Goal: Task Accomplishment & Management: Use online tool/utility

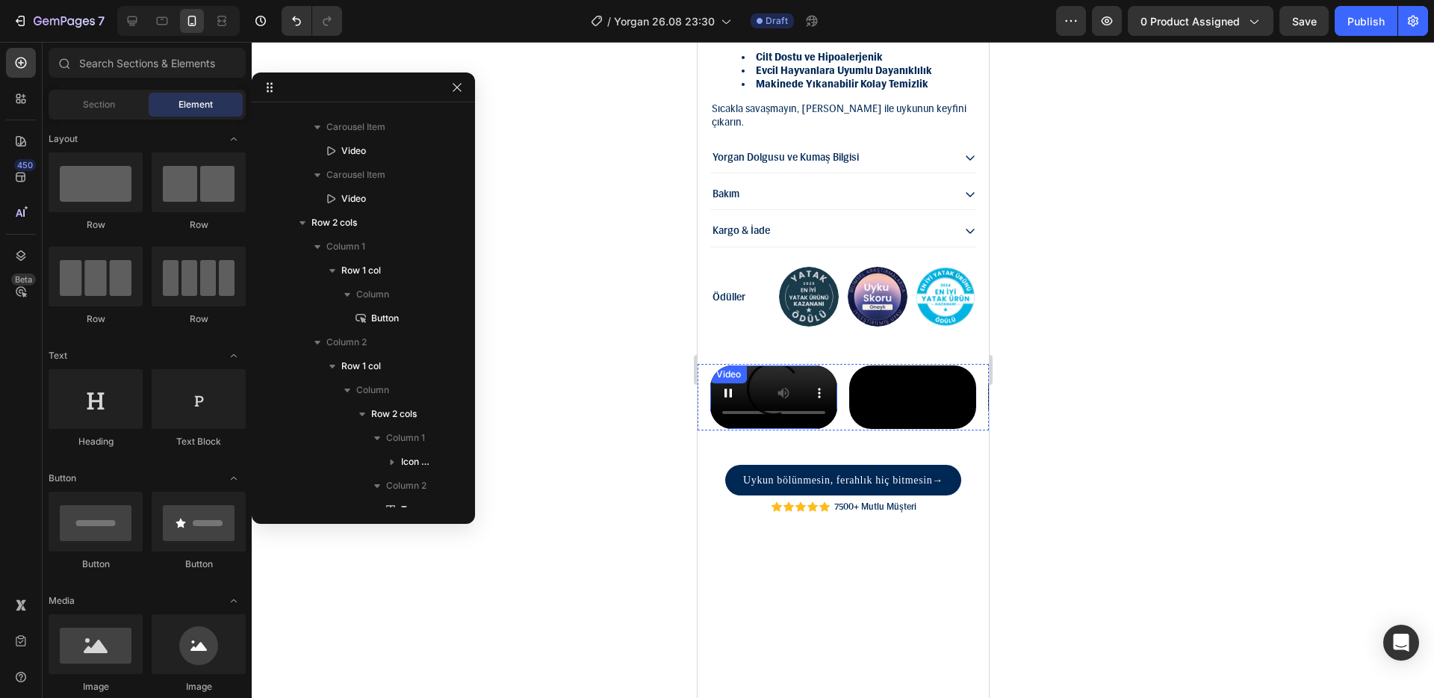
scroll to position [1523, 0]
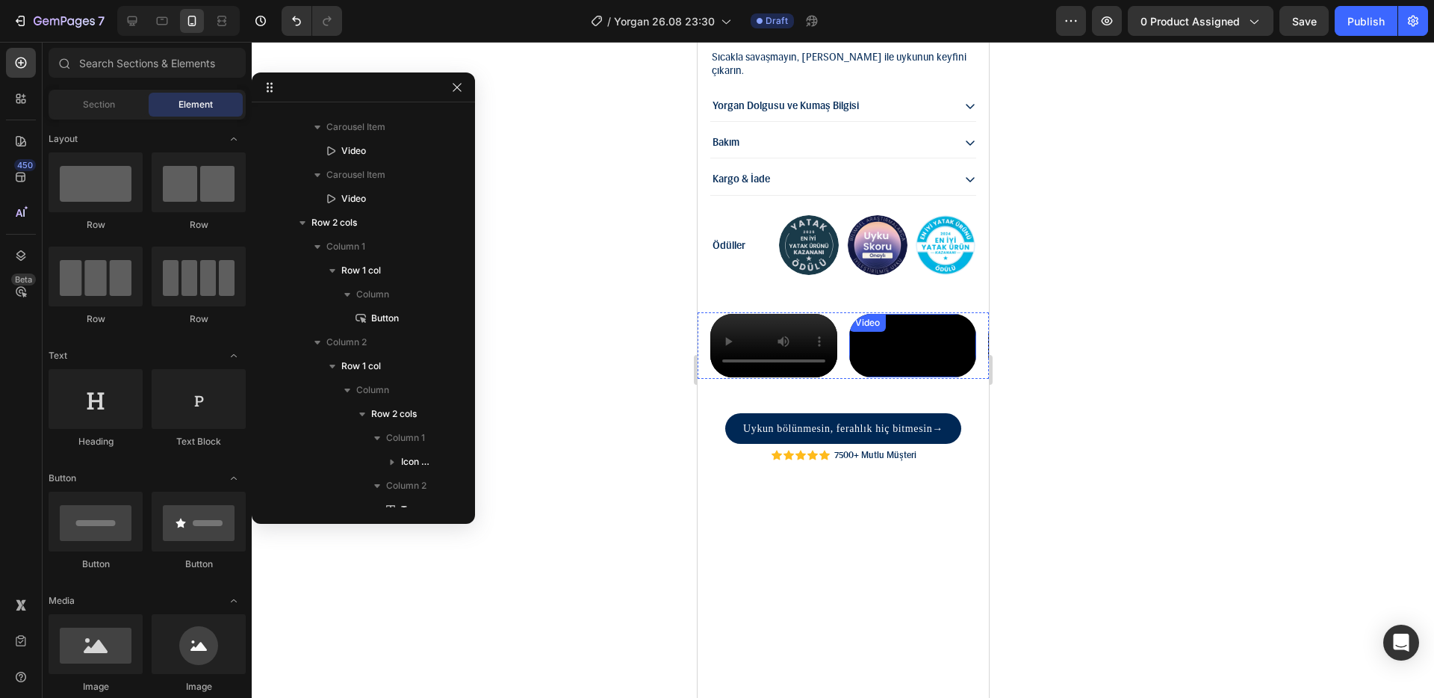
click at [885, 377] on video at bounding box center [912, 345] width 127 height 63
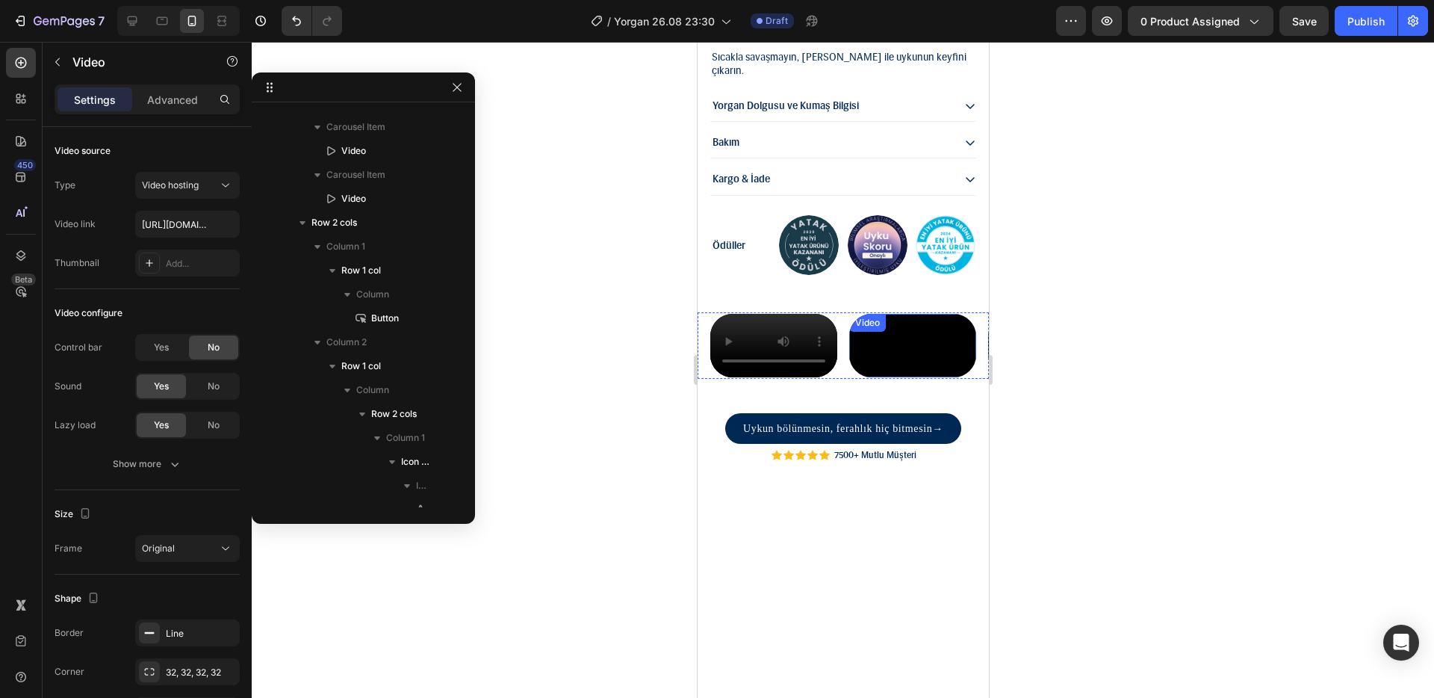
scroll to position [41, 0]
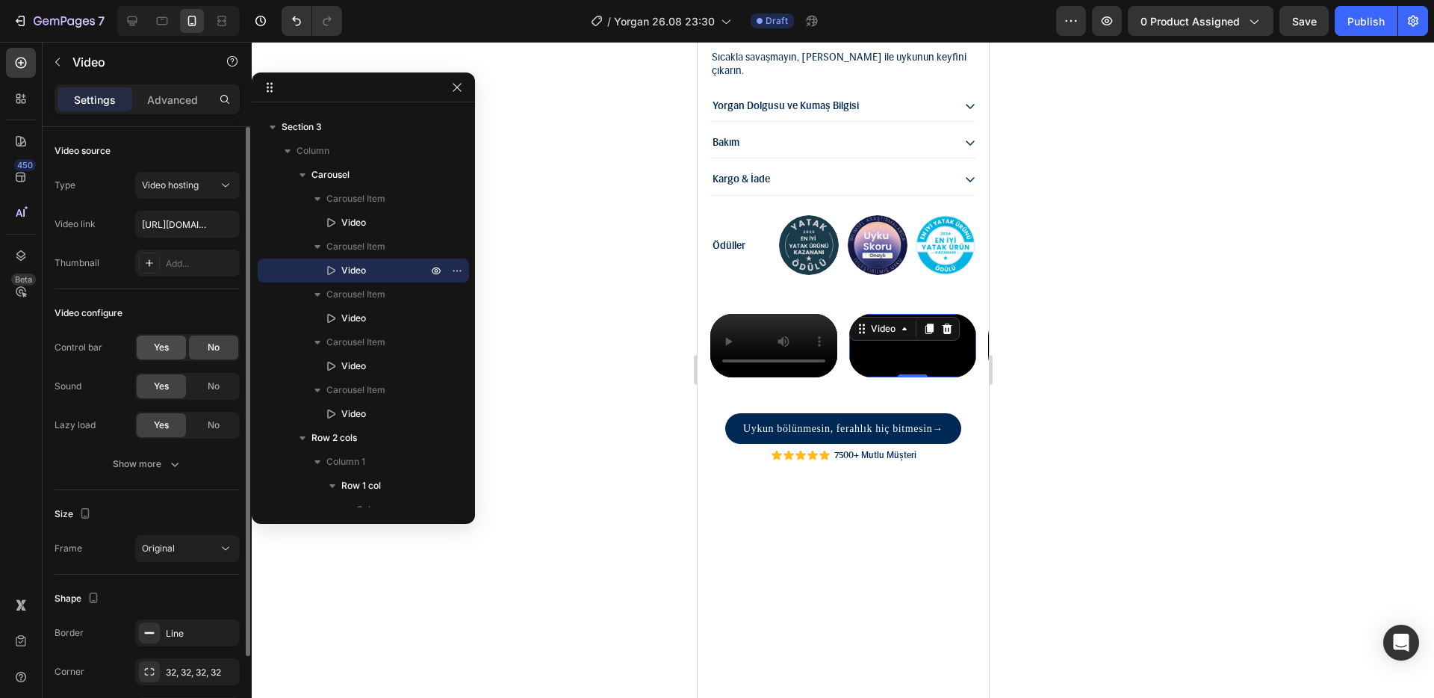
click at [168, 343] on span "Yes" at bounding box center [161, 347] width 15 height 13
click at [237, 356] on div "No" at bounding box center [213, 347] width 49 height 24
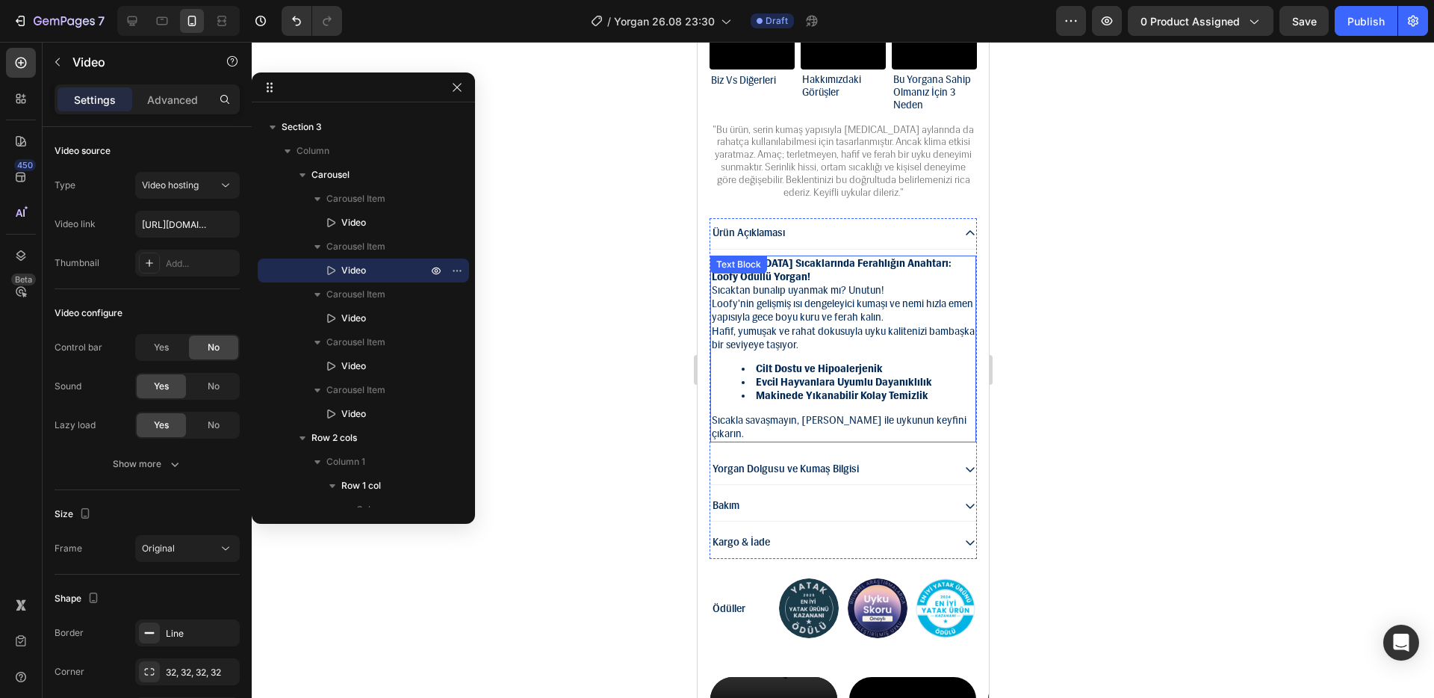
scroll to position [1577, 0]
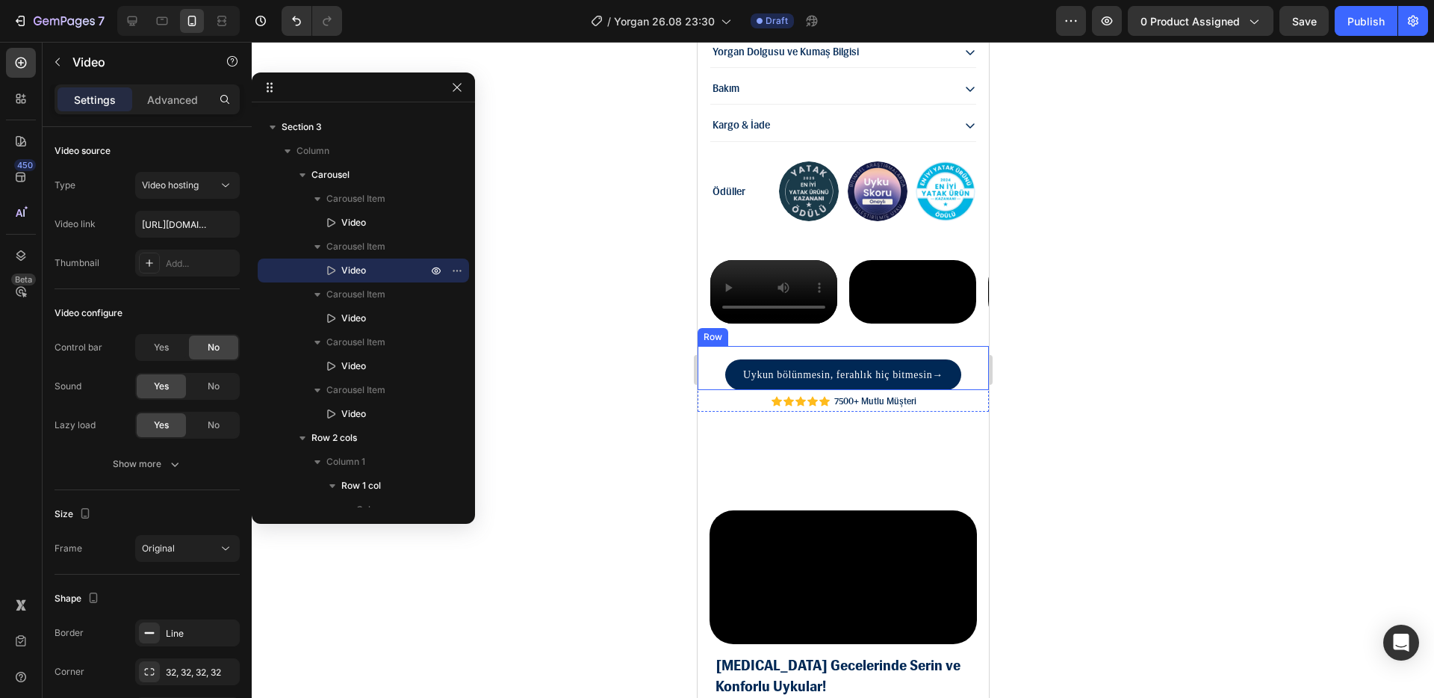
click at [955, 390] on div "Uykun bölünmesin, ferahlık hiç bitmesin → Button" at bounding box center [842, 368] width 291 height 44
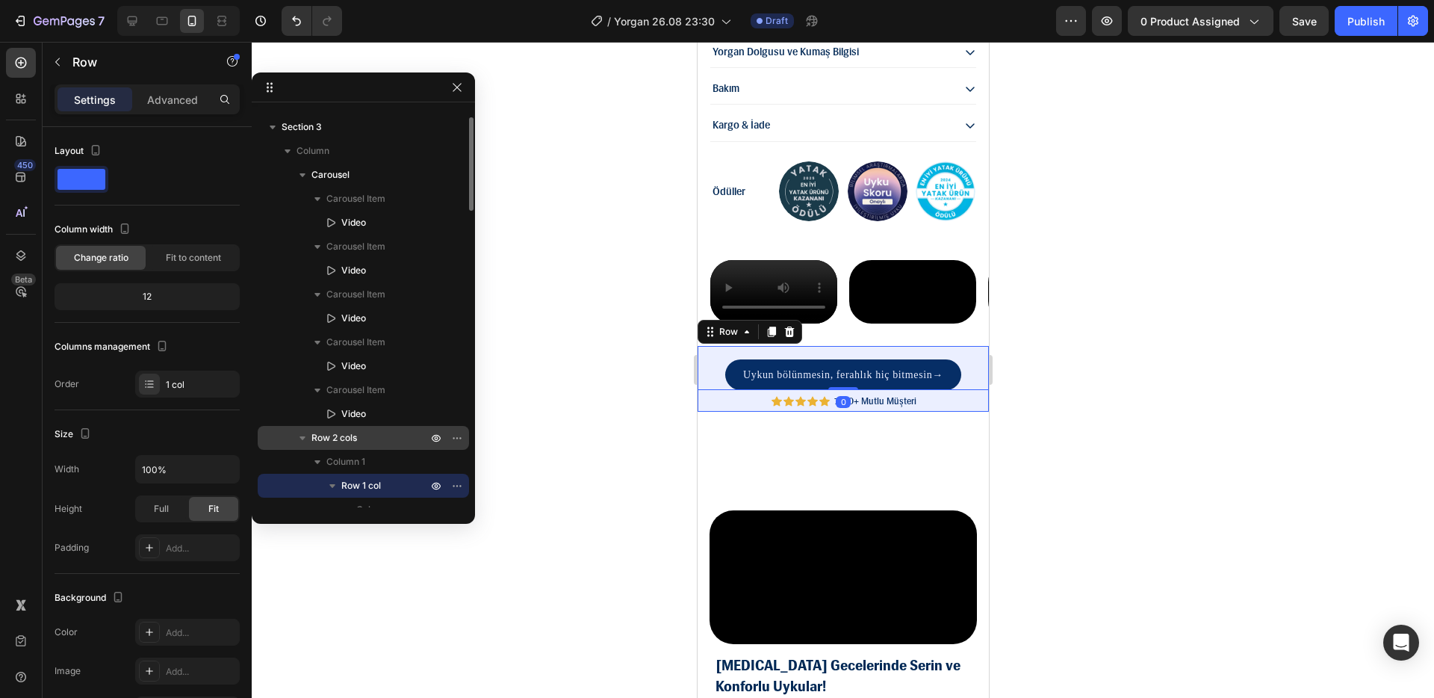
click at [382, 436] on p "Row 2 cols" at bounding box center [371, 437] width 119 height 15
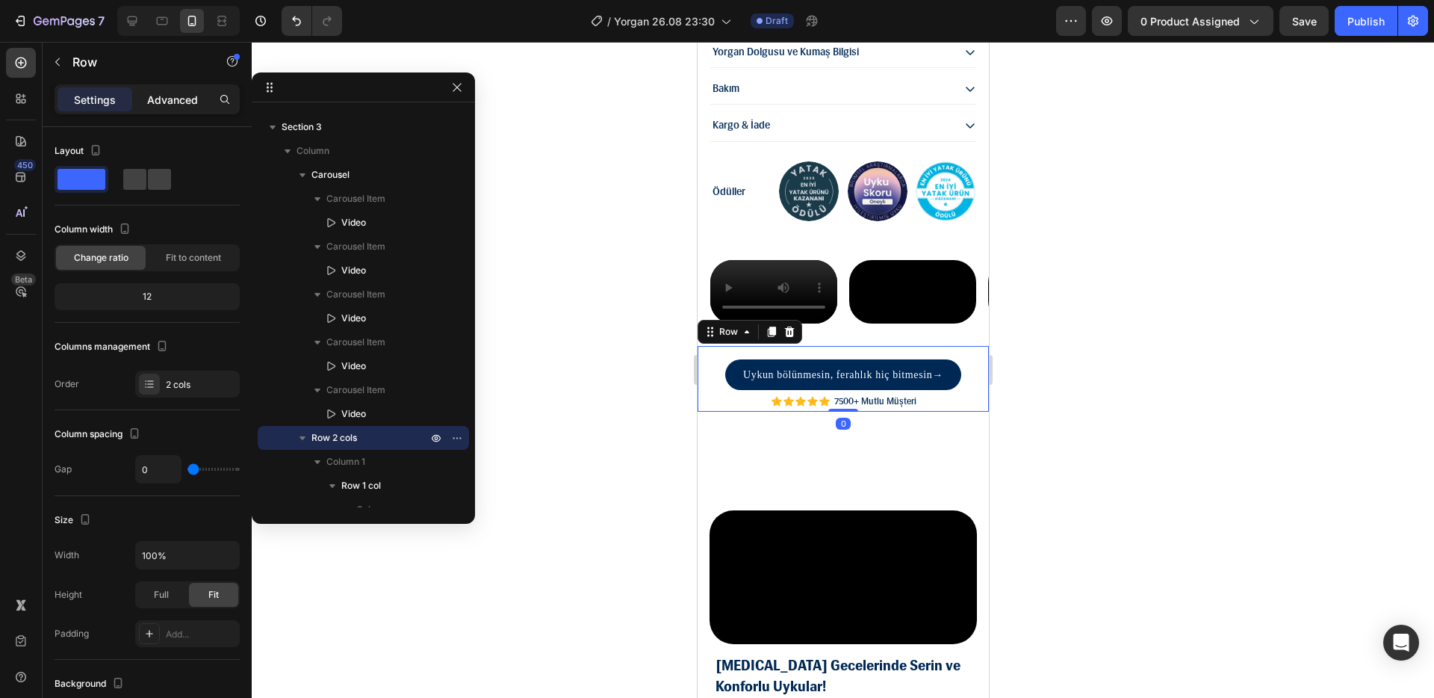
click at [147, 97] on p "Advanced" at bounding box center [172, 100] width 51 height 16
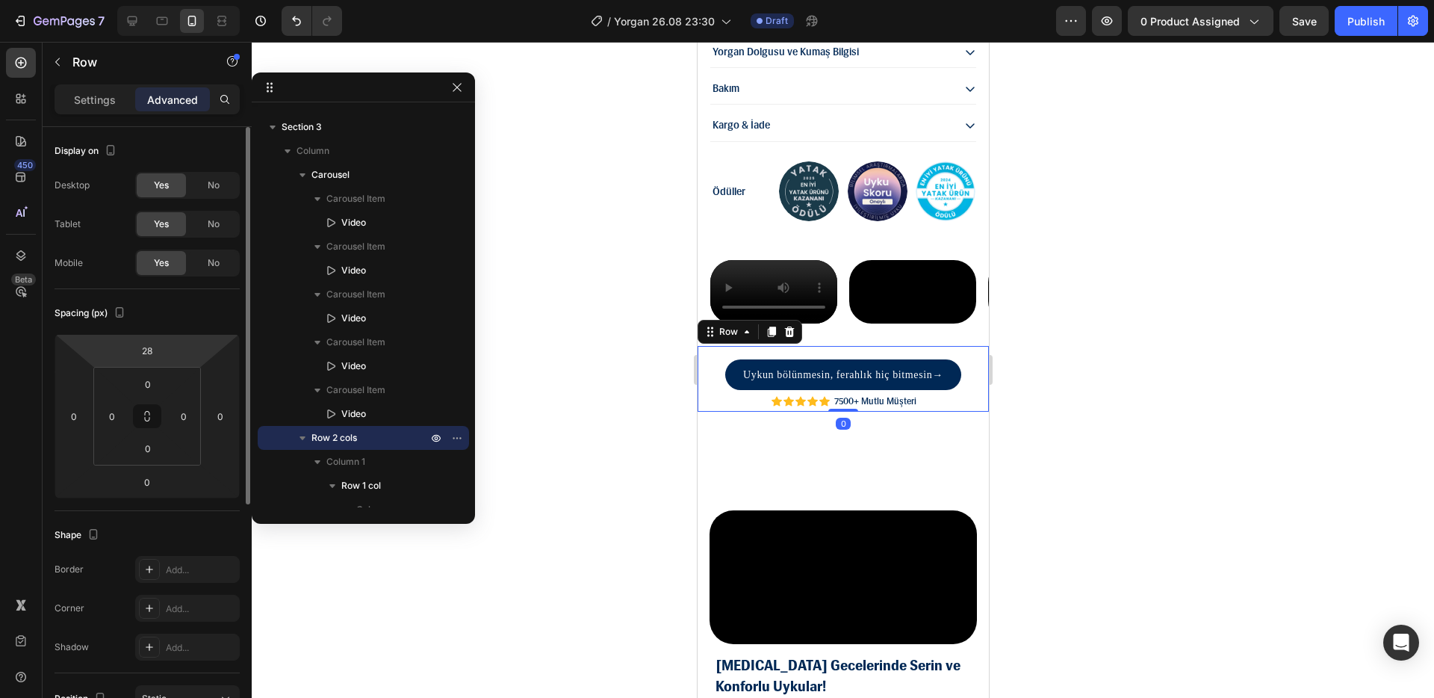
click at [202, 0] on html "7 Version history / Yorgan 26.08 23:30 Draft Preview 0 product assigned Save Pu…" at bounding box center [717, 0] width 1434 height 0
click at [155, 355] on input "28" at bounding box center [147, 350] width 30 height 22
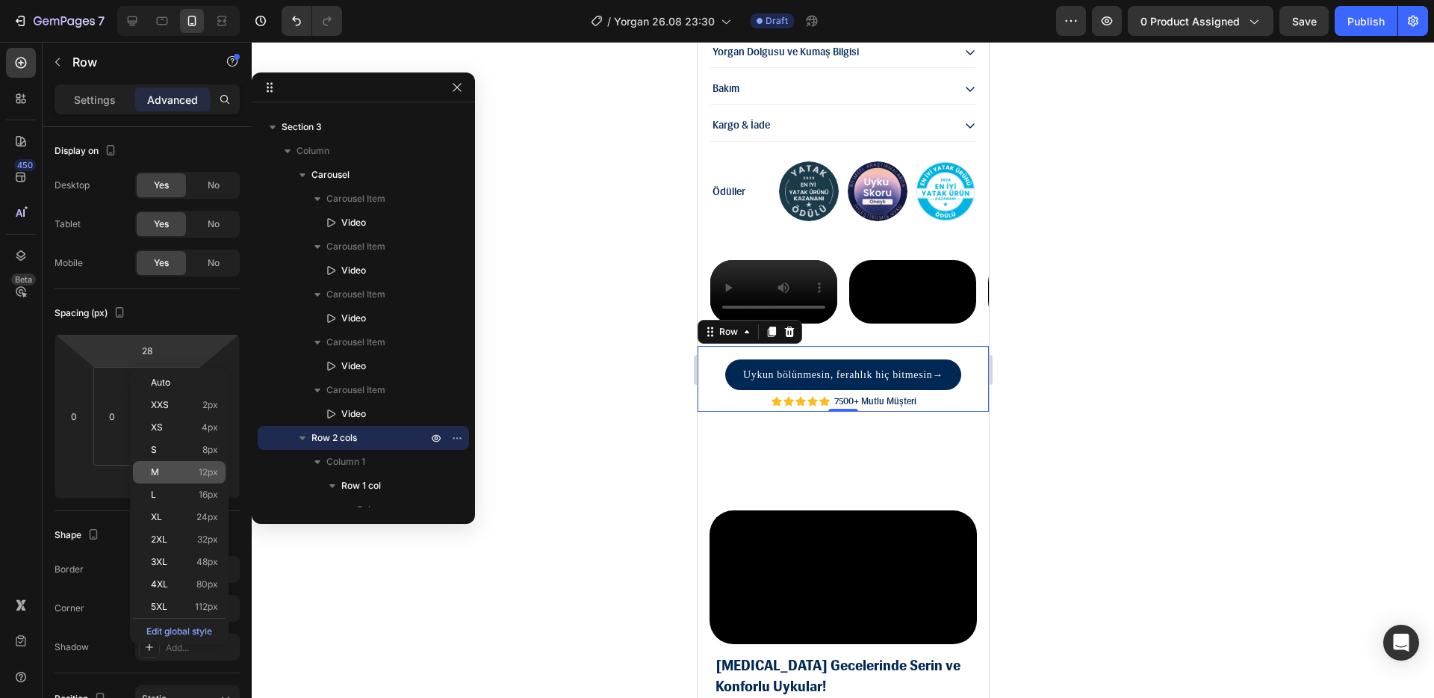
click at [205, 474] on span "12px" at bounding box center [208, 472] width 19 height 10
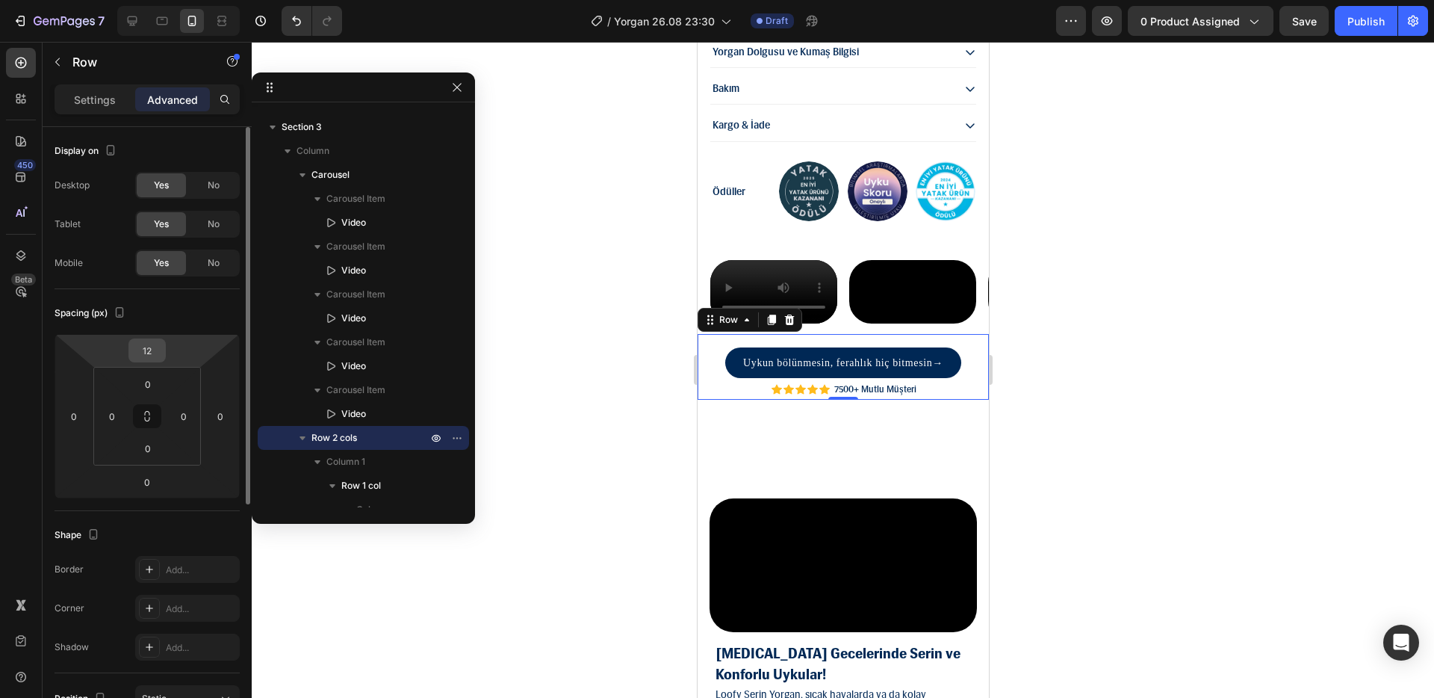
click at [151, 350] on input "12" at bounding box center [147, 350] width 30 height 22
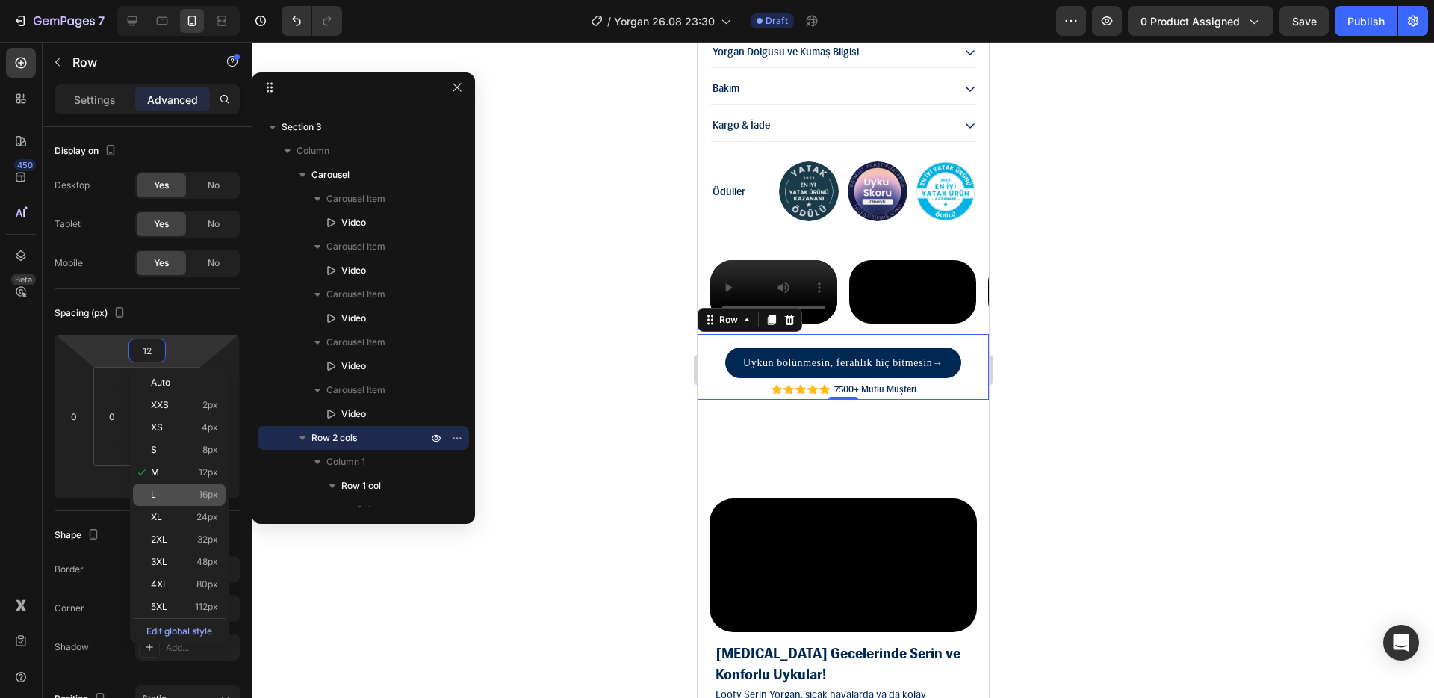
click at [195, 496] on p "L 16px" at bounding box center [184, 494] width 67 height 10
type input "16"
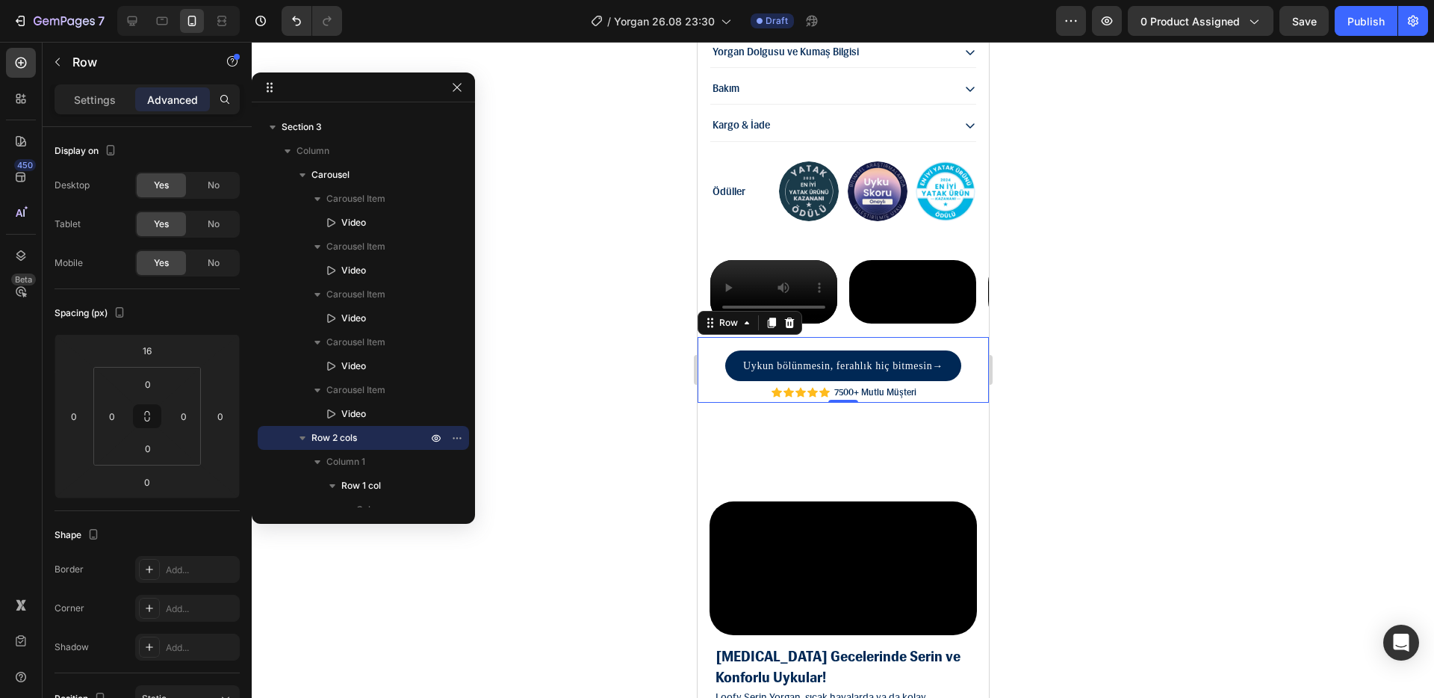
click at [1130, 389] on div at bounding box center [843, 370] width 1183 height 656
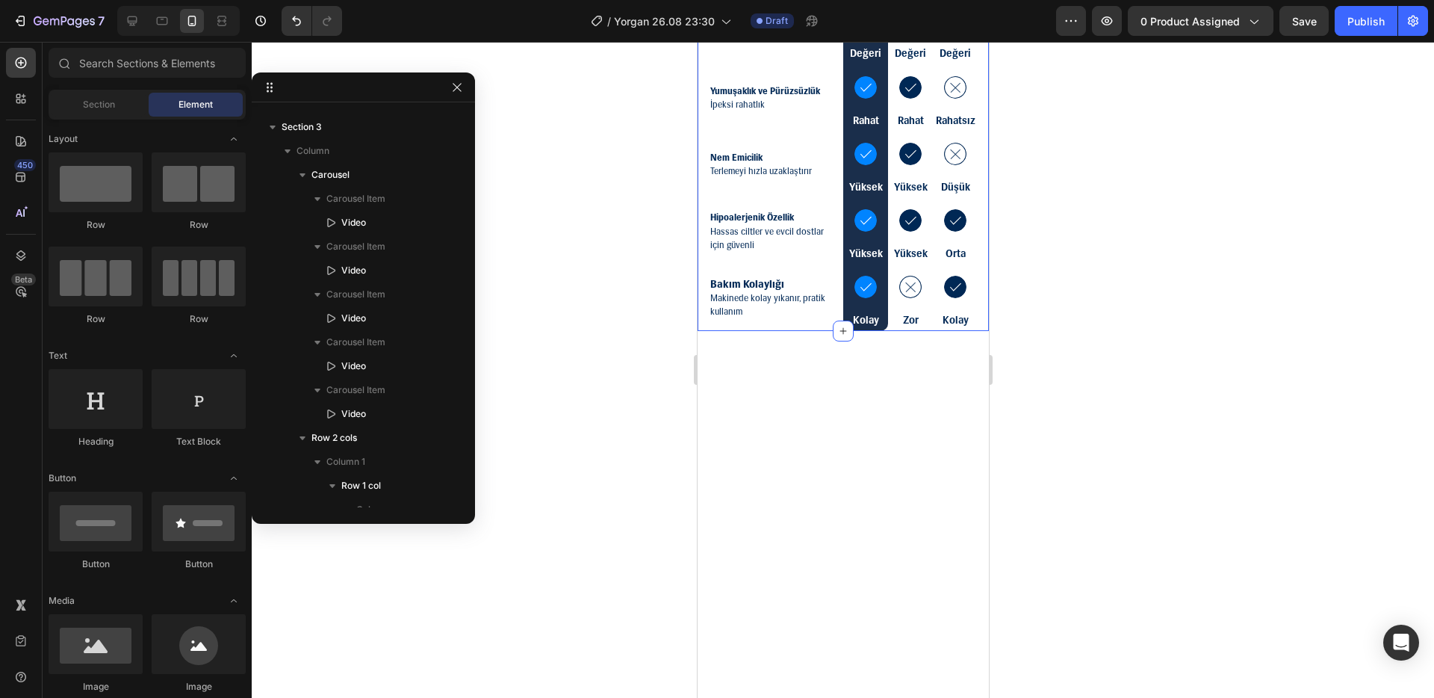
scroll to position [4948, 0]
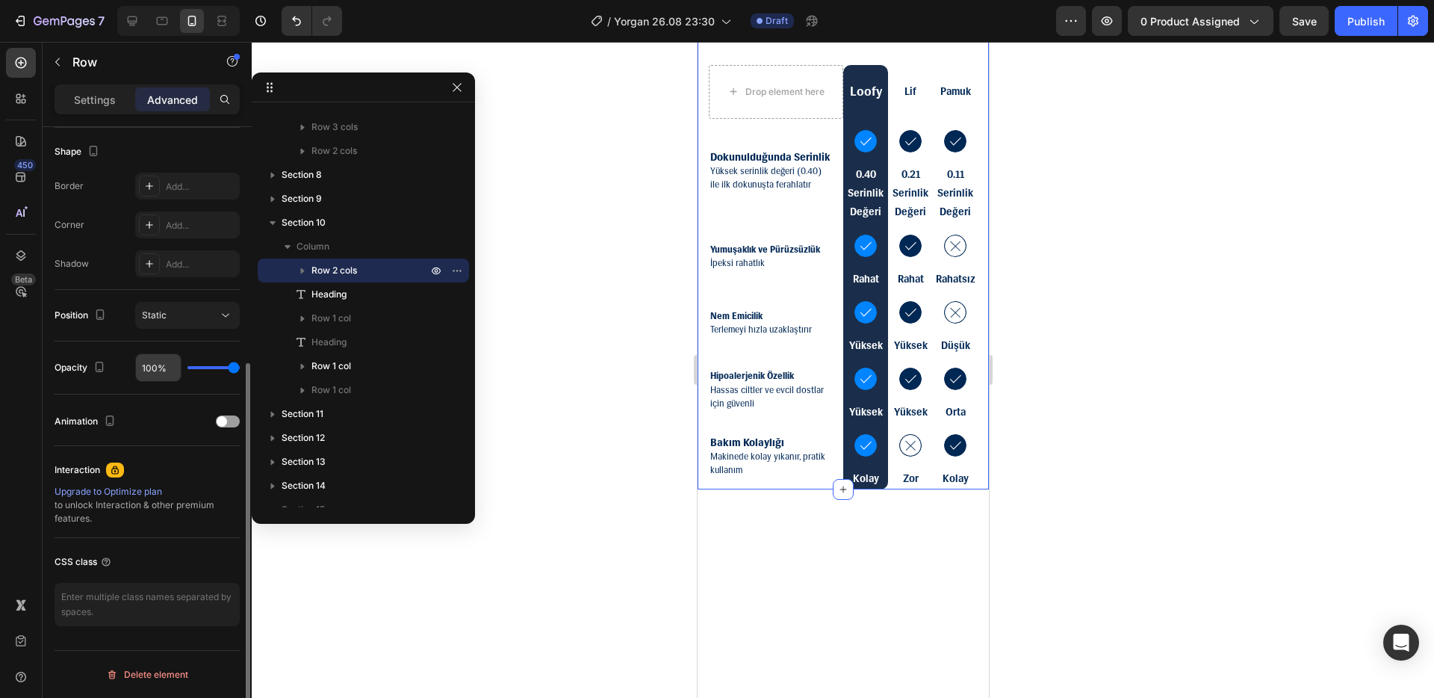
scroll to position [0, 0]
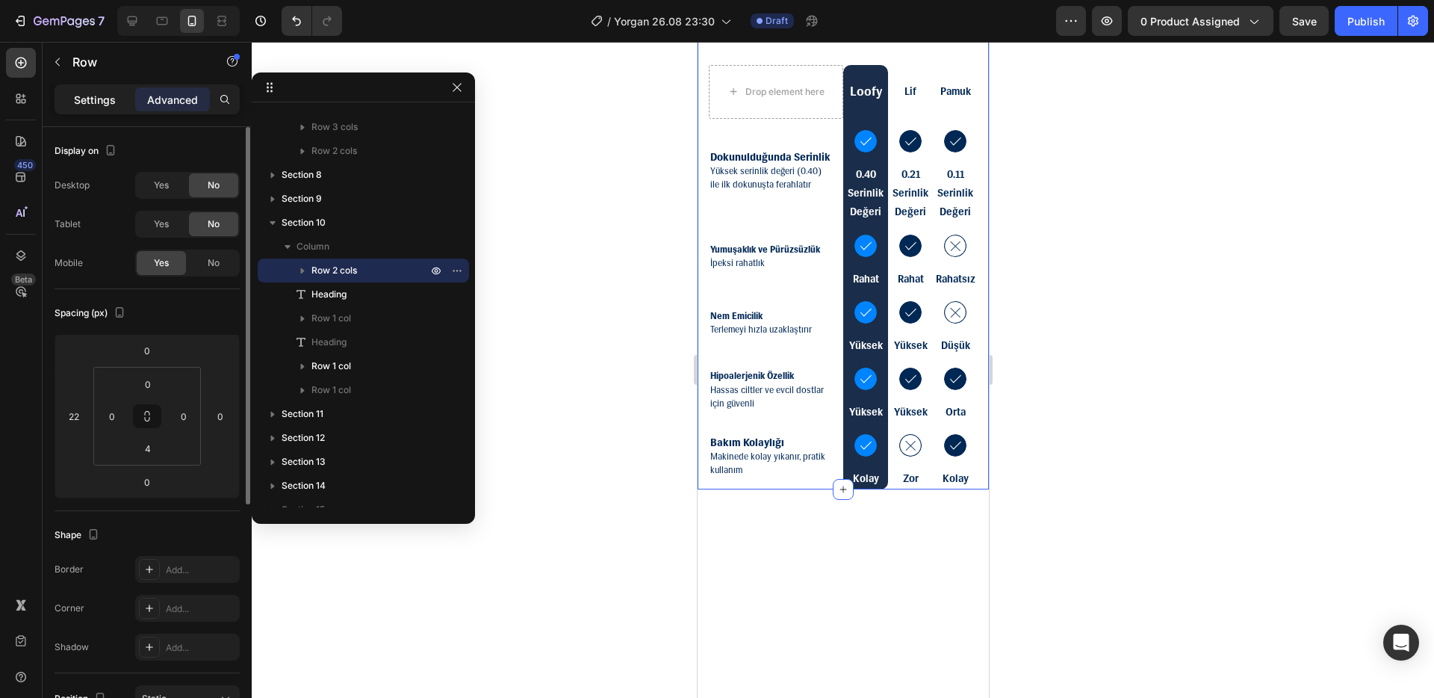
click at [107, 105] on p "Settings" at bounding box center [95, 100] width 42 height 16
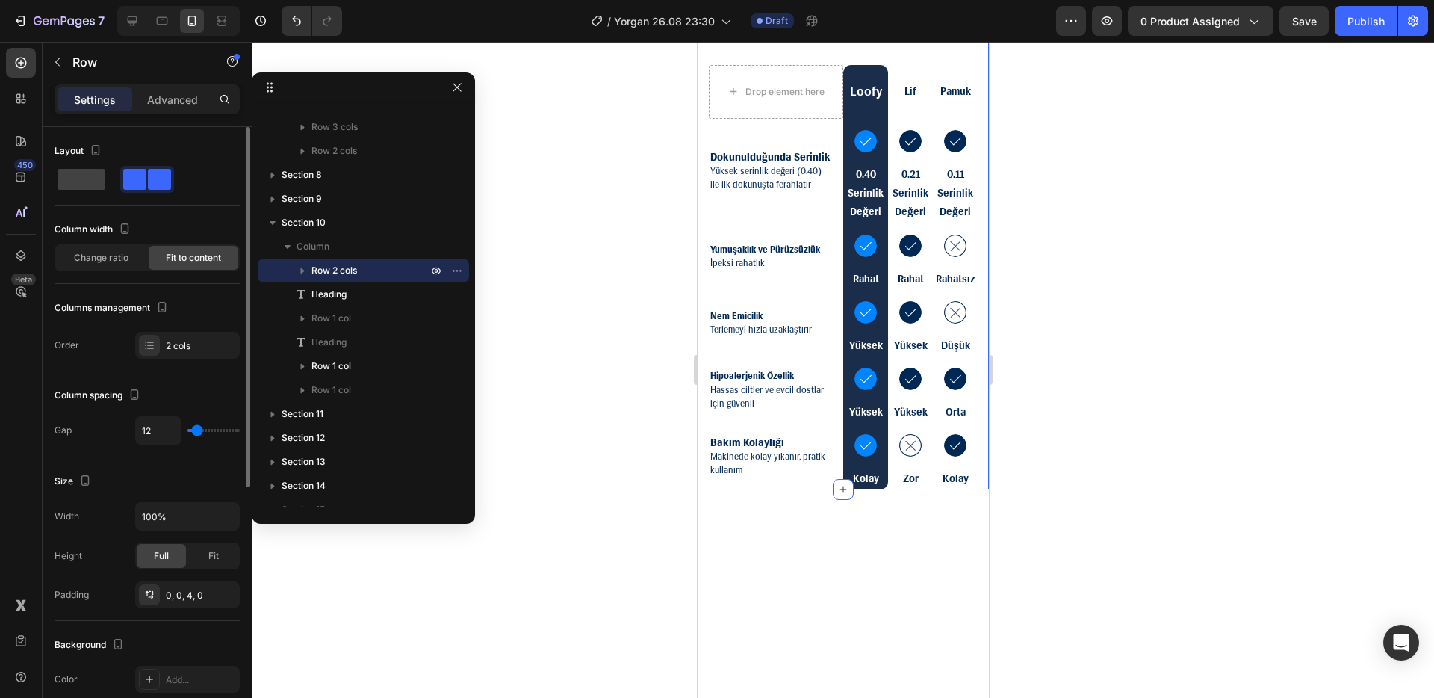
scroll to position [430, 0]
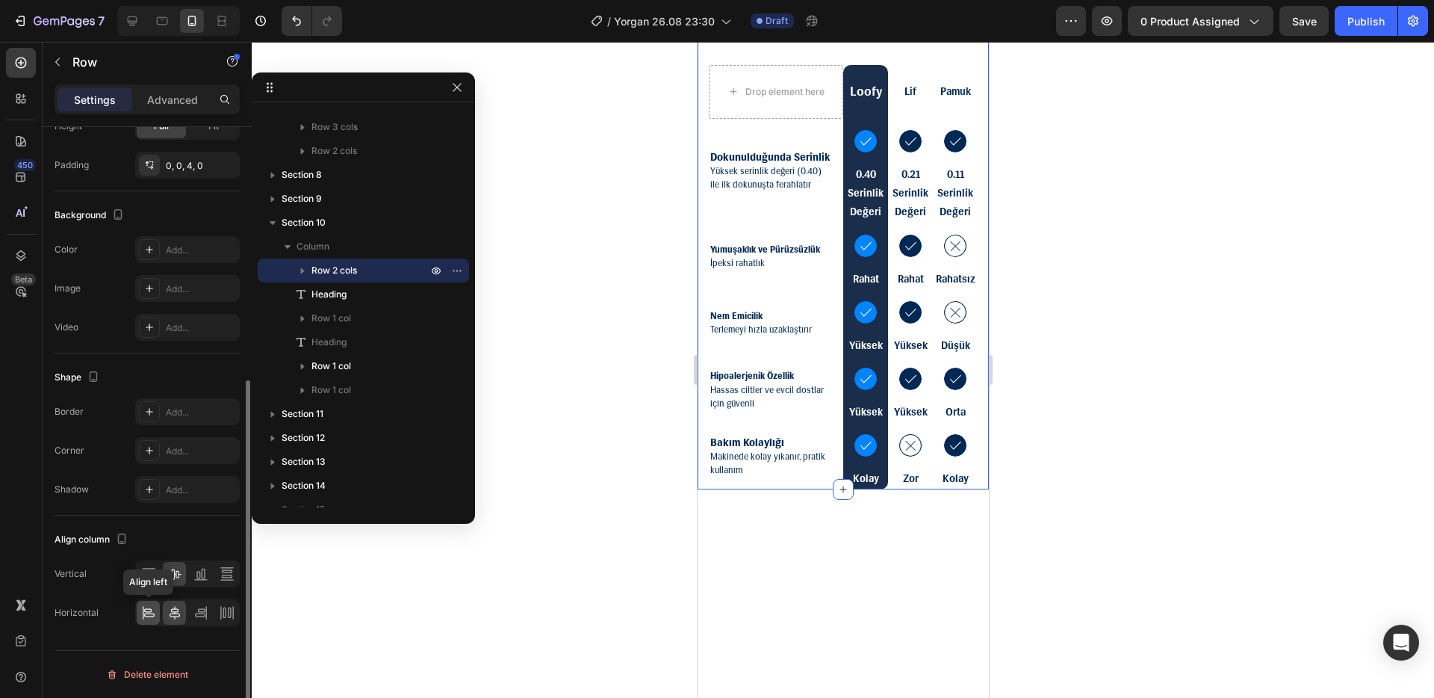
click at [150, 612] on icon at bounding box center [147, 610] width 7 height 4
click at [167, 612] on icon at bounding box center [174, 612] width 15 height 15
click at [179, 103] on p "Advanced" at bounding box center [172, 100] width 51 height 16
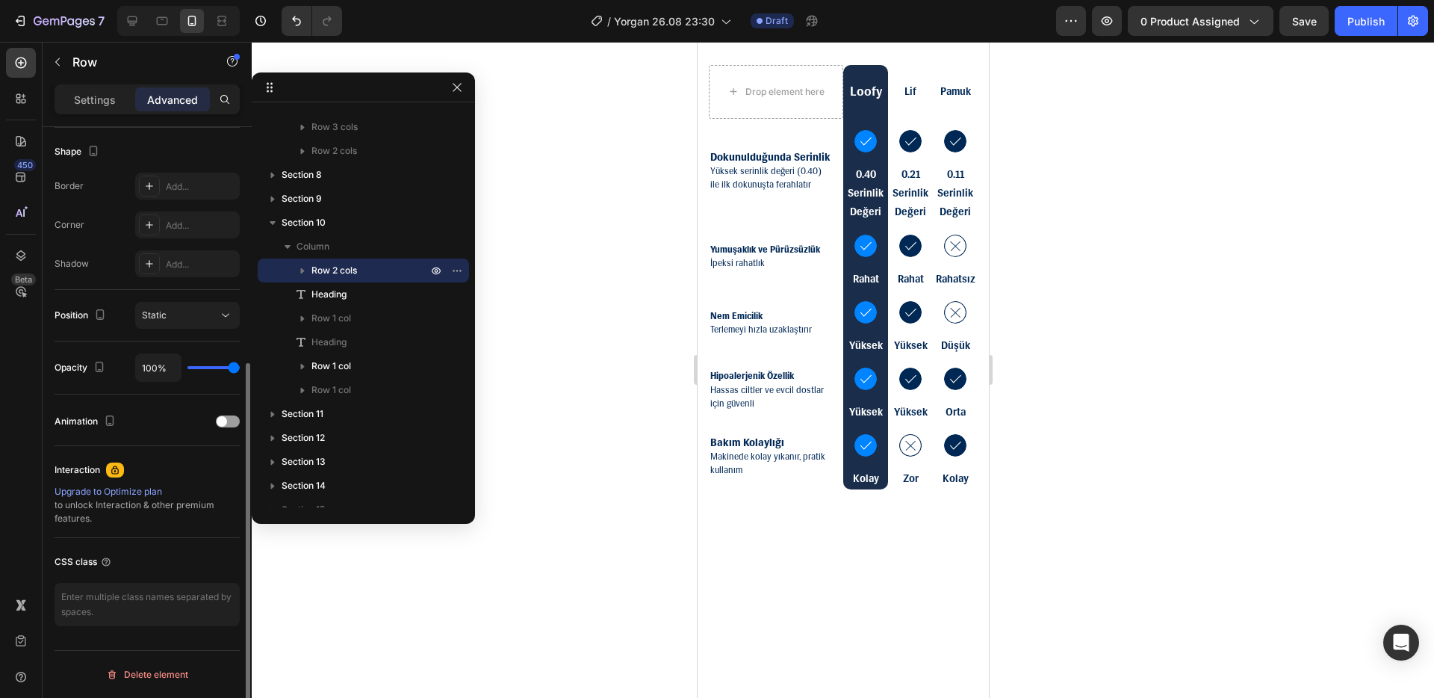
scroll to position [0, 0]
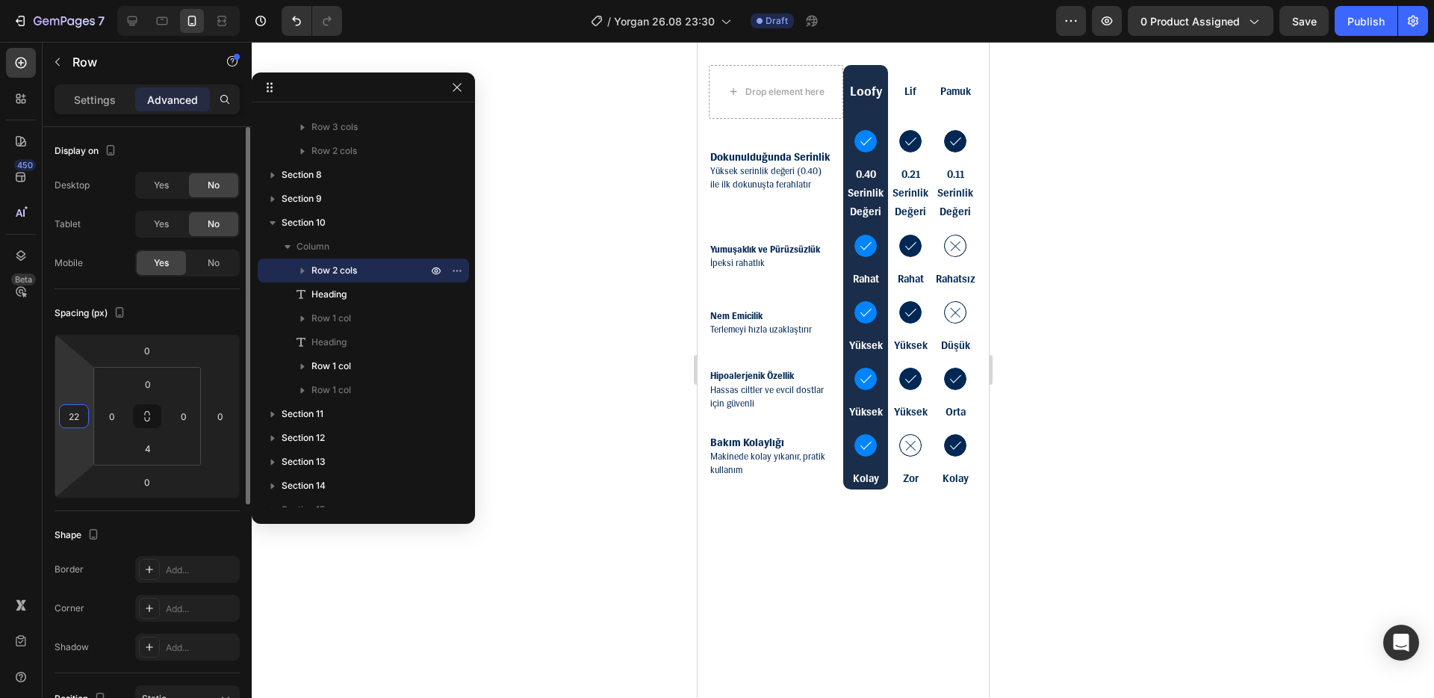
click at [82, 420] on input "22" at bounding box center [74, 416] width 22 height 22
type input "0"
click at [150, 452] on input "4" at bounding box center [148, 448] width 30 height 22
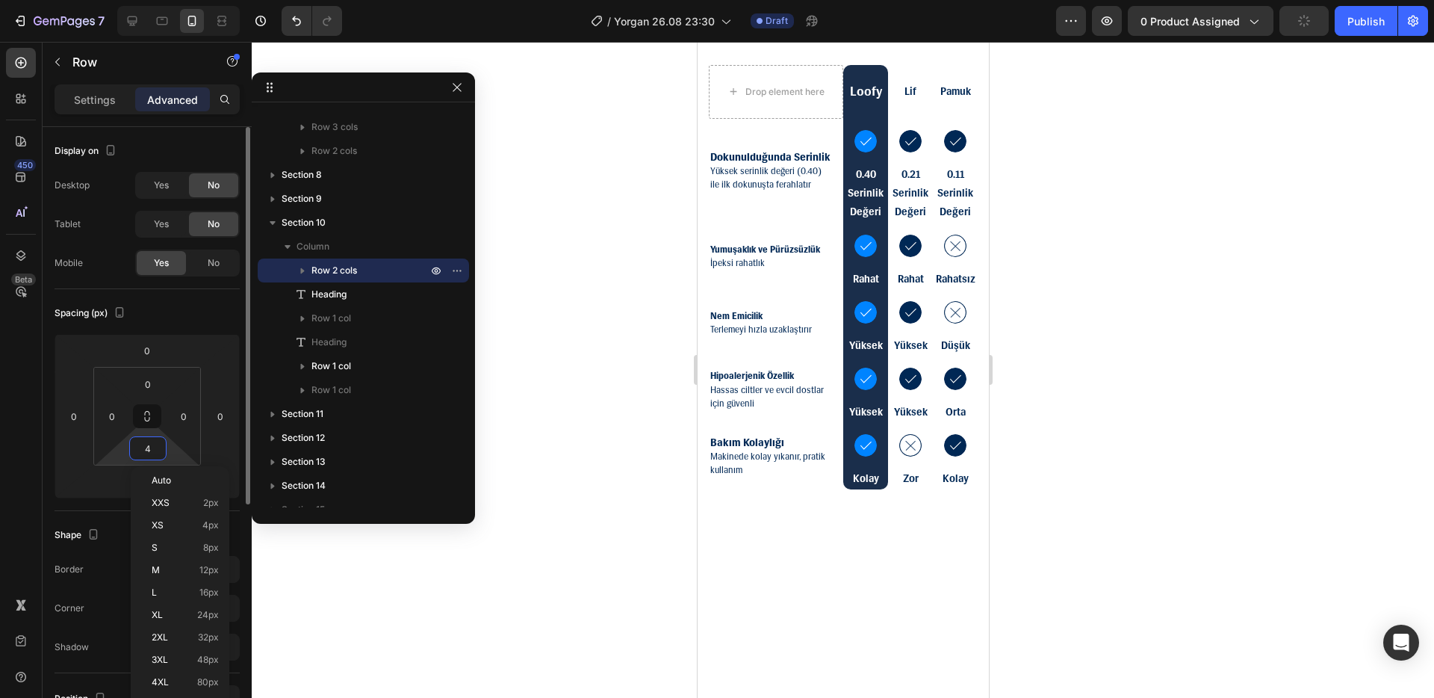
type input "0"
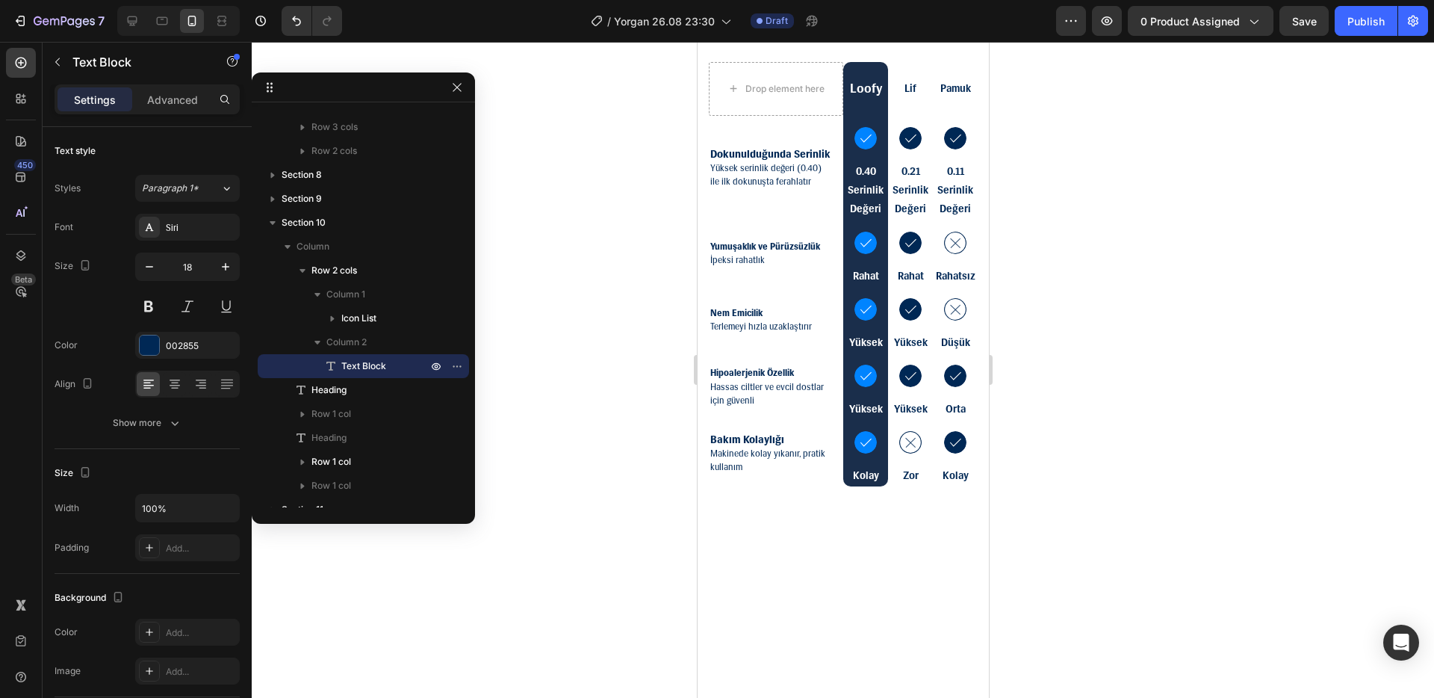
click at [192, 70] on p "Text Block" at bounding box center [135, 62] width 127 height 18
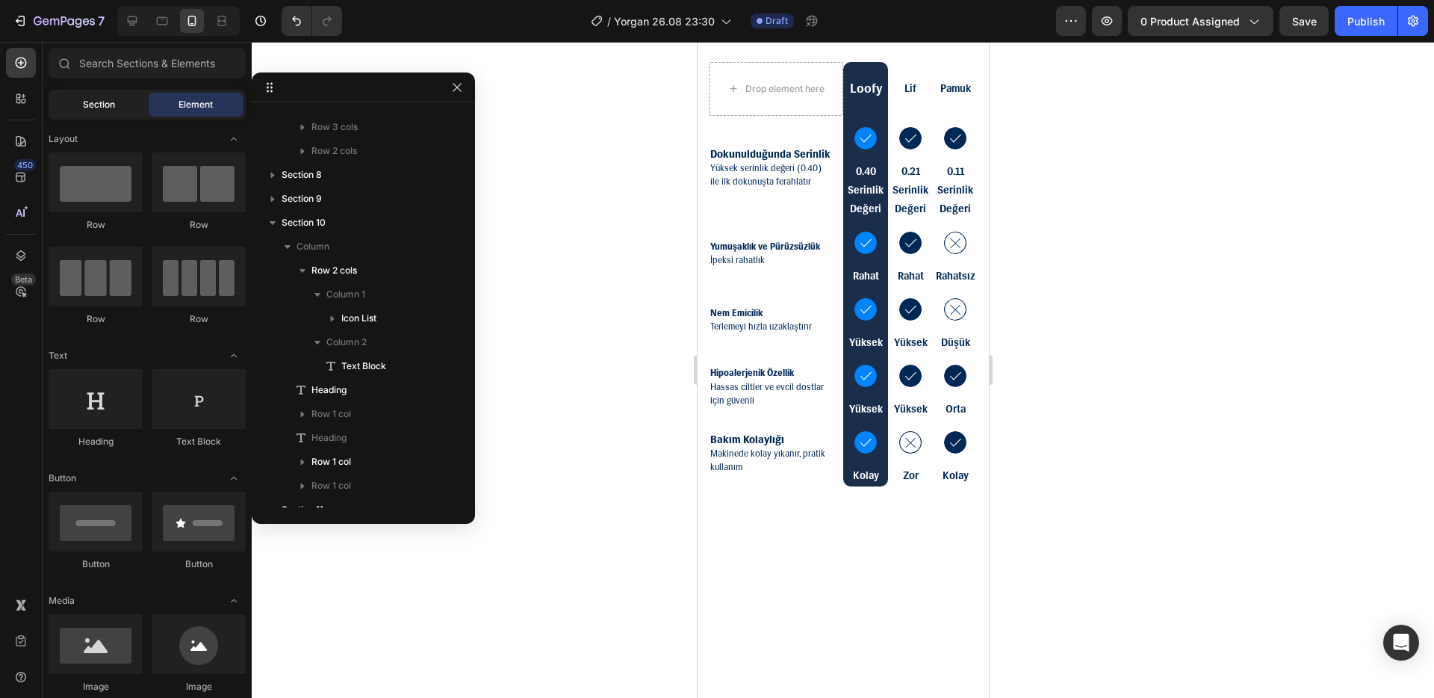
click at [111, 105] on span "Section" at bounding box center [99, 104] width 32 height 13
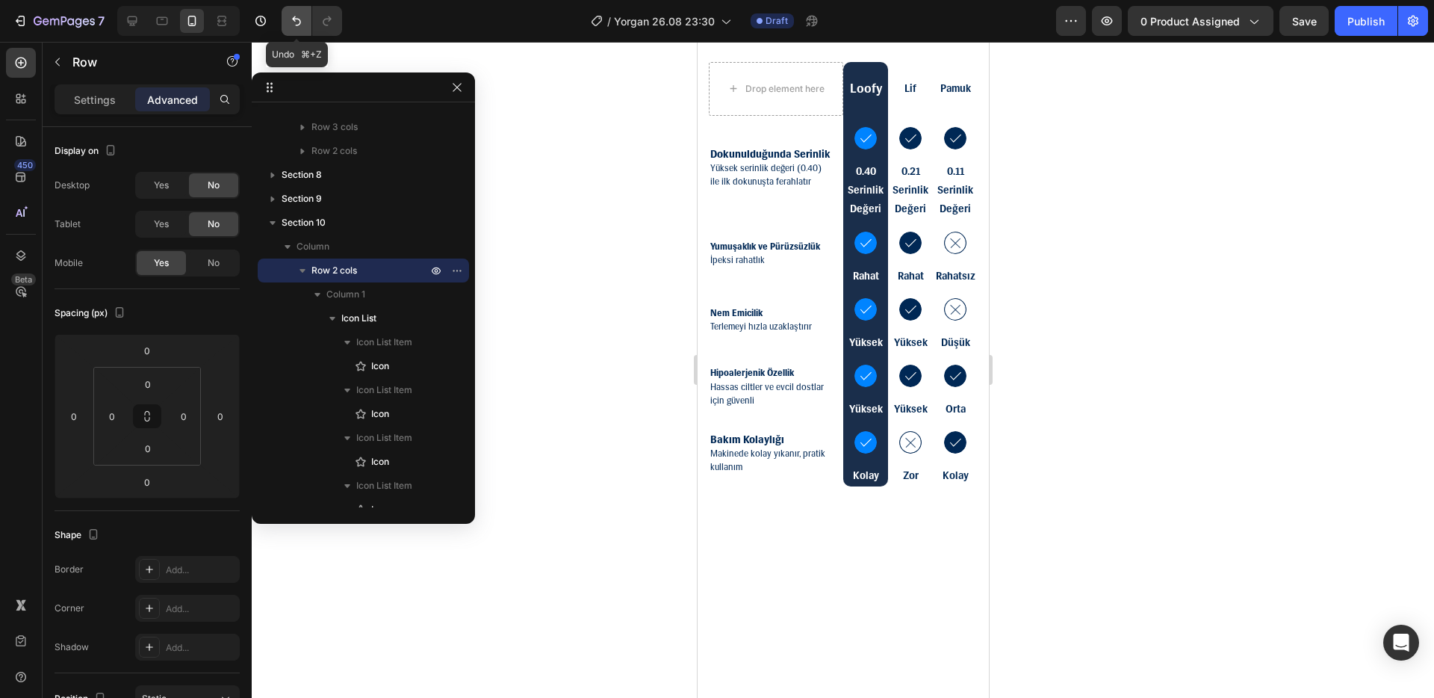
click at [291, 26] on icon "Undo/Redo" at bounding box center [296, 20] width 15 height 15
type input "4"
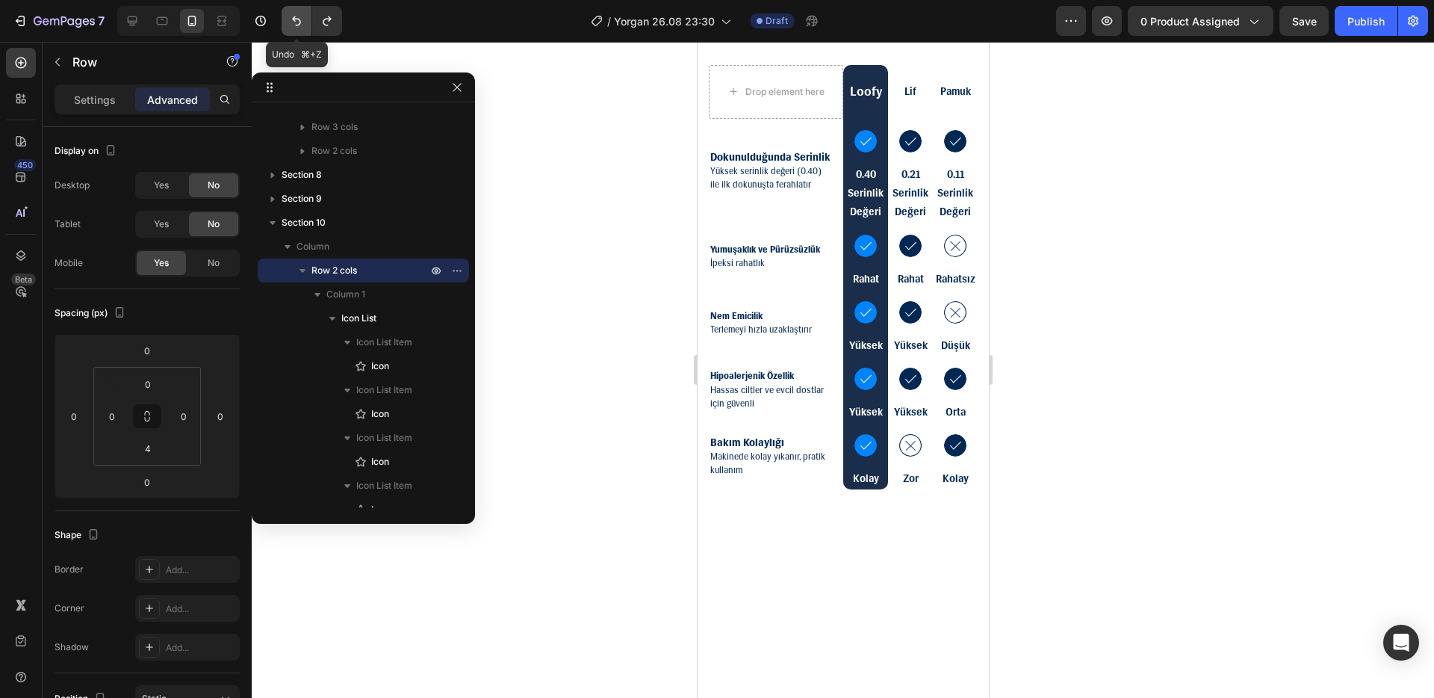
click at [291, 26] on icon "Undo/Redo" at bounding box center [296, 20] width 15 height 15
type input "22"
click at [291, 26] on icon "Undo/Redo" at bounding box center [296, 20] width 15 height 15
click at [298, 25] on icon "Undo/Redo" at bounding box center [296, 21] width 9 height 10
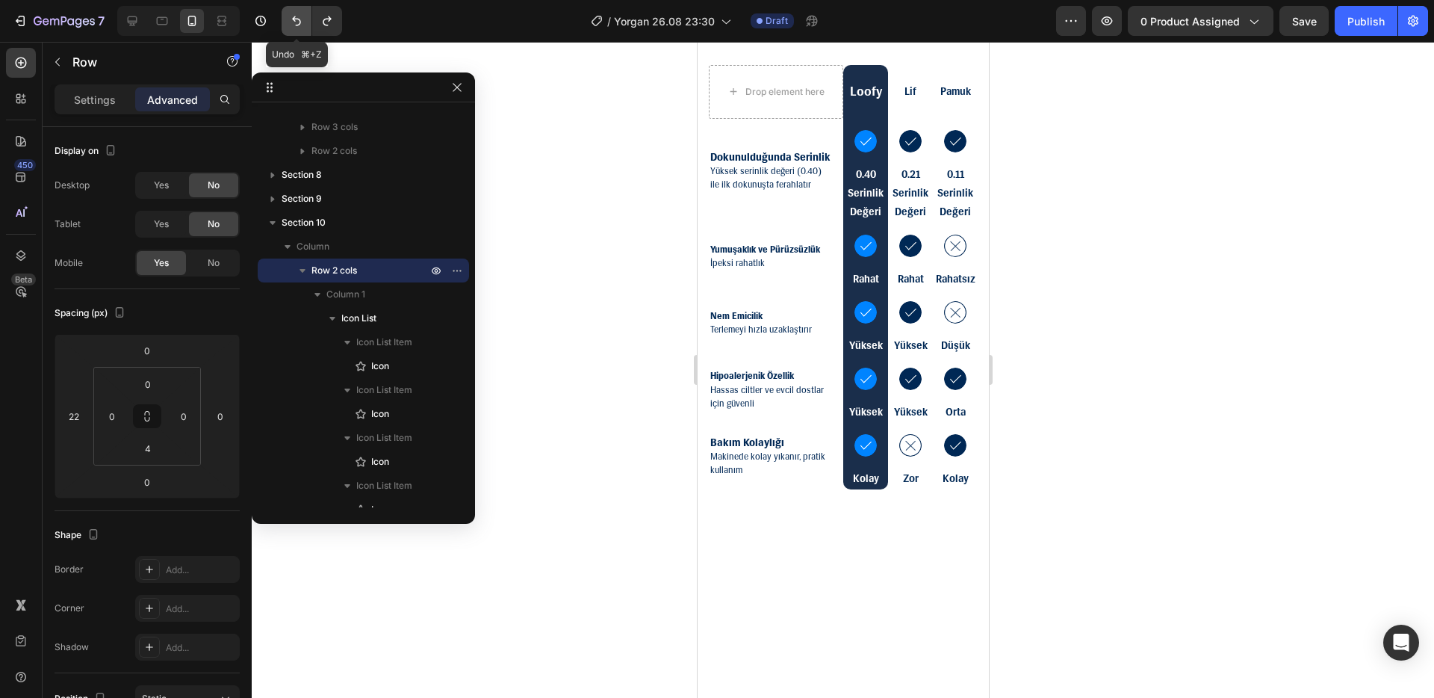
click at [301, 24] on icon "Undo/Redo" at bounding box center [296, 20] width 15 height 15
click at [331, 23] on icon "Undo/Redo" at bounding box center [327, 20] width 15 height 15
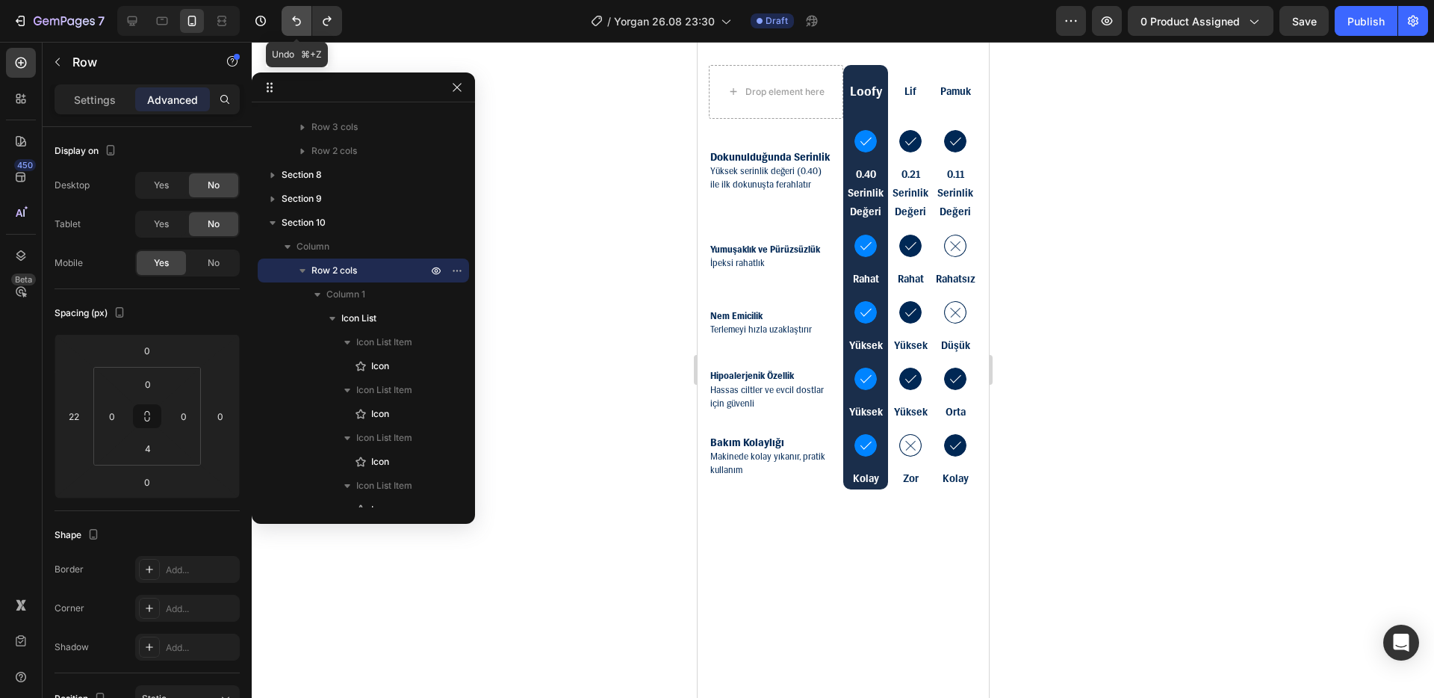
click at [303, 23] on icon "Undo/Redo" at bounding box center [296, 20] width 15 height 15
click at [1160, 312] on div at bounding box center [843, 370] width 1183 height 656
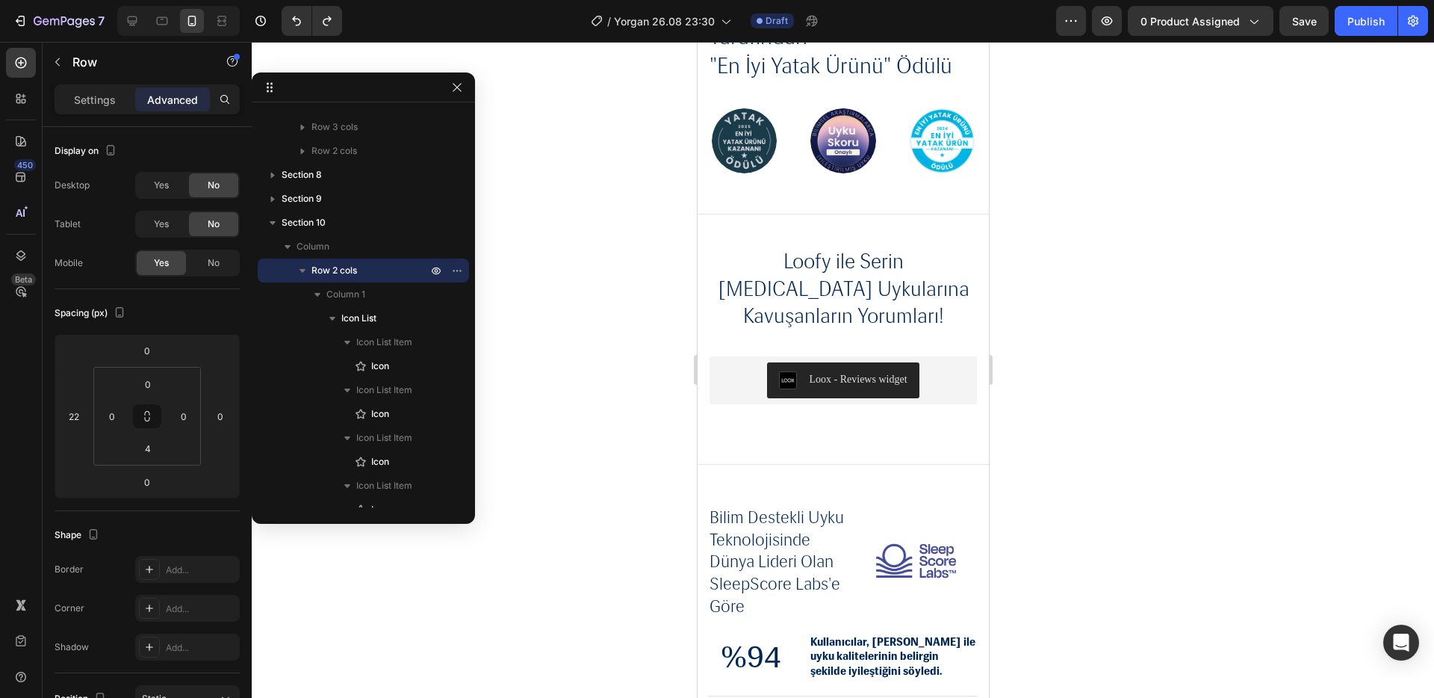
scroll to position [2721, 0]
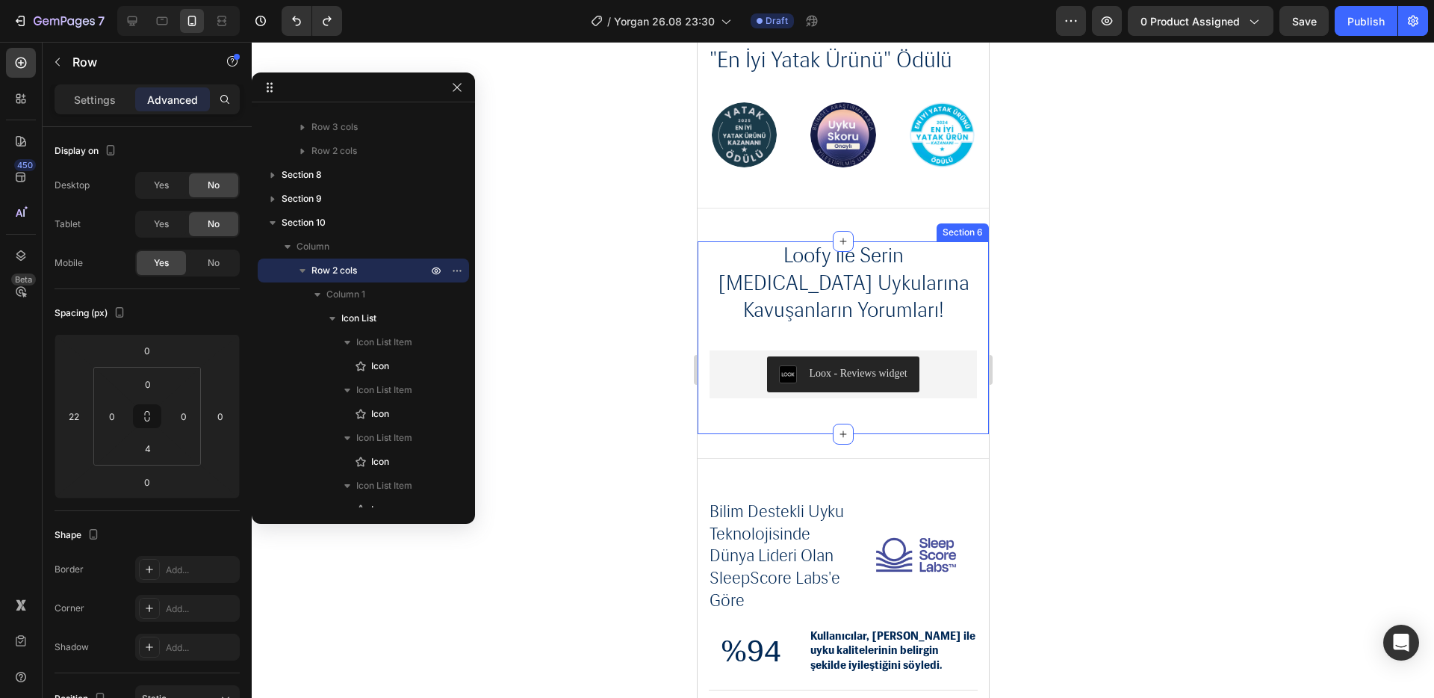
click at [731, 392] on div "Loofy ile Serin Yaz Uykularına Kavuşanların Yorumları! Heading Loox - Reviews w…" at bounding box center [842, 337] width 291 height 192
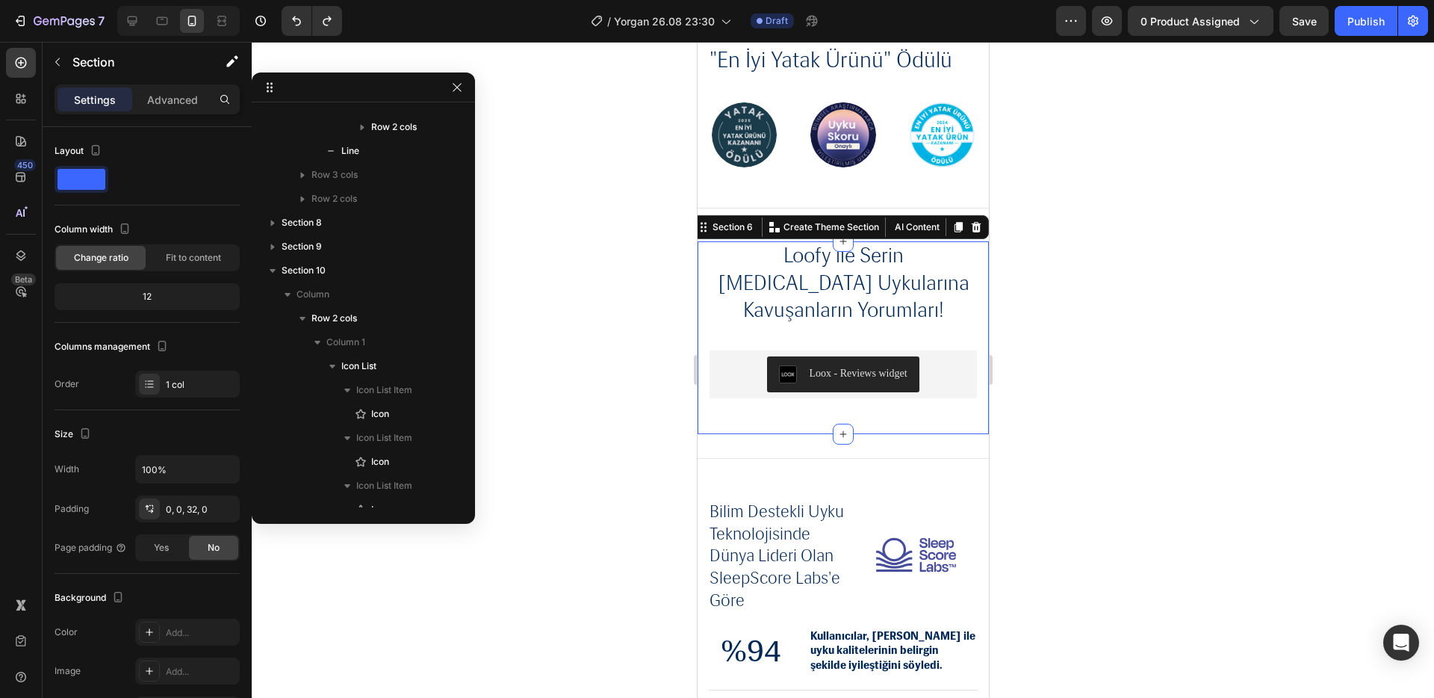
scroll to position [902, 0]
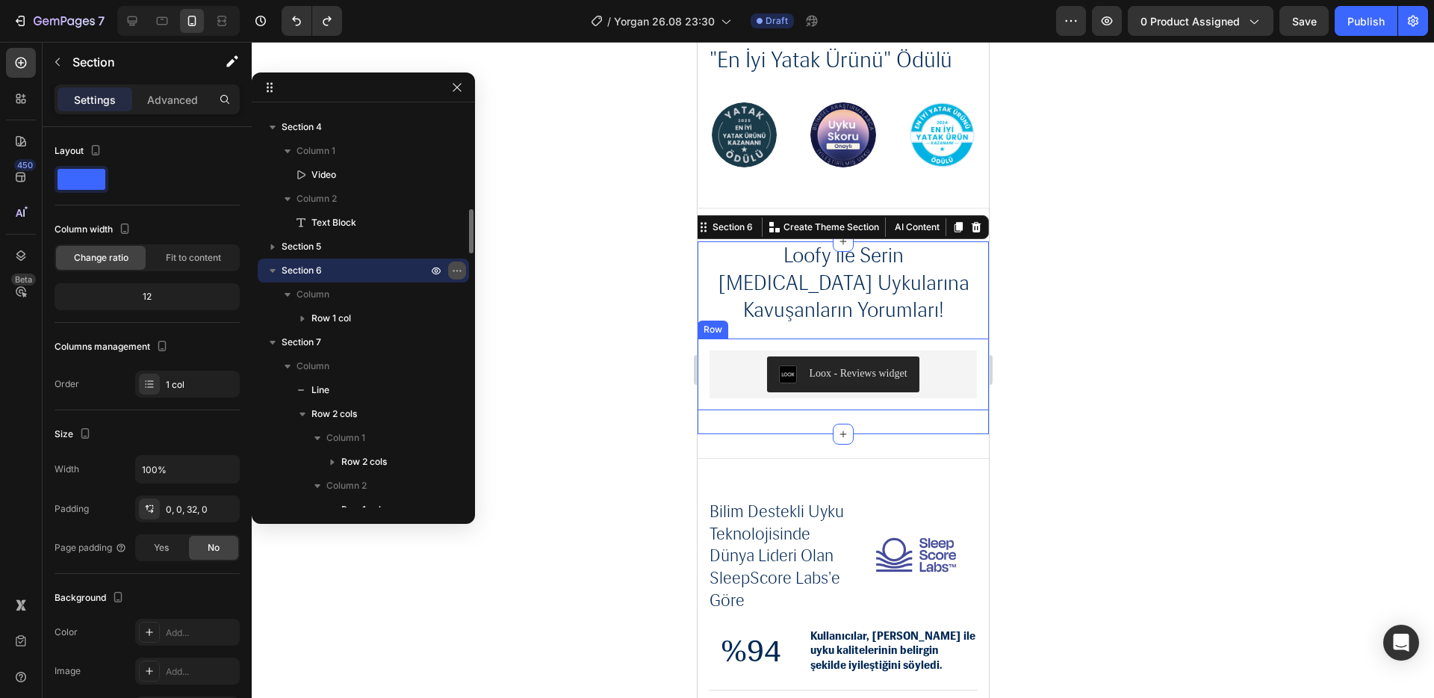
click at [456, 267] on icon "button" at bounding box center [457, 270] width 12 height 12
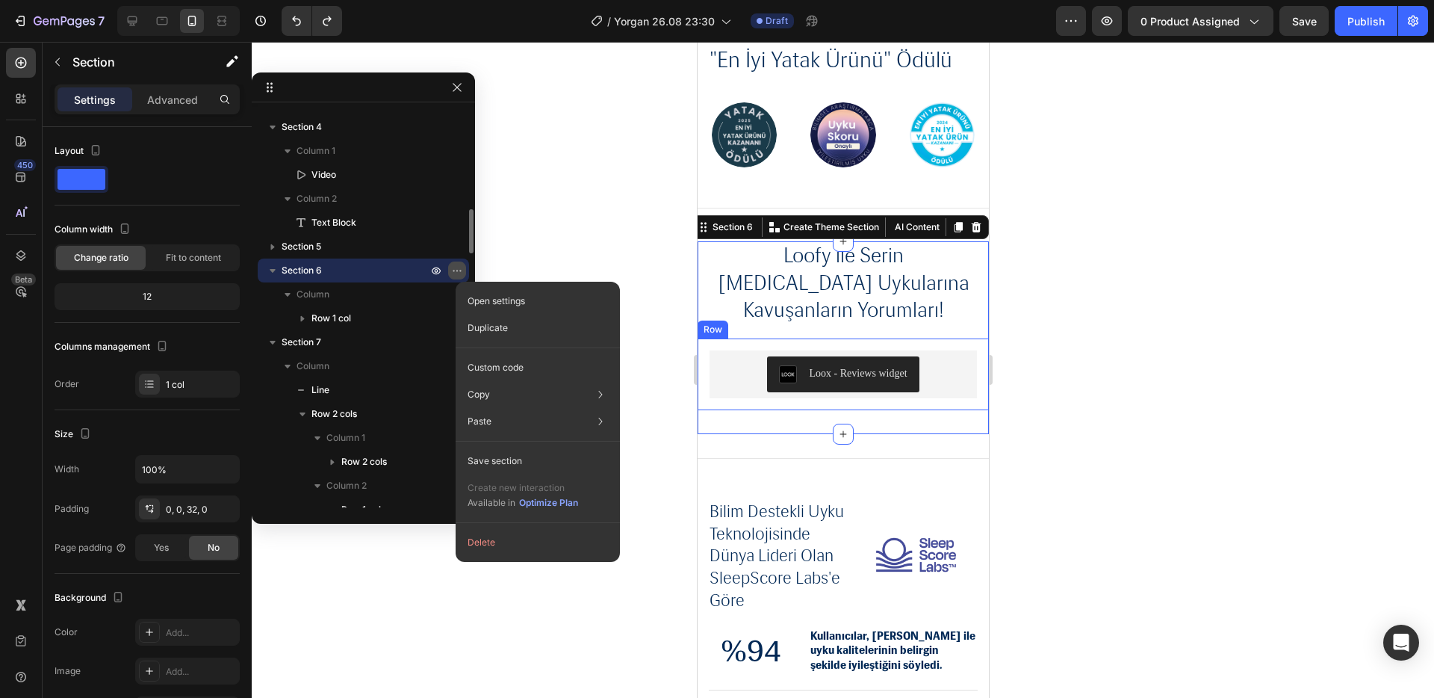
click at [456, 267] on icon "button" at bounding box center [457, 270] width 12 height 12
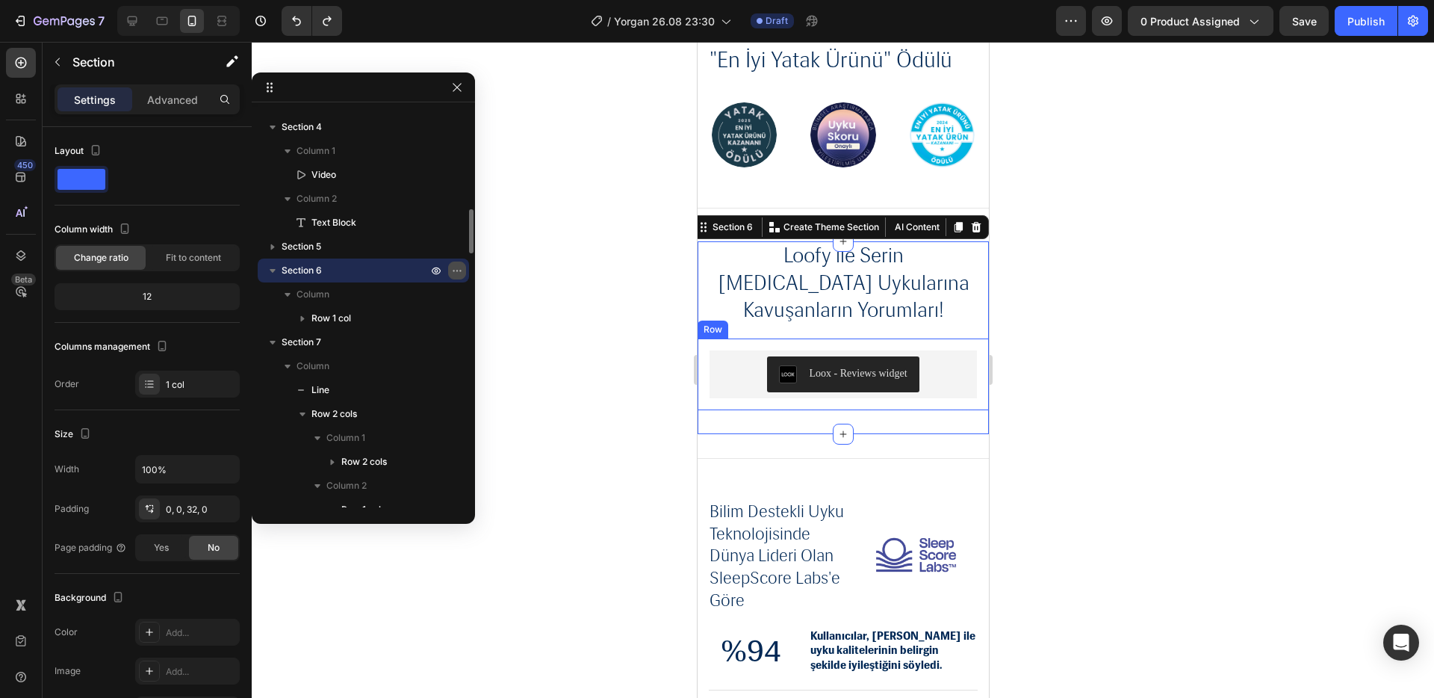
click at [458, 277] on button "button" at bounding box center [457, 270] width 18 height 18
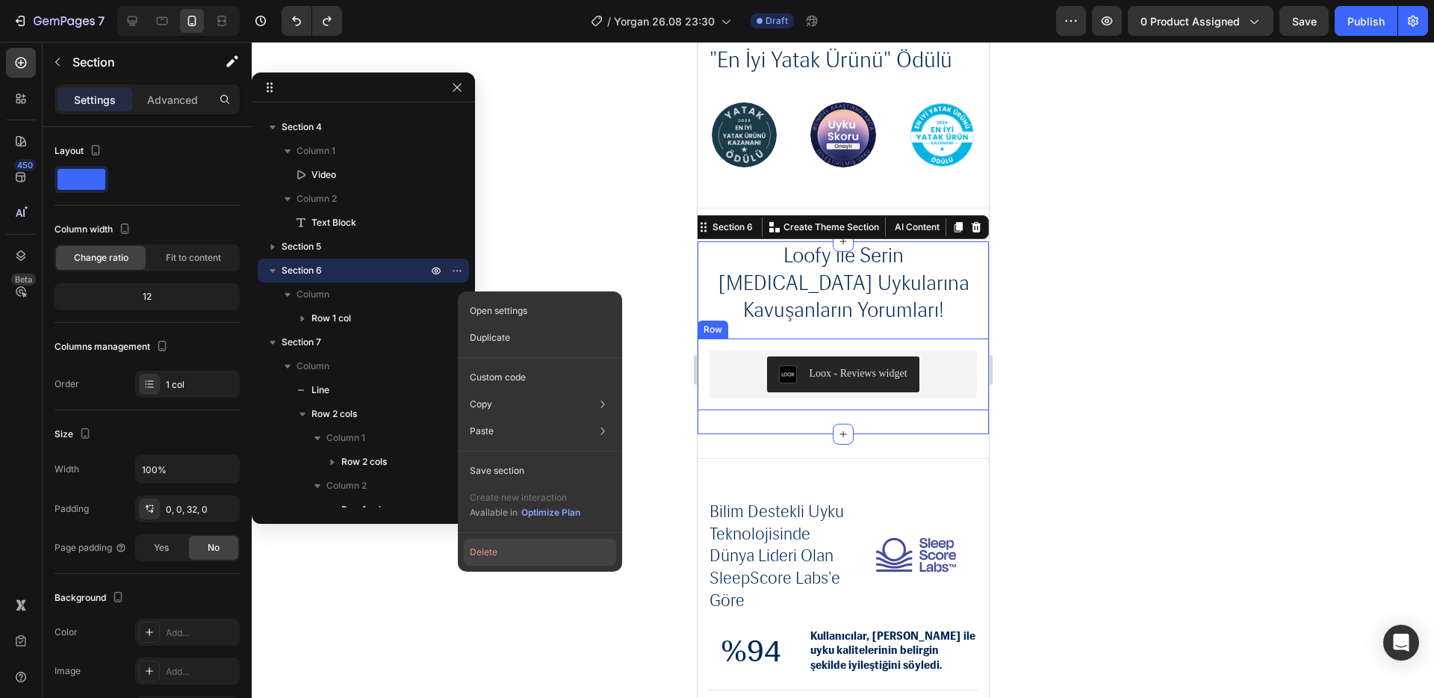
click at [524, 556] on button "Delete" at bounding box center [540, 552] width 152 height 27
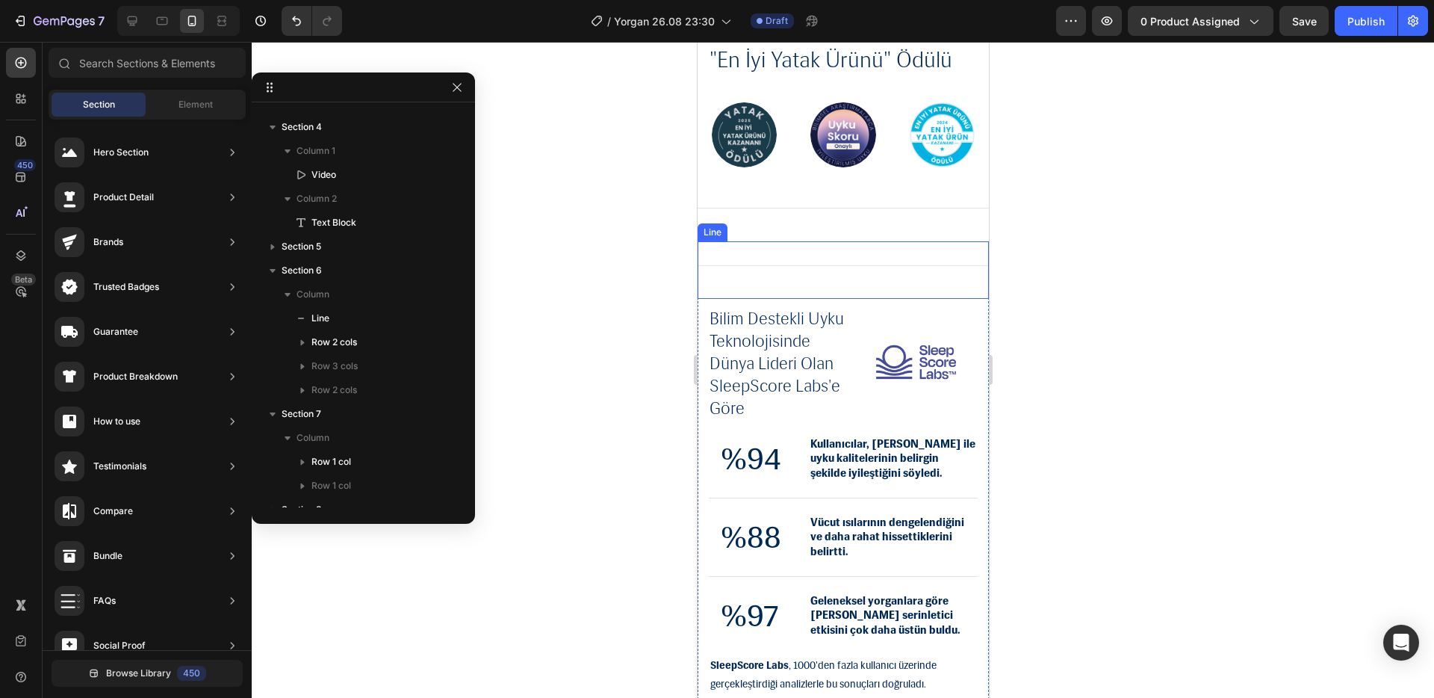
click at [890, 254] on div "Title Line" at bounding box center [842, 270] width 291 height 58
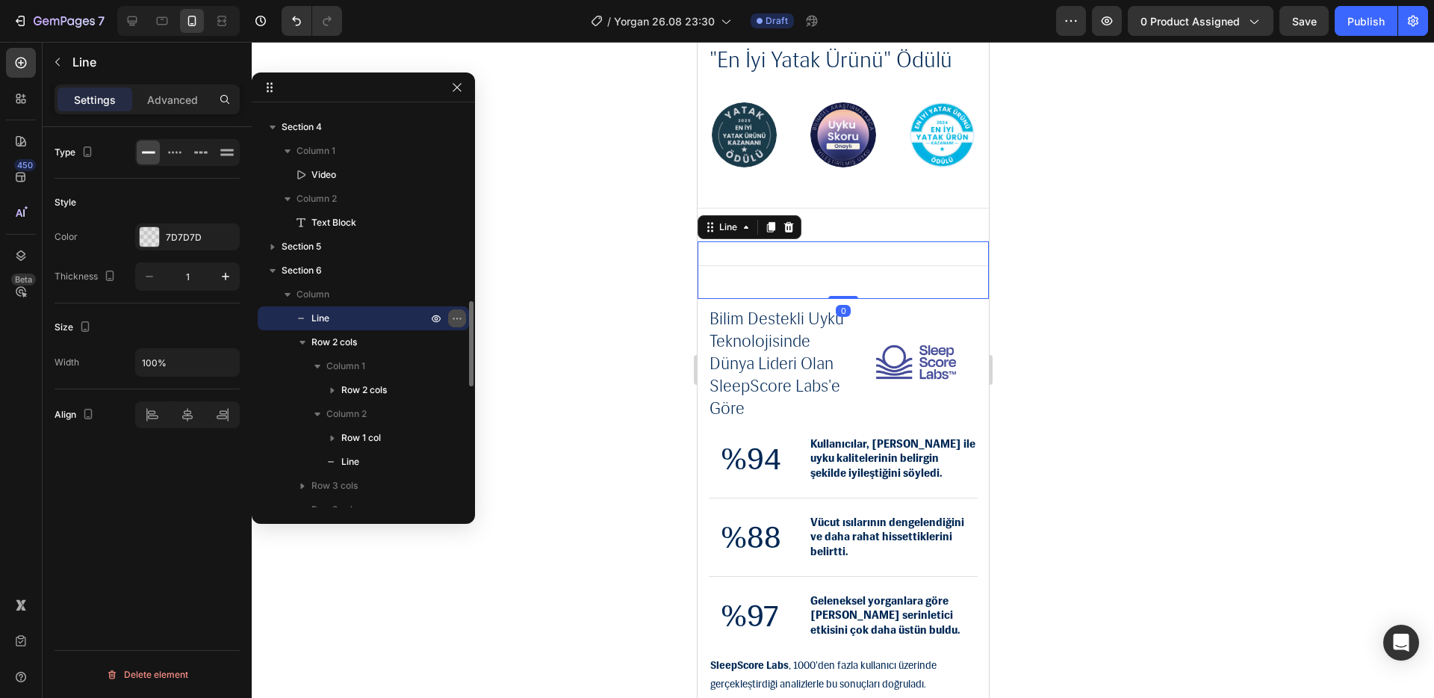
click at [455, 323] on icon "button" at bounding box center [457, 318] width 12 height 12
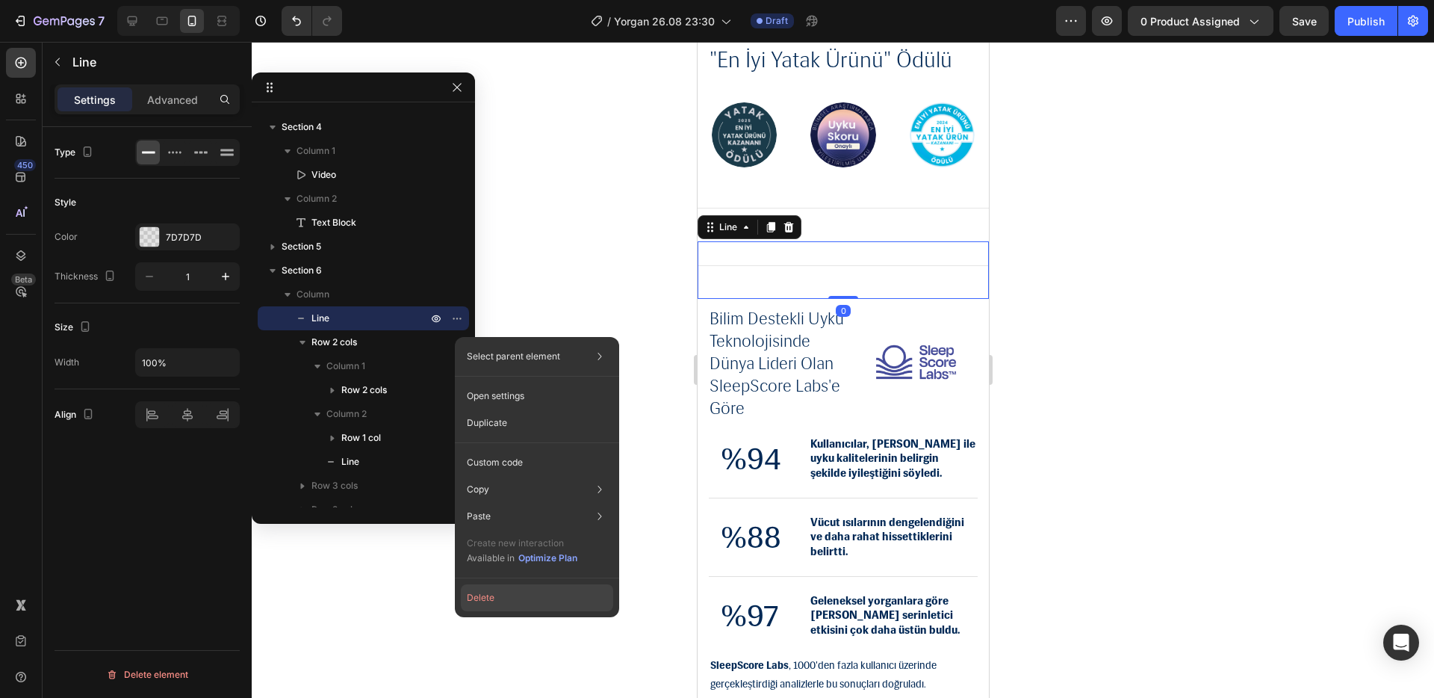
click at [503, 593] on button "Delete" at bounding box center [537, 597] width 152 height 27
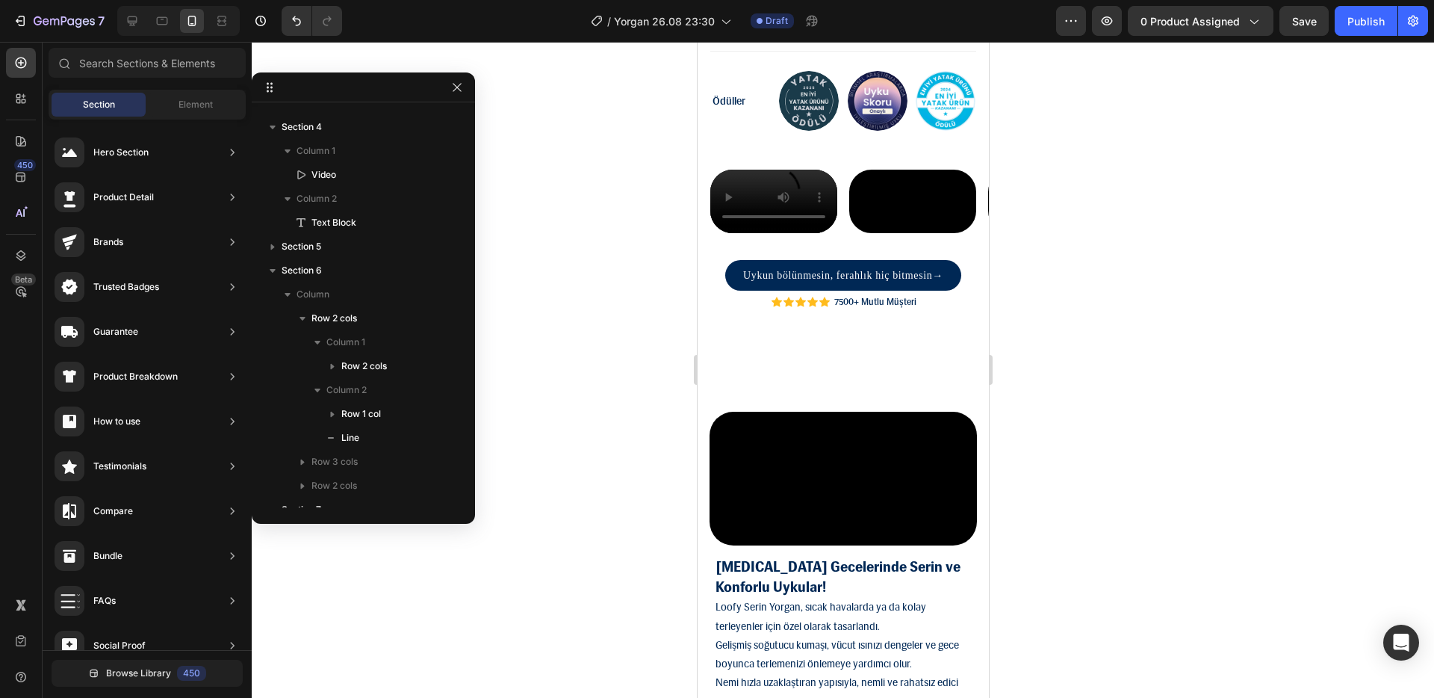
scroll to position [1625, 0]
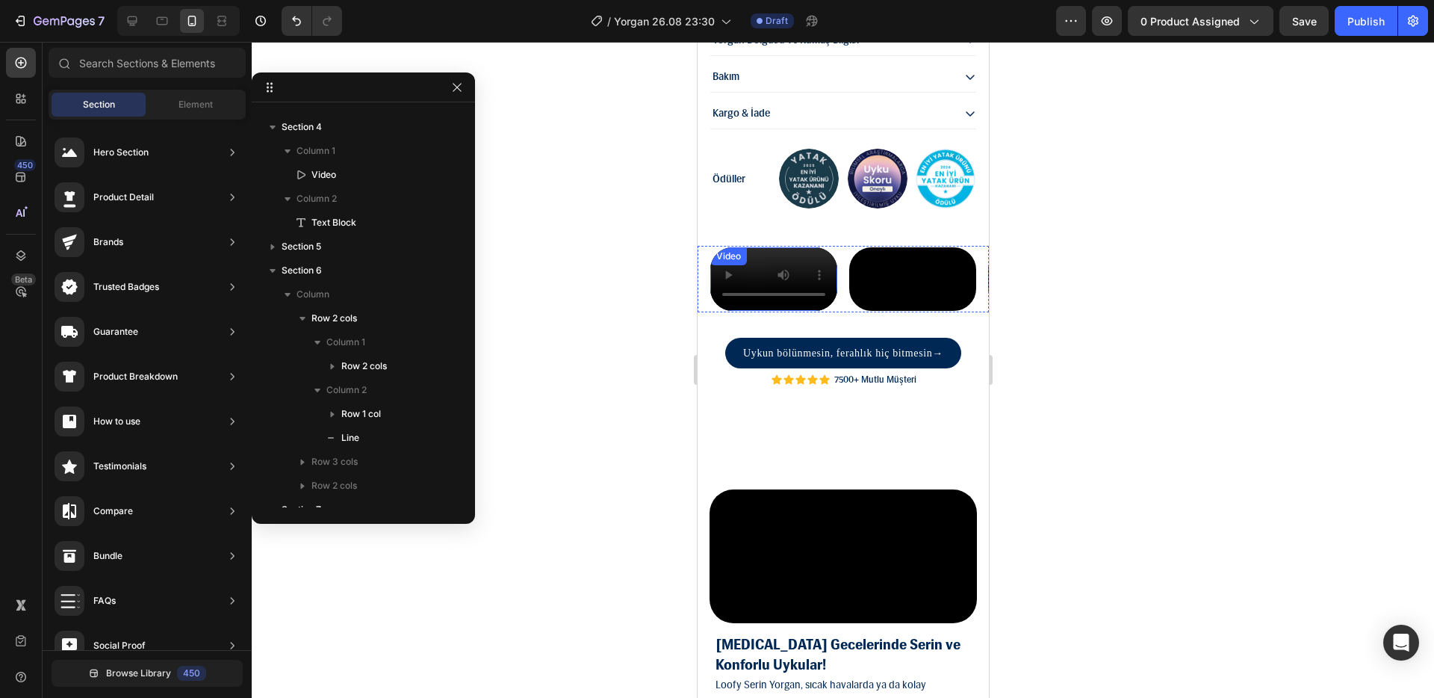
click at [766, 311] on video at bounding box center [773, 278] width 127 height 63
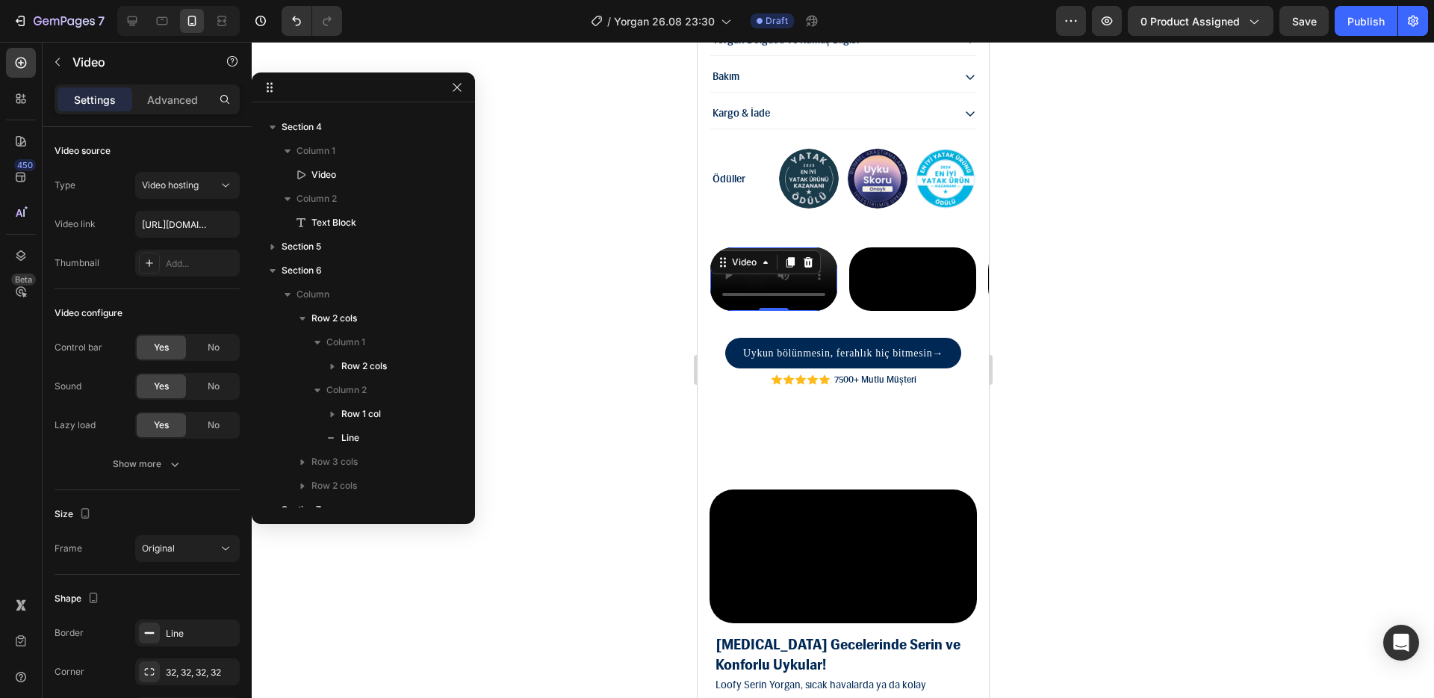
scroll to position [0, 0]
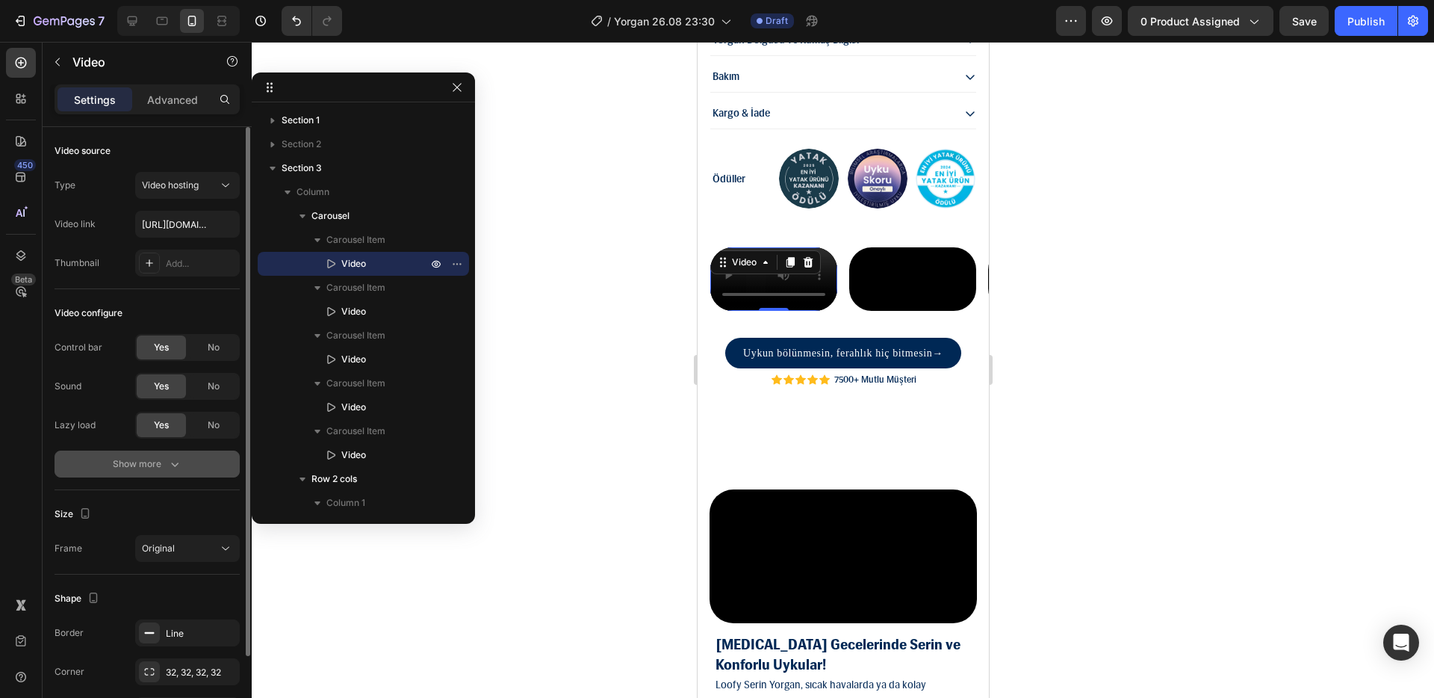
click at [176, 453] on button "Show more" at bounding box center [147, 463] width 185 height 27
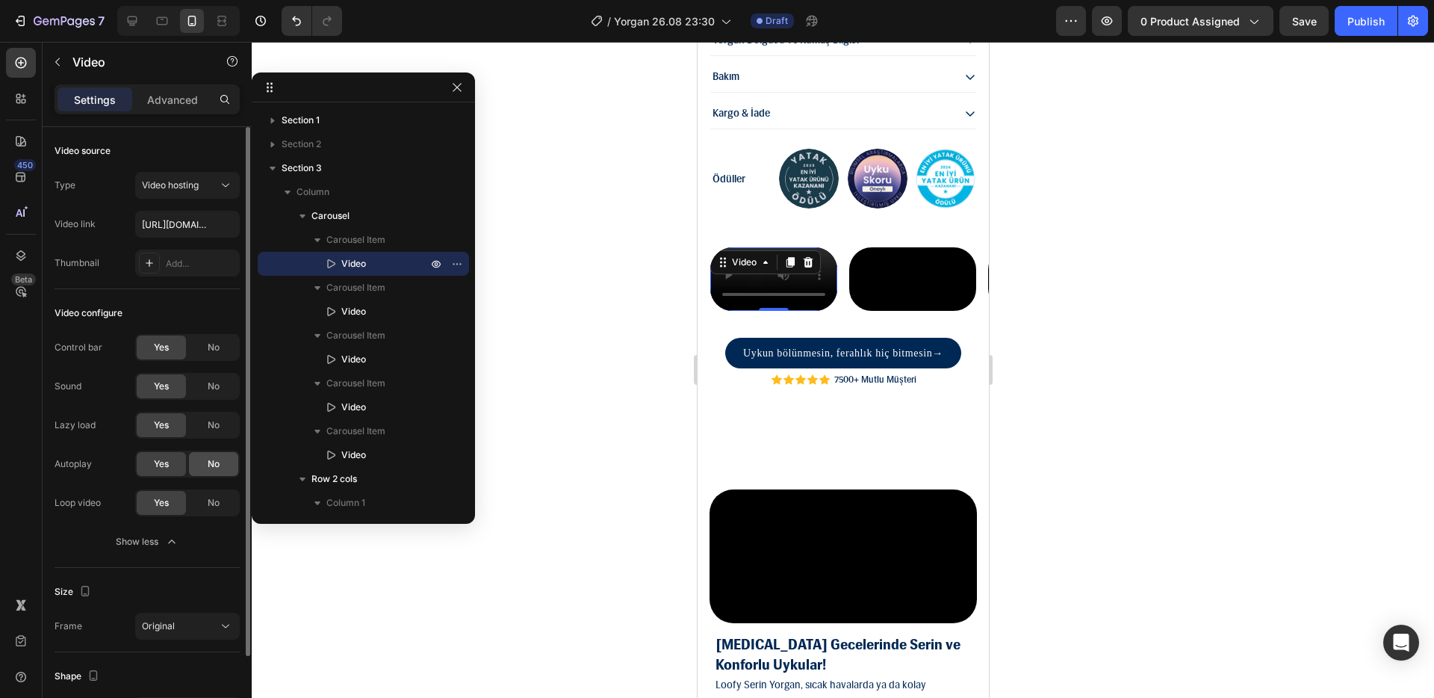
click at [219, 468] on span "No" at bounding box center [214, 463] width 12 height 13
click at [219, 355] on div "No" at bounding box center [213, 347] width 49 height 24
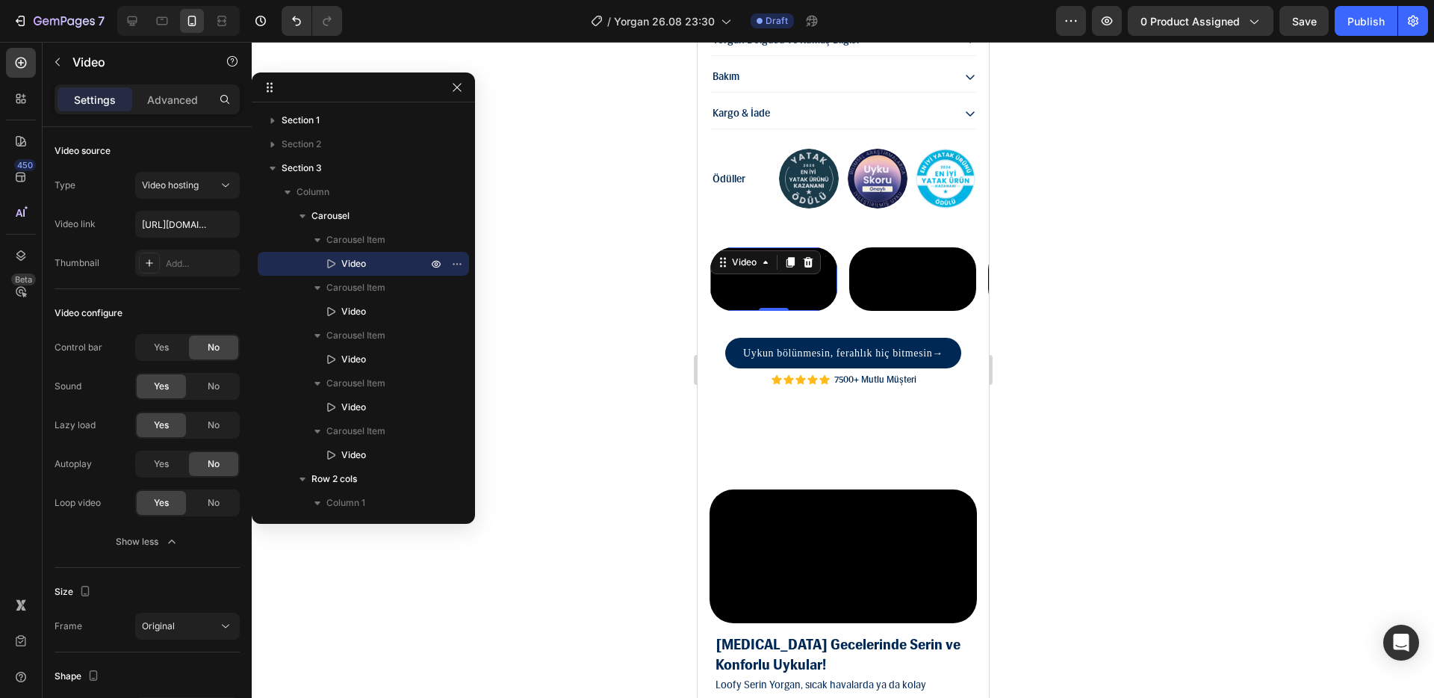
click at [808, 311] on video at bounding box center [773, 278] width 127 height 63
click at [149, 352] on div "Yes" at bounding box center [161, 347] width 49 height 24
click at [226, 358] on div "No" at bounding box center [213, 347] width 49 height 24
click at [580, 427] on div at bounding box center [843, 370] width 1183 height 656
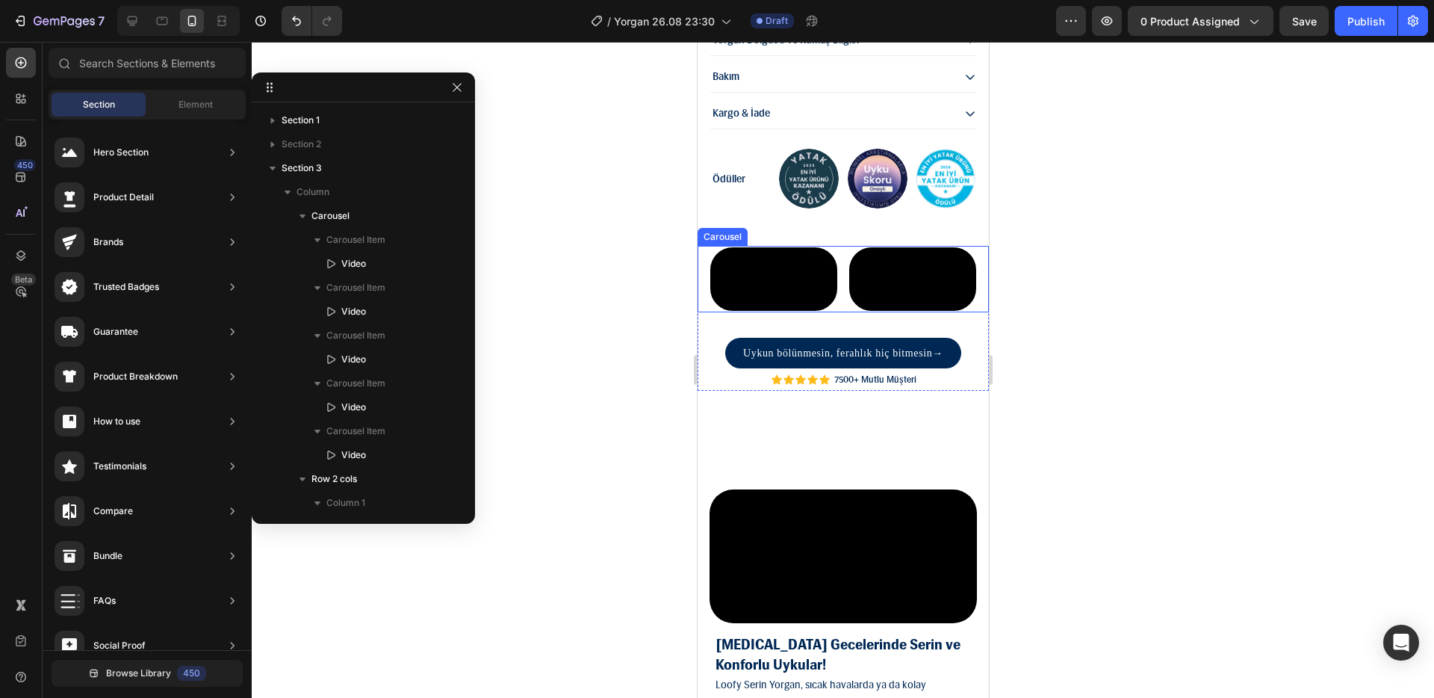
click at [842, 312] on div "Video Video Video Video Video" at bounding box center [848, 279] width 280 height 66
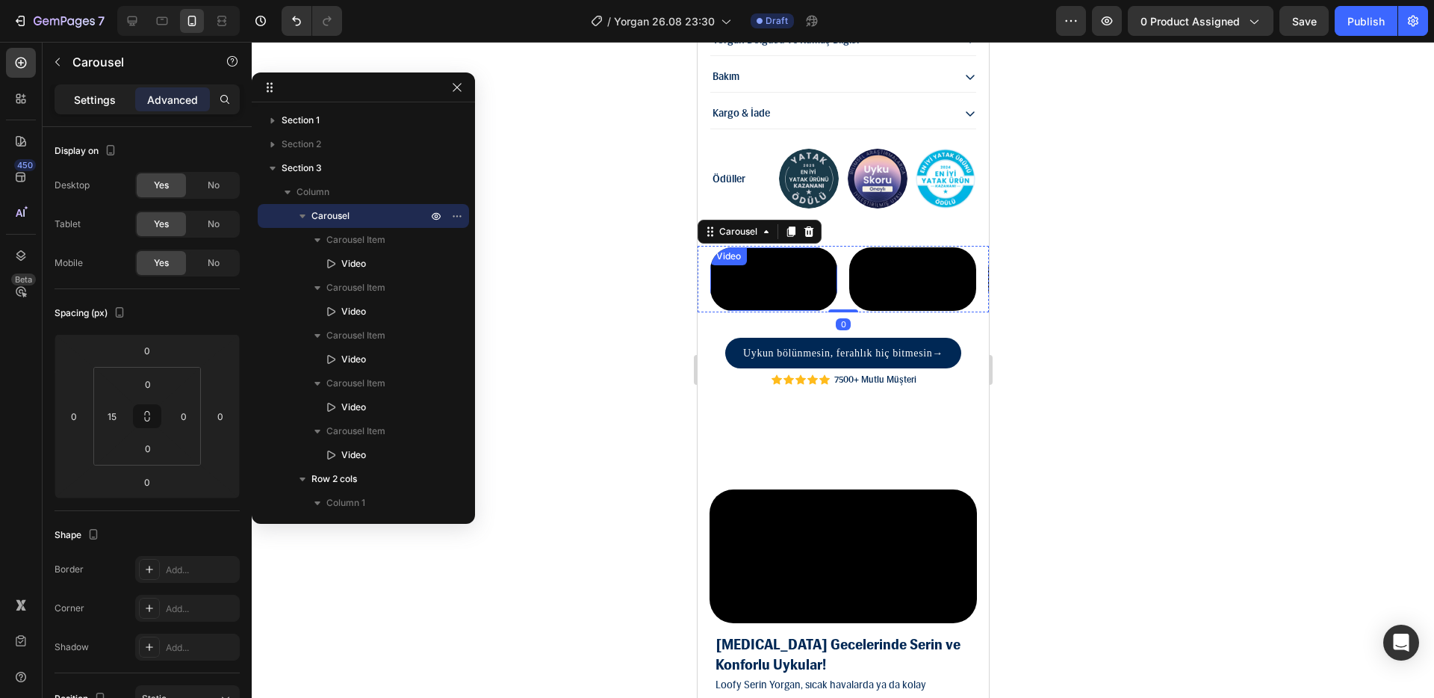
click at [106, 104] on p "Settings" at bounding box center [95, 100] width 42 height 16
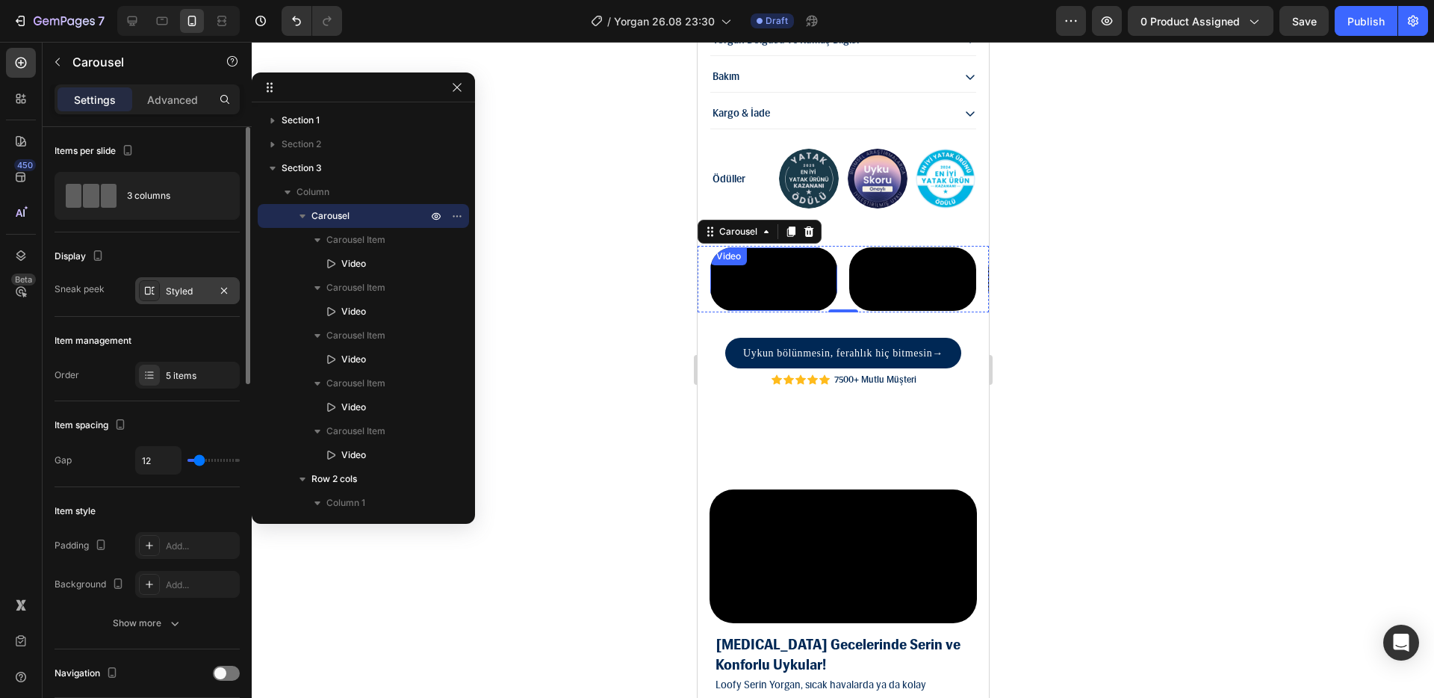
click at [173, 301] on div "Styled" at bounding box center [187, 290] width 105 height 27
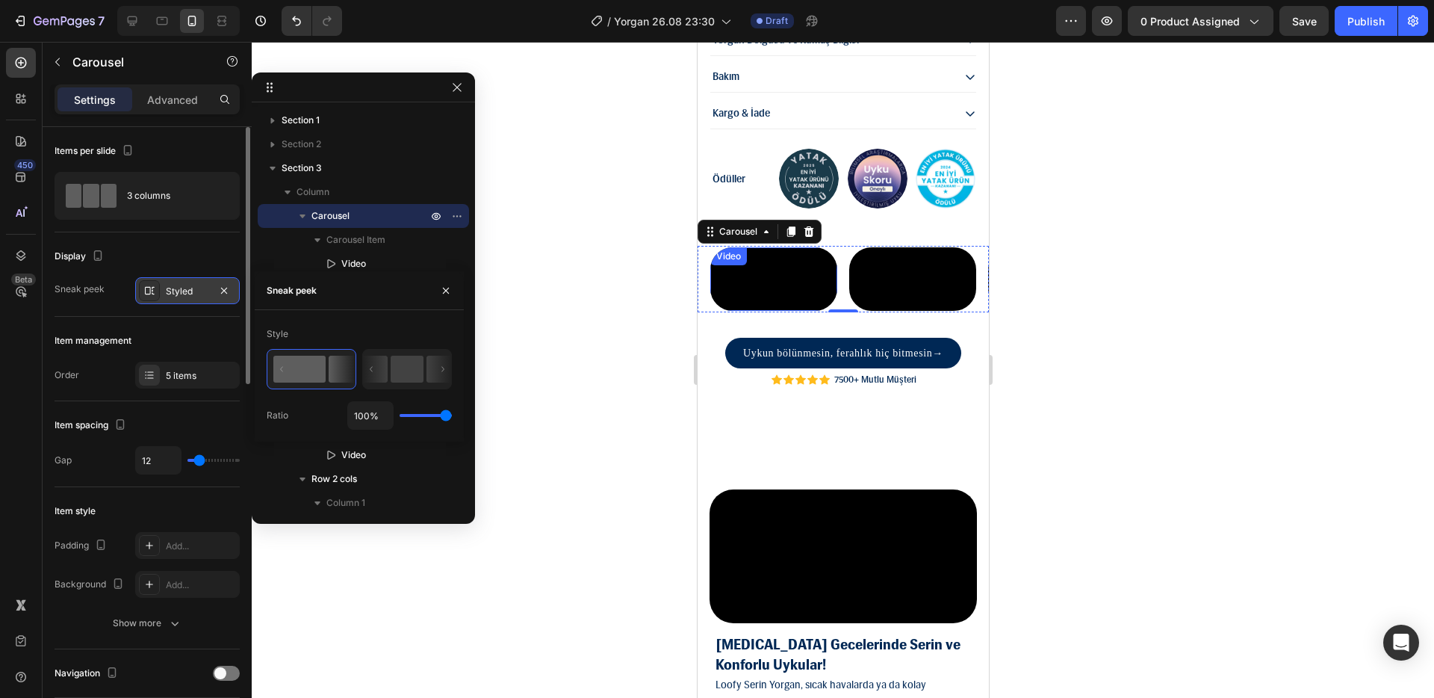
click at [175, 299] on div "Styled" at bounding box center [187, 290] width 105 height 27
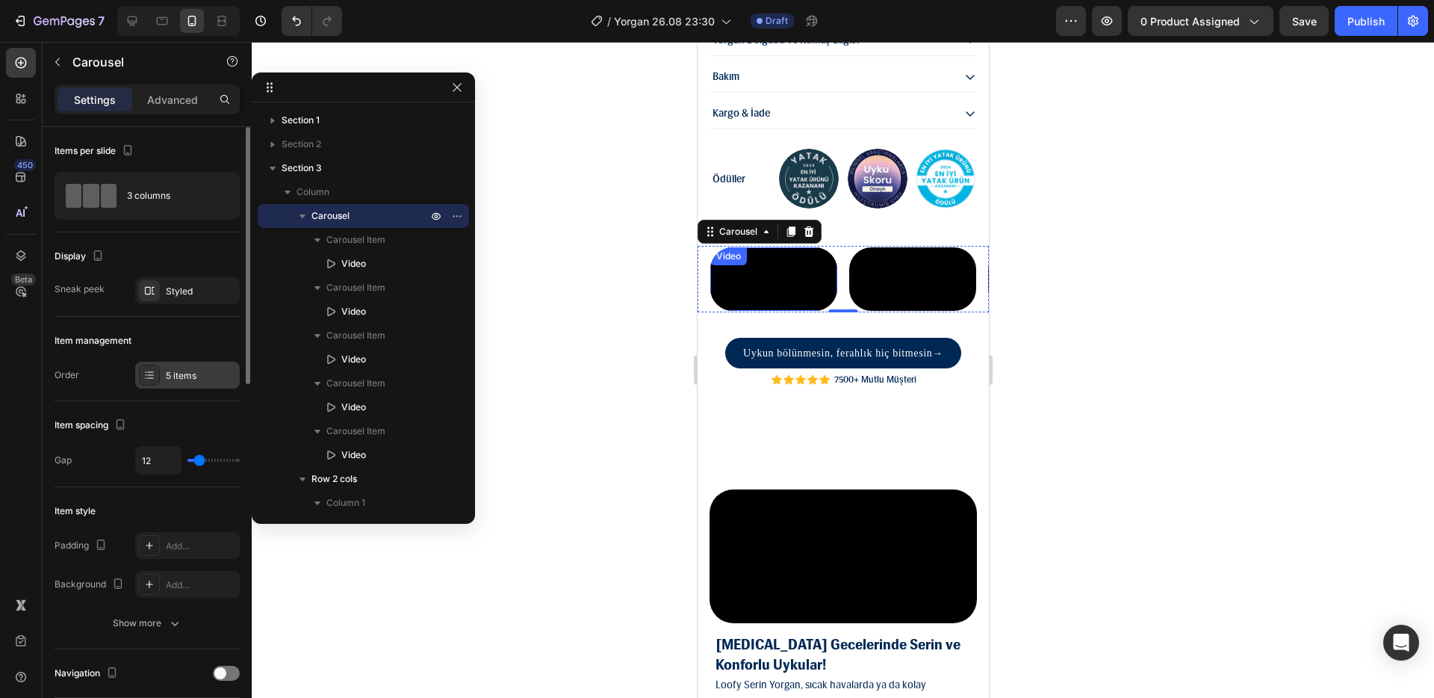
click at [181, 381] on div "5 items" at bounding box center [201, 375] width 70 height 13
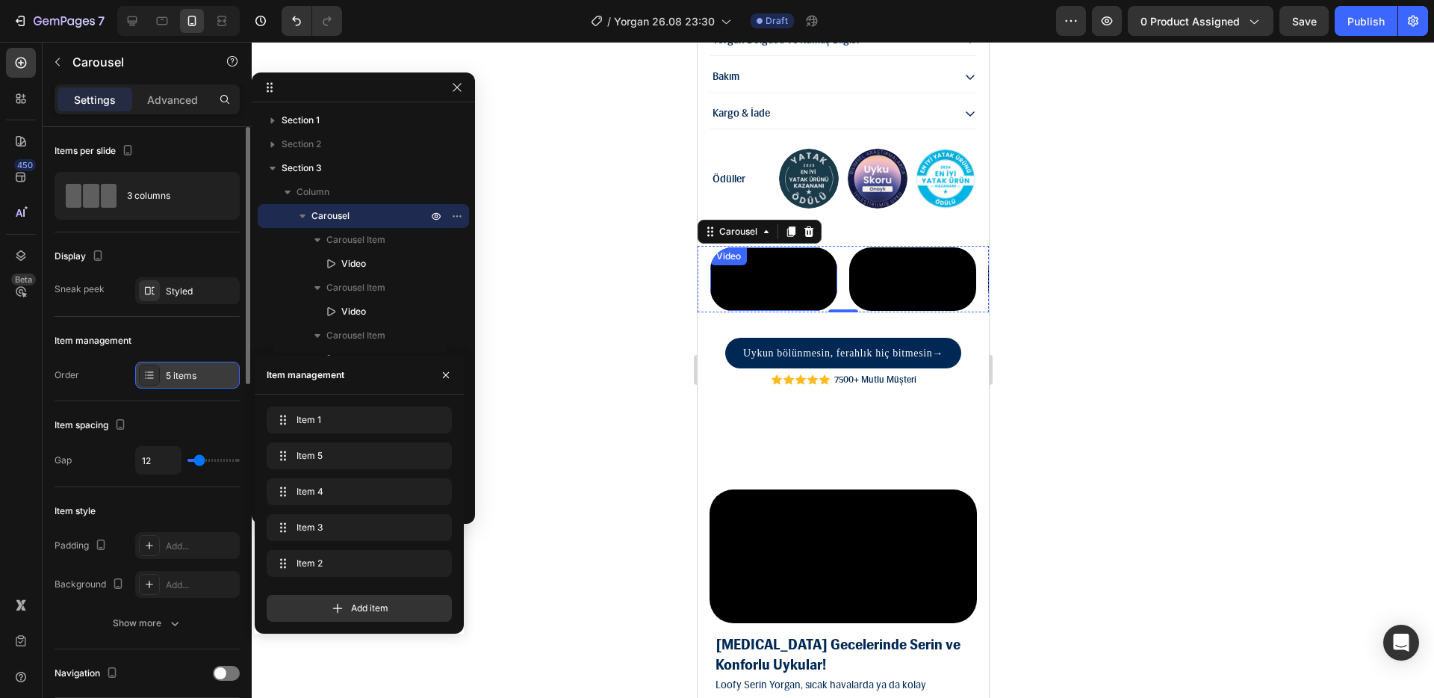
click at [181, 381] on div "5 items" at bounding box center [201, 375] width 70 height 13
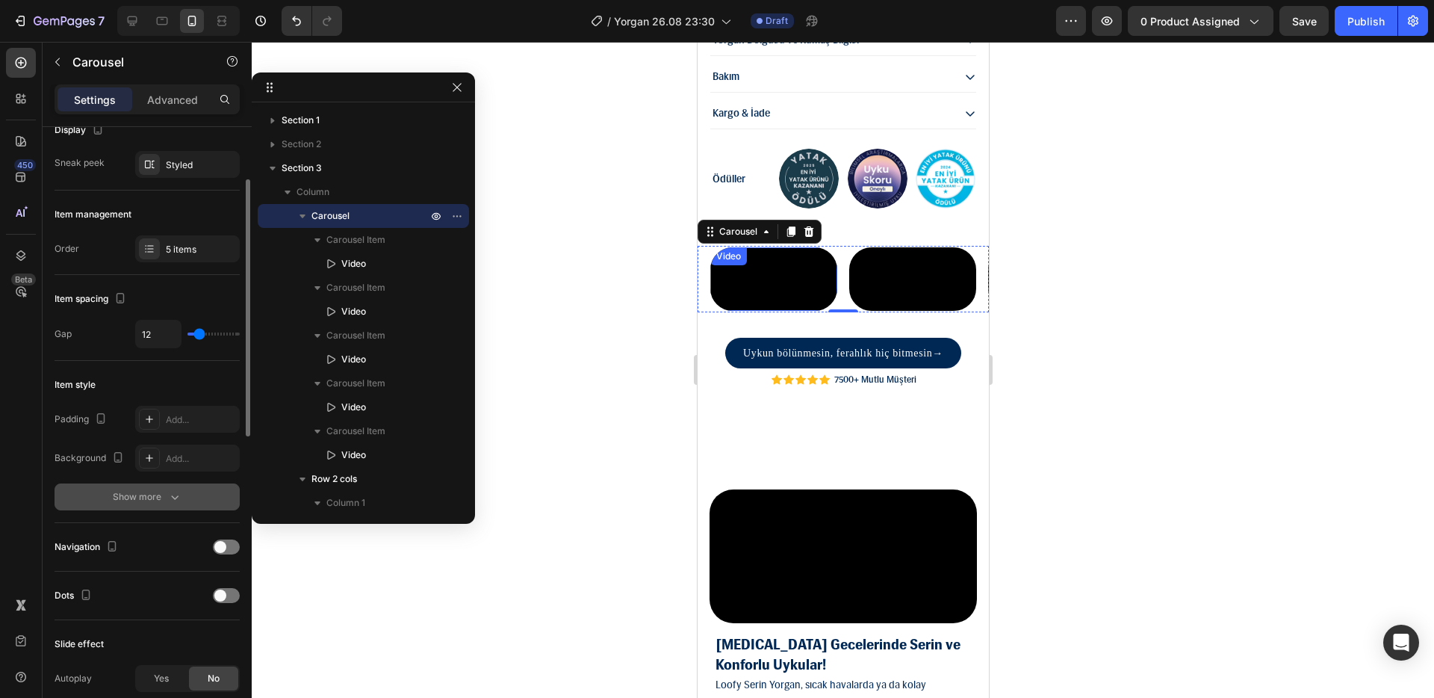
click at [175, 500] on icon "button" at bounding box center [174, 496] width 15 height 15
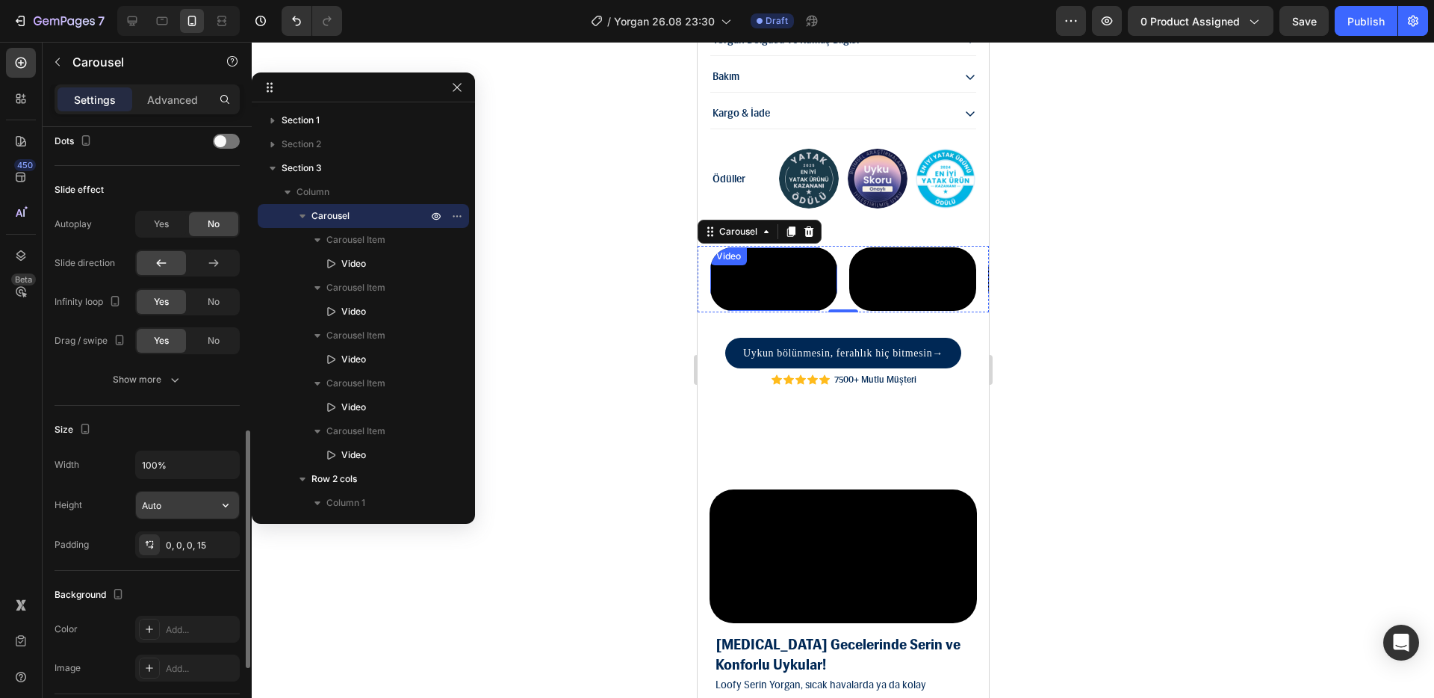
scroll to position [720, 0]
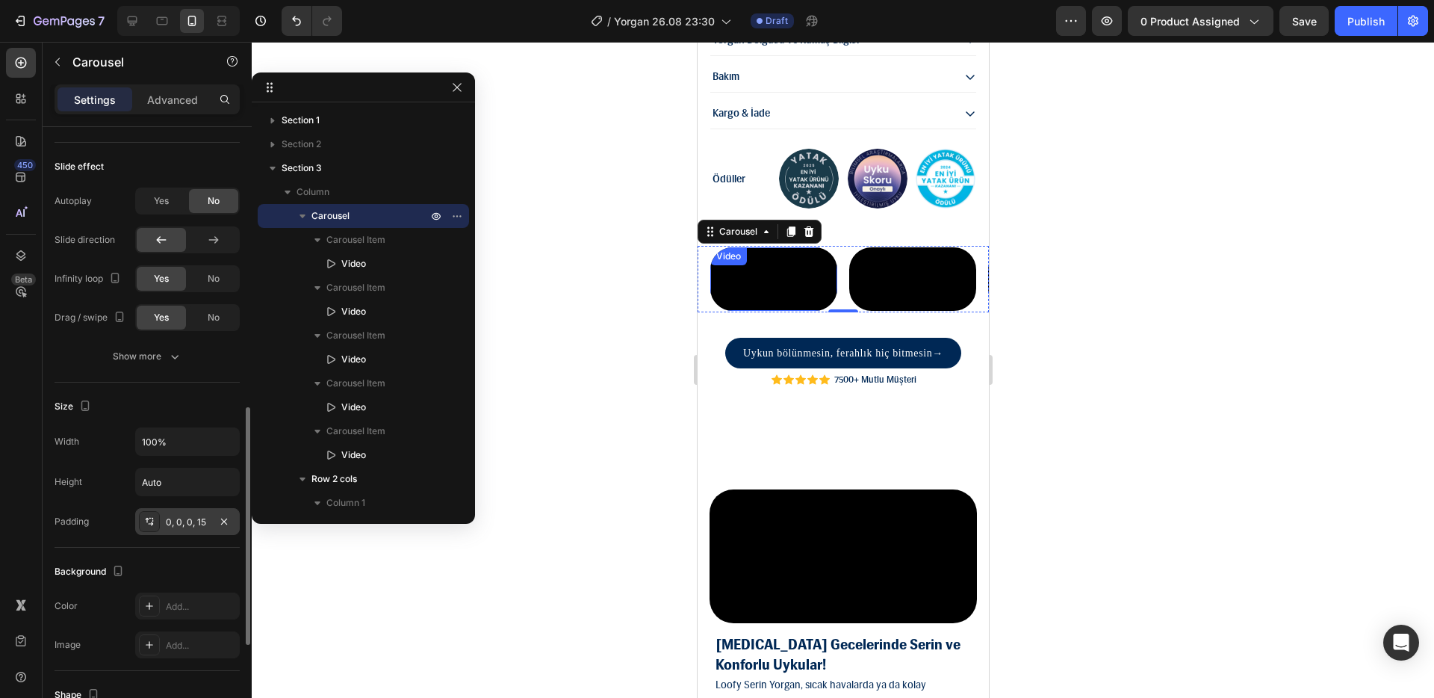
click at [197, 518] on div "0, 0, 0, 15" at bounding box center [187, 521] width 43 height 13
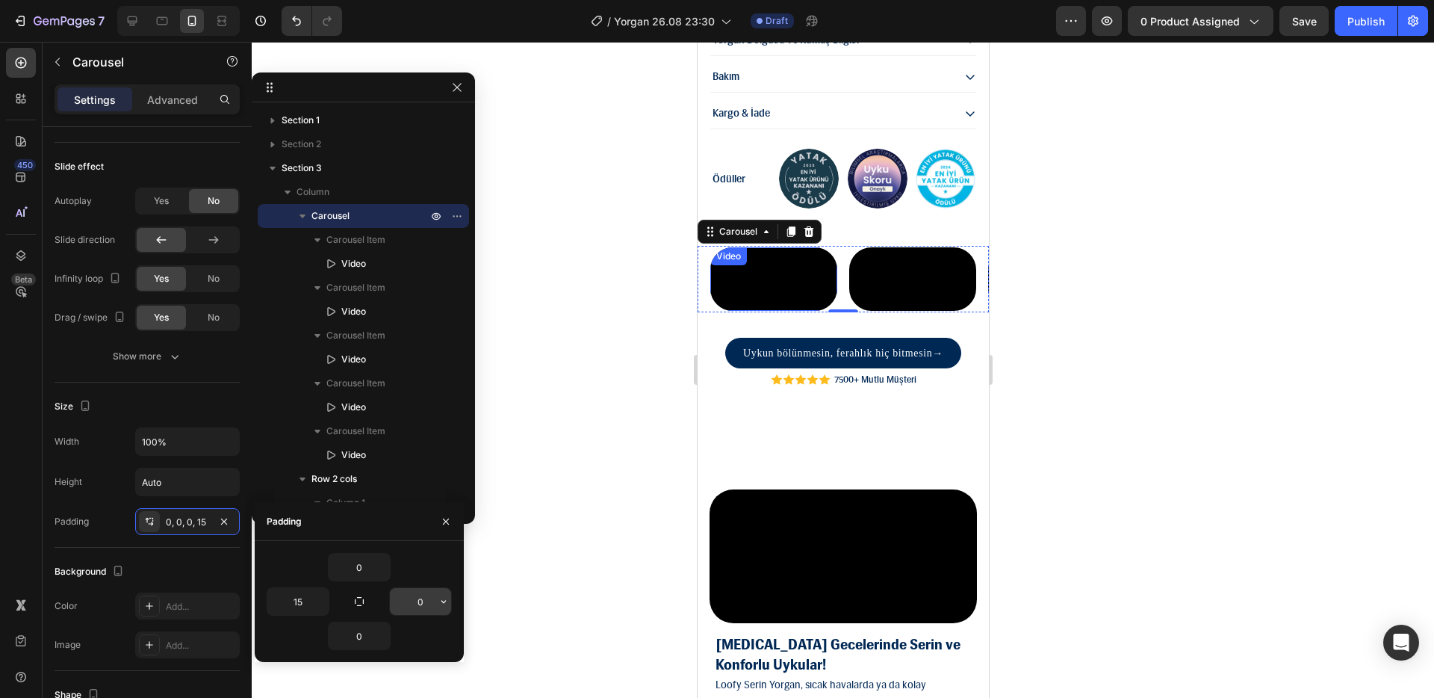
click at [425, 610] on input "0" at bounding box center [420, 601] width 61 height 27
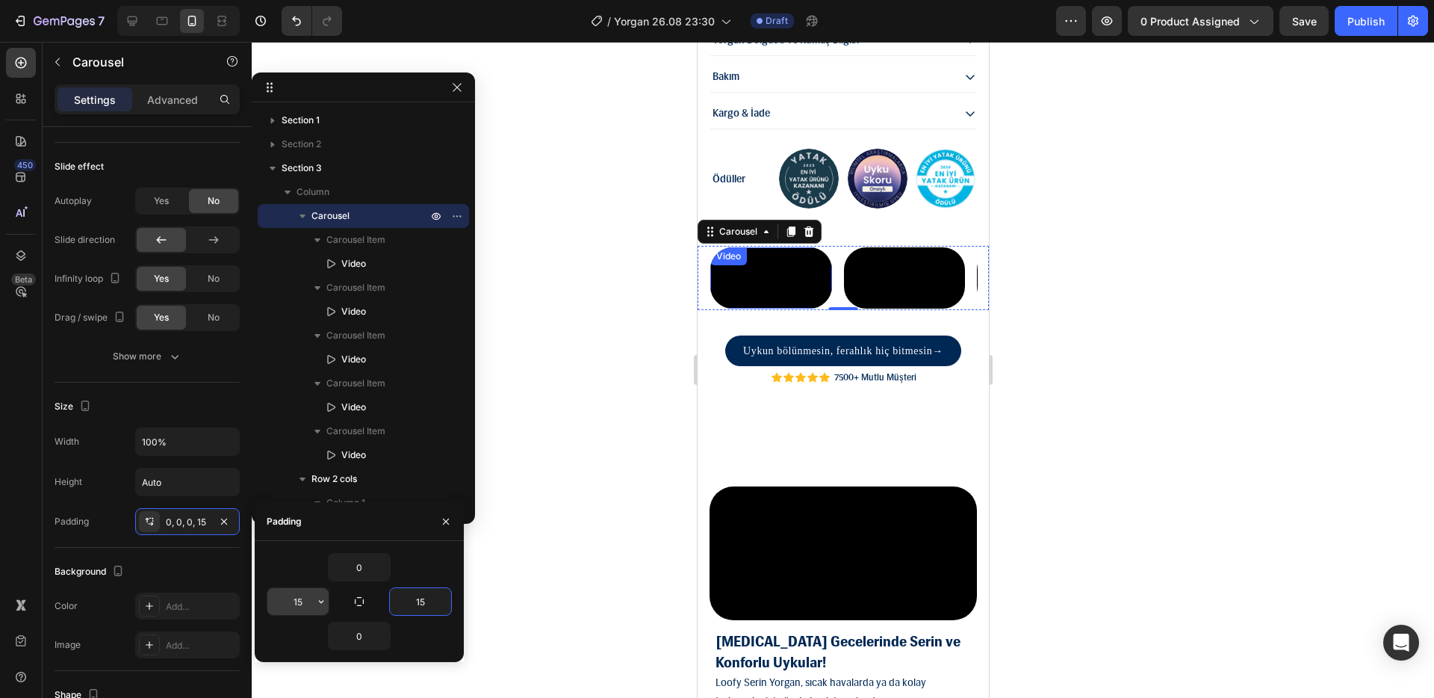
type input "15"
click at [305, 601] on input "15" at bounding box center [297, 601] width 61 height 27
click at [306, 598] on input "12" at bounding box center [297, 601] width 61 height 27
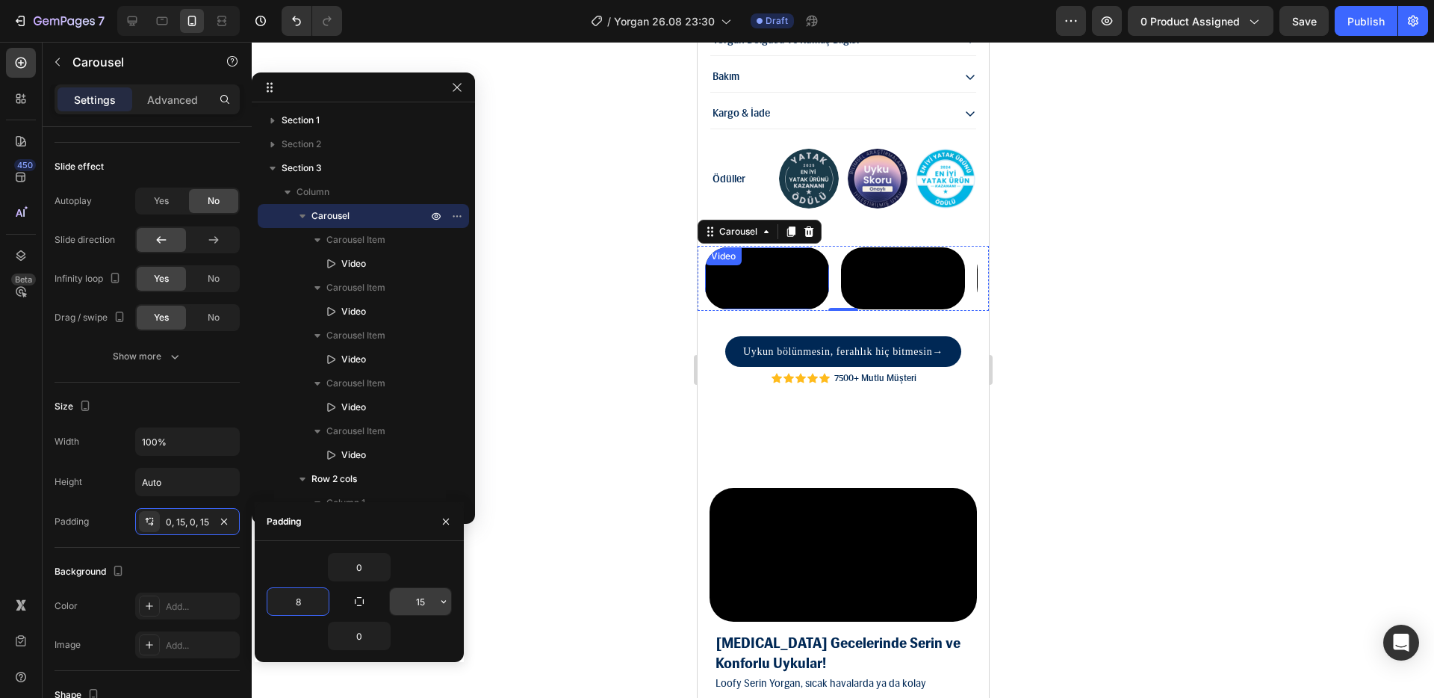
type input "8"
click at [424, 599] on input "15" at bounding box center [420, 601] width 61 height 27
type input "8"
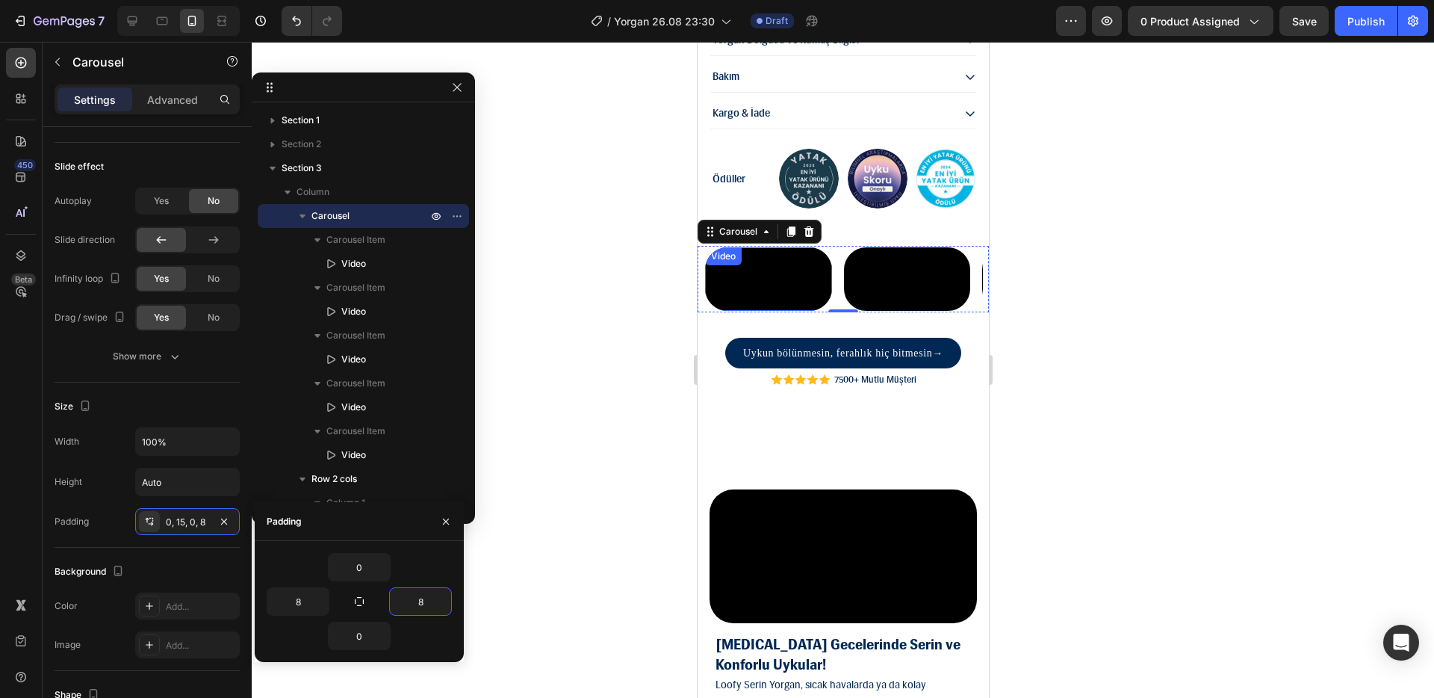
click at [539, 476] on div at bounding box center [843, 370] width 1183 height 656
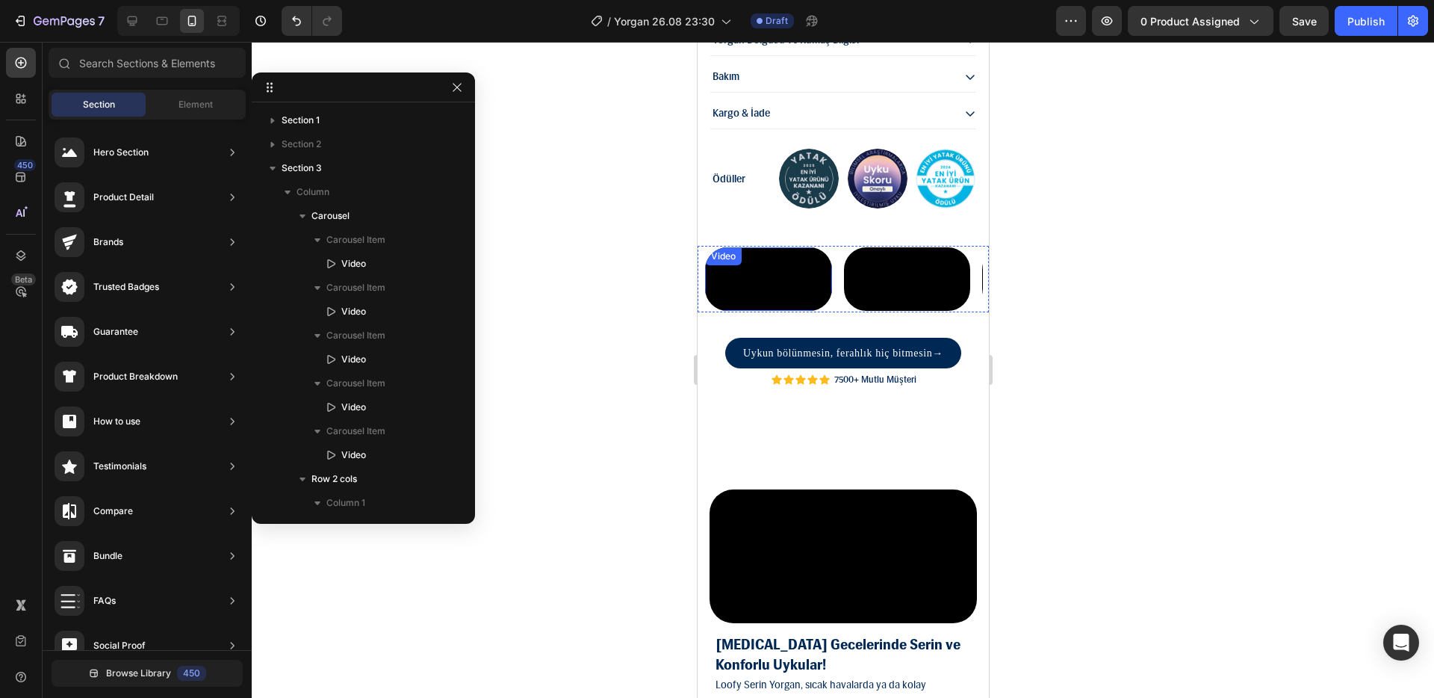
click at [540, 476] on div at bounding box center [843, 370] width 1183 height 656
click at [821, 311] on video at bounding box center [767, 278] width 127 height 63
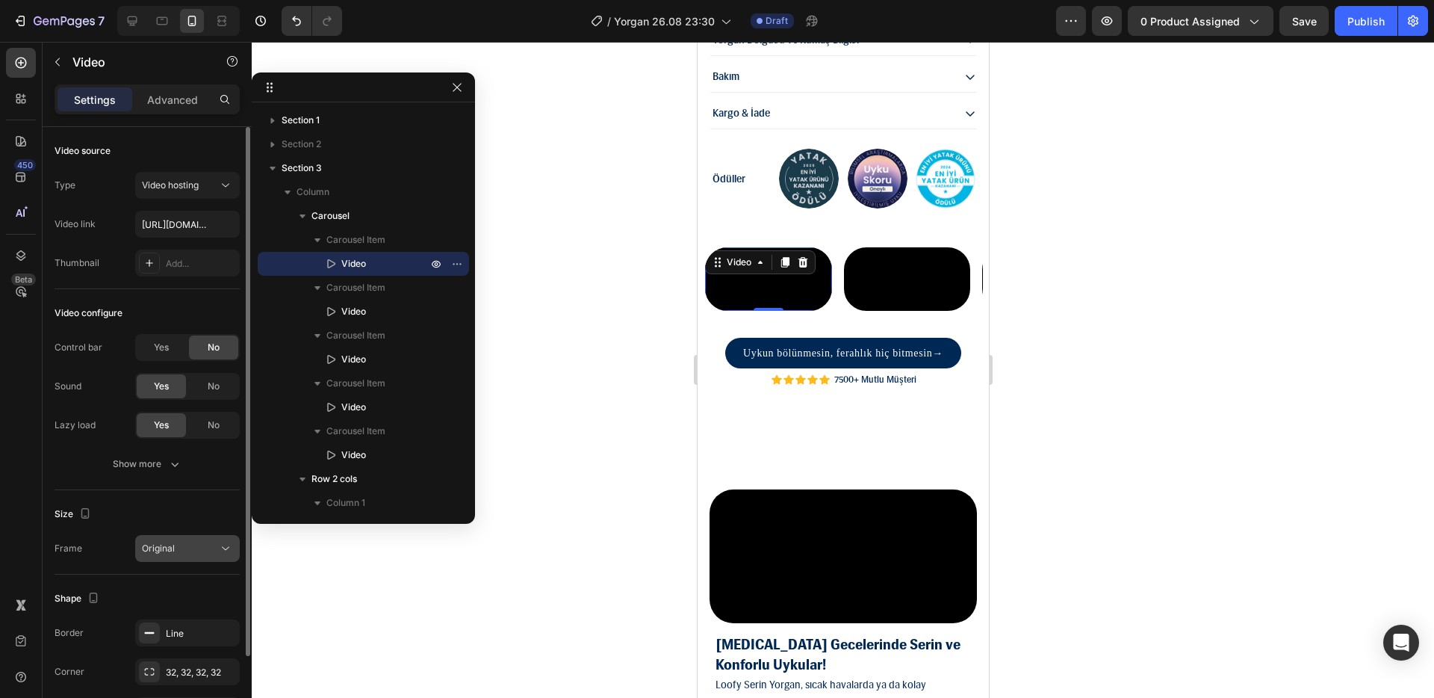
click at [185, 539] on button "Original" at bounding box center [187, 548] width 105 height 27
click at [185, 541] on div "Original" at bounding box center [187, 548] width 91 height 15
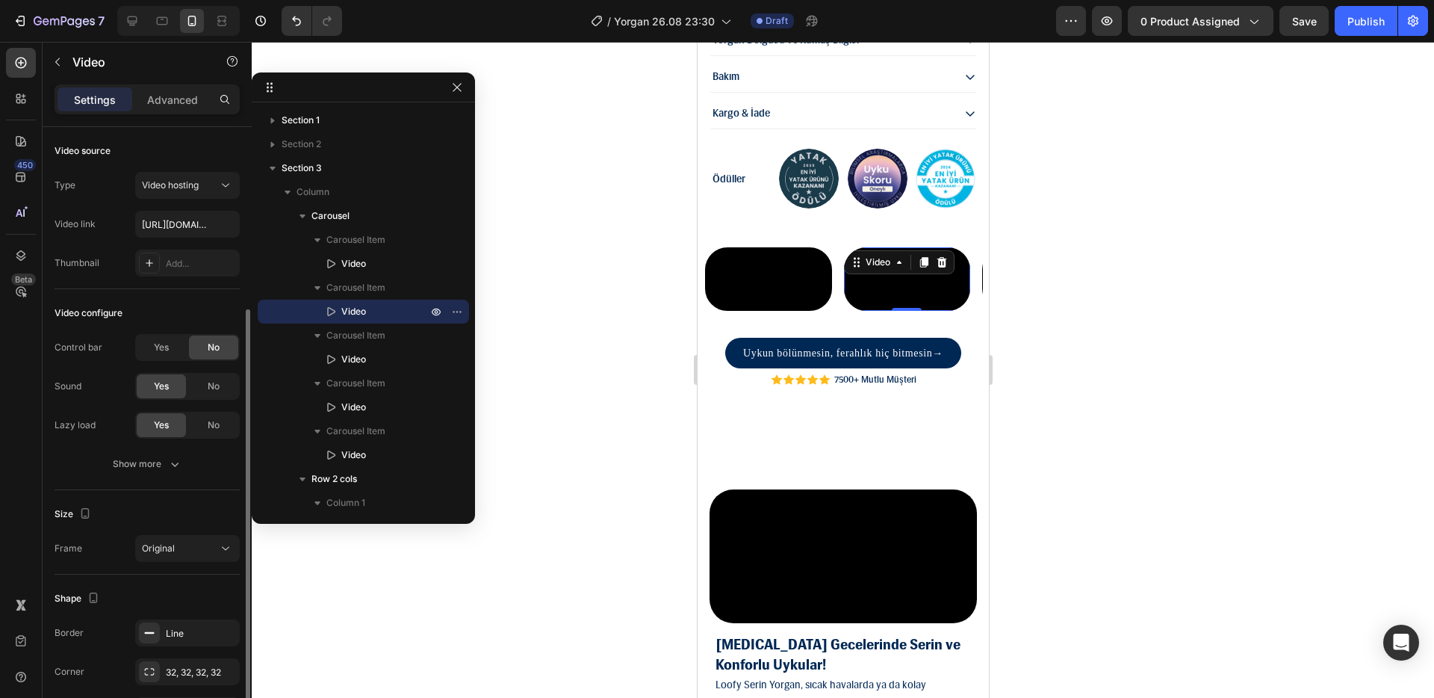
click at [903, 308] on video at bounding box center [906, 278] width 127 height 63
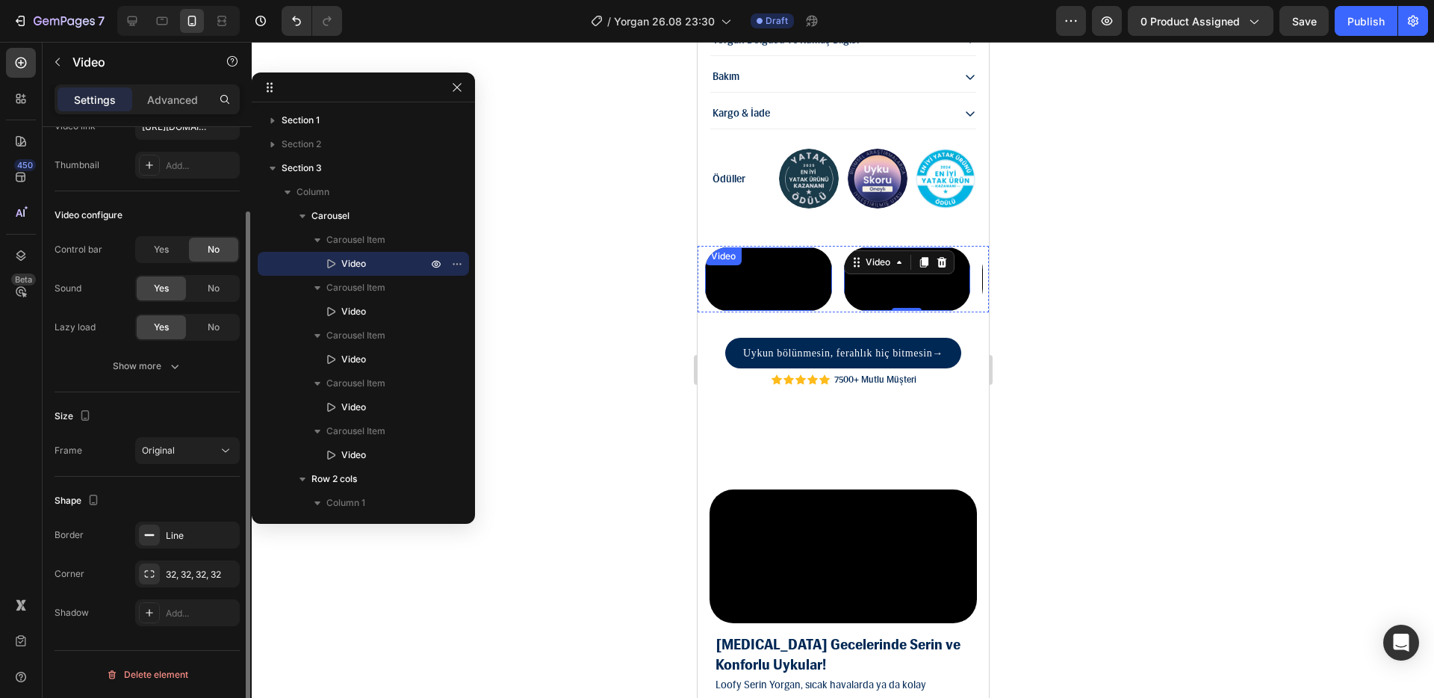
click at [808, 311] on video at bounding box center [767, 278] width 127 height 63
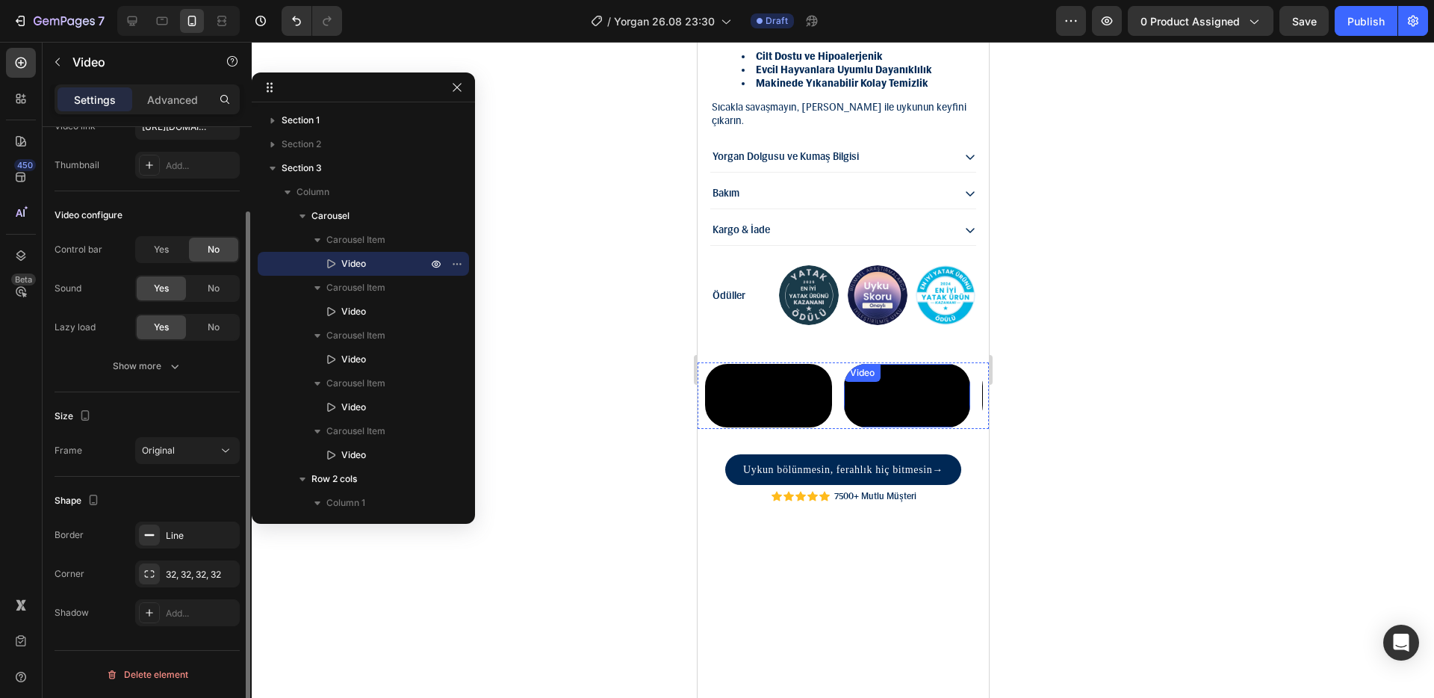
scroll to position [1608, 0]
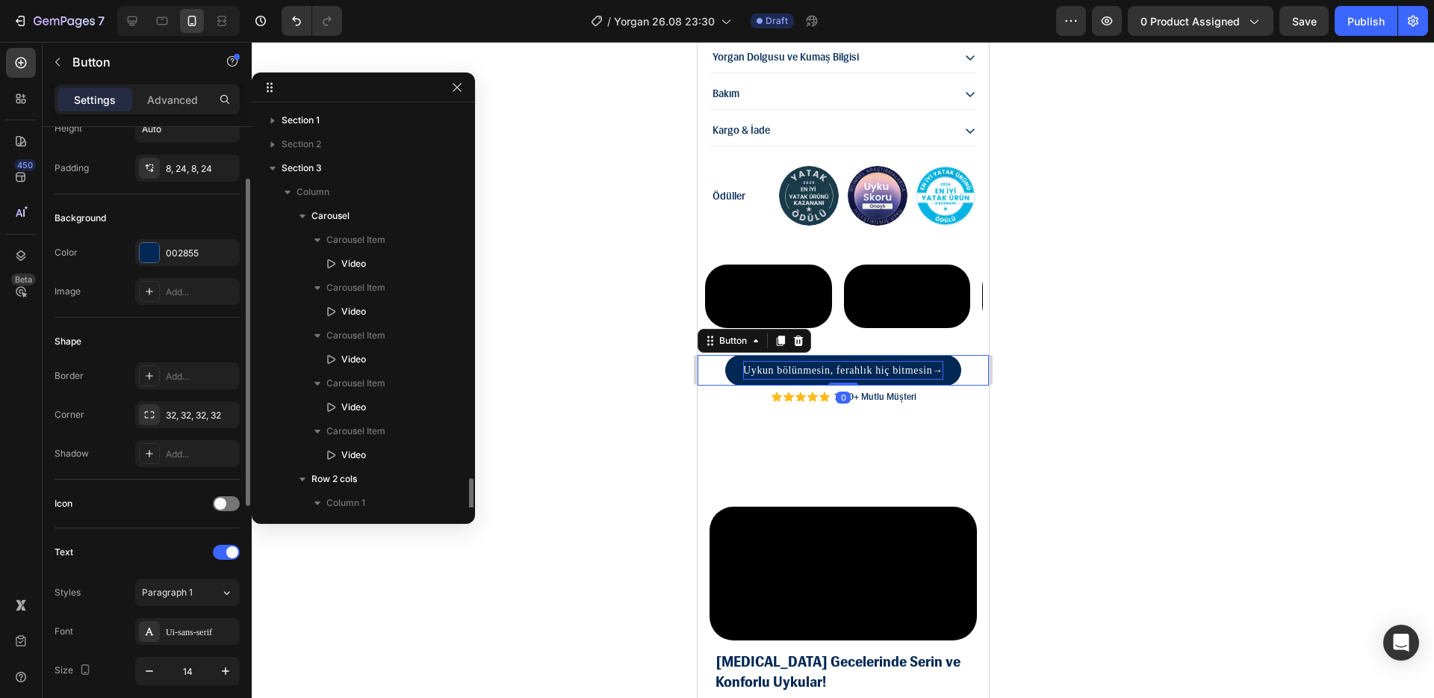
click at [867, 379] on p "Uykun bölünmesin, ferahlık hiç bitmesin →" at bounding box center [843, 370] width 200 height 19
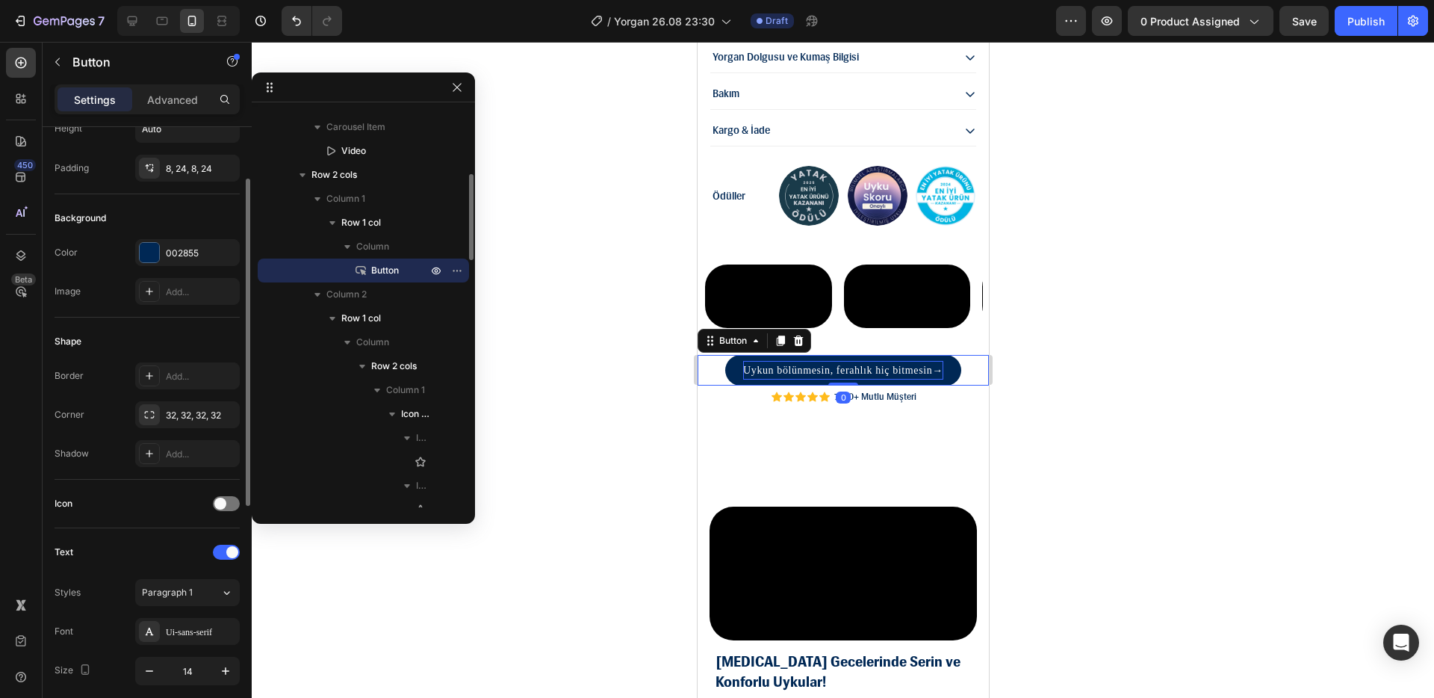
scroll to position [0, 0]
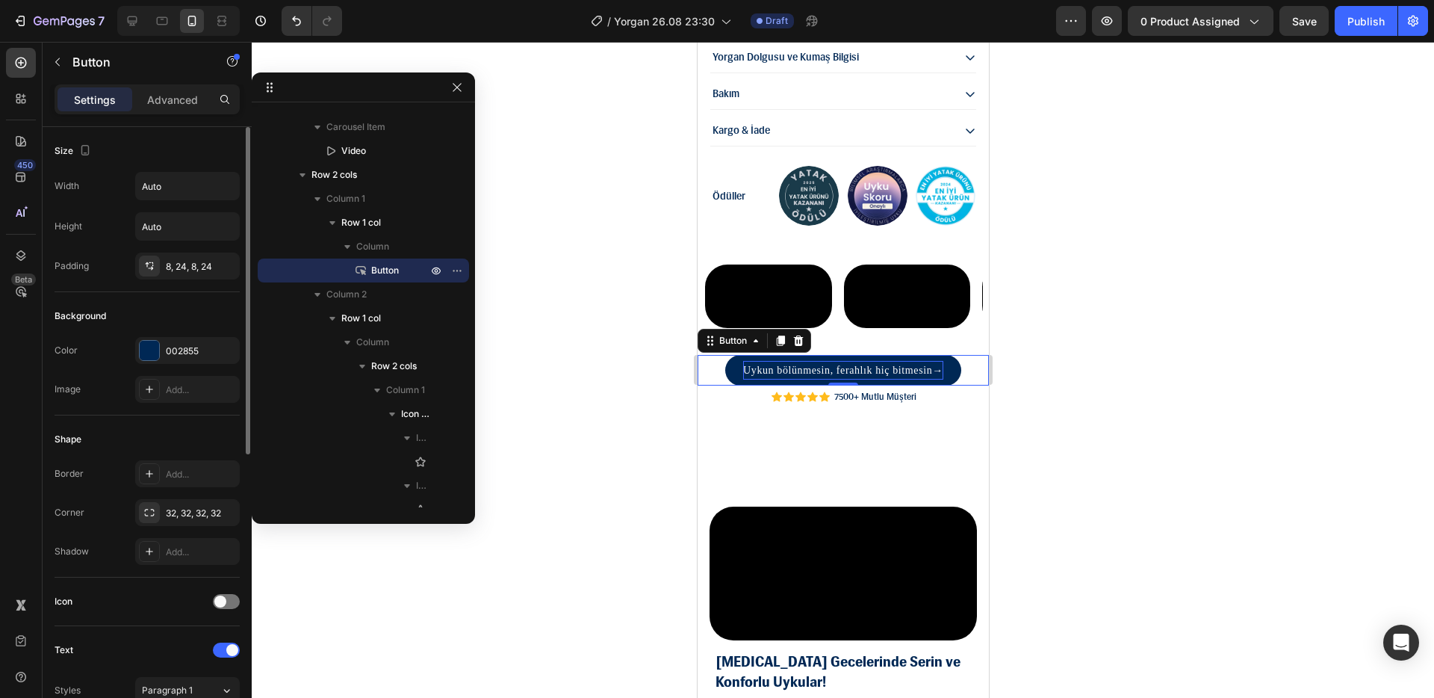
click at [754, 379] on p "Uykun bölünmesin, ferahlık hiç bitmesin →" at bounding box center [843, 370] width 200 height 19
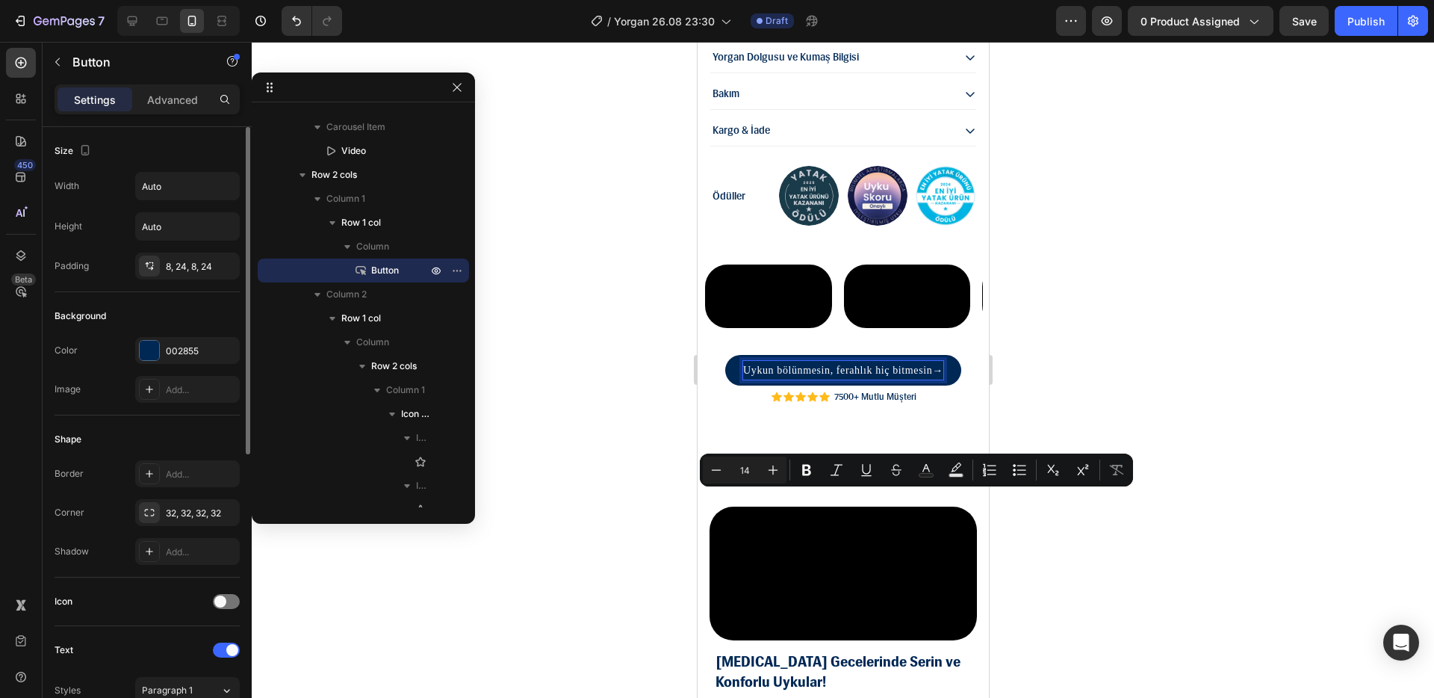
click at [776, 379] on p "Uykun bölünmesin, ferahlık hiç bitmesin →" at bounding box center [843, 370] width 200 height 19
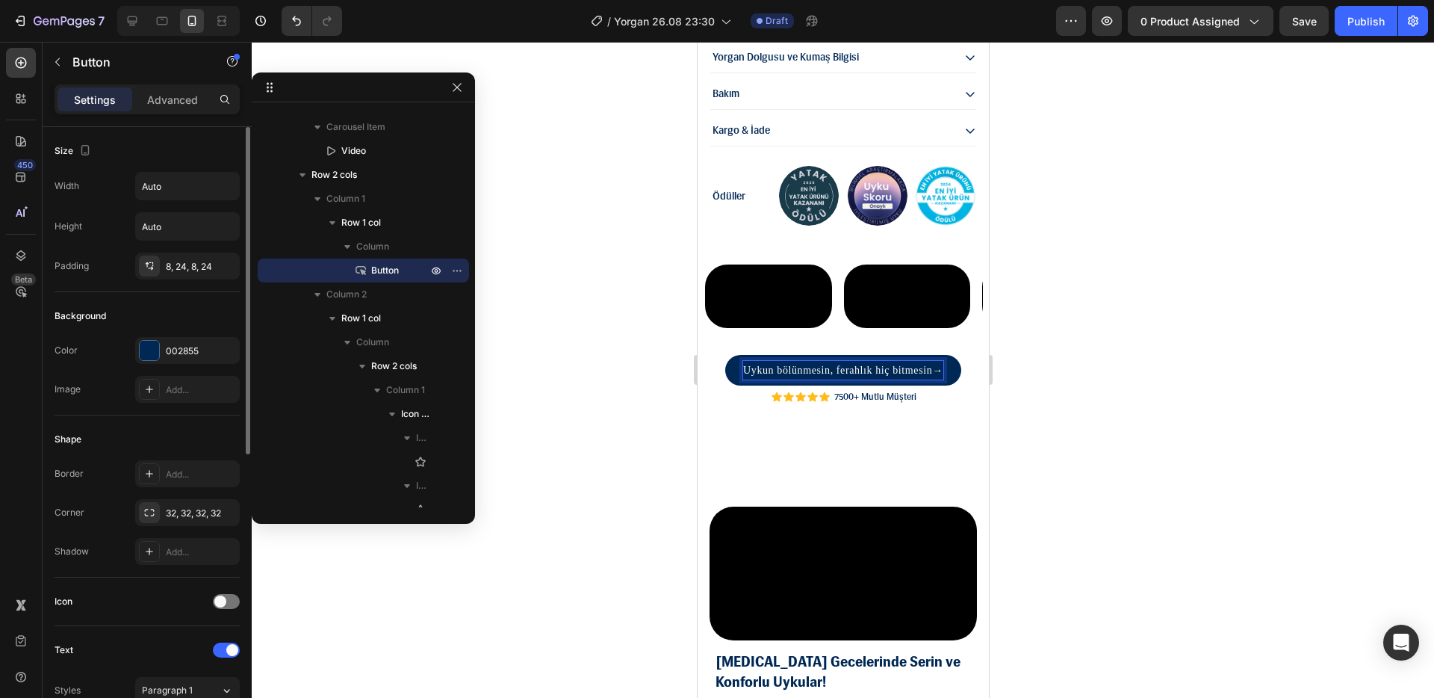
click at [816, 379] on p "Uykun bölünmesin, ferahlık hiç bitmesin →" at bounding box center [843, 370] width 200 height 19
click at [922, 379] on p "Uykun bölünmesin, ferahlık hiç bitmesin →" at bounding box center [843, 370] width 200 height 19
click at [916, 379] on p "Uykun bölünmesin, ferahlık hiç bitmesin →" at bounding box center [843, 370] width 200 height 19
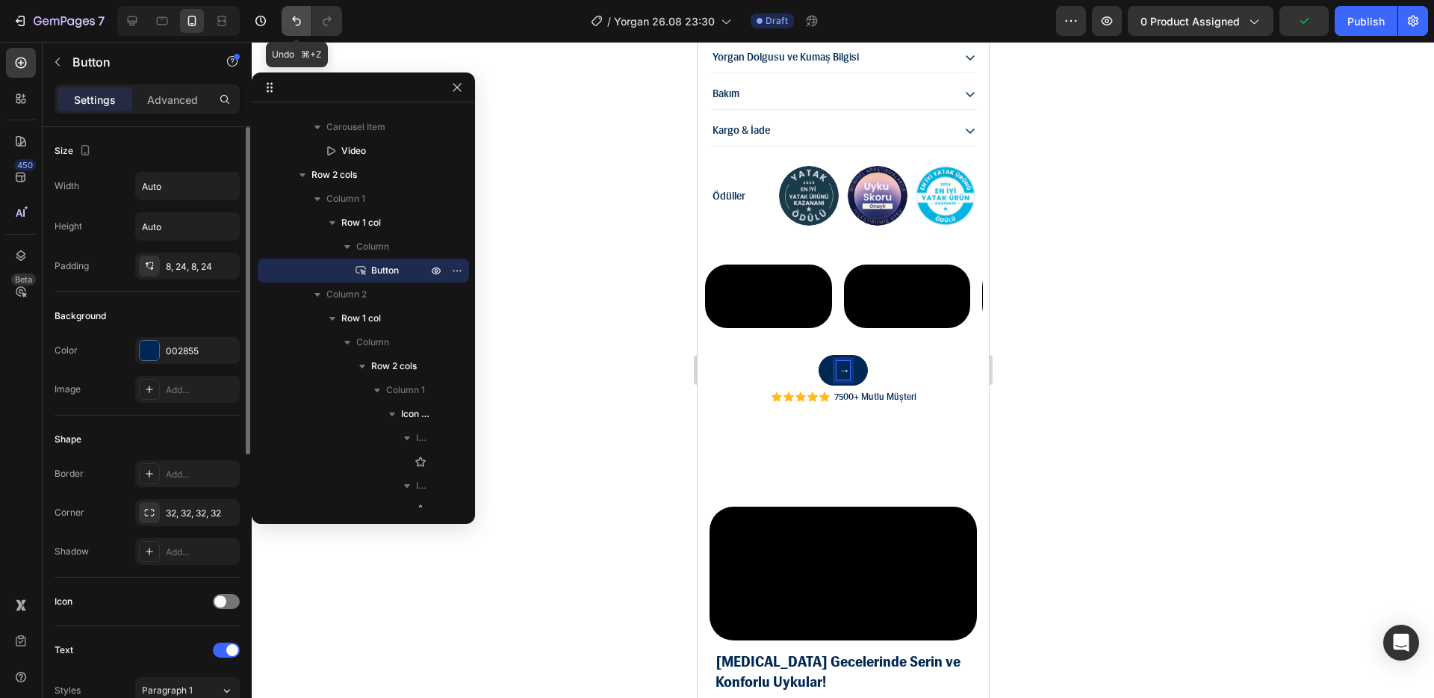
click at [297, 21] on icon "Undo/Redo" at bounding box center [296, 20] width 15 height 15
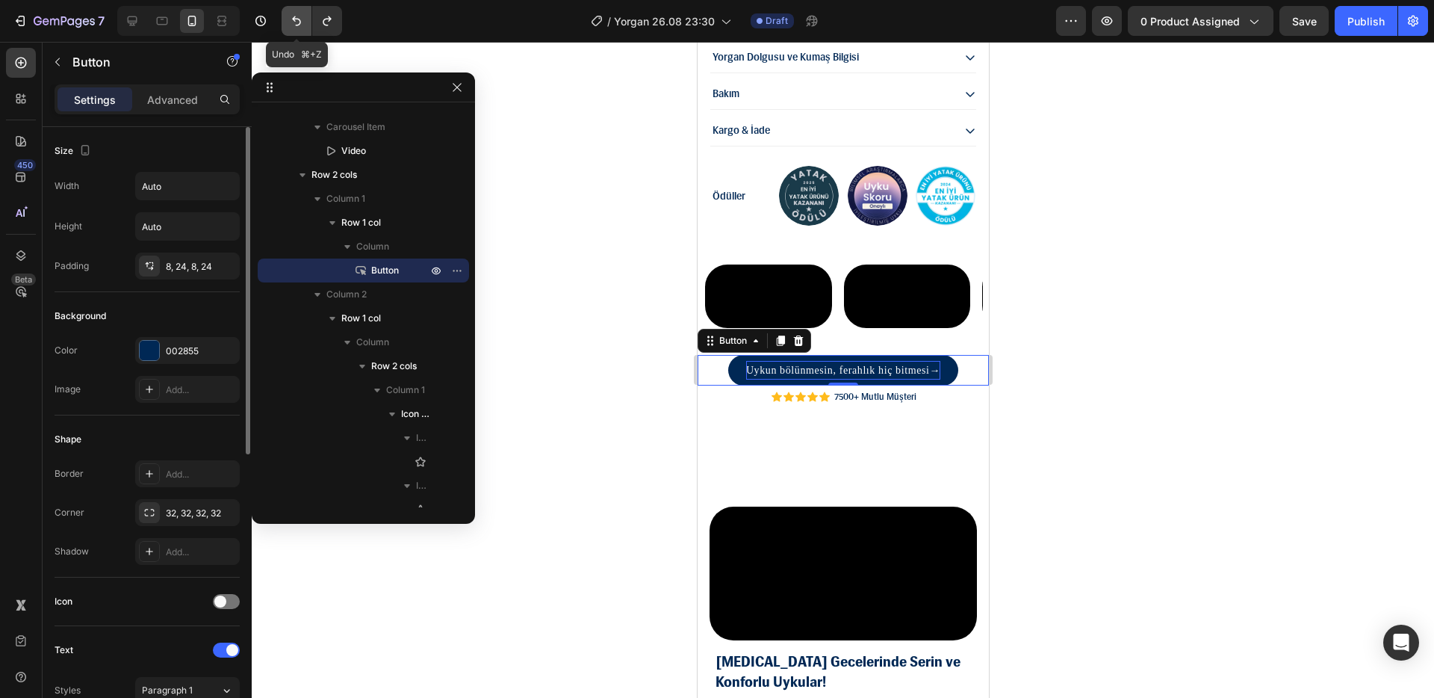
click at [297, 21] on icon "Undo/Redo" at bounding box center [296, 20] width 15 height 15
click at [300, 21] on icon "Undo/Redo" at bounding box center [296, 21] width 9 height 10
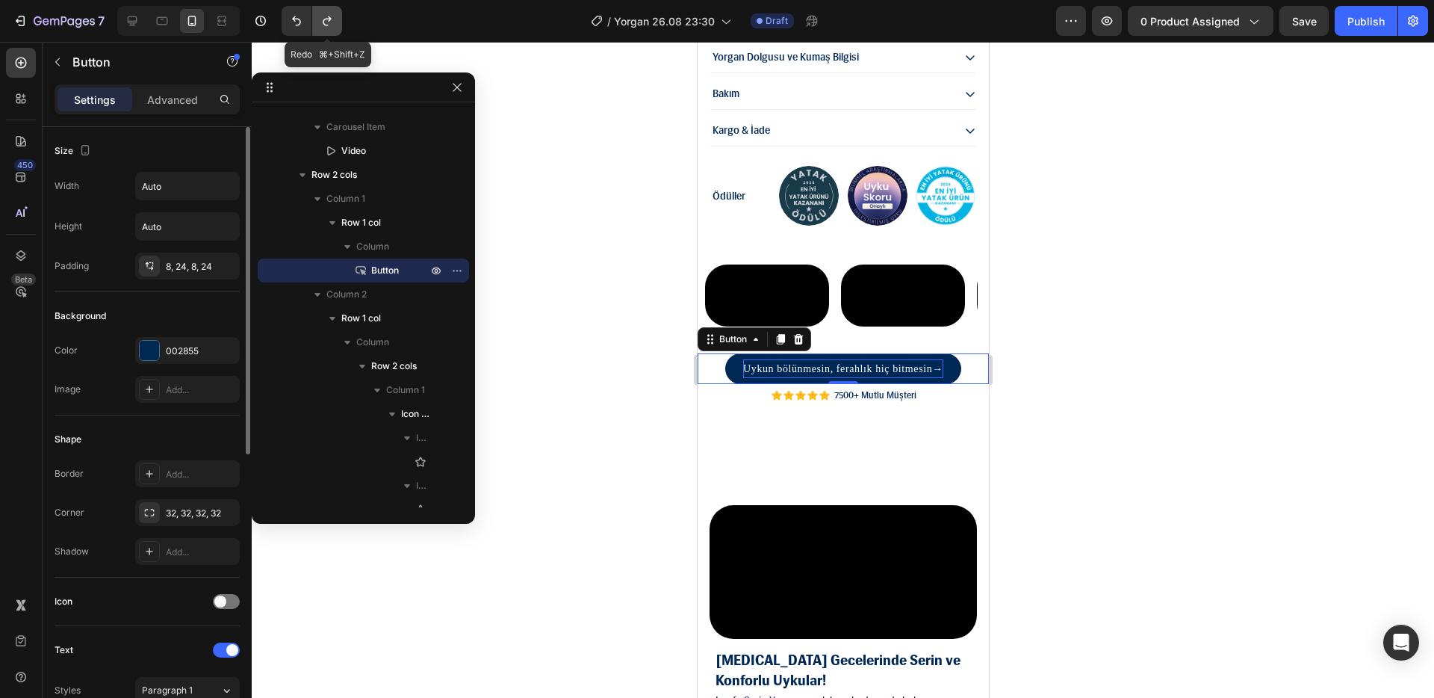
click at [326, 23] on icon "Undo/Redo" at bounding box center [327, 20] width 15 height 15
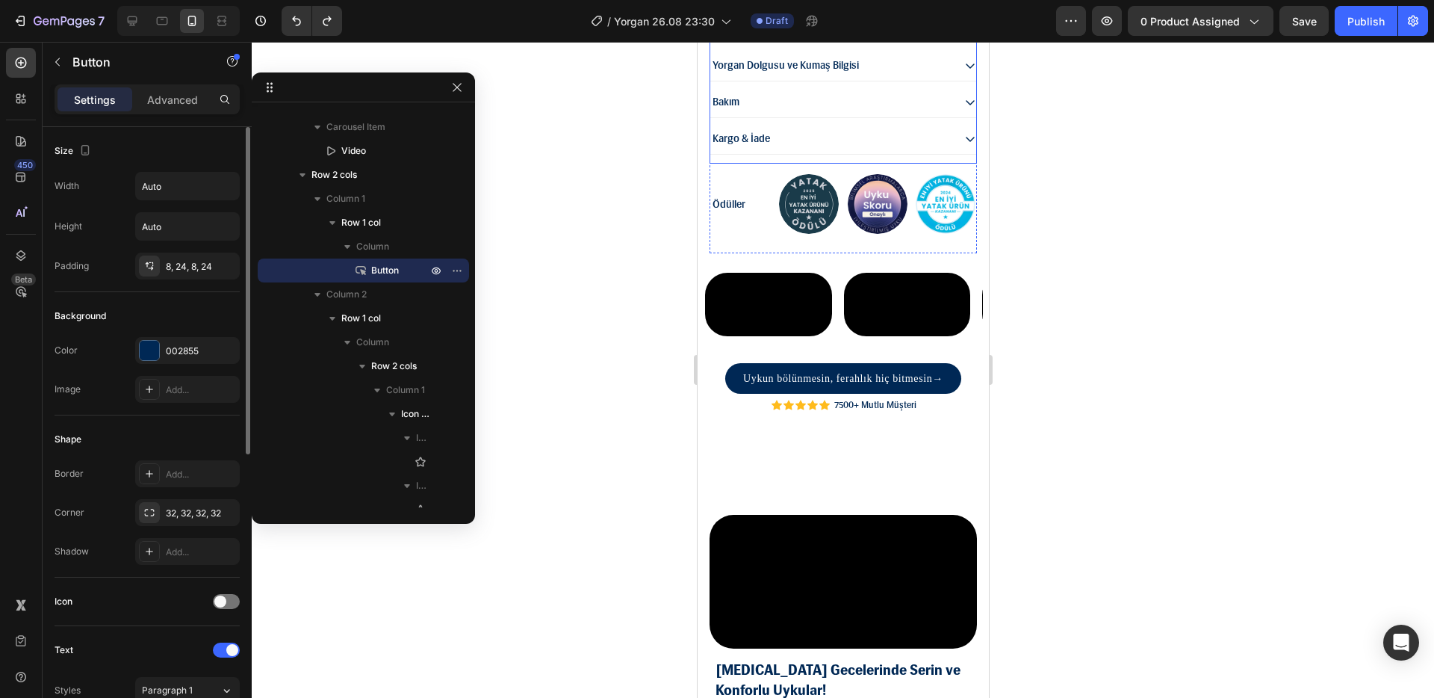
scroll to position [1605, 0]
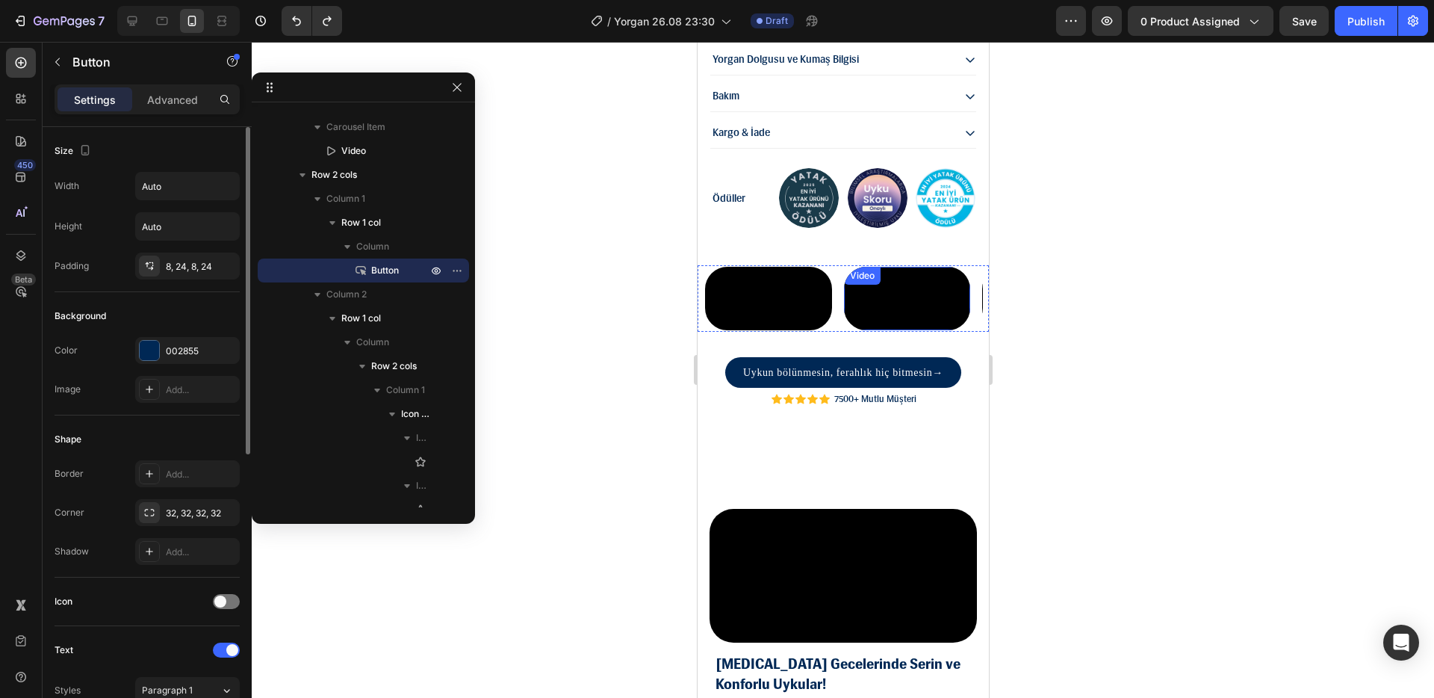
click at [872, 323] on video at bounding box center [906, 298] width 127 height 63
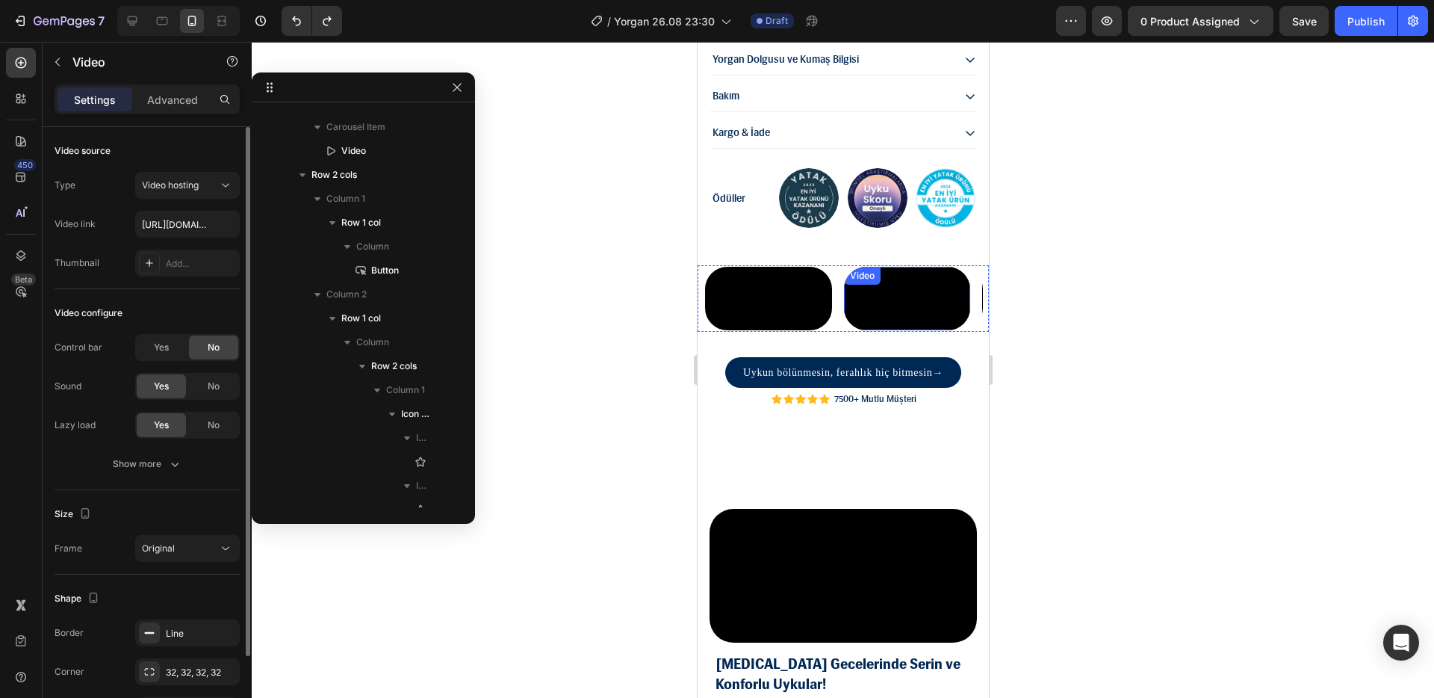
scroll to position [41, 0]
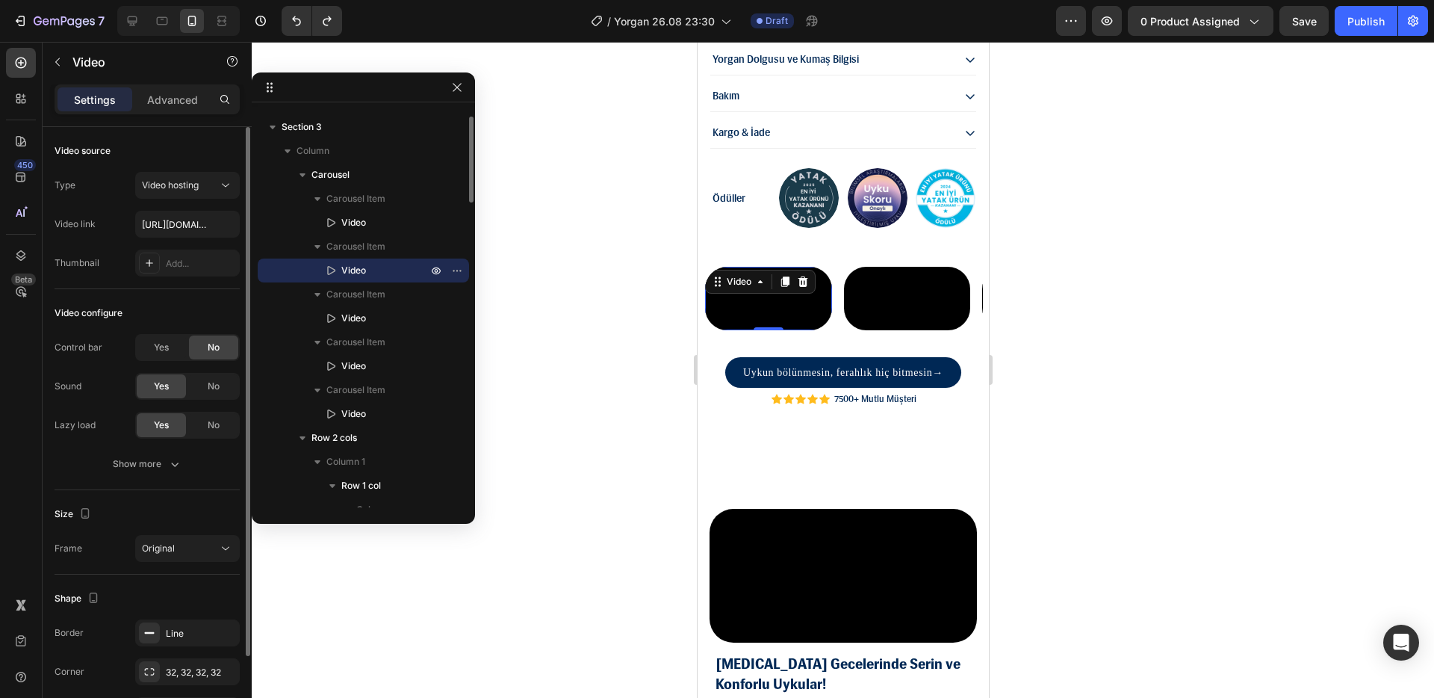
click at [792, 320] on video at bounding box center [767, 298] width 127 height 63
click at [869, 323] on video at bounding box center [906, 298] width 127 height 63
click at [785, 330] on video at bounding box center [767, 298] width 127 height 63
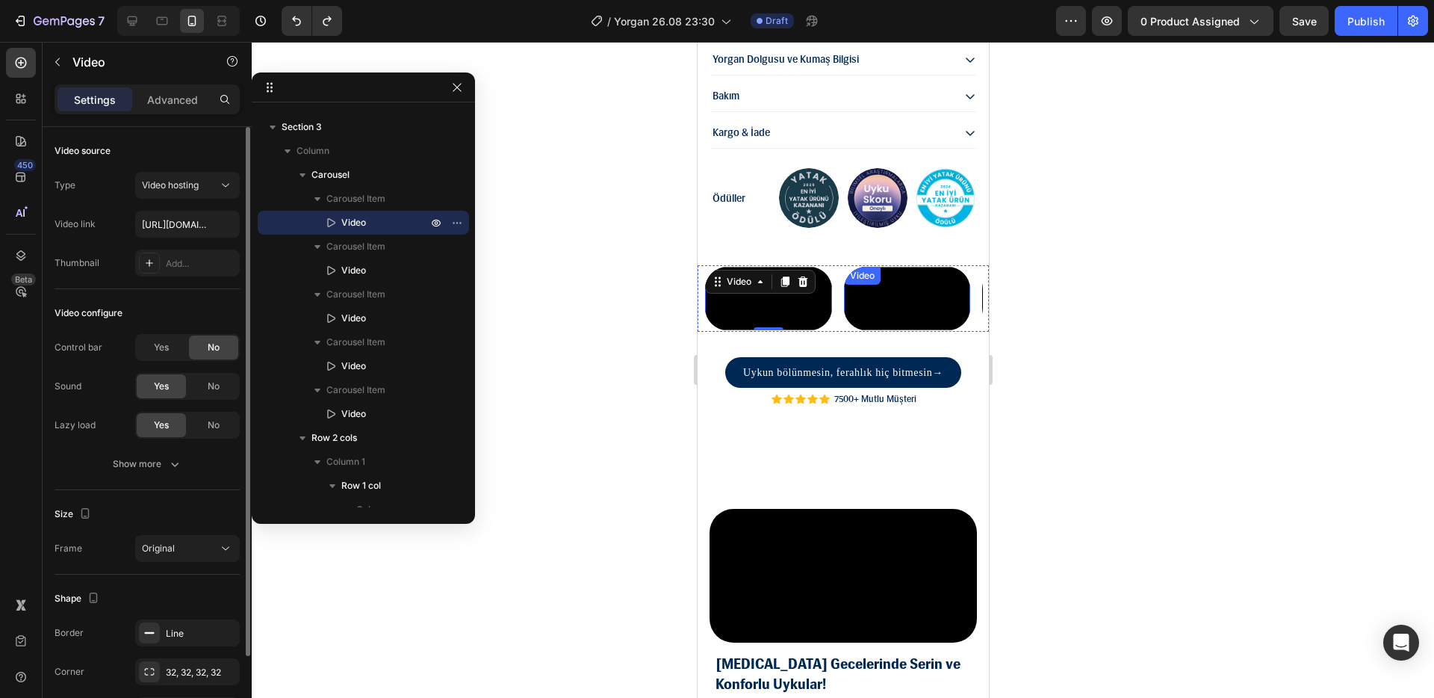
click at [854, 322] on video at bounding box center [906, 298] width 127 height 63
click at [782, 325] on video at bounding box center [767, 298] width 127 height 63
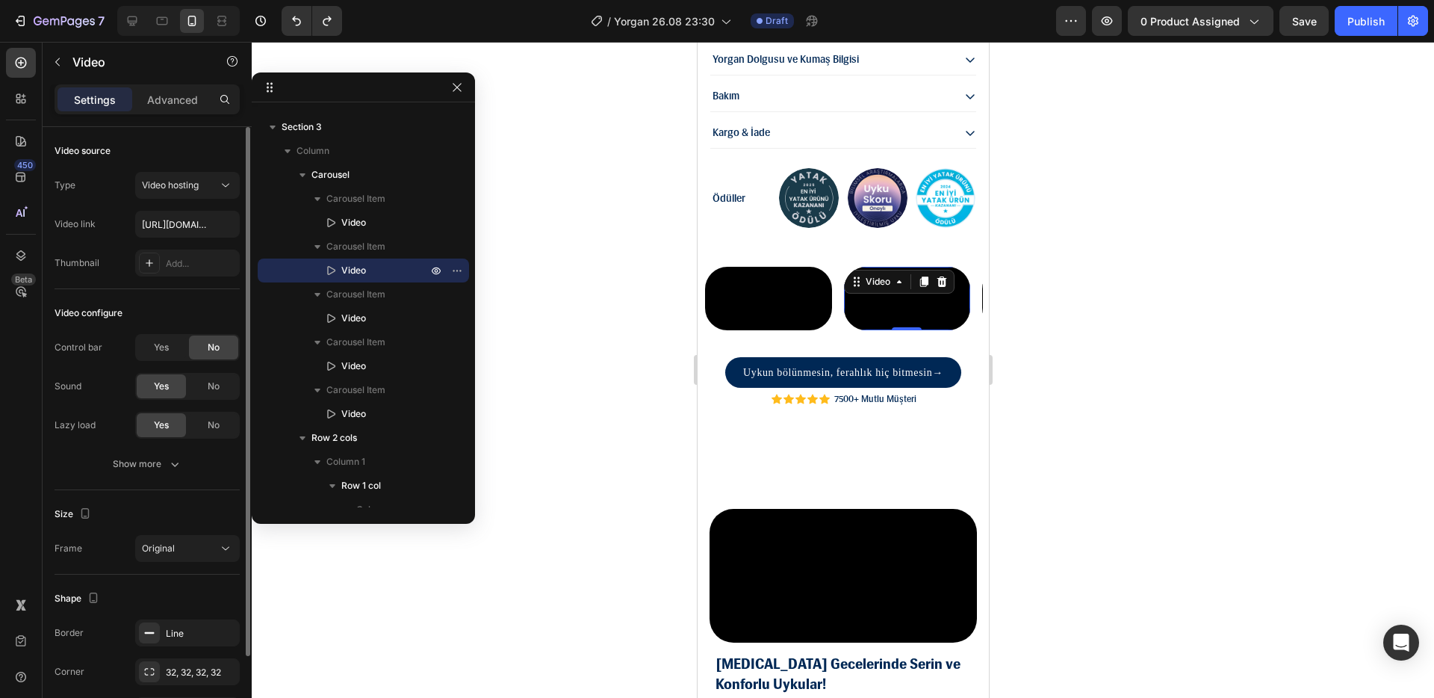
click at [886, 330] on video at bounding box center [906, 298] width 127 height 63
click at [793, 323] on video at bounding box center [767, 298] width 127 height 63
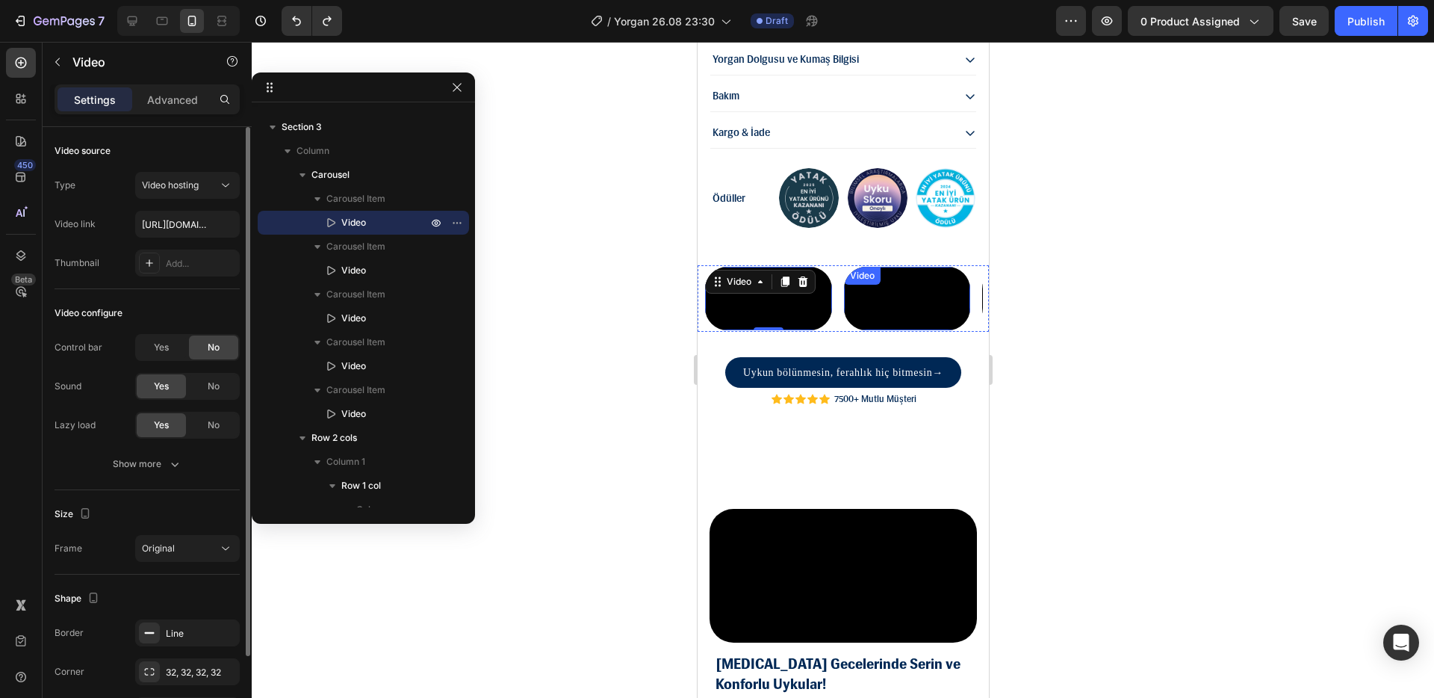
click at [878, 327] on video at bounding box center [906, 298] width 127 height 63
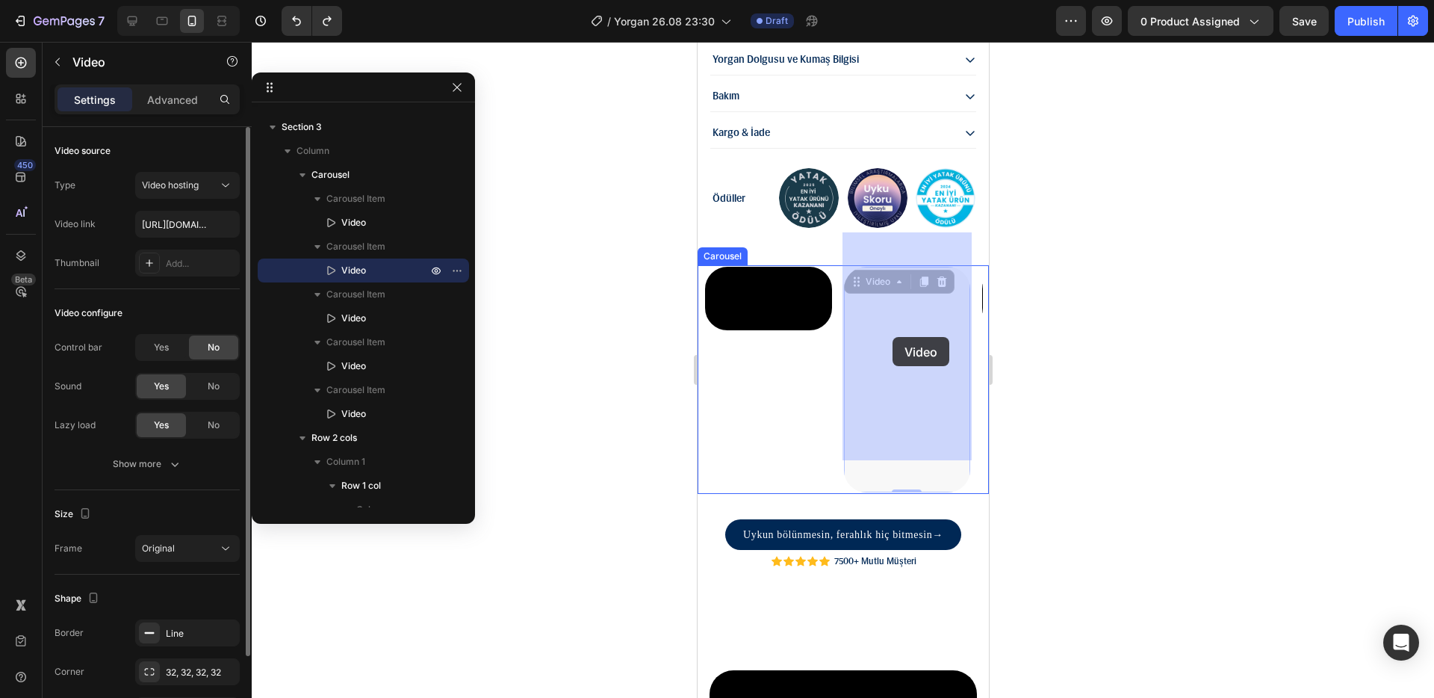
drag, startPoint x: 909, startPoint y: 334, endPoint x: 892, endPoint y: 337, distance: 17.4
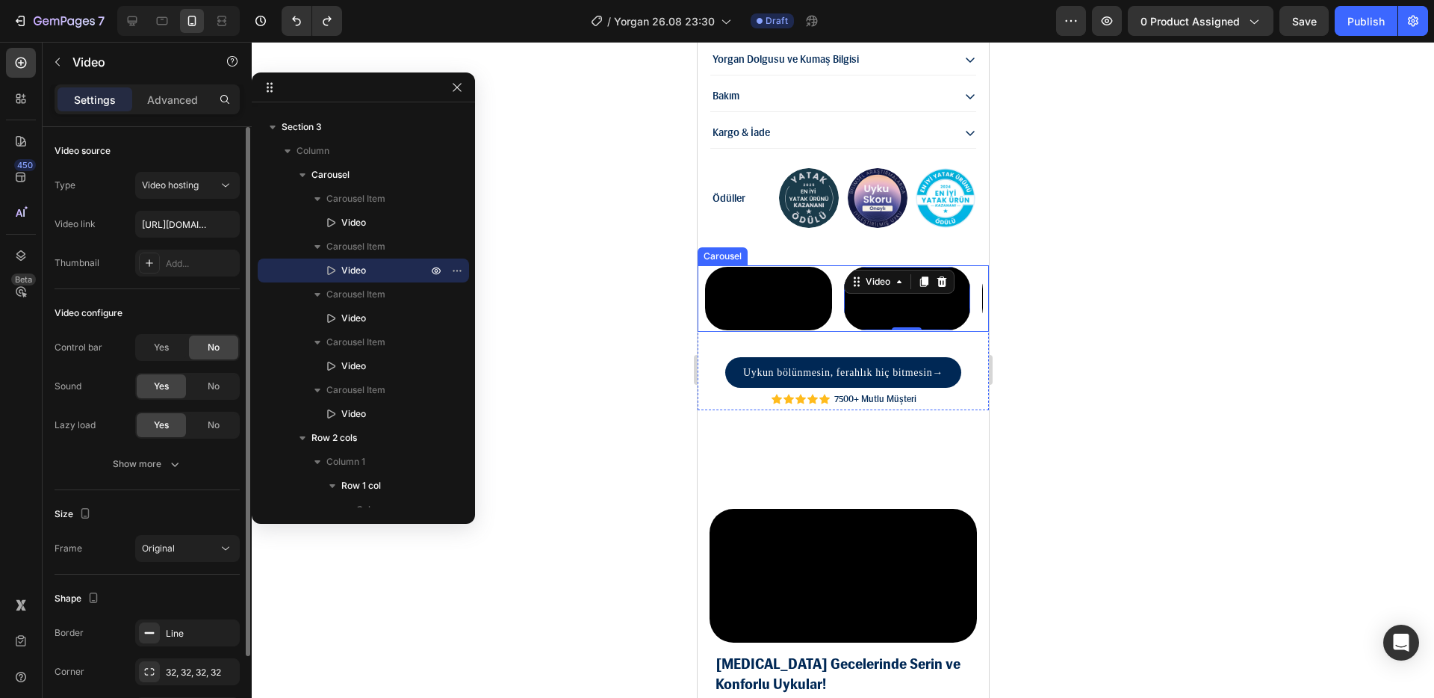
click at [973, 332] on div "Video Video 0 Video Video Video Carousel" at bounding box center [842, 298] width 291 height 66
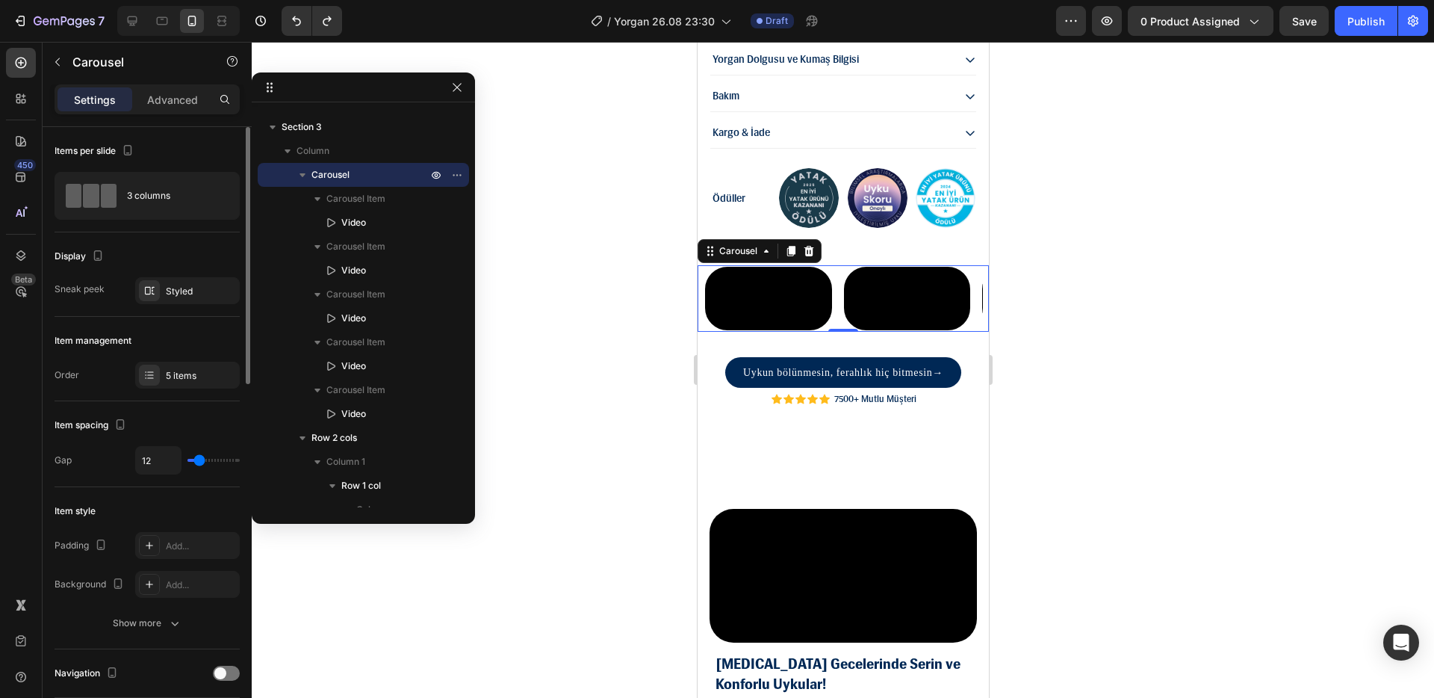
click at [837, 327] on div "Video Video Video Video Video" at bounding box center [842, 298] width 279 height 66
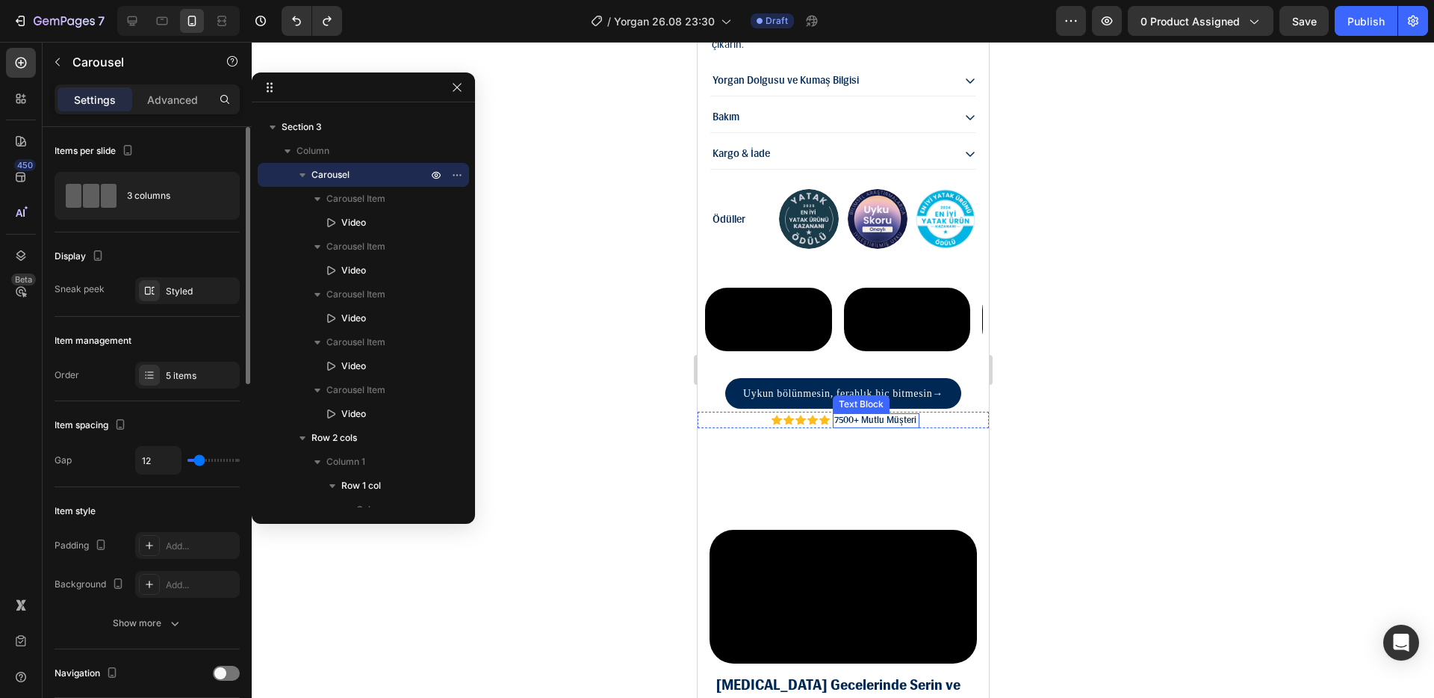
scroll to position [1513, 0]
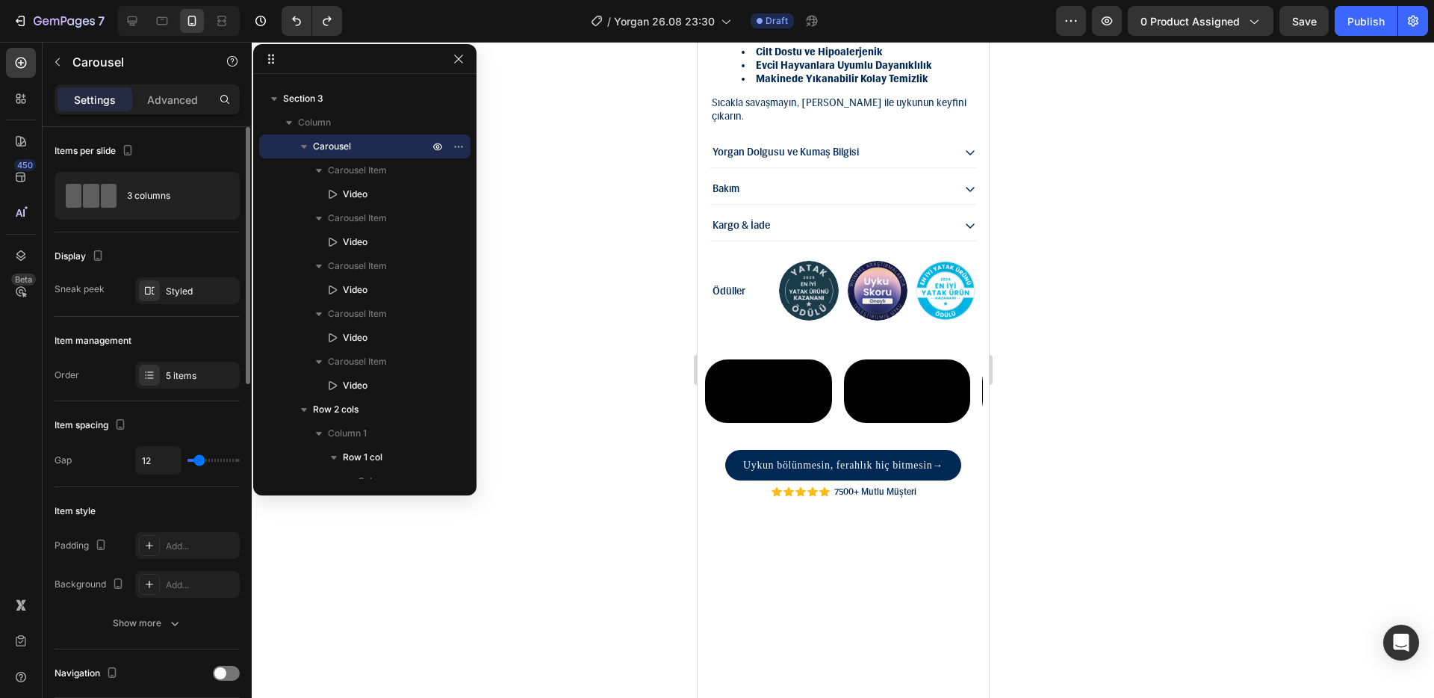
drag, startPoint x: 382, startPoint y: 90, endPoint x: 384, endPoint y: 61, distance: 28.4
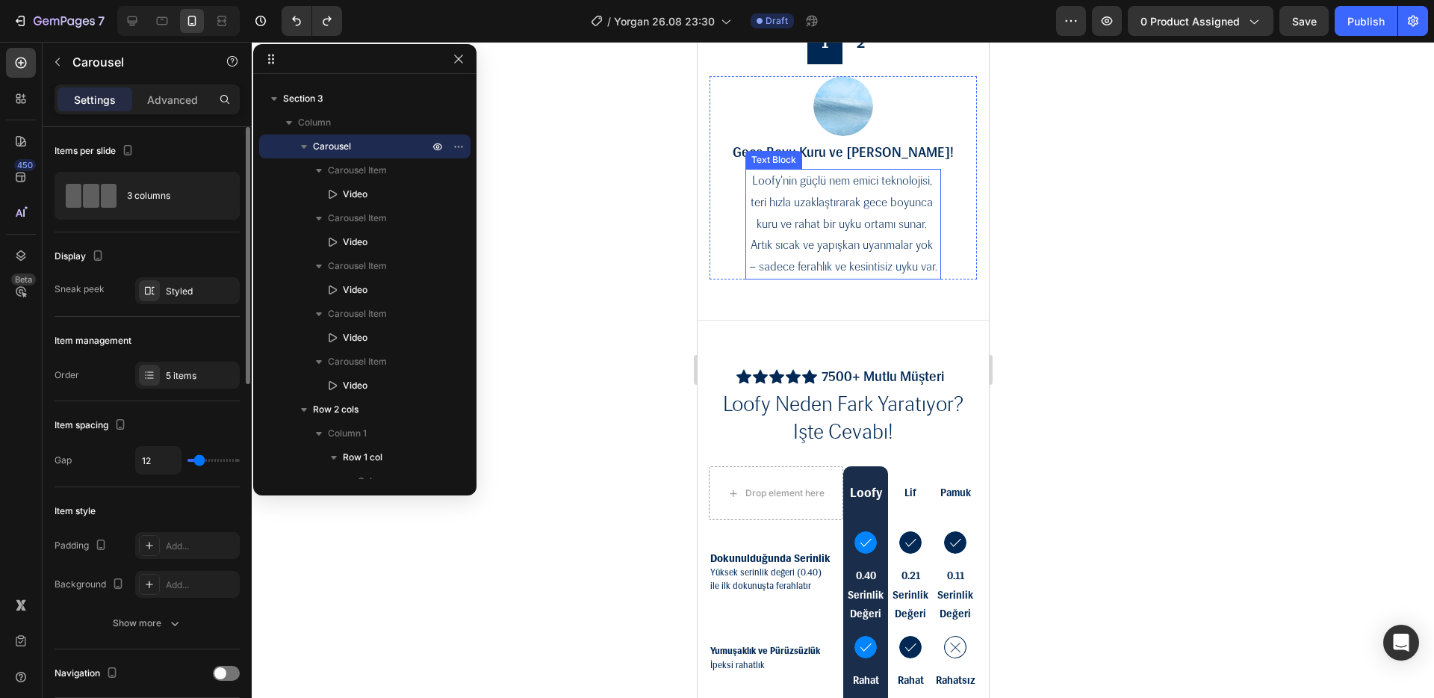
scroll to position [4704, 0]
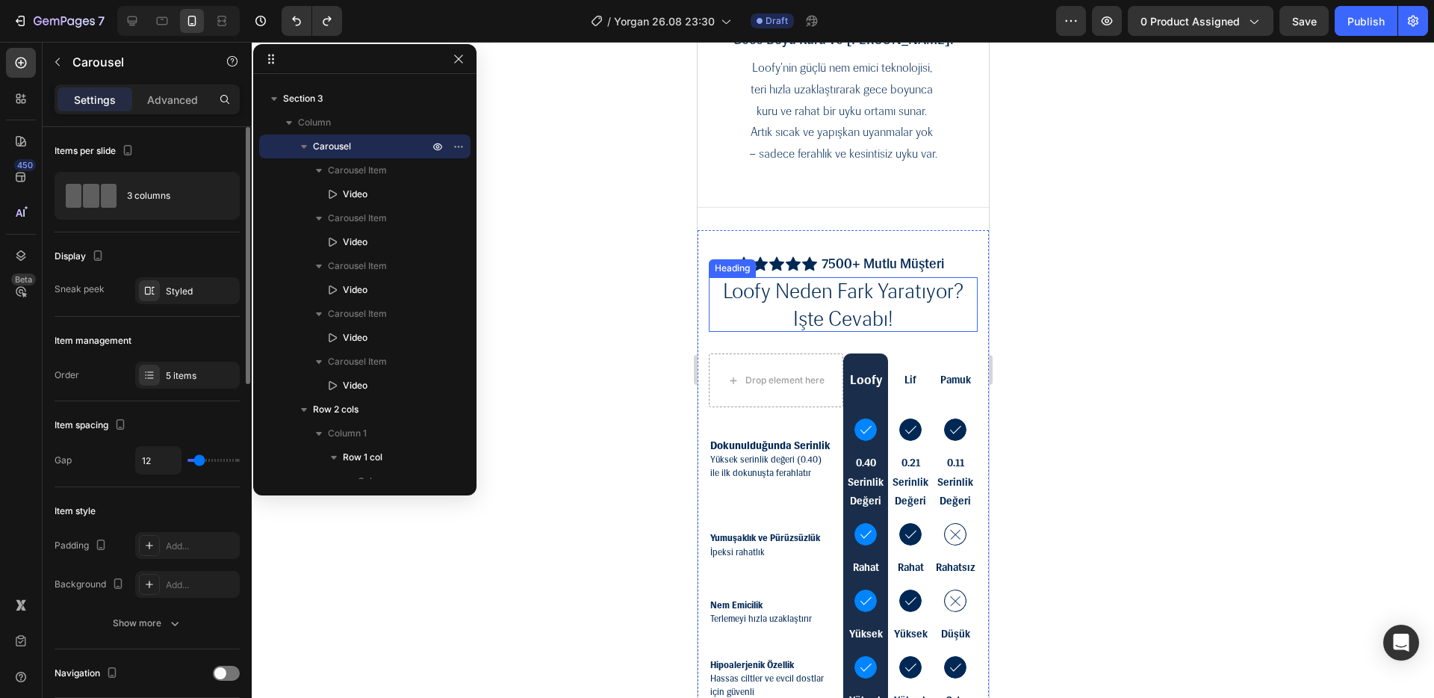
click at [846, 317] on h2 "loofy neden fark yaratıyor? işte cevabı!" at bounding box center [842, 304] width 269 height 55
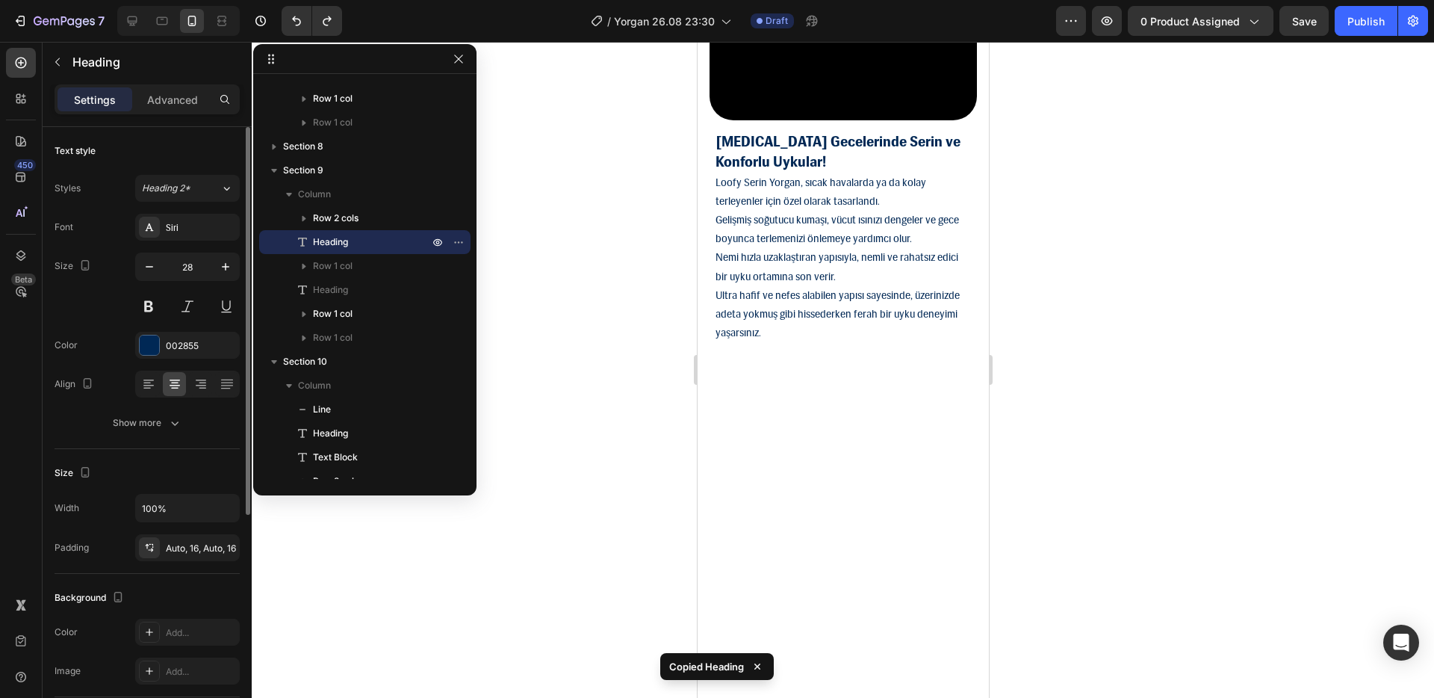
scroll to position [1599, 0]
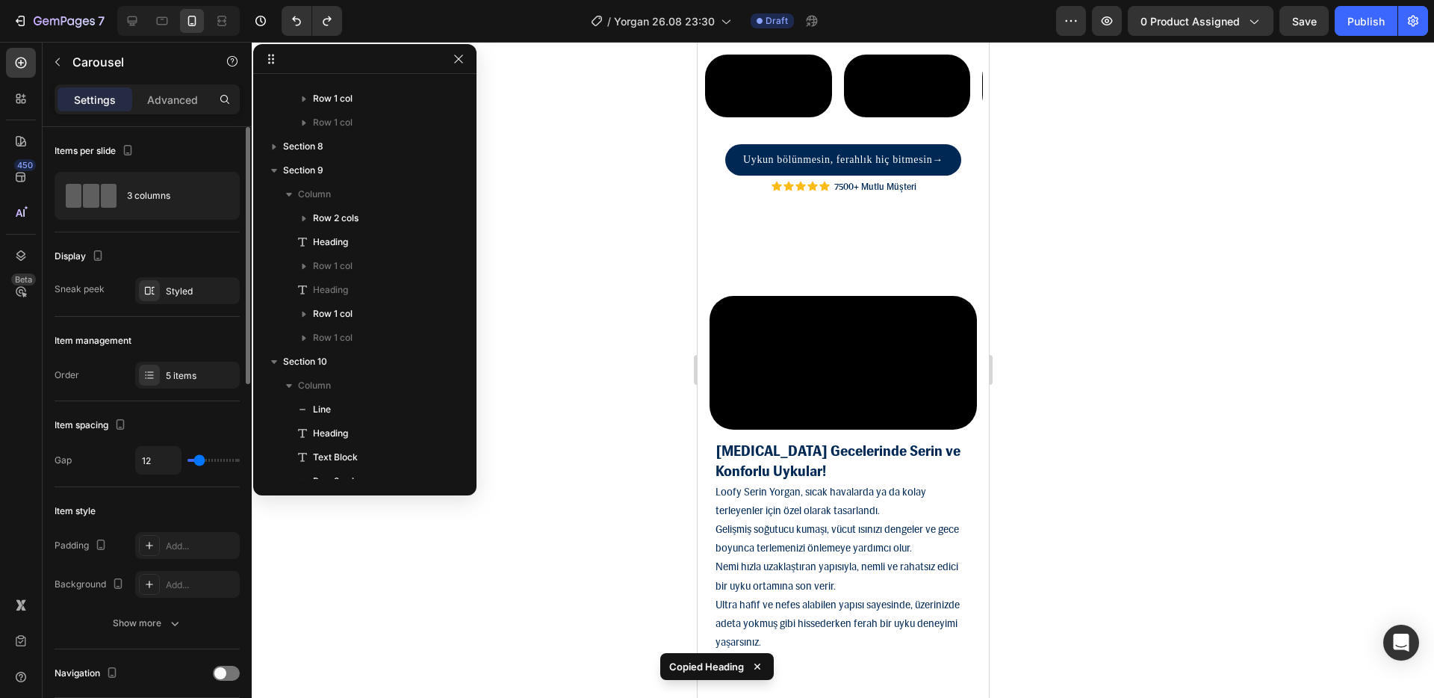
click at [837, 120] on div "Video Video Video Video Video" at bounding box center [842, 86] width 279 height 66
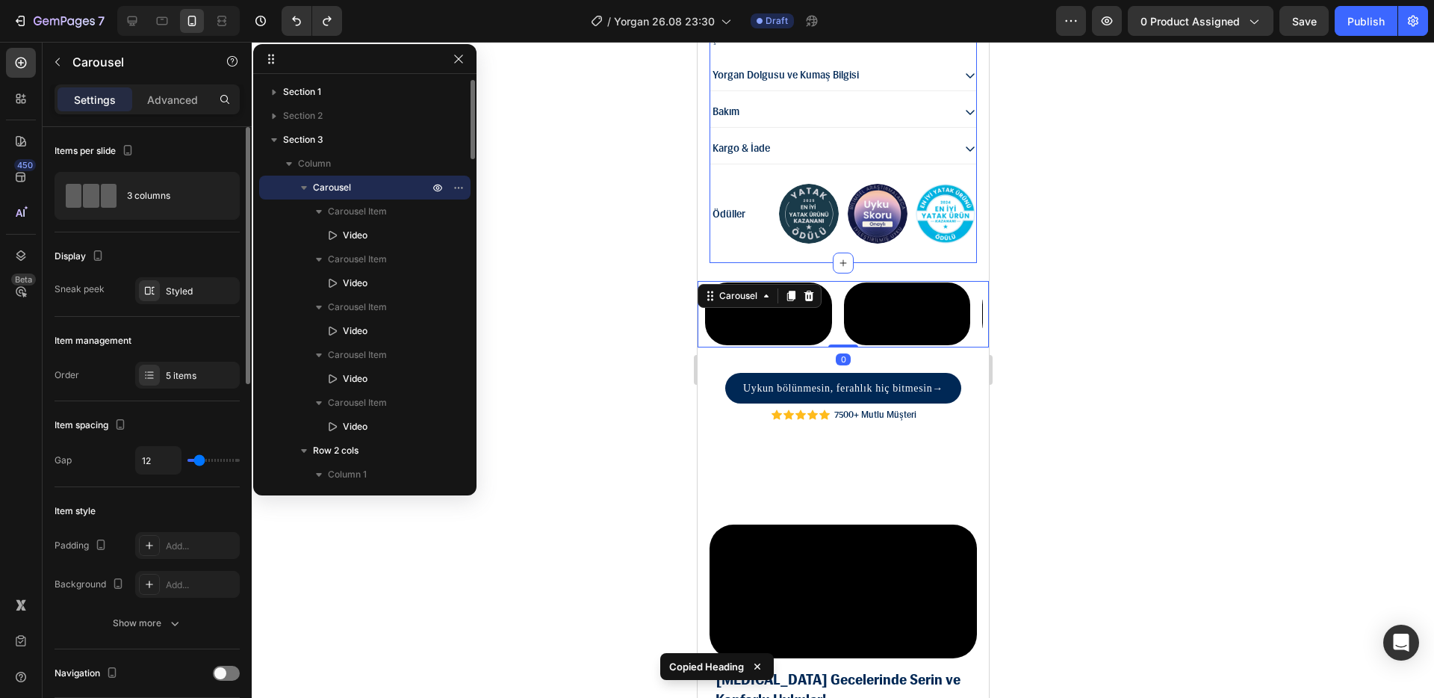
scroll to position [1661, 0]
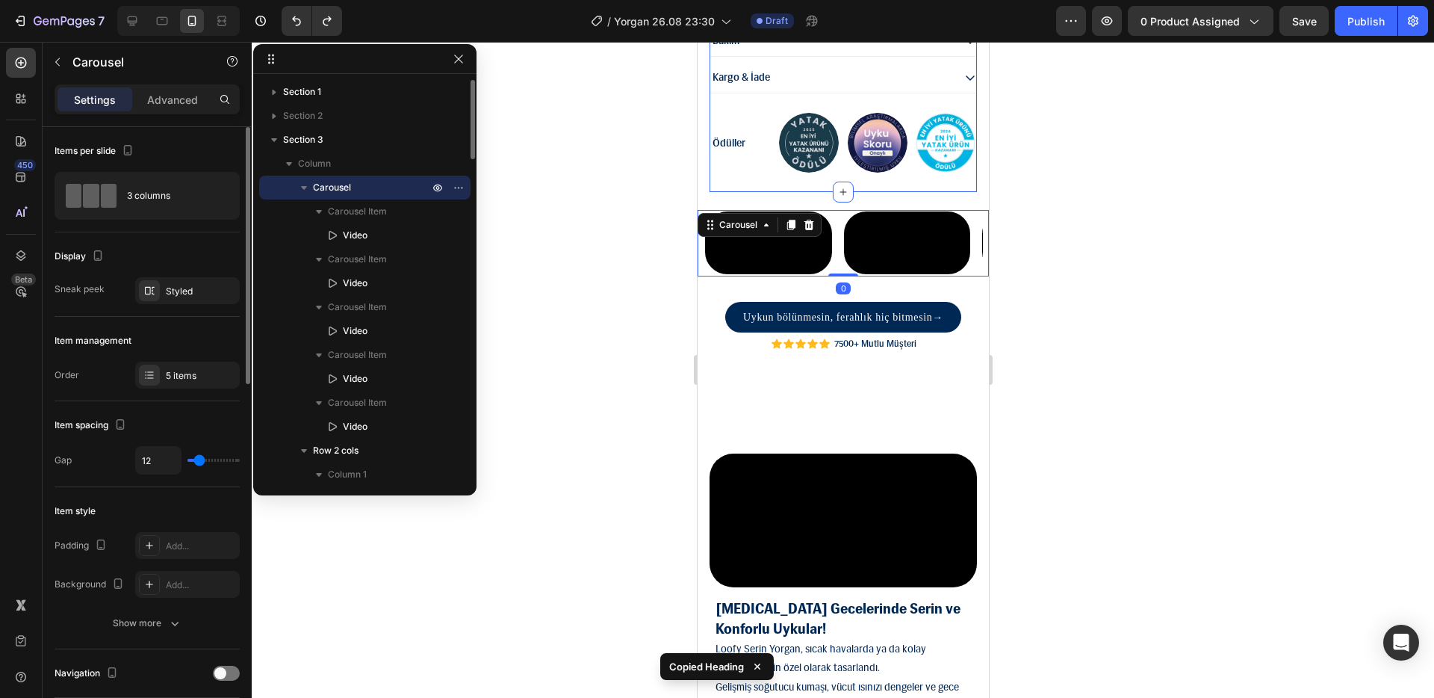
click at [832, 182] on div at bounding box center [842, 192] width 21 height 21
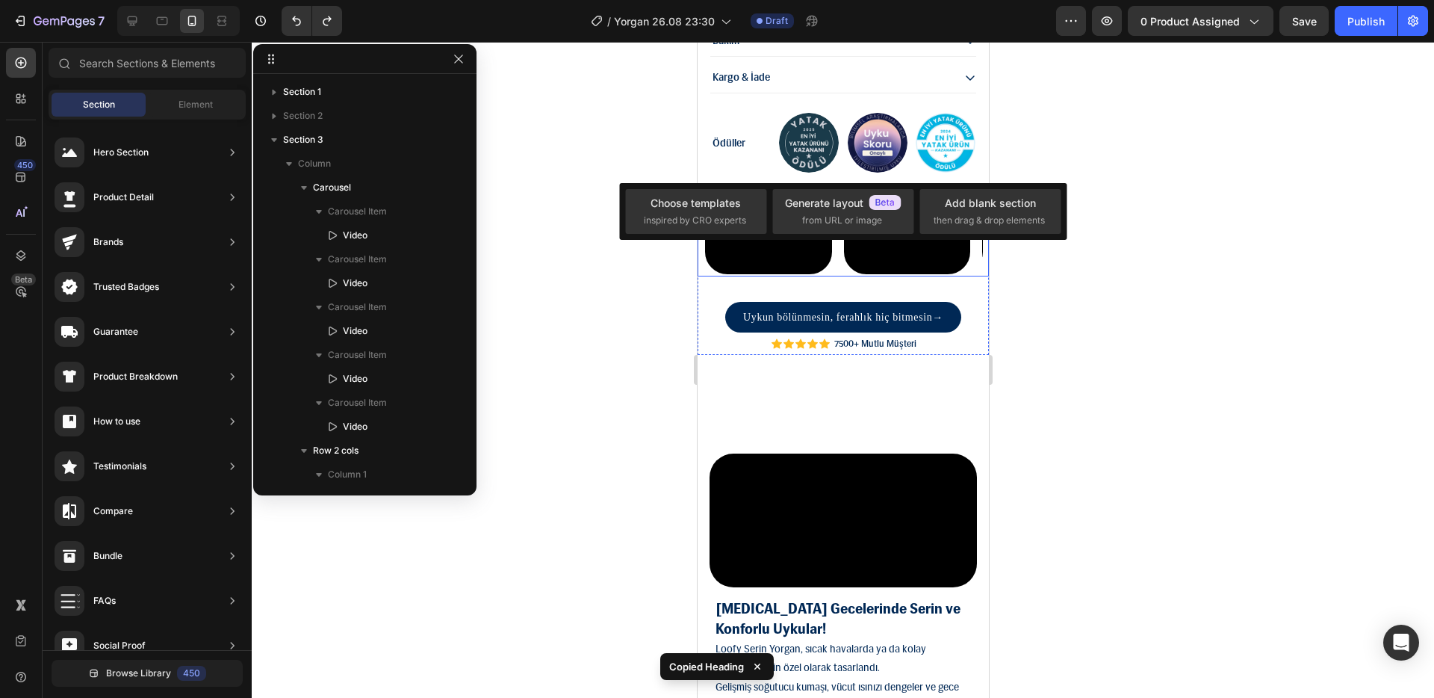
click at [837, 210] on div "Video Video Video Video Video" at bounding box center [842, 243] width 279 height 66
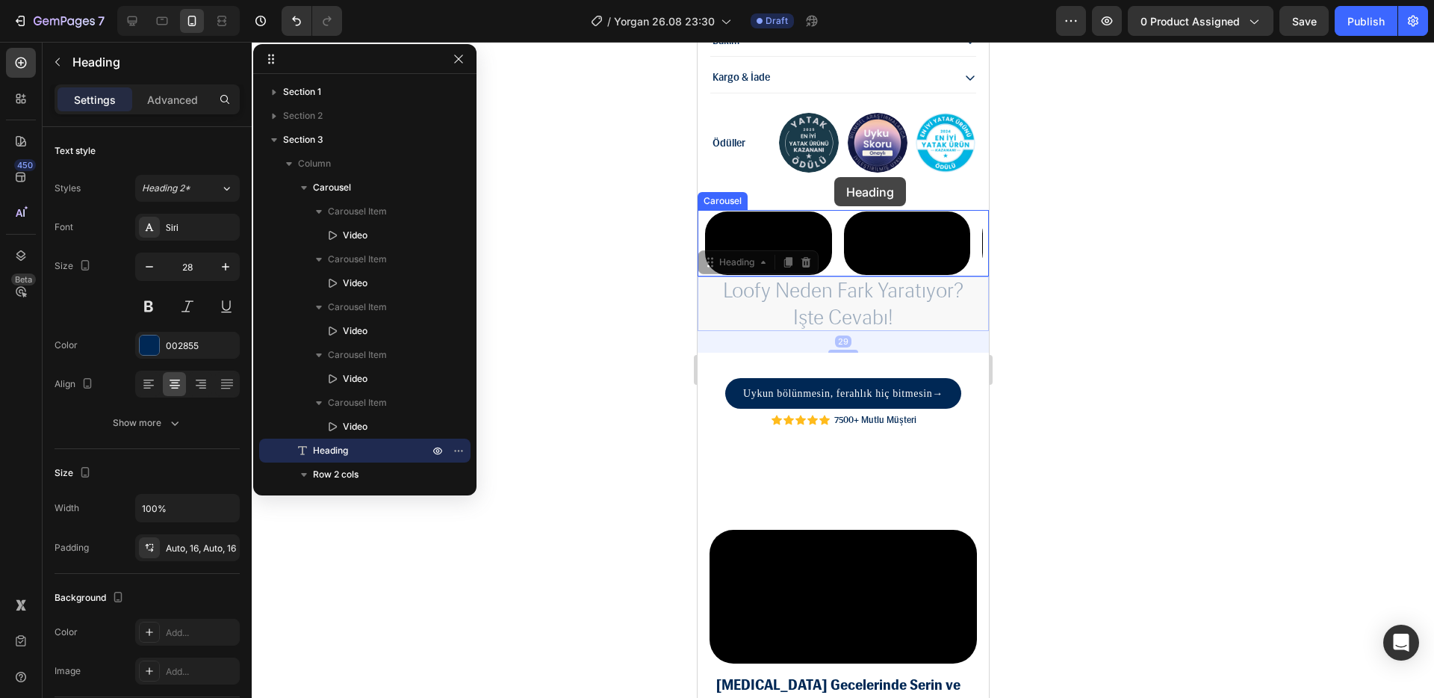
drag, startPoint x: 740, startPoint y: 399, endPoint x: 834, endPoint y: 177, distance: 240.7
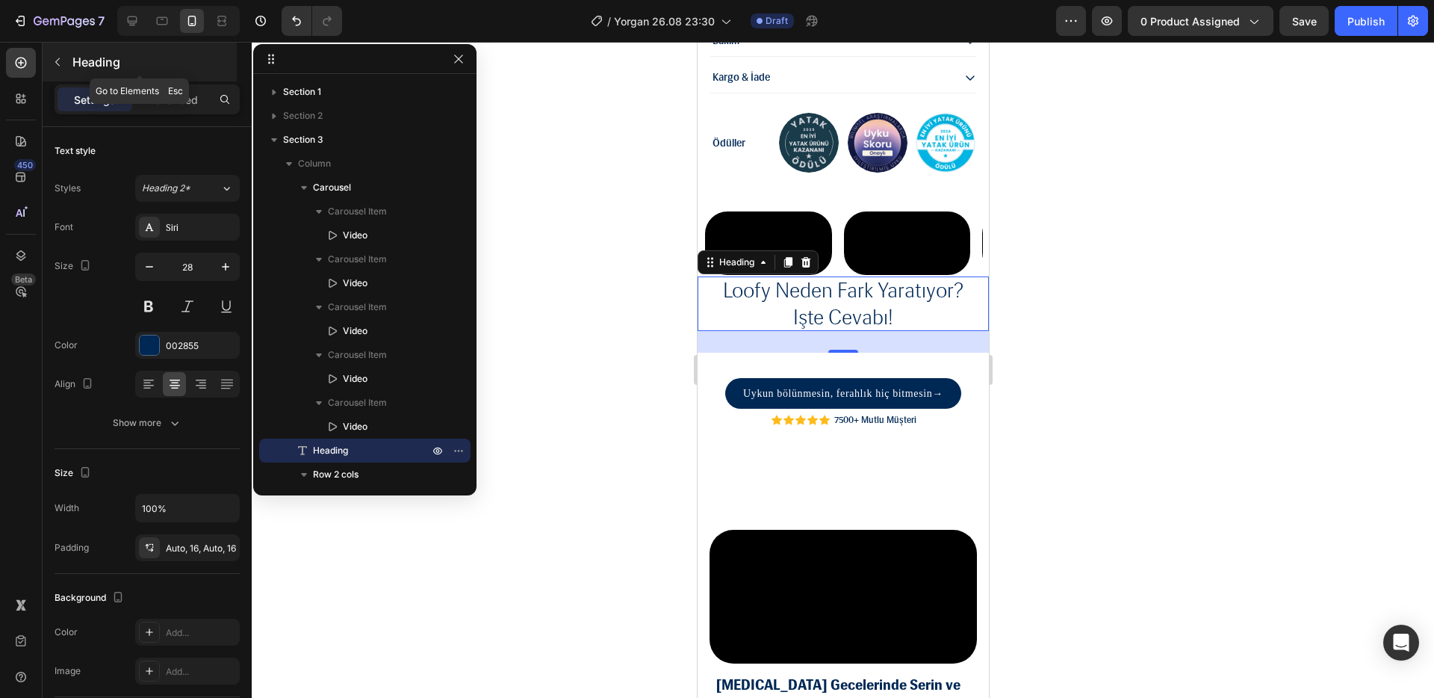
click at [56, 69] on button "button" at bounding box center [58, 62] width 24 height 24
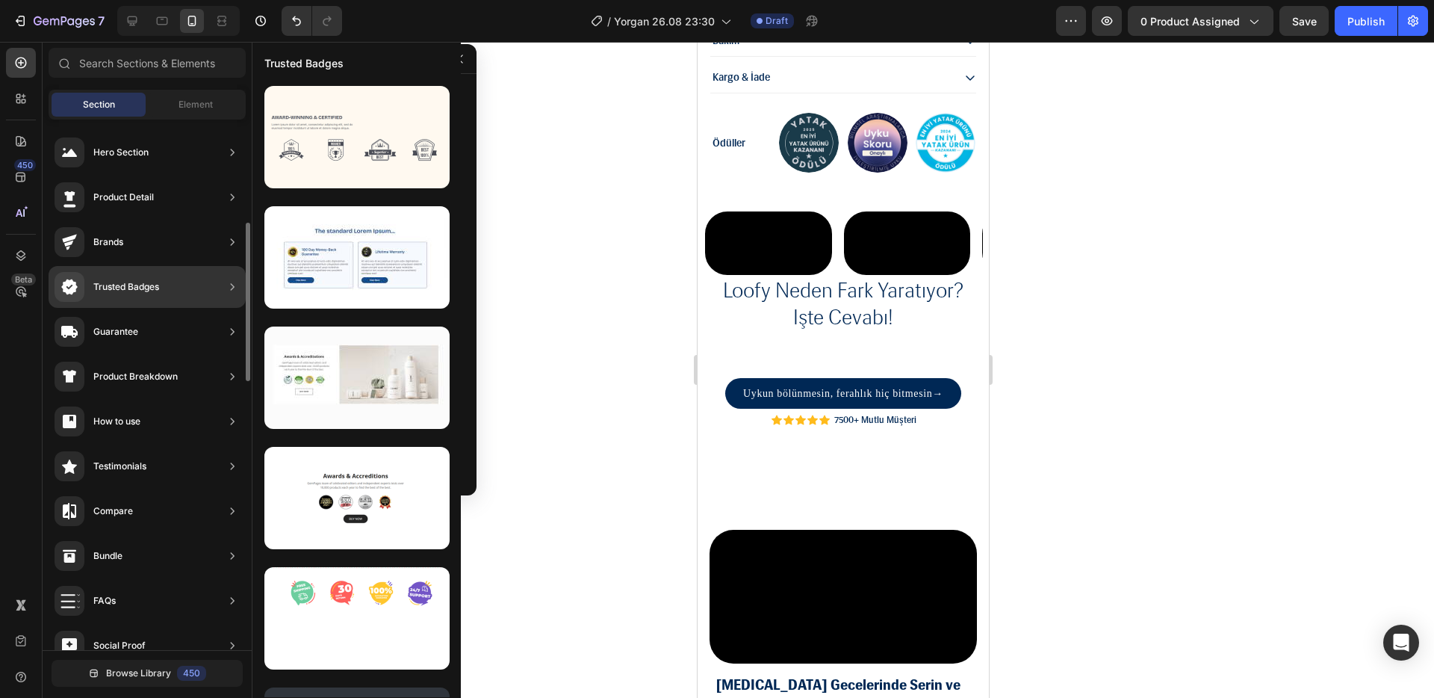
scroll to position [0, 0]
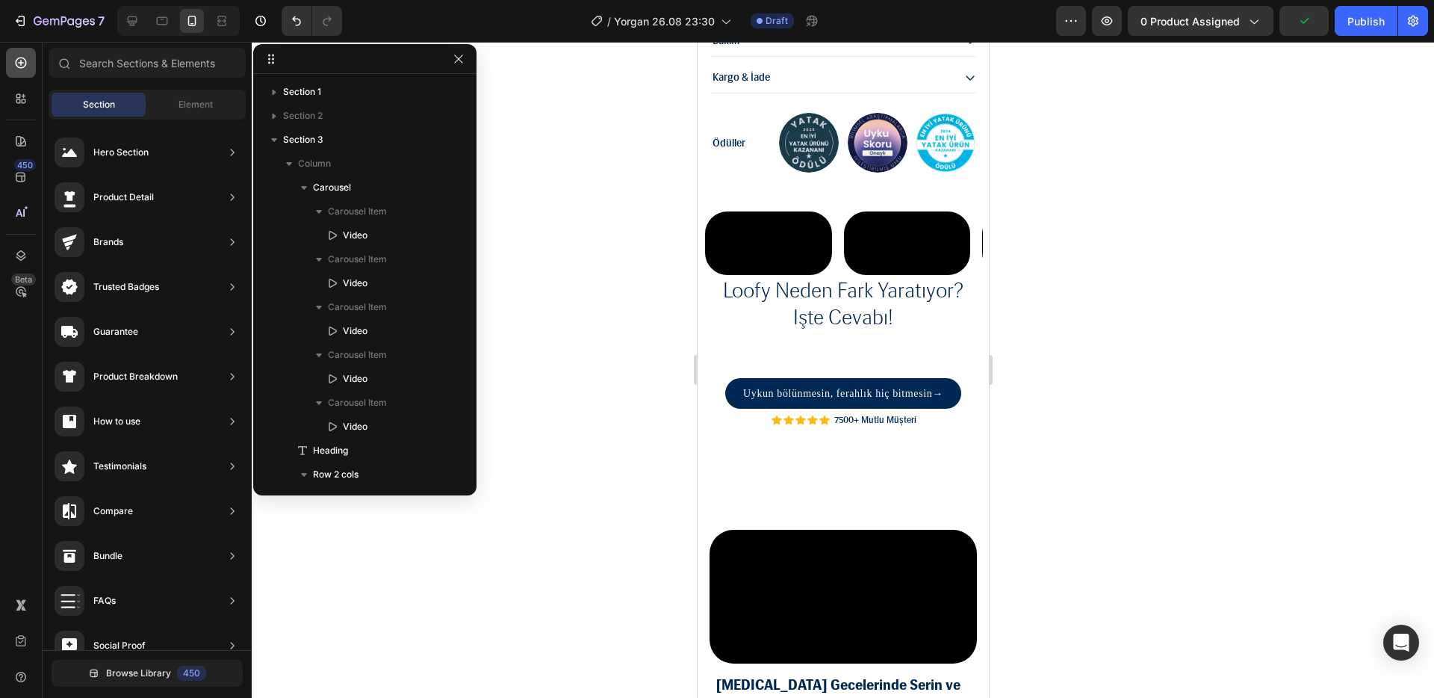
click at [25, 67] on icon at bounding box center [20, 62] width 15 height 15
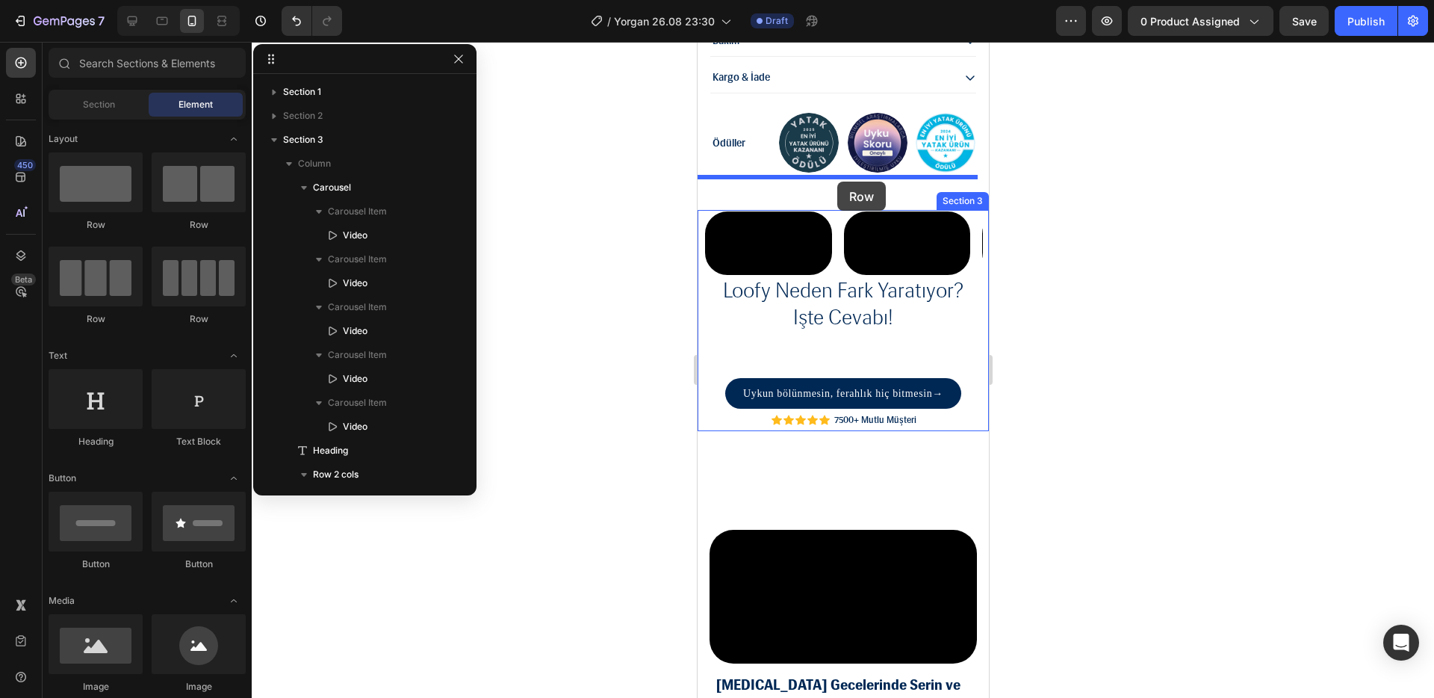
drag, startPoint x: 870, startPoint y: 191, endPoint x: 837, endPoint y: 182, distance: 34.3
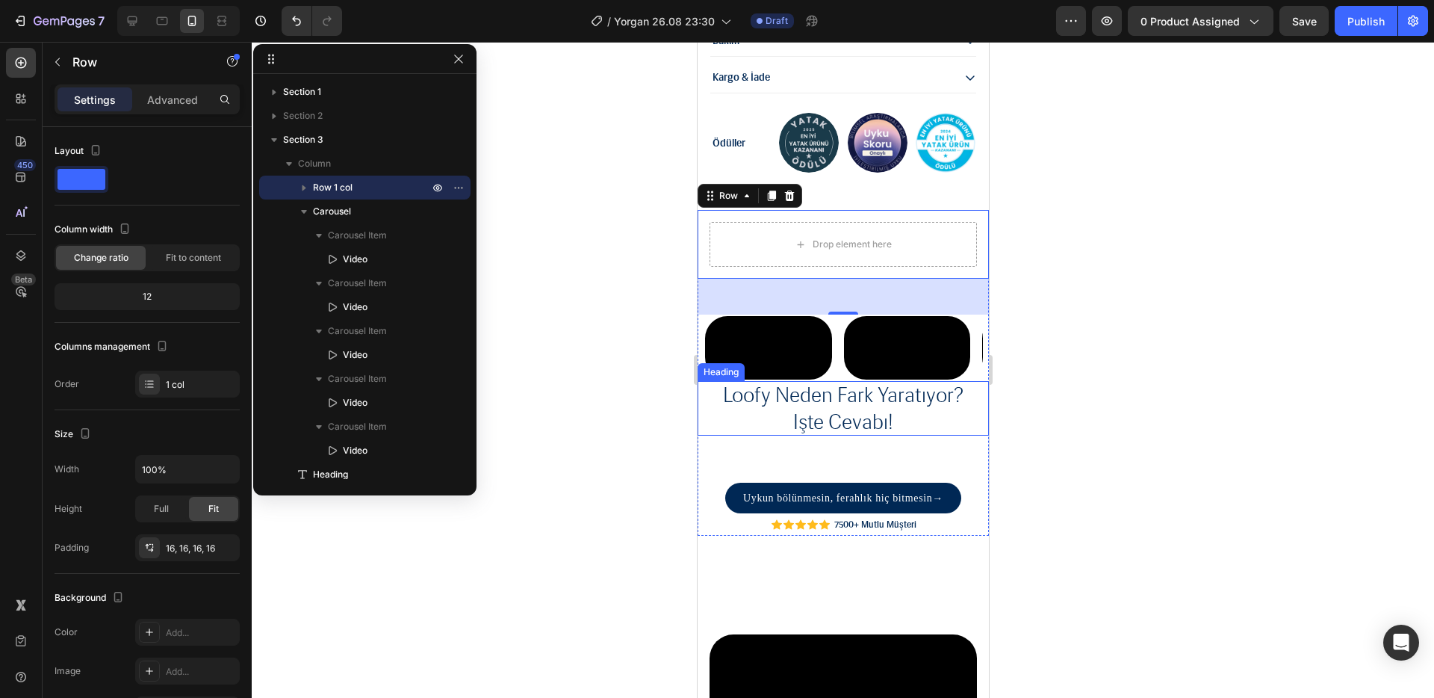
scroll to position [232, 0]
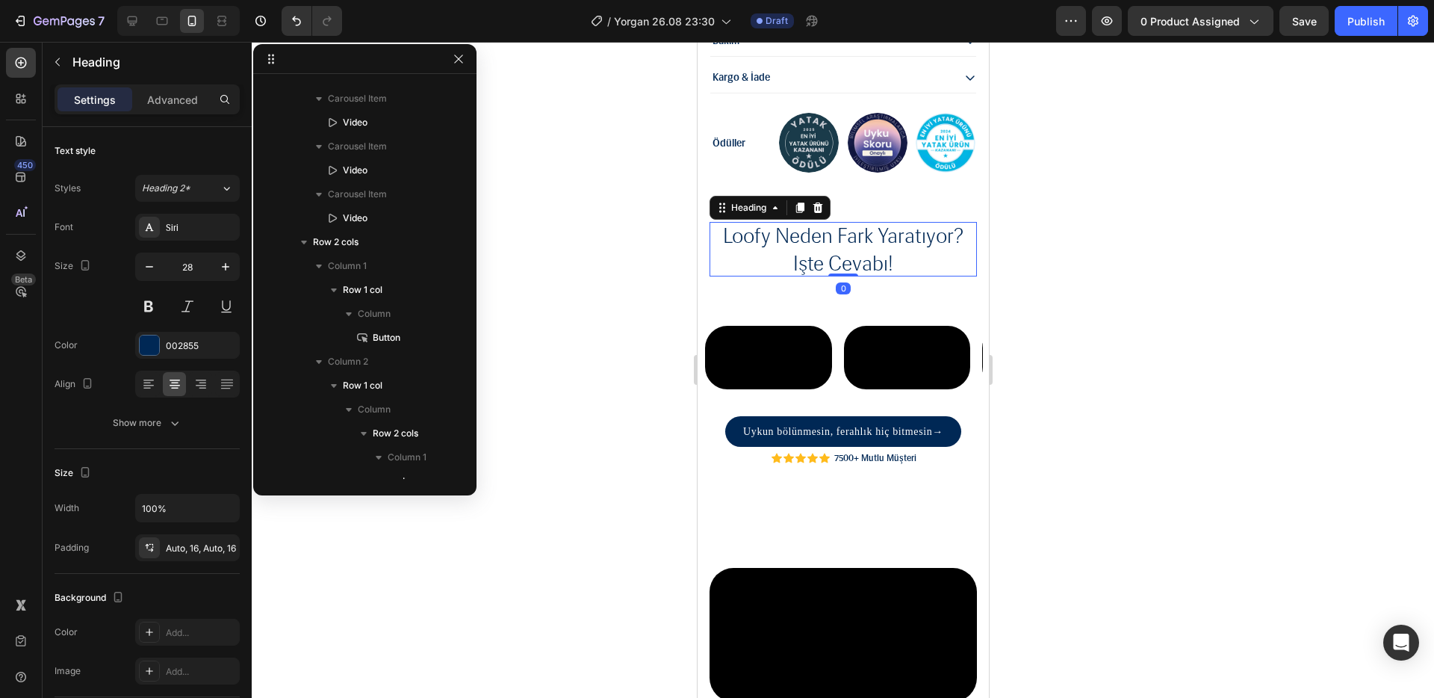
drag, startPoint x: 829, startPoint y: 264, endPoint x: 832, endPoint y: 210, distance: 53.9
click at [832, 222] on div "loofy neden fark yaratıyor? işte cevabı! Heading 0" at bounding box center [842, 249] width 267 height 55
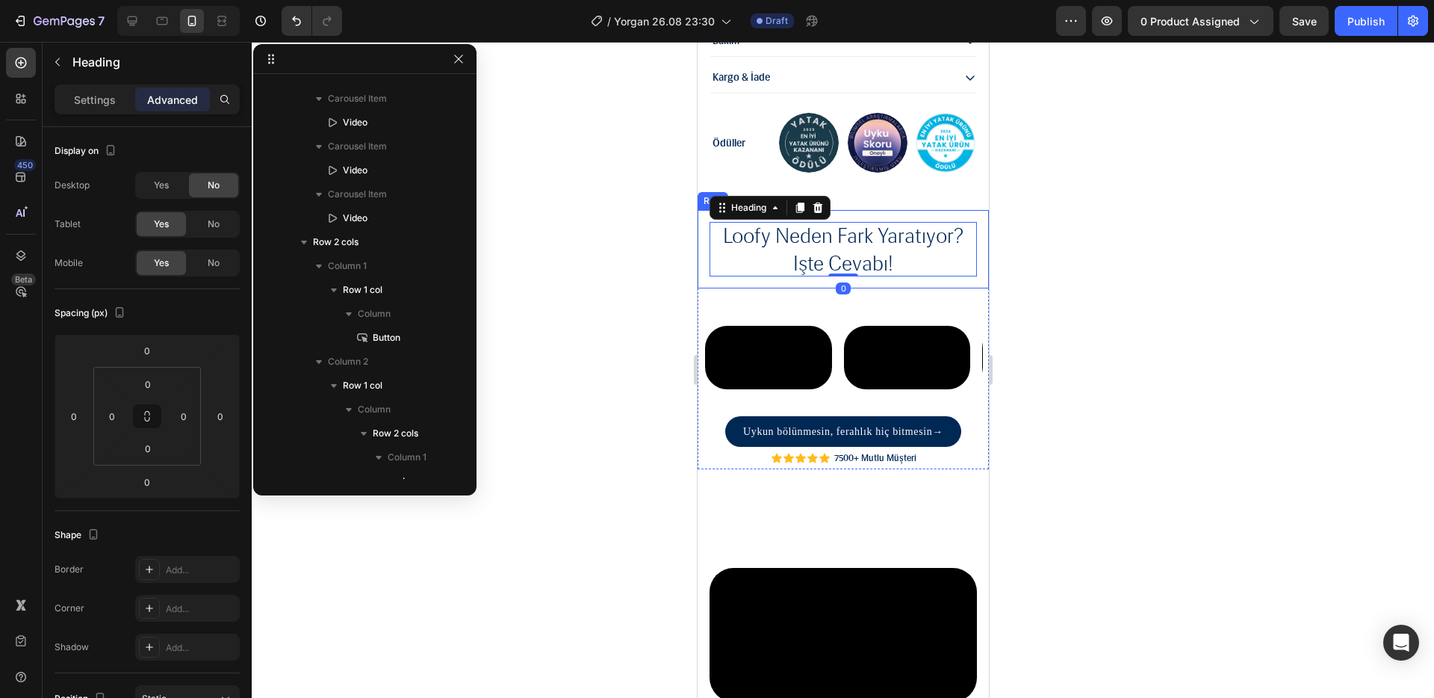
click at [781, 264] on div "loofy neden fark yaratıyor? işte cevabı! Heading 0 Row Video Video Video Video …" at bounding box center [842, 339] width 291 height 258
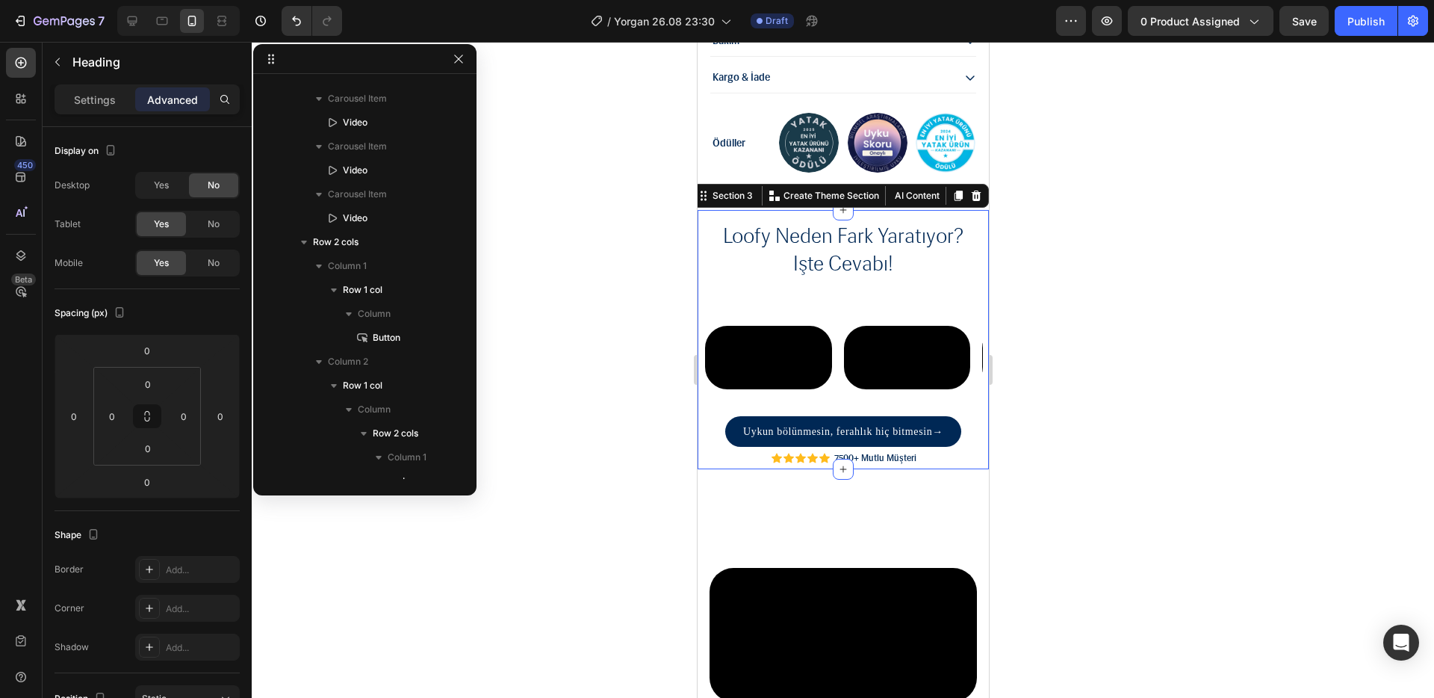
scroll to position [0, 0]
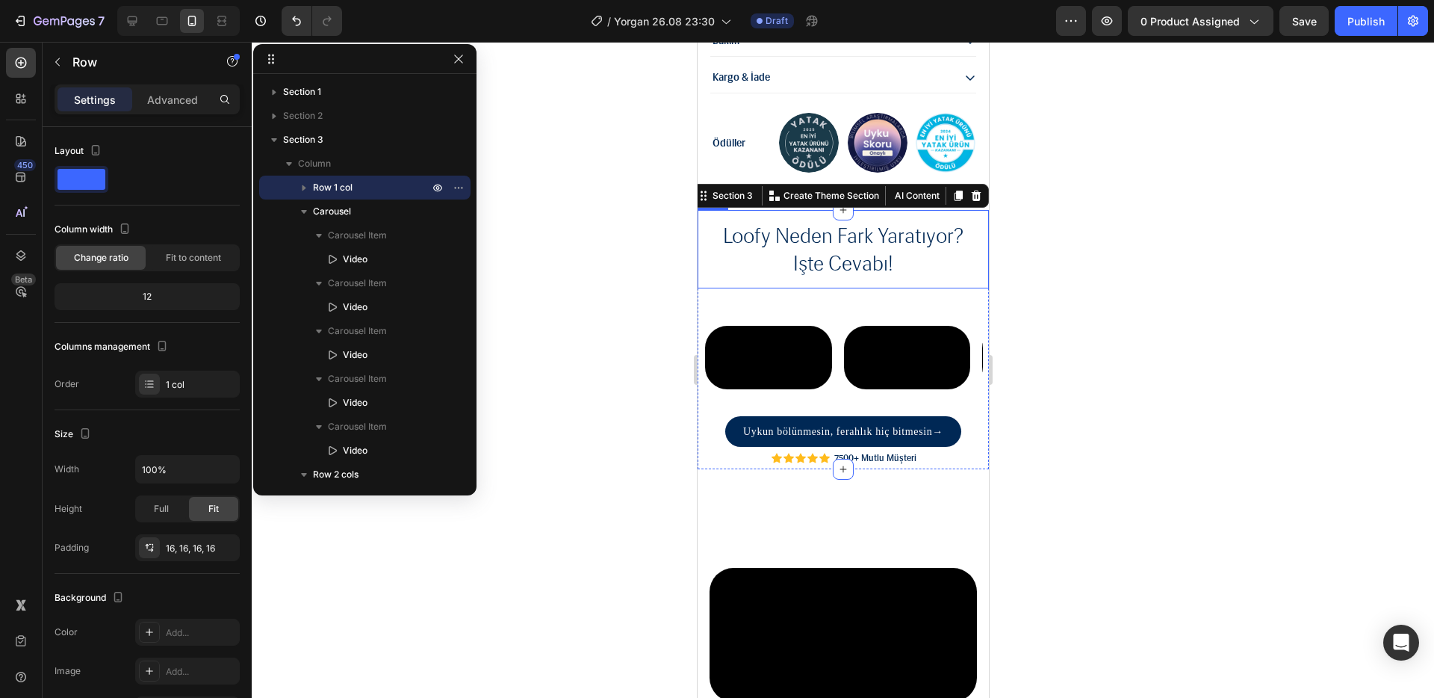
click at [765, 252] on div "loofy neden fark yaratıyor? işte cevabı! Heading Row" at bounding box center [842, 249] width 291 height 78
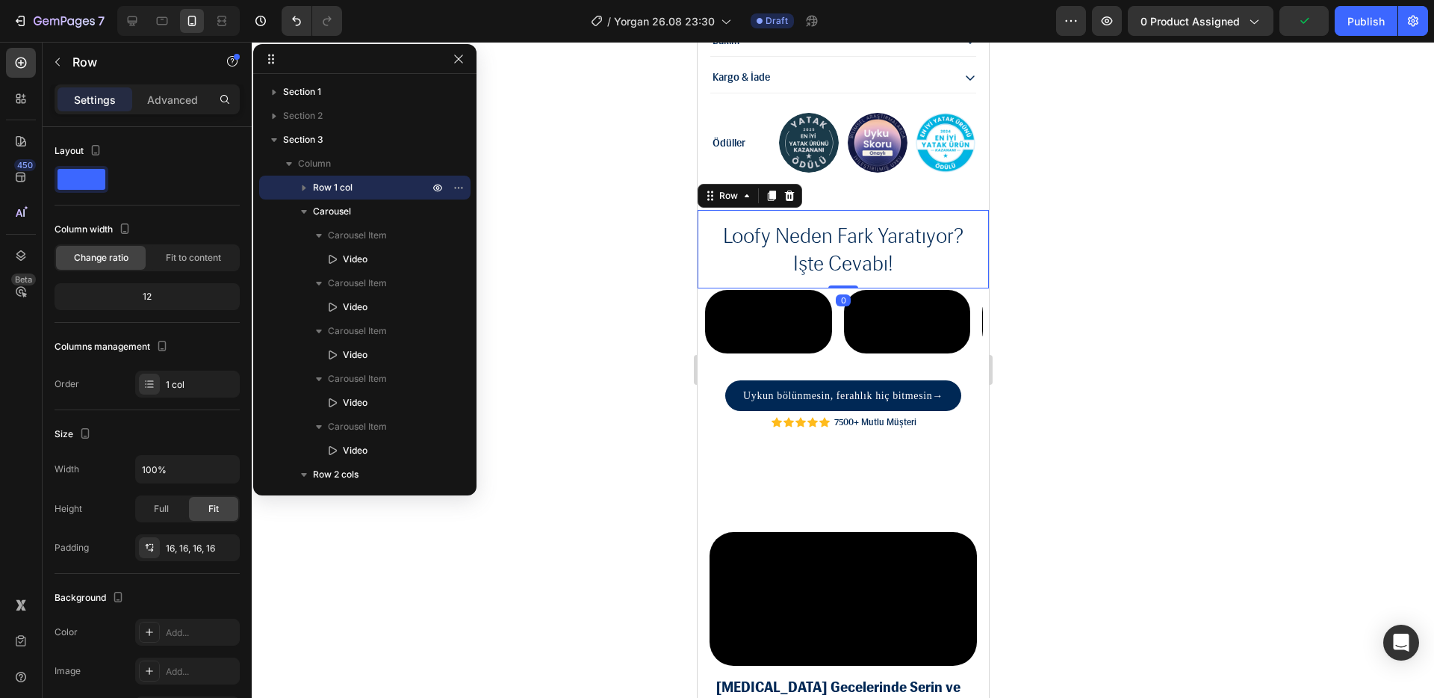
drag, startPoint x: 837, startPoint y: 290, endPoint x: 872, endPoint y: 212, distance: 85.3
click at [872, 212] on div "loofy neden fark yaratıyor? işte cevabı! Heading Row 0" at bounding box center [842, 249] width 291 height 78
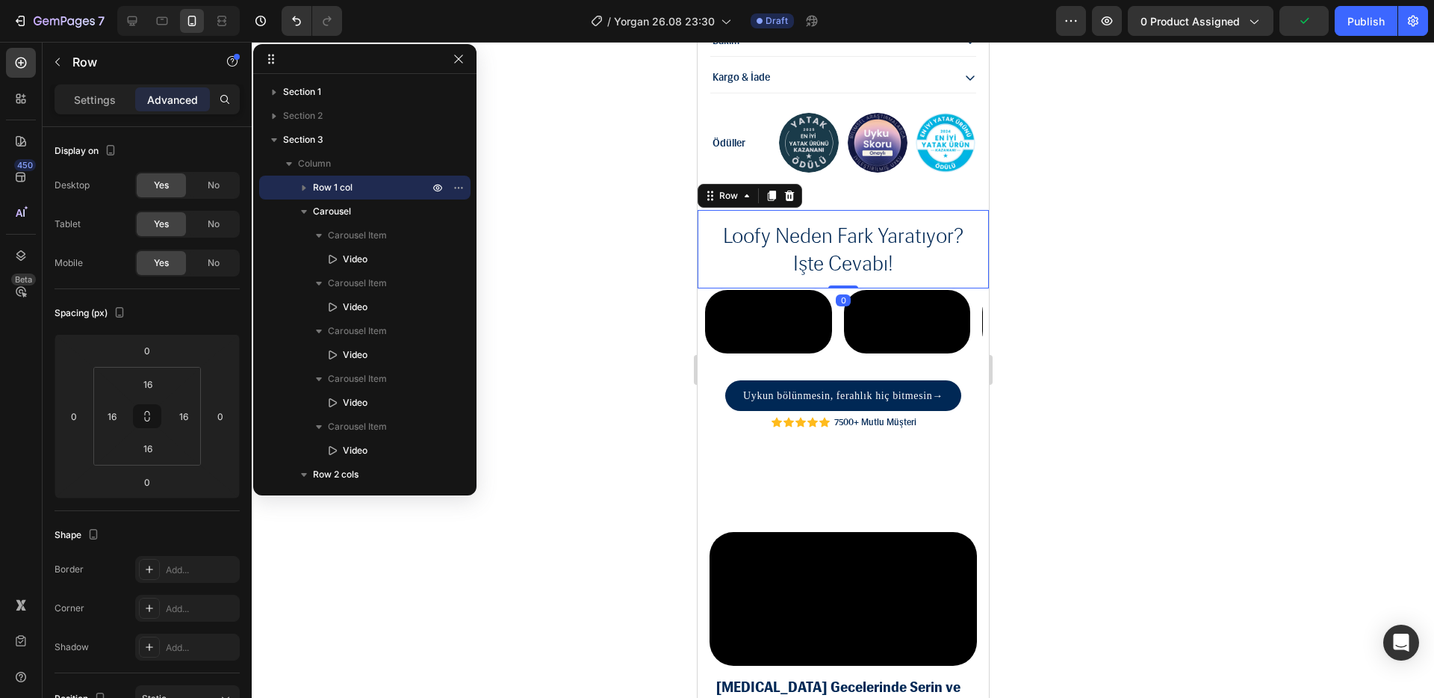
click at [1041, 226] on div at bounding box center [843, 370] width 1183 height 656
click at [839, 252] on div "loofy neden fark yaratıyor? işte cevabı! Heading Row 0" at bounding box center [842, 249] width 291 height 78
click at [848, 246] on div "loofy neden fark yaratıyor? işte cevabı! Heading Row 0" at bounding box center [842, 249] width 291 height 78
click at [832, 246] on div "loofy neden fark yaratıyor? işte cevabı! Heading Row 0" at bounding box center [842, 249] width 291 height 78
click at [753, 231] on h2 "loofy neden fark yaratıyor? işte cevabı!" at bounding box center [842, 249] width 267 height 55
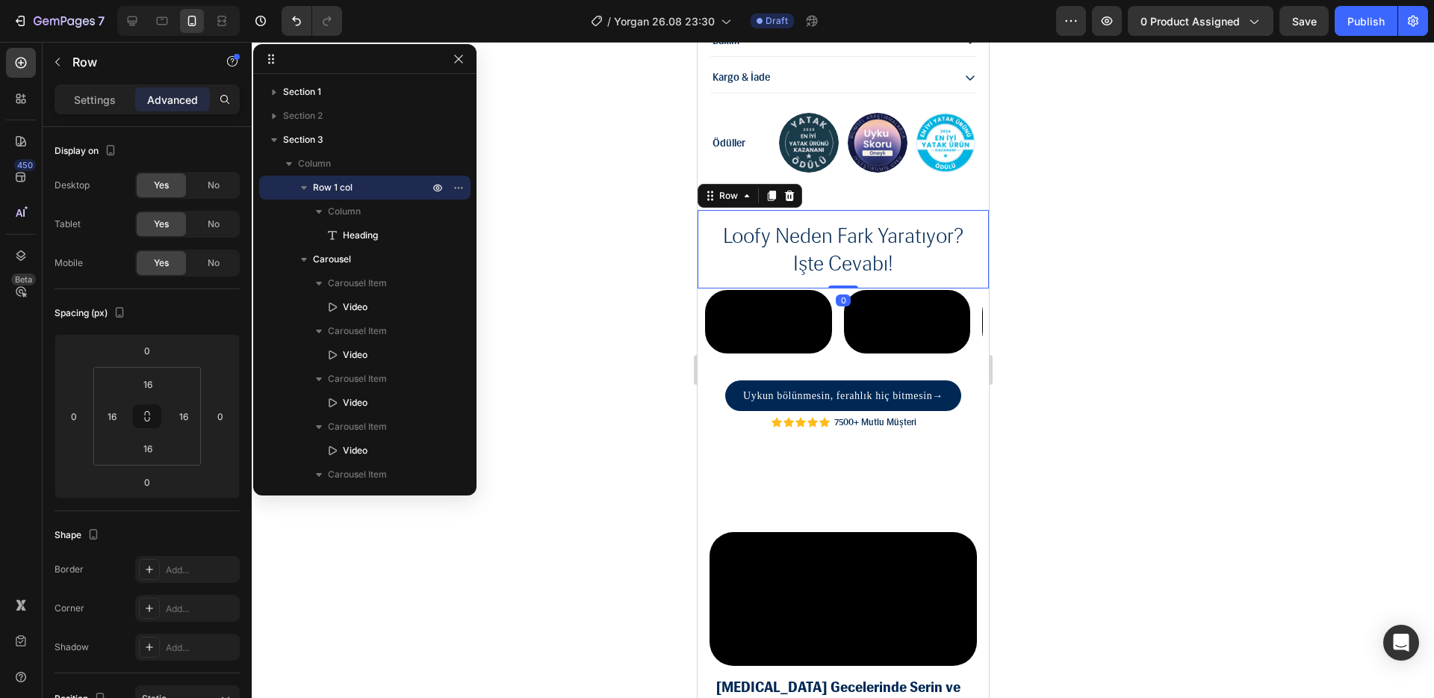
click at [727, 248] on div "loofy neden fark yaratıyor? işte cevabı! Heading Row 0" at bounding box center [842, 249] width 291 height 78
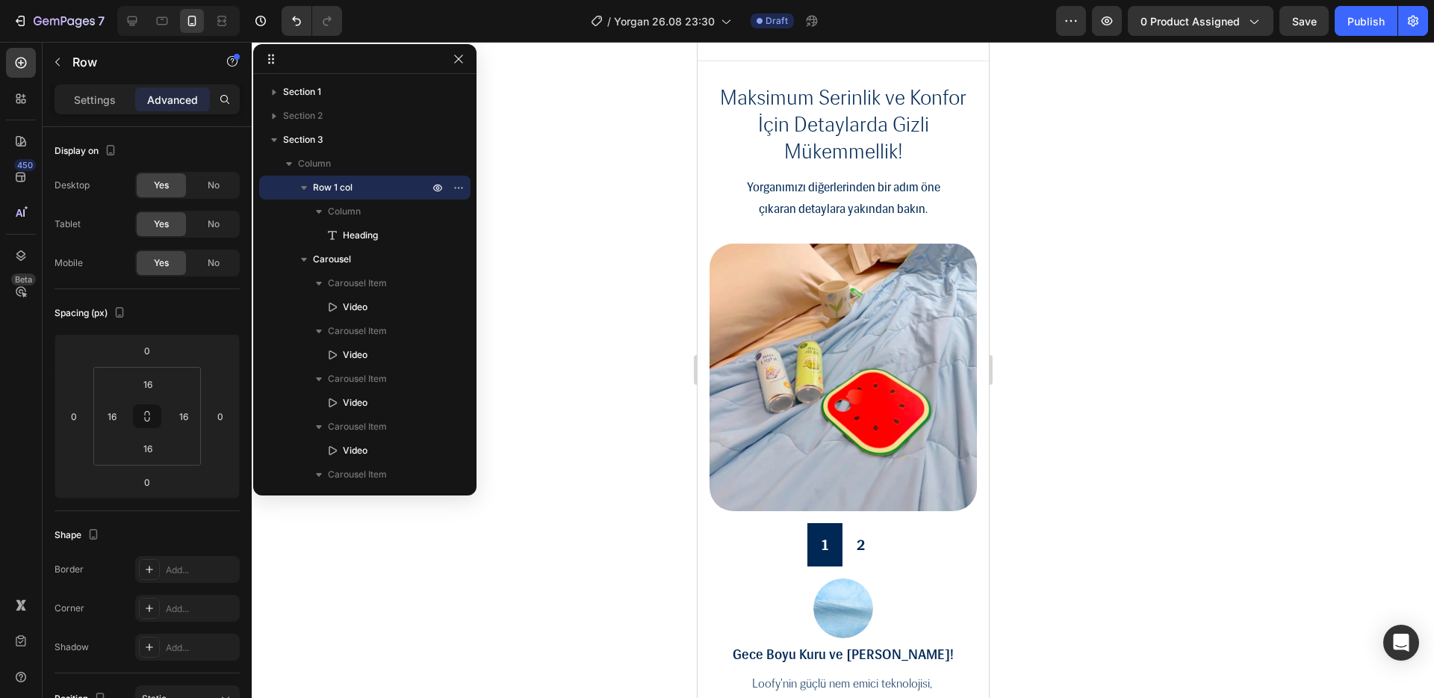
scroll to position [4179, 0]
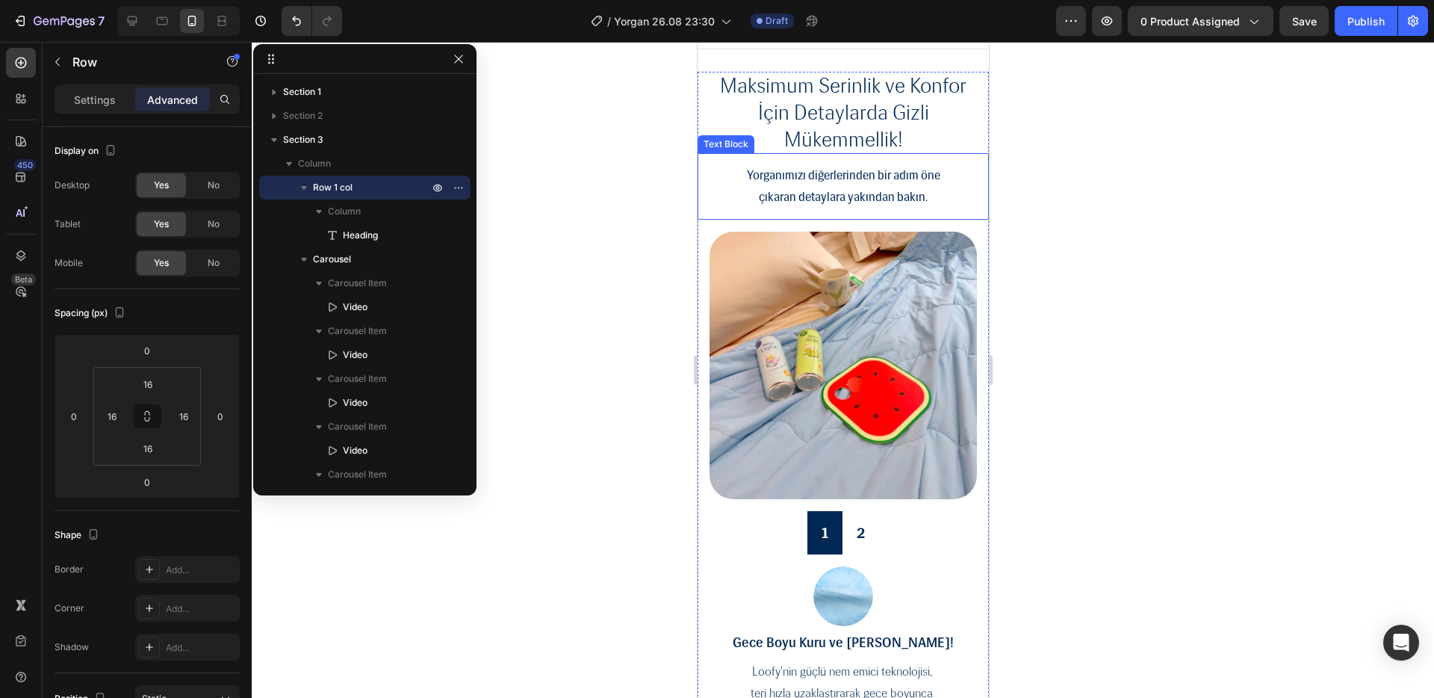
click at [833, 197] on p "çıkaran detaylara yakından bakın." at bounding box center [842, 198] width 267 height 22
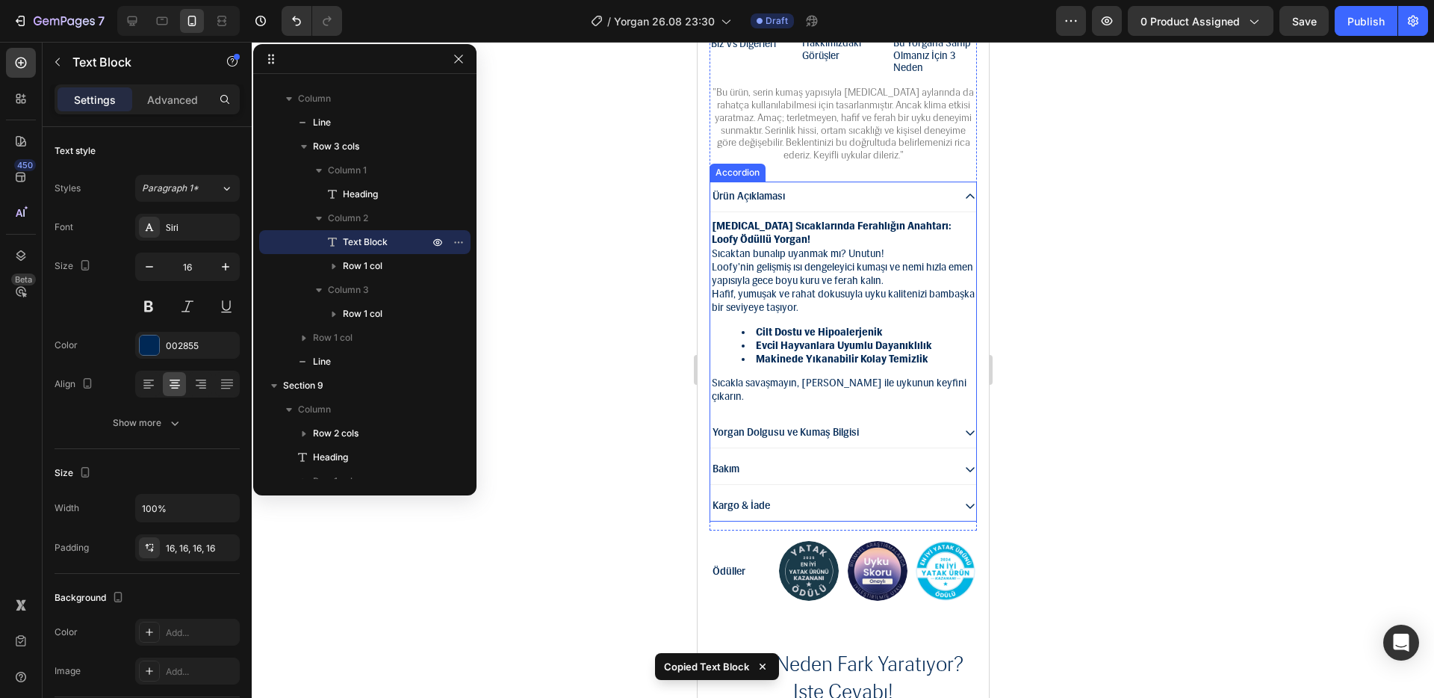
scroll to position [1237, 0]
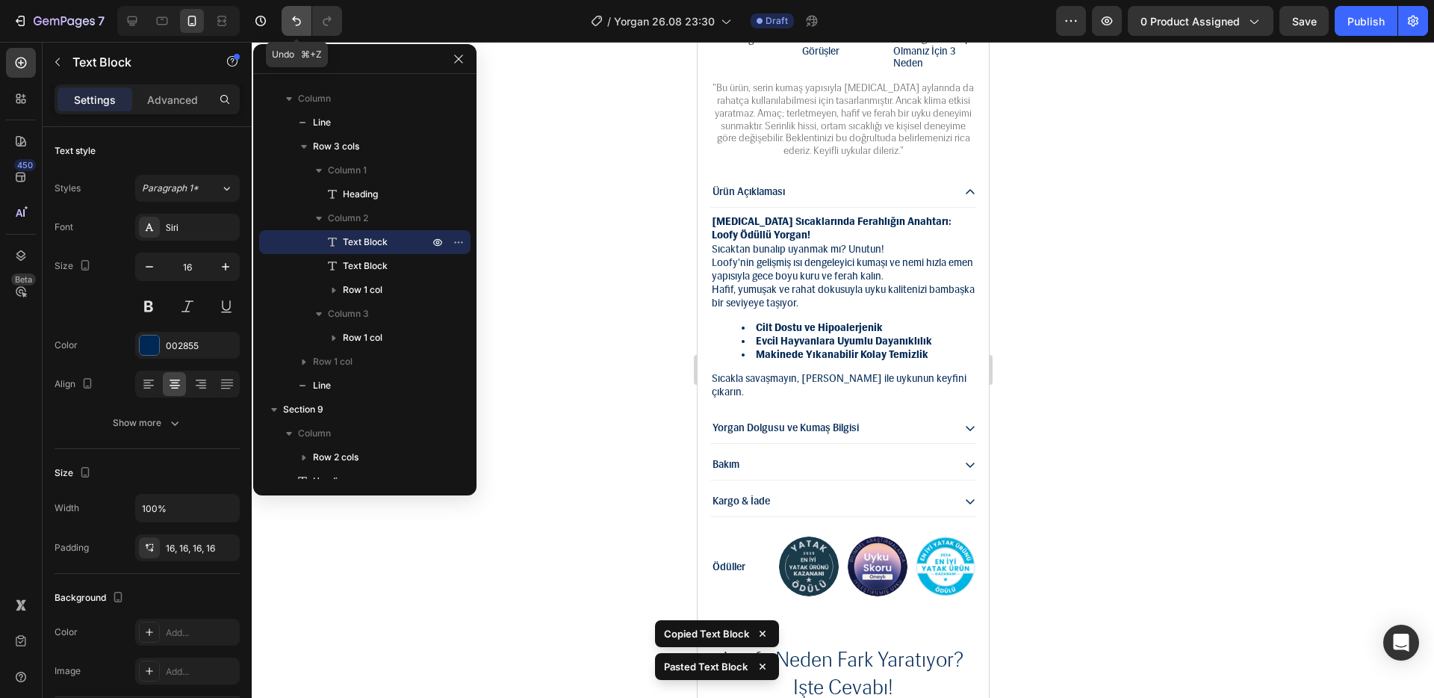
click at [286, 13] on button "Undo/Redo" at bounding box center [297, 21] width 30 height 30
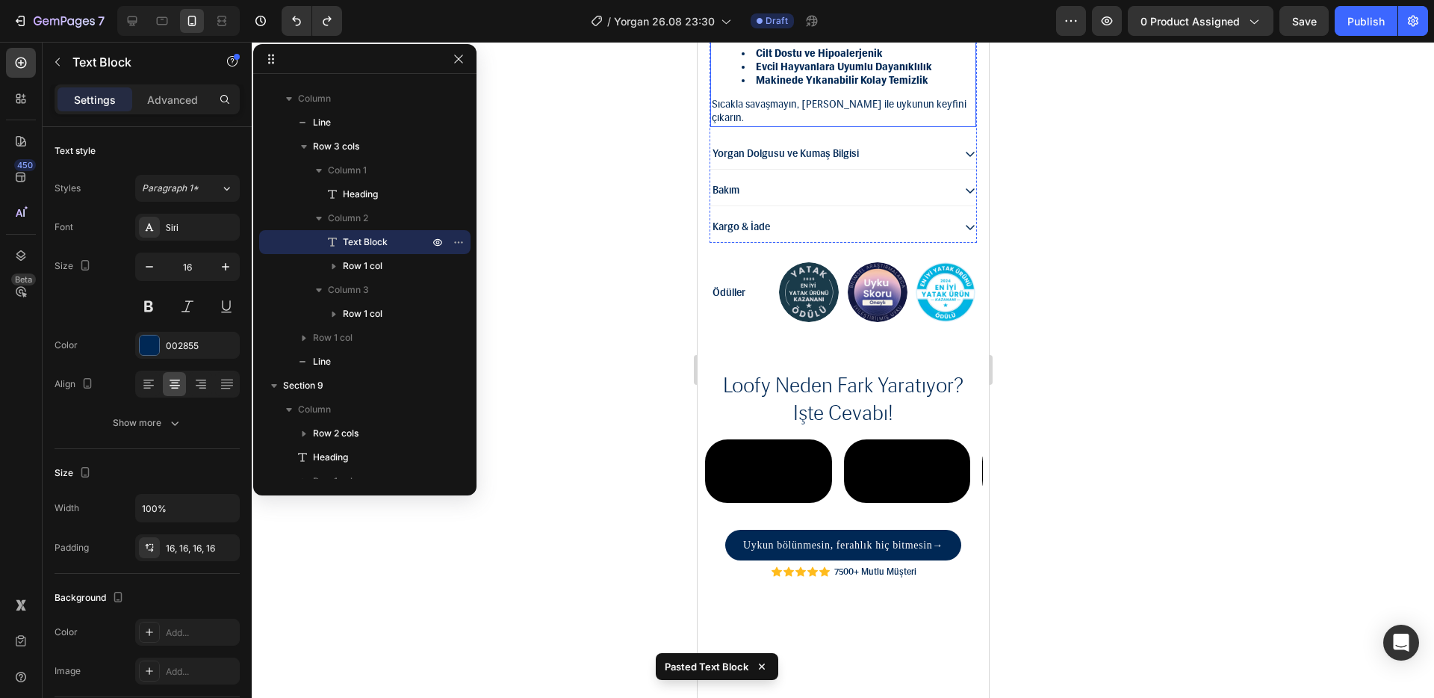
scroll to position [1518, 0]
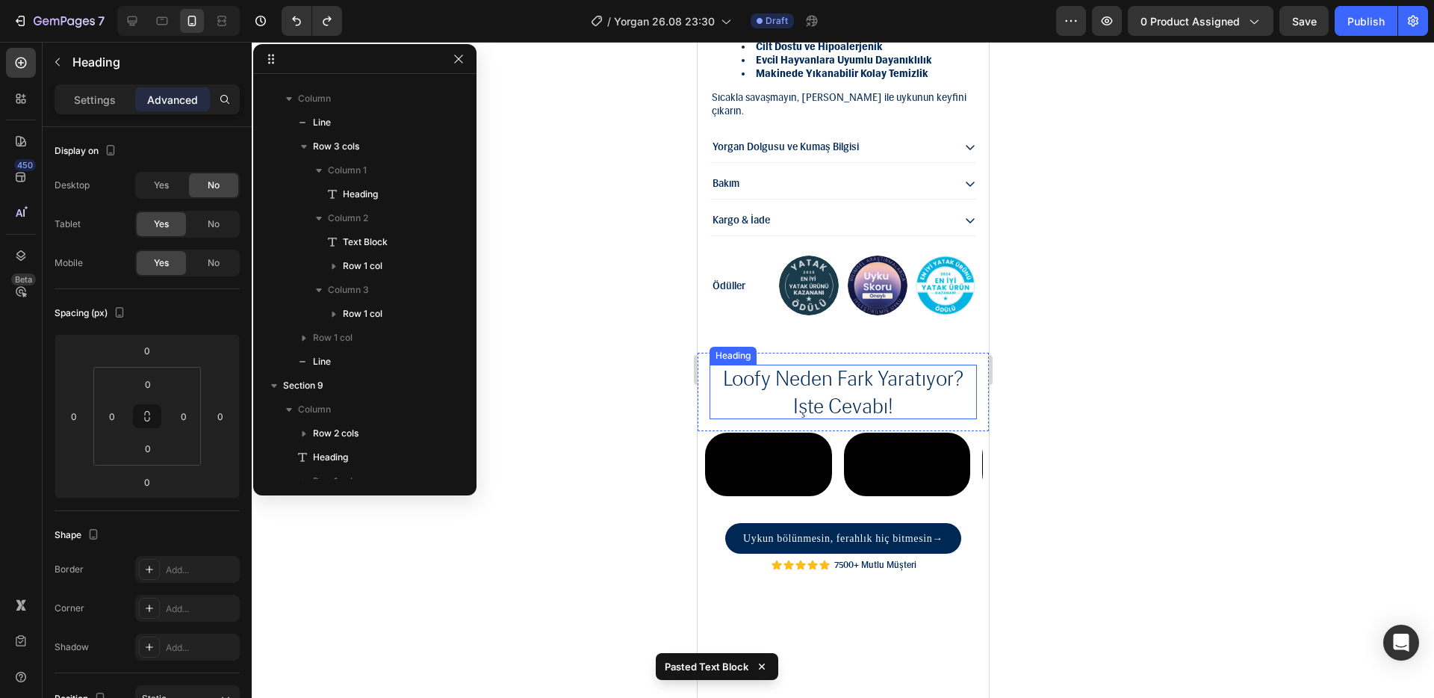
click at [837, 366] on h2 "loofy neden fark yaratıyor? işte cevabı!" at bounding box center [842, 392] width 267 height 55
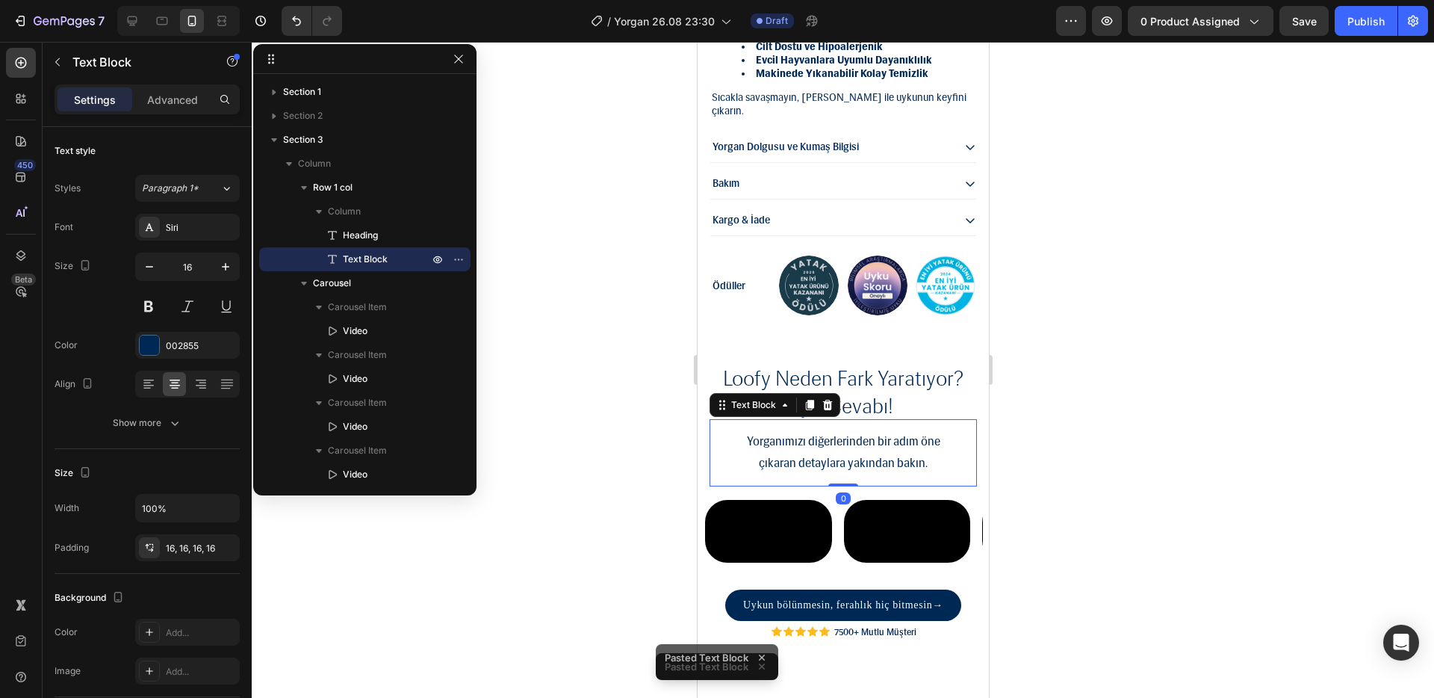
click at [1132, 356] on div at bounding box center [843, 370] width 1183 height 656
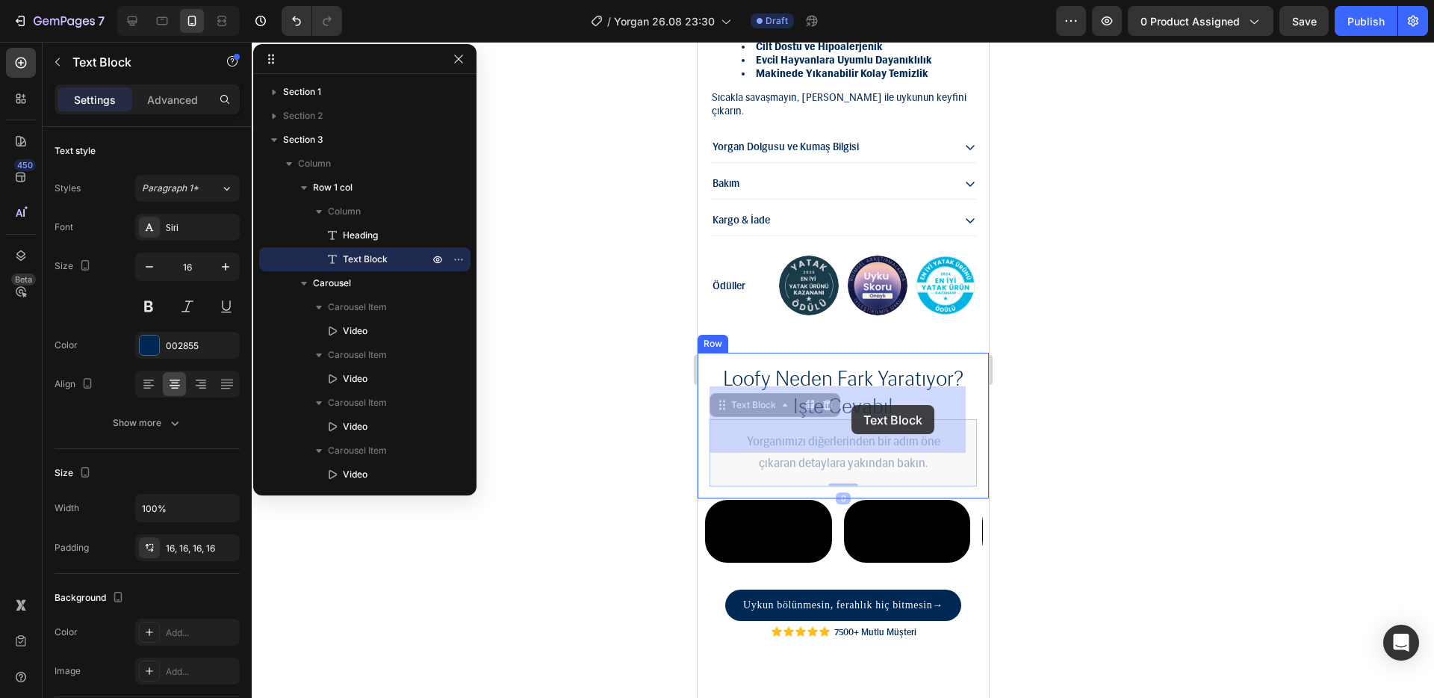
drag, startPoint x: 857, startPoint y: 426, endPoint x: 851, endPoint y: 405, distance: 21.8
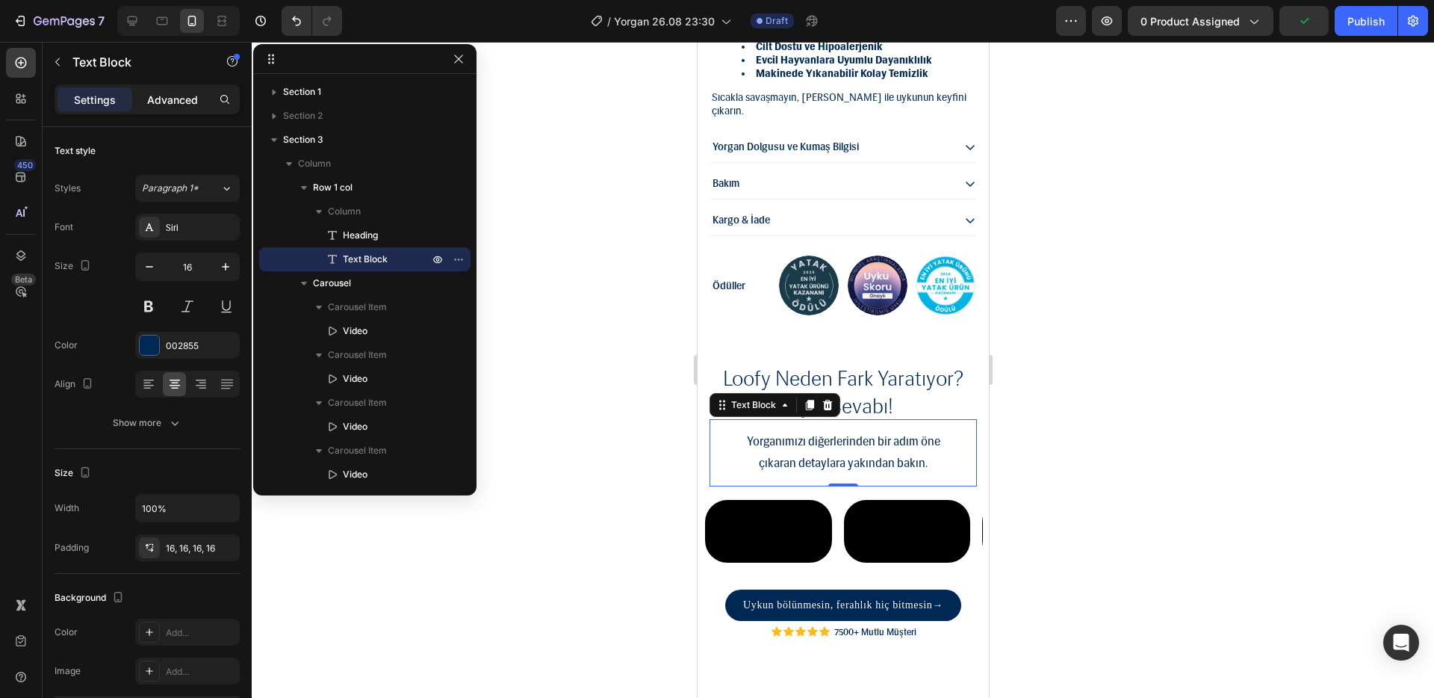
click at [176, 99] on p "Advanced" at bounding box center [172, 100] width 51 height 16
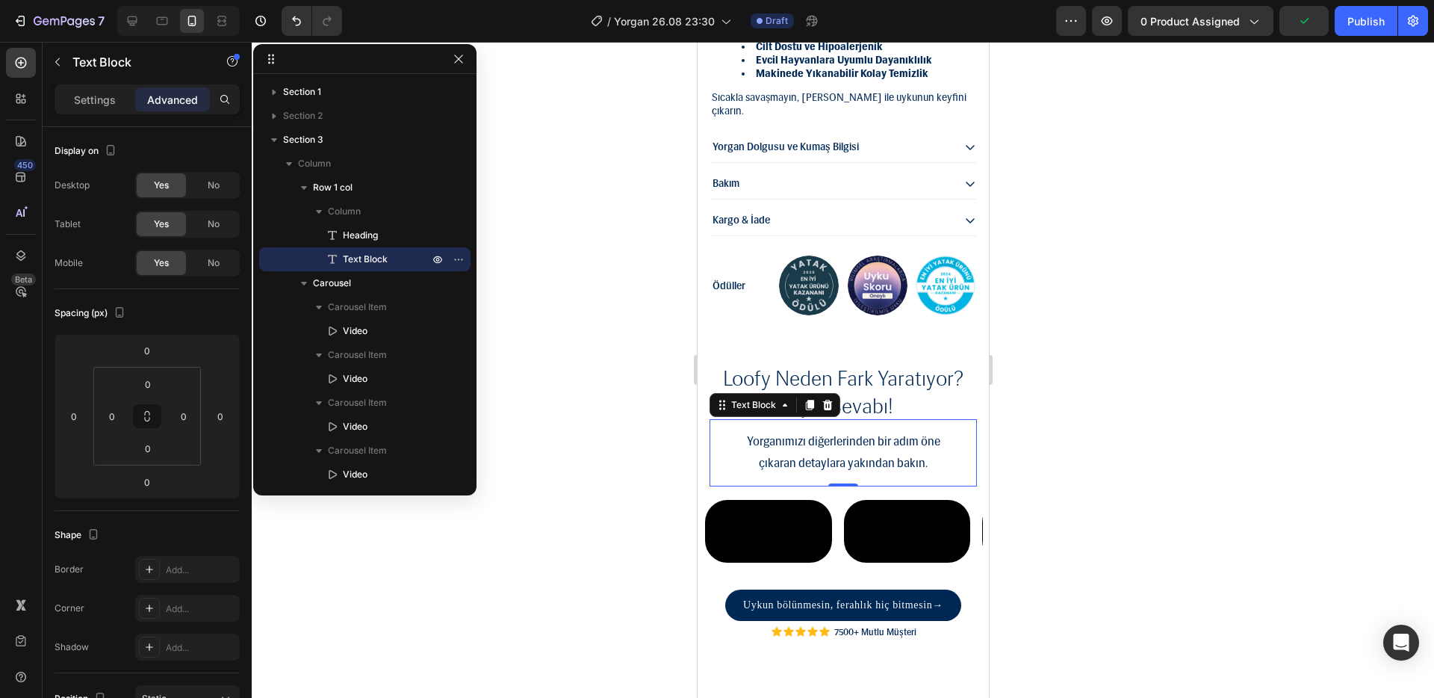
click at [875, 453] on p "çıkaran detaylara yakından bakın." at bounding box center [843, 464] width 244 height 22
click at [1059, 377] on div at bounding box center [843, 370] width 1183 height 656
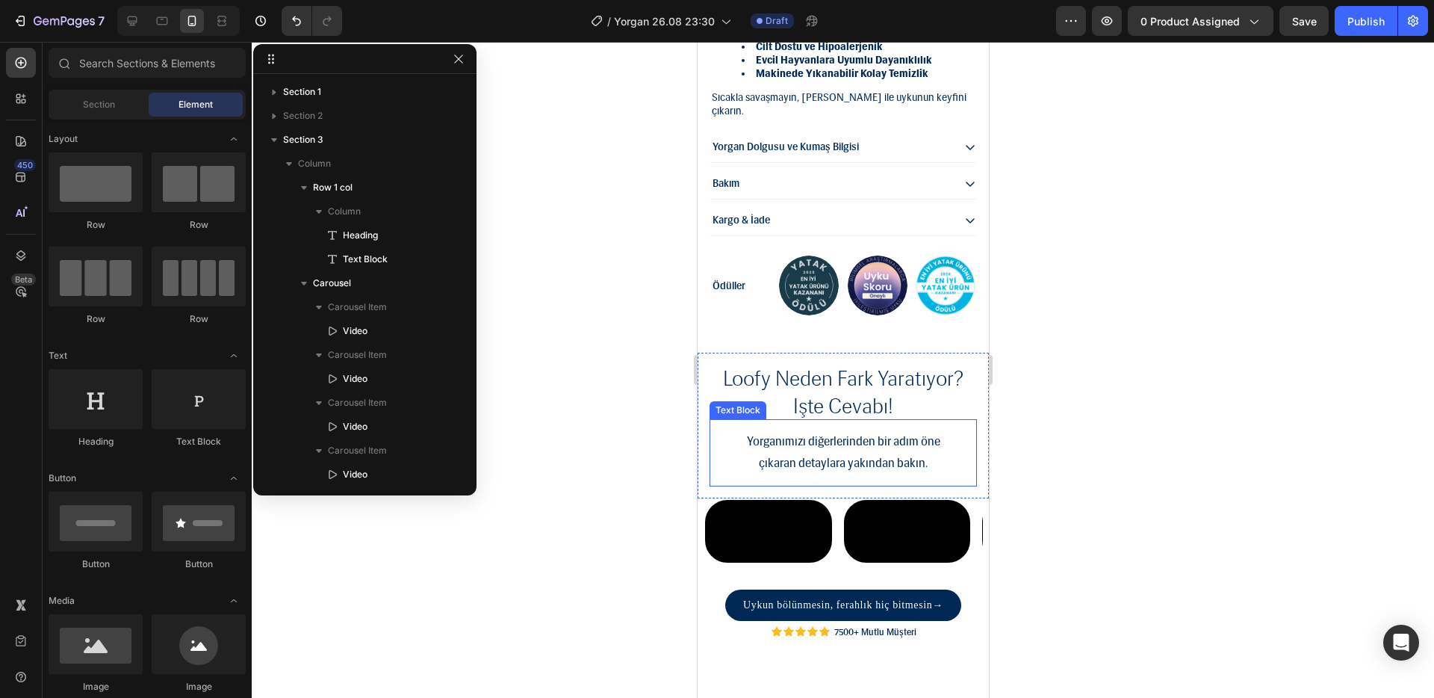
click at [915, 431] on p "Yorganımızı diğerlerinden bir adım öne" at bounding box center [843, 442] width 244 height 22
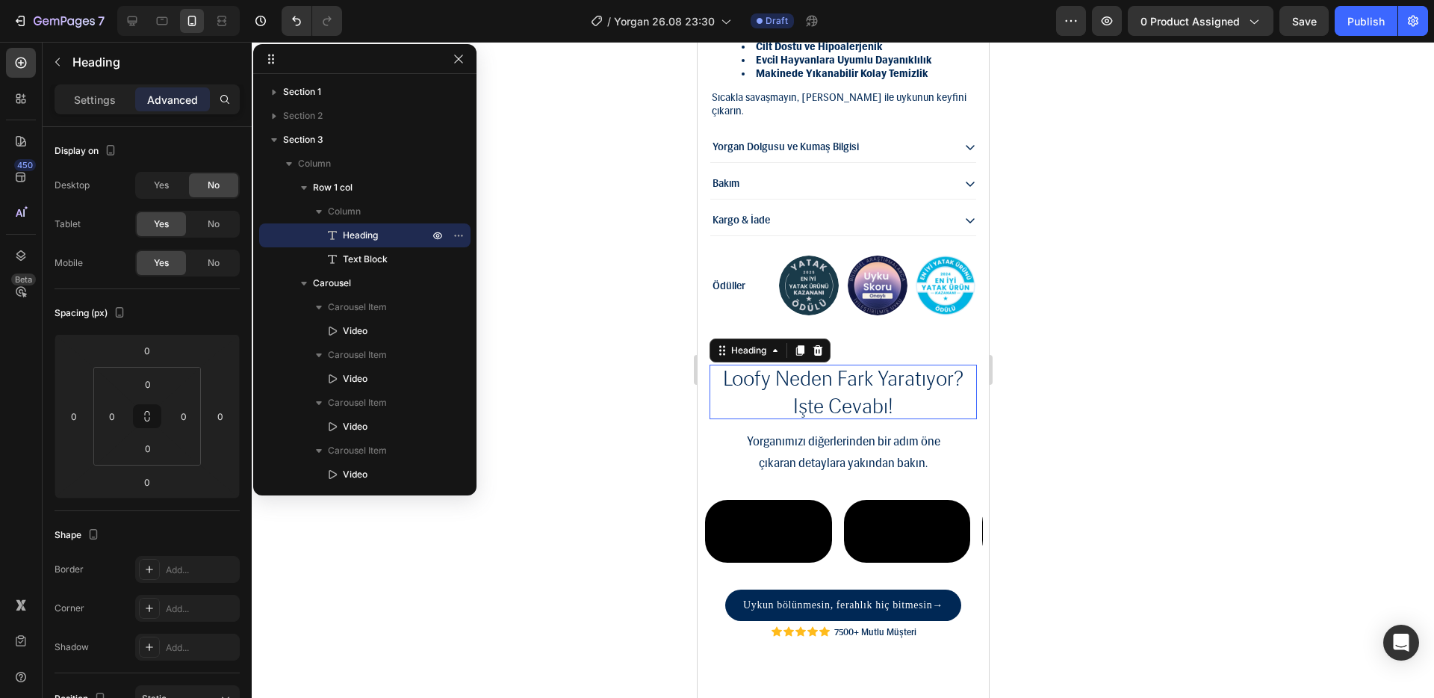
click at [870, 365] on h2 "loofy neden fark yaratıyor? işte cevabı!" at bounding box center [842, 392] width 267 height 55
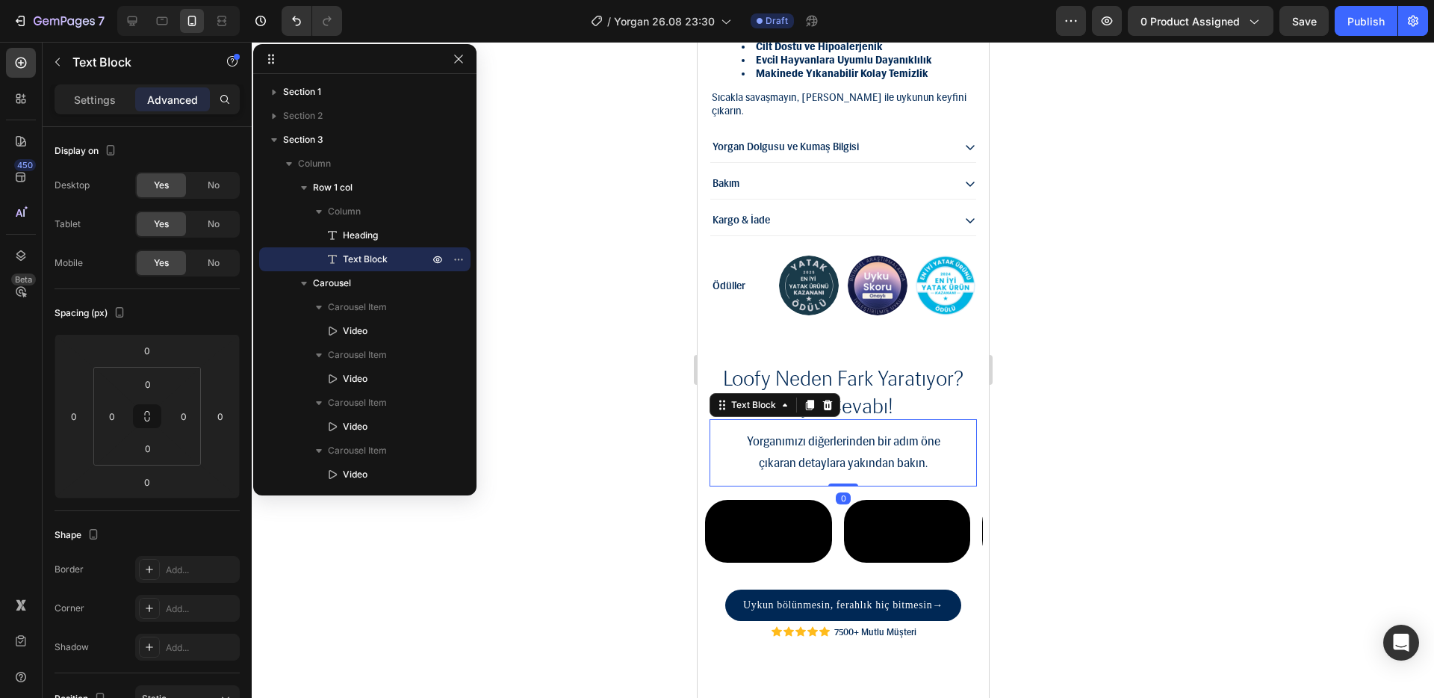
click at [885, 431] on p "Yorganımızı diğerlerinden bir adım öne" at bounding box center [843, 442] width 244 height 22
click at [109, 94] on p "Settings" at bounding box center [95, 100] width 42 height 16
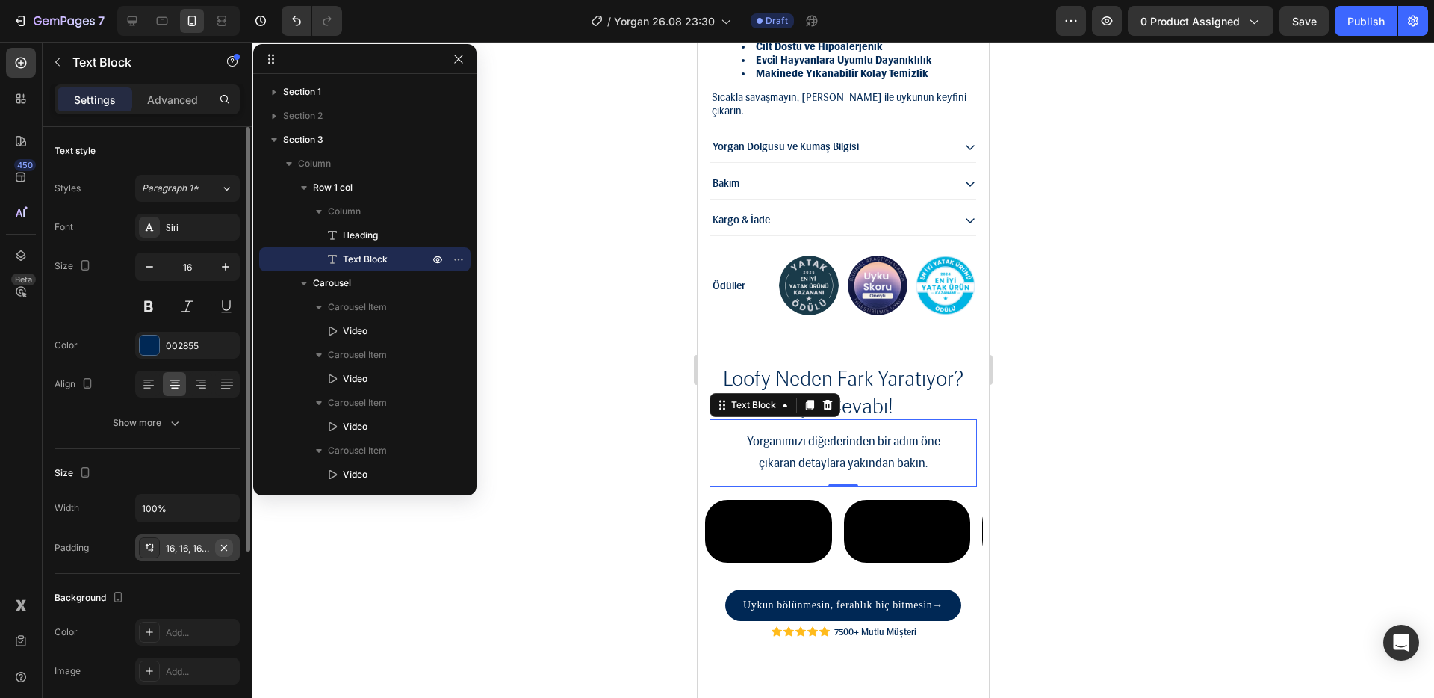
click at [223, 546] on icon "button" at bounding box center [224, 547] width 6 height 6
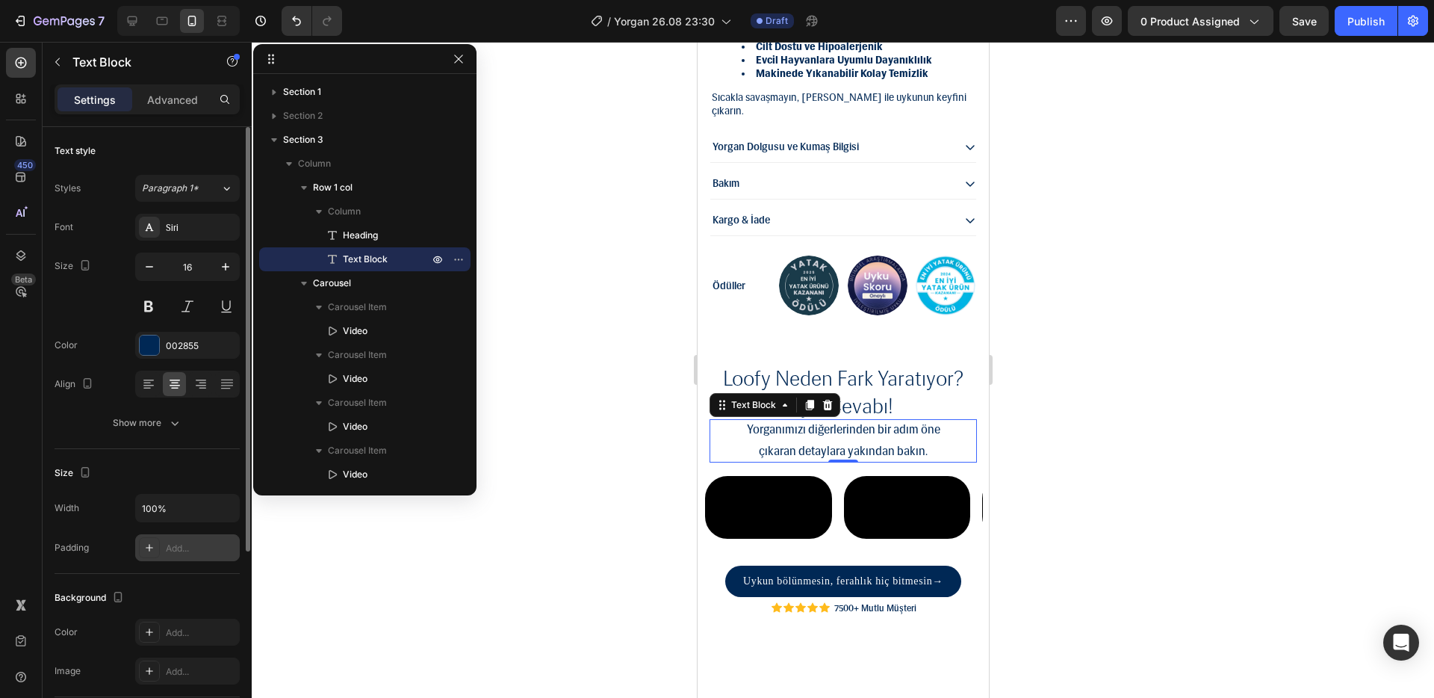
click at [1108, 290] on div at bounding box center [843, 370] width 1183 height 656
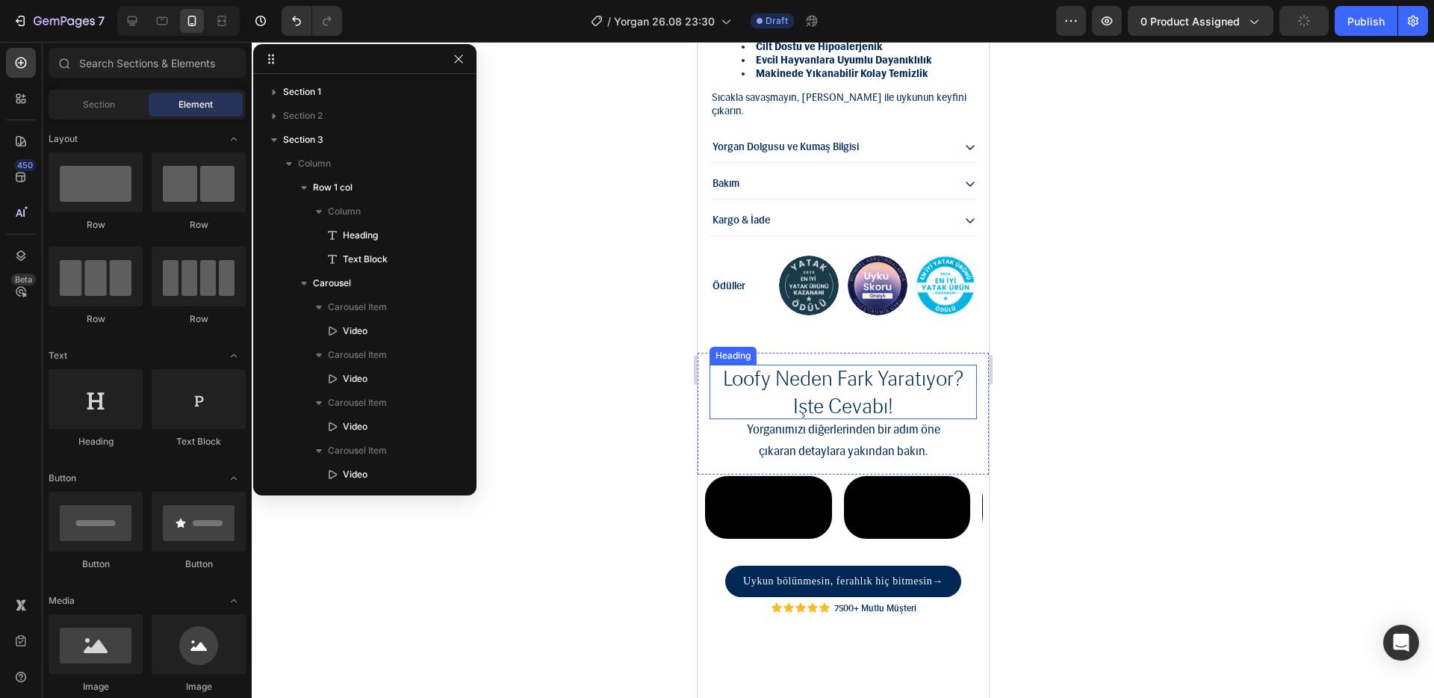
click at [849, 365] on h2 "loofy neden fark yaratıyor? işte cevabı!" at bounding box center [842, 392] width 267 height 55
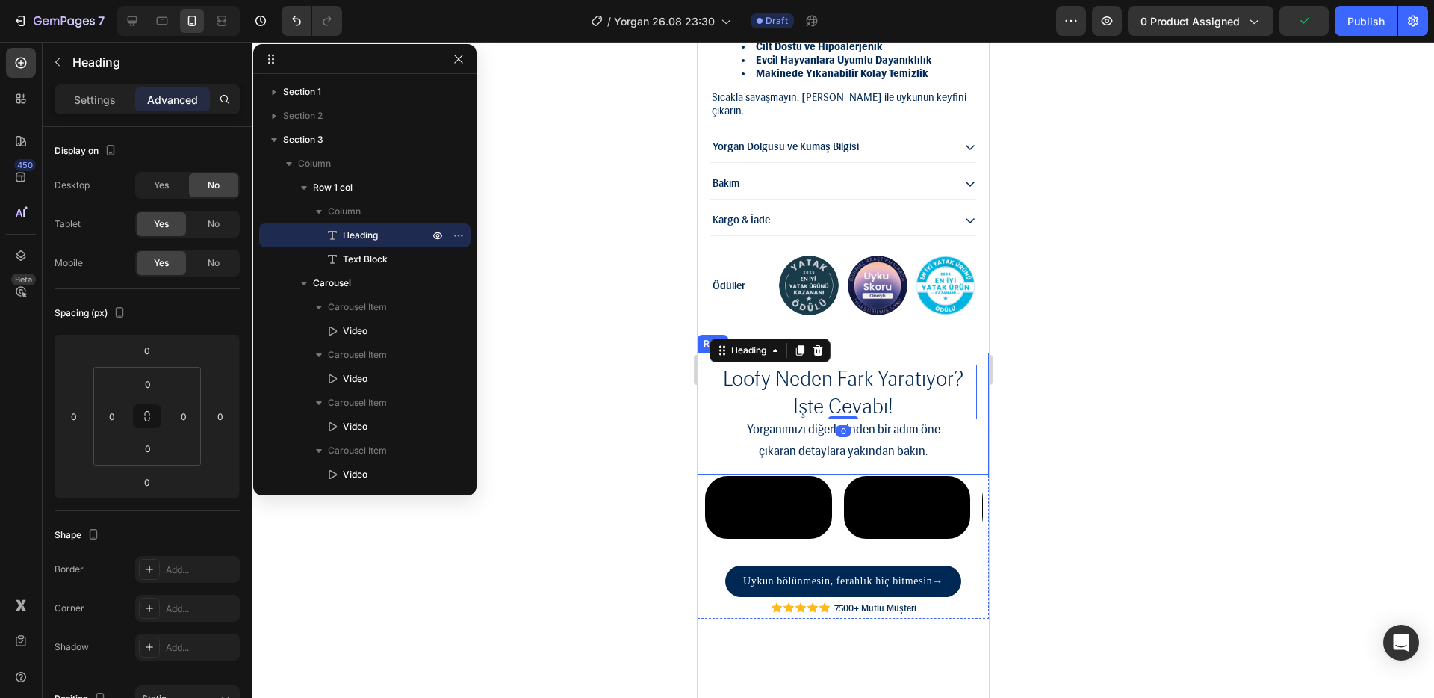
click at [1075, 338] on div at bounding box center [843, 370] width 1183 height 656
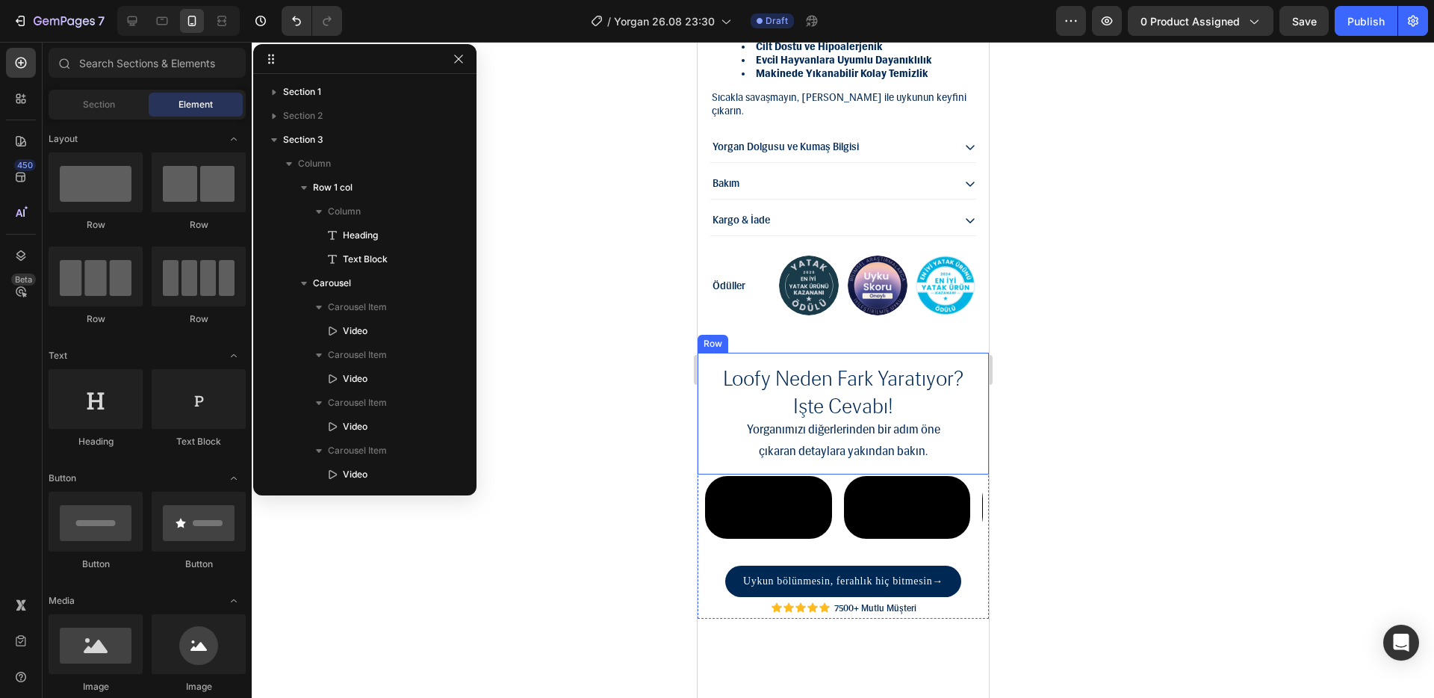
click at [924, 353] on div "loofy neden fark yaratıyor? işte cevabı! Heading Yorganımızı diğerlerinden bir …" at bounding box center [842, 413] width 291 height 121
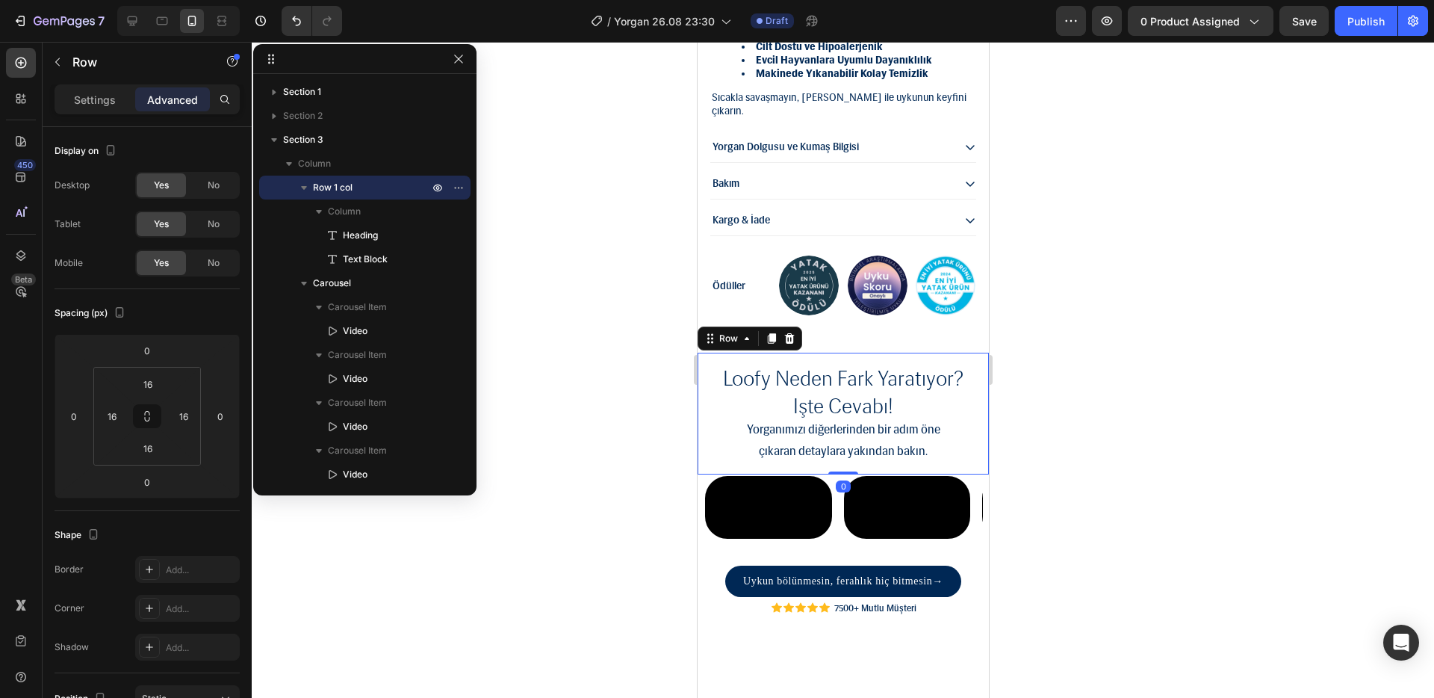
click at [1103, 326] on div at bounding box center [843, 370] width 1183 height 656
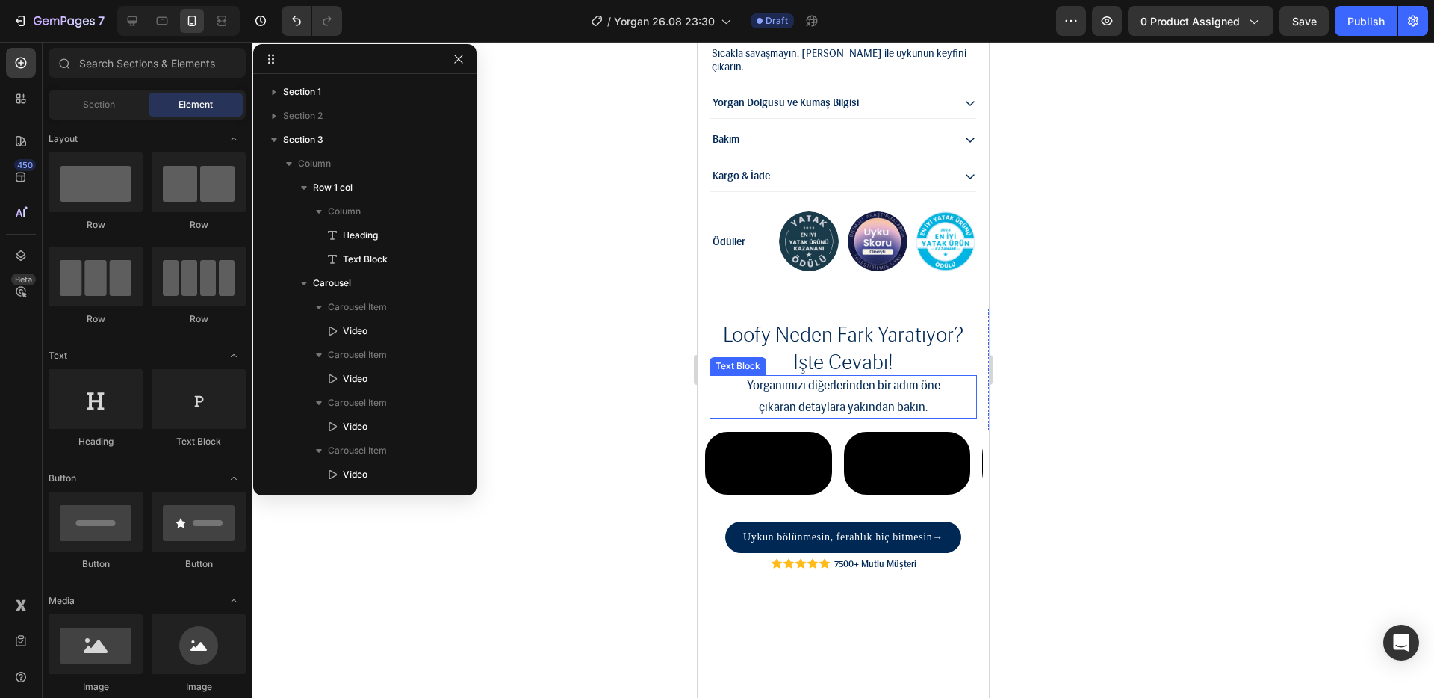
scroll to position [1564, 0]
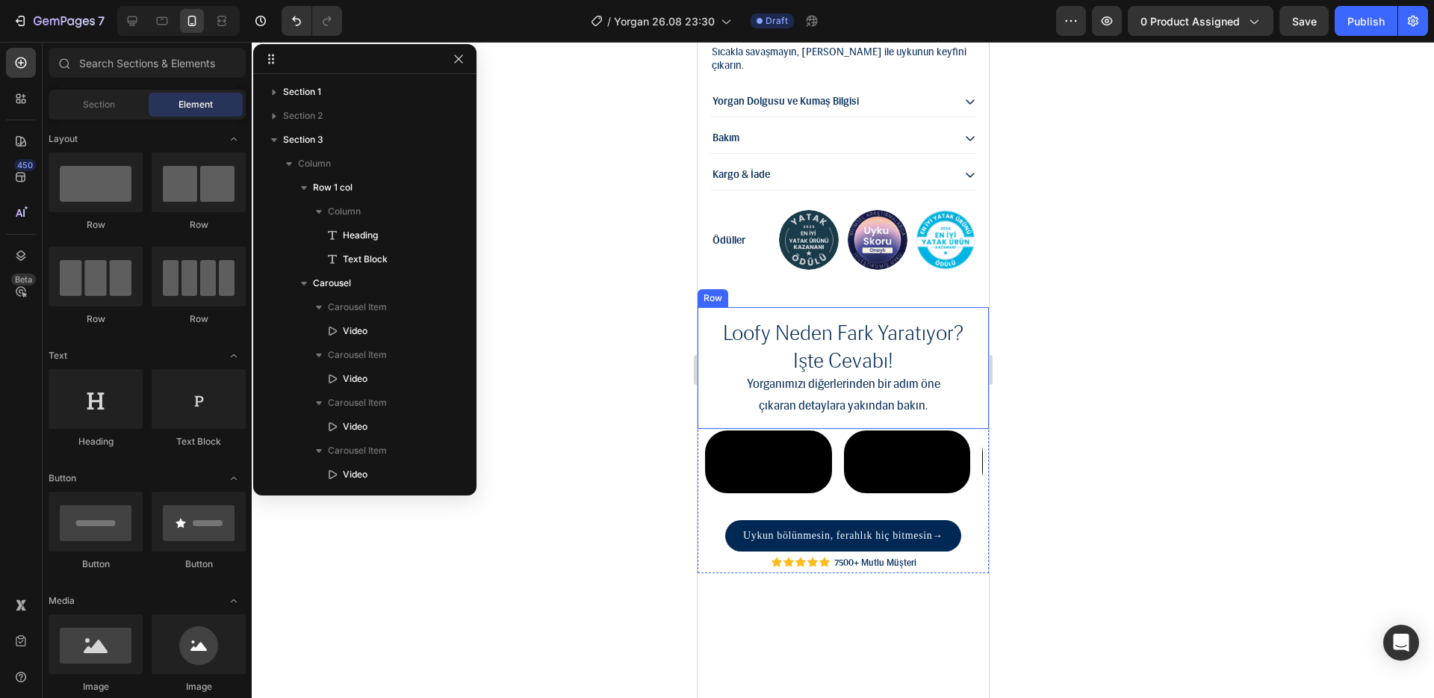
click at [967, 330] on div "loofy neden fark yaratıyor? işte cevabı! Heading Yorganımızı diğerlerinden bir …" at bounding box center [842, 367] width 291 height 121
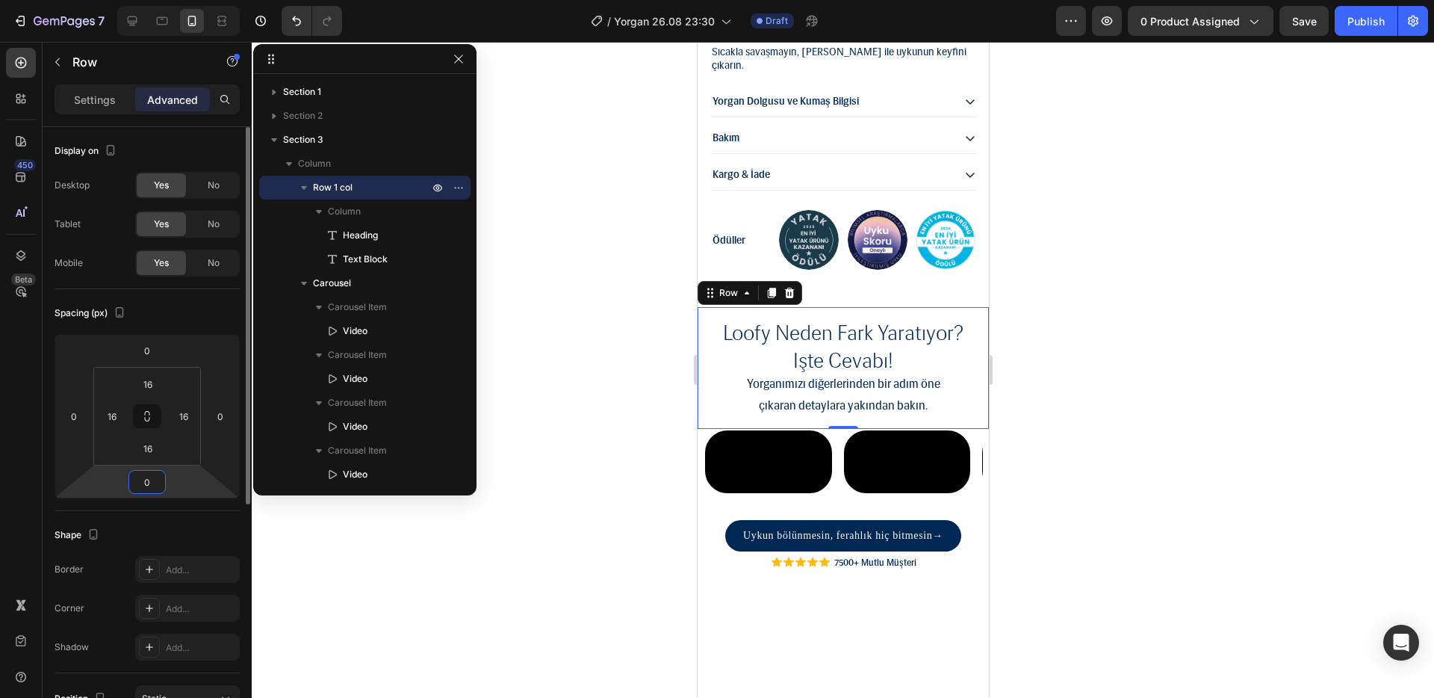
click at [155, 474] on input "0" at bounding box center [147, 482] width 30 height 22
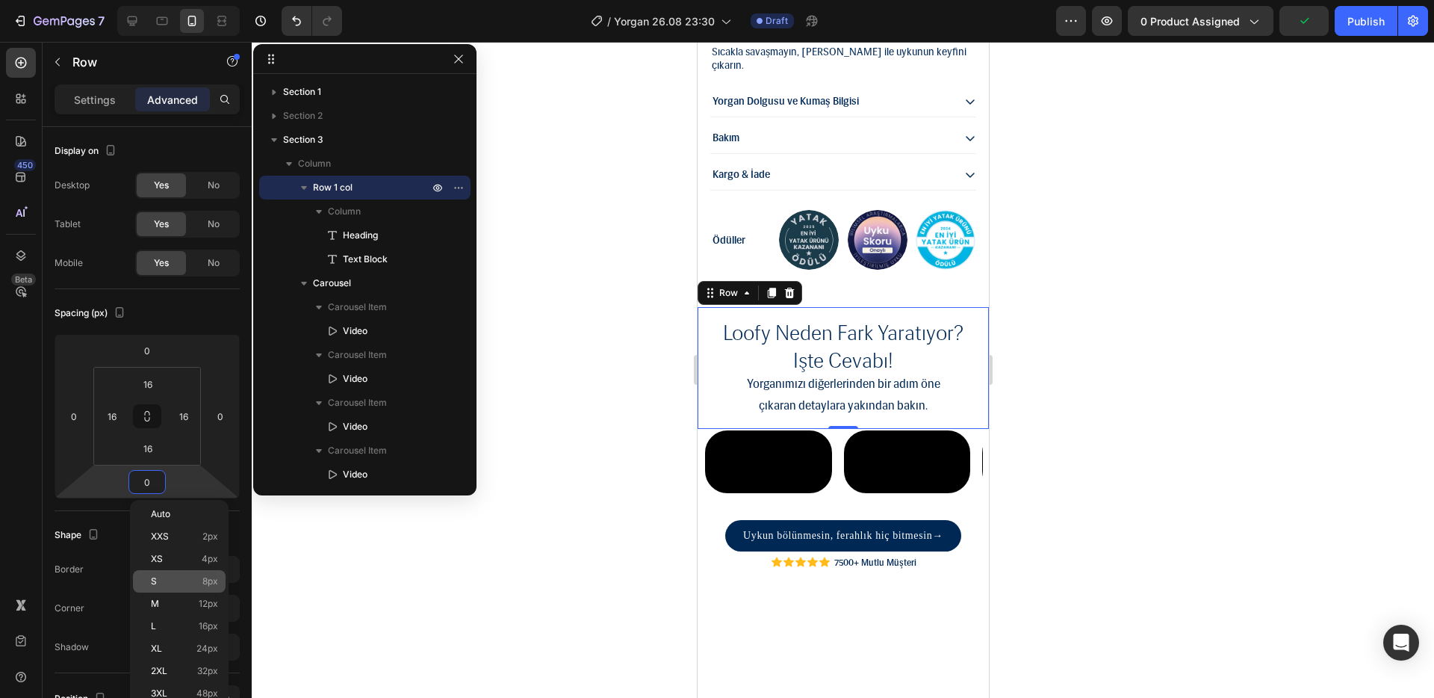
click at [211, 576] on span "8px" at bounding box center [210, 581] width 16 height 10
type input "8"
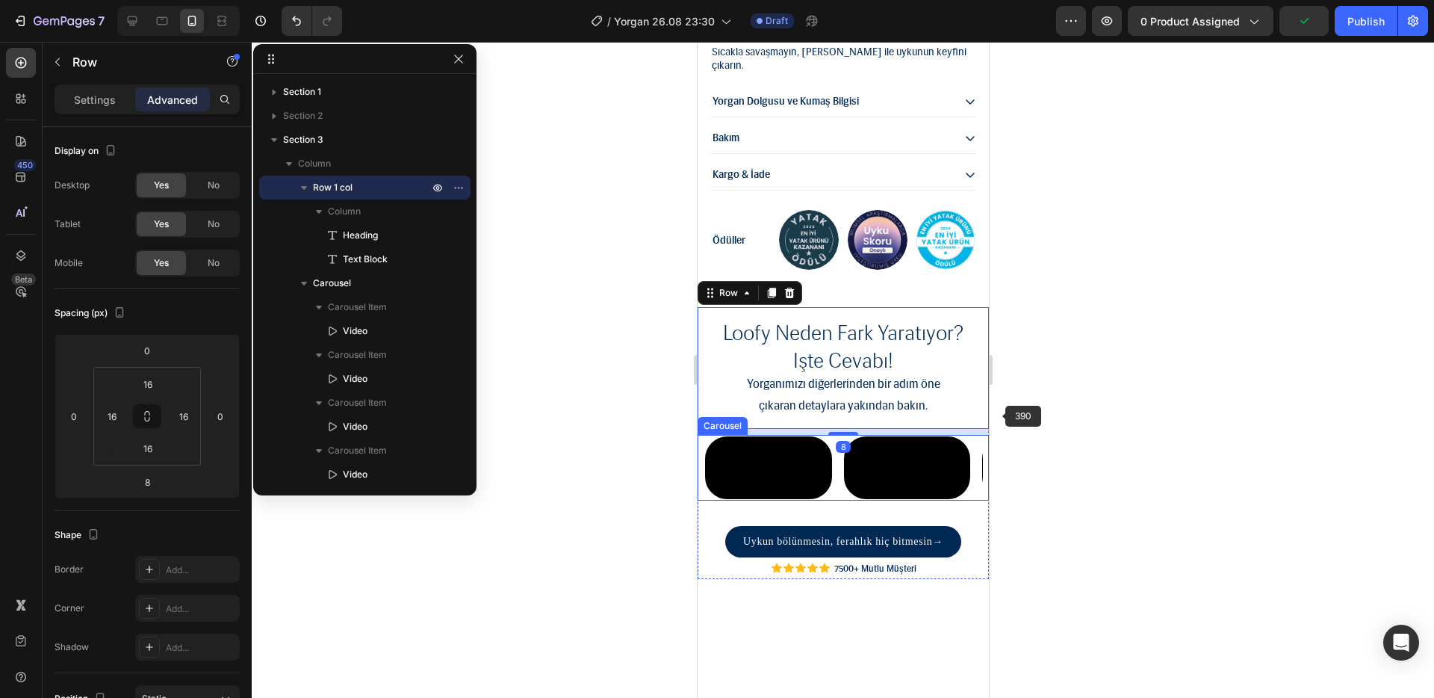
click at [1125, 369] on div at bounding box center [843, 370] width 1183 height 656
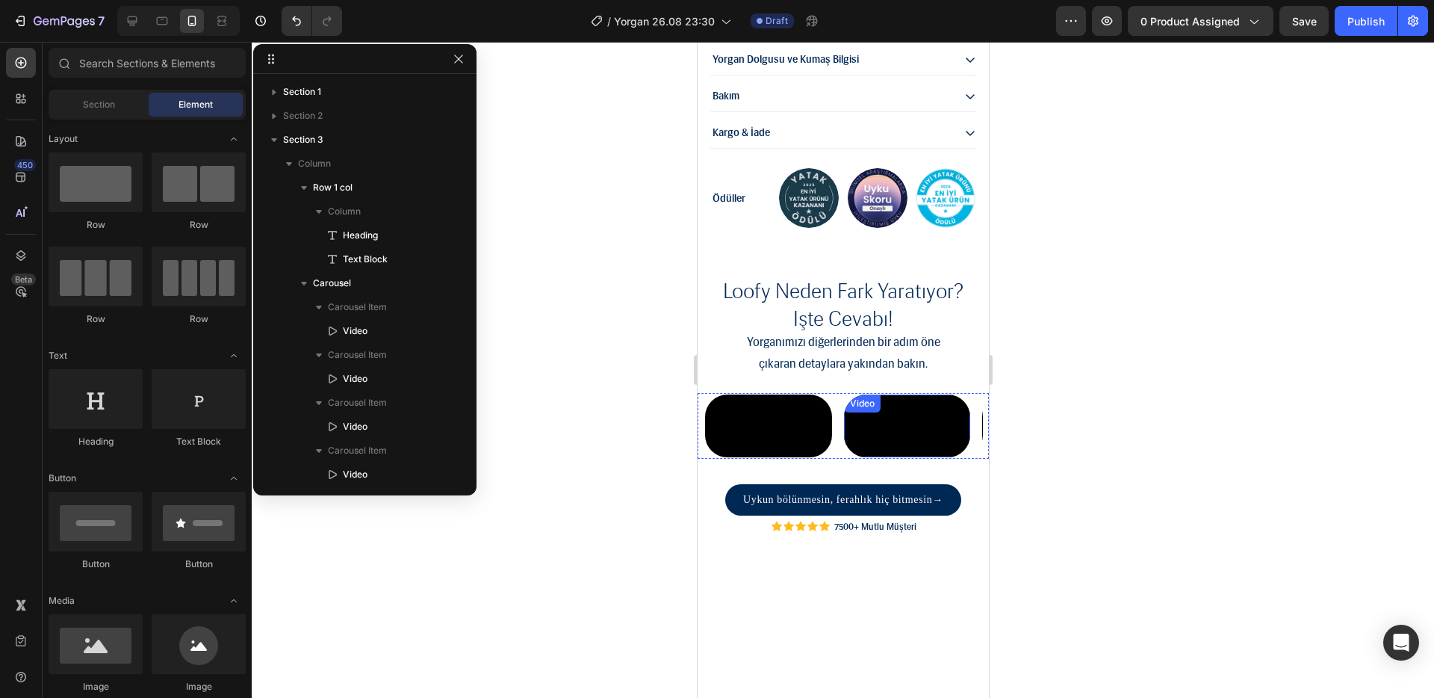
scroll to position [1616, 0]
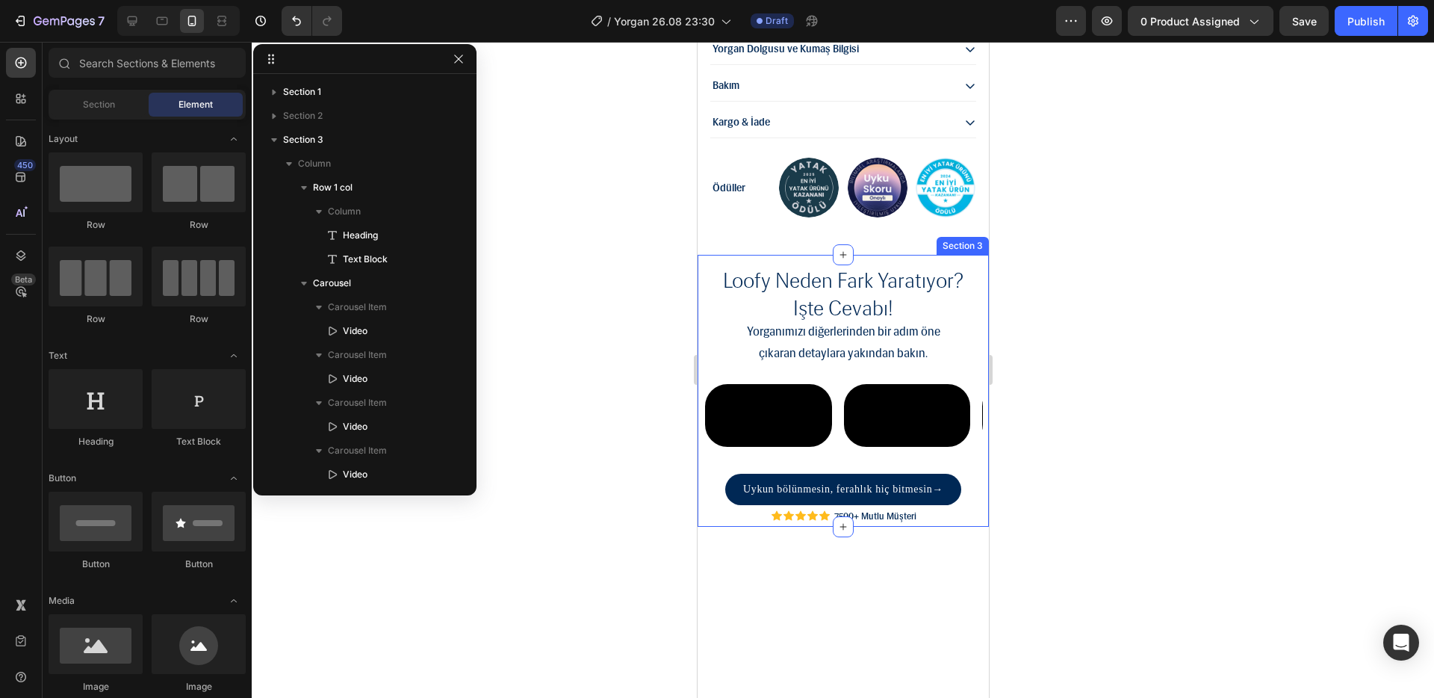
click at [840, 527] on div "loofy neden fark yaratıyor? işte cevabı! Heading Yorganımızı diğerlerinden bir …" at bounding box center [842, 391] width 291 height 272
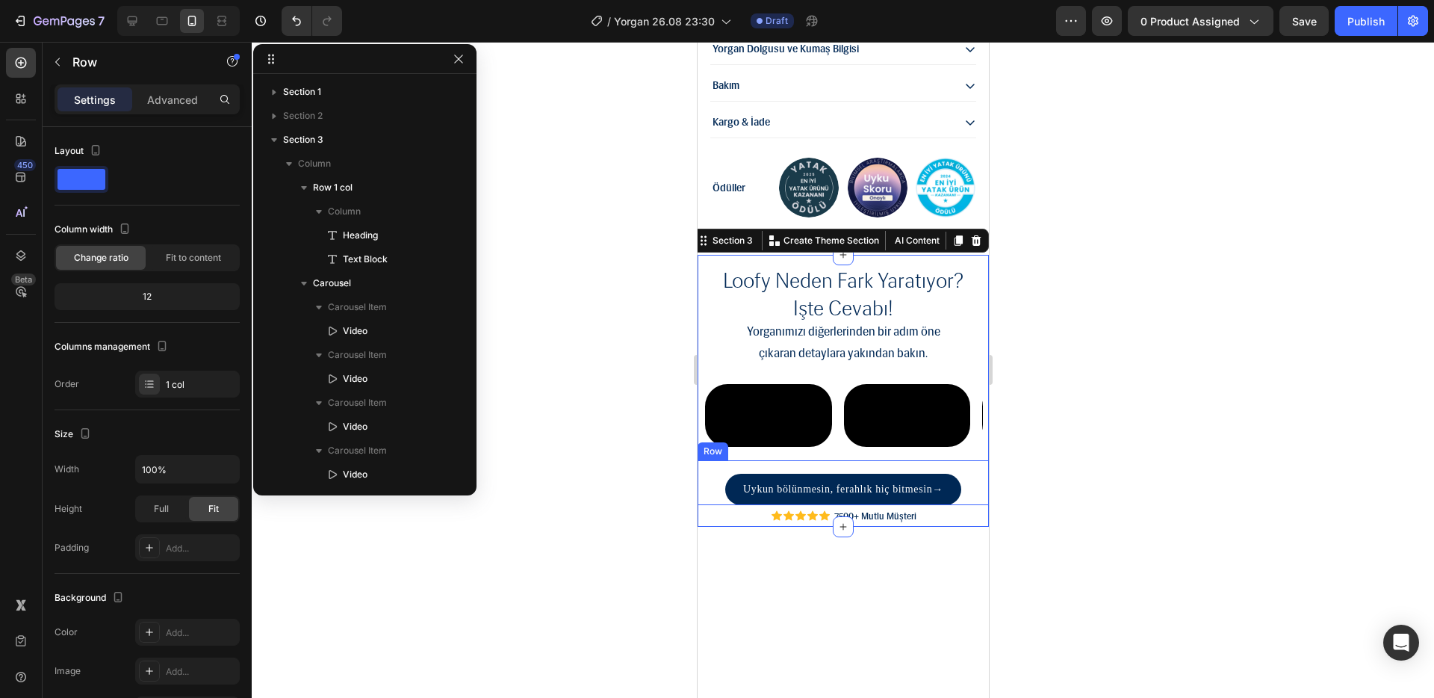
click at [831, 504] on div "Uykun bölünmesin, ferahlık hiç bitmesin → Button" at bounding box center [842, 482] width 291 height 44
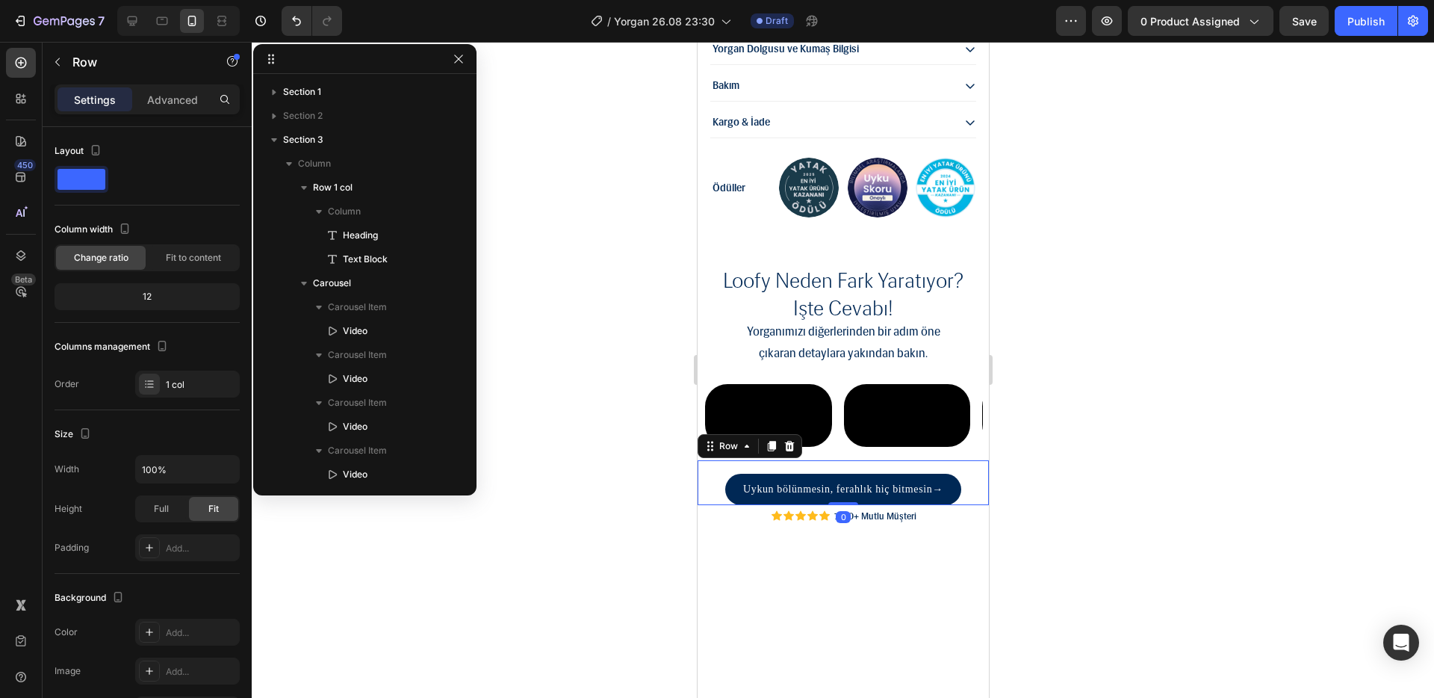
scroll to position [352, 0]
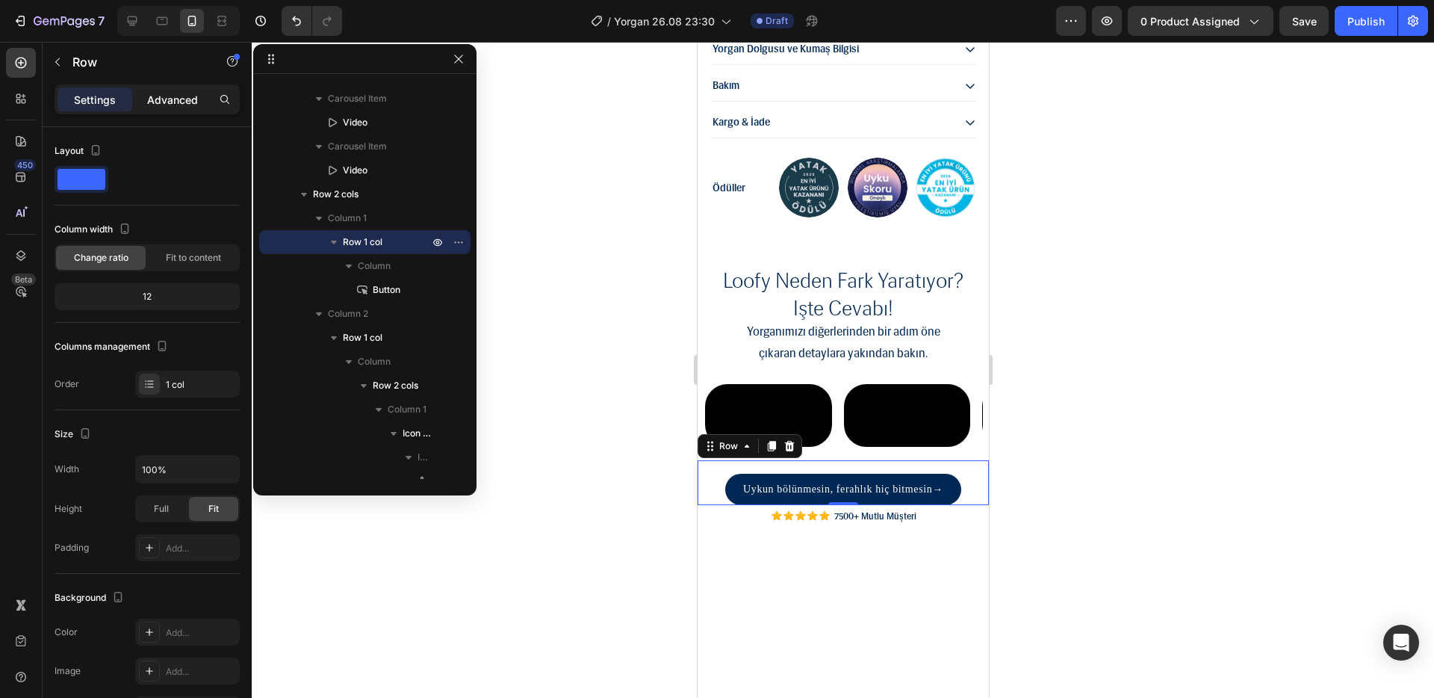
click at [162, 99] on p "Advanced" at bounding box center [172, 100] width 51 height 16
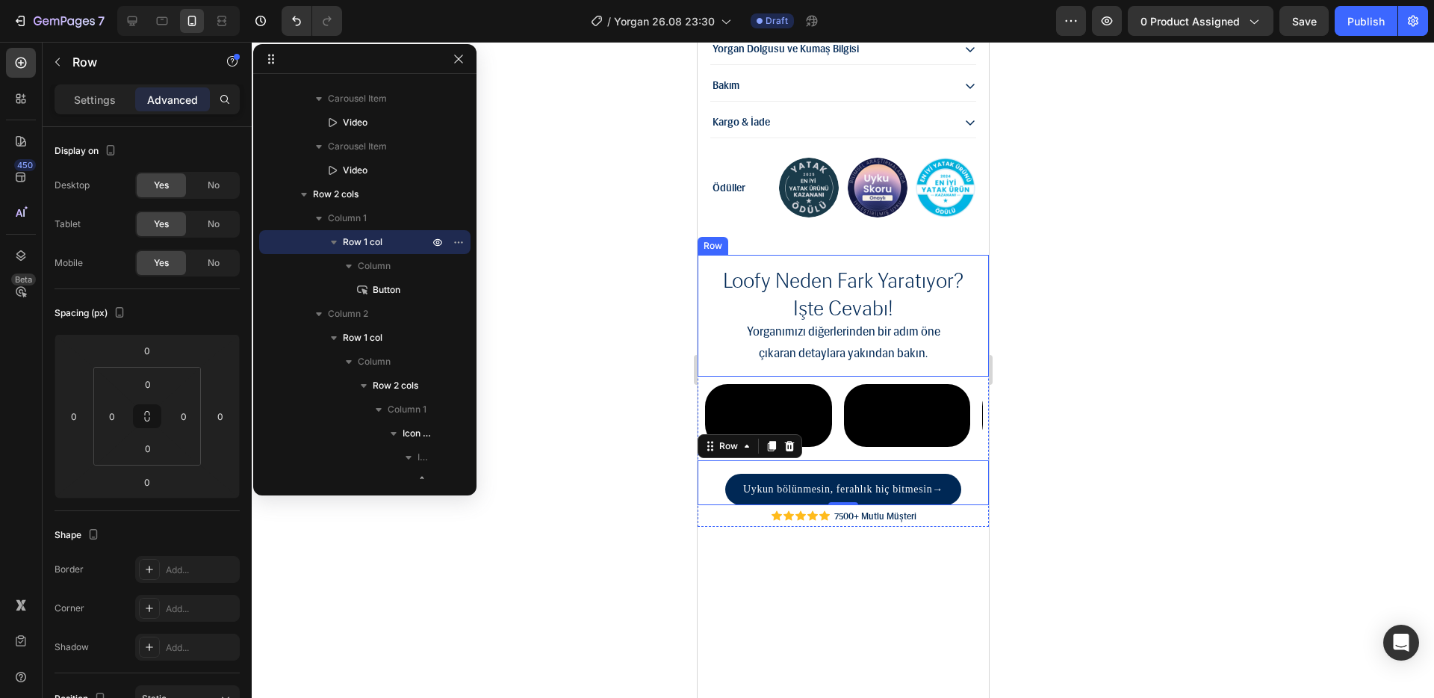
click at [1230, 432] on div at bounding box center [843, 370] width 1183 height 656
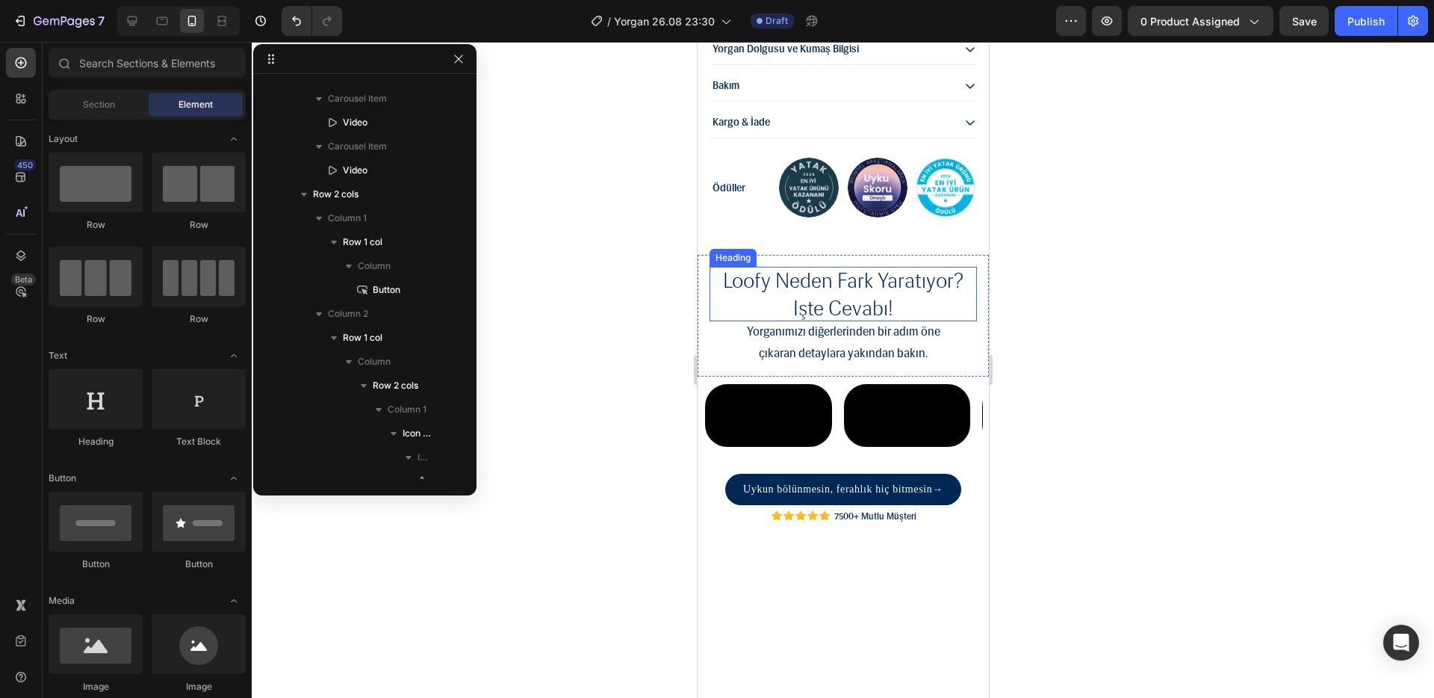
click at [896, 267] on h2 "loofy neden fark yaratıyor? işte cevabı!" at bounding box center [842, 294] width 267 height 55
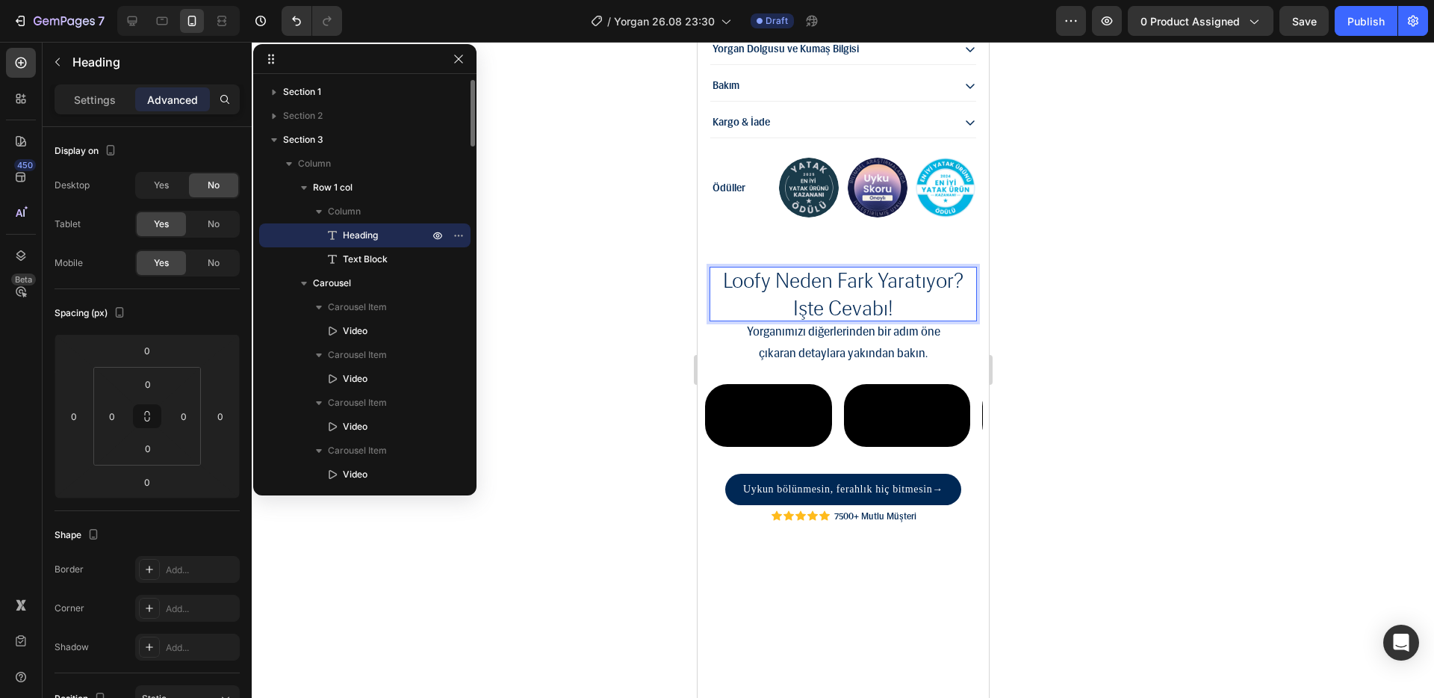
click at [896, 267] on h2 "loofy neden fark yaratıyor? işte cevabı!" at bounding box center [842, 294] width 267 height 55
click at [896, 267] on p "loofy neden fark yaratıyor? işte cevabı!" at bounding box center [843, 294] width 244 height 55
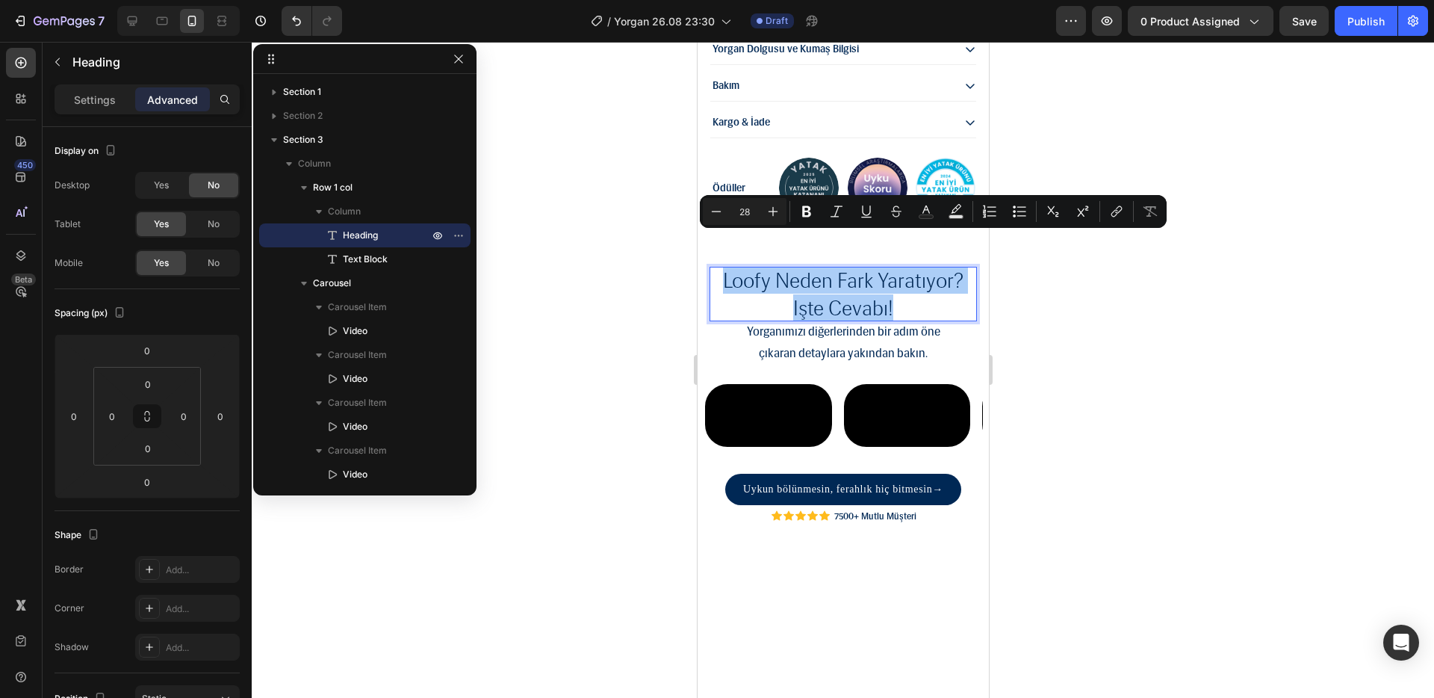
click at [1190, 321] on div at bounding box center [843, 370] width 1183 height 656
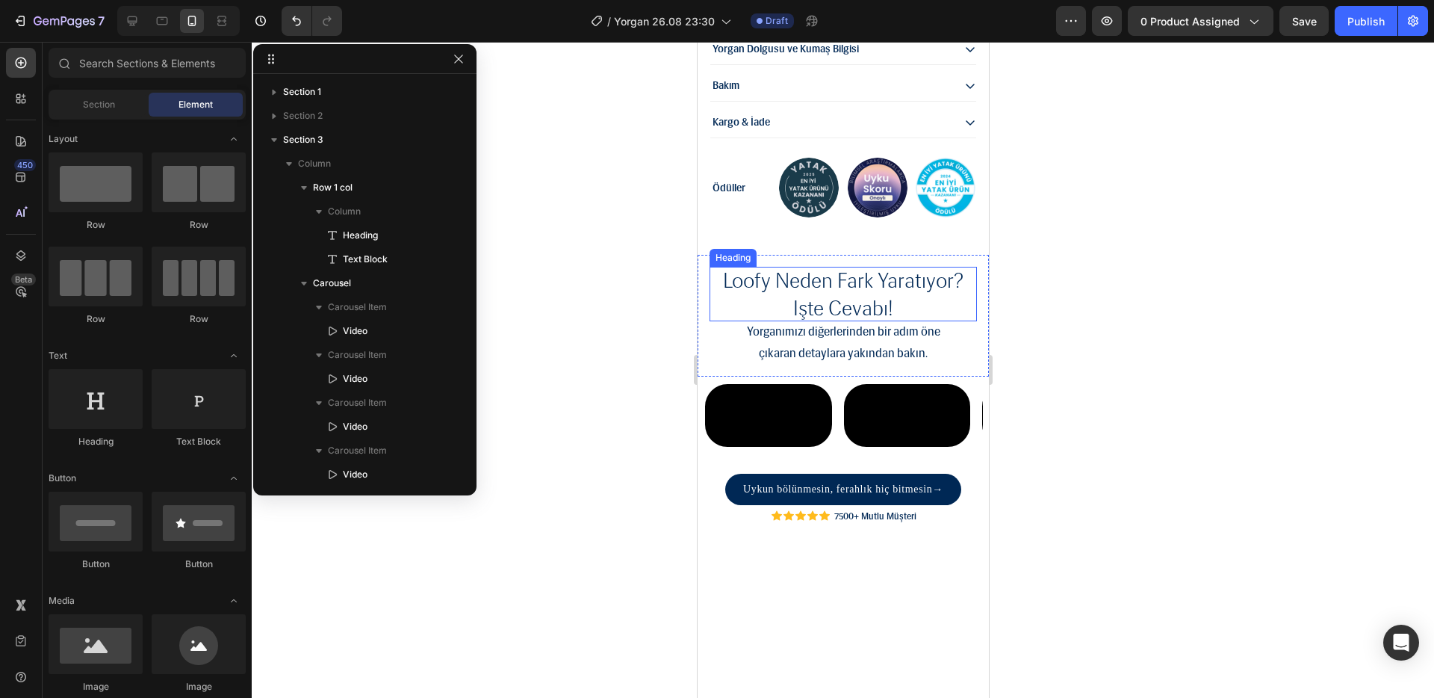
click at [886, 267] on p "loofy neden fark yaratıyor? işte cevabı!" at bounding box center [843, 294] width 244 height 55
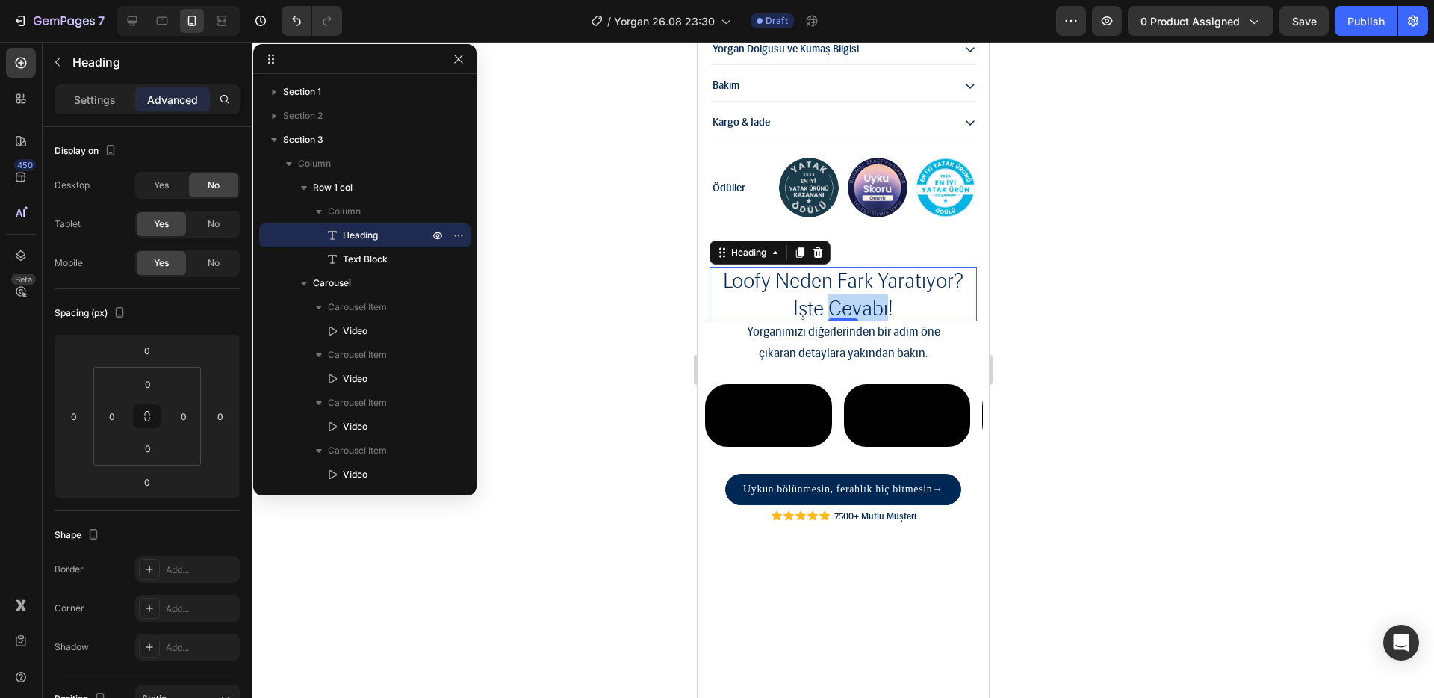
click at [893, 267] on p "loofy neden fark yaratıyor? işte cevabı!" at bounding box center [843, 294] width 244 height 55
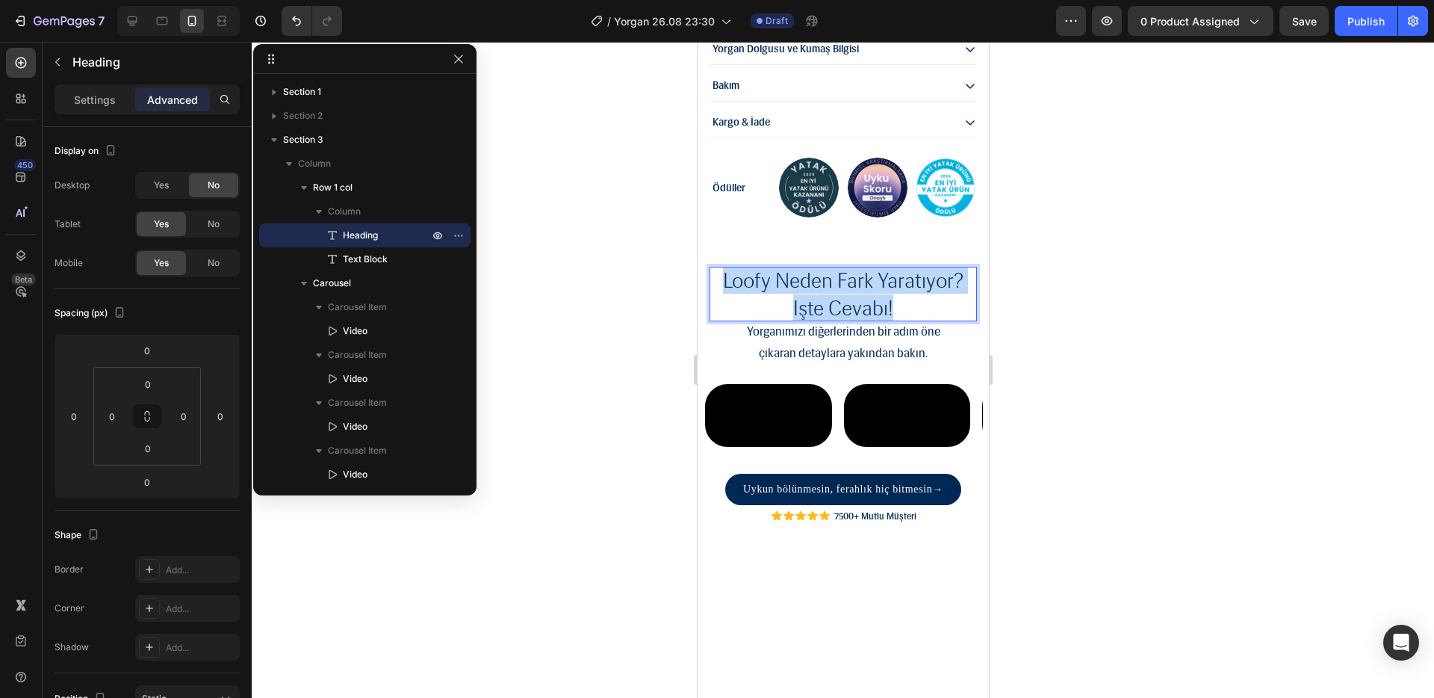
click at [893, 267] on p "loofy neden fark yaratıyor? işte cevabı!" at bounding box center [843, 294] width 244 height 55
click at [925, 270] on p "loofy neden fark yaratıyor? işte cevabı!" at bounding box center [843, 294] width 244 height 55
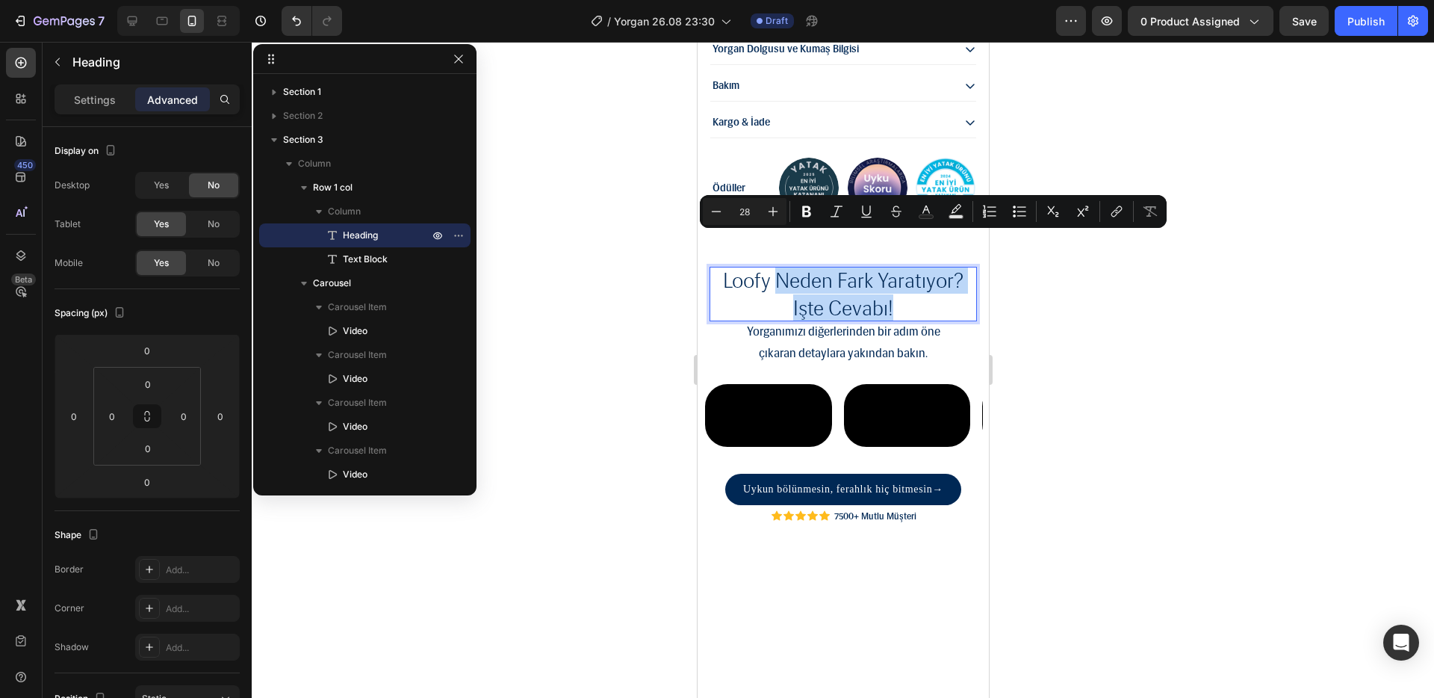
drag, startPoint x: 949, startPoint y: 274, endPoint x: 820, endPoint y: 254, distance: 130.1
click at [820, 267] on p "loofy neden fark yaratıyor? işte cevabı!" at bounding box center [843, 294] width 244 height 55
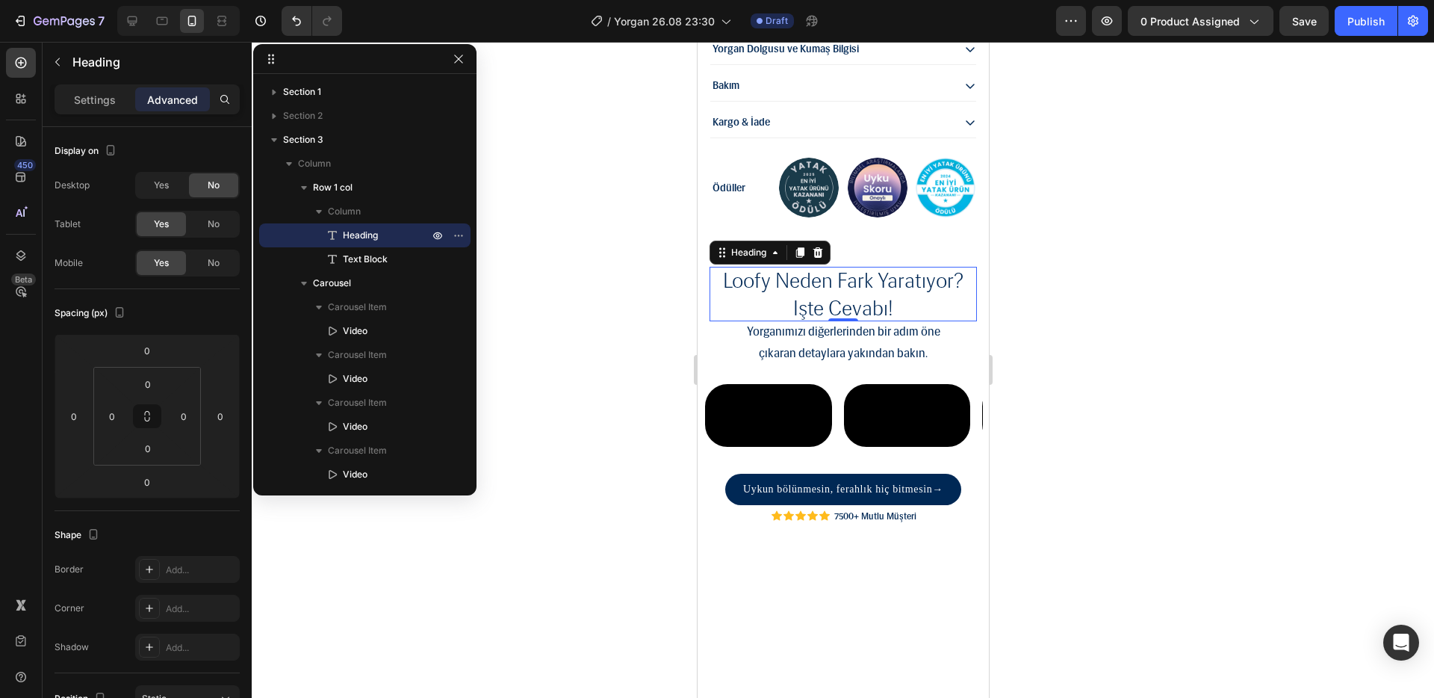
click at [1065, 310] on div at bounding box center [843, 370] width 1183 height 656
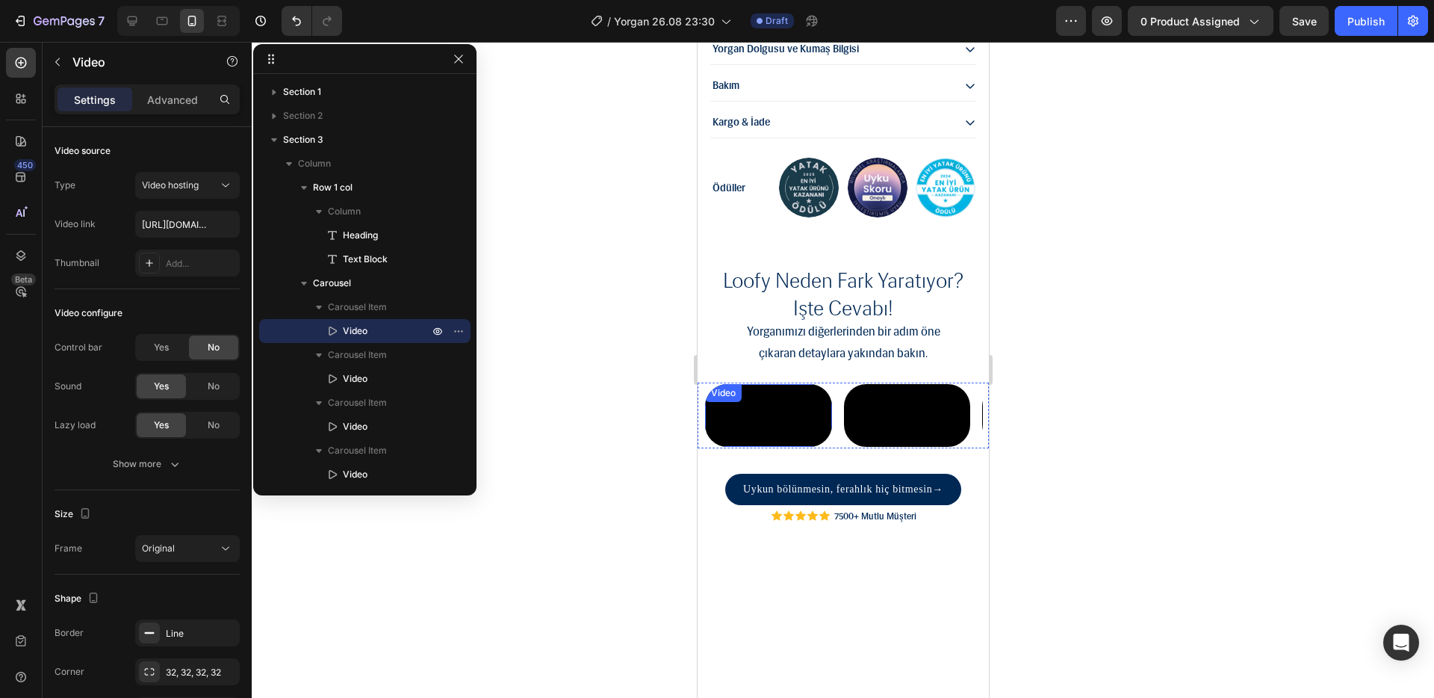
click at [794, 447] on video at bounding box center [767, 415] width 127 height 63
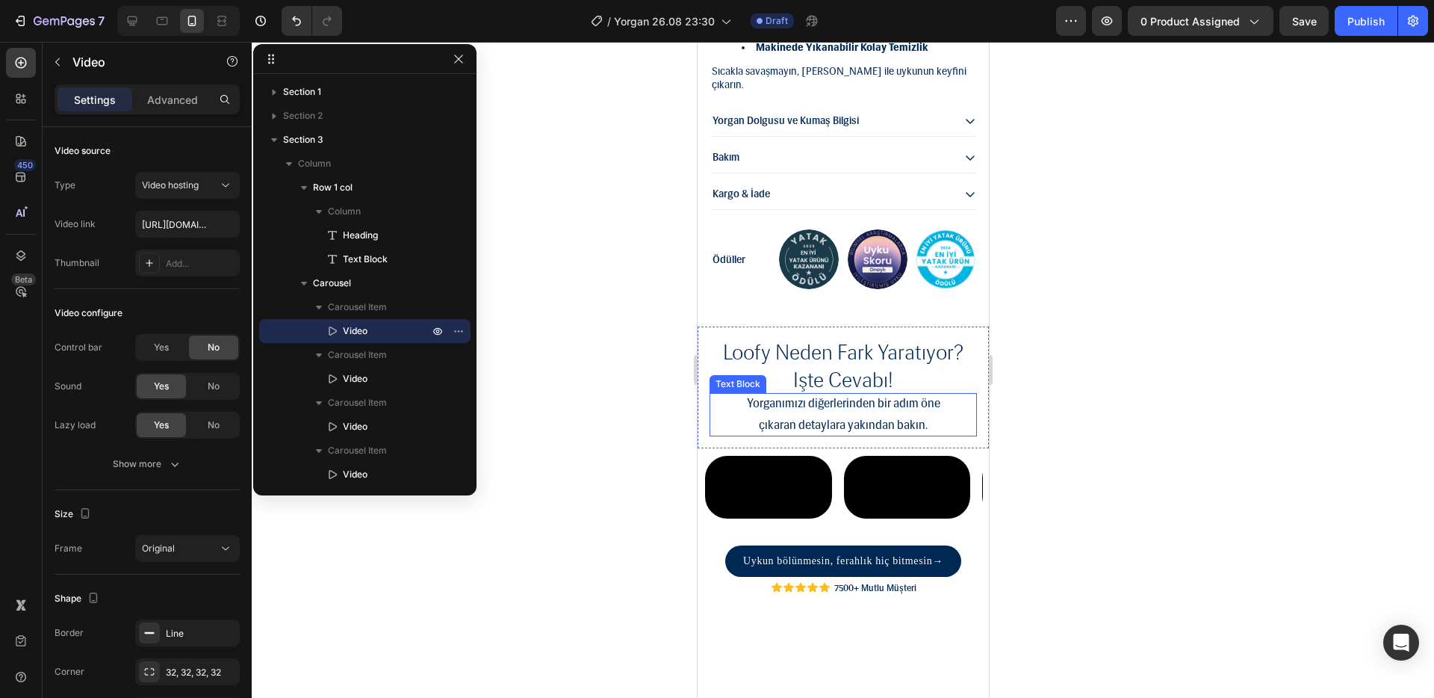
scroll to position [1546, 0]
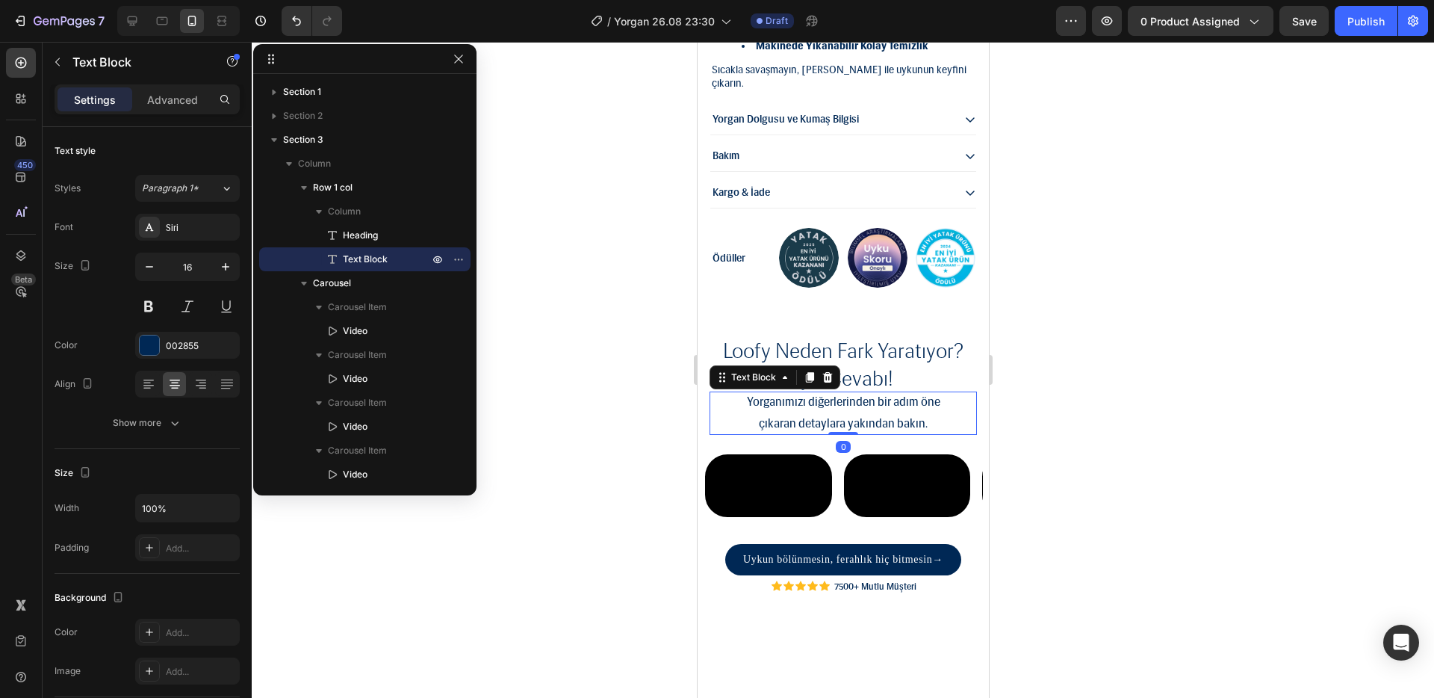
click at [799, 413] on p "çıkaran detaylara yakından bakın." at bounding box center [842, 424] width 267 height 22
click at [1042, 368] on div at bounding box center [843, 370] width 1183 height 656
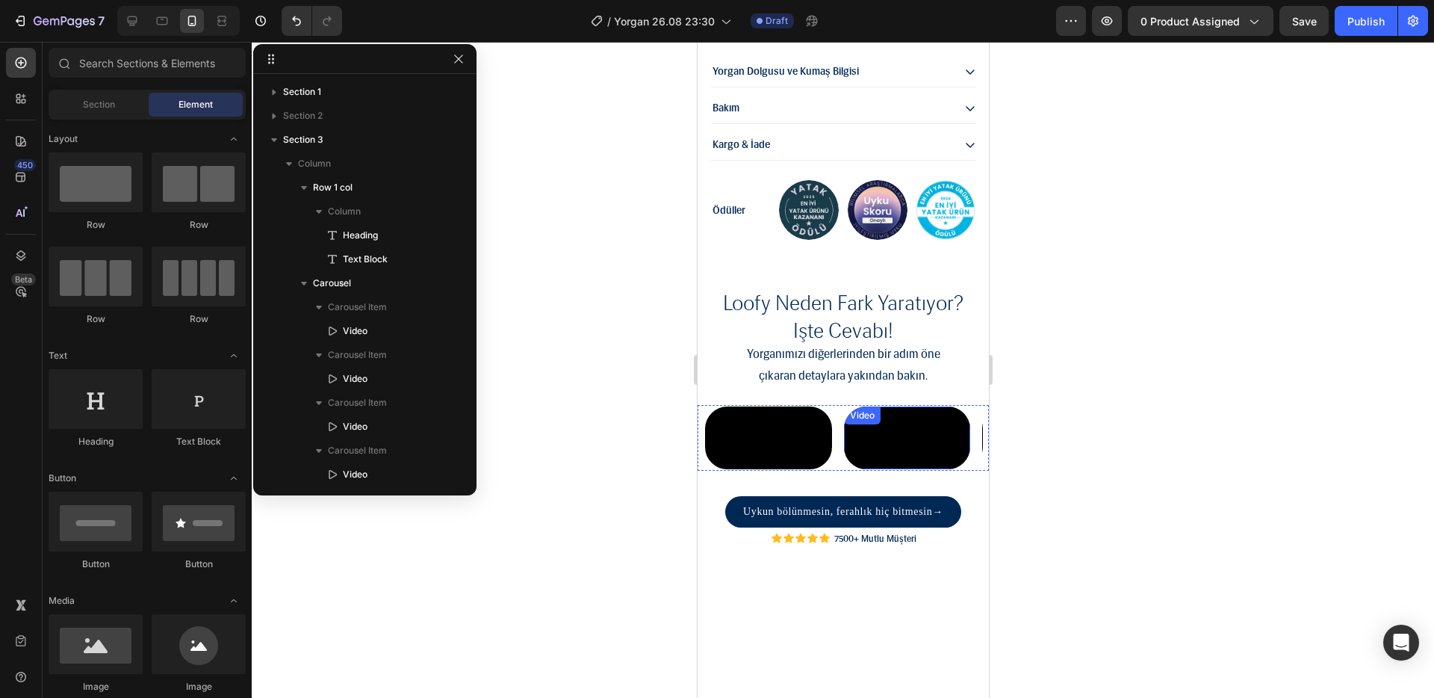
scroll to position [1617, 0]
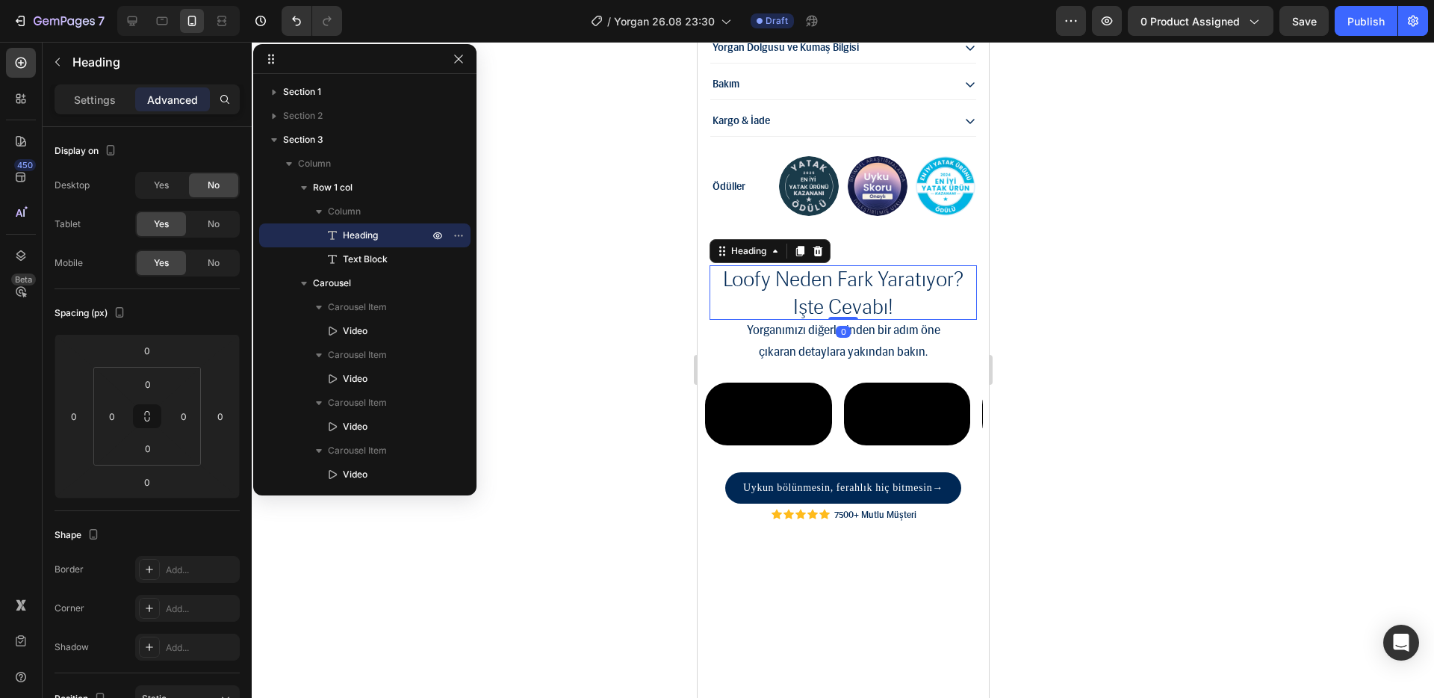
click at [878, 271] on h2 "loofy neden fark yaratıyor? işte cevabı!" at bounding box center [842, 292] width 267 height 55
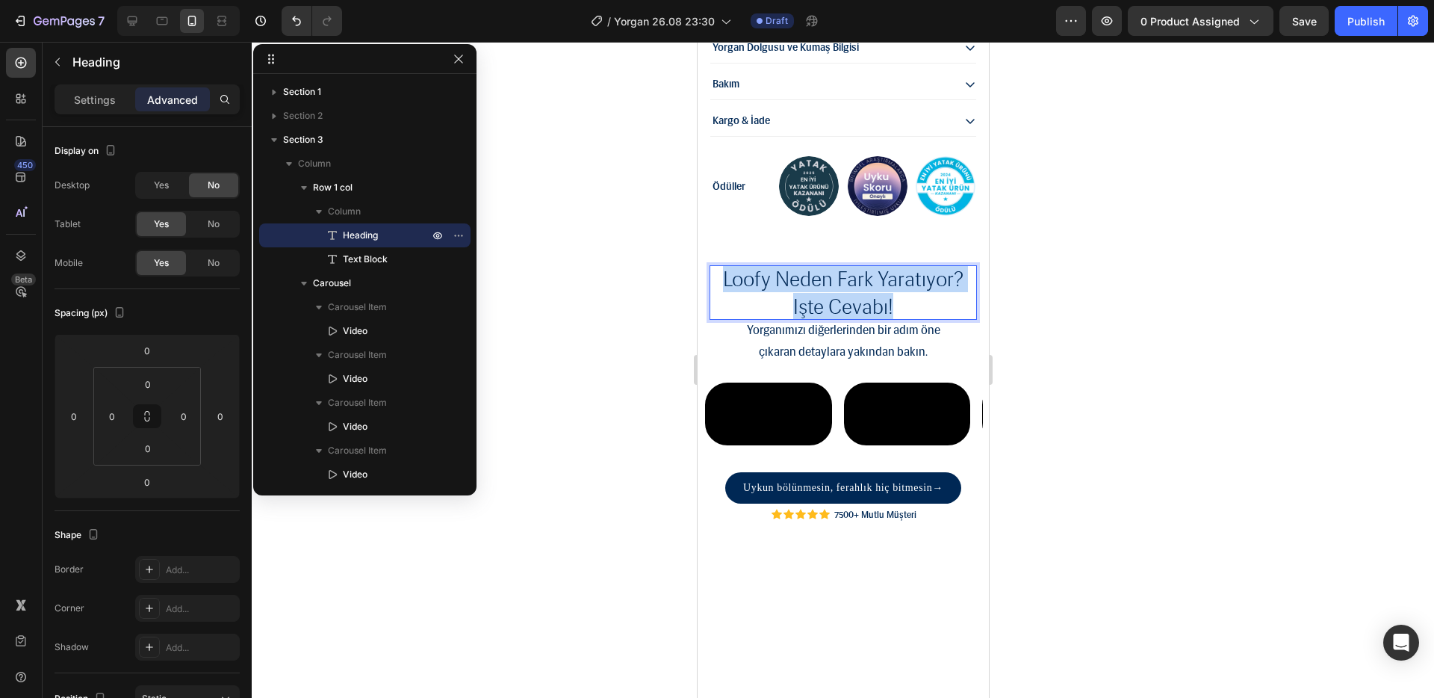
click at [878, 271] on p "loofy neden fark yaratıyor? işte cevabı!" at bounding box center [843, 292] width 244 height 55
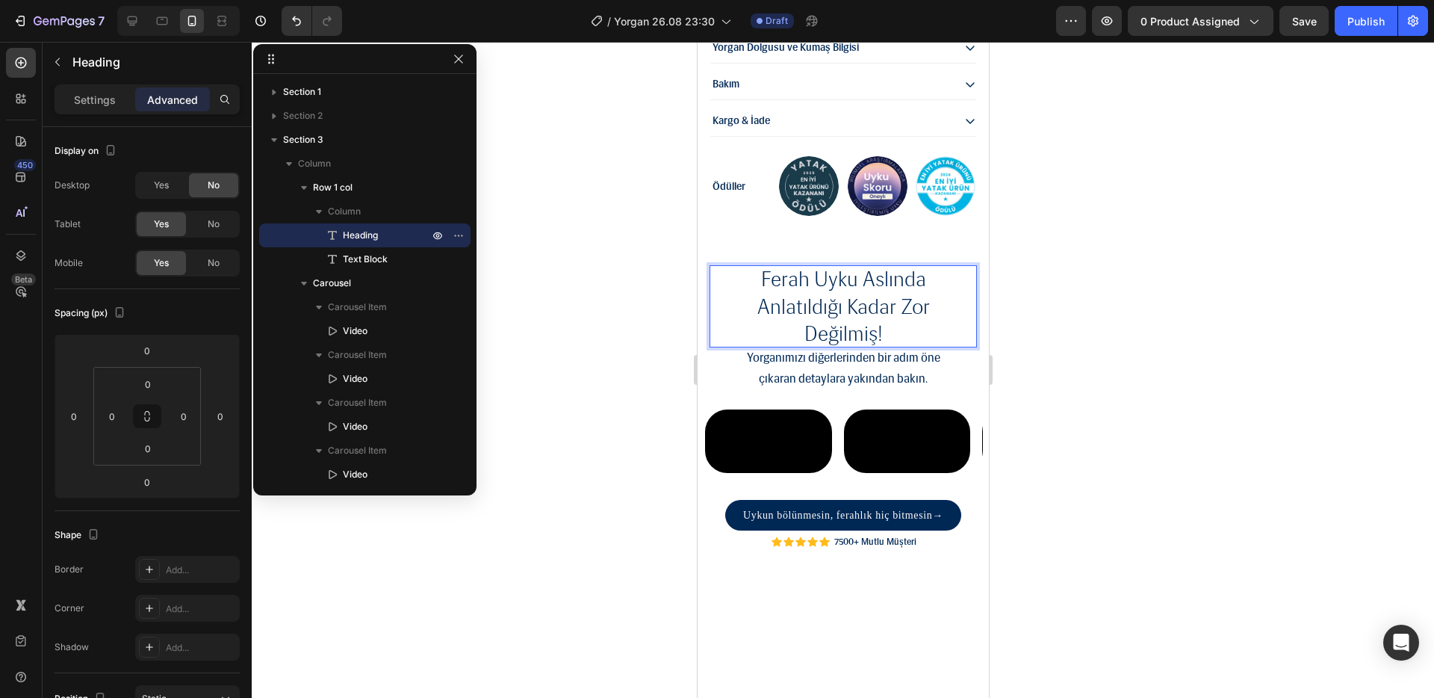
drag, startPoint x: 1123, startPoint y: 183, endPoint x: 1112, endPoint y: 186, distance: 10.9
click at [1123, 183] on div at bounding box center [843, 370] width 1183 height 656
click at [863, 299] on p "Ferah Uyku Aslında Anlatıldığı Kadar Zor Değilmiş!" at bounding box center [843, 305] width 244 height 81
click at [795, 282] on p "Ferah Uyku Aslında Anlatıldığı Kadar Zor Değilmiş!" at bounding box center [843, 305] width 244 height 81
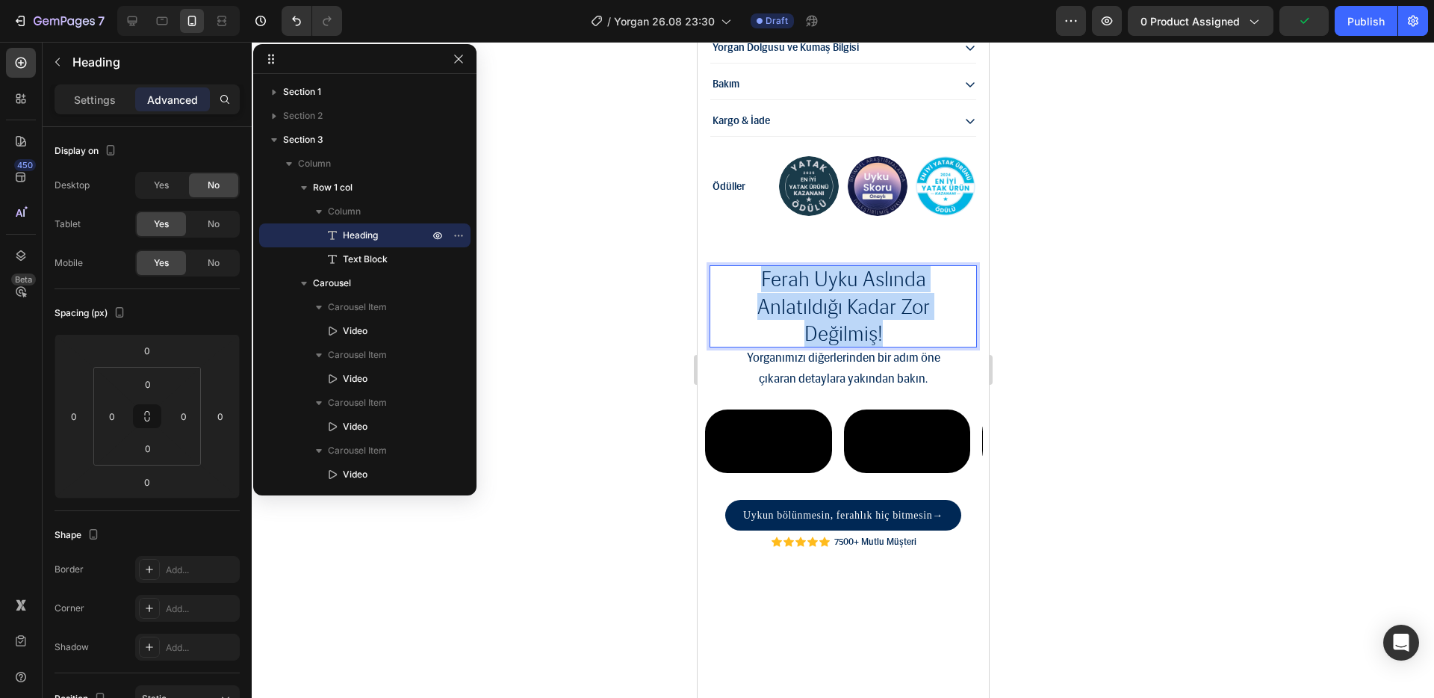
click at [795, 282] on p "Ferah Uyku Aslında Anlatıldığı Kadar Zor Değilmiş!" at bounding box center [843, 305] width 244 height 81
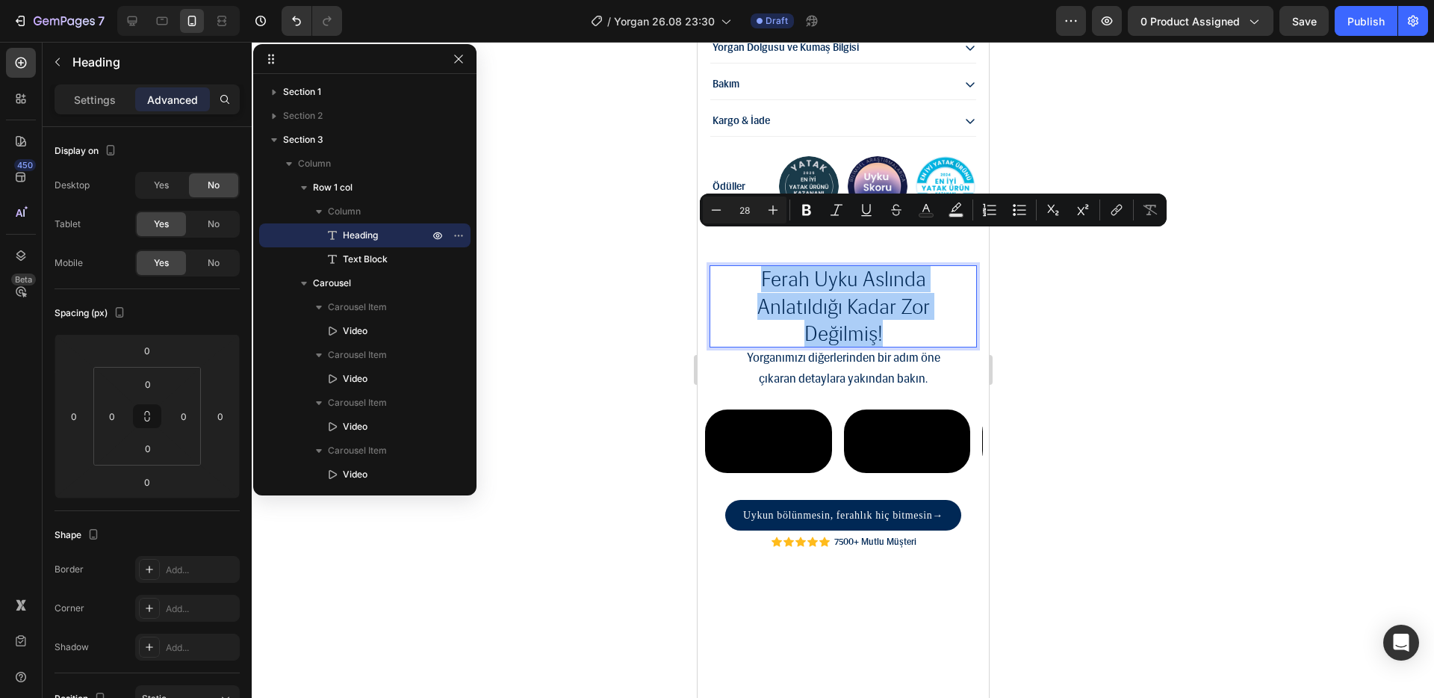
drag, startPoint x: 1175, startPoint y: 272, endPoint x: 277, endPoint y: 214, distance: 899.8
click at [1175, 272] on div at bounding box center [843, 370] width 1183 height 656
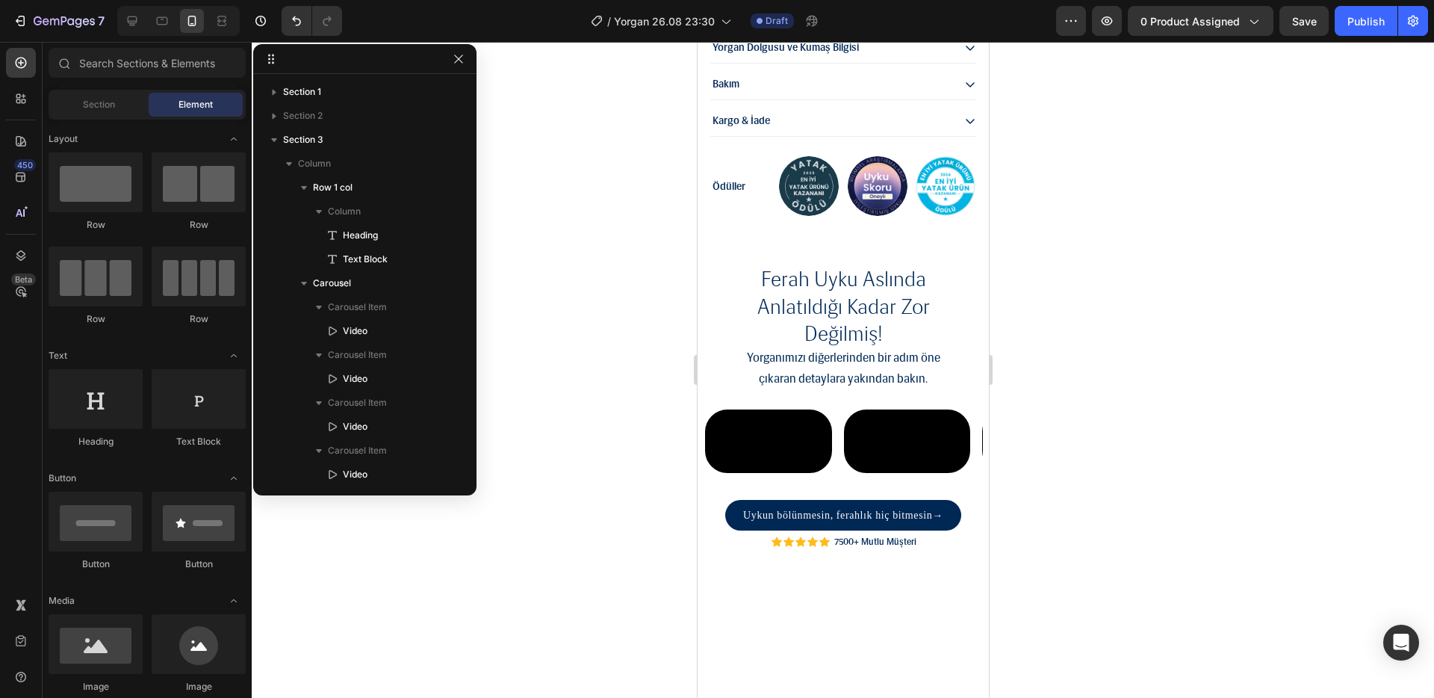
click at [934, 267] on p "Ferah Uyku Aslında Anlatıldığı Kadar Zor Değilmiş!" at bounding box center [843, 305] width 244 height 81
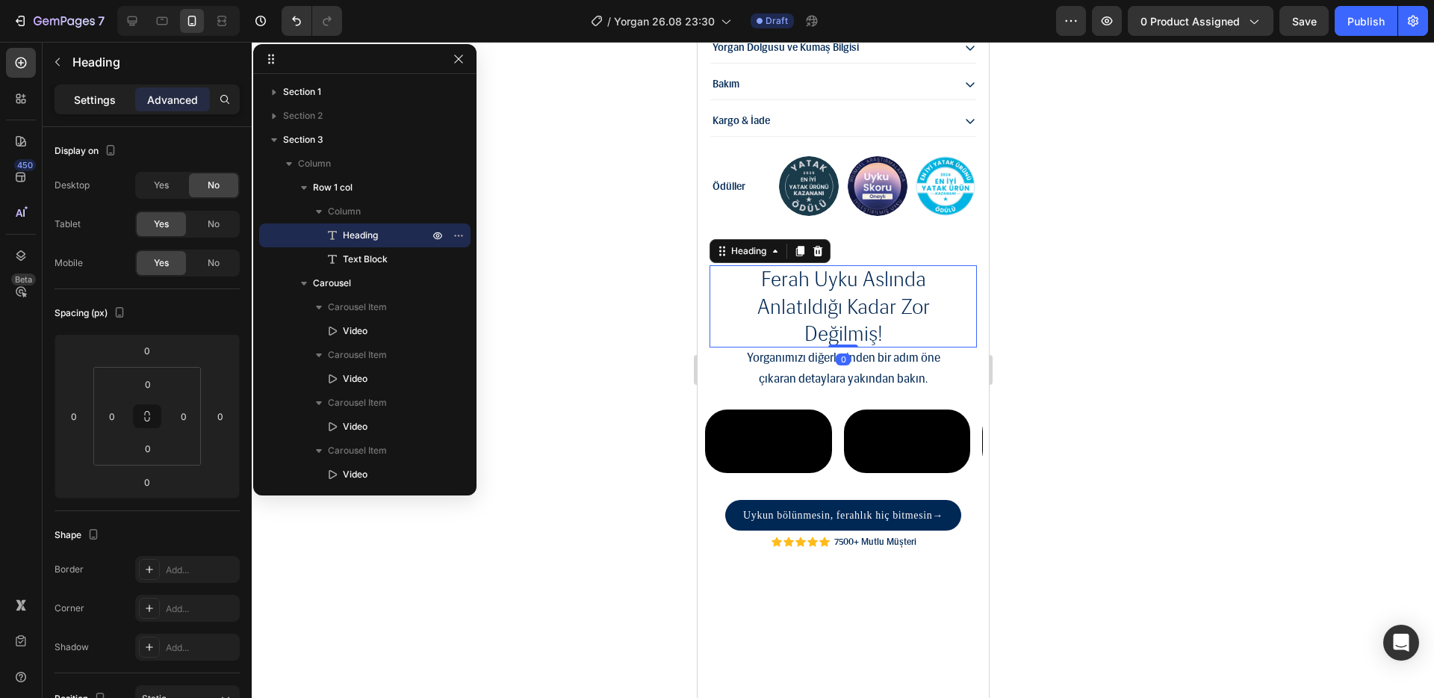
click at [117, 104] on div "Settings" at bounding box center [95, 99] width 75 height 24
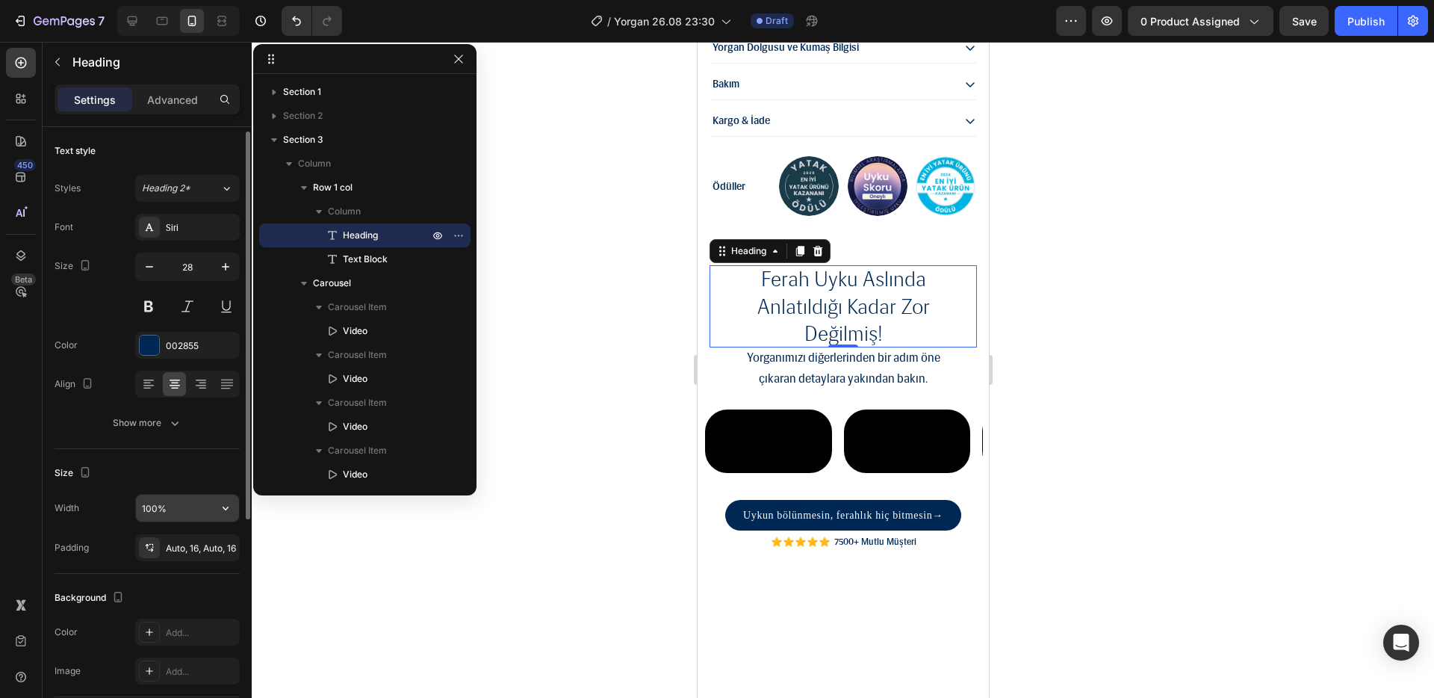
scroll to position [70, 0]
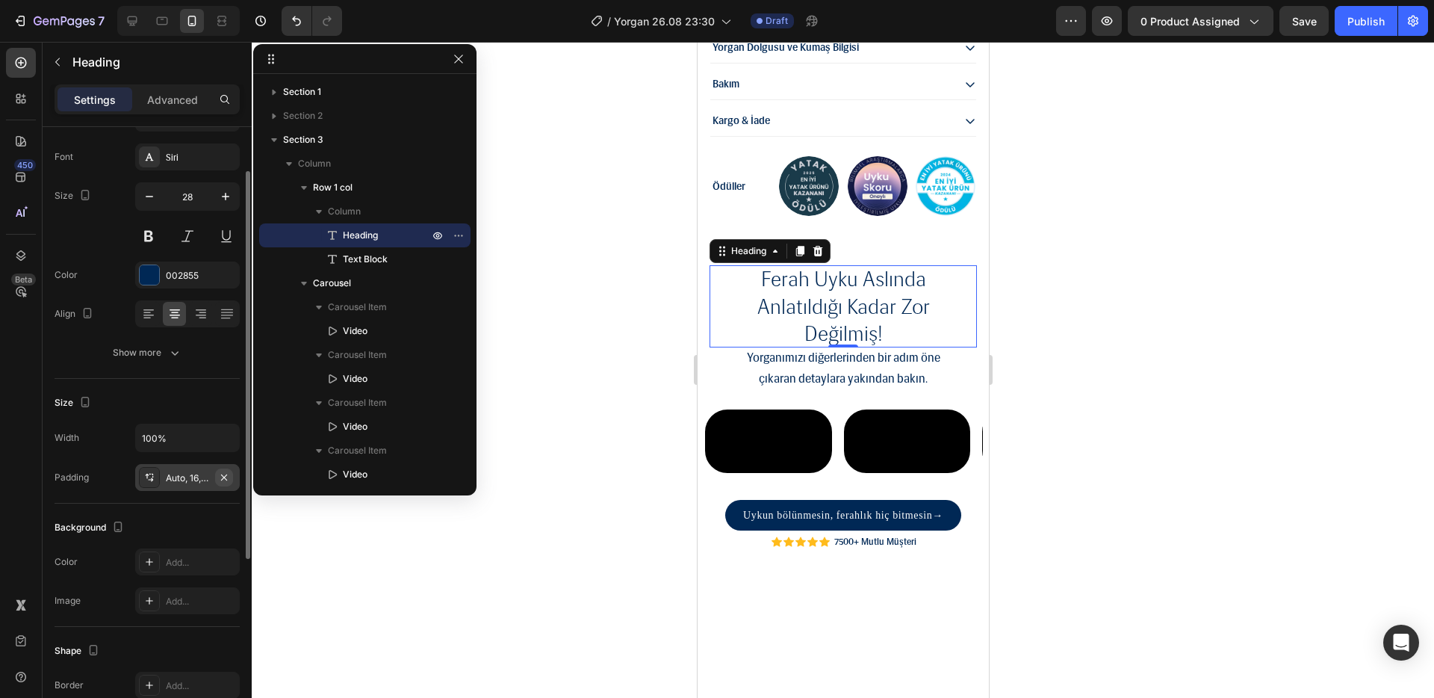
click at [226, 479] on icon "button" at bounding box center [224, 477] width 6 height 6
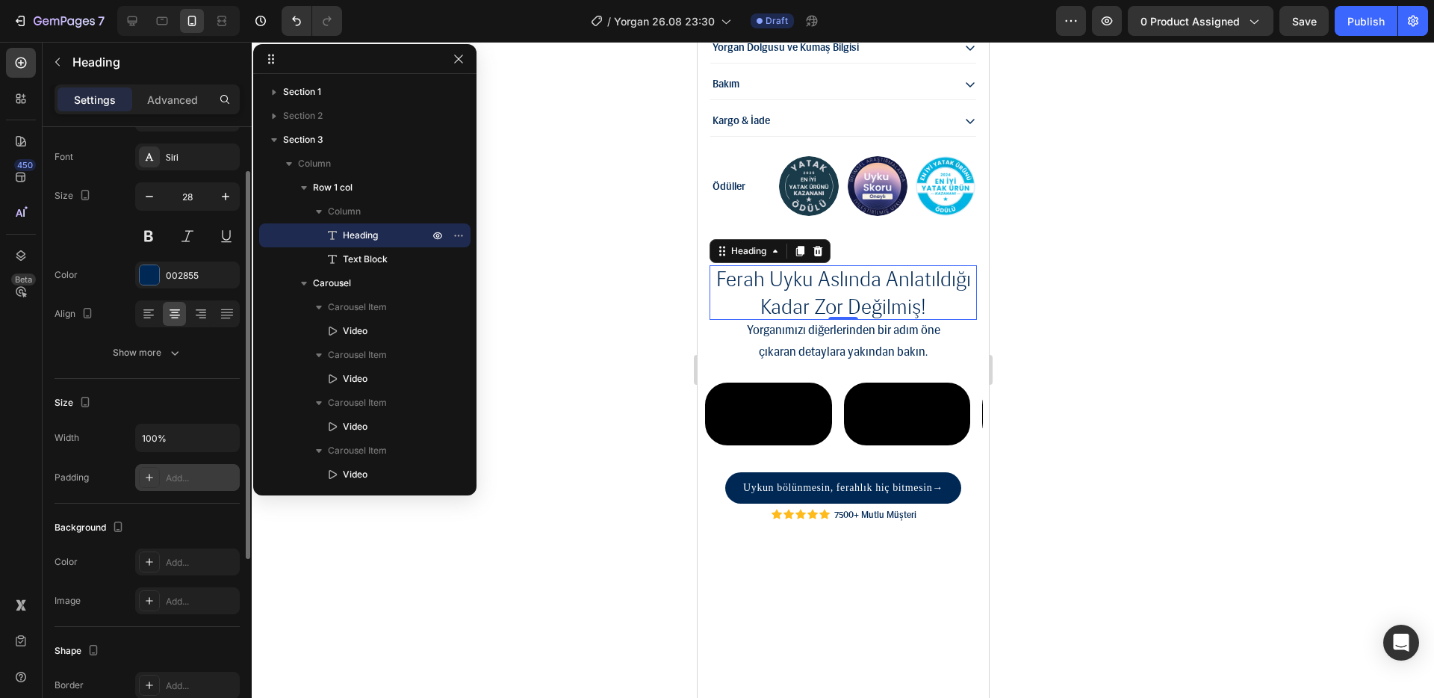
click at [586, 309] on div at bounding box center [843, 370] width 1183 height 656
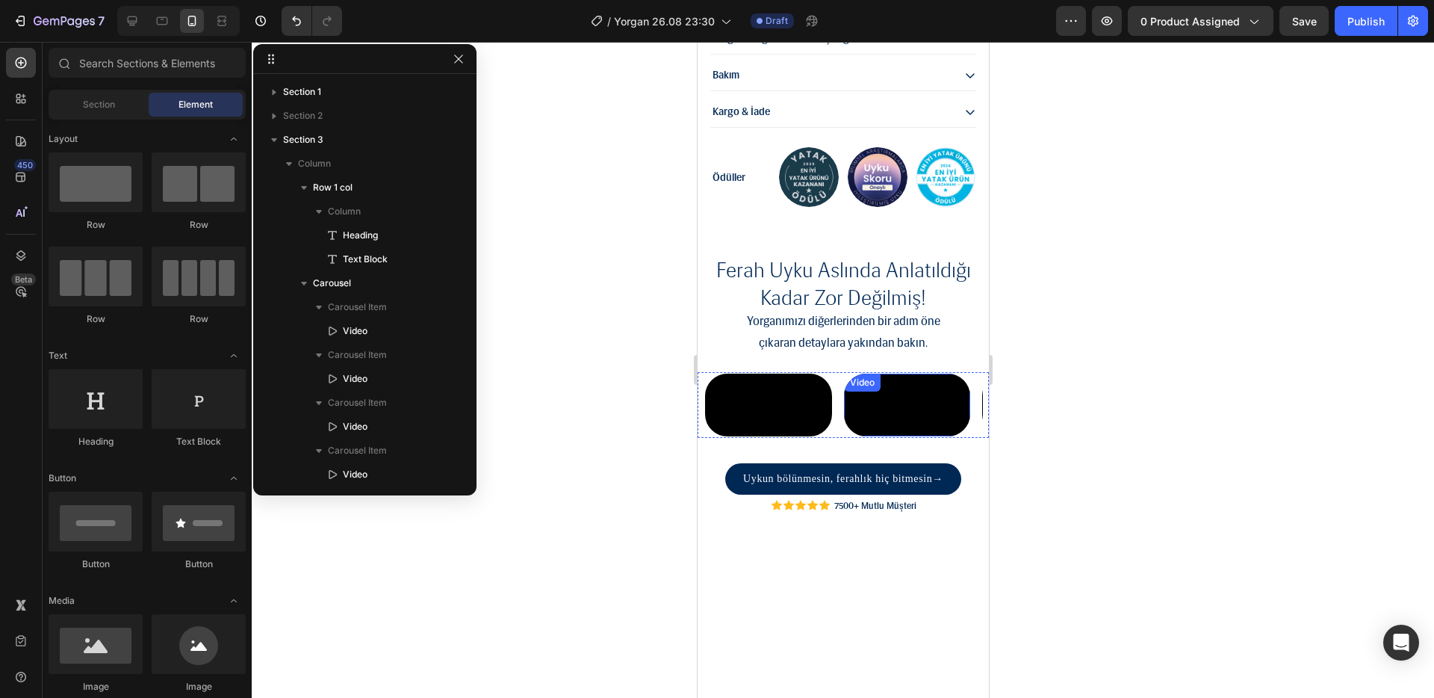
scroll to position [1616, 0]
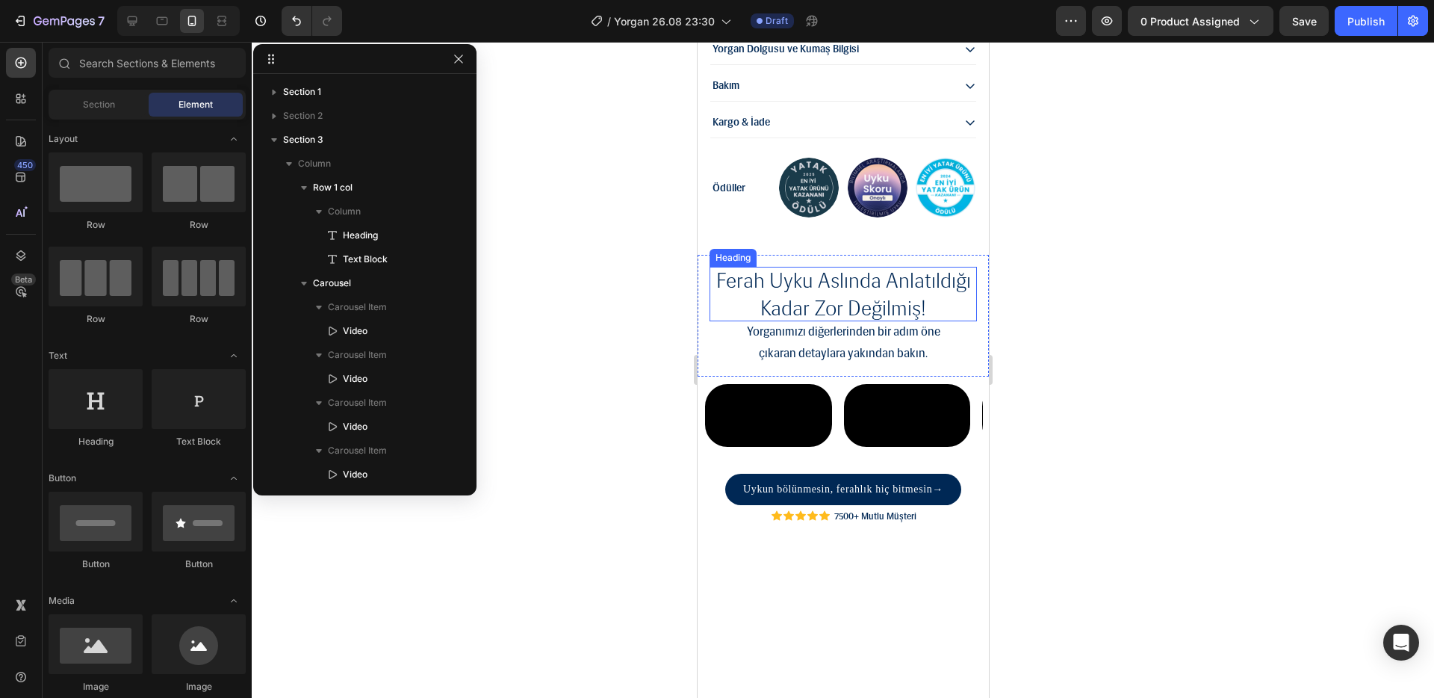
click at [874, 267] on p "Ferah Uyku Aslında Anlatıldığı Kadar Zor Değilmiş!" at bounding box center [842, 294] width 267 height 55
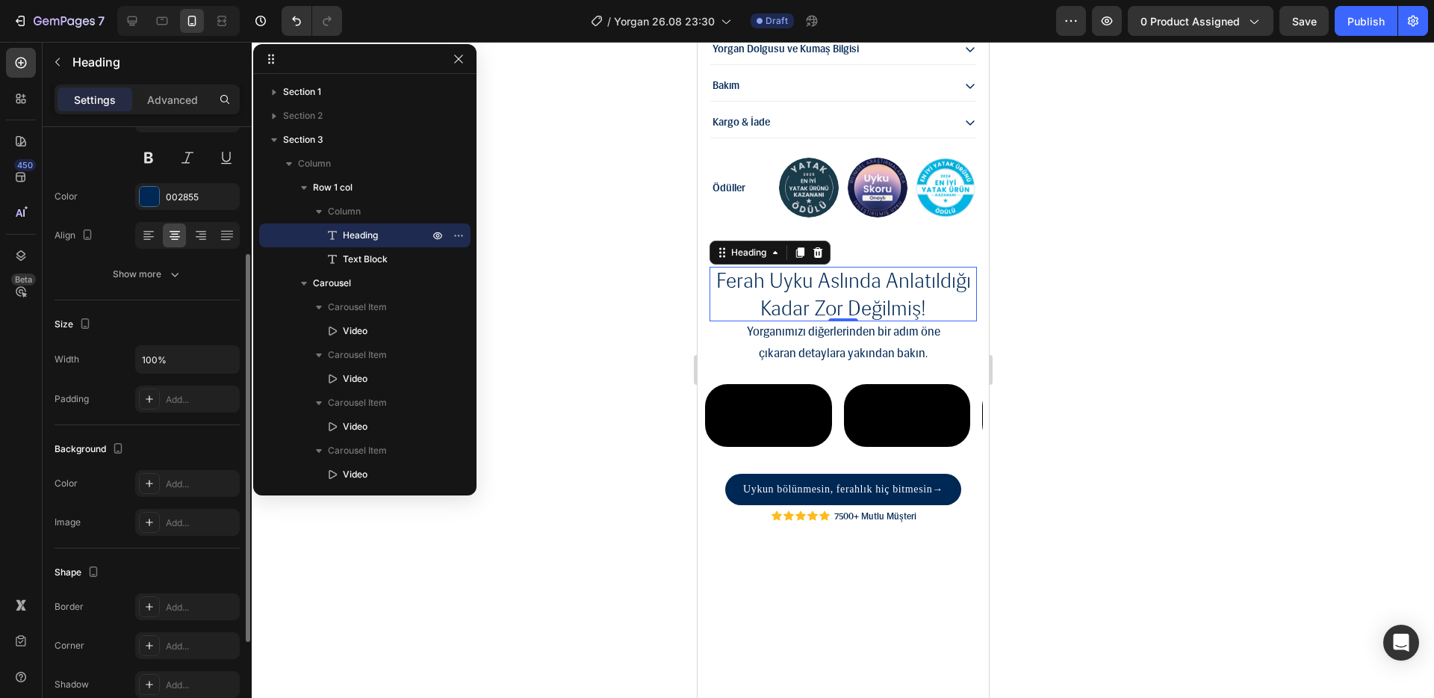
scroll to position [169, 0]
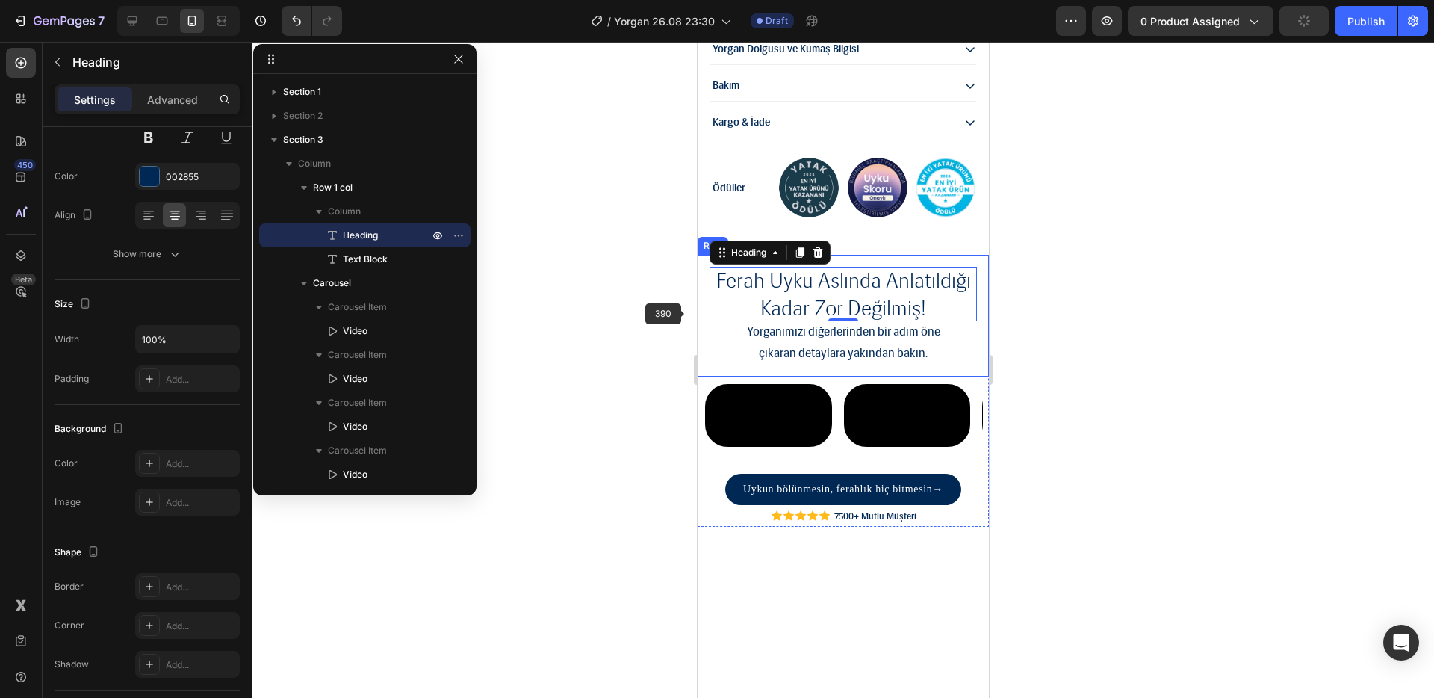
click at [599, 347] on div at bounding box center [843, 370] width 1183 height 656
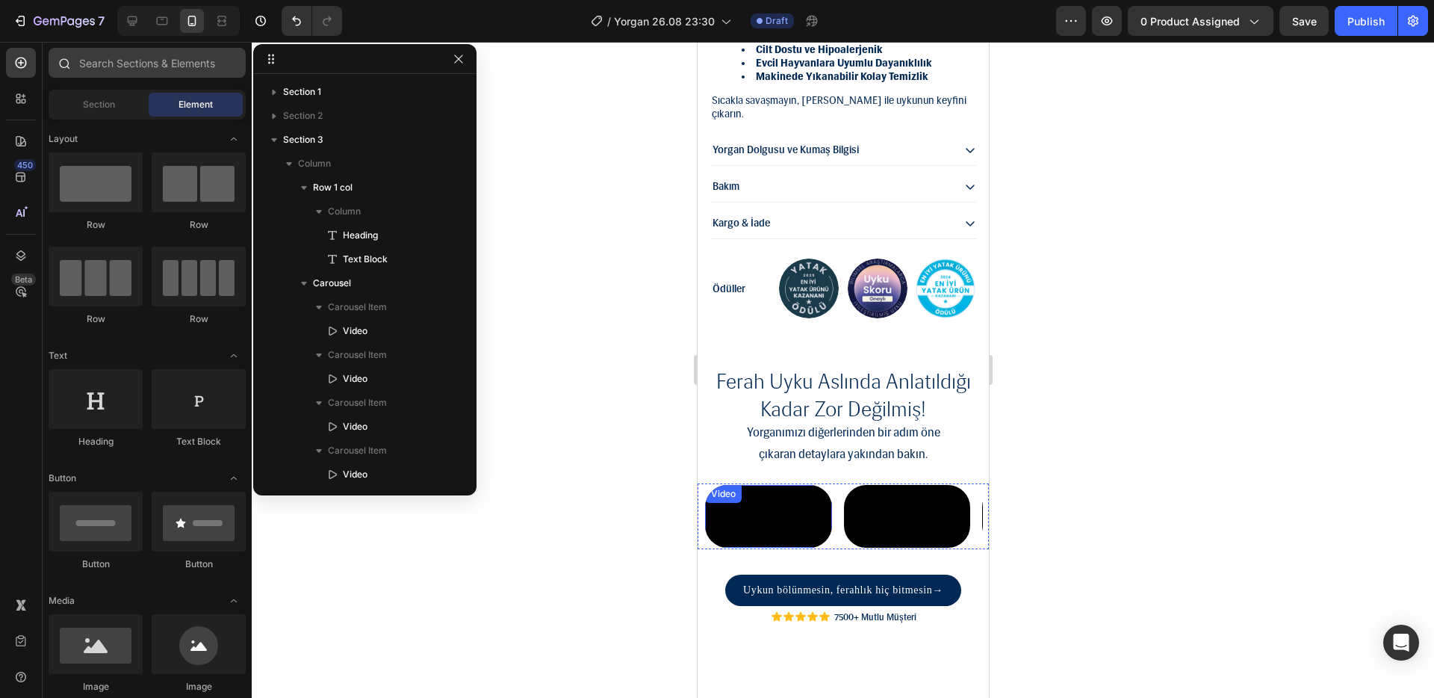
scroll to position [1517, 0]
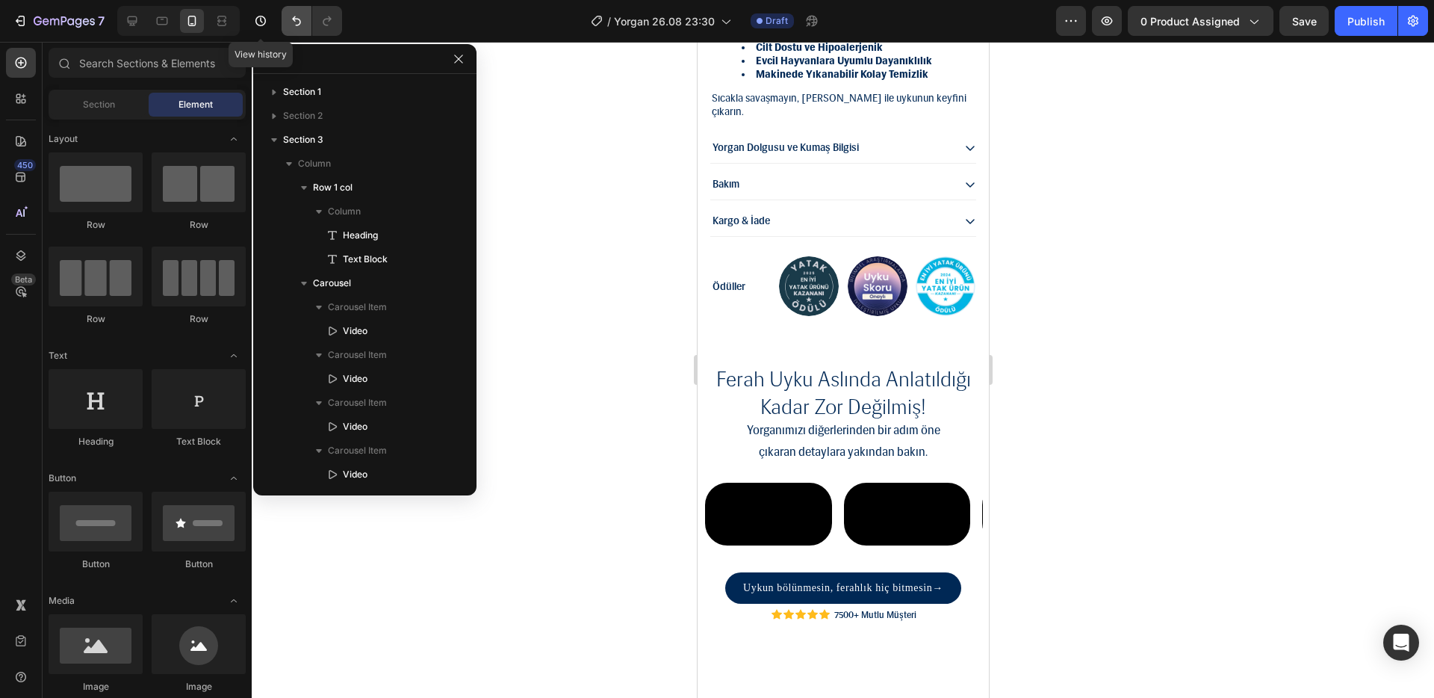
click at [300, 13] on icon "Undo/Redo" at bounding box center [296, 20] width 15 height 15
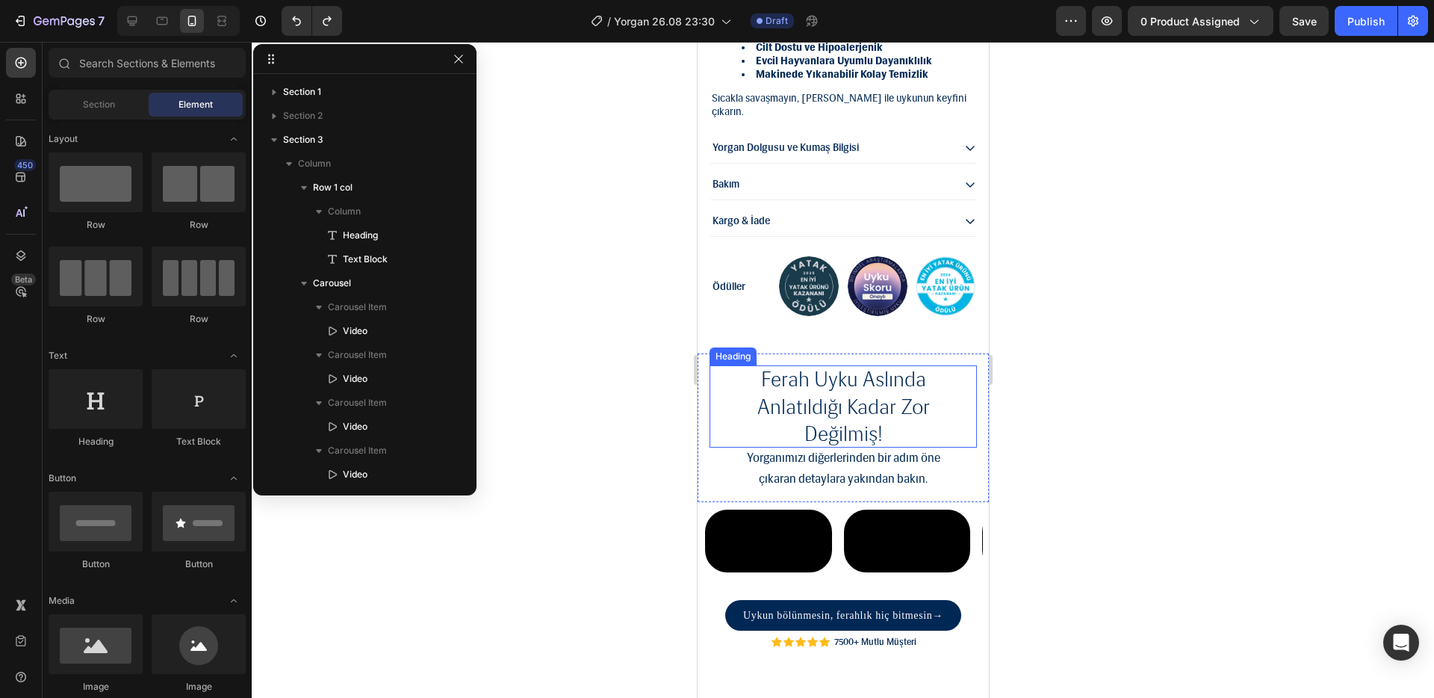
click at [796, 368] on h2 "ferah uyku aslında anlatıldığı kadar zor değilmiş!" at bounding box center [842, 405] width 267 height 81
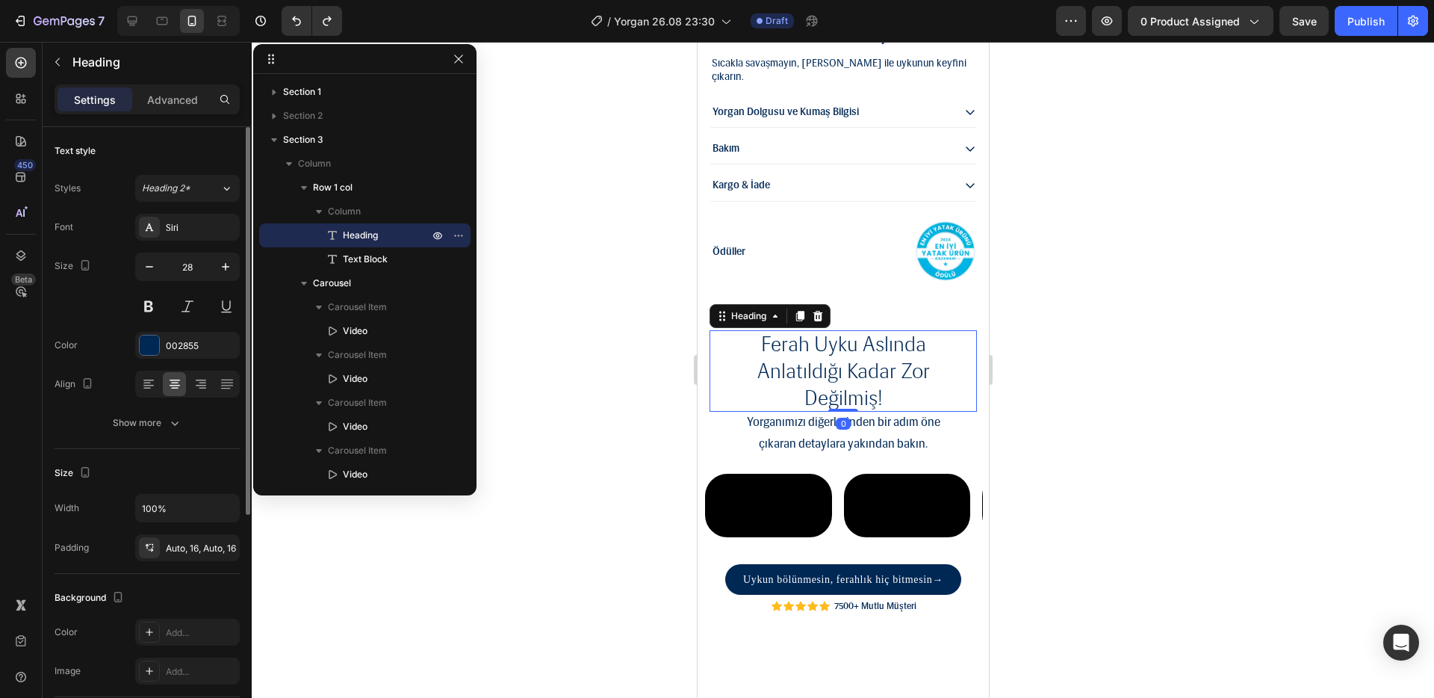
scroll to position [26, 0]
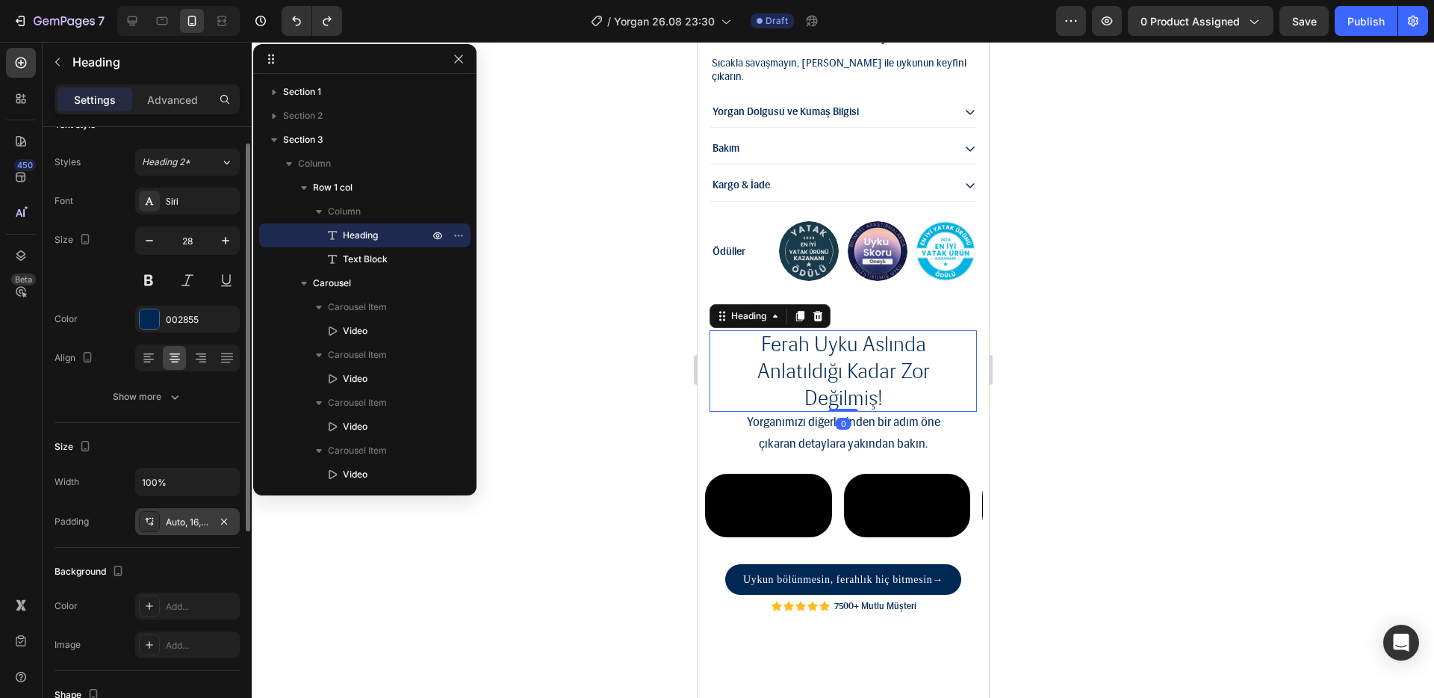
click at [184, 521] on div "Auto, 16, Auto, 16" at bounding box center [187, 521] width 43 height 13
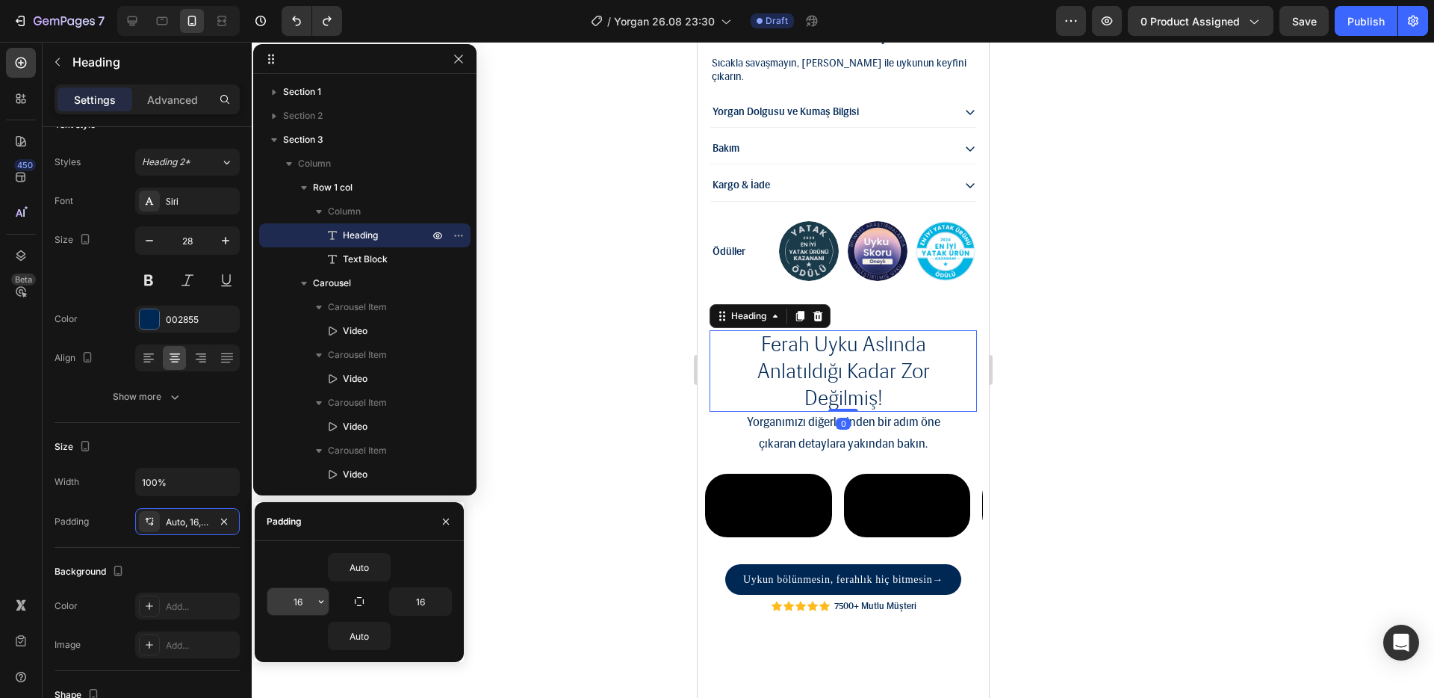
click at [303, 599] on input "16" at bounding box center [297, 601] width 61 height 27
type input "8"
click at [423, 598] on input "16" at bounding box center [420, 601] width 61 height 27
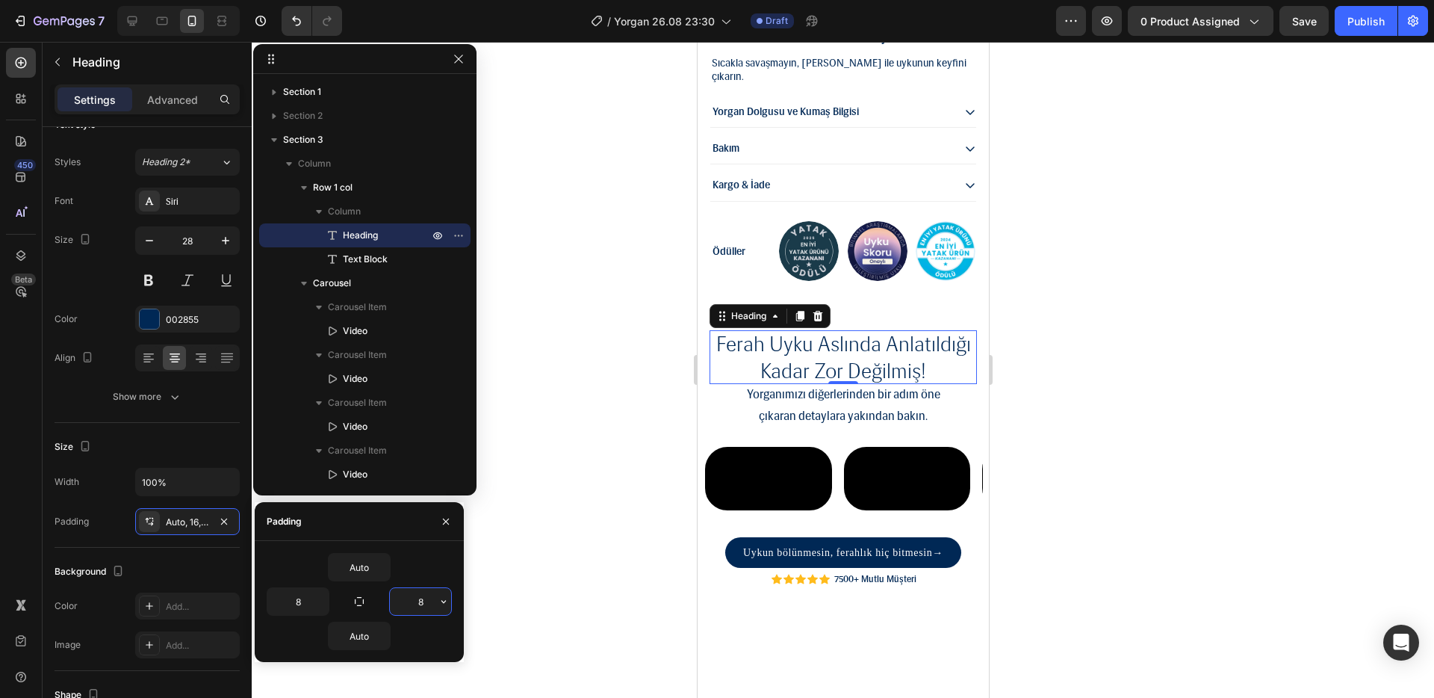
click at [418, 599] on input "8" at bounding box center [420, 601] width 61 height 27
type input "8"
click at [225, 521] on icon "button" at bounding box center [224, 521] width 6 height 6
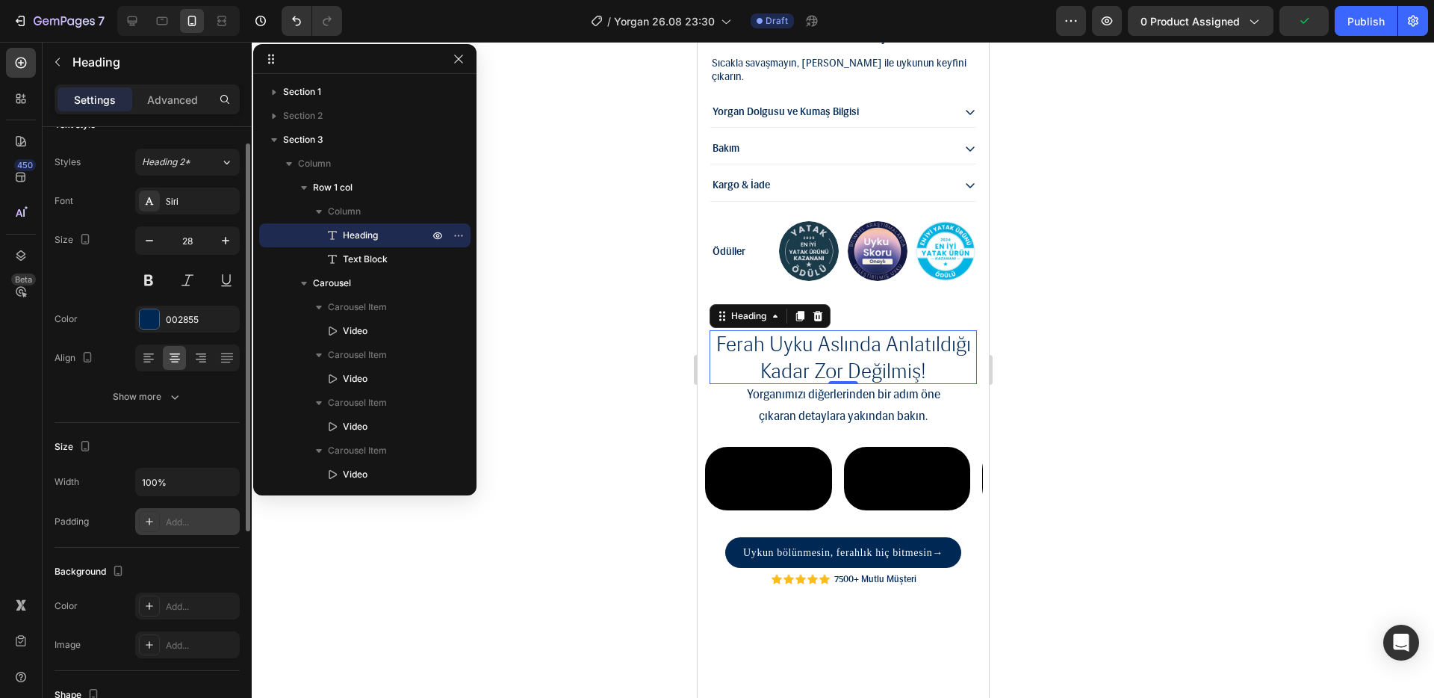
click at [575, 475] on div at bounding box center [843, 370] width 1183 height 656
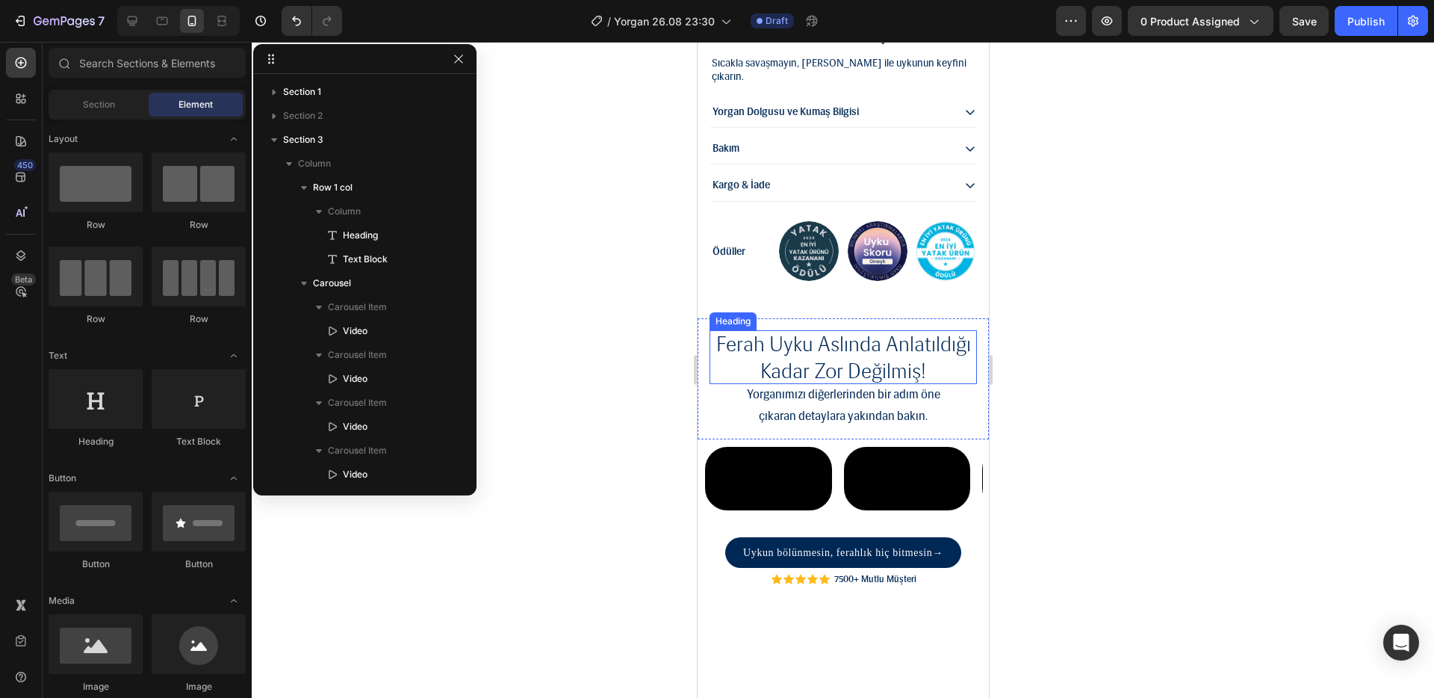
click at [849, 359] on h2 "ferah uyku aslında anlatıldığı kadar zor değilmiş!" at bounding box center [842, 357] width 267 height 55
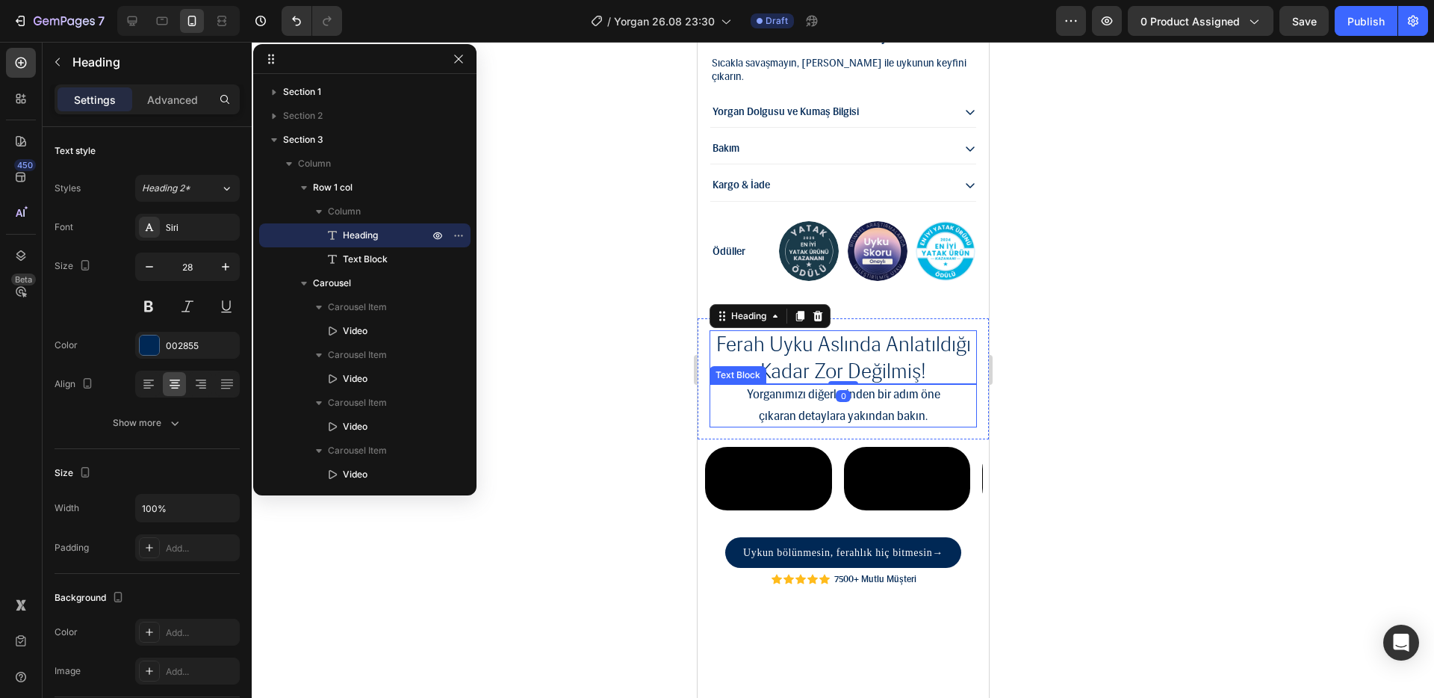
click at [896, 412] on p "çıkaran detaylara yakından bakın." at bounding box center [842, 417] width 267 height 22
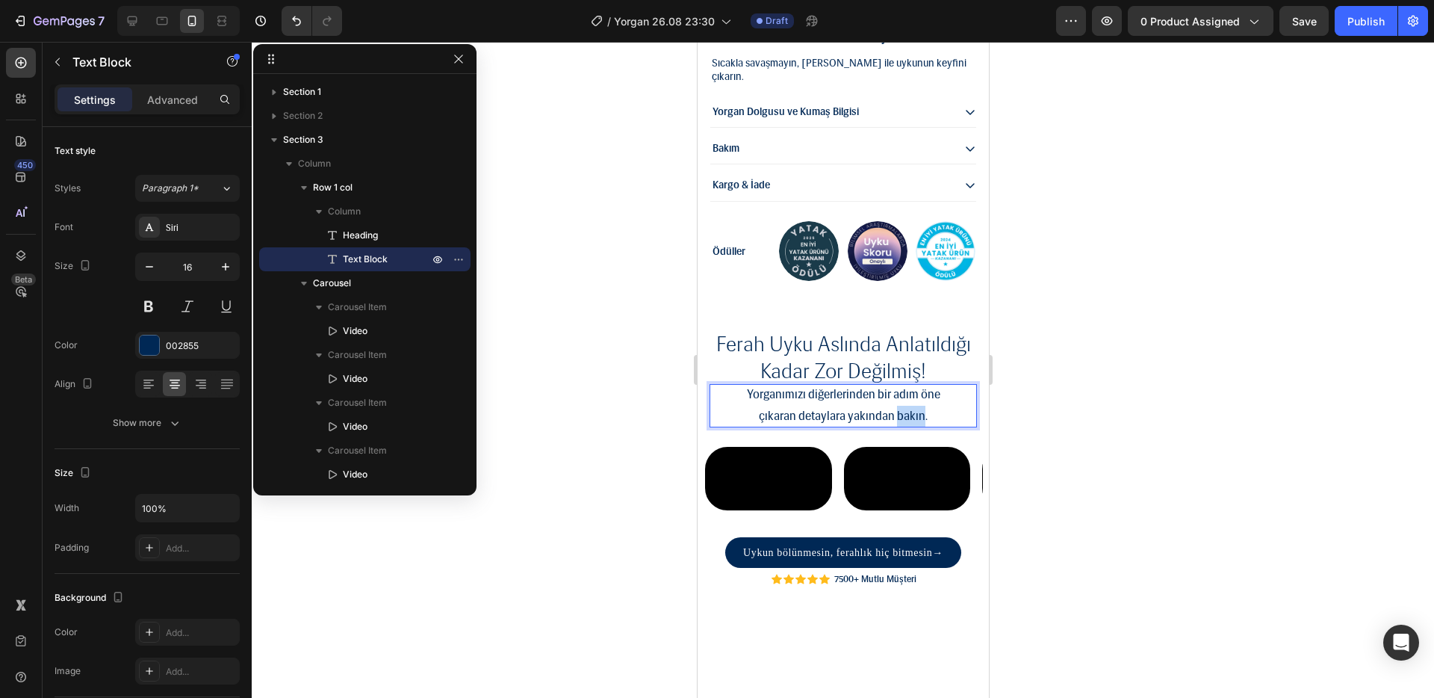
click at [896, 412] on p "çıkaran detaylara yakından bakın." at bounding box center [842, 417] width 267 height 22
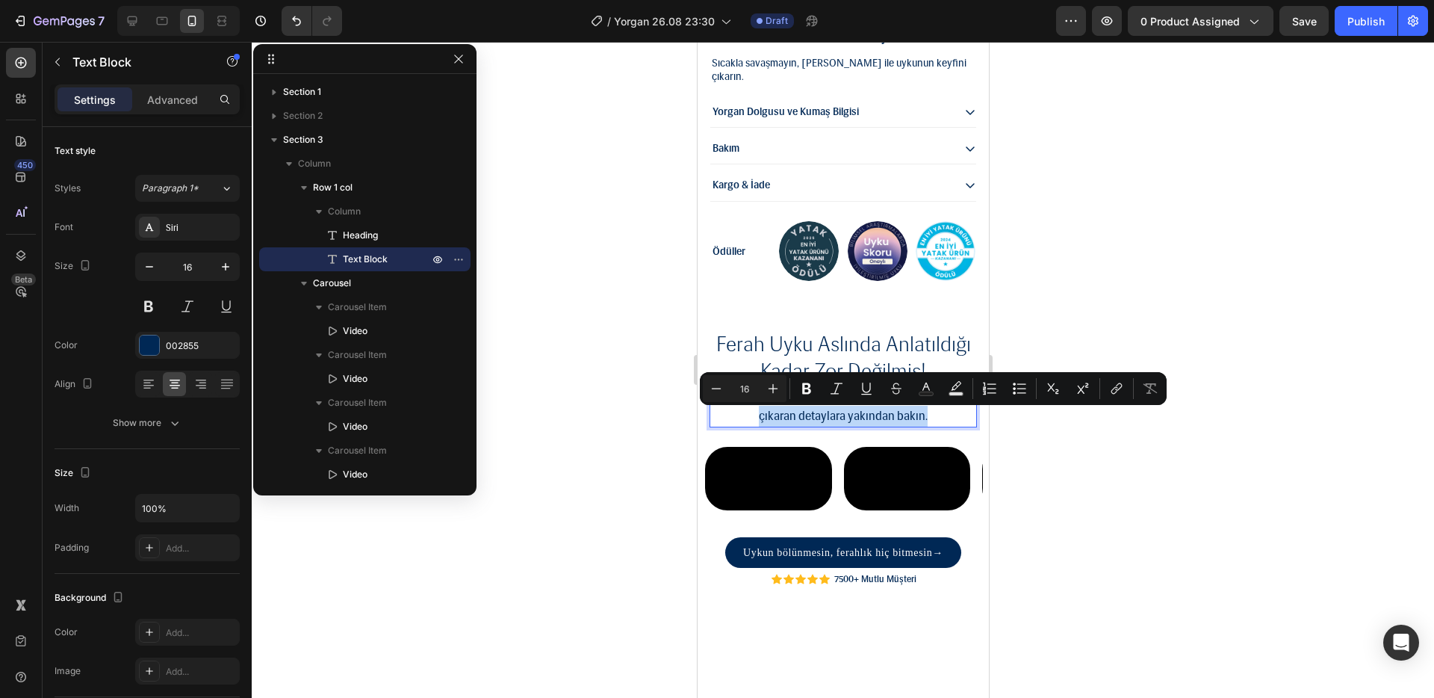
click at [921, 416] on p "çıkaran detaylara yakından bakın." at bounding box center [842, 417] width 267 height 22
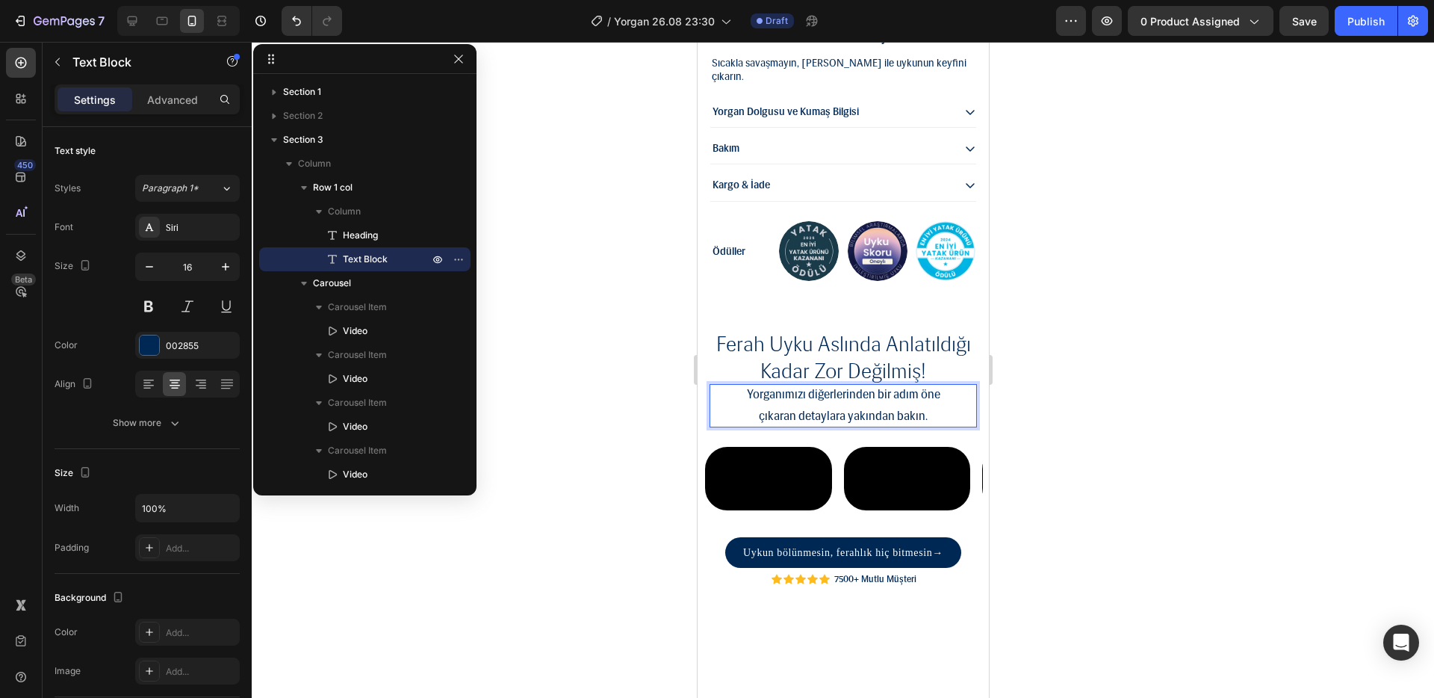
click at [921, 416] on p "çıkaran detaylara yakından bakın." at bounding box center [842, 417] width 267 height 22
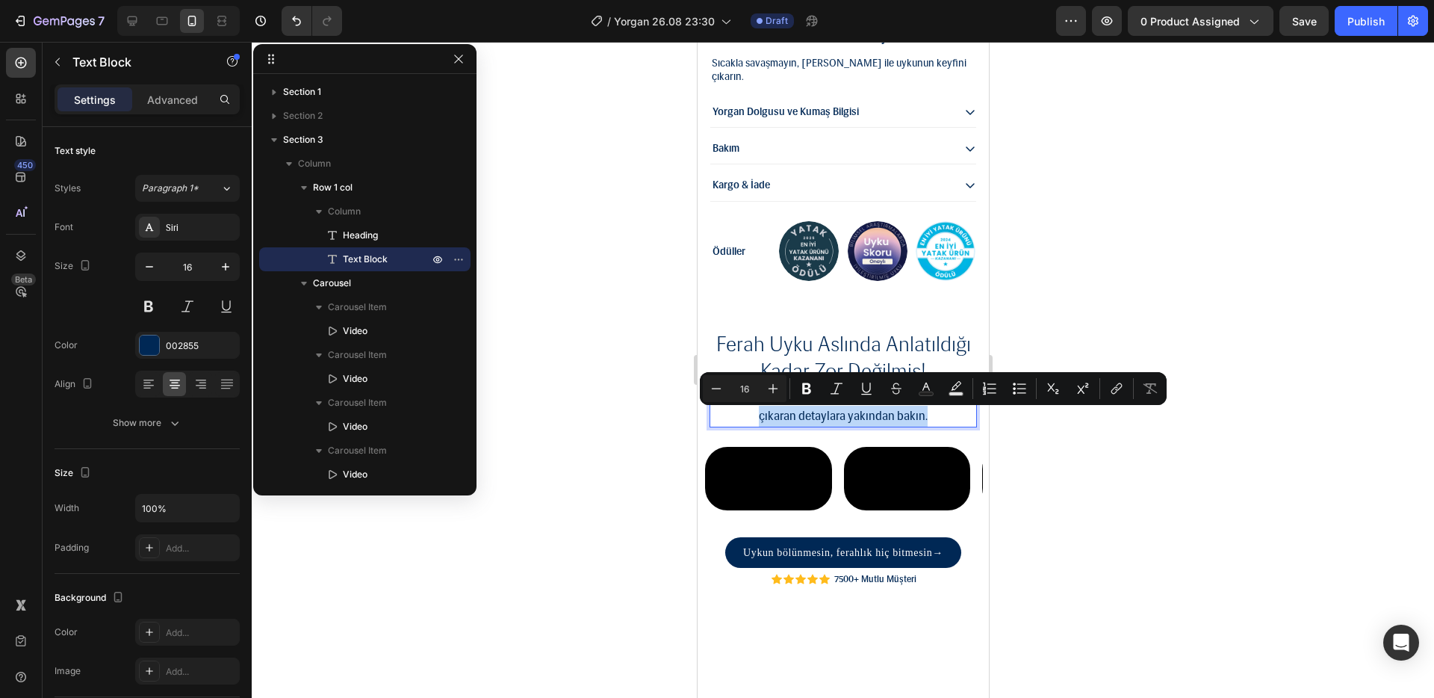
click at [921, 416] on p "çıkaran detaylara yakından bakın." at bounding box center [842, 417] width 267 height 22
click at [929, 414] on p "çıkaran detaylara yakından bakın." at bounding box center [842, 417] width 267 height 22
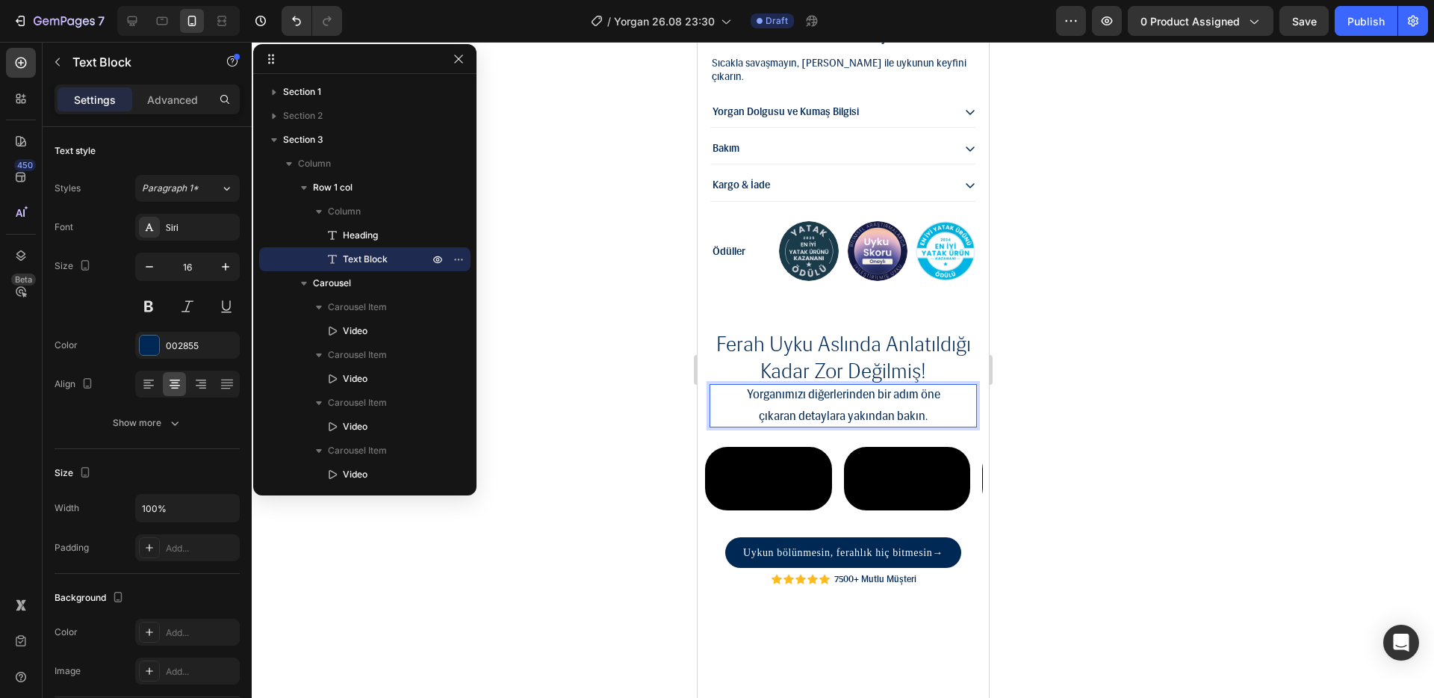
click at [1022, 406] on div at bounding box center [843, 370] width 1183 height 656
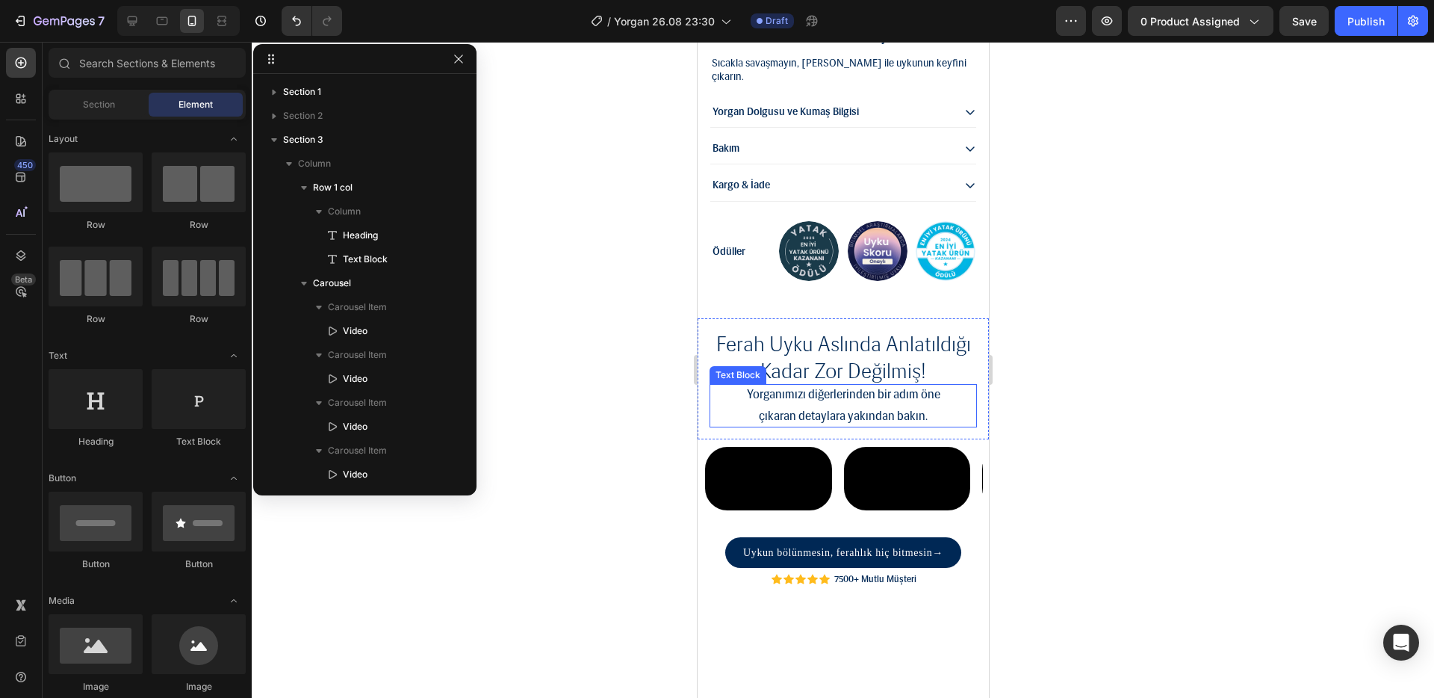
click at [952, 412] on p "çıkaran detaylara yakından bakın." at bounding box center [842, 417] width 267 height 22
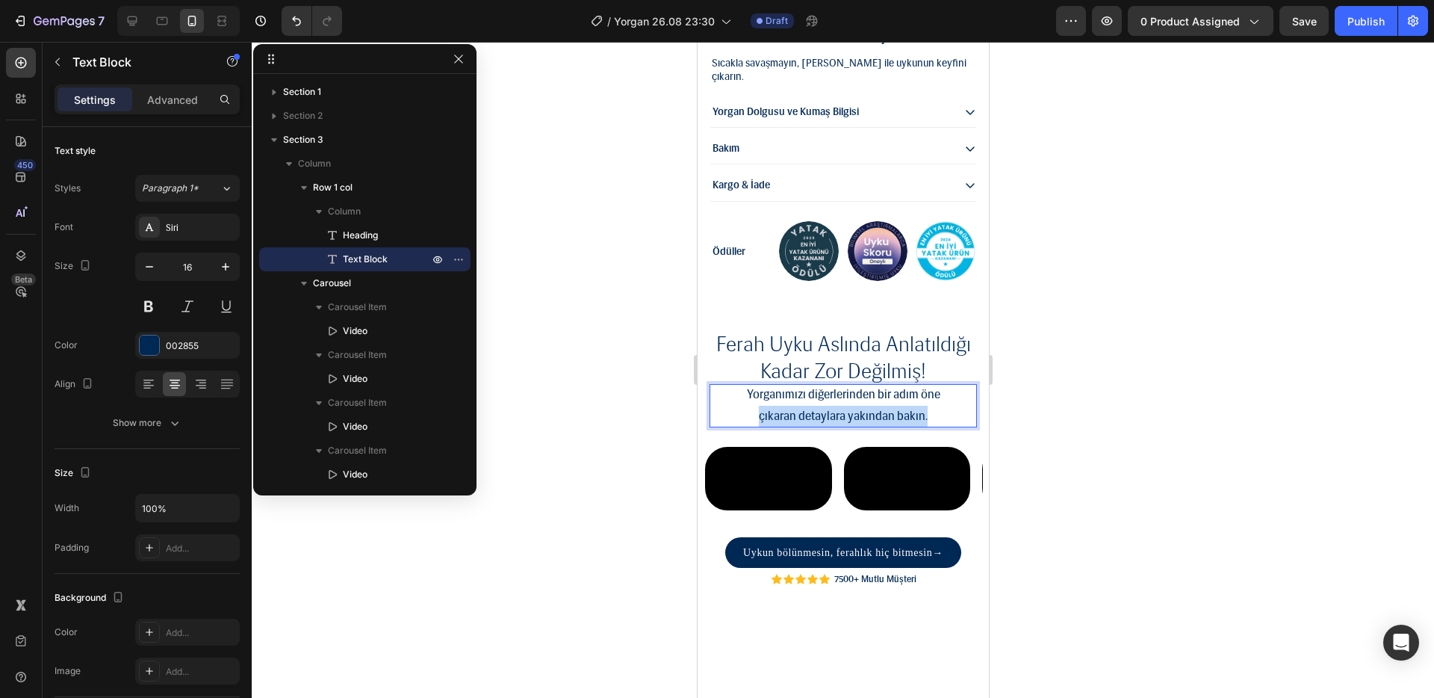
click at [952, 412] on p "çıkaran detaylara yakından bakın." at bounding box center [842, 417] width 267 height 22
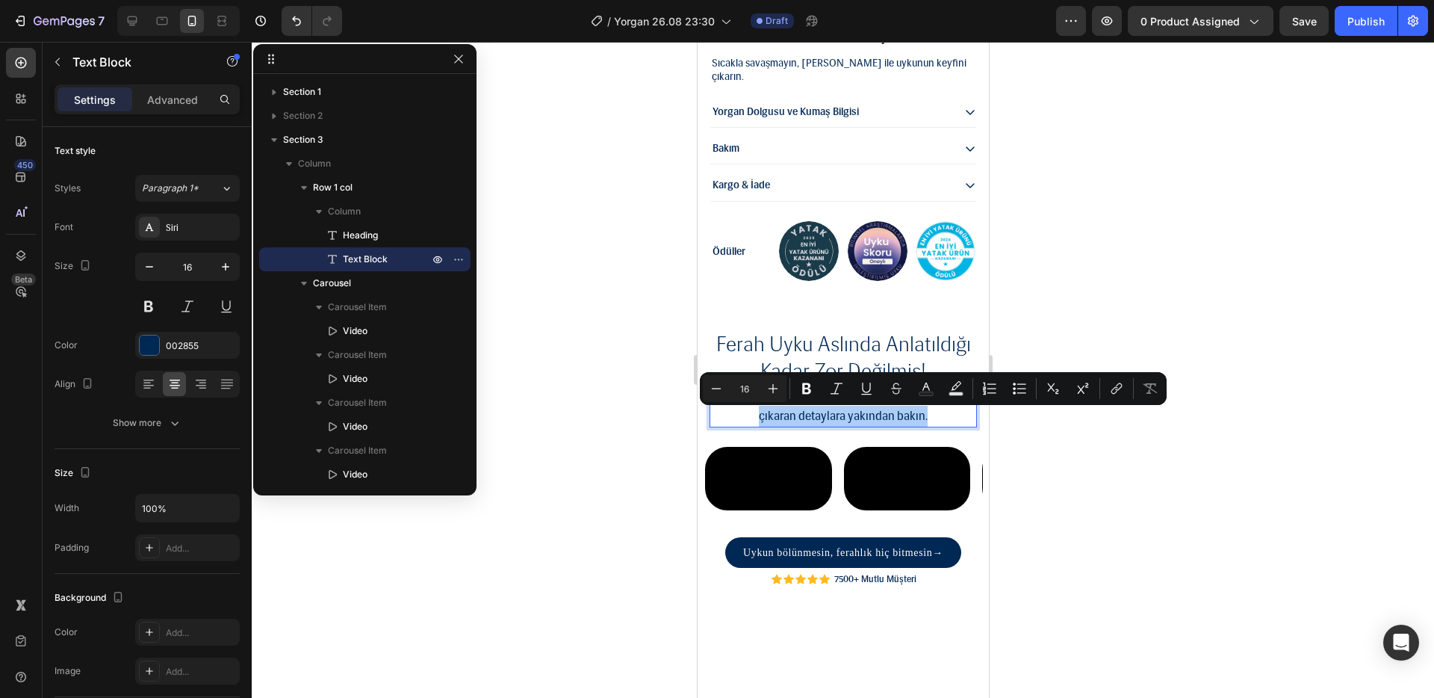
drag, startPoint x: 290, startPoint y: 371, endPoint x: 1084, endPoint y: 405, distance: 794.8
click at [1084, 405] on div at bounding box center [843, 370] width 1183 height 656
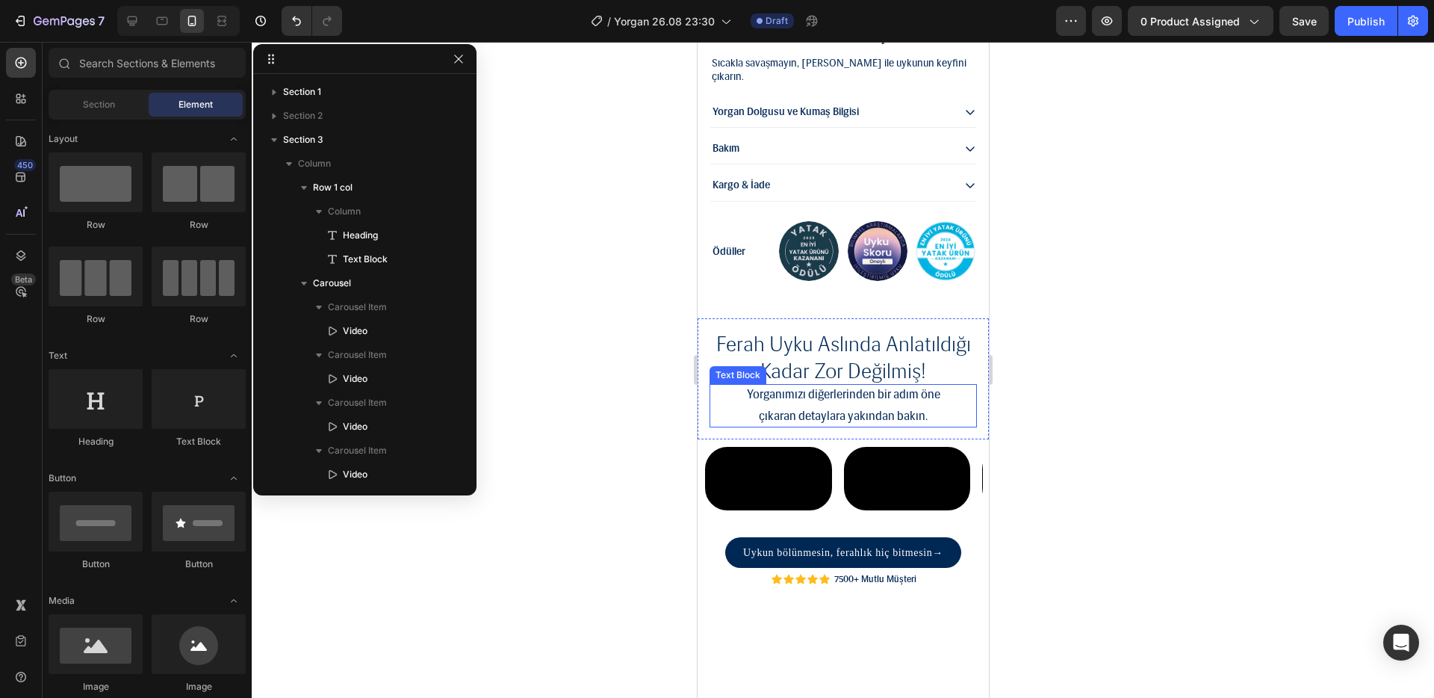
click at [935, 416] on p "çıkaran detaylara yakından bakın." at bounding box center [842, 417] width 267 height 22
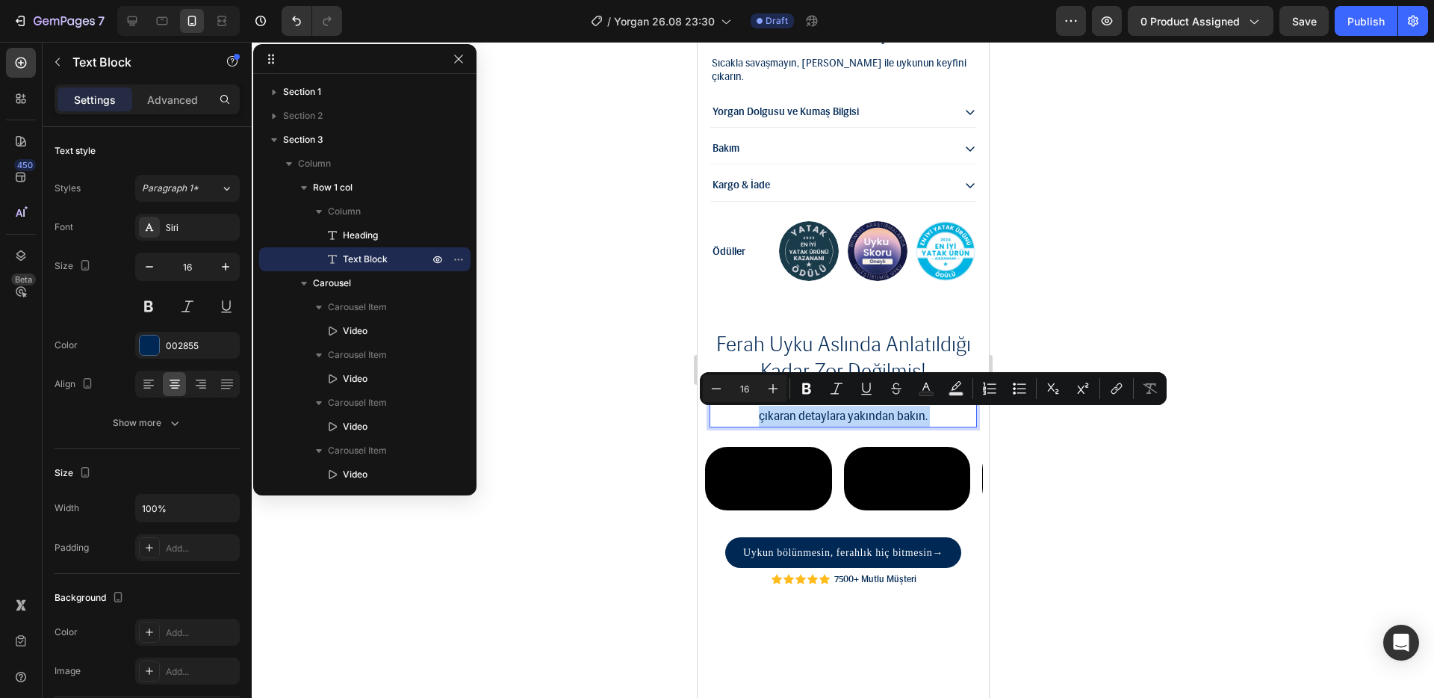
drag, startPoint x: 936, startPoint y: 416, endPoint x: 601, endPoint y: 362, distance: 339.1
click at [1163, 468] on div at bounding box center [843, 370] width 1183 height 656
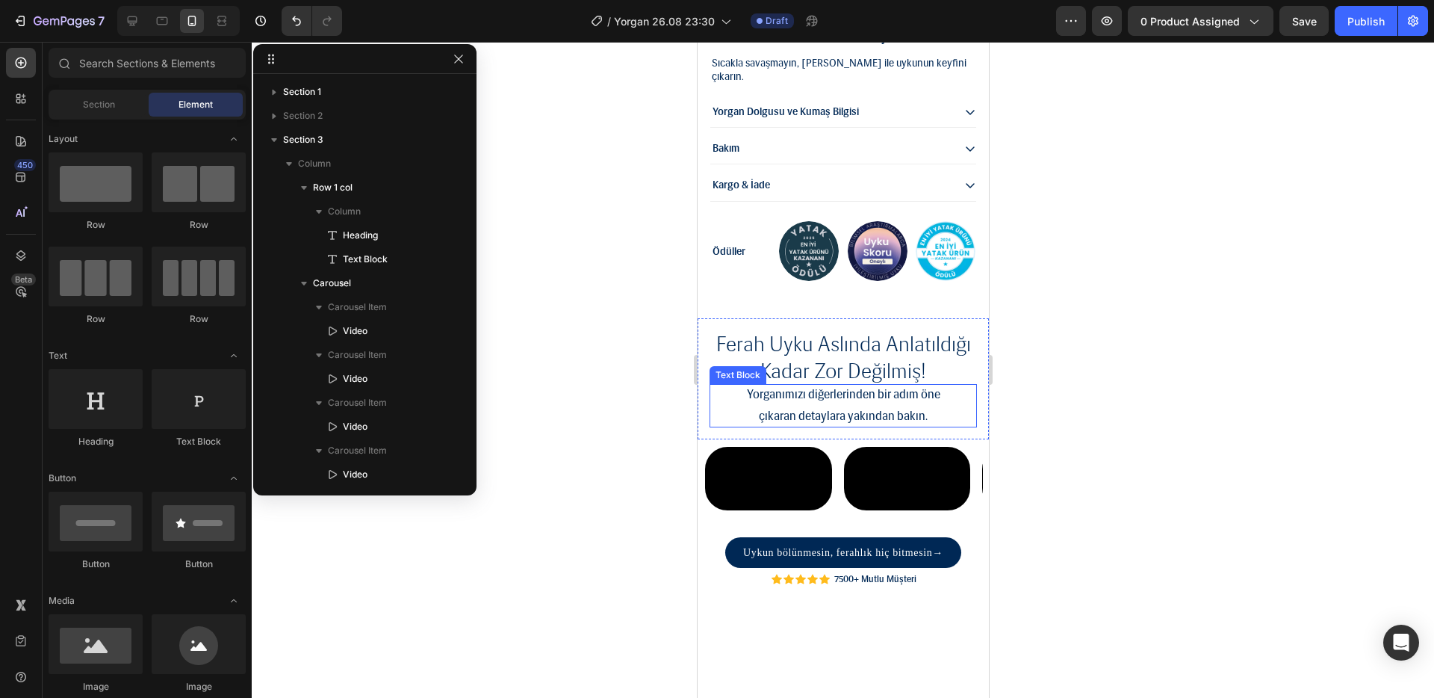
click at [943, 421] on p "çıkaran detaylara yakından bakın." at bounding box center [842, 417] width 267 height 22
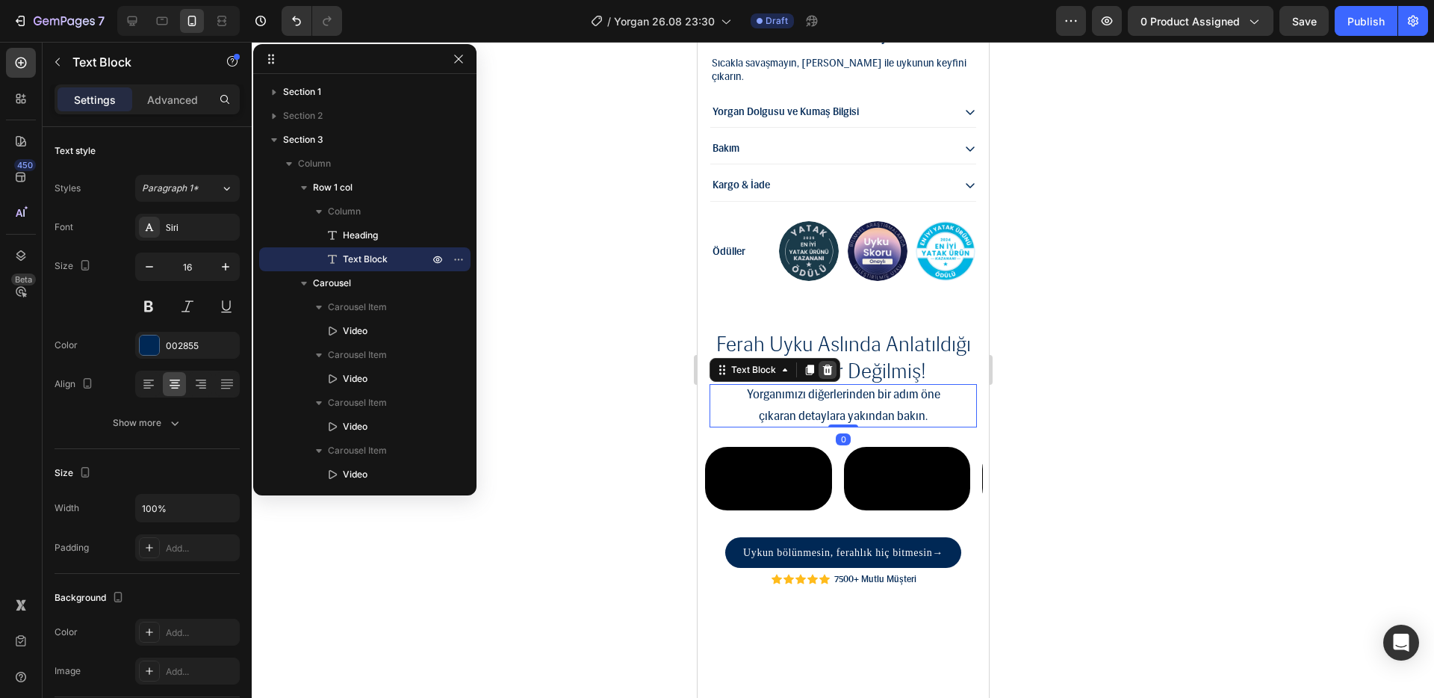
click at [825, 376] on icon at bounding box center [827, 370] width 12 height 12
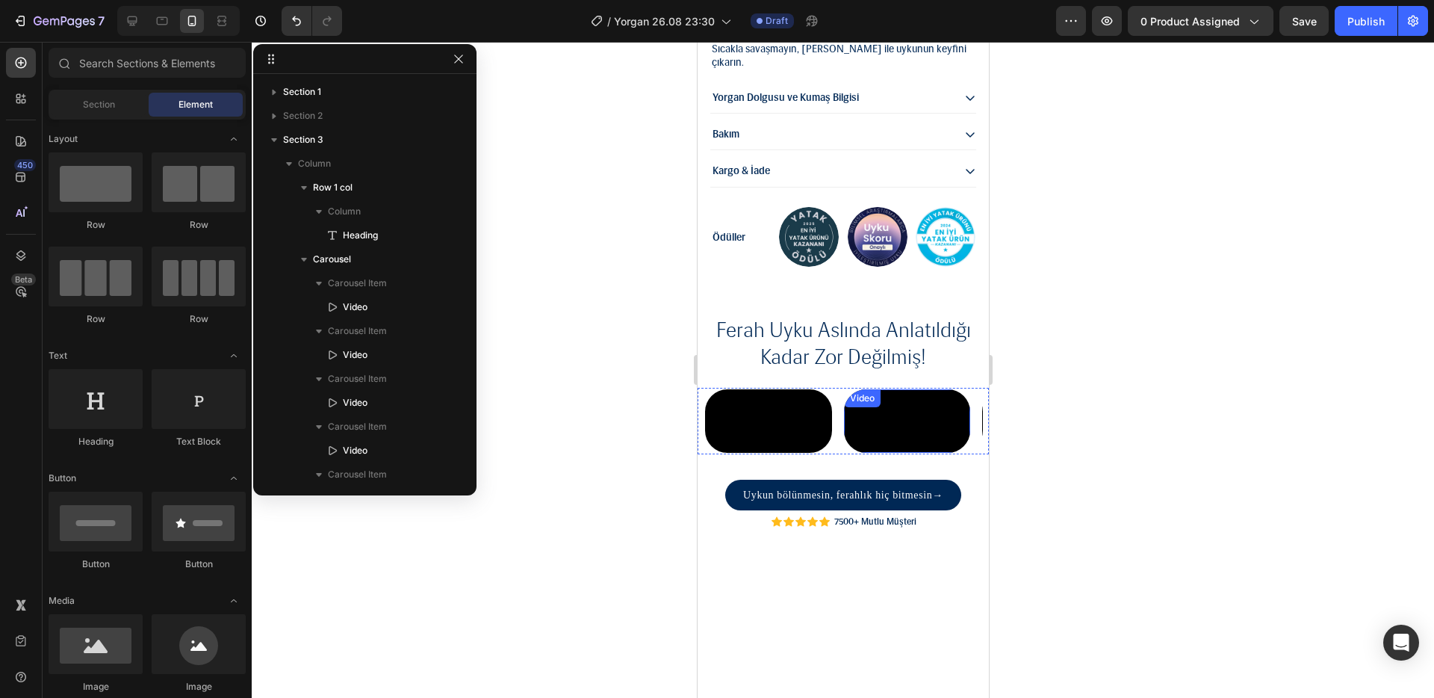
scroll to position [1540, 0]
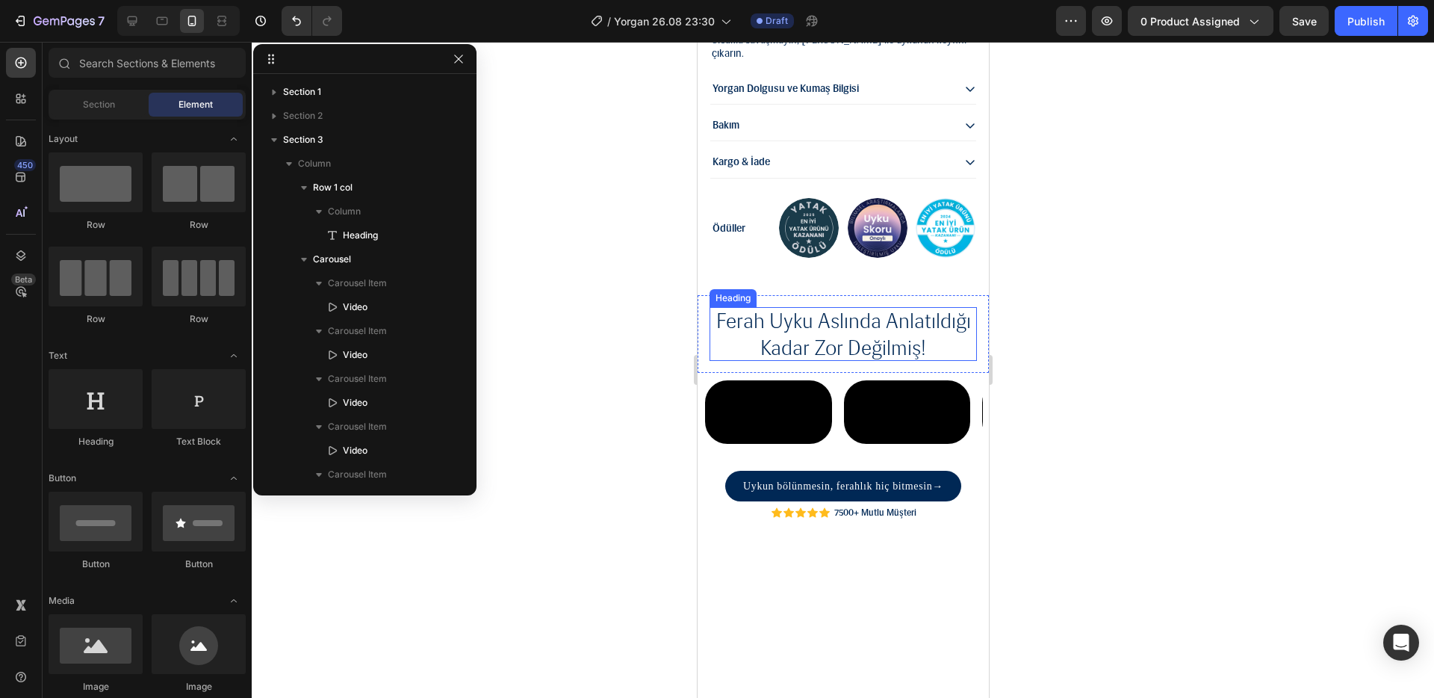
click at [906, 348] on h2 "ferah uyku aslında anlatıldığı kadar zor değilmiş!" at bounding box center [842, 334] width 267 height 55
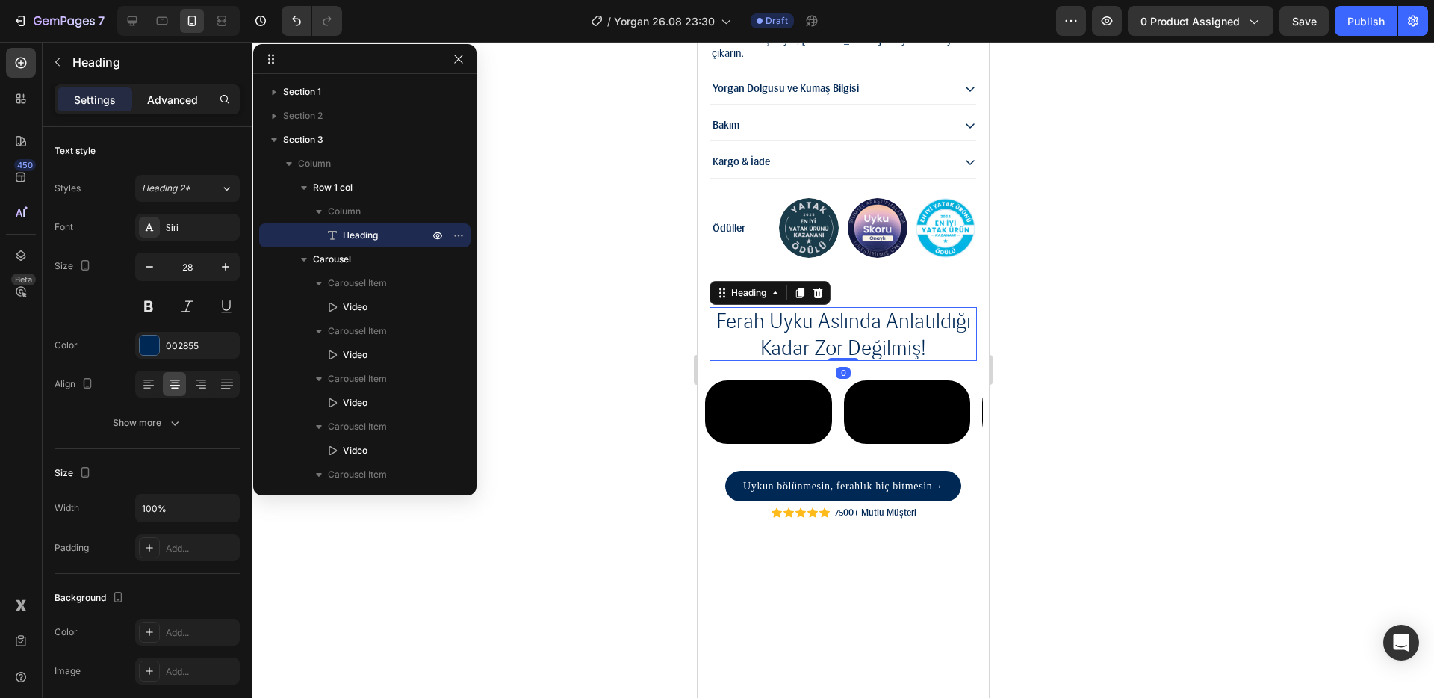
click at [183, 98] on p "Advanced" at bounding box center [172, 100] width 51 height 16
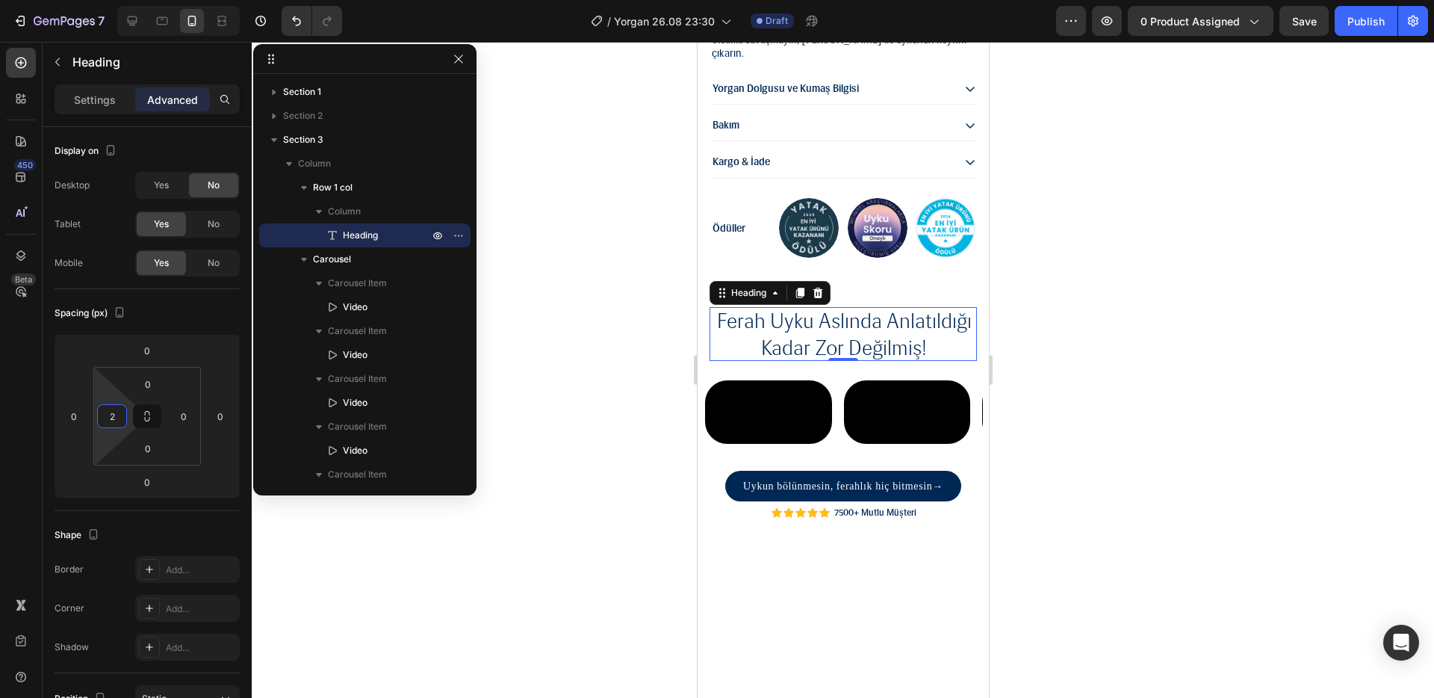
type input "0"
click at [110, 0] on html "7 Version history / Yorgan 26.08 23:30 Draft Preview 0 product assigned Save Pu…" at bounding box center [717, 0] width 1434 height 0
click at [289, 16] on icon "Undo/Redo" at bounding box center [296, 20] width 15 height 15
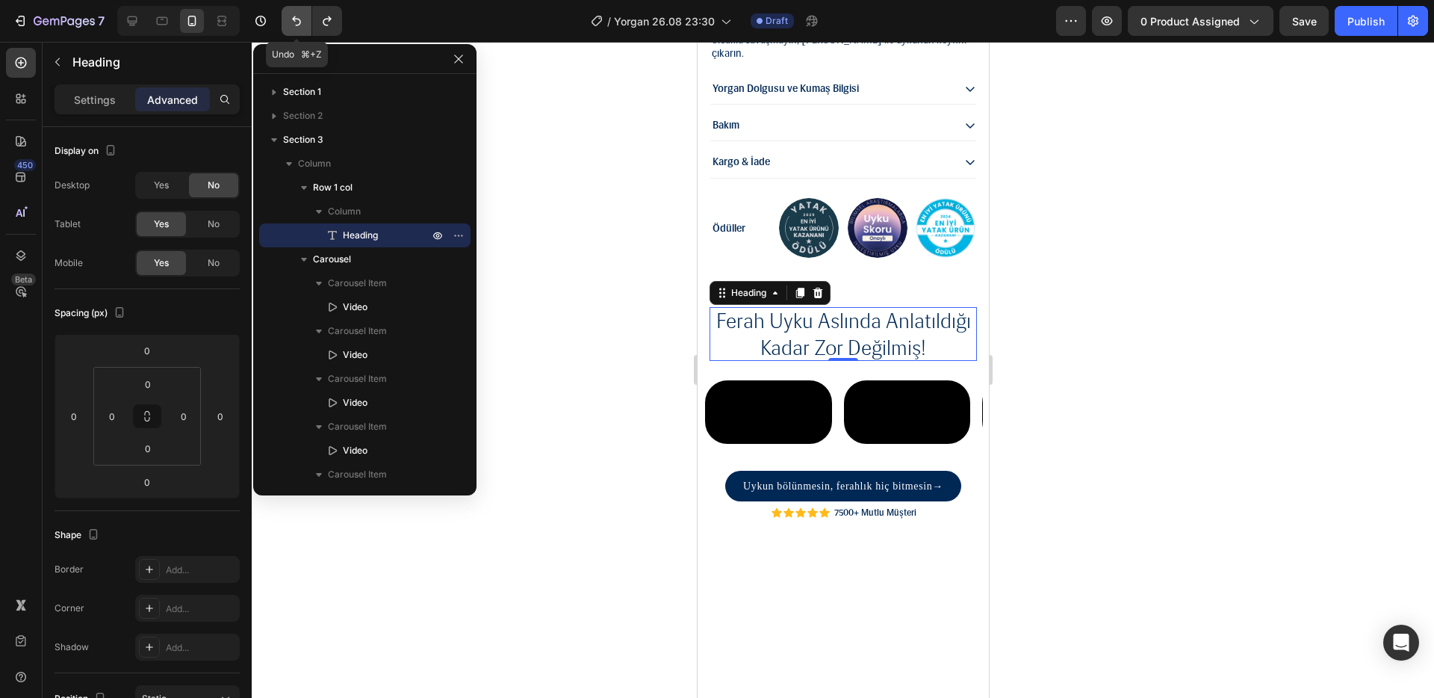
click at [289, 16] on icon "Undo/Redo" at bounding box center [296, 20] width 15 height 15
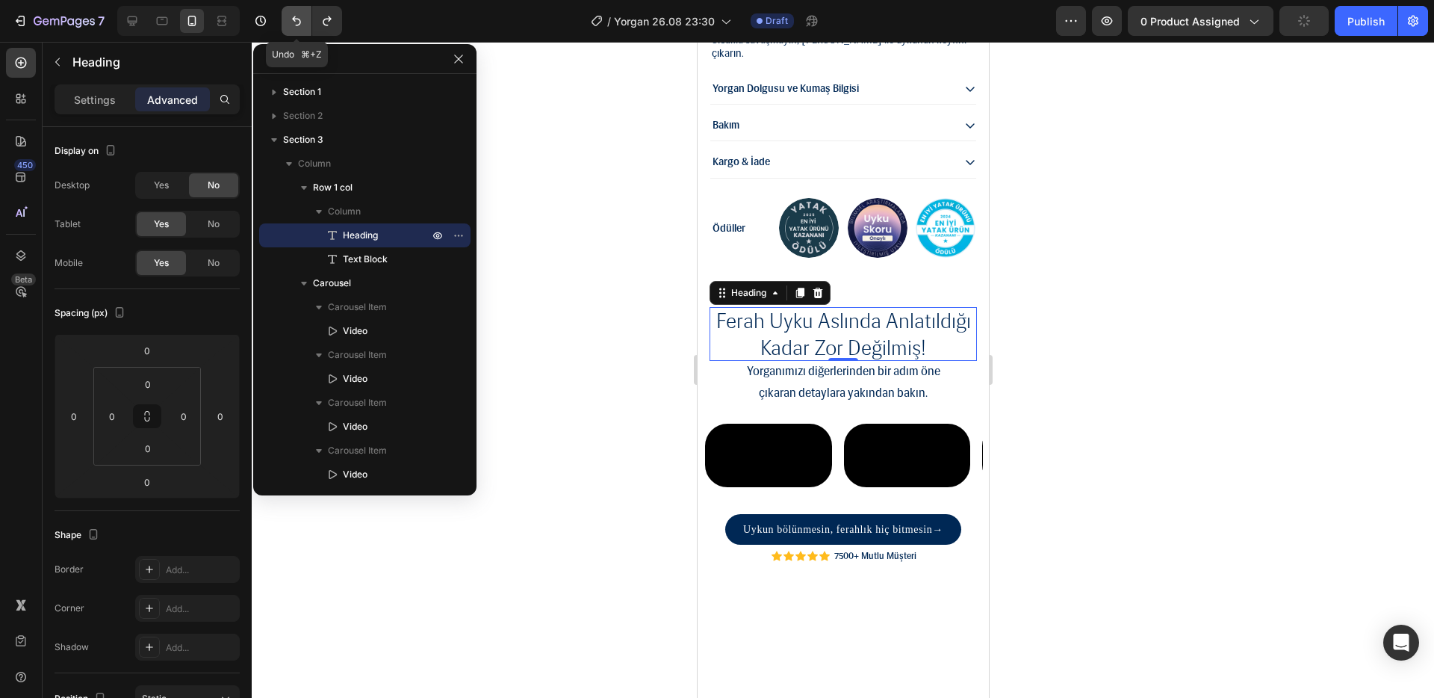
click at [289, 16] on icon "Undo/Redo" at bounding box center [296, 20] width 15 height 15
click at [869, 357] on h2 "ferah uyku aslında anlatıldığı kadar zor değilmiş!" at bounding box center [842, 334] width 267 height 55
click at [869, 357] on p "ferah uyku aslında anlatıldığı kadar zor değilmiş!" at bounding box center [842, 334] width 255 height 55
click at [856, 355] on p "ferah uyku aslında anlatıldığı kadar zor değilmiş!" at bounding box center [842, 334] width 255 height 55
click at [946, 351] on p "ferah uyku aslında anlatıldığı kadar zor değilmiş!" at bounding box center [842, 334] width 255 height 55
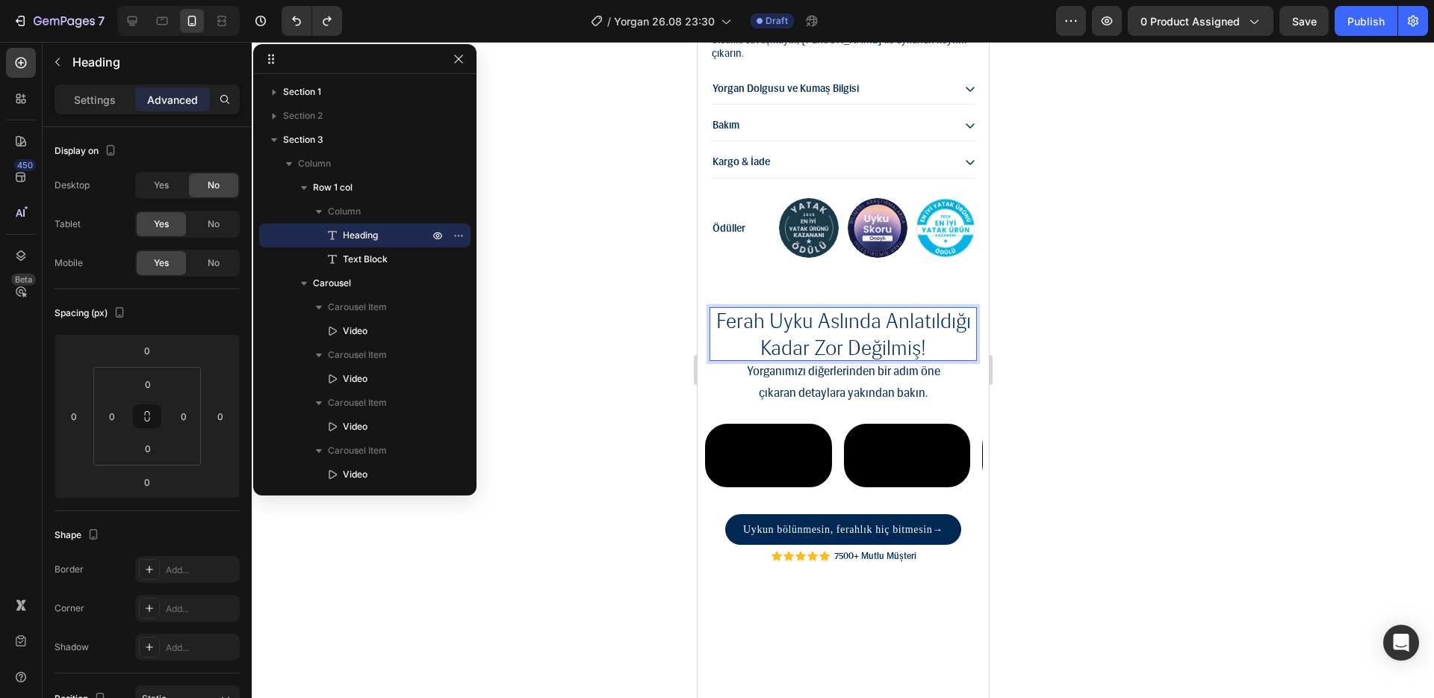
click at [840, 354] on p "ferah uyku aslında anlatıldığı kadar zor değilmiş!" at bounding box center [842, 334] width 255 height 55
click at [791, 347] on p "ferah uyku aslında anlatıldığı kadar zor değilmiş!" at bounding box center [842, 334] width 255 height 55
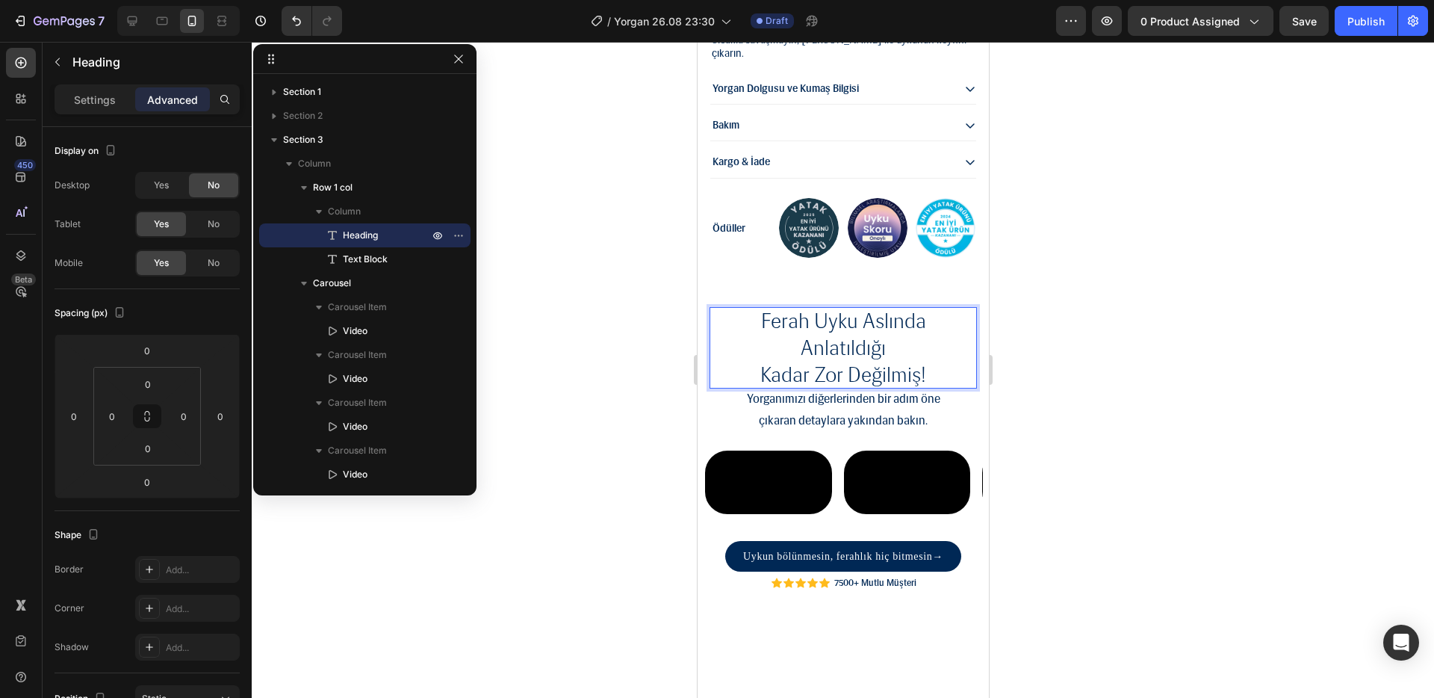
click at [755, 376] on p "ferah uyku aslında anlatıldığı kadar zor değilmiş!" at bounding box center [842, 347] width 255 height 81
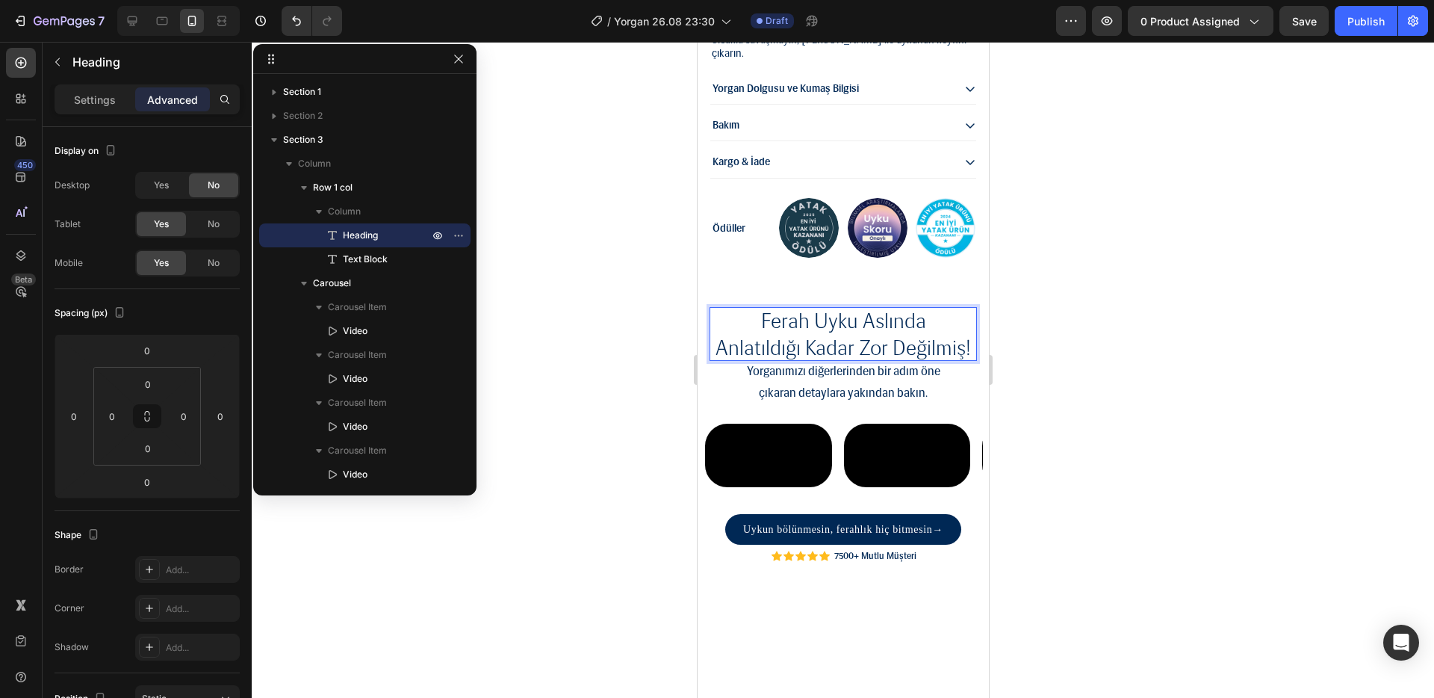
click at [789, 362] on p "ferah uyku aslında anlatıldığı kadar zor değilmiş!" at bounding box center [842, 334] width 255 height 55
click at [1100, 332] on div at bounding box center [843, 370] width 1183 height 656
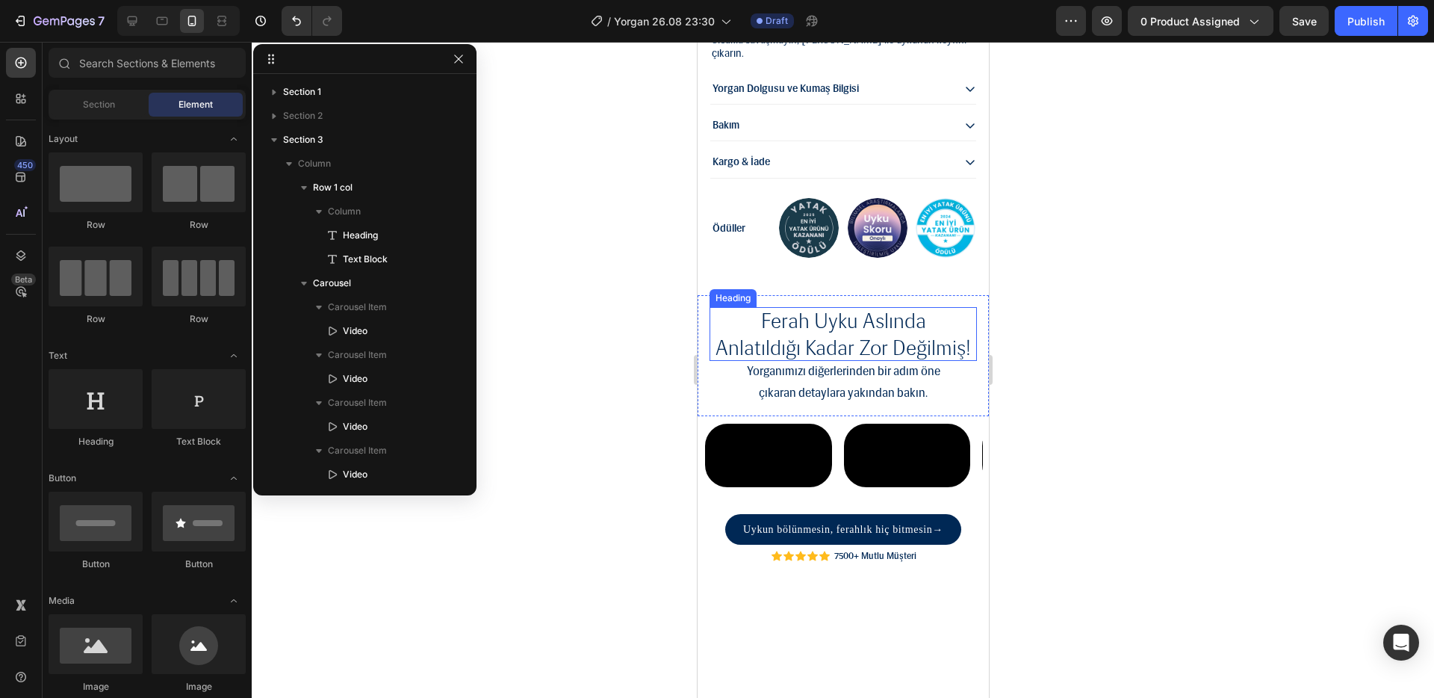
click at [887, 357] on p "ferah uyku aslında anlatıldığı kadar zor değilmiş!" at bounding box center [842, 334] width 255 height 55
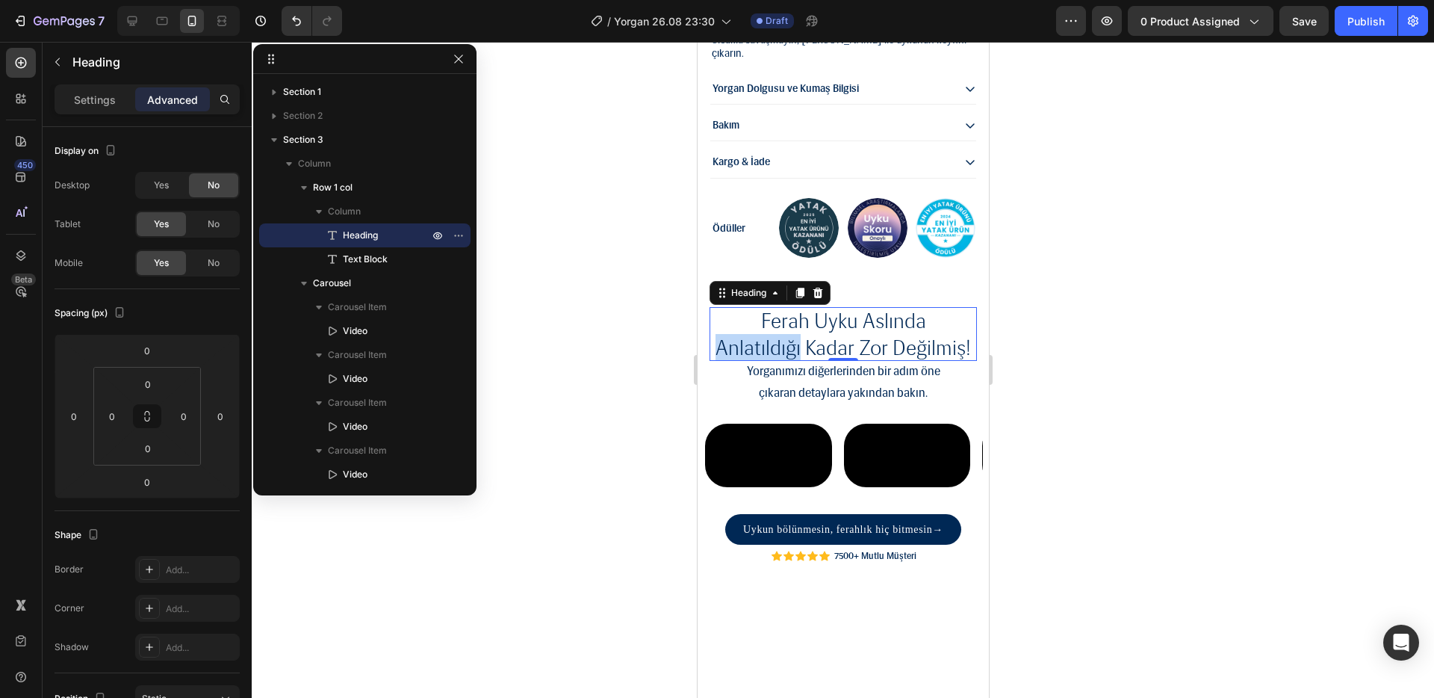
click at [805, 356] on p "ferah uyku aslında anlatıldığı kadar zor değilmiş!" at bounding box center [842, 334] width 255 height 55
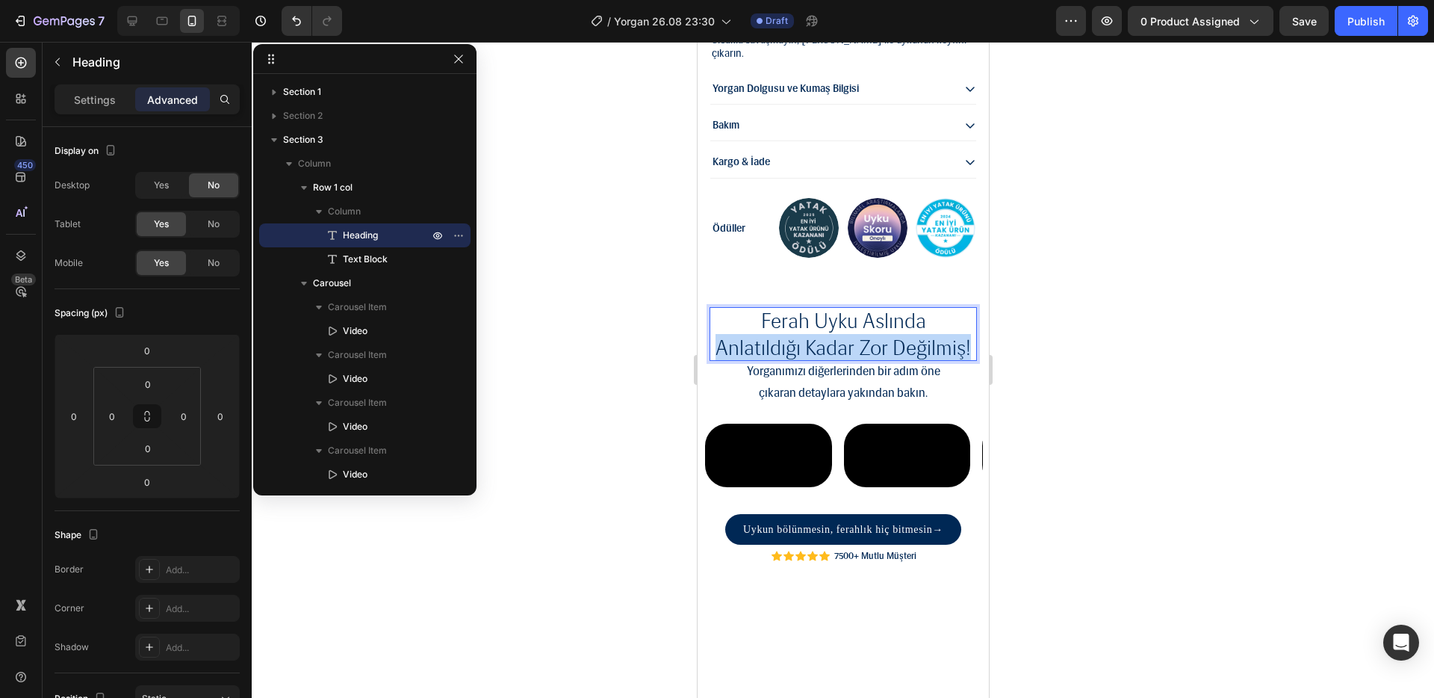
click at [805, 356] on p "ferah uyku aslında anlatıldığı kadar zor değilmiş!" at bounding box center [842, 334] width 255 height 55
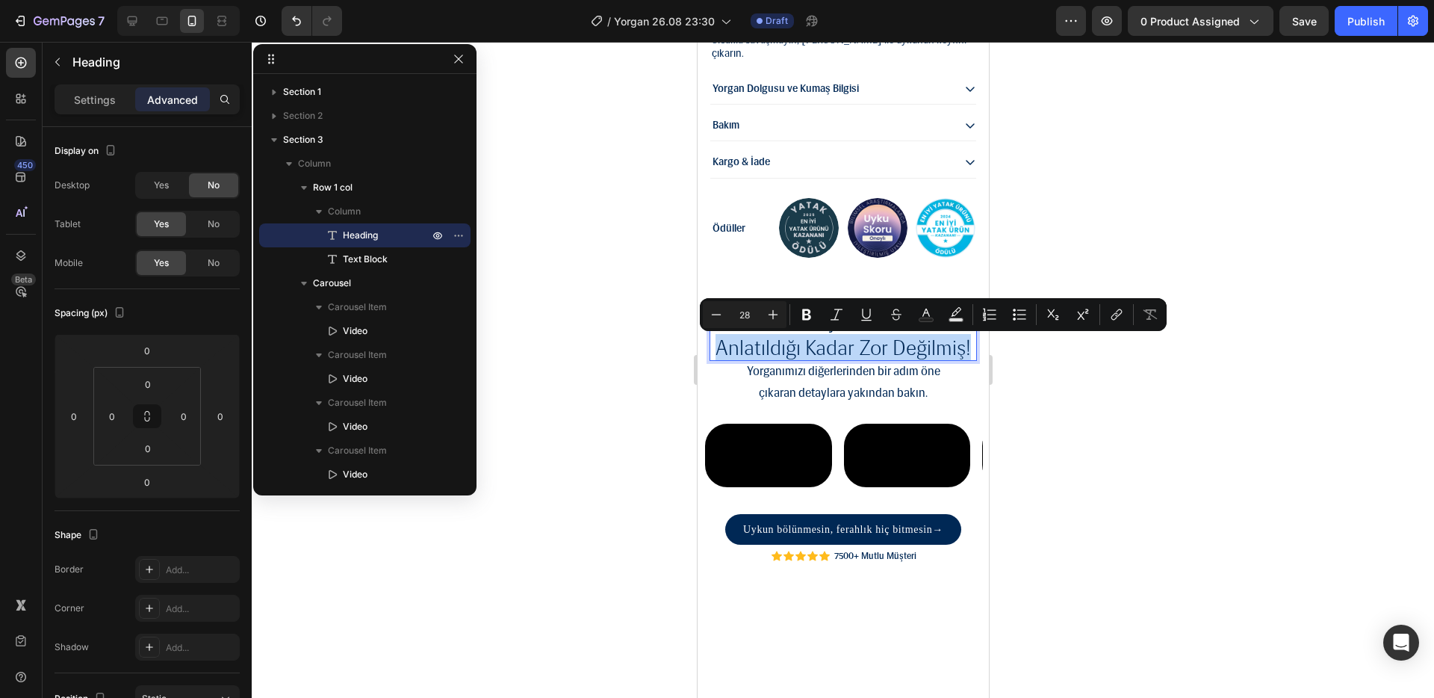
click at [812, 360] on p "ferah uyku aslında anlatıldığı kadar zor değilmiş!" at bounding box center [842, 334] width 255 height 55
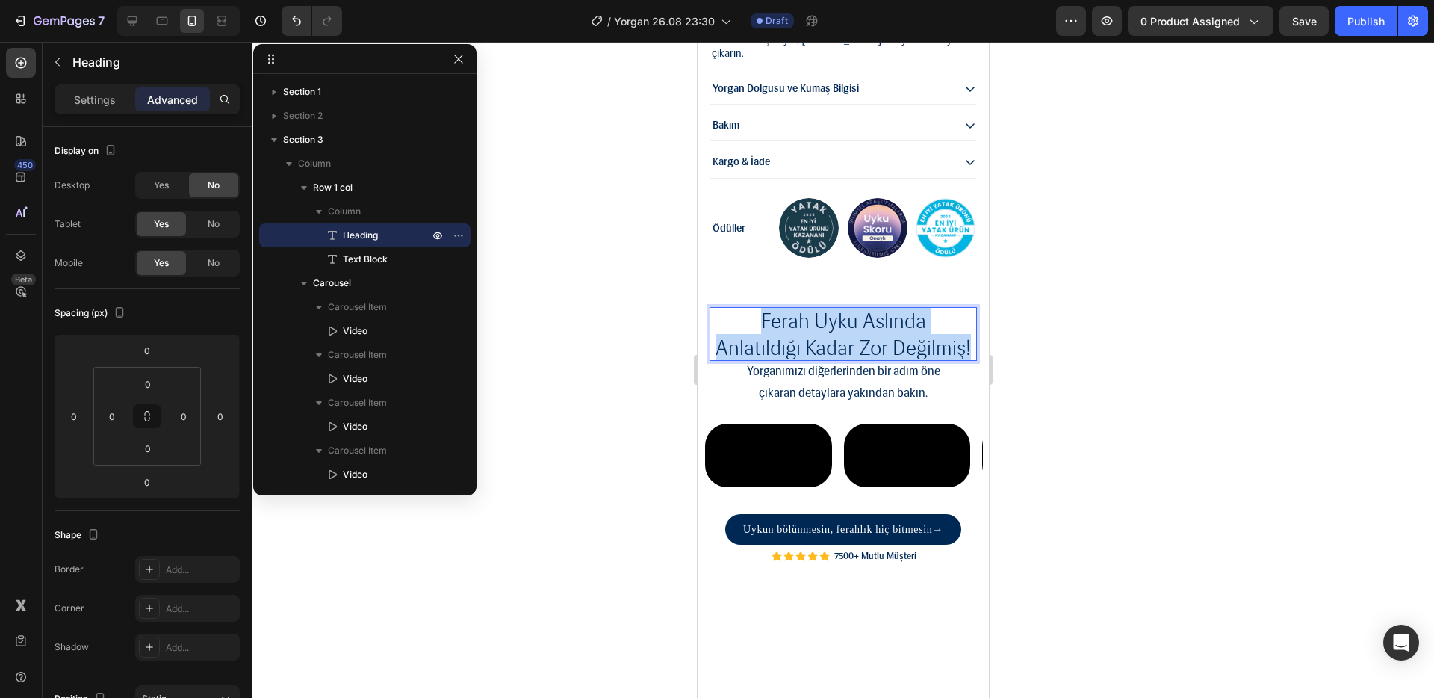
drag, startPoint x: 887, startPoint y: 372, endPoint x: 725, endPoint y: 312, distance: 173.5
click at [725, 312] on p "ferah uyku aslında anlatıldığı kadar zor değilmiş!" at bounding box center [842, 334] width 255 height 55
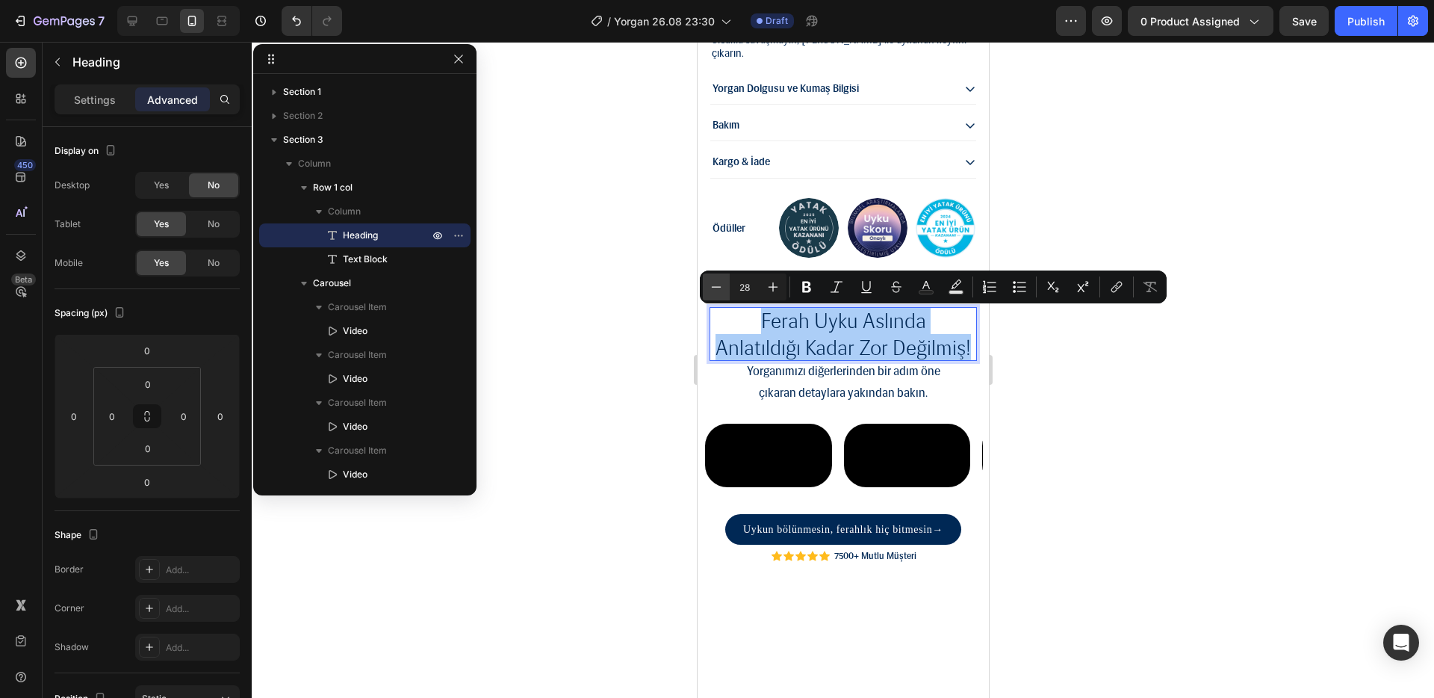
click at [719, 286] on icon "Editor contextual toolbar" at bounding box center [716, 286] width 15 height 15
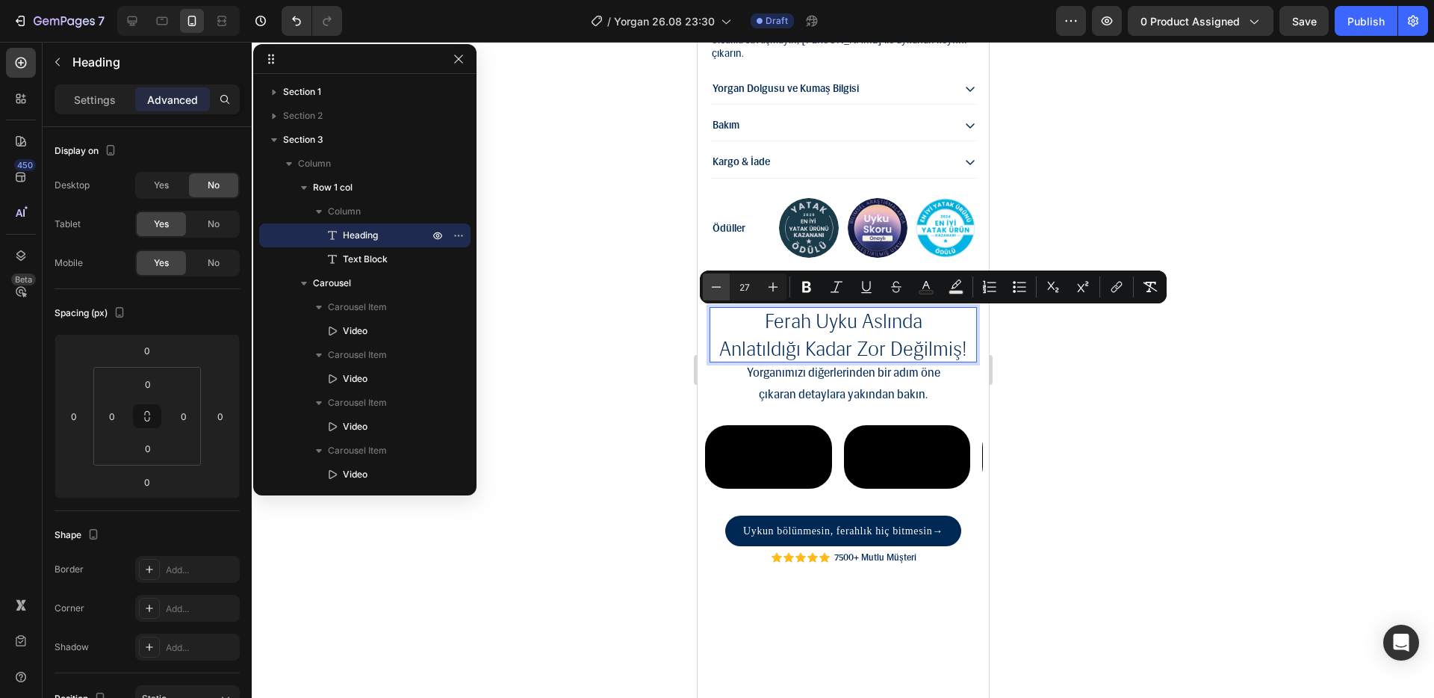
click at [719, 286] on icon "Editor contextual toolbar" at bounding box center [717, 286] width 10 height 1
click at [770, 291] on icon "Editor contextual toolbar" at bounding box center [773, 286] width 15 height 15
type input "27"
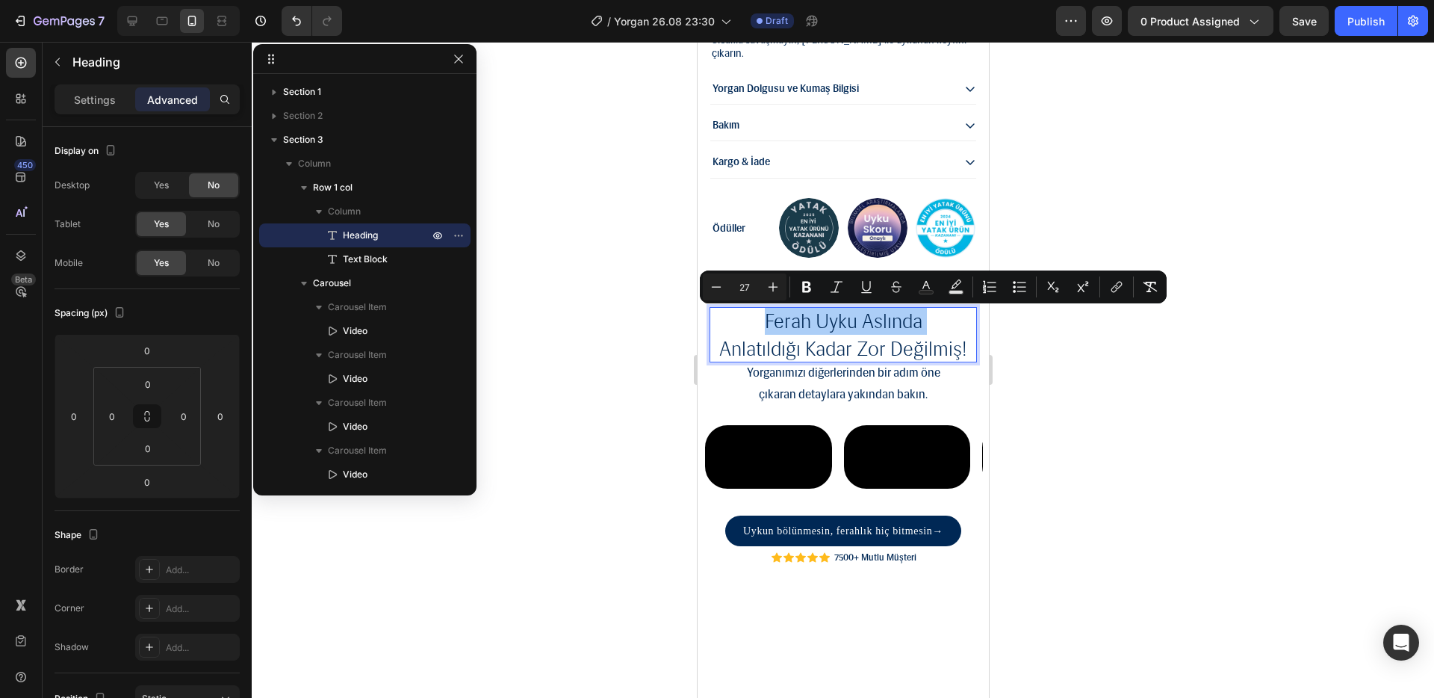
click at [1103, 365] on div at bounding box center [843, 370] width 1183 height 656
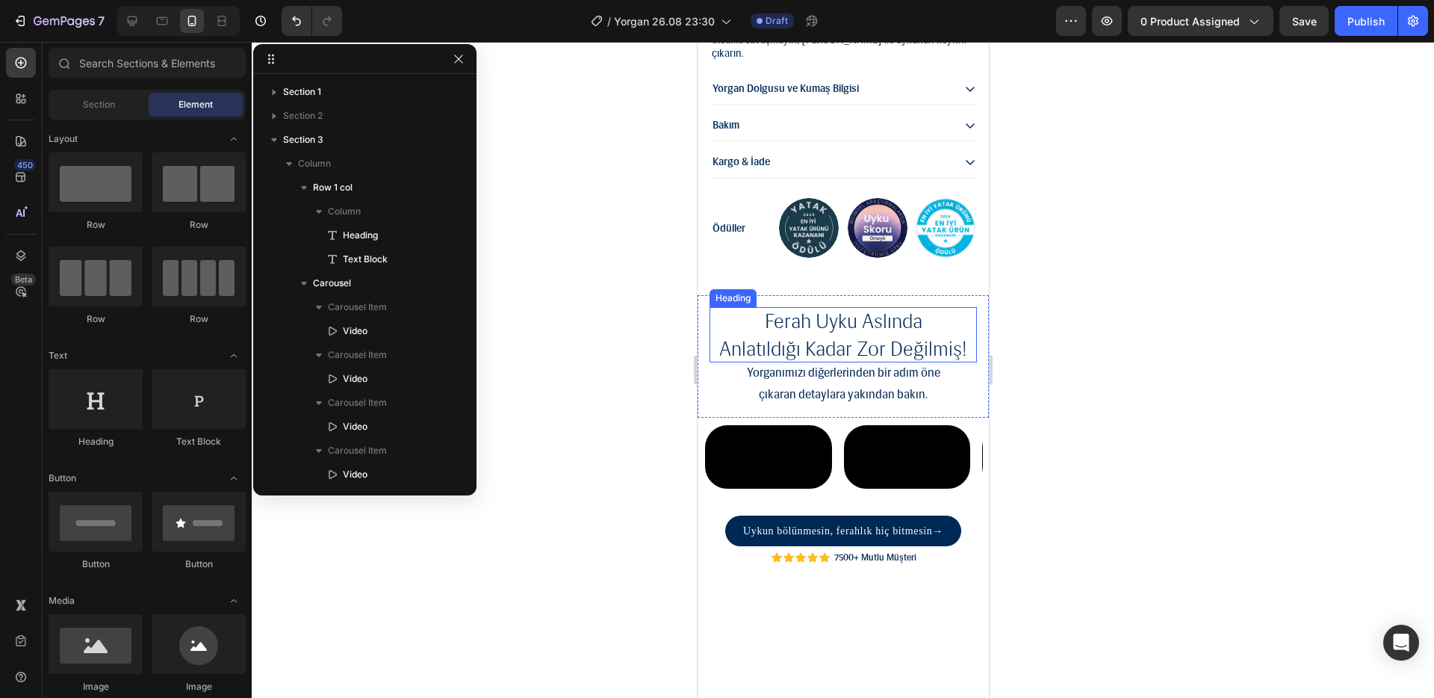
click at [848, 342] on span "anlatıldığı kadar zor değilmiş!" at bounding box center [843, 348] width 248 height 25
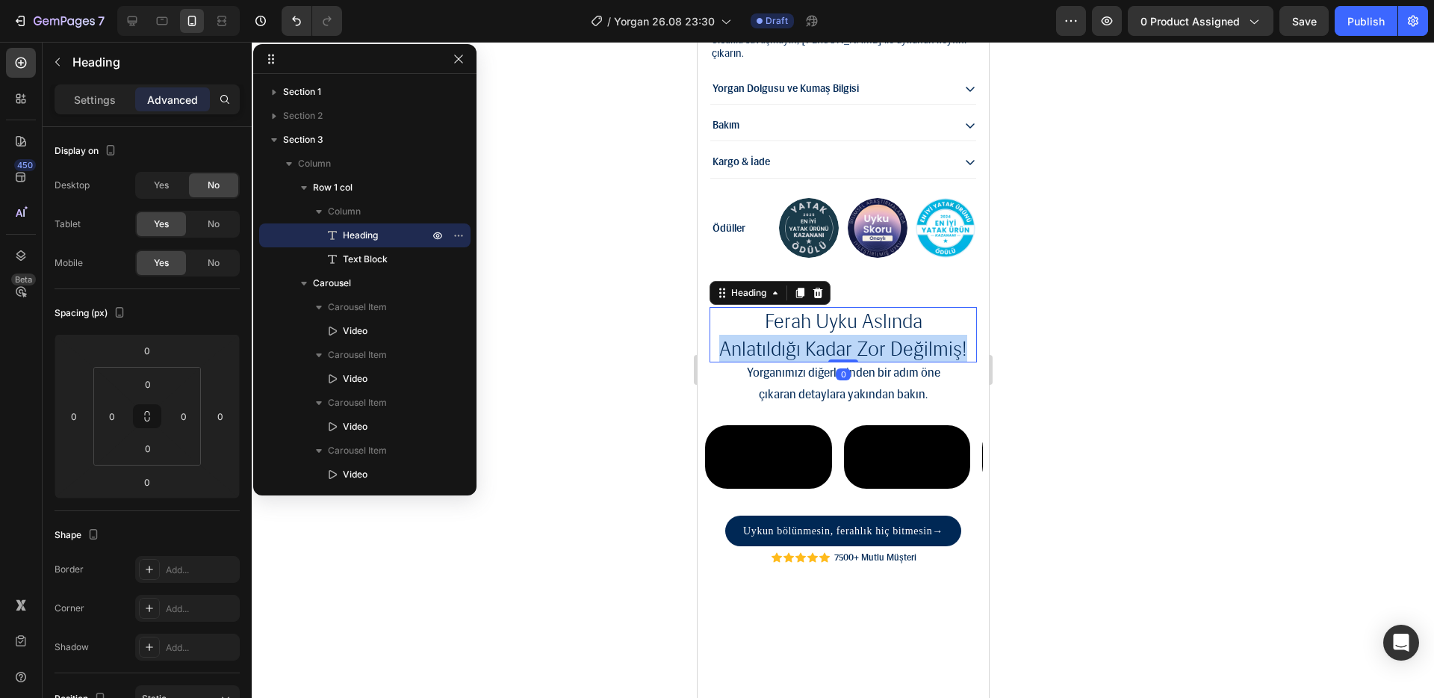
click at [848, 342] on span "anlatıldığı kadar zor değilmiş!" at bounding box center [843, 348] width 248 height 25
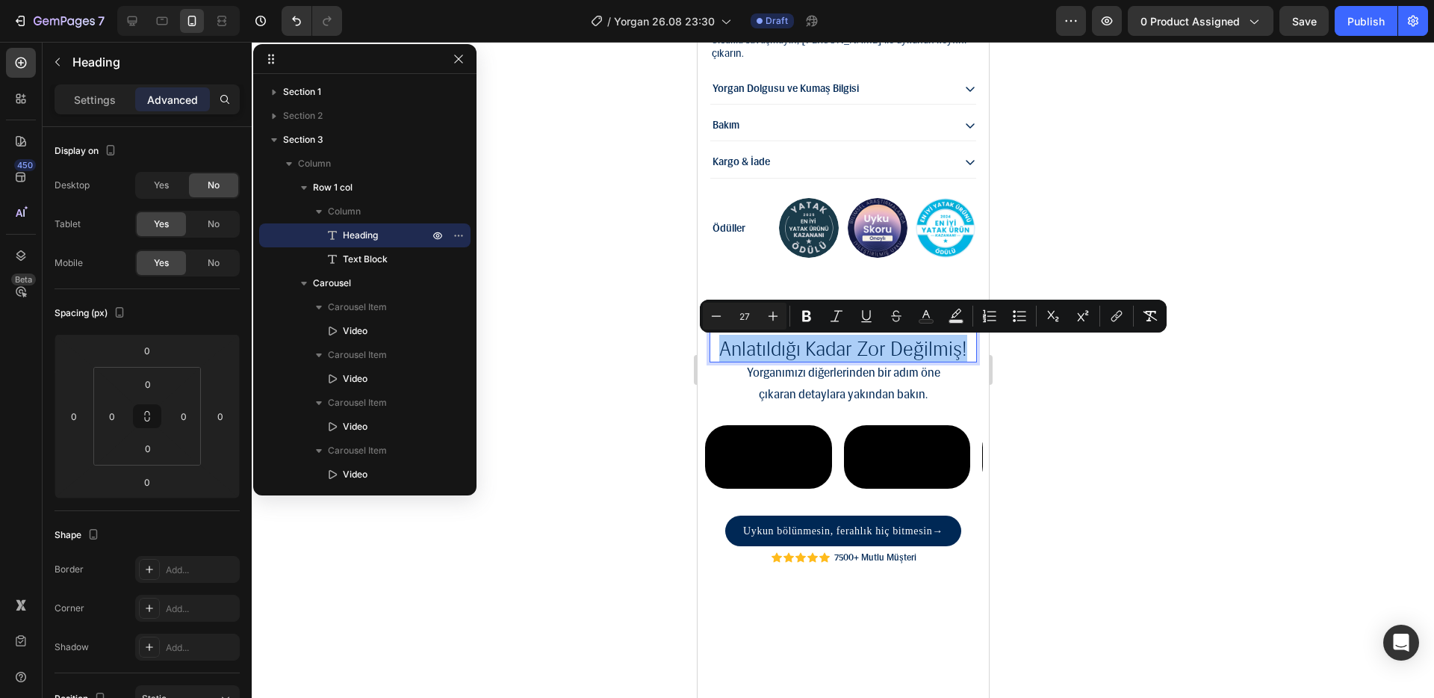
click at [1097, 391] on div at bounding box center [843, 370] width 1183 height 656
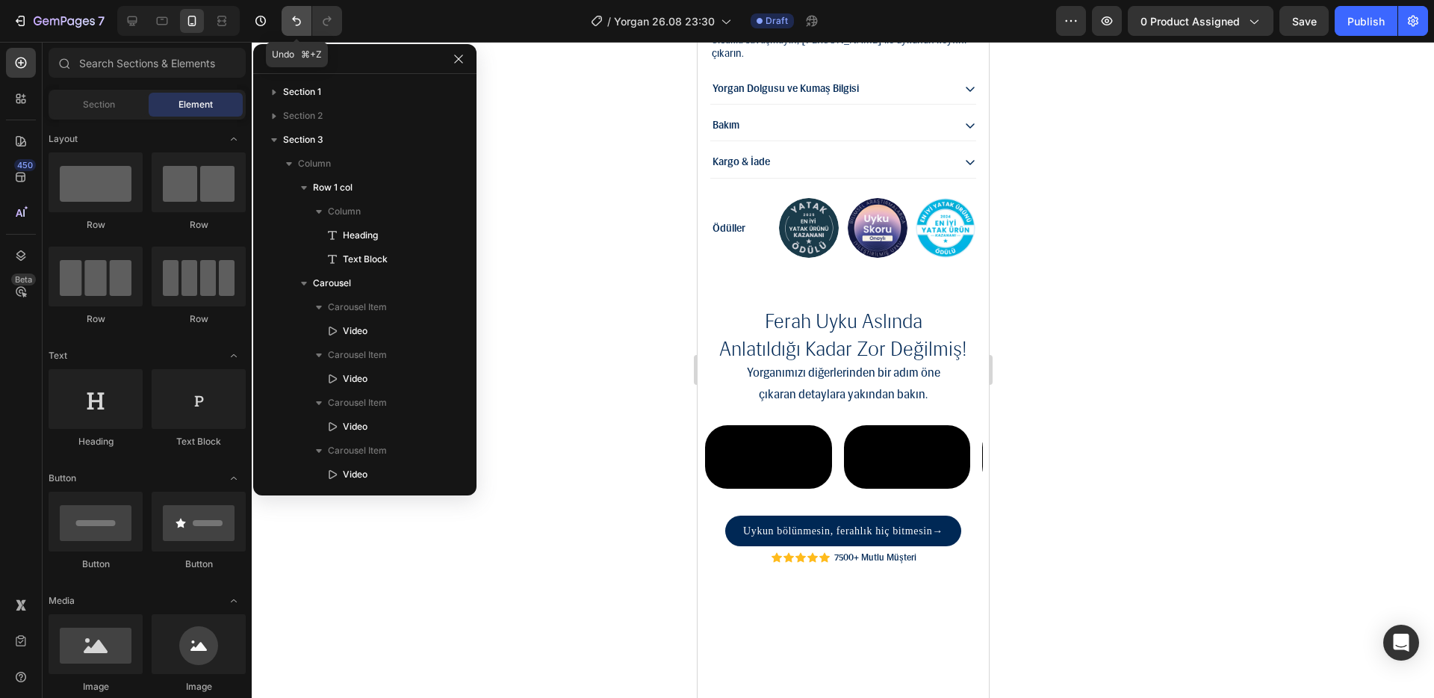
click at [297, 23] on icon "Undo/Redo" at bounding box center [296, 20] width 15 height 15
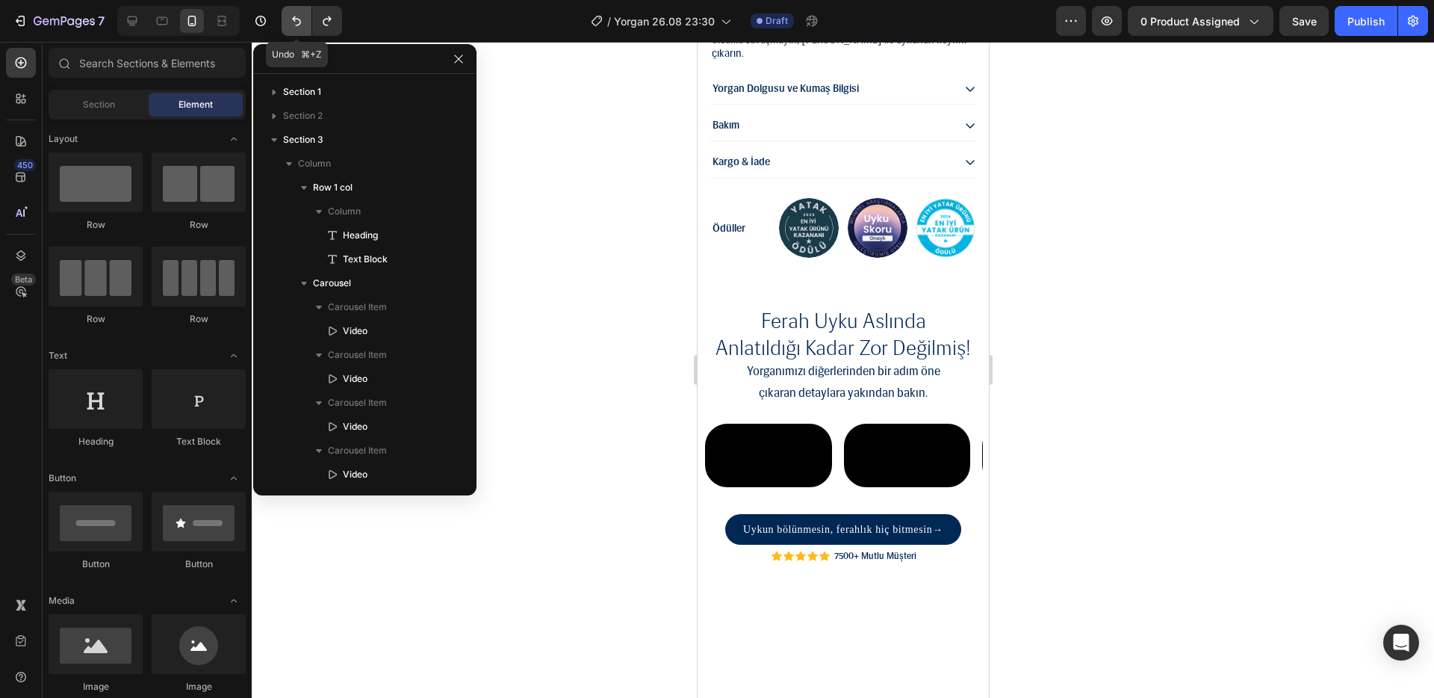
click at [297, 23] on icon "Undo/Redo" at bounding box center [296, 20] width 15 height 15
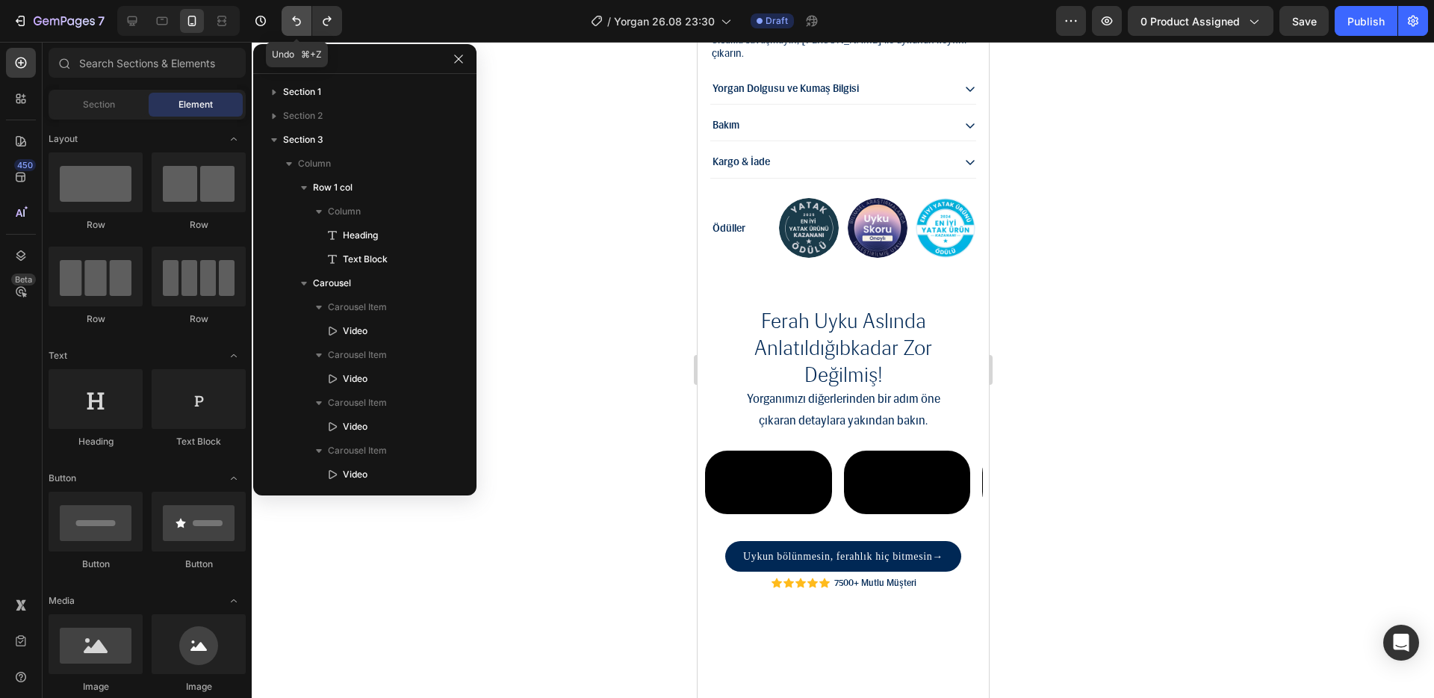
click at [297, 23] on icon "Undo/Redo" at bounding box center [296, 20] width 15 height 15
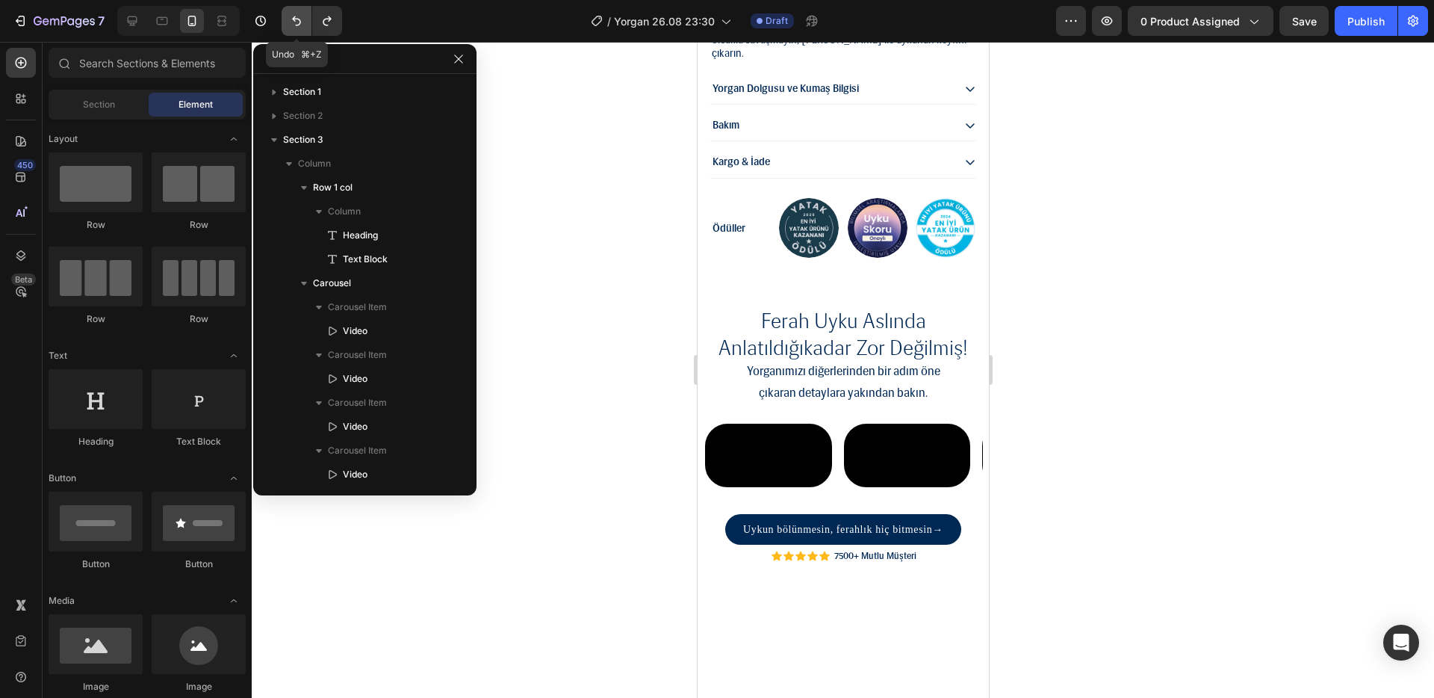
click at [297, 23] on icon "Undo/Redo" at bounding box center [296, 20] width 15 height 15
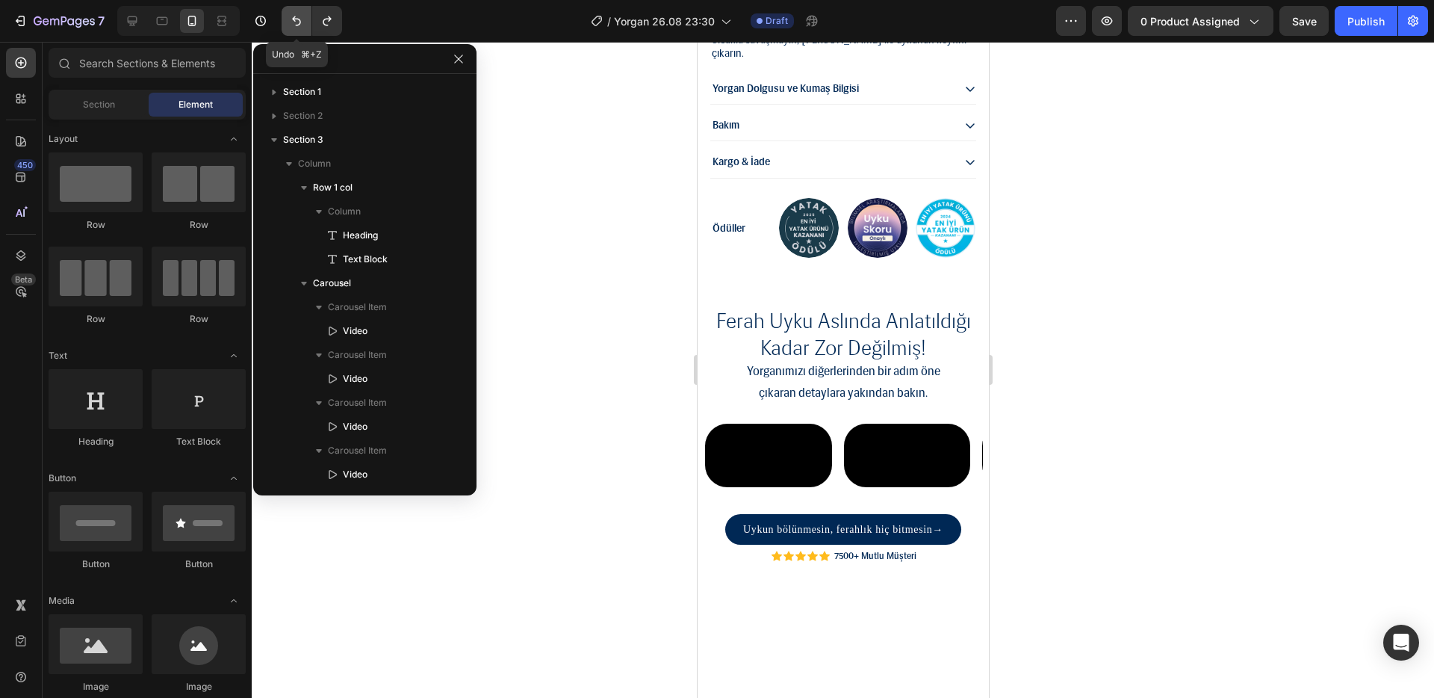
click at [297, 23] on icon "Undo/Redo" at bounding box center [296, 20] width 15 height 15
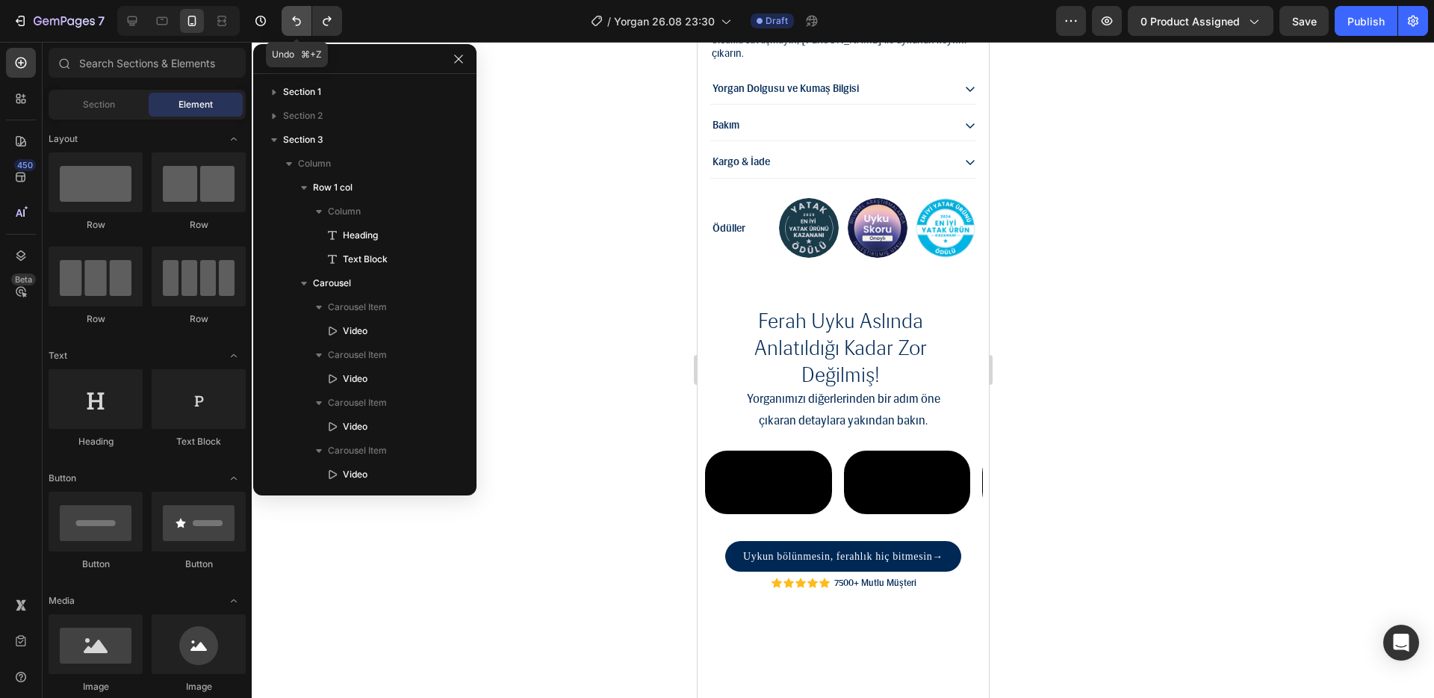
click at [297, 23] on icon "Undo/Redo" at bounding box center [296, 20] width 15 height 15
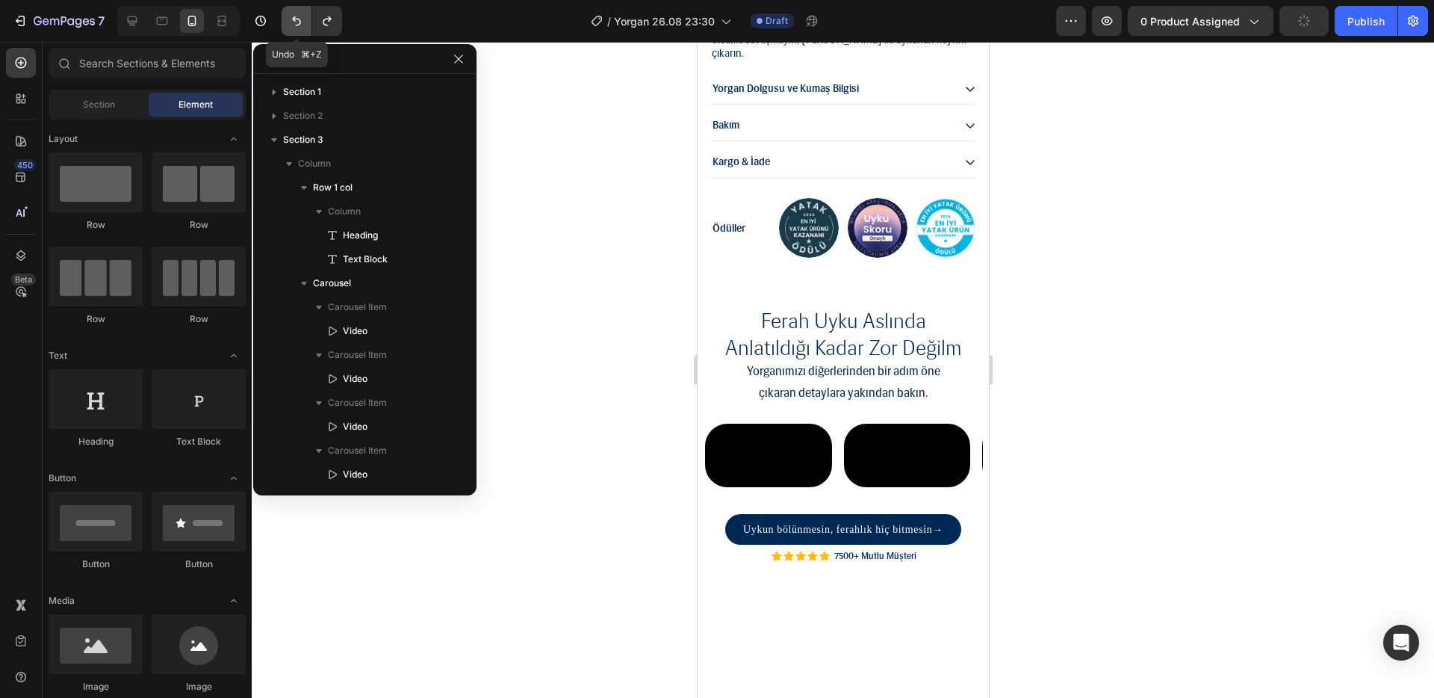
click at [297, 23] on icon "Undo/Redo" at bounding box center [296, 20] width 15 height 15
click at [332, 25] on icon "Undo/Redo" at bounding box center [327, 20] width 15 height 15
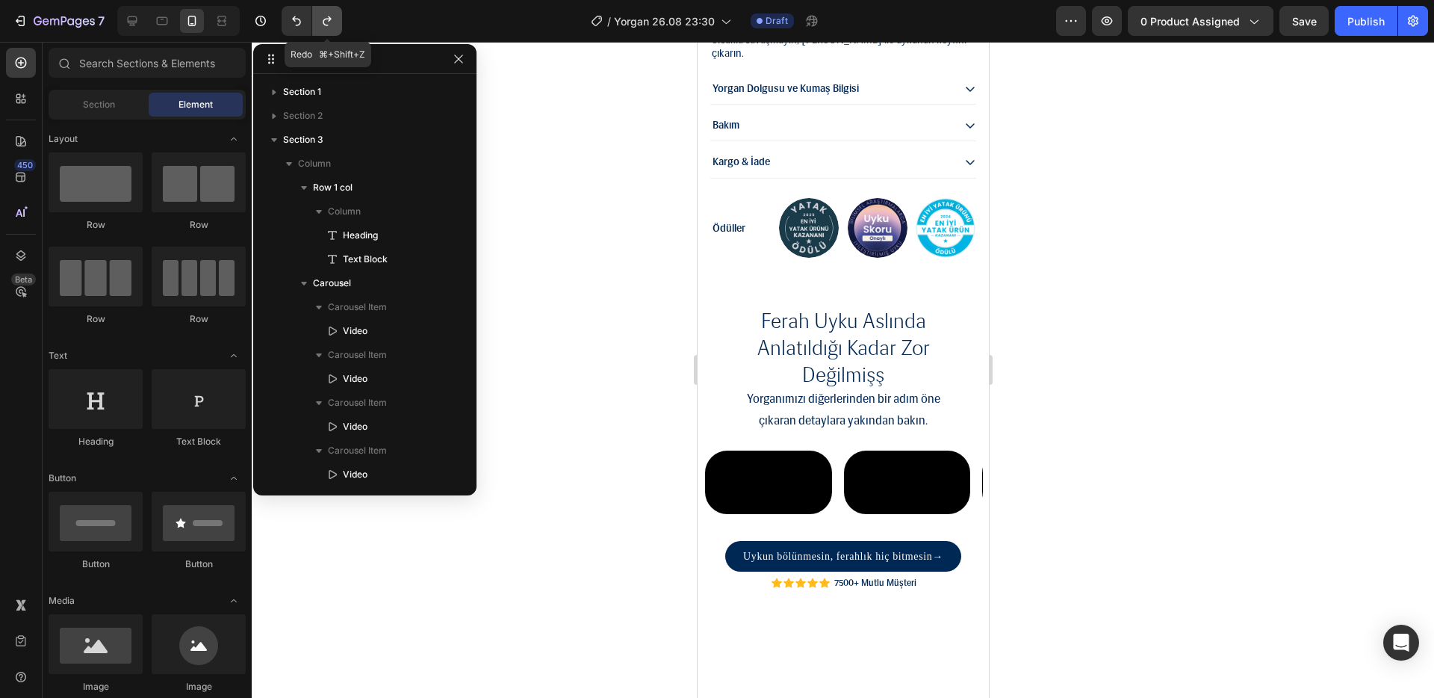
click at [332, 25] on icon "Undo/Redo" at bounding box center [327, 20] width 15 height 15
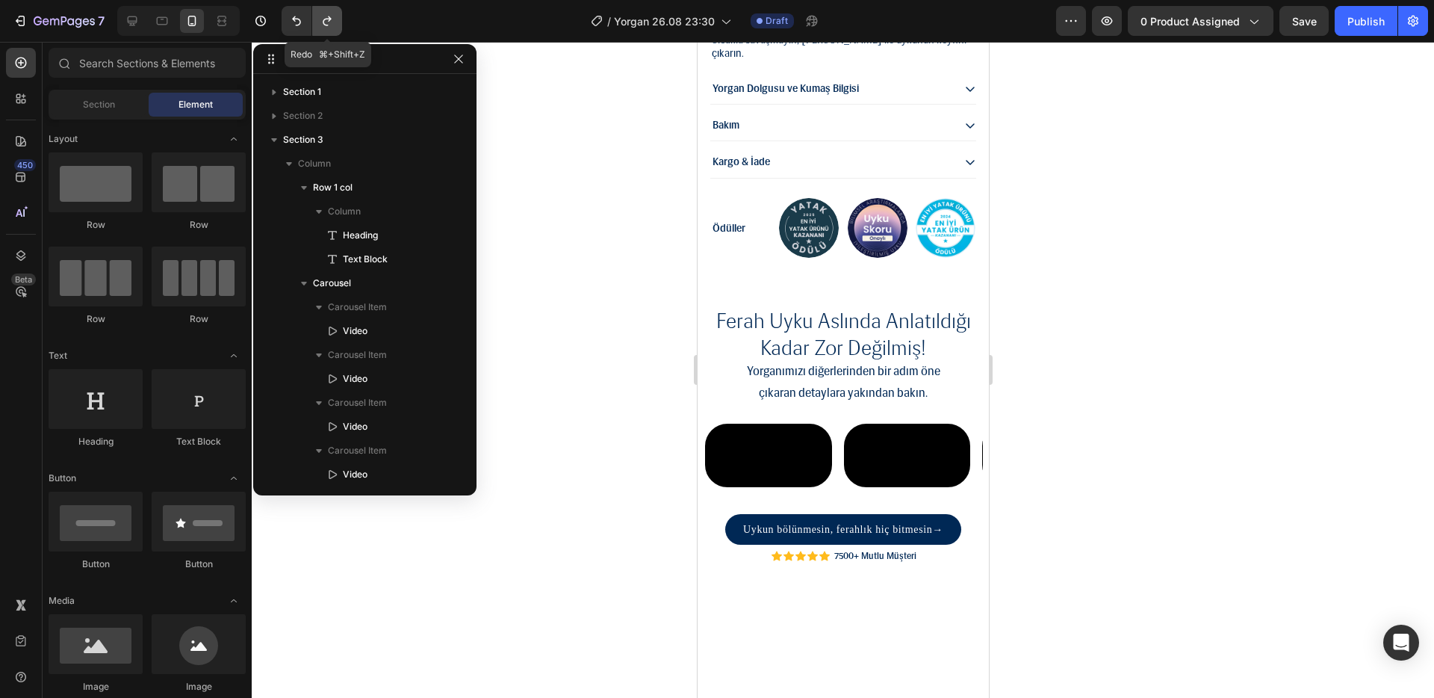
click at [332, 25] on icon "Undo/Redo" at bounding box center [327, 20] width 15 height 15
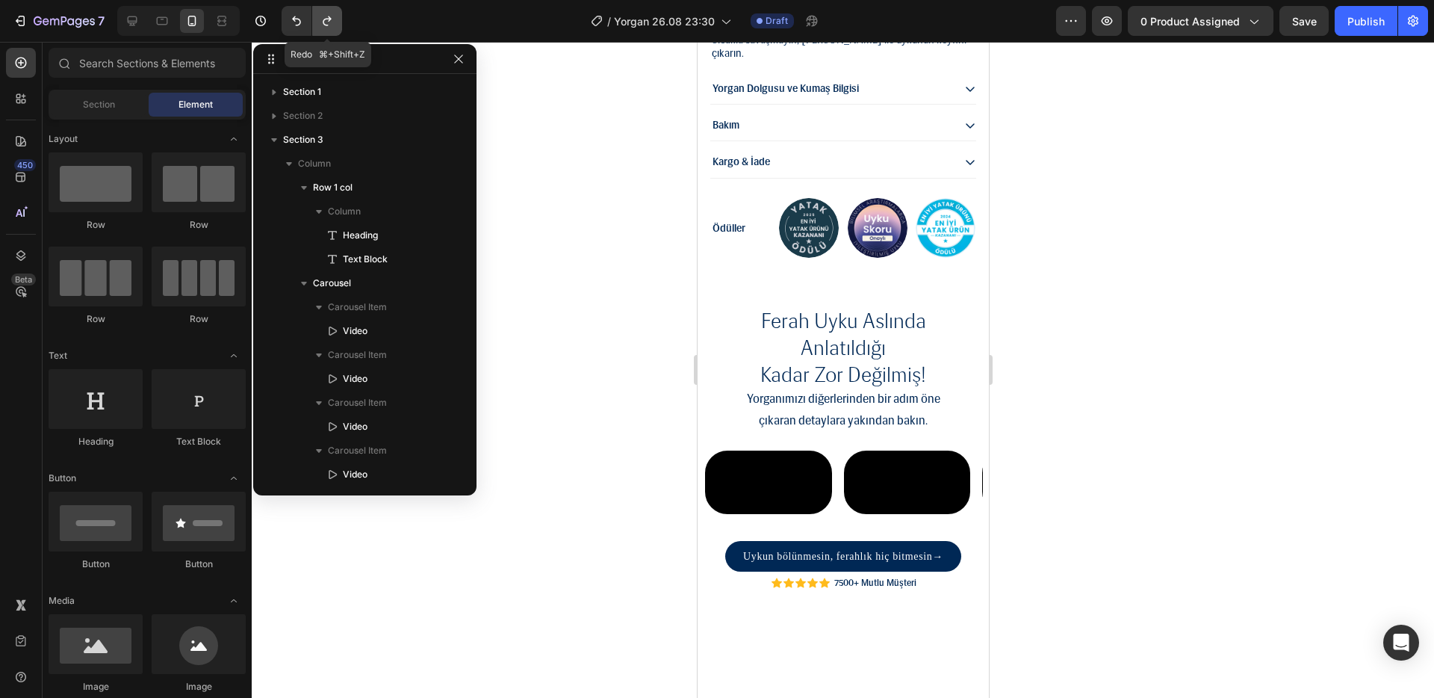
click at [332, 25] on icon "Undo/Redo" at bounding box center [327, 20] width 15 height 15
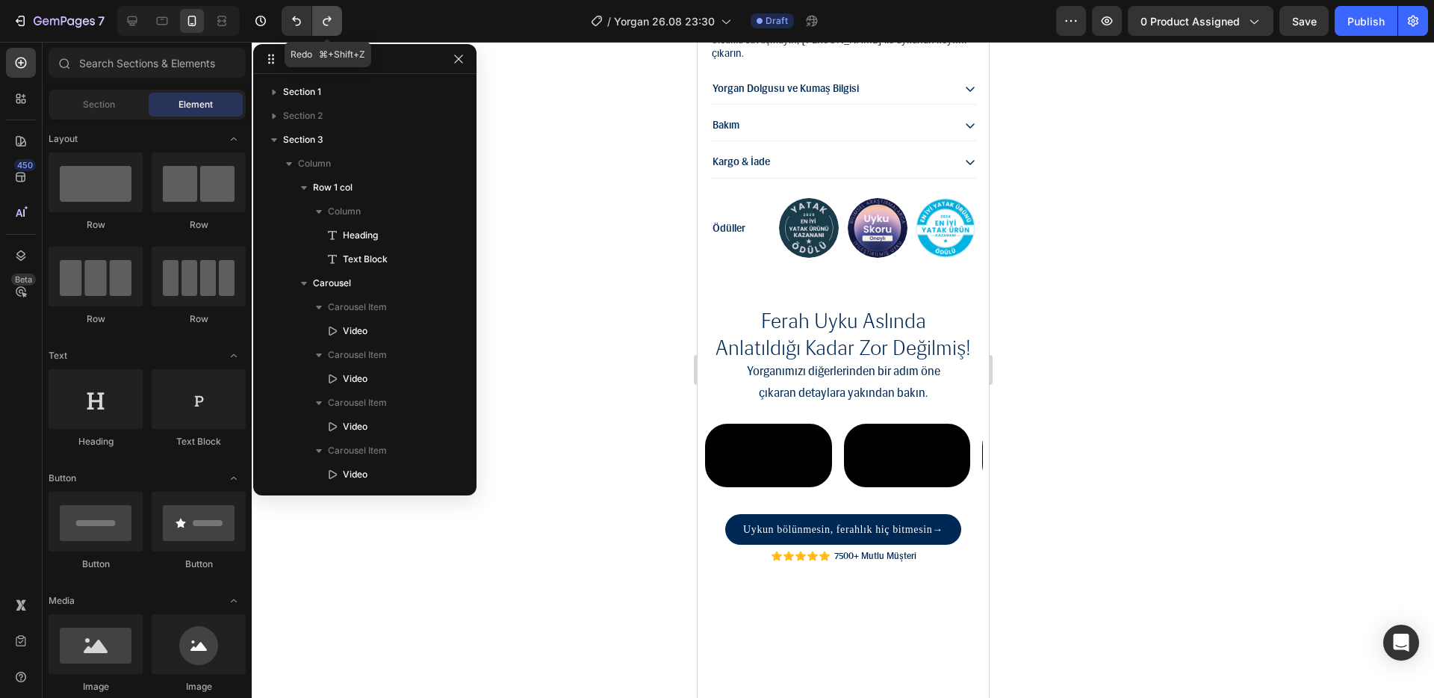
click at [332, 25] on icon "Undo/Redo" at bounding box center [327, 20] width 15 height 15
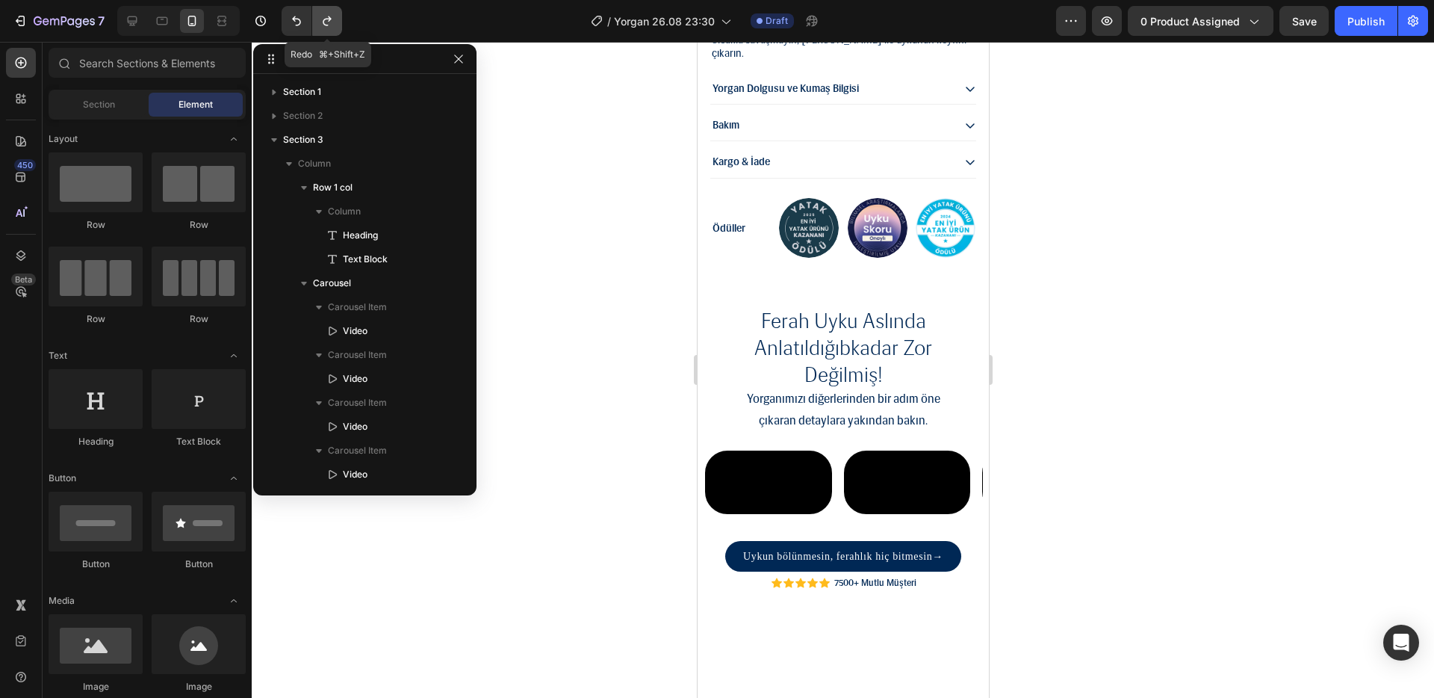
click at [332, 25] on icon "Undo/Redo" at bounding box center [327, 20] width 15 height 15
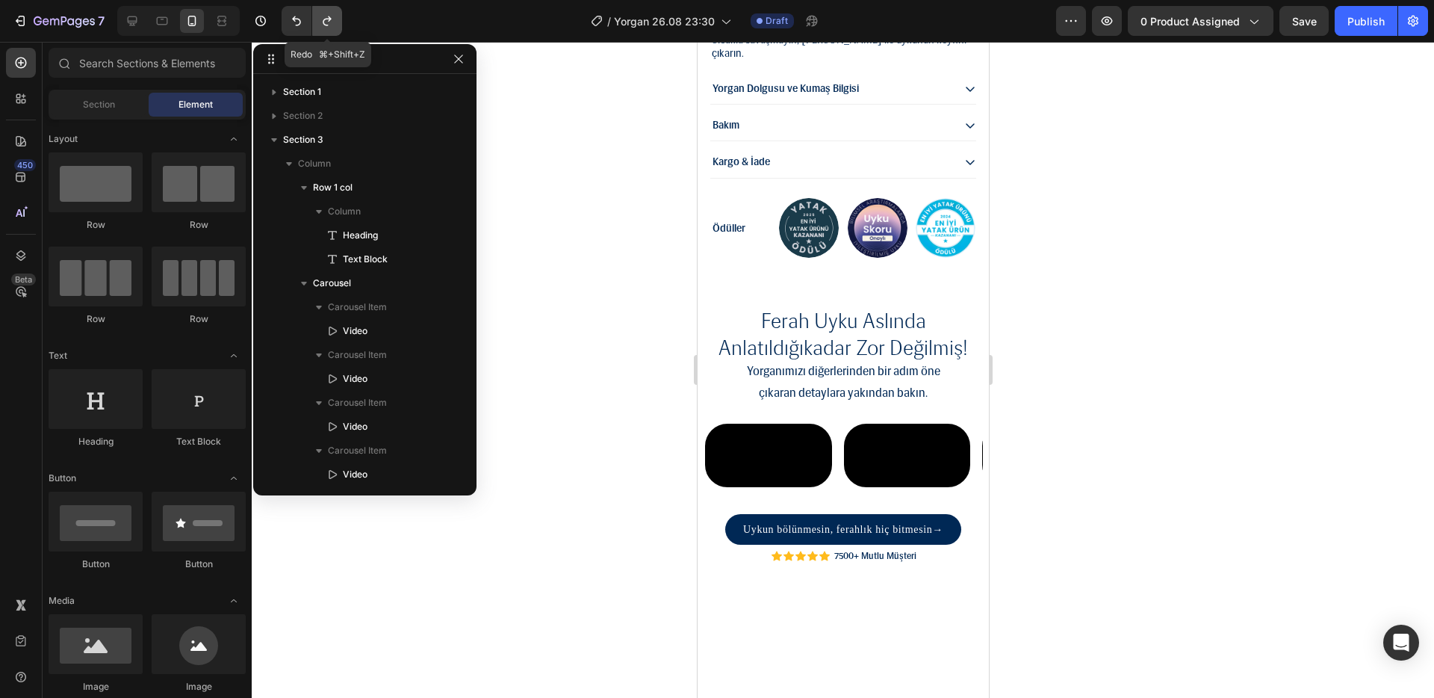
click at [332, 25] on icon "Undo/Redo" at bounding box center [327, 20] width 15 height 15
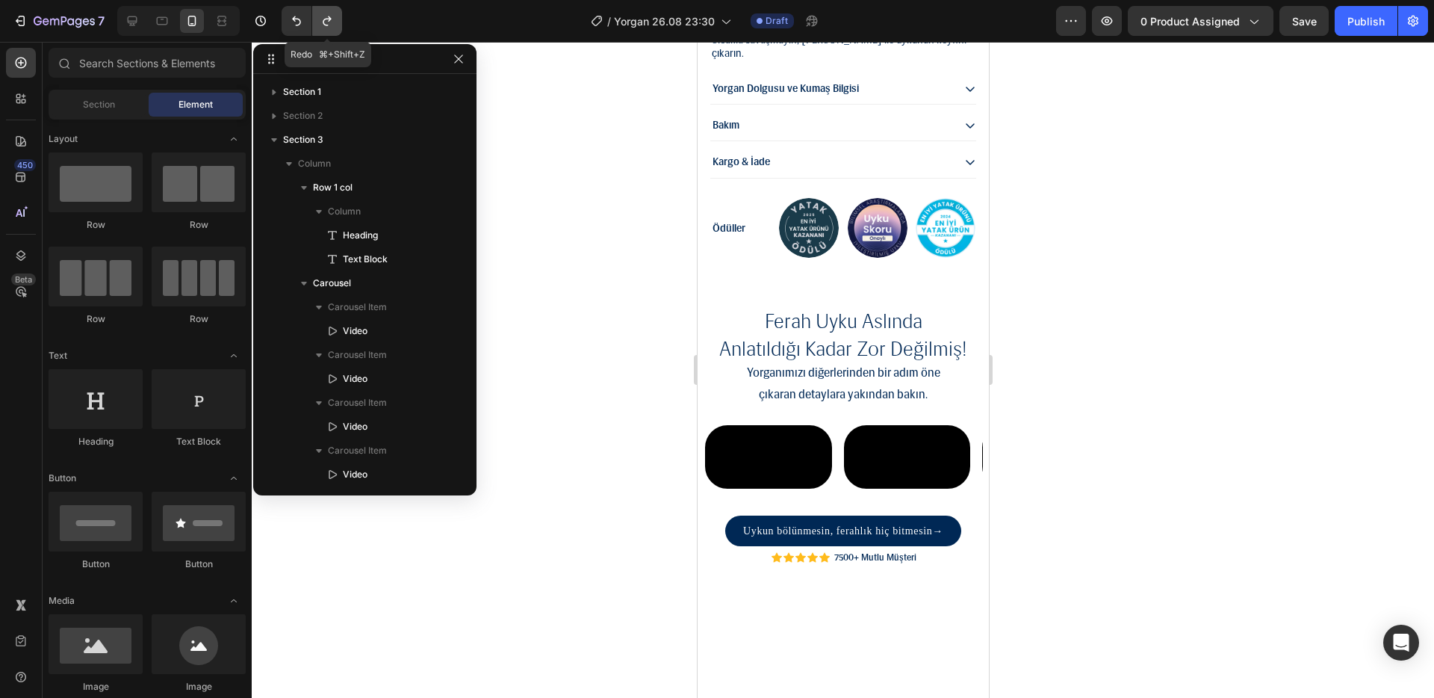
click at [332, 25] on icon "Undo/Redo" at bounding box center [327, 20] width 15 height 15
click at [300, 28] on button "Undo/Redo" at bounding box center [297, 21] width 30 height 30
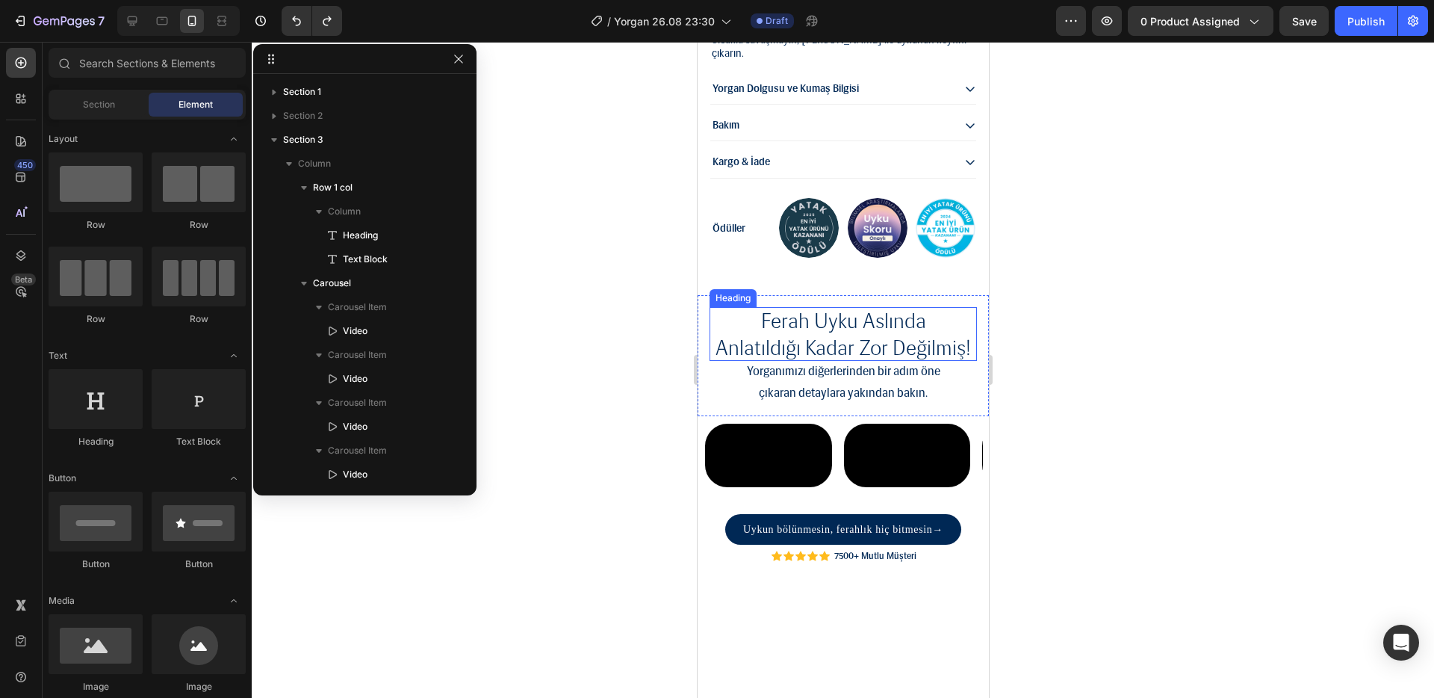
click at [787, 347] on h2 "ferah uyku aslında anlatıldığı kadar zor değilmiş!" at bounding box center [842, 334] width 267 height 55
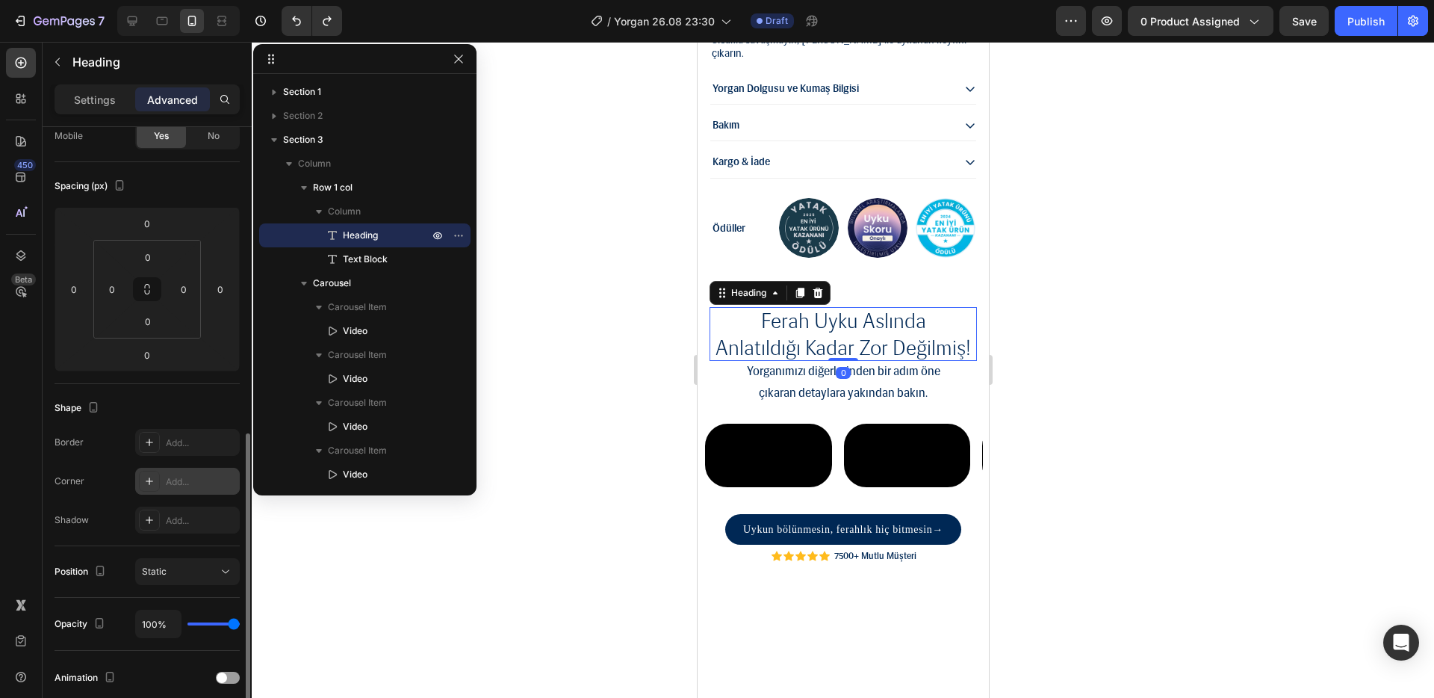
scroll to position [268, 0]
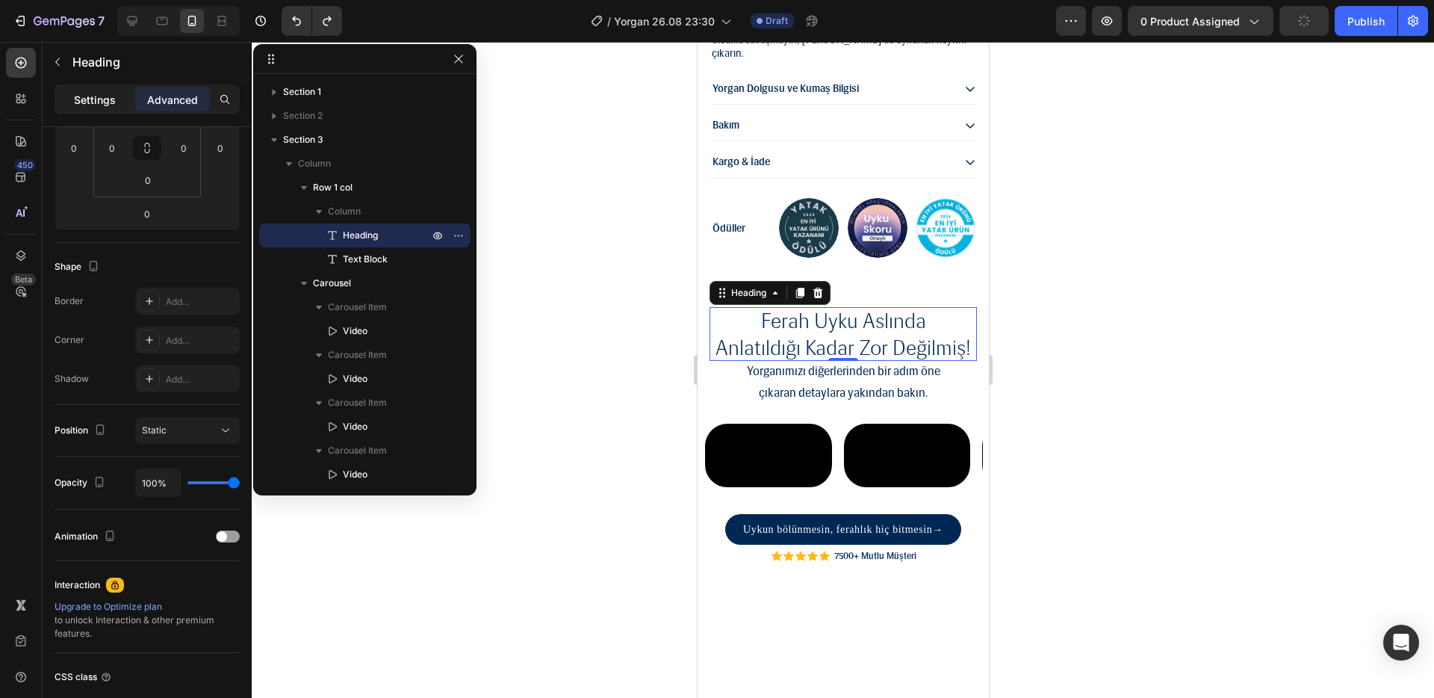
click at [93, 94] on p "Settings" at bounding box center [95, 100] width 42 height 16
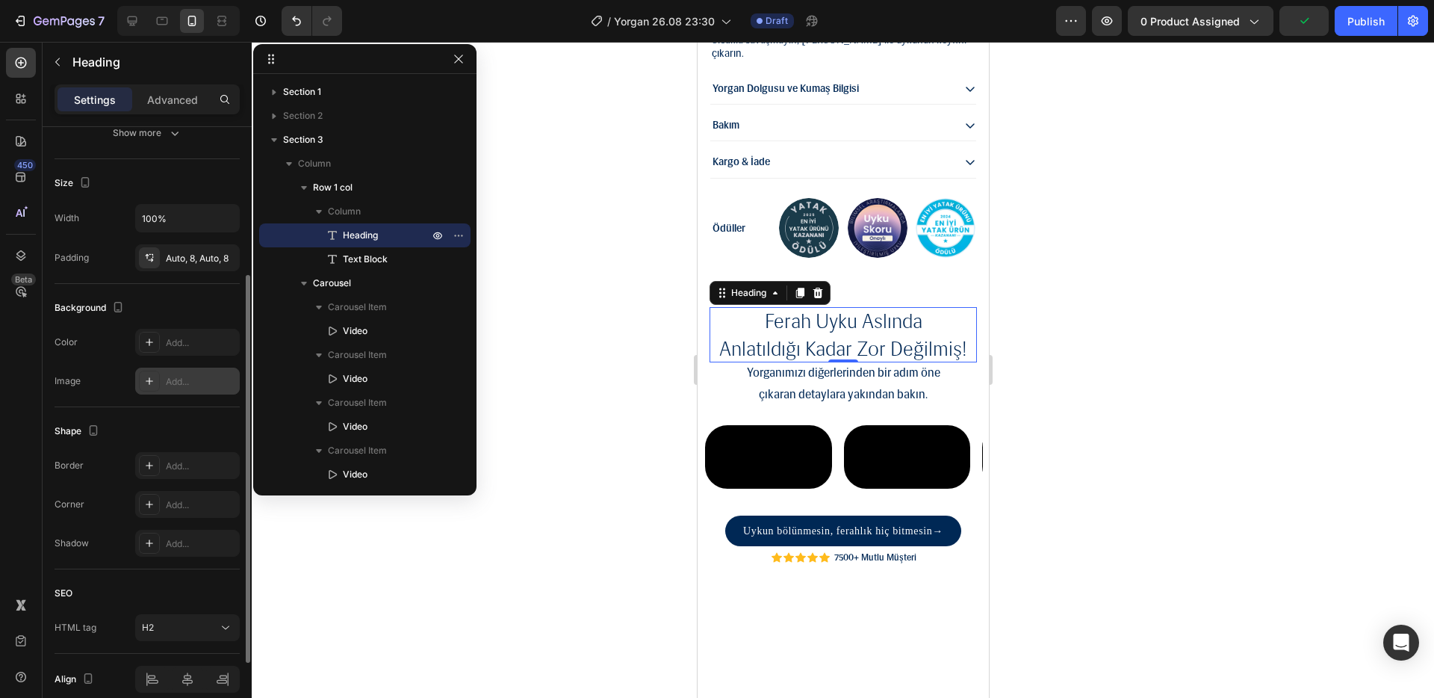
scroll to position [350, 0]
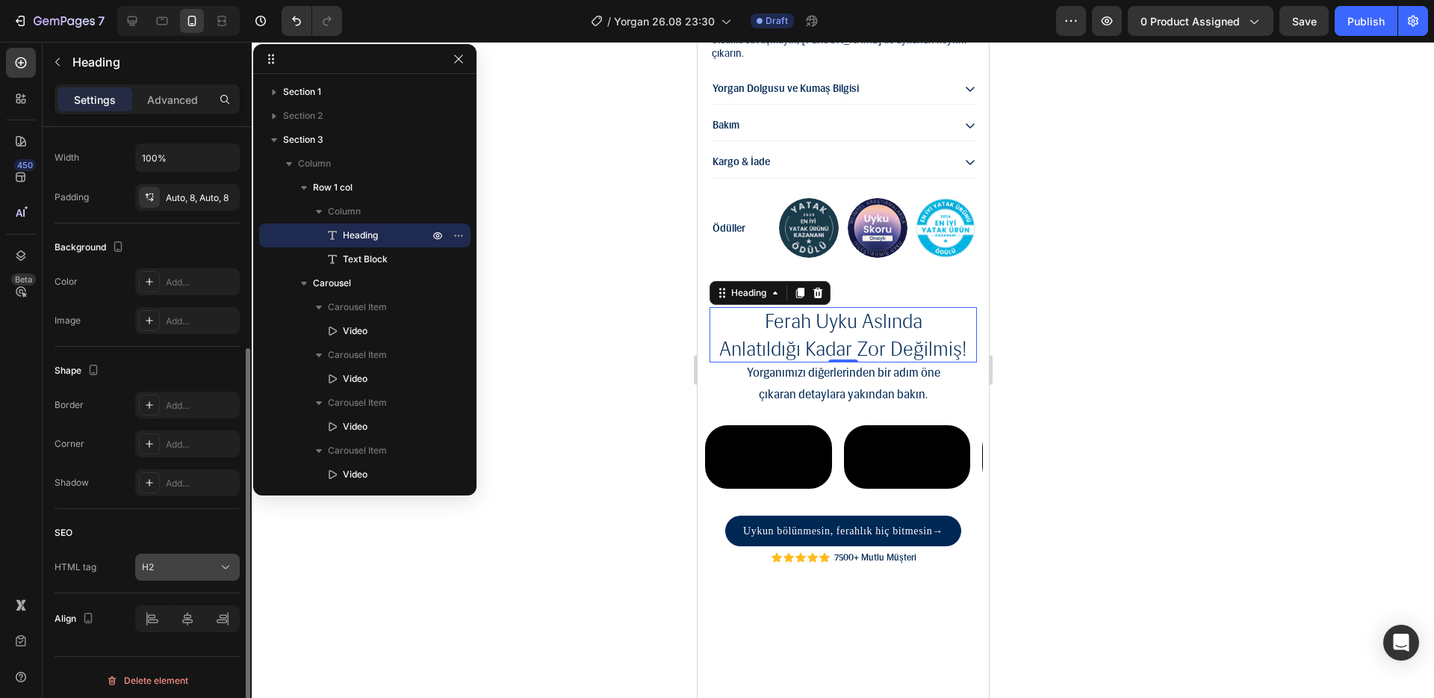
click at [204, 573] on div "H2" at bounding box center [180, 566] width 76 height 13
click at [229, 199] on icon "button" at bounding box center [224, 197] width 12 height 12
click at [1044, 380] on div at bounding box center [843, 370] width 1183 height 656
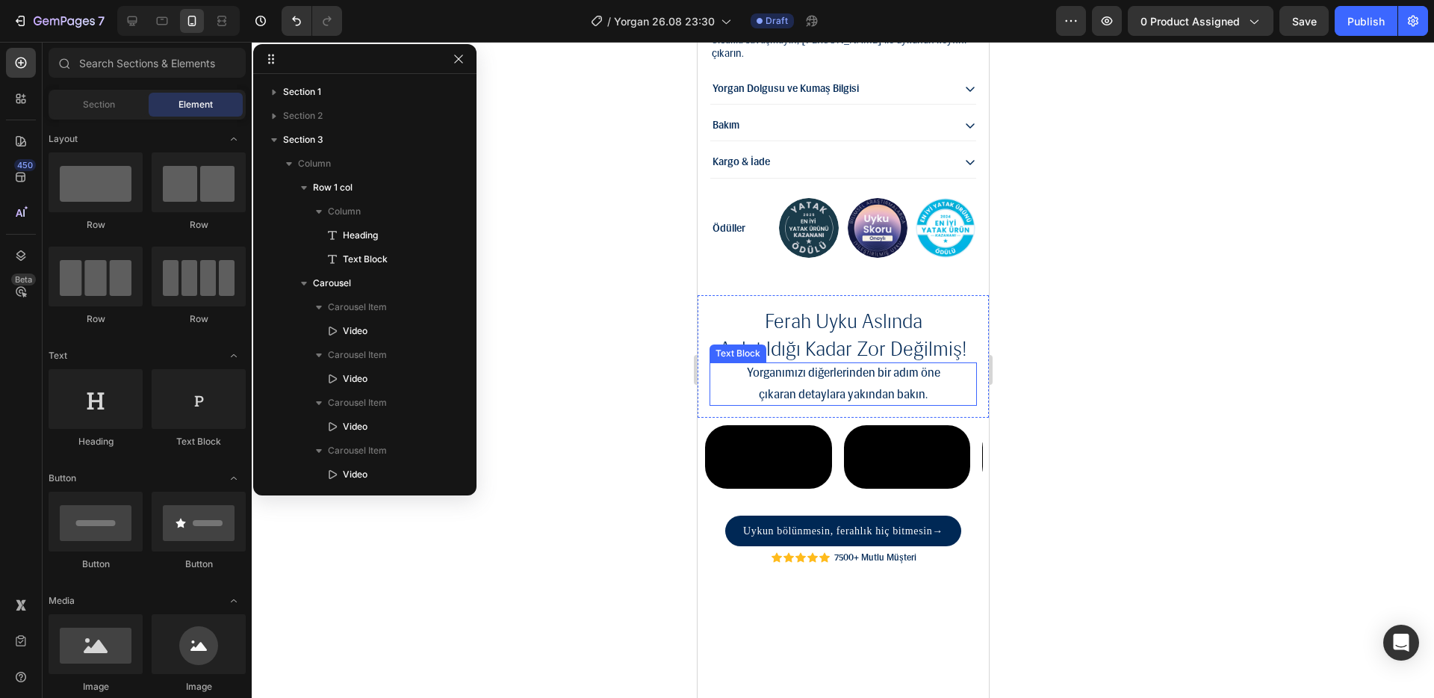
click at [866, 406] on p "çıkaran detaylara yakından bakın." at bounding box center [842, 395] width 267 height 22
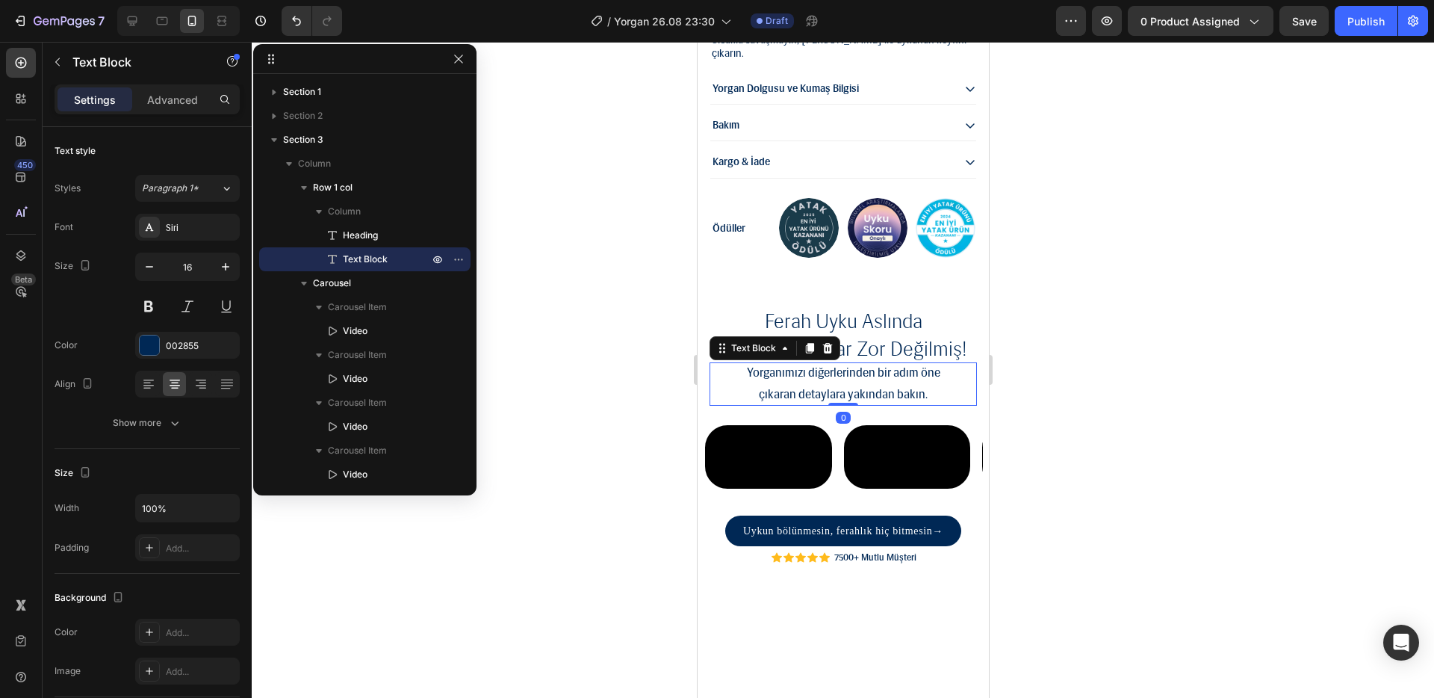
click at [1035, 365] on div at bounding box center [843, 370] width 1183 height 656
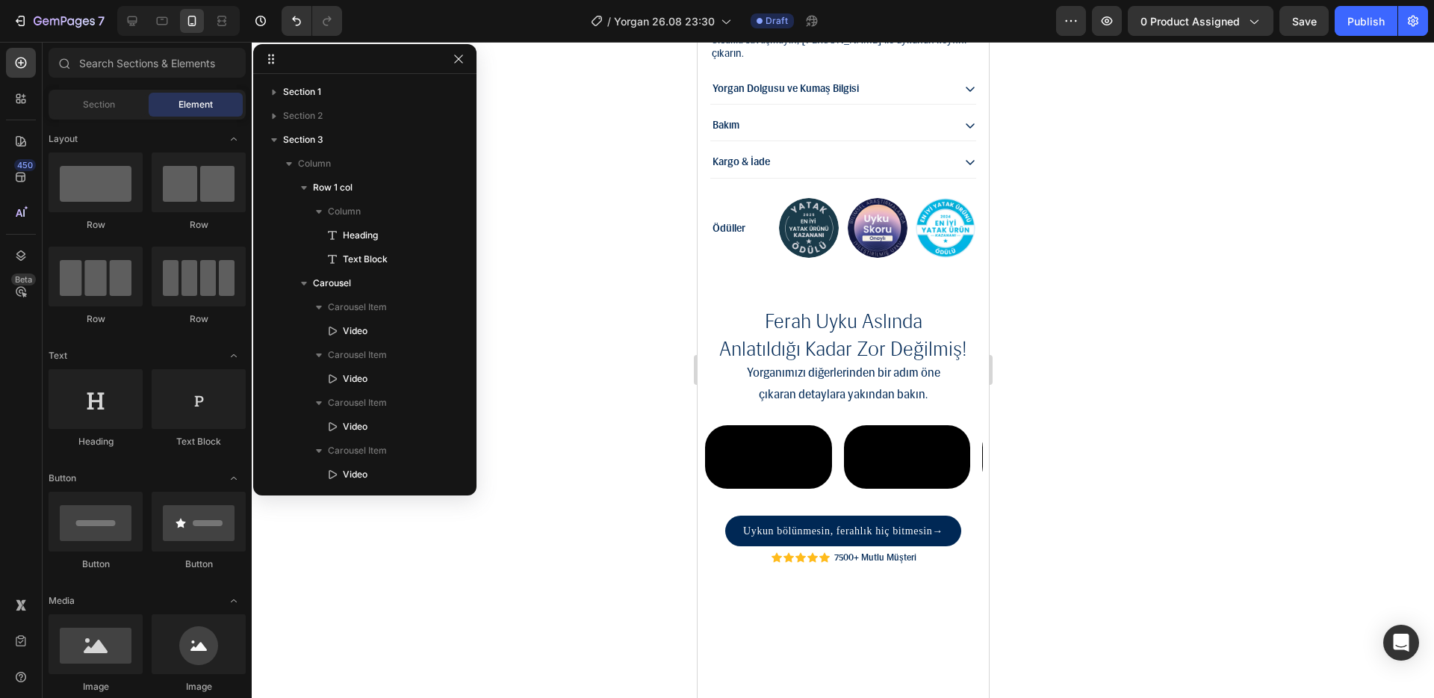
click at [885, 386] on p "çıkaran detaylara yakından bakın." at bounding box center [842, 395] width 267 height 22
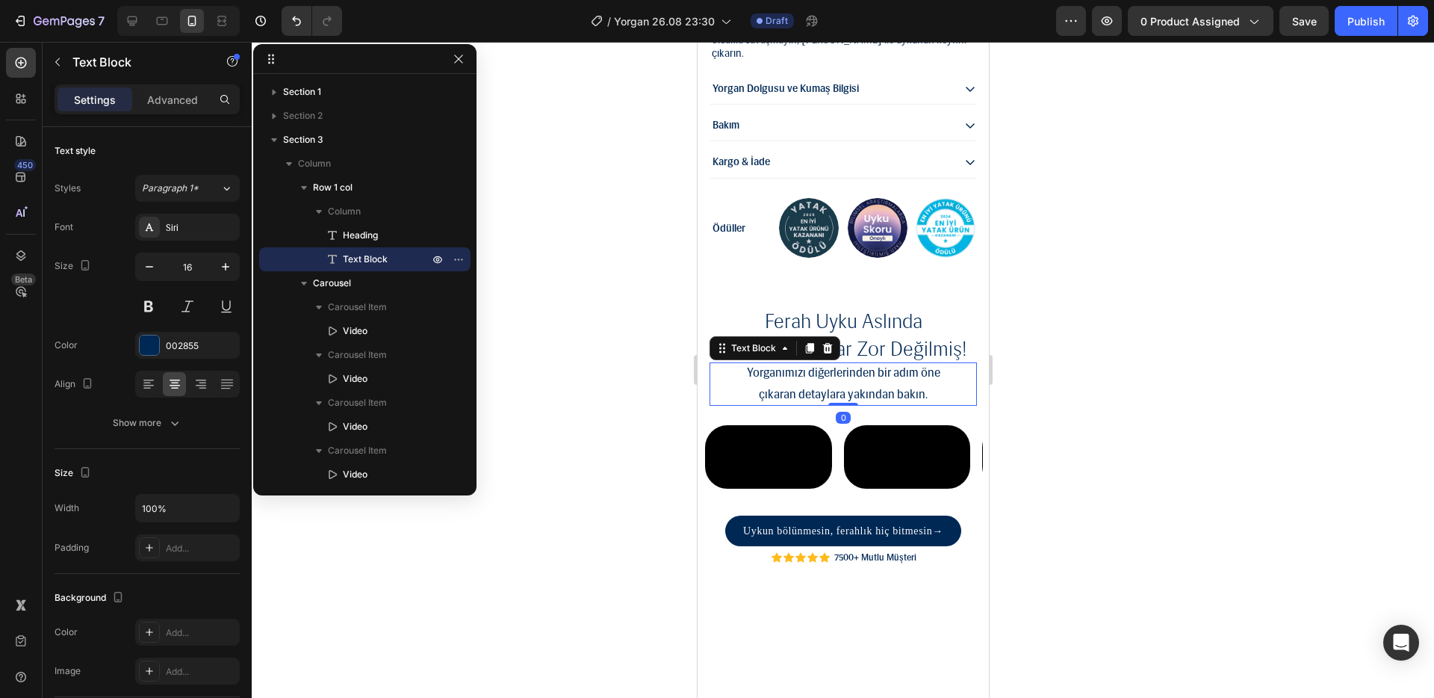
click at [821, 349] on icon at bounding box center [827, 348] width 12 height 12
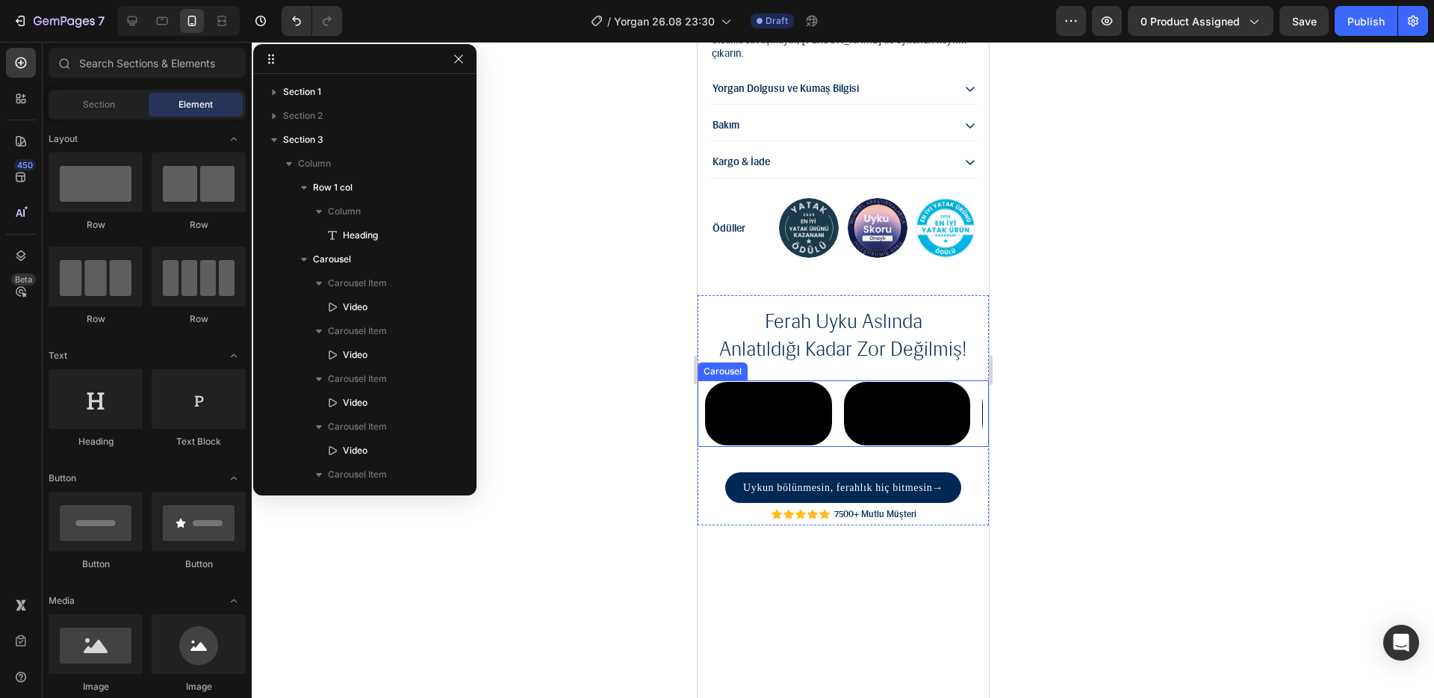
click at [838, 394] on div "Video Video Video Video Video" at bounding box center [842, 413] width 279 height 66
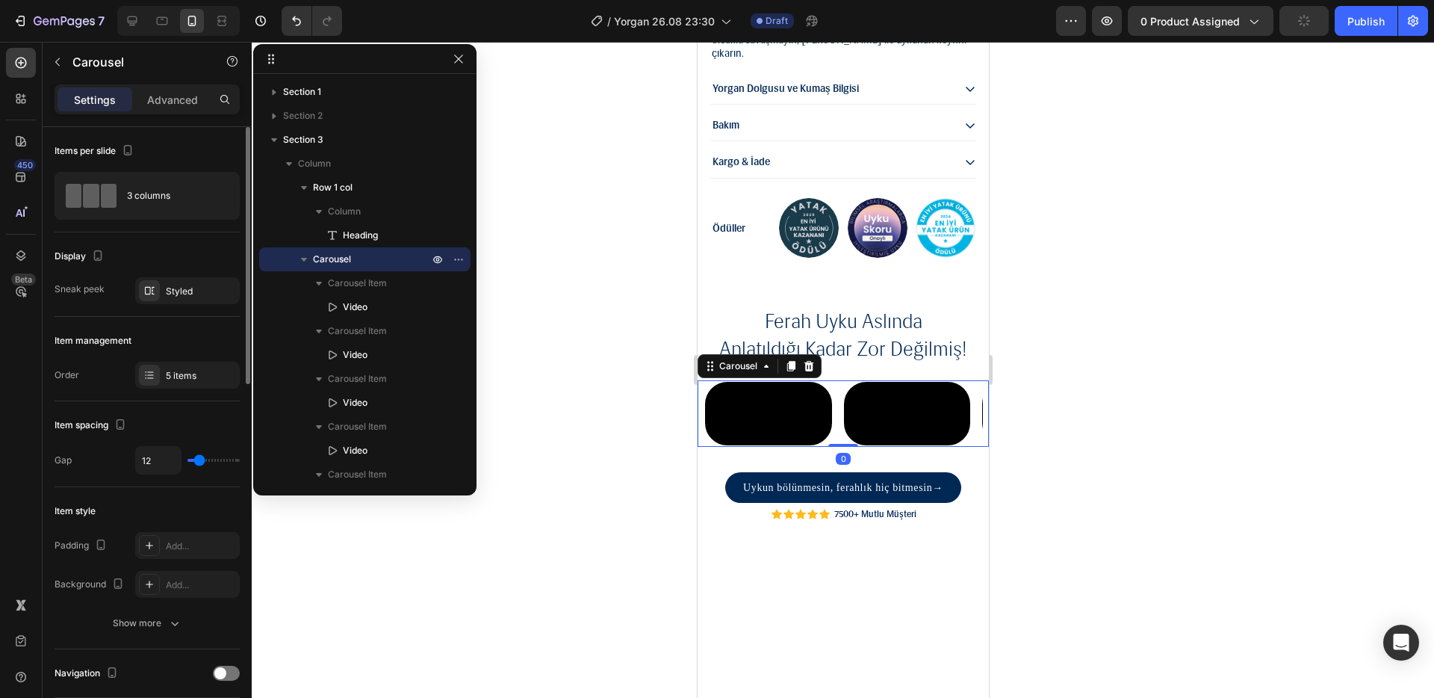
click at [165, 649] on div "Display Sneak peek Styled" at bounding box center [147, 673] width 185 height 49
click at [170, 303] on div "Styled" at bounding box center [187, 290] width 105 height 27
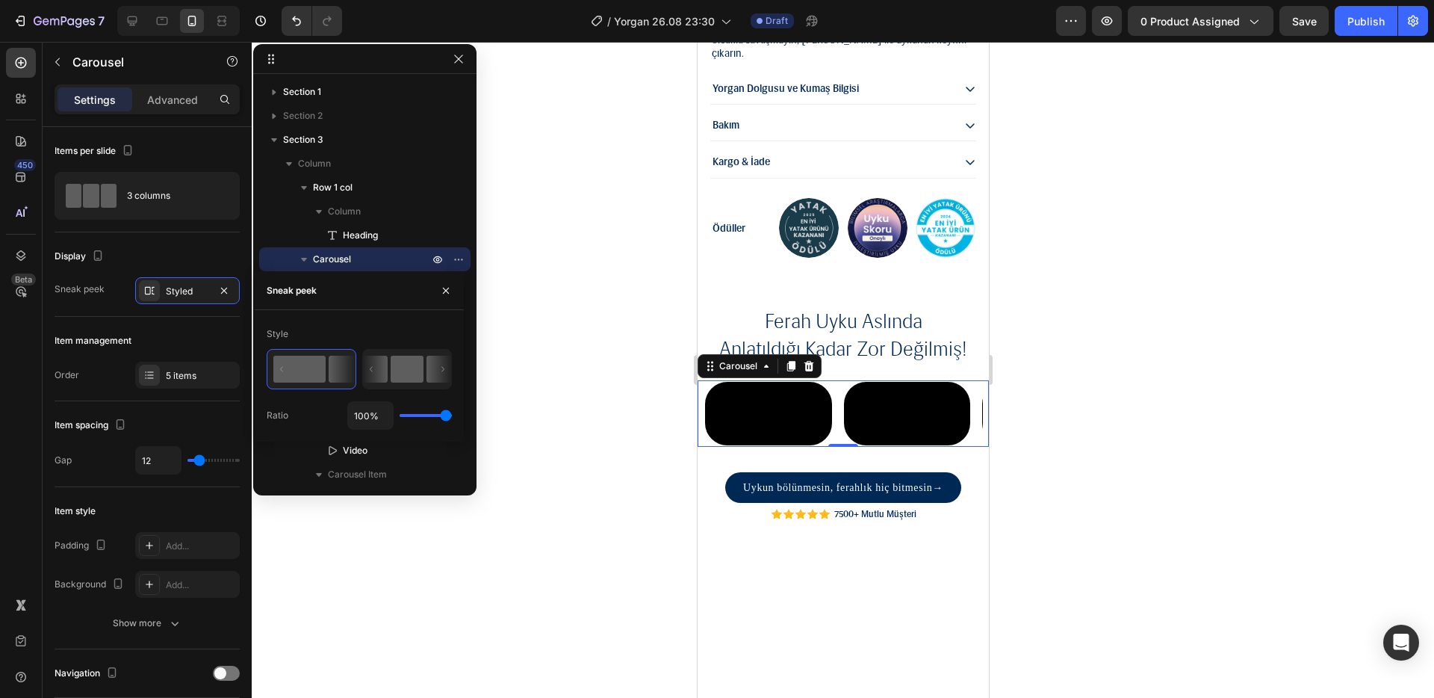
click at [418, 364] on rect at bounding box center [407, 369] width 33 height 27
type input "50%"
type input "50"
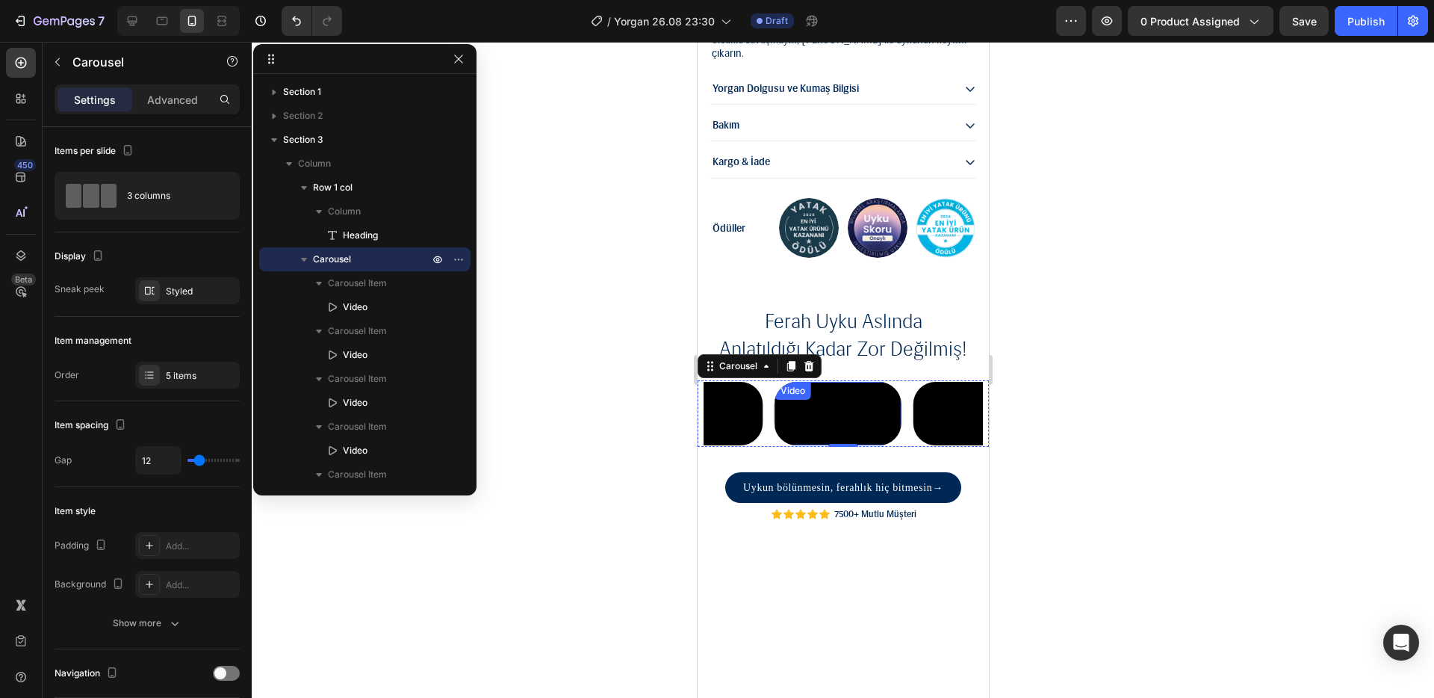
click at [1238, 344] on div at bounding box center [843, 370] width 1183 height 656
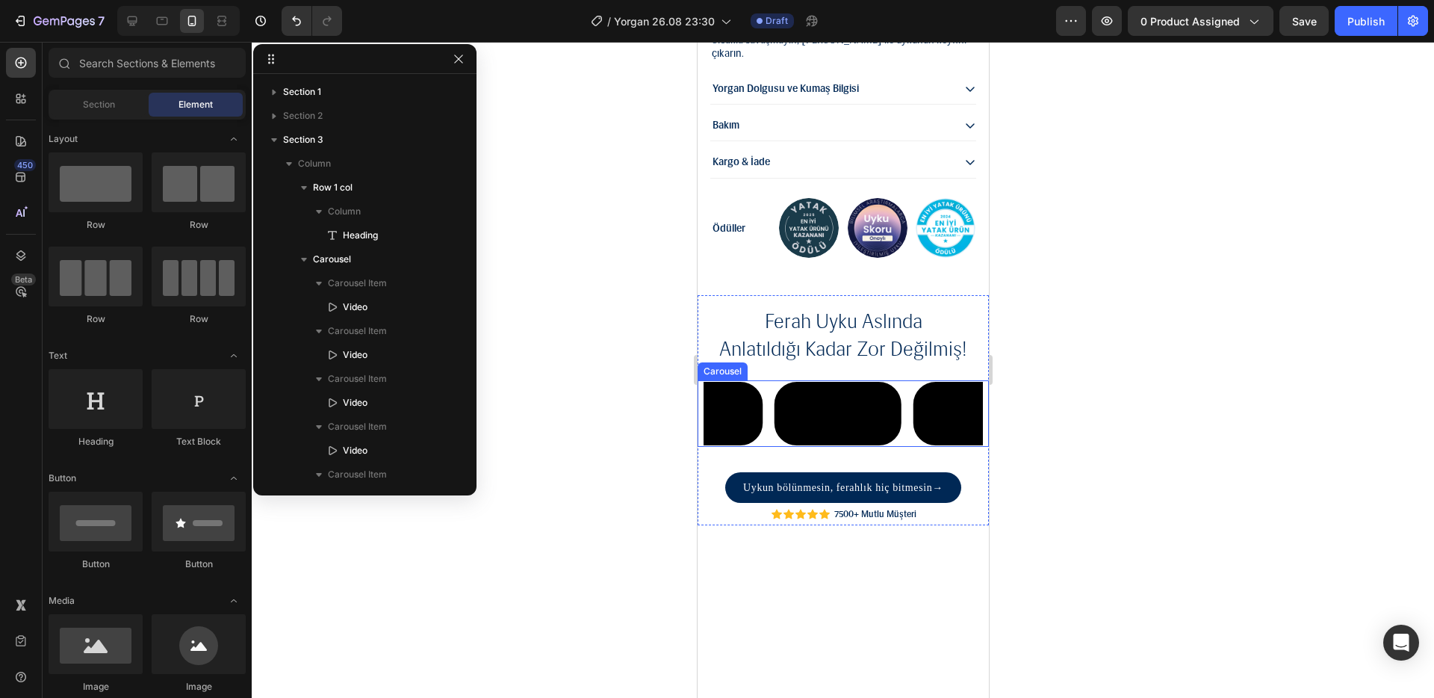
click at [701, 407] on div "Video Video Video Video Video Carousel" at bounding box center [842, 413] width 291 height 66
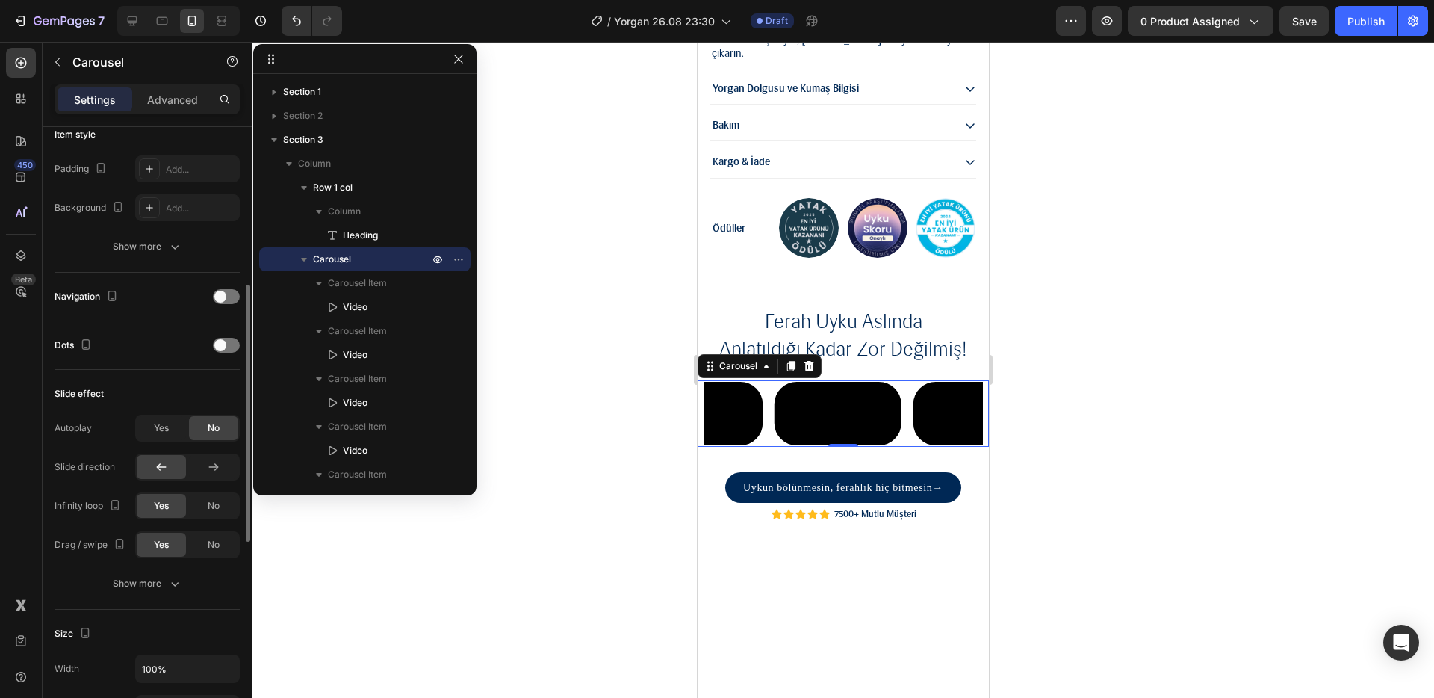
scroll to position [505, 0]
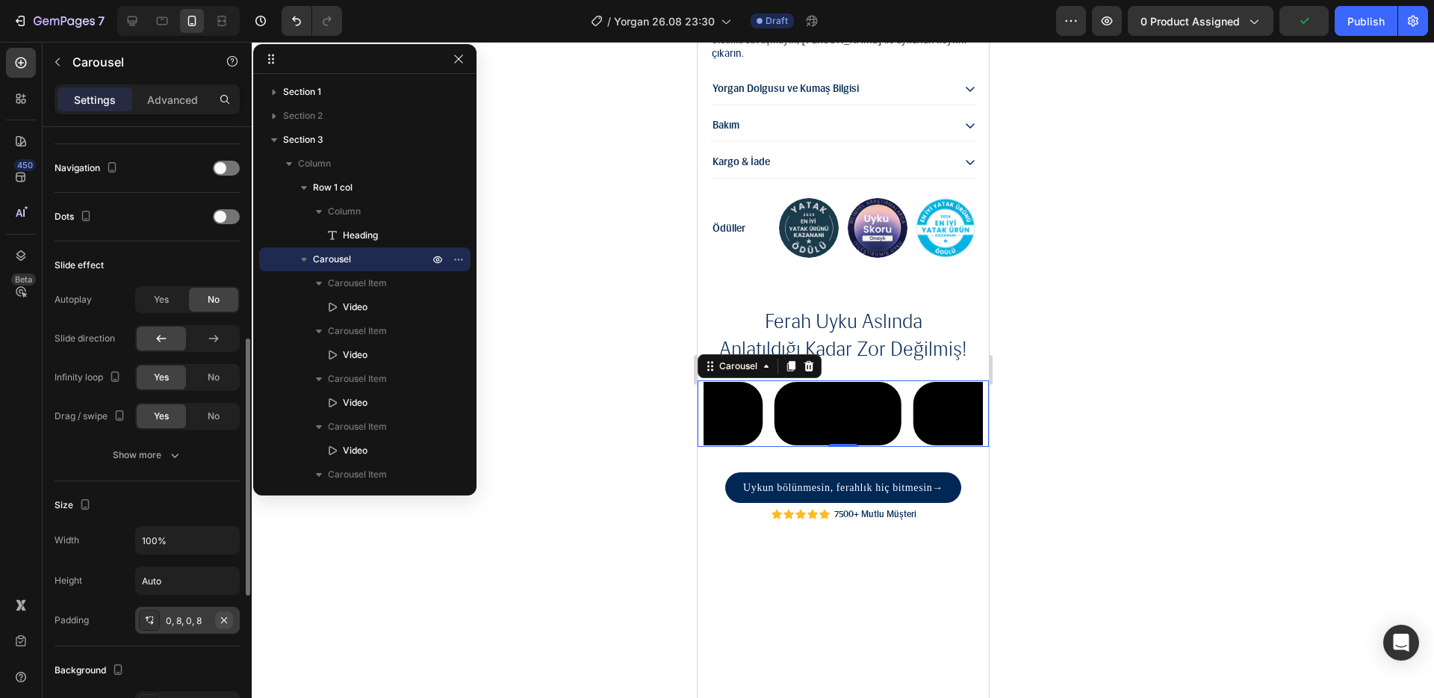
click at [229, 621] on icon "button" at bounding box center [224, 620] width 12 height 12
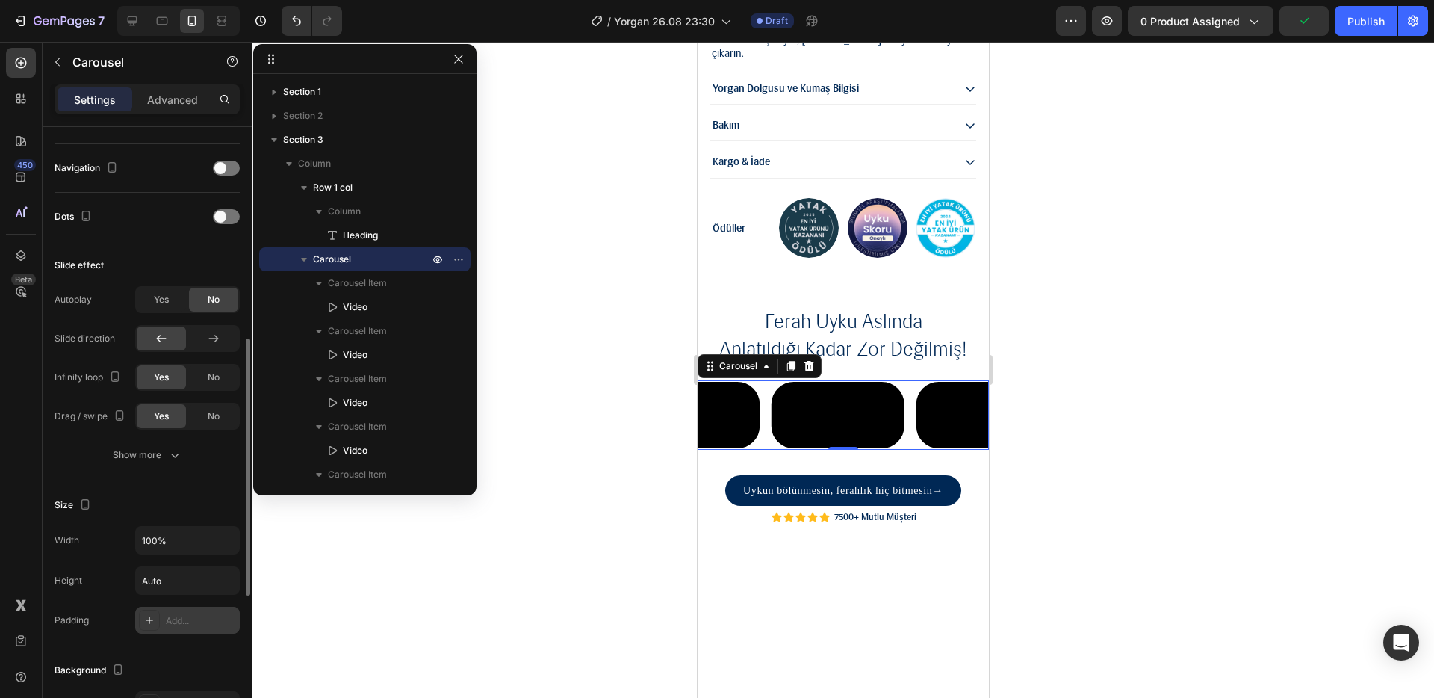
click at [456, 550] on div at bounding box center [843, 370] width 1183 height 656
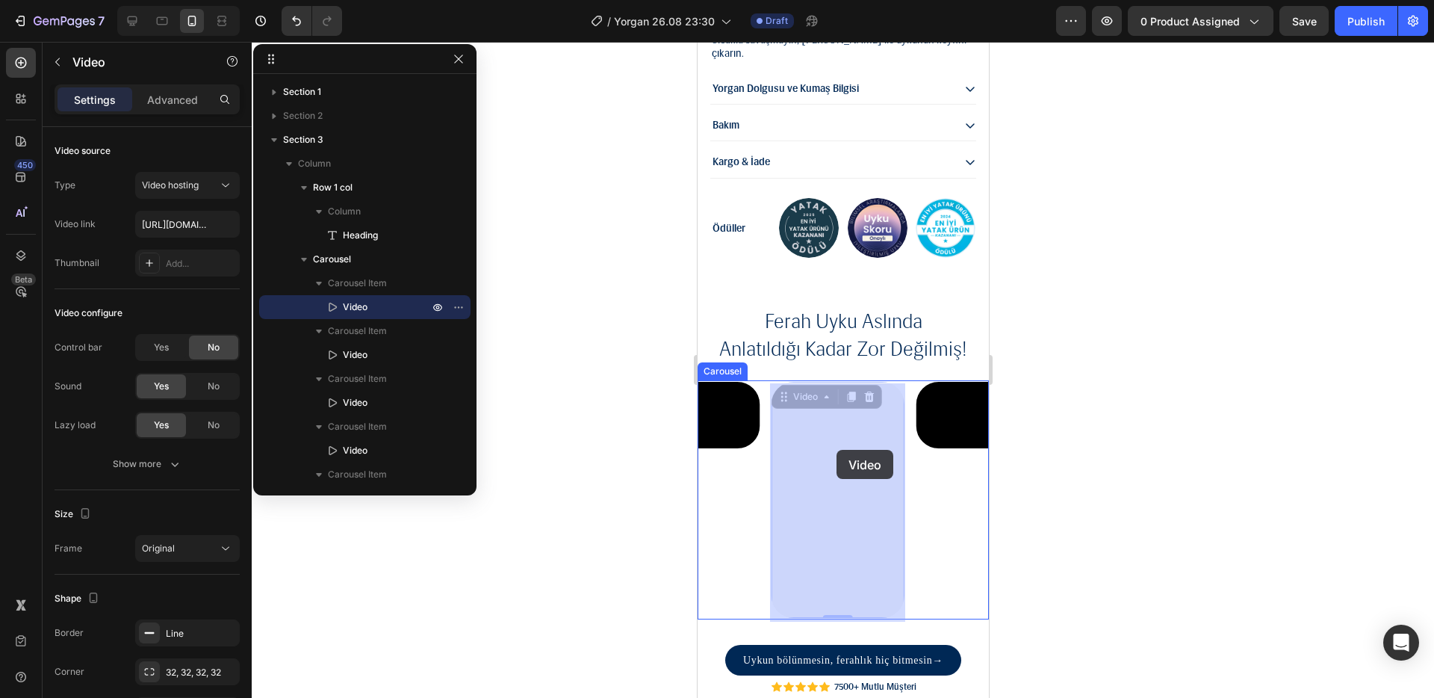
drag, startPoint x: 871, startPoint y: 450, endPoint x: 837, endPoint y: 450, distance: 33.6
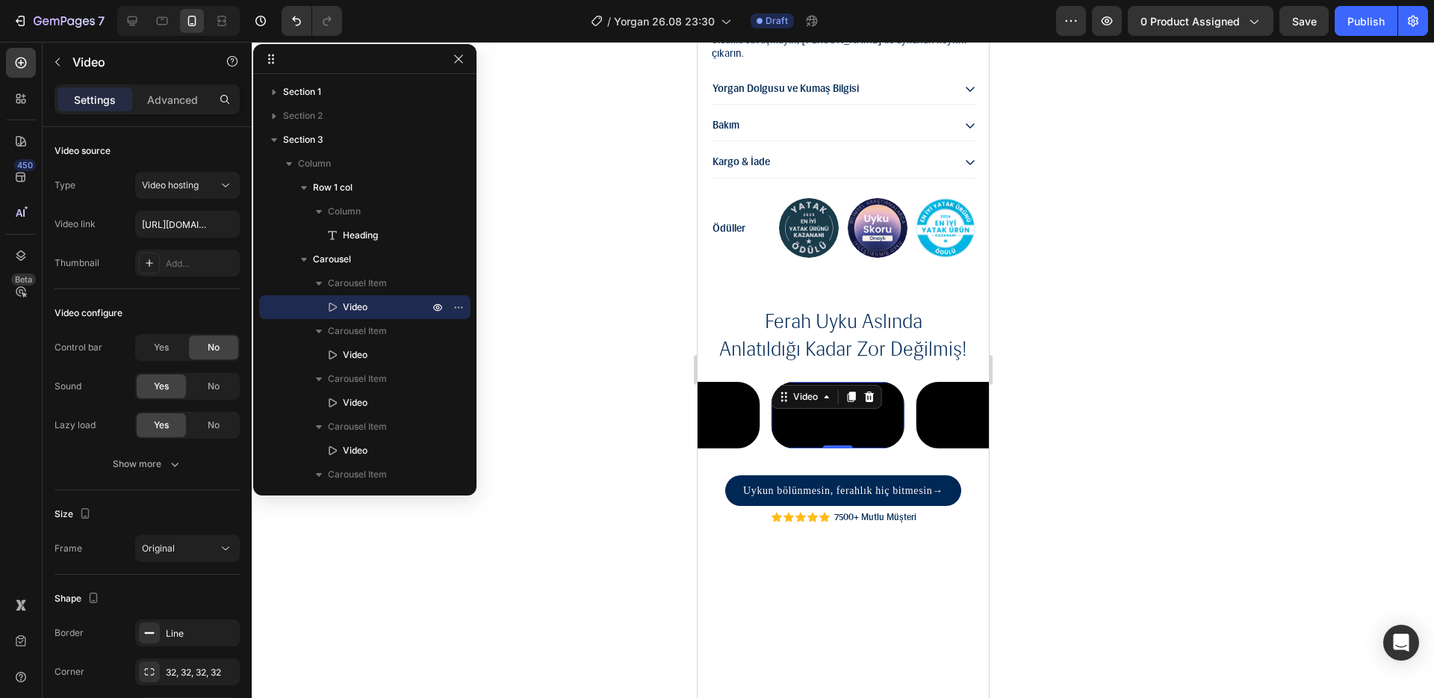
click at [1131, 422] on div at bounding box center [843, 370] width 1183 height 656
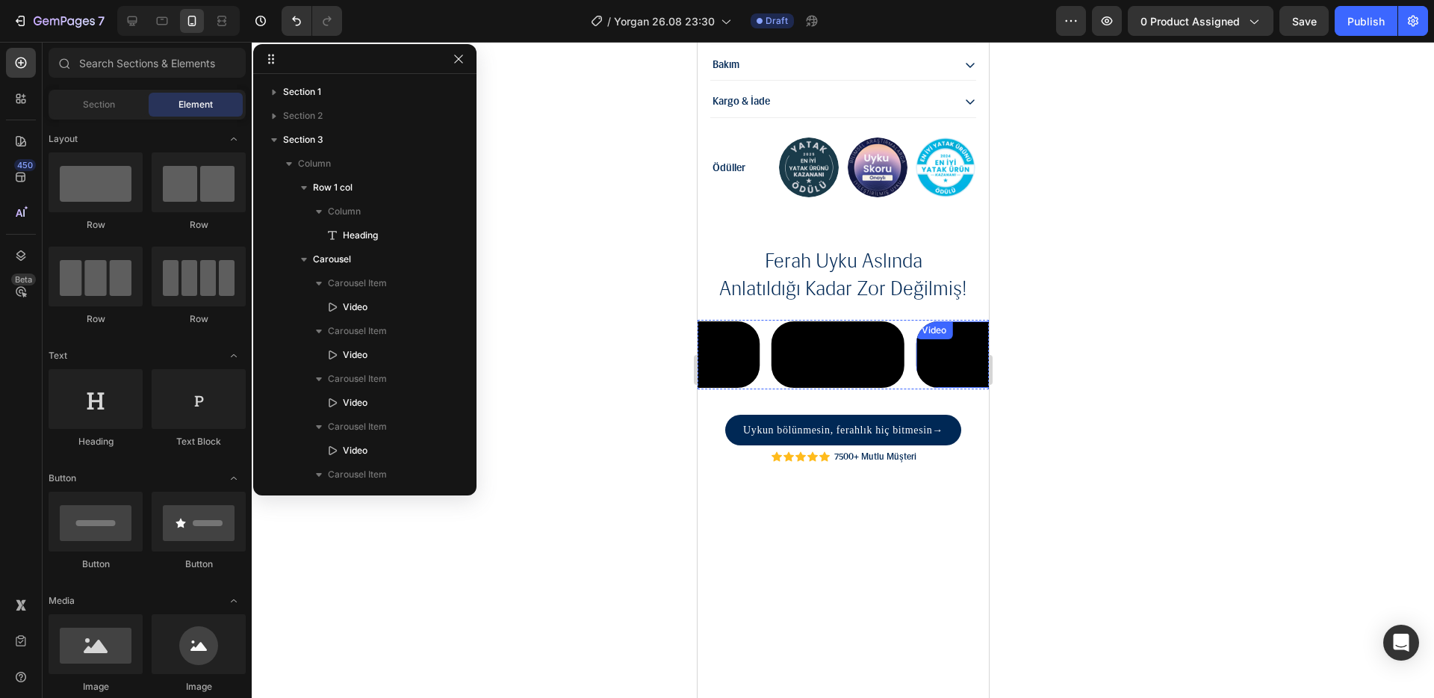
scroll to position [1602, 0]
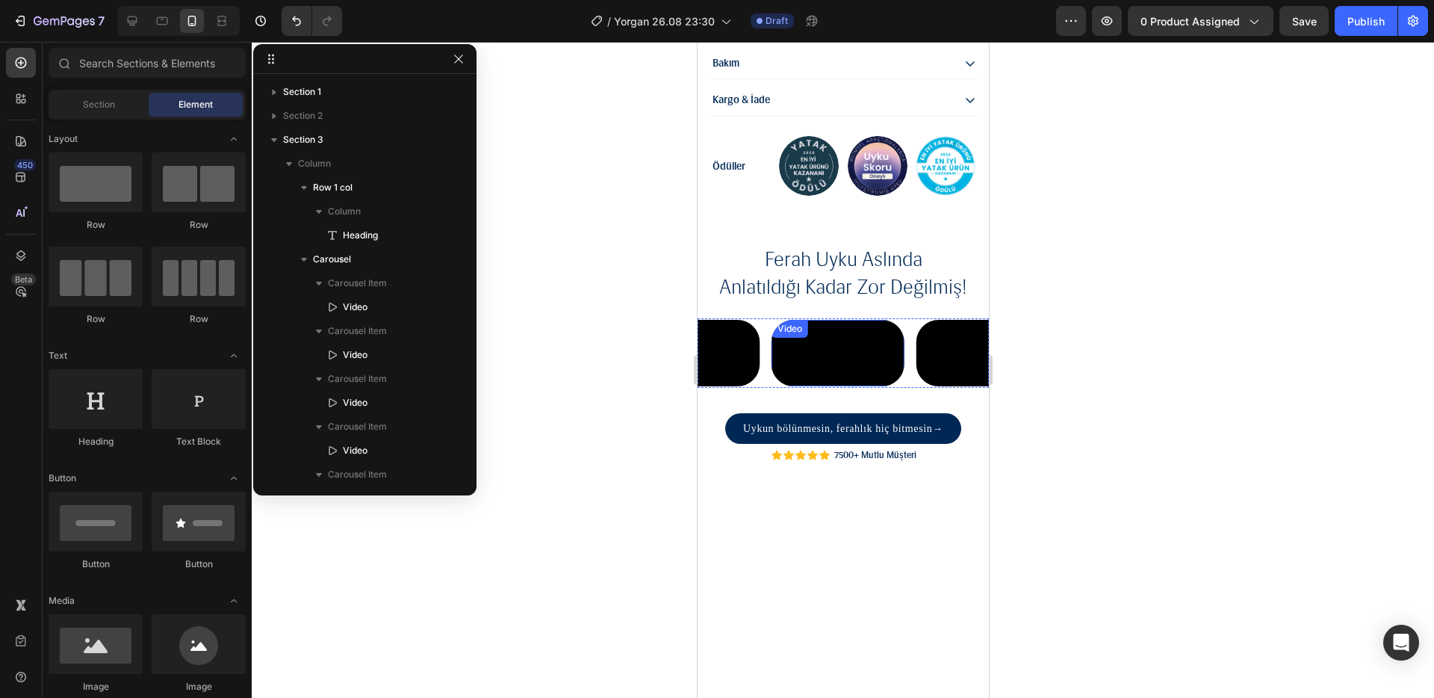
click at [869, 386] on video at bounding box center [837, 353] width 133 height 66
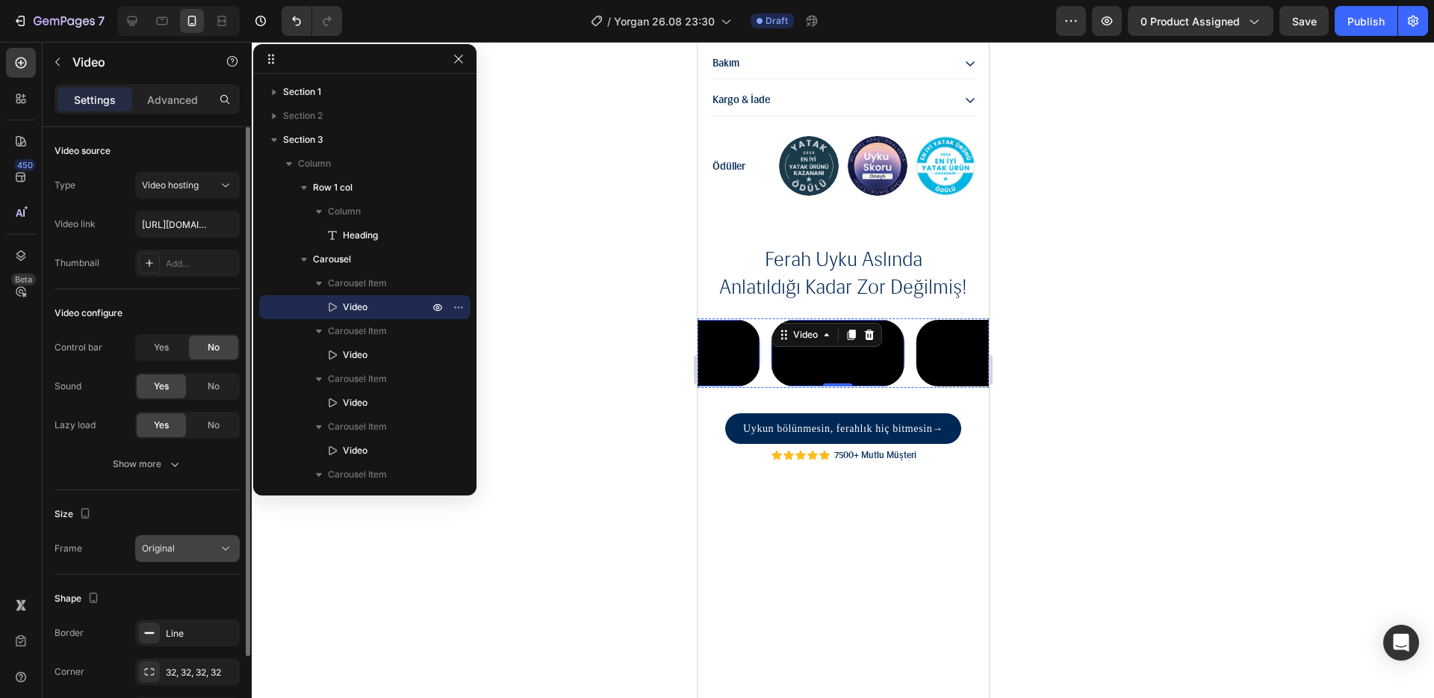
scroll to position [3, 0]
click at [229, 630] on icon "button" at bounding box center [224, 630] width 12 height 12
click at [609, 563] on div at bounding box center [843, 370] width 1183 height 656
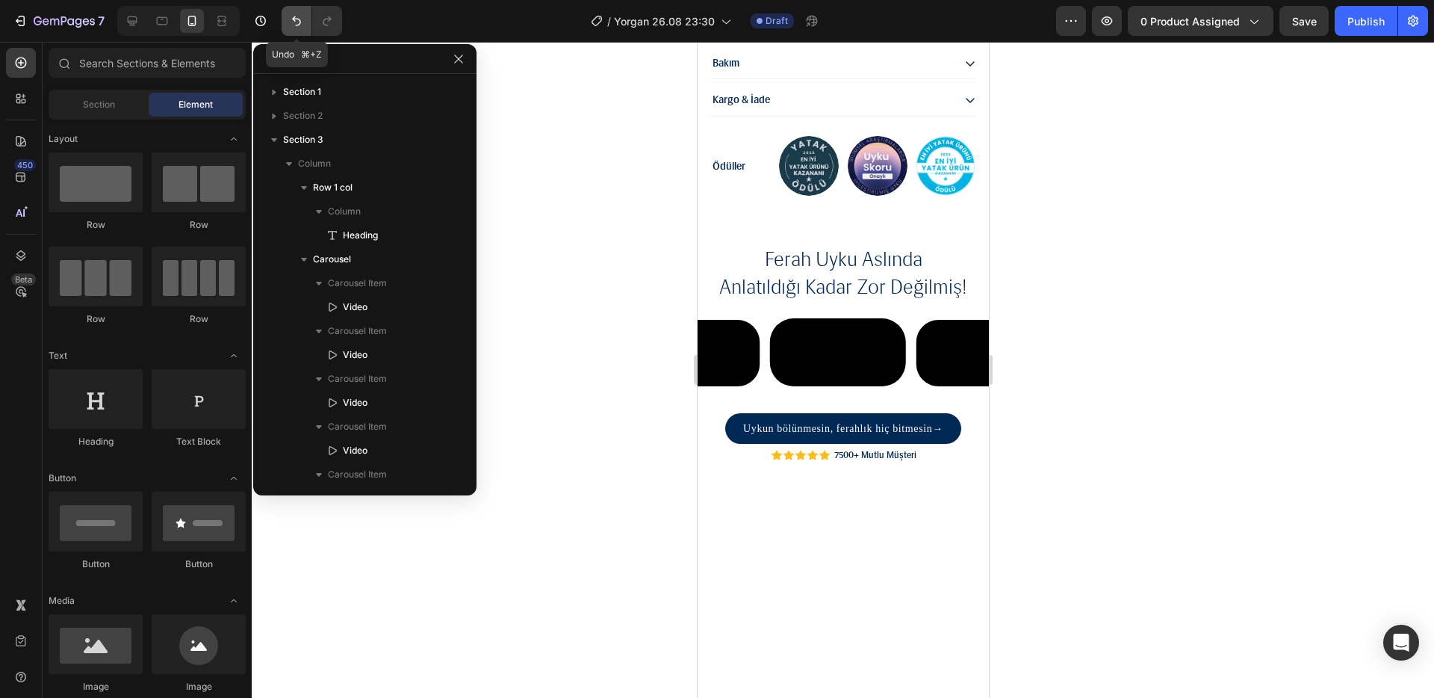
click at [296, 16] on icon "Undo/Redo" at bounding box center [296, 20] width 15 height 15
click at [588, 473] on div at bounding box center [843, 370] width 1183 height 656
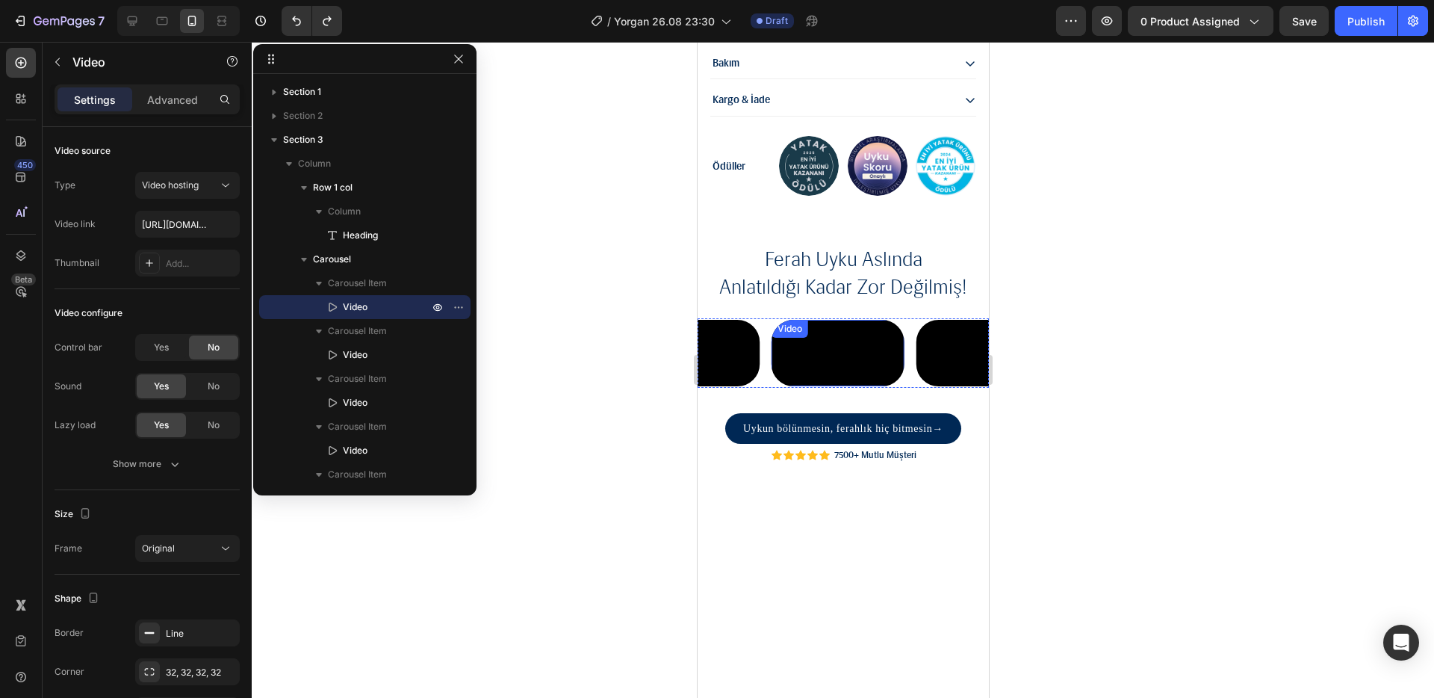
click at [828, 386] on video at bounding box center [837, 353] width 133 height 66
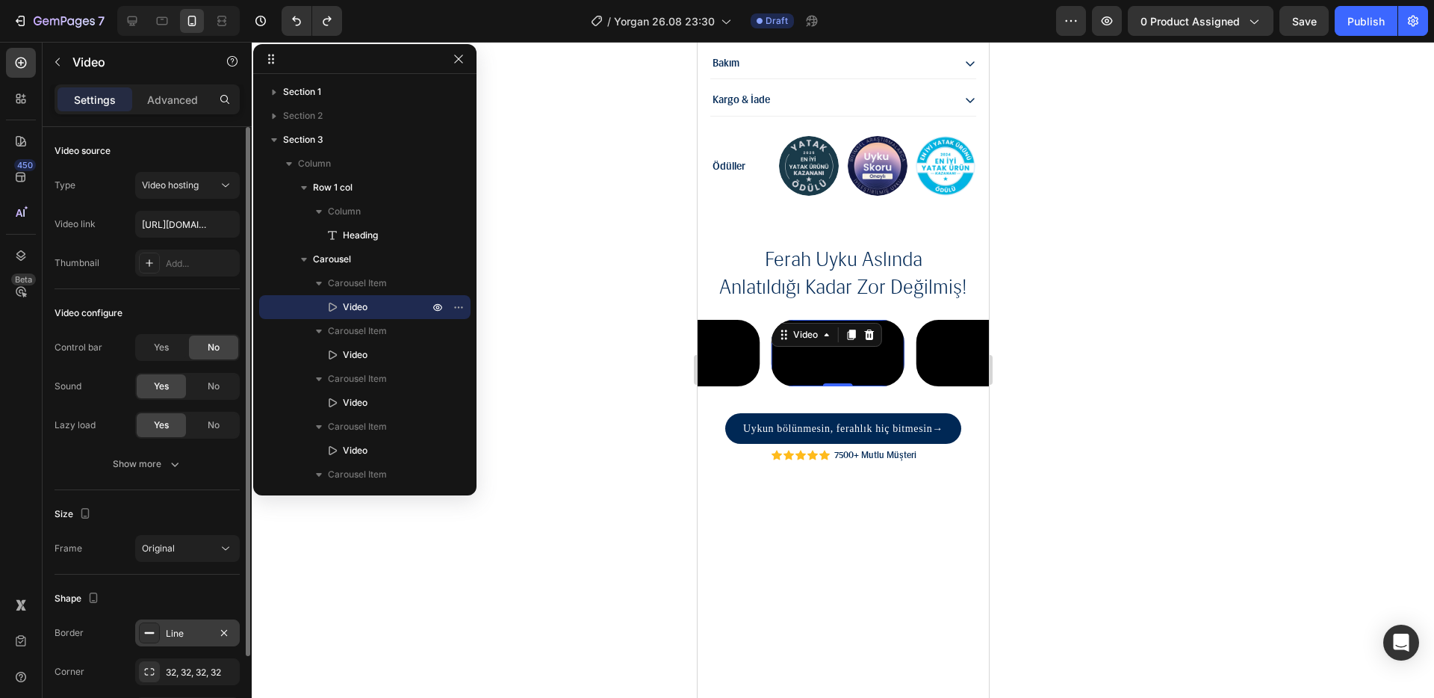
click at [176, 643] on div "Line" at bounding box center [187, 632] width 105 height 27
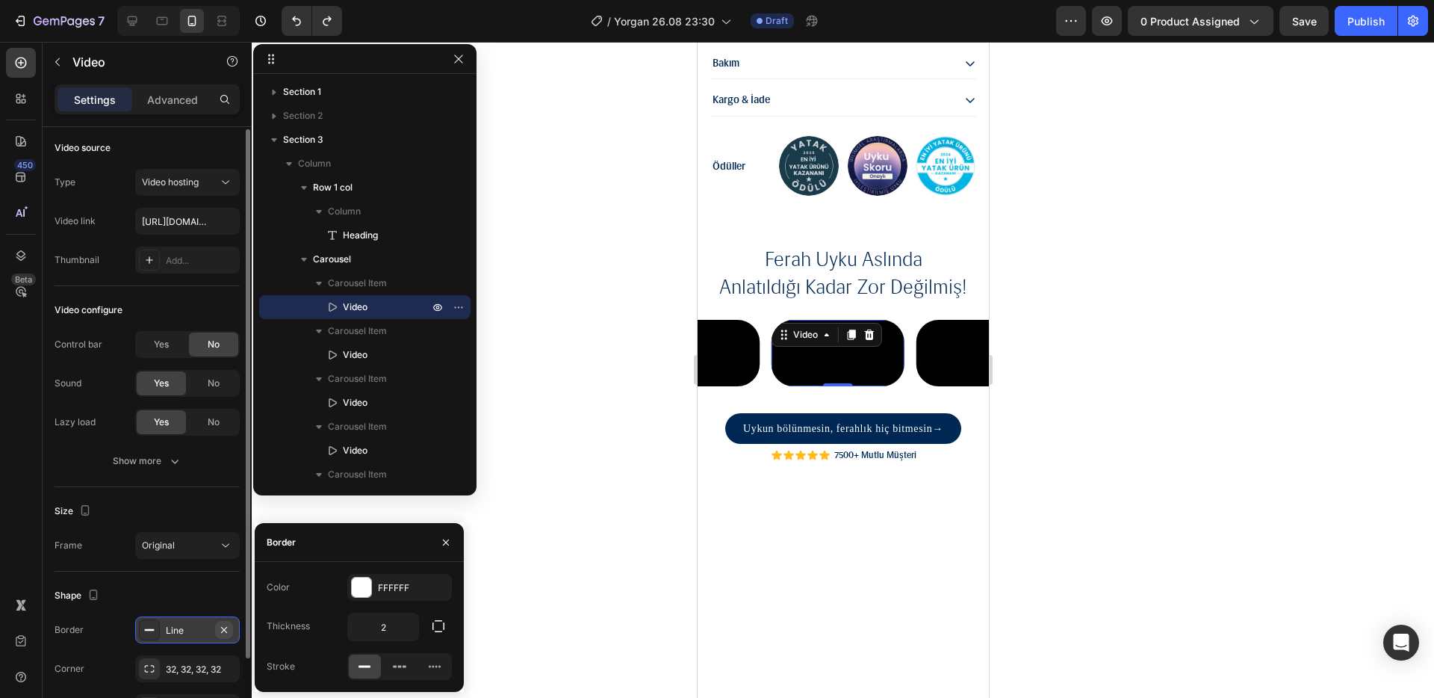
click at [223, 628] on icon "button" at bounding box center [224, 629] width 6 height 6
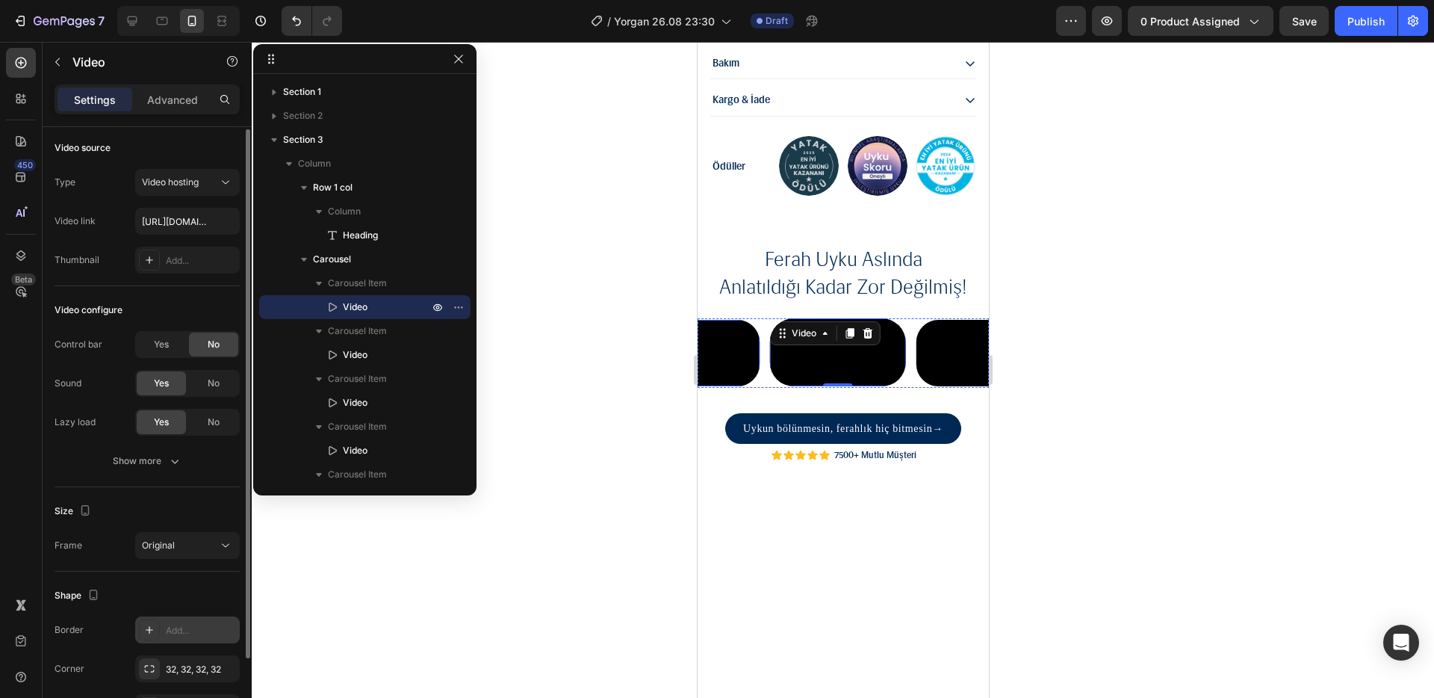
click at [725, 386] on video at bounding box center [692, 353] width 133 height 66
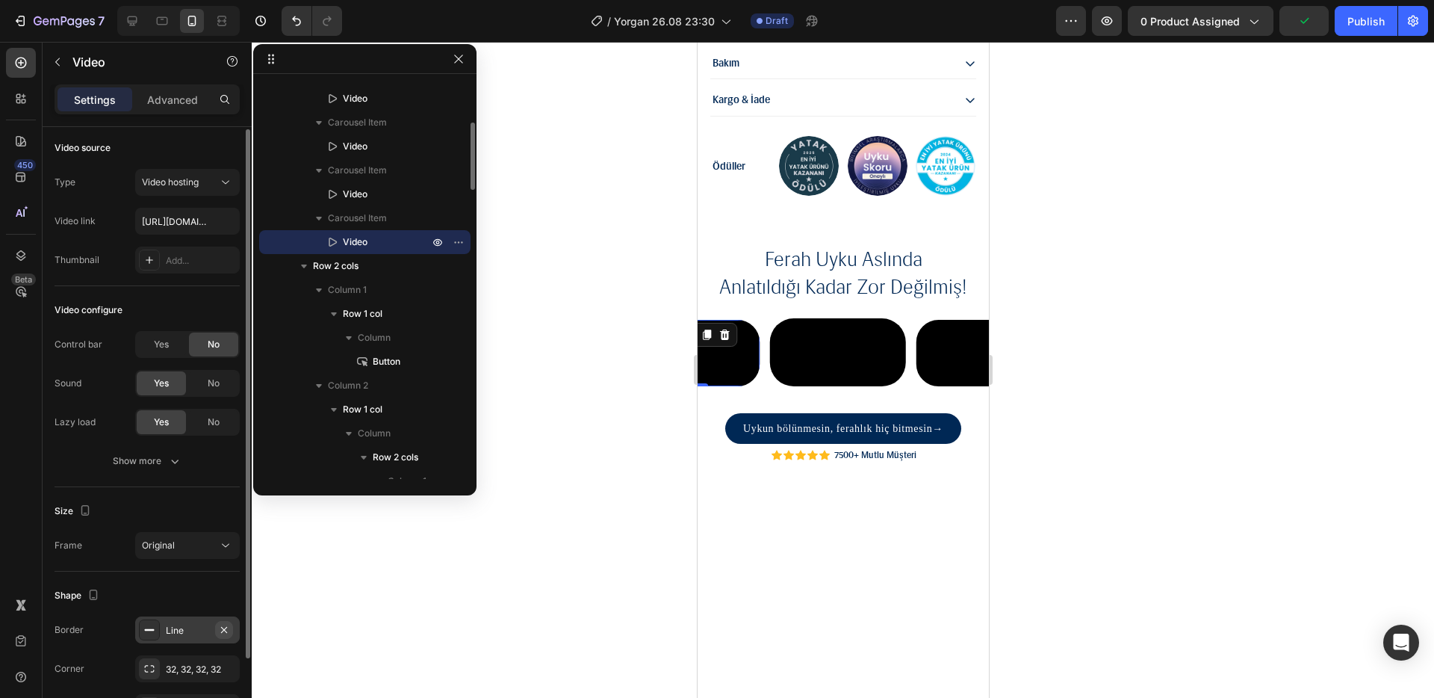
click at [223, 630] on icon "button" at bounding box center [224, 629] width 6 height 6
click at [935, 386] on video at bounding box center [981, 353] width 133 height 66
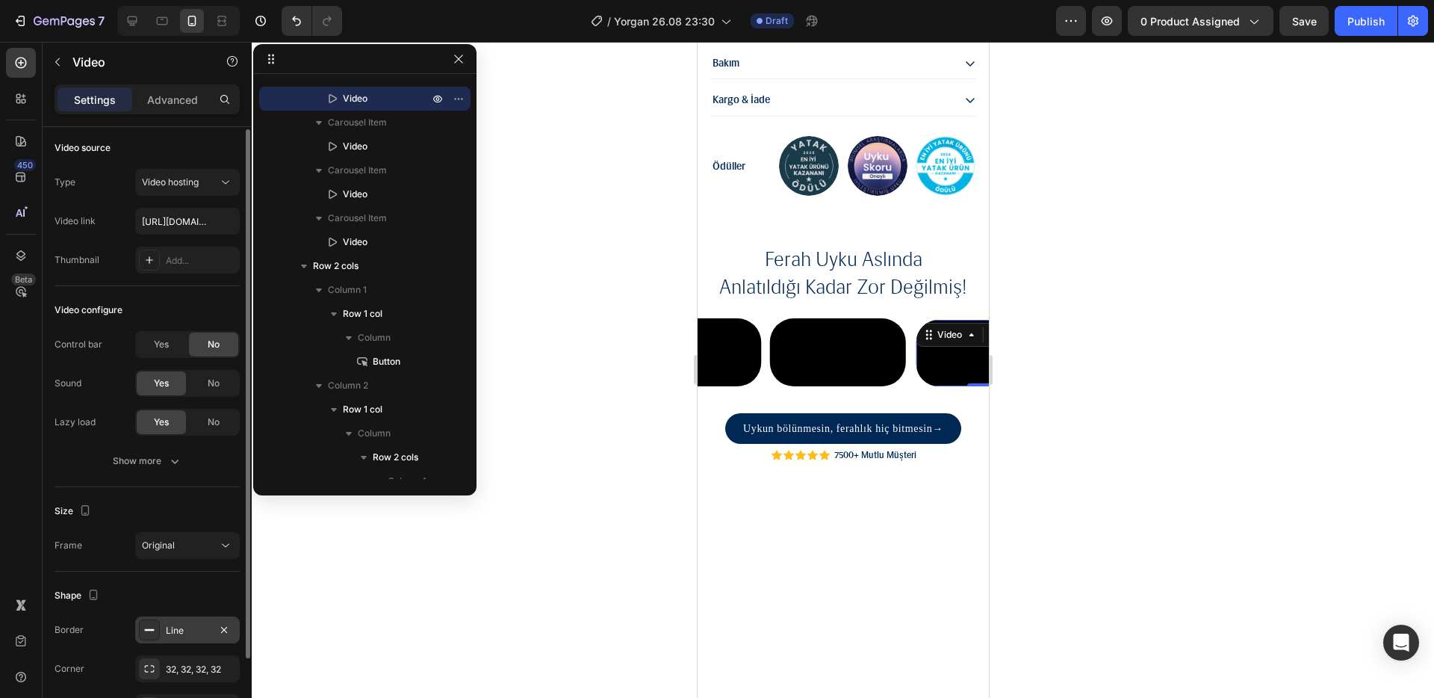
click at [182, 634] on div "Line" at bounding box center [187, 630] width 43 height 13
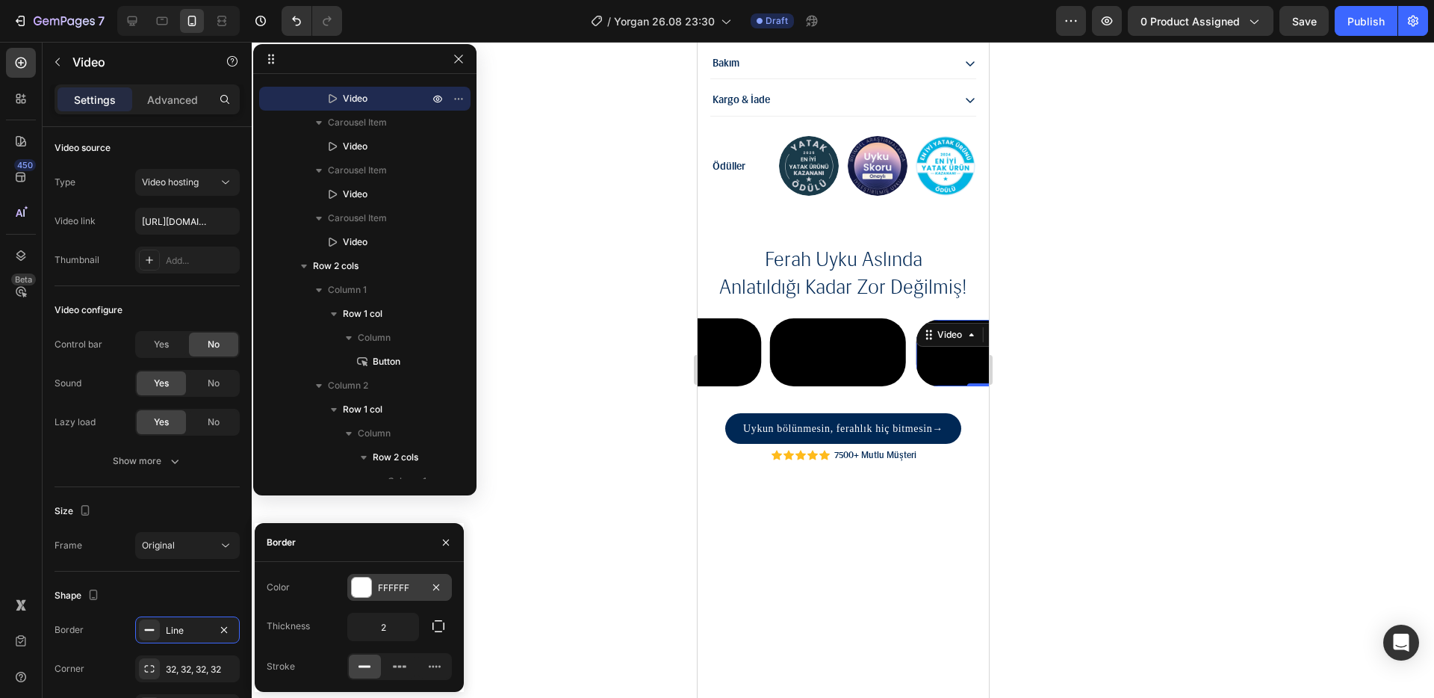
click at [365, 594] on div at bounding box center [361, 586] width 19 height 19
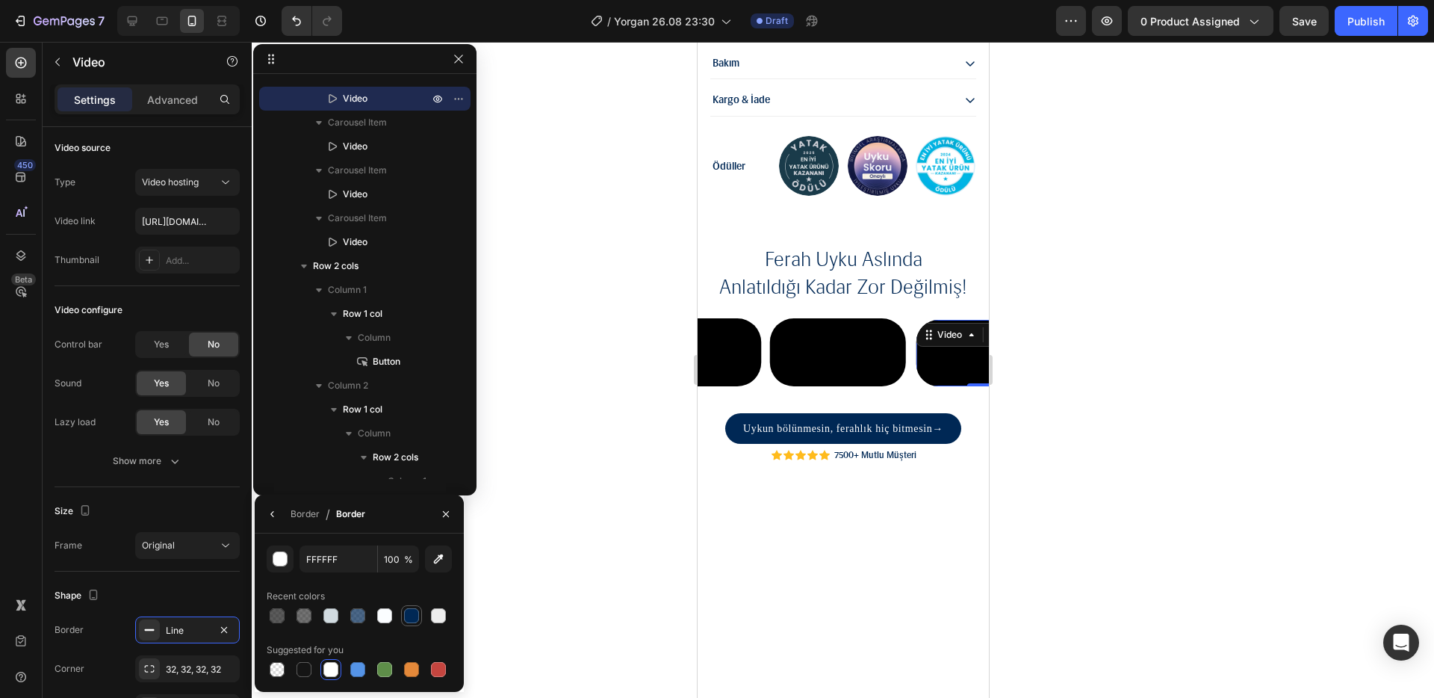
click at [405, 612] on div at bounding box center [411, 615] width 15 height 15
type input "002855"
click at [646, 547] on div at bounding box center [843, 370] width 1183 height 656
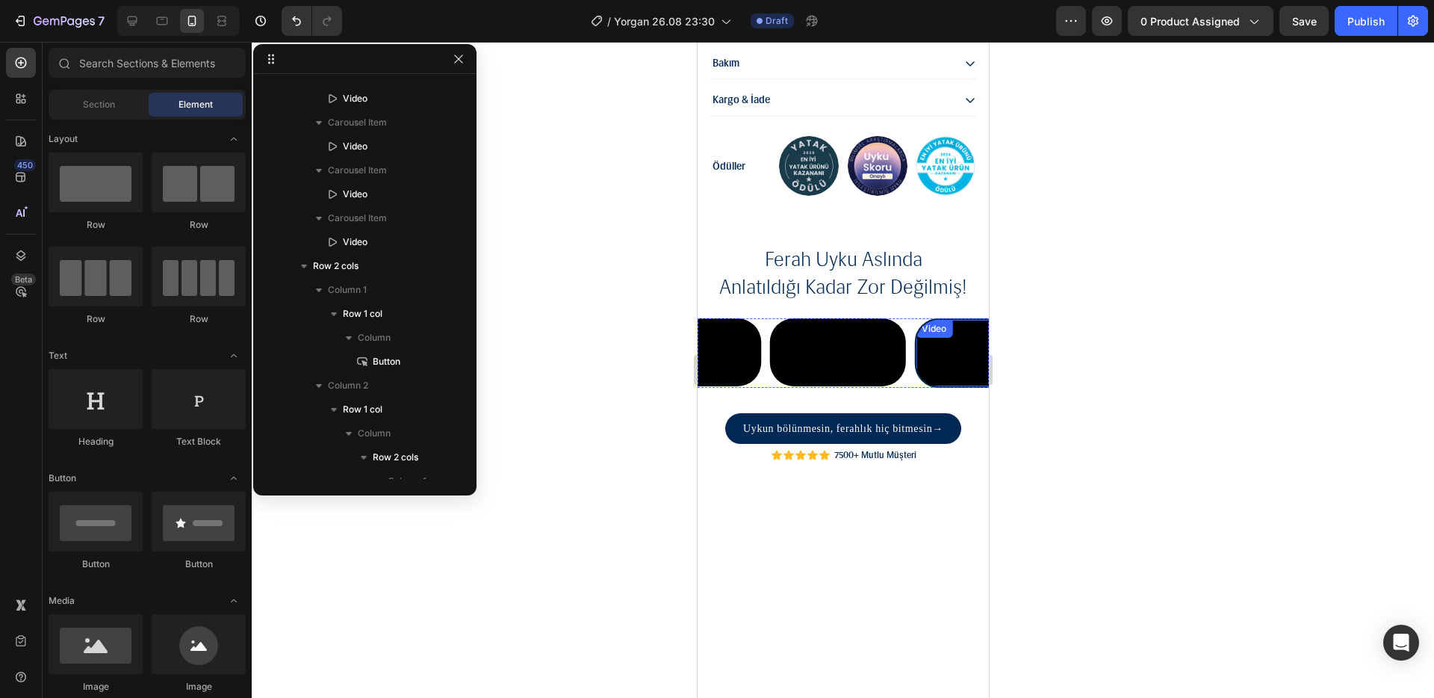
click at [951, 386] on video at bounding box center [981, 353] width 133 height 66
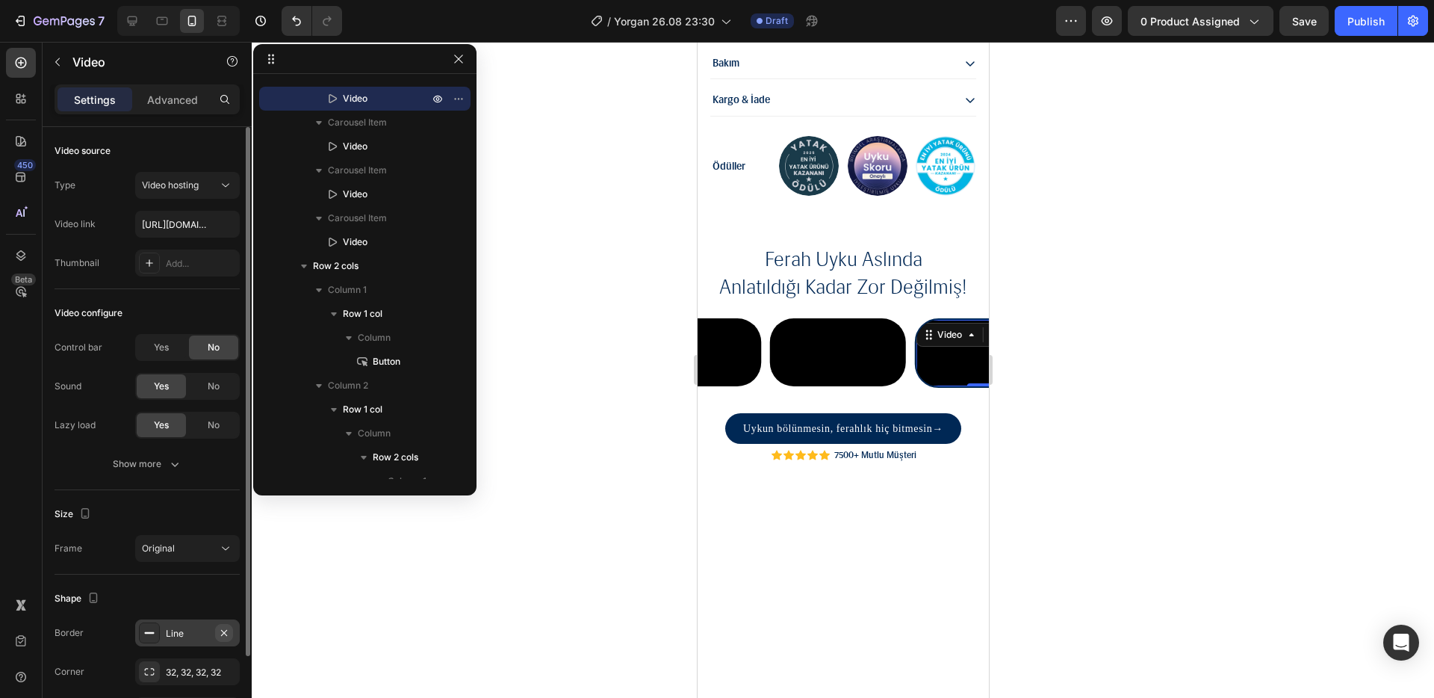
click at [220, 630] on icon "button" at bounding box center [224, 633] width 12 height 12
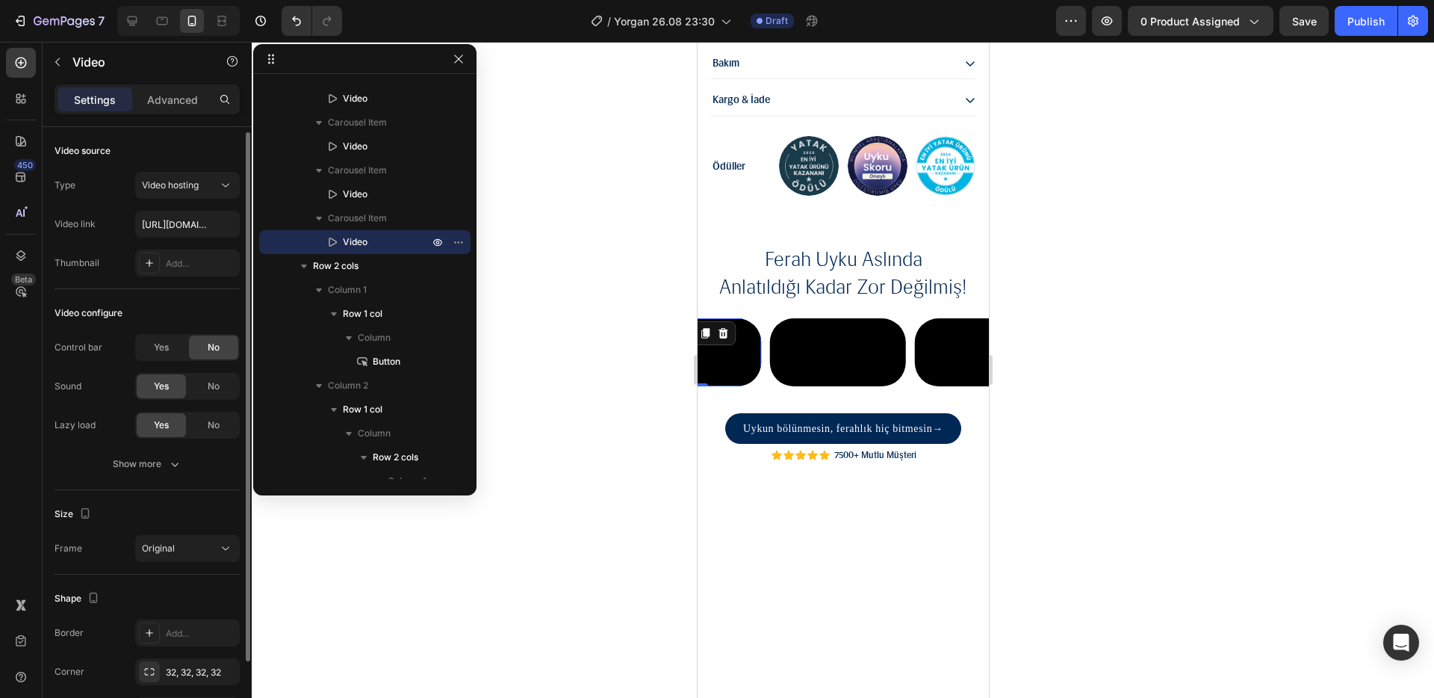
click at [748, 386] on video at bounding box center [693, 352] width 136 height 68
click at [367, 199] on span "Video" at bounding box center [355, 194] width 25 height 15
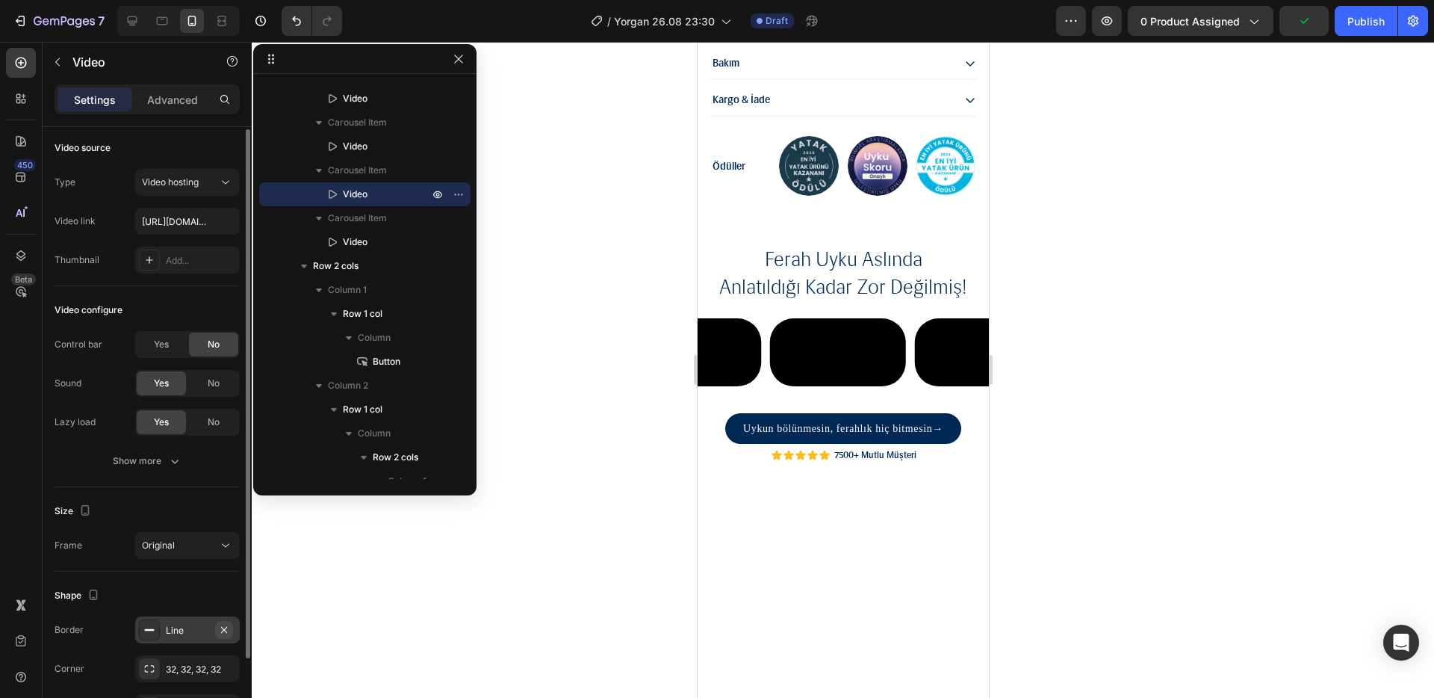
click at [220, 626] on icon "button" at bounding box center [224, 630] width 12 height 12
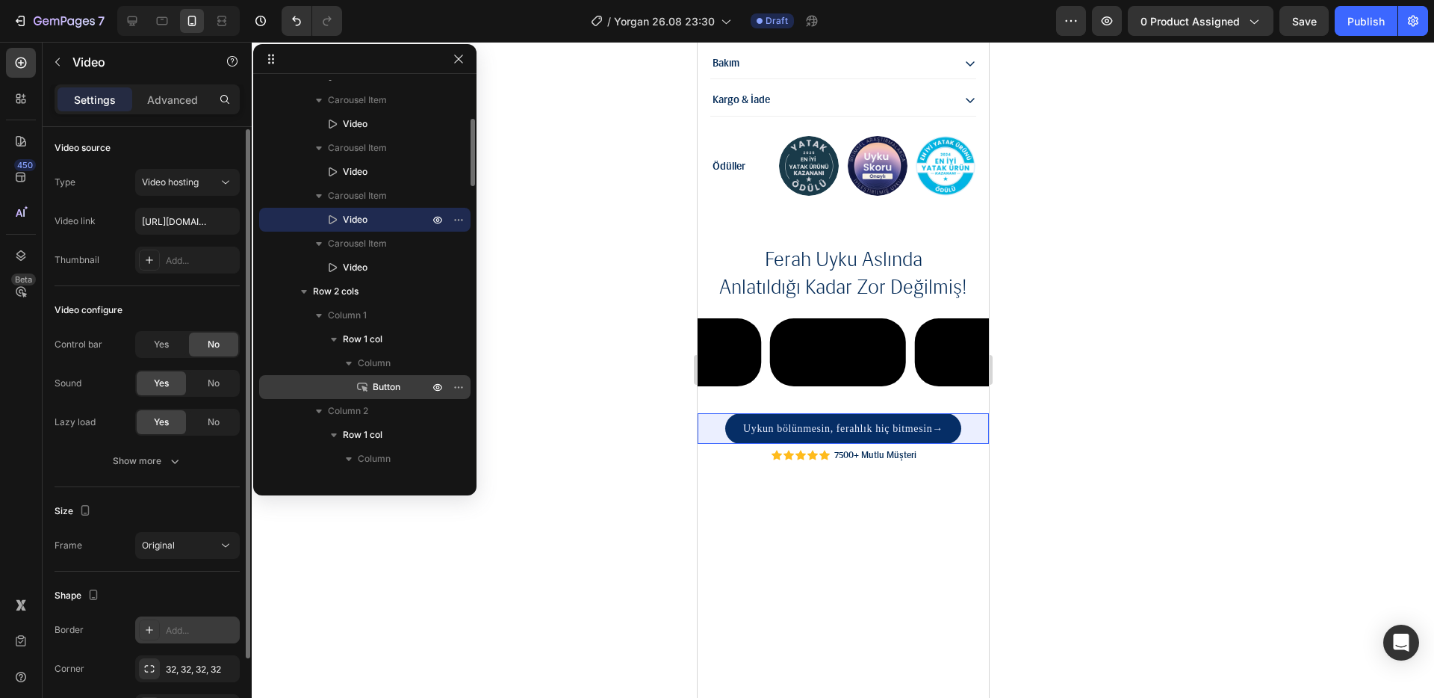
scroll to position [193, 0]
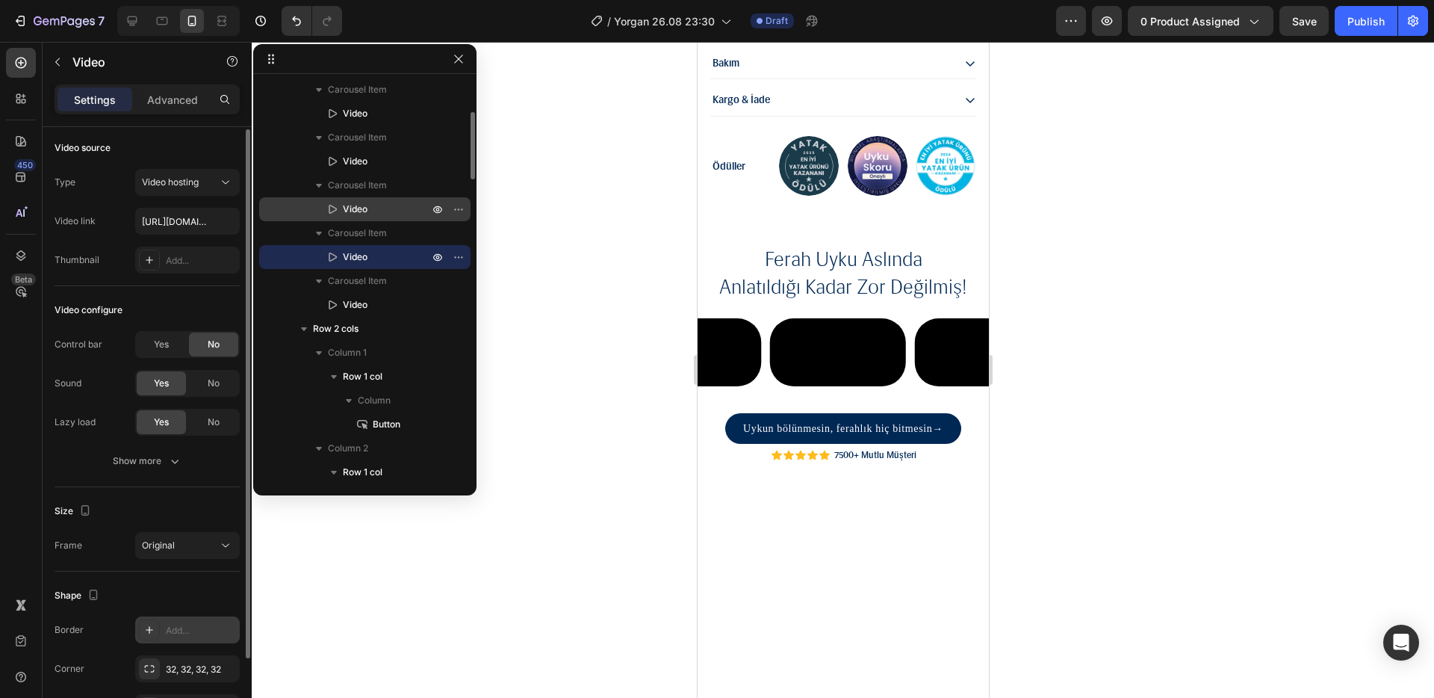
click at [373, 208] on p "Video" at bounding box center [369, 209] width 89 height 15
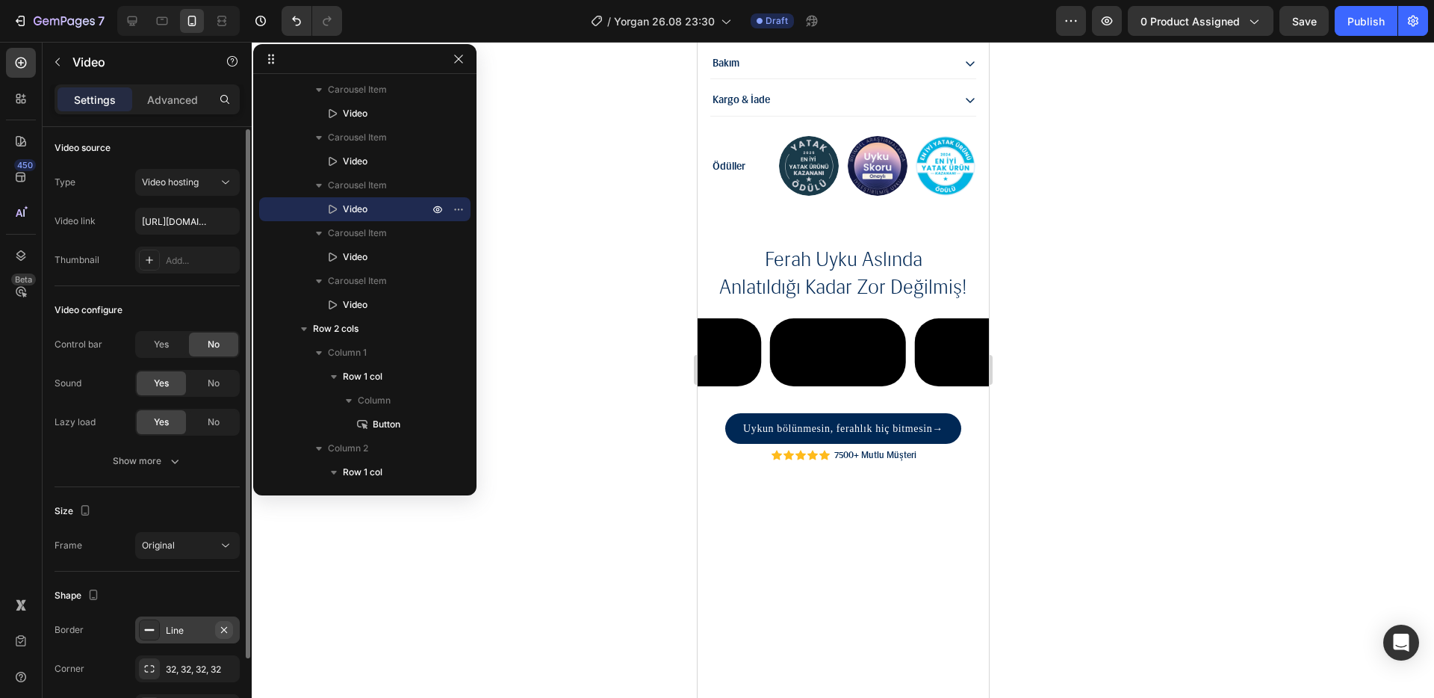
click at [224, 632] on icon "button" at bounding box center [224, 630] width 12 height 12
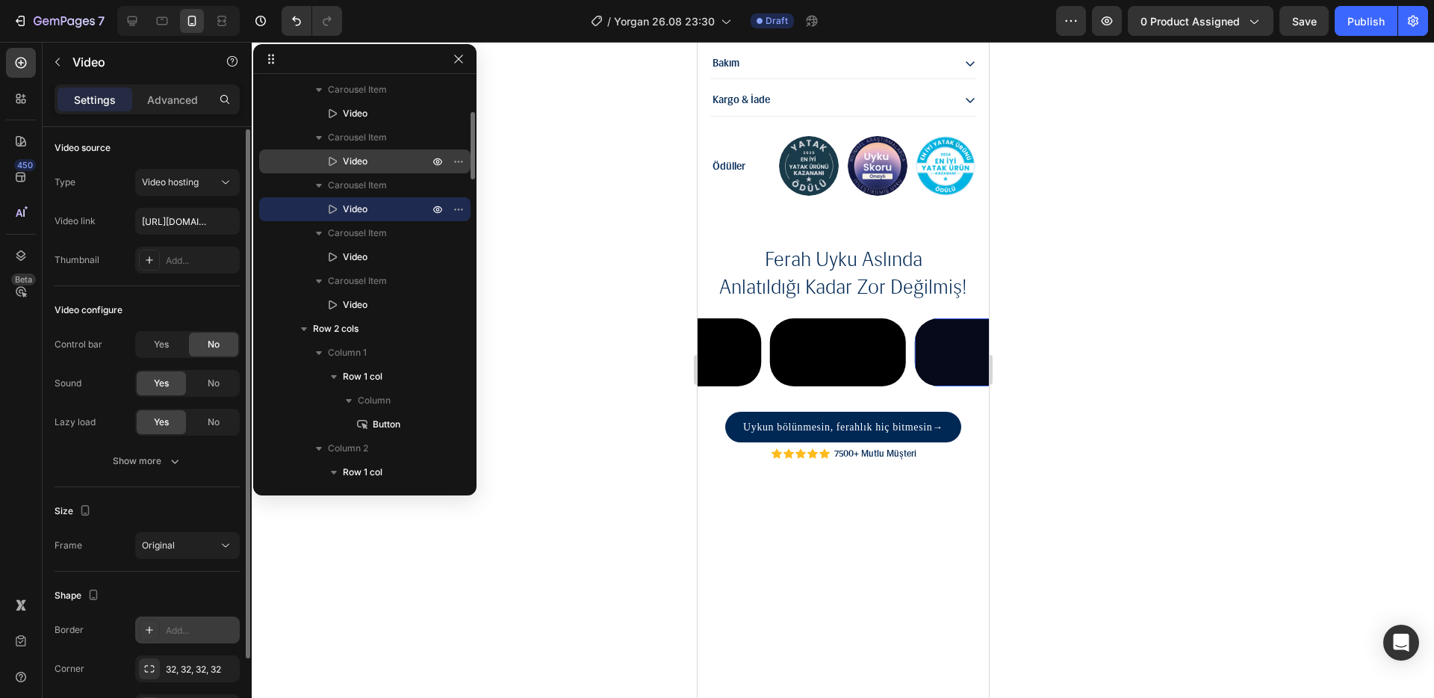
click at [361, 164] on span "Video" at bounding box center [355, 161] width 25 height 15
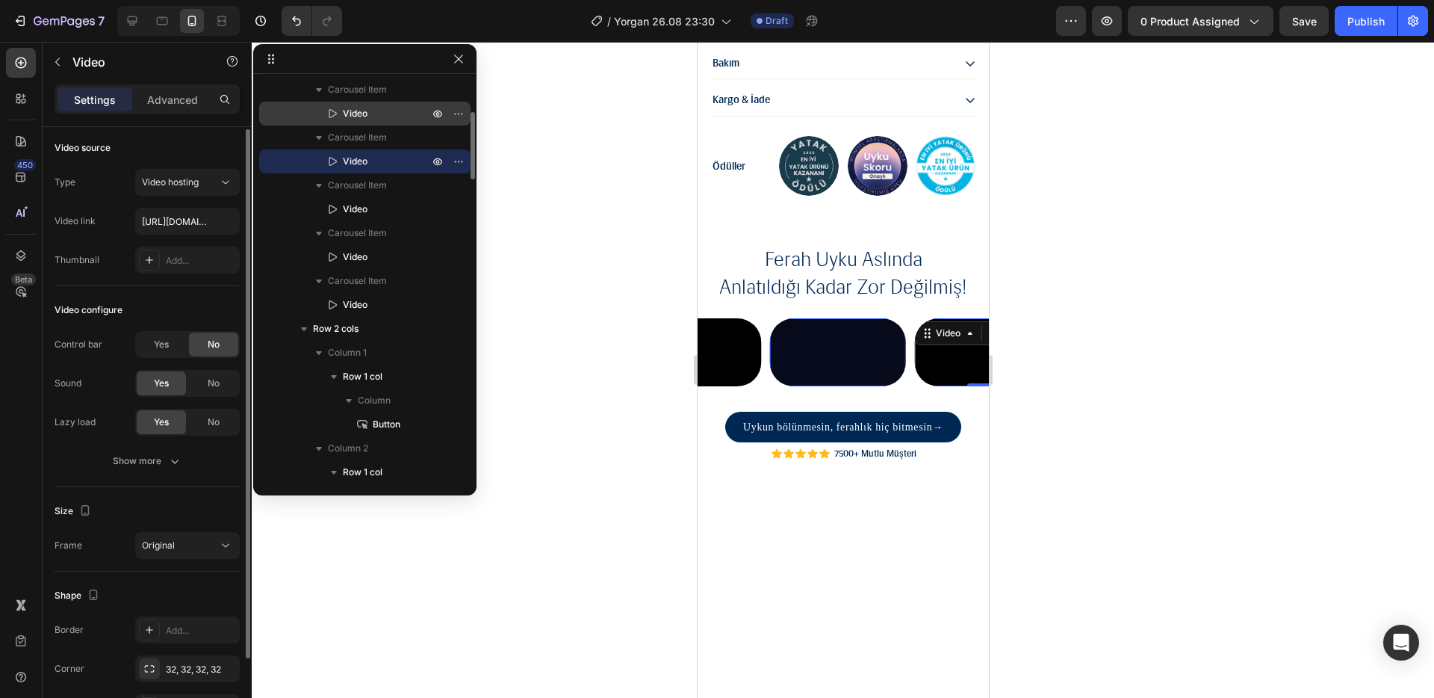
click at [362, 117] on span "Video" at bounding box center [355, 113] width 25 height 15
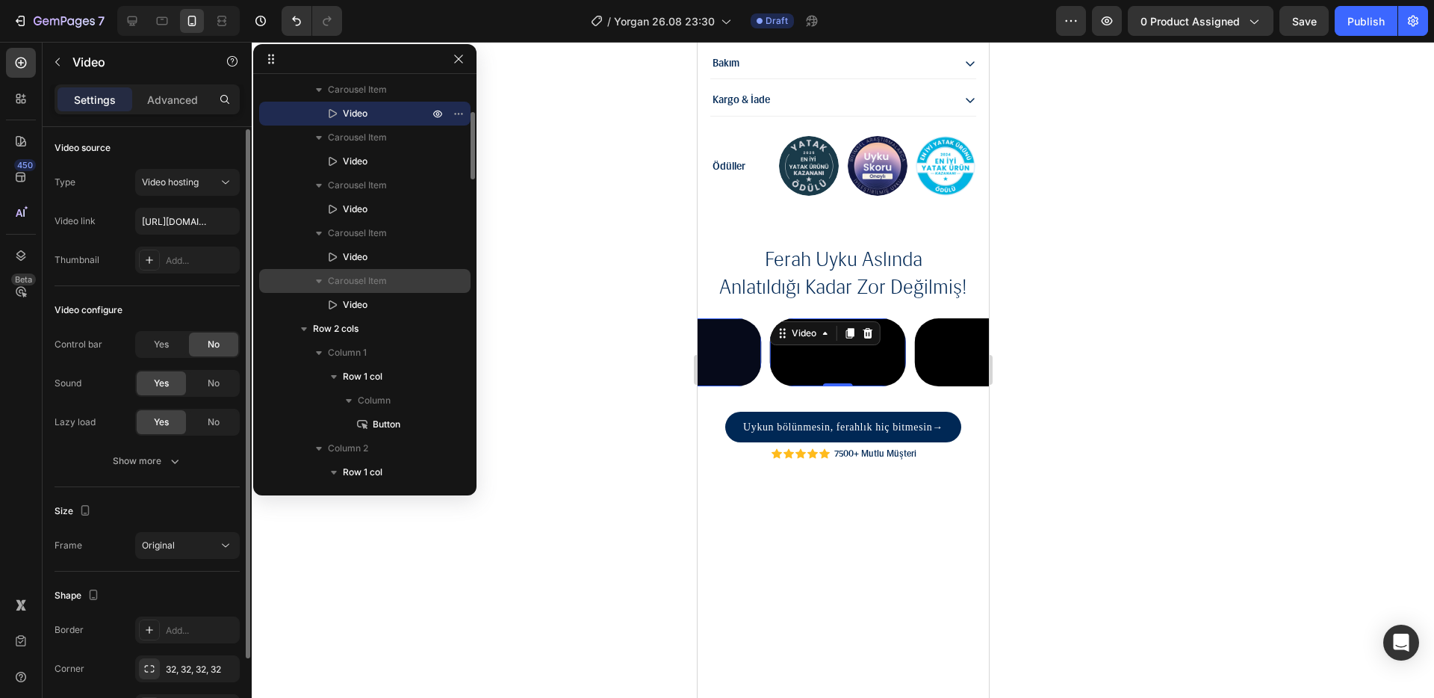
scroll to position [69, 0]
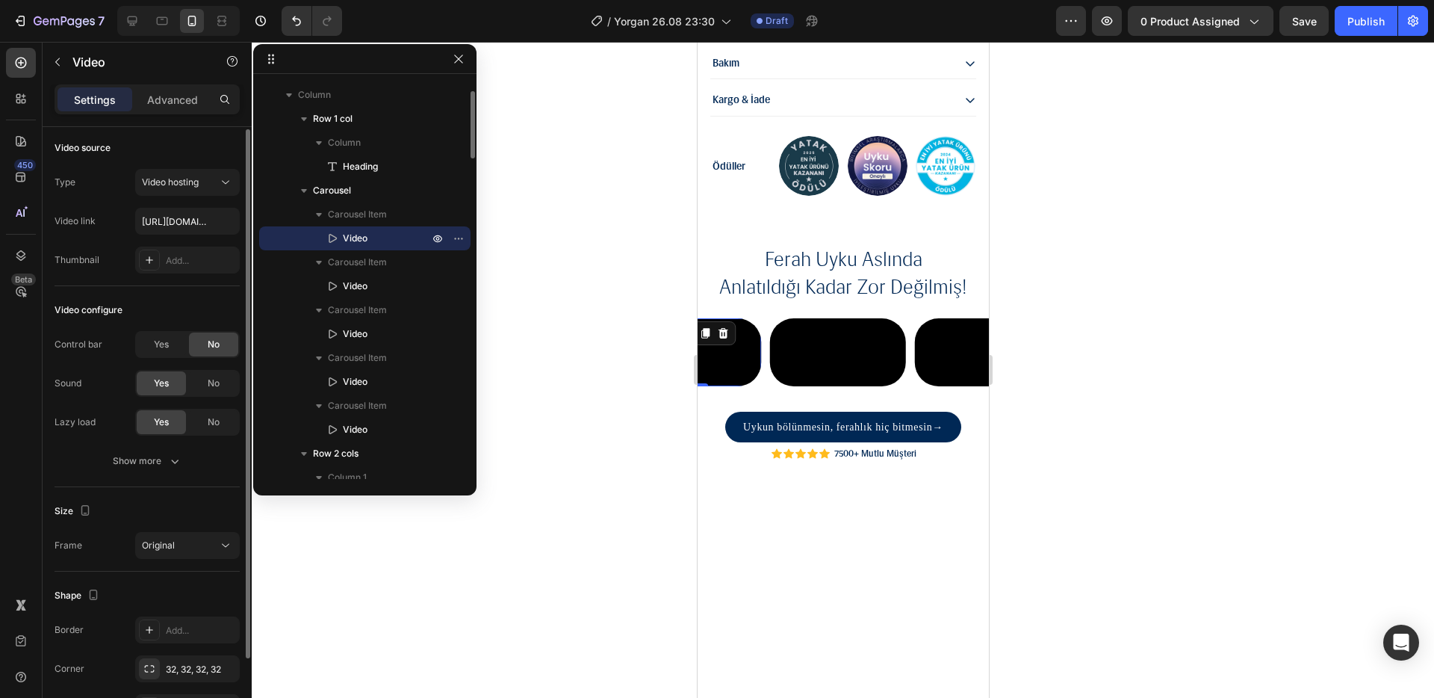
click at [753, 386] on video at bounding box center [693, 352] width 136 height 68
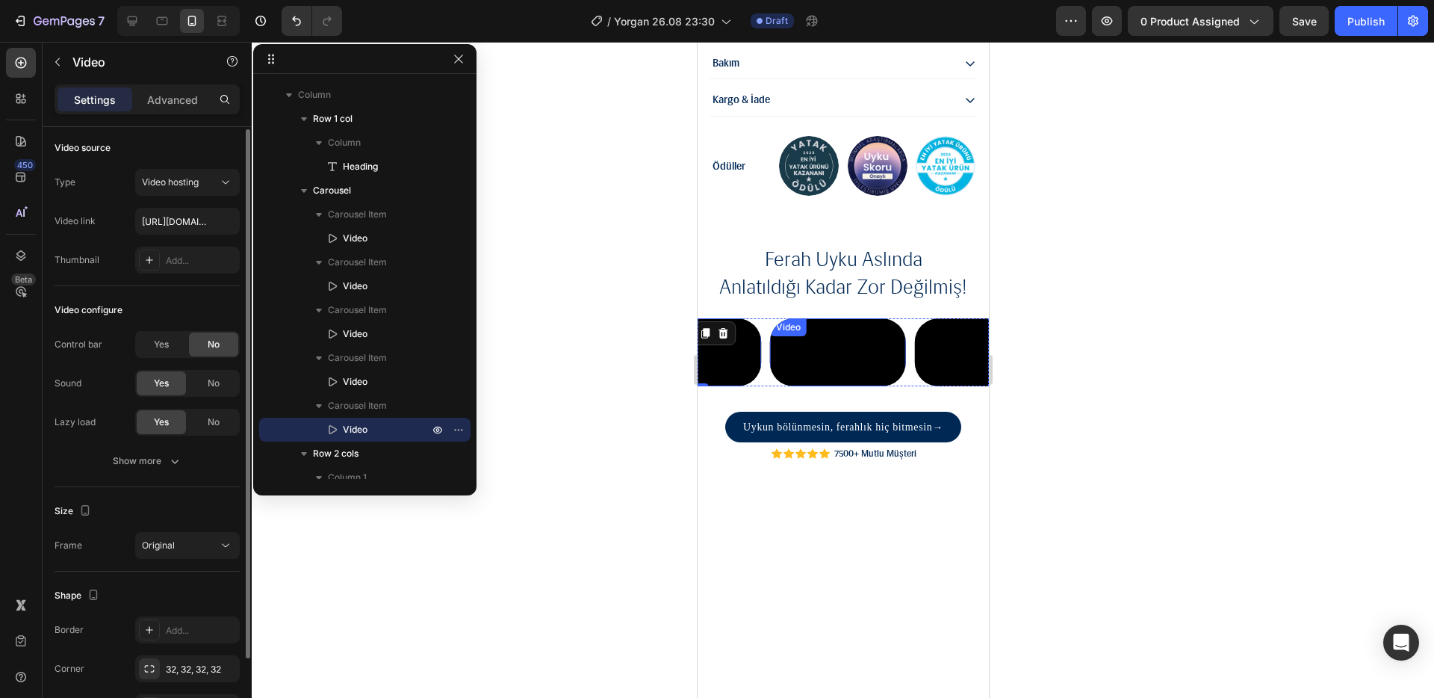
drag, startPoint x: 851, startPoint y: 437, endPoint x: 866, endPoint y: 428, distance: 17.4
click at [851, 386] on video at bounding box center [837, 352] width 136 height 68
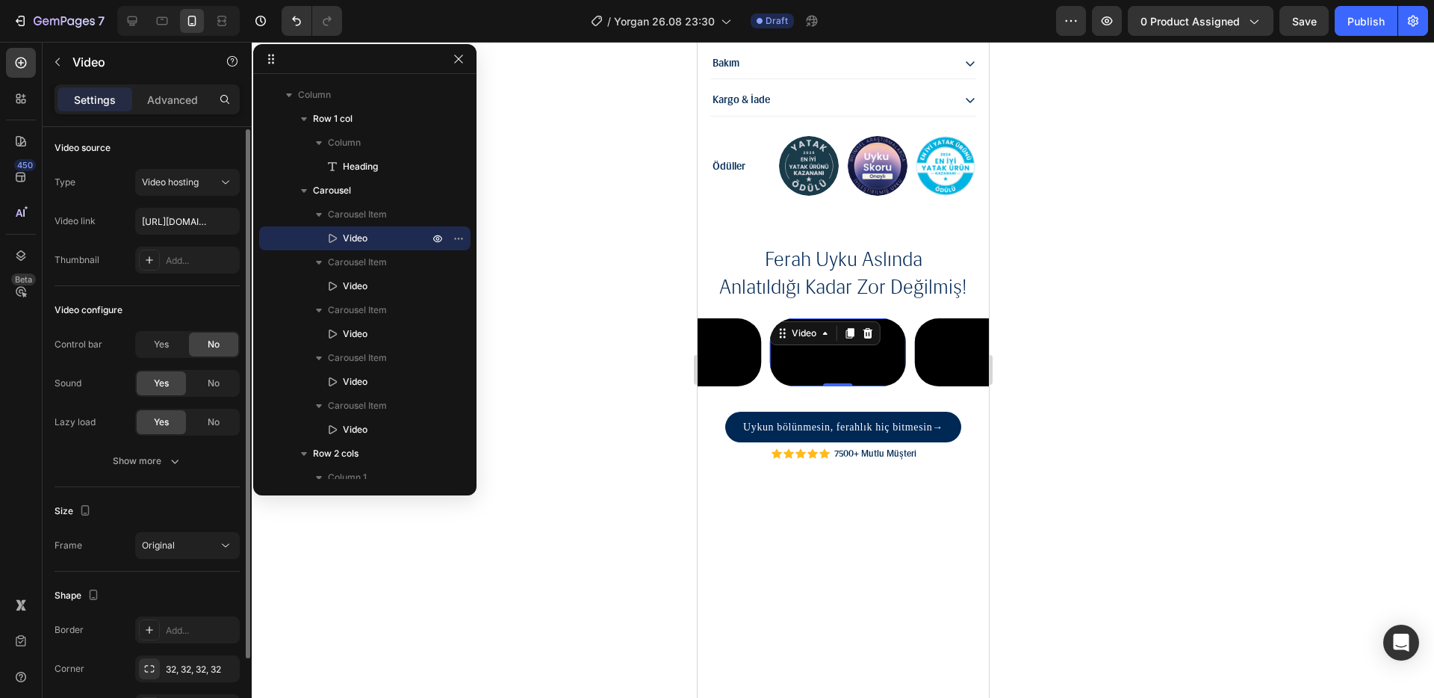
click at [1074, 381] on div at bounding box center [843, 370] width 1183 height 656
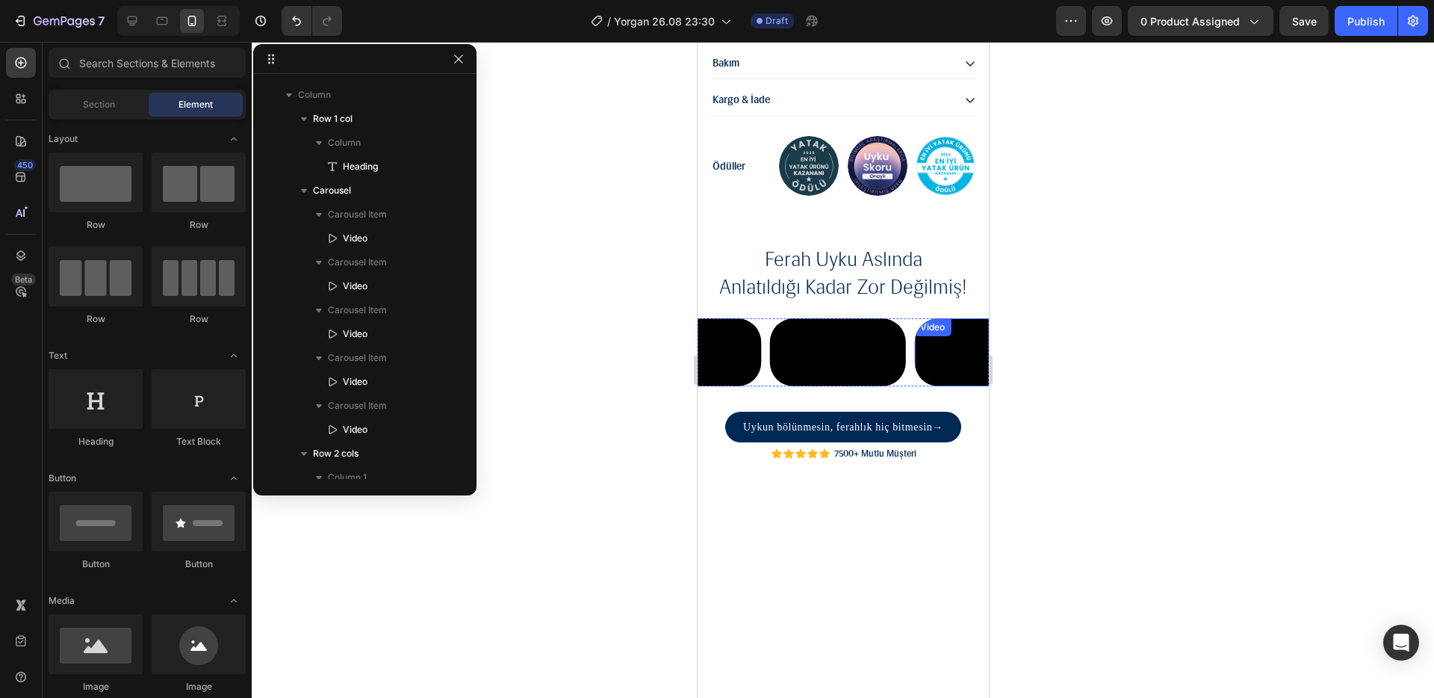
click at [1115, 388] on div at bounding box center [843, 370] width 1183 height 656
click at [790, 386] on video at bounding box center [837, 352] width 136 height 68
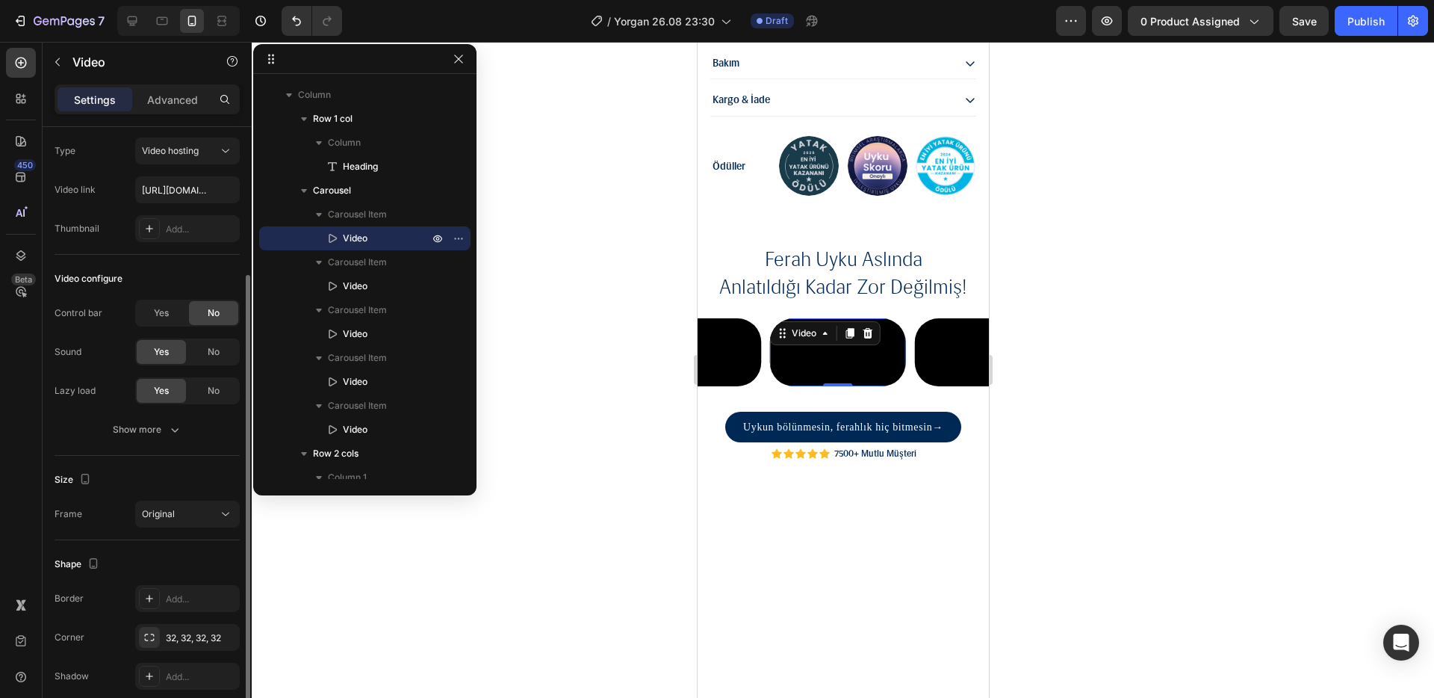
scroll to position [98, 0]
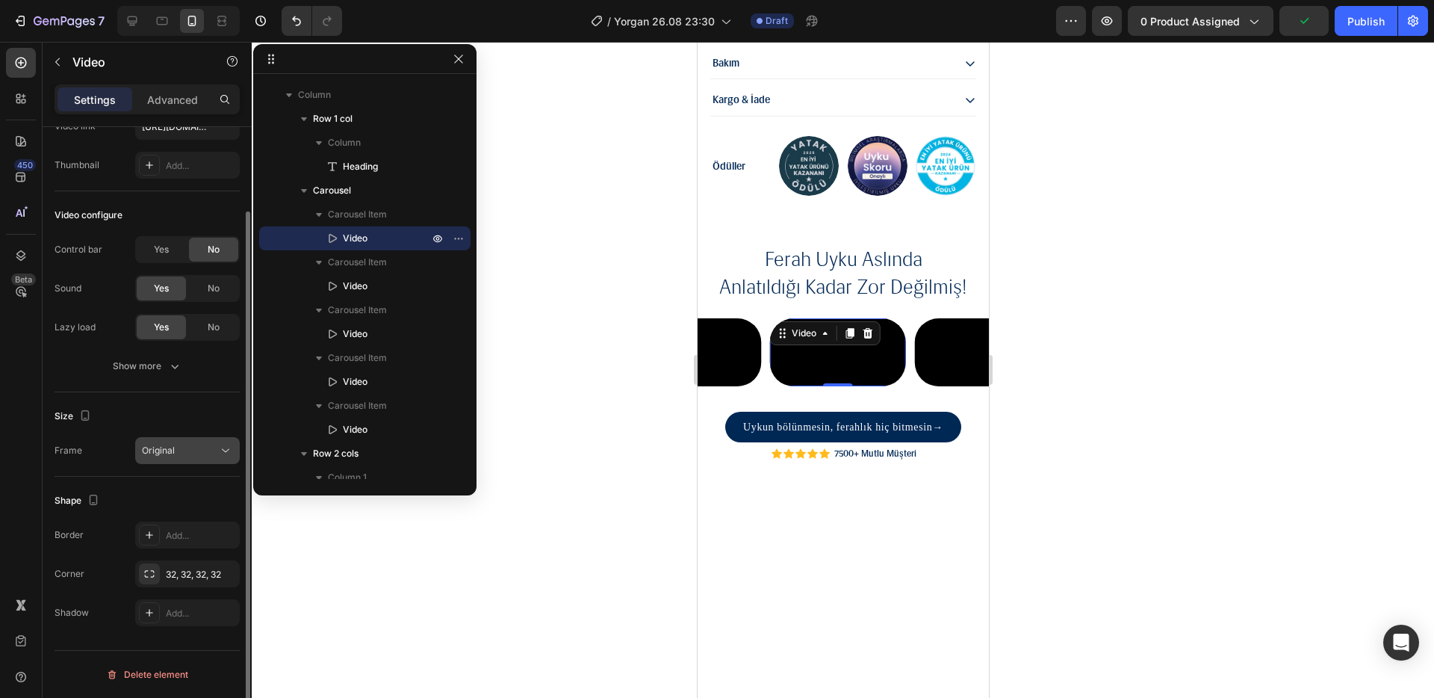
click at [178, 448] on div "Original" at bounding box center [180, 450] width 76 height 13
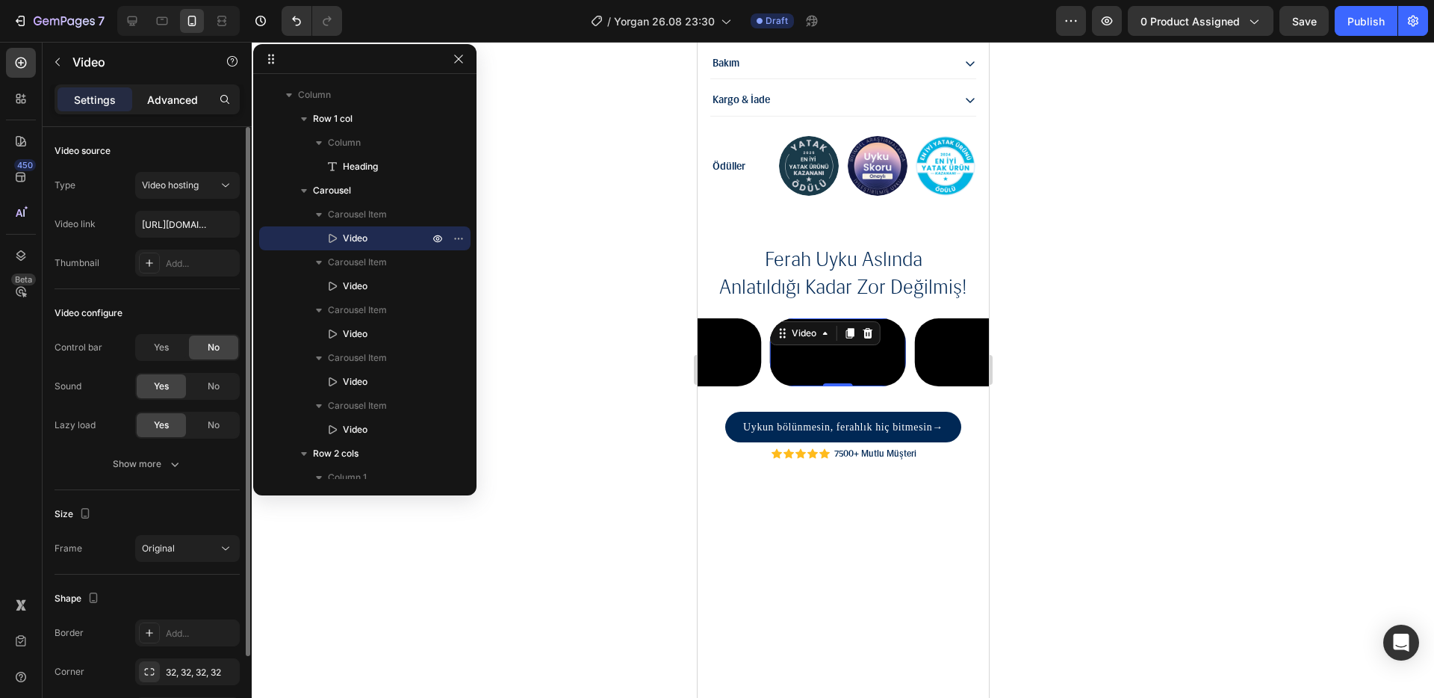
click at [177, 107] on div "Advanced" at bounding box center [172, 99] width 75 height 24
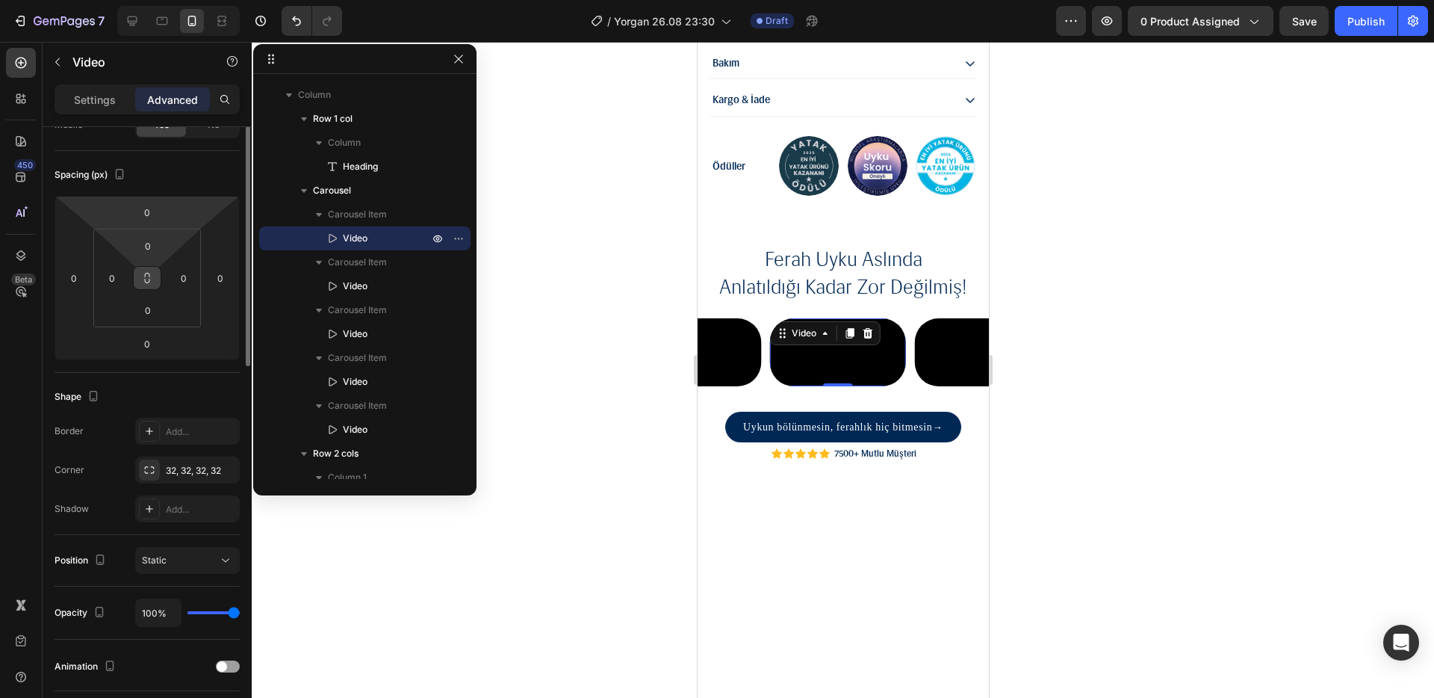
scroll to position [282, 0]
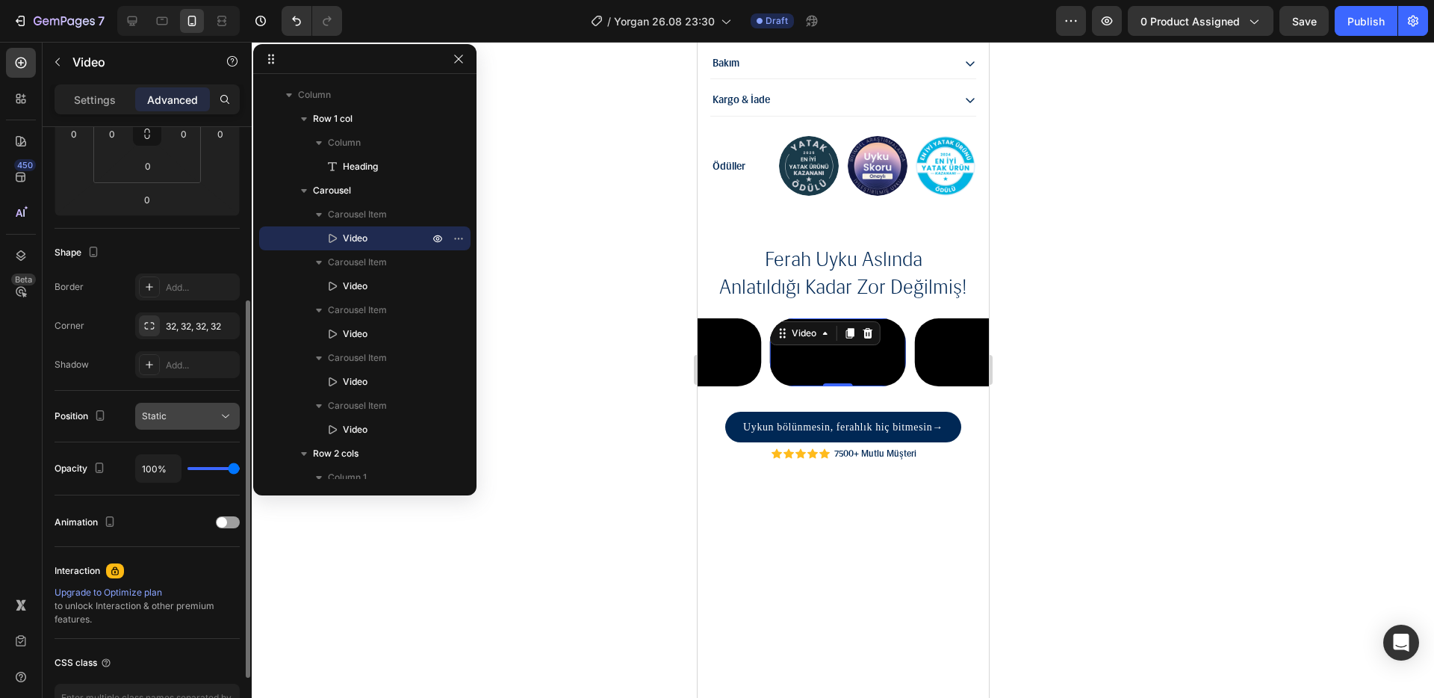
click at [185, 409] on div "Static" at bounding box center [187, 416] width 91 height 15
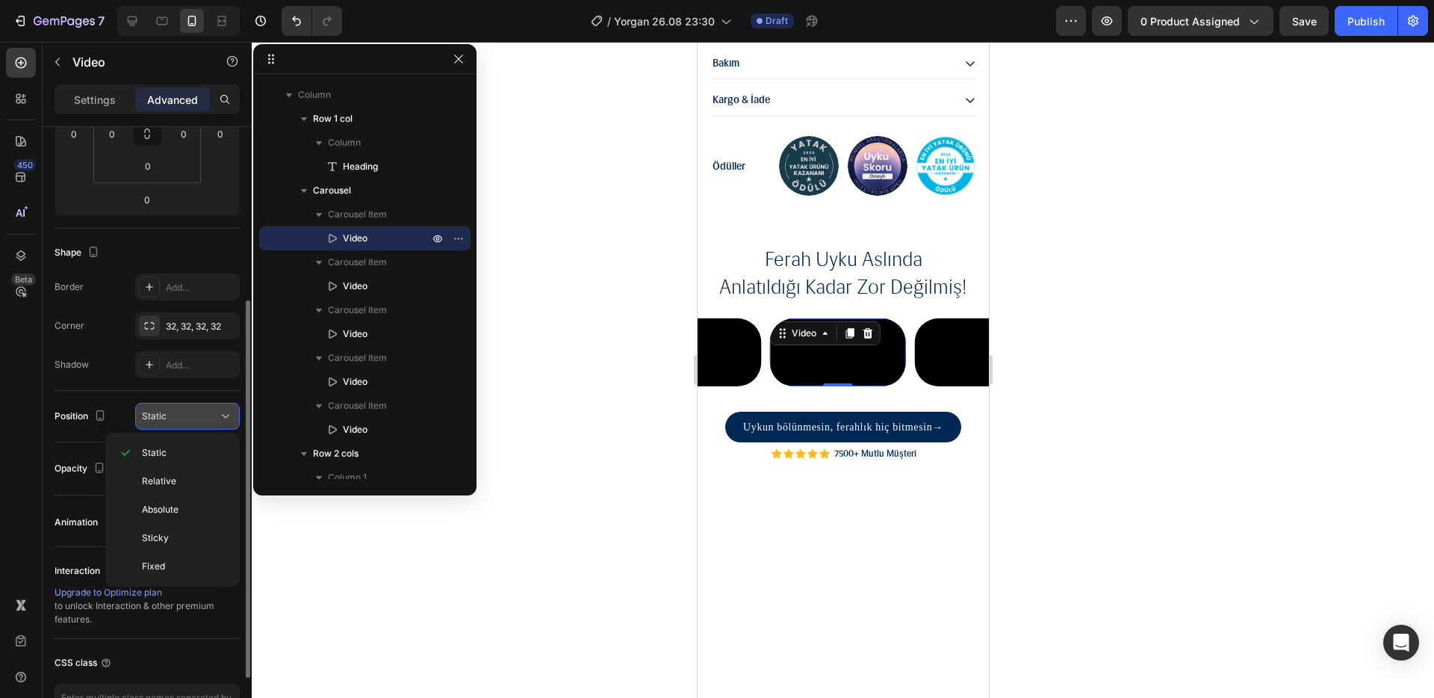
click at [185, 409] on div "Static" at bounding box center [187, 416] width 91 height 15
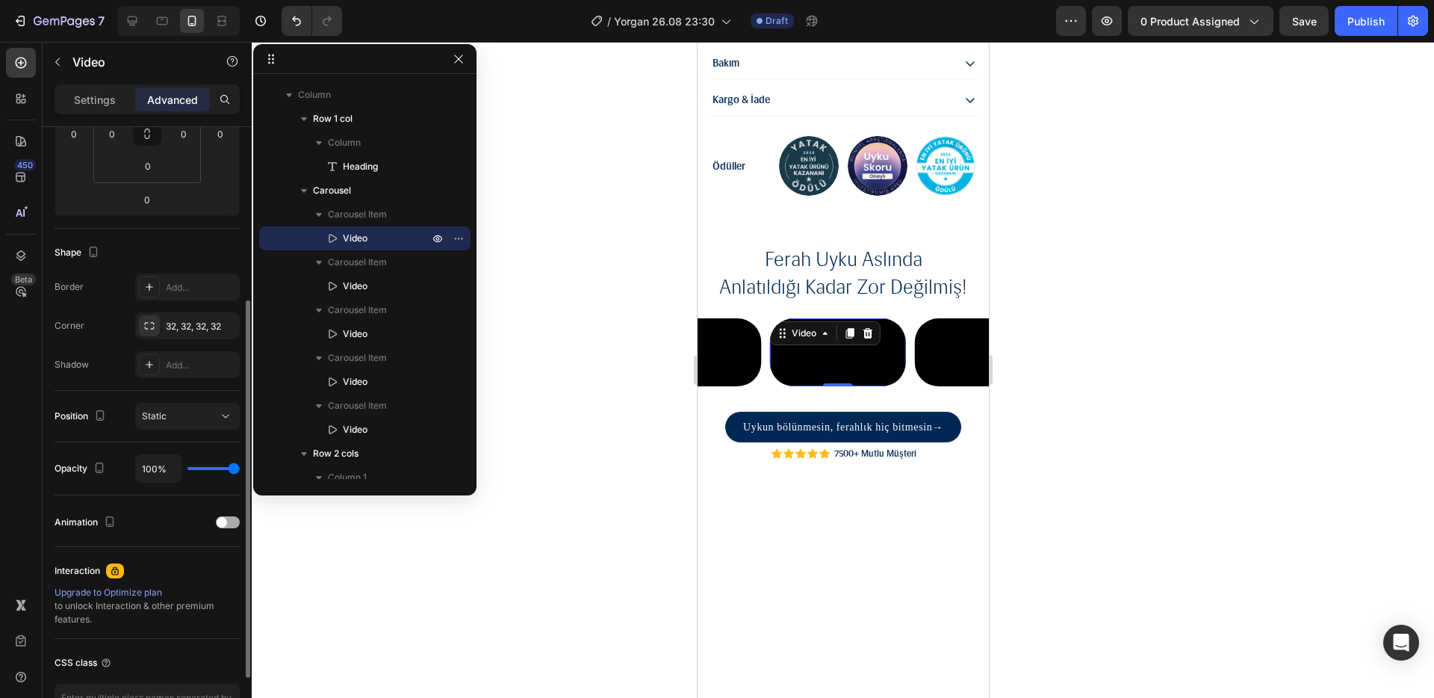
click at [225, 525] on span at bounding box center [222, 522] width 10 height 10
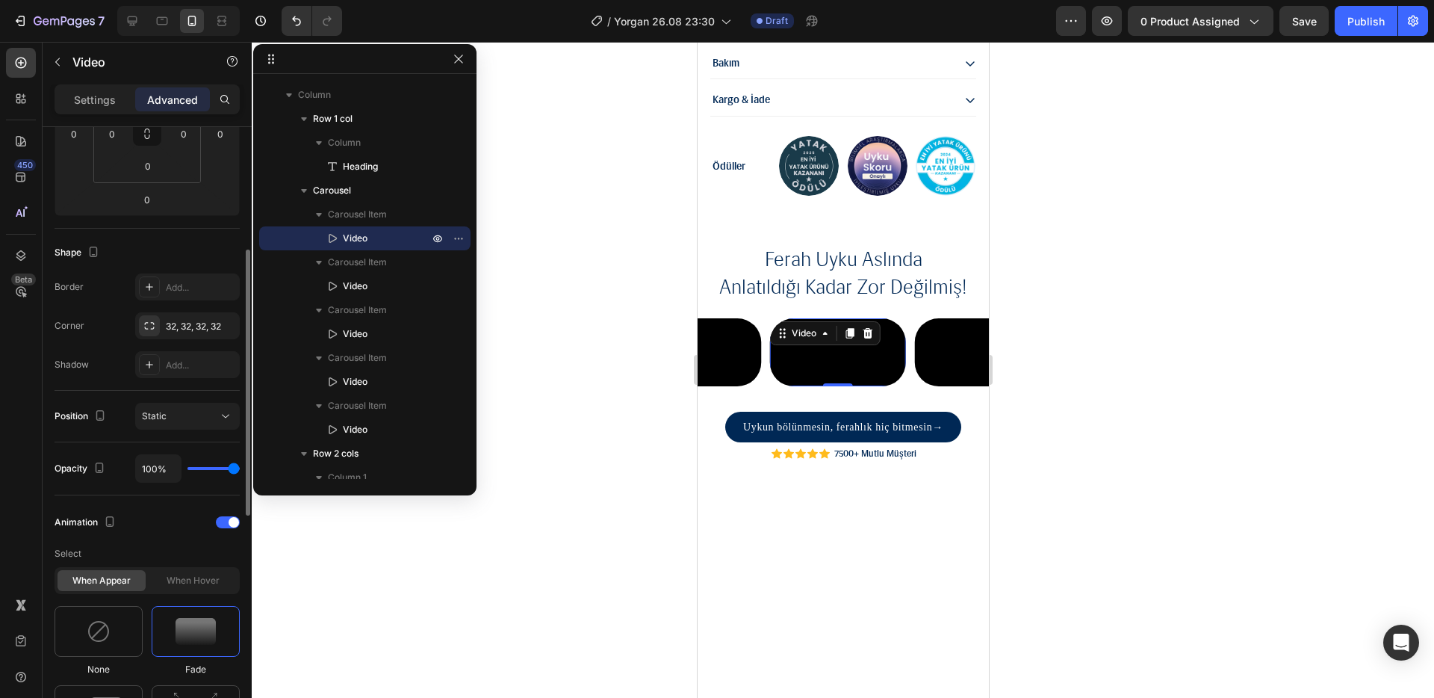
click at [205, 580] on div "When hover" at bounding box center [193, 580] width 88 height 21
click at [120, 620] on div at bounding box center [99, 631] width 88 height 51
click at [190, 628] on img at bounding box center [196, 631] width 40 height 27
click at [226, 518] on div at bounding box center [228, 522] width 24 height 12
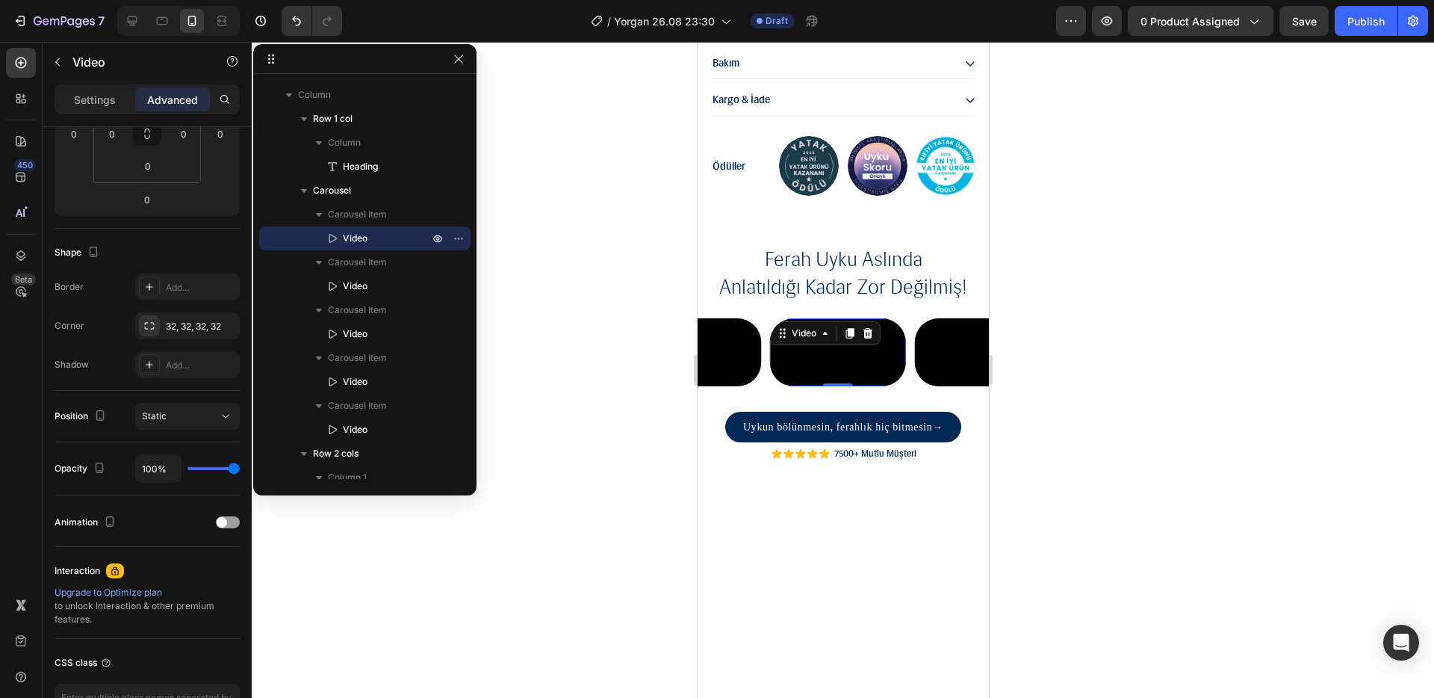
click at [420, 536] on div at bounding box center [843, 370] width 1183 height 656
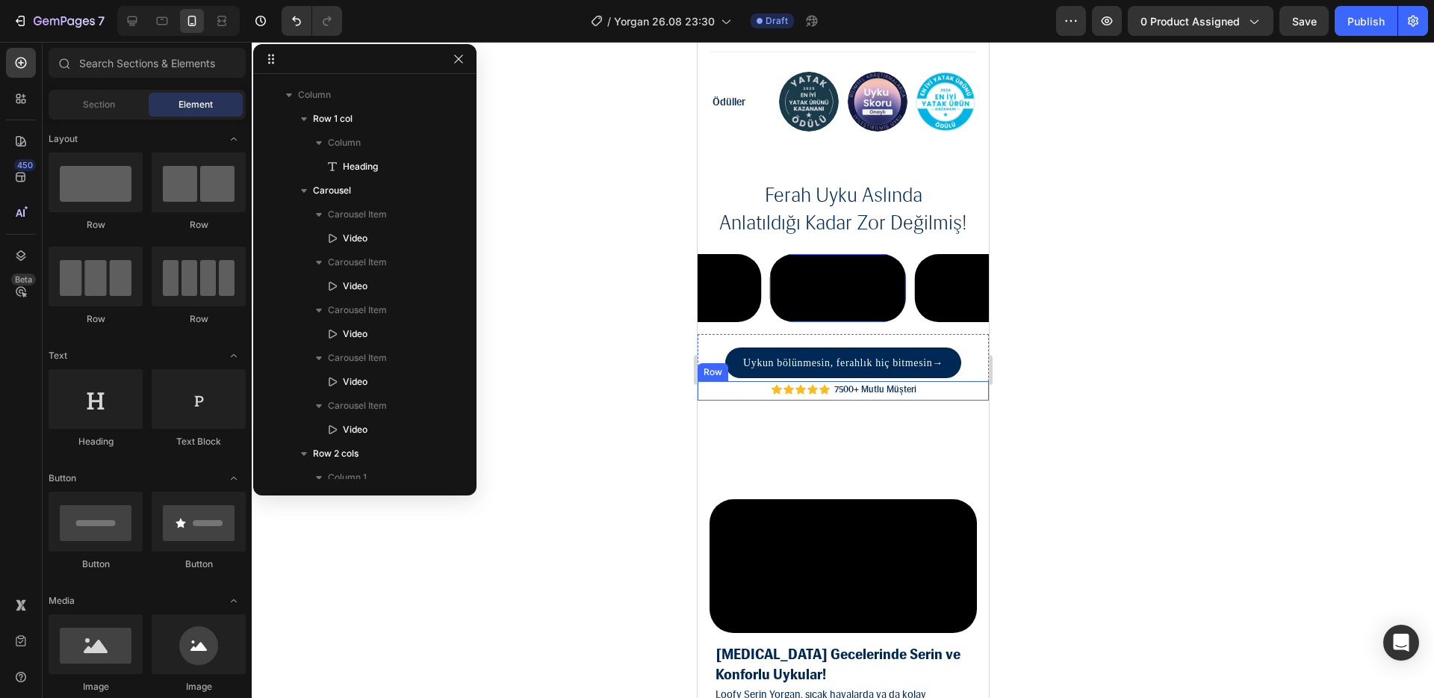
scroll to position [1674, 0]
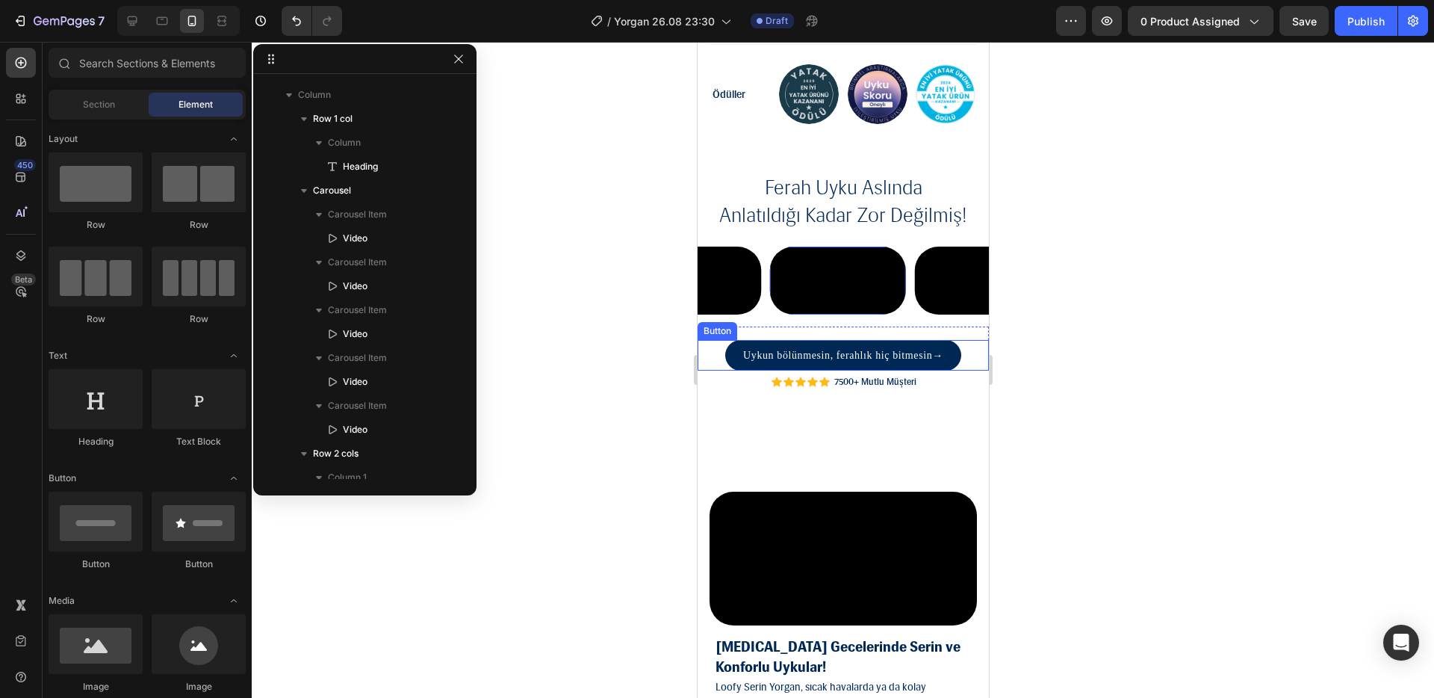
click at [734, 371] on link "Uykun bölünmesin, ferahlık hiç bitmesin →" at bounding box center [843, 355] width 236 height 31
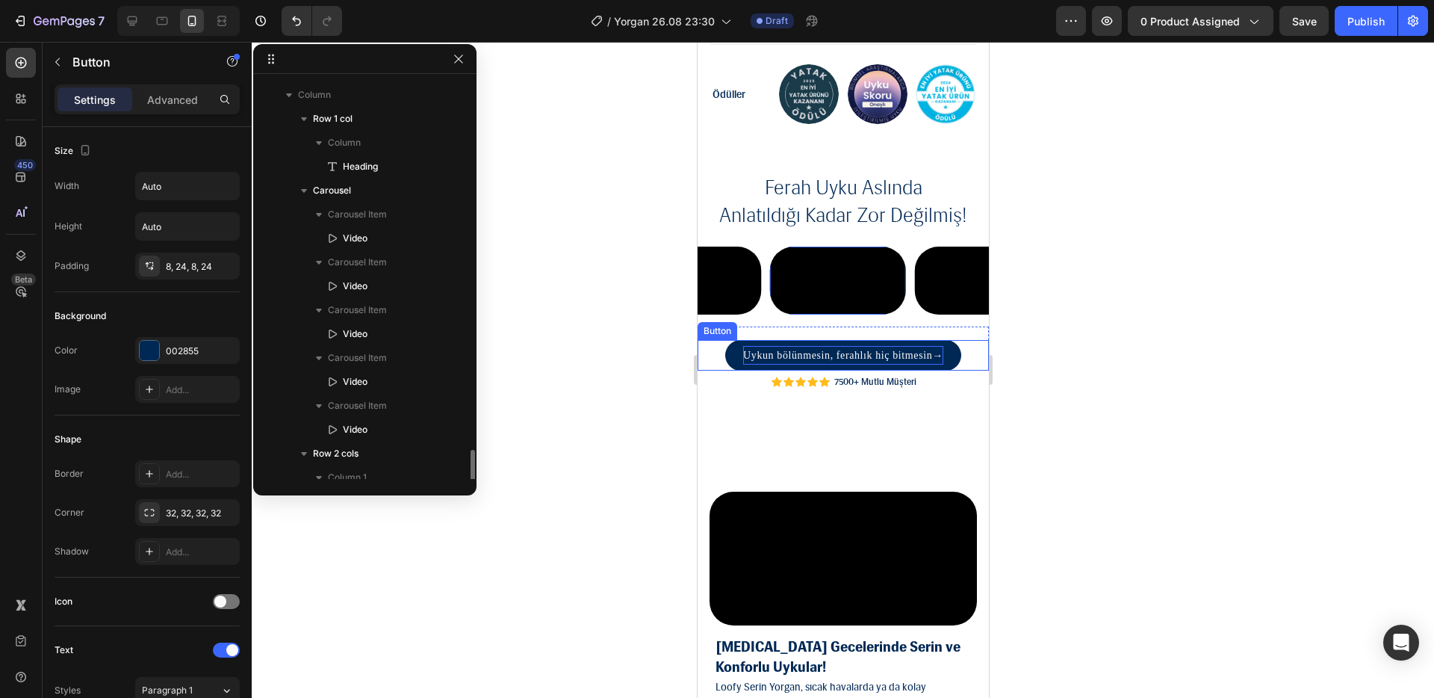
scroll to position [376, 0]
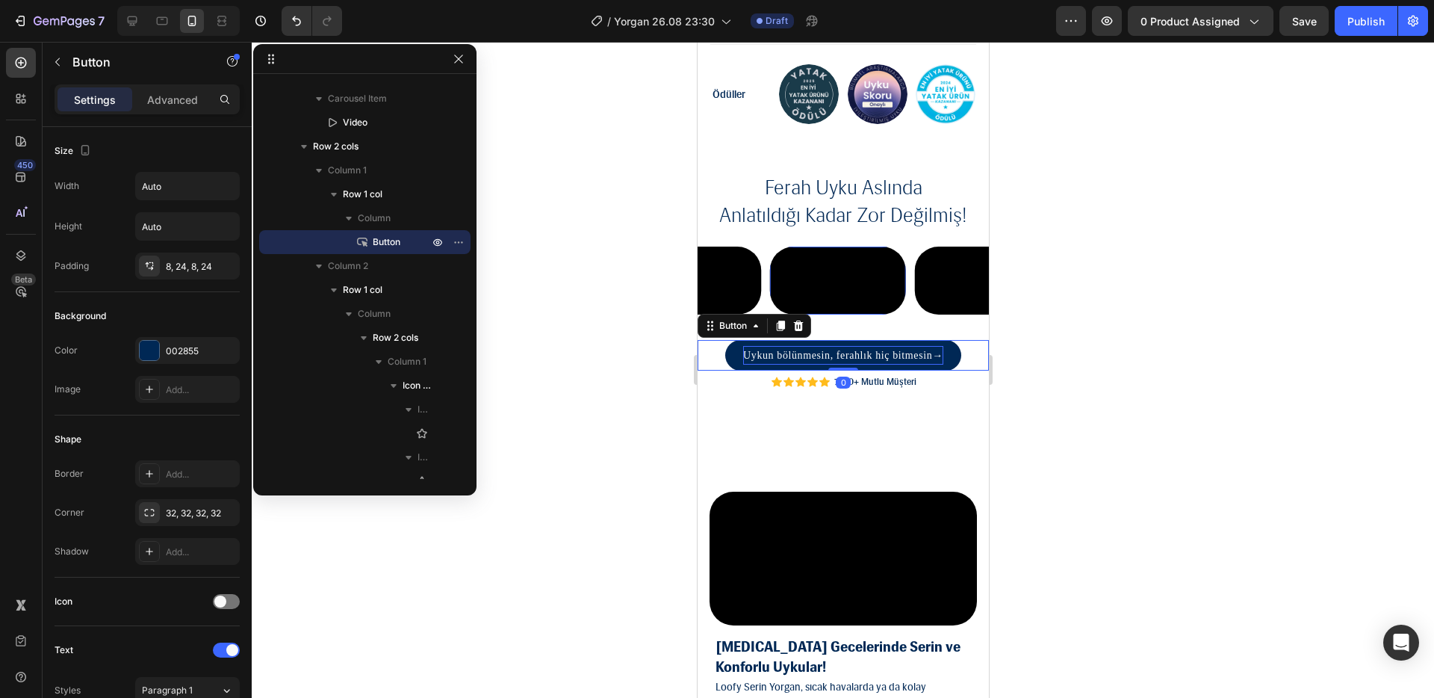
click at [743, 365] on p "Uykun bölünmesin, ferahlık hiç bitmesin →" at bounding box center [843, 355] width 200 height 19
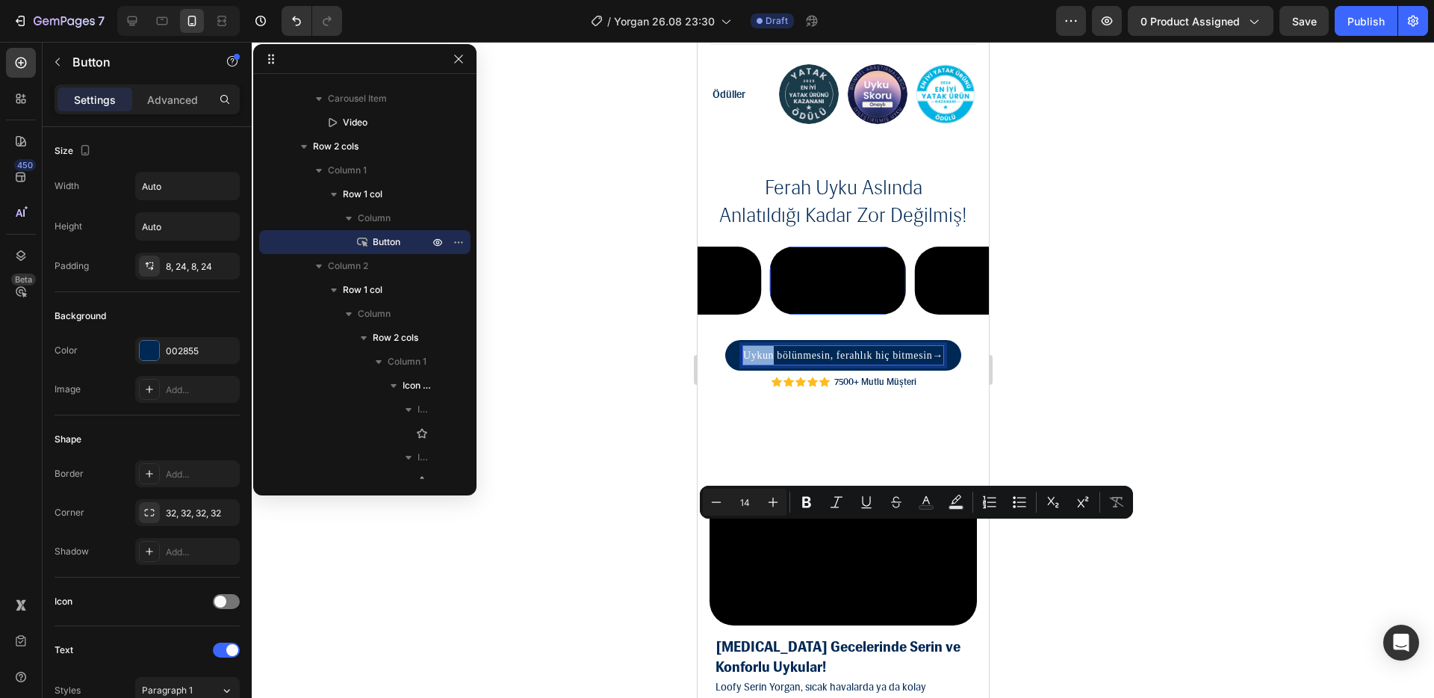
click at [745, 365] on p "Uykun bölünmesin, ferahlık hiç bitmesin →" at bounding box center [843, 355] width 200 height 19
drag, startPoint x: 738, startPoint y: 533, endPoint x: 924, endPoint y: 538, distance: 186.1
click at [924, 365] on p "Uykun bölünmesin, ferahlık hiç bitmesin →" at bounding box center [843, 355] width 200 height 19
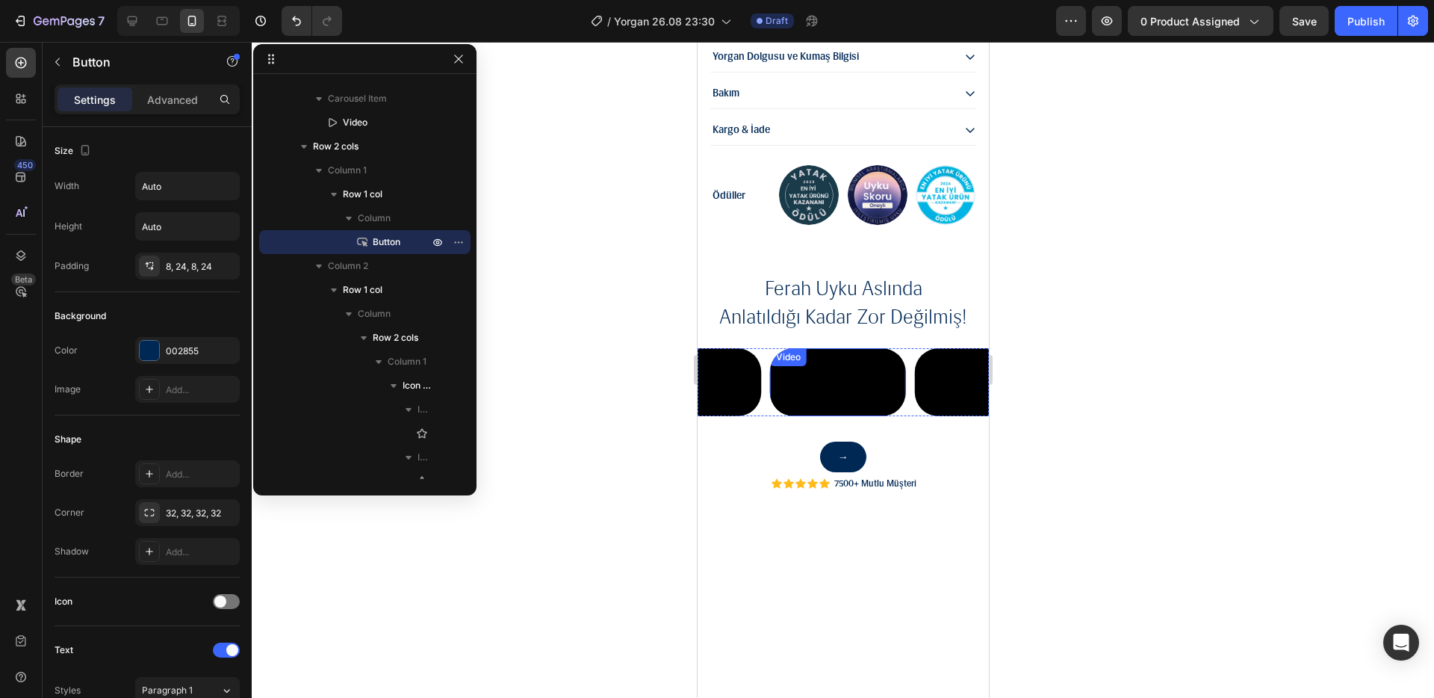
scroll to position [1757, 0]
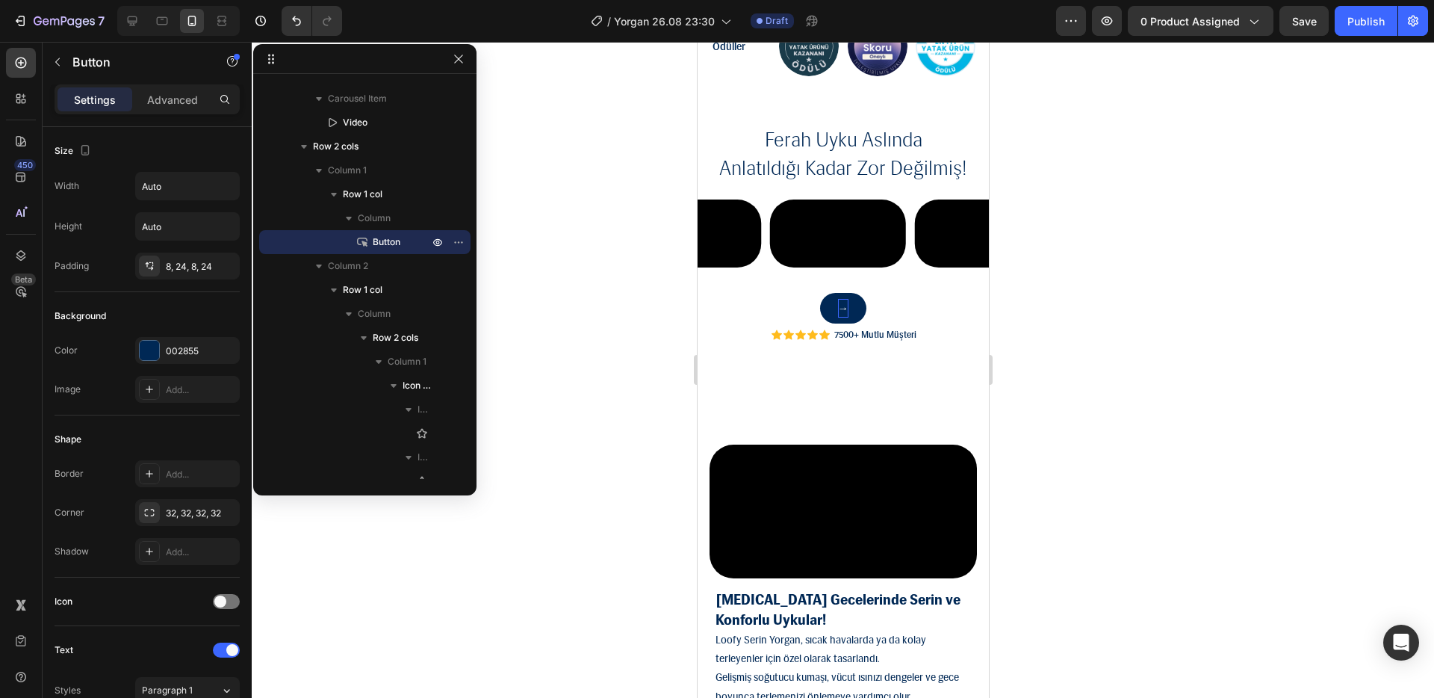
click at [837, 314] on strong "→" at bounding box center [842, 308] width 11 height 11
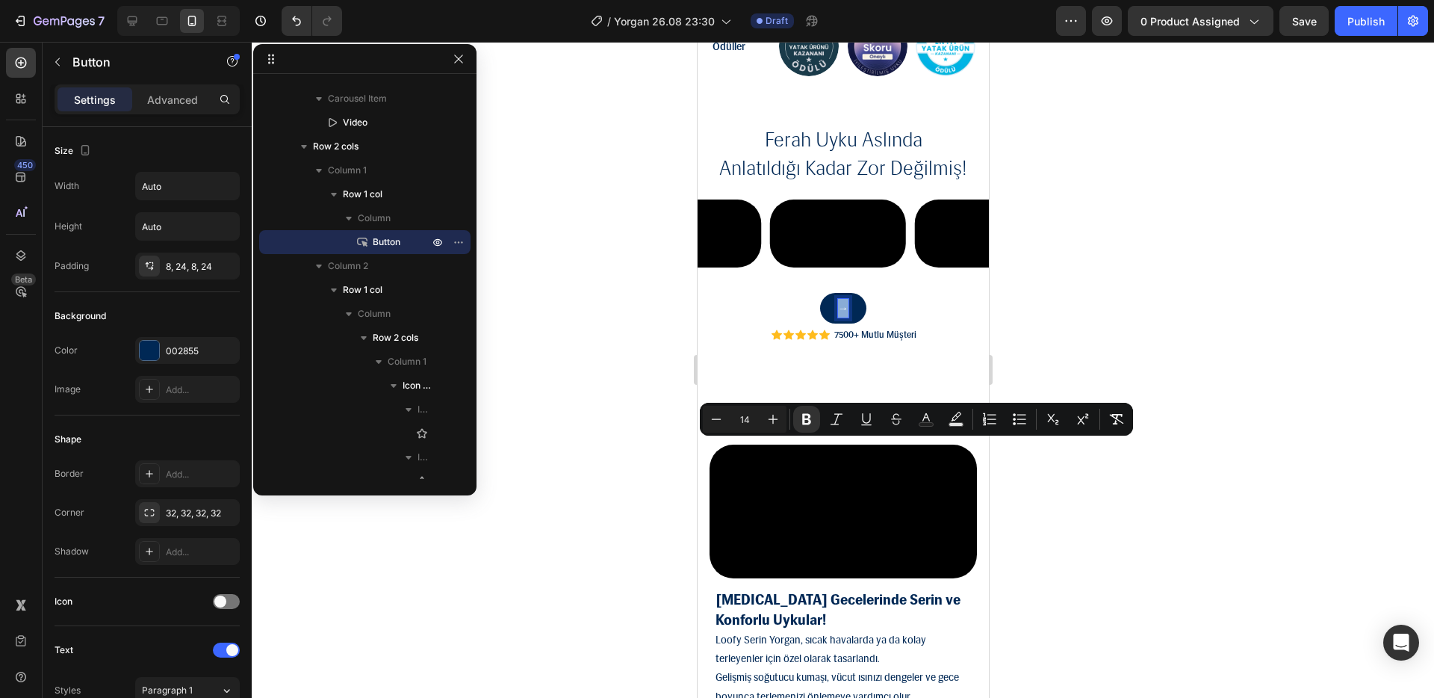
click at [837, 314] on strong "→" at bounding box center [842, 308] width 11 height 11
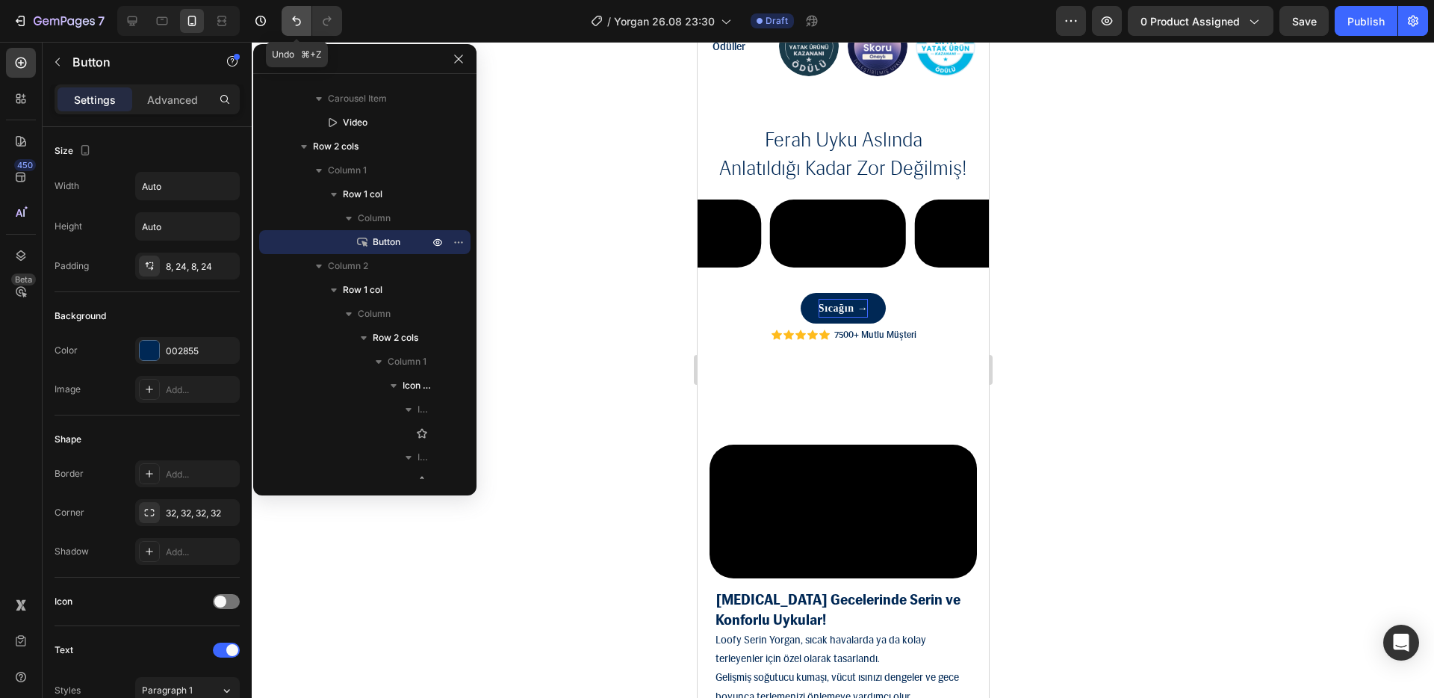
click at [289, 14] on icon "Undo/Redo" at bounding box center [296, 20] width 15 height 15
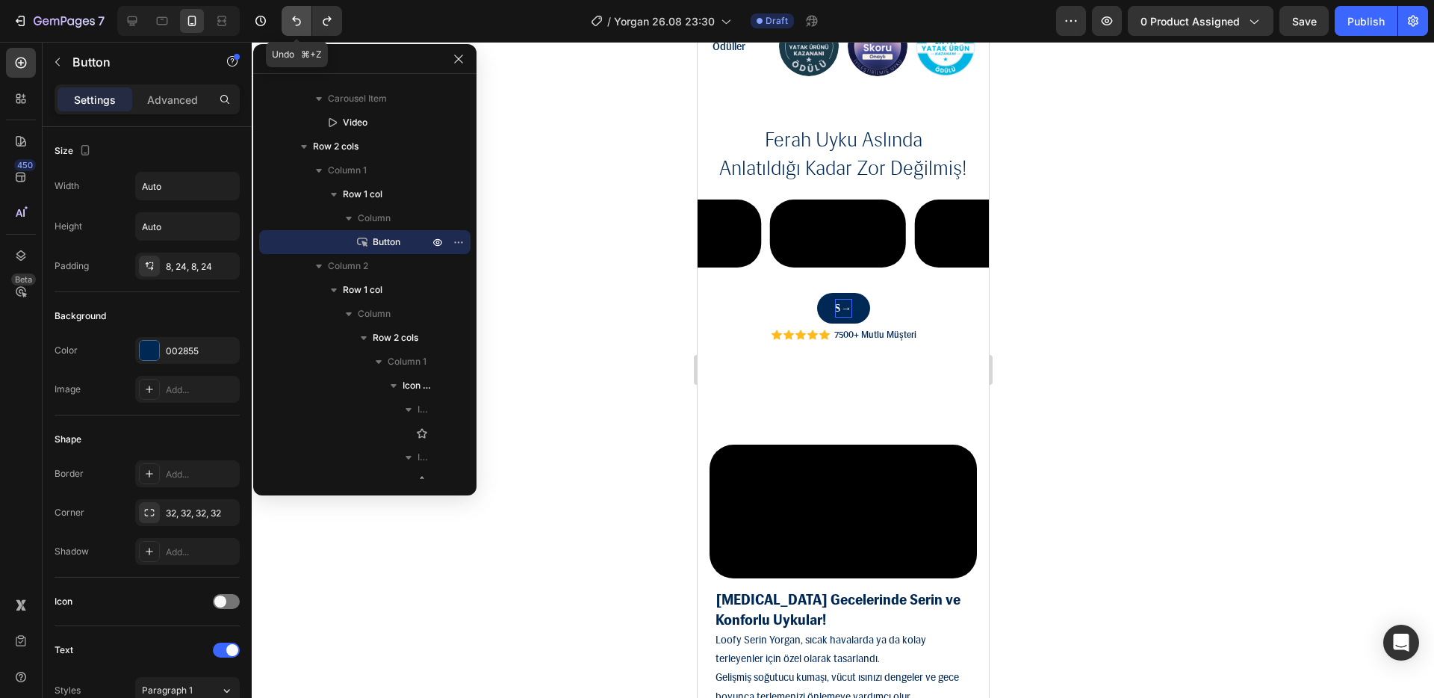
click at [289, 14] on icon "Undo/Redo" at bounding box center [296, 20] width 15 height 15
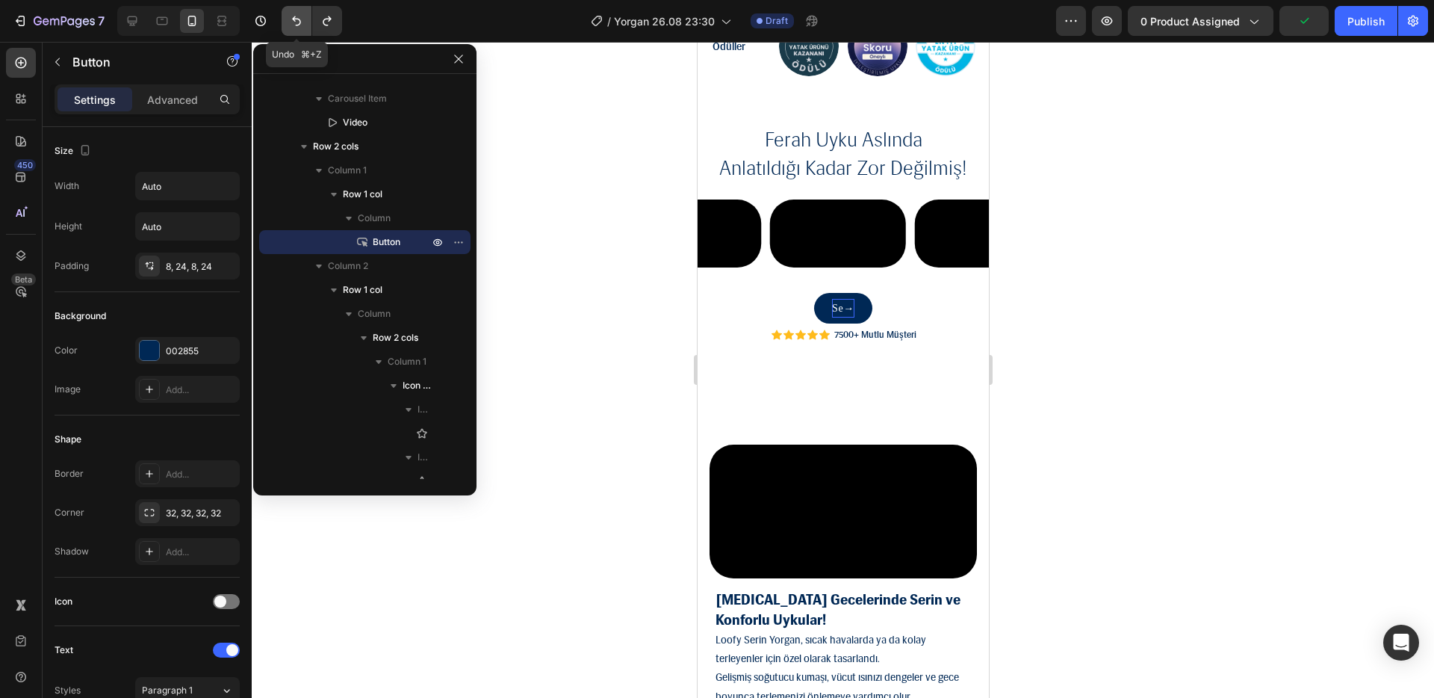
click at [289, 14] on icon "Undo/Redo" at bounding box center [296, 20] width 15 height 15
click at [828, 317] on p "Sen →" at bounding box center [842, 308] width 28 height 19
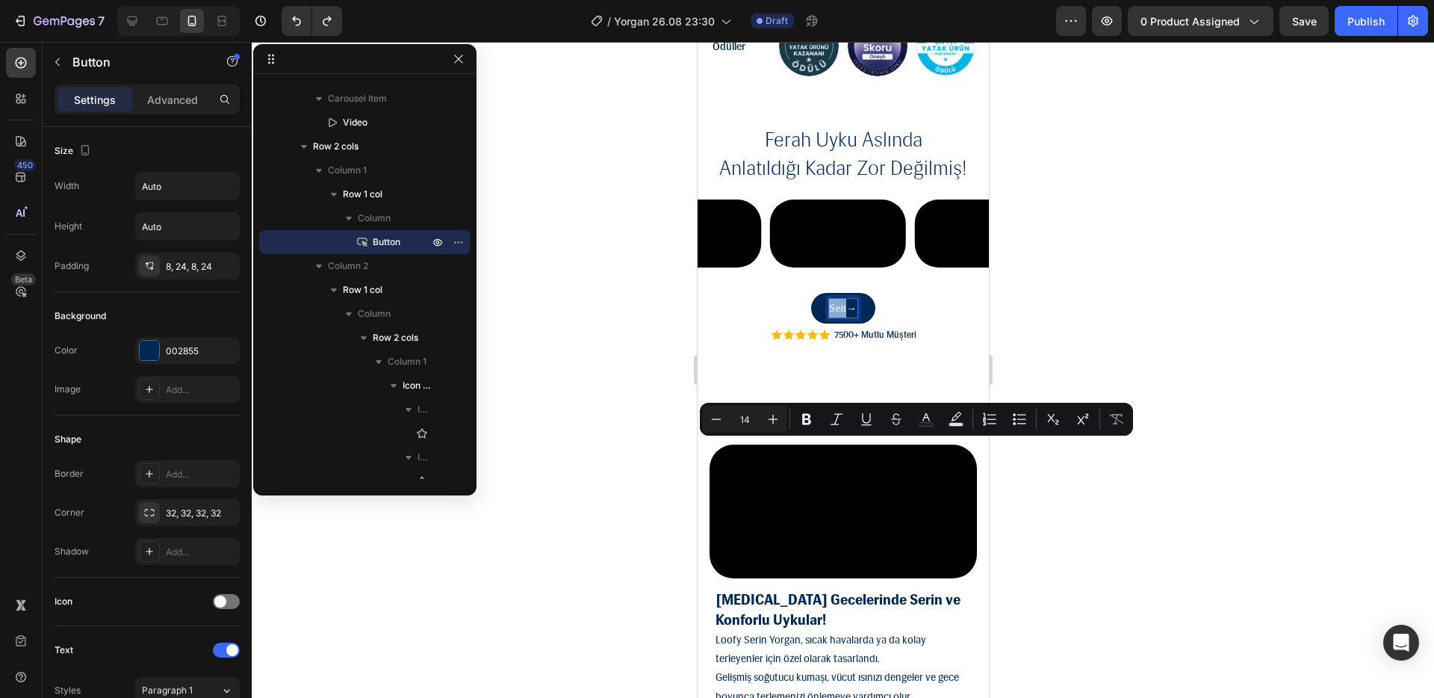
click at [834, 317] on p "Sen →" at bounding box center [842, 308] width 28 height 19
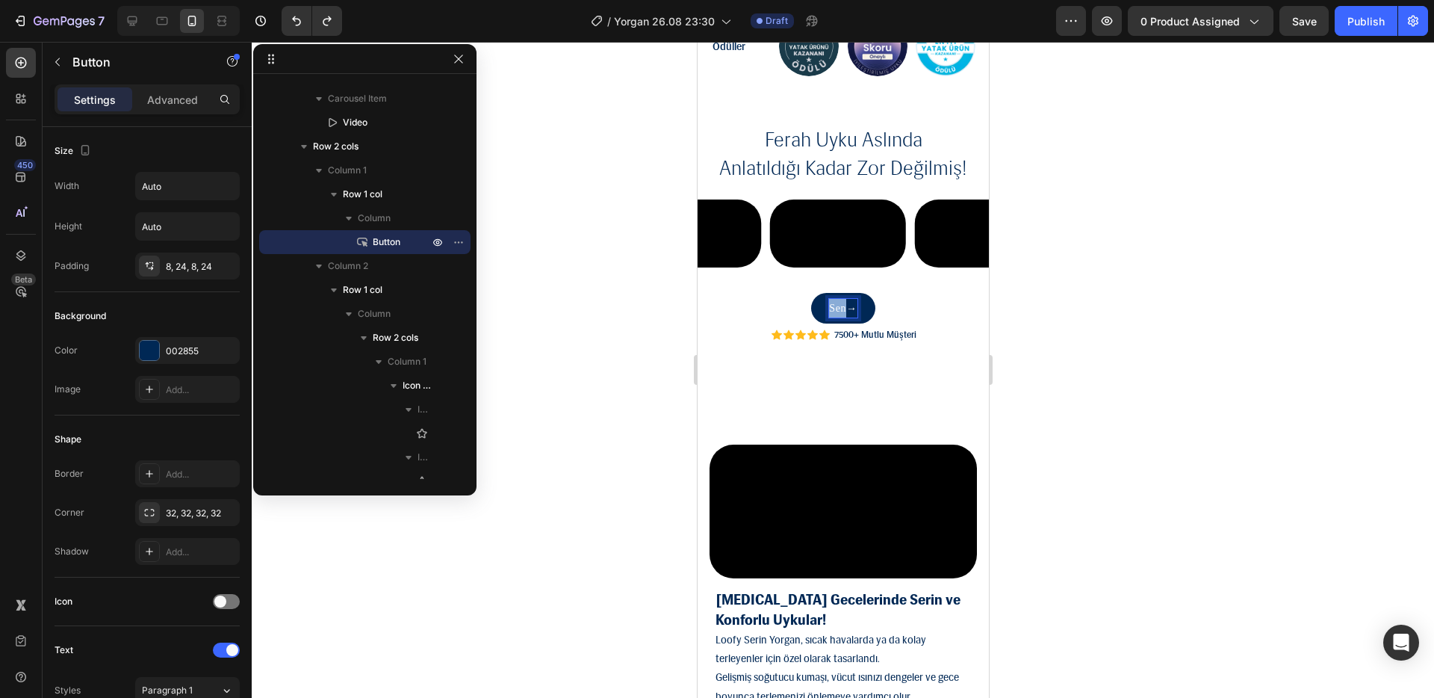
drag, startPoint x: 837, startPoint y: 450, endPoint x: 818, endPoint y: 453, distance: 19.7
click at [818, 323] on link "Sen →" at bounding box center [842, 308] width 63 height 31
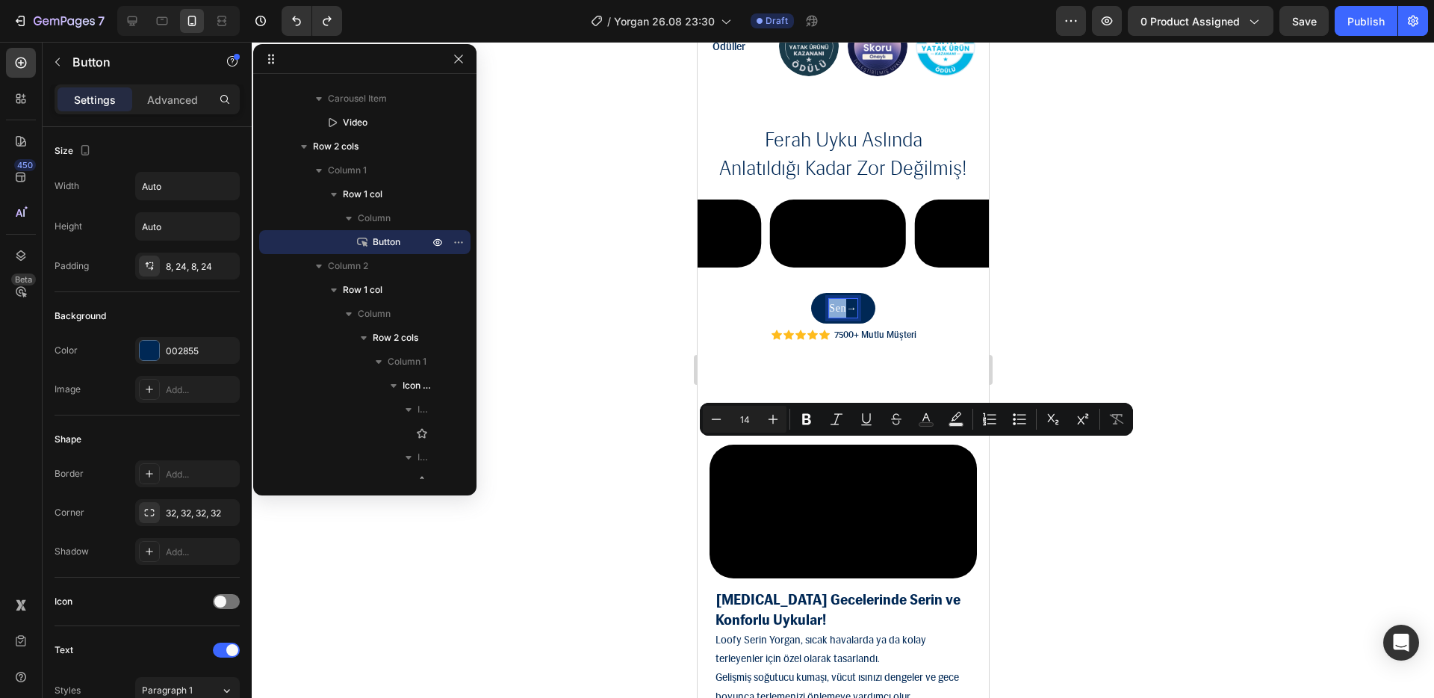
click at [819, 323] on link "Sen →" at bounding box center [842, 308] width 63 height 31
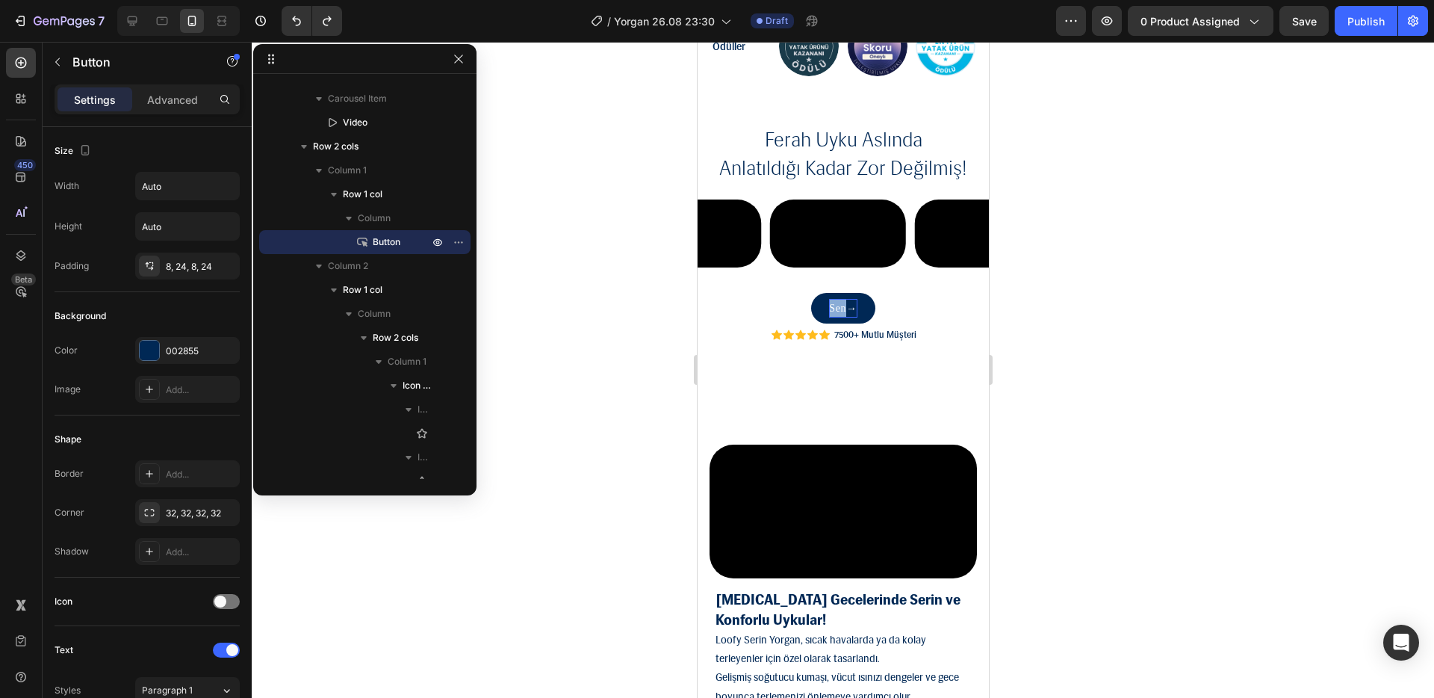
click at [834, 317] on p "Sen →" at bounding box center [842, 308] width 28 height 19
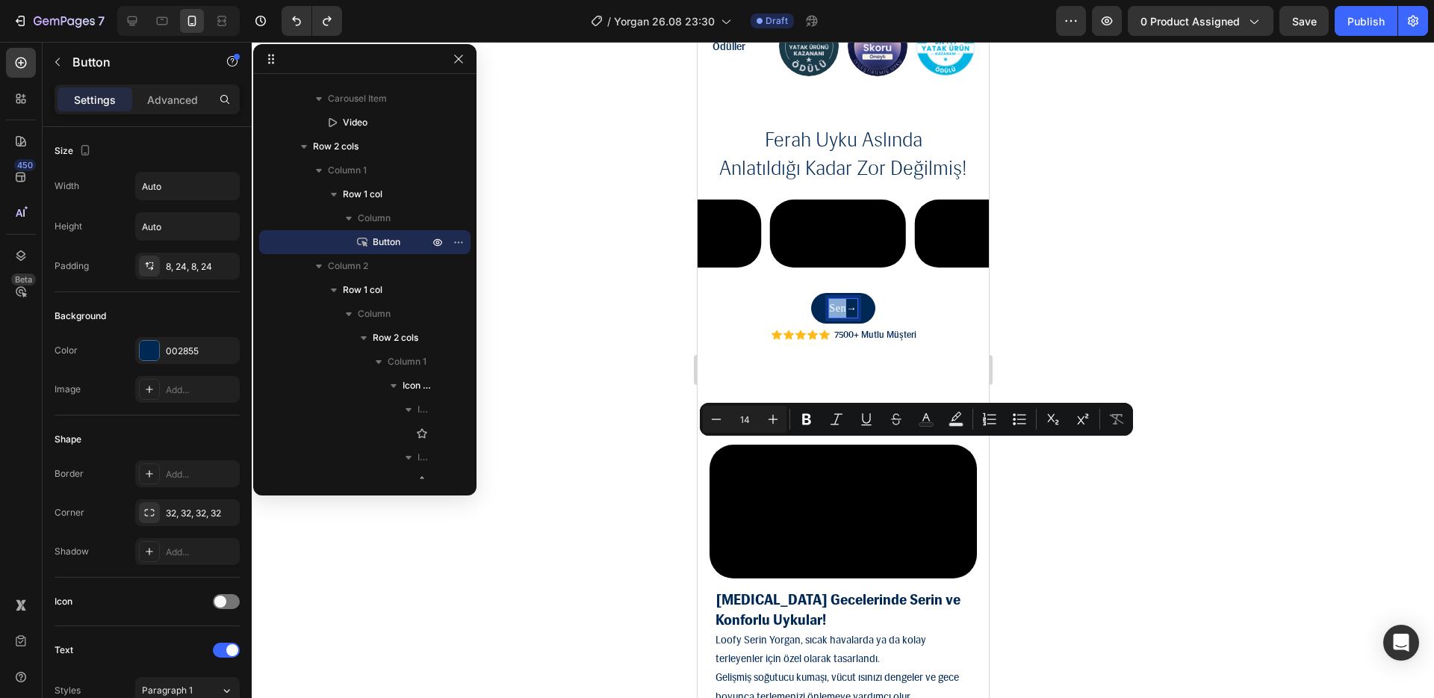
click at [837, 317] on p "Sen →" at bounding box center [842, 308] width 28 height 19
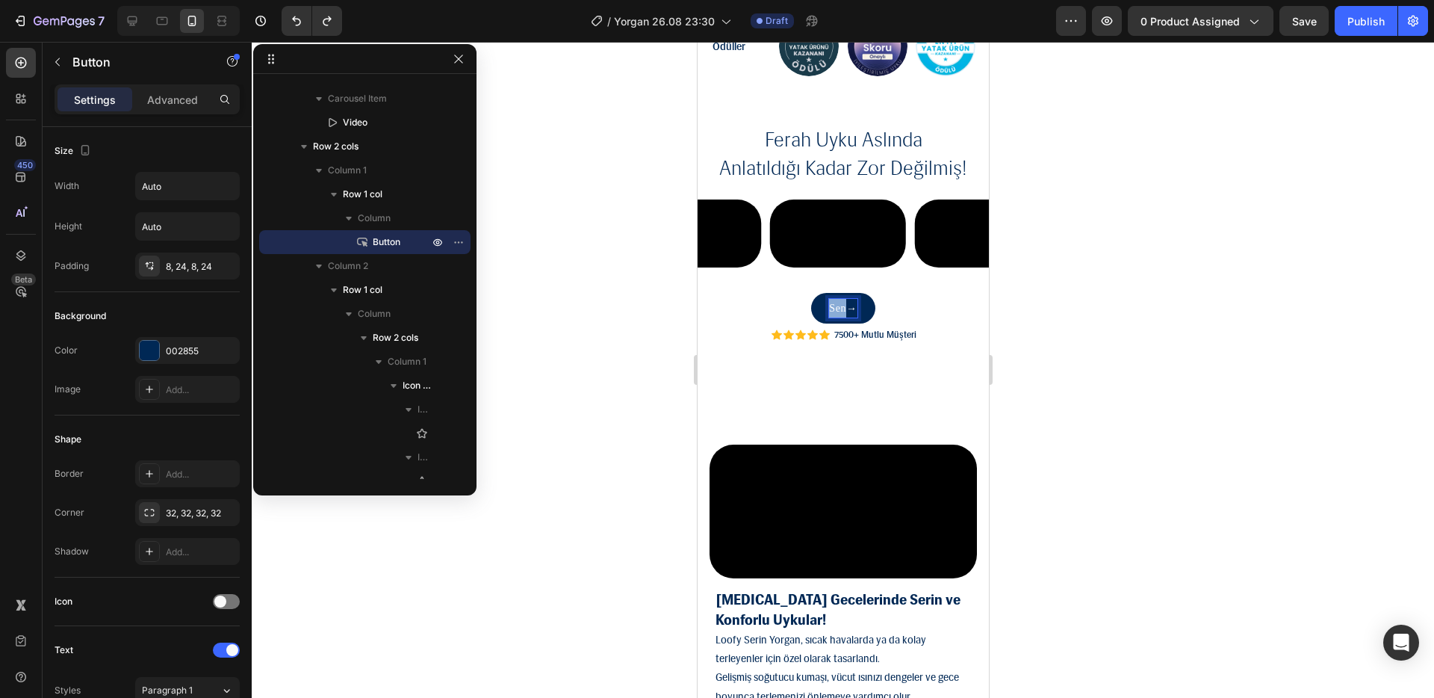
drag, startPoint x: 839, startPoint y: 450, endPoint x: 822, endPoint y: 448, distance: 16.5
click at [828, 317] on p "Sen →" at bounding box center [842, 308] width 28 height 19
click at [1097, 409] on div at bounding box center [843, 370] width 1183 height 656
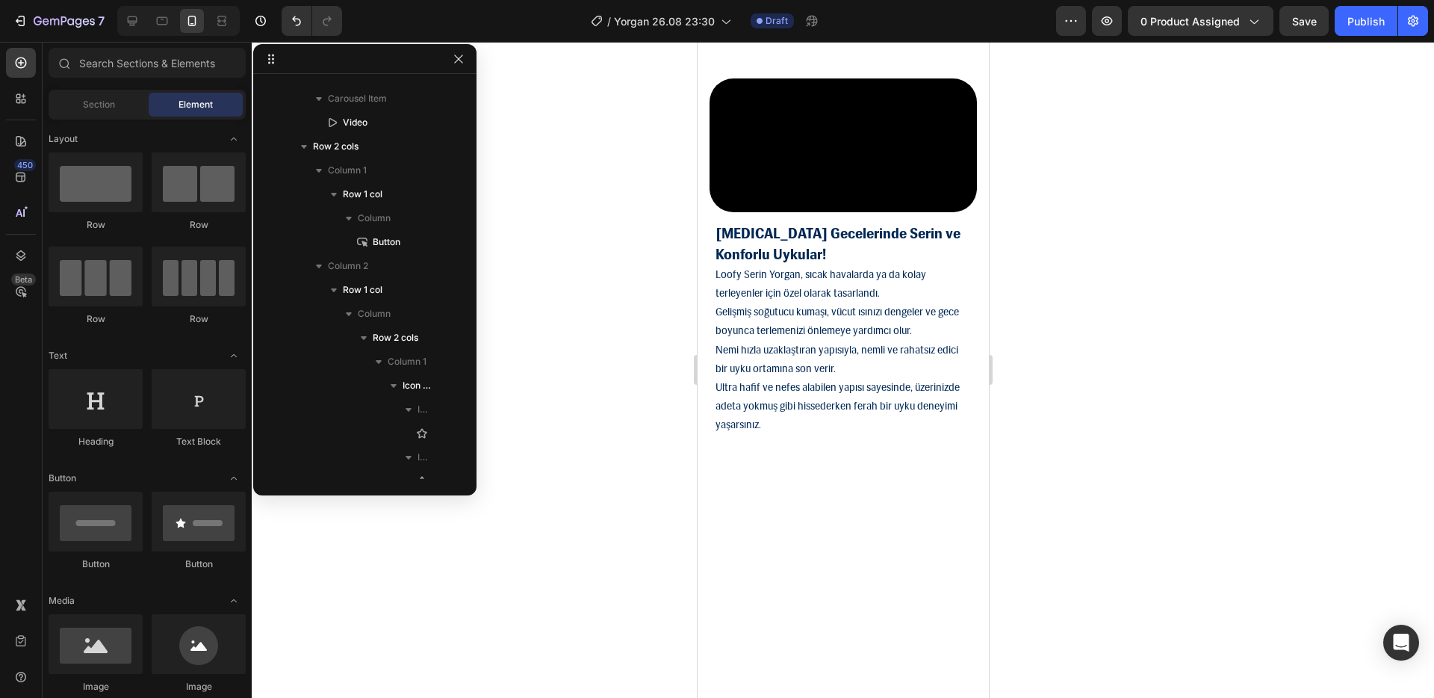
scroll to position [2337, 0]
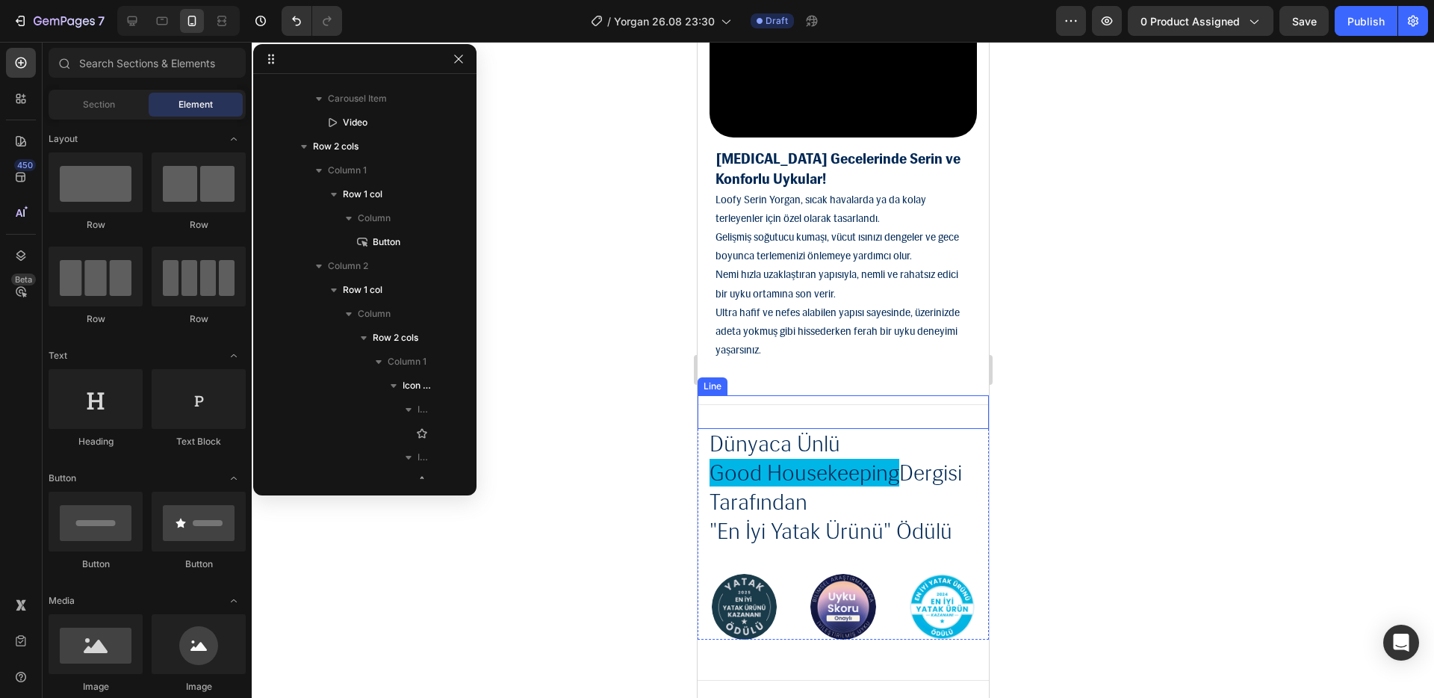
click at [938, 423] on div "Title Line" at bounding box center [842, 412] width 291 height 34
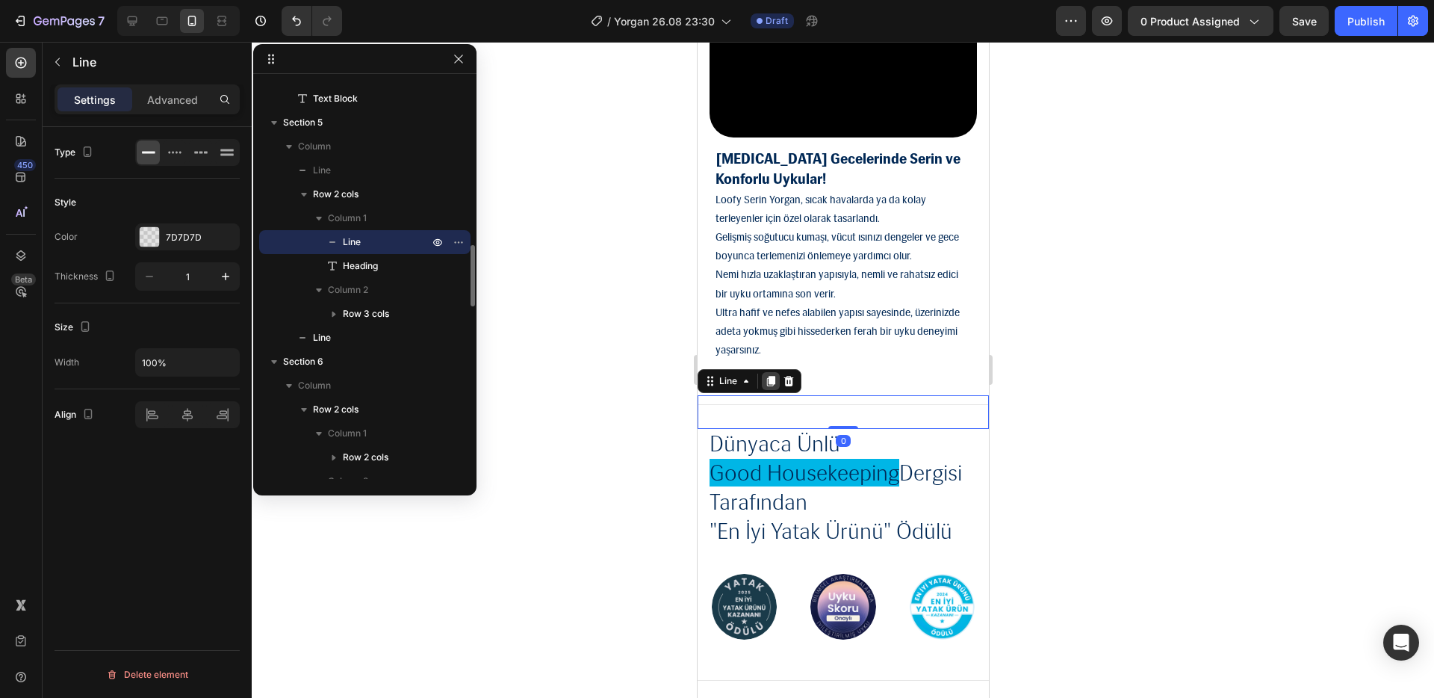
click at [775, 387] on icon at bounding box center [770, 381] width 12 height 12
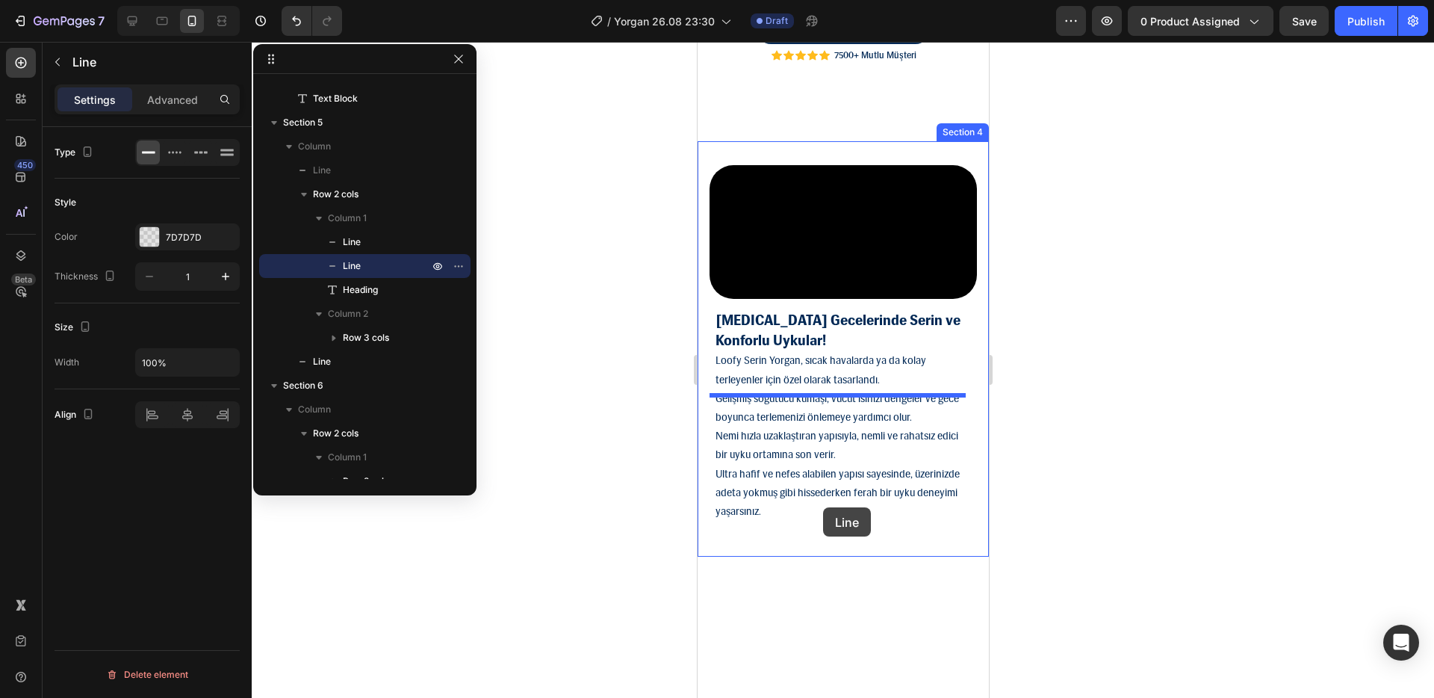
scroll to position [1744, 0]
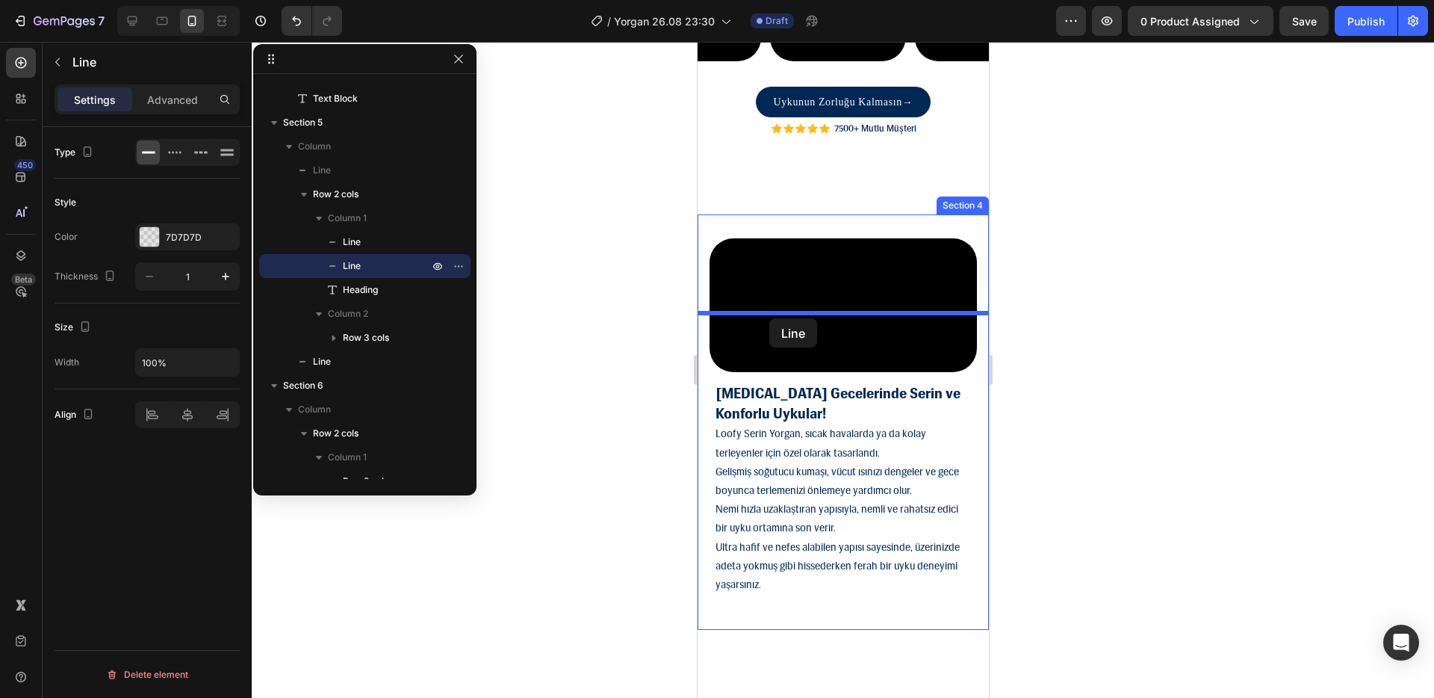
drag, startPoint x: 742, startPoint y: 422, endPoint x: 769, endPoint y: 318, distance: 107.3
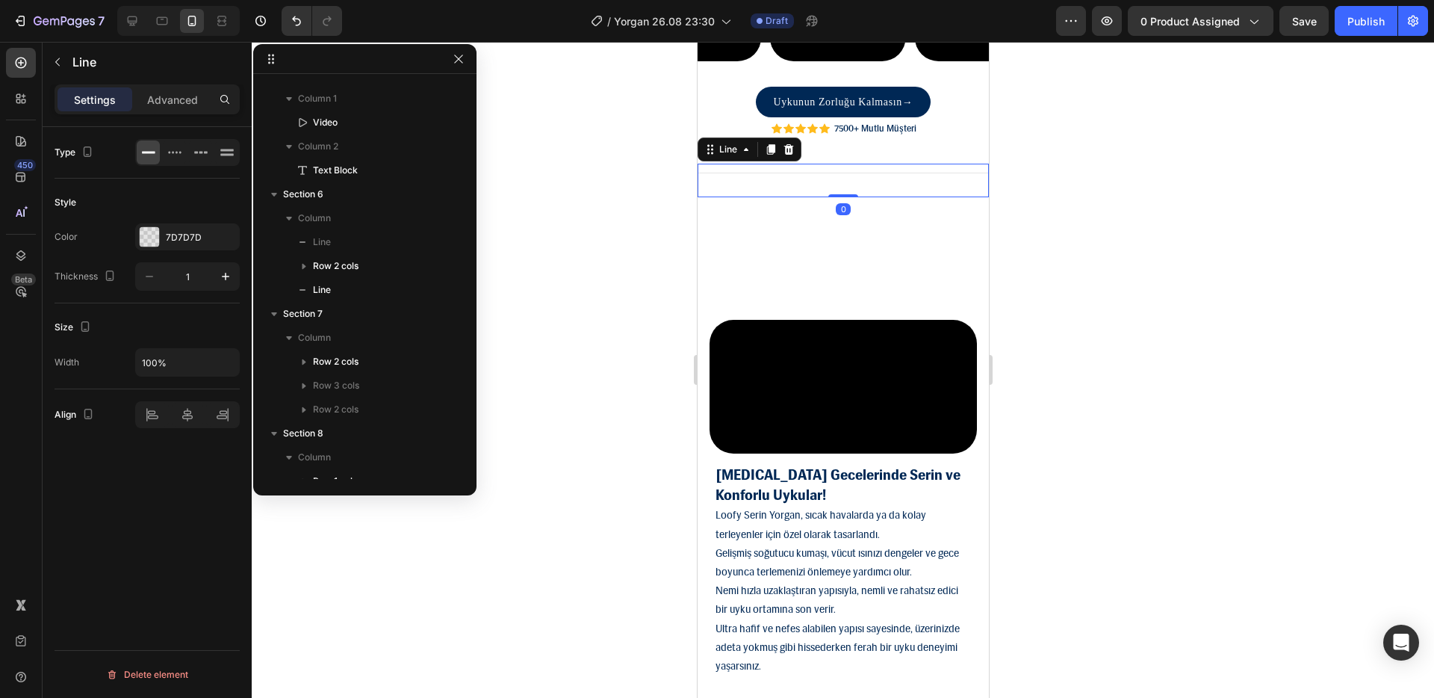
click at [1091, 327] on div at bounding box center [843, 370] width 1183 height 656
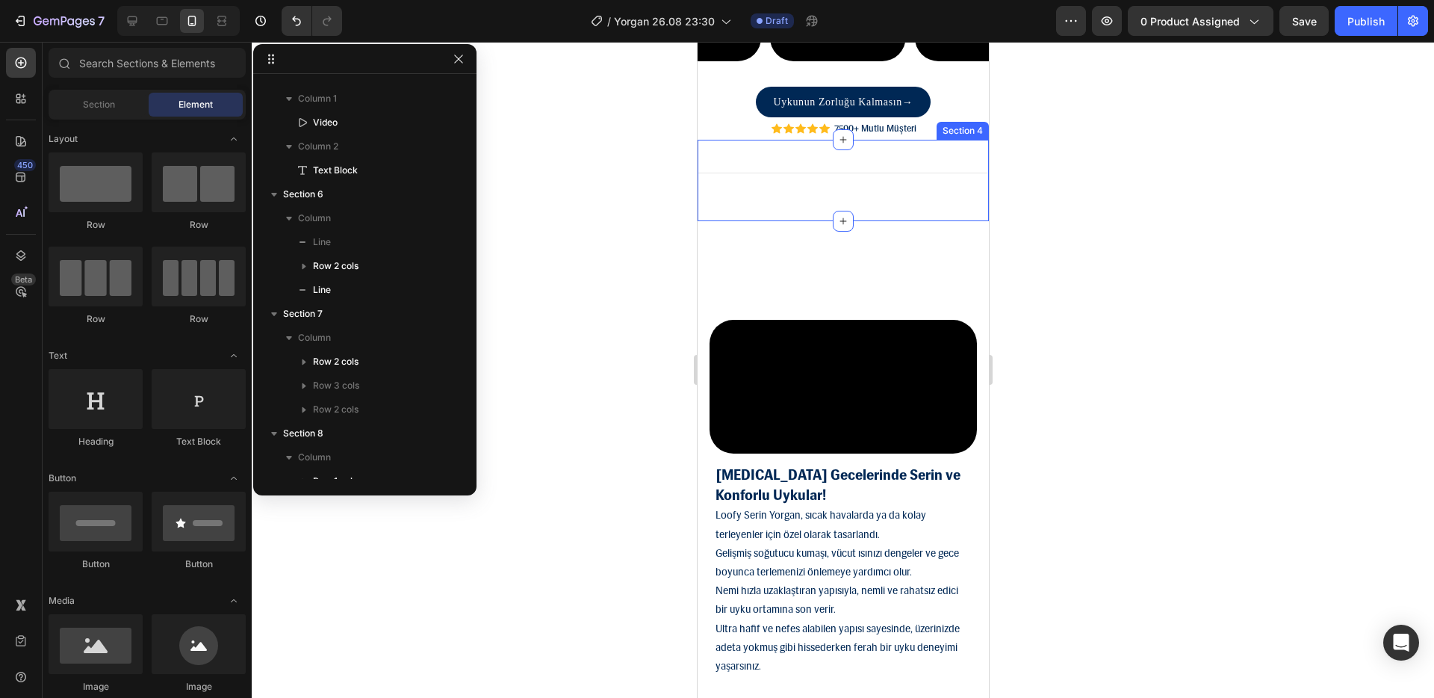
click at [933, 221] on div "Title Line Section 4" at bounding box center [842, 180] width 291 height 81
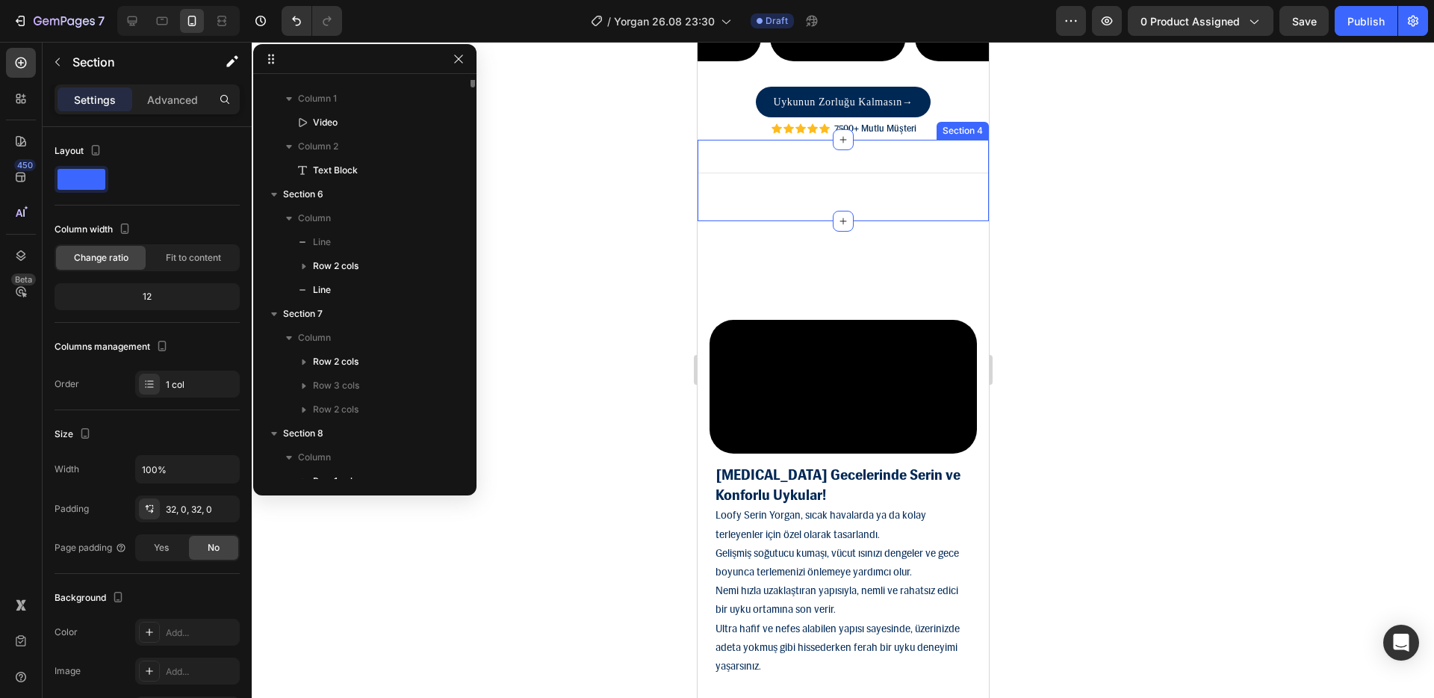
scroll to position [830, 0]
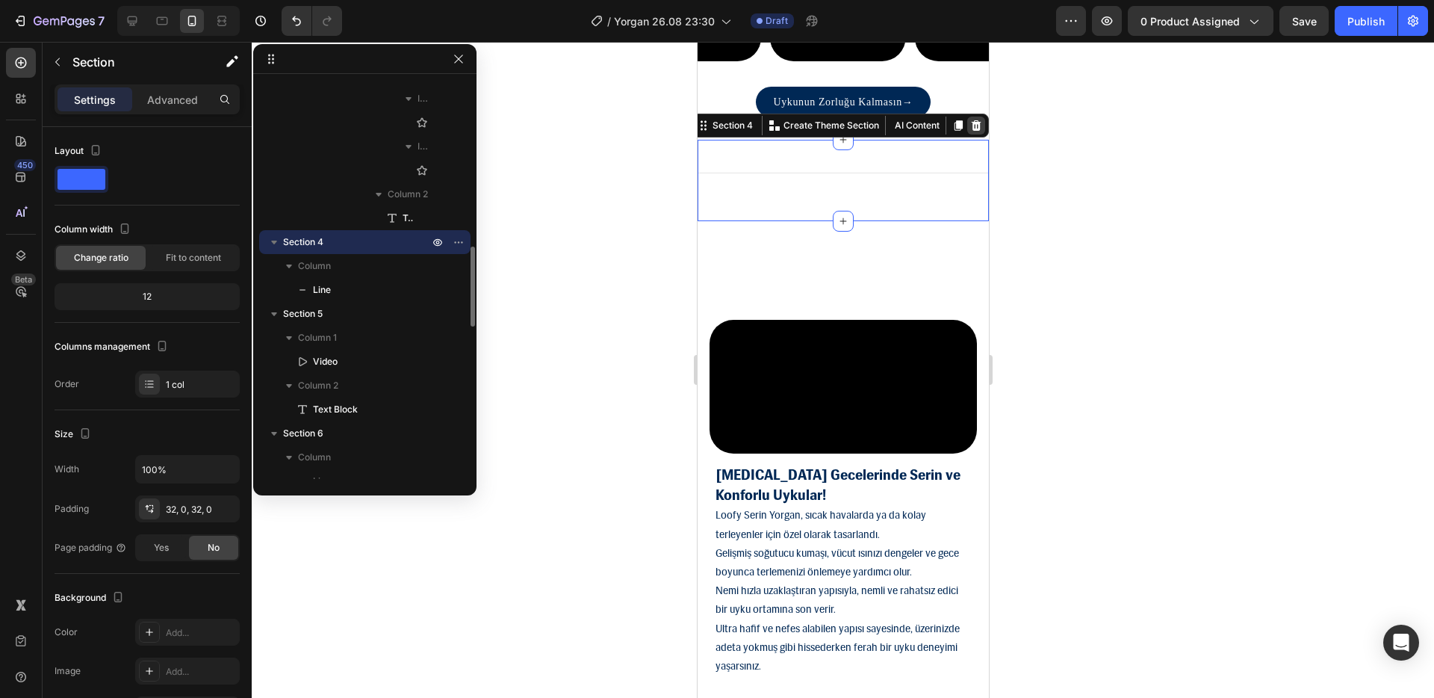
click at [973, 134] on div at bounding box center [976, 126] width 18 height 18
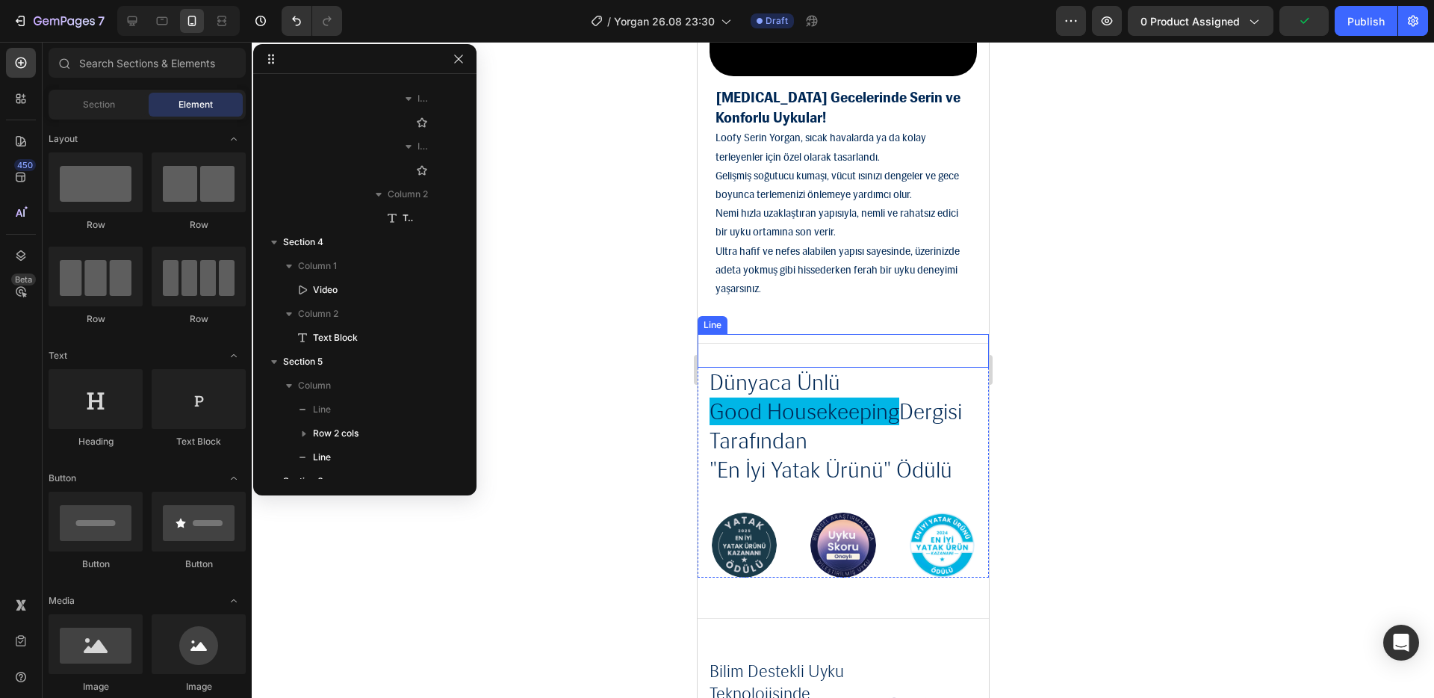
scroll to position [2220, 0]
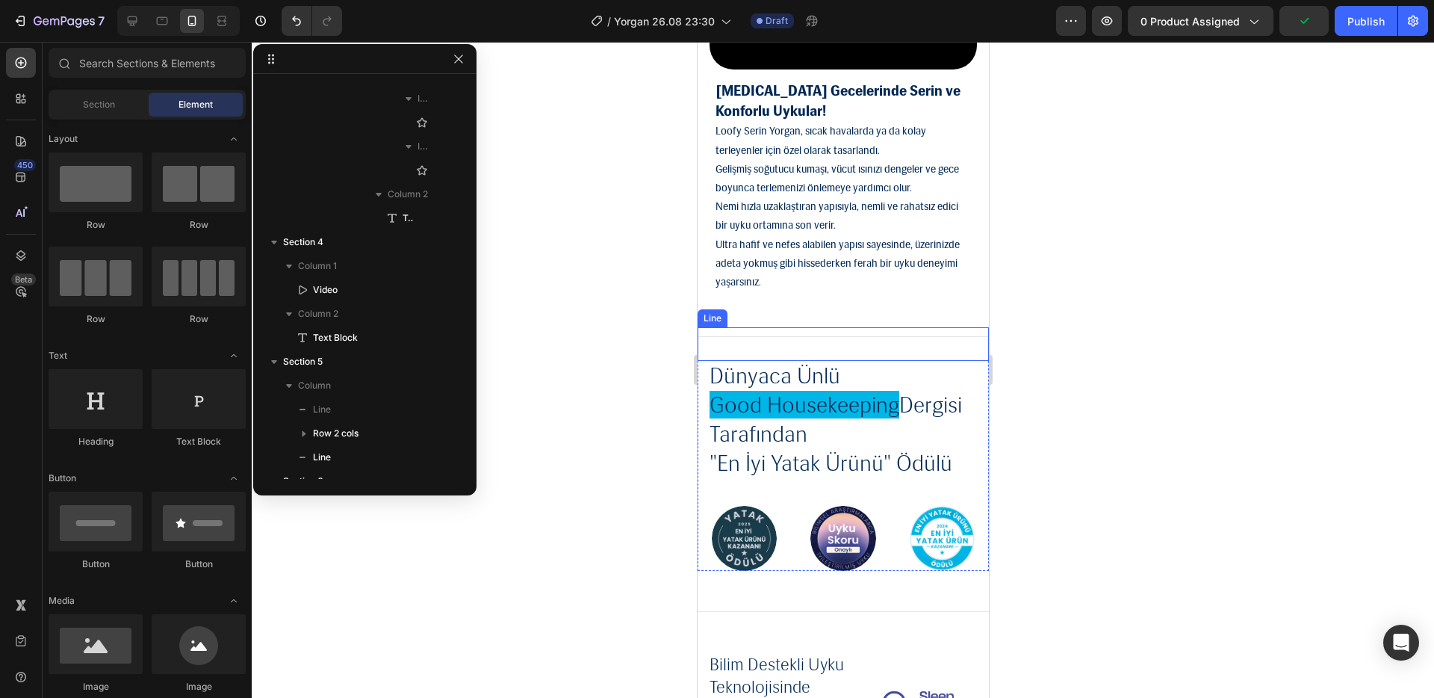
click at [821, 345] on div "Title Line" at bounding box center [842, 344] width 291 height 34
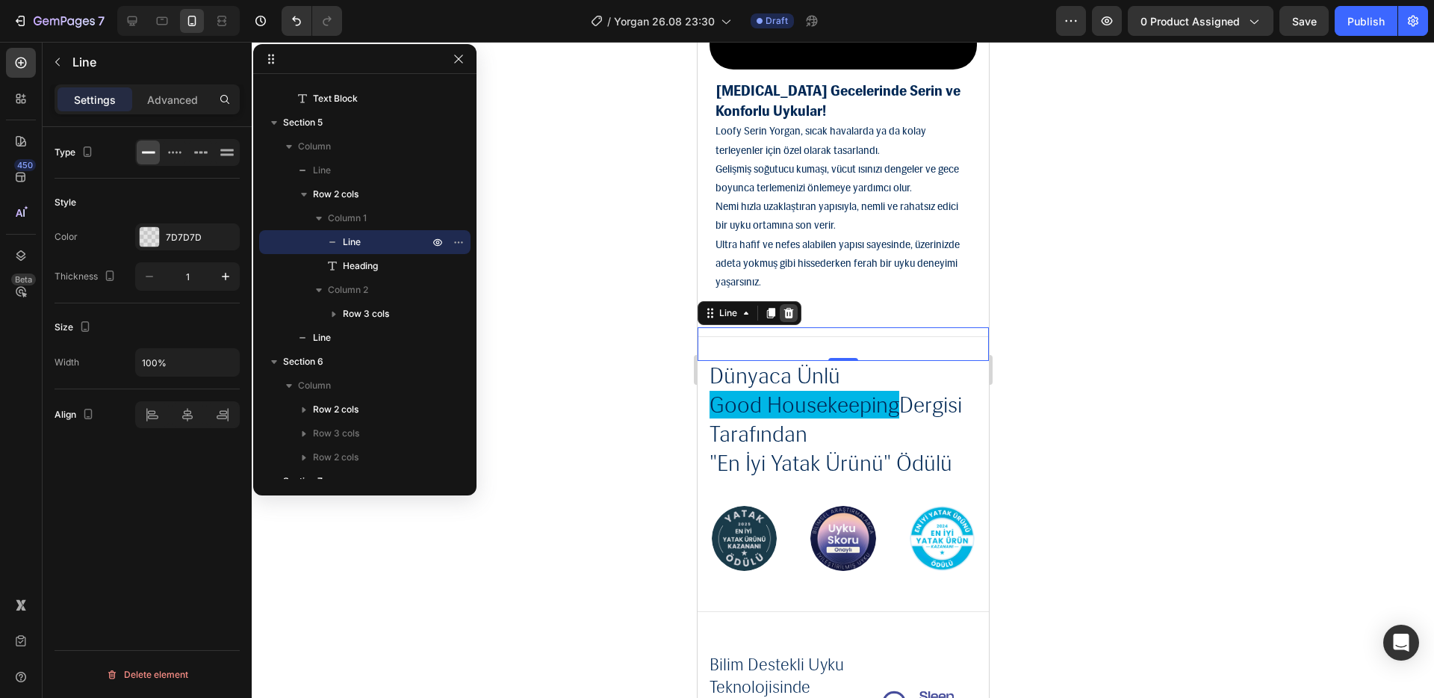
click at [781, 322] on div at bounding box center [788, 313] width 18 height 18
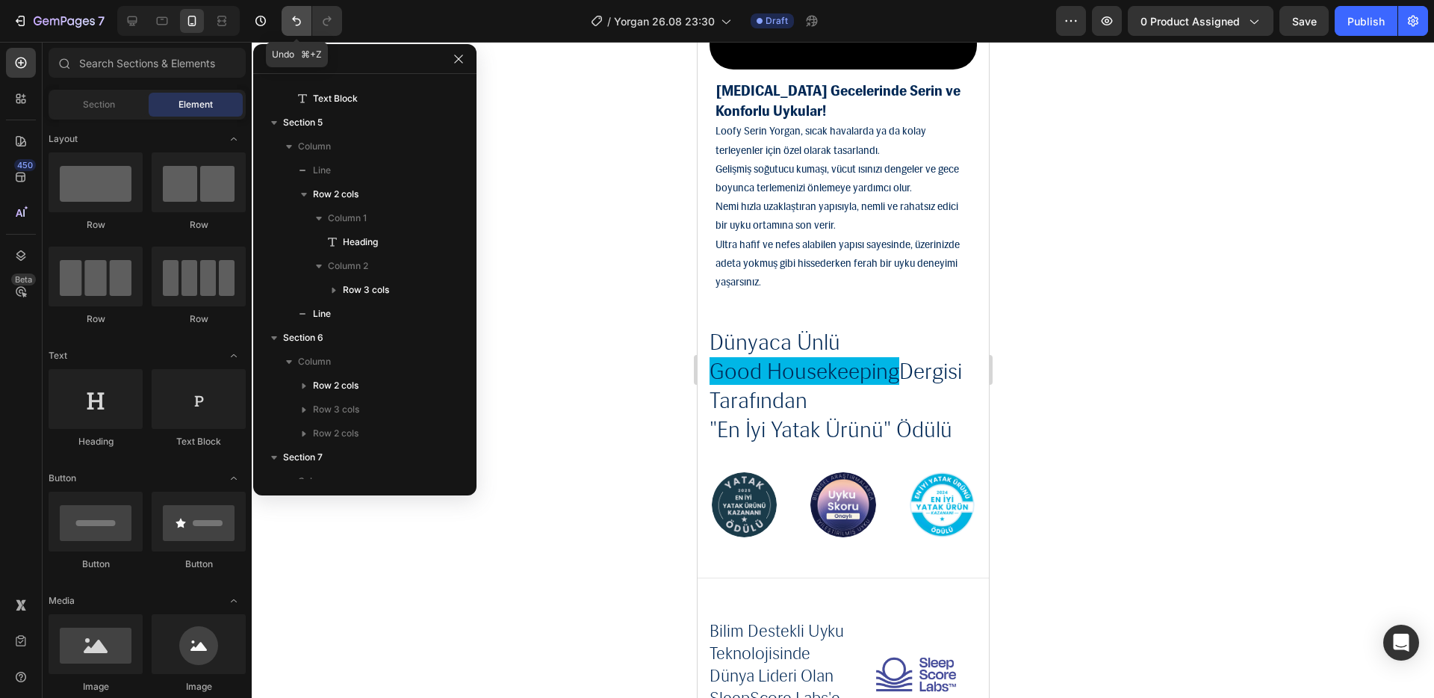
click at [297, 30] on button "Undo/Redo" at bounding box center [297, 21] width 30 height 30
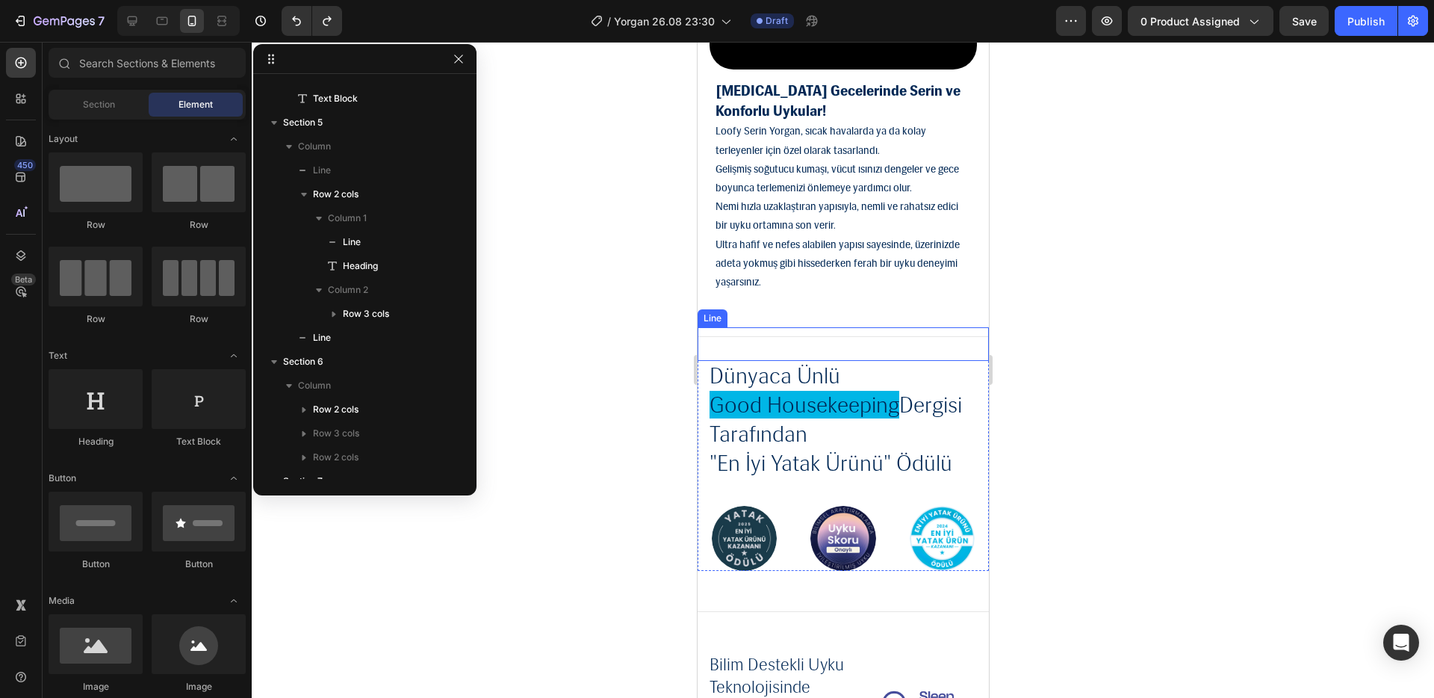
click at [753, 350] on div "Title Line" at bounding box center [842, 344] width 291 height 34
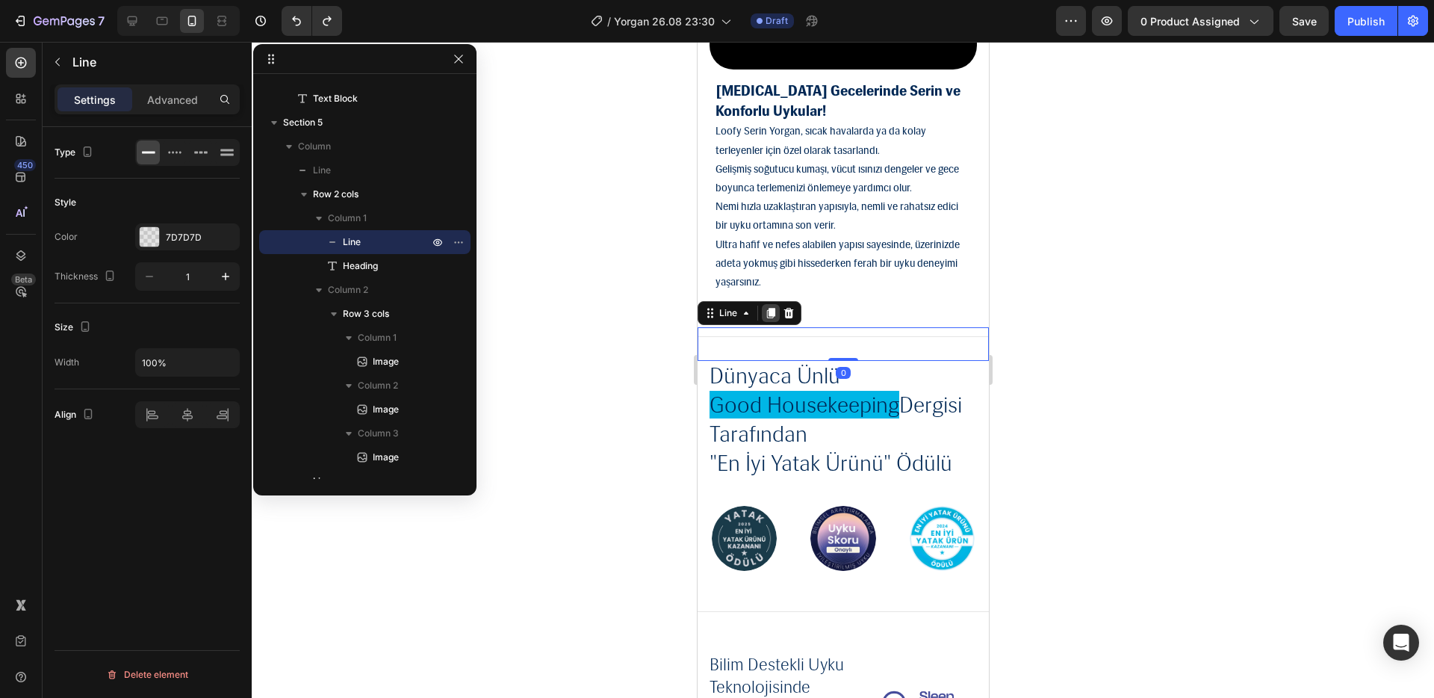
click at [767, 319] on icon at bounding box center [770, 313] width 12 height 12
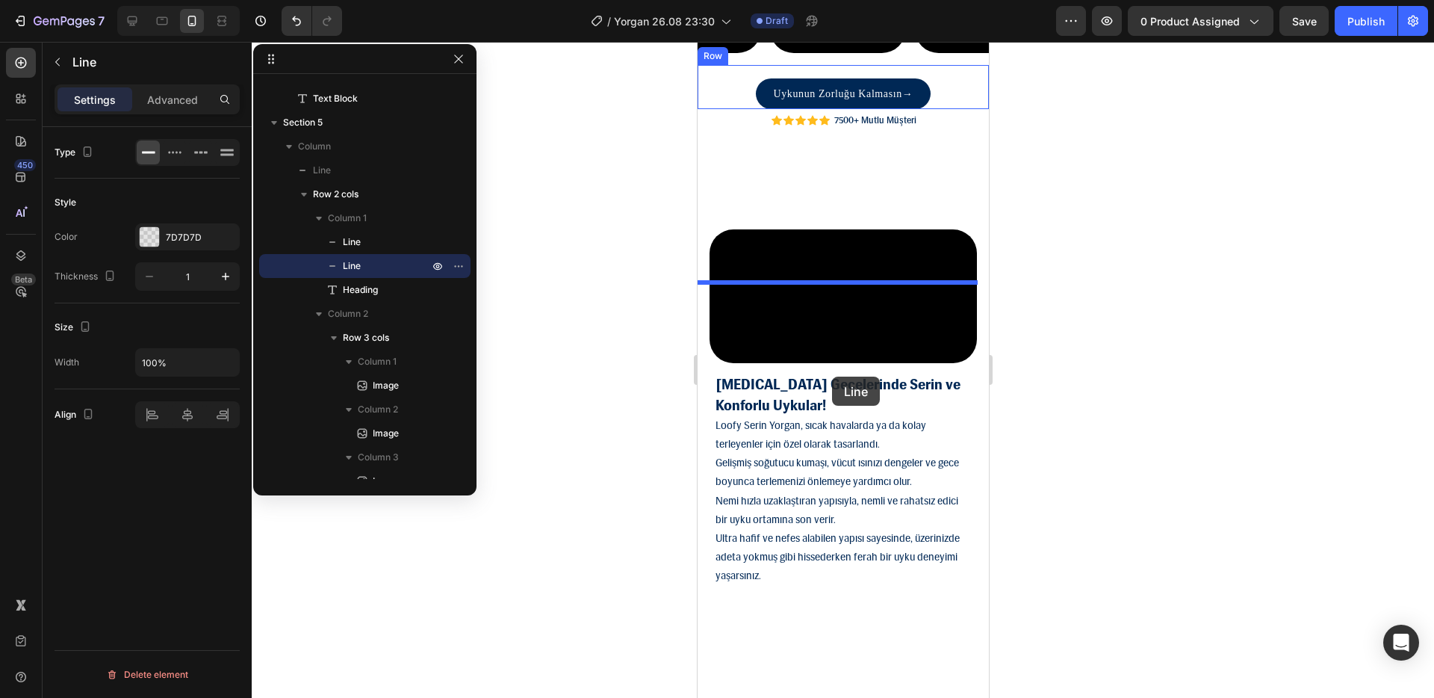
scroll to position [1821, 0]
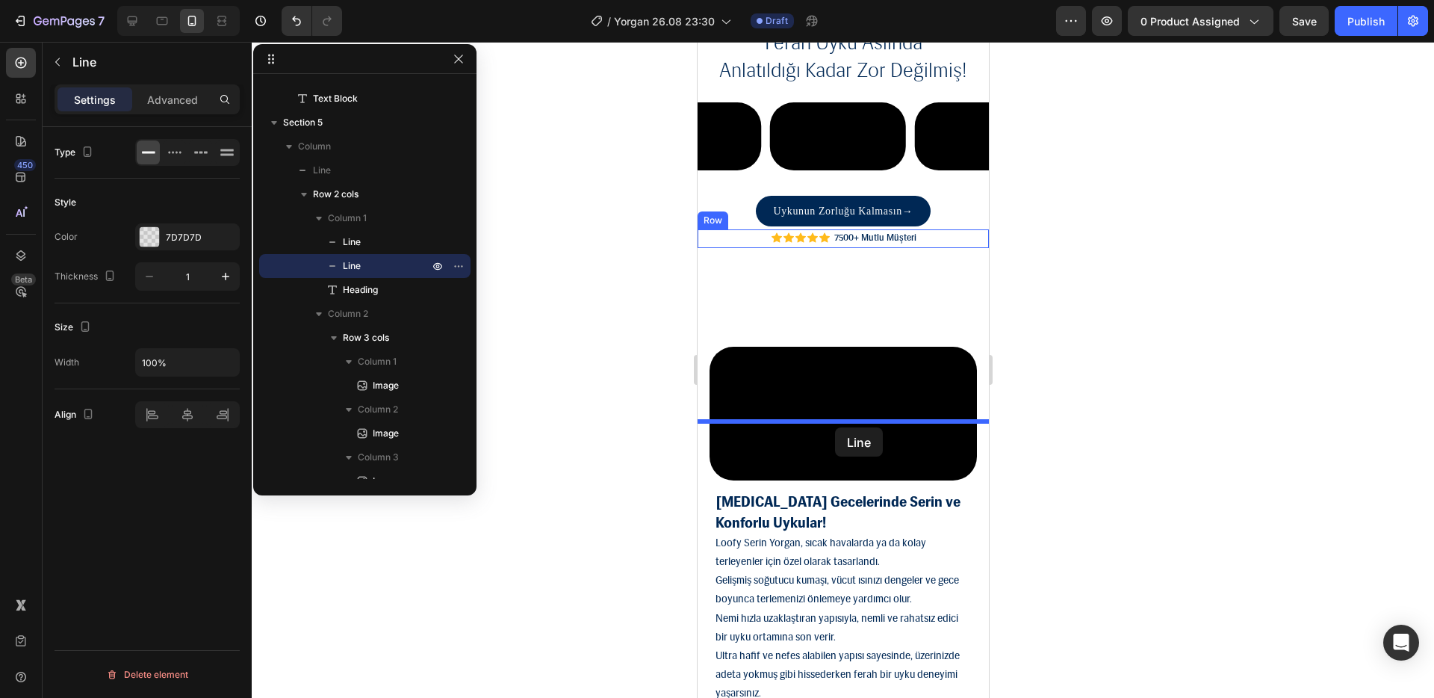
drag, startPoint x: 736, startPoint y: 355, endPoint x: 834, endPoint y: 427, distance: 122.4
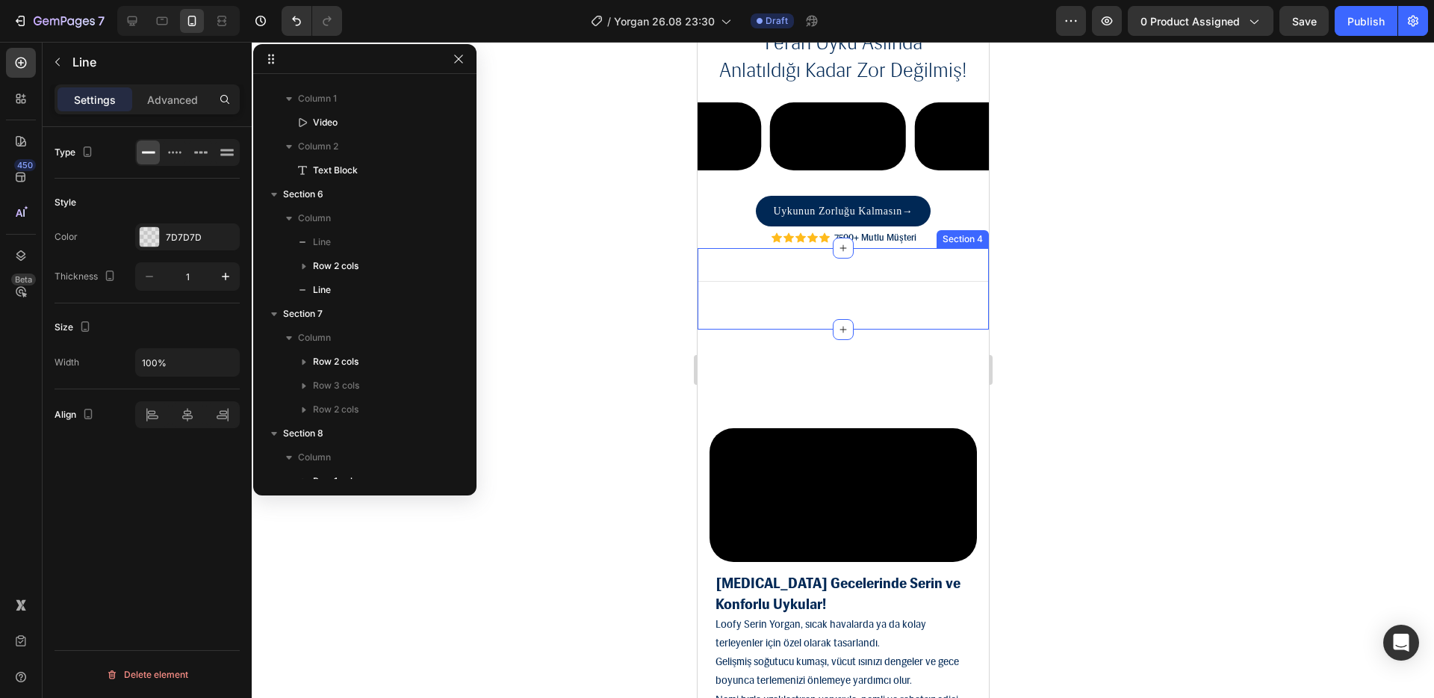
click at [964, 329] on div "Title Line 0 Section 4" at bounding box center [842, 288] width 291 height 81
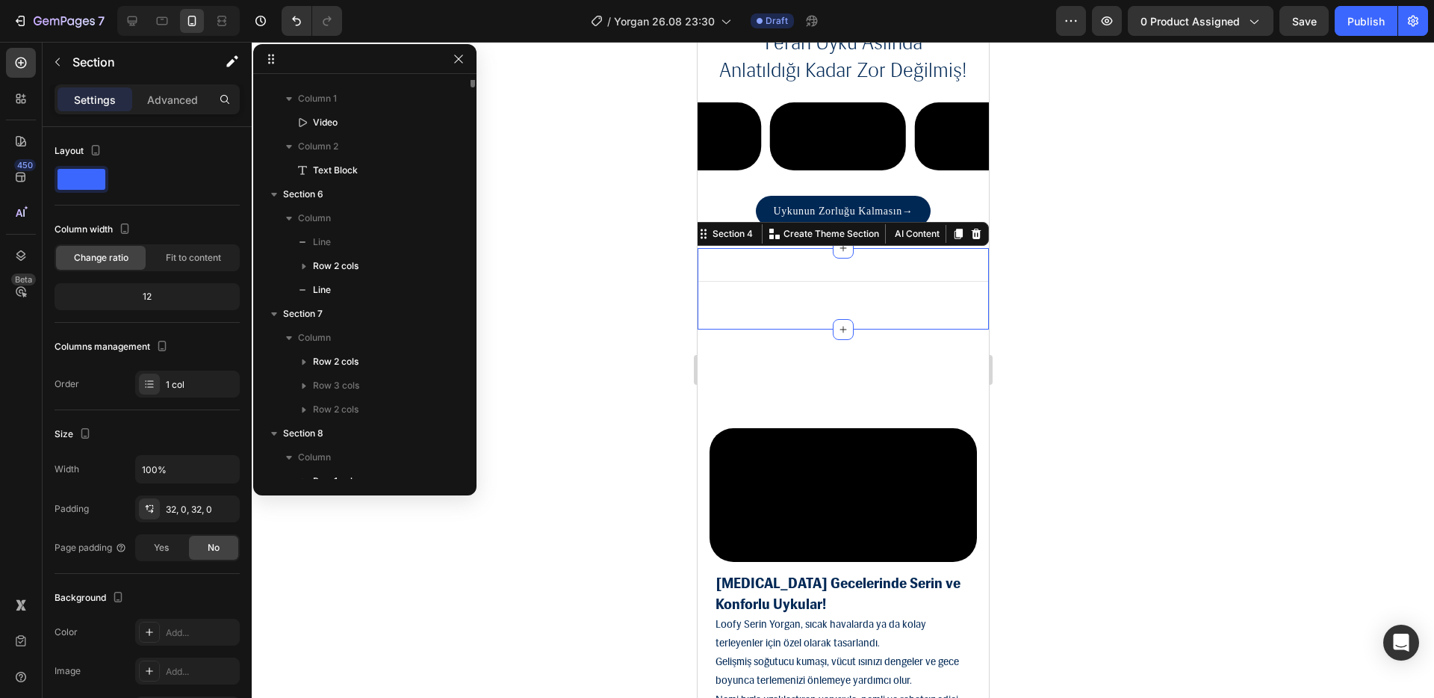
scroll to position [830, 0]
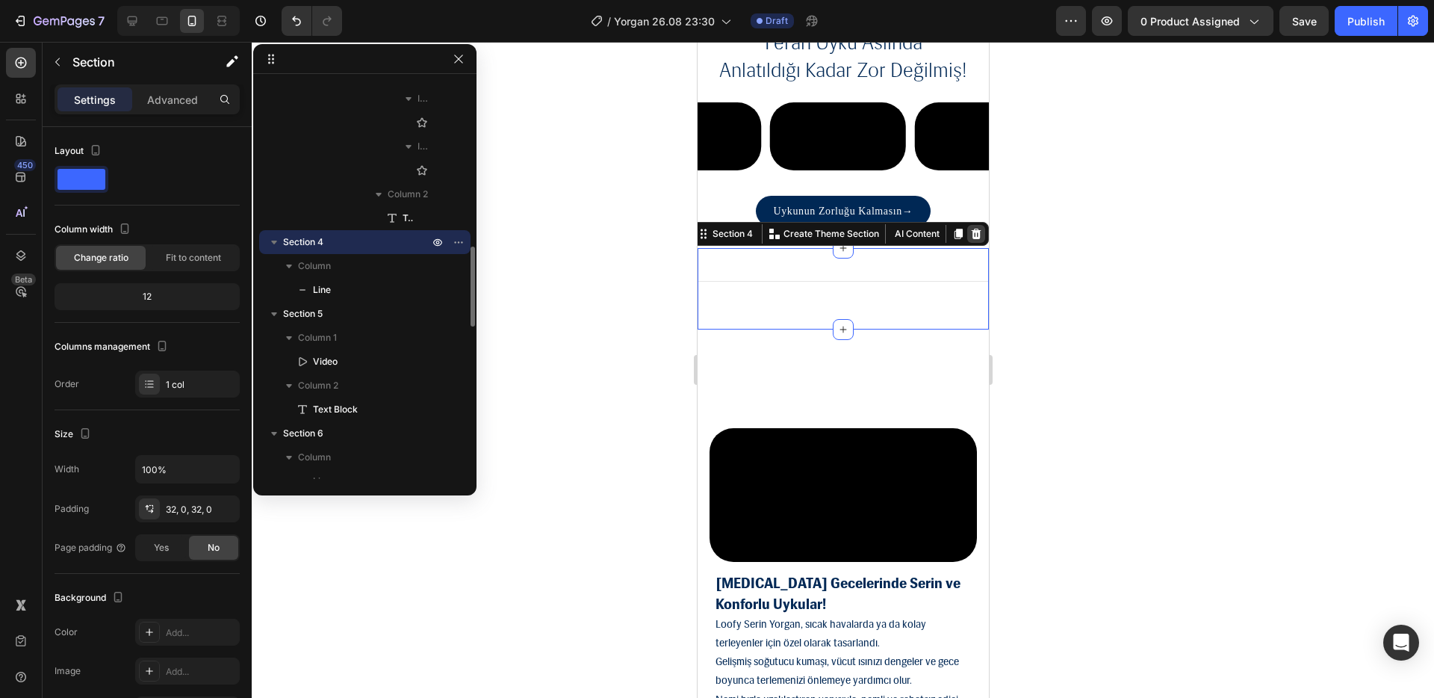
click at [971, 239] on icon at bounding box center [976, 234] width 10 height 10
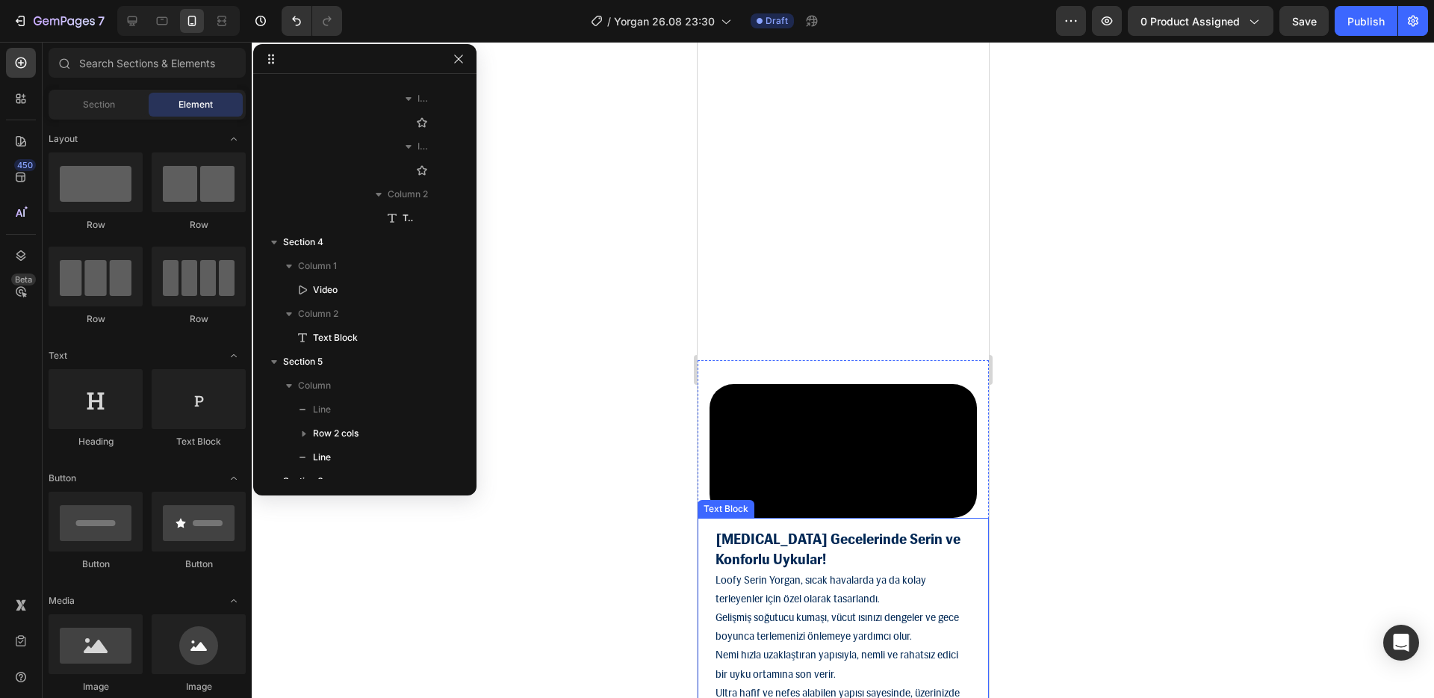
scroll to position [2487, 0]
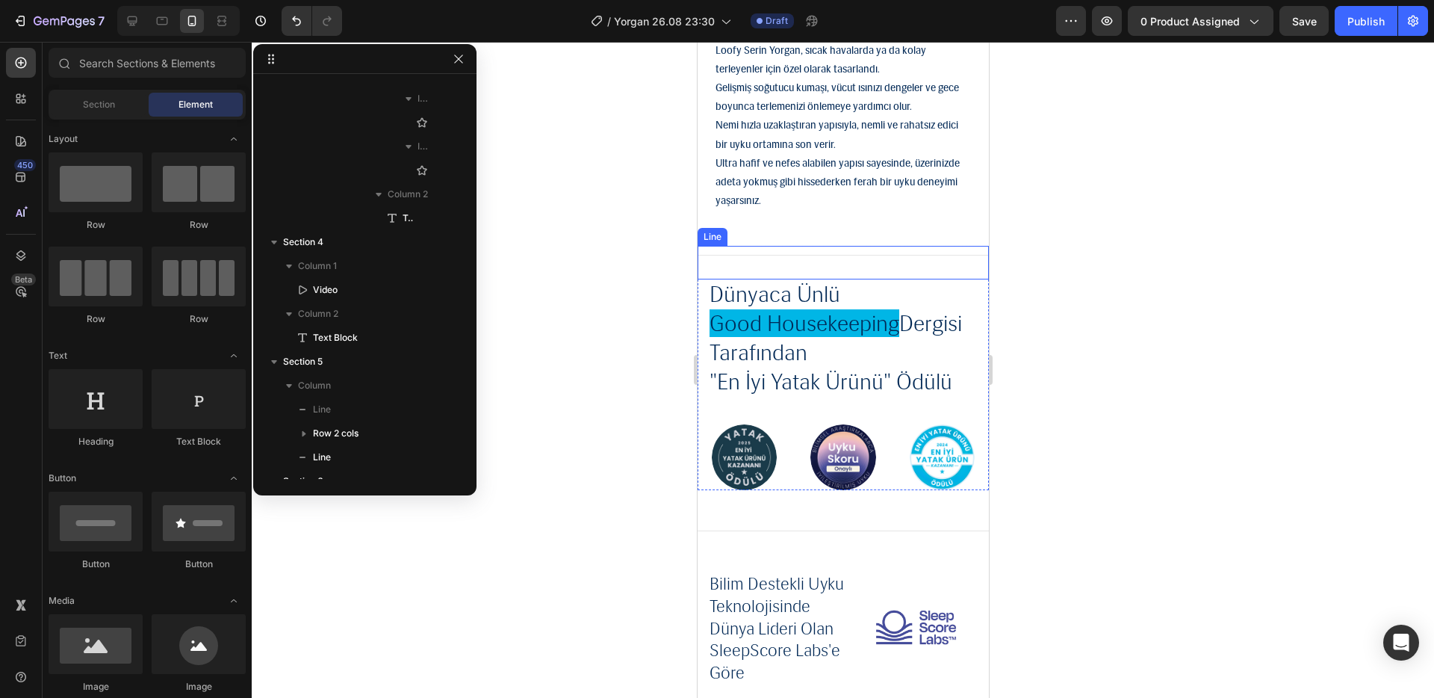
click at [837, 267] on div "Title Line" at bounding box center [842, 263] width 291 height 34
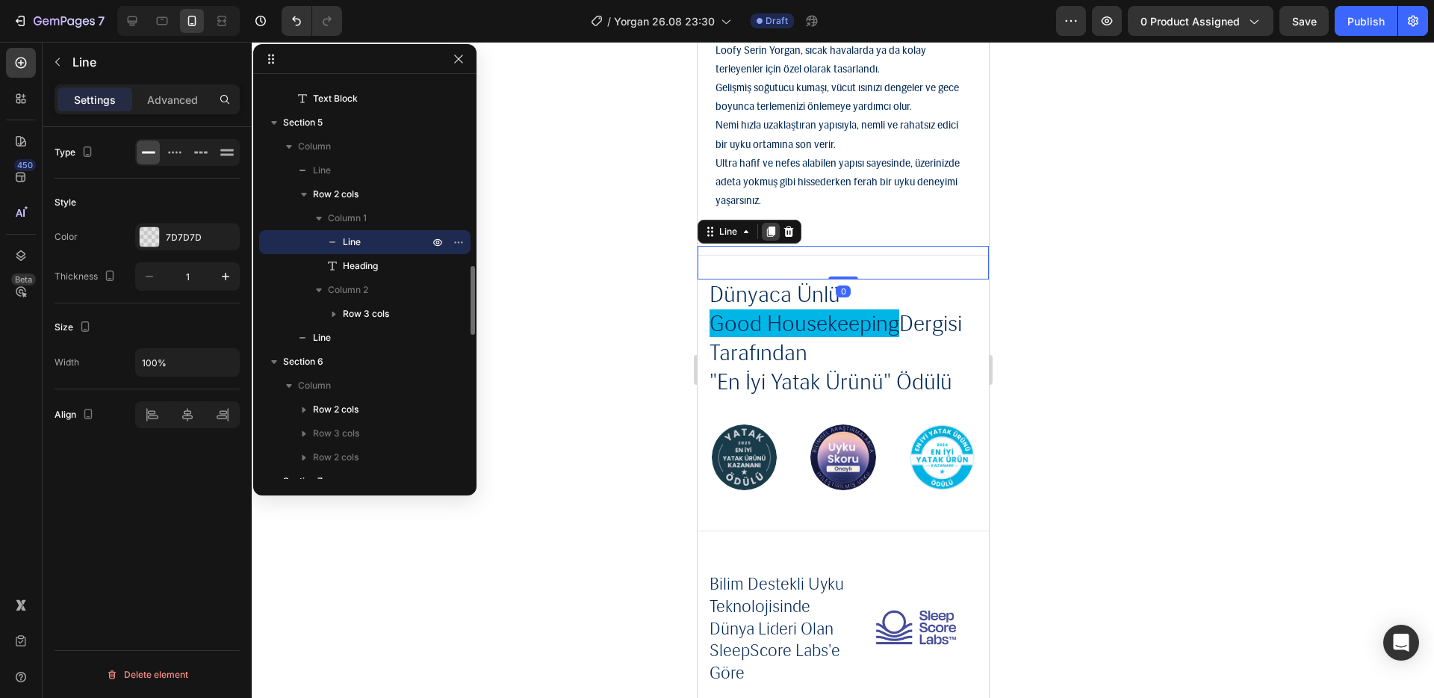
click at [775, 238] on icon at bounding box center [770, 232] width 12 height 12
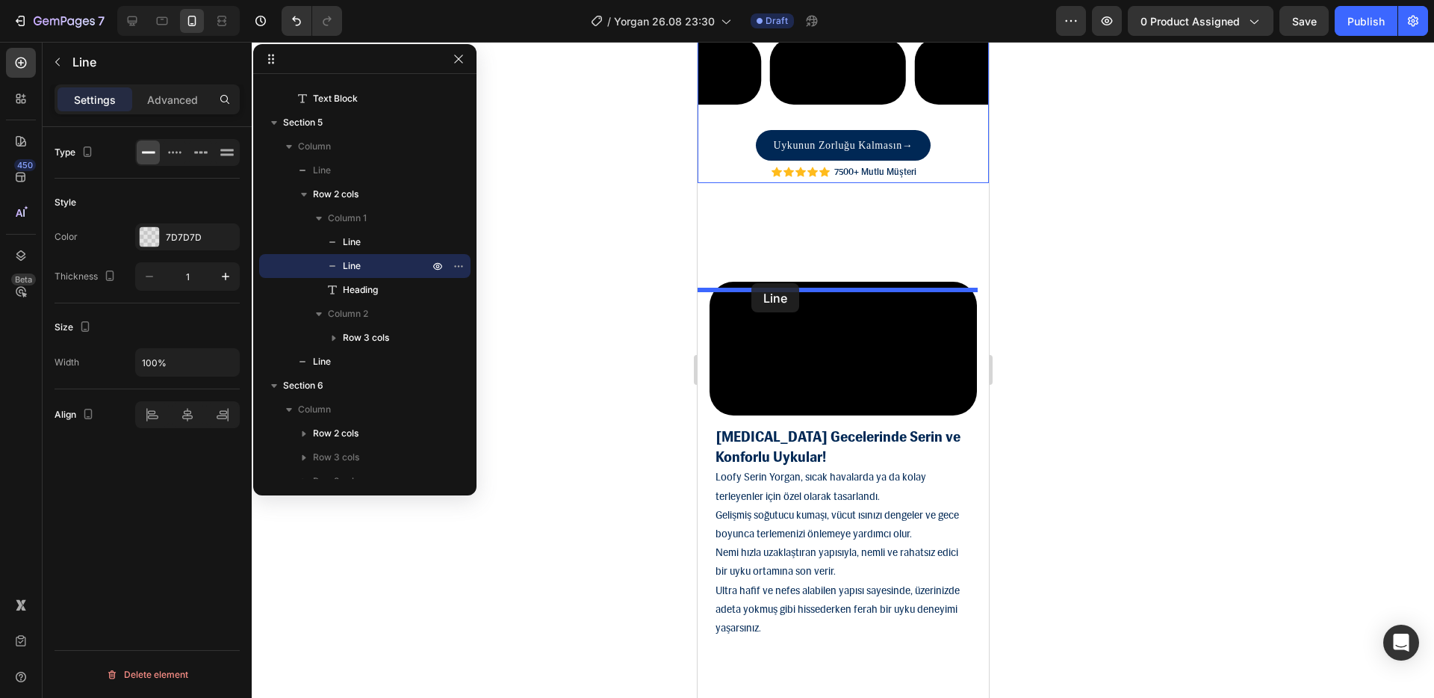
scroll to position [1698, 0]
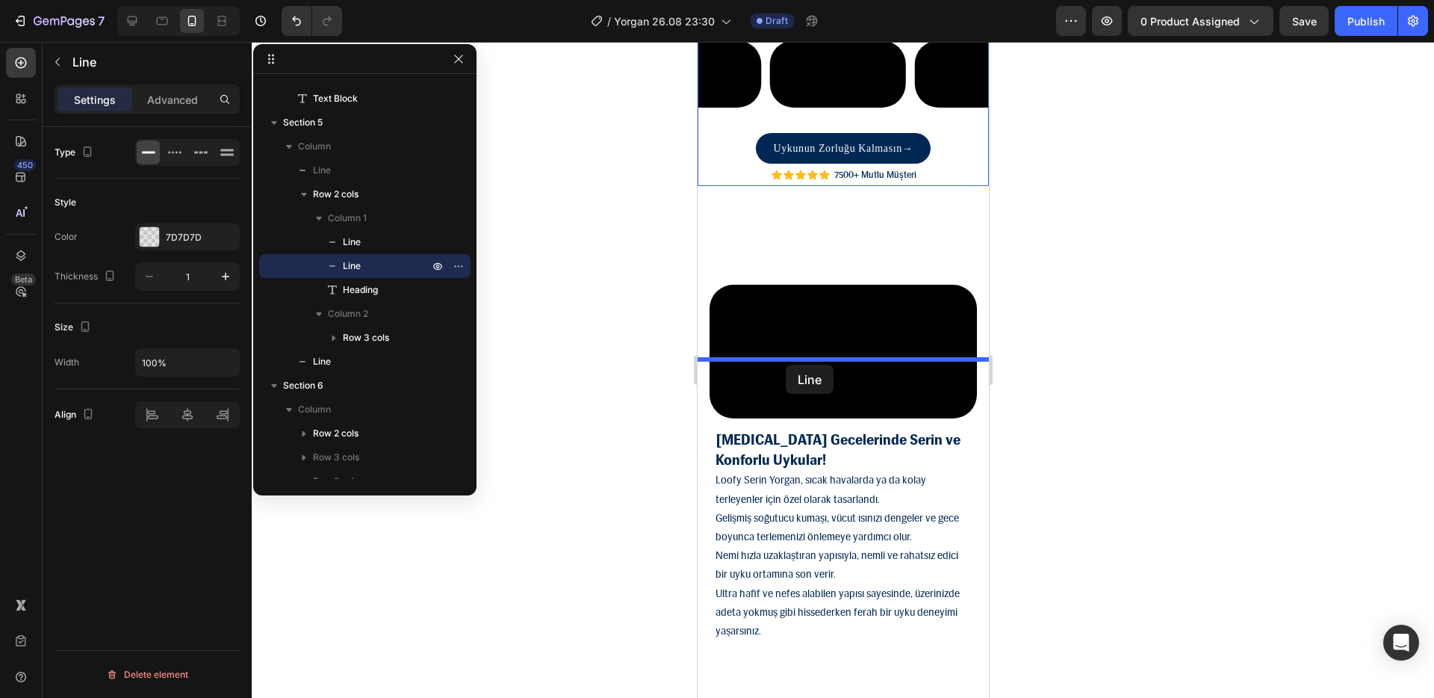
drag, startPoint x: 740, startPoint y: 279, endPoint x: 785, endPoint y: 365, distance: 97.2
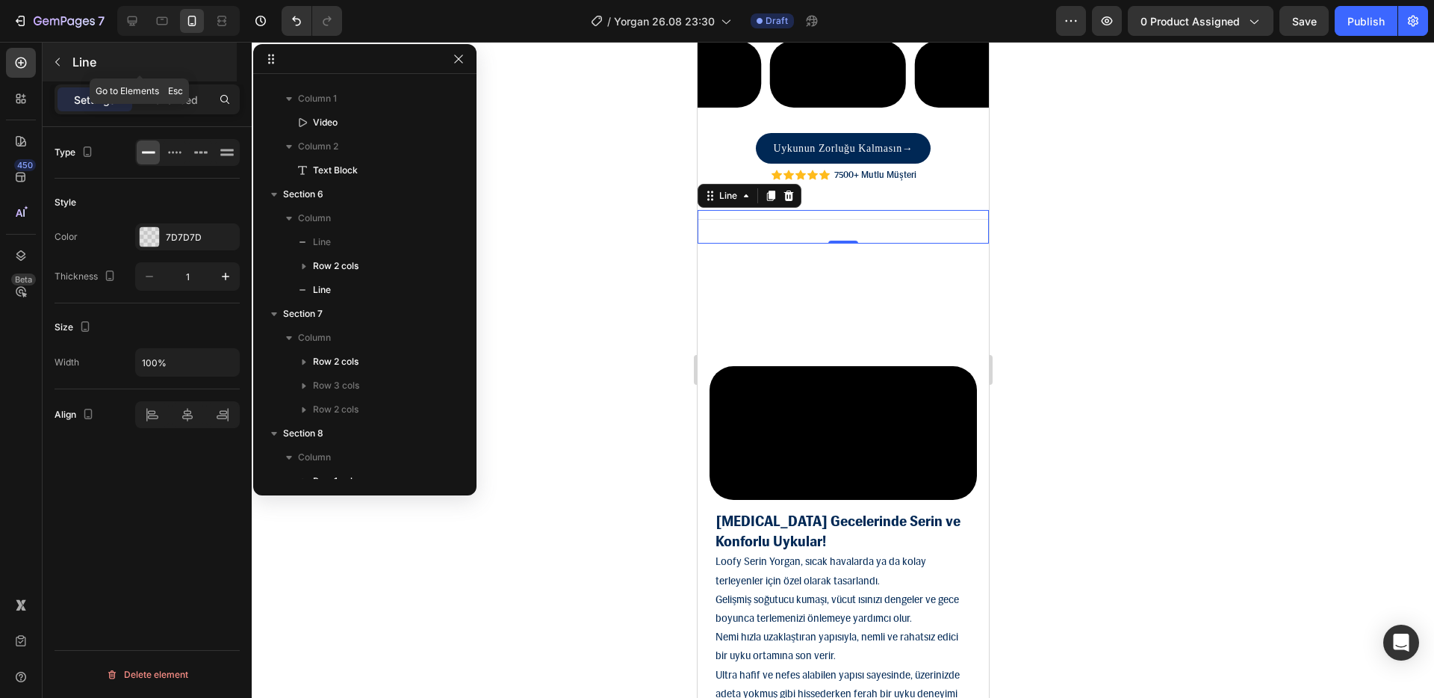
click at [66, 75] on div "Line" at bounding box center [140, 62] width 194 height 39
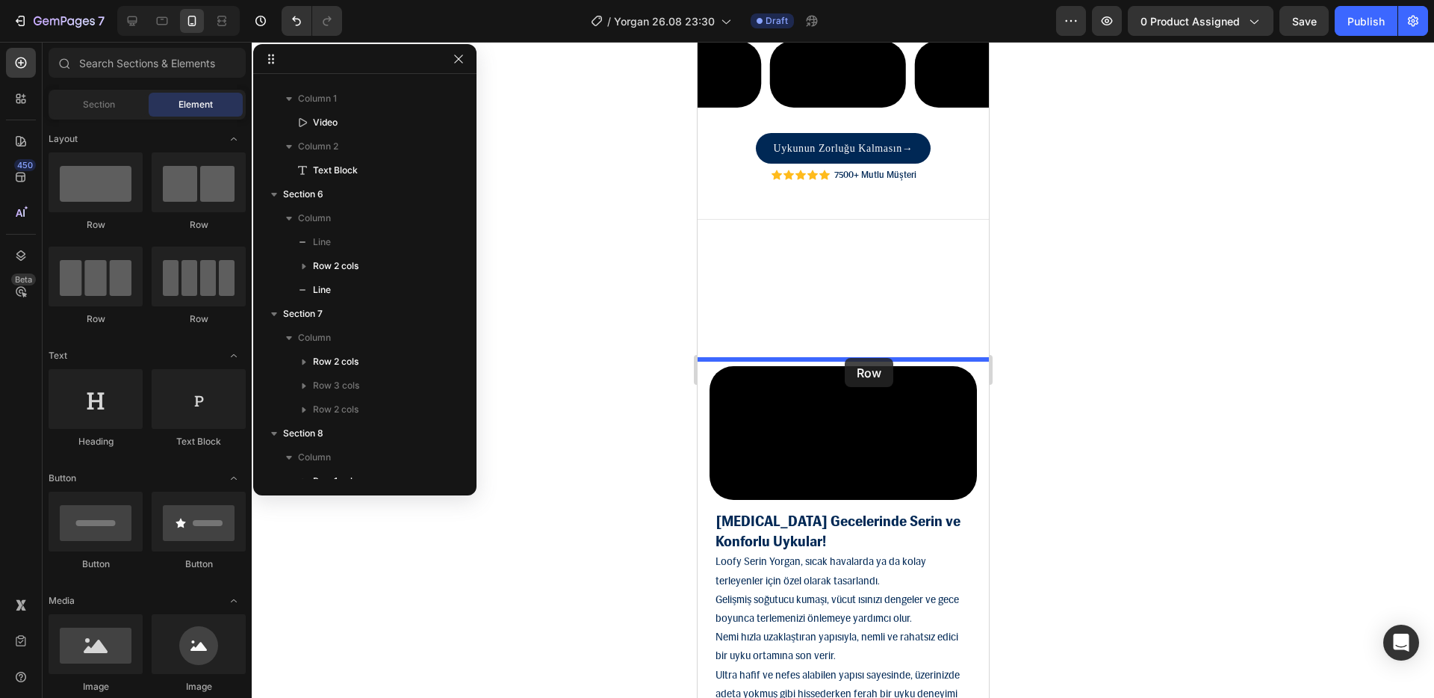
drag, startPoint x: 787, startPoint y: 230, endPoint x: 844, endPoint y: 358, distance: 140.1
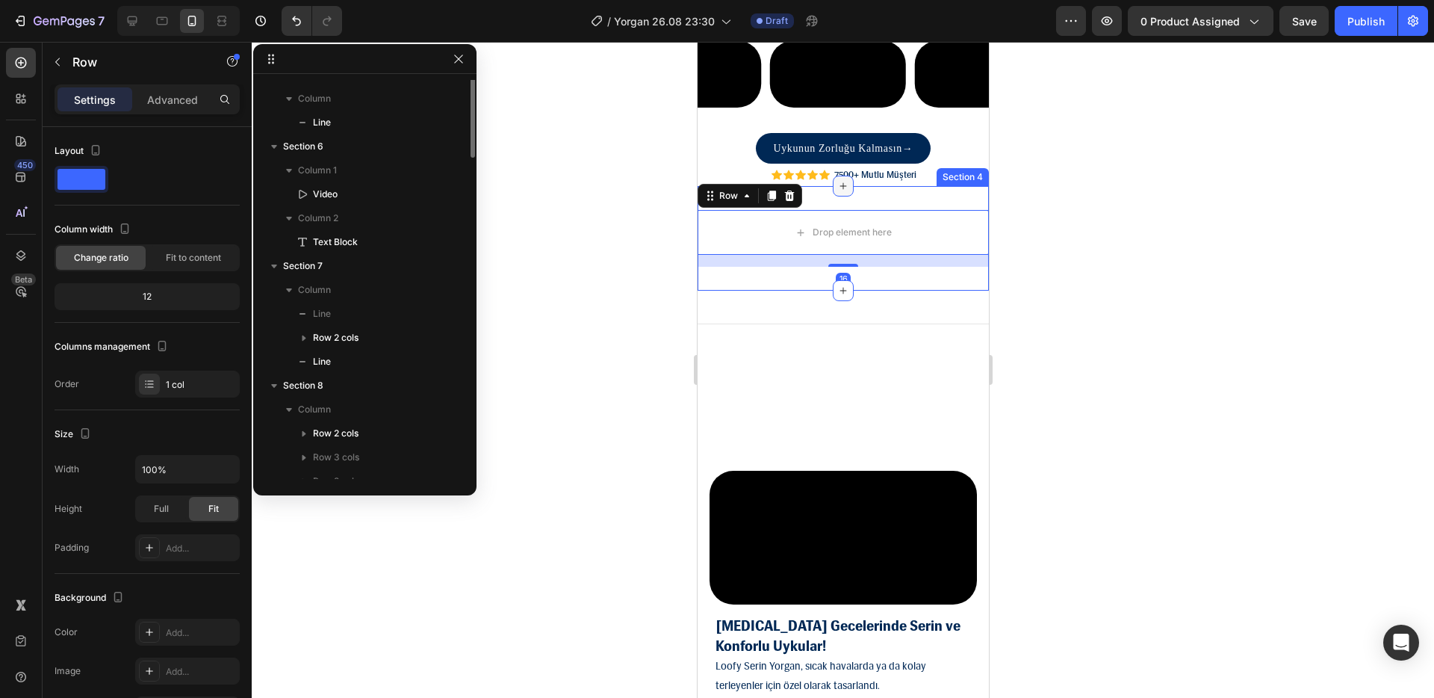
scroll to position [878, 0]
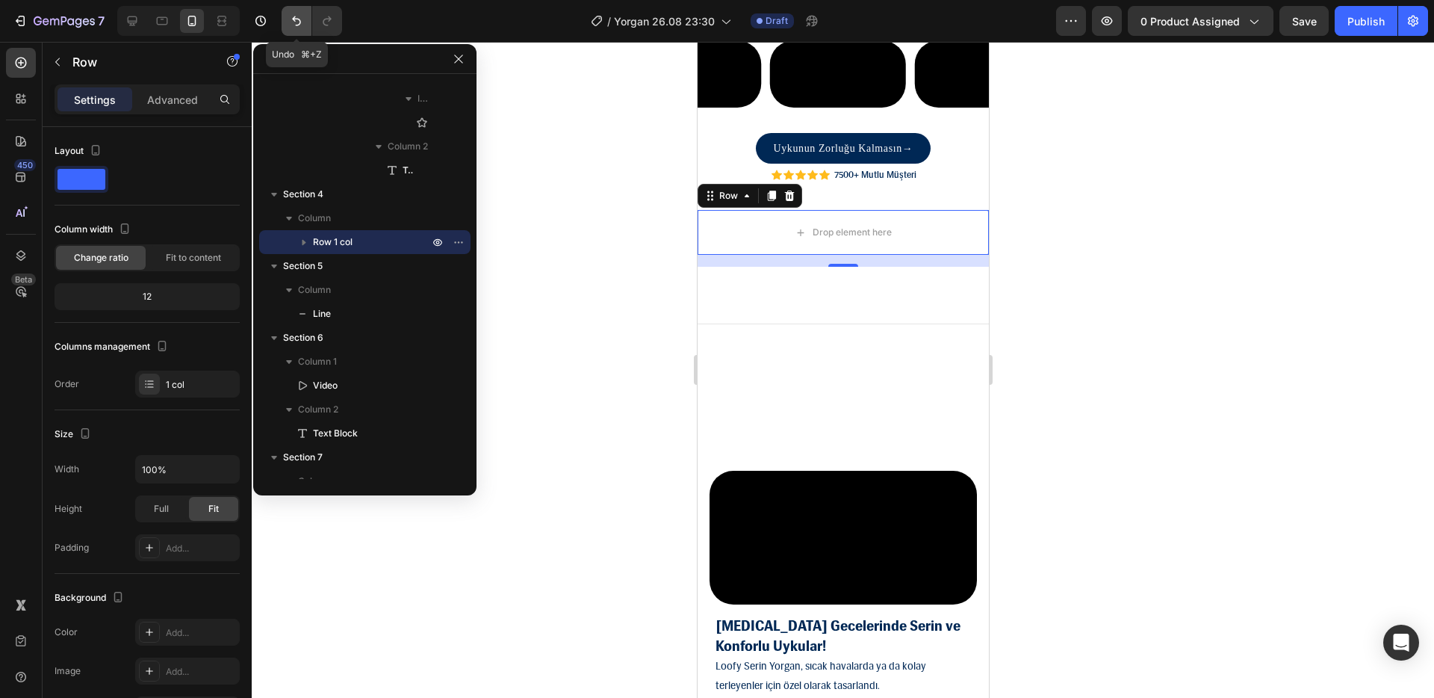
click at [295, 32] on button "Undo/Redo" at bounding box center [297, 21] width 30 height 30
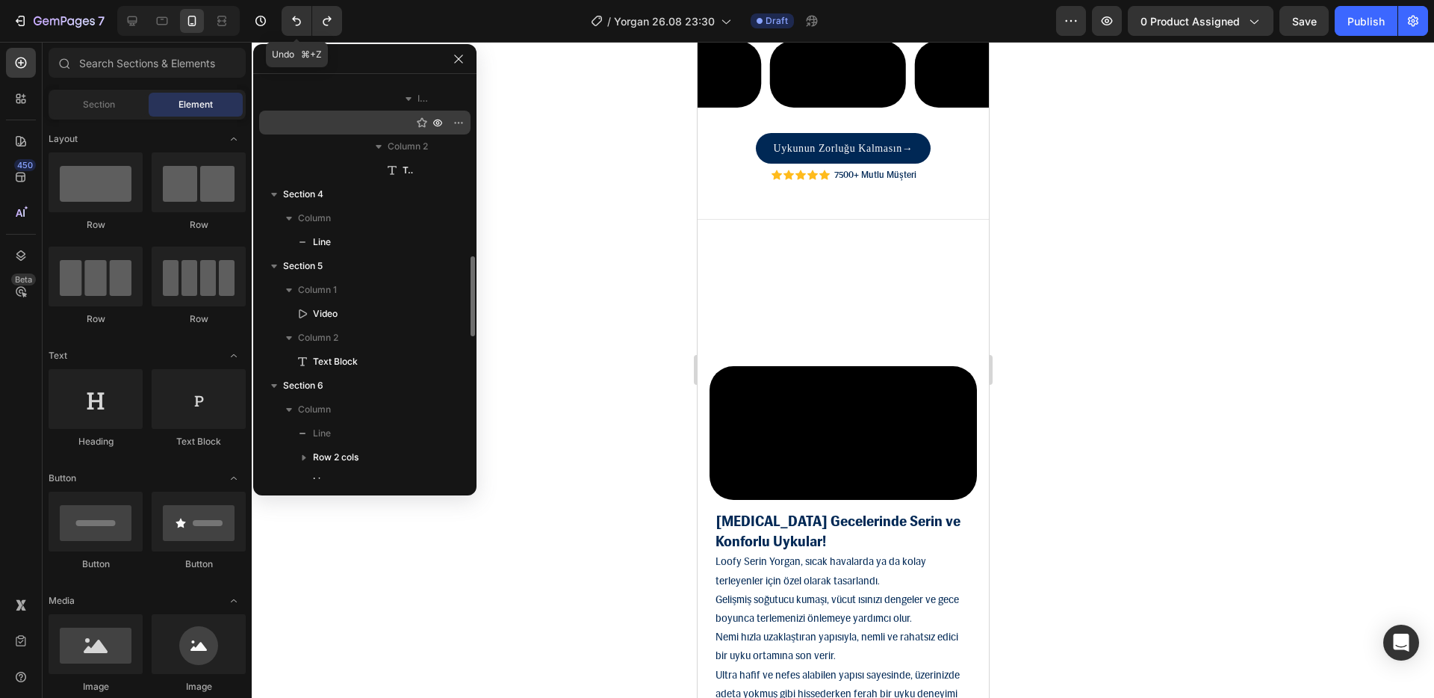
click at [297, 31] on button "Undo/Redo" at bounding box center [297, 21] width 30 height 30
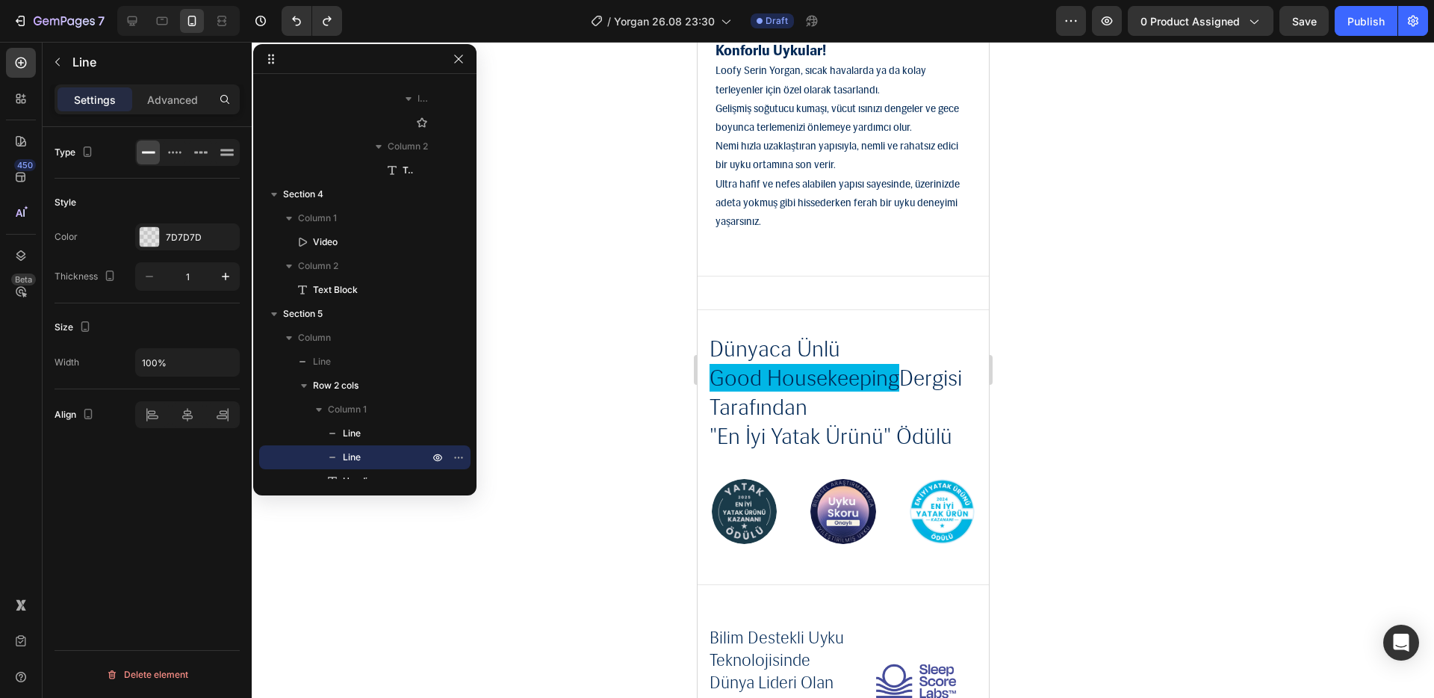
scroll to position [2281, 0]
click at [302, 23] on icon "Undo/Redo" at bounding box center [296, 20] width 15 height 15
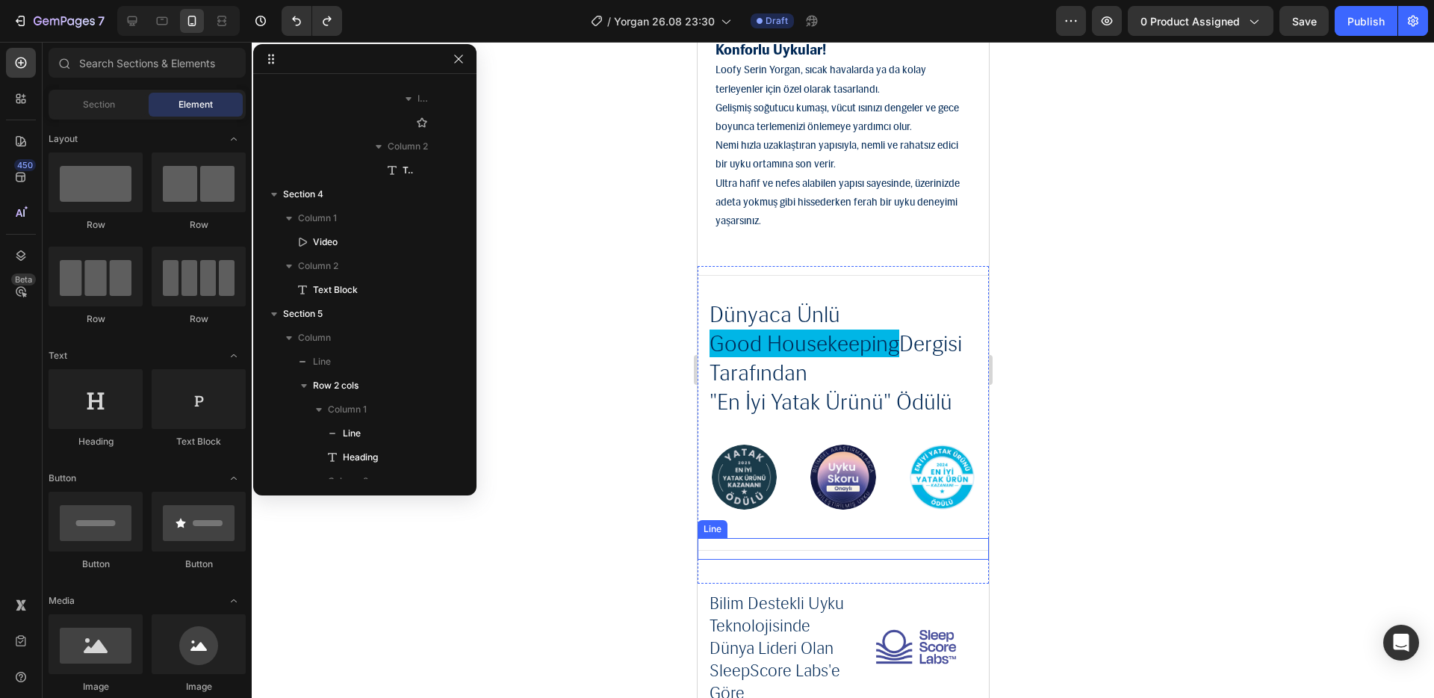
click at [856, 552] on div "Title Line" at bounding box center [842, 549] width 291 height 22
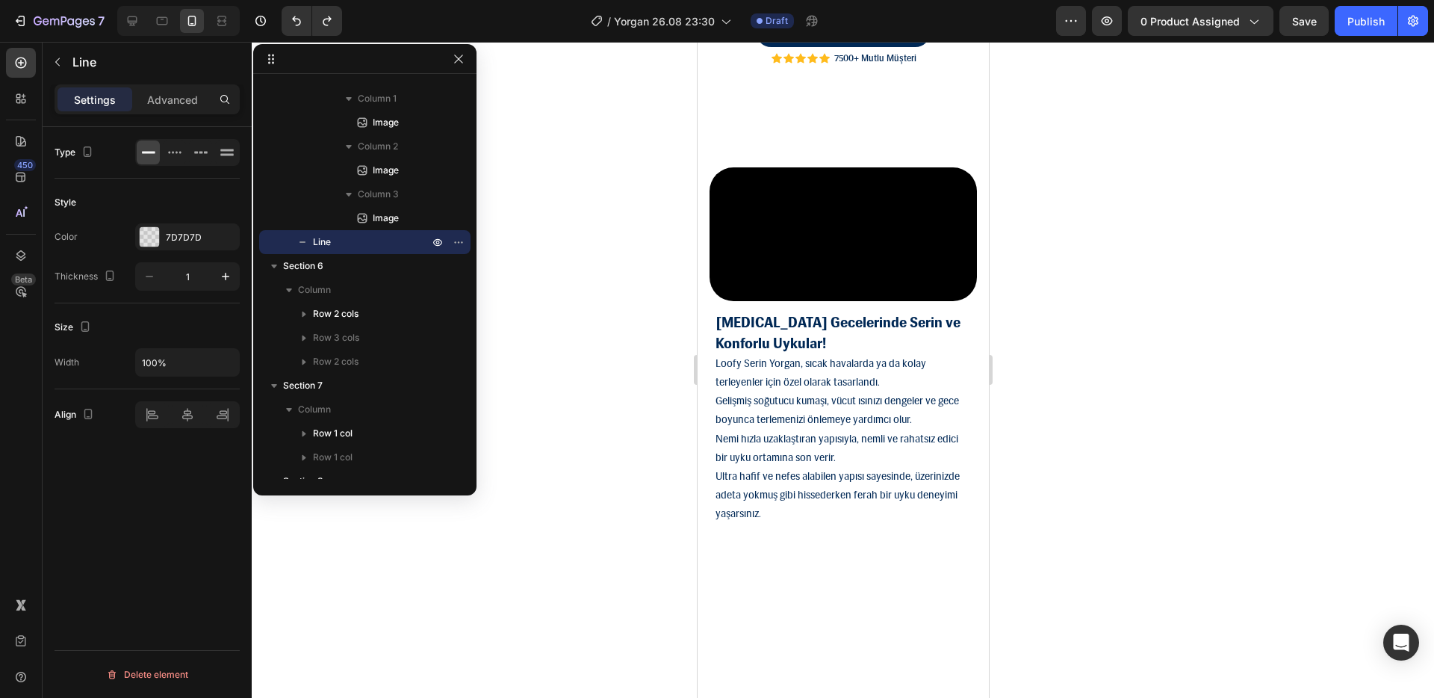
scroll to position [1865, 0]
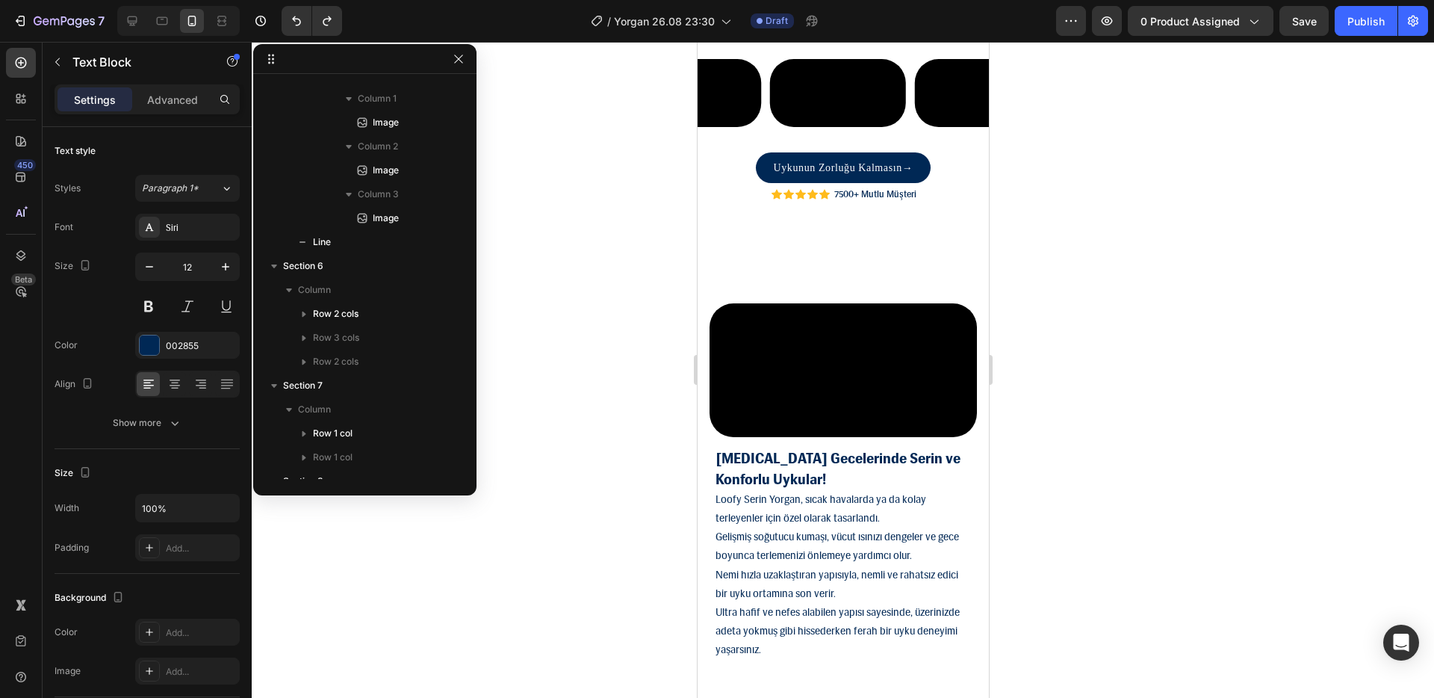
click at [833, 202] on div "7500+ Mutlu Müşteri Text Block" at bounding box center [875, 195] width 87 height 15
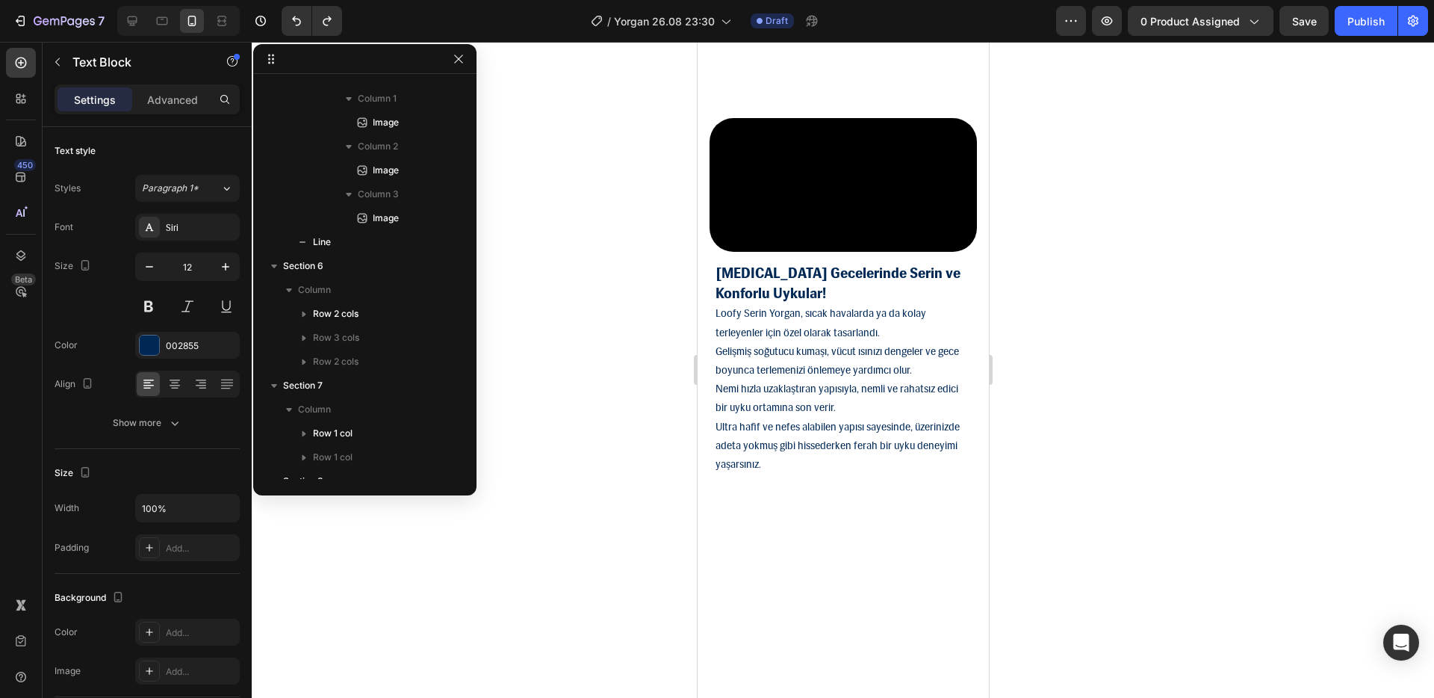
scroll to position [1728, 0]
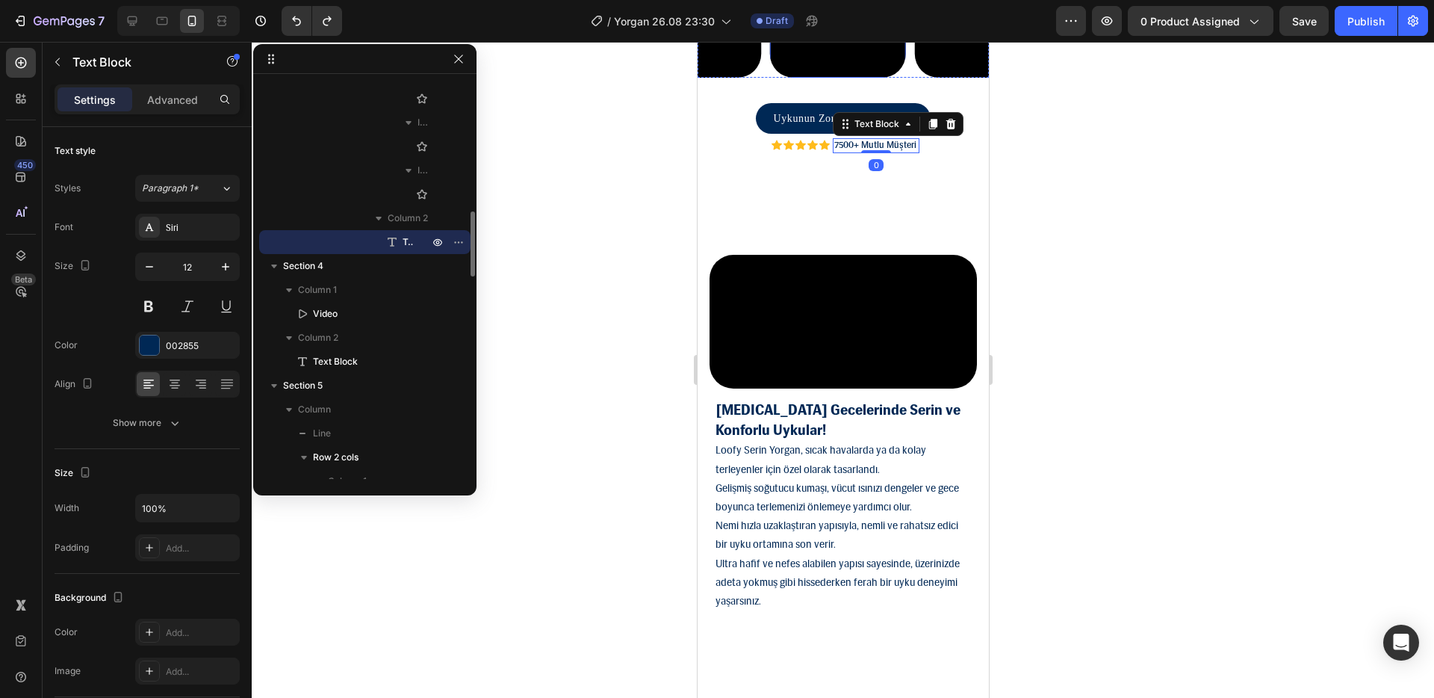
click at [822, 78] on video at bounding box center [837, 44] width 136 height 68
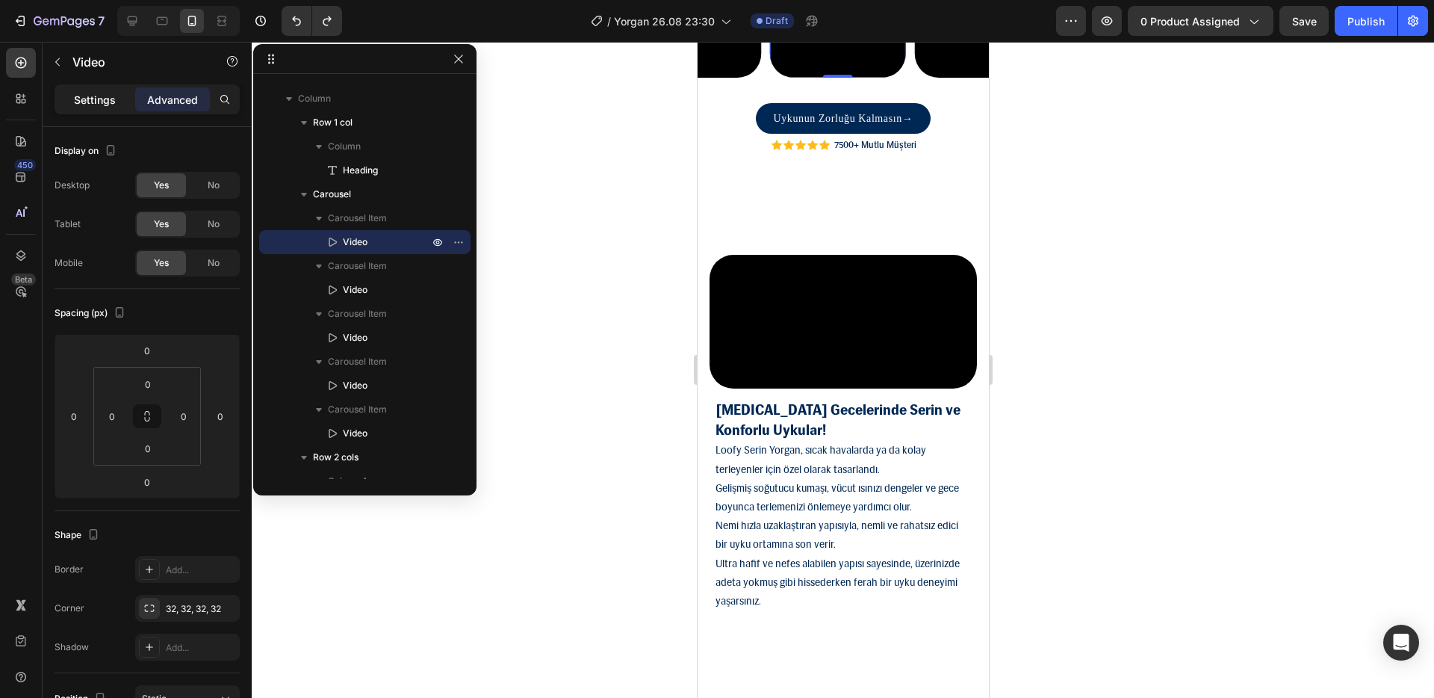
click at [121, 105] on div "Settings" at bounding box center [95, 99] width 75 height 24
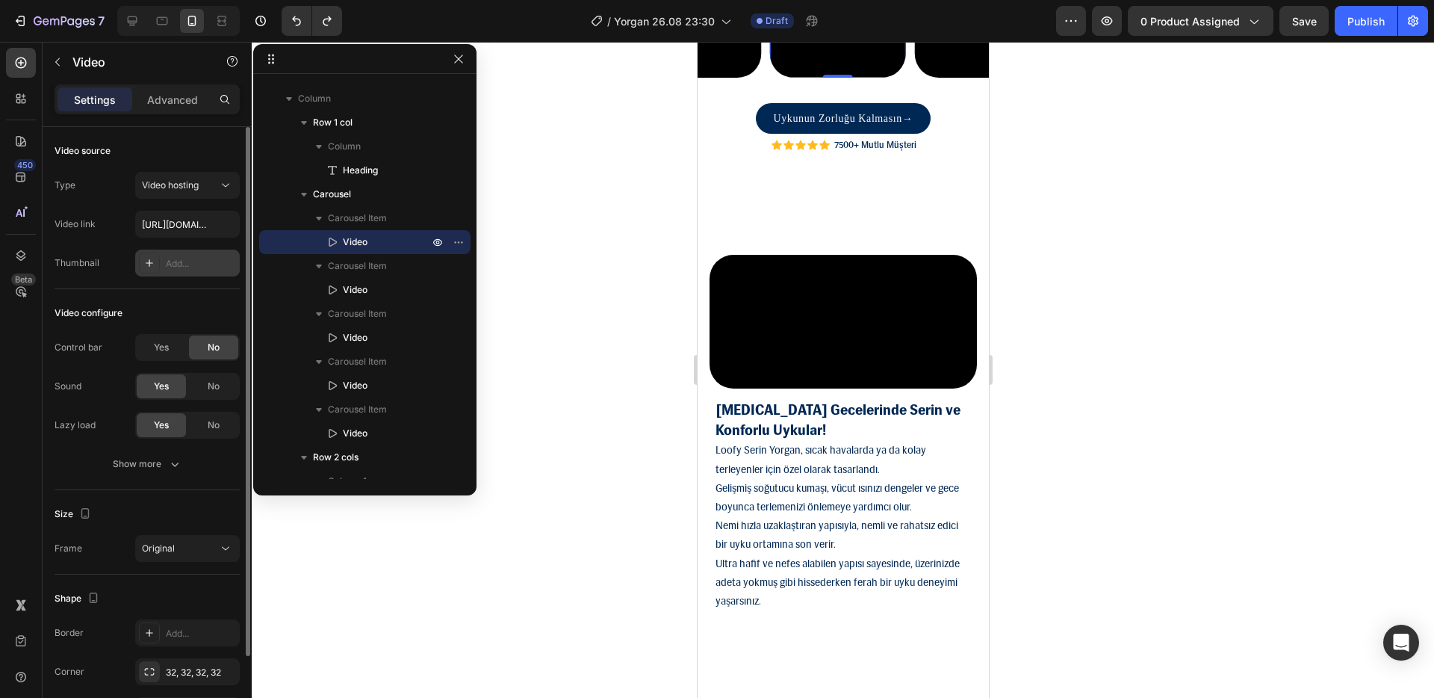
click at [161, 267] on div "Add..." at bounding box center [187, 263] width 105 height 27
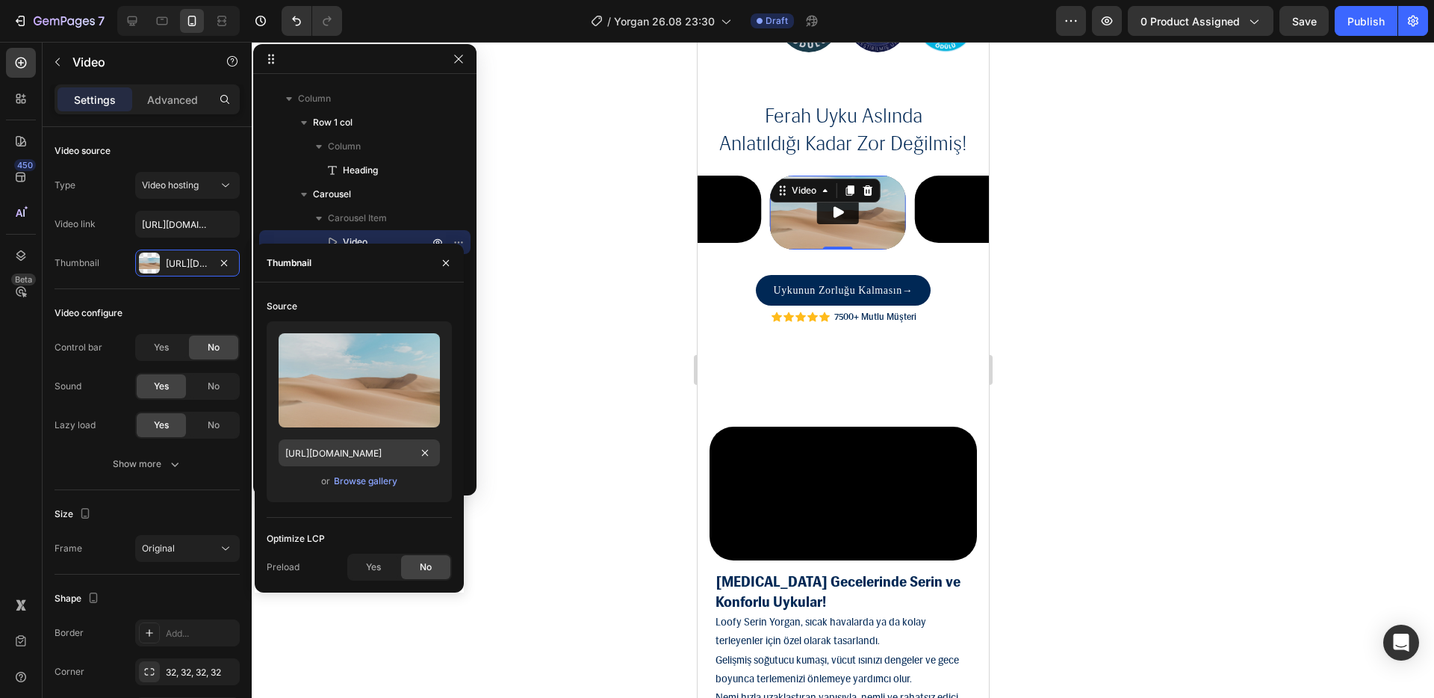
scroll to position [1650, 0]
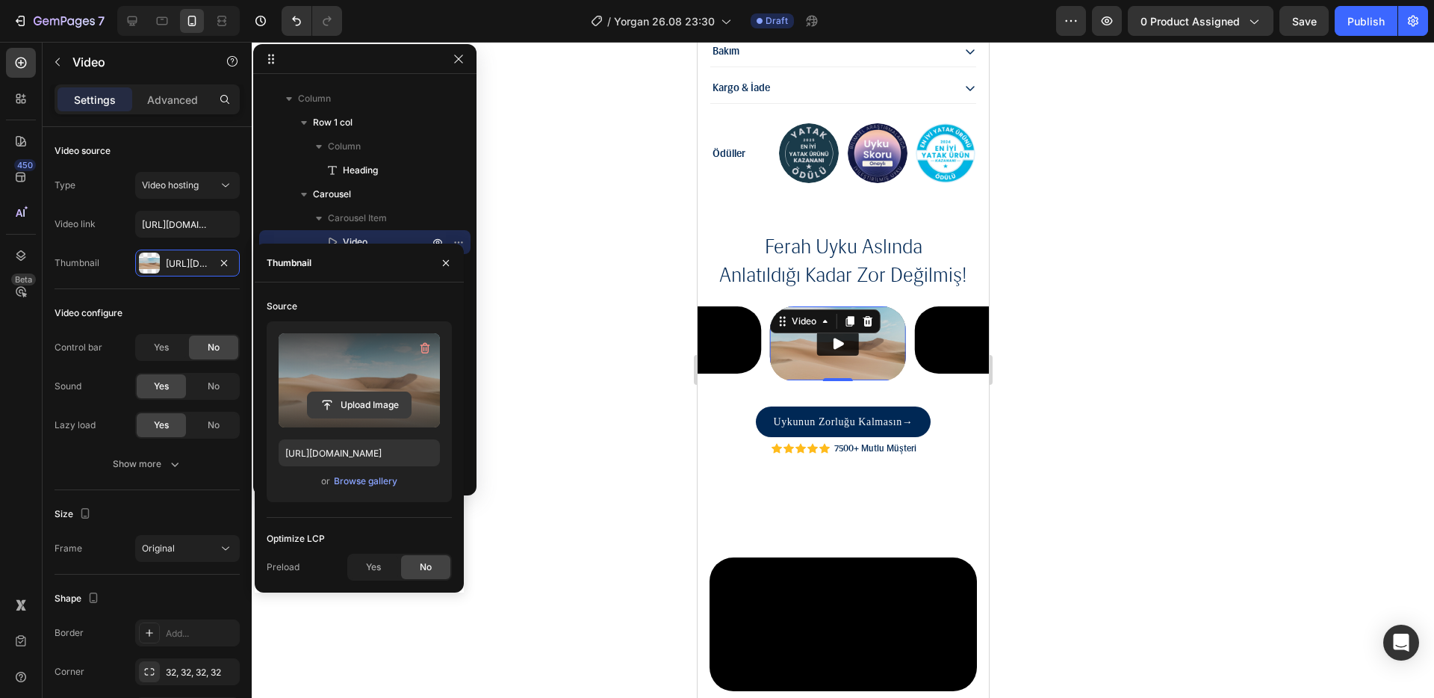
click at [385, 396] on input "file" at bounding box center [359, 404] width 103 height 25
click at [427, 352] on icon "button" at bounding box center [426, 348] width 10 height 11
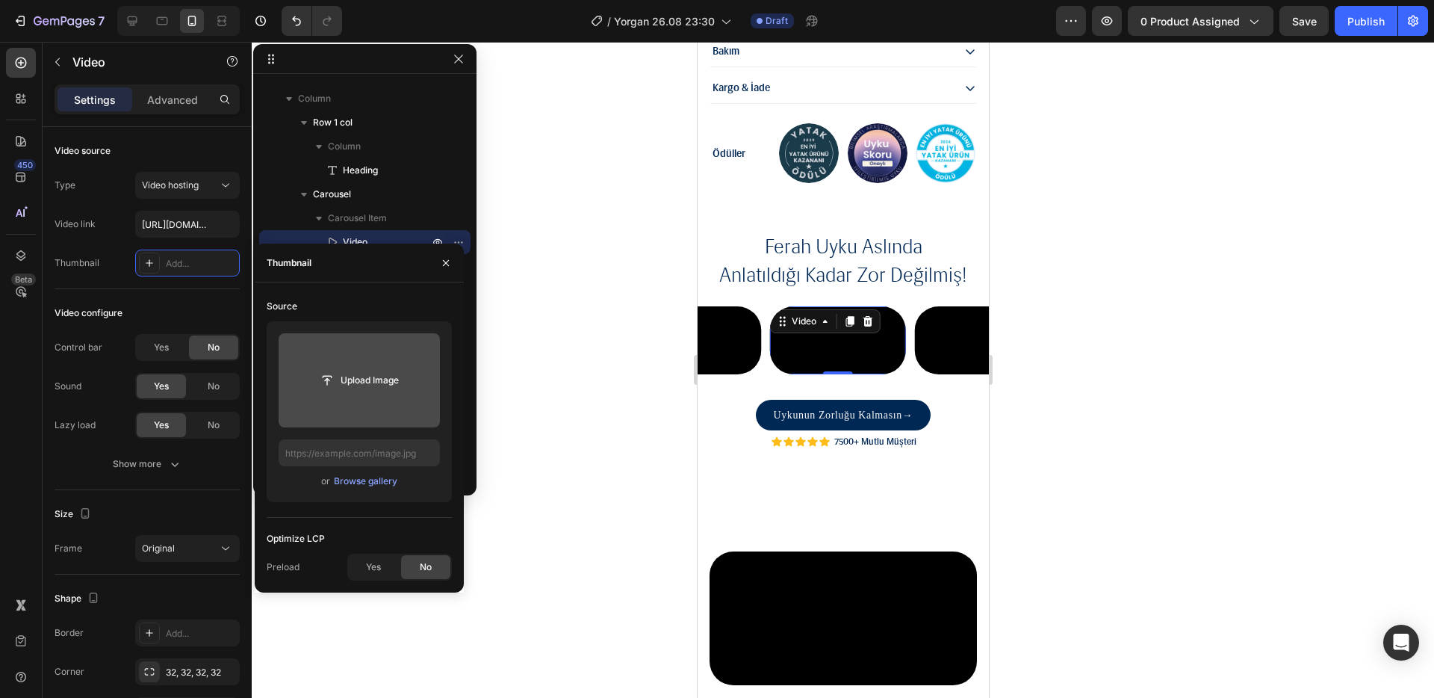
click at [385, 374] on input "file" at bounding box center [359, 380] width 103 height 25
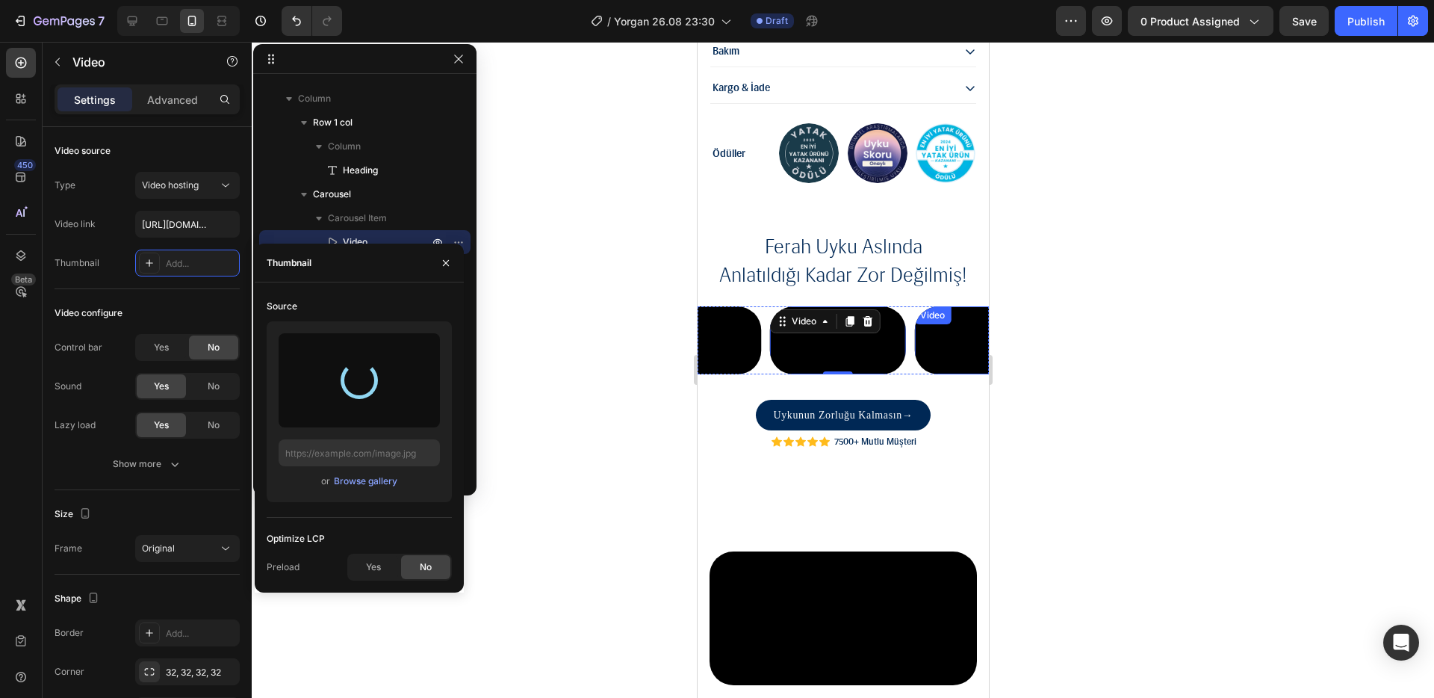
type input "[URL][DOMAIN_NAME]"
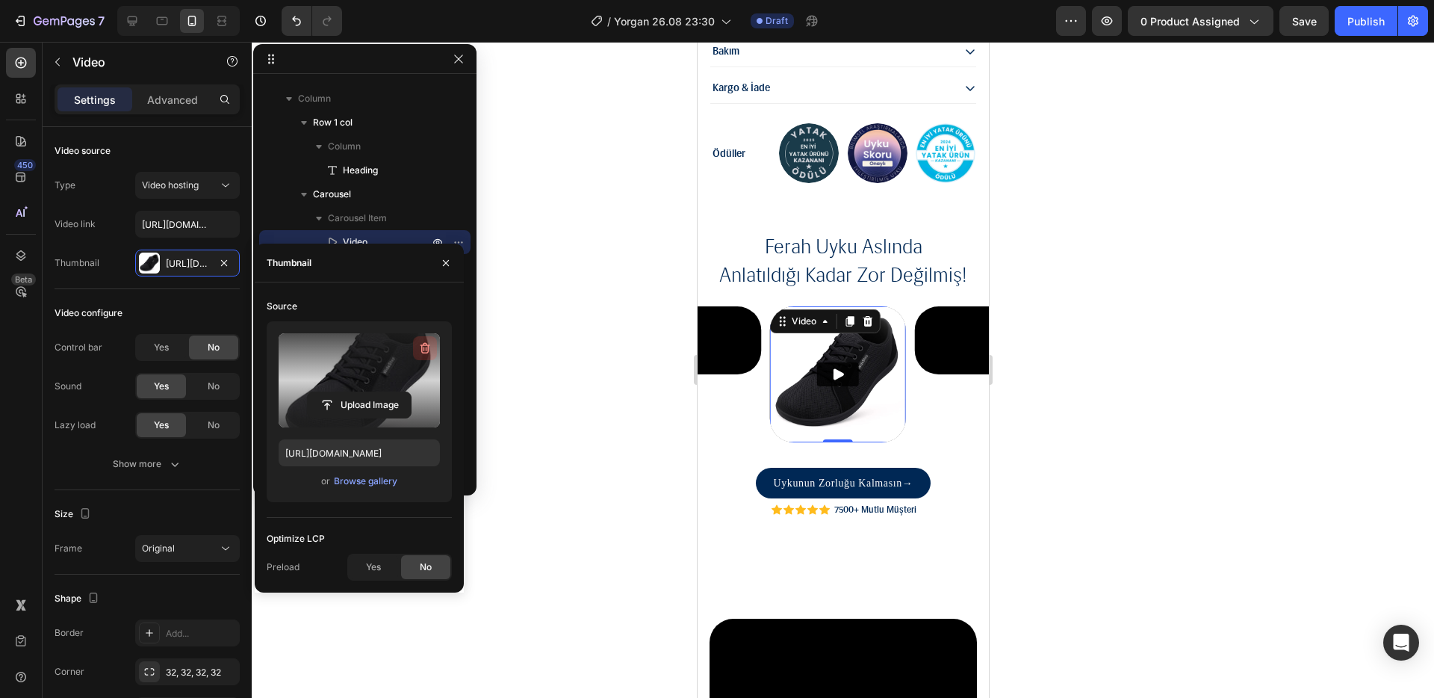
click at [420, 347] on icon "button" at bounding box center [425, 348] width 15 height 15
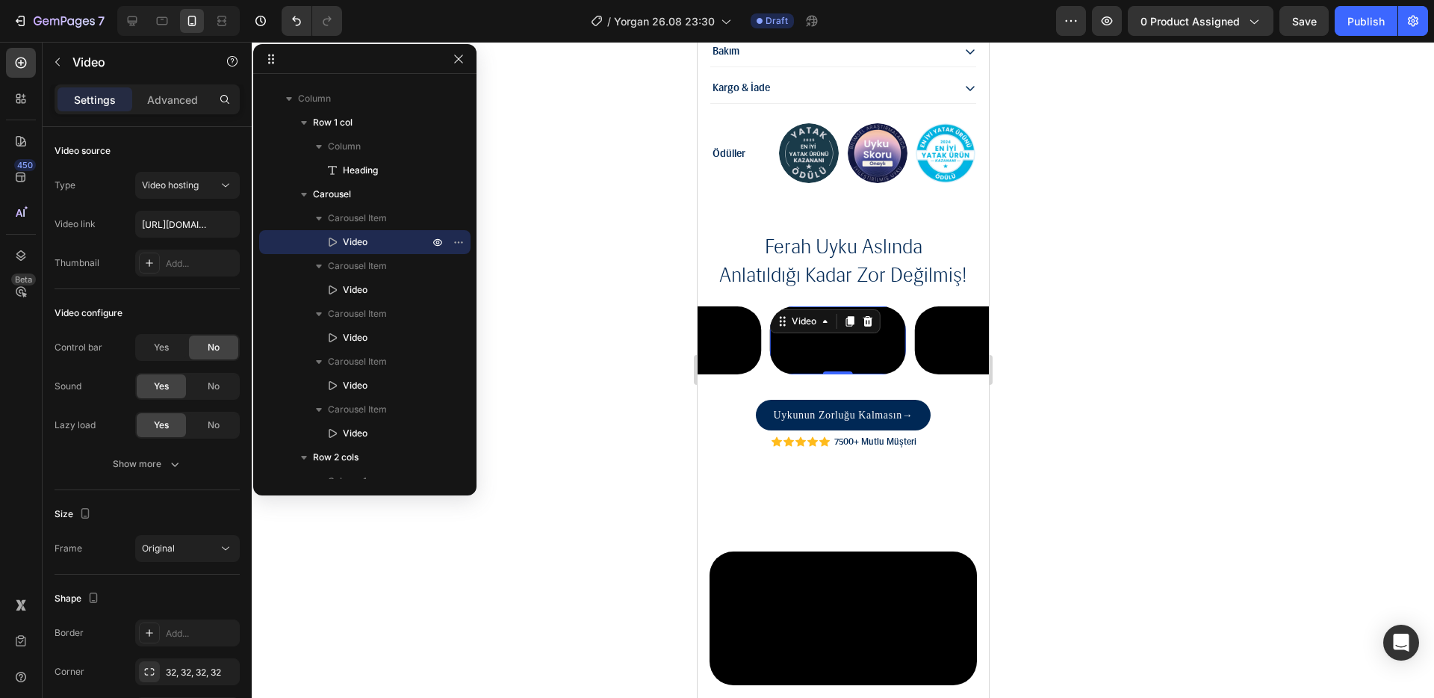
click at [828, 374] on video at bounding box center [837, 340] width 136 height 68
click at [1044, 371] on div at bounding box center [843, 370] width 1183 height 656
click at [852, 371] on video at bounding box center [837, 340] width 136 height 68
click at [1026, 318] on div at bounding box center [843, 370] width 1183 height 656
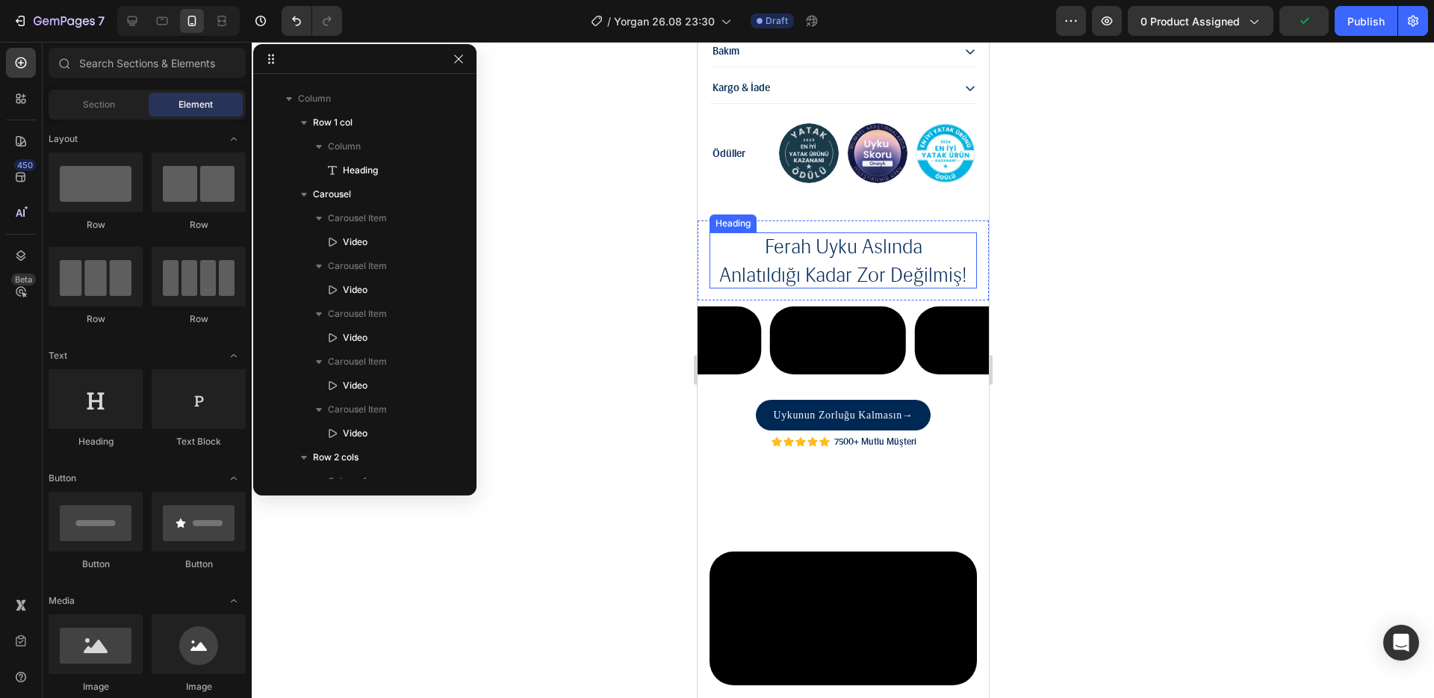
click at [890, 262] on span "anlatıldığı kadar zor değilmiş!" at bounding box center [843, 274] width 248 height 25
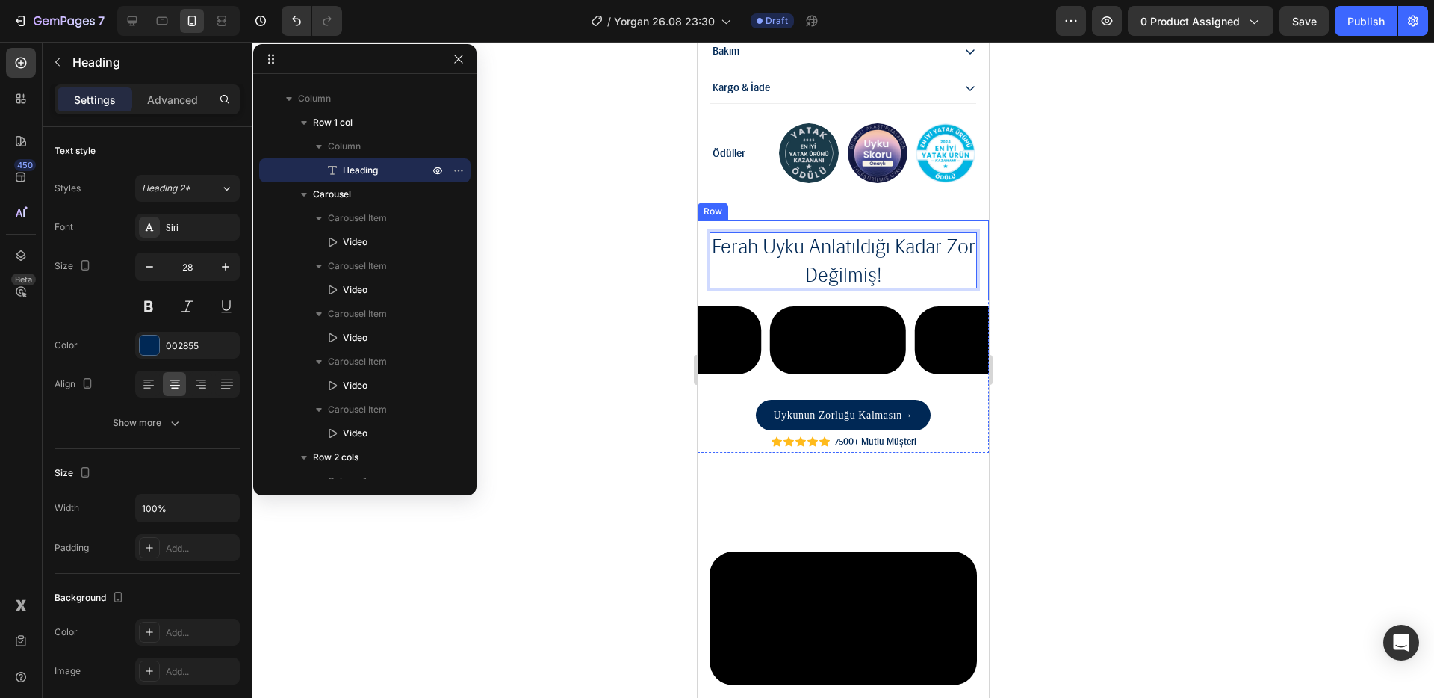
click at [1265, 240] on div at bounding box center [843, 370] width 1183 height 656
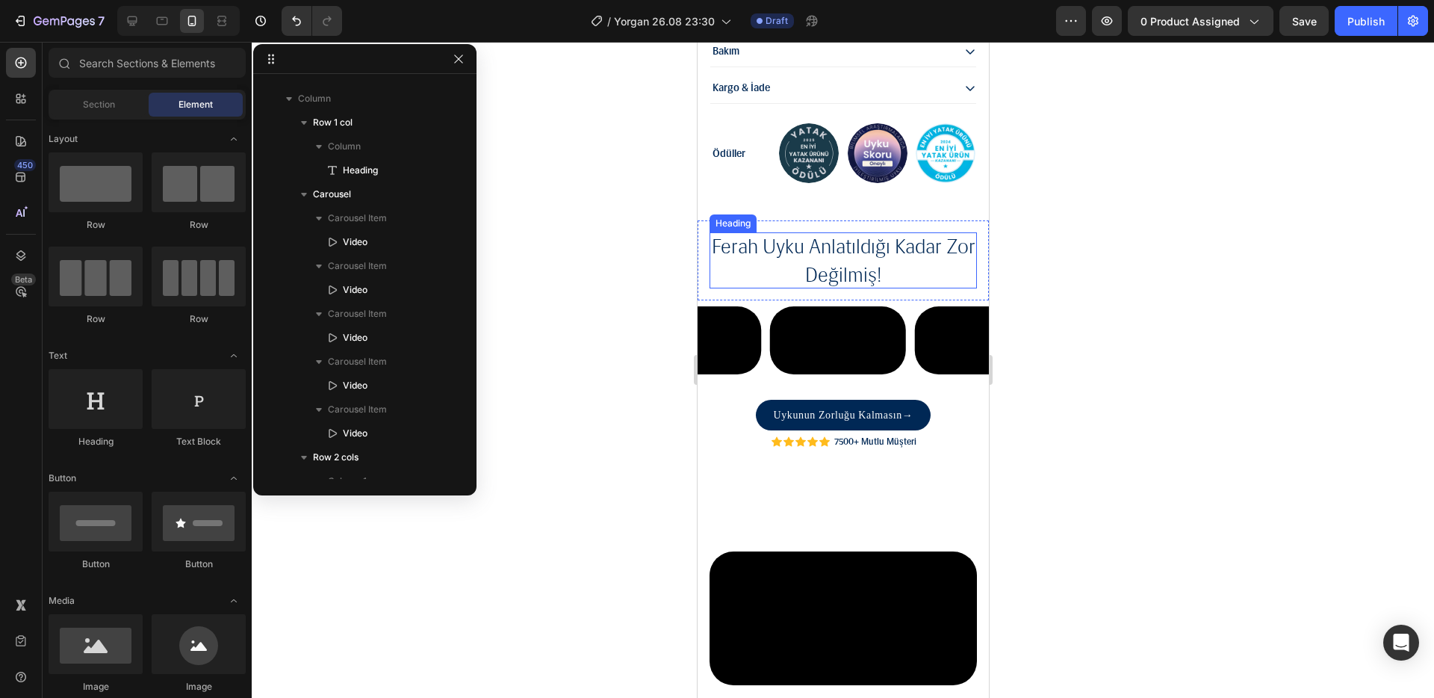
click at [796, 234] on span "ferah uyku anlatıldığı kadar zor değilmiş!" at bounding box center [843, 260] width 264 height 52
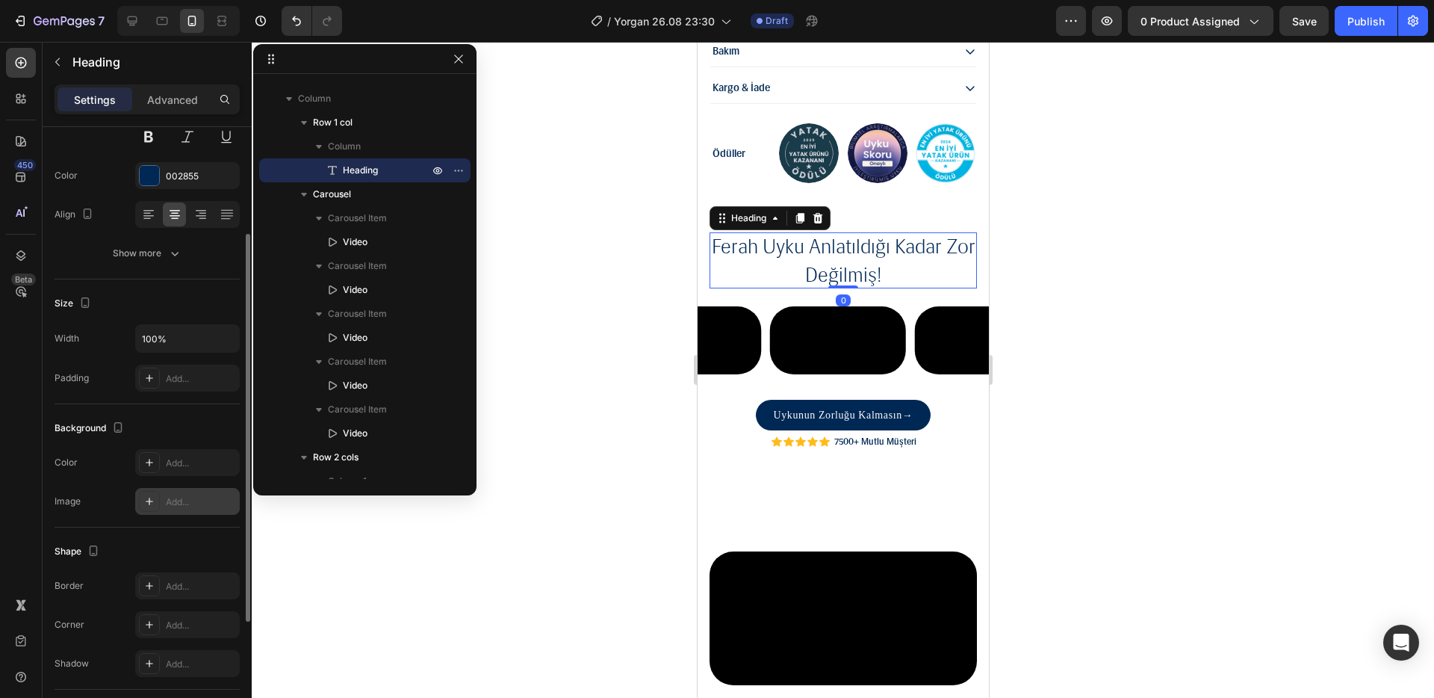
scroll to position [202, 0]
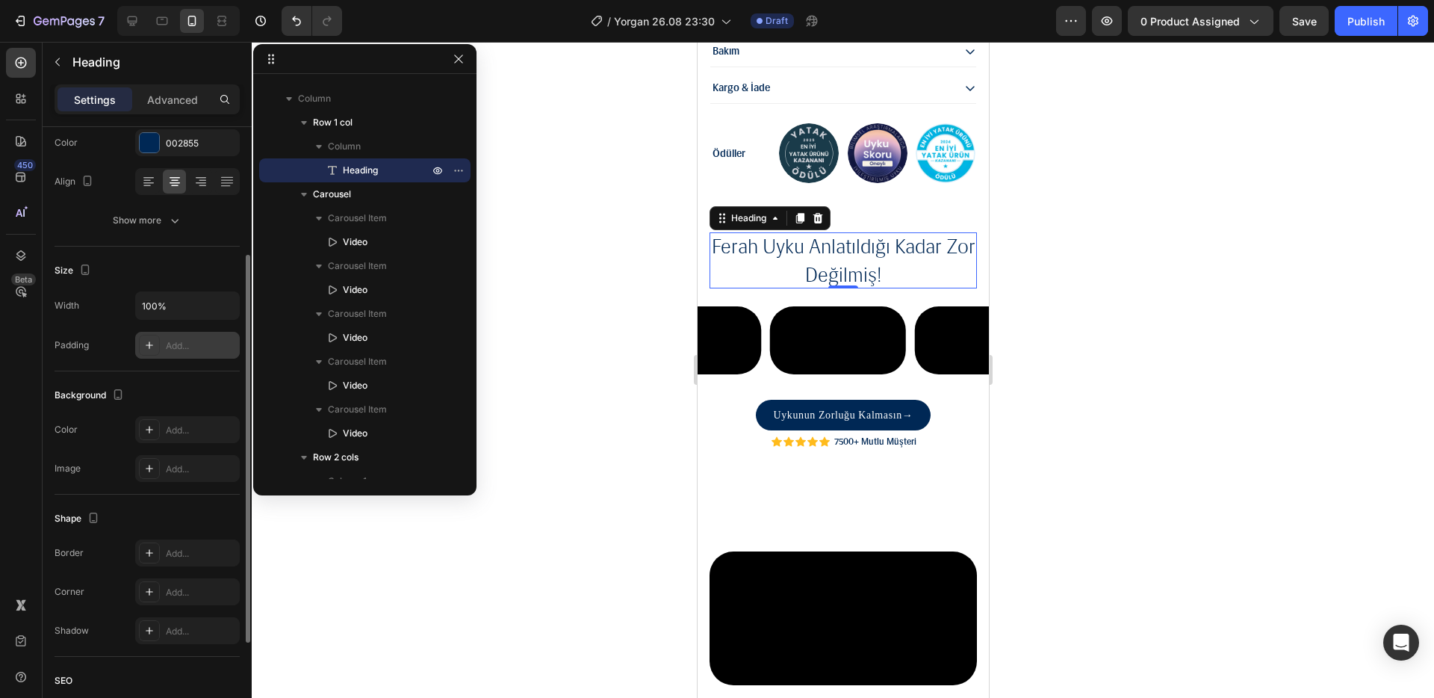
click at [182, 350] on div "Add..." at bounding box center [201, 345] width 70 height 13
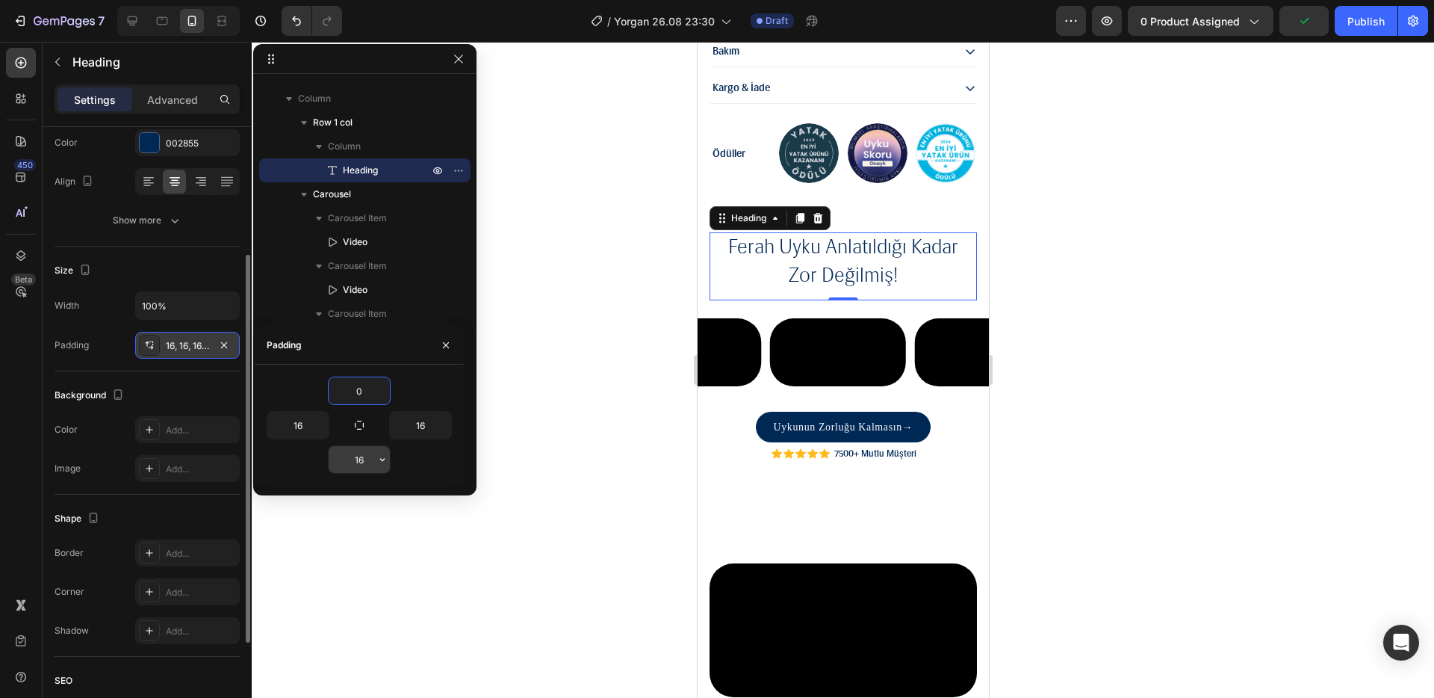
type input "0"
click at [358, 452] on input "16" at bounding box center [359, 459] width 61 height 27
type input "0"
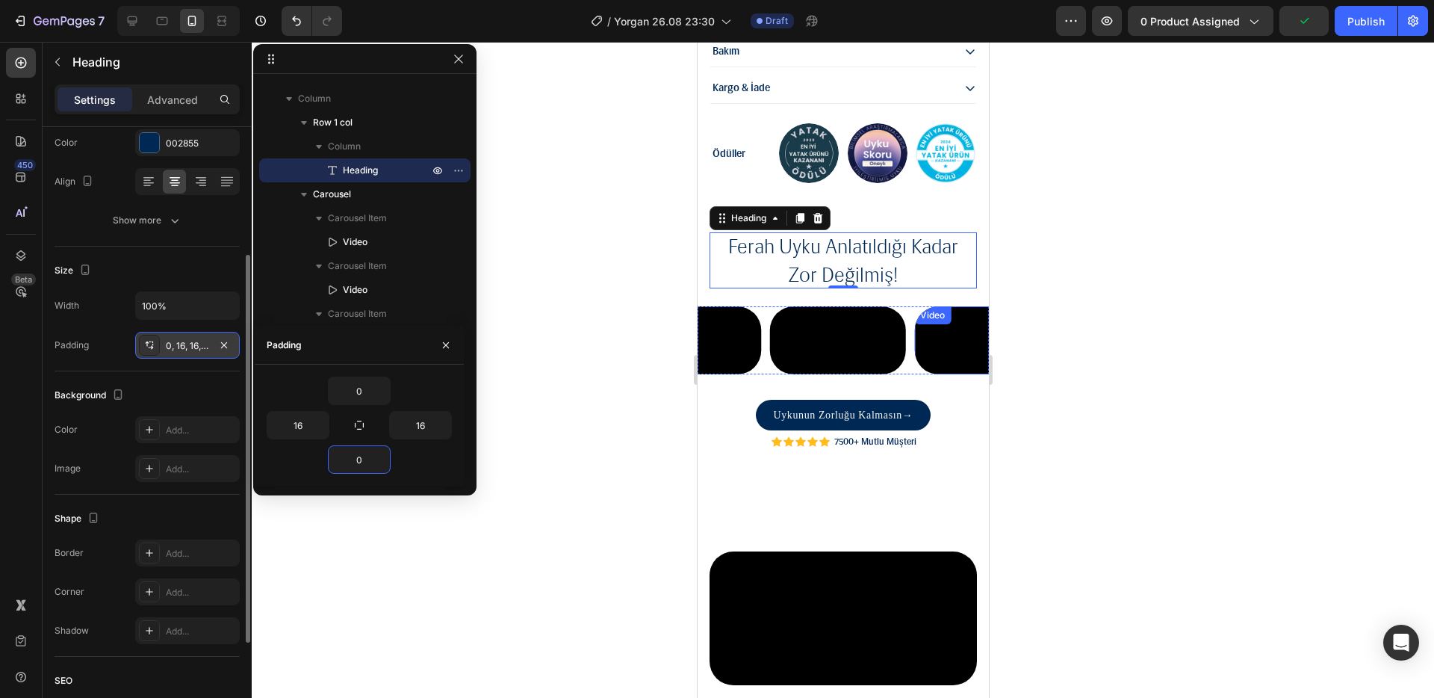
click at [1142, 289] on div at bounding box center [843, 370] width 1183 height 656
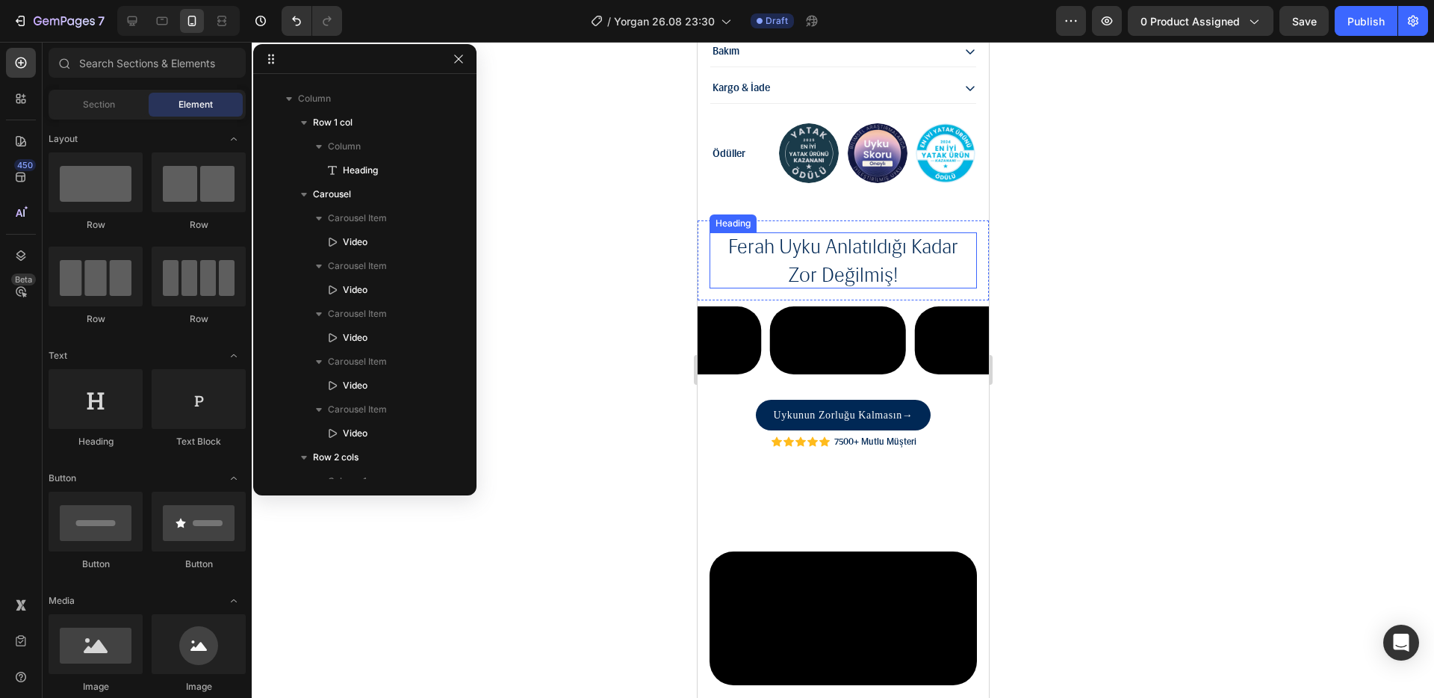
click at [932, 238] on p "⁠⁠⁠⁠⁠⁠⁠ ferah uyku anlatıldığı kadar zor değilmiş!" at bounding box center [843, 260] width 244 height 56
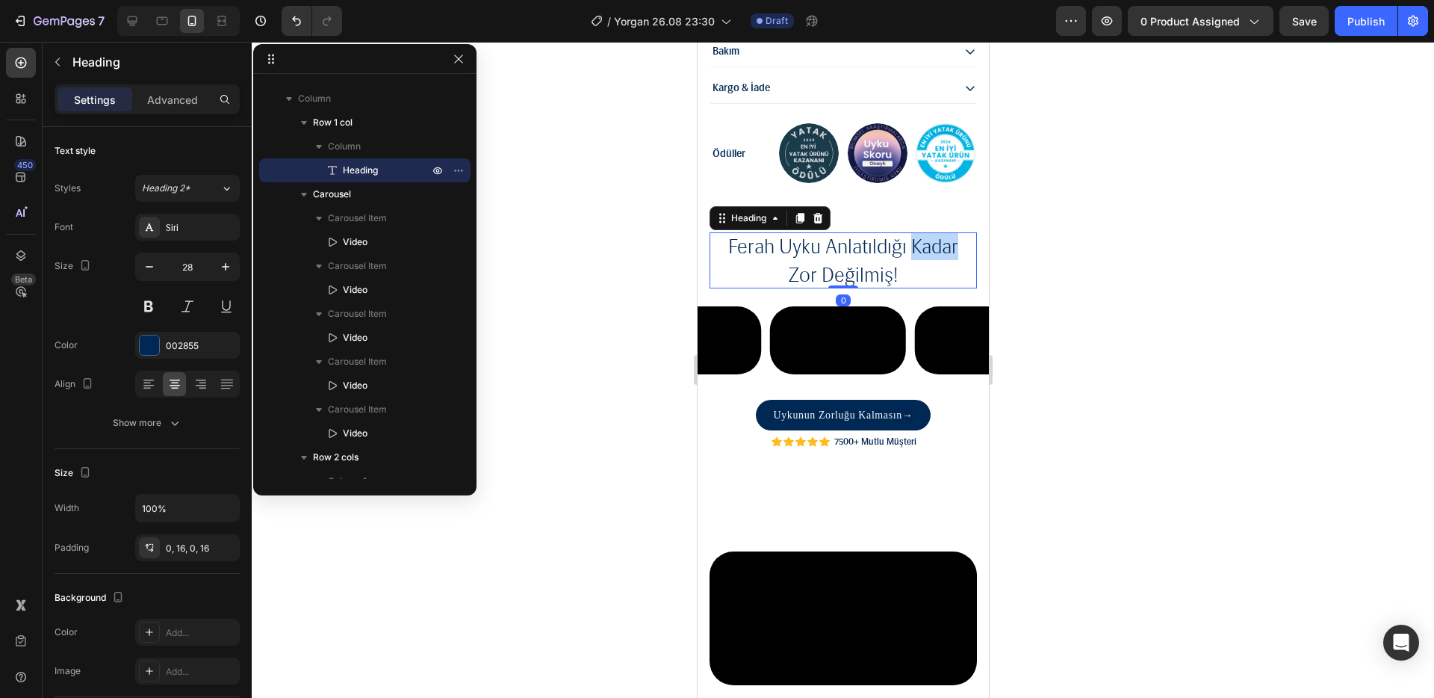
click at [908, 234] on span "ferah uyku anlatıldığı kadar zor değilmiş!" at bounding box center [843, 260] width 230 height 52
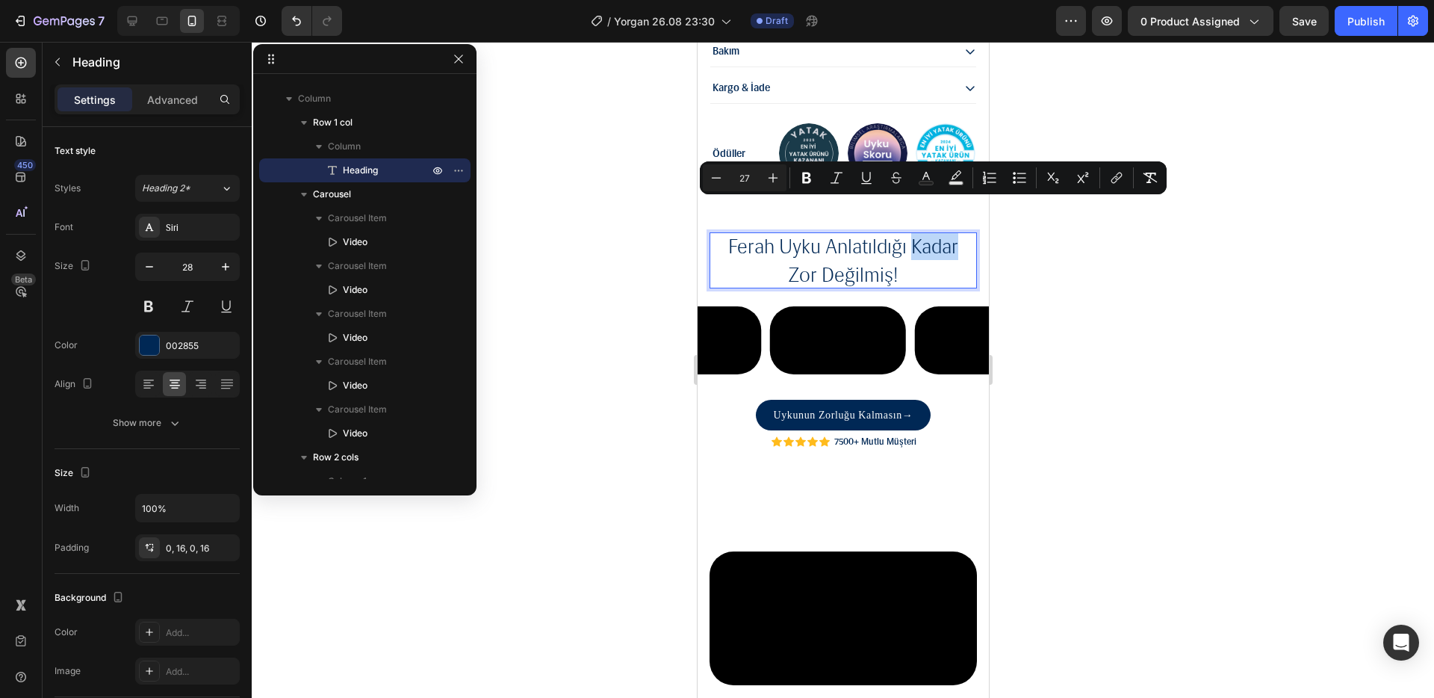
click at [904, 234] on span "ferah uyku anlatıldığı kadar zor değilmiş!" at bounding box center [843, 260] width 230 height 52
click at [907, 234] on span "ferah uyku anlatıldığı kadar zor değilmiş!" at bounding box center [843, 260] width 230 height 52
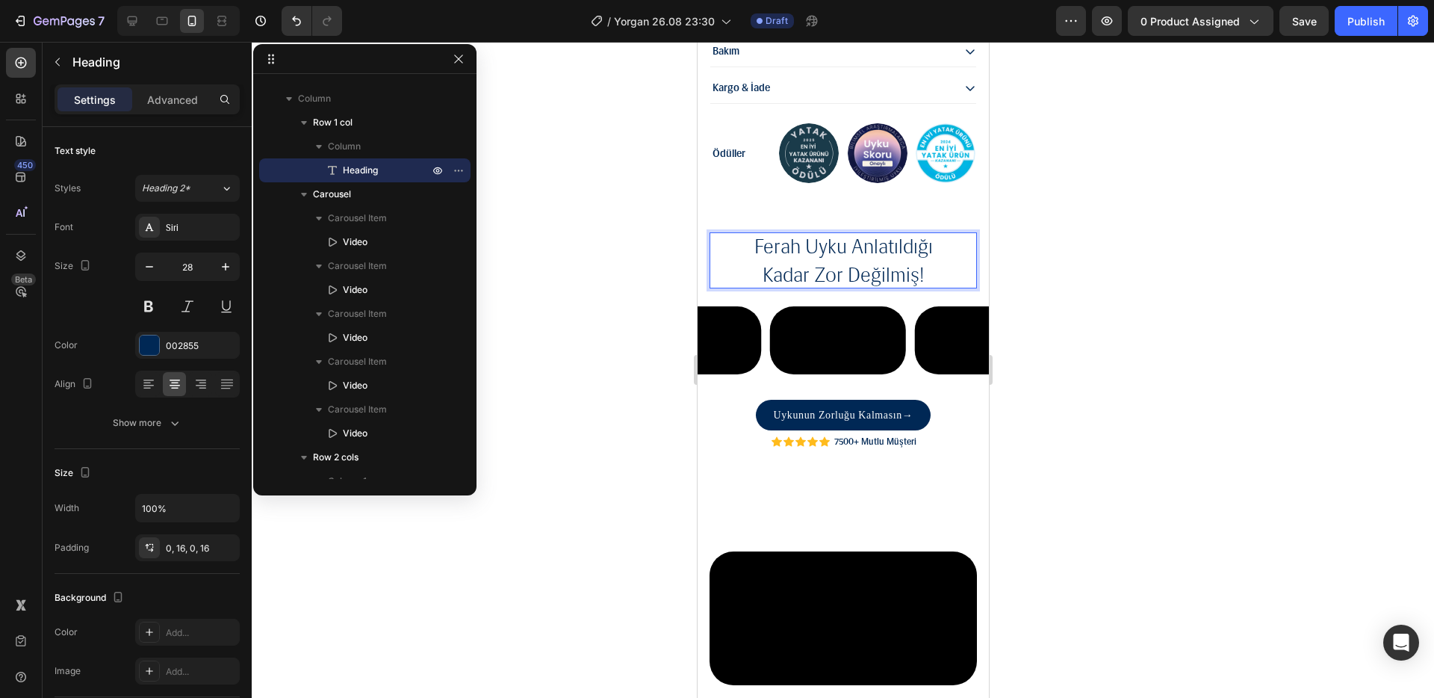
click at [1106, 251] on div at bounding box center [843, 370] width 1183 height 656
click at [935, 232] on p "⁠⁠⁠⁠⁠⁠⁠ ferah uyku anlatıldığı kadar zor değilmiş!" at bounding box center [843, 260] width 244 height 56
click at [1032, 223] on div at bounding box center [843, 370] width 1183 height 656
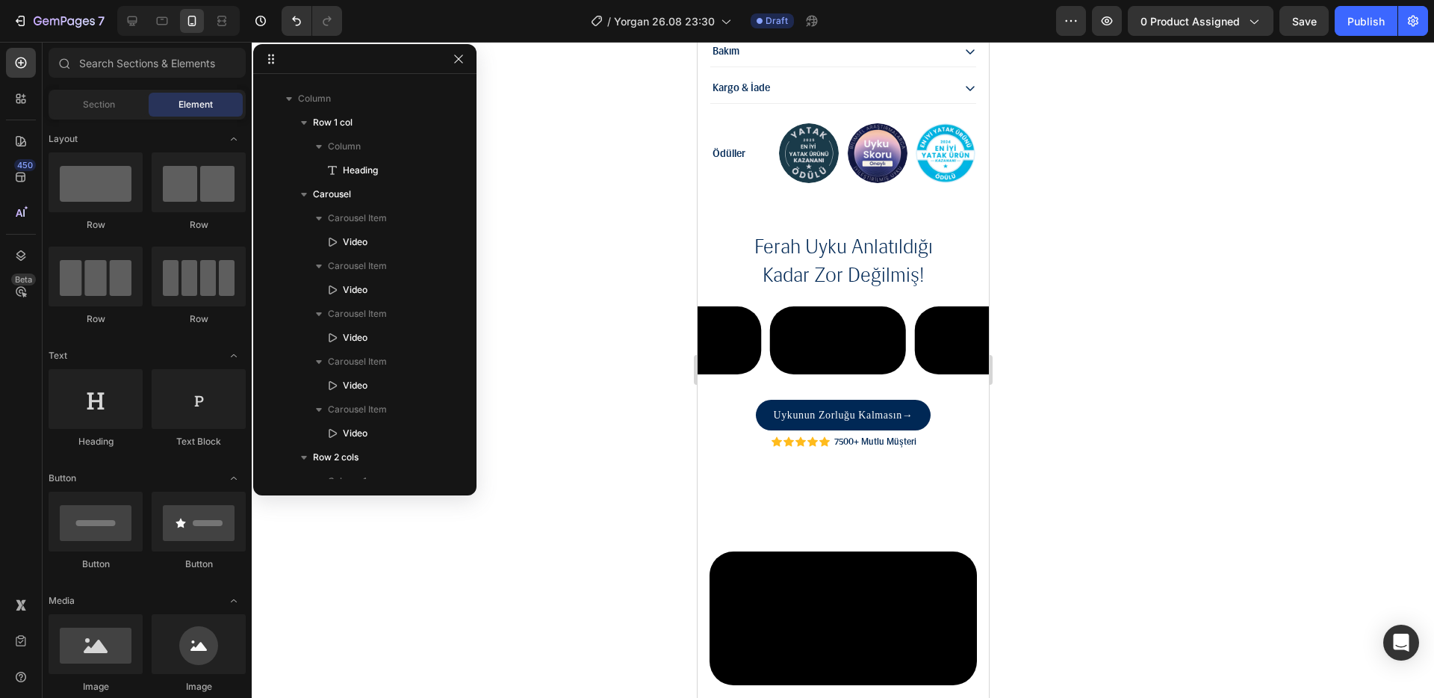
click at [732, 452] on div "⁠⁠⁠⁠⁠⁠⁠ ferah uyku anlatıldığı kadar zor değilmiş! Heading Row Video Video Vide…" at bounding box center [842, 336] width 291 height 232
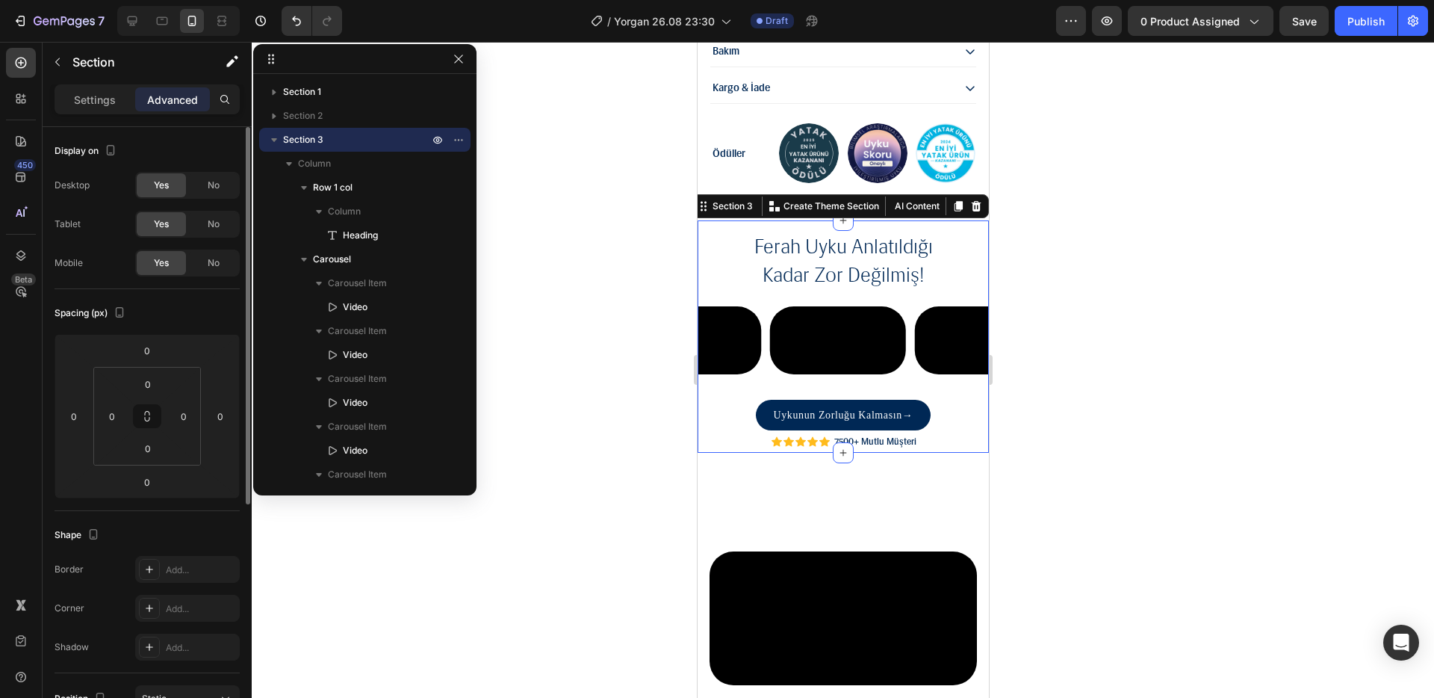
scroll to position [24, 0]
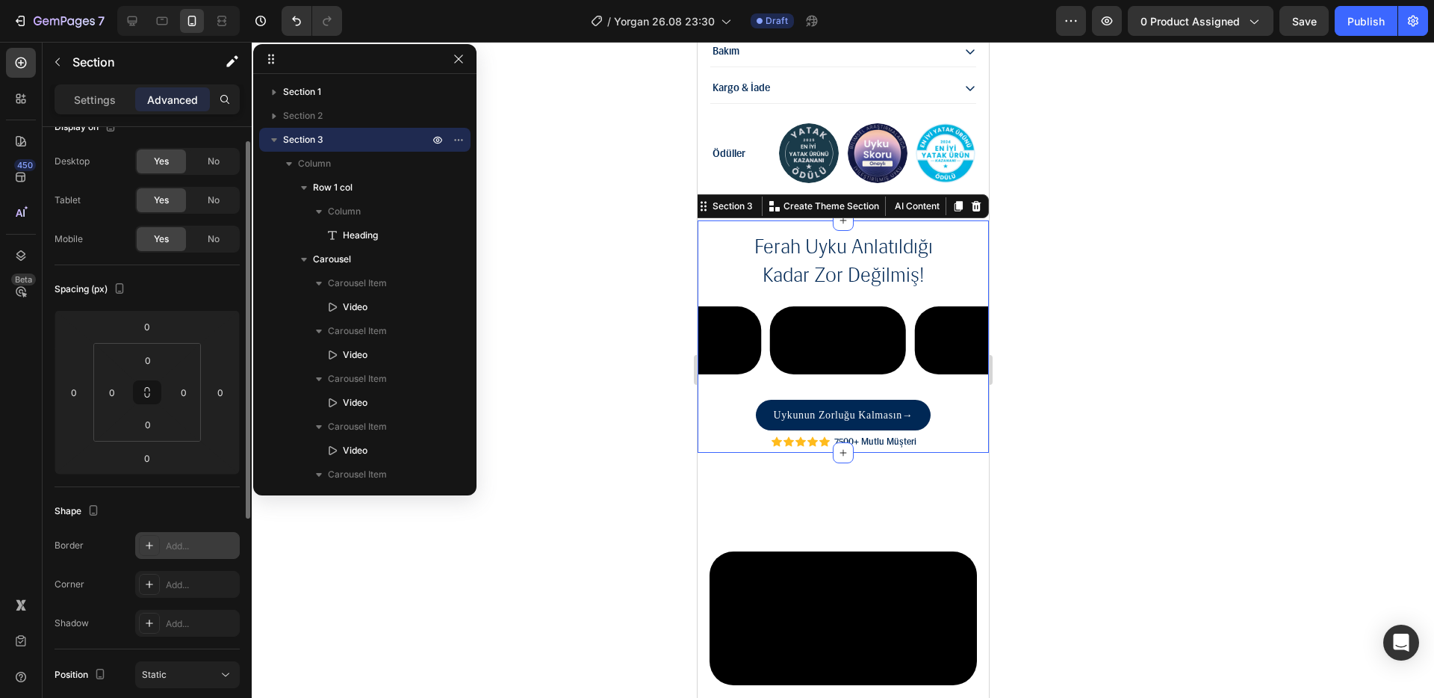
click at [170, 539] on div "Add..." at bounding box center [201, 545] width 70 height 13
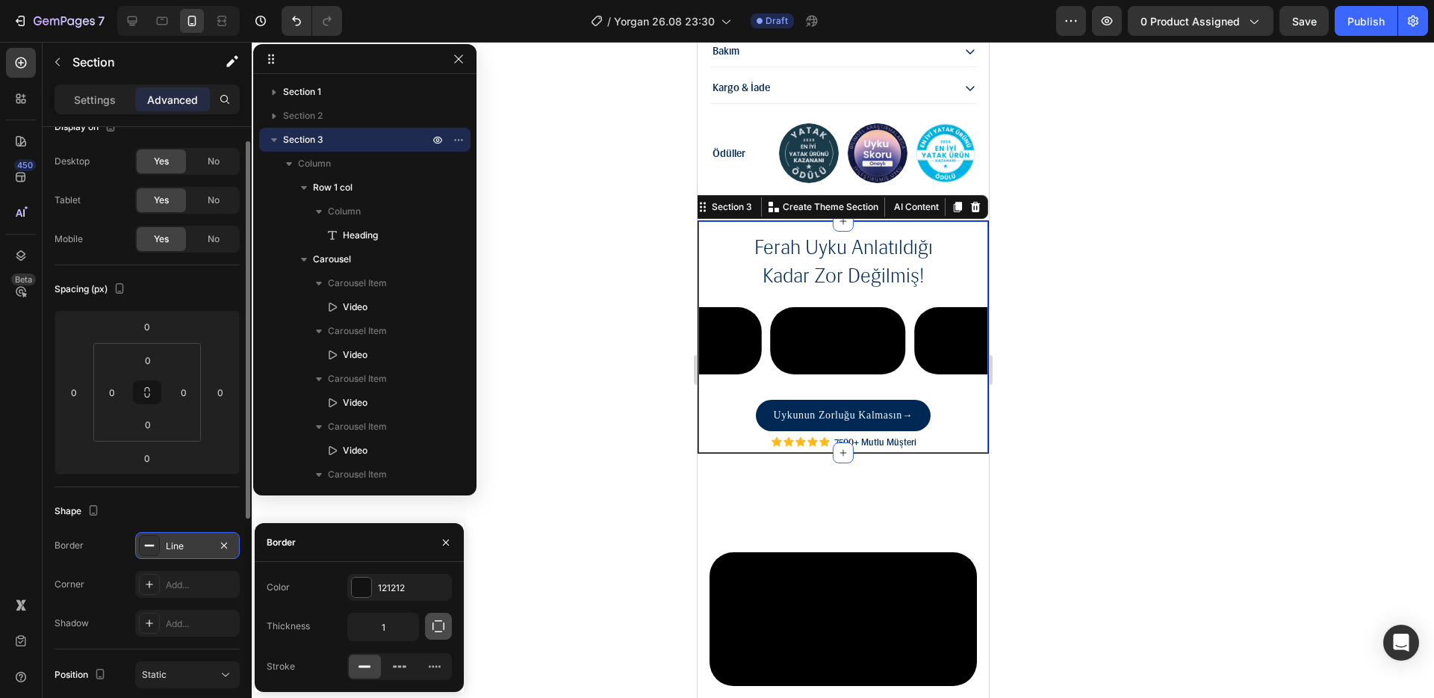
click at [427, 635] on button "button" at bounding box center [438, 626] width 27 height 27
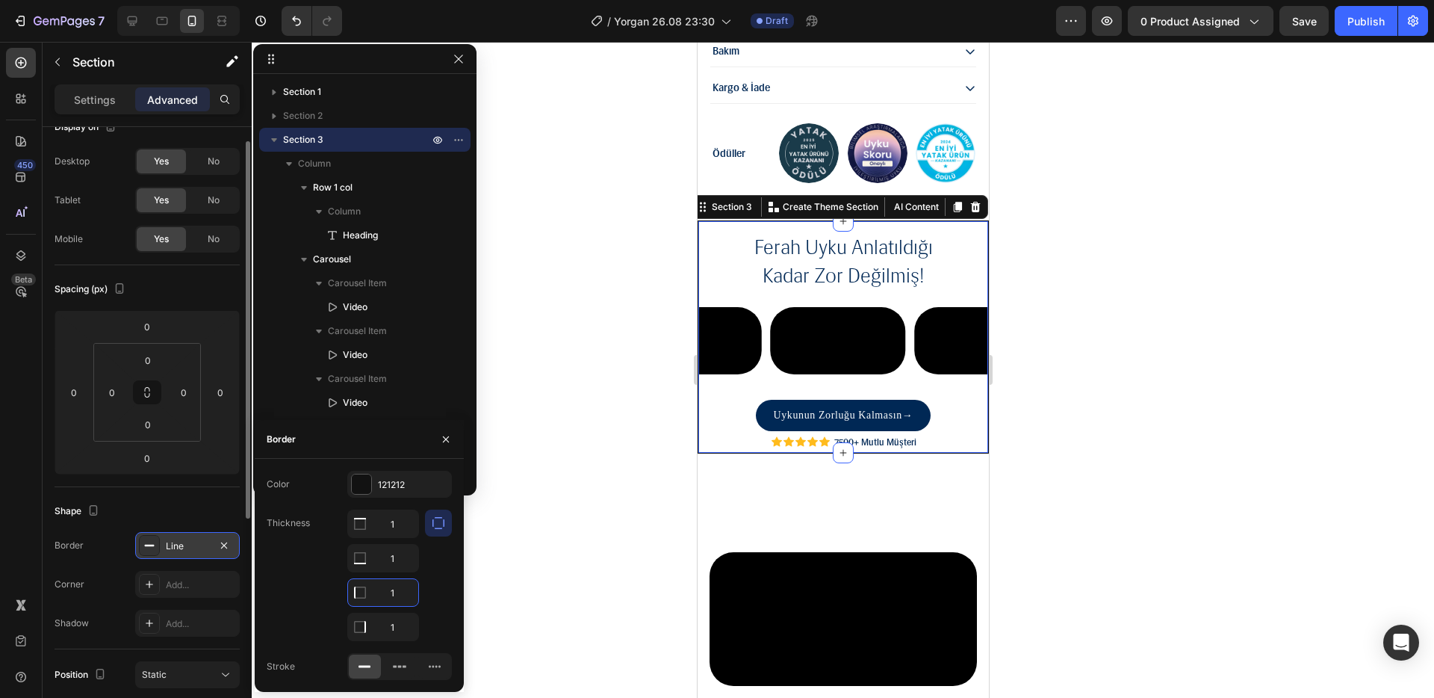
click at [400, 588] on input "1" at bounding box center [383, 592] width 70 height 27
type input "0"
click at [409, 537] on input "1" at bounding box center [383, 523] width 70 height 27
click at [409, 623] on input "1" at bounding box center [383, 626] width 70 height 27
type input "0"
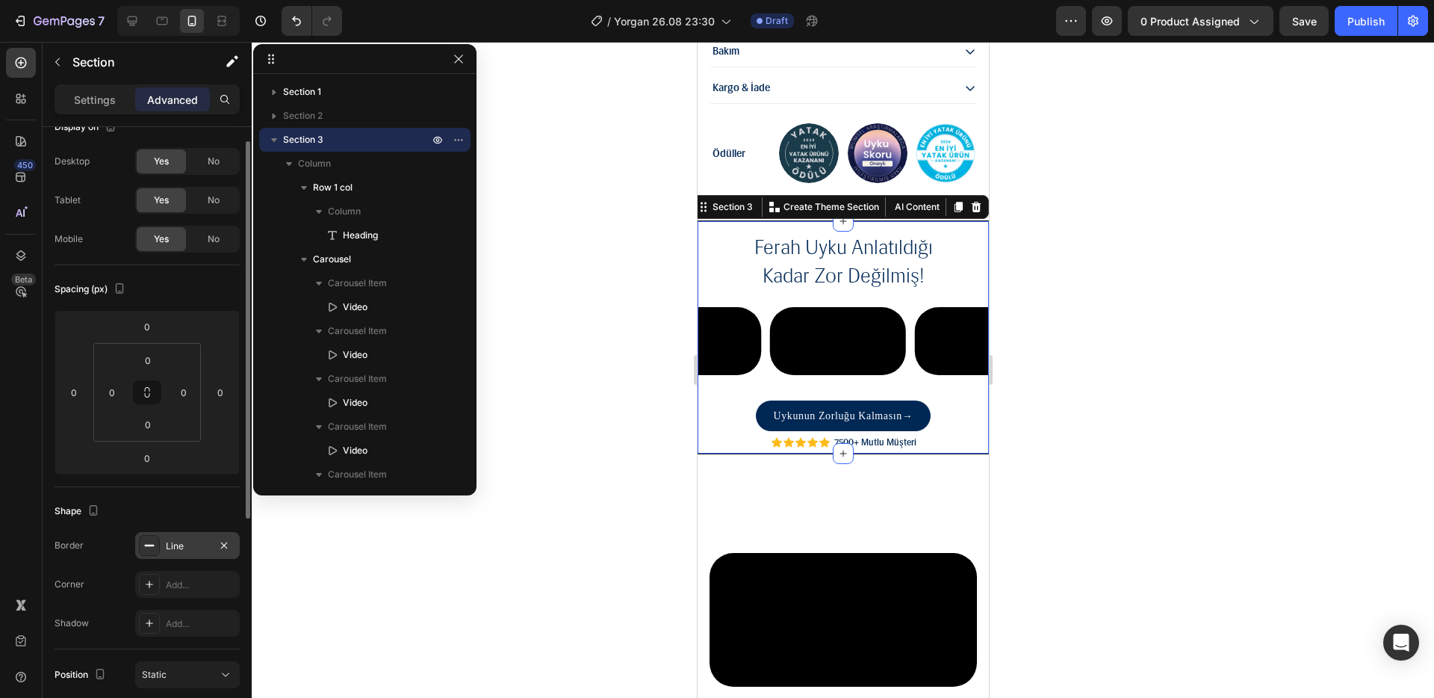
click at [465, 592] on div at bounding box center [843, 370] width 1183 height 656
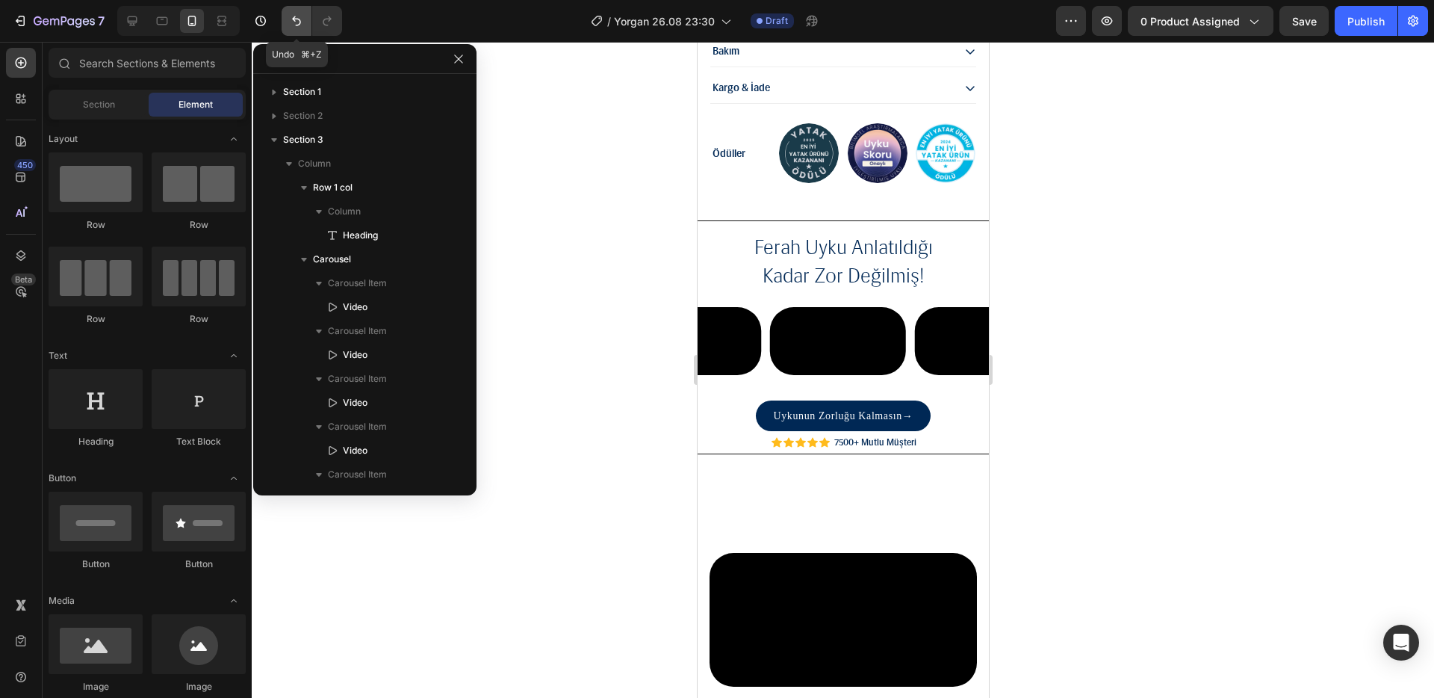
click at [299, 28] on icon "Undo/Redo" at bounding box center [296, 20] width 15 height 15
click at [300, 27] on icon "Undo/Redo" at bounding box center [296, 20] width 15 height 15
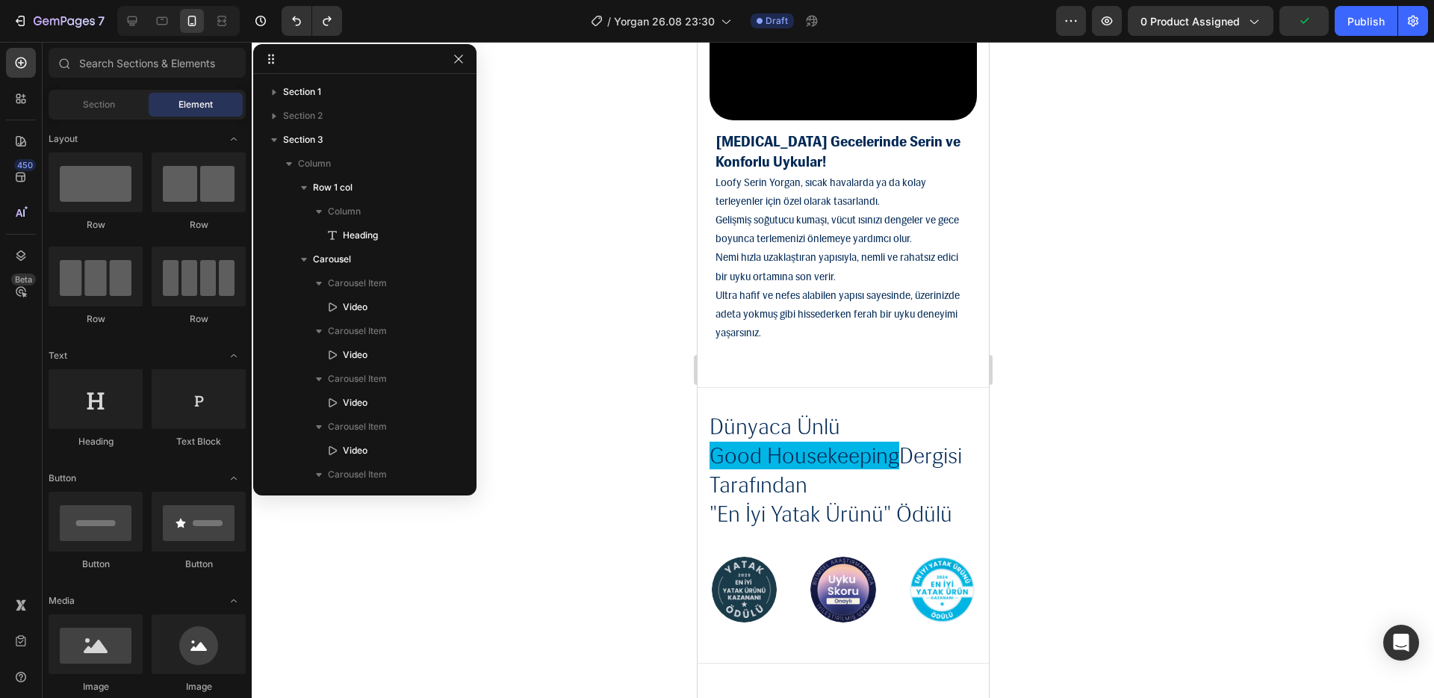
scroll to position [2618, 0]
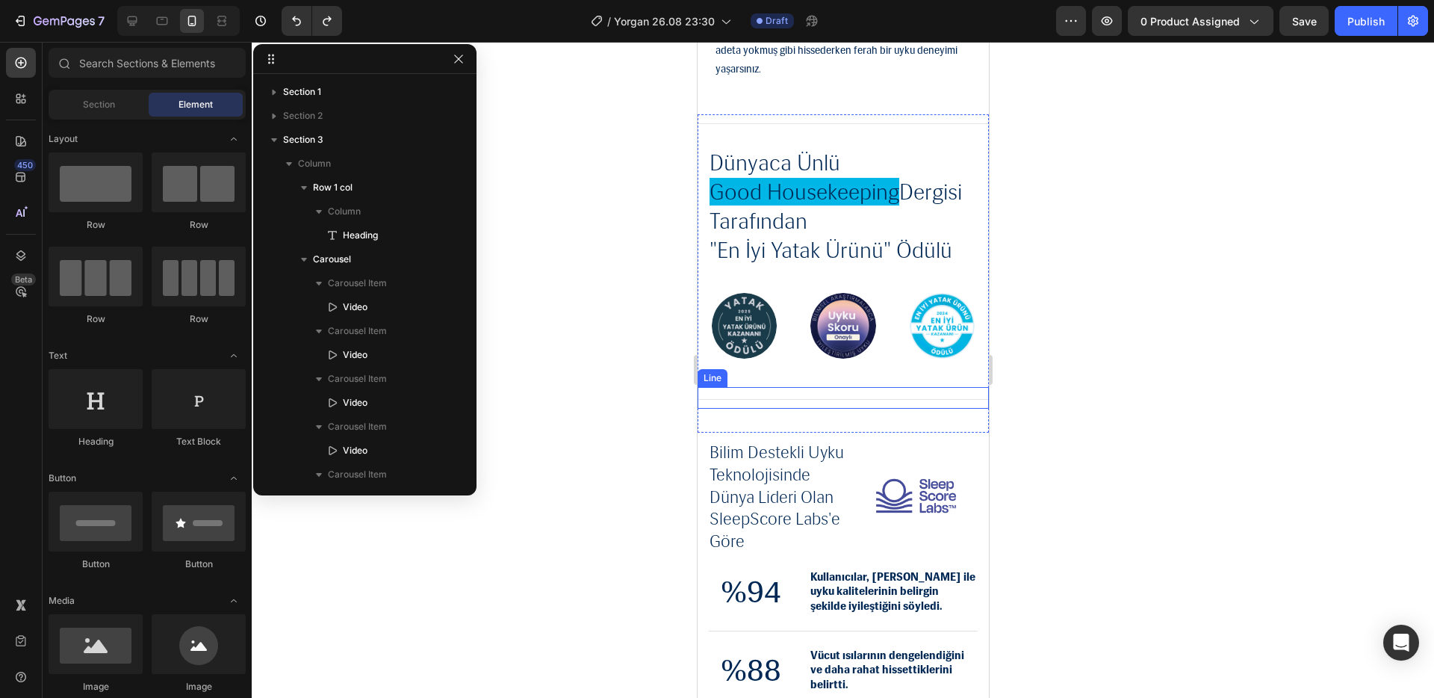
click at [808, 409] on div "Title Line" at bounding box center [842, 398] width 291 height 22
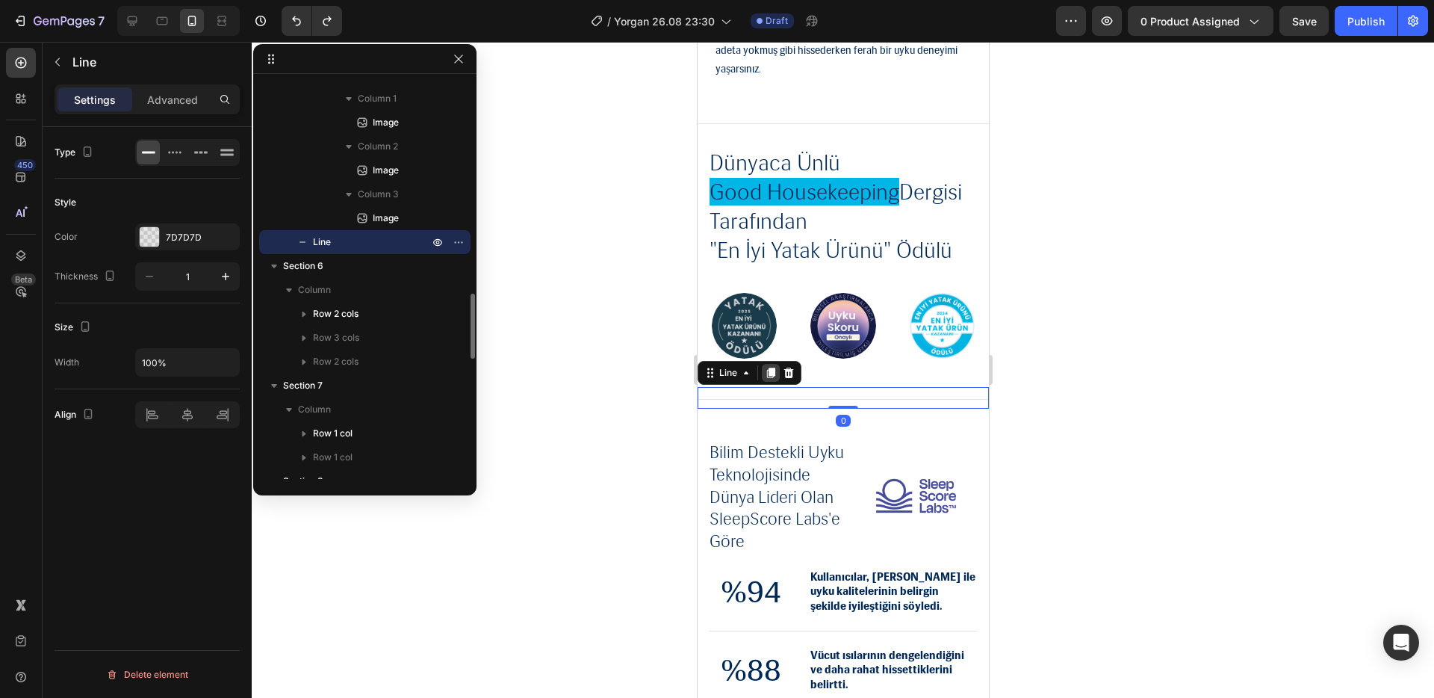
click at [767, 379] on icon at bounding box center [770, 373] width 12 height 12
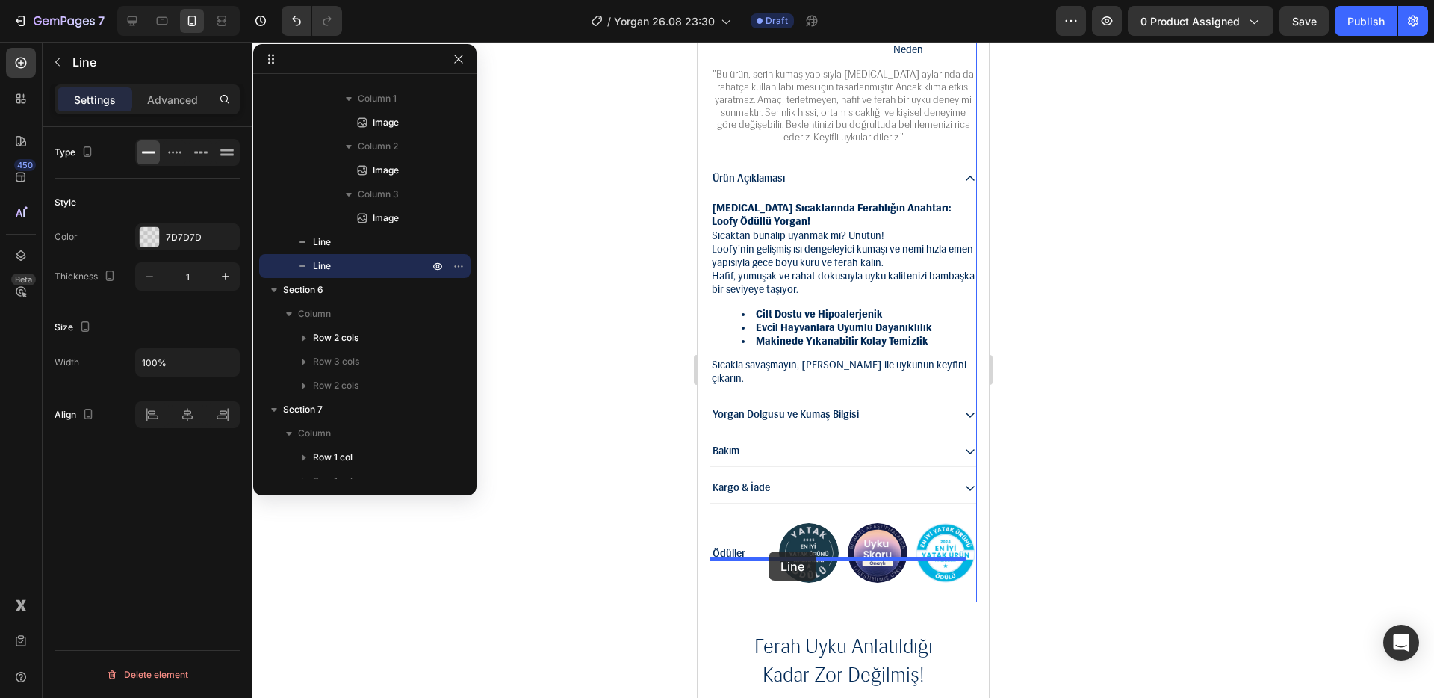
scroll to position [1375, 0]
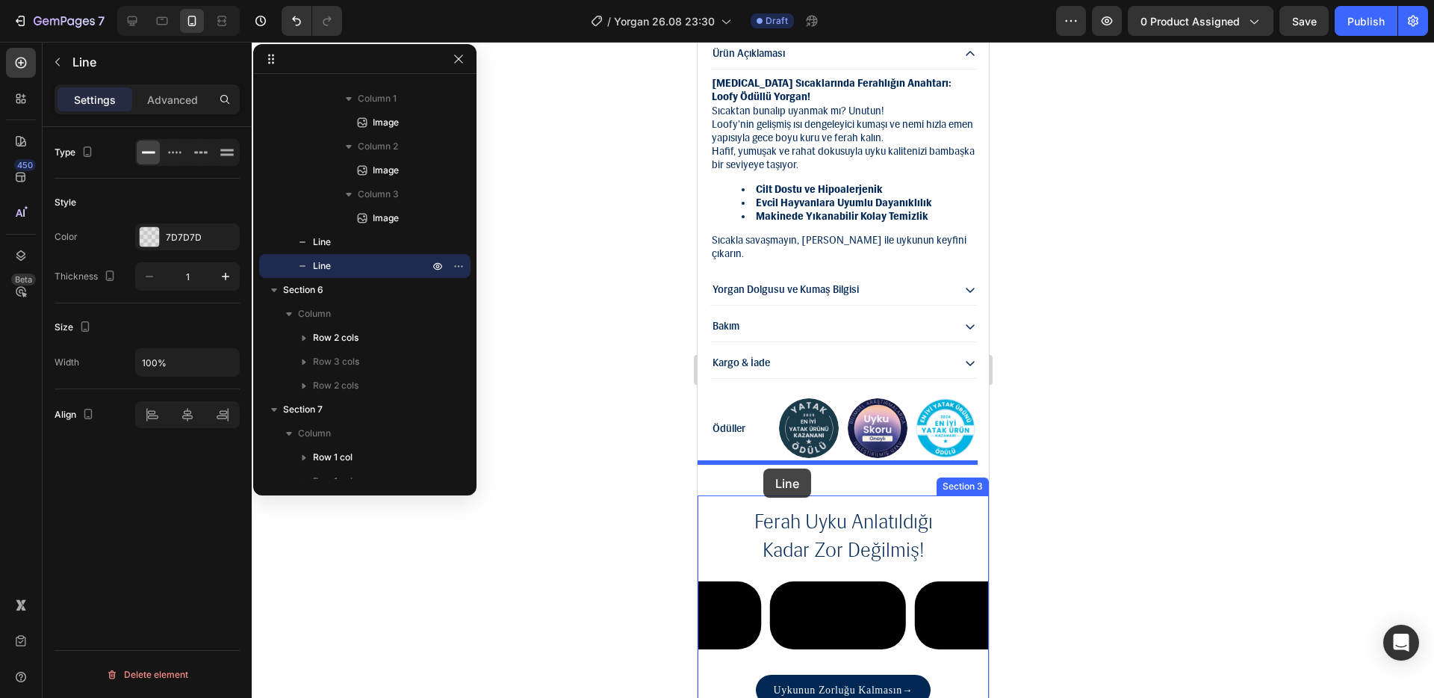
drag, startPoint x: 726, startPoint y: 431, endPoint x: 763, endPoint y: 468, distance: 52.3
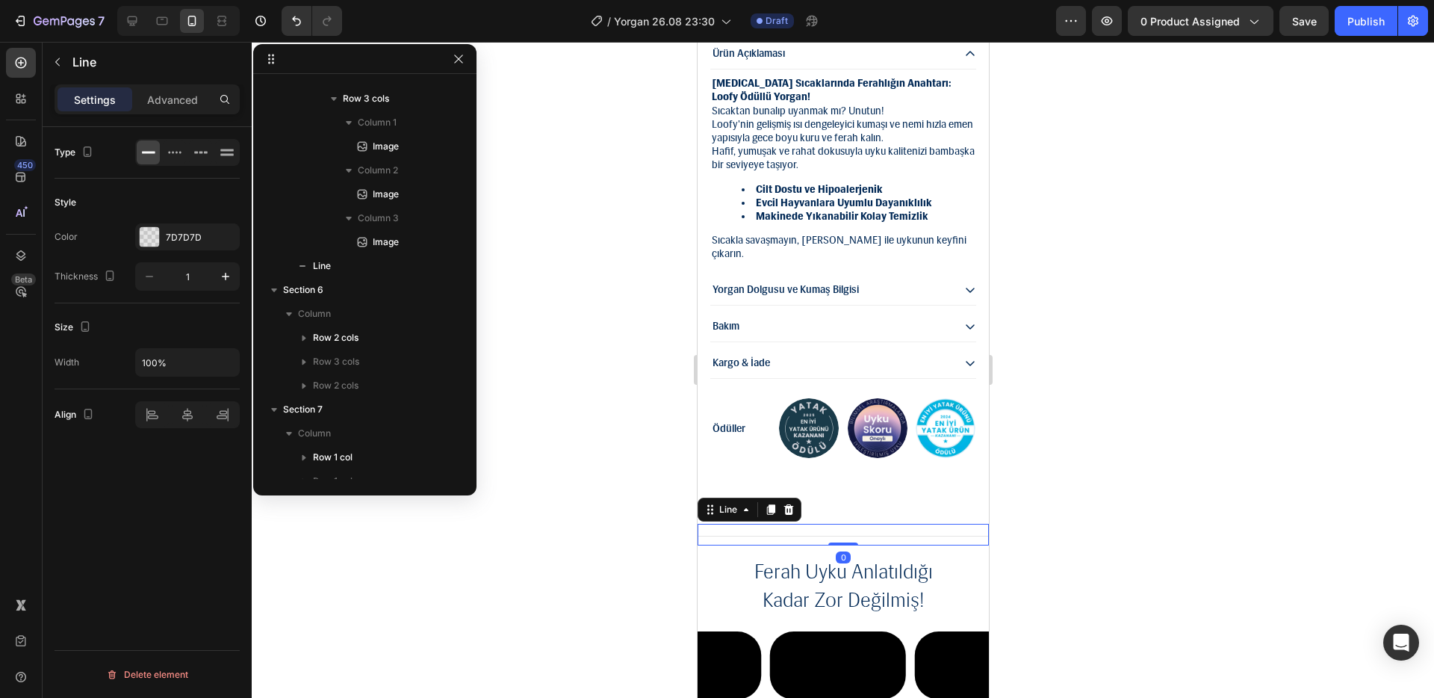
drag, startPoint x: 843, startPoint y: 546, endPoint x: 855, endPoint y: 452, distance: 94.9
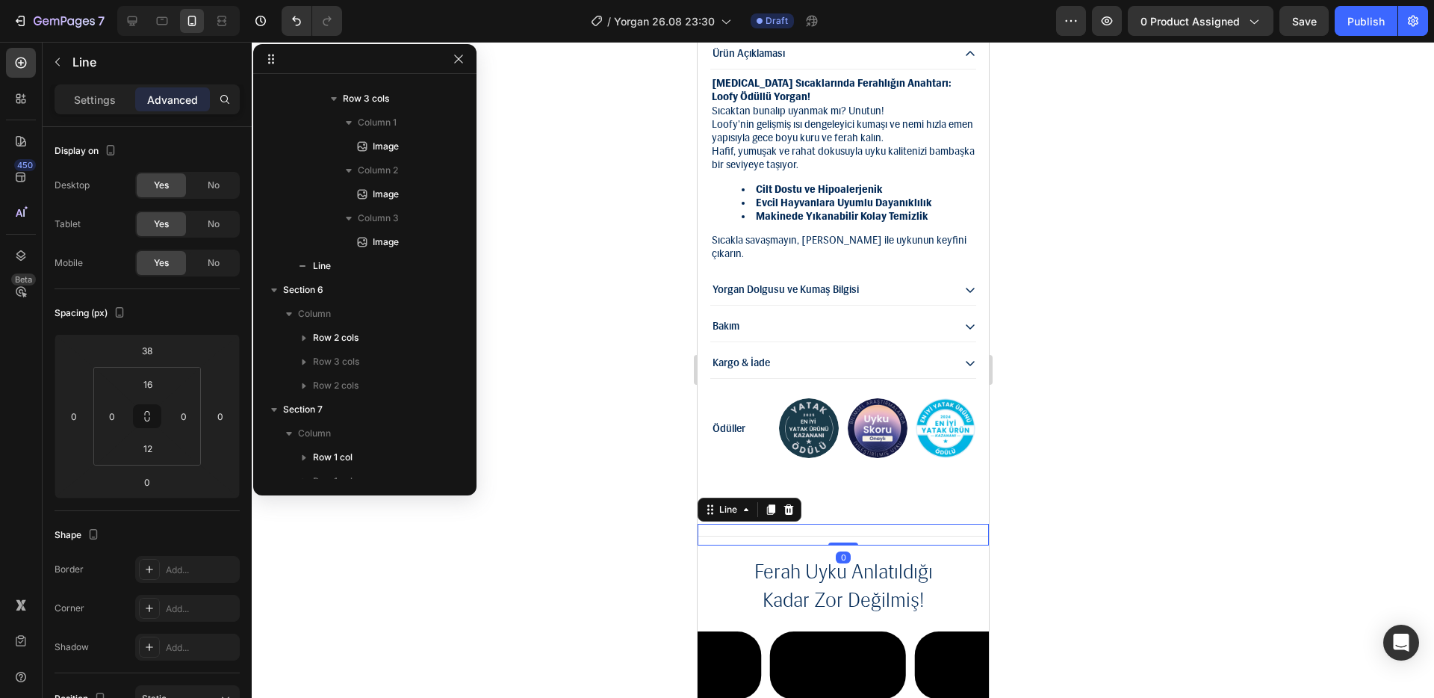
click at [1105, 418] on div at bounding box center [843, 370] width 1183 height 656
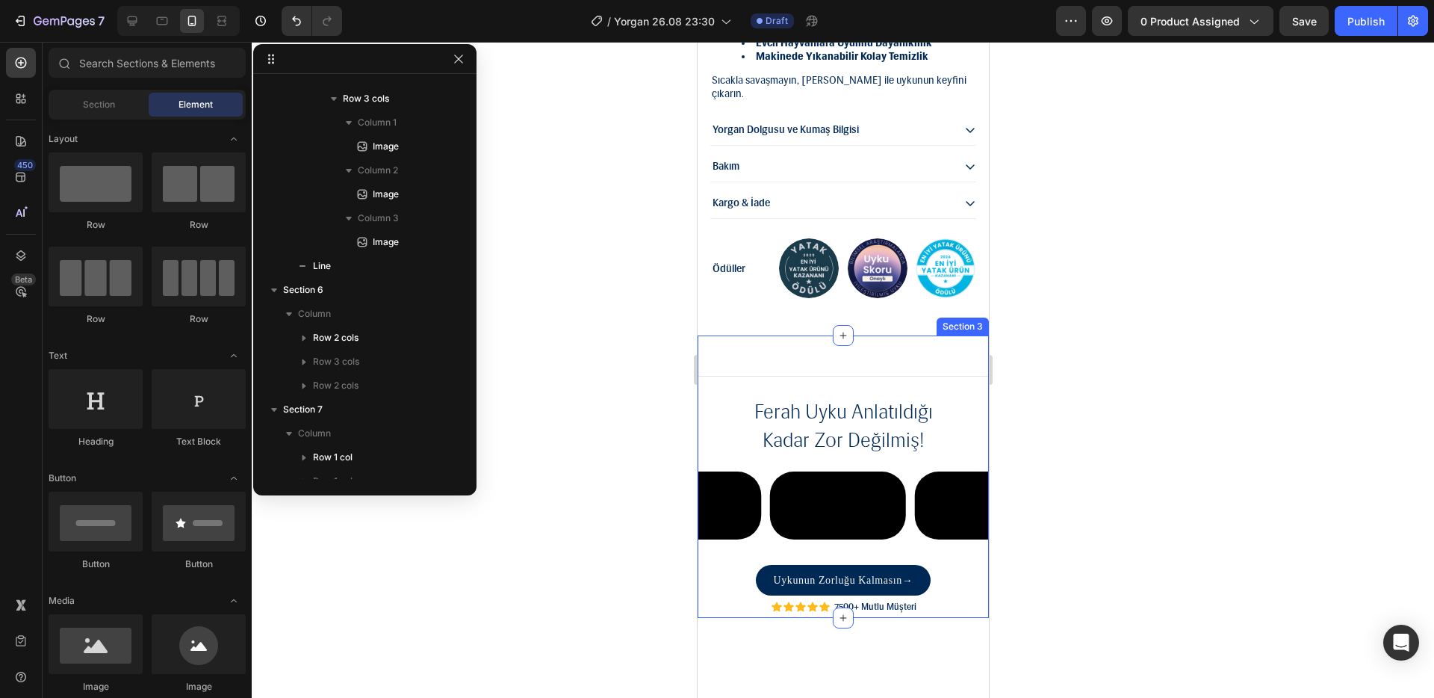
scroll to position [1586, 0]
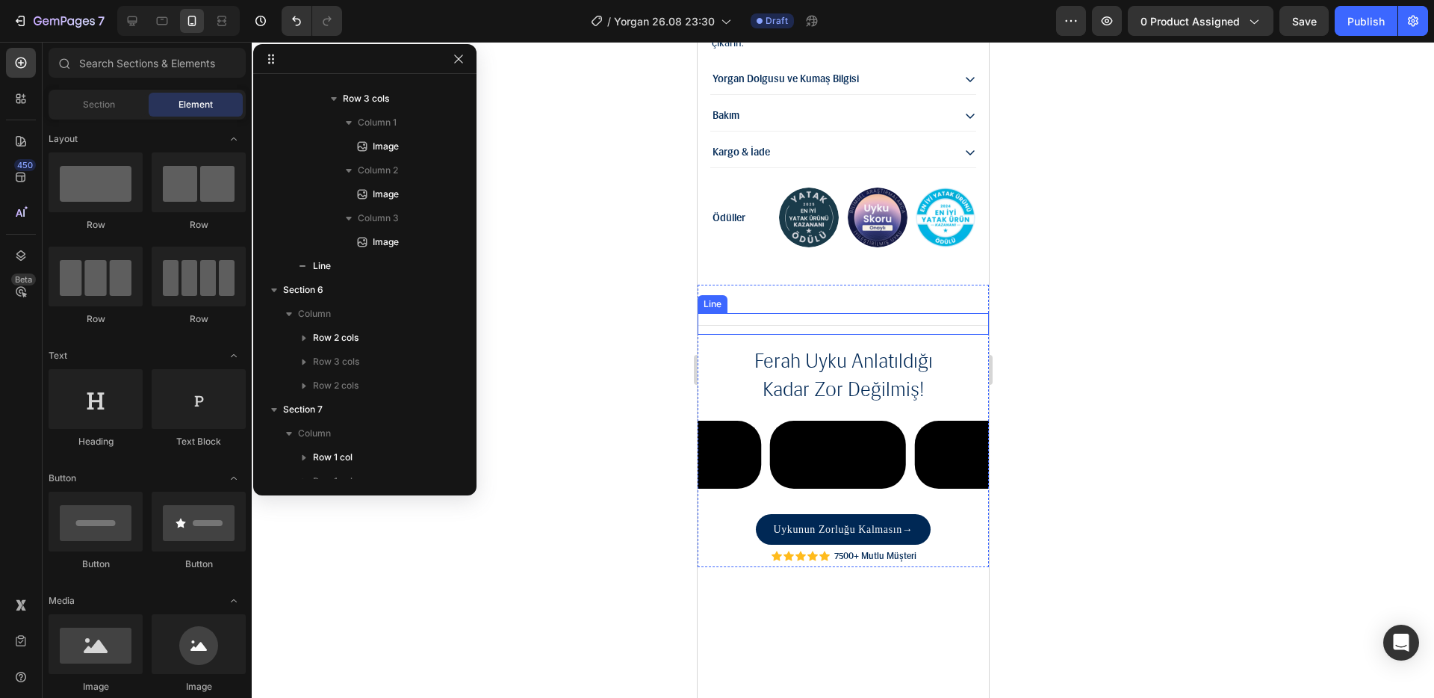
click at [911, 313] on div "Title Line" at bounding box center [842, 324] width 291 height 22
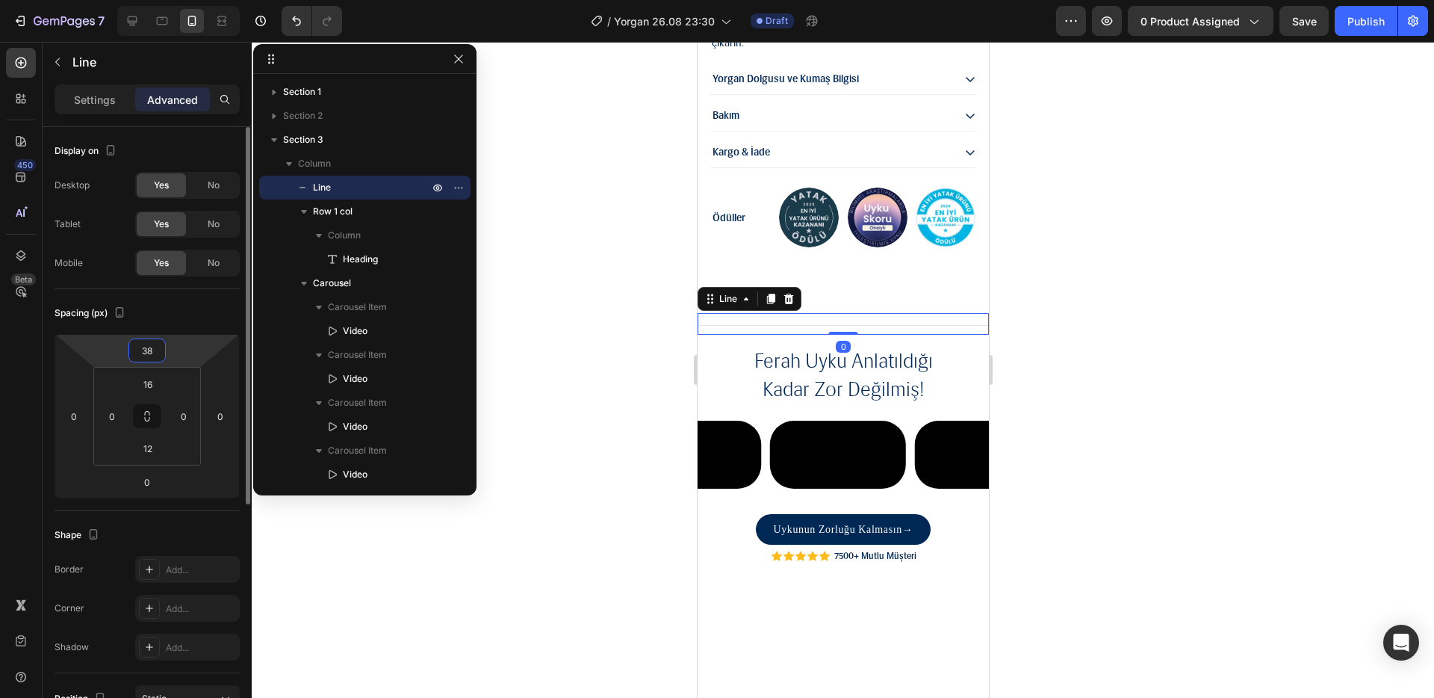
click at [149, 355] on input "38" at bounding box center [147, 350] width 30 height 22
type input "0"
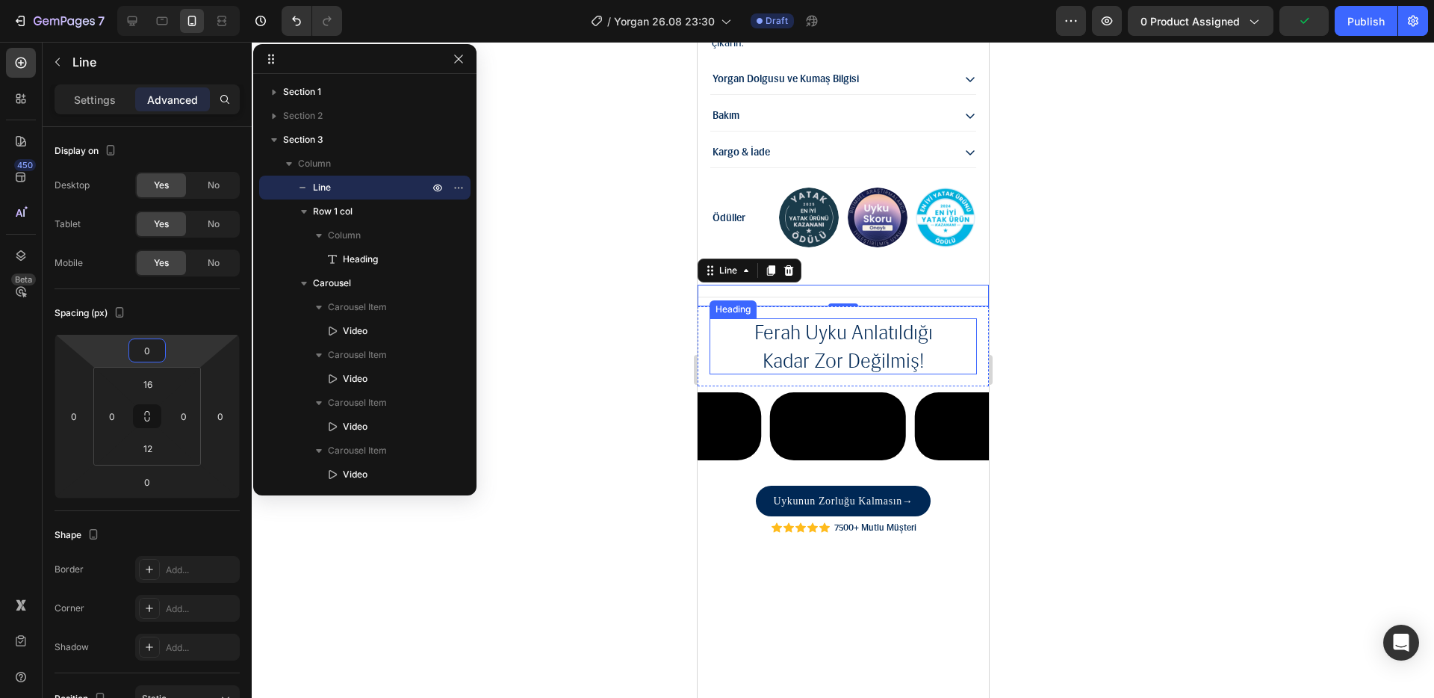
click at [1149, 262] on div at bounding box center [843, 370] width 1183 height 656
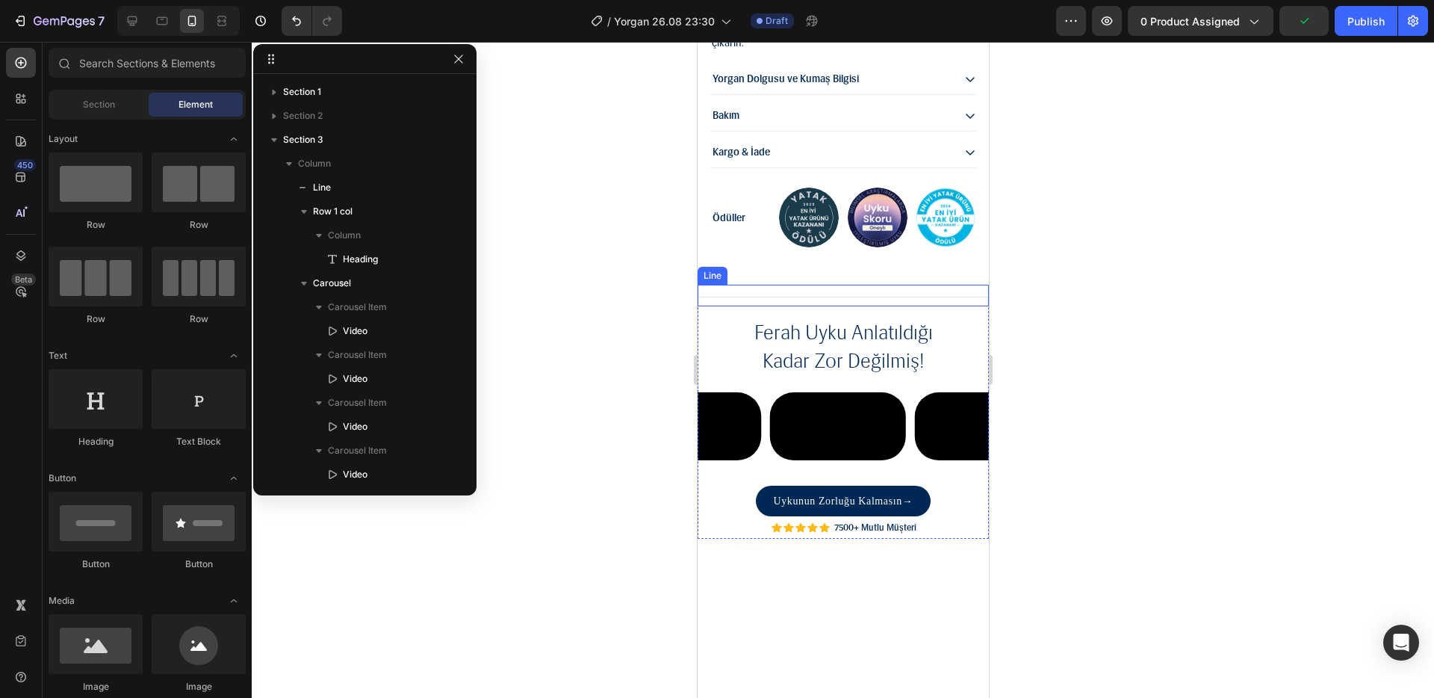
click at [947, 285] on div "Title Line" at bounding box center [842, 296] width 291 height 22
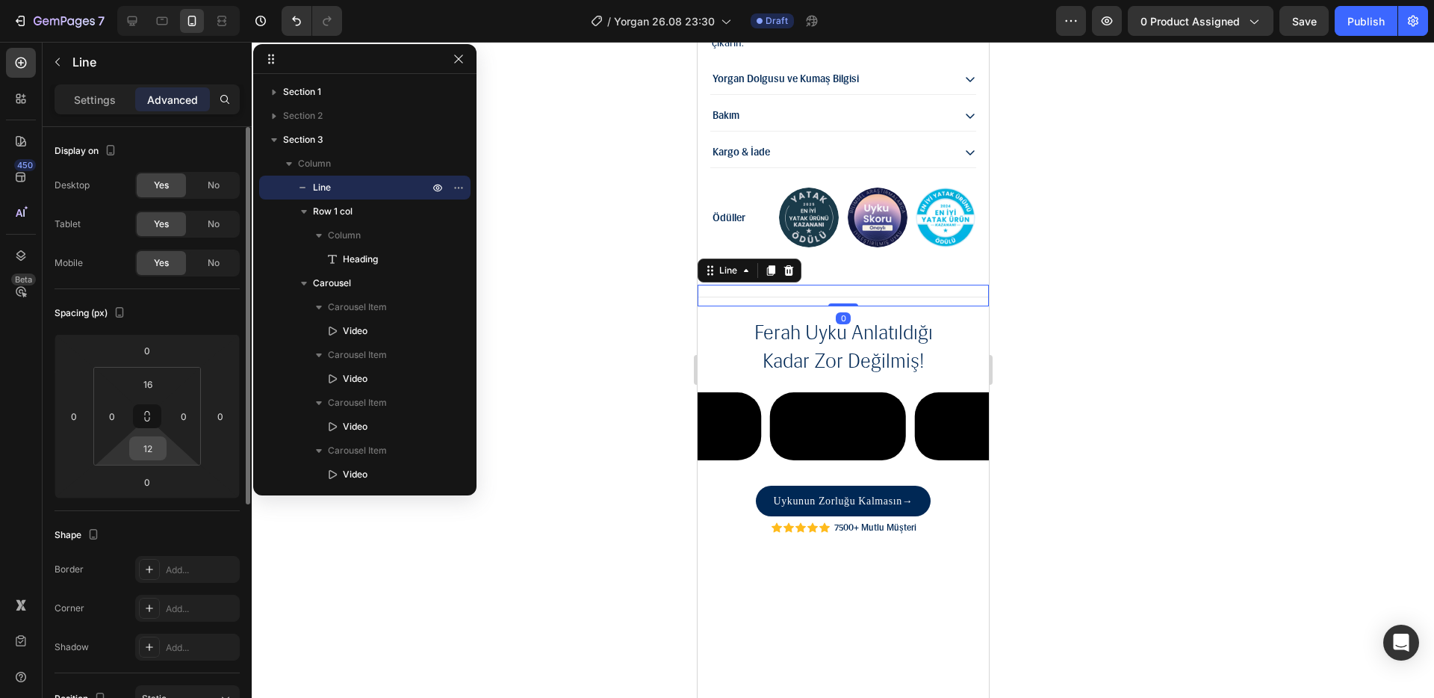
click at [158, 446] on input "12" at bounding box center [148, 448] width 30 height 22
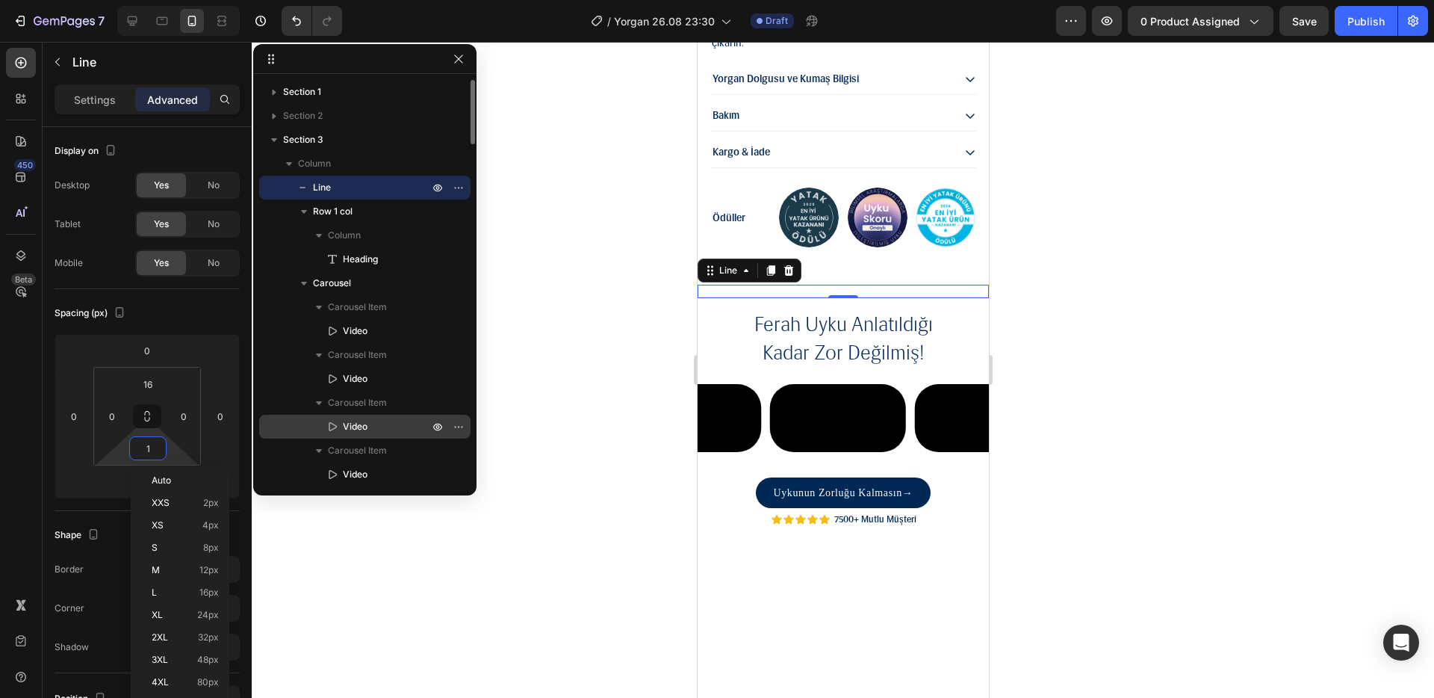
type input "16"
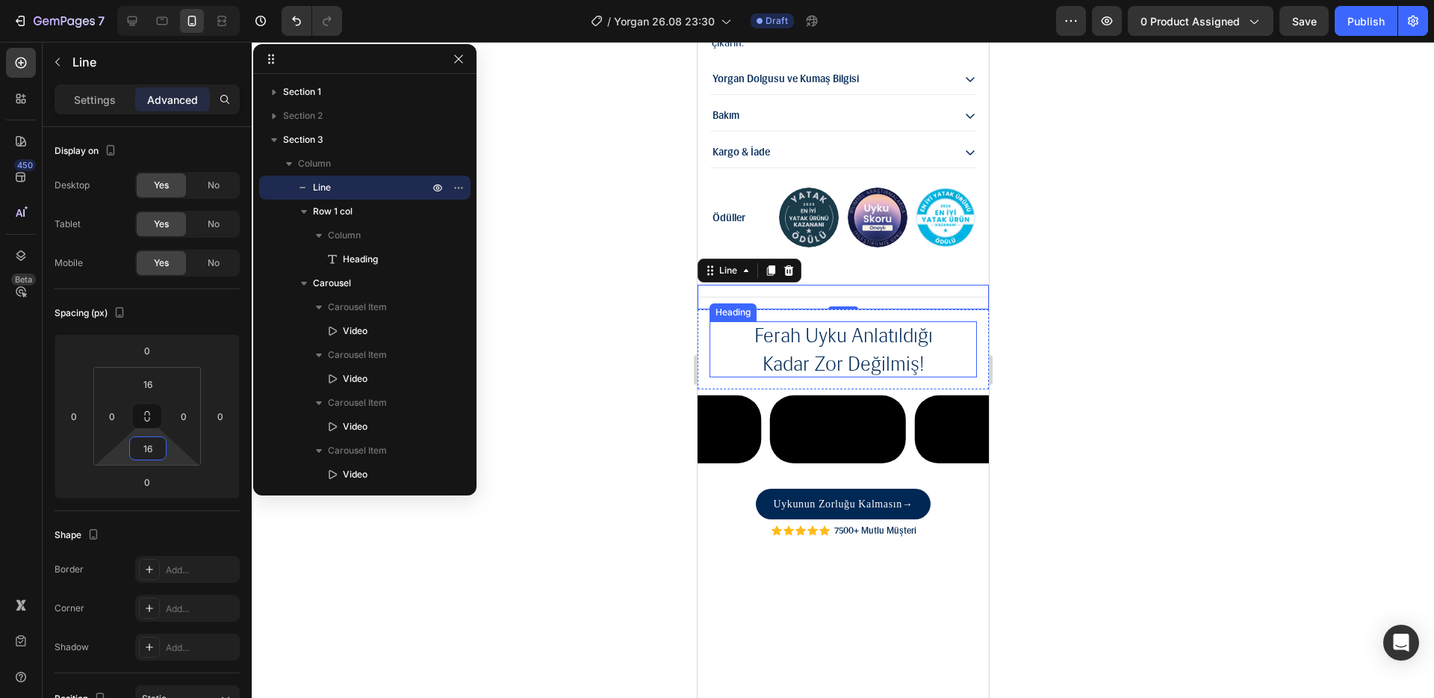
click at [1220, 247] on div at bounding box center [843, 370] width 1183 height 656
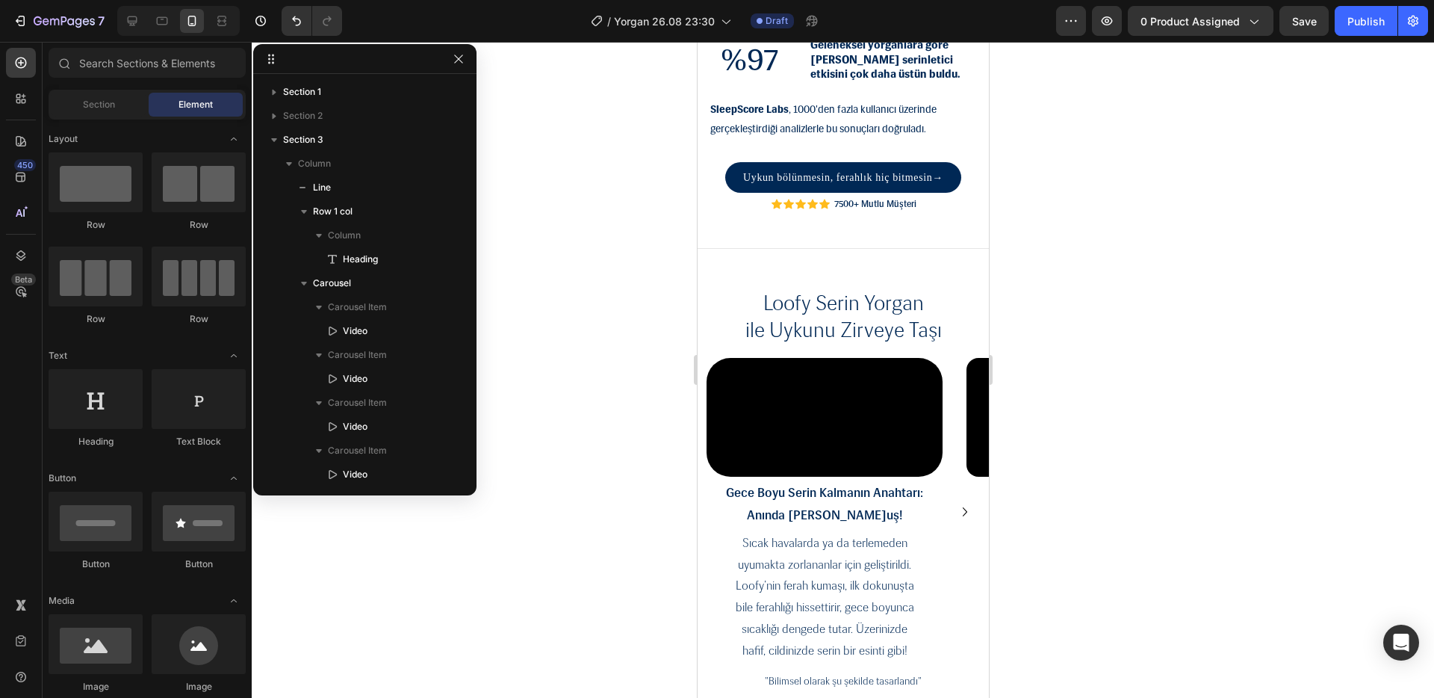
scroll to position [3232, 0]
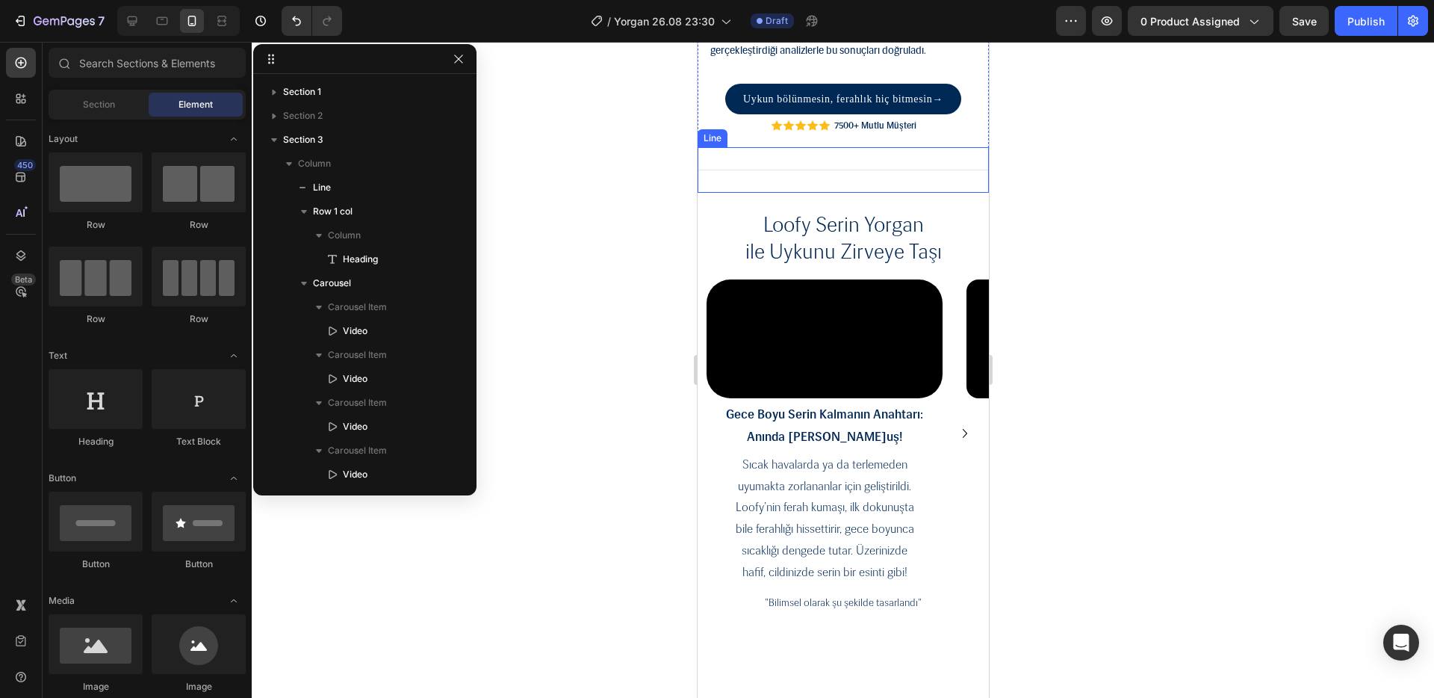
click at [854, 174] on div "Title Line" at bounding box center [842, 170] width 291 height 46
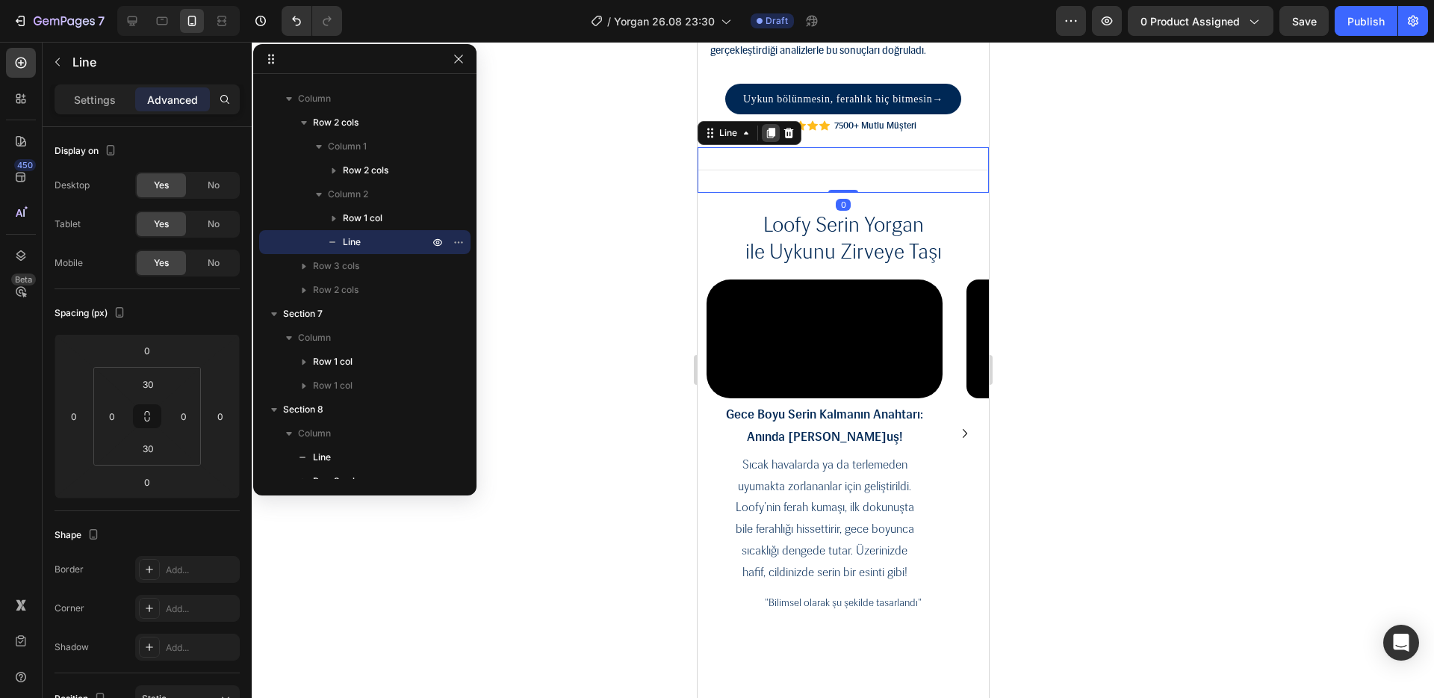
click at [774, 134] on icon at bounding box center [770, 133] width 8 height 10
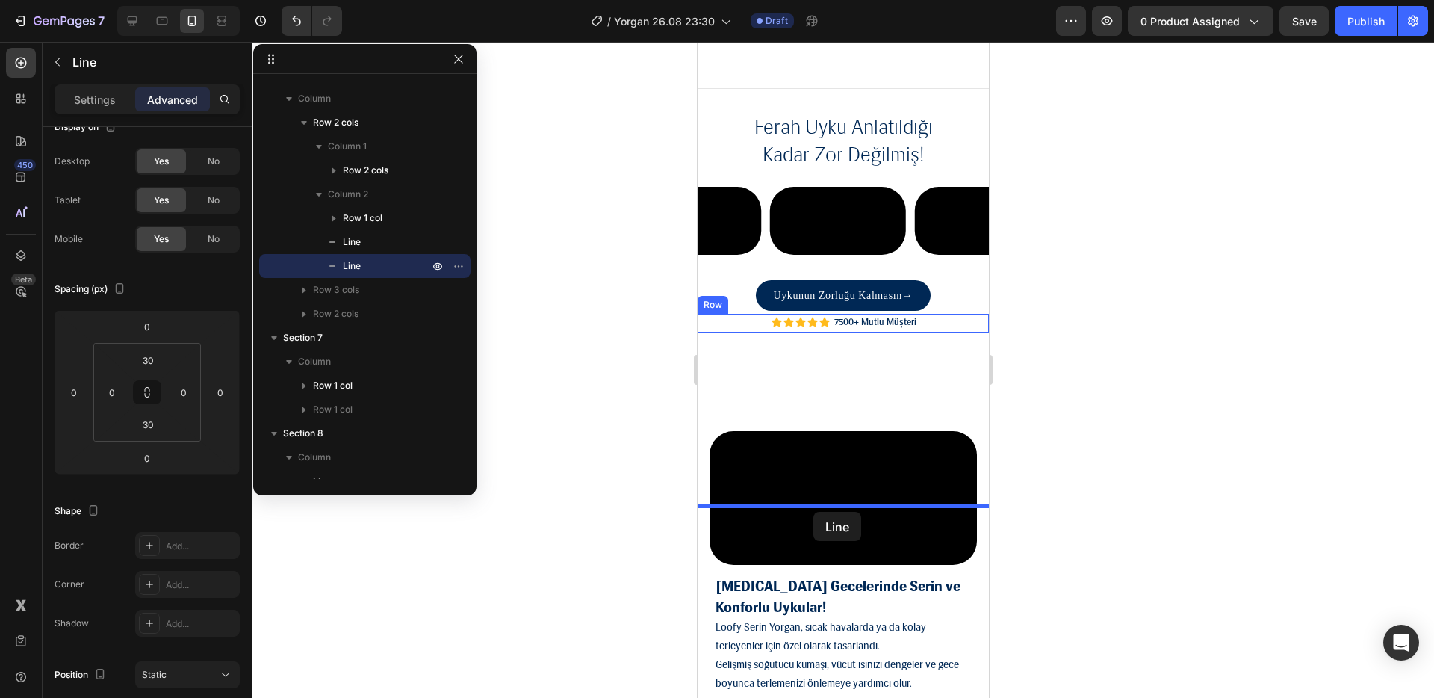
scroll to position [1904, 0]
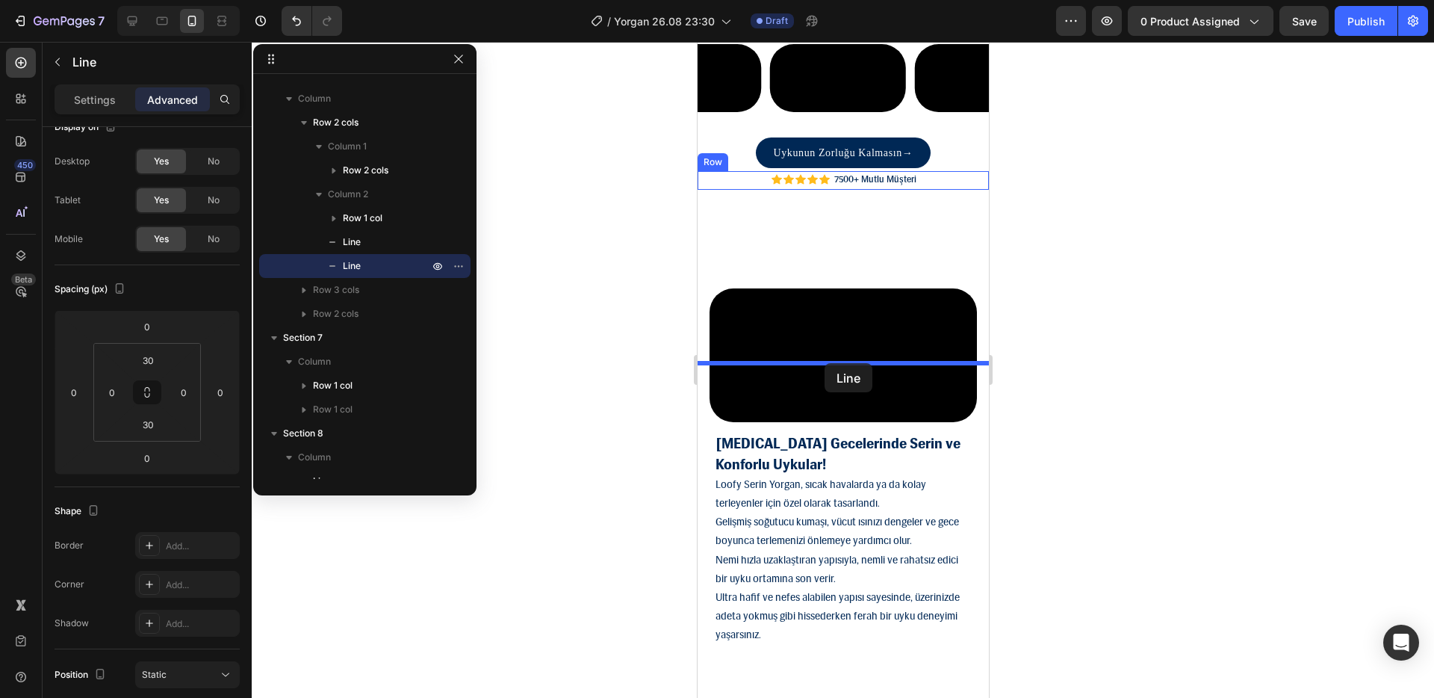
drag, startPoint x: 732, startPoint y: 182, endPoint x: 824, endPoint y: 363, distance: 203.5
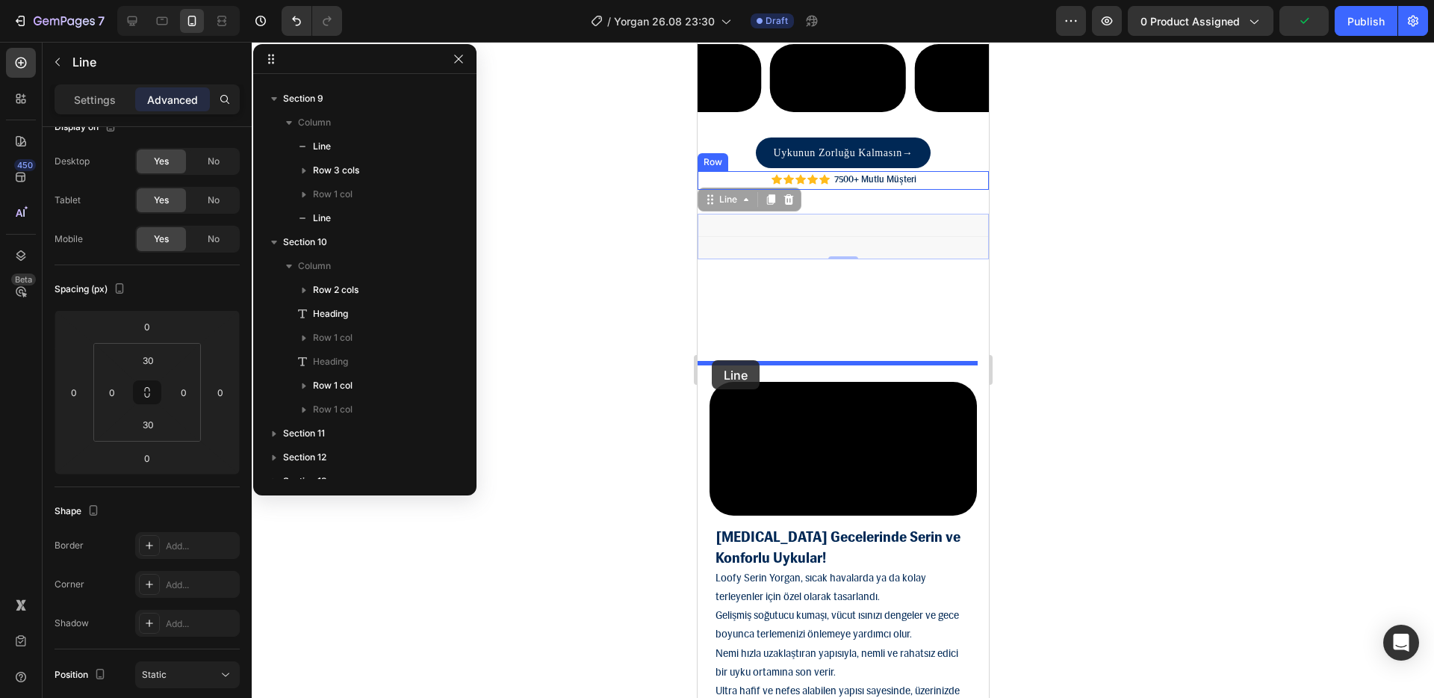
drag, startPoint x: 837, startPoint y: 410, endPoint x: 711, endPoint y: 360, distance: 135.8
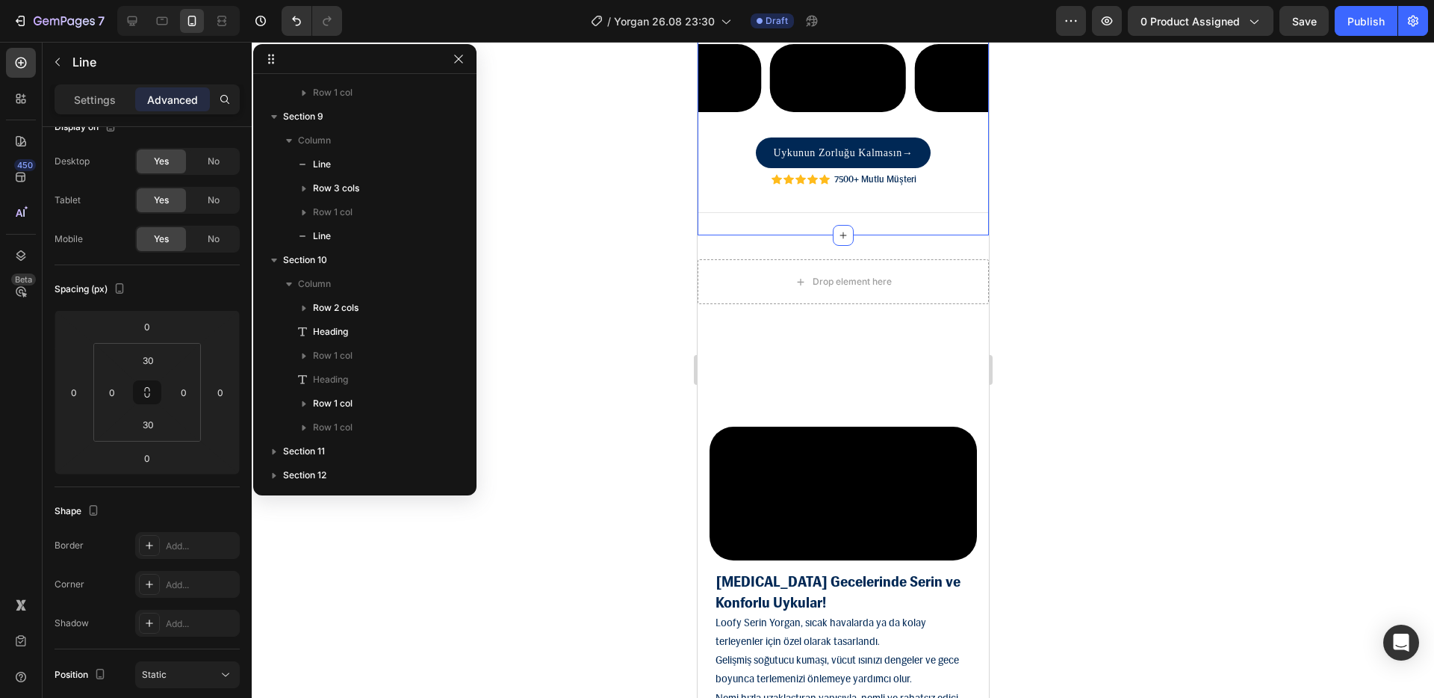
click at [971, 235] on div "Title Line ferah uyku anlatıldığı kadar zor değilmiş! Heading Row Video Video V…" at bounding box center [842, 85] width 291 height 302
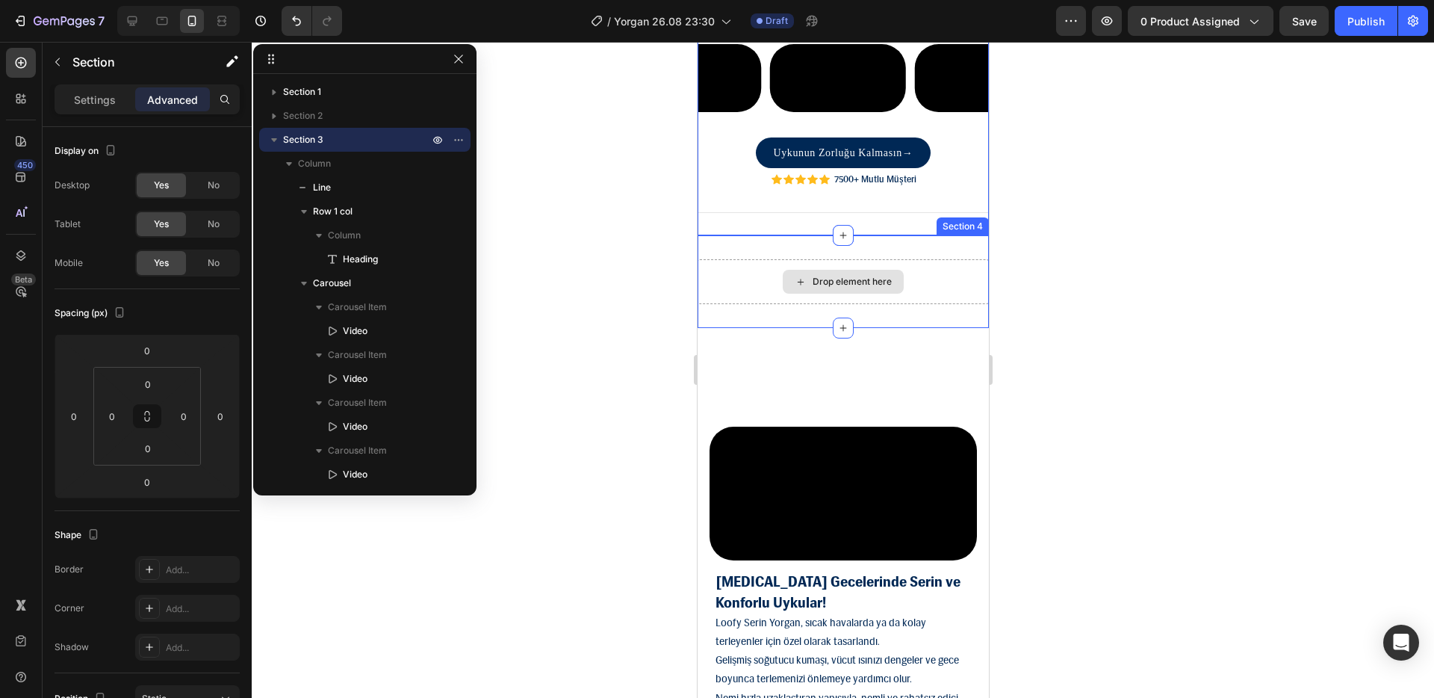
click at [821, 328] on div "Drop element here Section 4" at bounding box center [842, 281] width 291 height 93
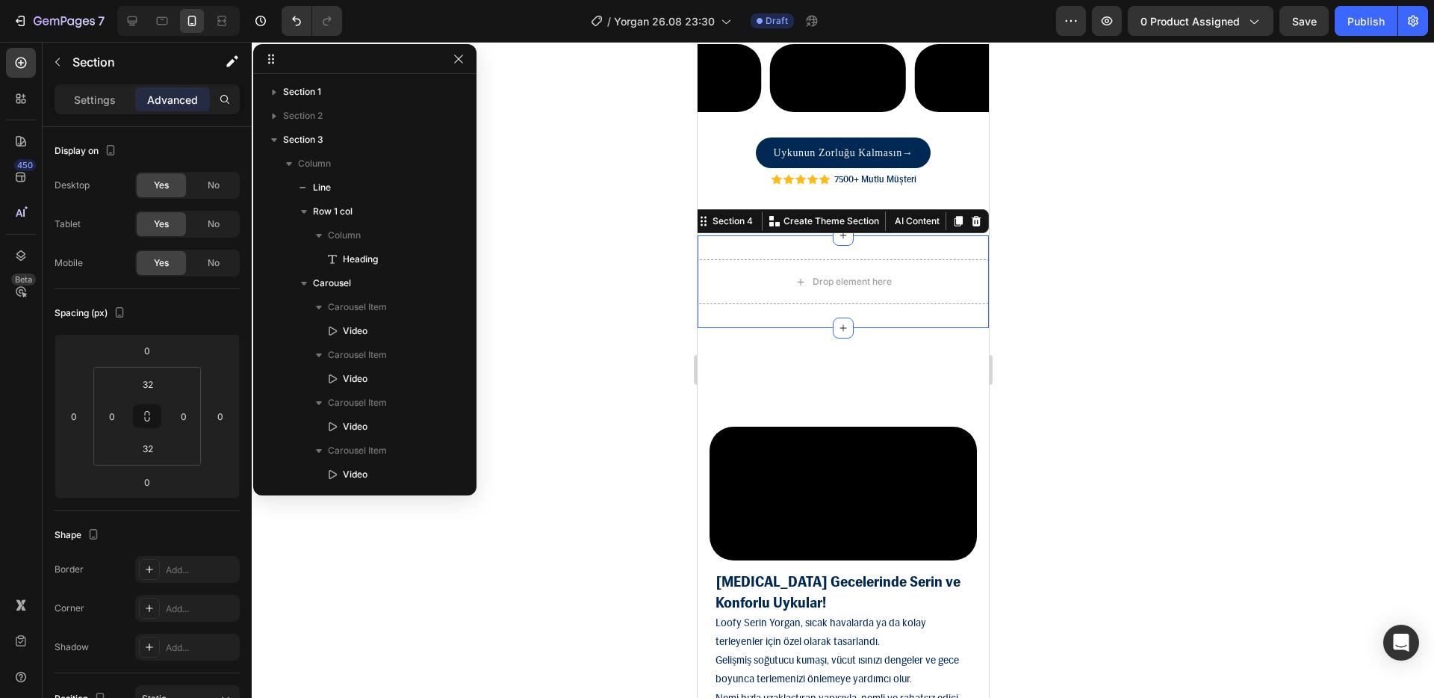
scroll to position [878, 0]
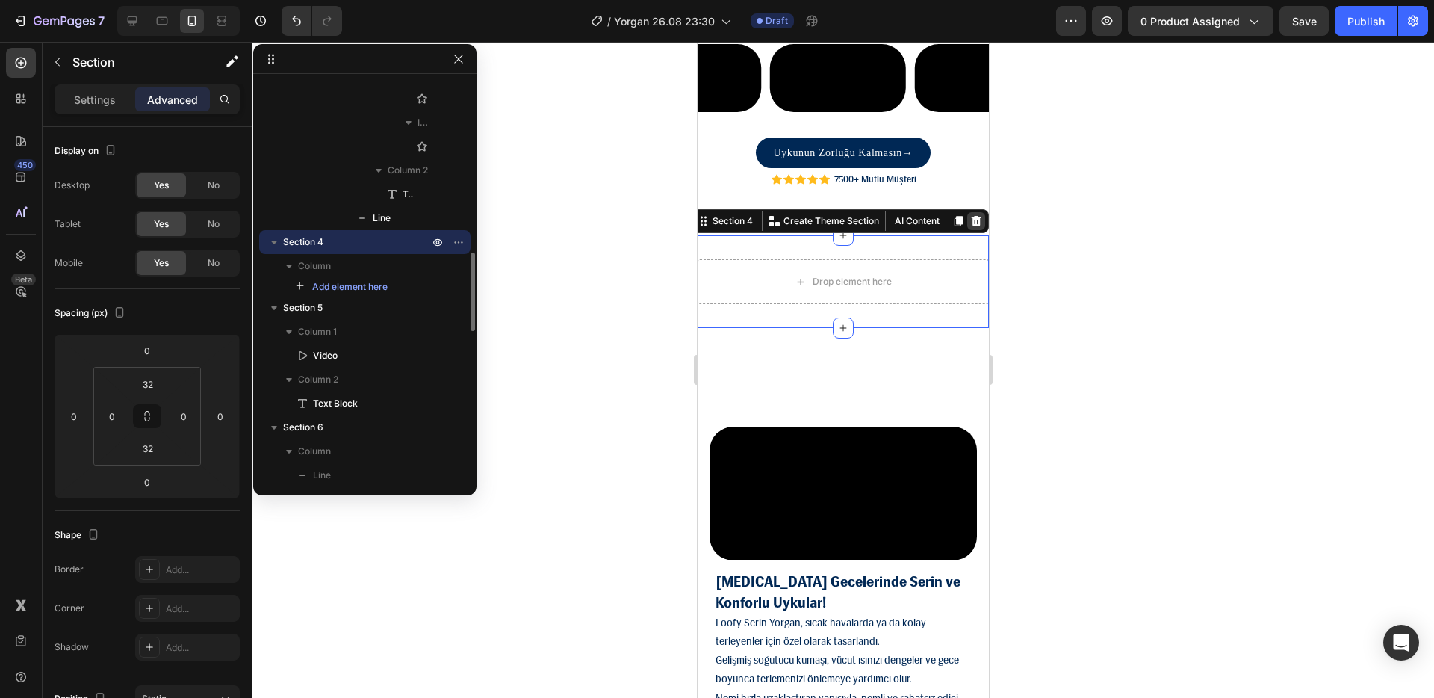
click at [971, 226] on icon at bounding box center [976, 221] width 10 height 10
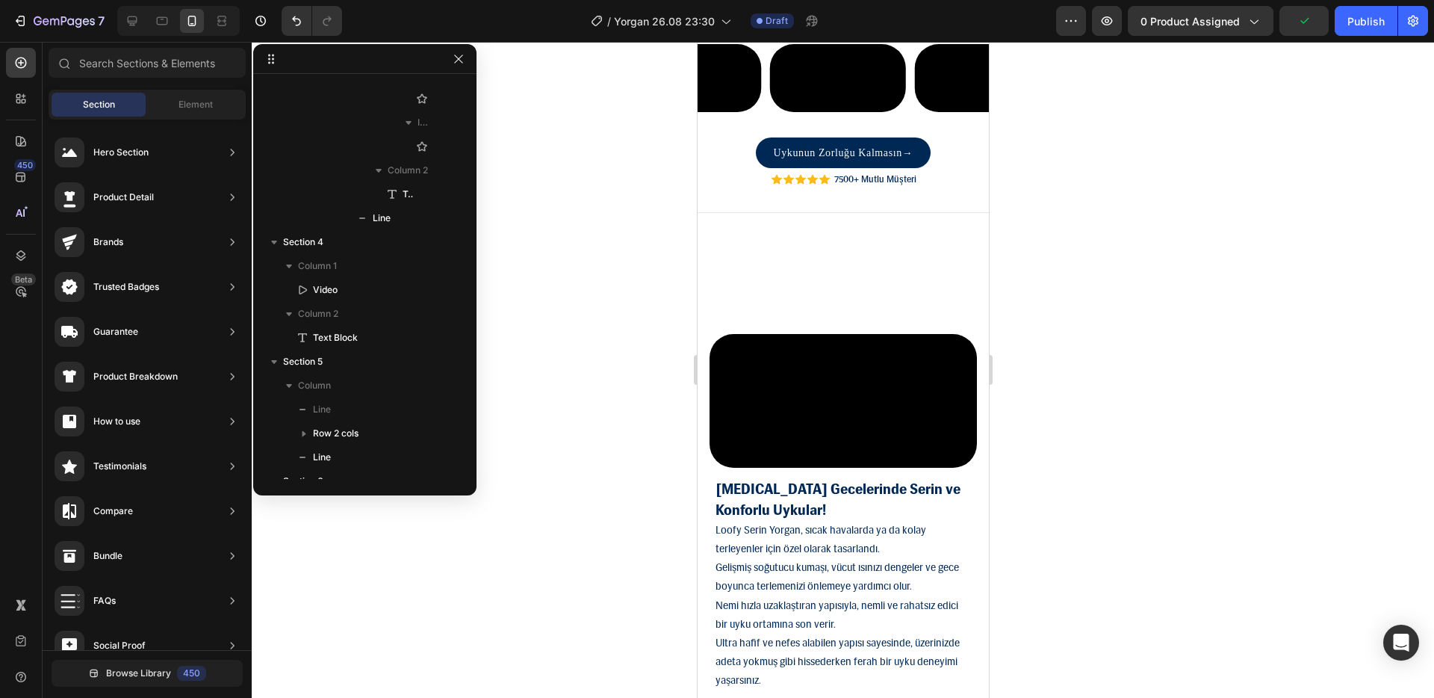
click at [827, 500] on div "Video [MEDICAL_DATA] Gecelerinde Serin ve Konforlu Uykular! Loofy Serin Yorgan,…" at bounding box center [842, 517] width 291 height 415
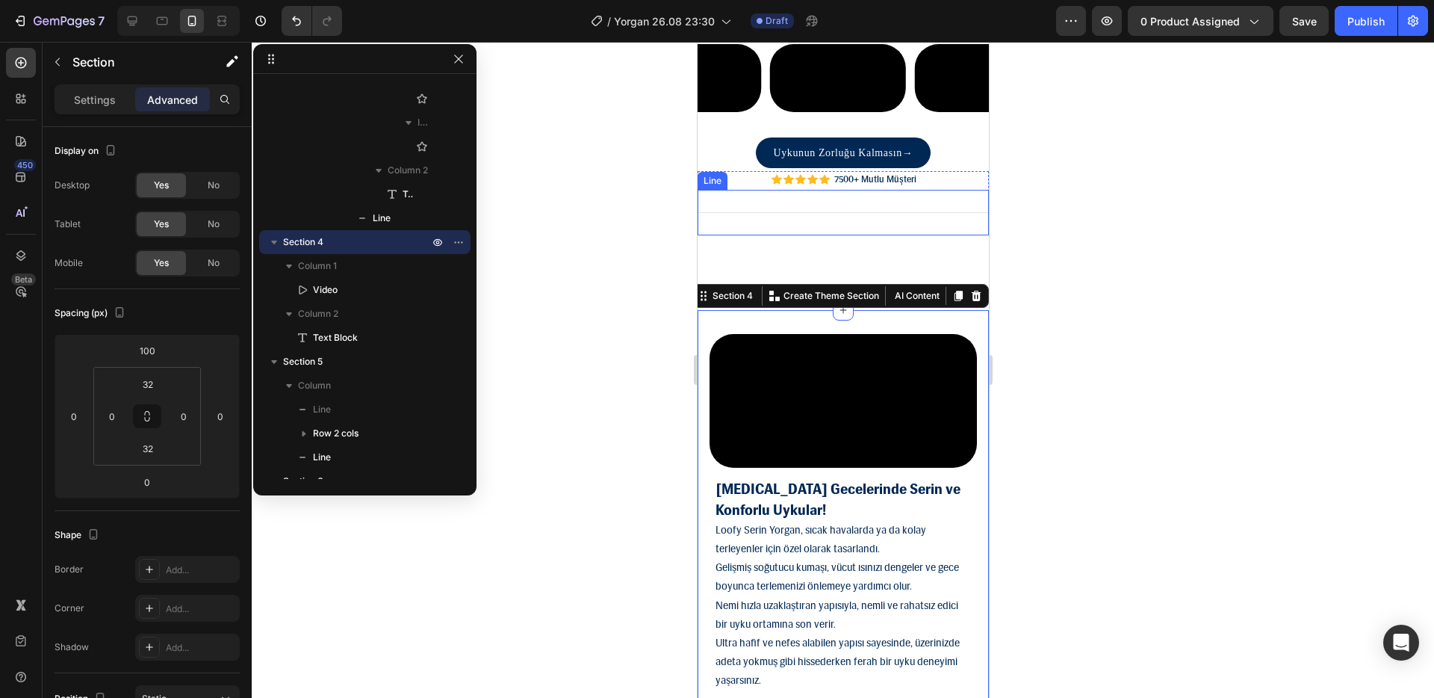
click at [760, 235] on div "Title Line" at bounding box center [842, 213] width 291 height 46
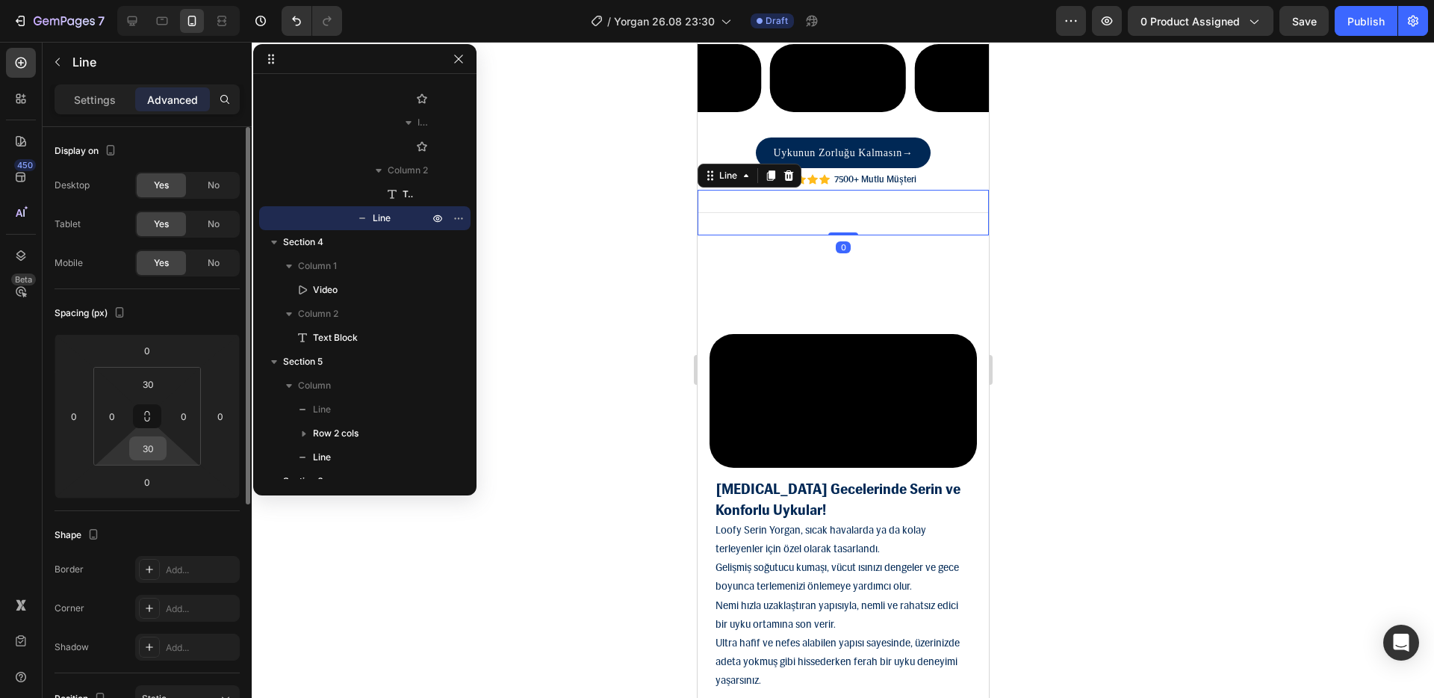
click at [154, 448] on input "30" at bounding box center [148, 448] width 30 height 22
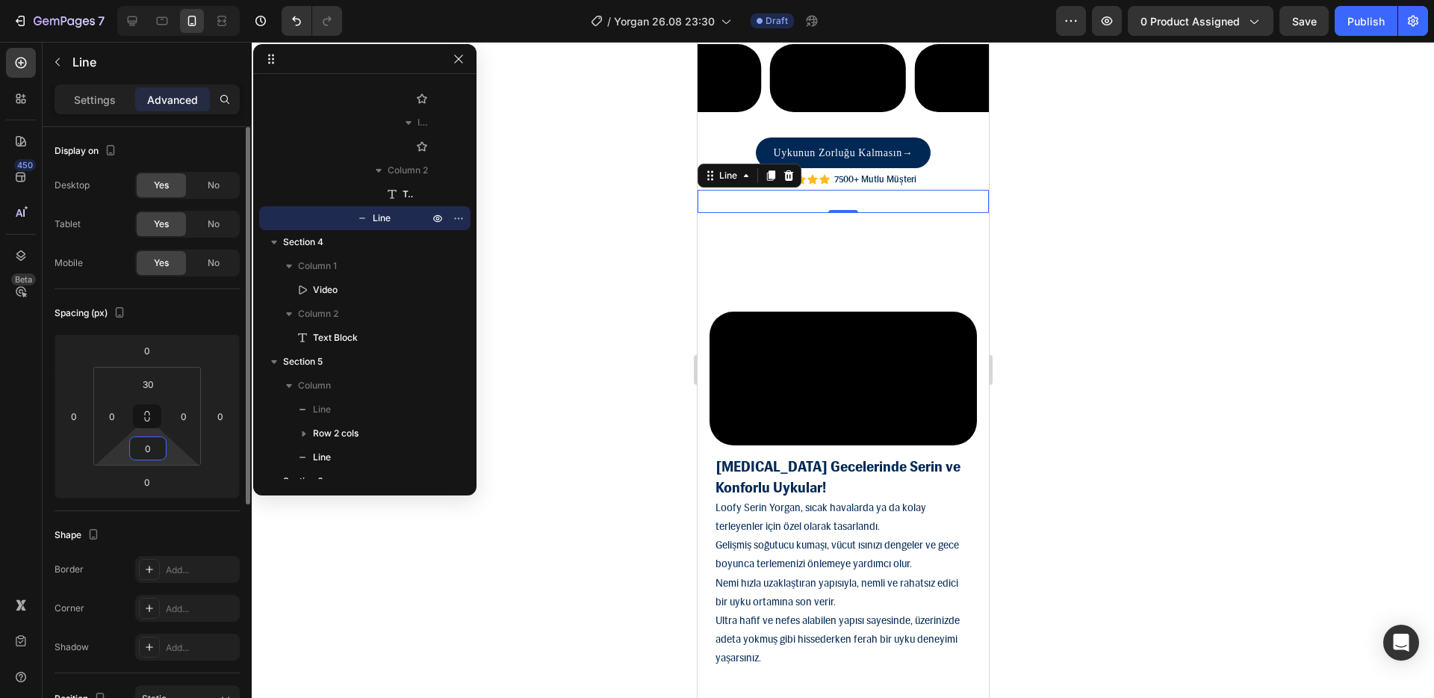
click at [157, 446] on input "0" at bounding box center [148, 448] width 30 height 22
click at [157, 445] on input "0" at bounding box center [148, 448] width 30 height 22
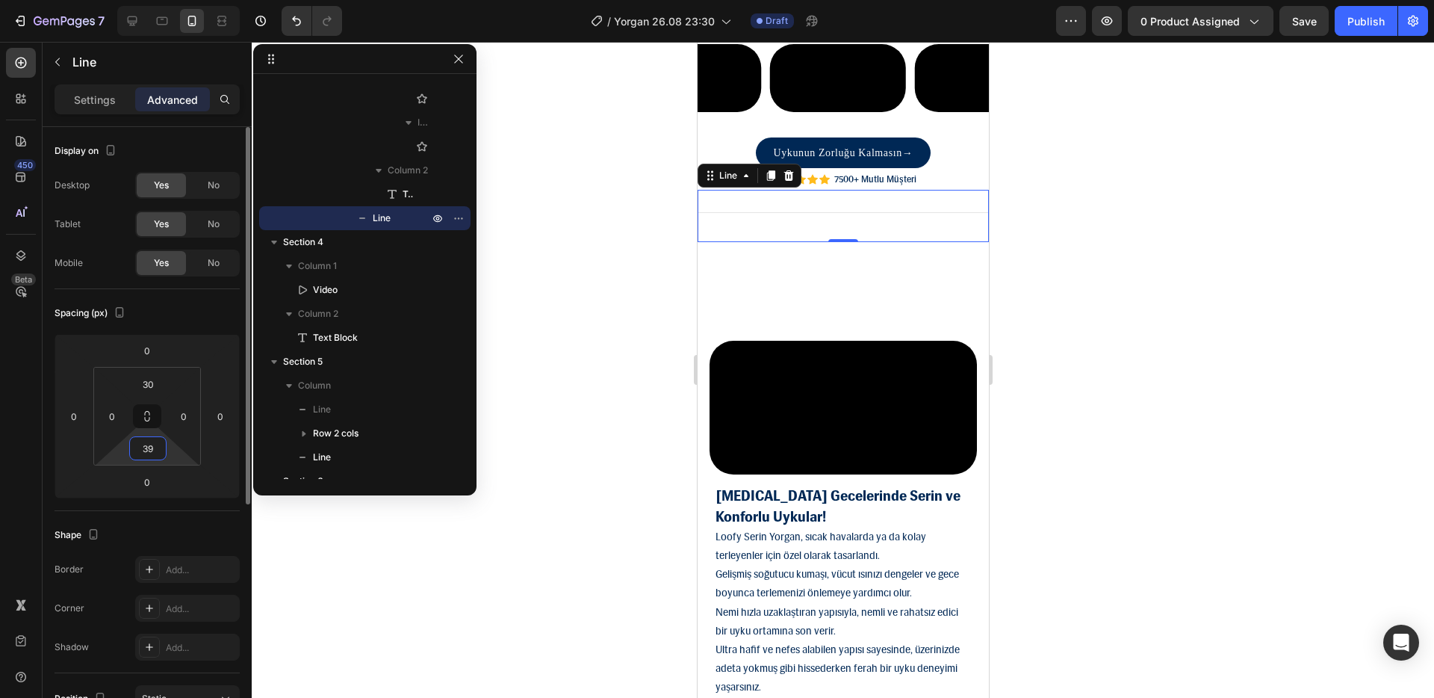
type input "3"
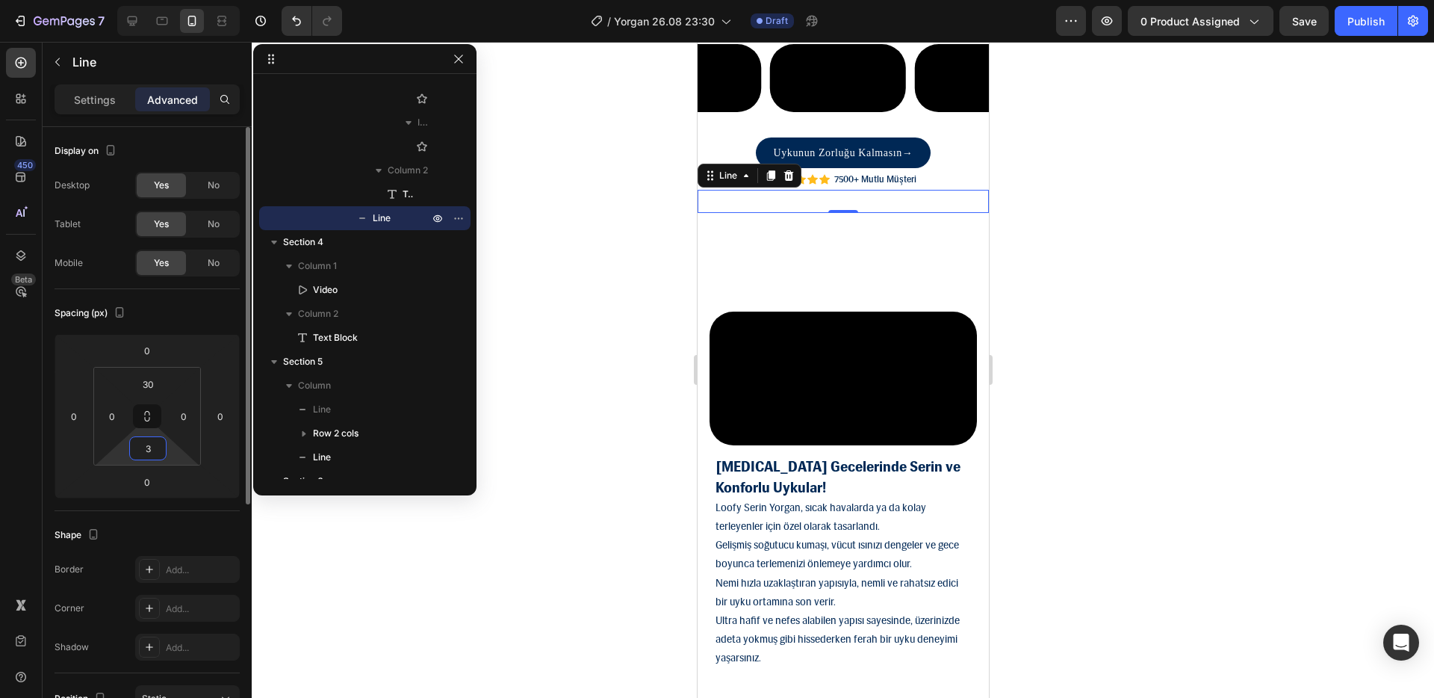
type input "30"
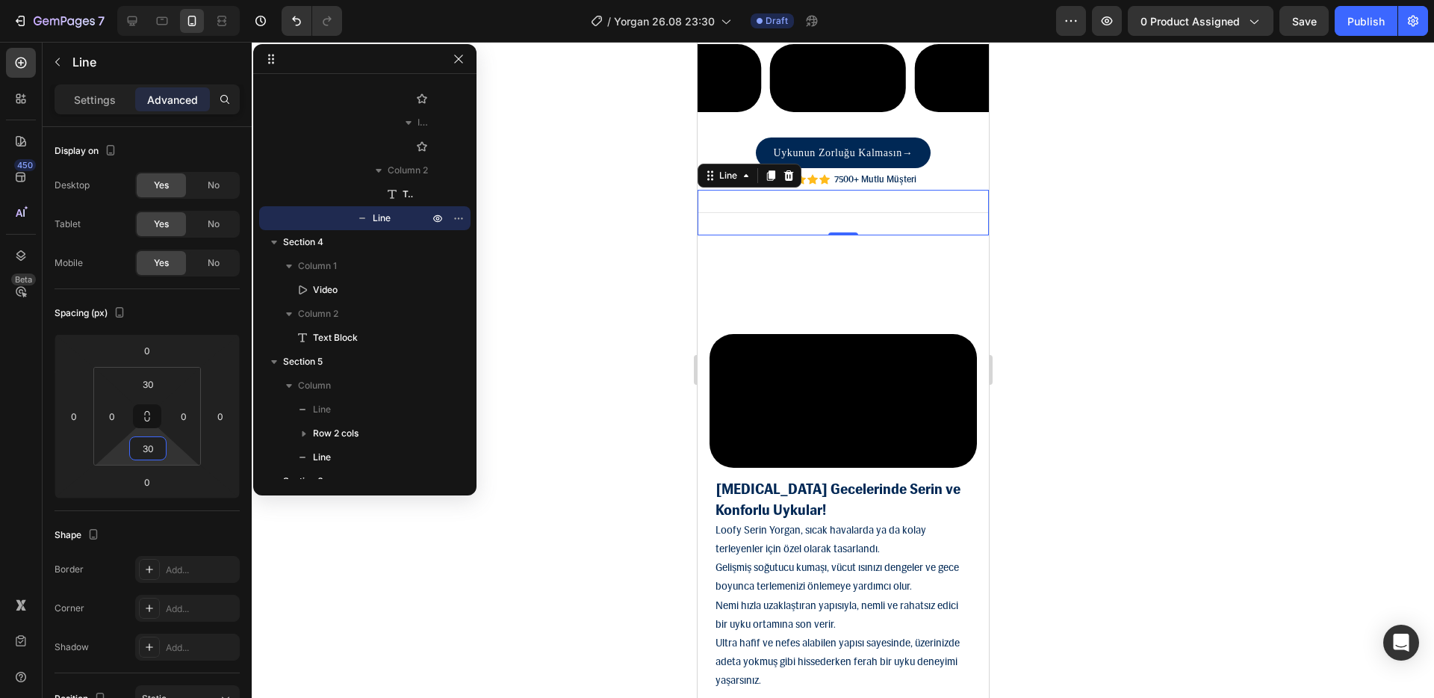
click at [972, 168] on div "Uykunun Zorluğu Kalmasın → Button" at bounding box center [842, 152] width 291 height 31
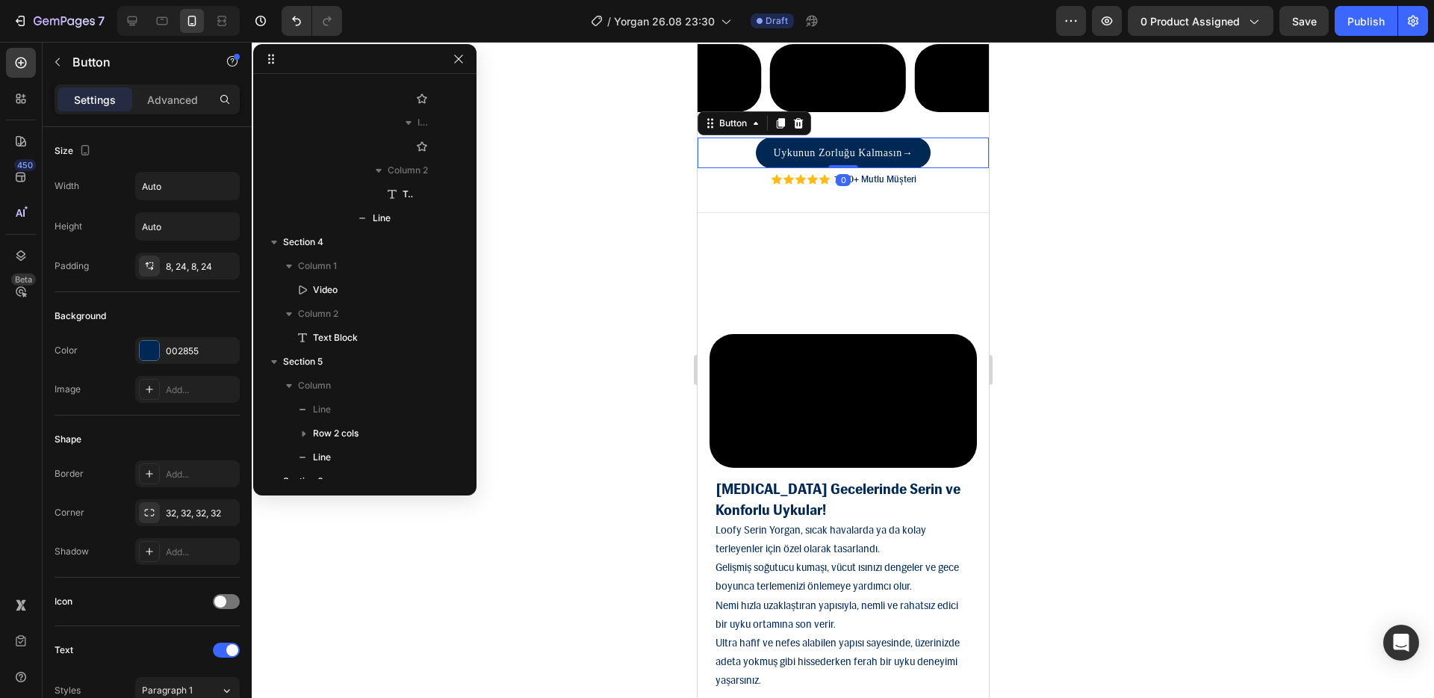
scroll to position [400, 0]
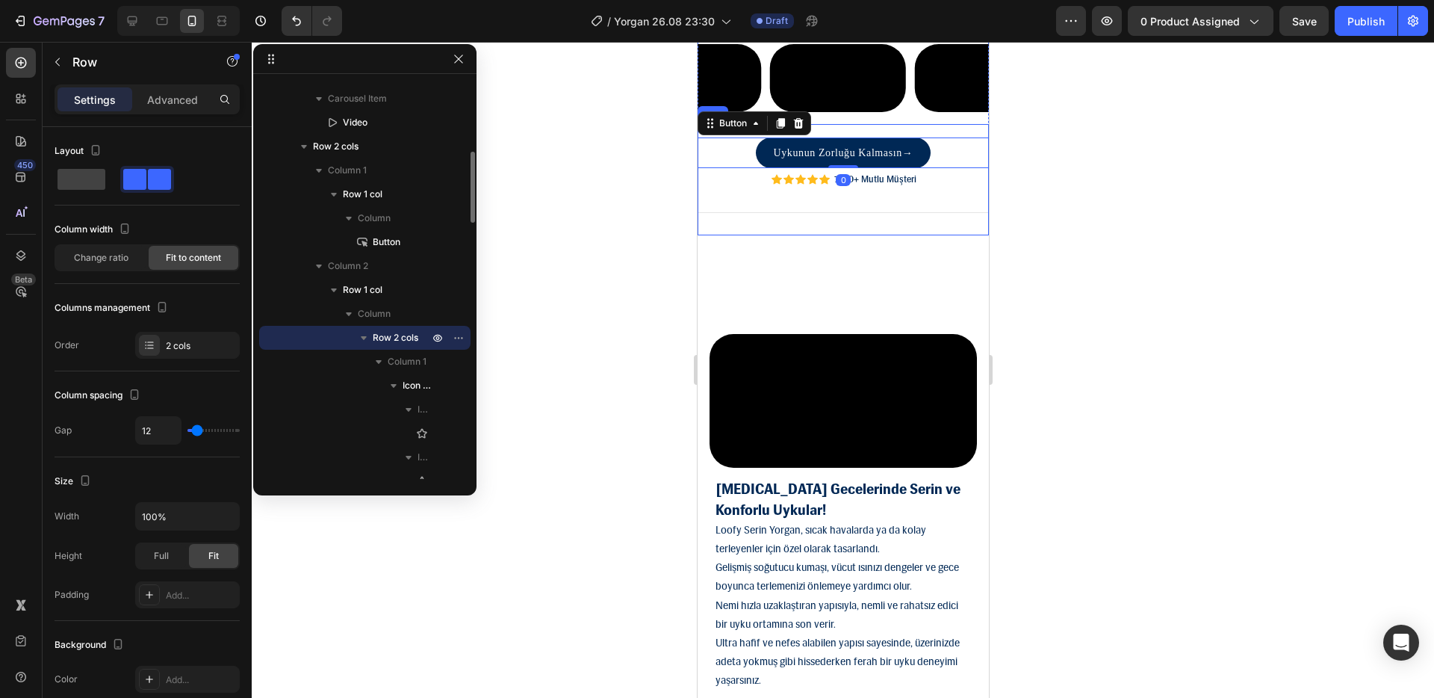
click at [968, 188] on div "Icon Icon Icon Icon Icon Icon List 7500+ Mutlu Müşteri Text Block Row" at bounding box center [842, 179] width 291 height 16
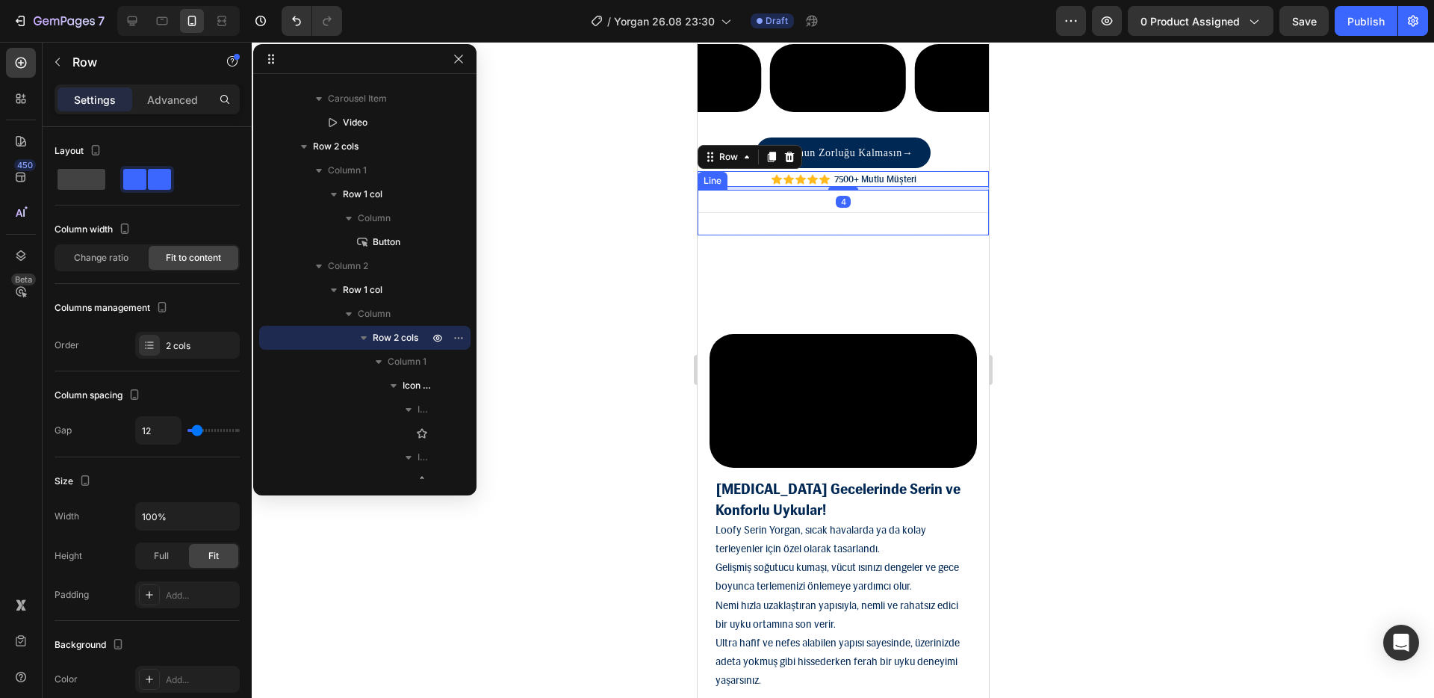
click at [958, 235] on div "Title Line" at bounding box center [842, 213] width 291 height 46
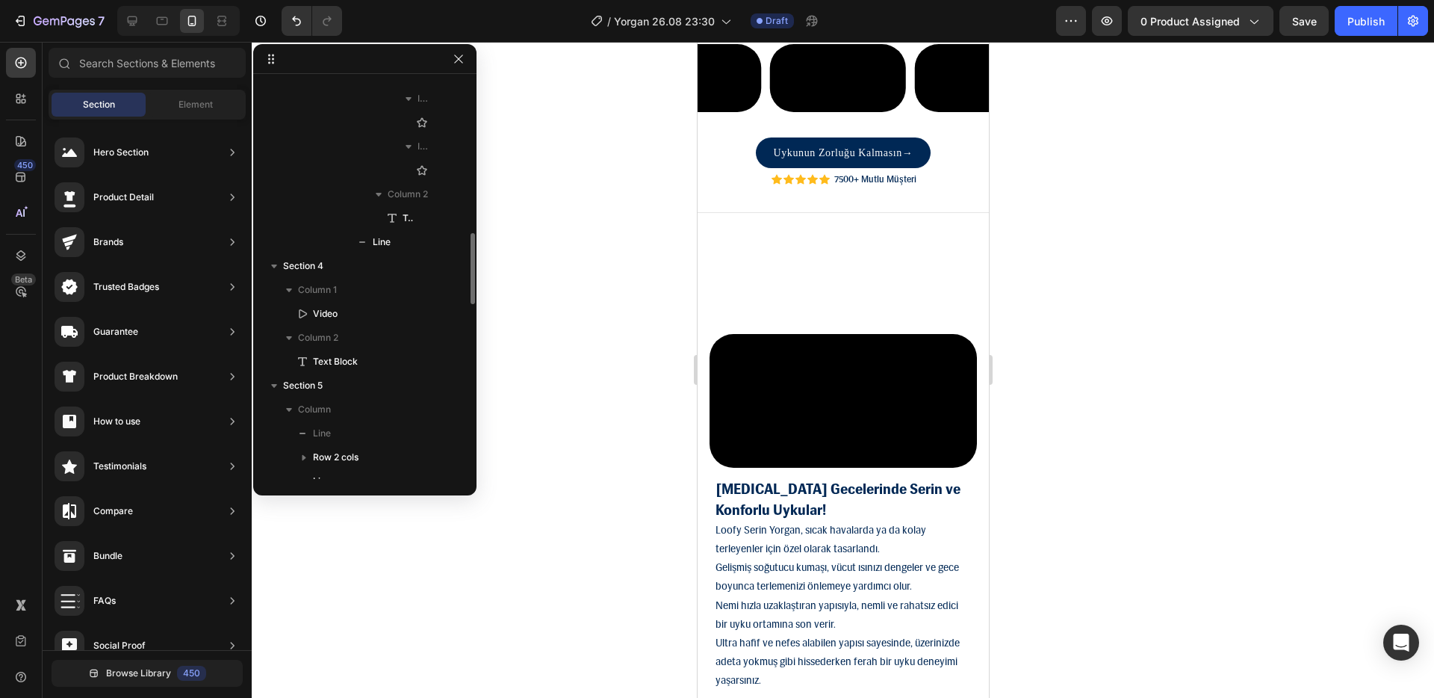
click at [813, 486] on div "Video [MEDICAL_DATA] Gecelerinde Serin ve Konforlu Uykular! Loofy Serin Yorgan,…" at bounding box center [842, 517] width 291 height 415
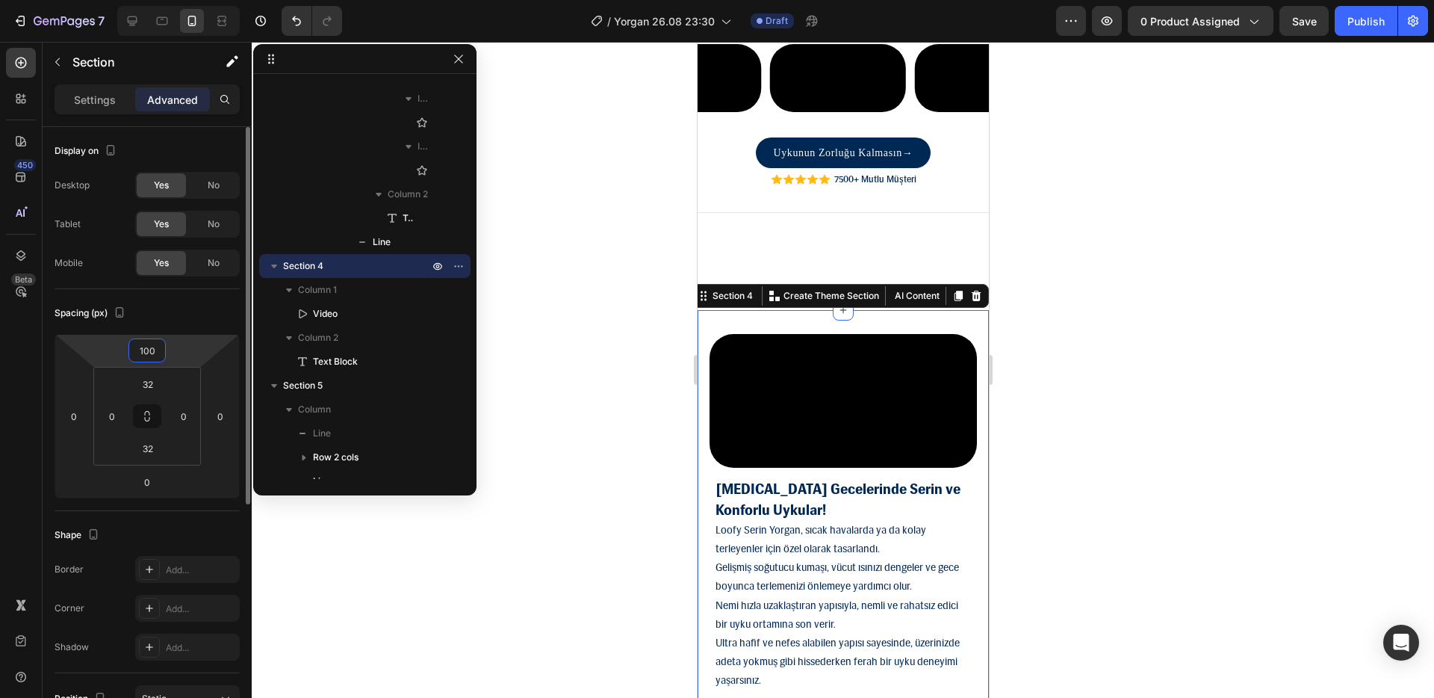
click at [154, 348] on input "100" at bounding box center [147, 350] width 30 height 22
type input "0"
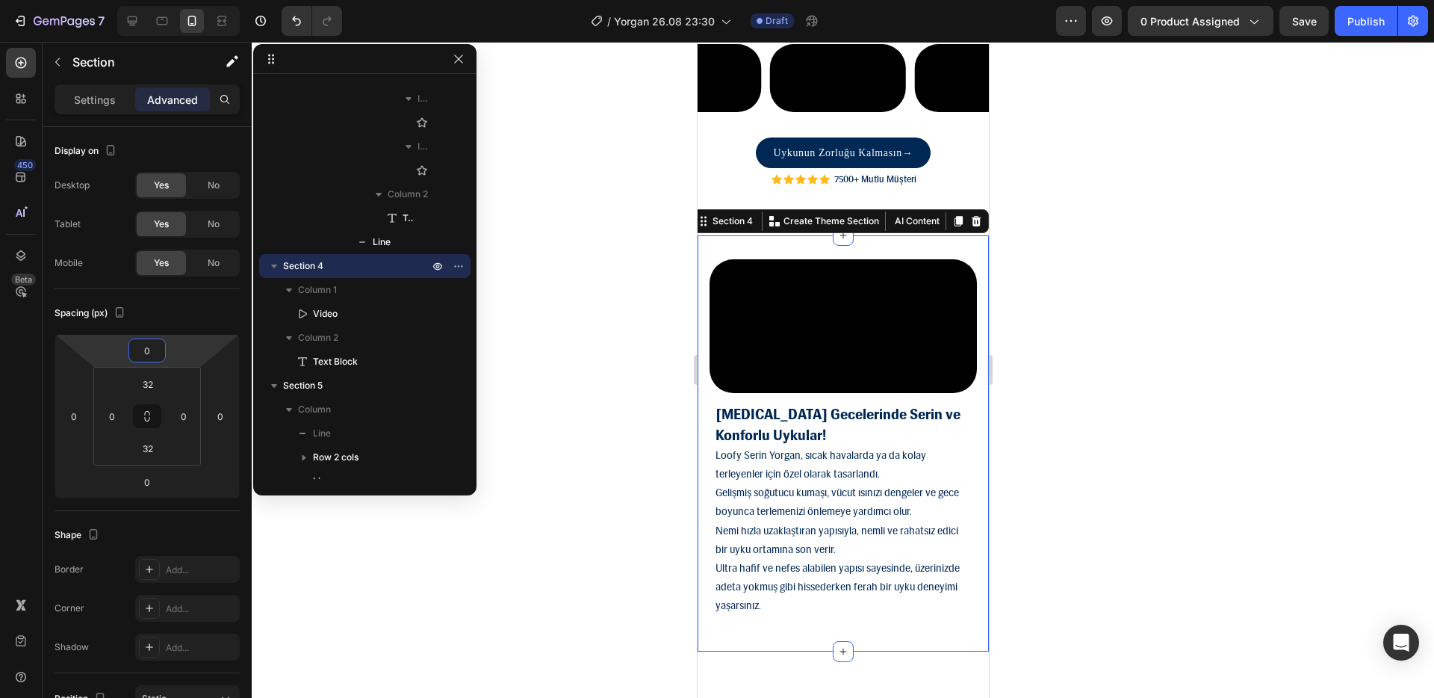
click at [1109, 303] on div at bounding box center [843, 370] width 1183 height 656
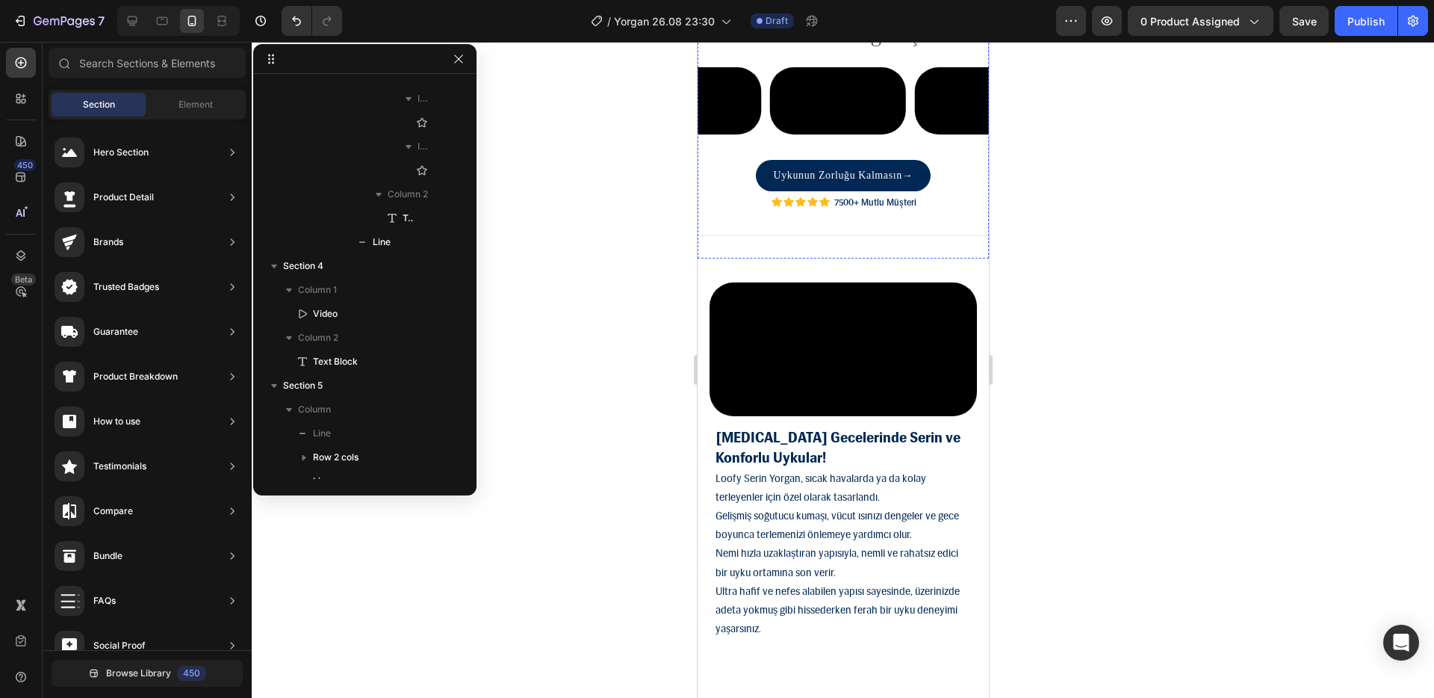
scroll to position [1700, 0]
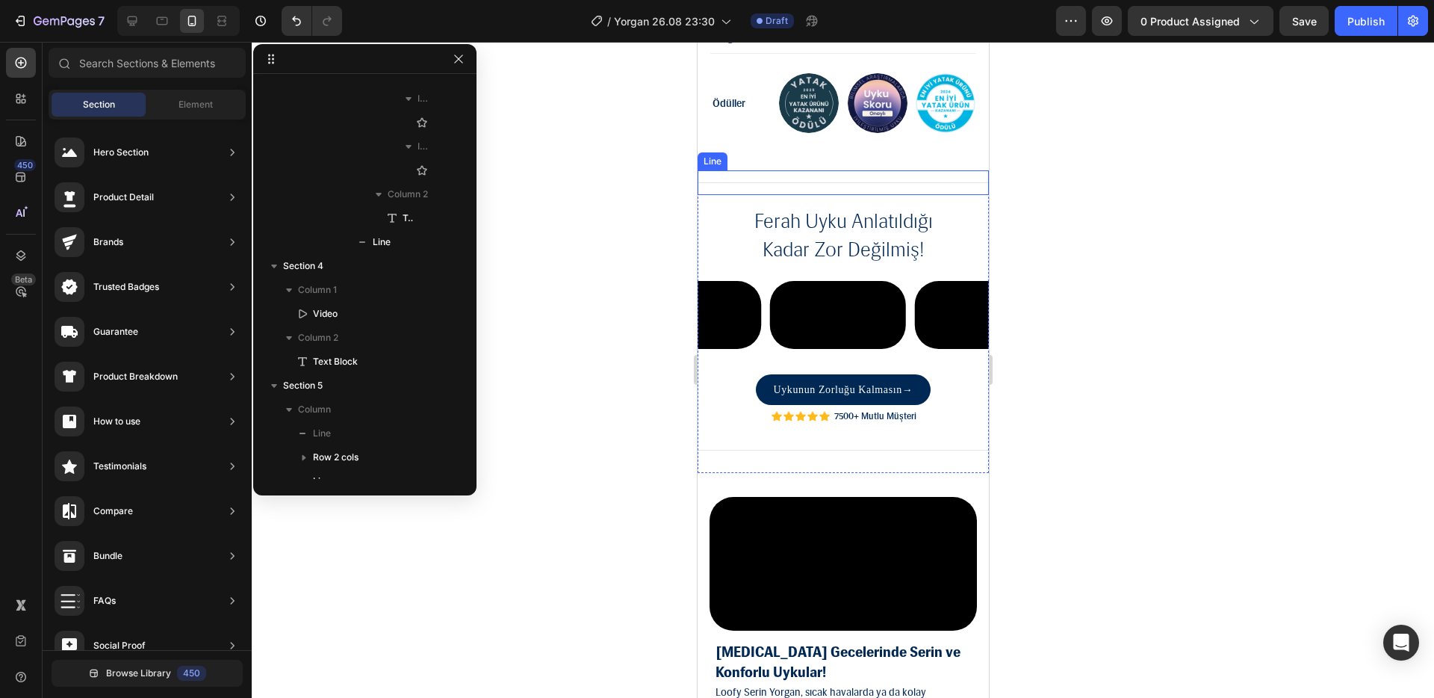
click at [771, 170] on div "Title Line" at bounding box center [842, 182] width 291 height 25
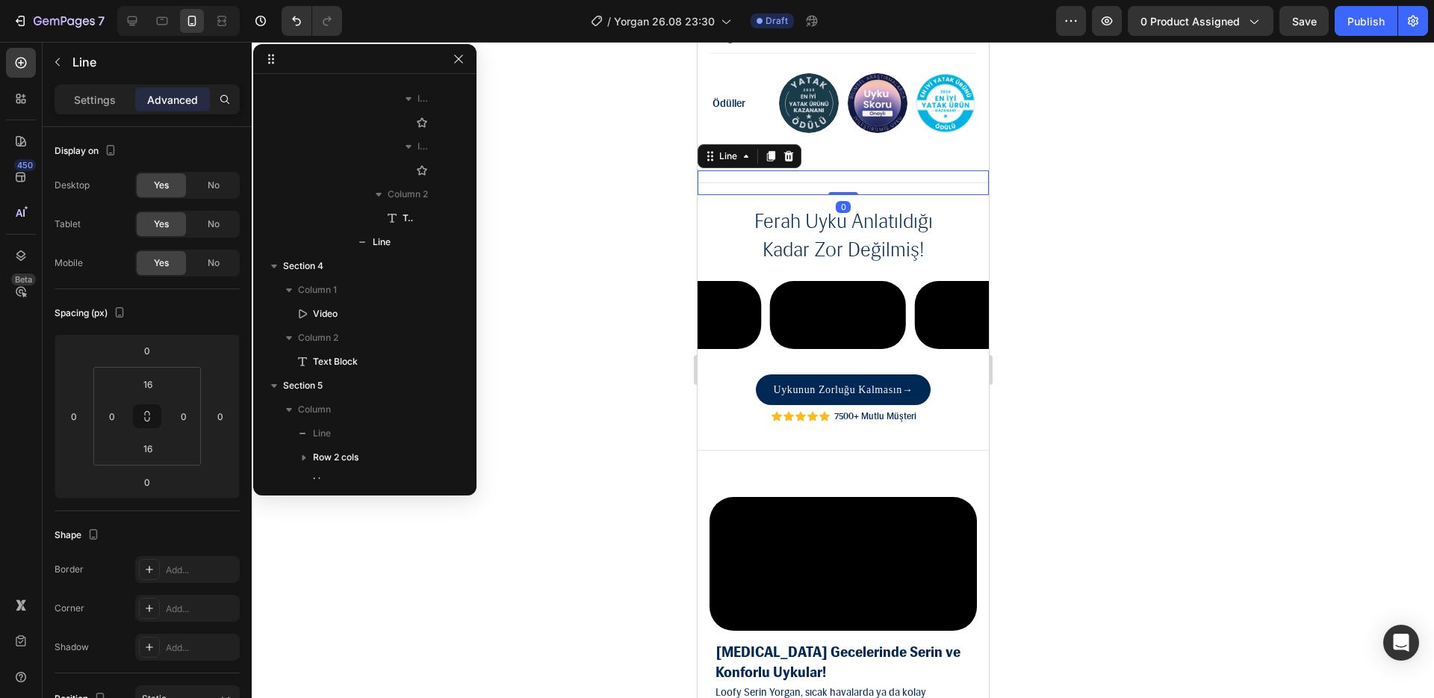
scroll to position [0, 0]
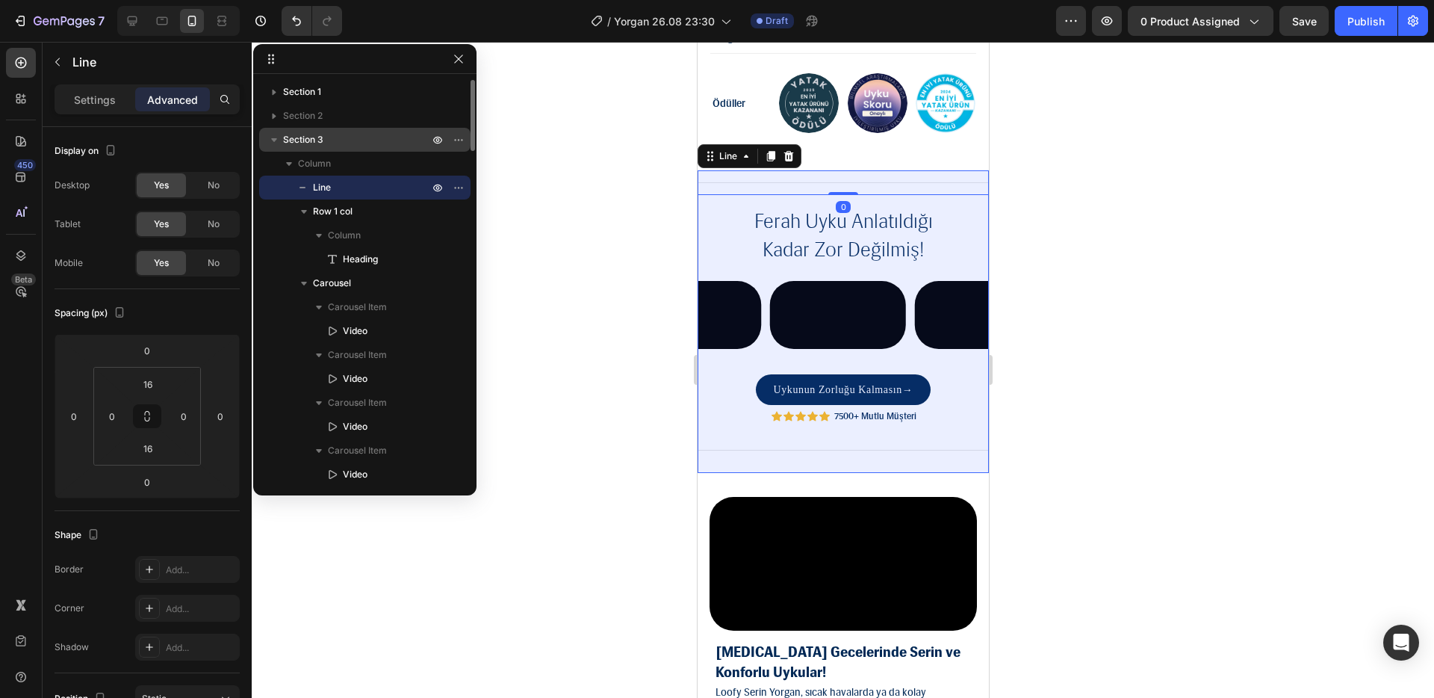
click at [327, 140] on p "Section 3" at bounding box center [357, 139] width 149 height 15
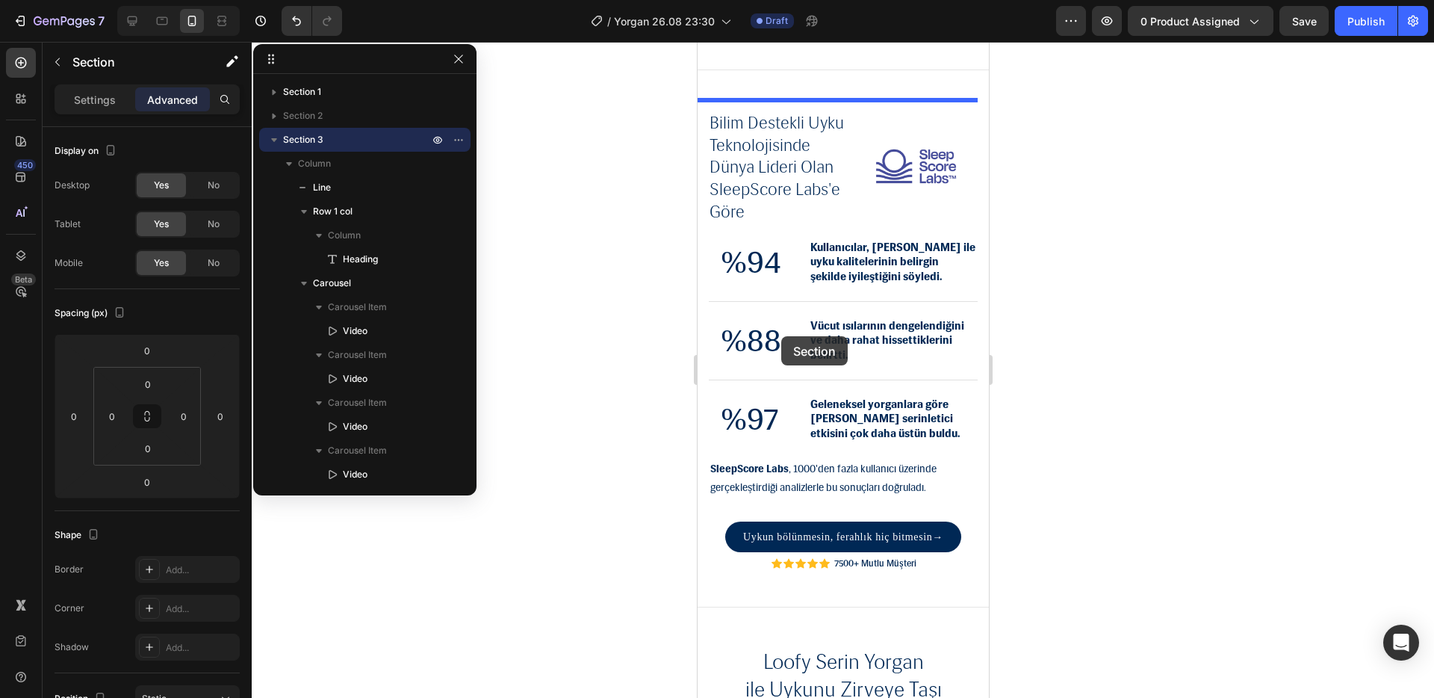
scroll to position [2677, 0]
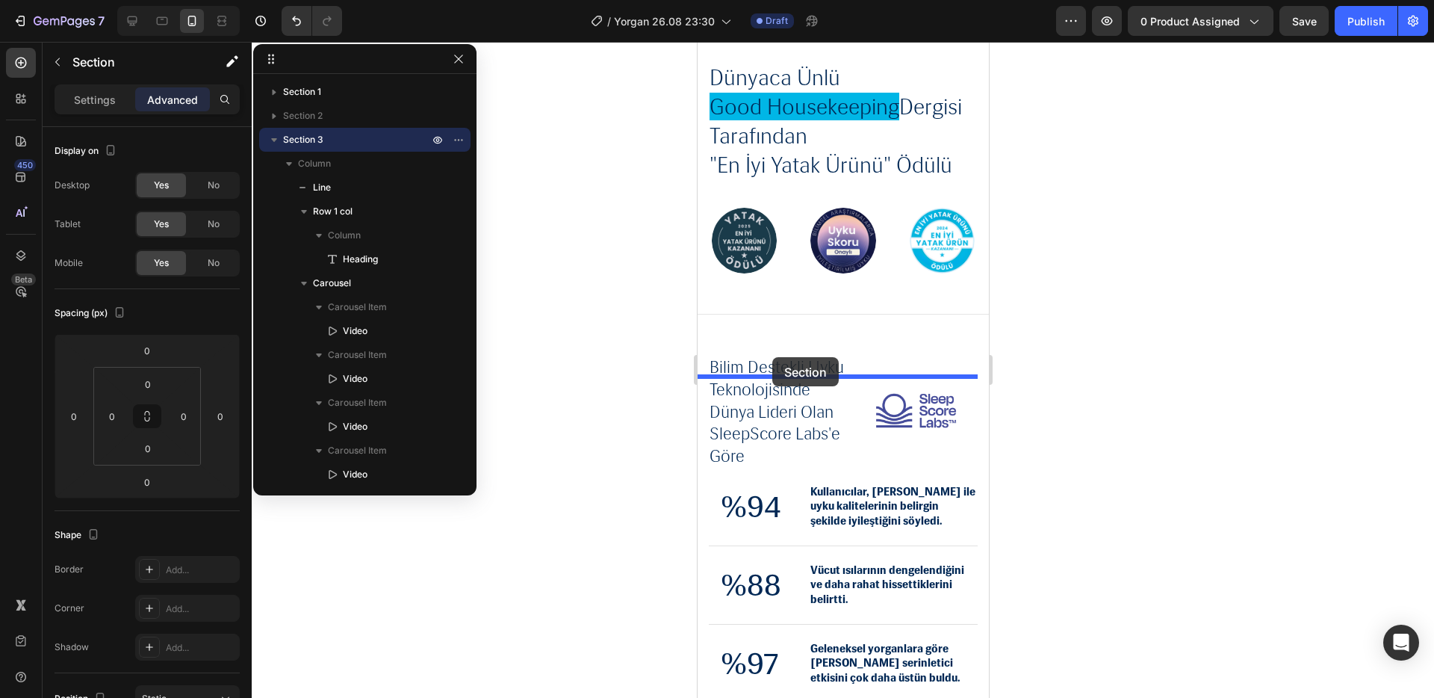
drag, startPoint x: 717, startPoint y: 126, endPoint x: 772, endPoint y: 357, distance: 237.9
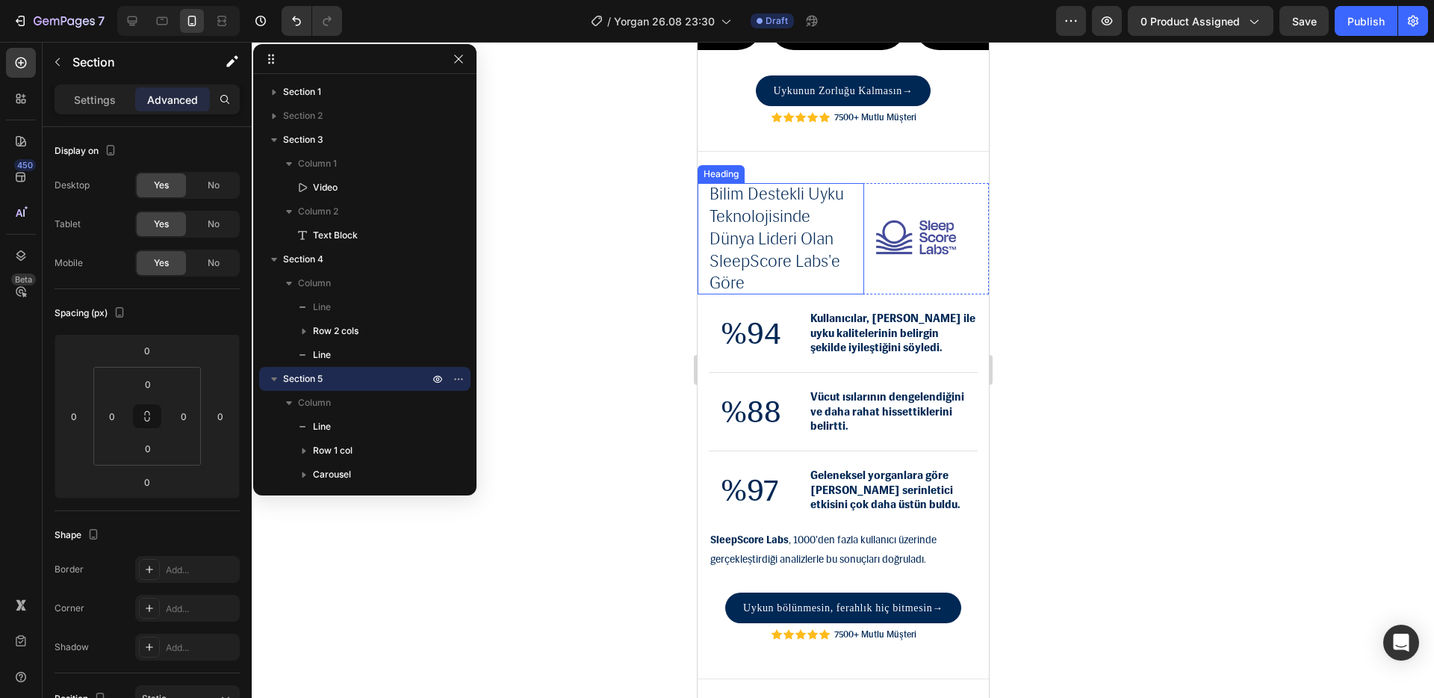
scroll to position [2202, 0]
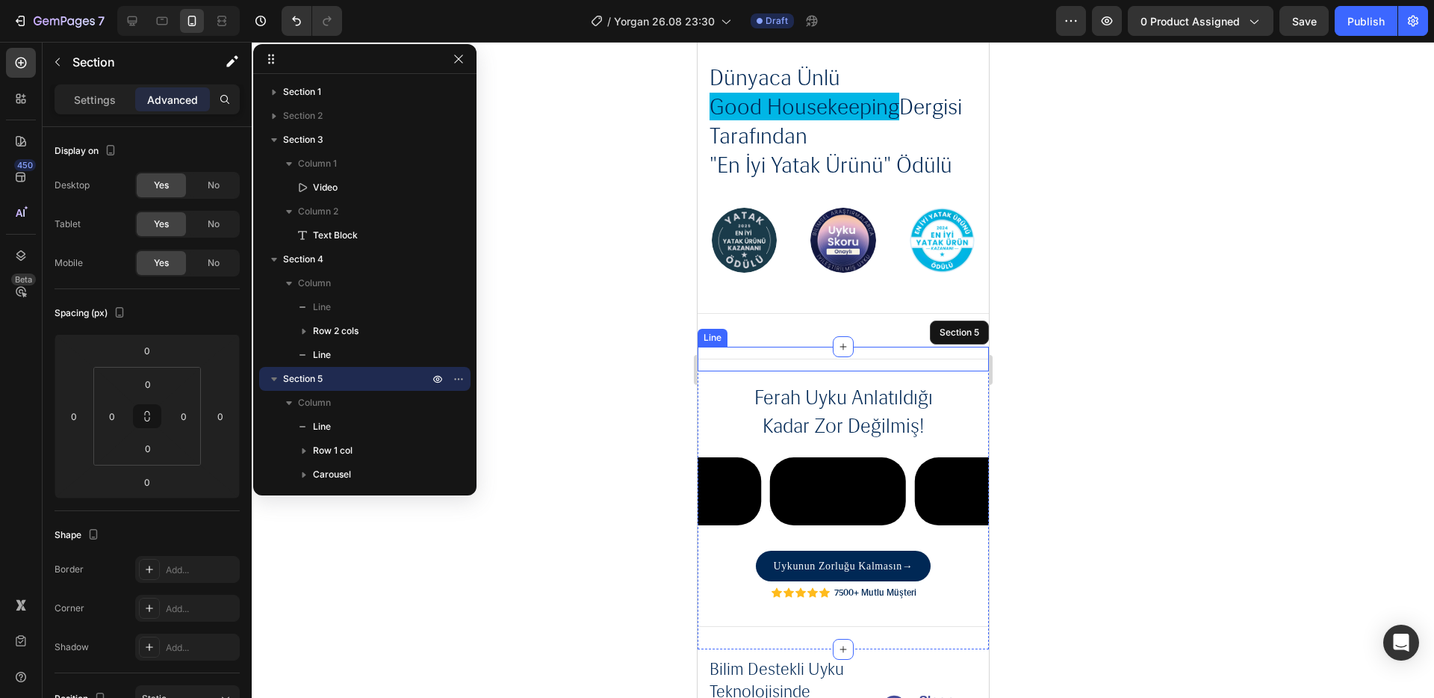
click at [1109, 311] on div at bounding box center [843, 370] width 1183 height 656
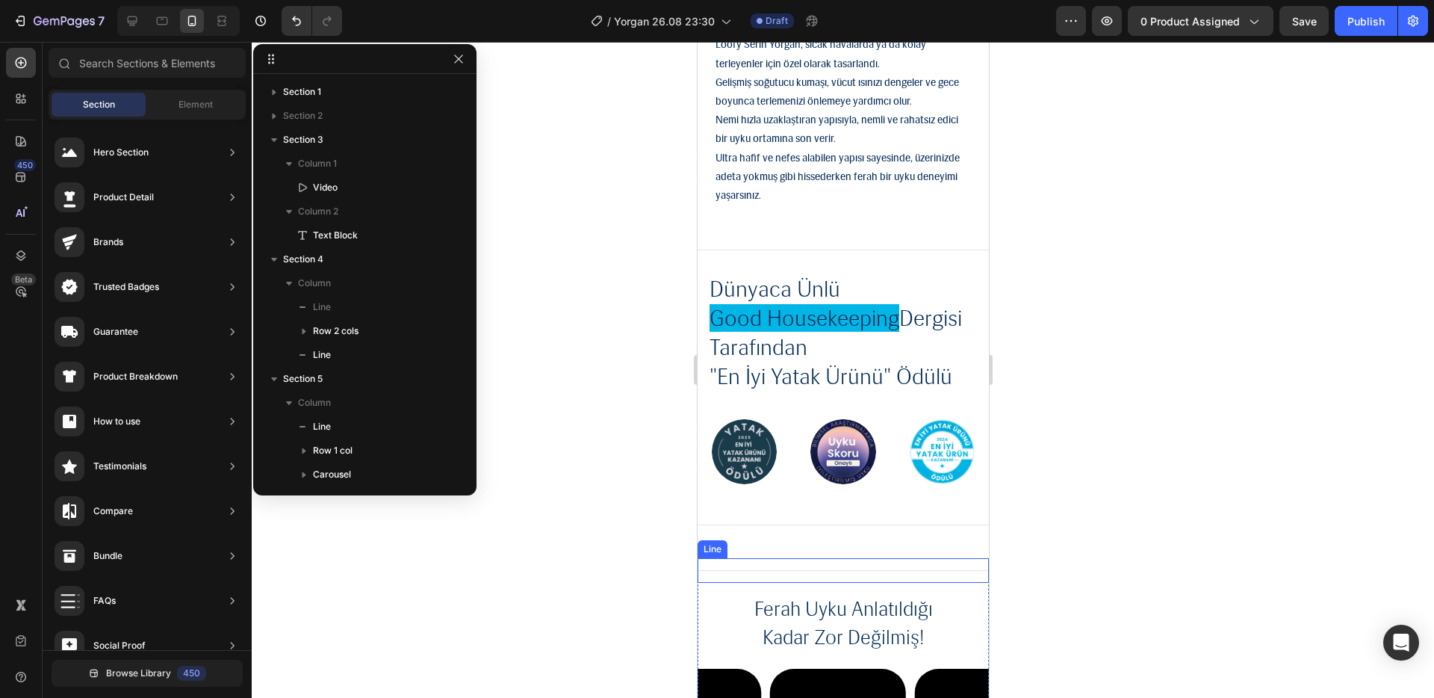
scroll to position [2039, 0]
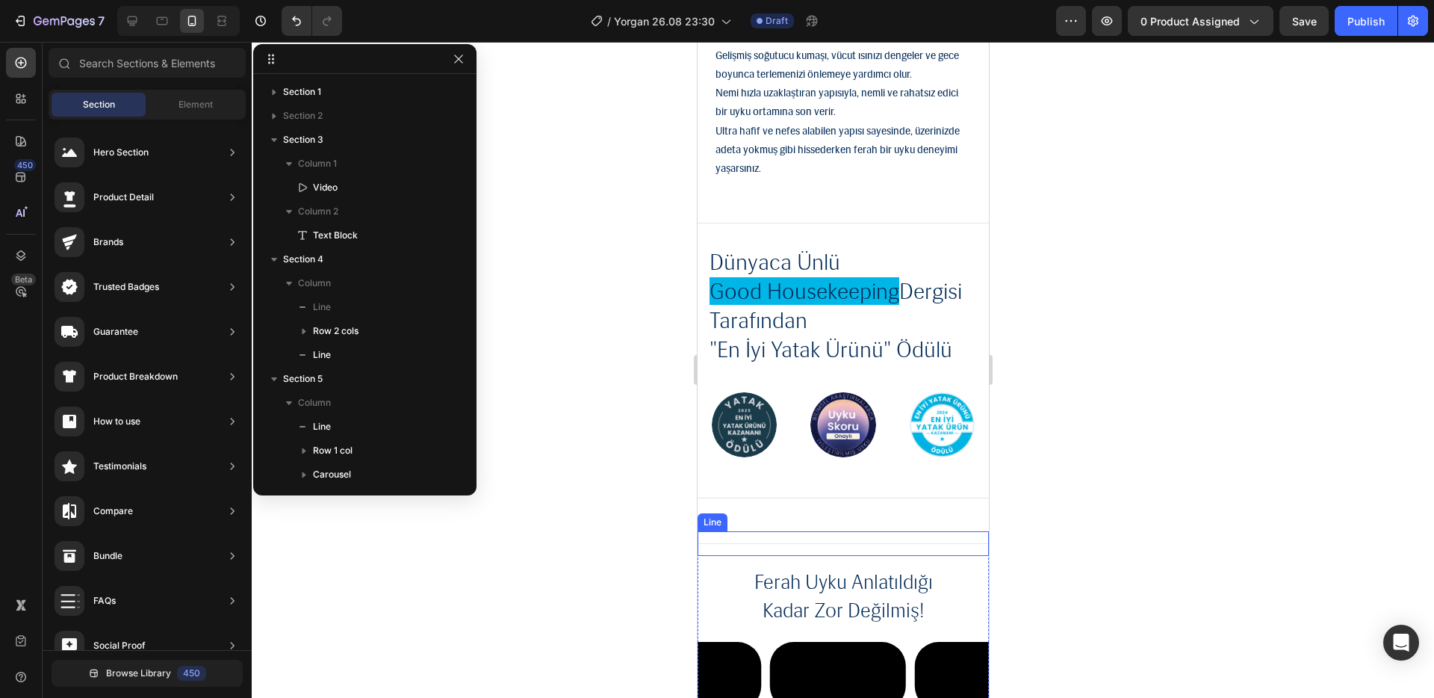
click at [886, 549] on div "Title Line" at bounding box center [842, 543] width 291 height 25
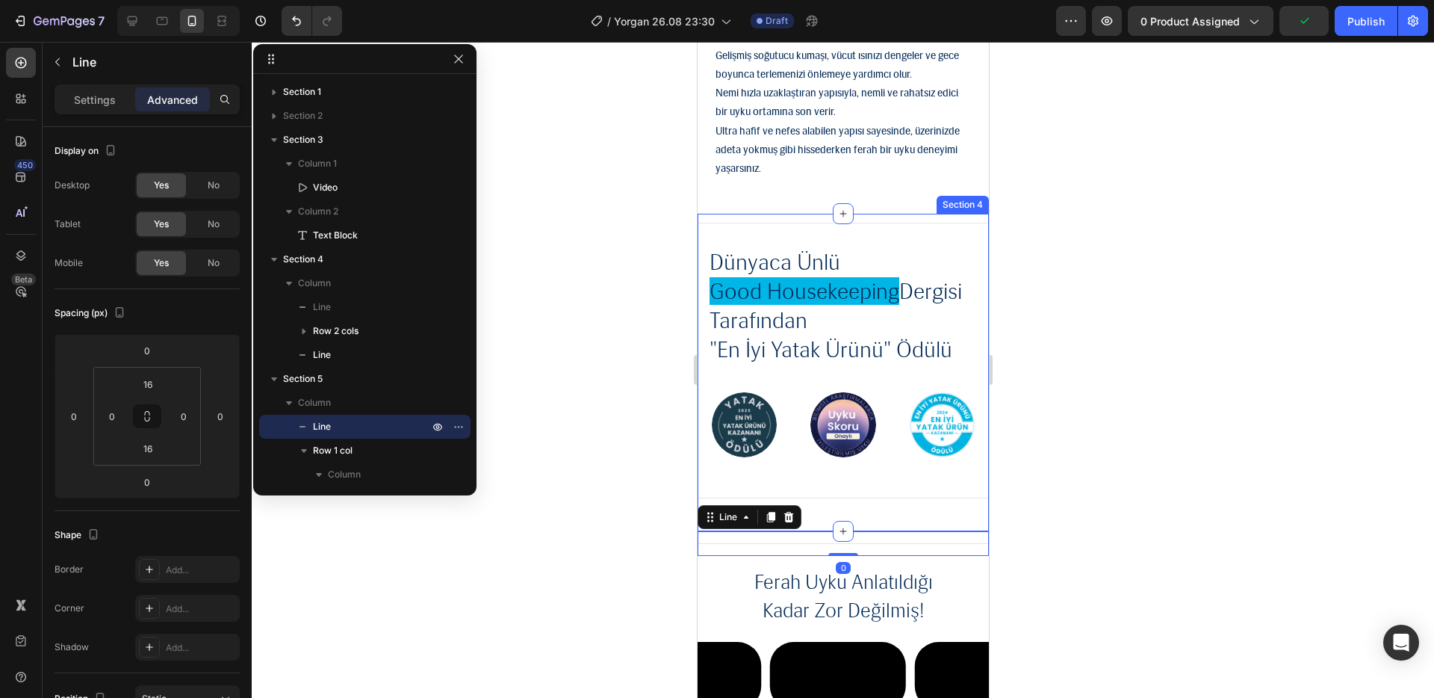
click at [1092, 482] on div at bounding box center [843, 370] width 1183 height 656
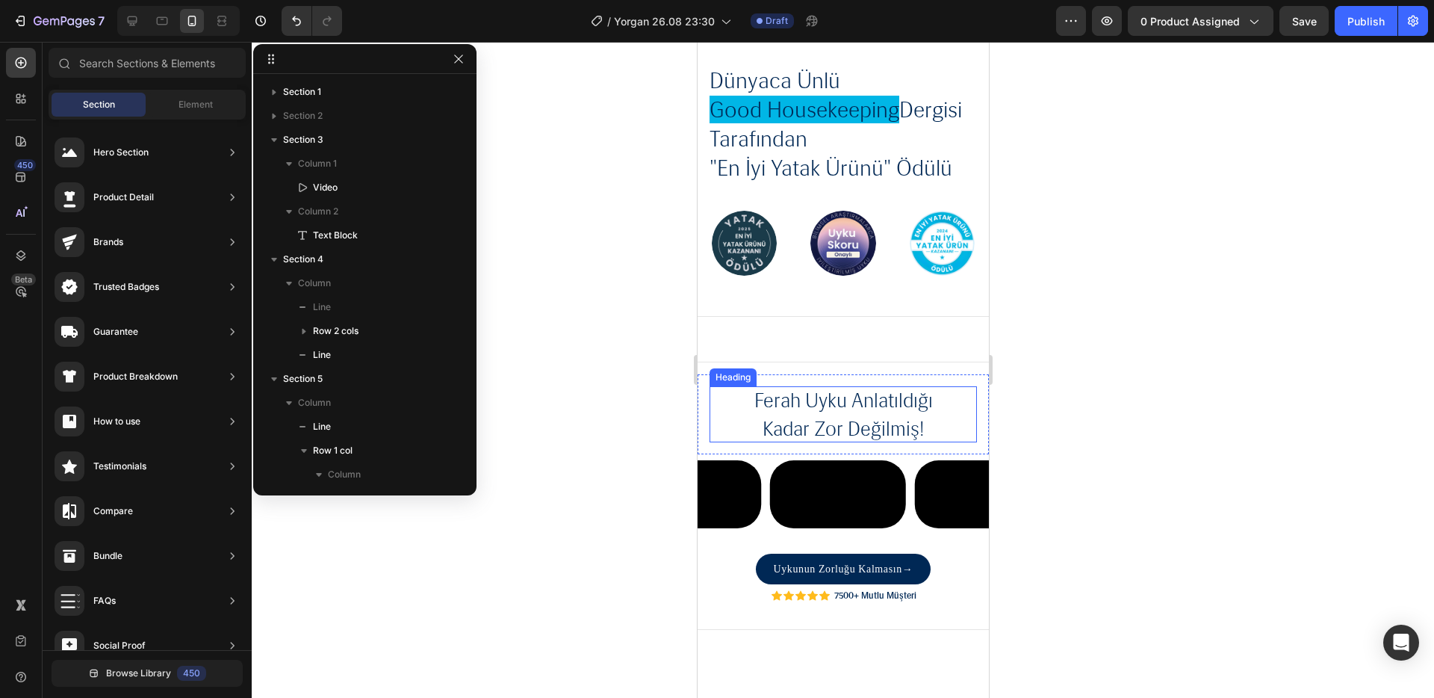
scroll to position [2264, 0]
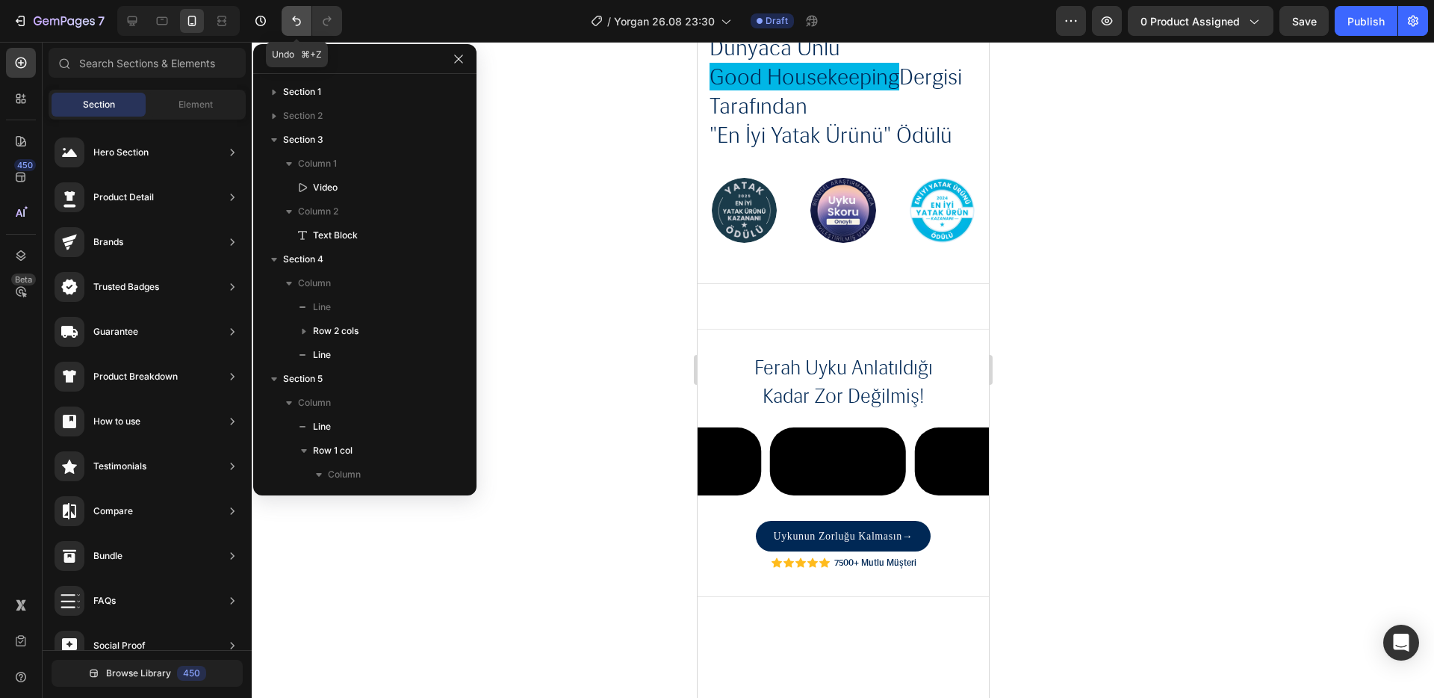
click at [293, 21] on icon "Undo/Redo" at bounding box center [296, 20] width 15 height 15
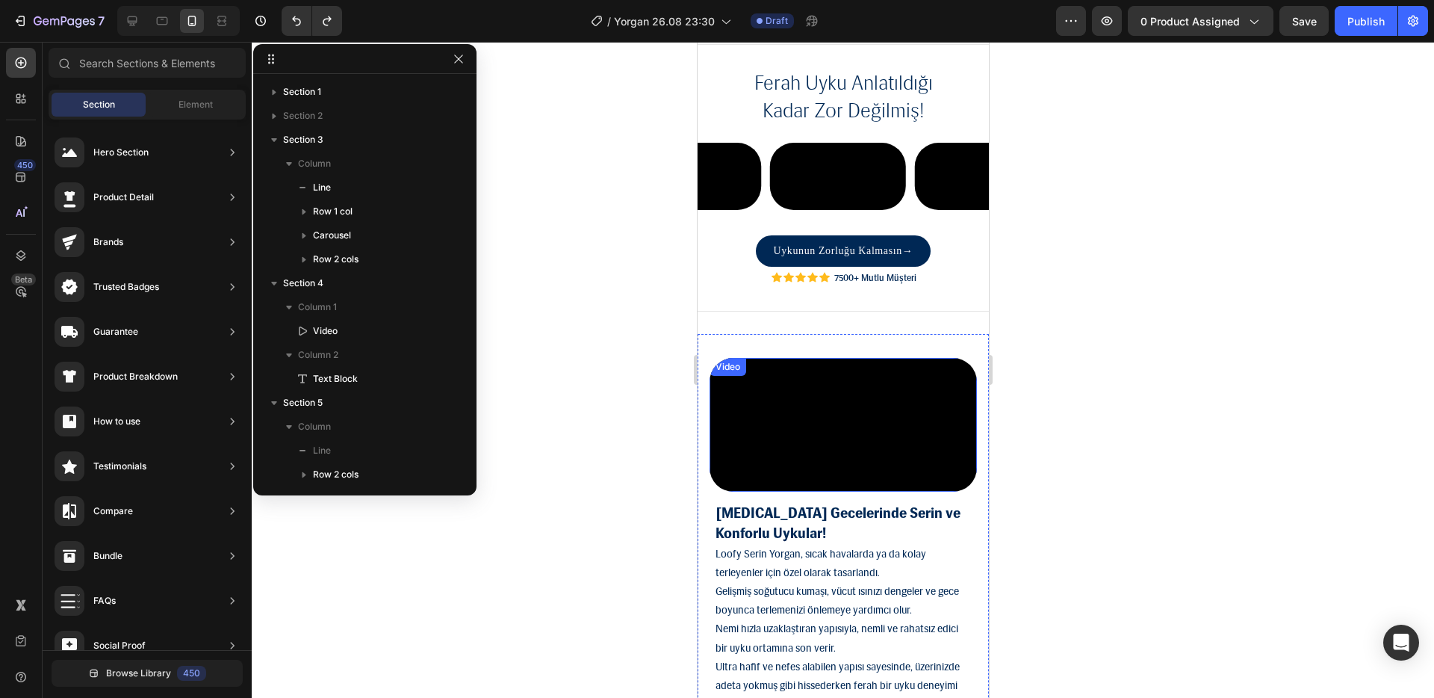
scroll to position [1694, 0]
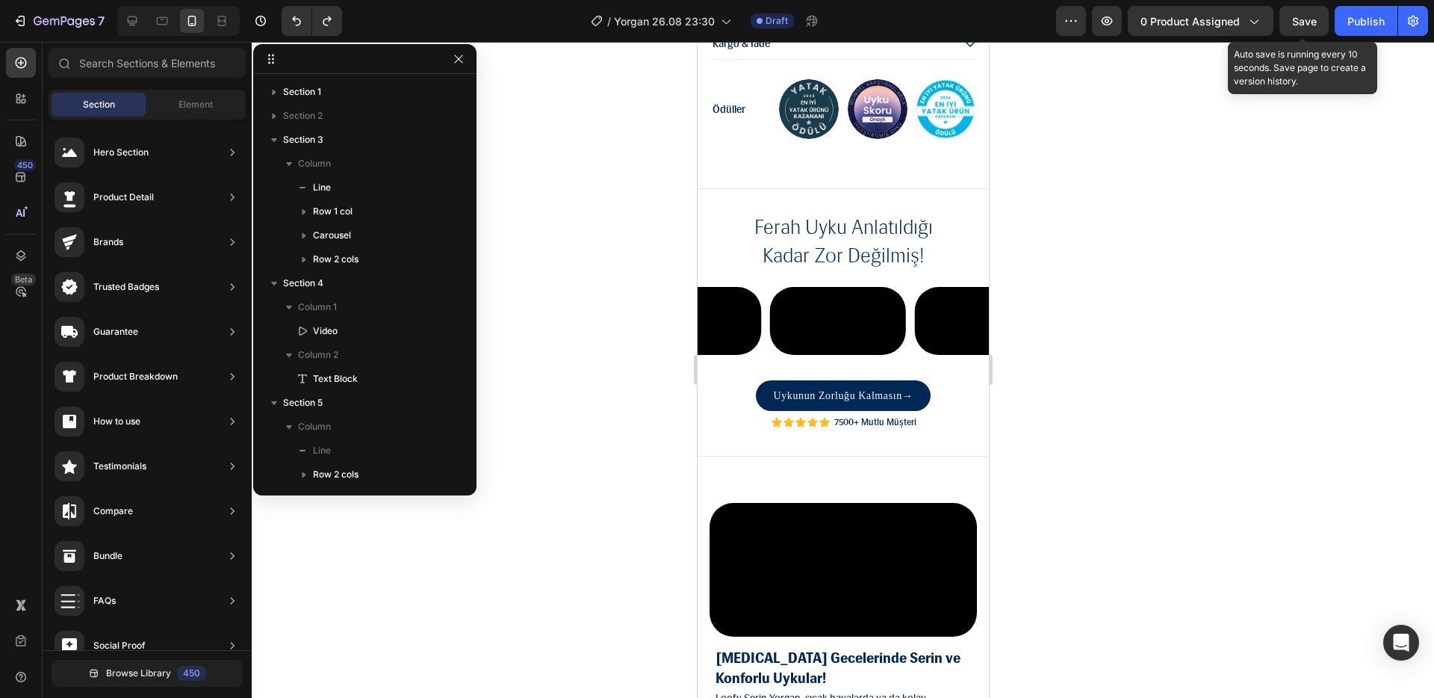
drag, startPoint x: 1312, startPoint y: 28, endPoint x: 1305, endPoint y: 40, distance: 14.4
click at [1312, 28] on div "Save" at bounding box center [1304, 21] width 25 height 16
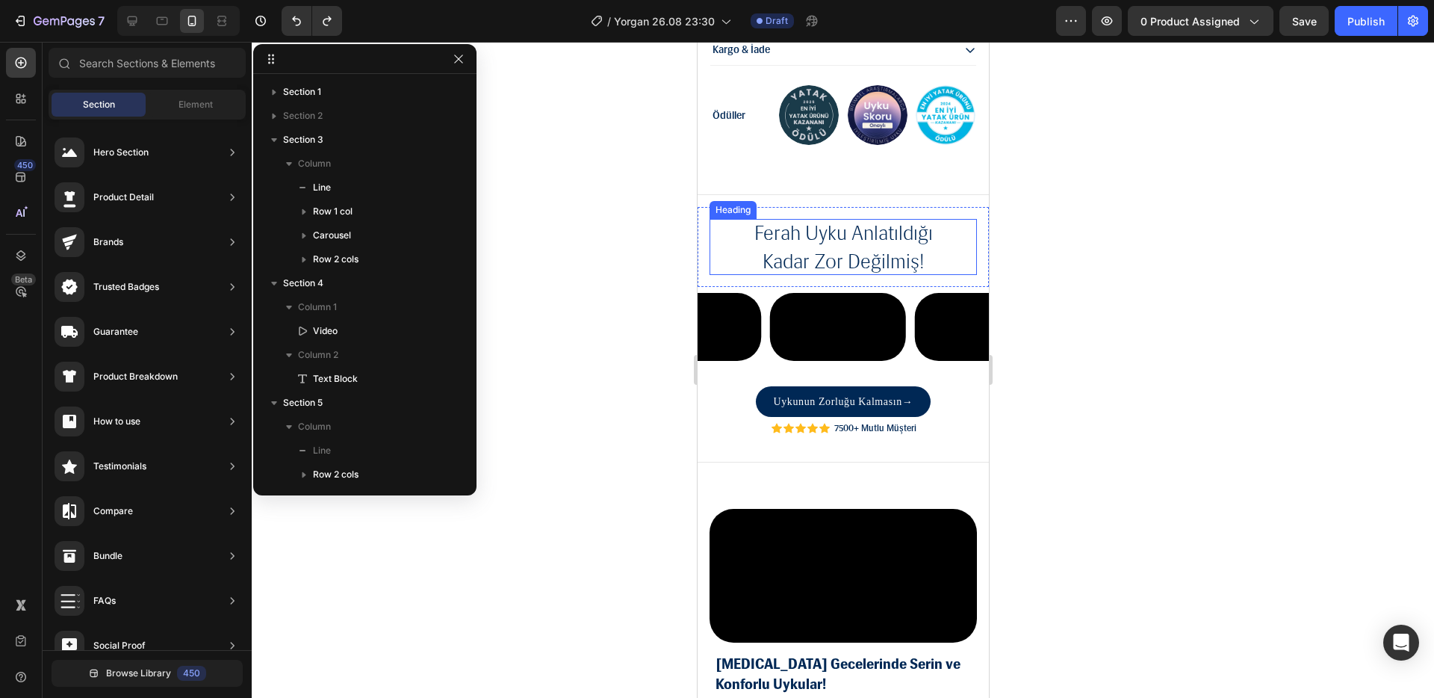
scroll to position [1731, 0]
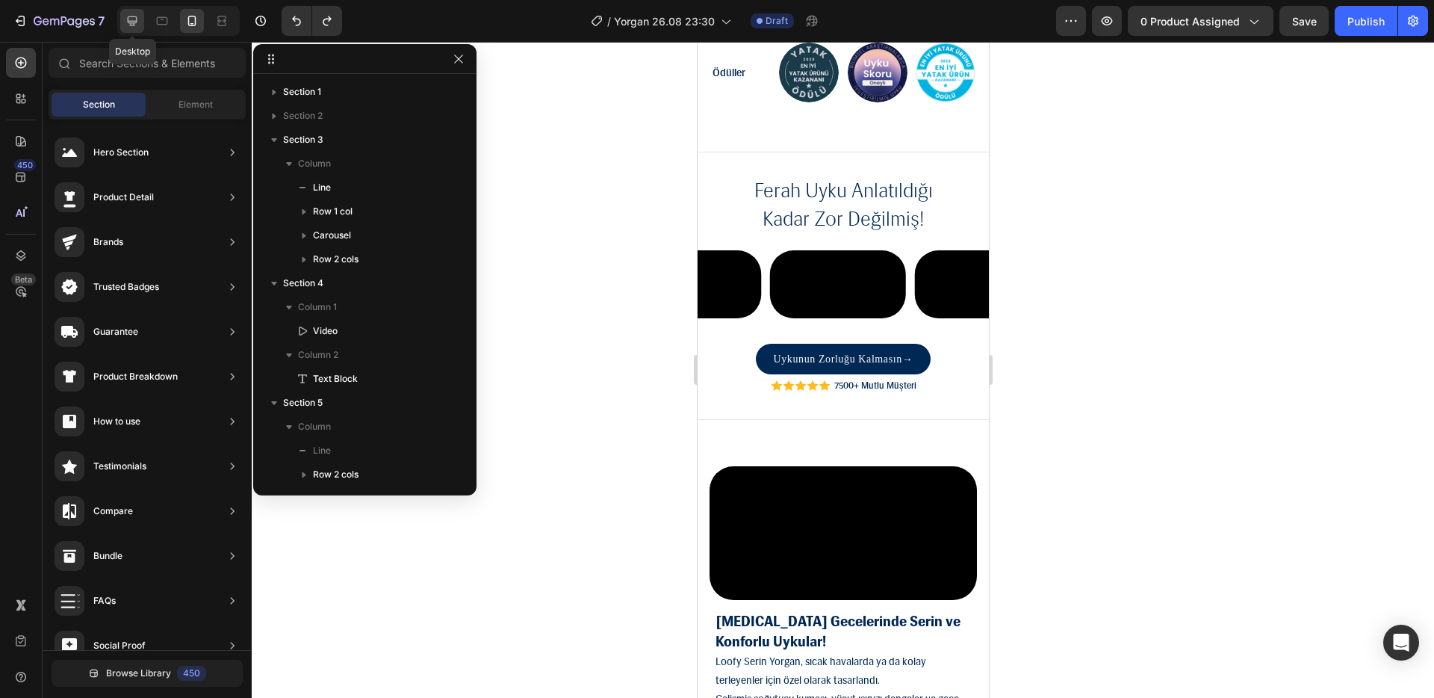
click at [134, 19] on icon at bounding box center [132, 20] width 15 height 15
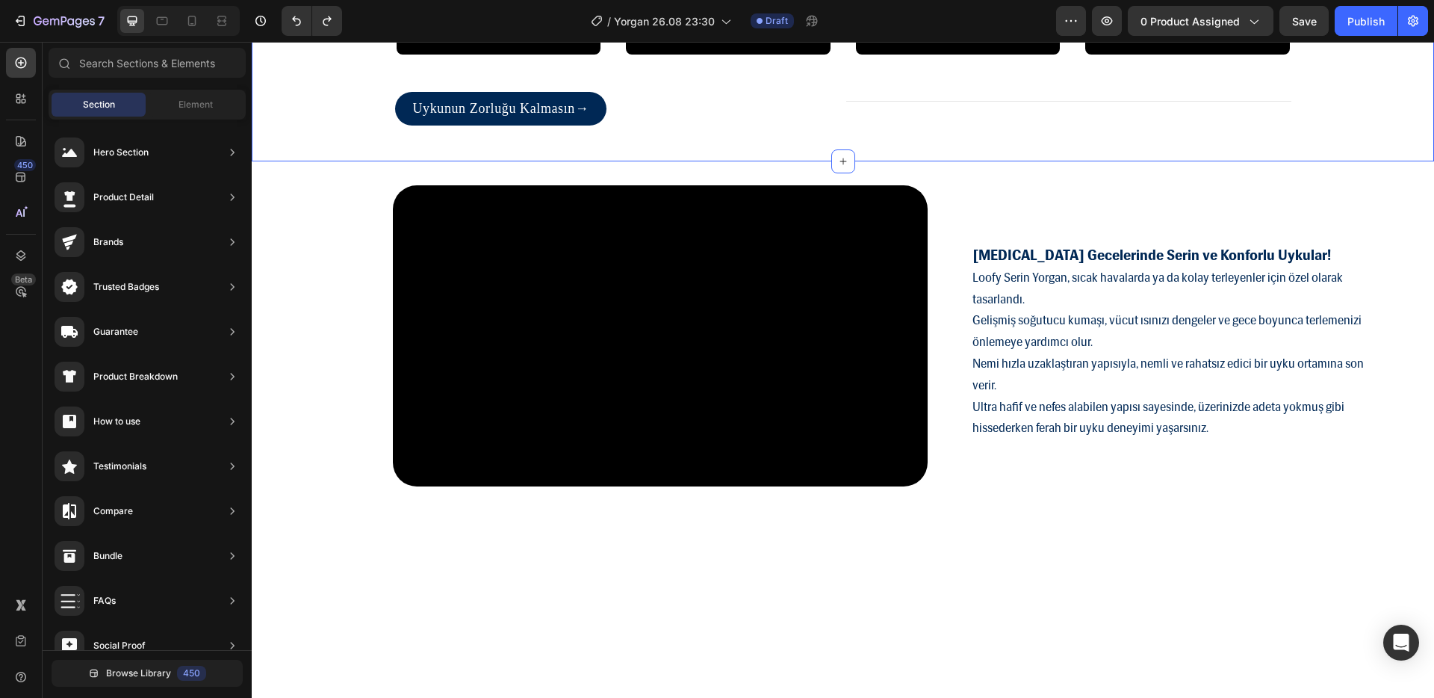
scroll to position [1487, 0]
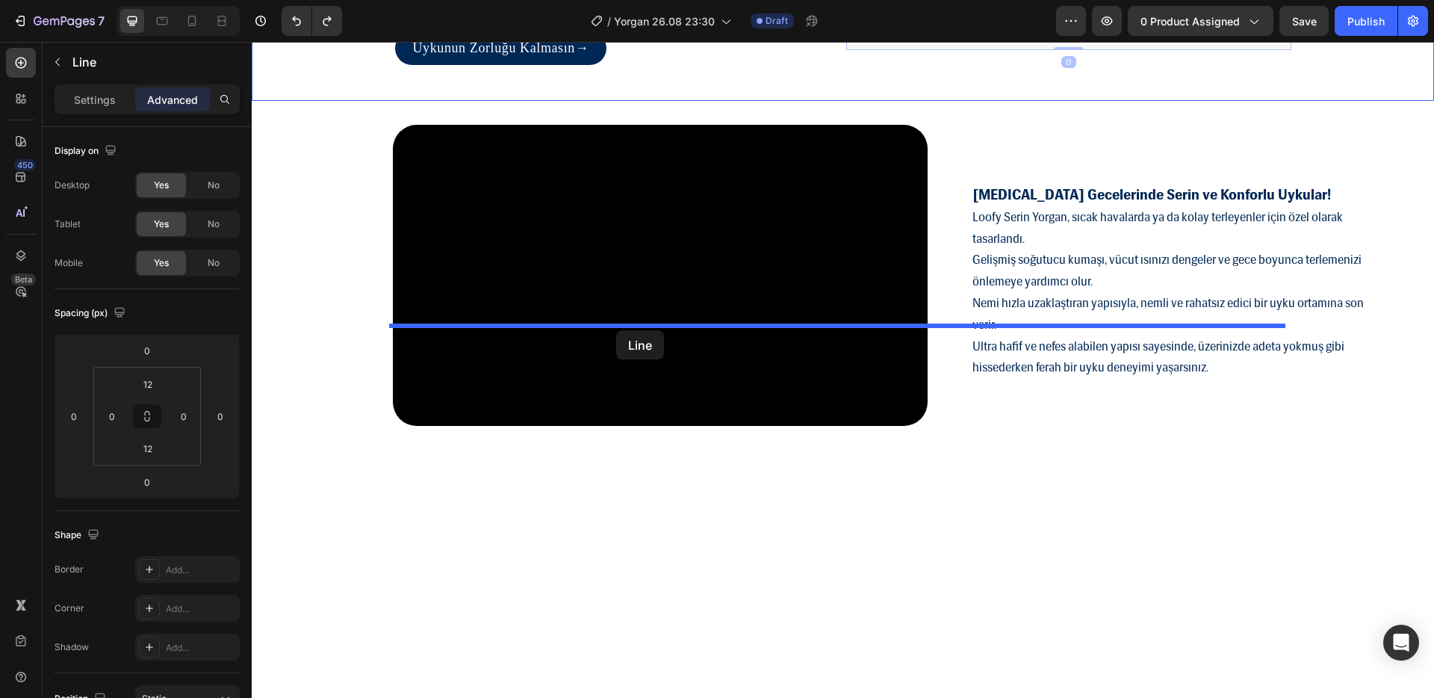
drag, startPoint x: 905, startPoint y: 302, endPoint x: 616, endPoint y: 330, distance: 290.5
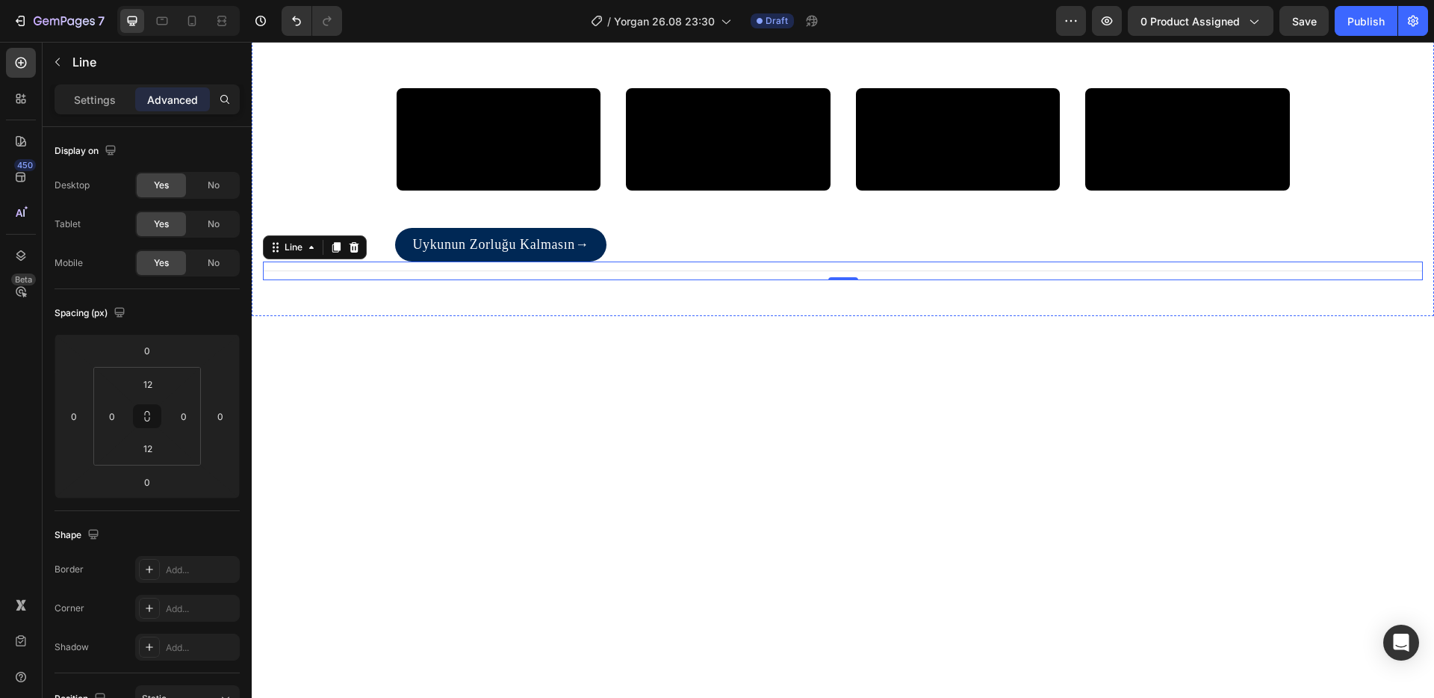
scroll to position [983, 0]
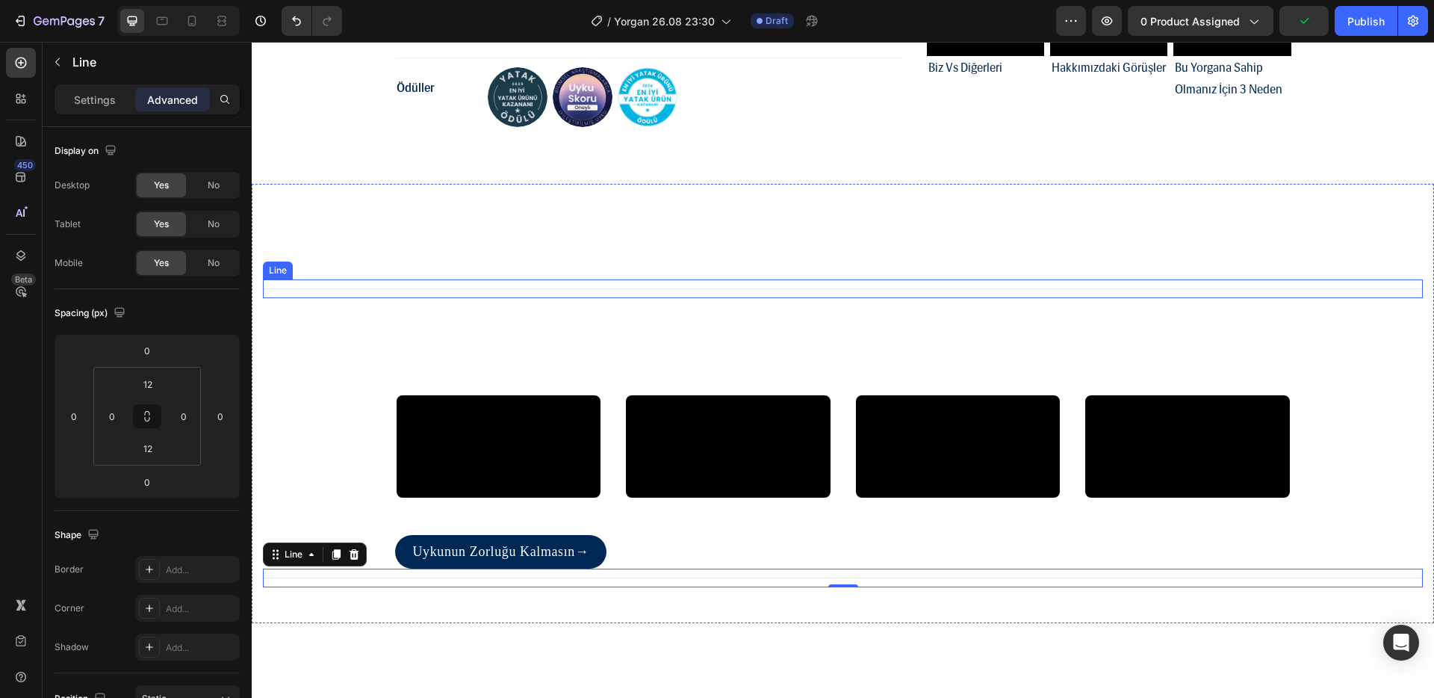
click at [382, 297] on div "Title Line" at bounding box center [843, 288] width 1160 height 19
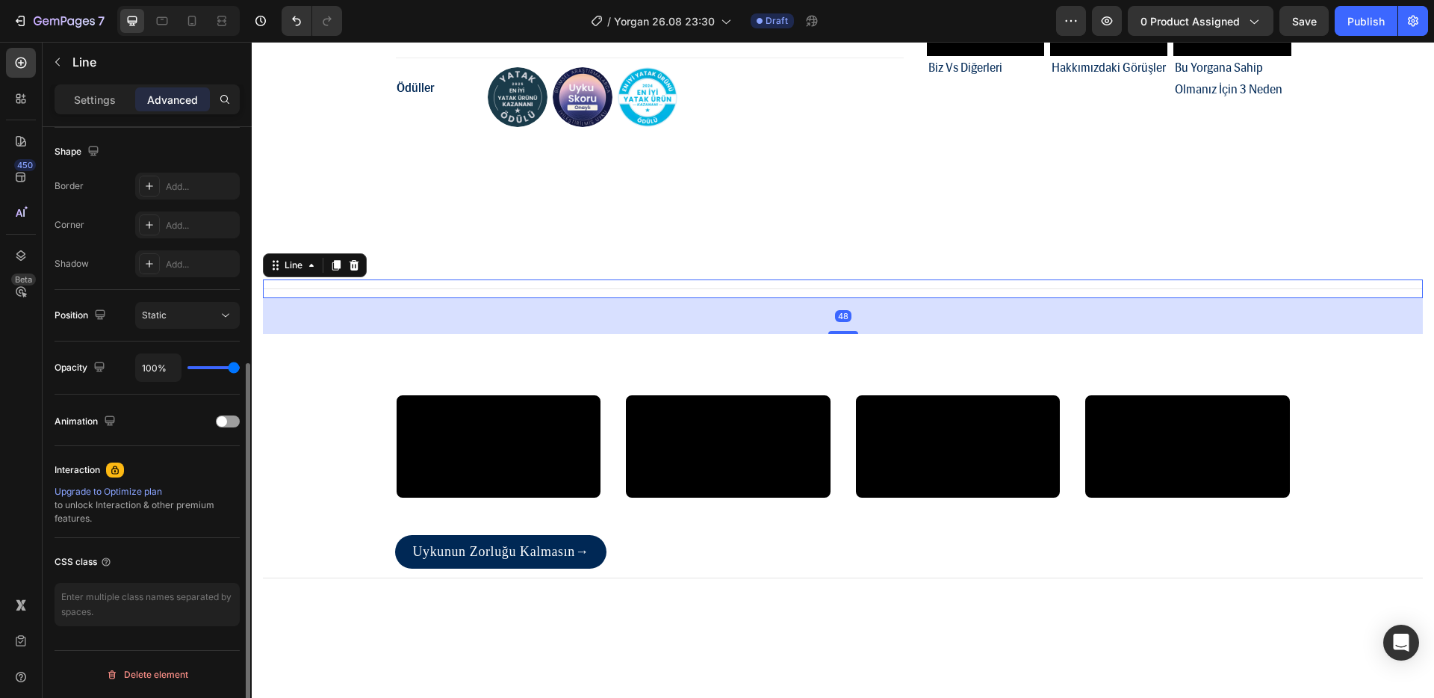
scroll to position [237, 0]
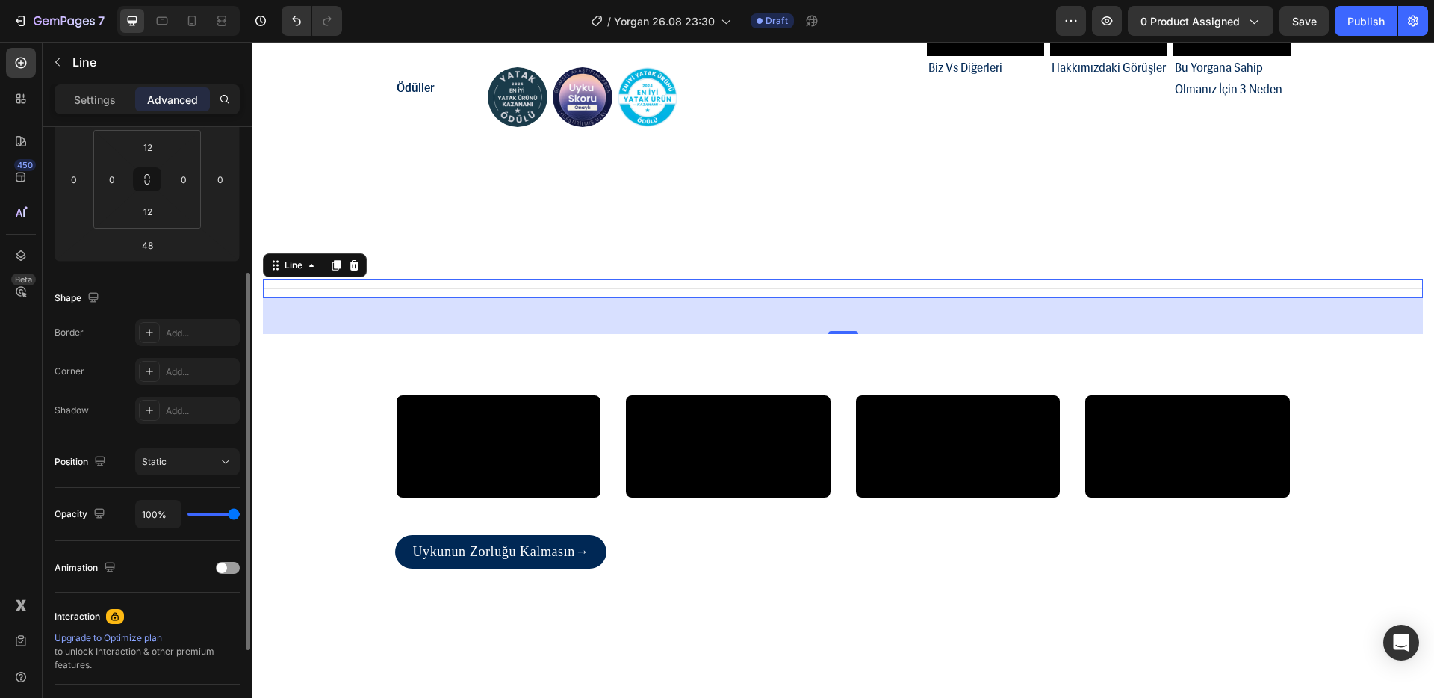
click at [83, 113] on div "Settings Advanced" at bounding box center [147, 99] width 185 height 30
click at [88, 103] on p "Settings" at bounding box center [95, 100] width 42 height 16
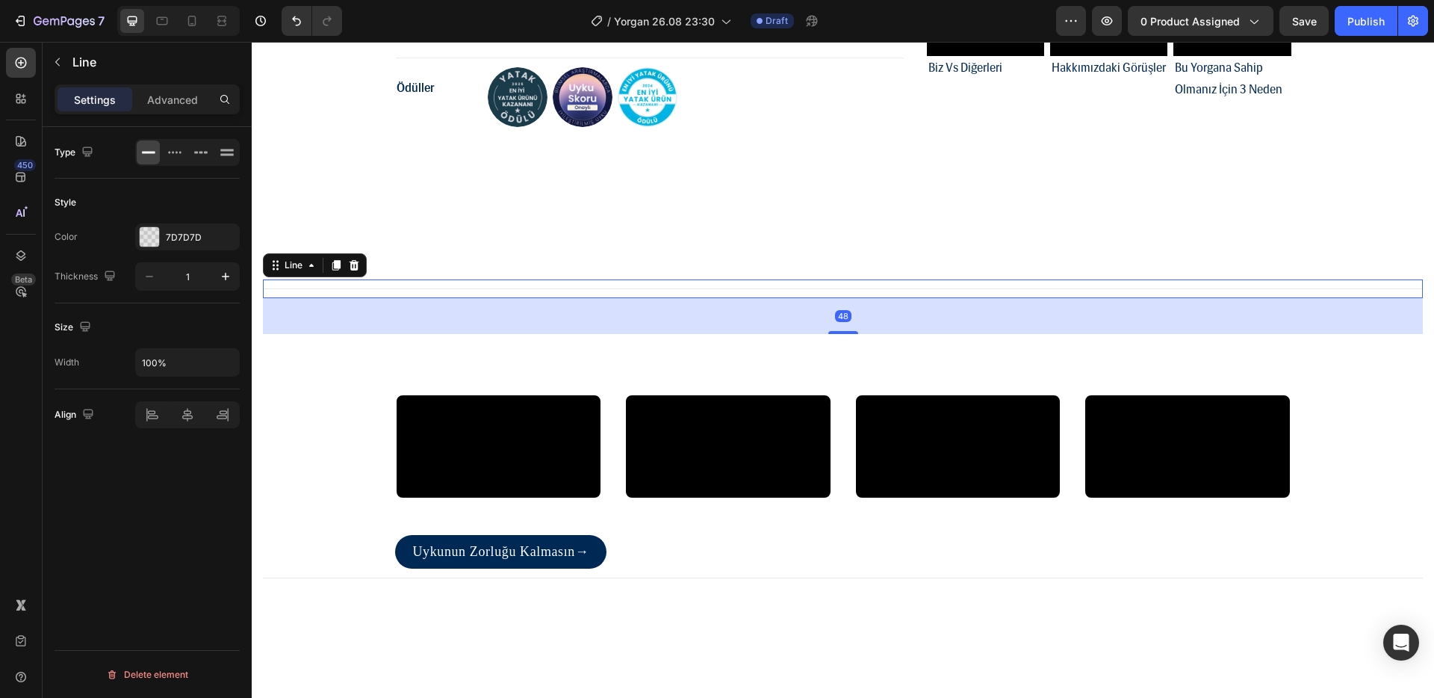
scroll to position [0, 0]
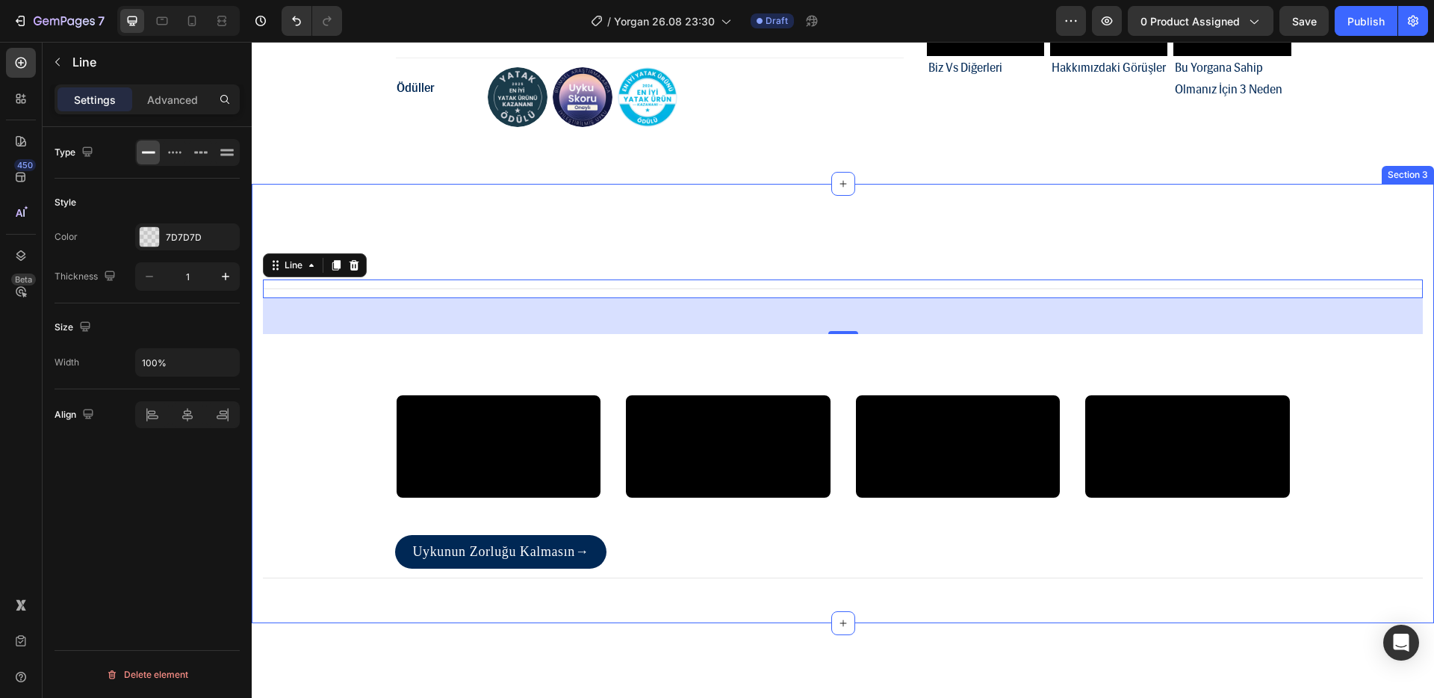
click at [666, 359] on div "Title Line 48 ferah uyku anlatıldığı kadar zor değilmiş! Heading Row Video Vide…" at bounding box center [843, 416] width 1160 height 344
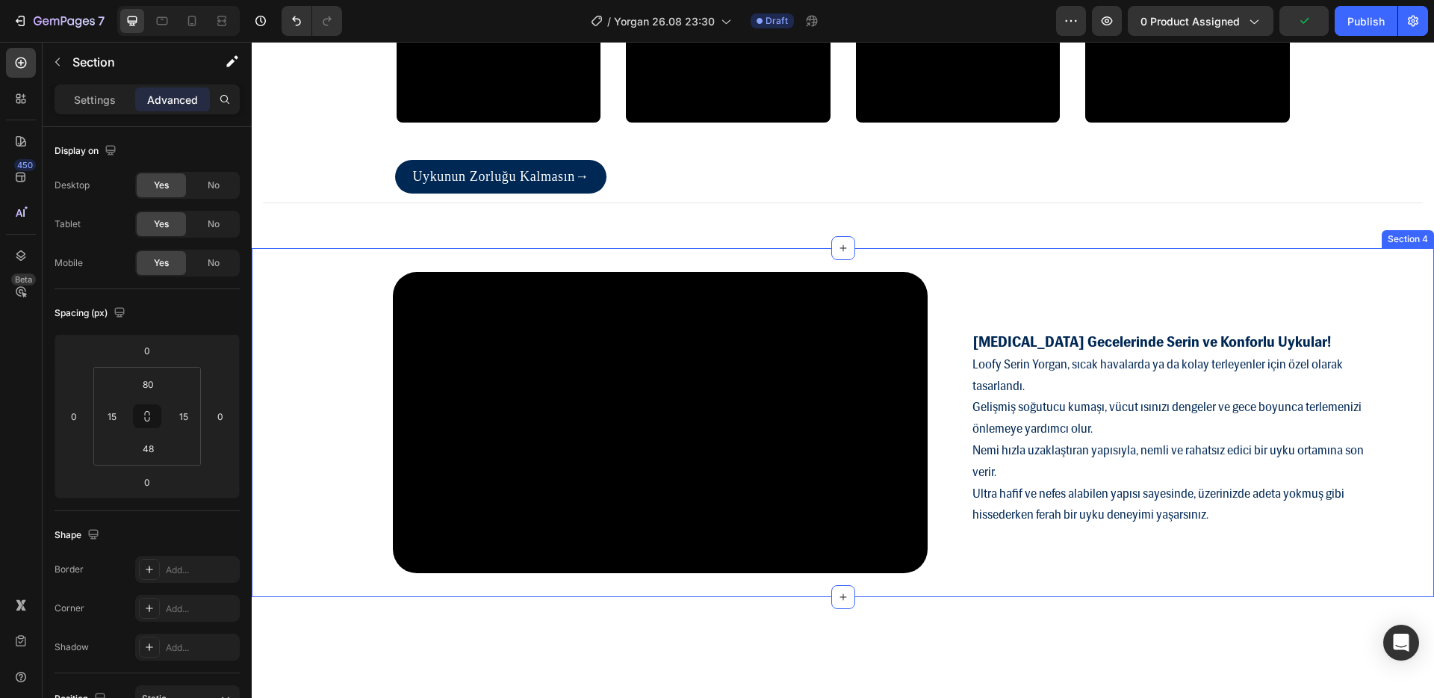
scroll to position [1351, 0]
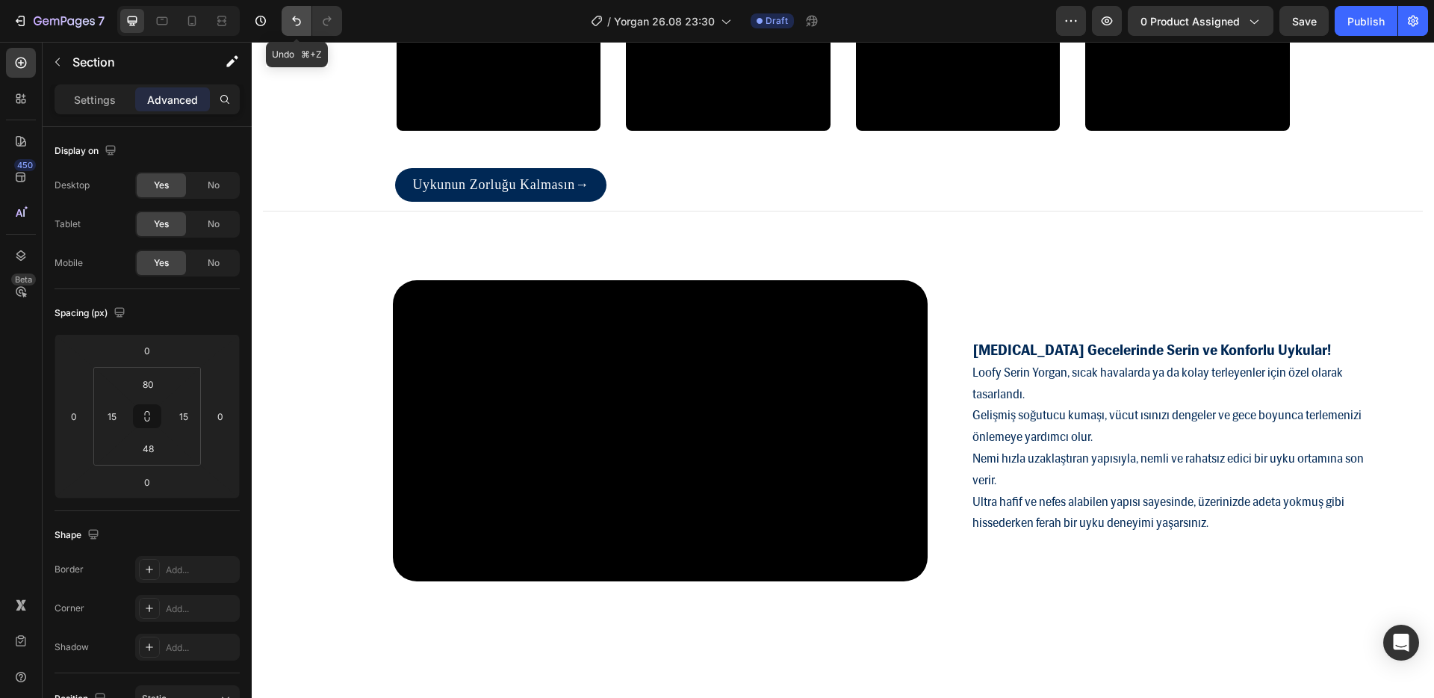
click at [286, 16] on button "Undo/Redo" at bounding box center [297, 21] width 30 height 30
click at [288, 15] on button "Undo/Redo" at bounding box center [297, 21] width 30 height 30
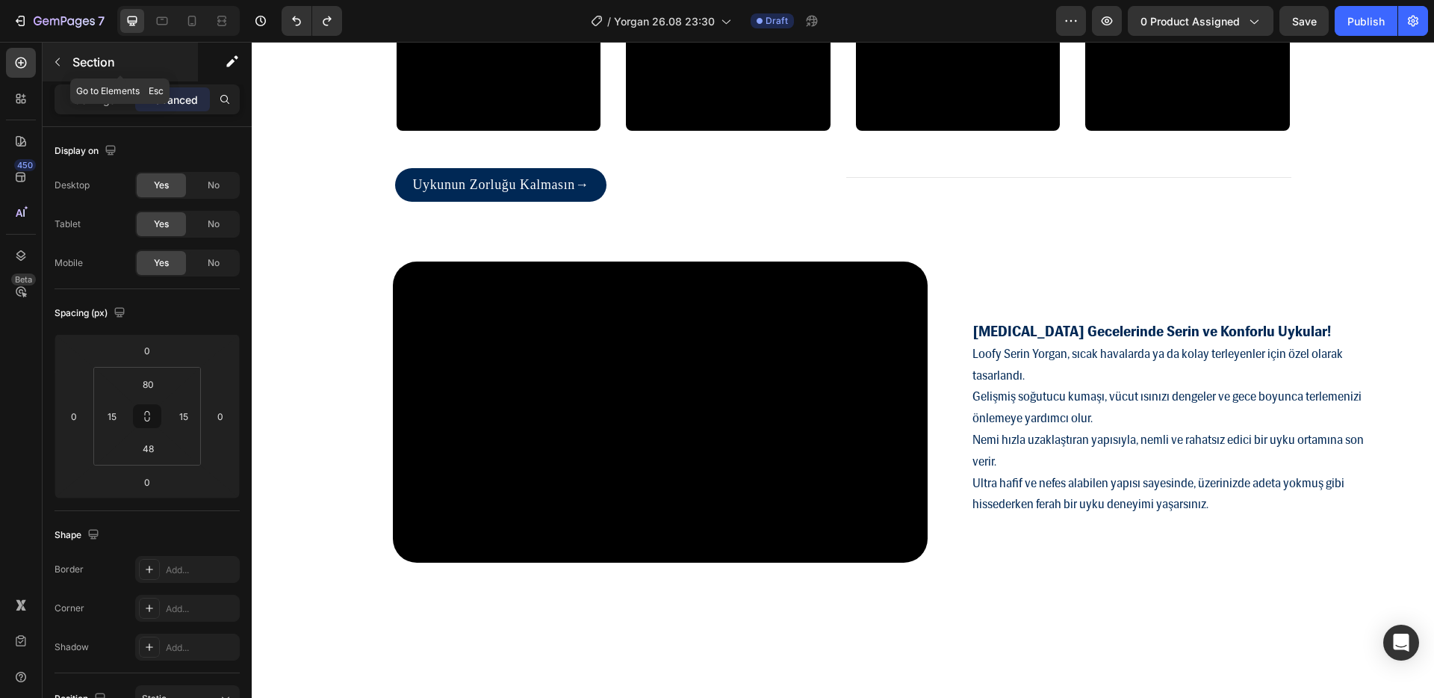
click at [59, 52] on button "button" at bounding box center [58, 62] width 24 height 24
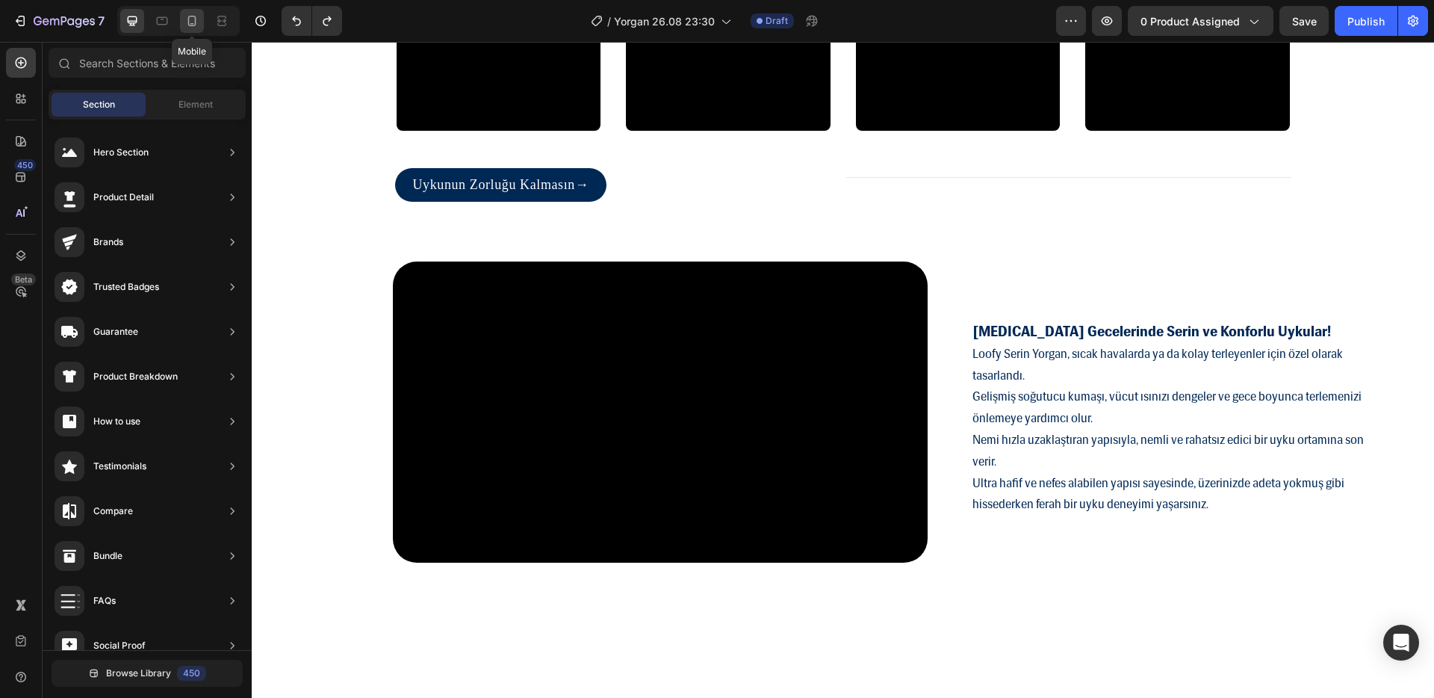
click at [196, 25] on icon at bounding box center [192, 20] width 15 height 15
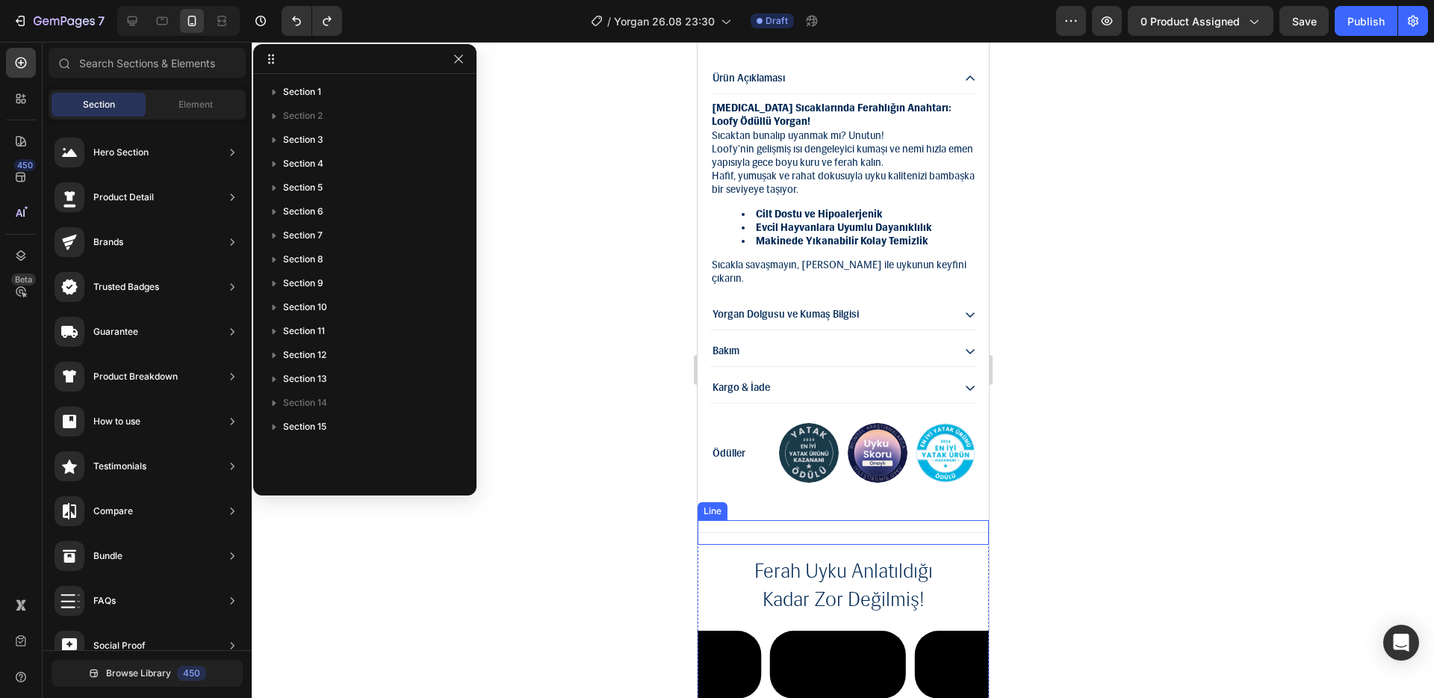
scroll to position [1371, 0]
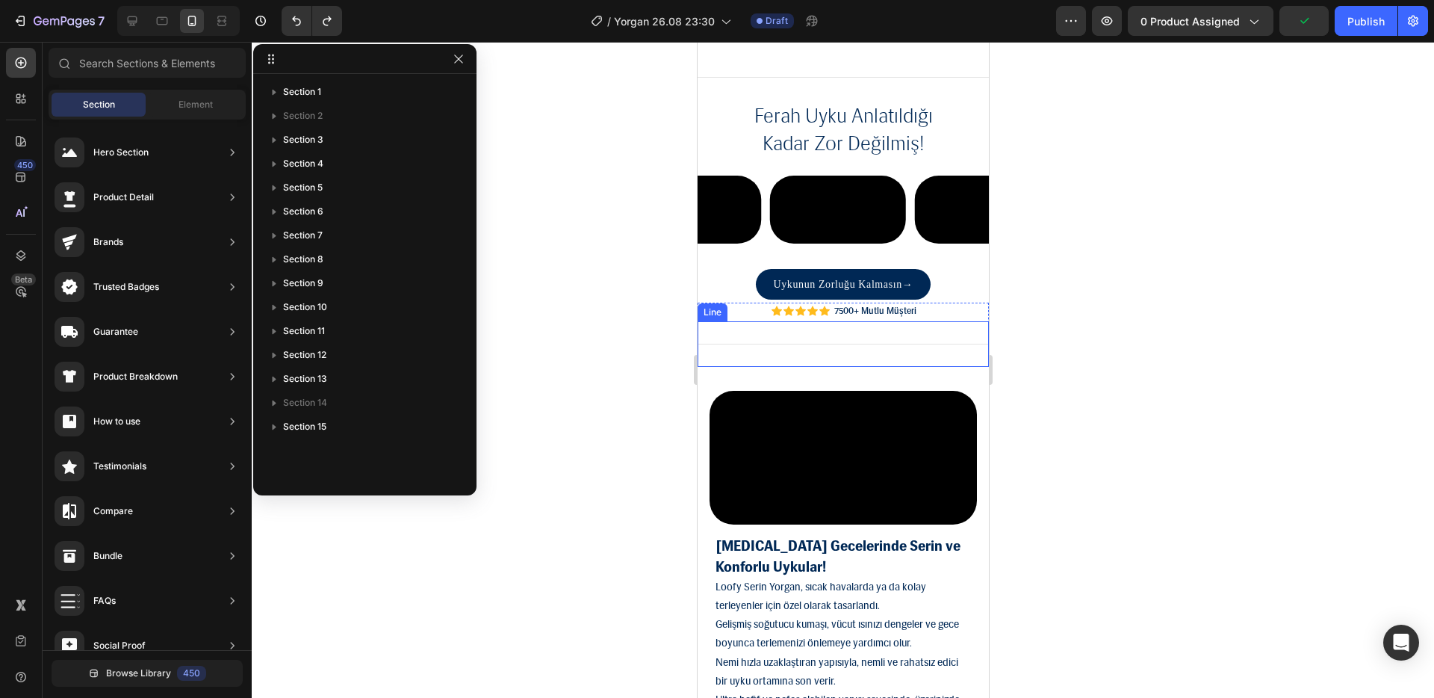
scroll to position [1779, 0]
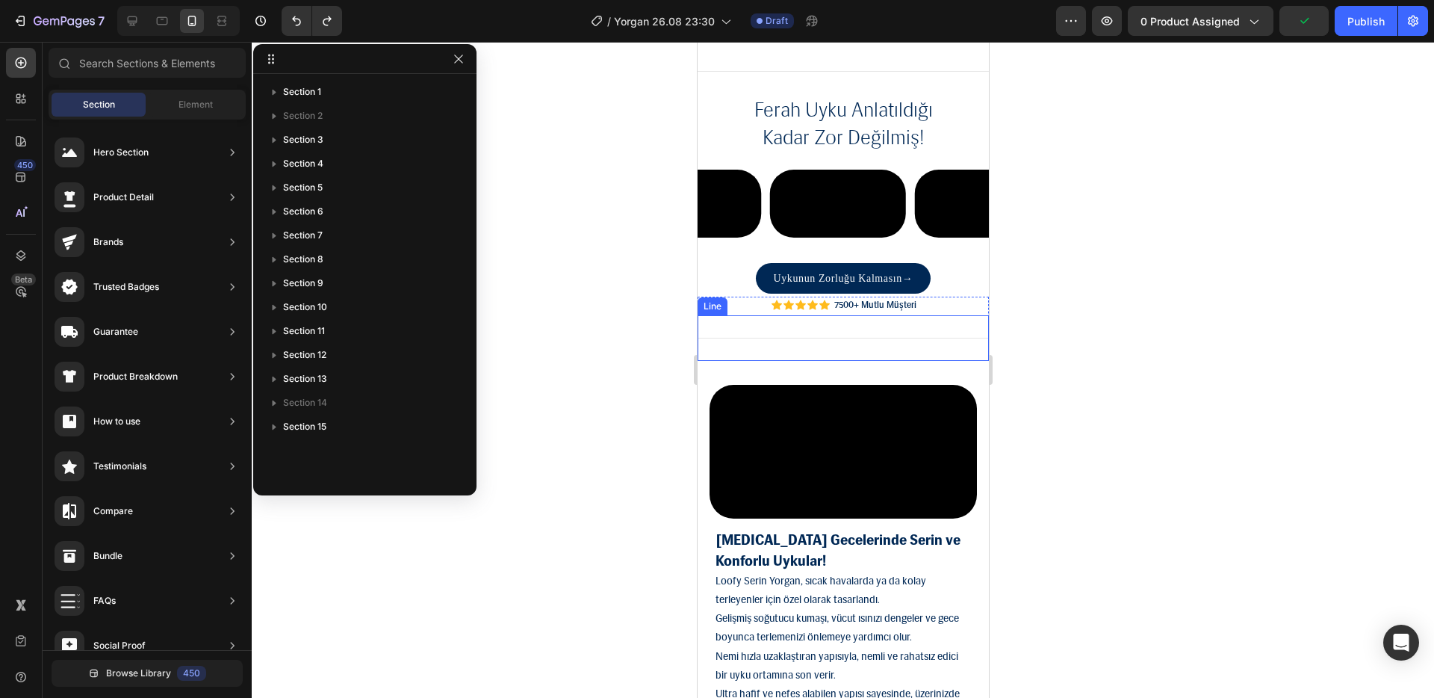
click at [718, 361] on div "Title Line" at bounding box center [842, 338] width 291 height 46
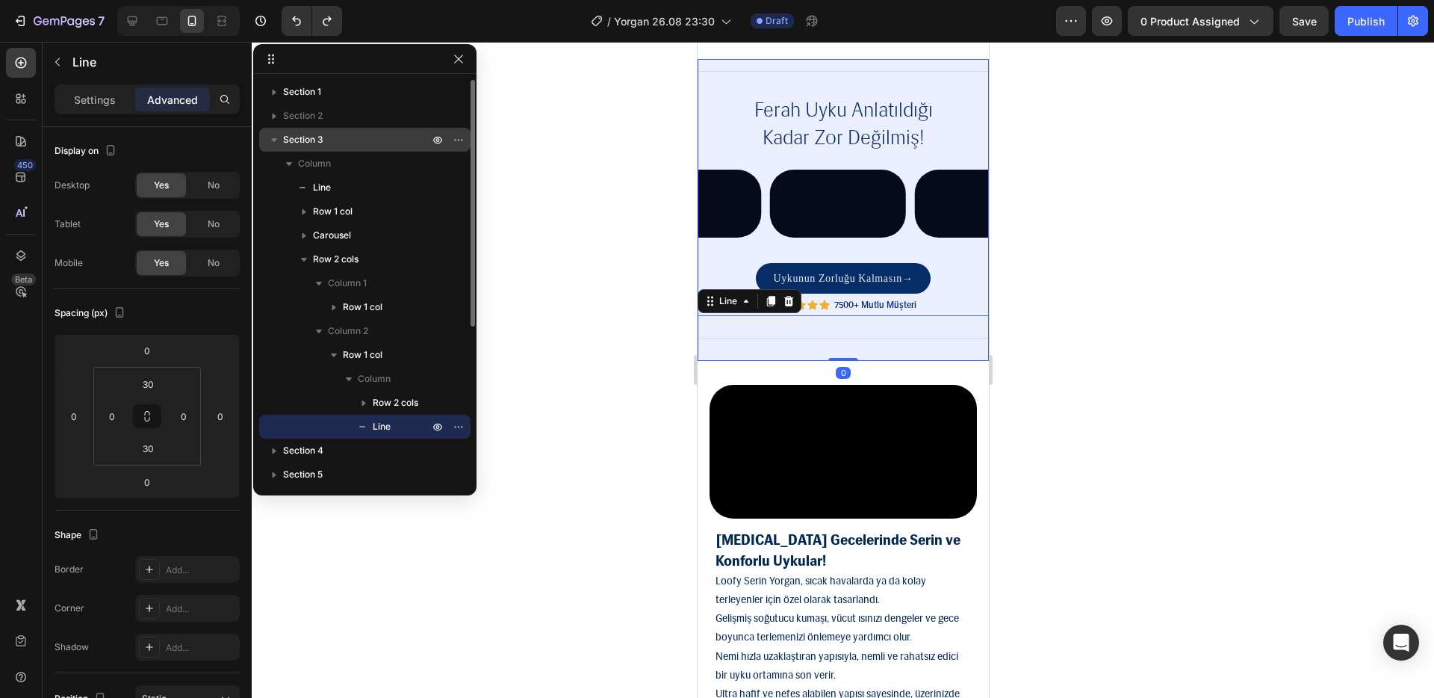
click at [331, 146] on p "Section 3" at bounding box center [357, 139] width 149 height 15
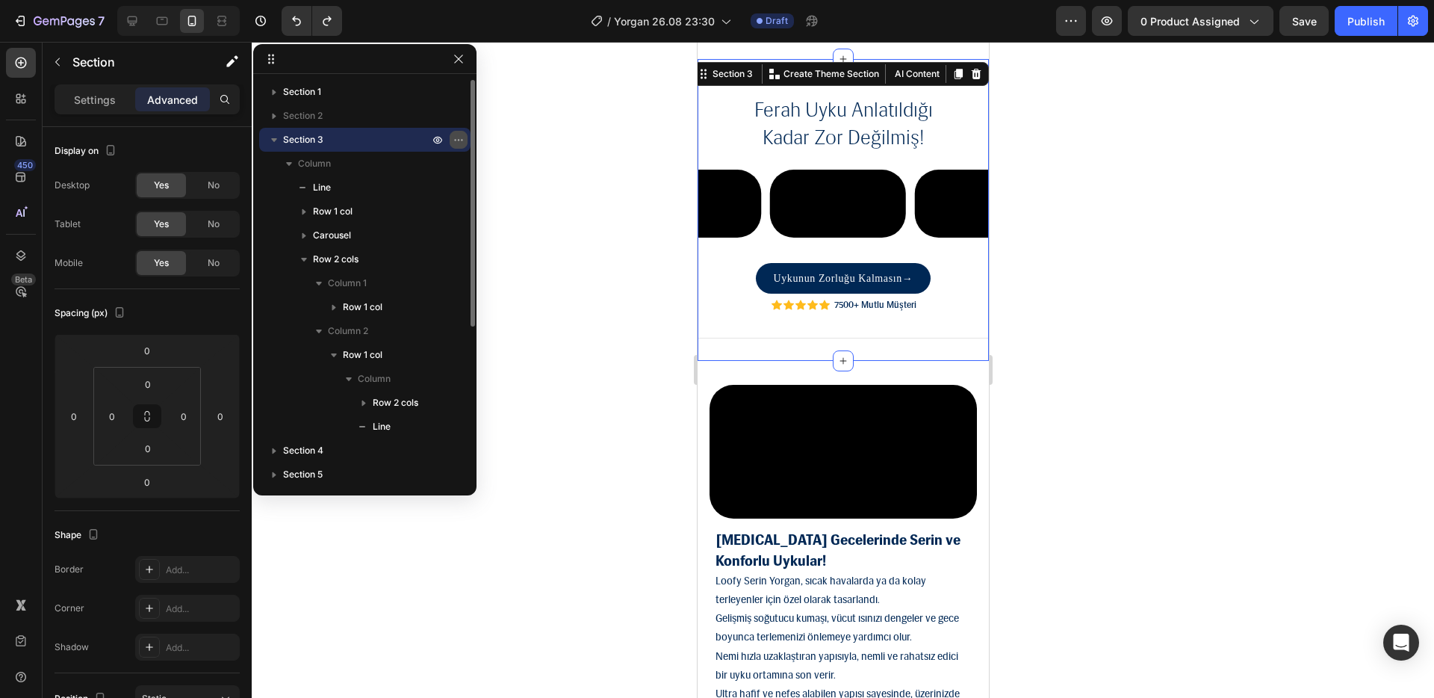
click at [460, 140] on icon "button" at bounding box center [459, 140] width 12 height 12
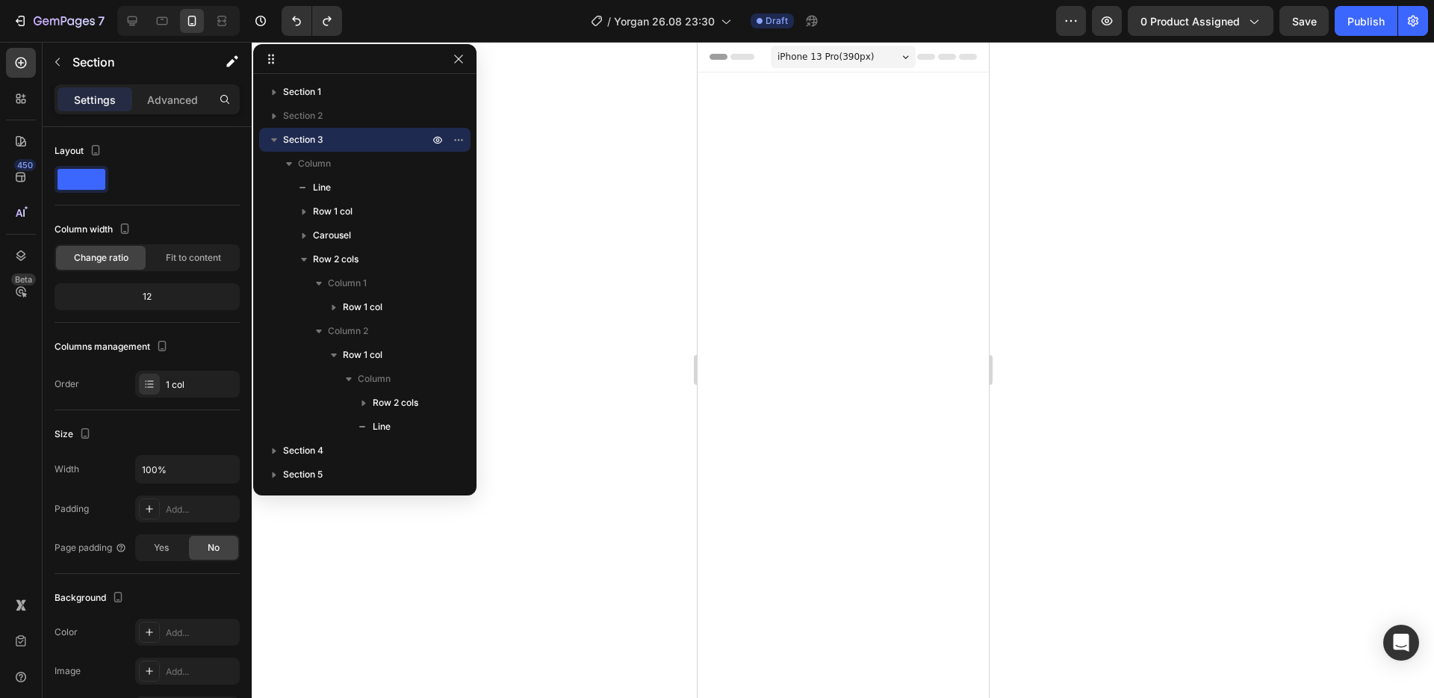
scroll to position [1779, 0]
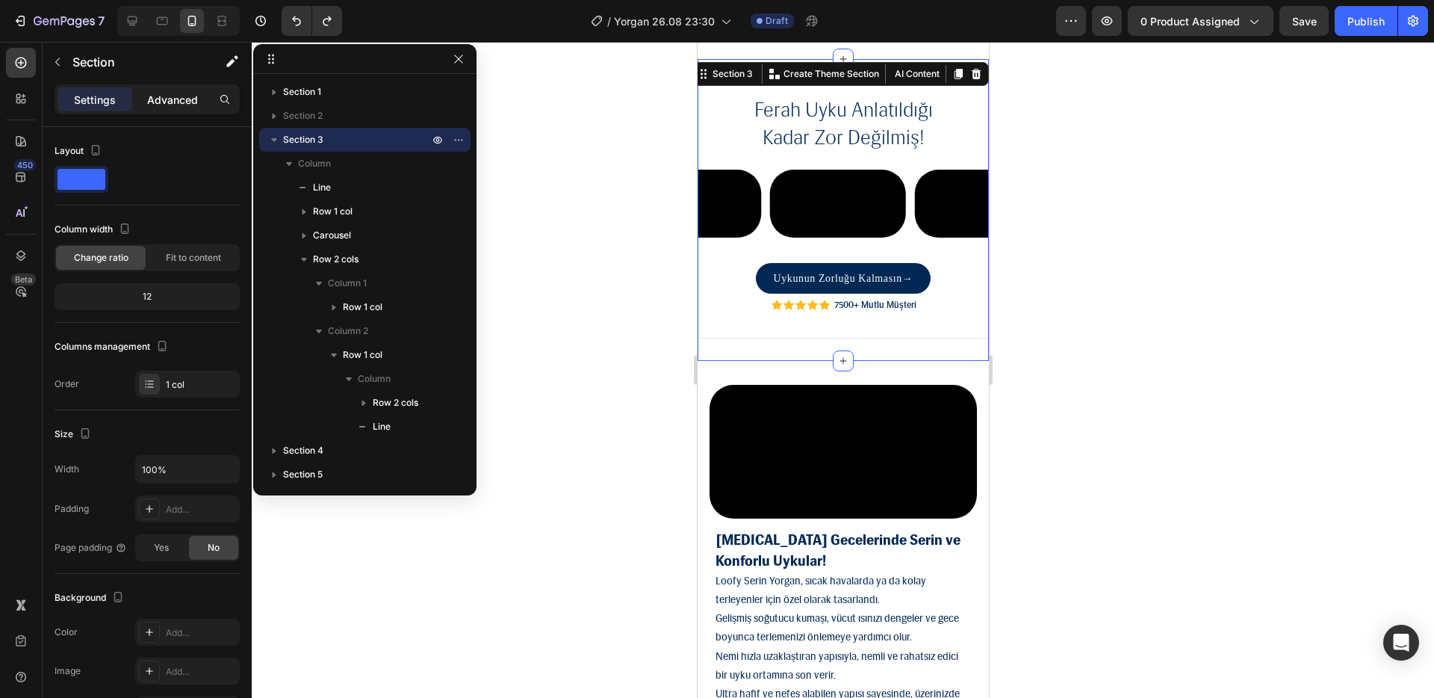
click at [198, 93] on div "Advanced" at bounding box center [172, 99] width 75 height 24
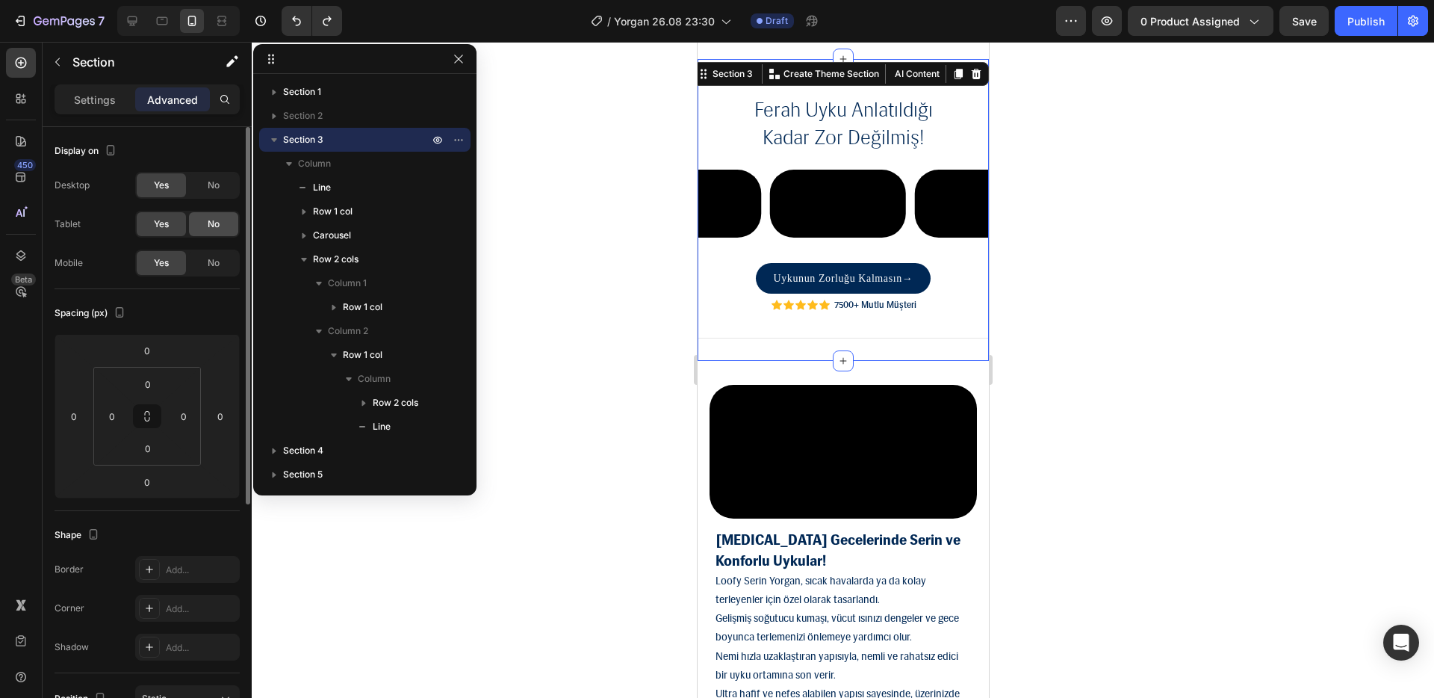
click at [223, 219] on div "No" at bounding box center [213, 224] width 49 height 24
click at [221, 187] on div "No" at bounding box center [213, 185] width 49 height 24
click at [589, 344] on div at bounding box center [843, 370] width 1183 height 656
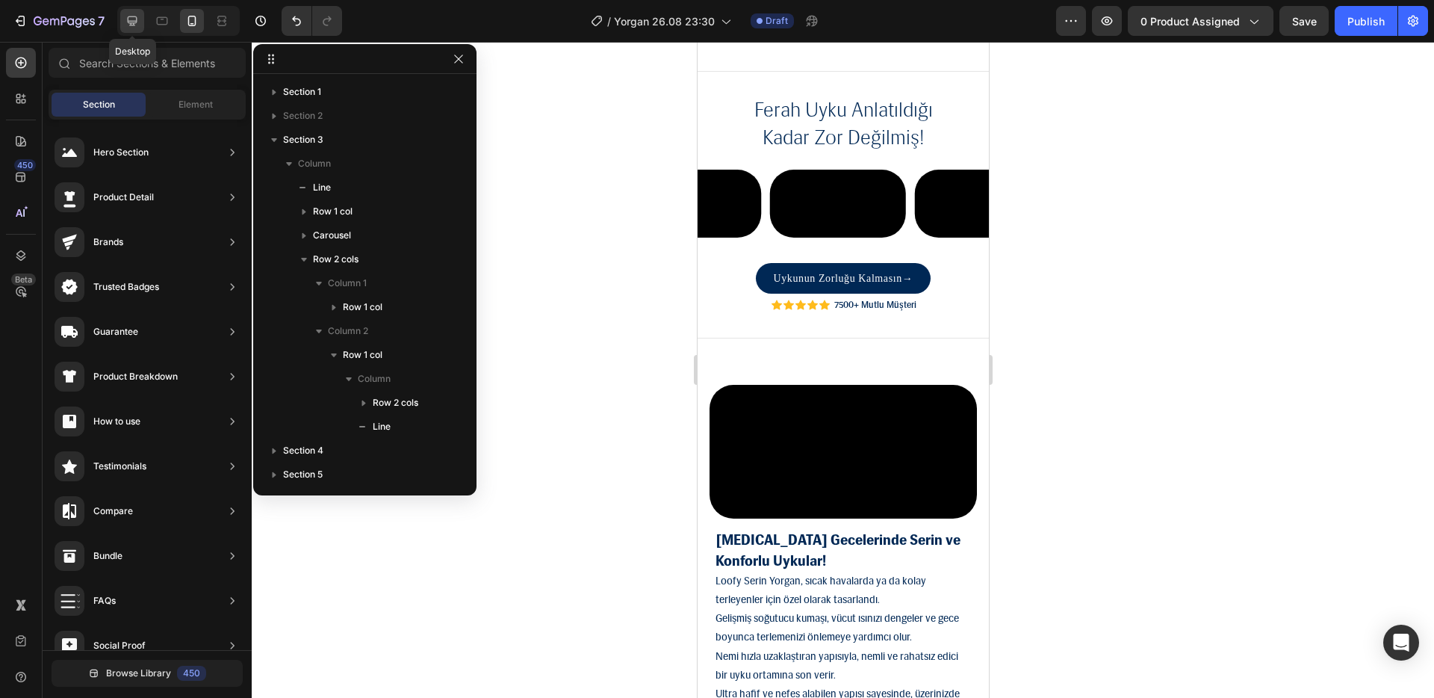
click at [123, 15] on div at bounding box center [132, 21] width 24 height 24
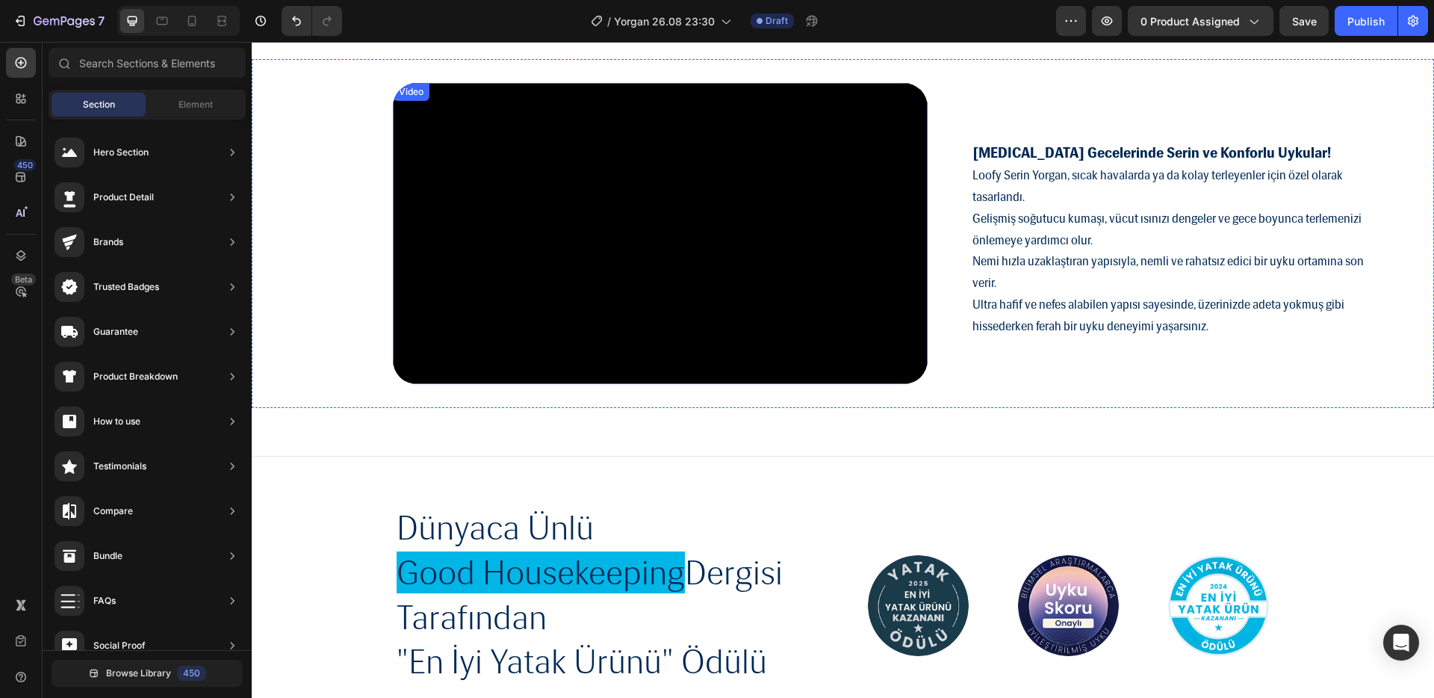
scroll to position [1770, 0]
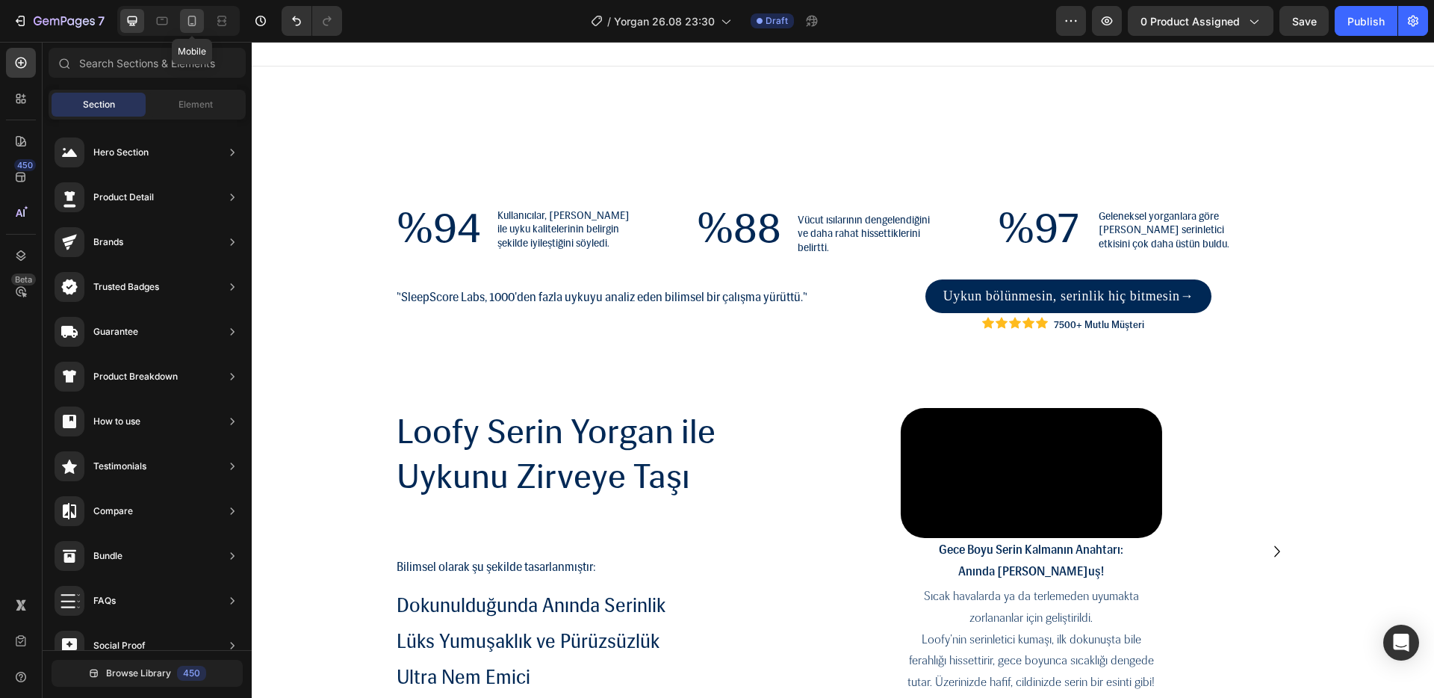
click at [196, 26] on icon at bounding box center [192, 20] width 15 height 15
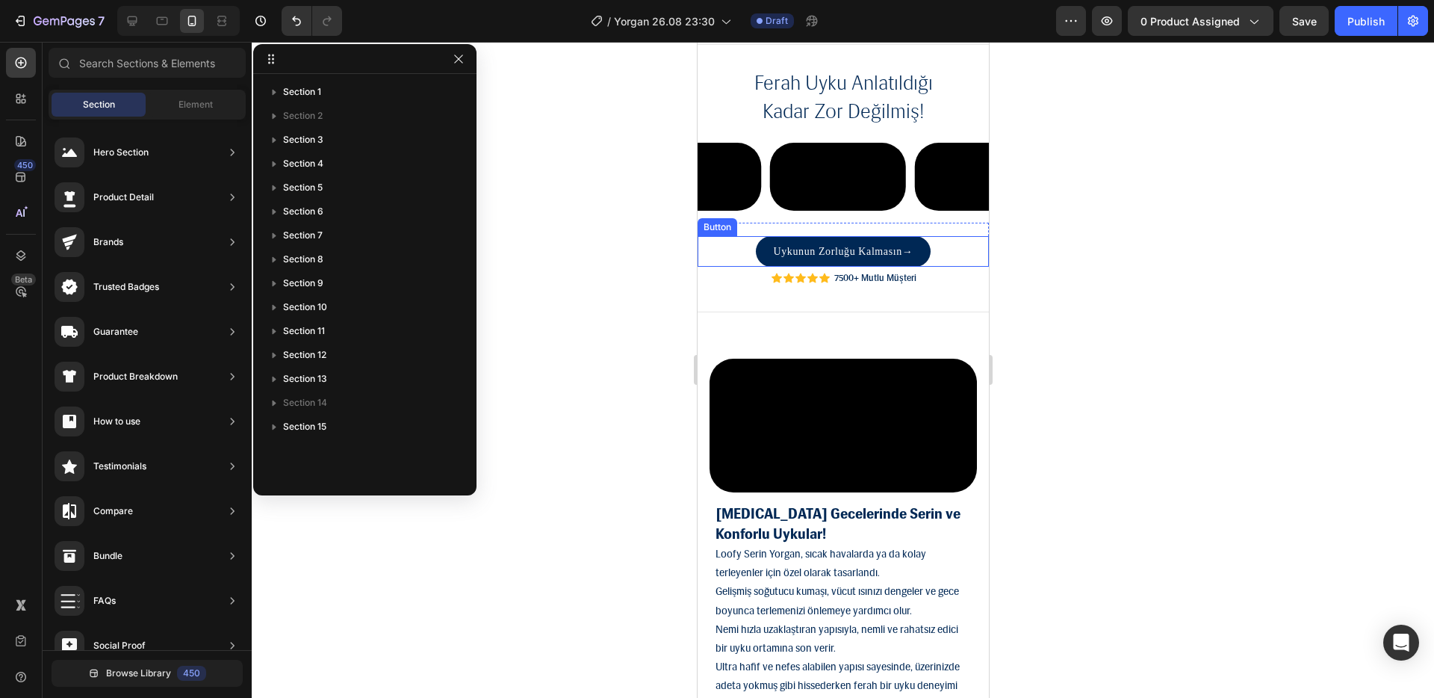
scroll to position [1709, 0]
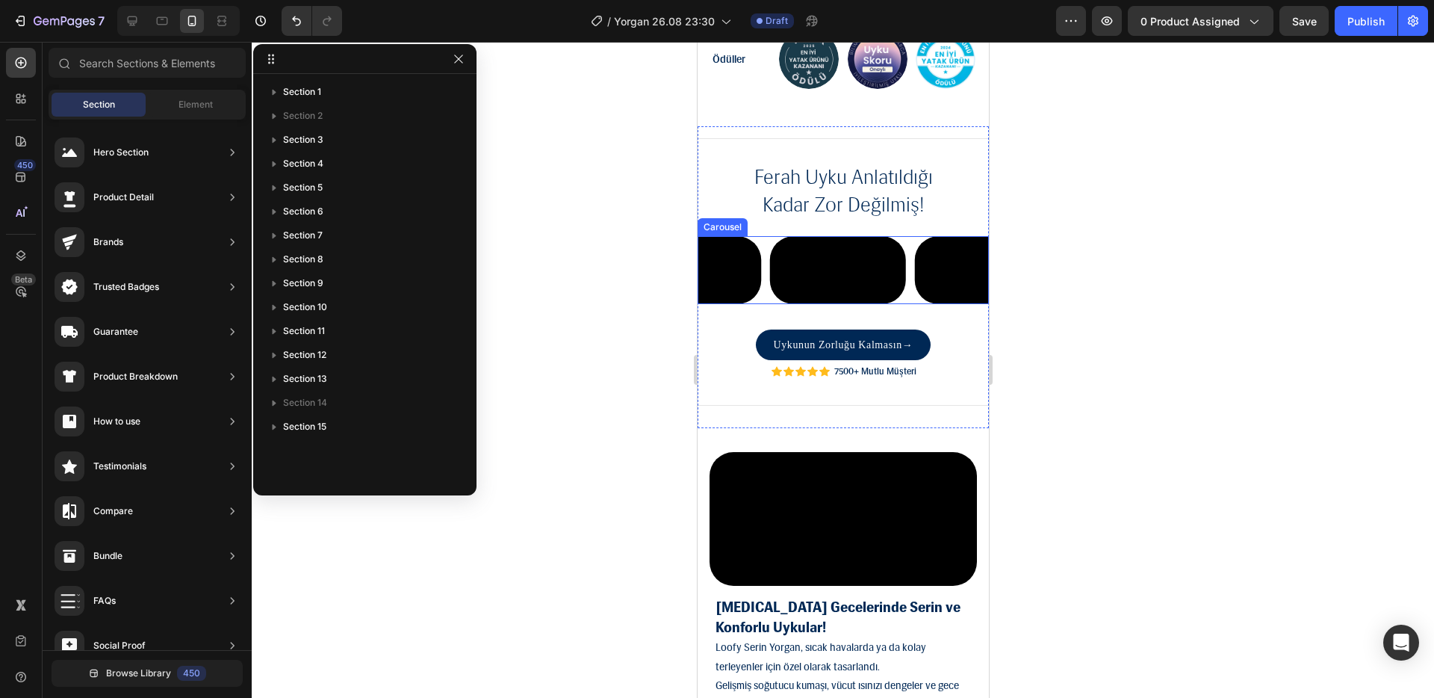
click at [908, 247] on div "Video Video Video Video Video" at bounding box center [842, 270] width 291 height 68
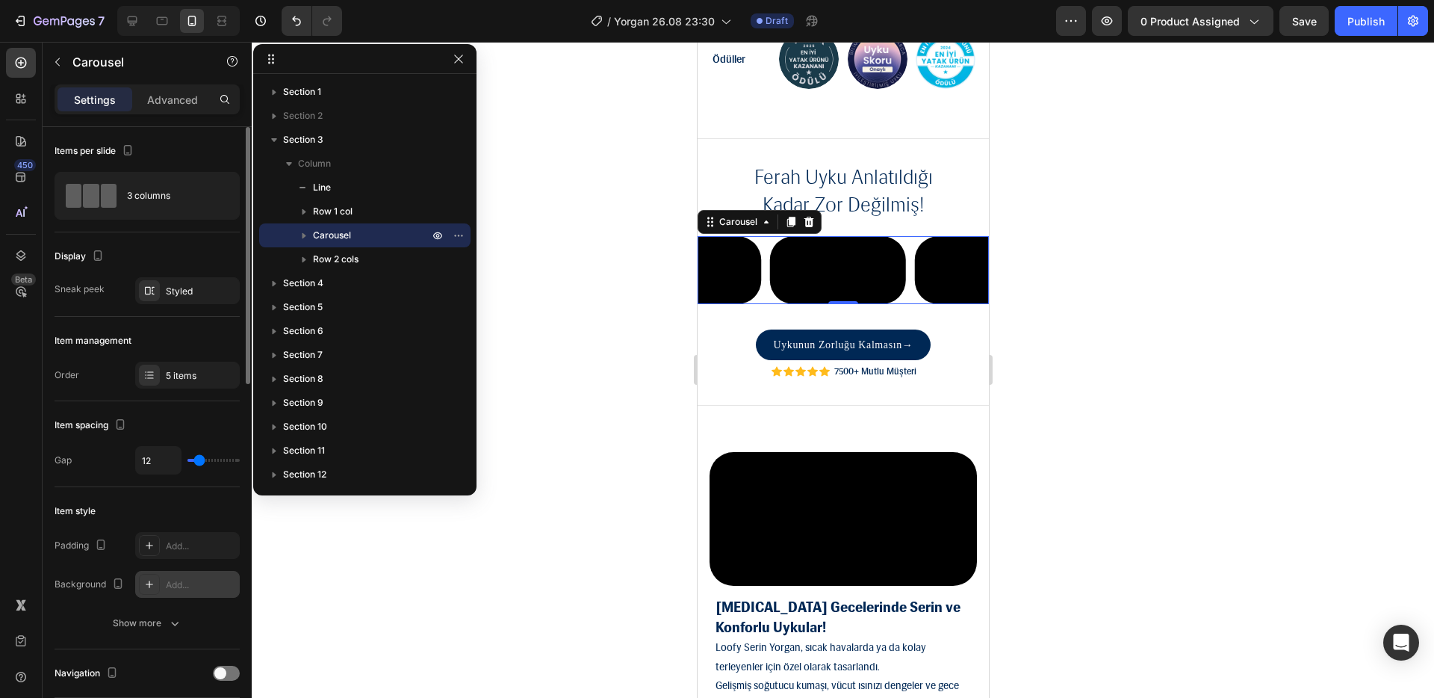
click at [158, 578] on div at bounding box center [149, 584] width 21 height 21
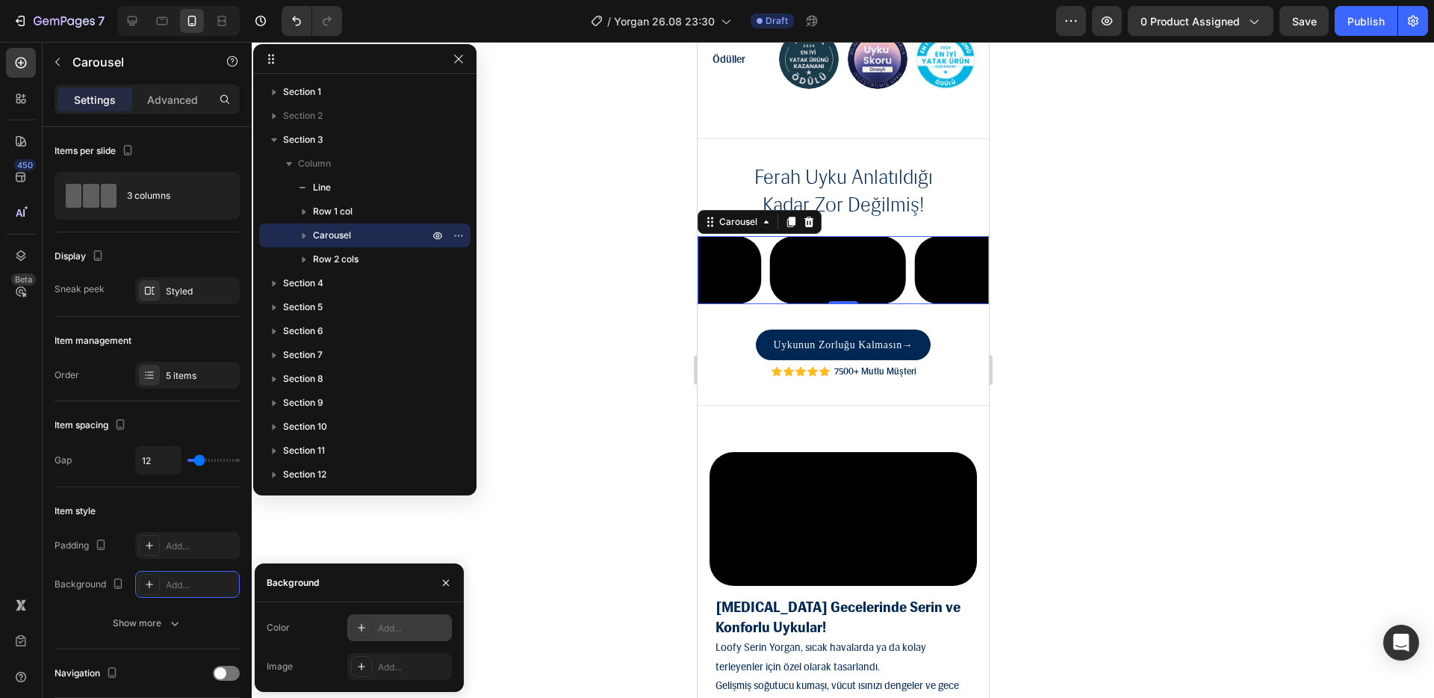
click at [353, 619] on div at bounding box center [361, 627] width 21 height 21
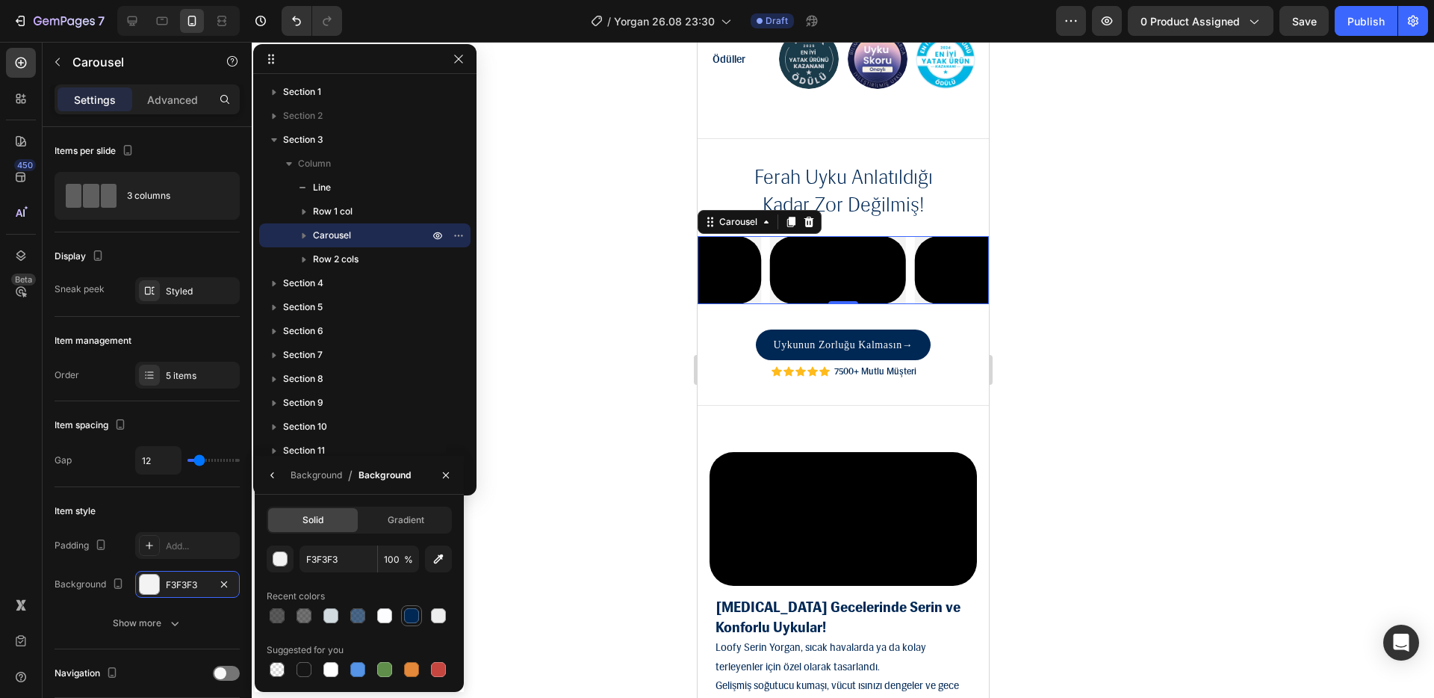
click at [419, 612] on div at bounding box center [412, 616] width 18 height 18
type input "002855"
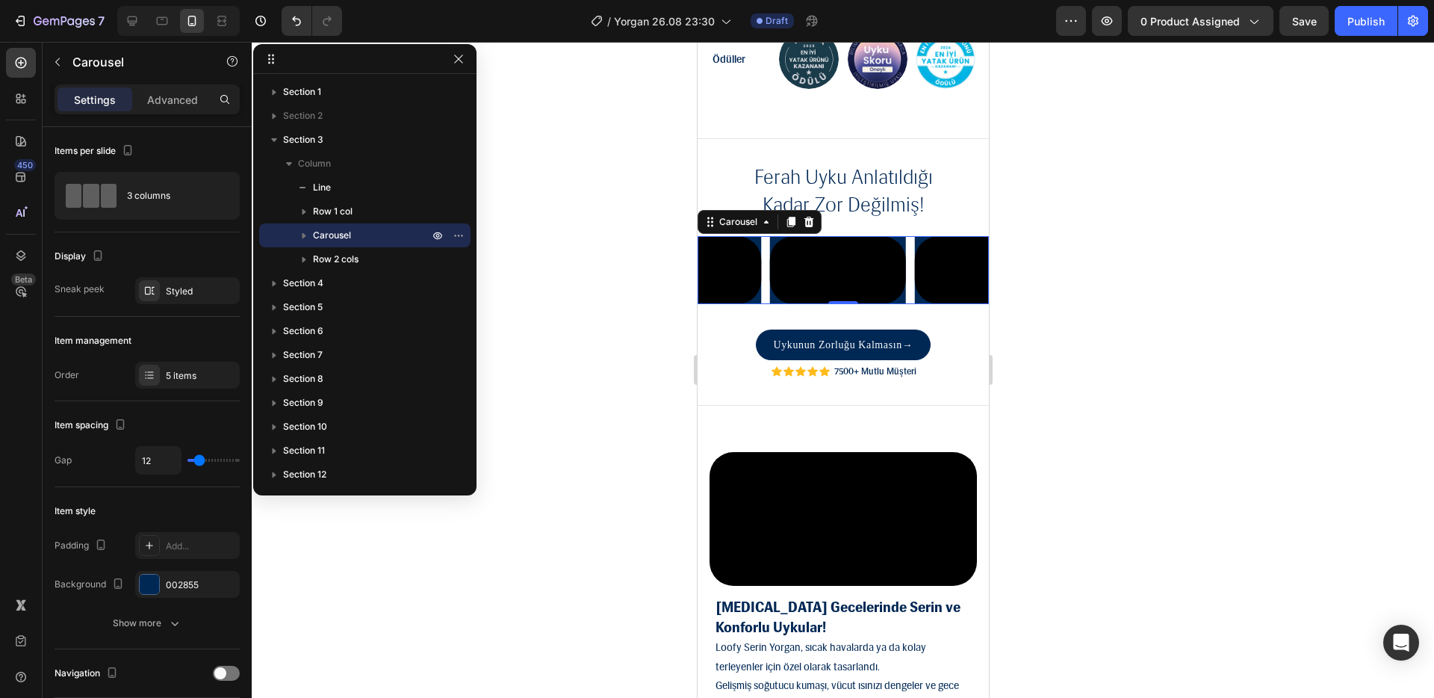
click at [766, 304] on div "Video Video Video Video Video" at bounding box center [842, 270] width 291 height 68
click at [301, 16] on icon "Undo/Redo" at bounding box center [296, 20] width 15 height 15
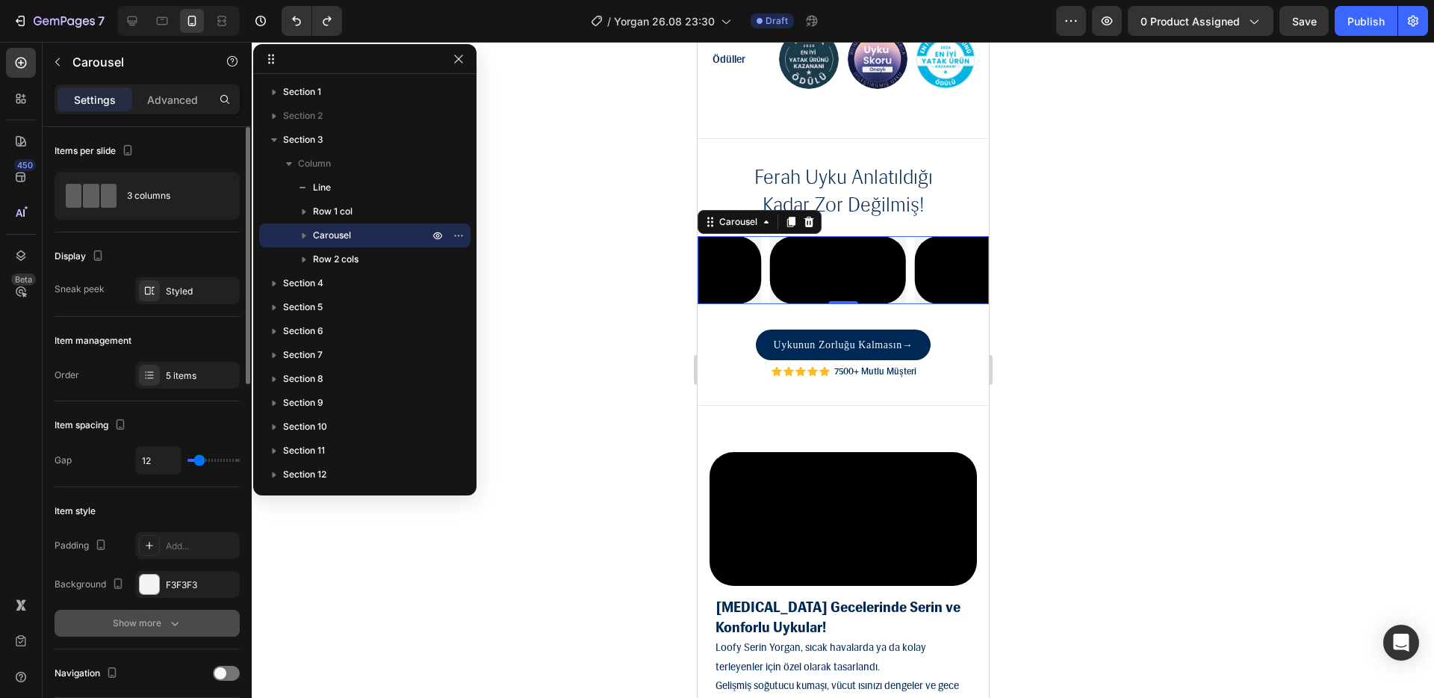
click at [149, 622] on div "Show more" at bounding box center [147, 623] width 69 height 15
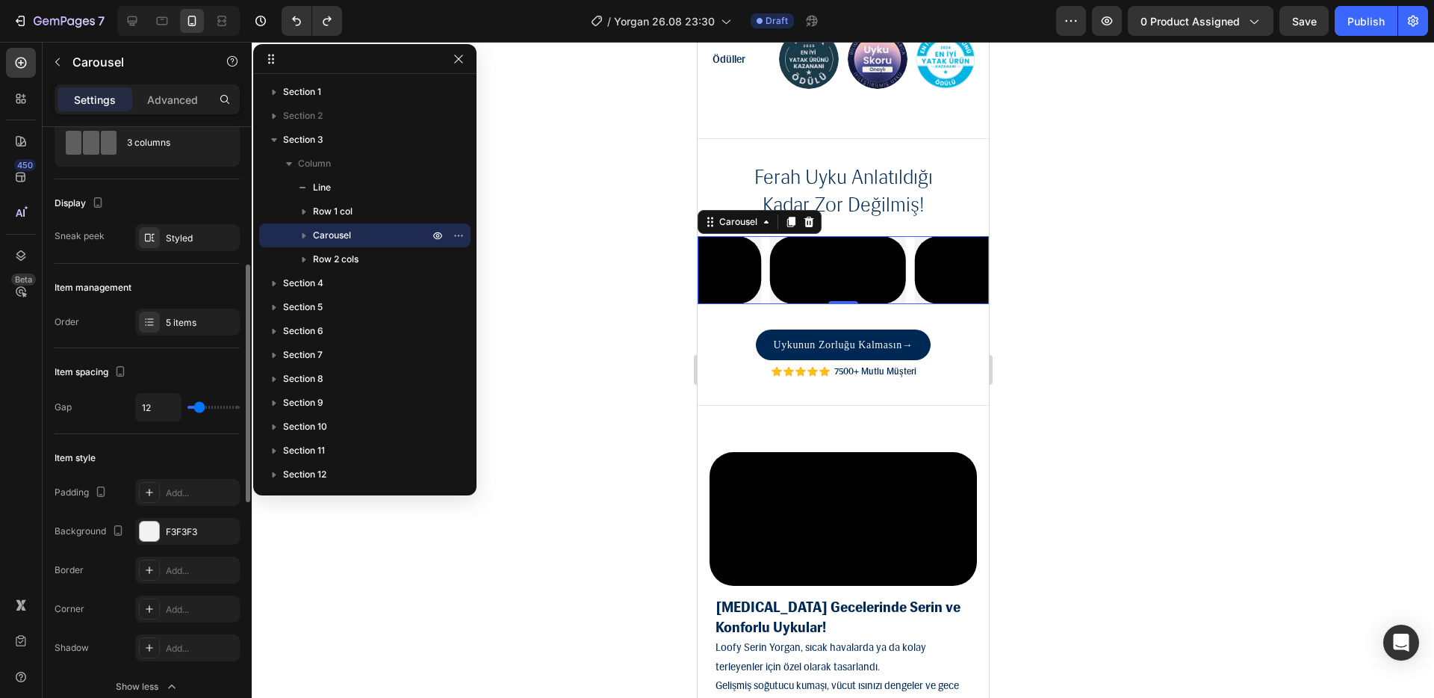
scroll to position [137, 0]
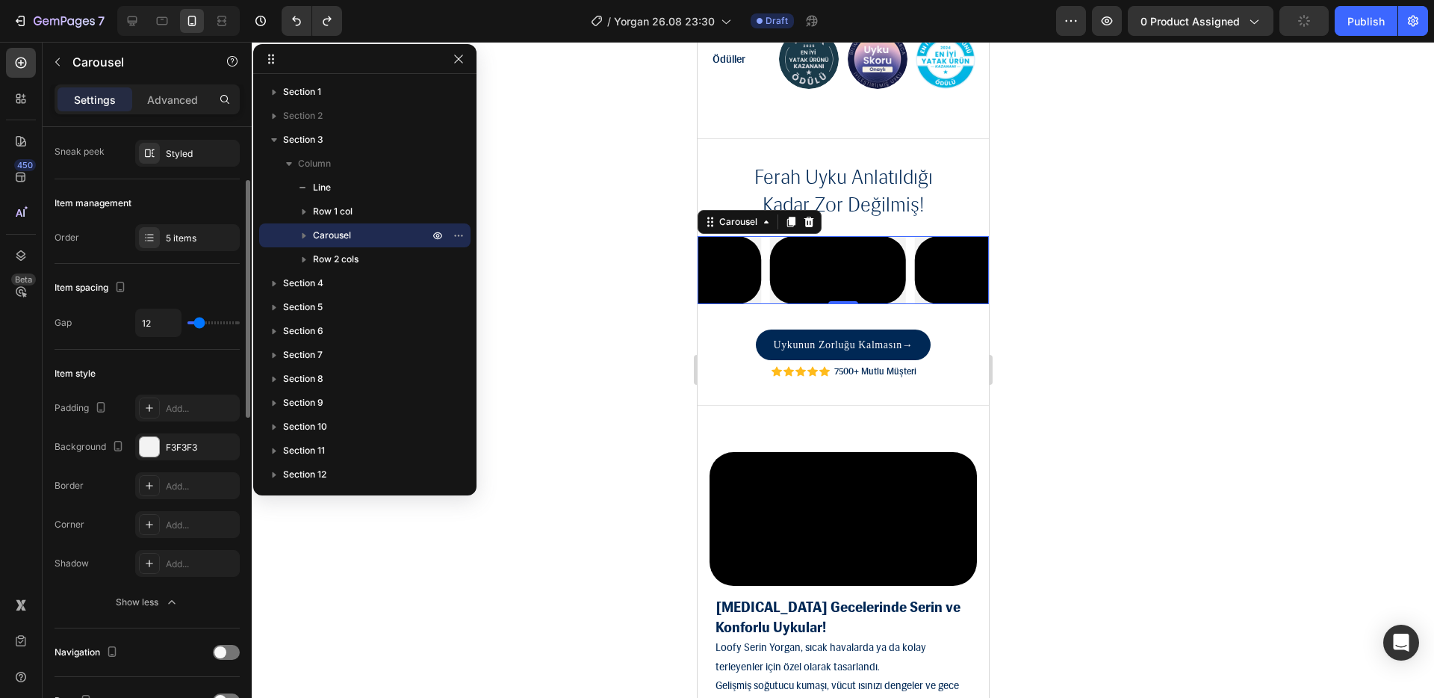
type input "0"
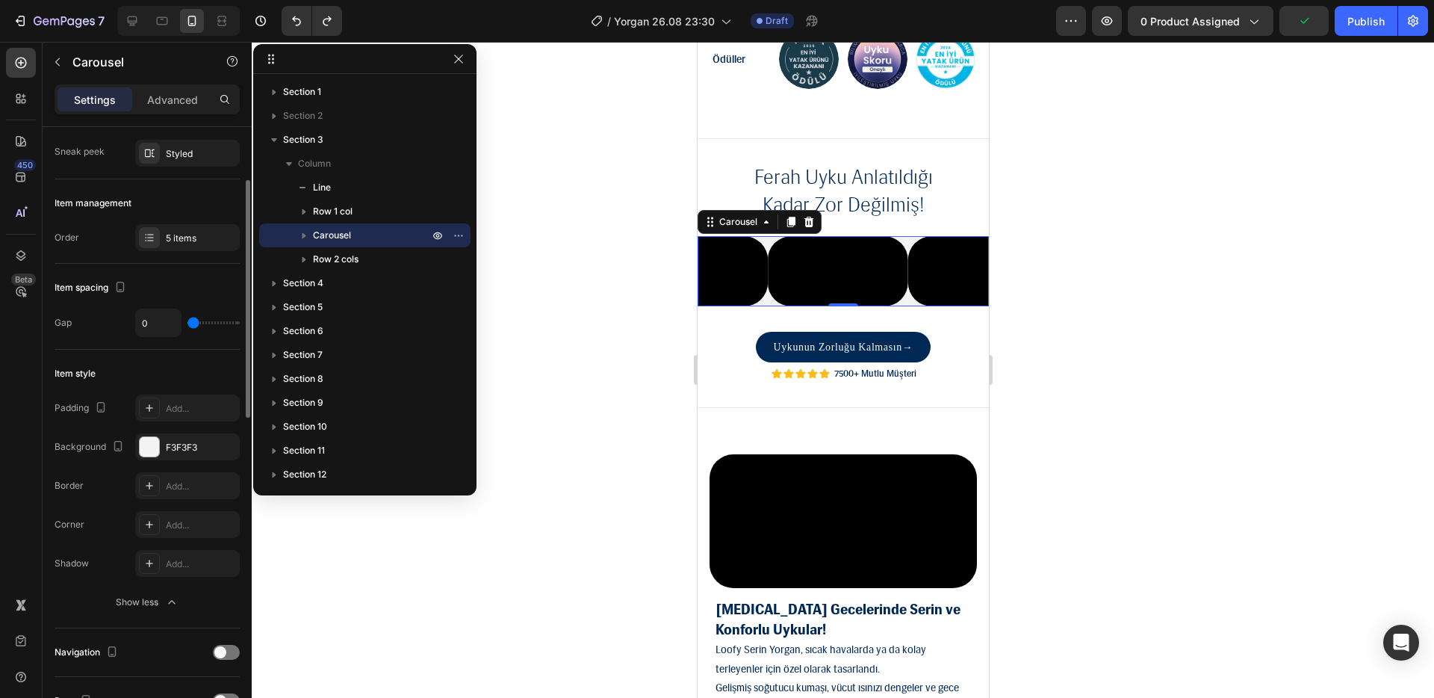
drag, startPoint x: 201, startPoint y: 325, endPoint x: 149, endPoint y: 323, distance: 51.6
type input "0"
click at [188, 323] on input "range" at bounding box center [214, 322] width 52 height 3
click at [294, 18] on icon "Undo/Redo" at bounding box center [296, 21] width 9 height 10
type input "12"
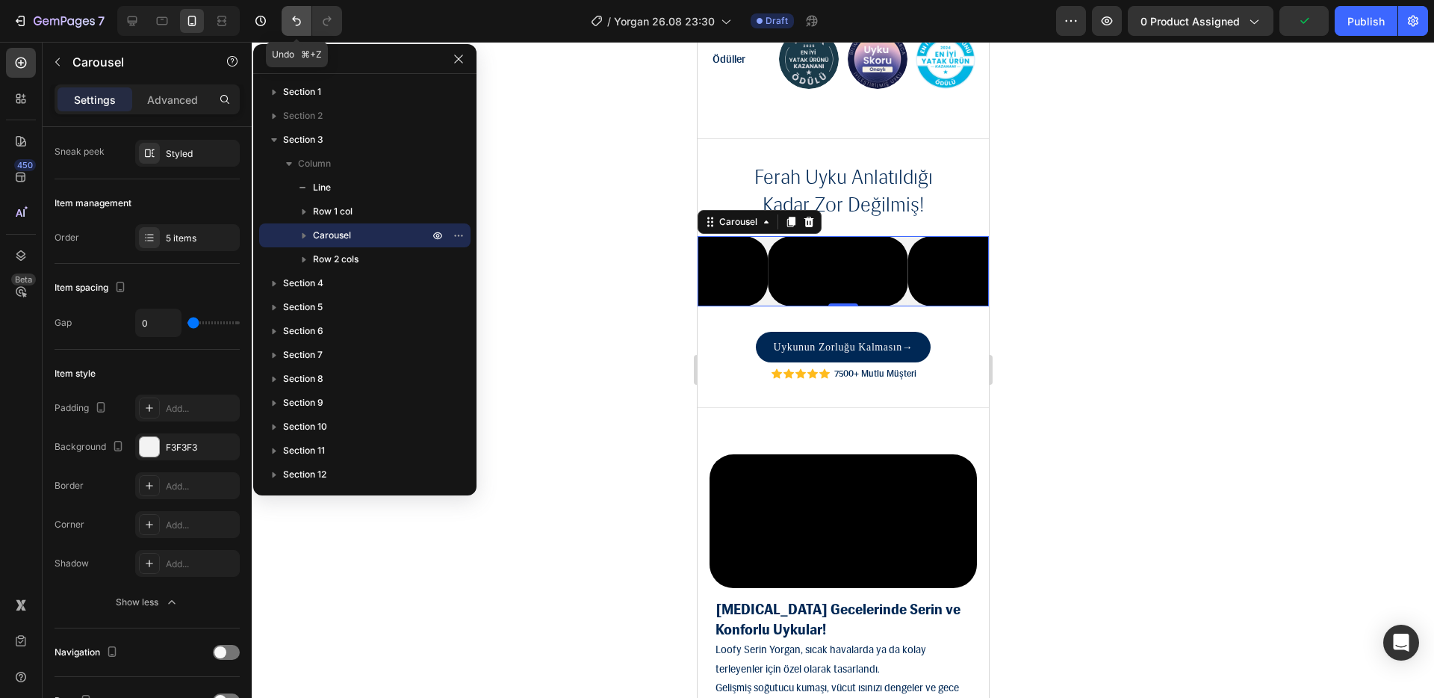
type input "12"
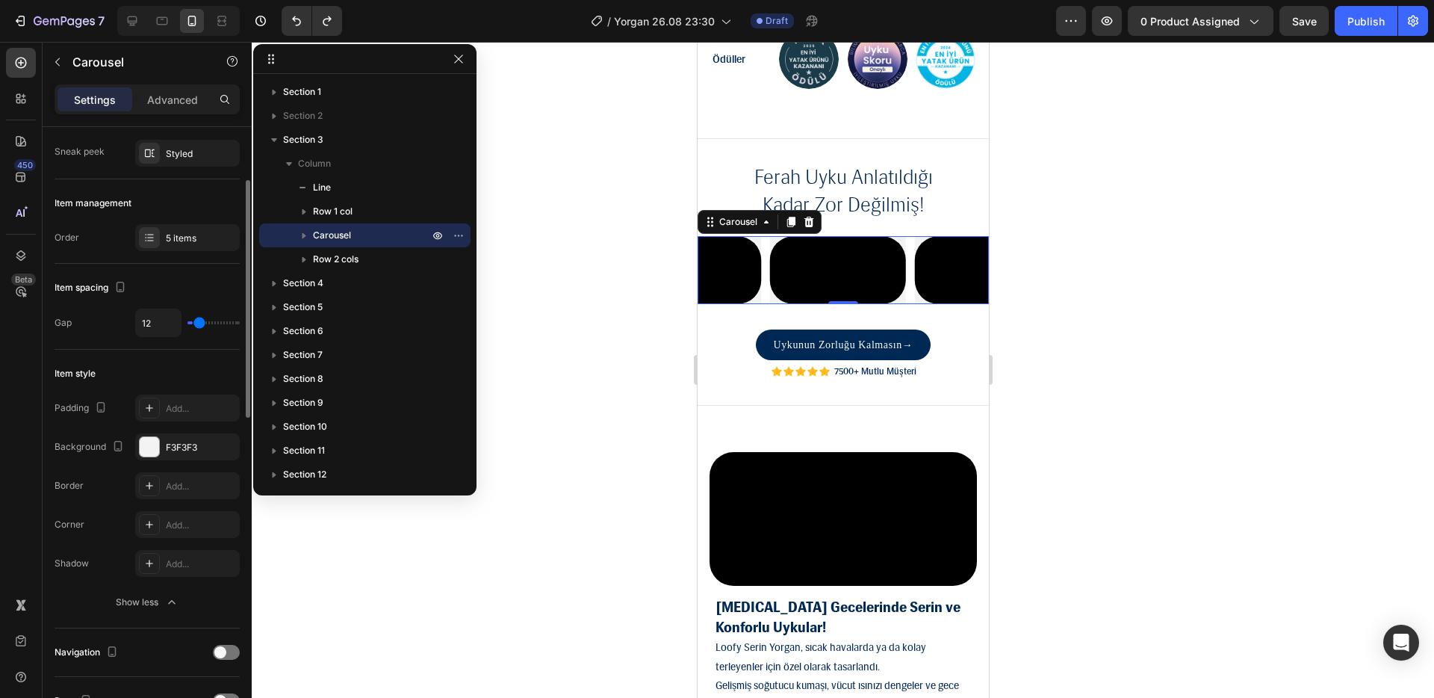
type input "0"
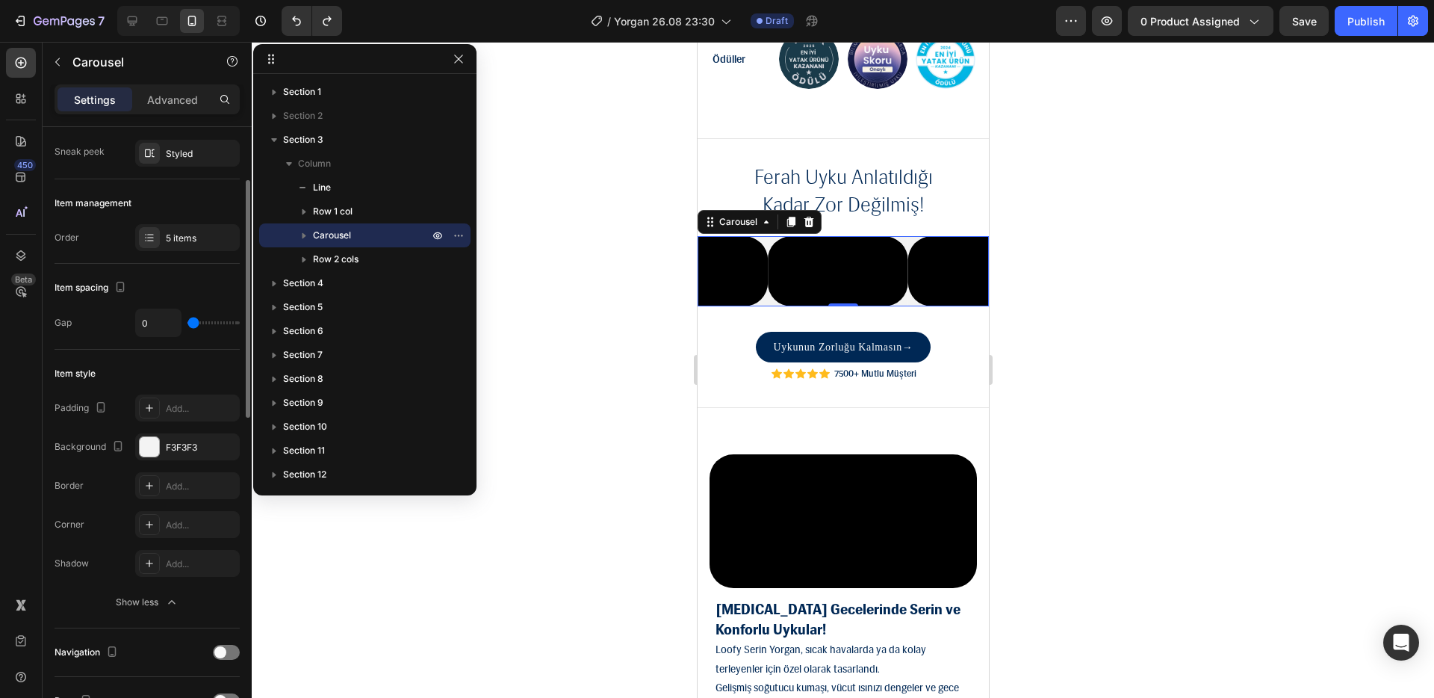
type input "1"
type input "4"
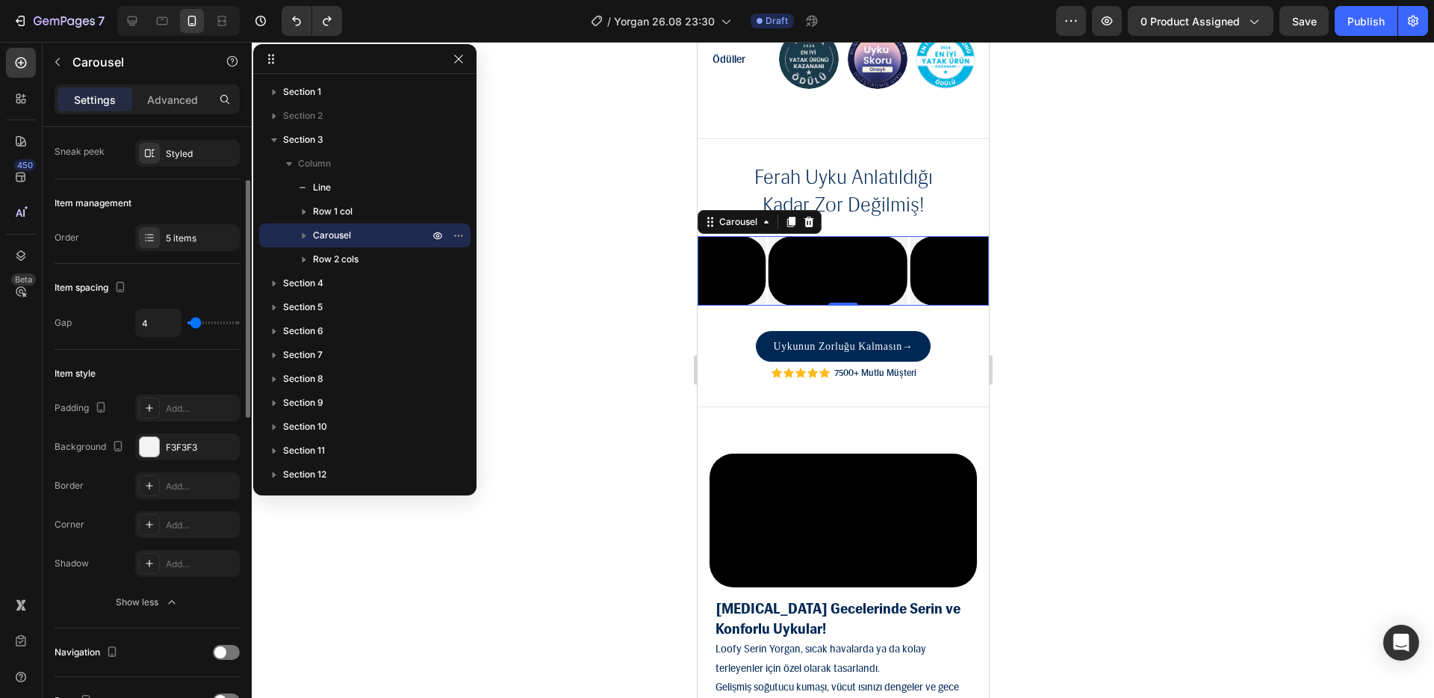
type input "5"
type input "7"
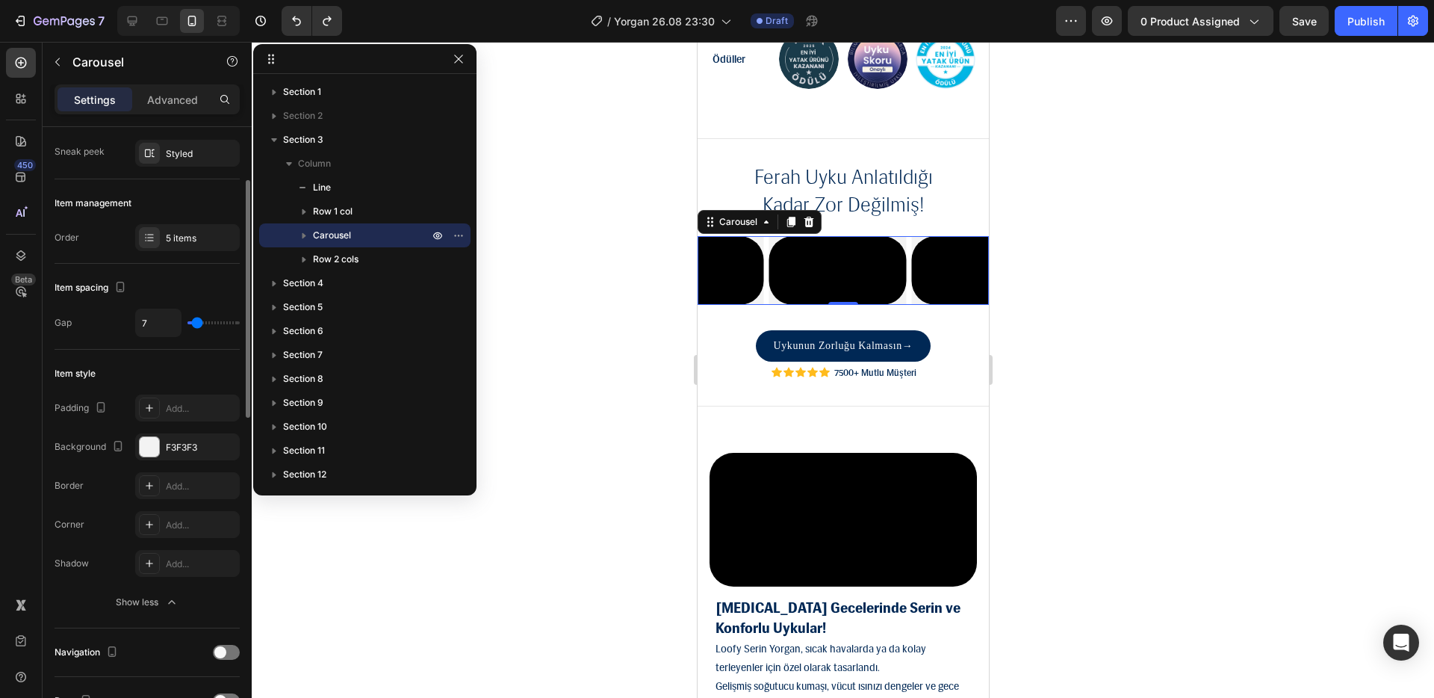
type input "8"
type input "9"
type input "10"
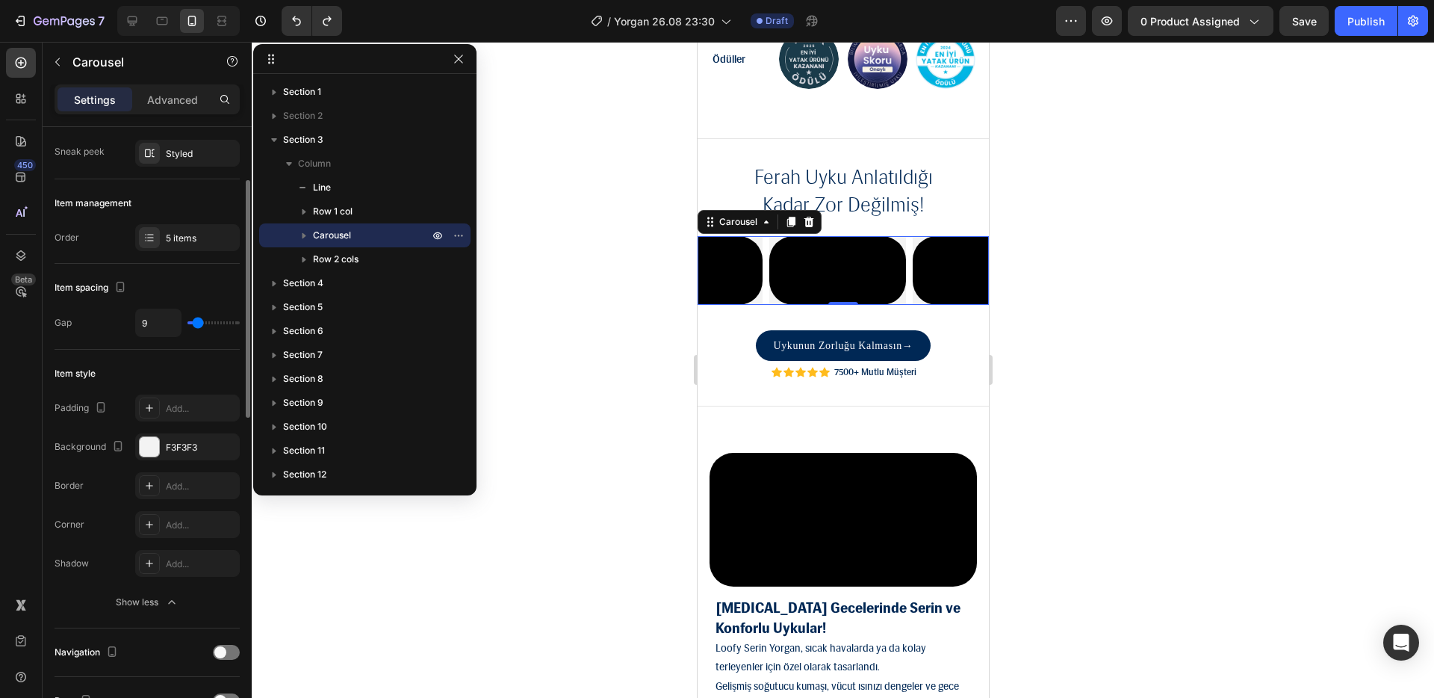
type input "10"
type input "9"
type input "5"
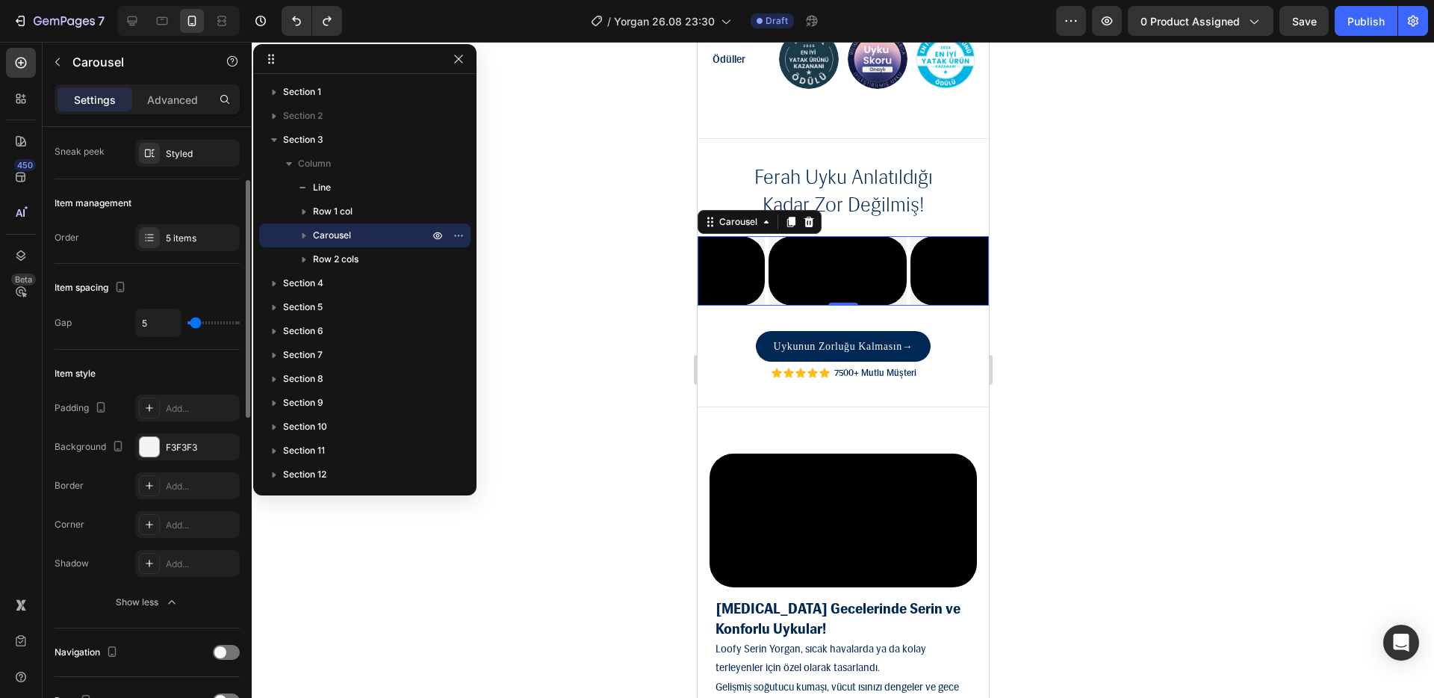
type input "10"
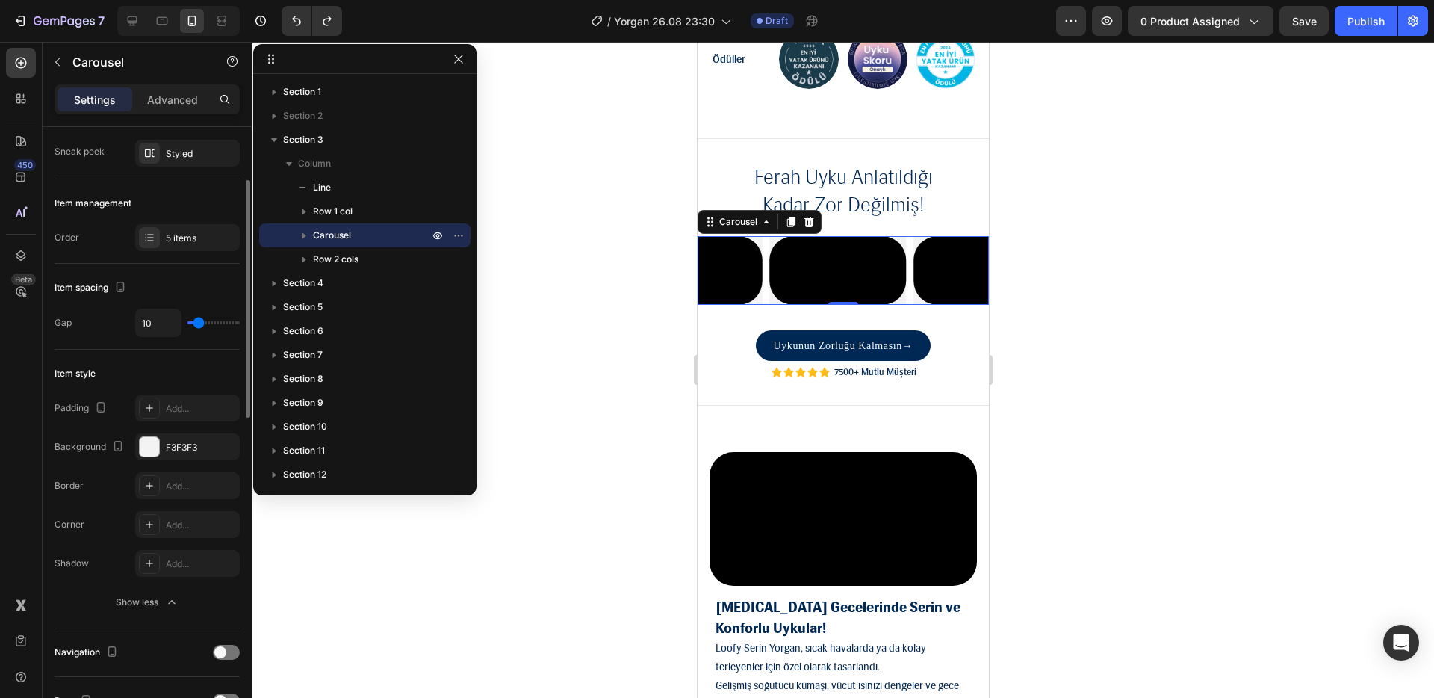
type input "11"
type input "12"
click at [199, 322] on input "range" at bounding box center [214, 322] width 52 height 3
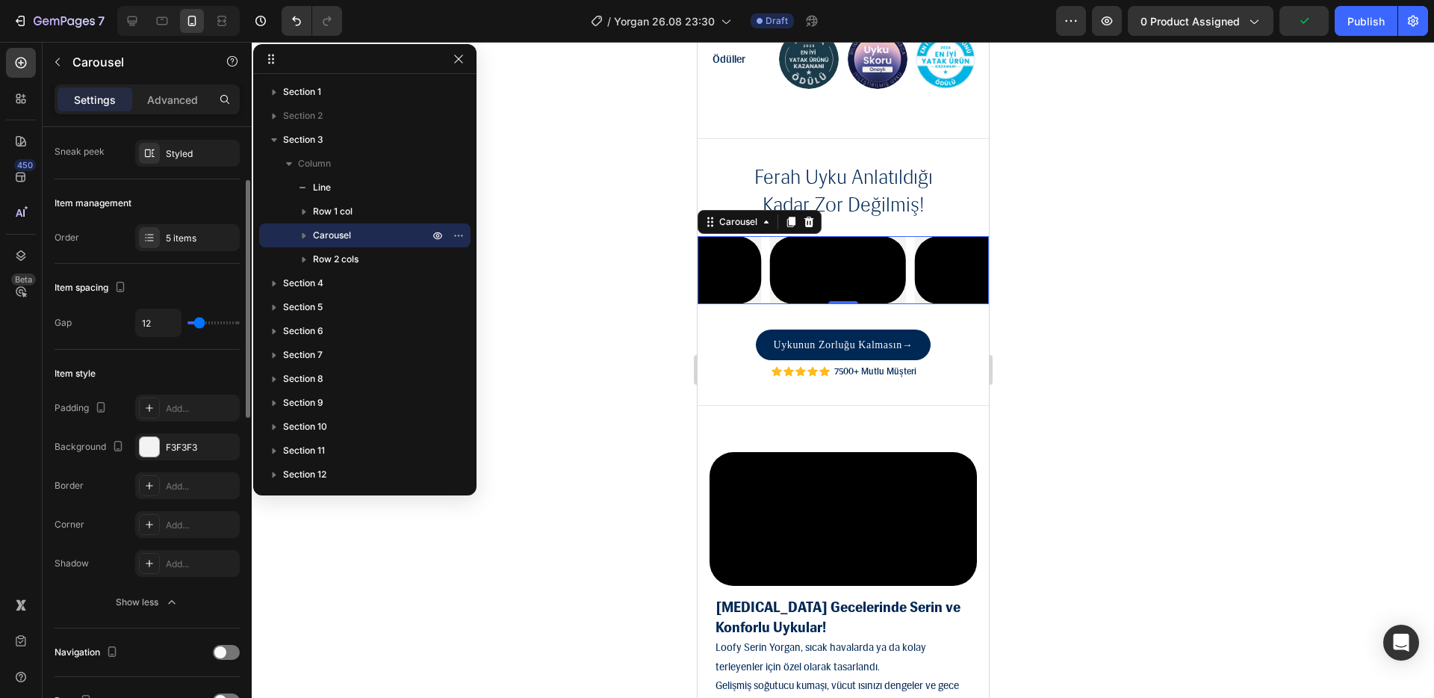
click at [203, 296] on div "Item spacing" at bounding box center [147, 288] width 185 height 24
click at [170, 565] on div "Add..." at bounding box center [201, 563] width 70 height 13
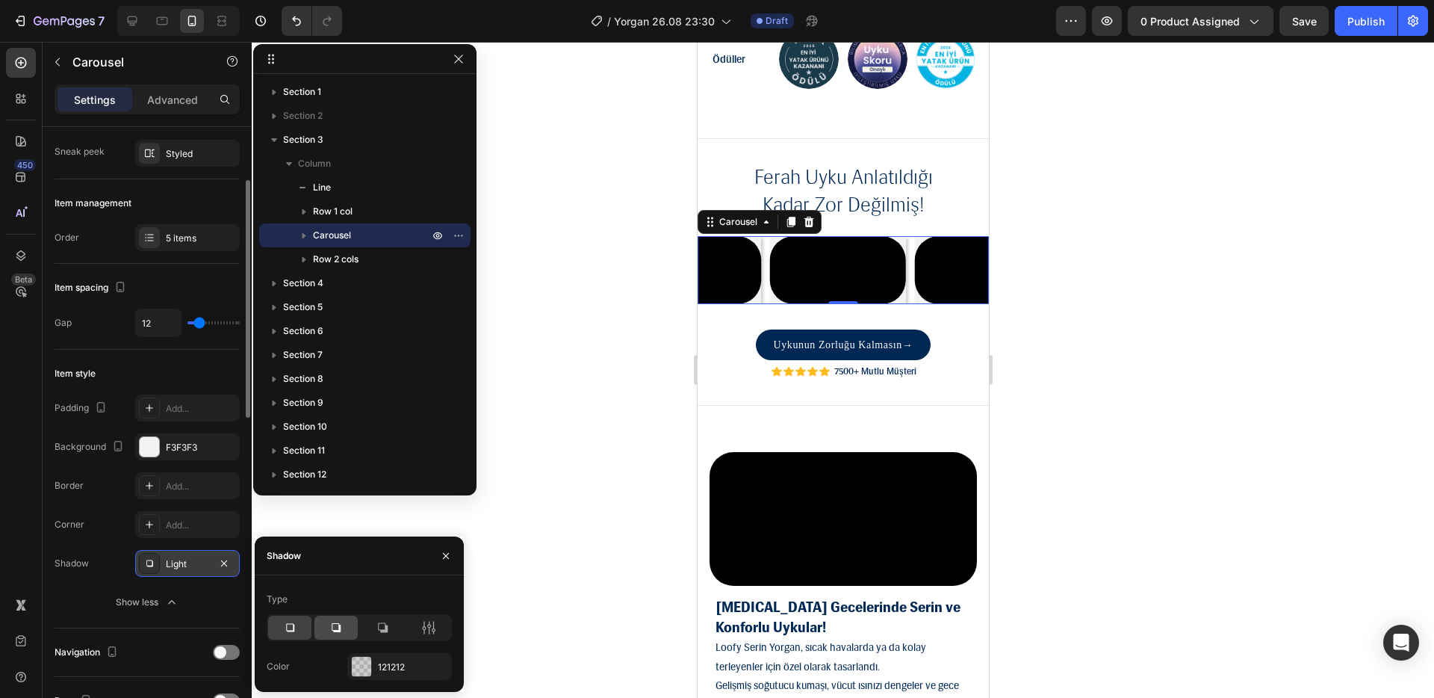
click at [346, 628] on div at bounding box center [335, 628] width 43 height 24
click at [223, 563] on icon "button" at bounding box center [224, 563] width 12 height 12
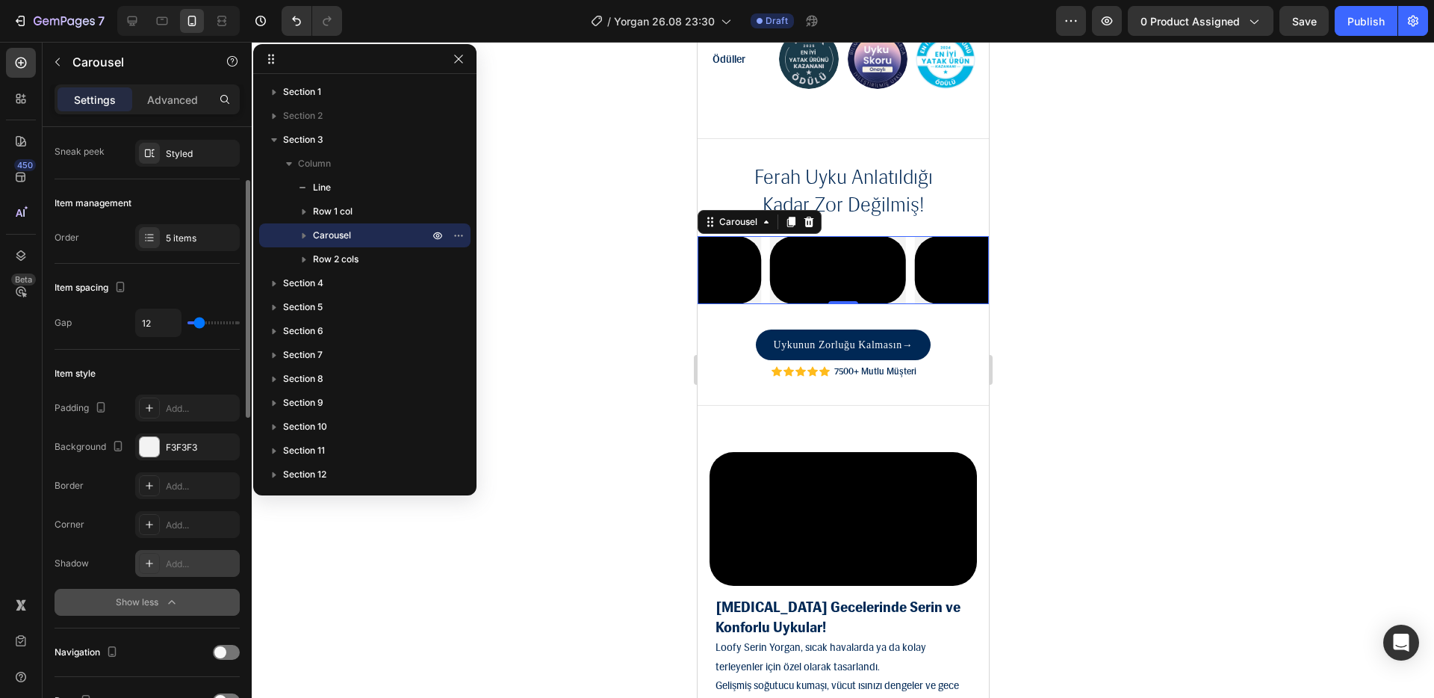
click at [173, 605] on icon "button" at bounding box center [171, 602] width 15 height 15
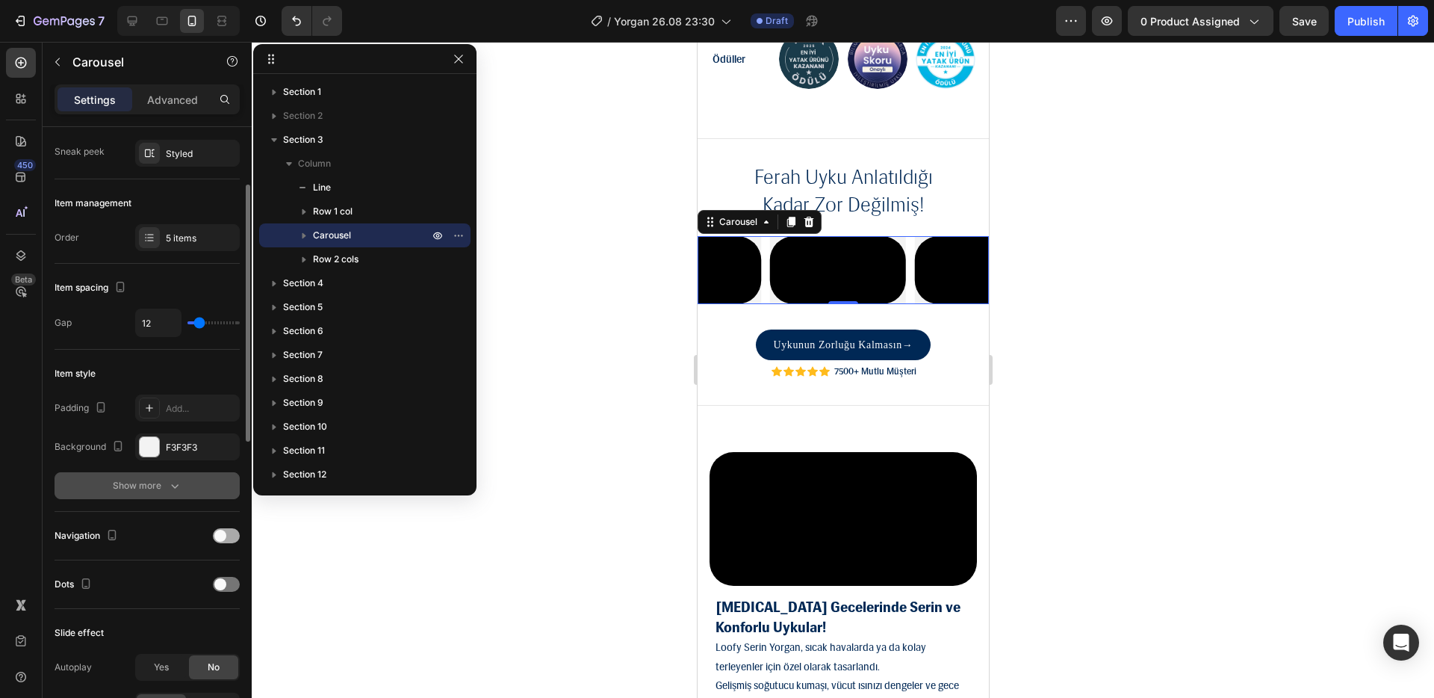
click at [225, 538] on span at bounding box center [220, 536] width 12 height 12
click at [228, 537] on span at bounding box center [232, 536] width 12 height 12
click at [228, 536] on div at bounding box center [226, 535] width 27 height 15
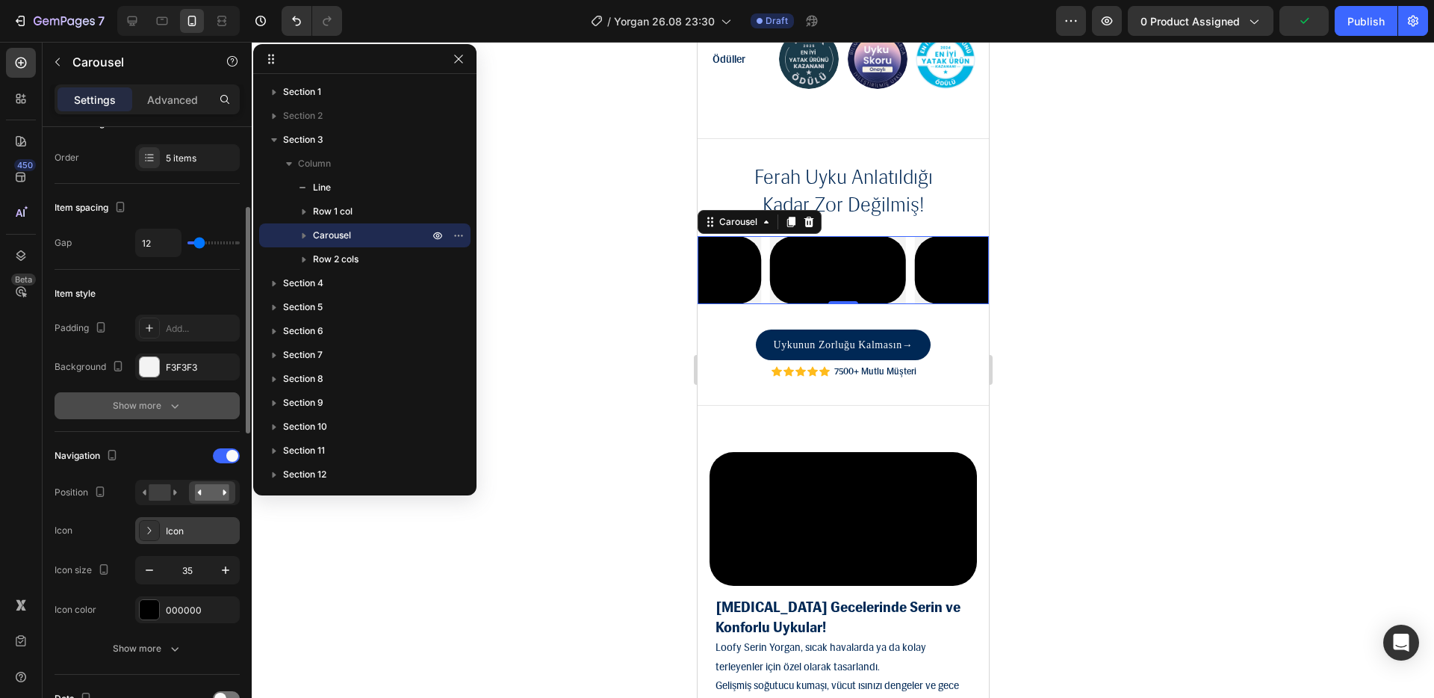
click at [211, 530] on div "Icon" at bounding box center [201, 530] width 70 height 13
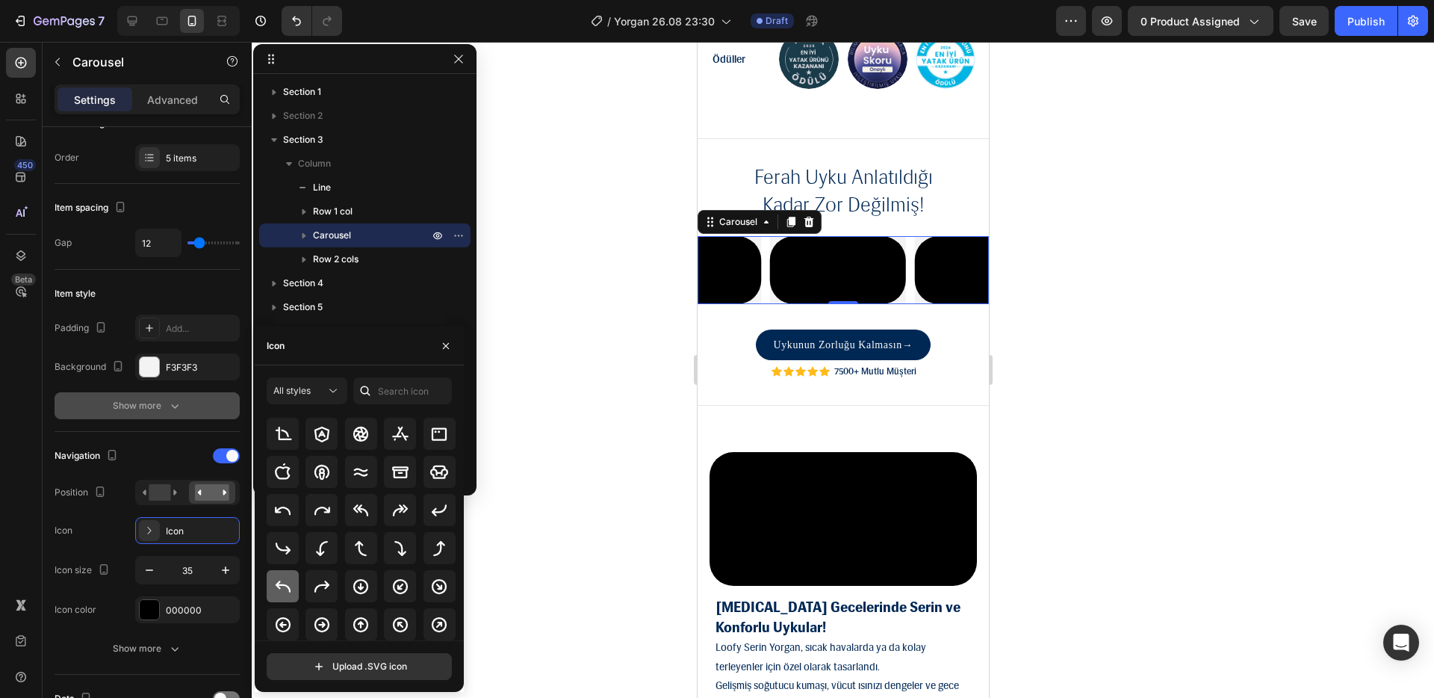
scroll to position [314, 0]
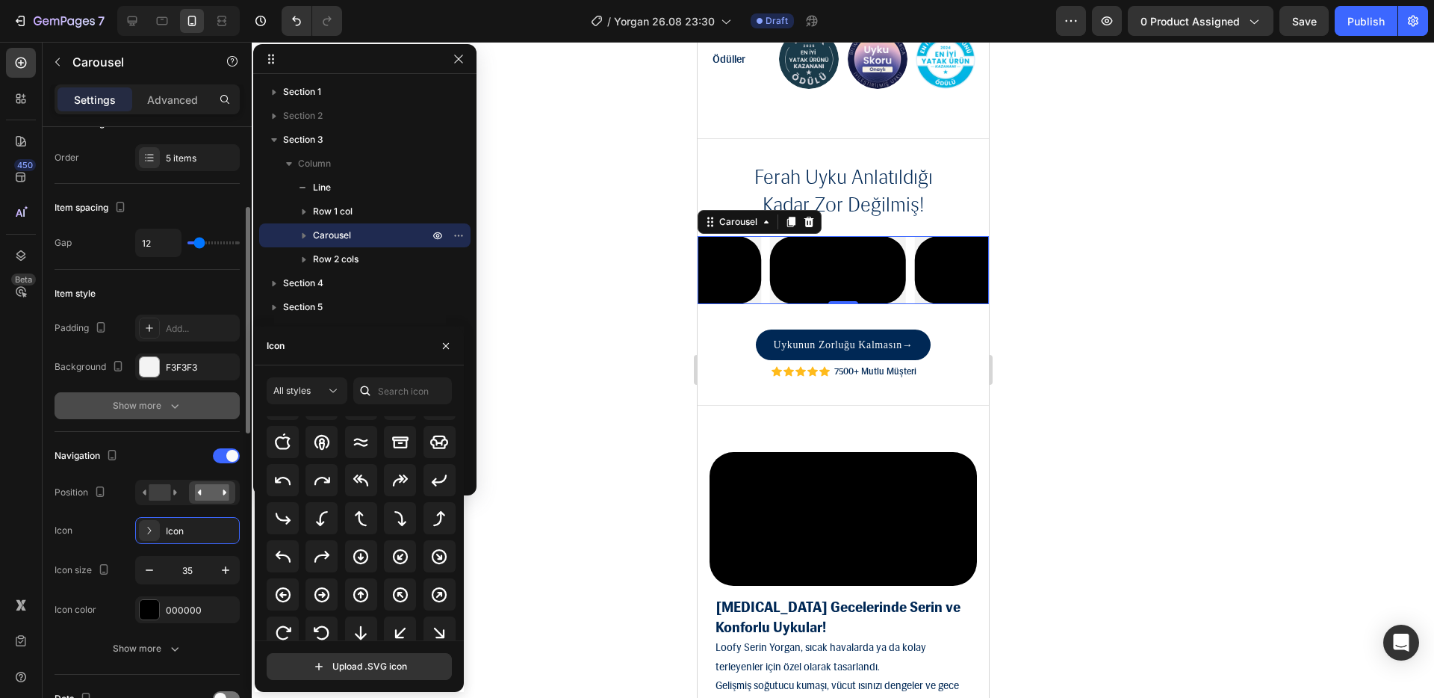
click at [157, 466] on div "Navigation" at bounding box center [147, 456] width 185 height 24
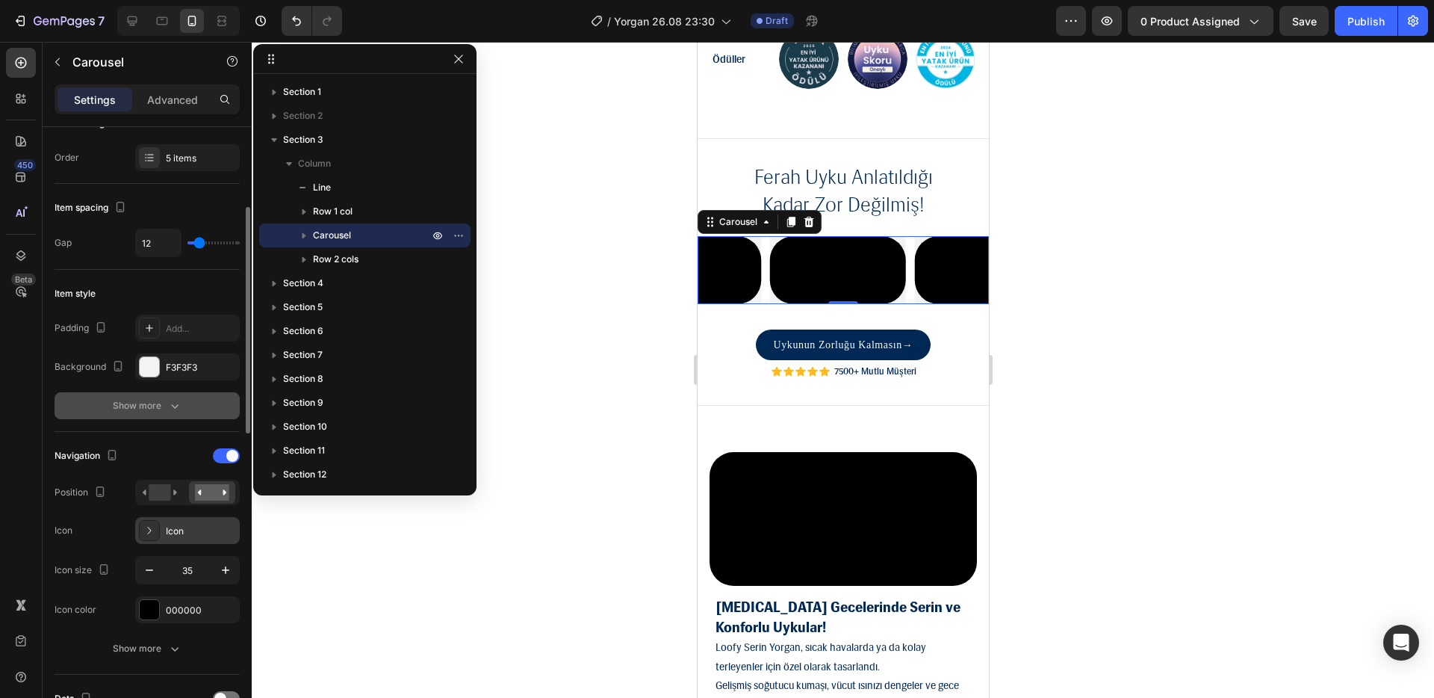
click at [225, 527] on div "Icon" at bounding box center [201, 530] width 70 height 13
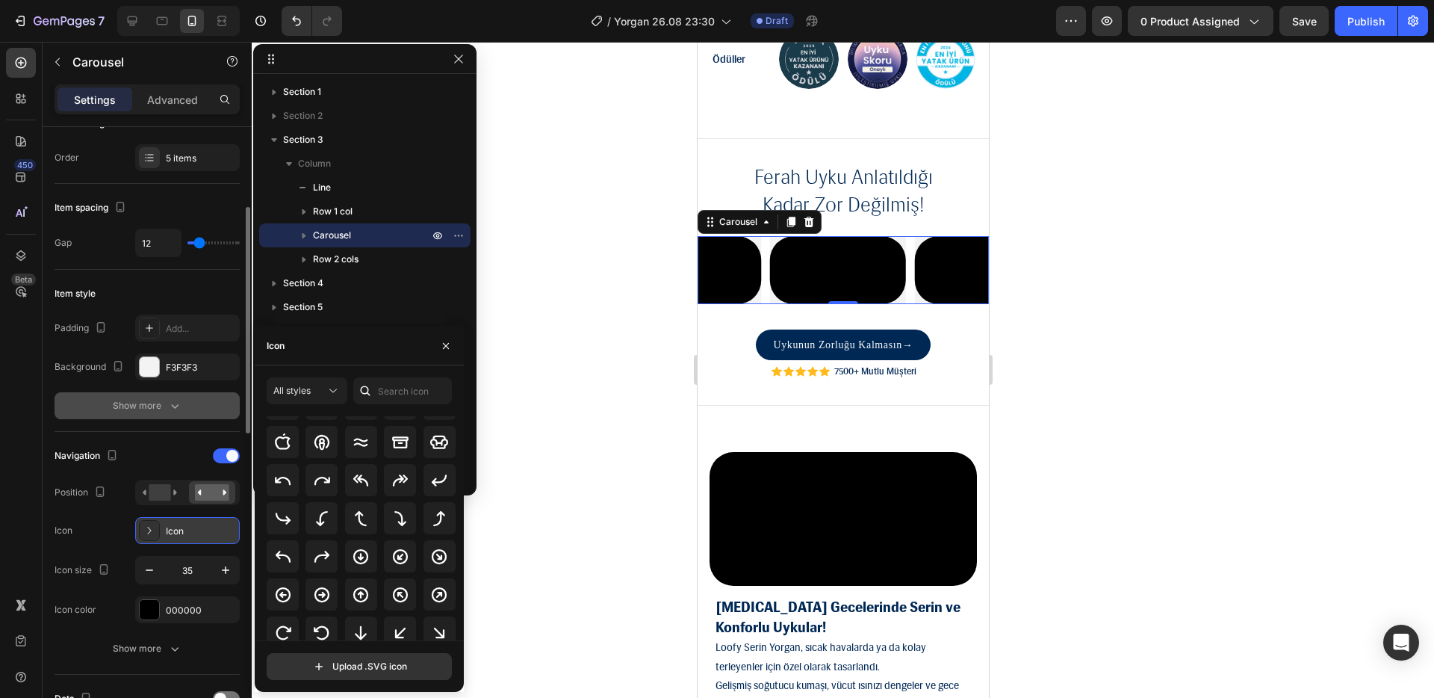
click at [227, 525] on div "Icon" at bounding box center [201, 530] width 70 height 13
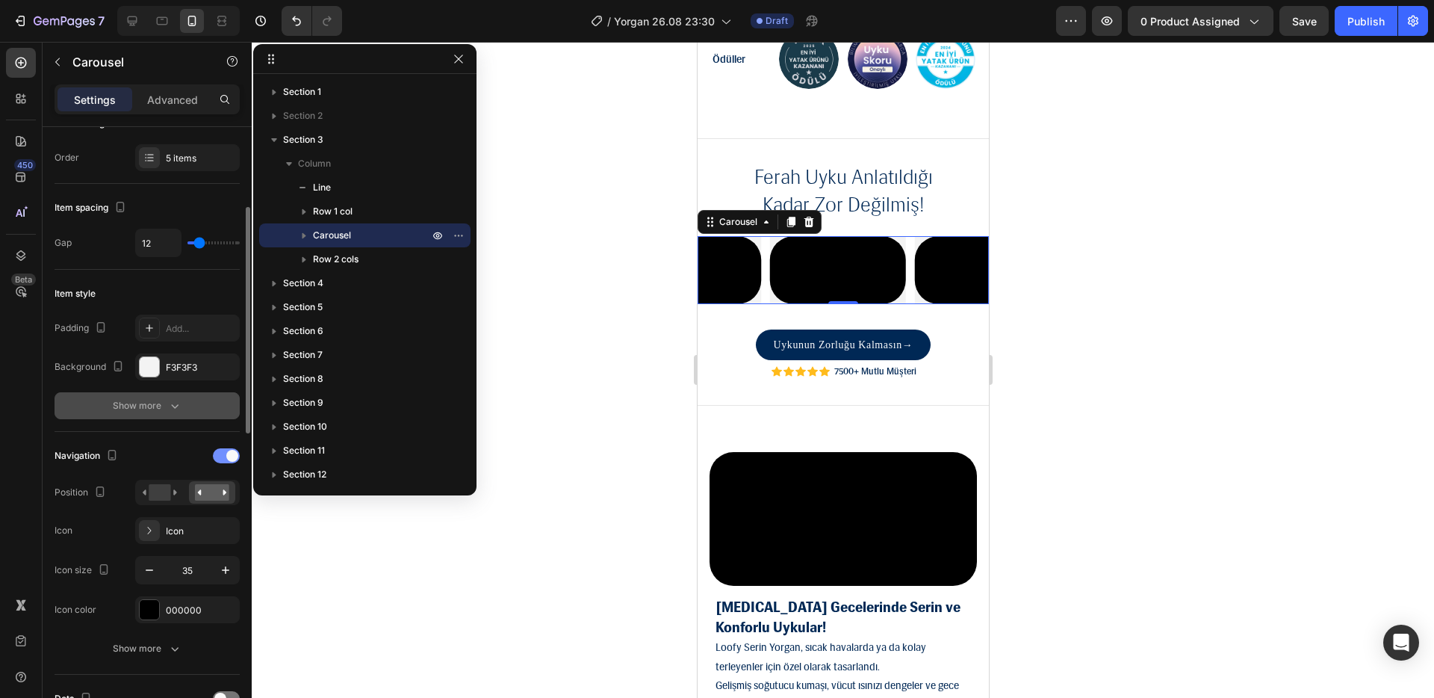
click at [232, 453] on span at bounding box center [232, 456] width 12 height 12
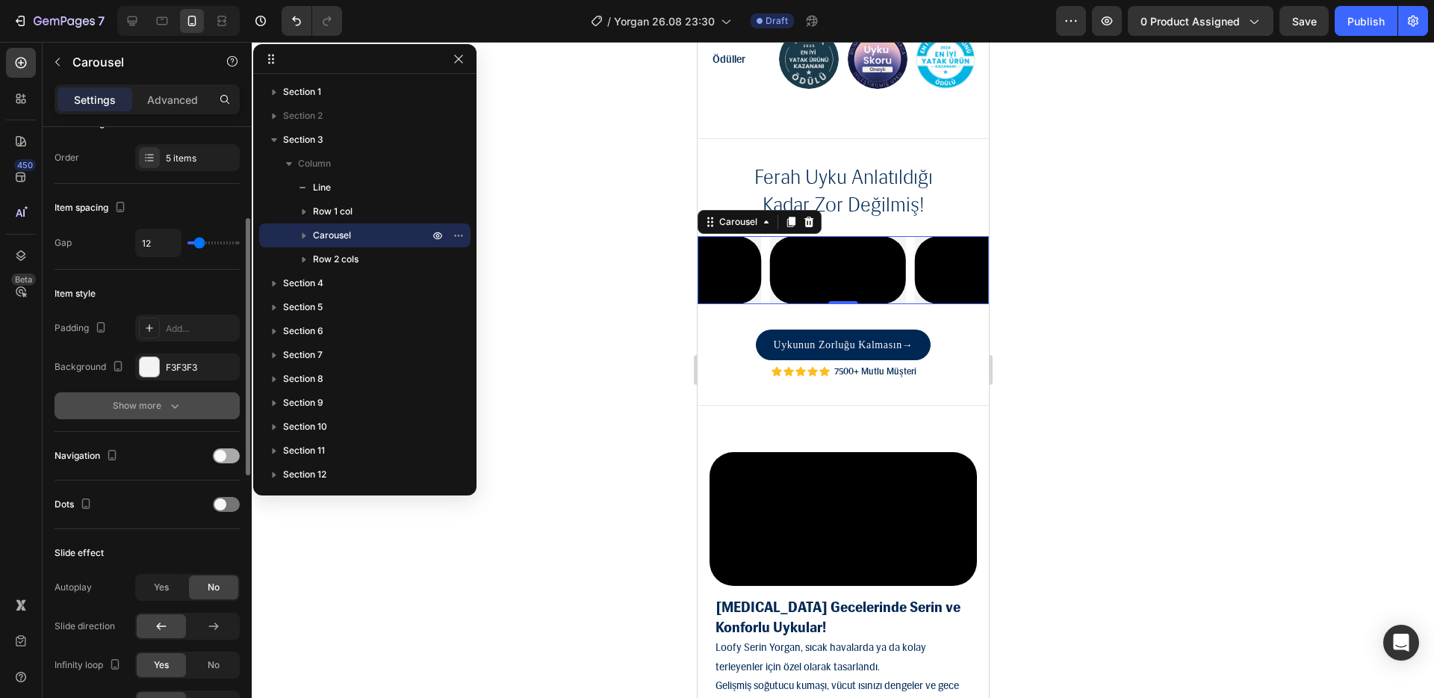
click at [230, 463] on div "Navigation" at bounding box center [147, 456] width 185 height 24
click at [224, 450] on div at bounding box center [226, 456] width 27 height 12
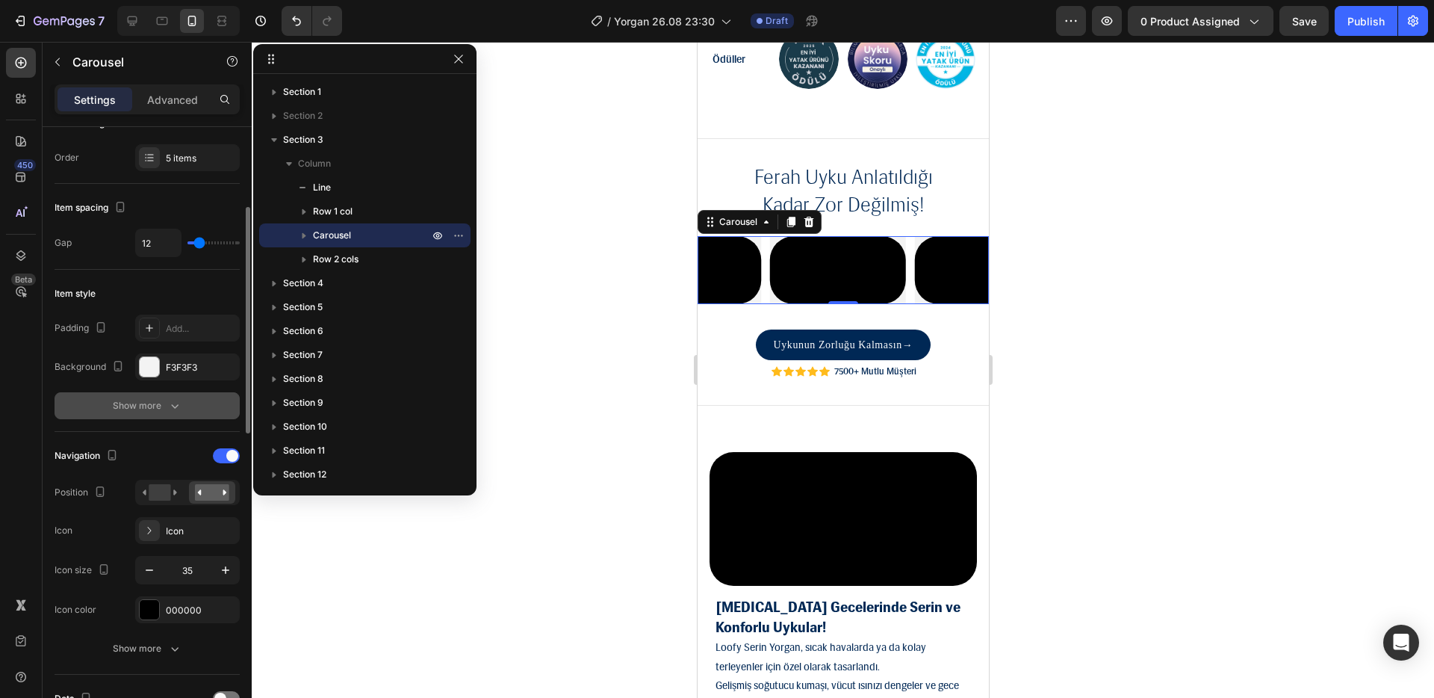
click at [223, 496] on rect at bounding box center [212, 492] width 34 height 16
click at [167, 497] on rect at bounding box center [160, 492] width 22 height 16
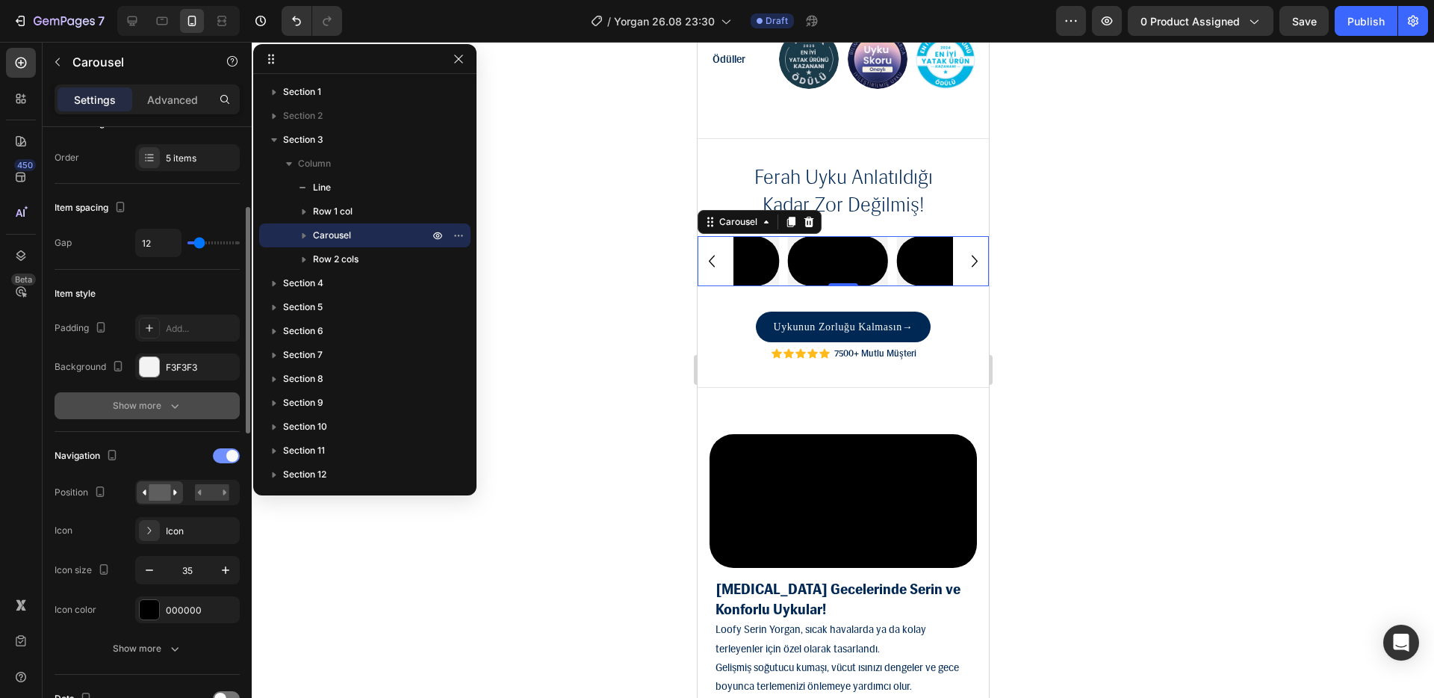
click at [227, 452] on span at bounding box center [232, 456] width 12 height 12
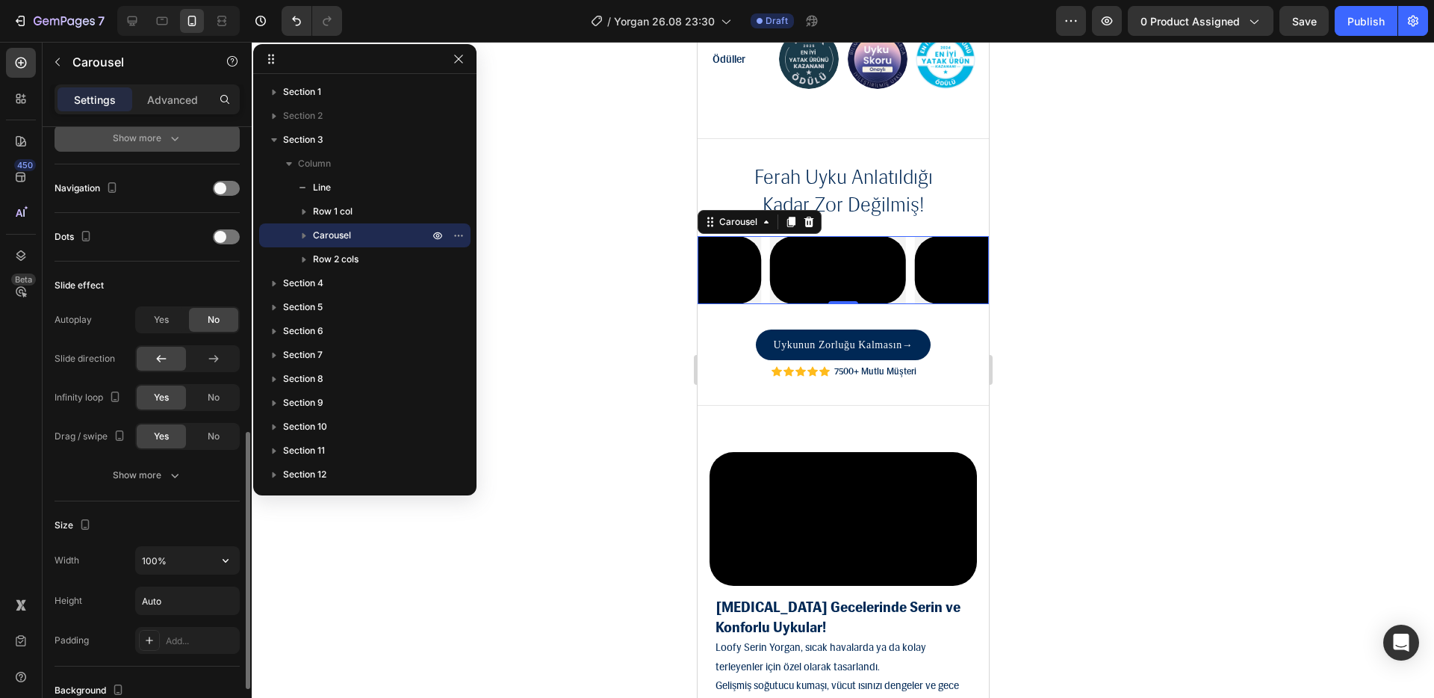
scroll to position [557, 0]
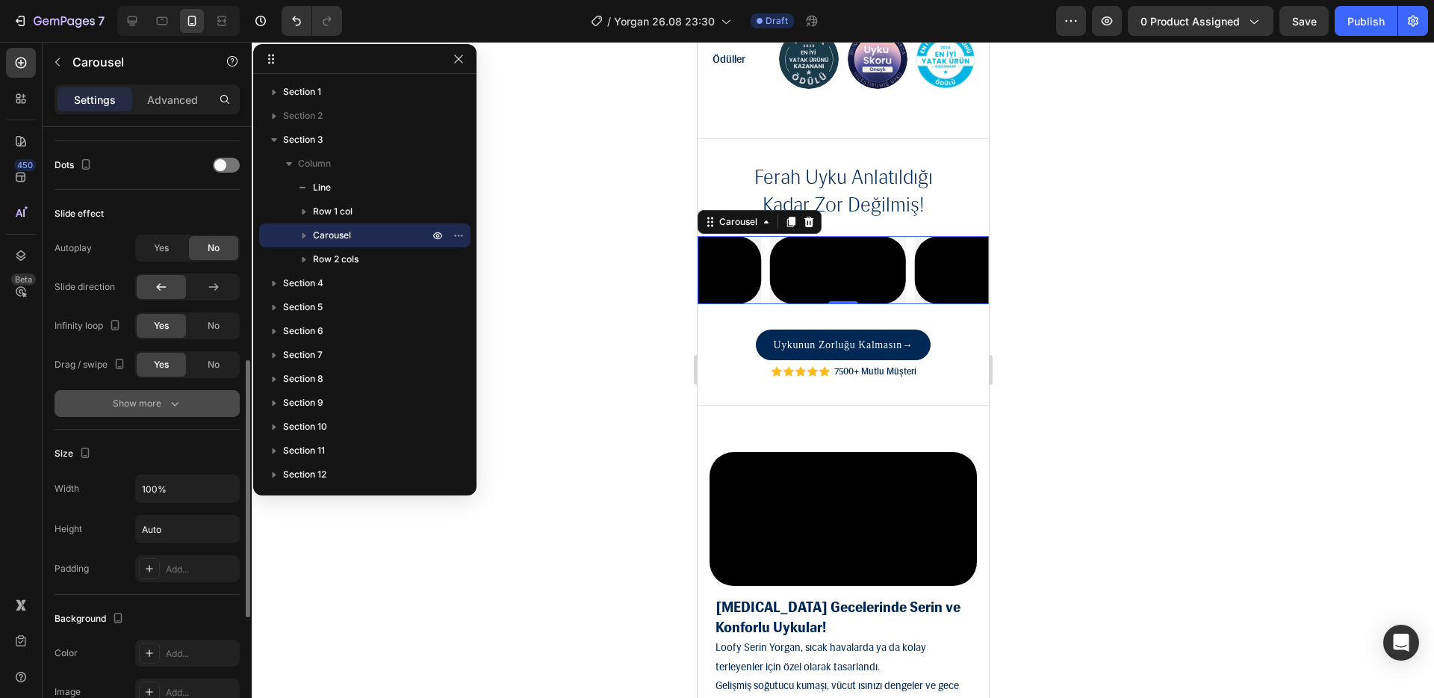
click at [196, 405] on button "Show more" at bounding box center [147, 403] width 185 height 27
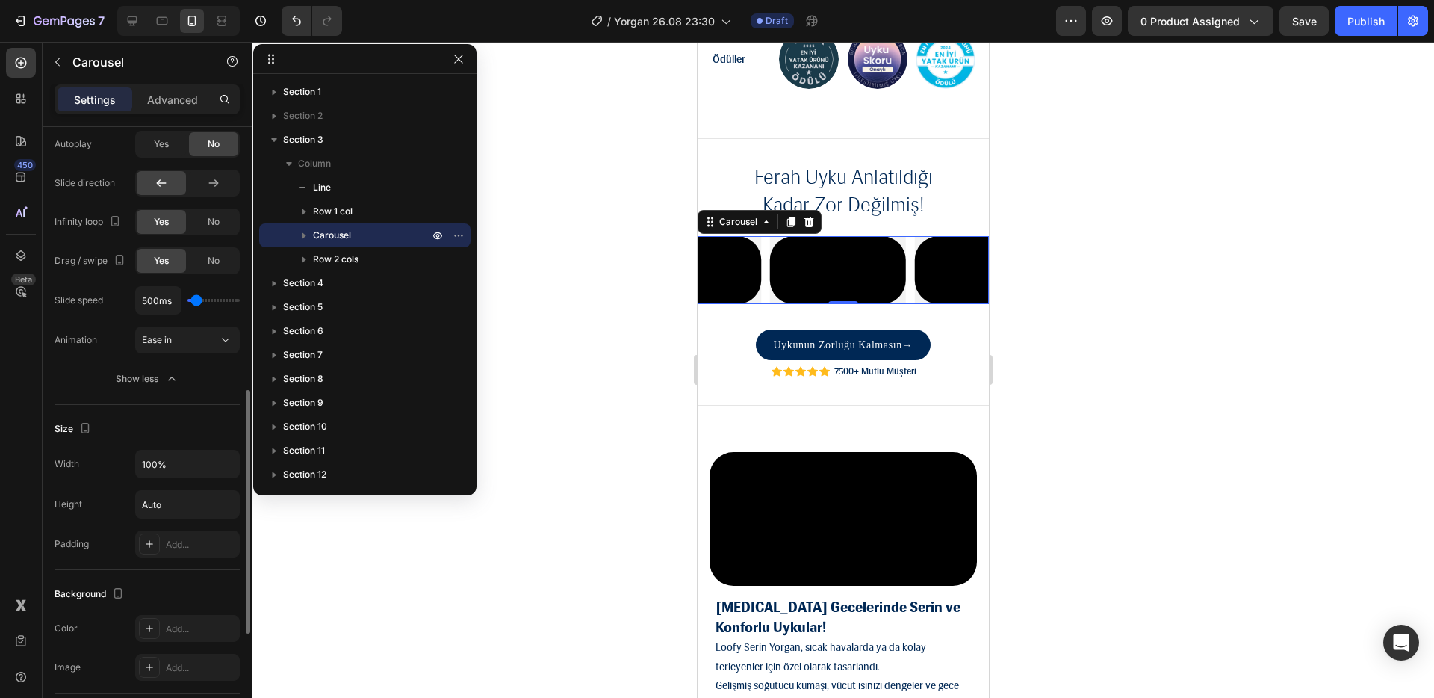
scroll to position [735, 0]
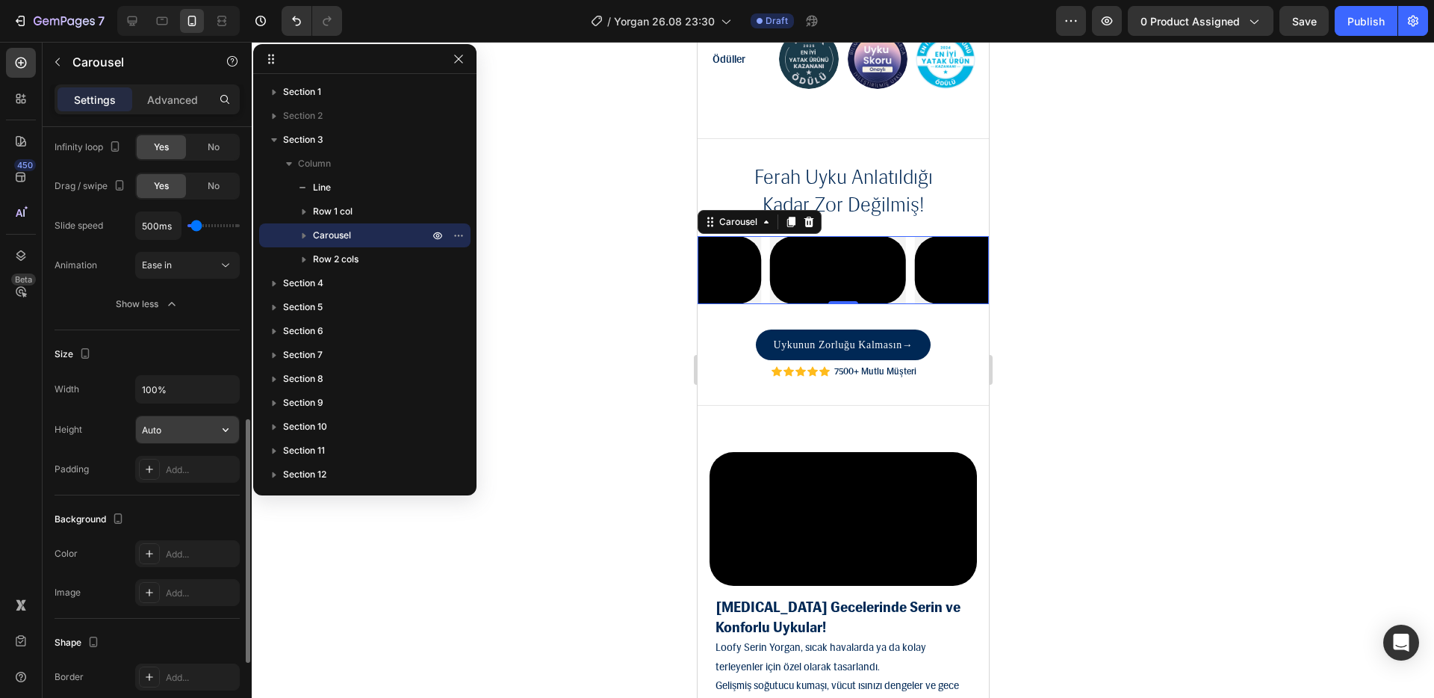
click at [202, 433] on input "Auto" at bounding box center [187, 429] width 103 height 27
click at [111, 486] on div "Size Width 100% Height Auto Padding Add..." at bounding box center [147, 412] width 185 height 165
click at [548, 284] on div at bounding box center [843, 370] width 1183 height 656
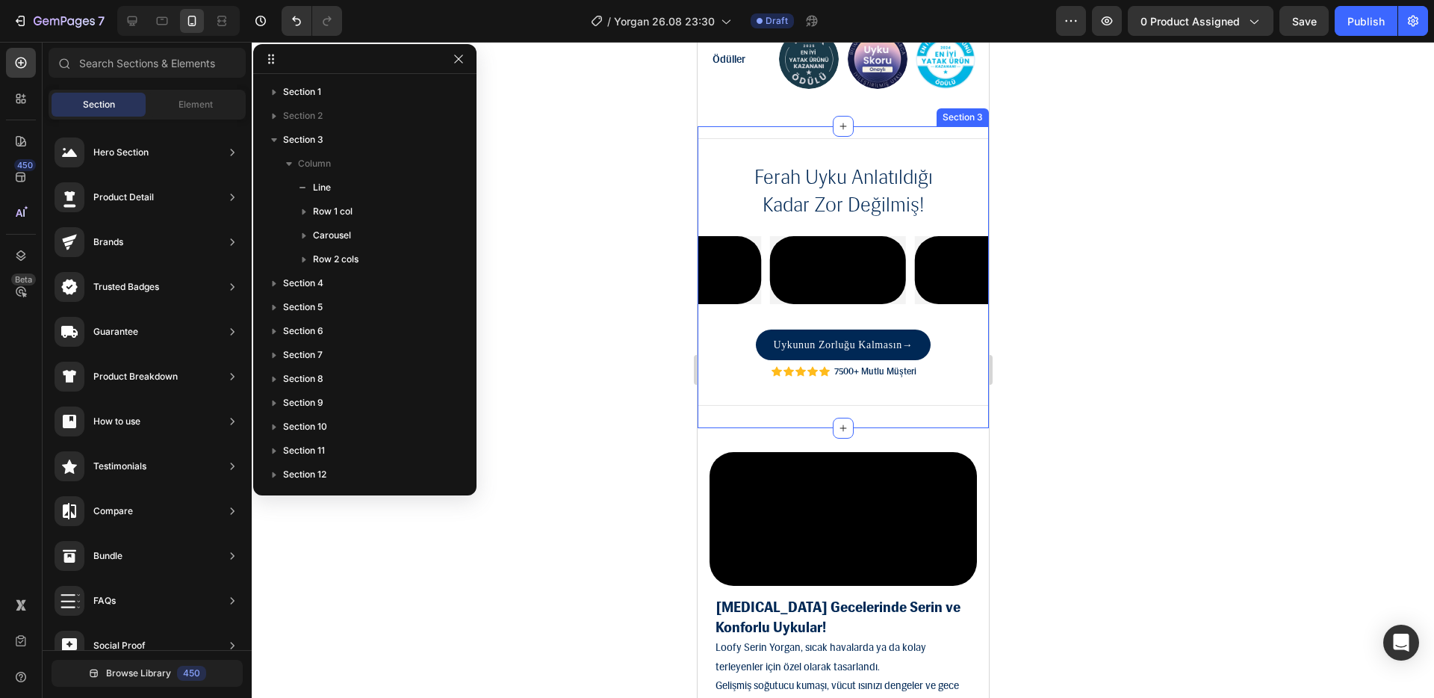
click at [913, 235] on div "Title Line ferah uyku anlatıldığı kadar zor değilmiş! Heading Row Video Video V…" at bounding box center [842, 277] width 291 height 302
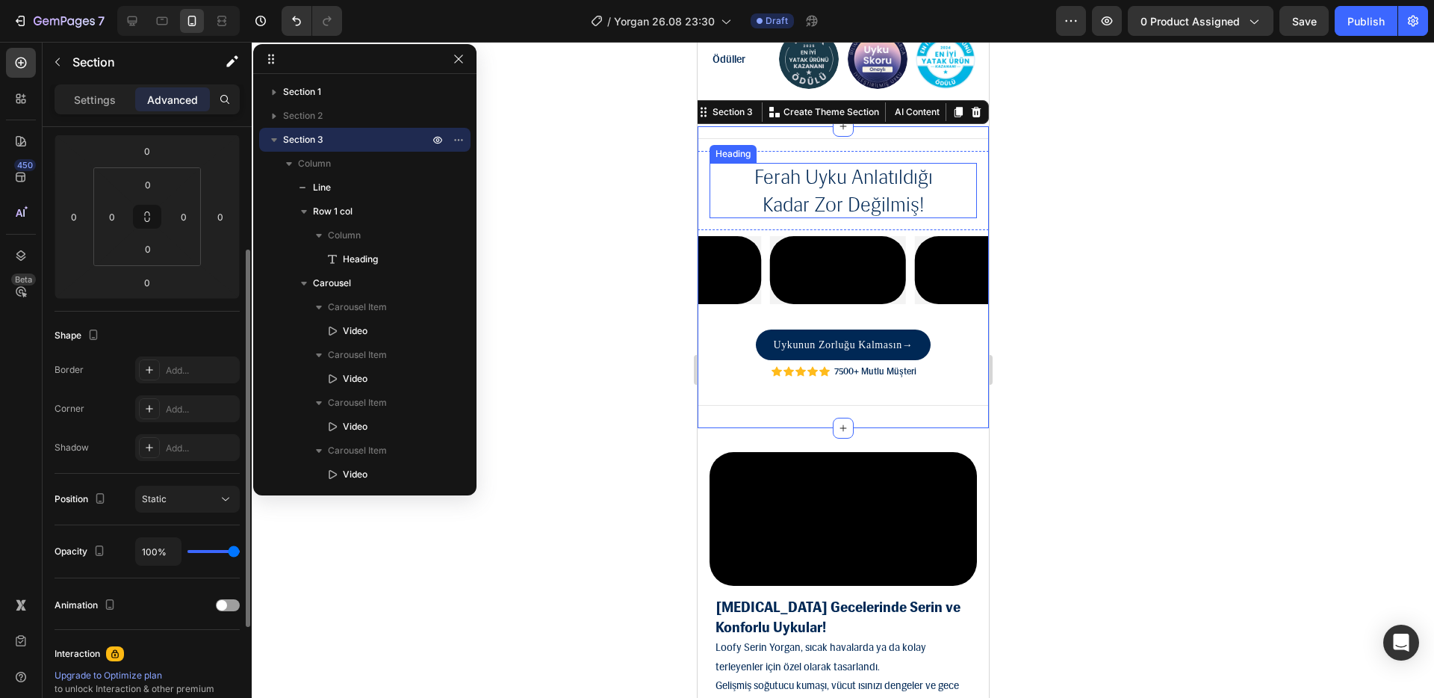
scroll to position [0, 0]
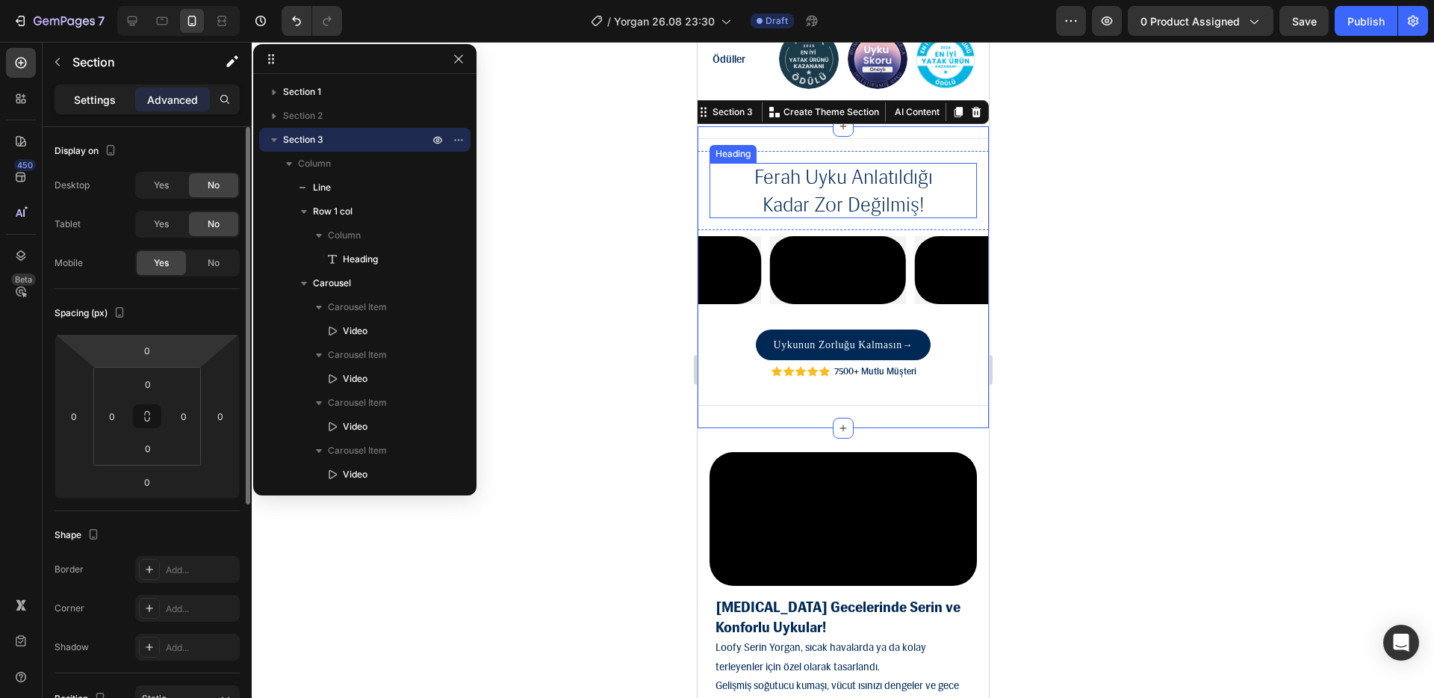
click at [87, 104] on p "Settings" at bounding box center [95, 100] width 42 height 16
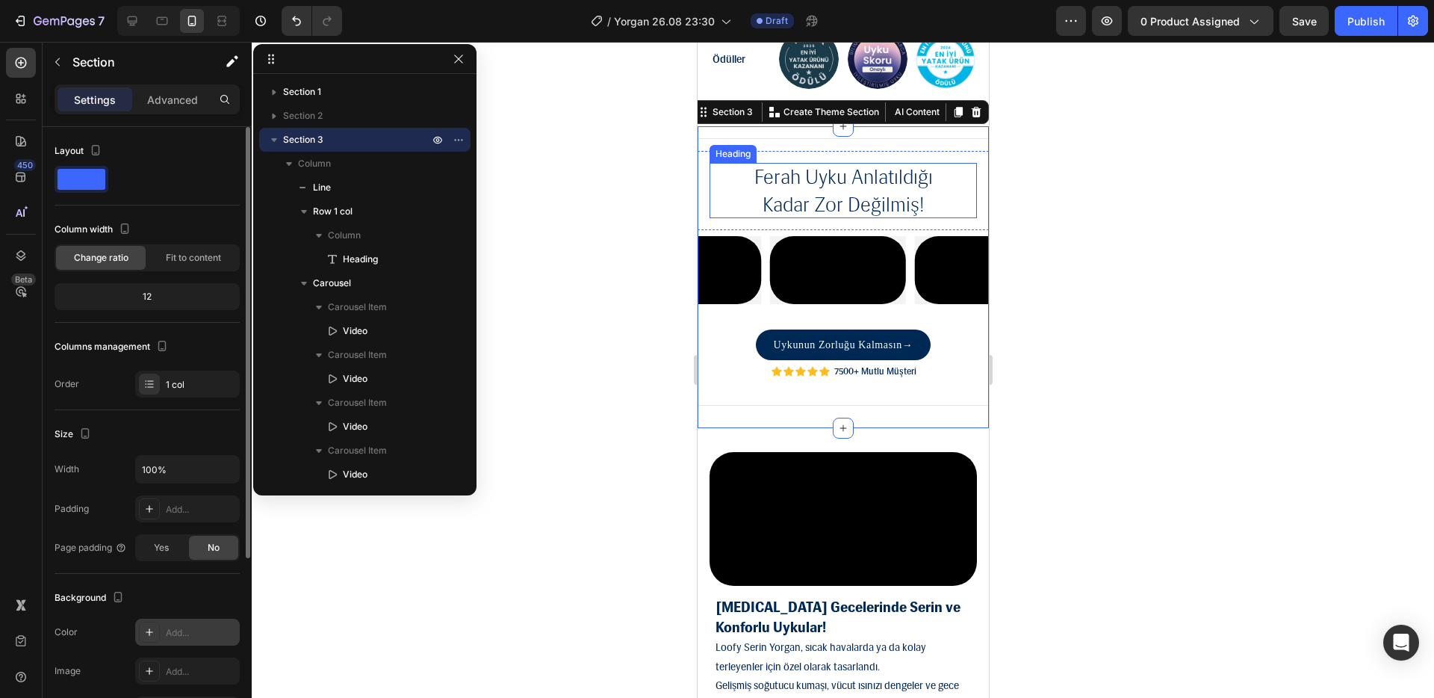
click at [190, 633] on div "Add..." at bounding box center [201, 632] width 70 height 13
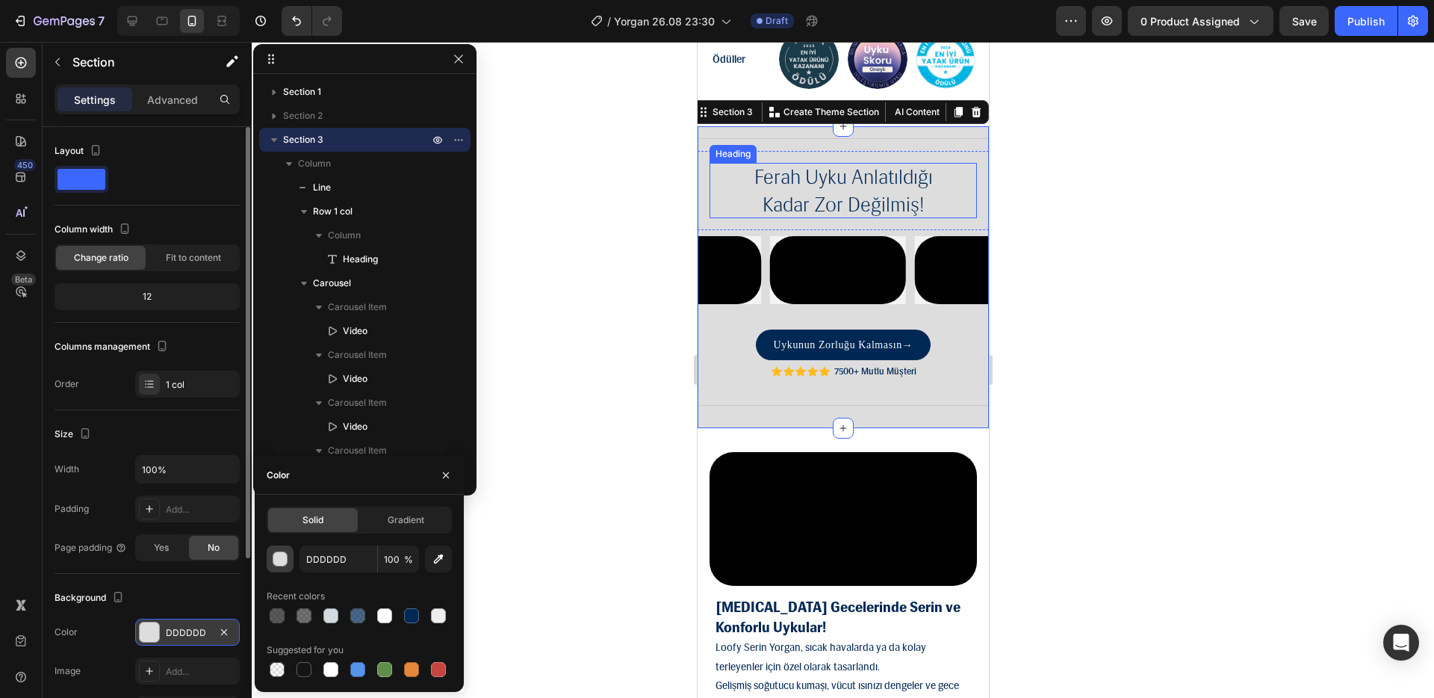
click at [283, 567] on button "button" at bounding box center [280, 558] width 27 height 27
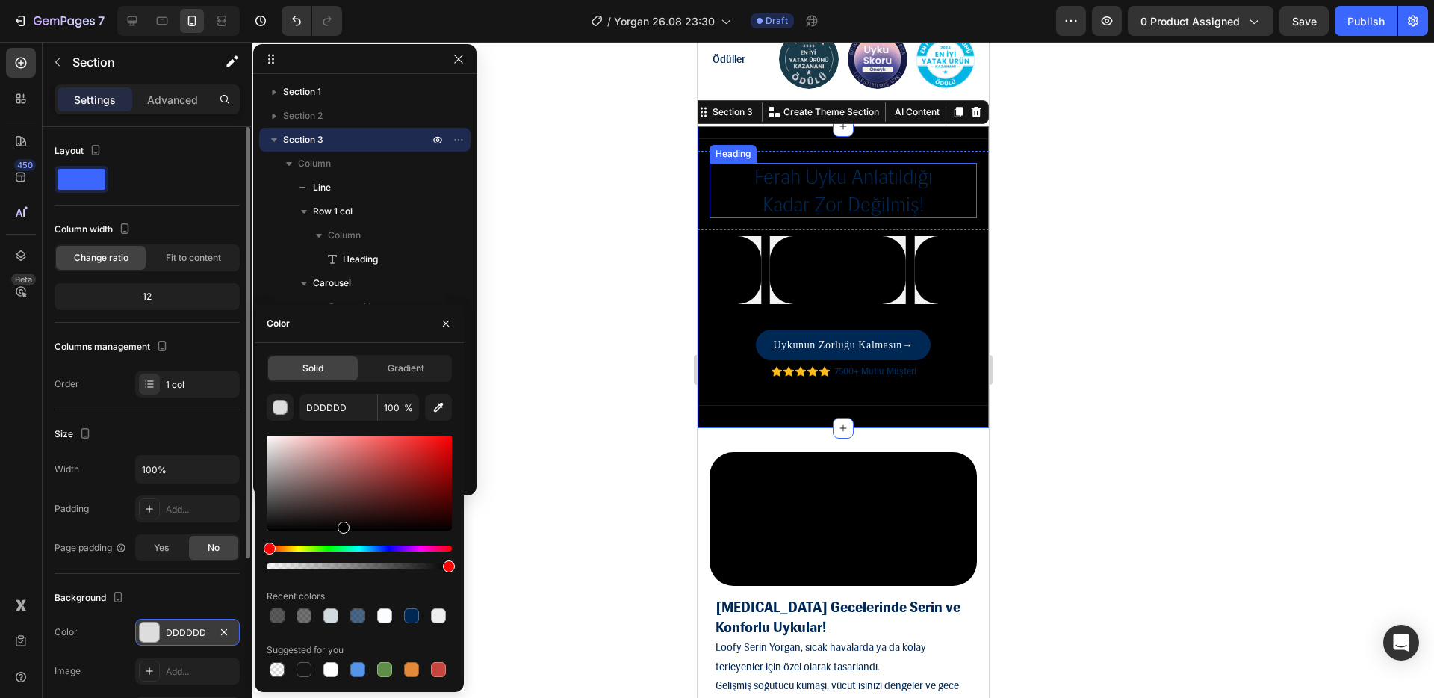
drag, startPoint x: 294, startPoint y: 501, endPoint x: 393, endPoint y: 586, distance: 130.9
click at [346, 534] on div at bounding box center [359, 503] width 185 height 140
click at [411, 612] on div at bounding box center [411, 615] width 15 height 15
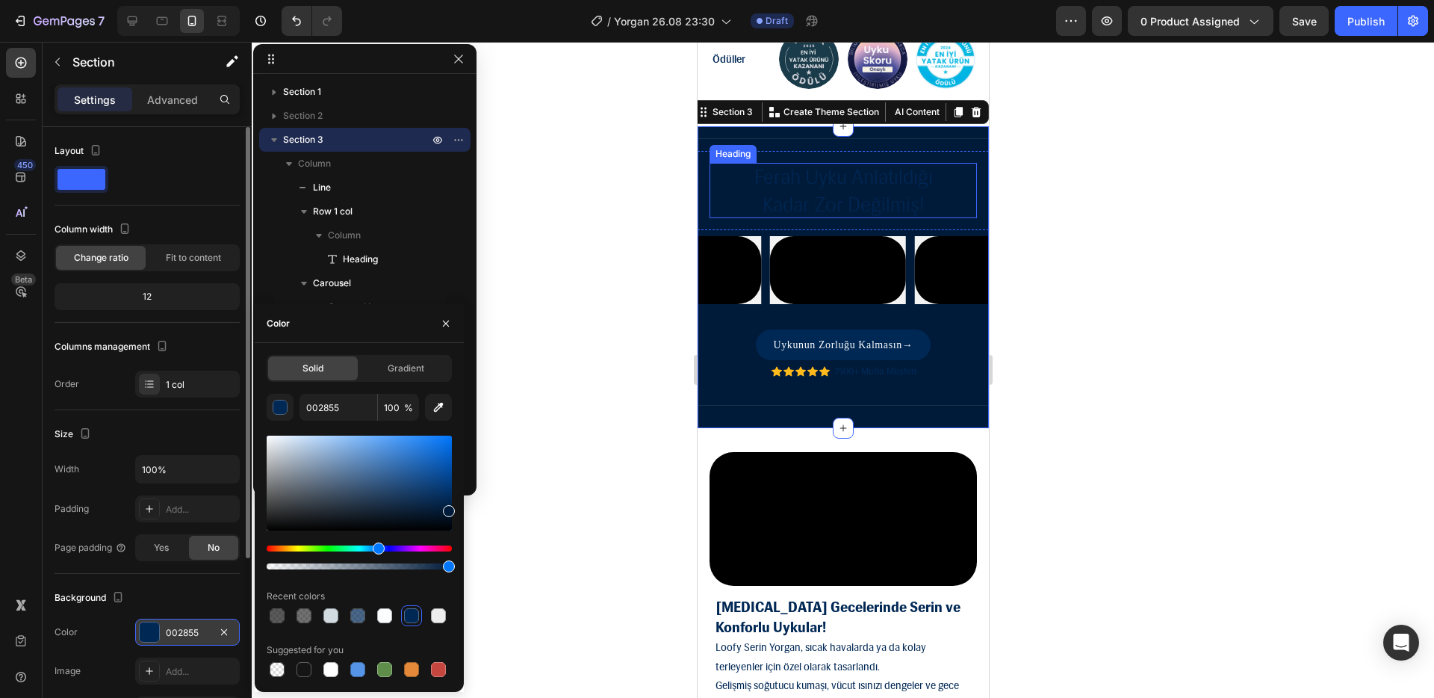
drag, startPoint x: 447, startPoint y: 502, endPoint x: 456, endPoint y: 508, distance: 10.8
click at [456, 508] on div "Solid Gradient 002855 100 % Recent colors Suggested for you" at bounding box center [359, 517] width 209 height 325
click at [422, 610] on div at bounding box center [359, 615] width 185 height 21
click at [437, 613] on div at bounding box center [438, 615] width 15 height 15
type input "002855"
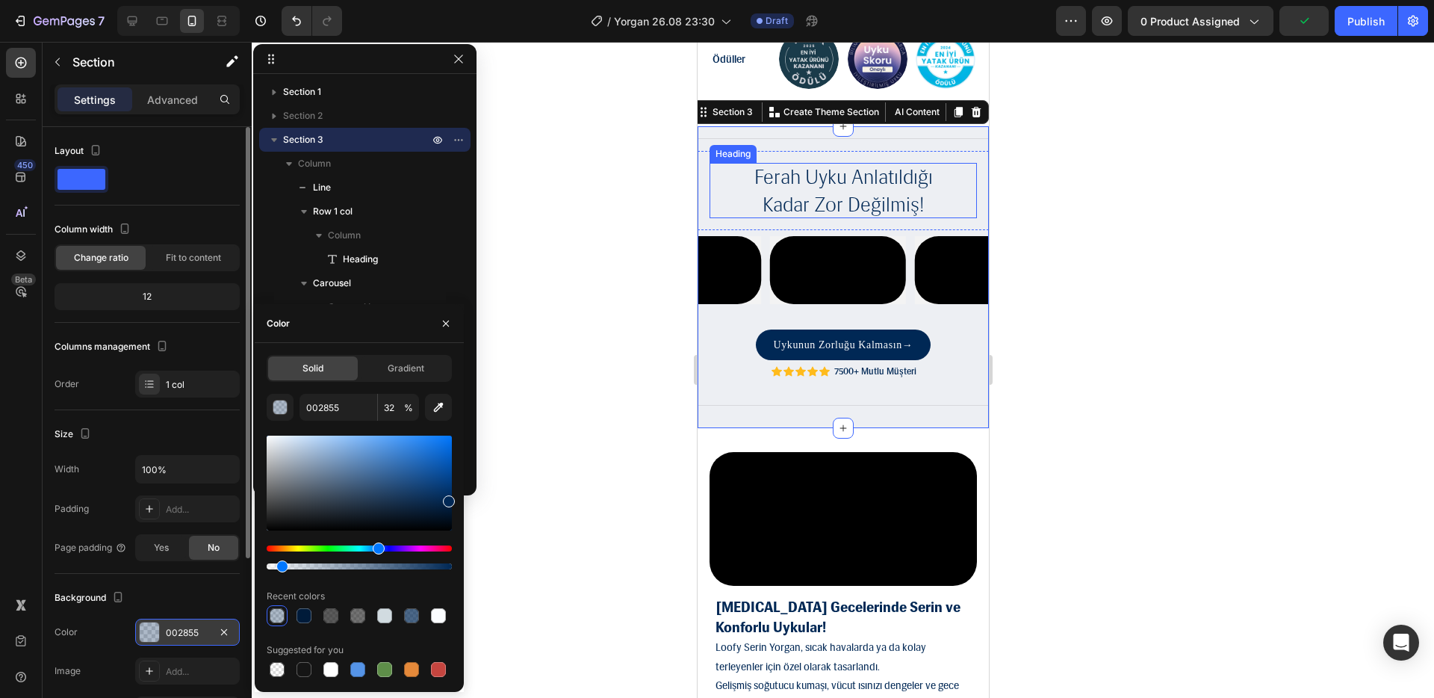
type input "7"
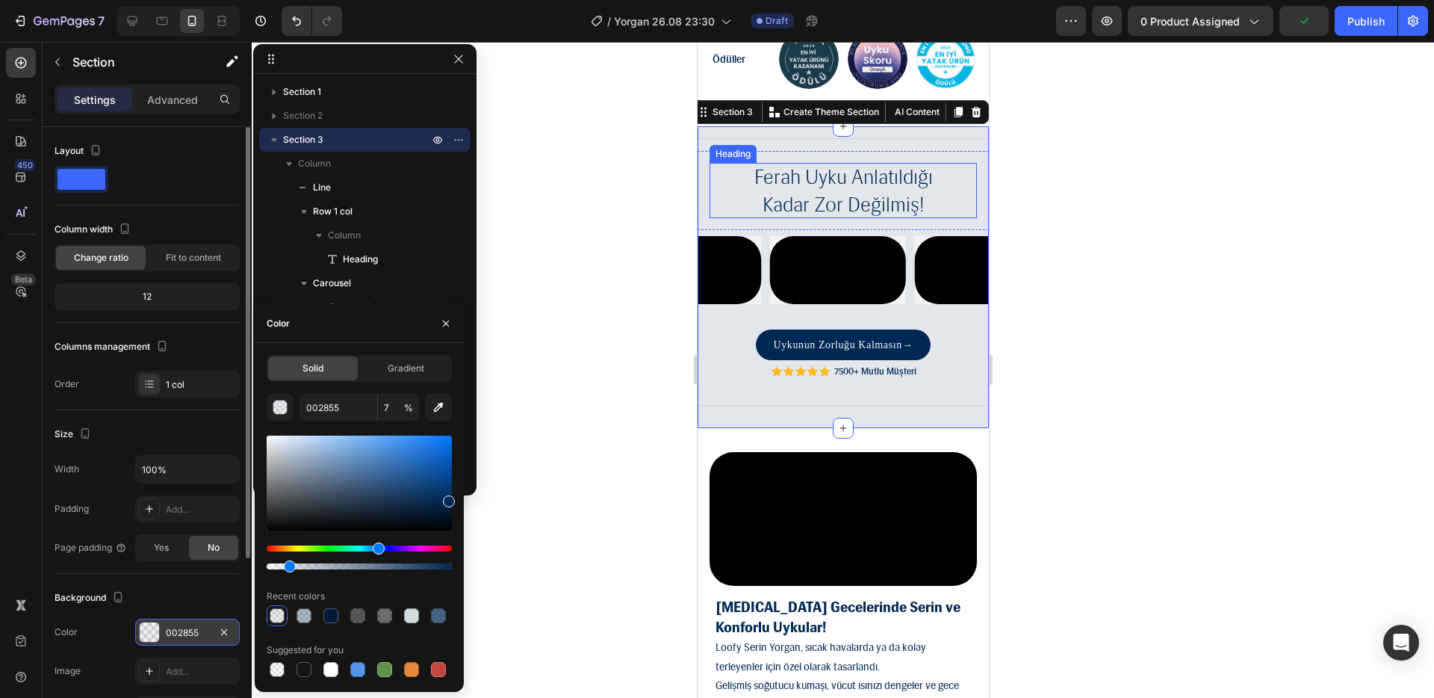
drag, startPoint x: 450, startPoint y: 567, endPoint x: 379, endPoint y: 430, distance: 154.7
click at [287, 579] on div "002855 7 % Recent colors Suggested for you" at bounding box center [359, 537] width 185 height 286
click at [408, 365] on span "Gradient" at bounding box center [406, 368] width 37 height 13
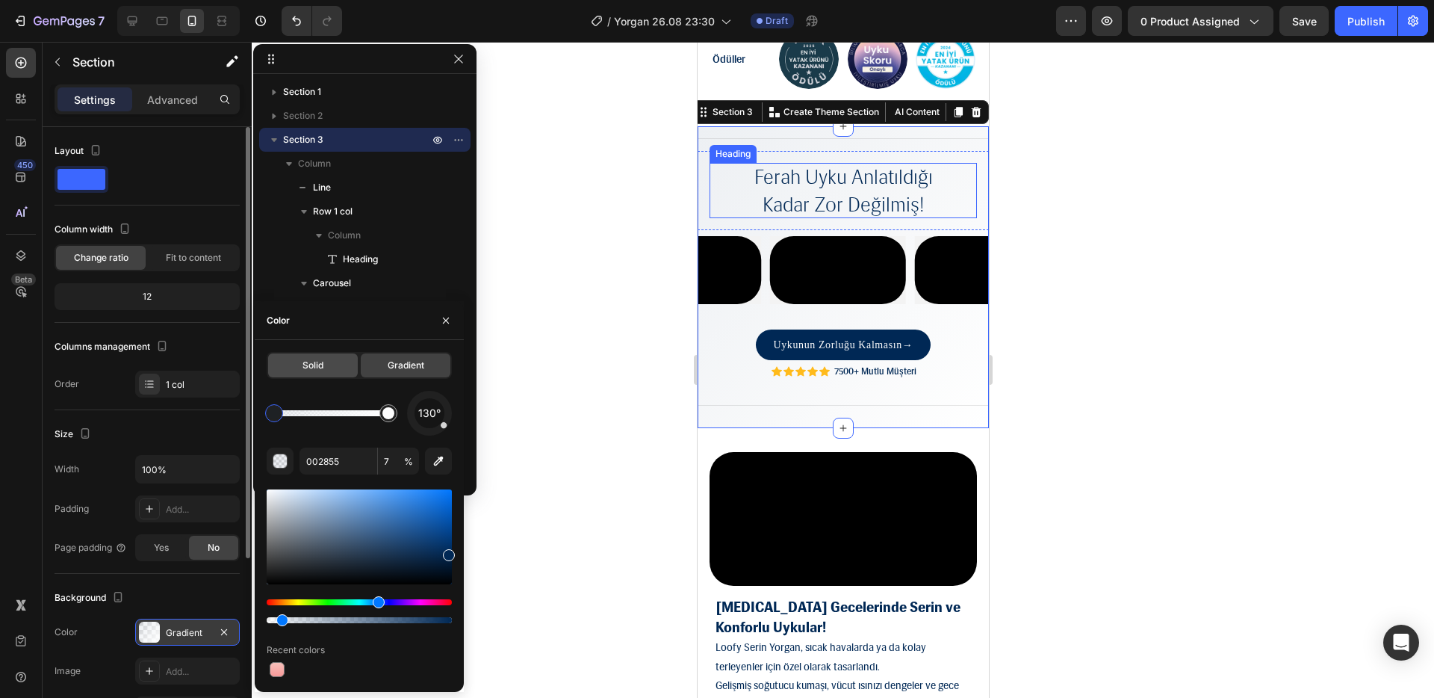
click at [317, 369] on span "Solid" at bounding box center [313, 365] width 21 height 13
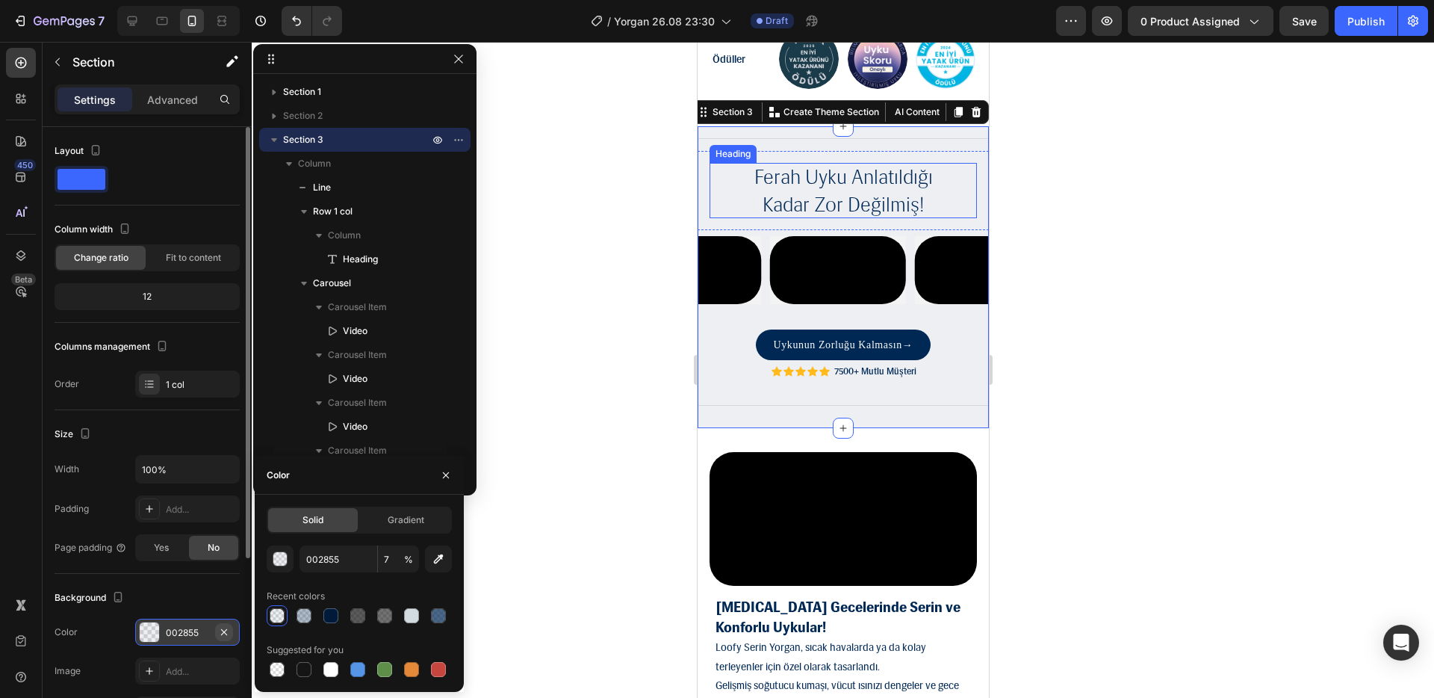
click at [225, 633] on icon "button" at bounding box center [224, 631] width 6 height 6
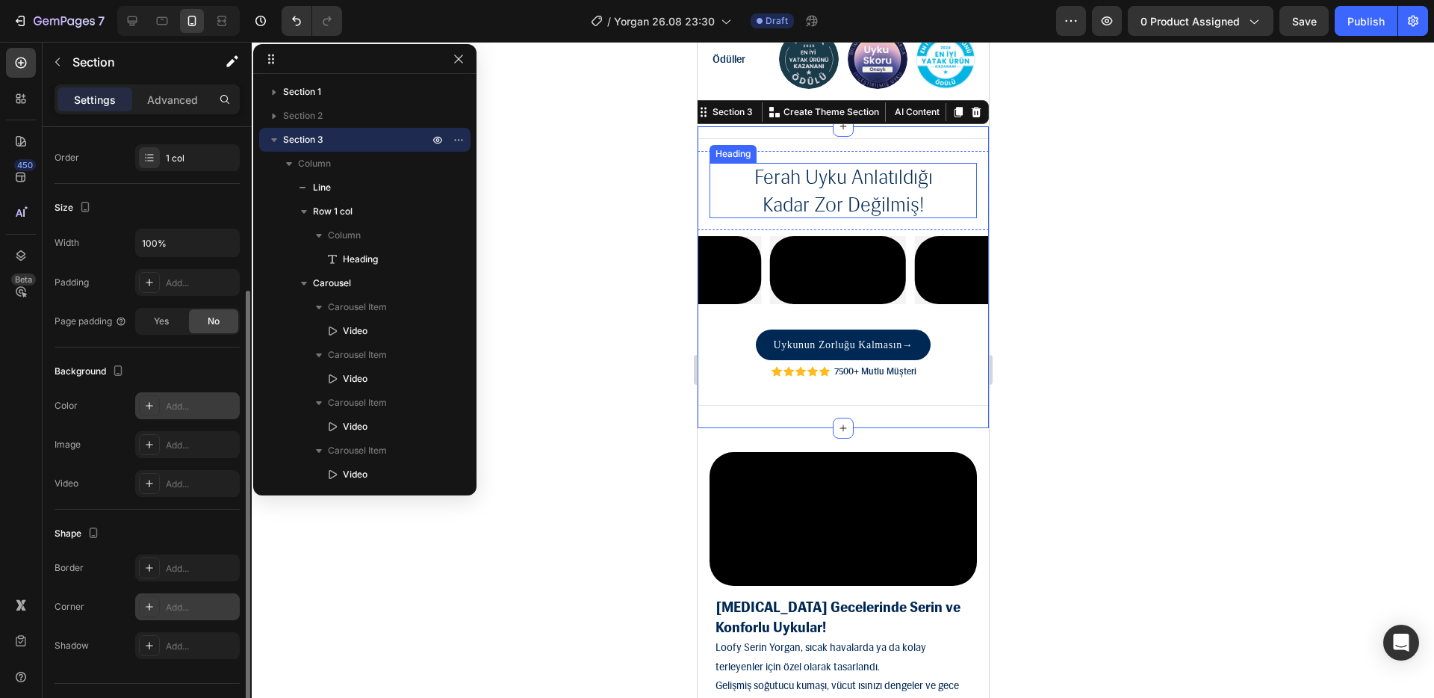
scroll to position [259, 0]
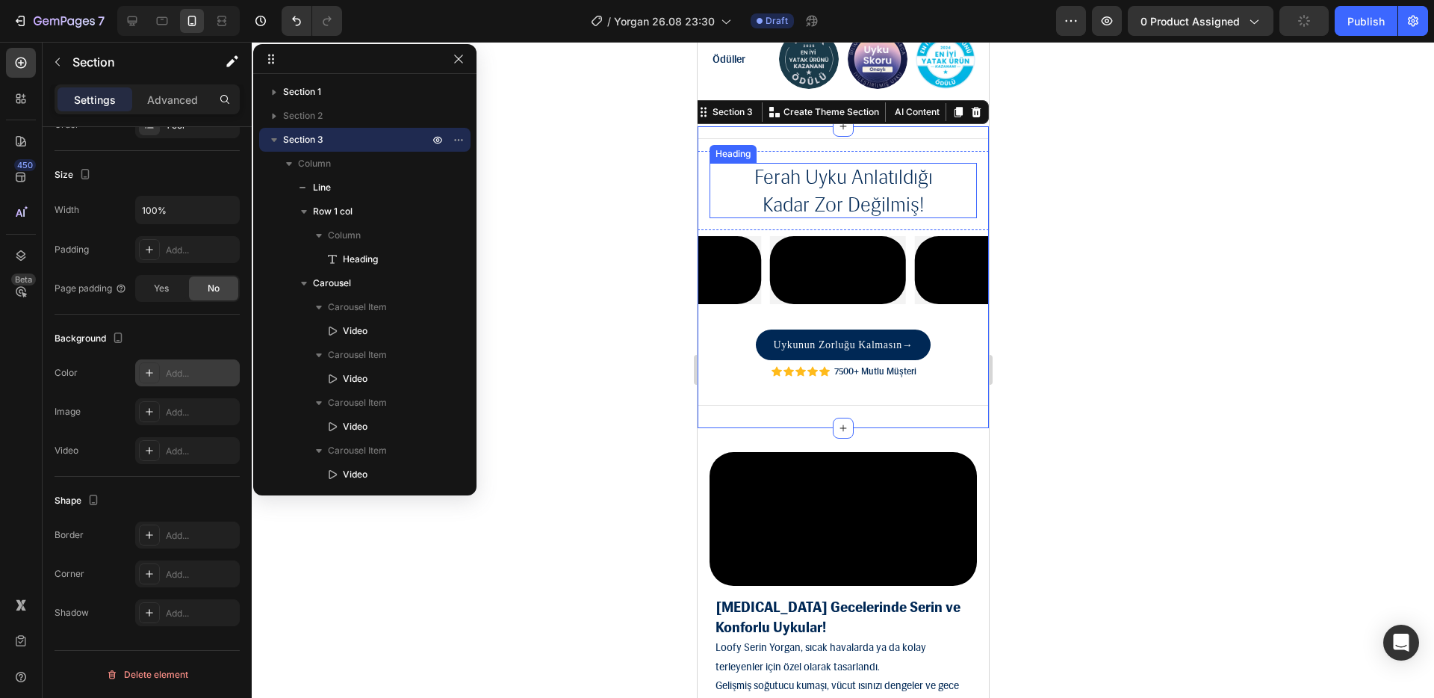
click at [557, 614] on div at bounding box center [843, 370] width 1183 height 656
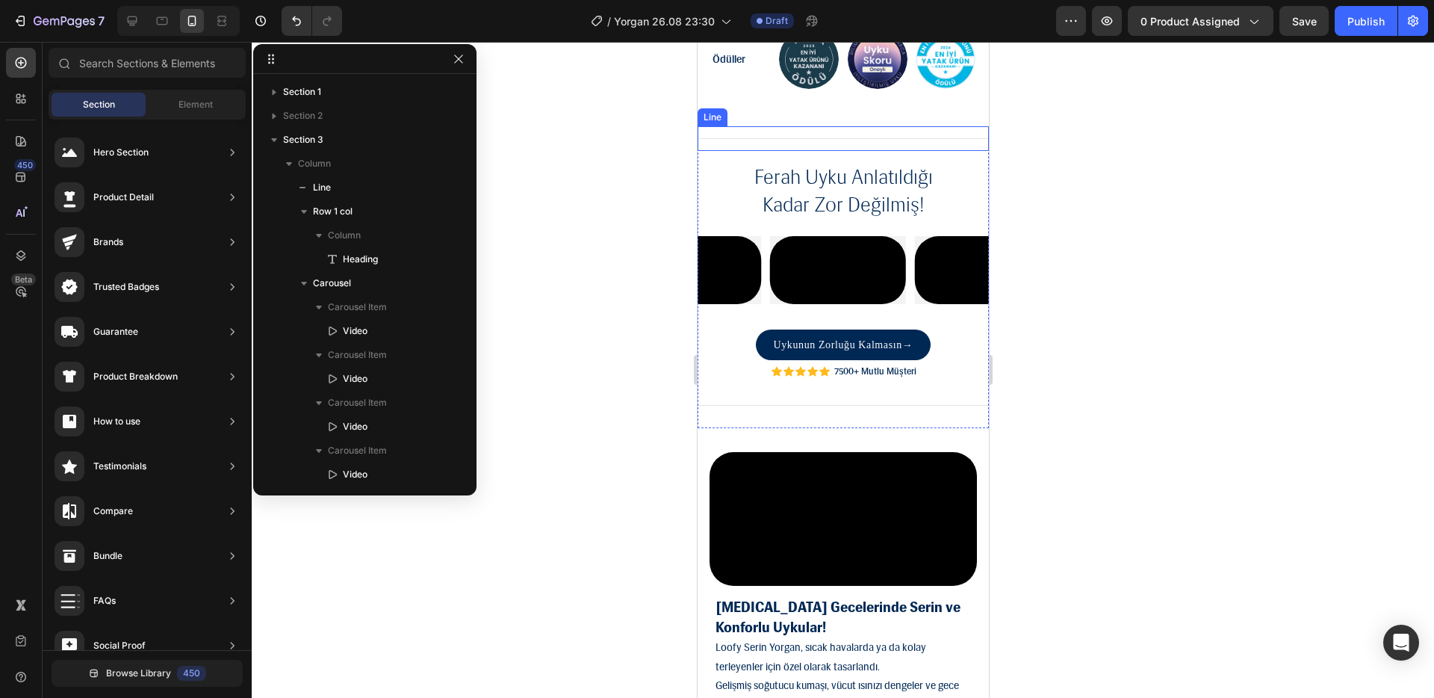
click at [892, 144] on div "Title Line" at bounding box center [842, 138] width 291 height 25
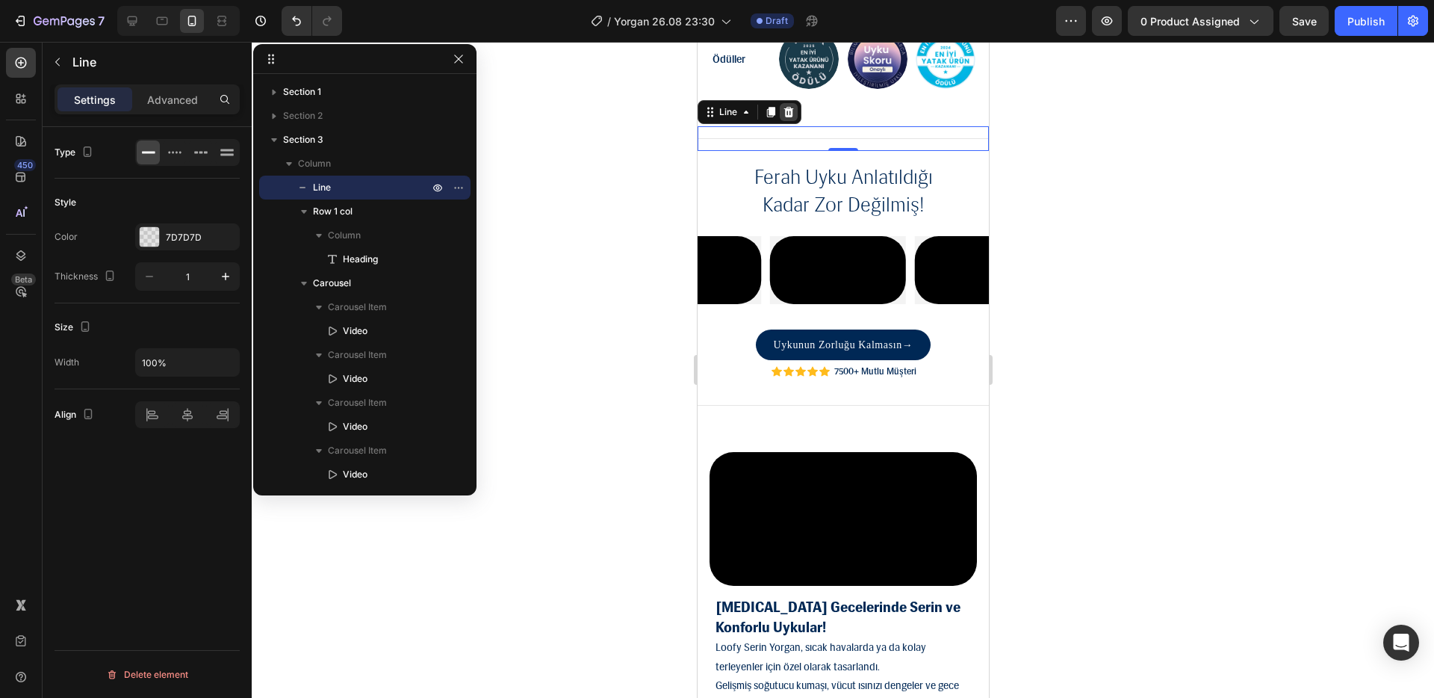
click at [793, 118] on icon at bounding box center [788, 112] width 12 height 12
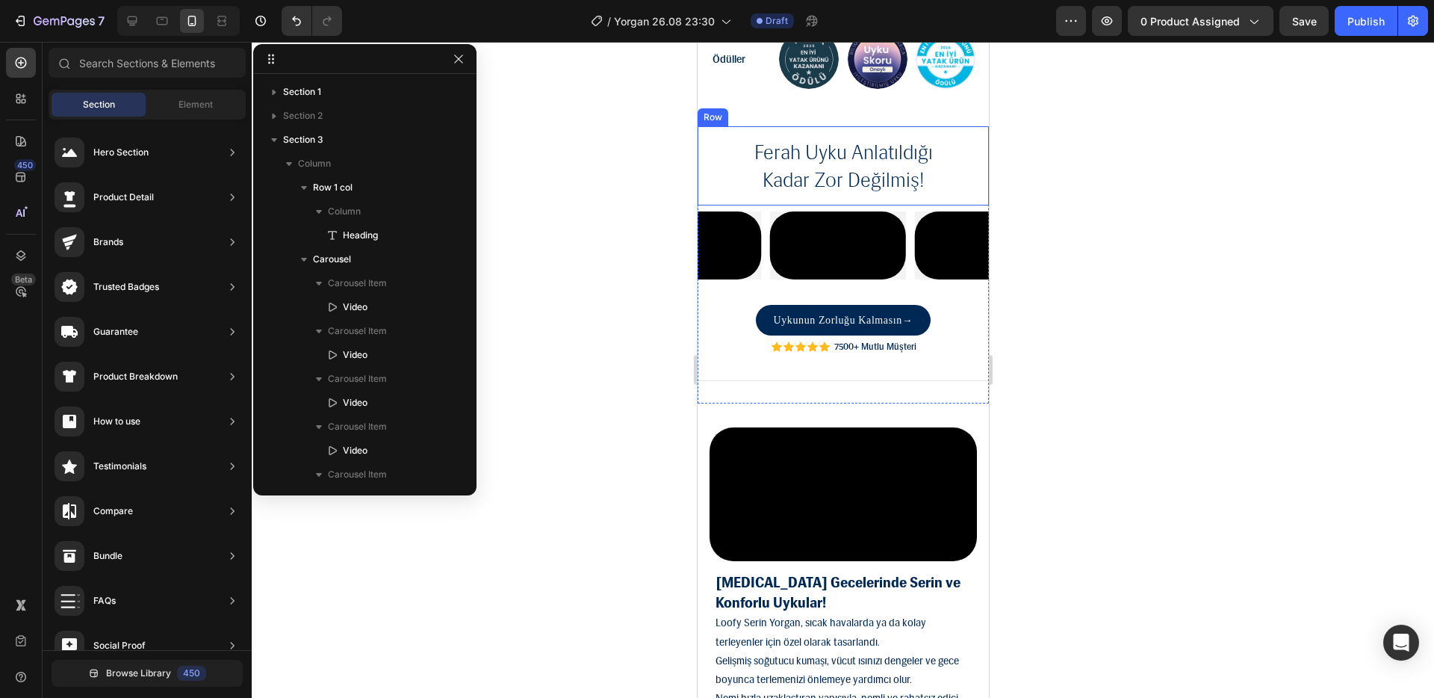
click at [1143, 155] on div at bounding box center [843, 370] width 1183 height 656
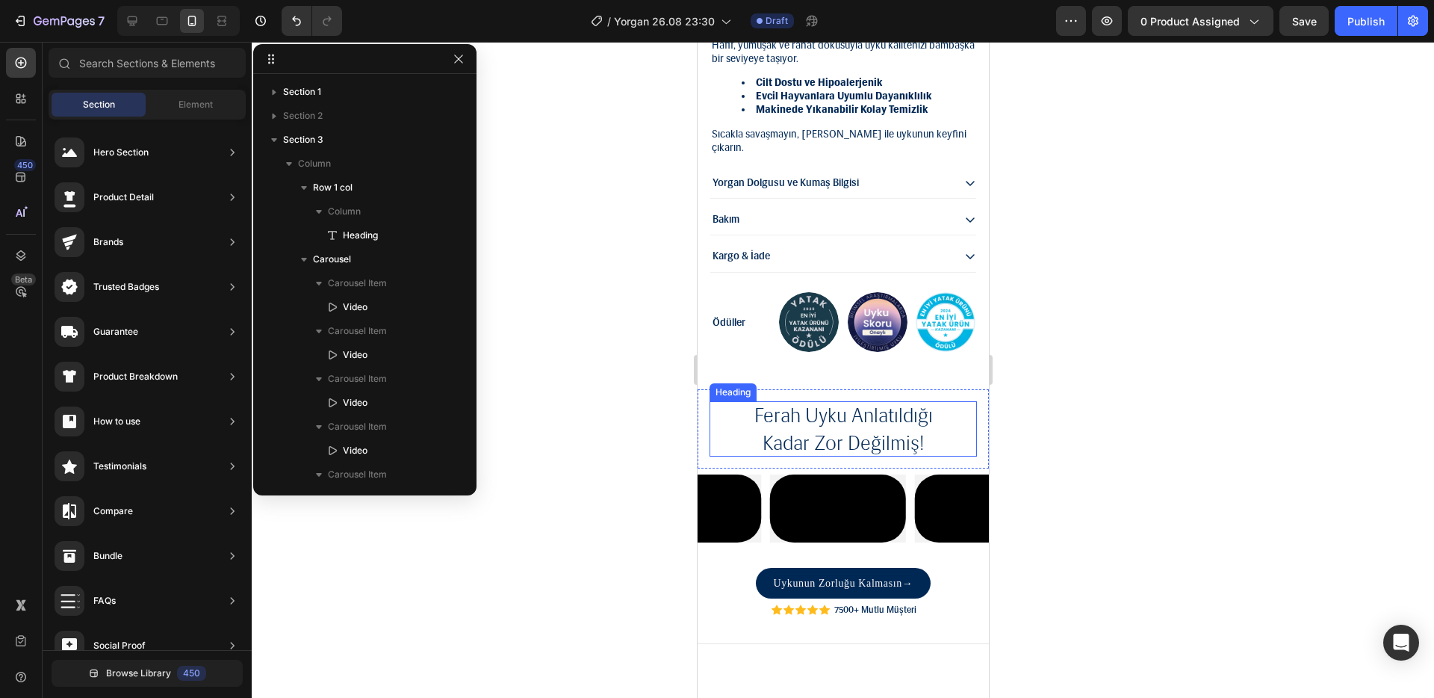
scroll to position [1483, 0]
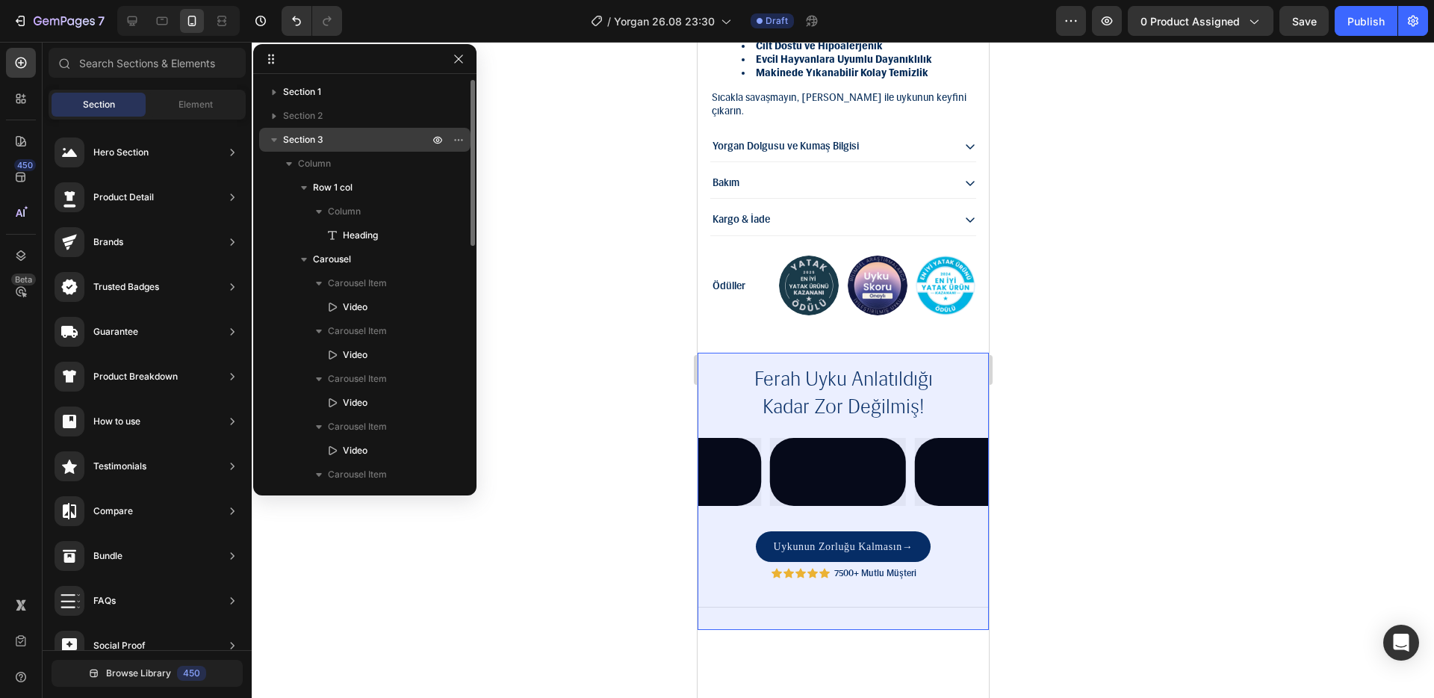
click at [376, 145] on p "Section 3" at bounding box center [357, 139] width 149 height 15
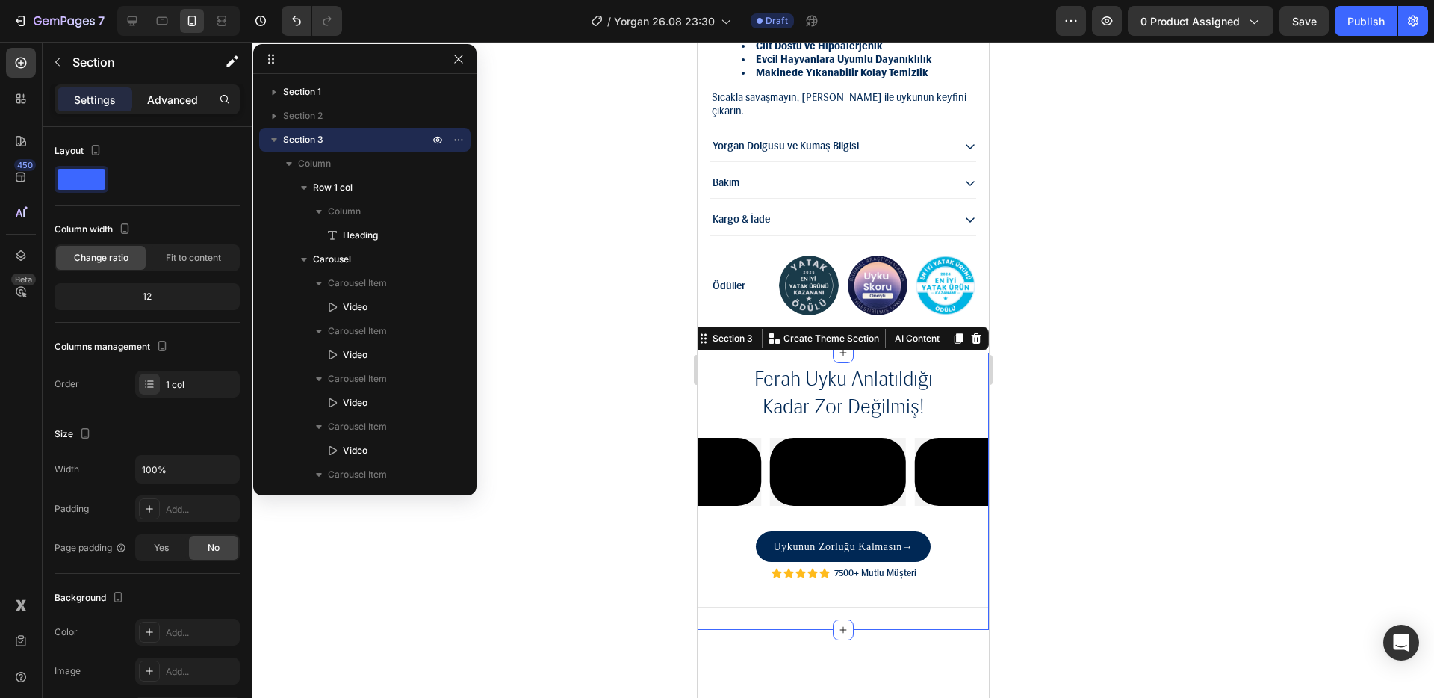
click at [170, 108] on div "Advanced" at bounding box center [172, 99] width 75 height 24
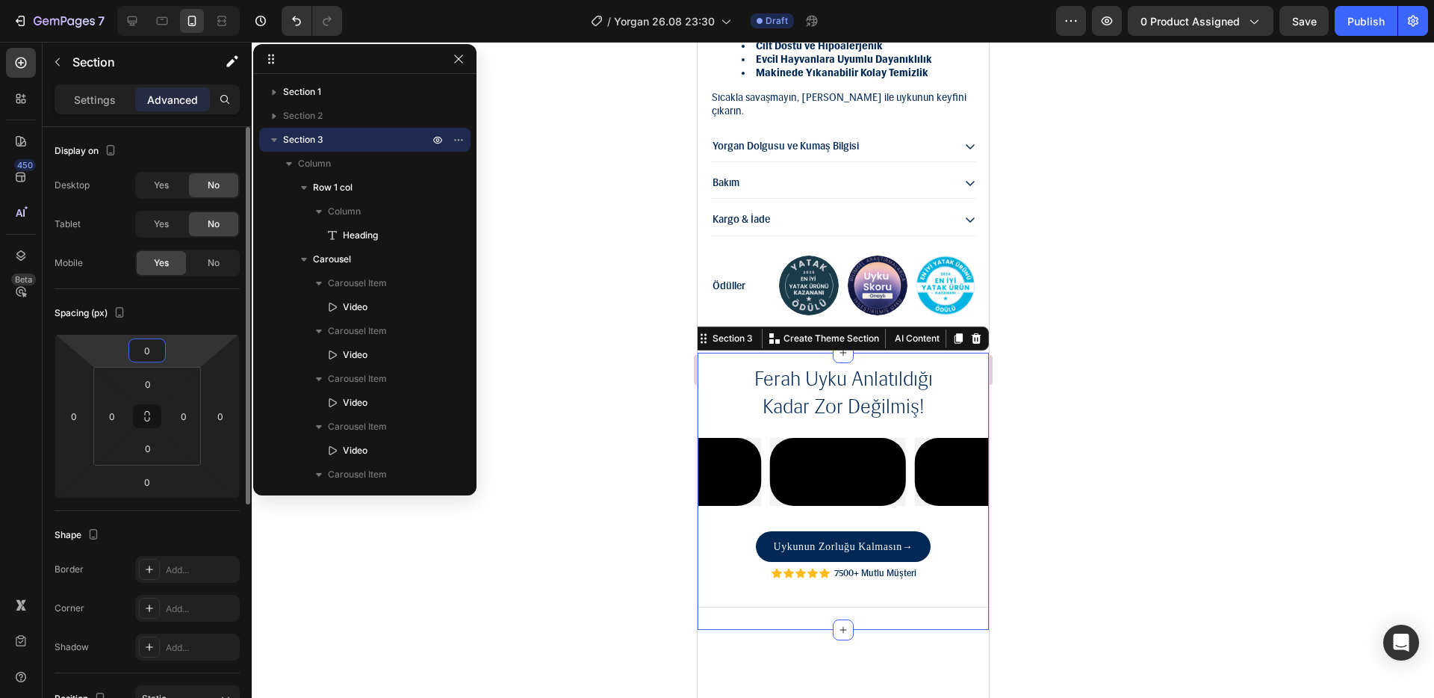
click at [155, 349] on input "0" at bounding box center [147, 350] width 30 height 22
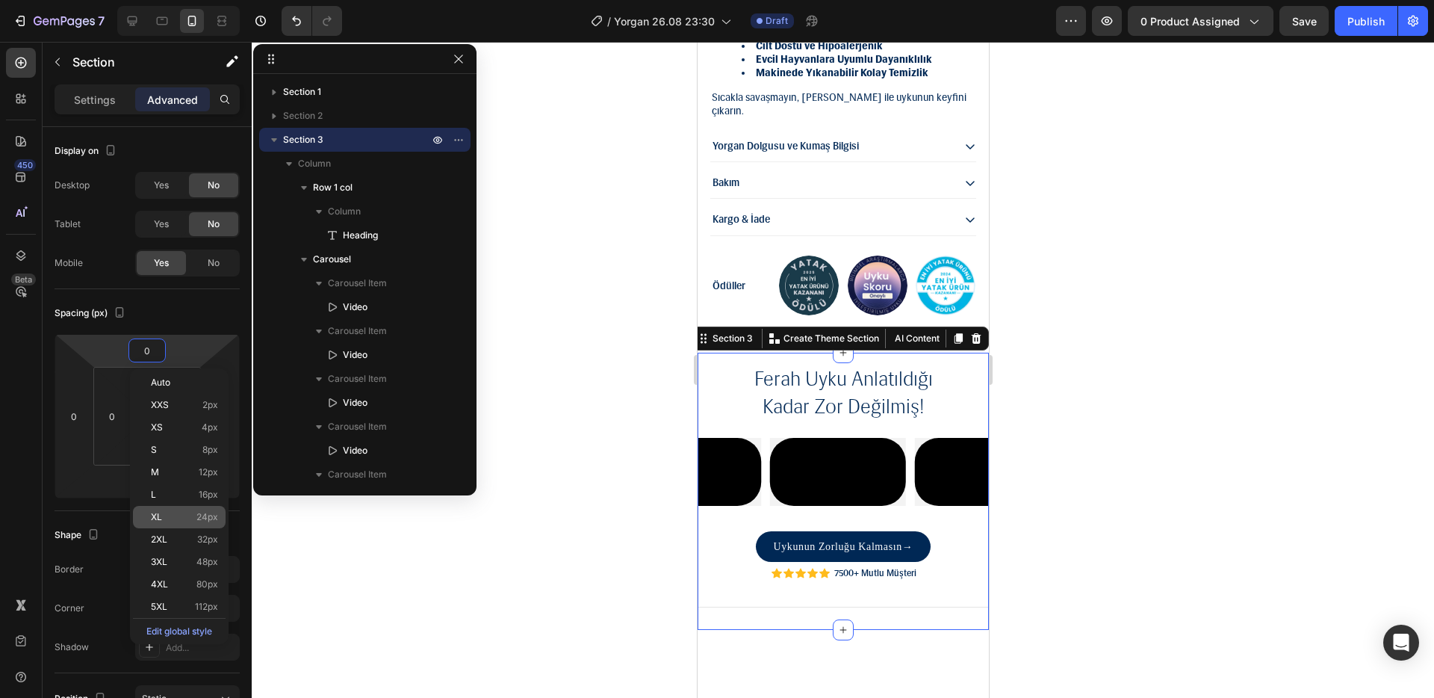
click at [210, 519] on span "24px" at bounding box center [207, 517] width 22 height 10
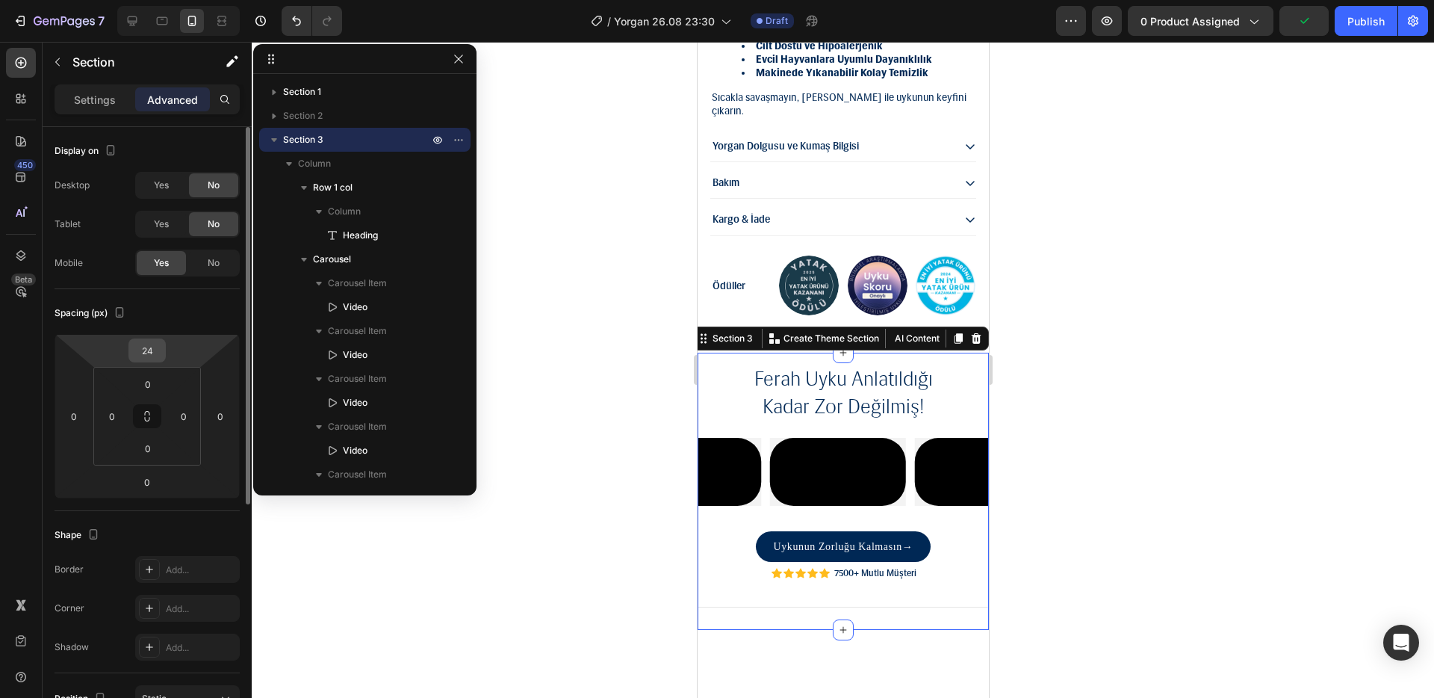
click at [152, 349] on input "24" at bounding box center [147, 350] width 30 height 22
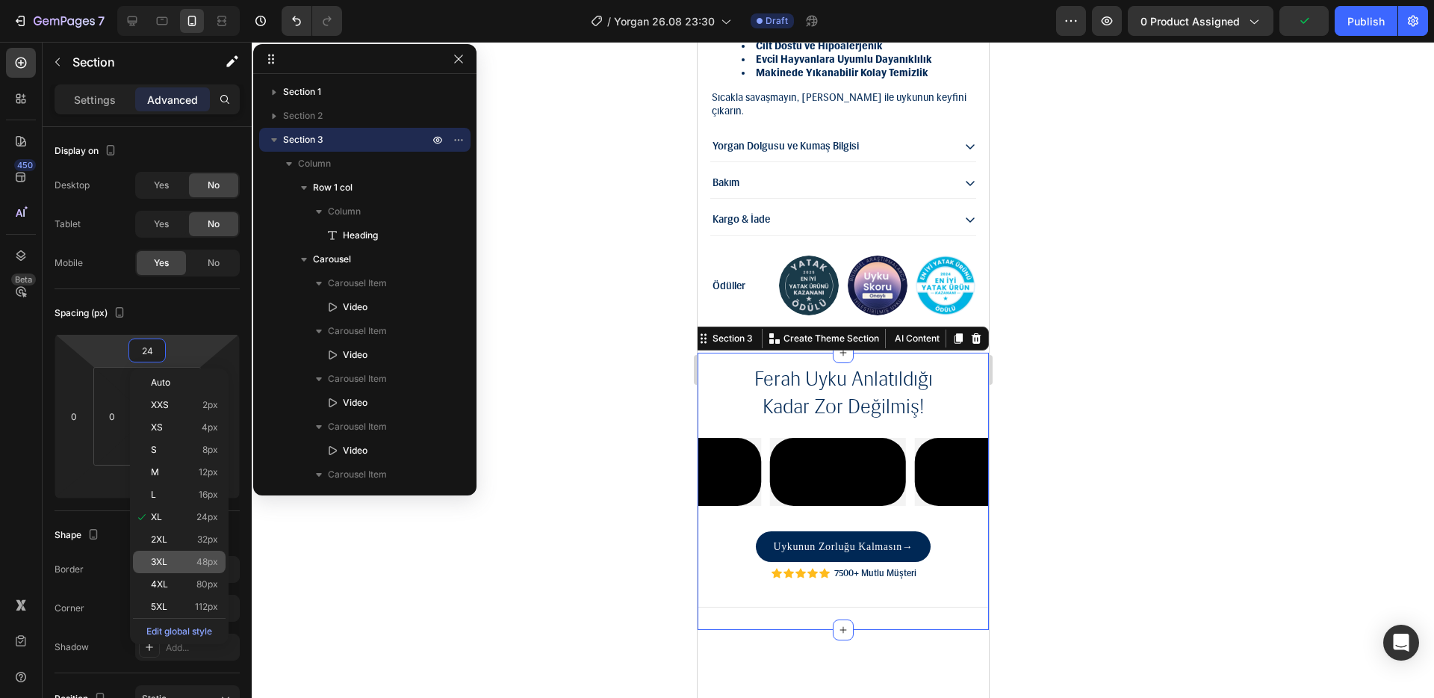
click at [198, 568] on div "3XL 48px" at bounding box center [179, 562] width 93 height 22
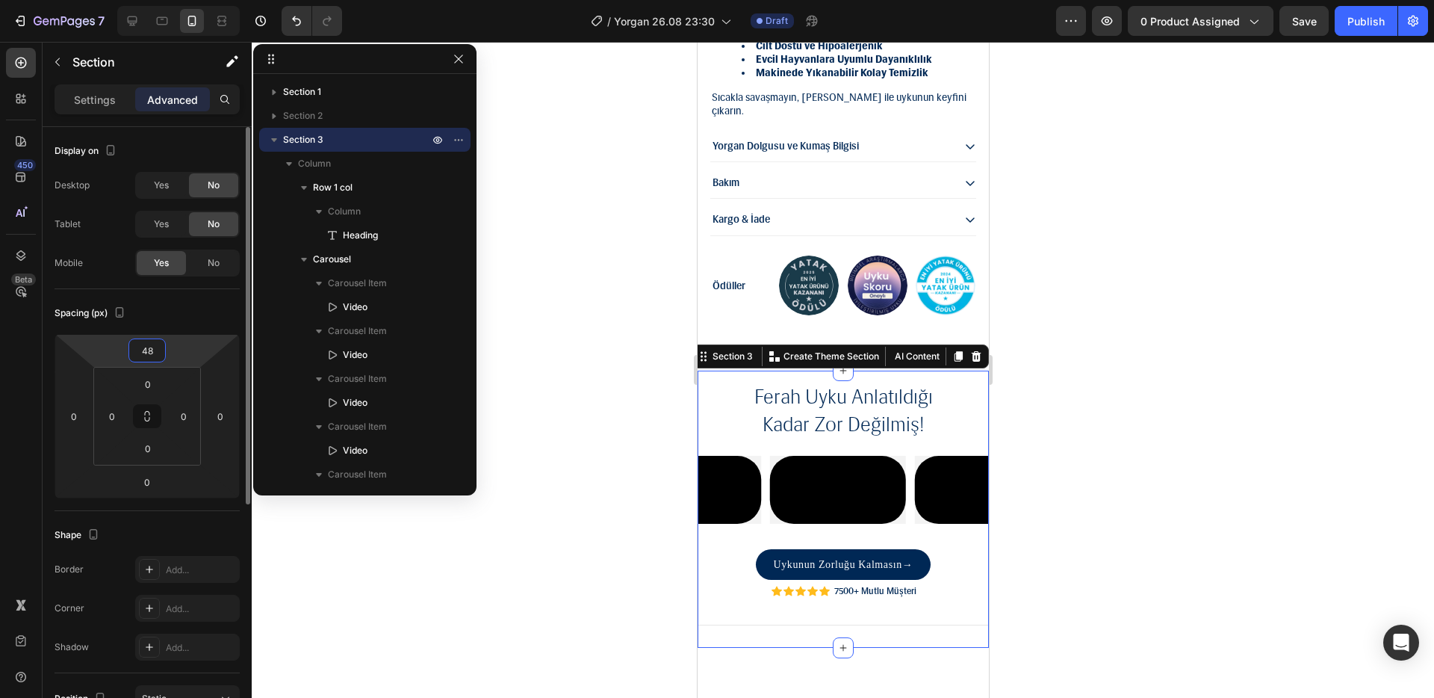
click at [154, 357] on input "48" at bounding box center [147, 350] width 30 height 22
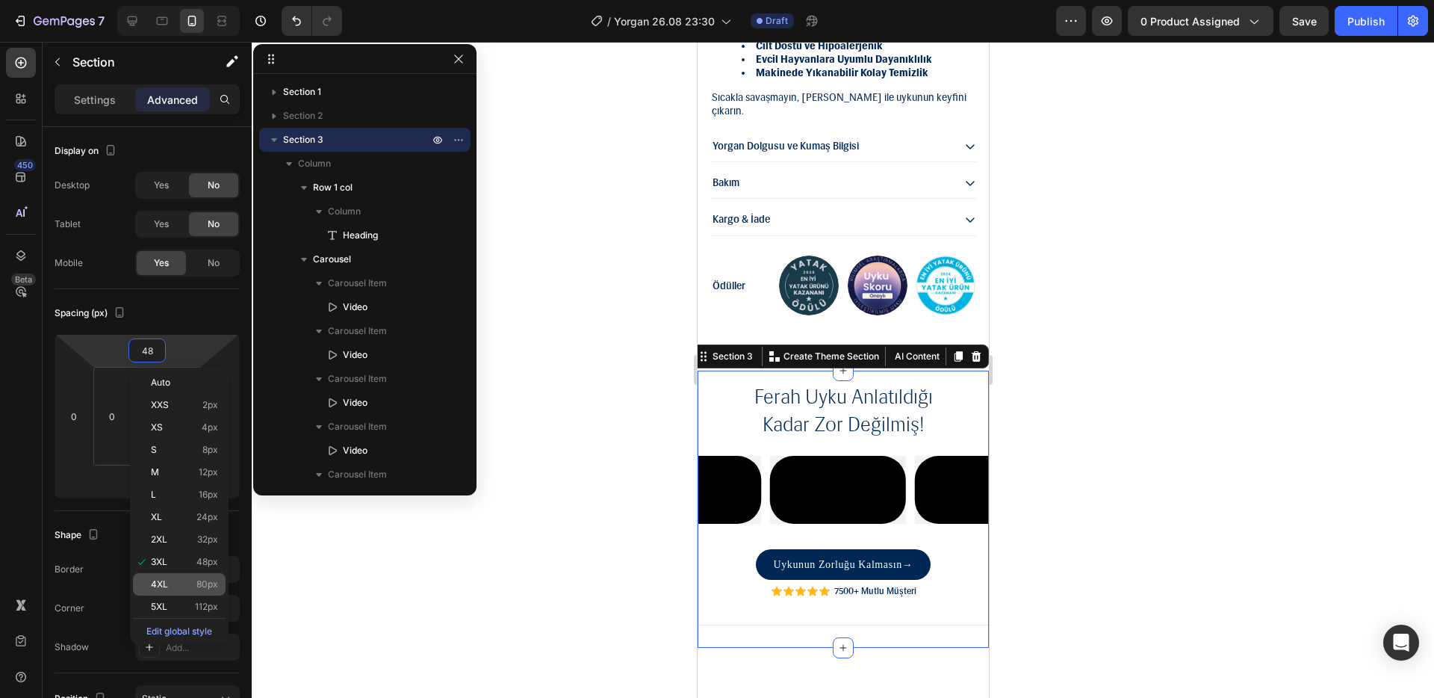
click at [214, 586] on span "80px" at bounding box center [207, 584] width 22 height 10
type input "80"
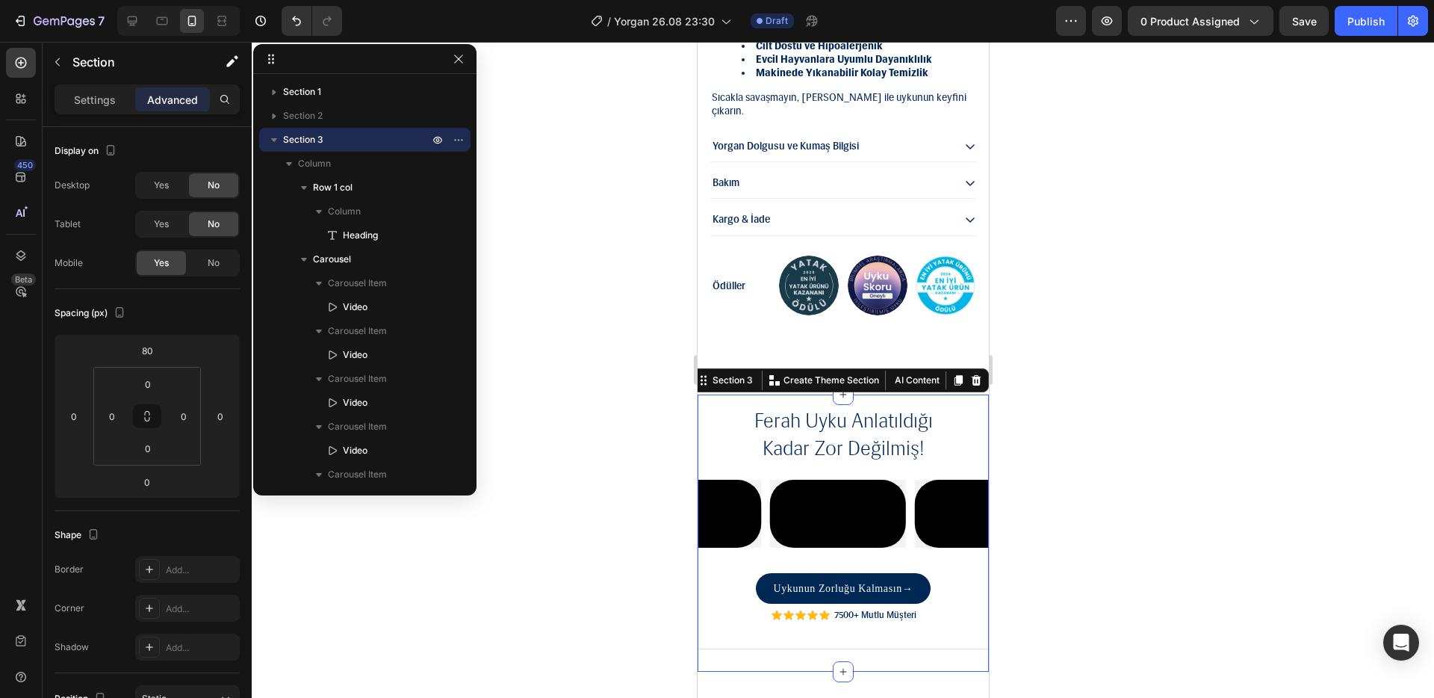
click at [564, 499] on div at bounding box center [843, 370] width 1183 height 656
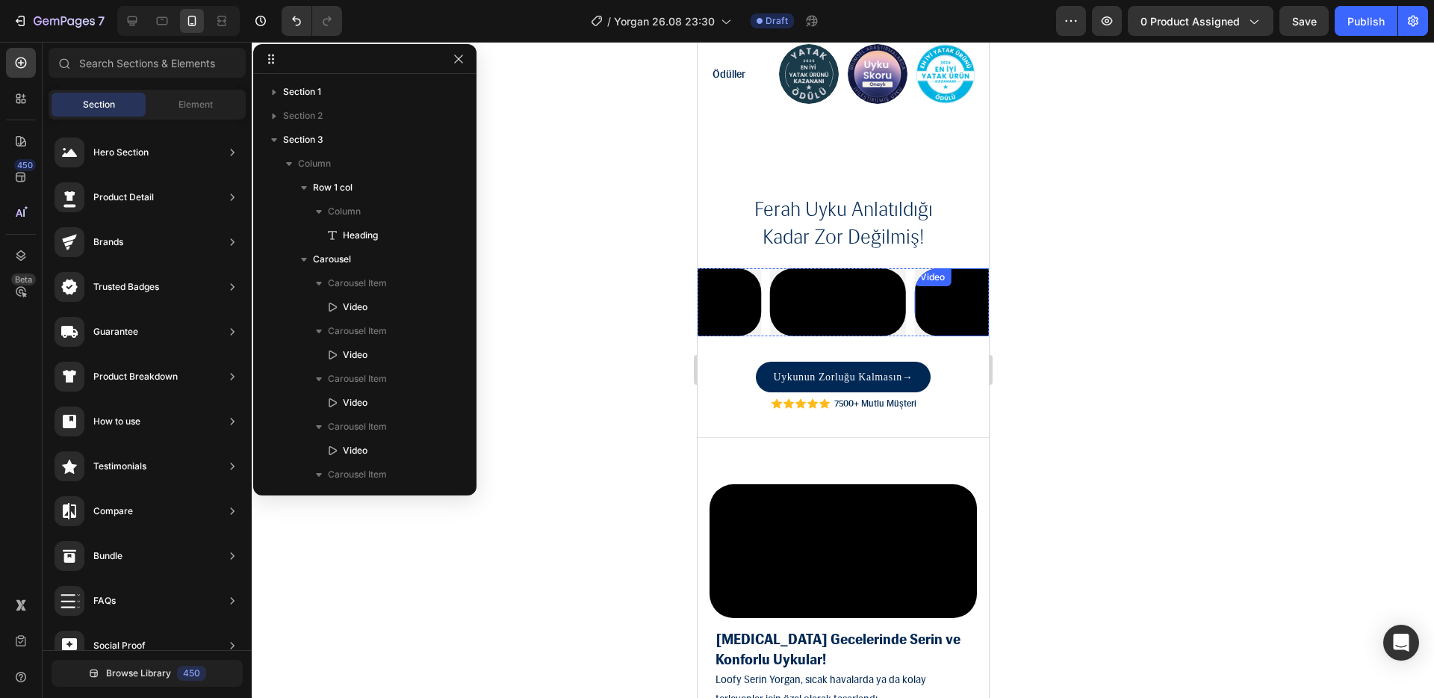
scroll to position [1747, 0]
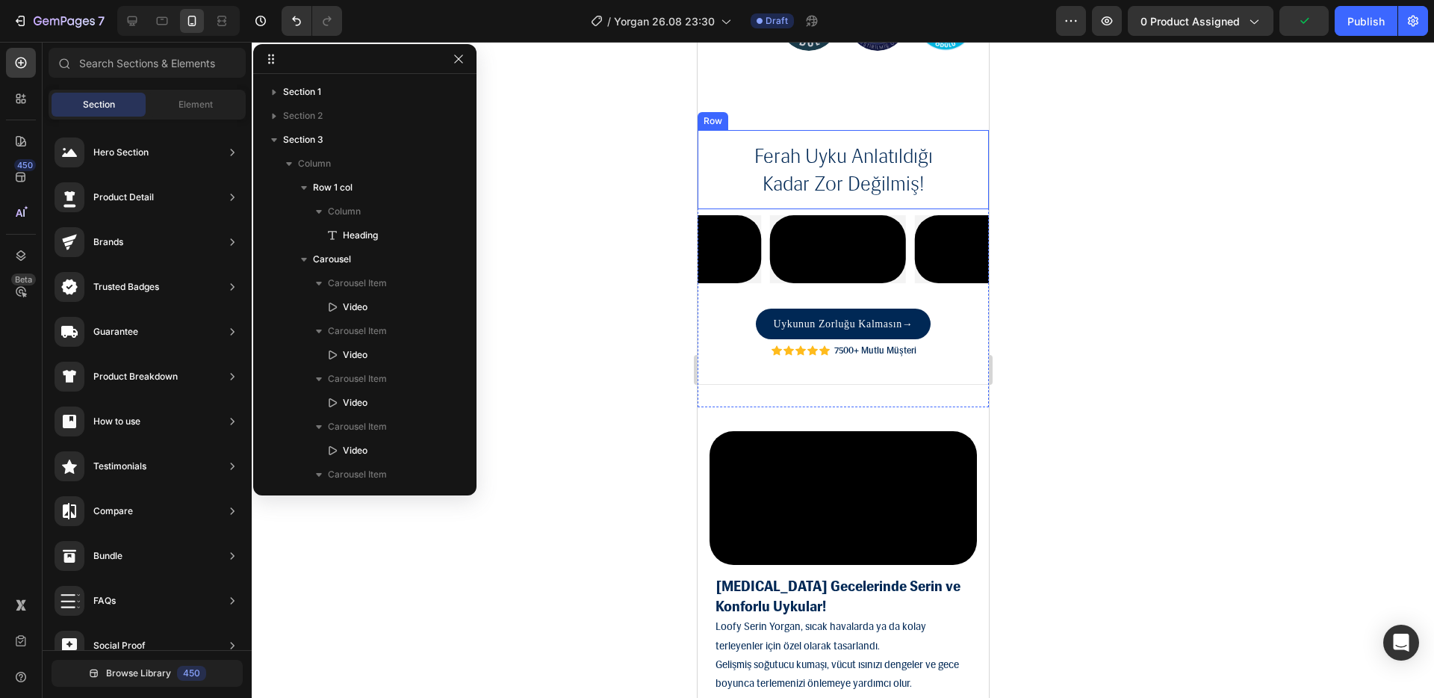
click at [973, 187] on div "ferah uyku anlatıldığı kadar zor değilmiş! Heading Row" at bounding box center [842, 170] width 291 height 80
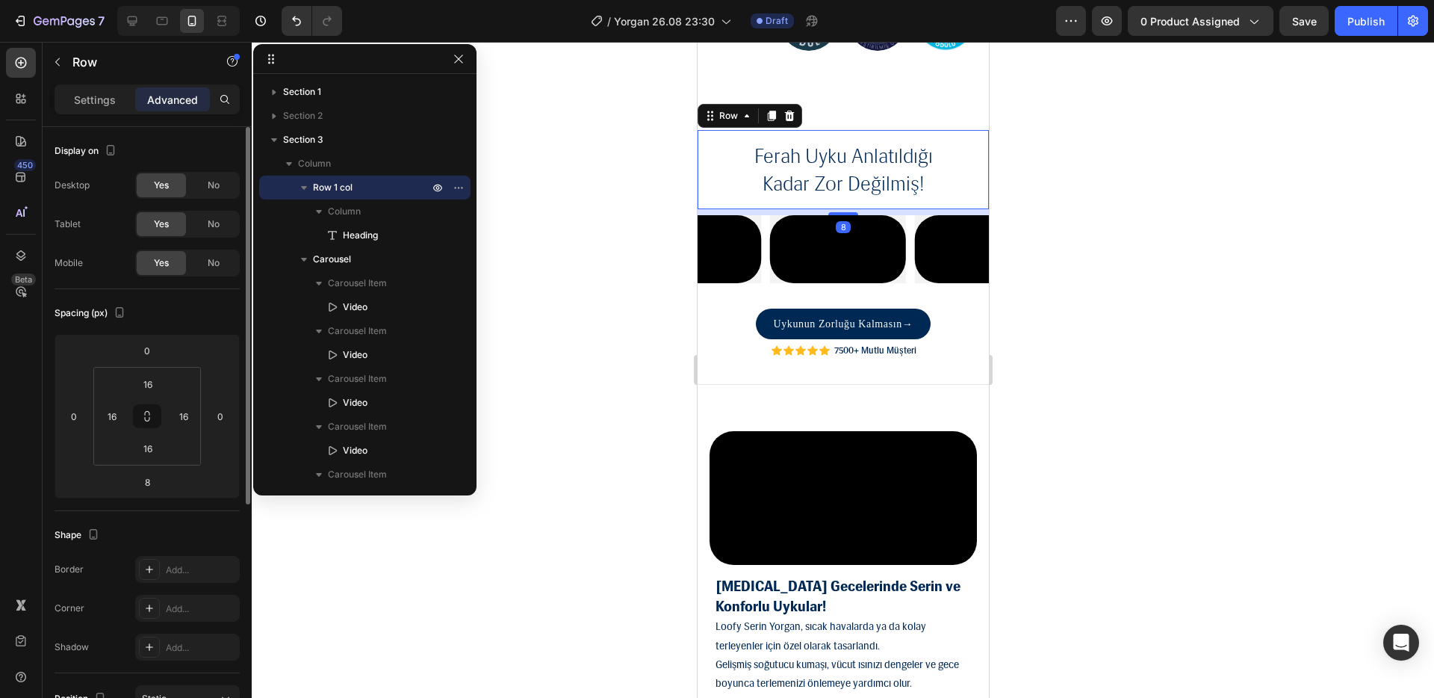
scroll to position [3, 0]
click at [87, 108] on div "Settings" at bounding box center [95, 99] width 75 height 24
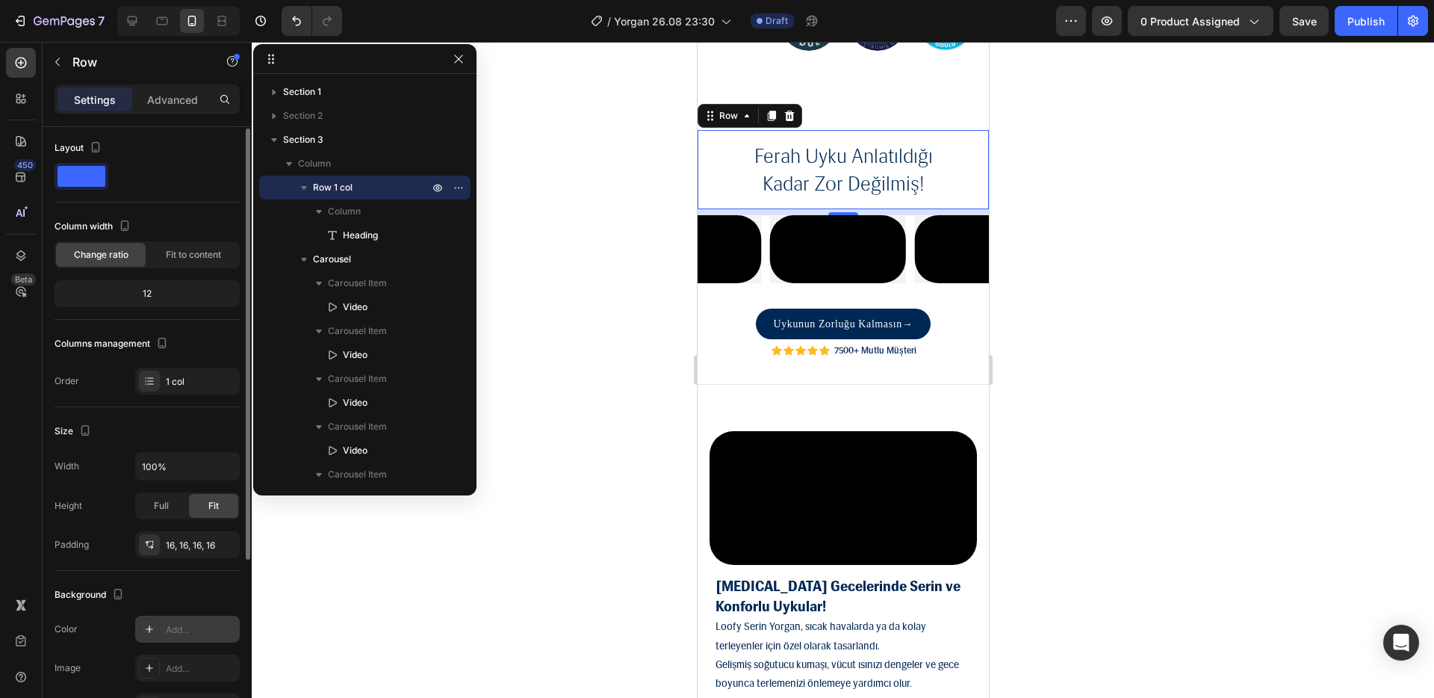
click at [185, 621] on div "Add..." at bounding box center [187, 629] width 105 height 27
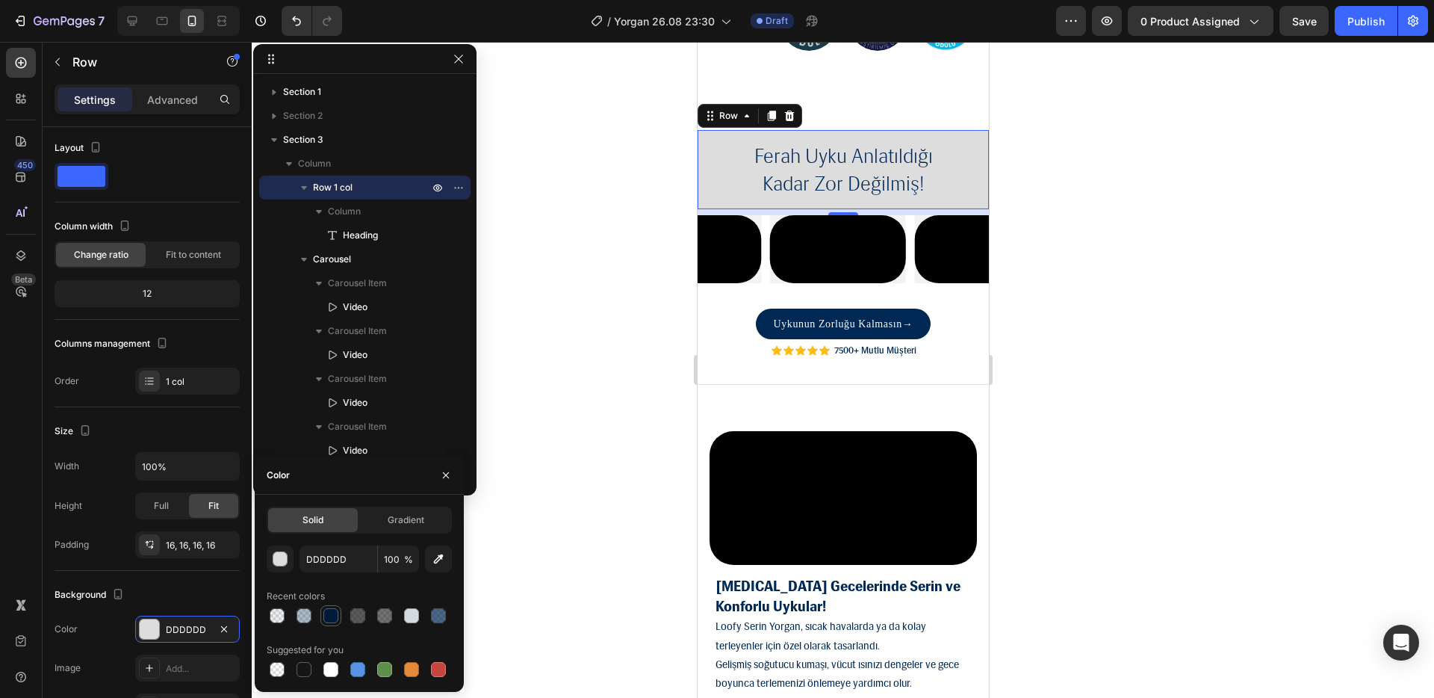
click at [338, 612] on div at bounding box center [330, 615] width 15 height 15
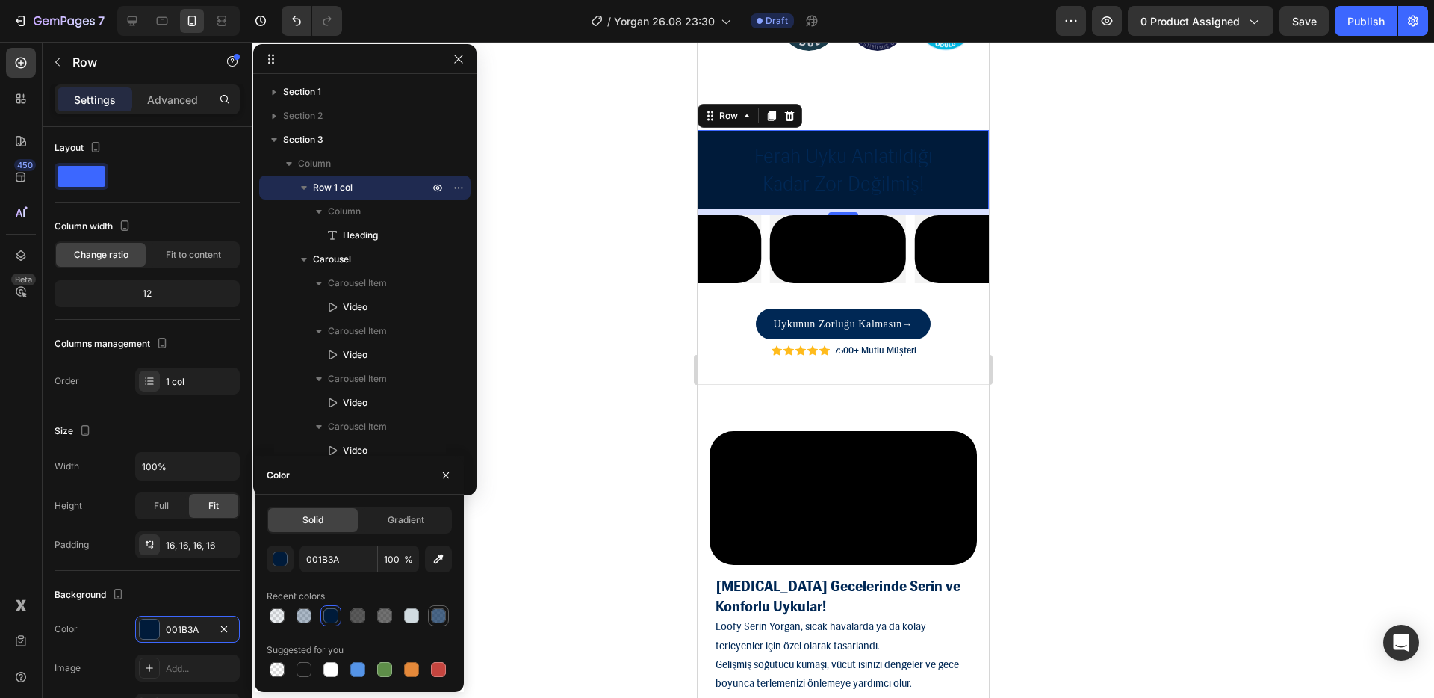
click at [439, 607] on div at bounding box center [439, 616] width 18 height 18
type input "002855"
type input "70"
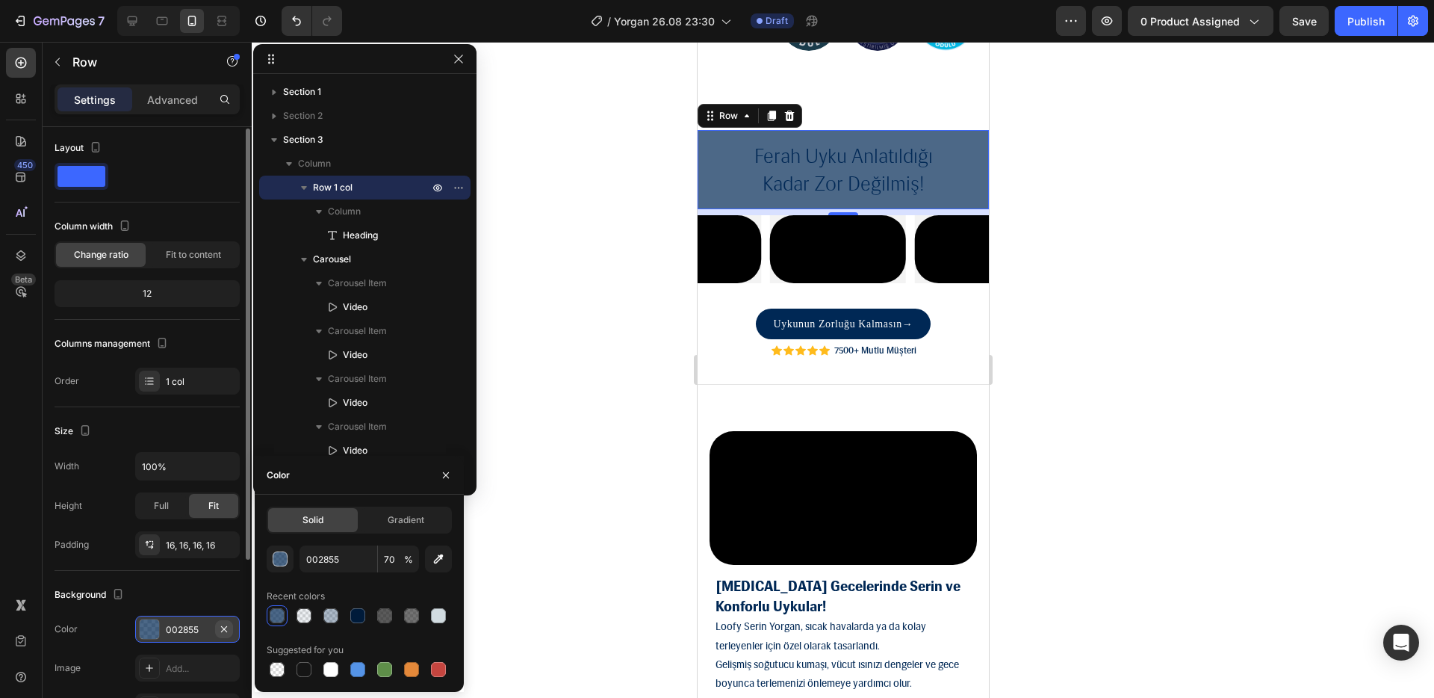
click at [232, 625] on button "button" at bounding box center [224, 629] width 18 height 18
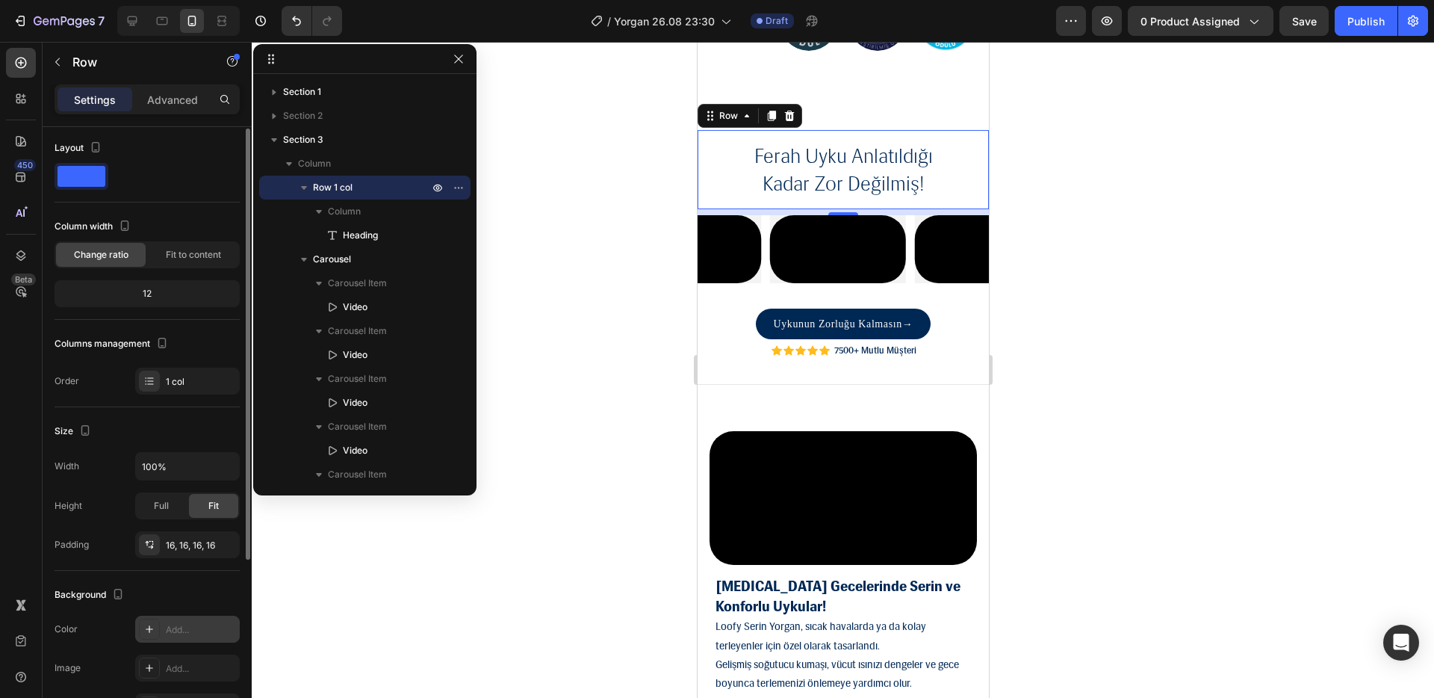
click at [417, 574] on div at bounding box center [843, 370] width 1183 height 656
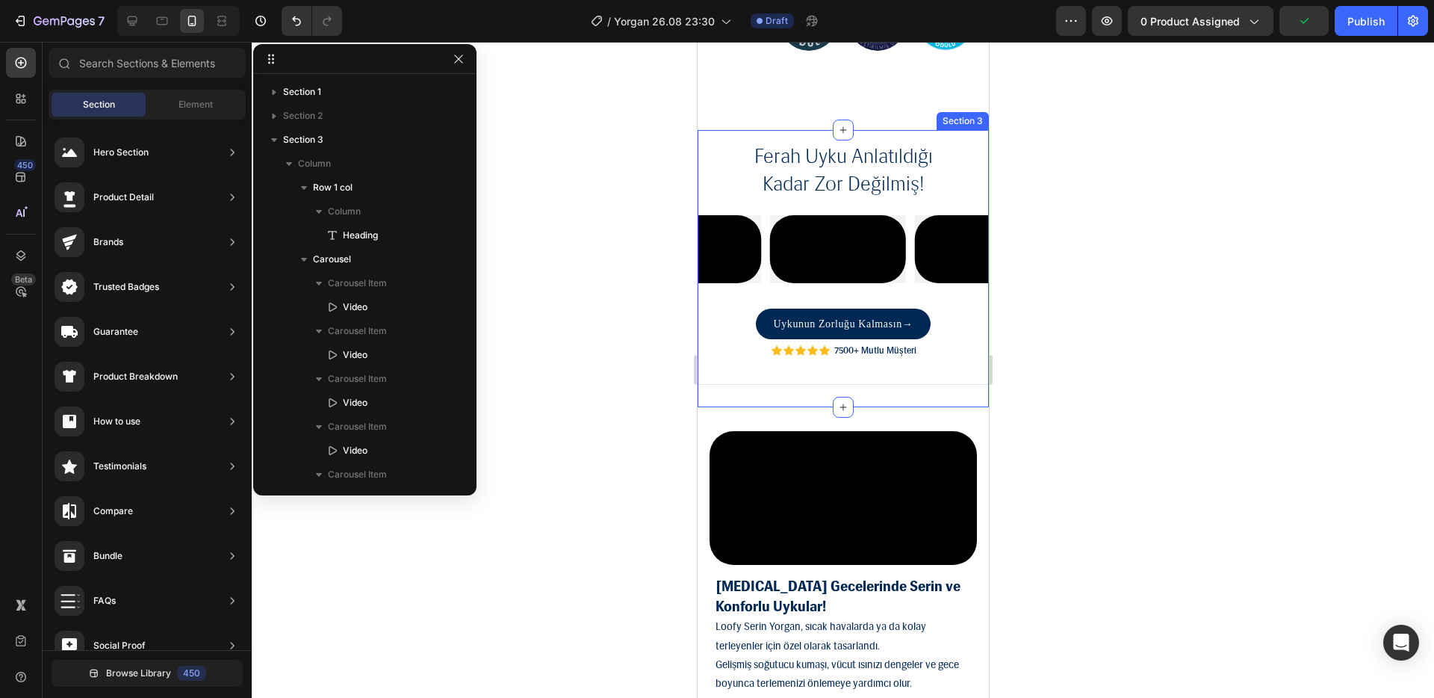
click at [773, 407] on div "ferah uyku anlatıldığı kadar zor değilmiş! Heading Row Video Video Video Video …" at bounding box center [842, 268] width 291 height 277
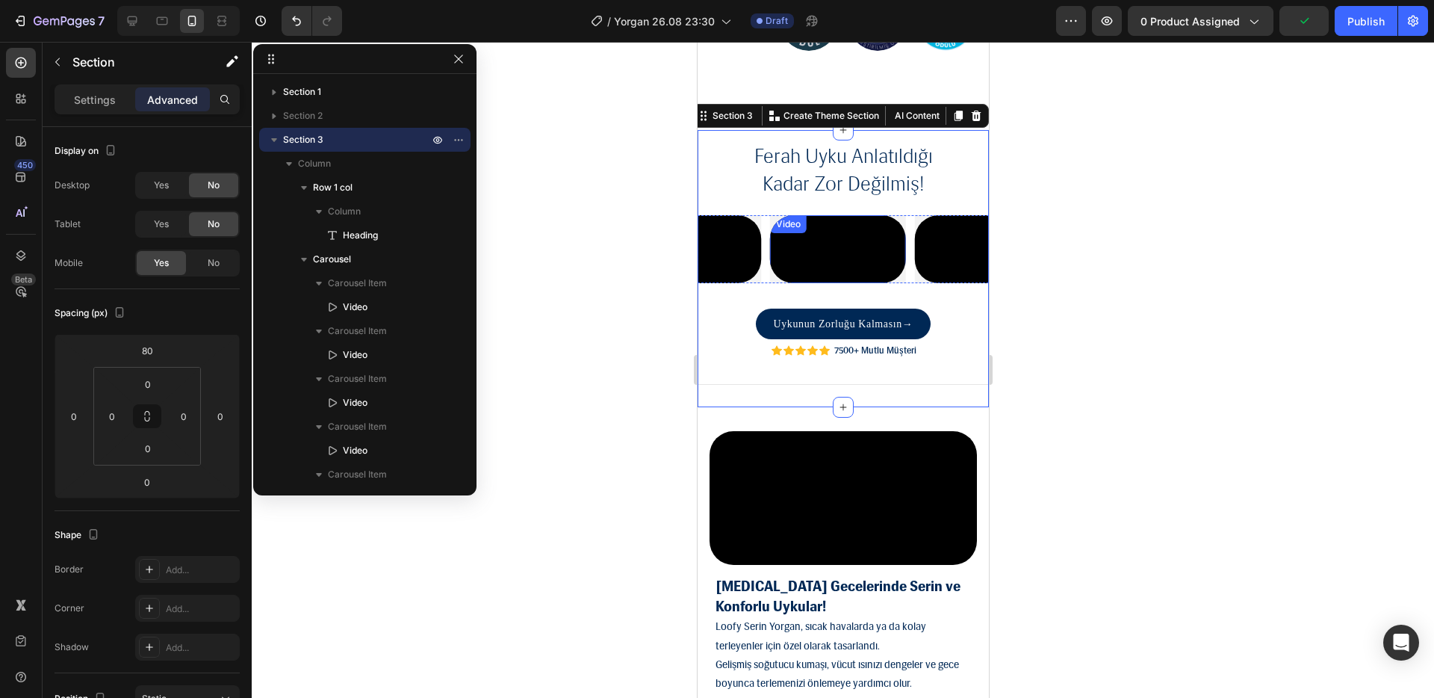
click at [775, 283] on video at bounding box center [837, 249] width 136 height 68
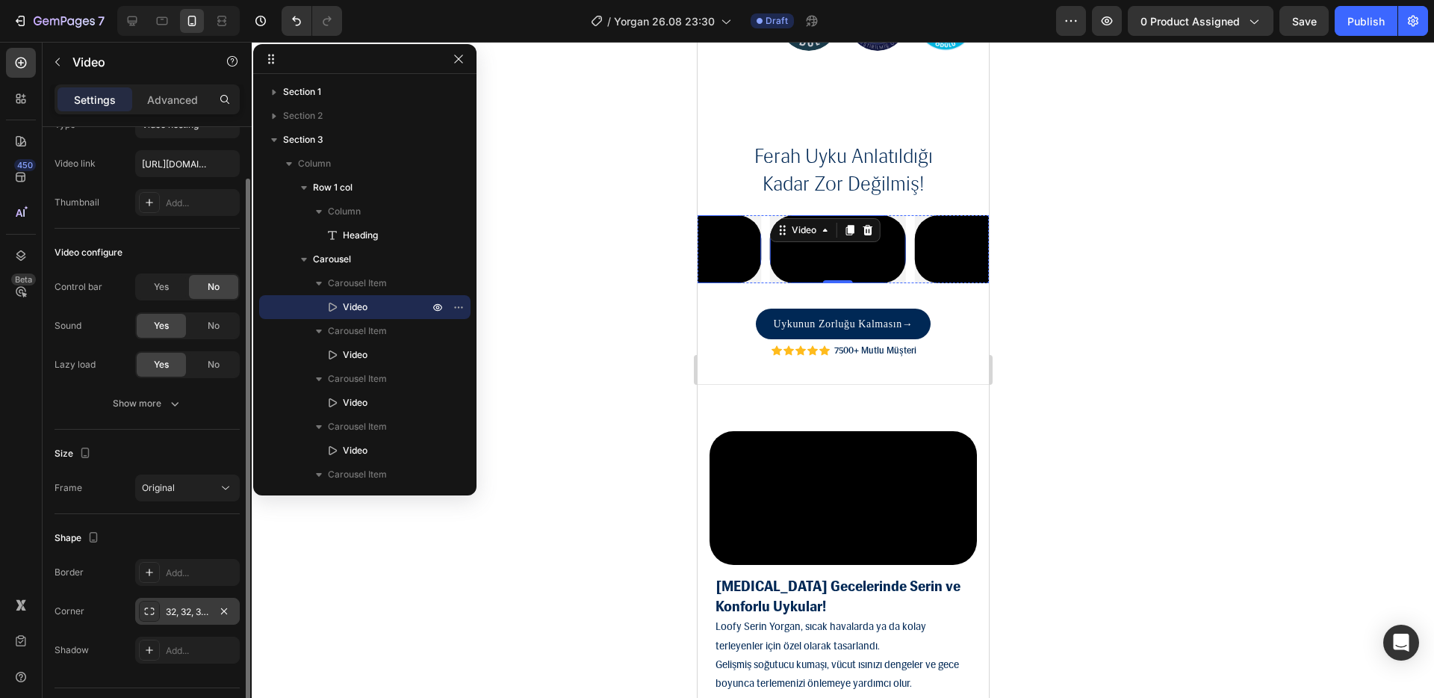
scroll to position [98, 0]
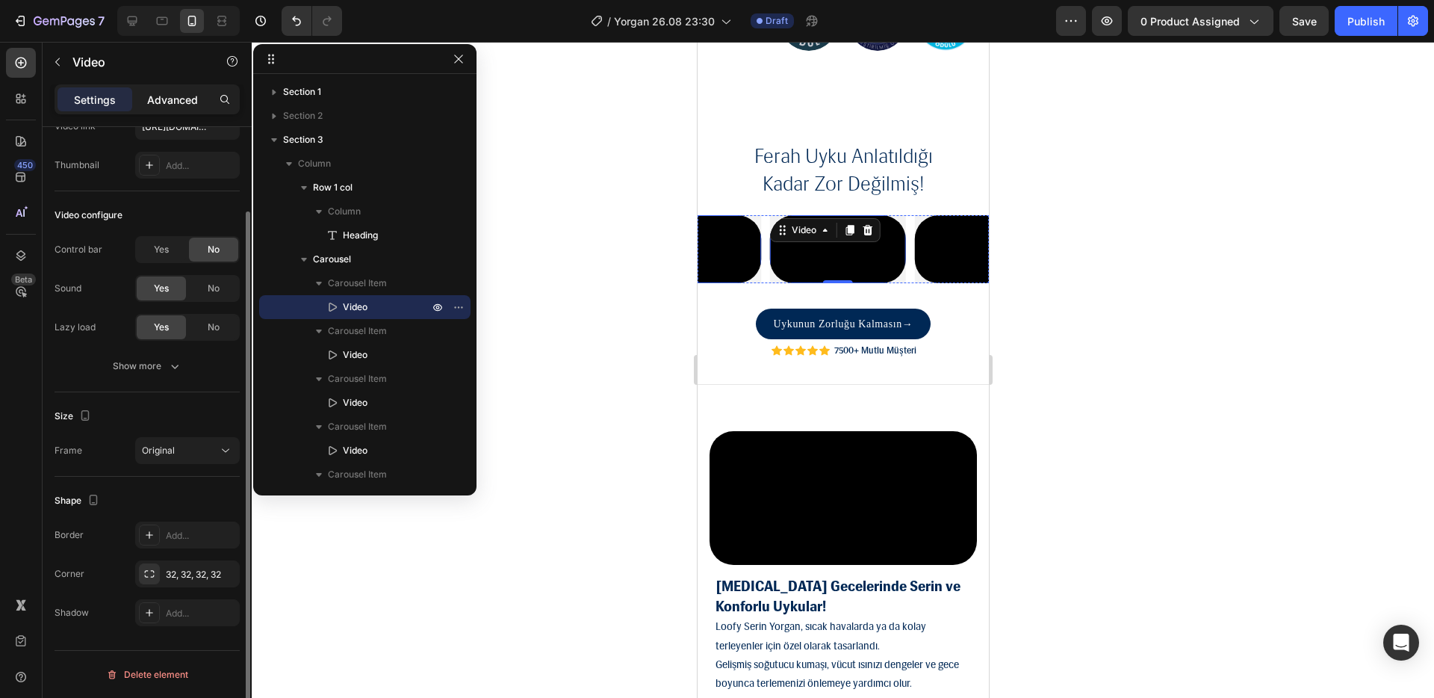
click at [153, 98] on p "Advanced" at bounding box center [172, 100] width 51 height 16
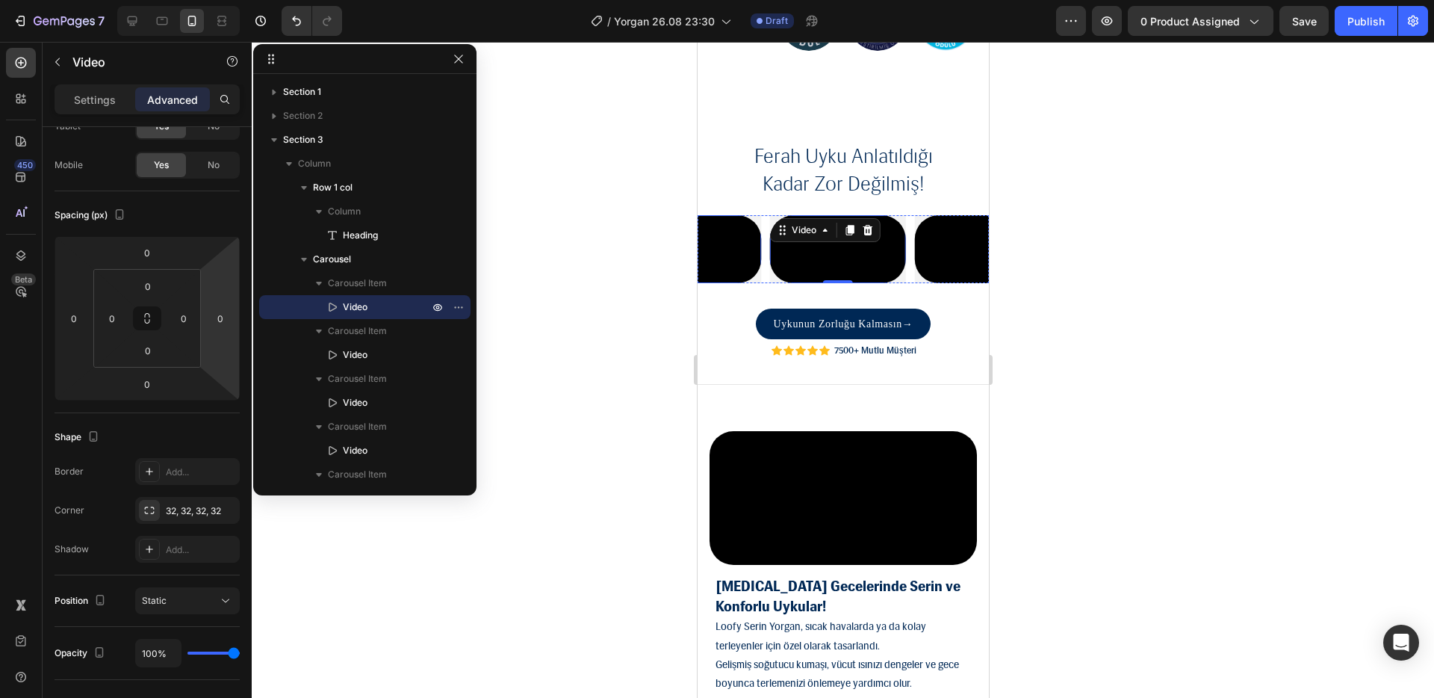
click at [757, 283] on video at bounding box center [693, 249] width 136 height 68
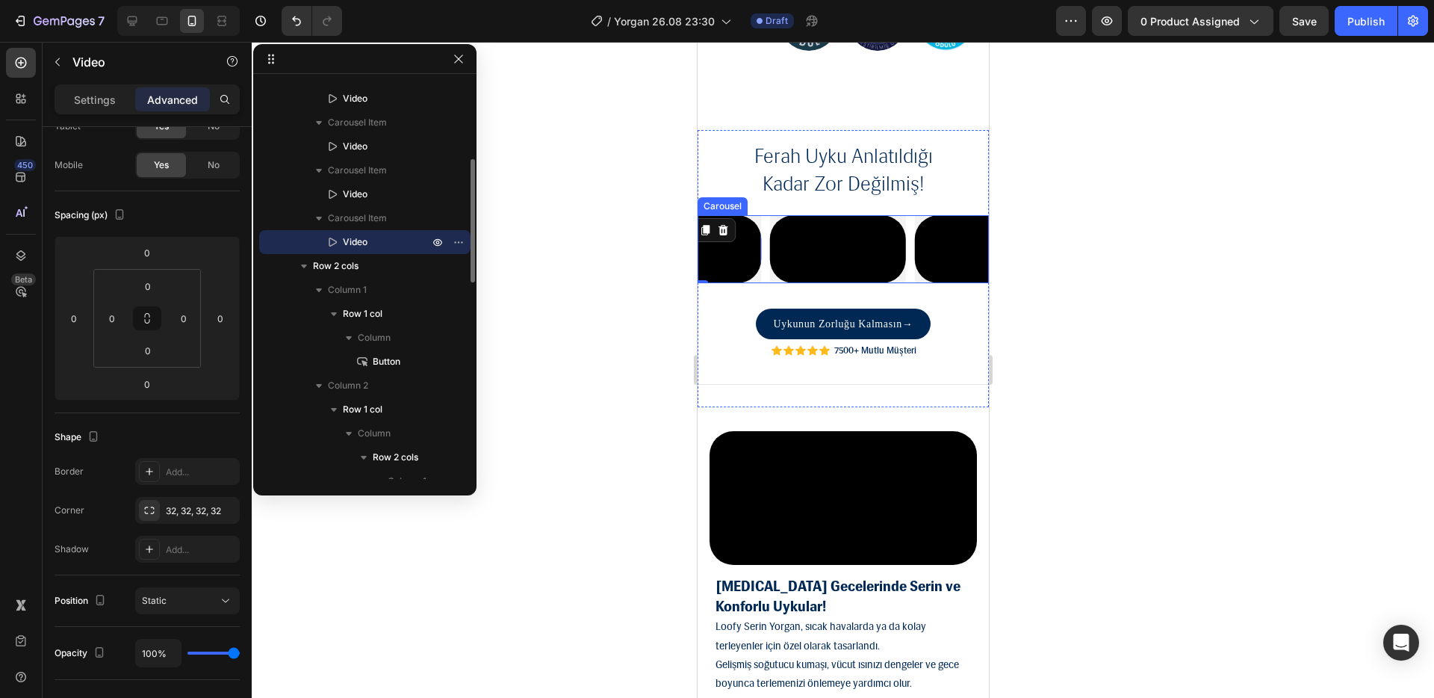
click at [763, 283] on div "Video Video Video Video Video 0" at bounding box center [842, 249] width 291 height 68
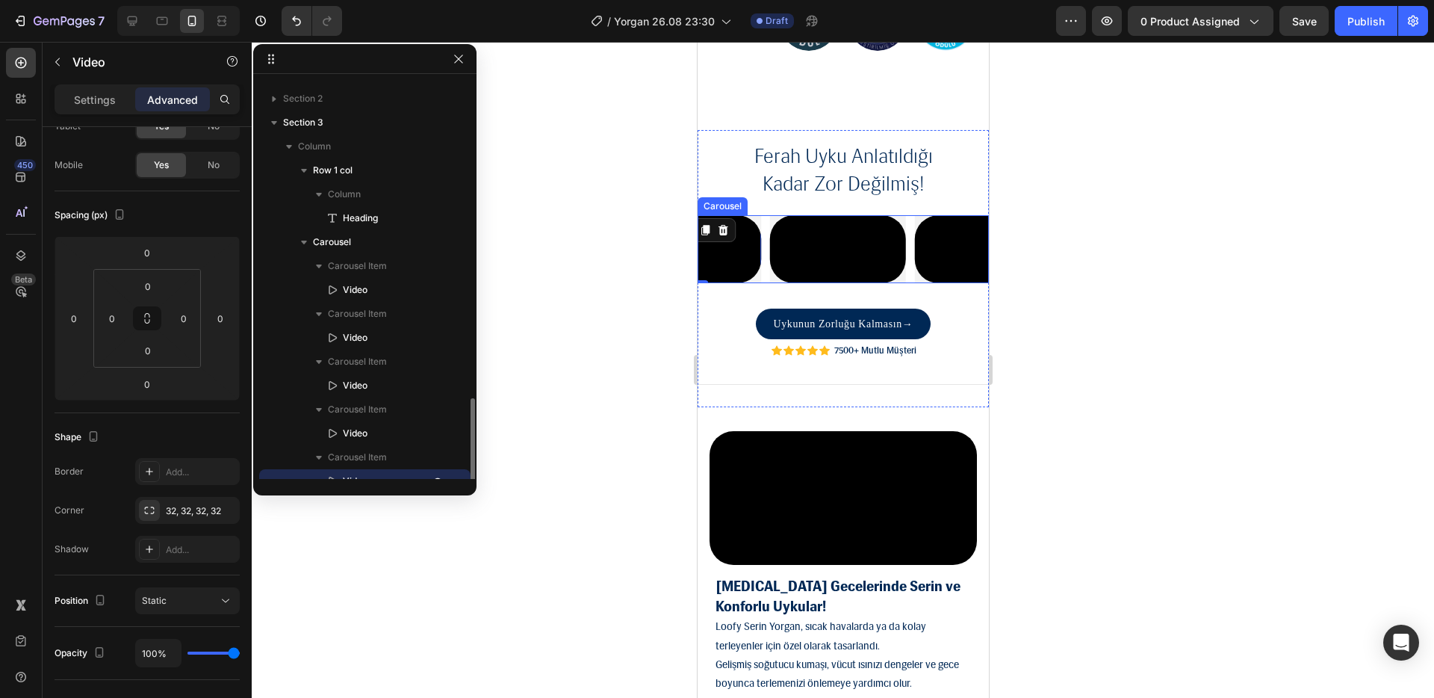
scroll to position [0, 0]
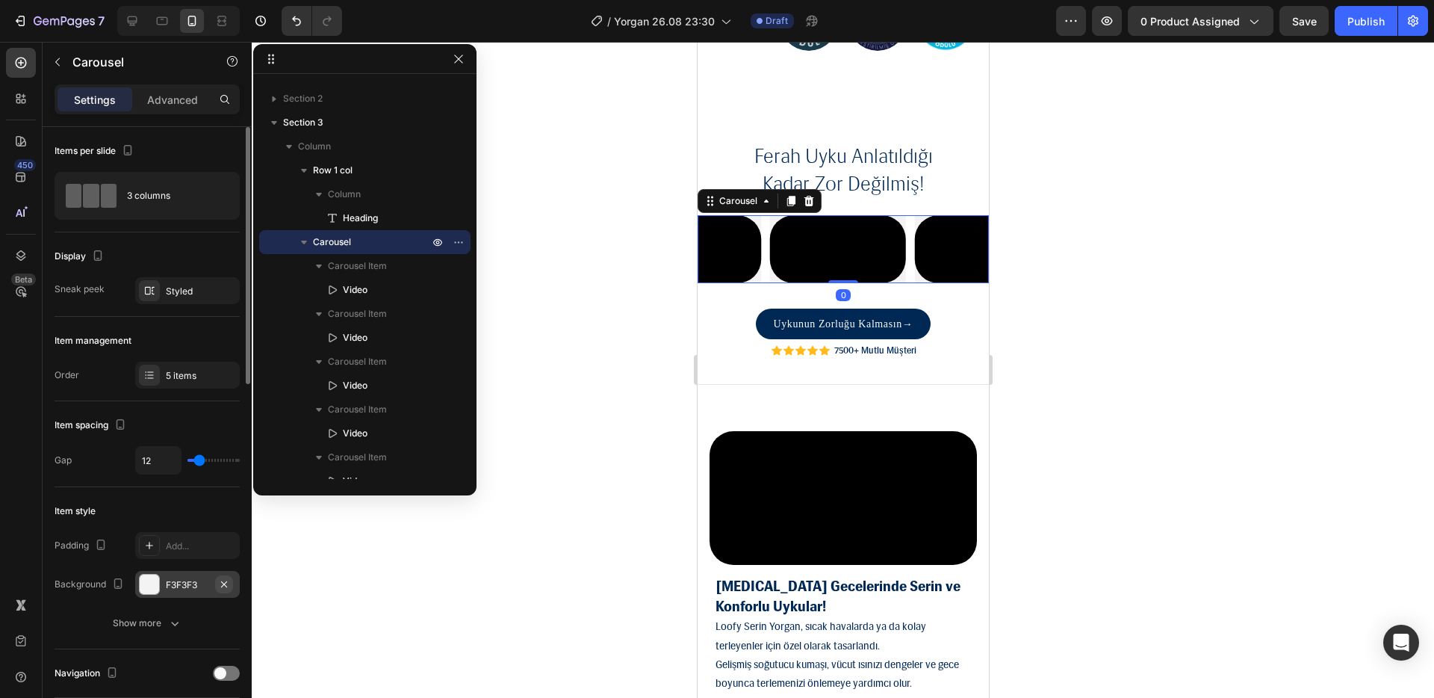
click at [228, 583] on icon "button" at bounding box center [224, 584] width 12 height 12
click at [623, 530] on div at bounding box center [843, 370] width 1183 height 656
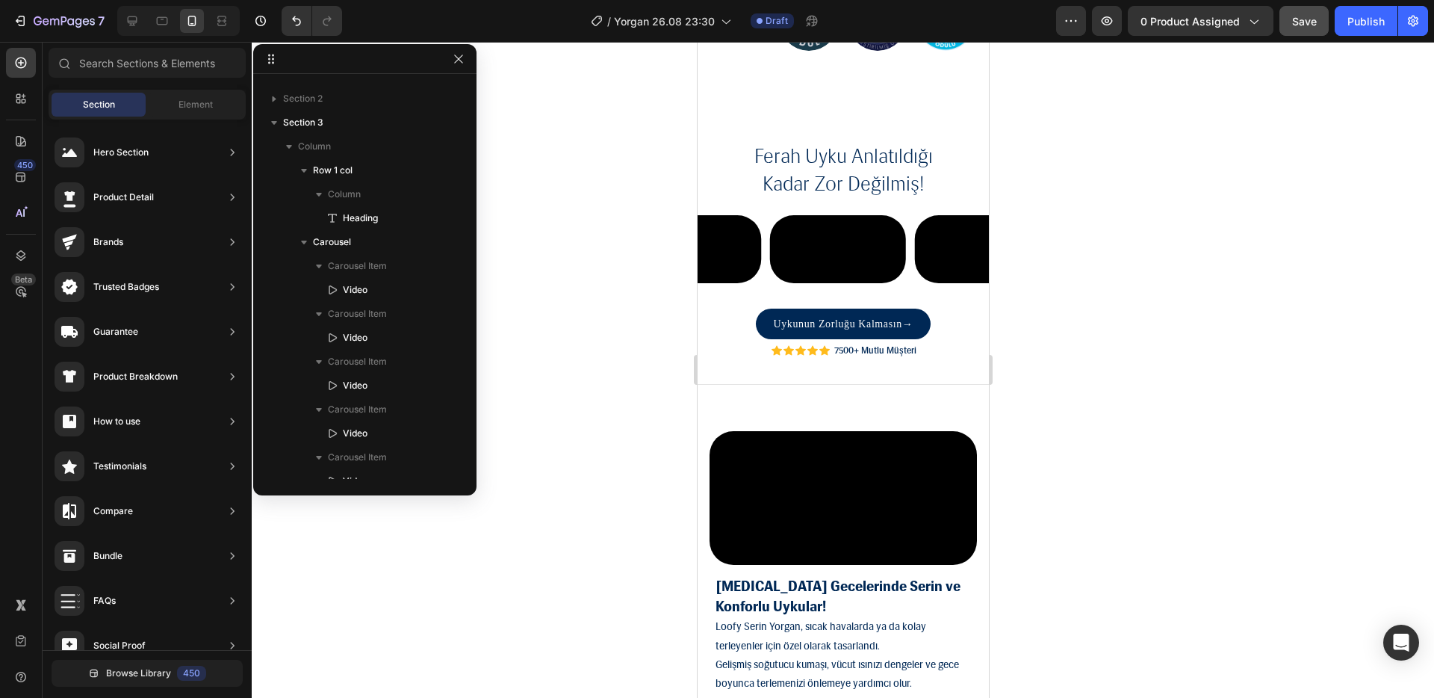
click at [1311, 19] on span "Save" at bounding box center [1304, 21] width 25 height 13
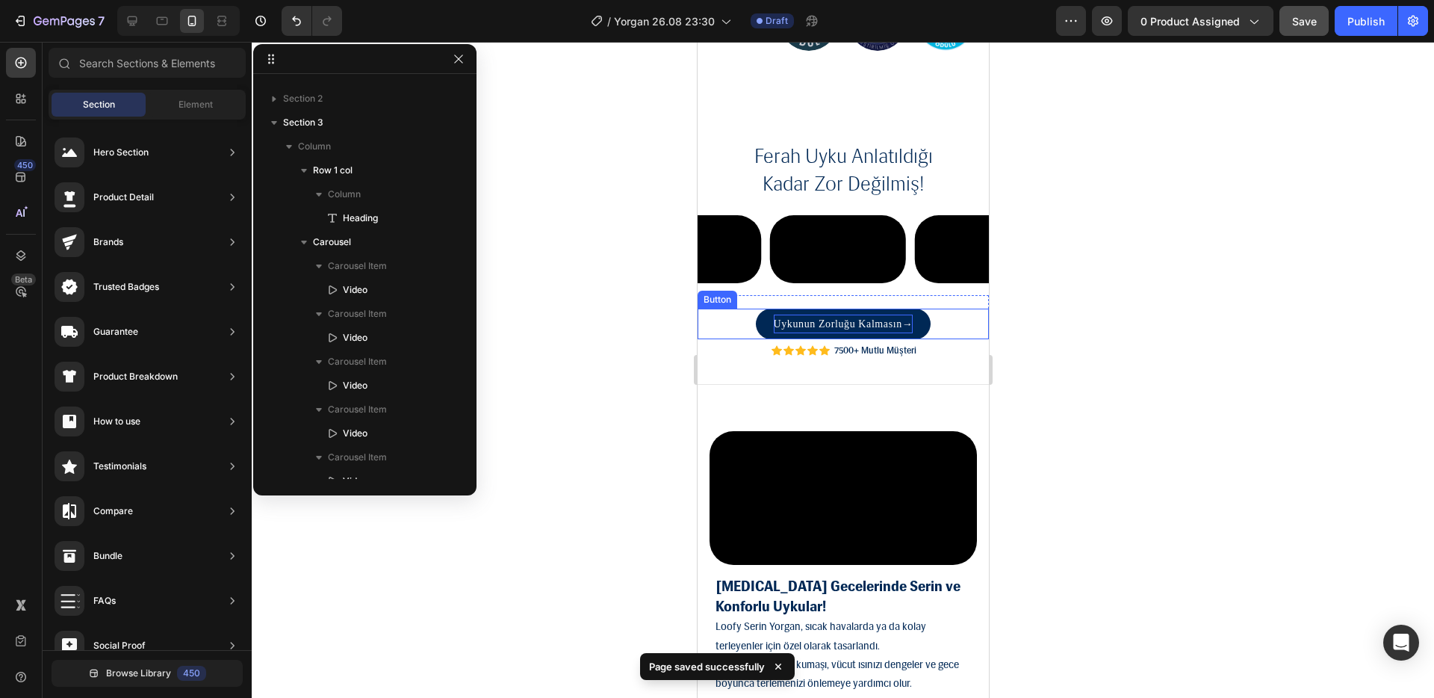
click at [904, 329] on strong "→" at bounding box center [907, 323] width 11 height 11
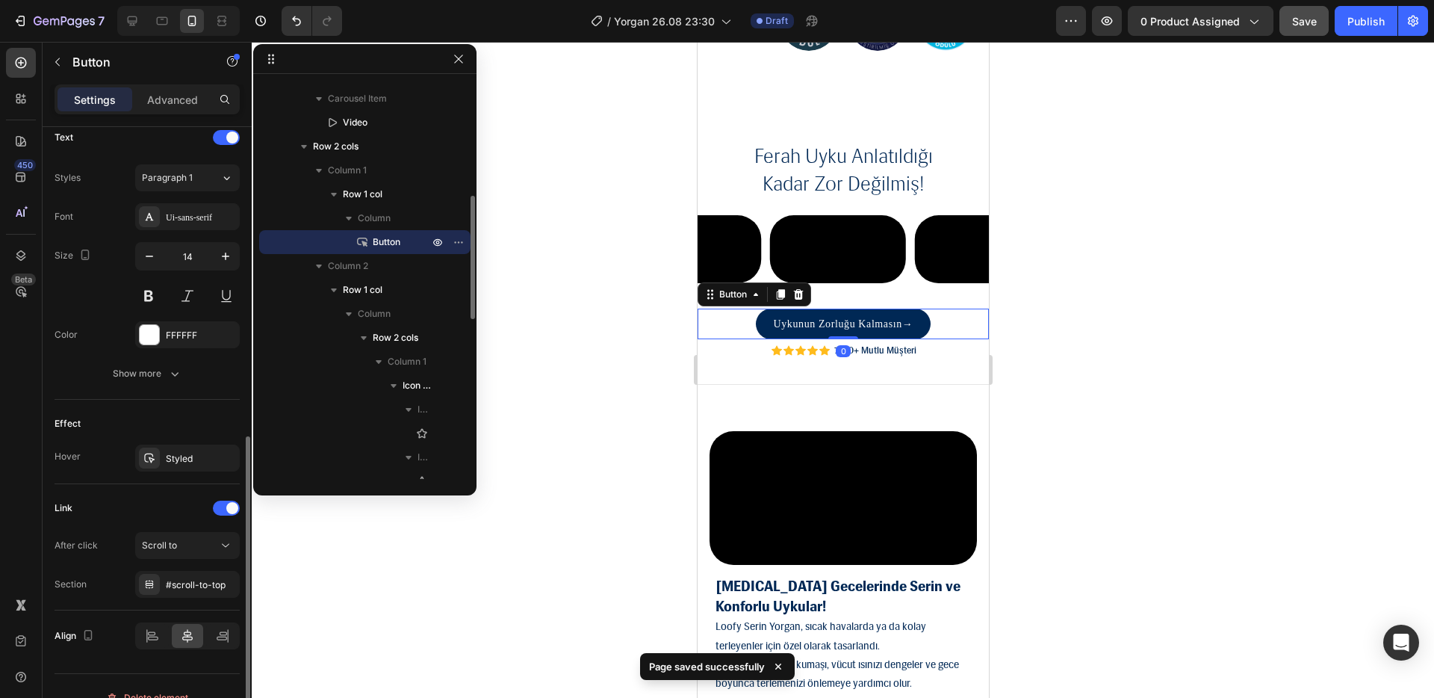
scroll to position [536, 0]
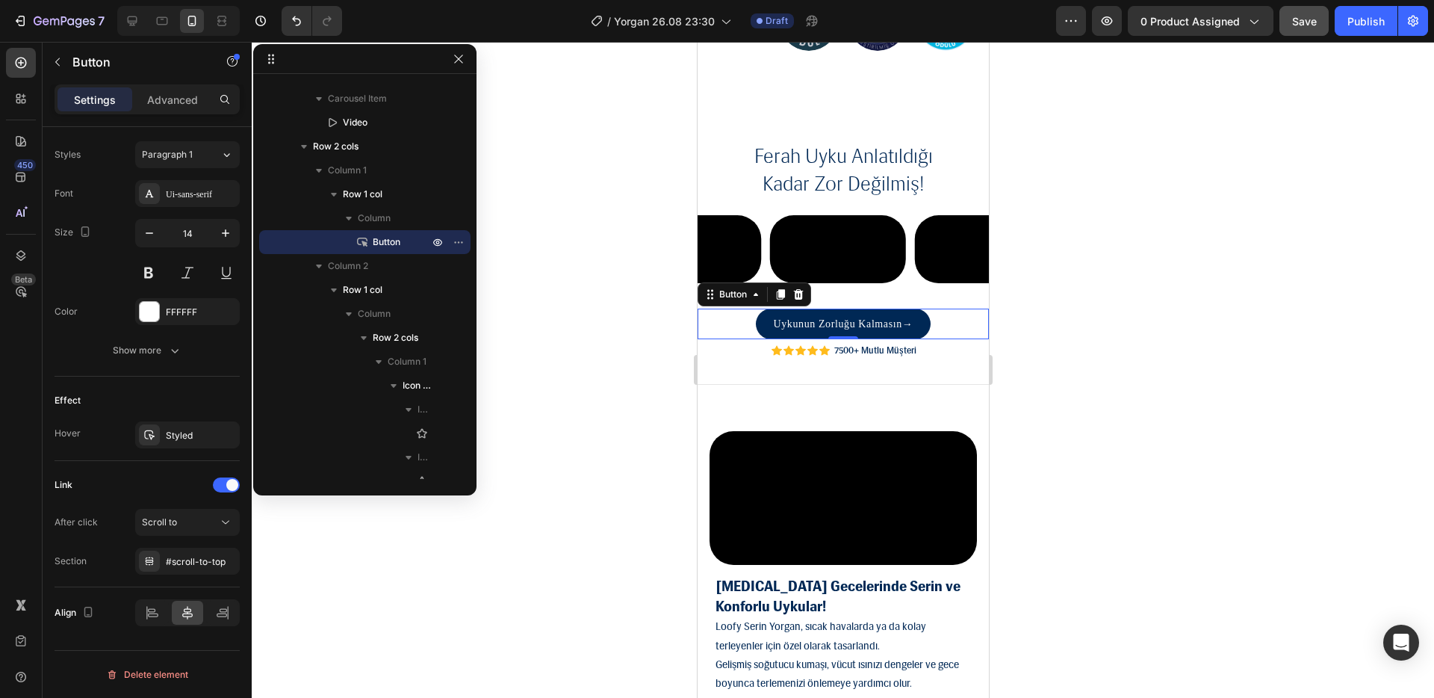
click at [552, 459] on div at bounding box center [843, 370] width 1183 height 656
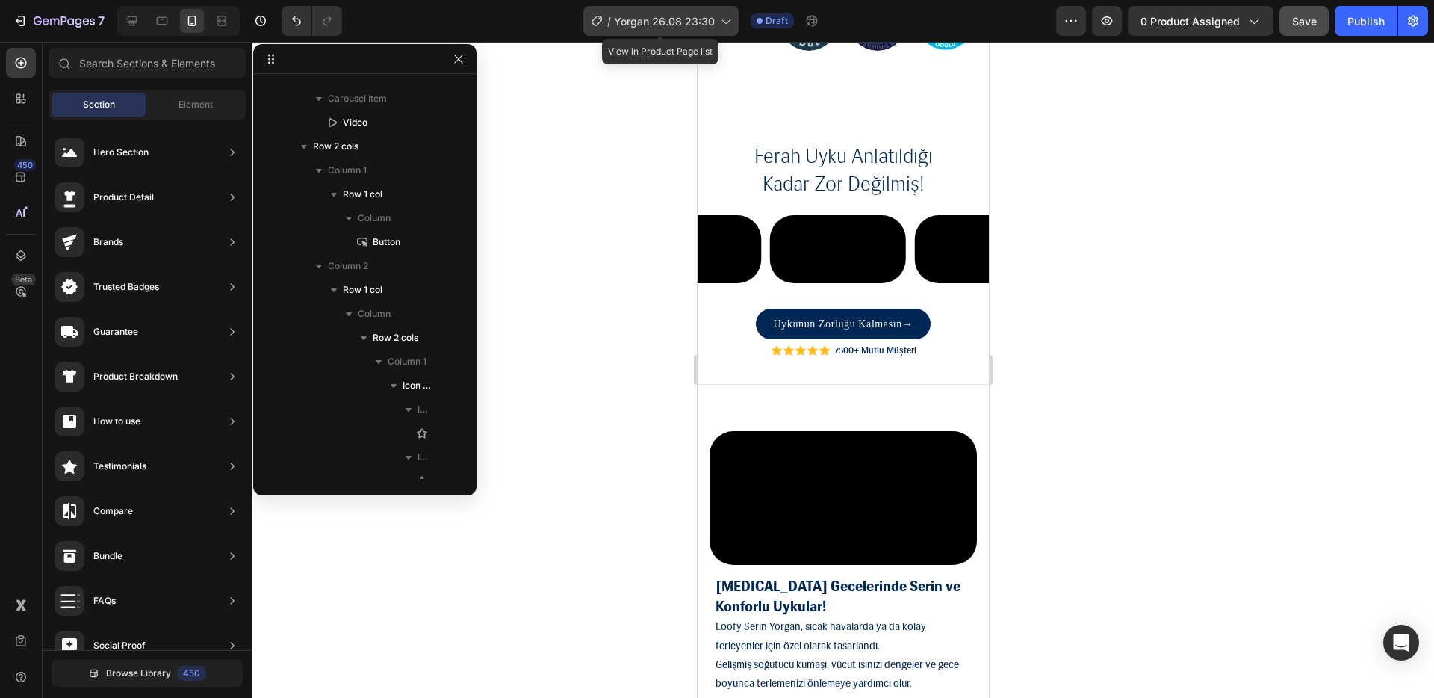
click at [690, 17] on span "Yorgan 26.08 23:30" at bounding box center [664, 21] width 101 height 16
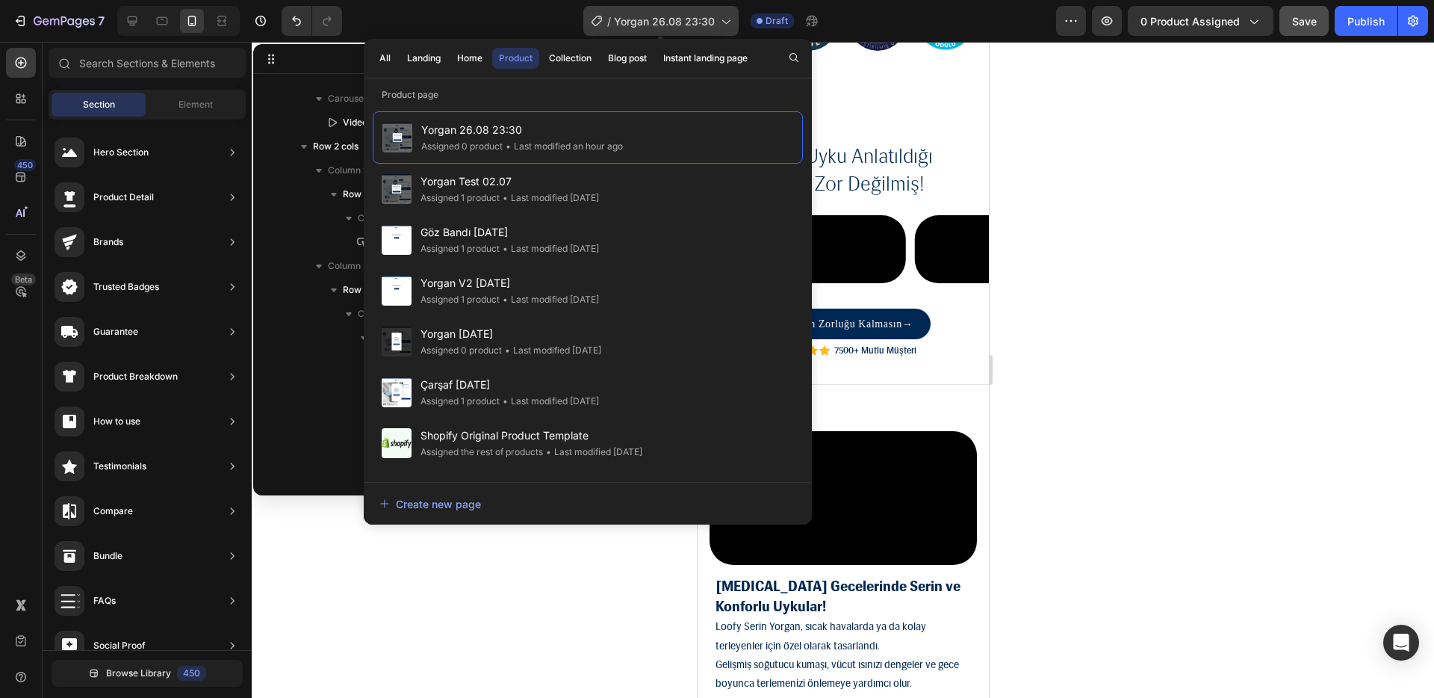
click at [690, 13] on span "Yorgan 26.08 23:30" at bounding box center [664, 21] width 101 height 16
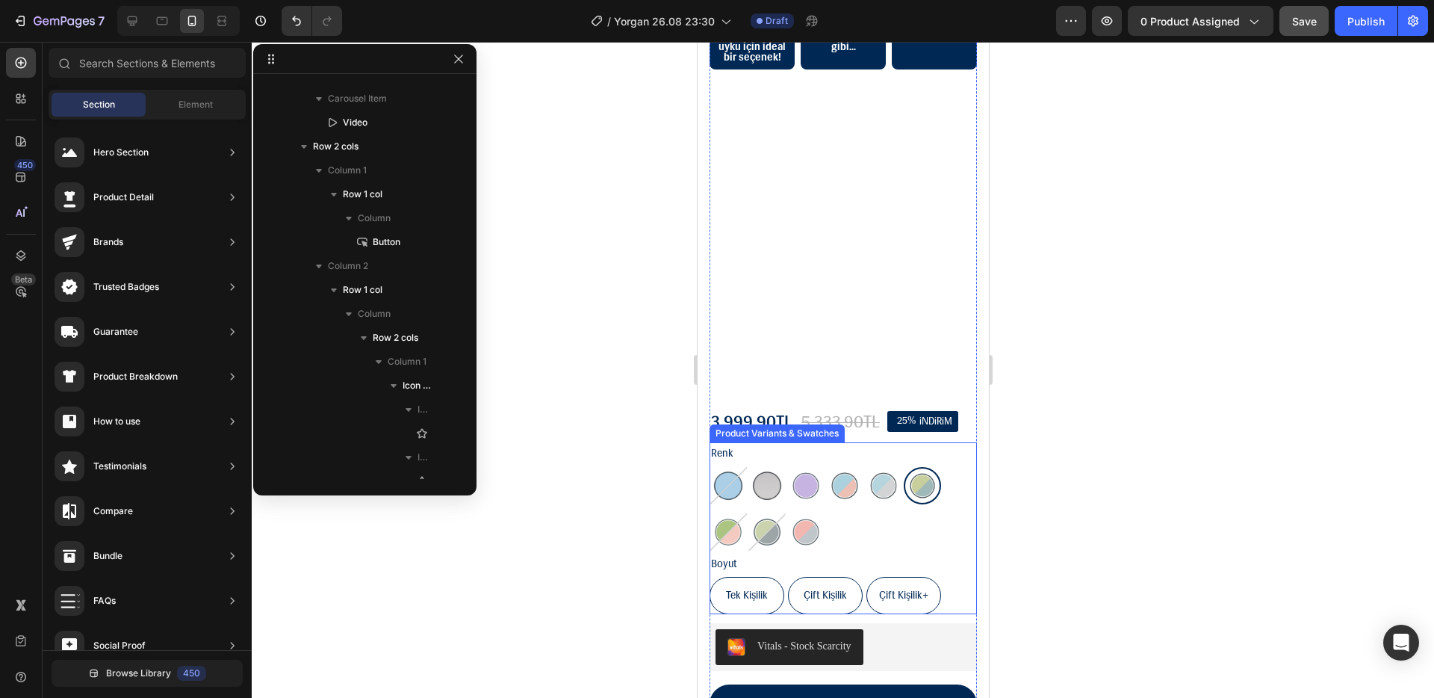
scroll to position [0, 0]
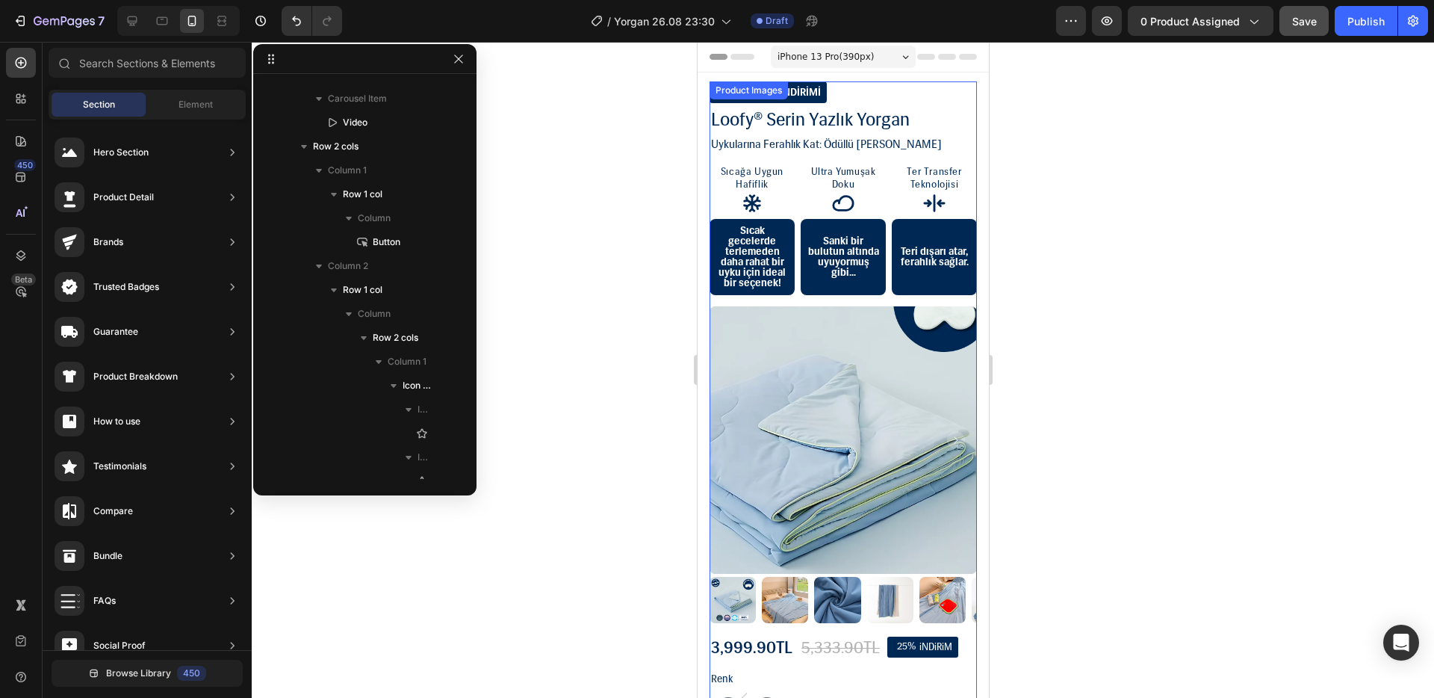
click at [896, 402] on img at bounding box center [842, 439] width 267 height 267
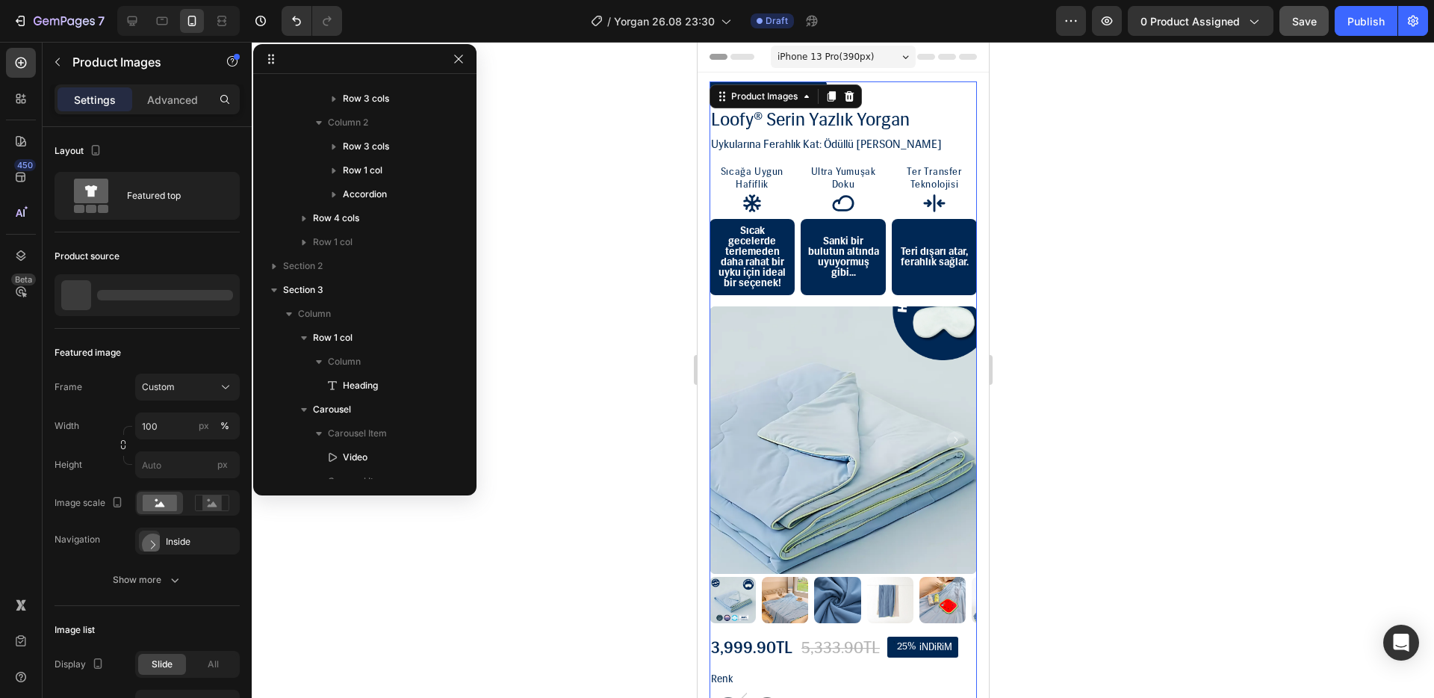
scroll to position [65, 0]
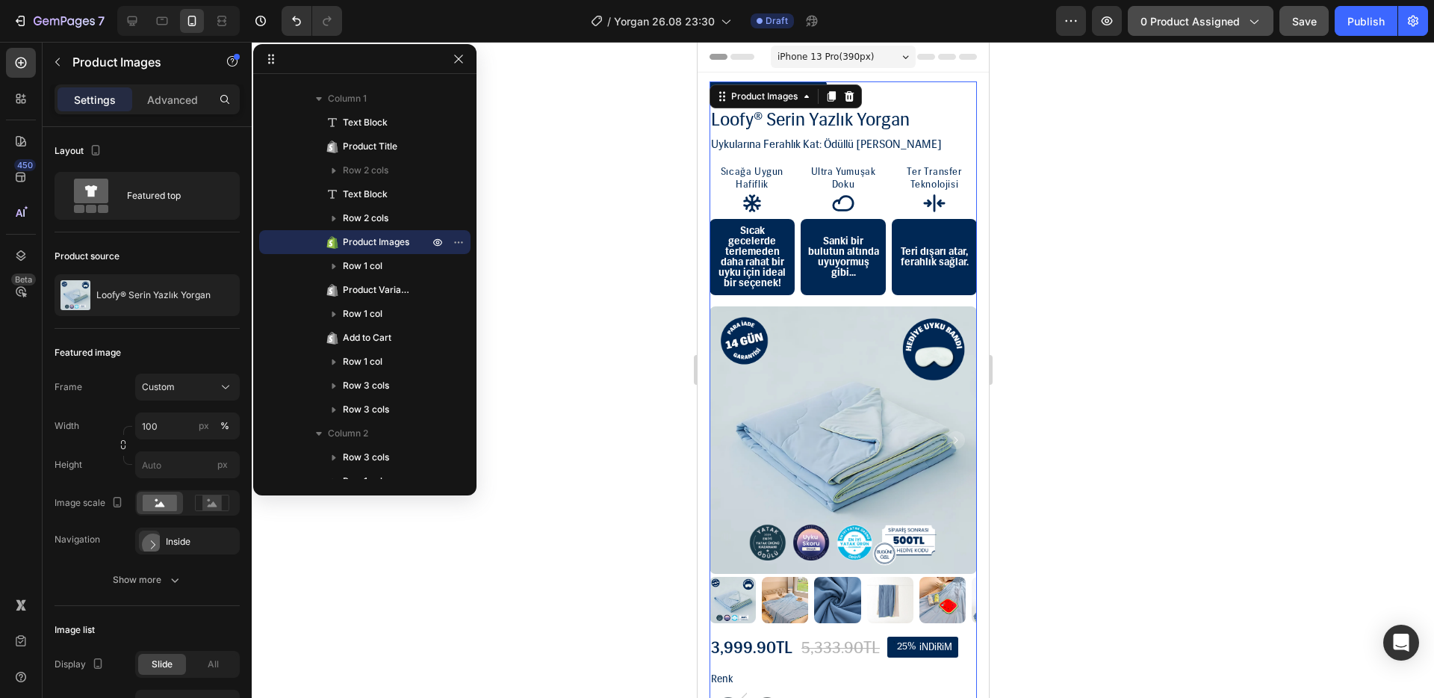
click at [1229, 36] on div "7 Version history / Yorgan 26.08 23:30 Draft Preview 0 product assigned Save Pu…" at bounding box center [717, 21] width 1434 height 43
click at [1230, 30] on button "0 product assigned" at bounding box center [1201, 21] width 146 height 30
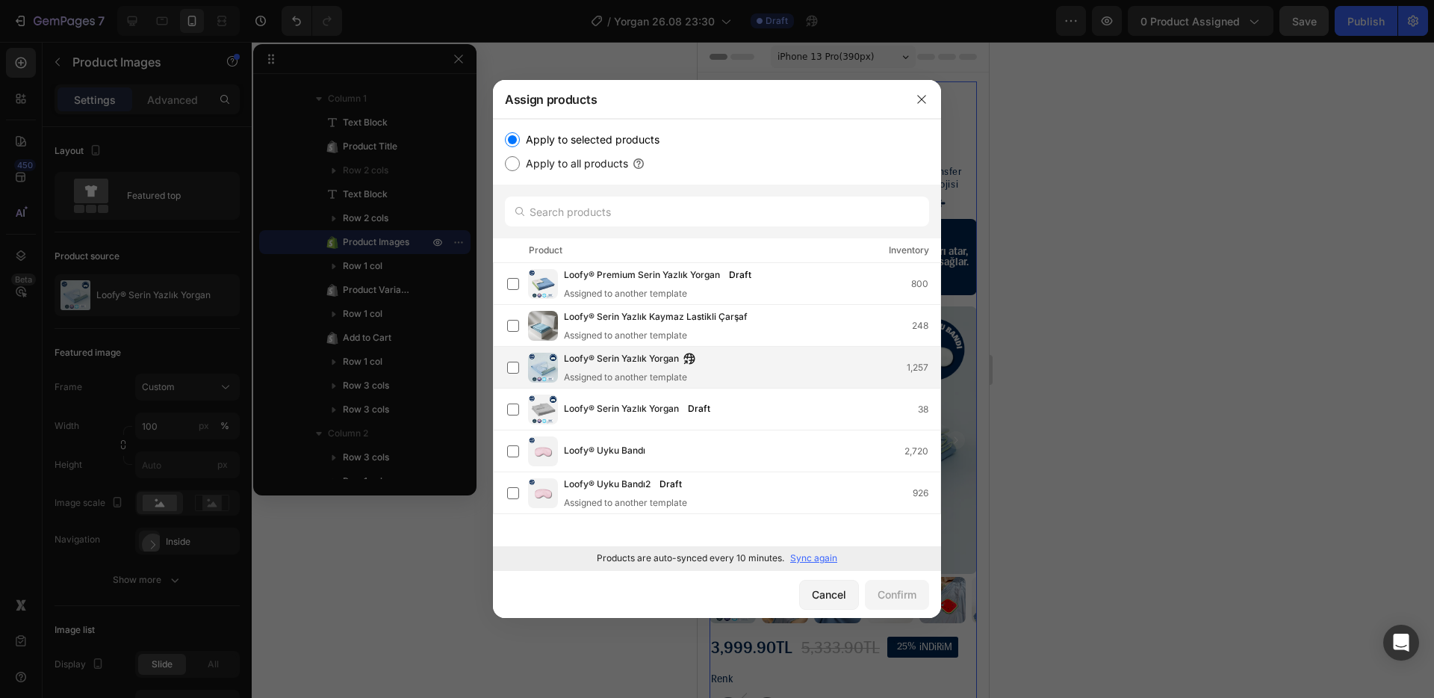
click at [809, 373] on div "Loofy® Serin Yazlık Yorgan Assigned to another template 1,257" at bounding box center [752, 367] width 377 height 33
click at [897, 592] on div "Confirm" at bounding box center [897, 594] width 39 height 16
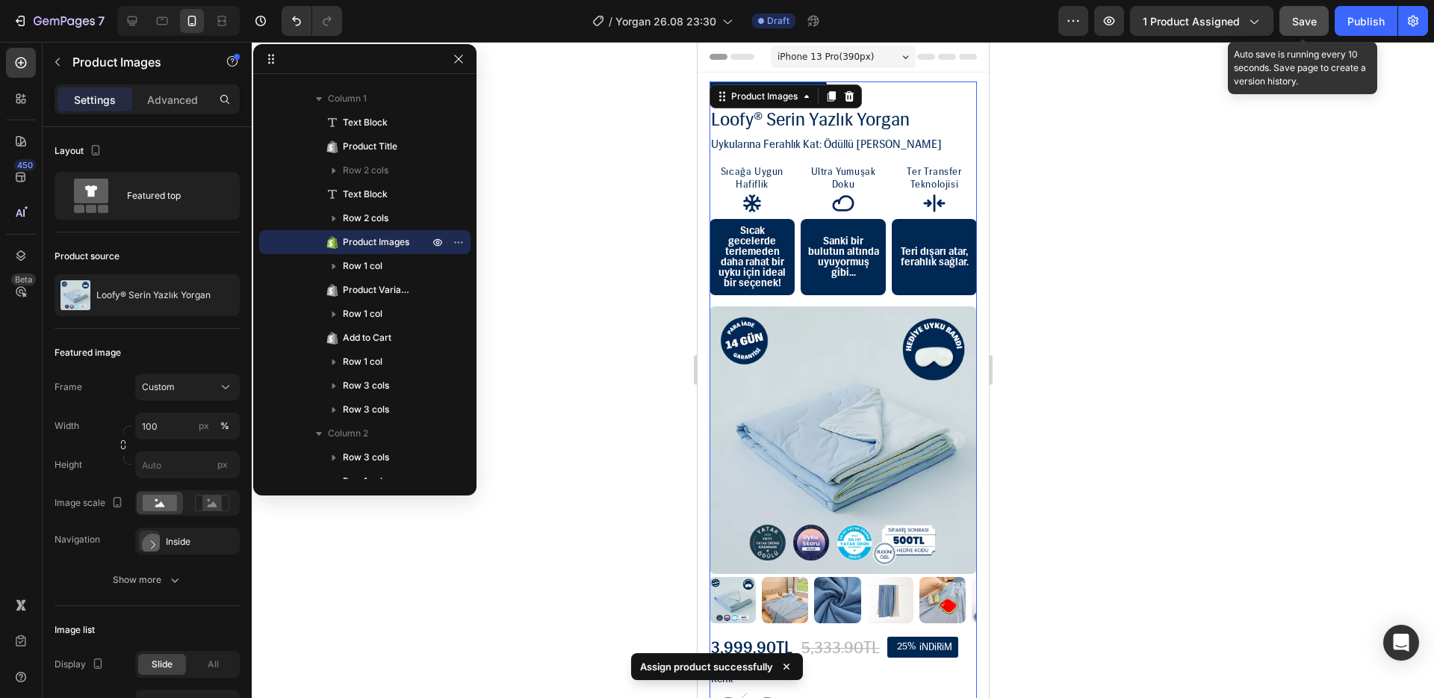
click at [1311, 22] on span "Save" at bounding box center [1304, 21] width 25 height 13
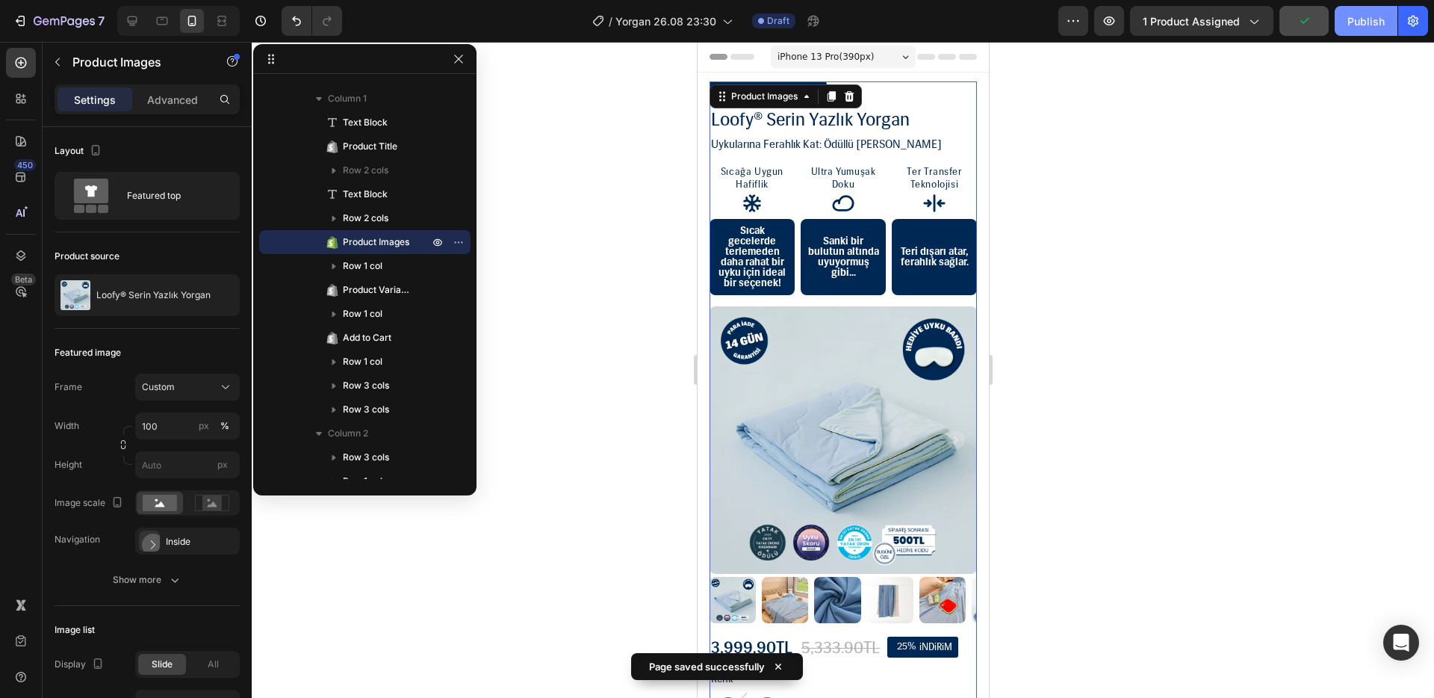
click at [1366, 21] on div "Publish" at bounding box center [1366, 21] width 37 height 16
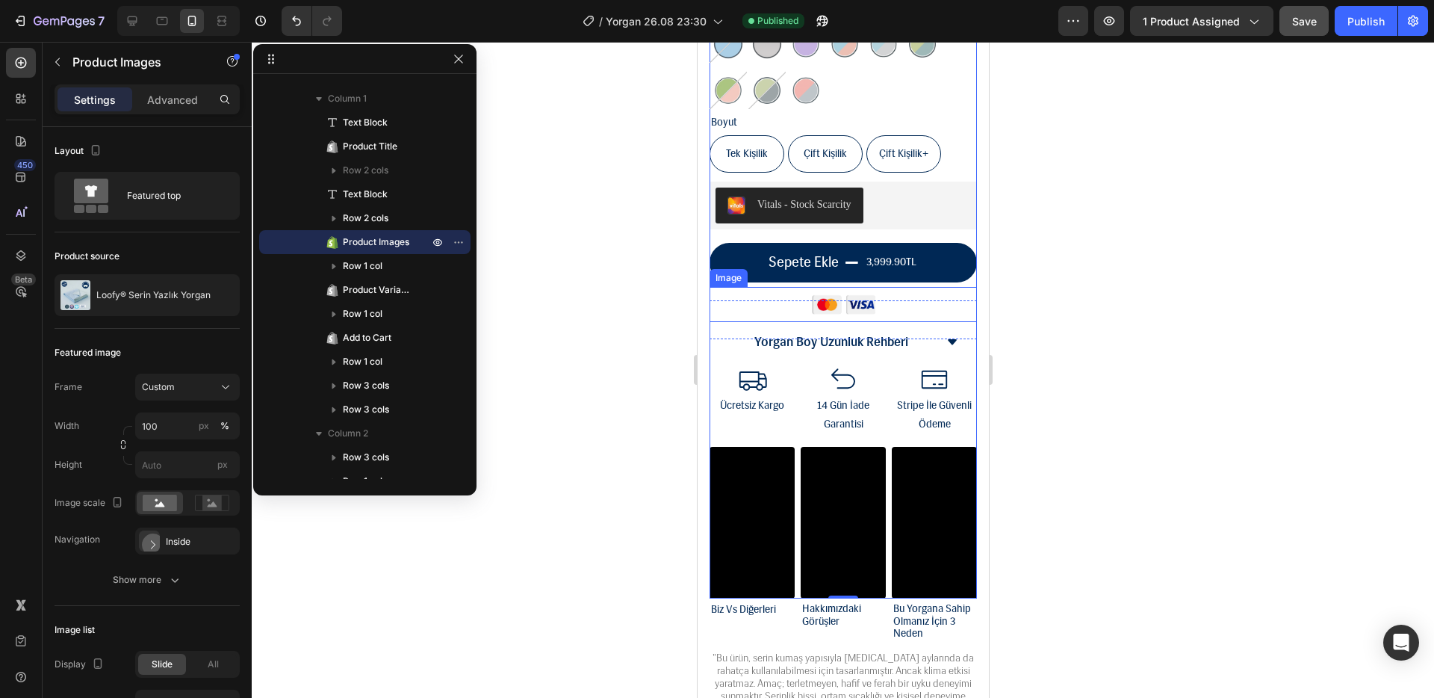
scroll to position [984, 0]
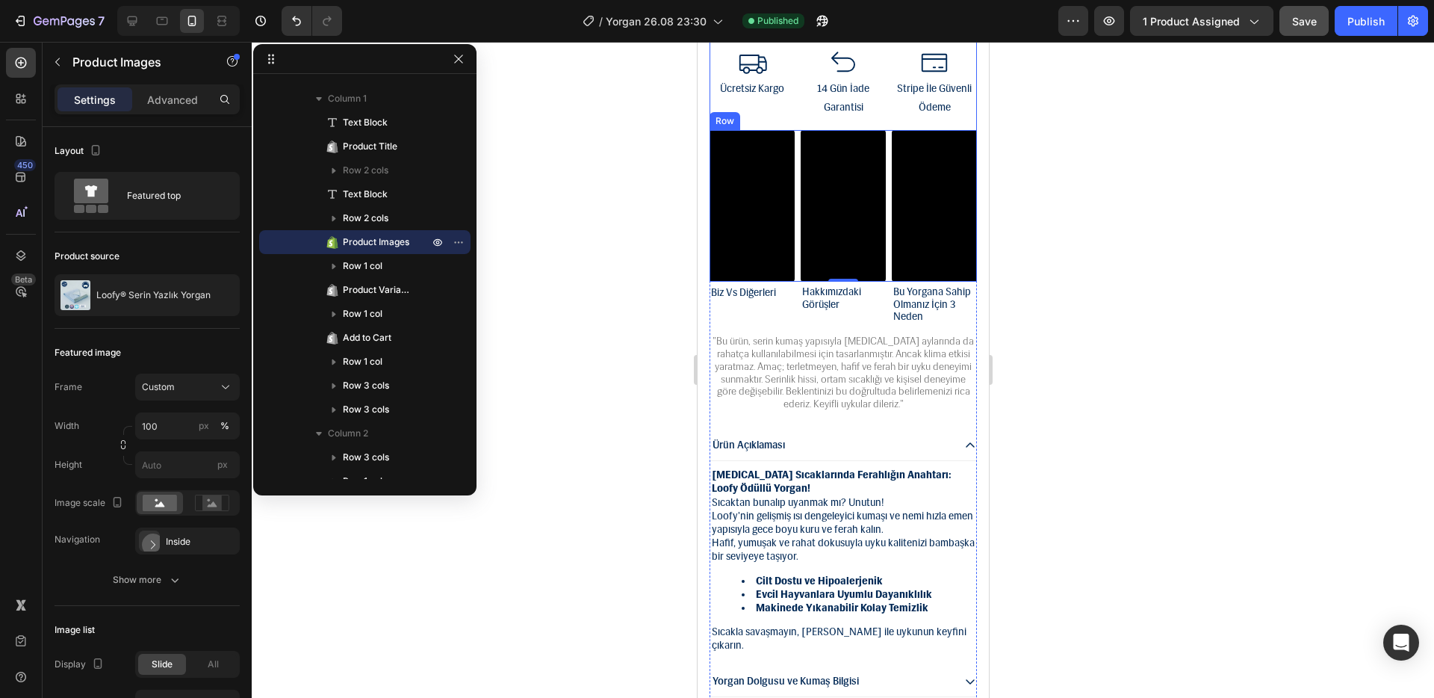
click at [800, 217] on video at bounding box center [842, 206] width 85 height 152
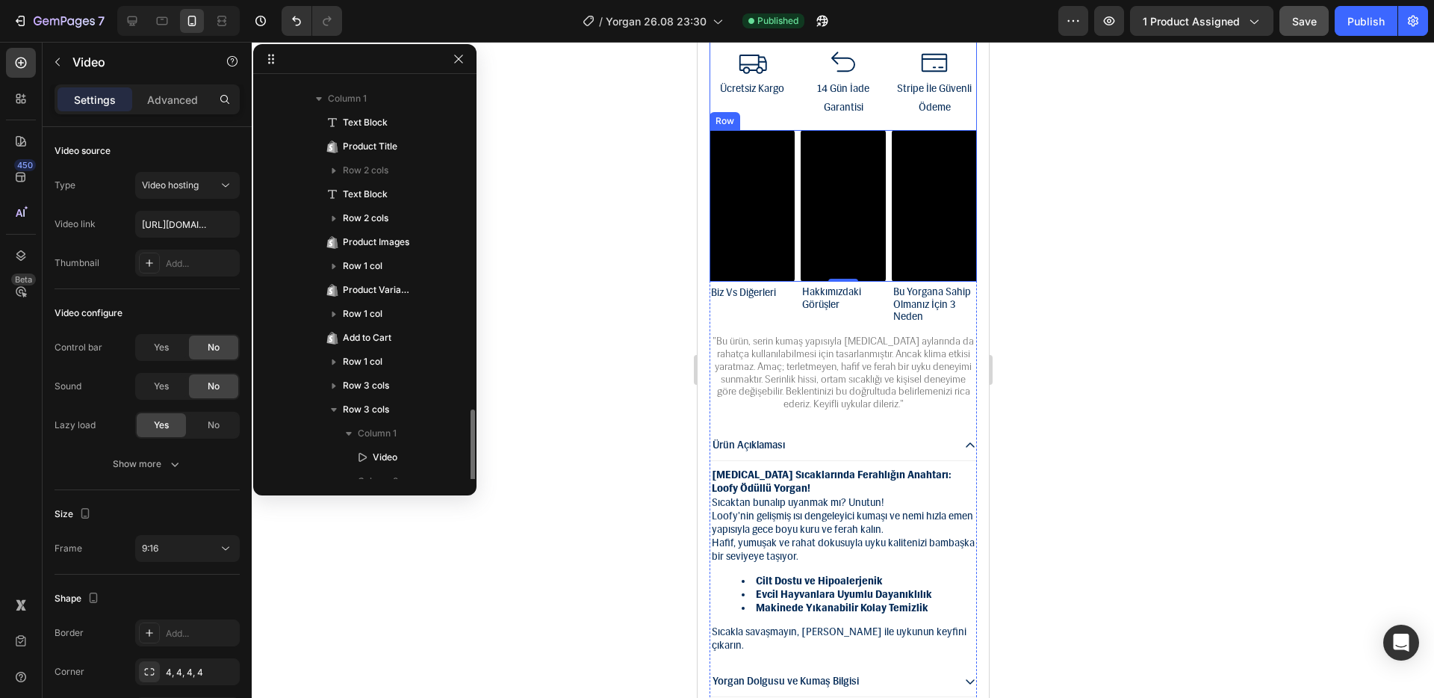
scroll to position [328, 0]
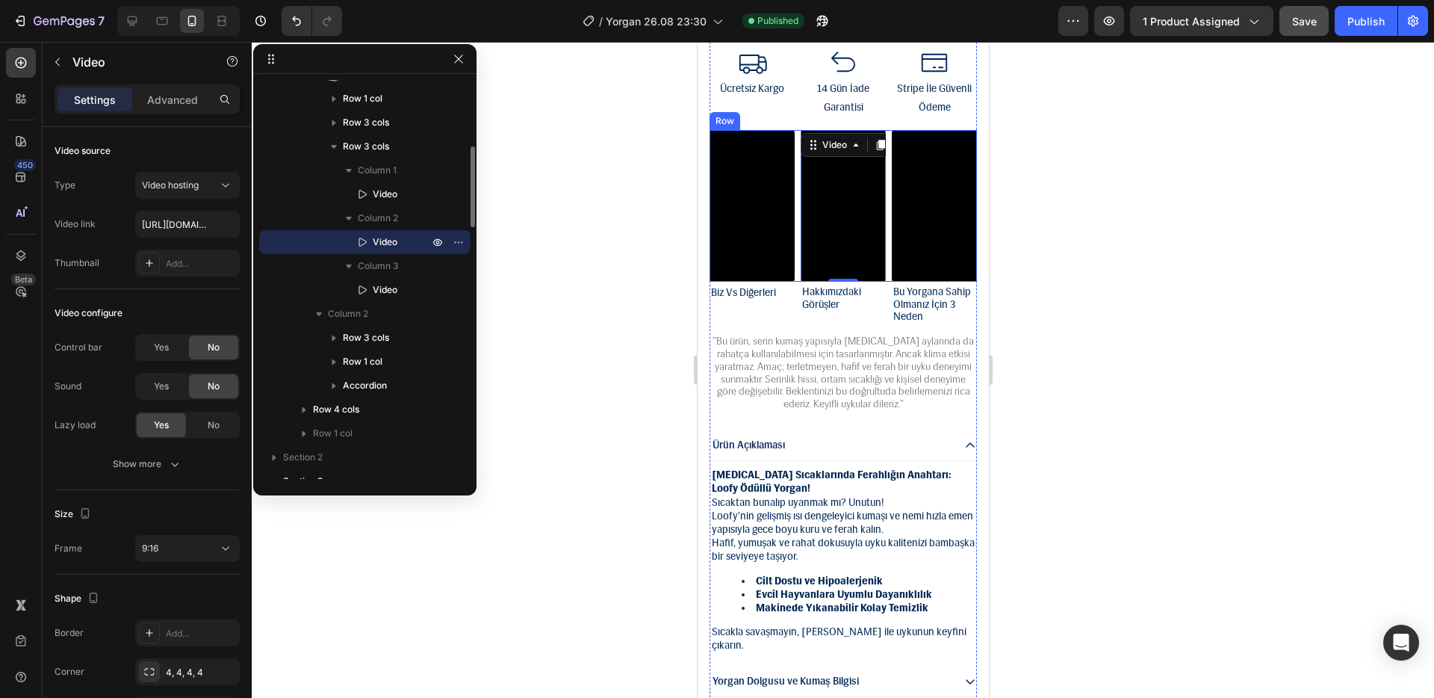
click at [793, 219] on div "Video Video 0 Video Row" at bounding box center [842, 206] width 267 height 152
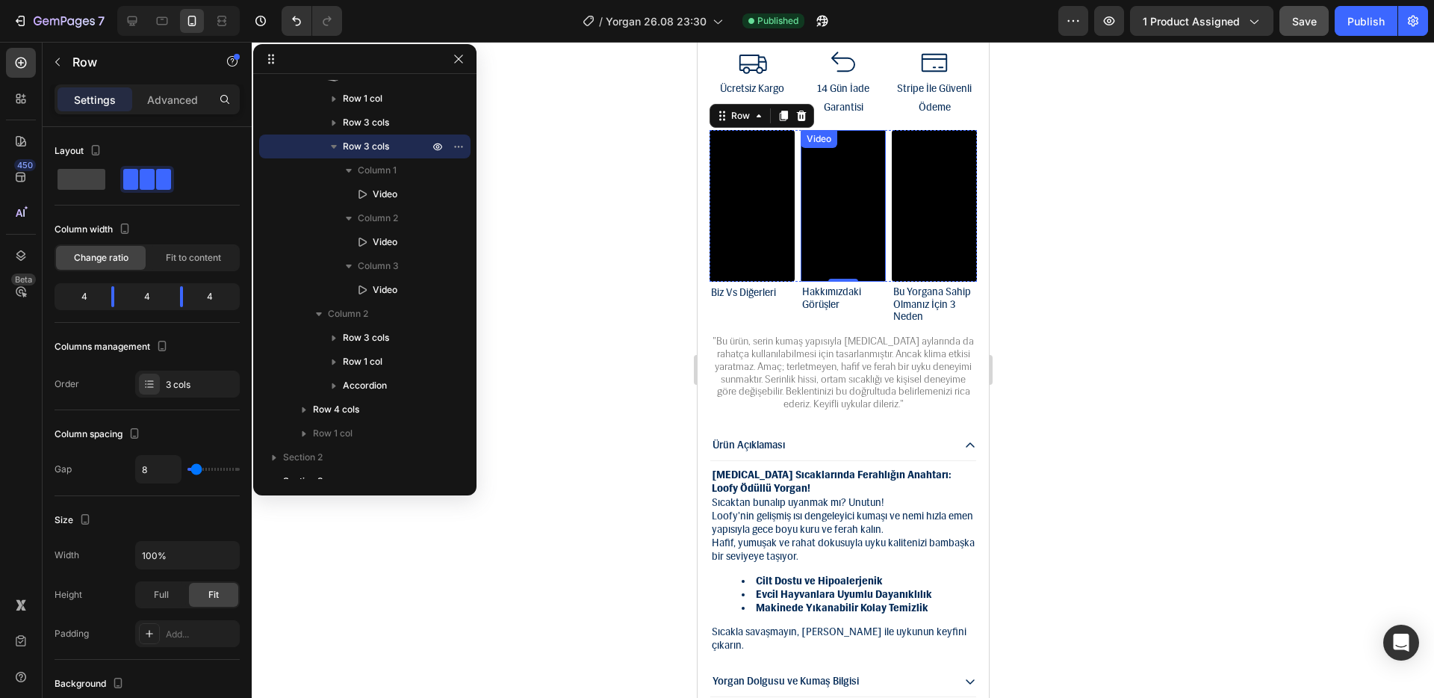
click at [753, 164] on video at bounding box center [751, 206] width 85 height 152
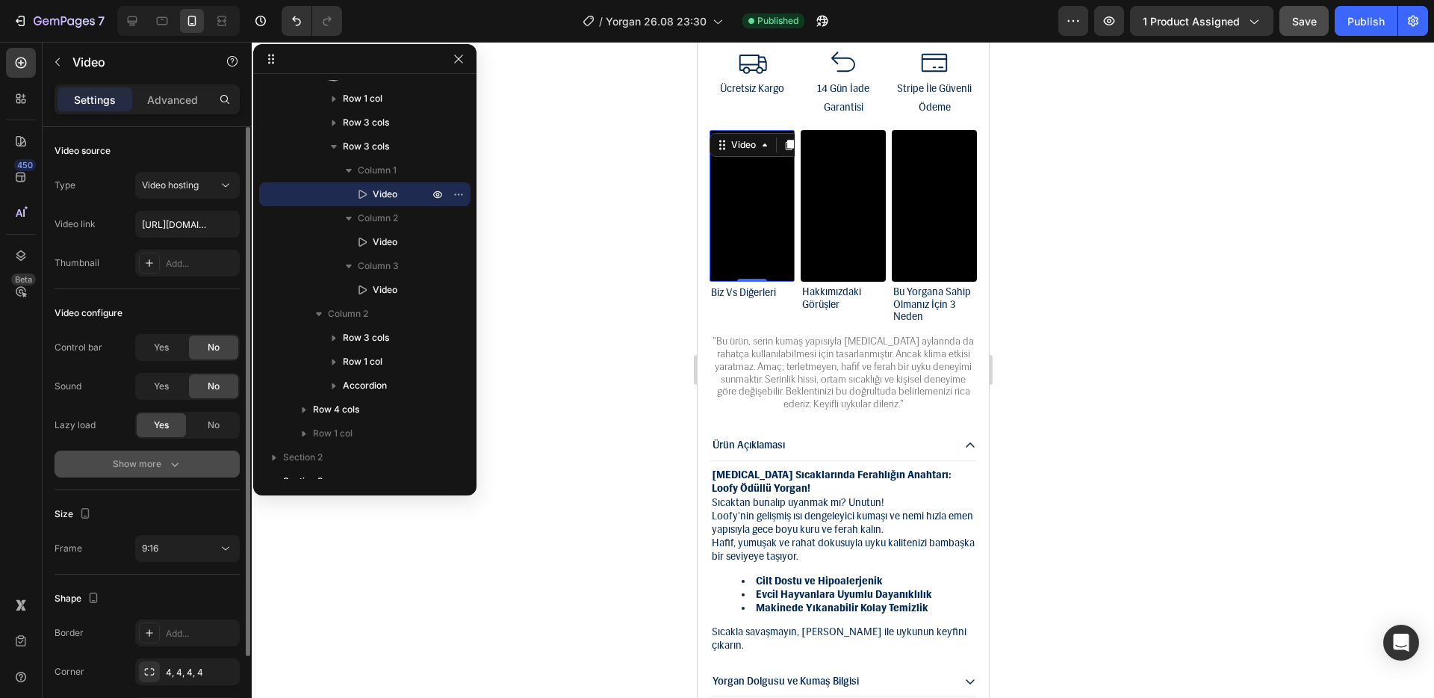
click at [173, 463] on icon "button" at bounding box center [174, 463] width 15 height 15
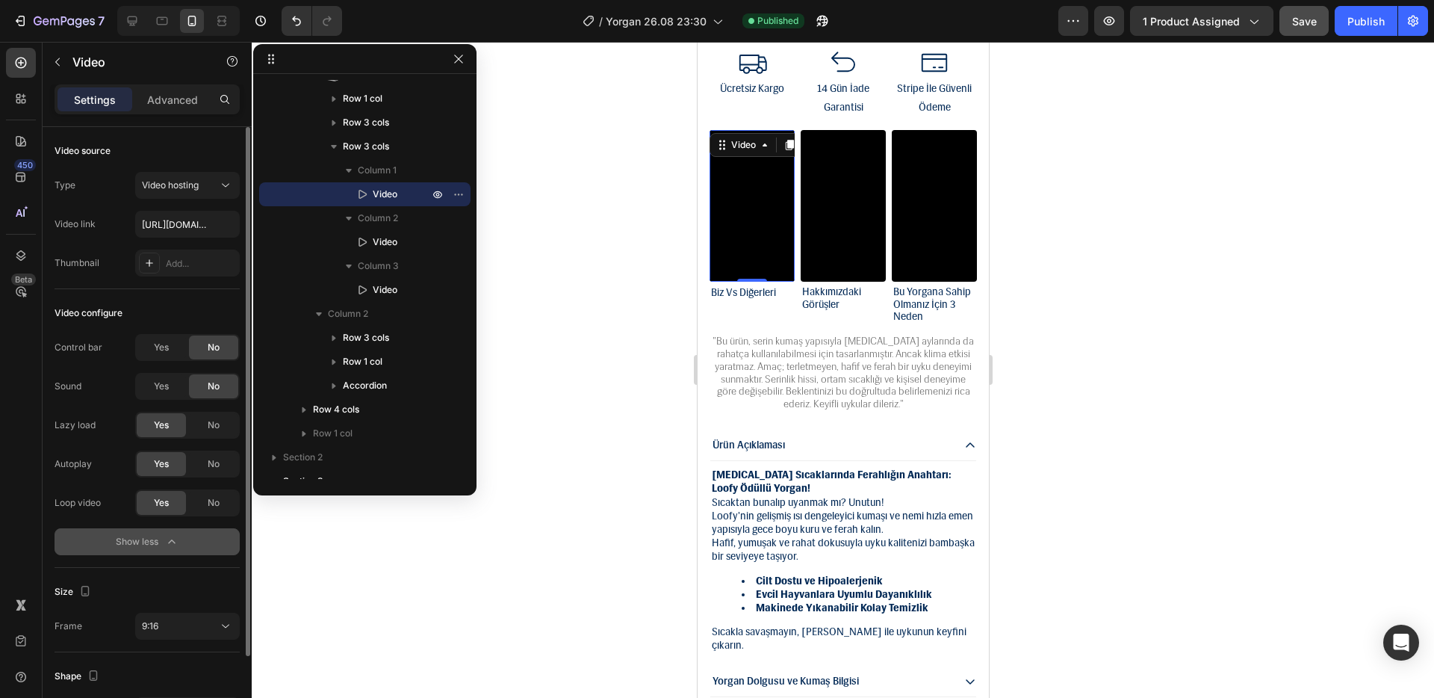
click at [1118, 506] on div at bounding box center [843, 370] width 1183 height 656
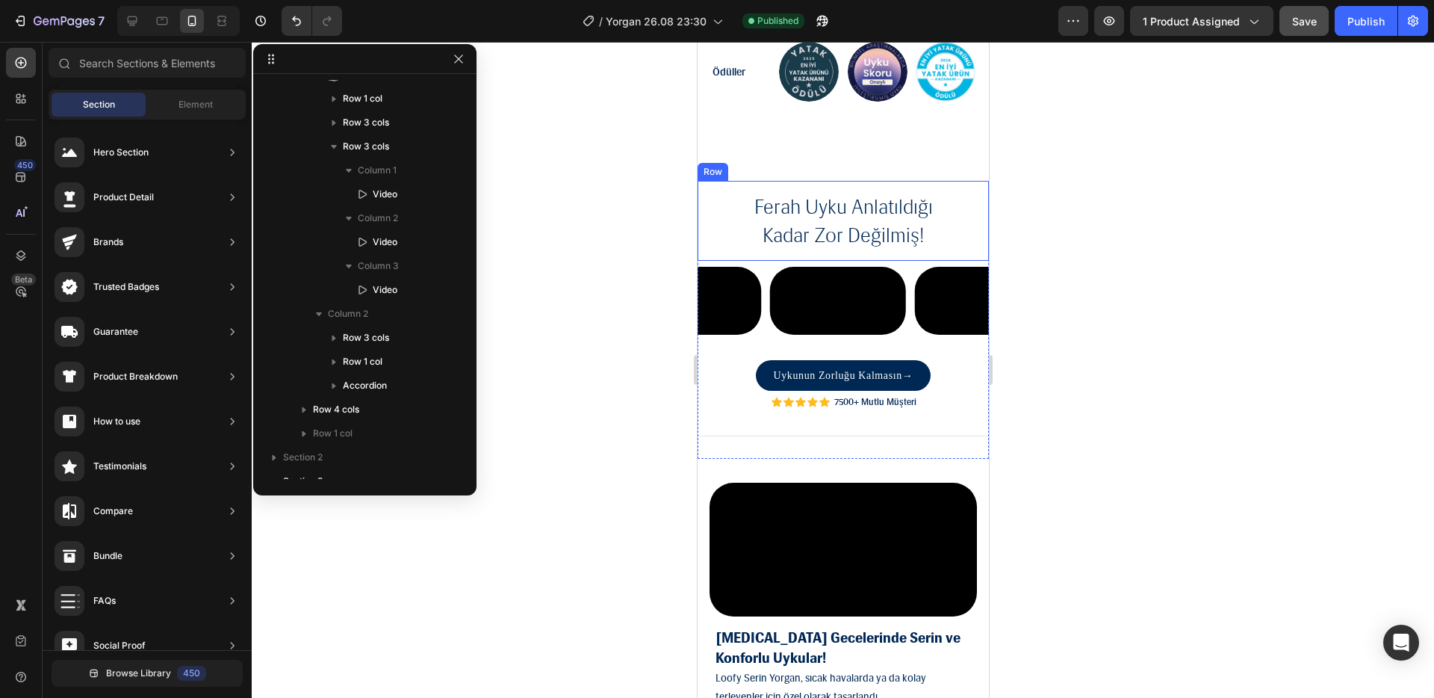
scroll to position [1760, 0]
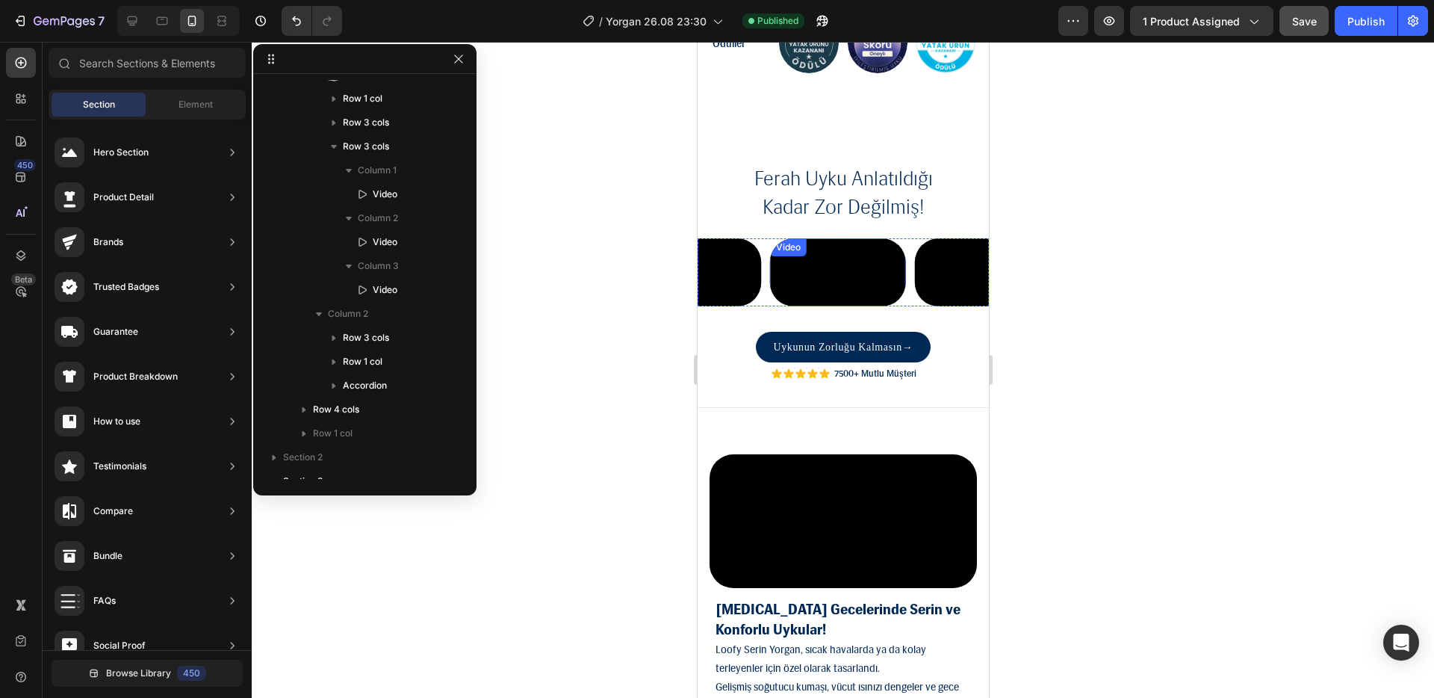
click at [827, 306] on video at bounding box center [837, 272] width 136 height 68
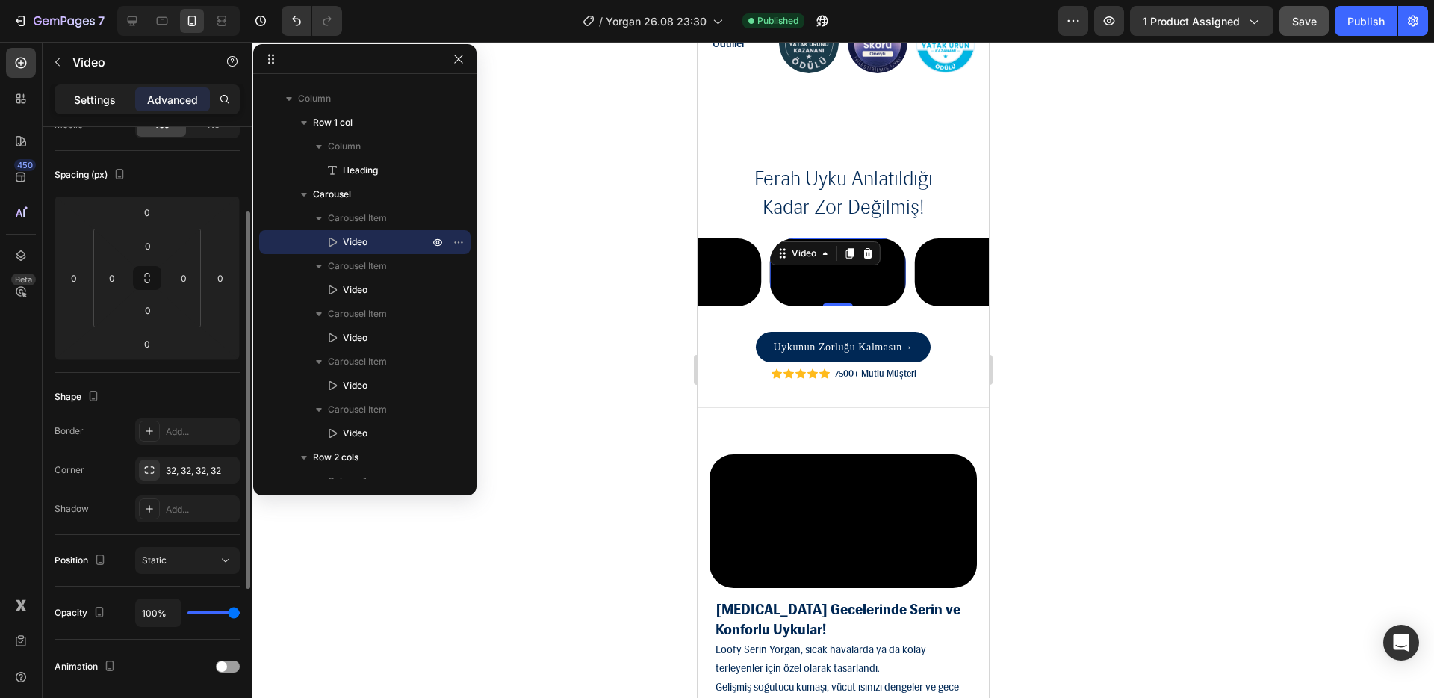
click at [105, 108] on div "Settings" at bounding box center [95, 99] width 75 height 24
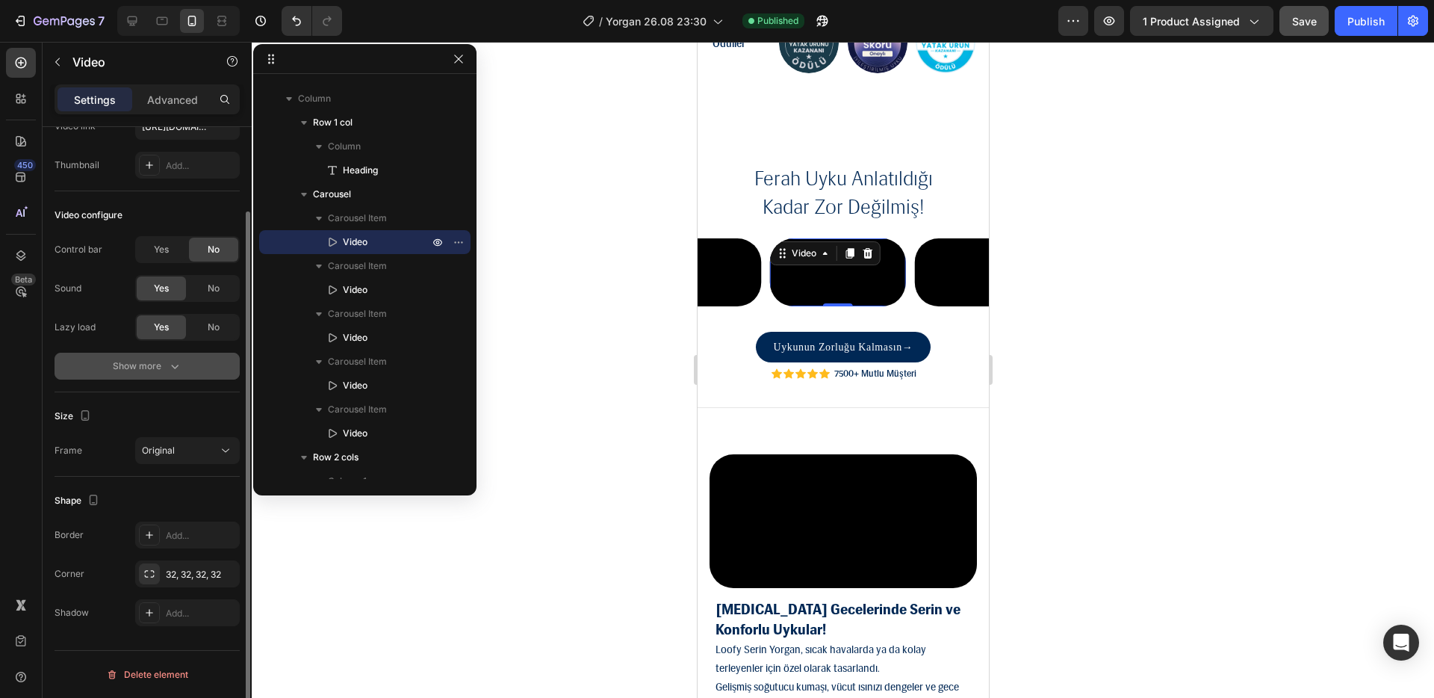
click at [173, 375] on button "Show more" at bounding box center [147, 366] width 185 height 27
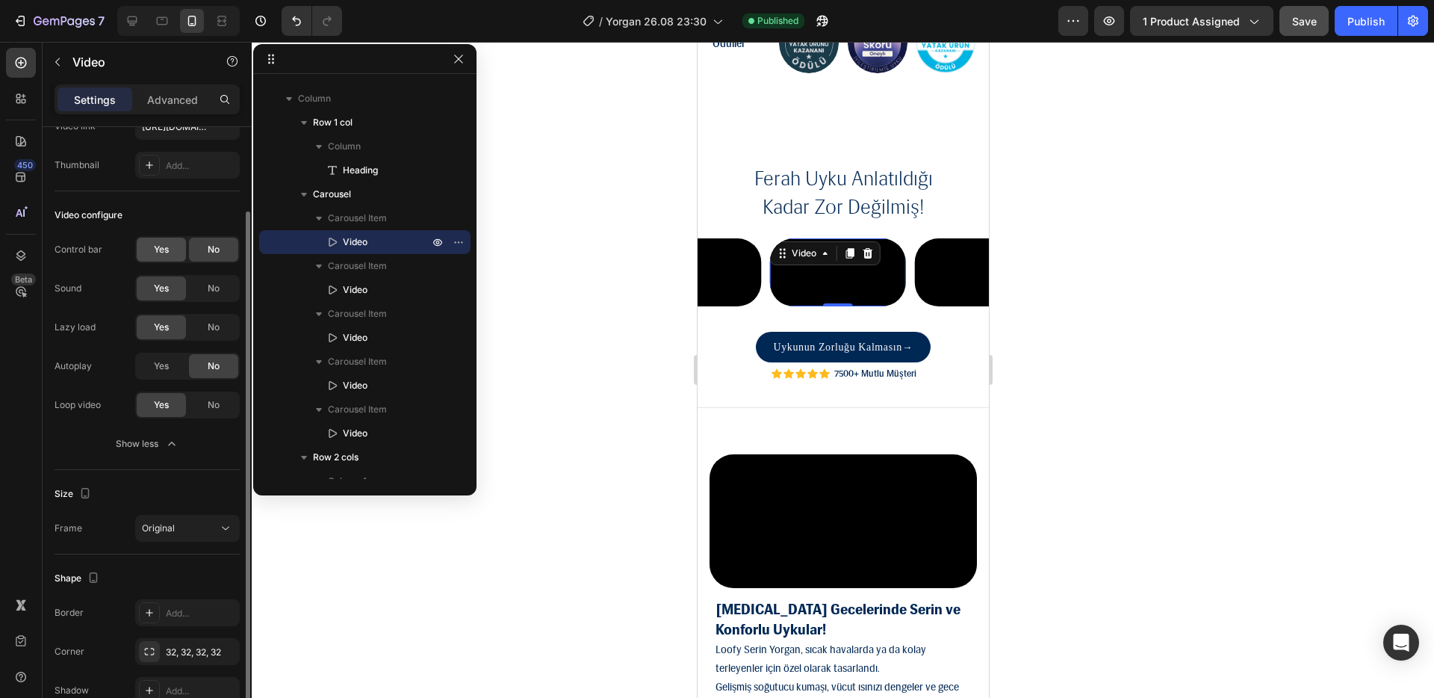
click at [169, 248] on span "Yes" at bounding box center [161, 249] width 15 height 13
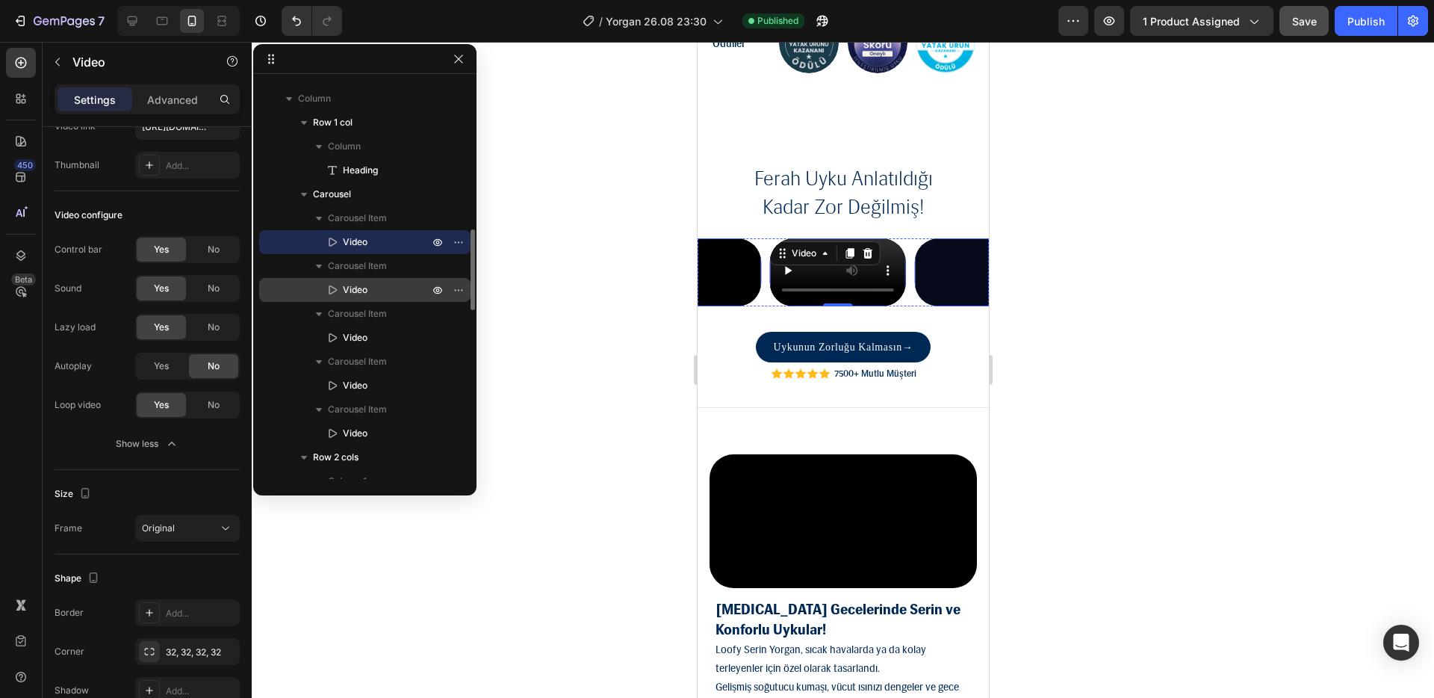
click at [389, 291] on p "Video" at bounding box center [369, 289] width 89 height 15
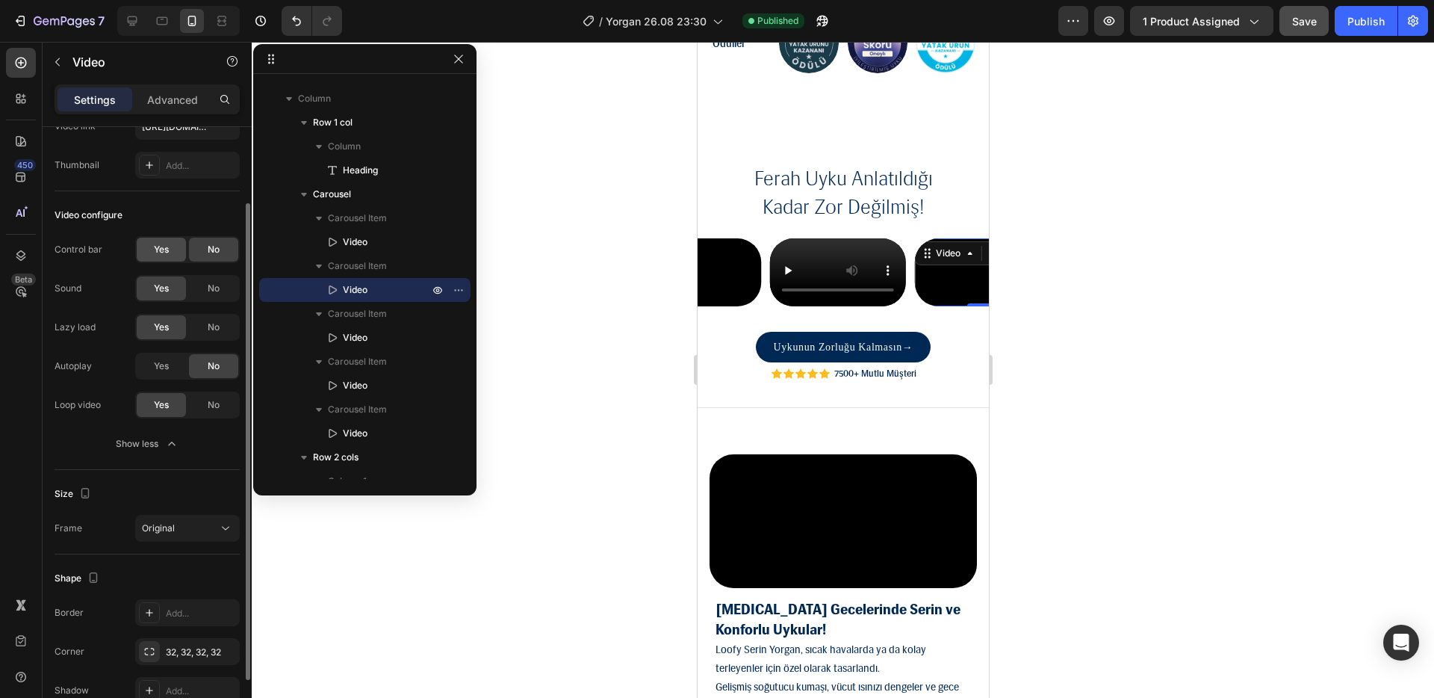
click at [167, 247] on span "Yes" at bounding box center [161, 249] width 15 height 13
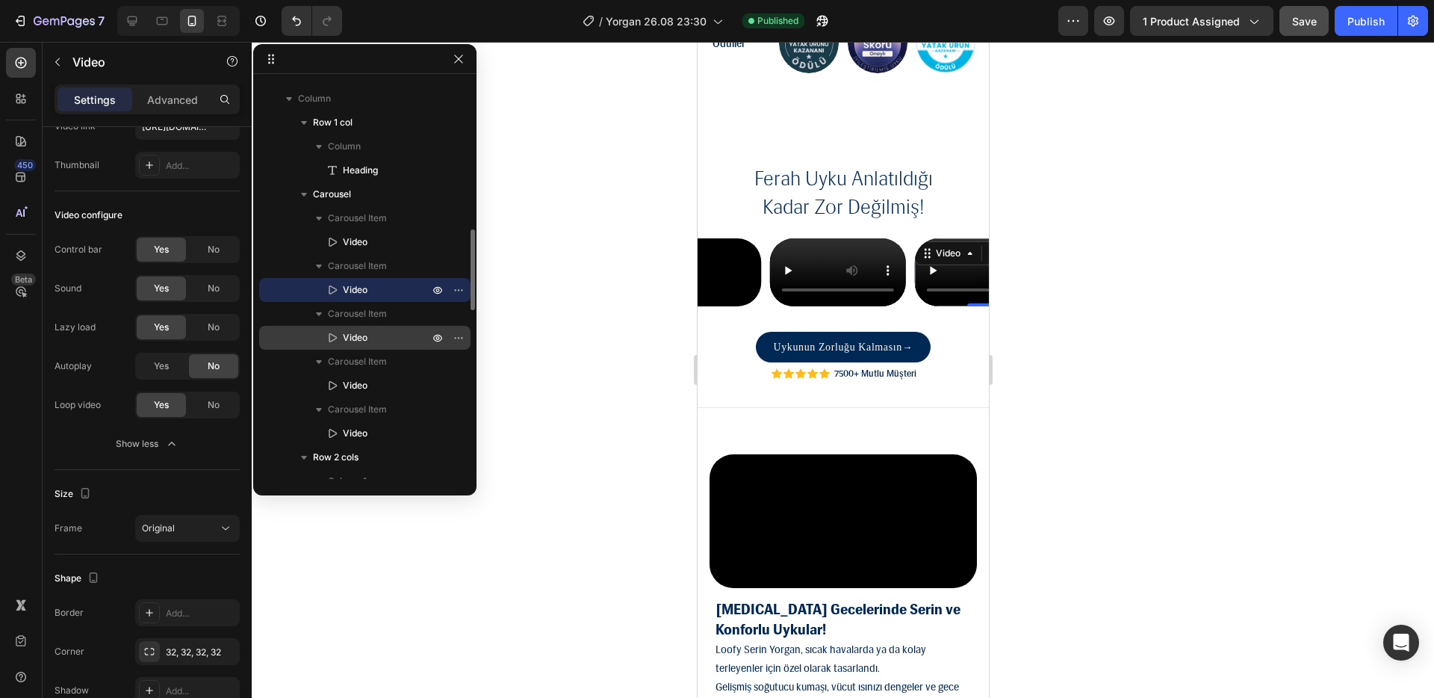
click at [392, 341] on p "Video" at bounding box center [369, 337] width 89 height 15
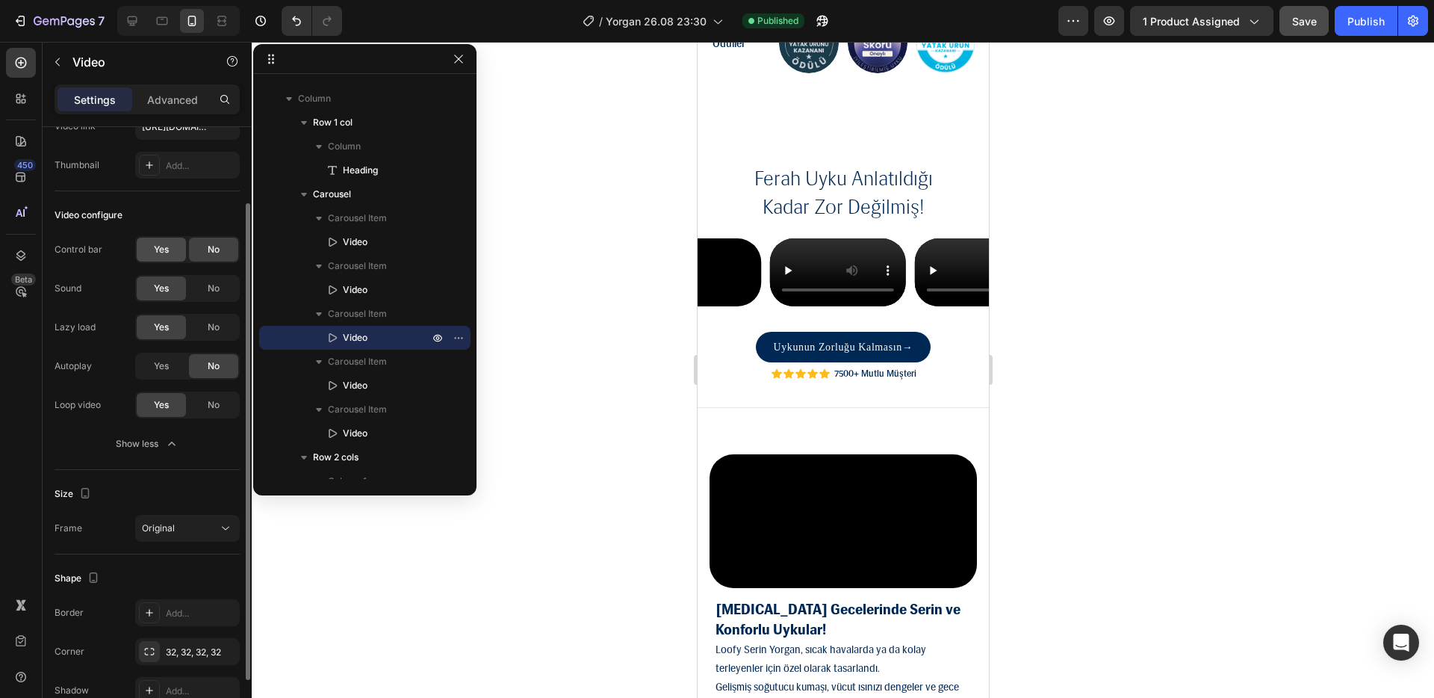
click at [176, 257] on div "Yes" at bounding box center [161, 250] width 49 height 24
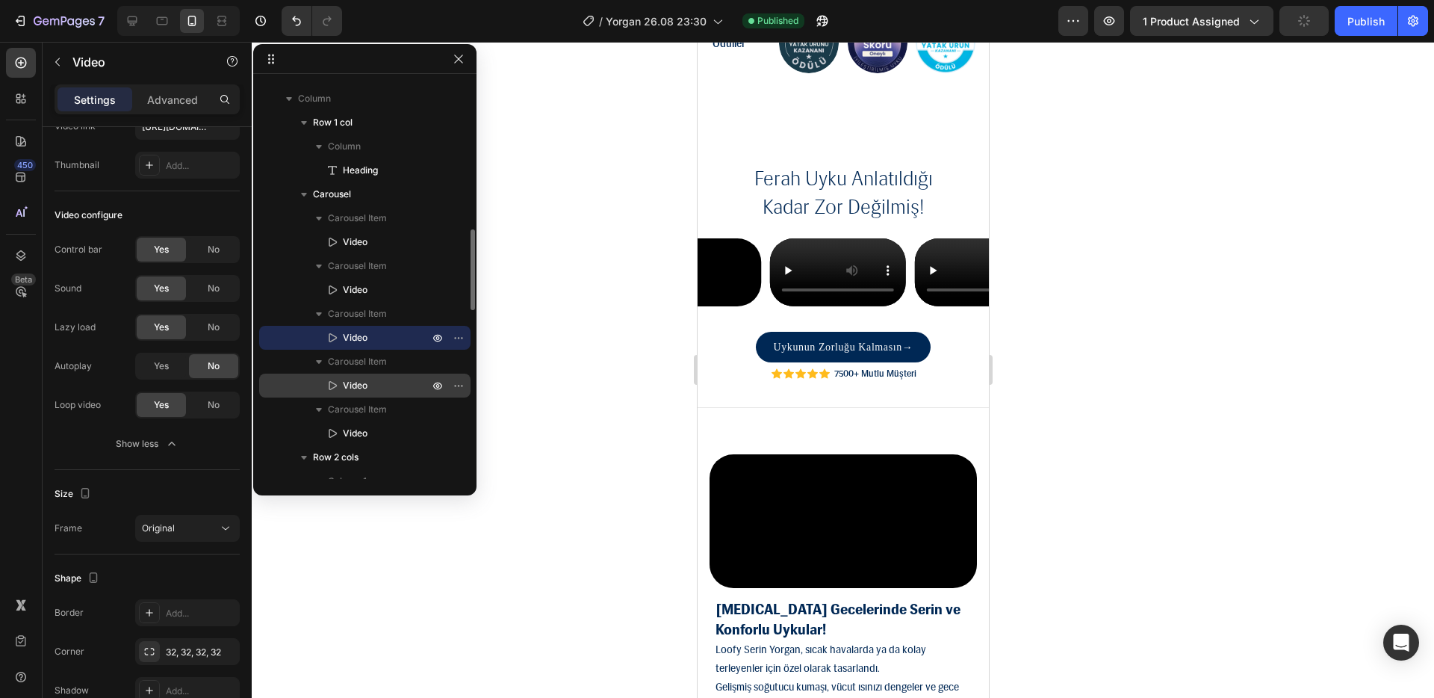
click at [352, 388] on span "Video" at bounding box center [355, 385] width 25 height 15
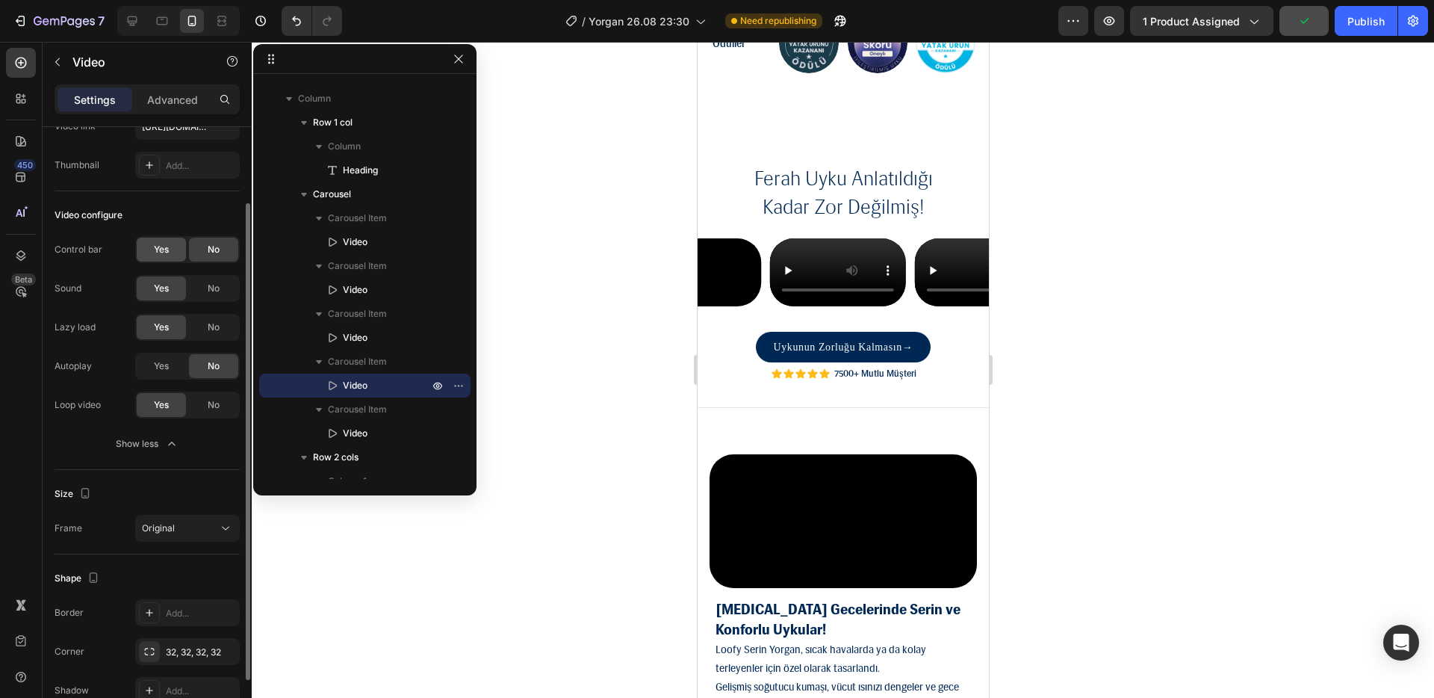
click at [155, 252] on span "Yes" at bounding box center [161, 249] width 15 height 13
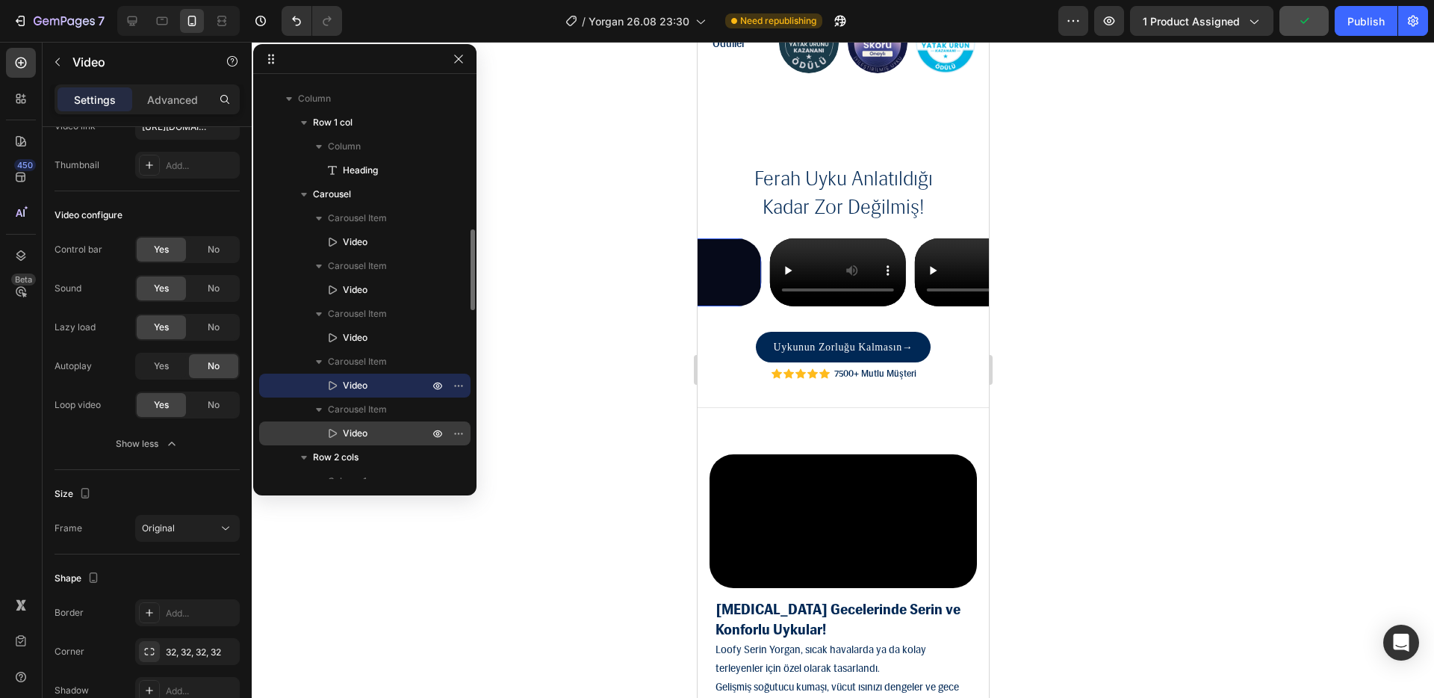
drag, startPoint x: 349, startPoint y: 433, endPoint x: 335, endPoint y: 421, distance: 18.1
click at [349, 433] on span "Video" at bounding box center [355, 433] width 25 height 15
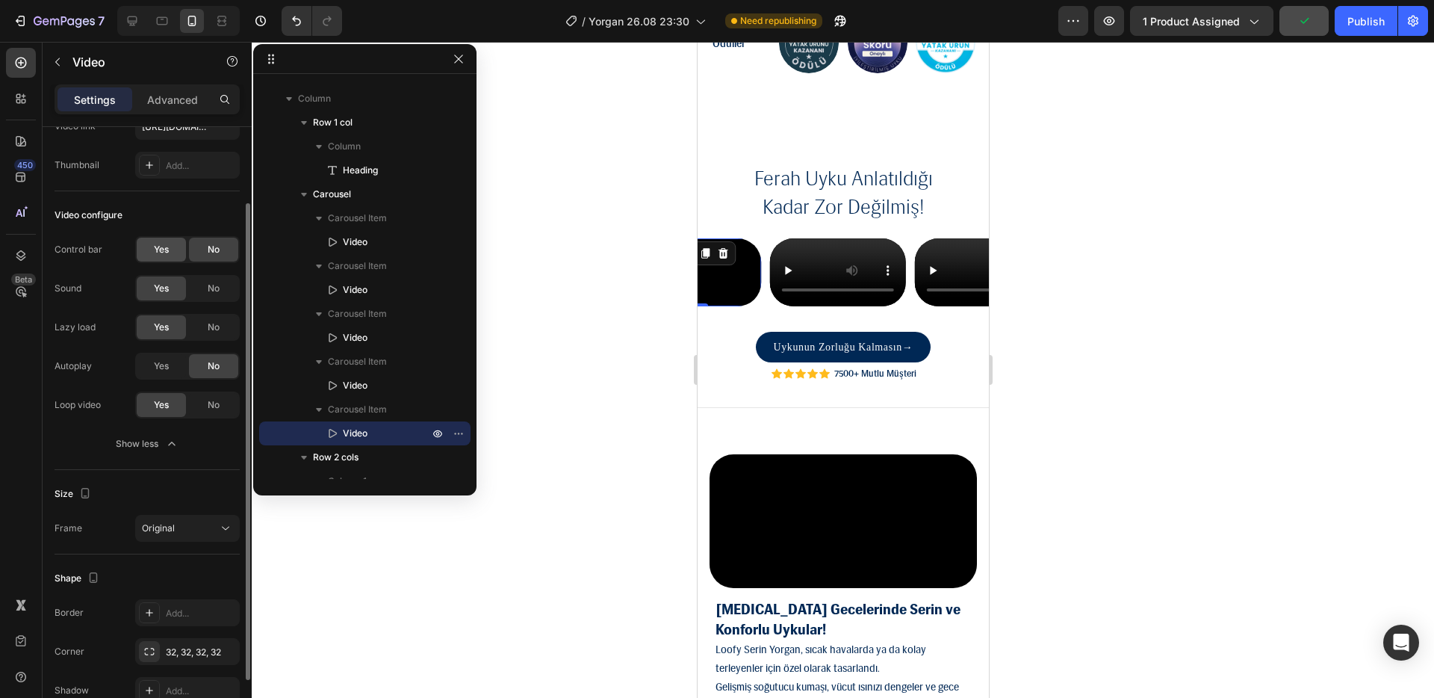
click at [166, 251] on span "Yes" at bounding box center [161, 249] width 15 height 13
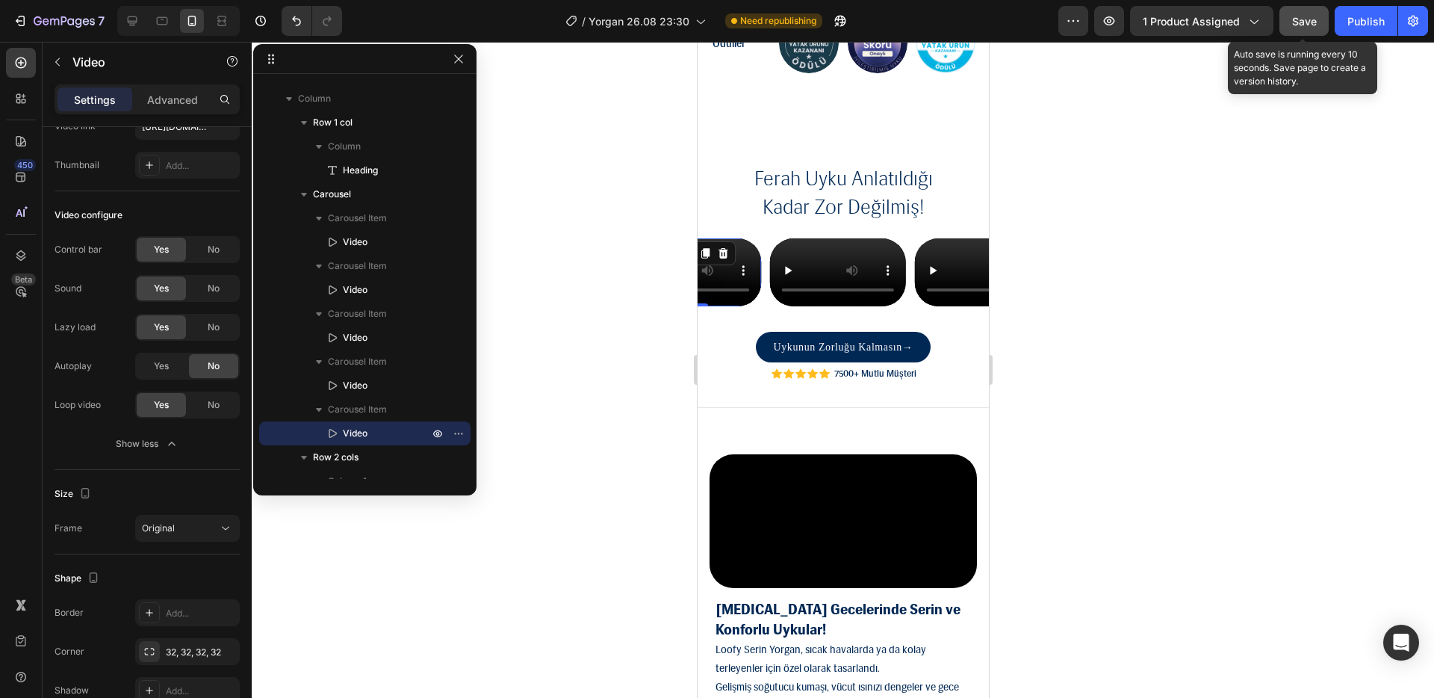
click at [1298, 22] on span "Save" at bounding box center [1304, 21] width 25 height 13
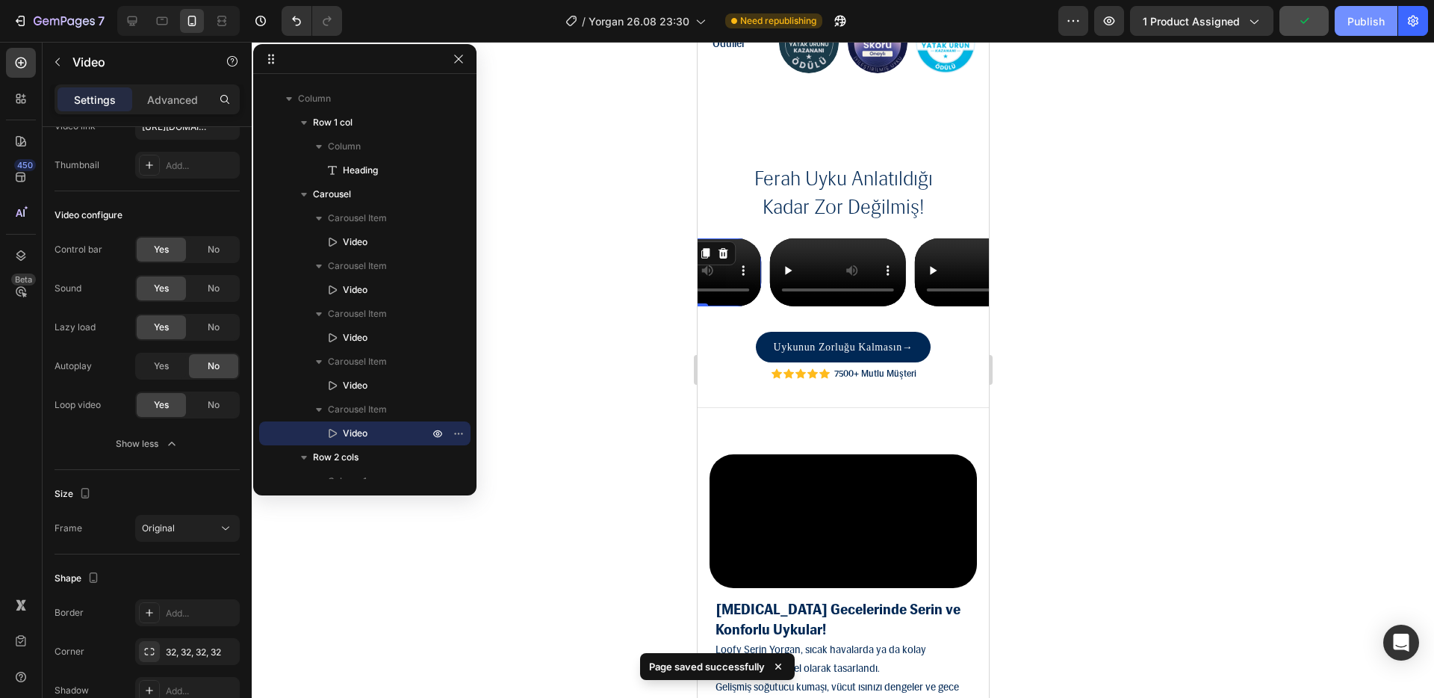
click at [1360, 24] on div "Publish" at bounding box center [1366, 21] width 37 height 16
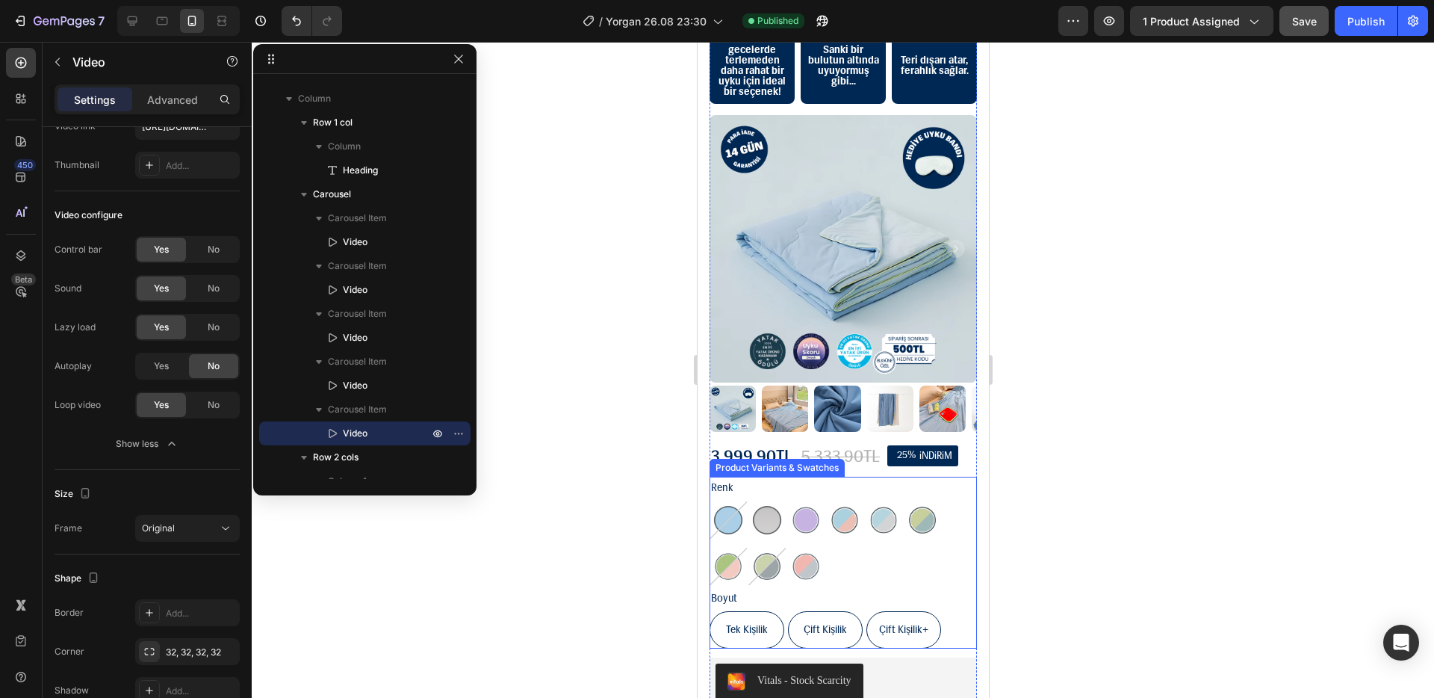
scroll to position [0, 0]
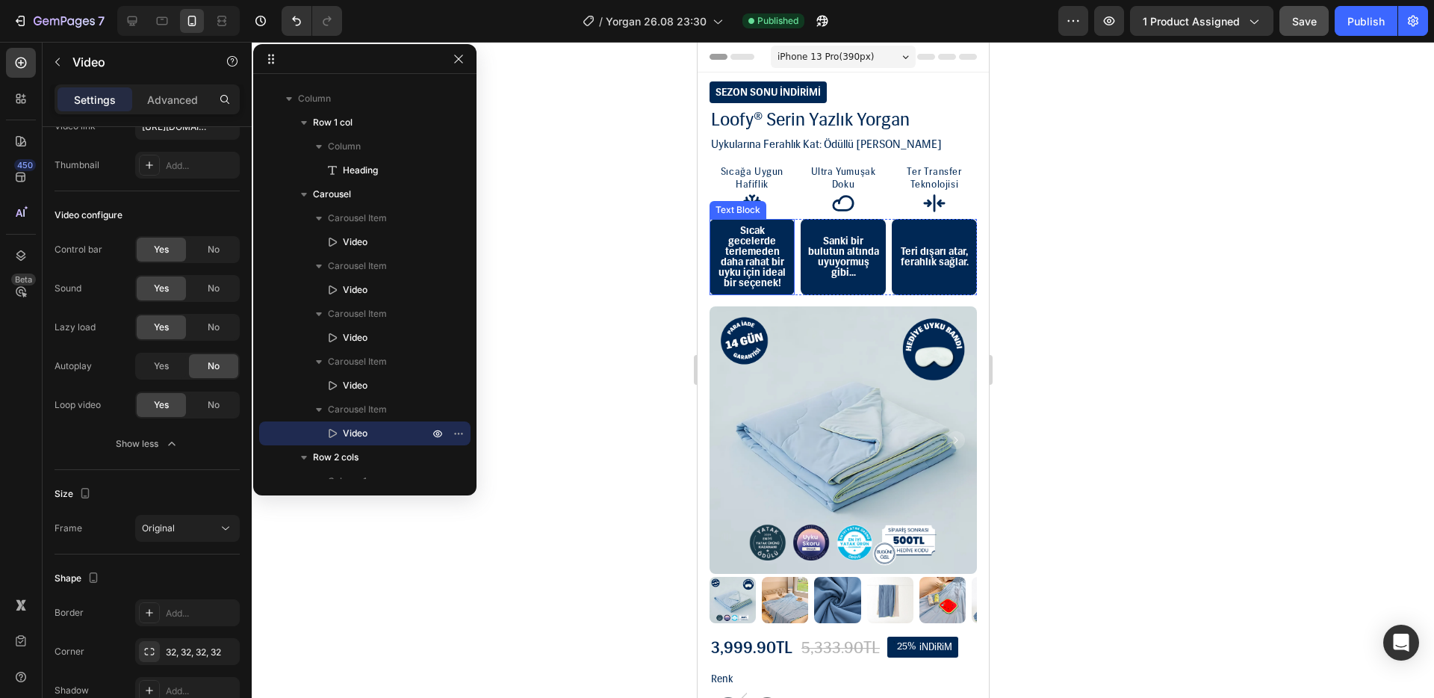
click at [772, 250] on p "Sıcak gecelerde terlemeden daha rahat bir uyku için ideal bir seçenek!" at bounding box center [751, 257] width 73 height 63
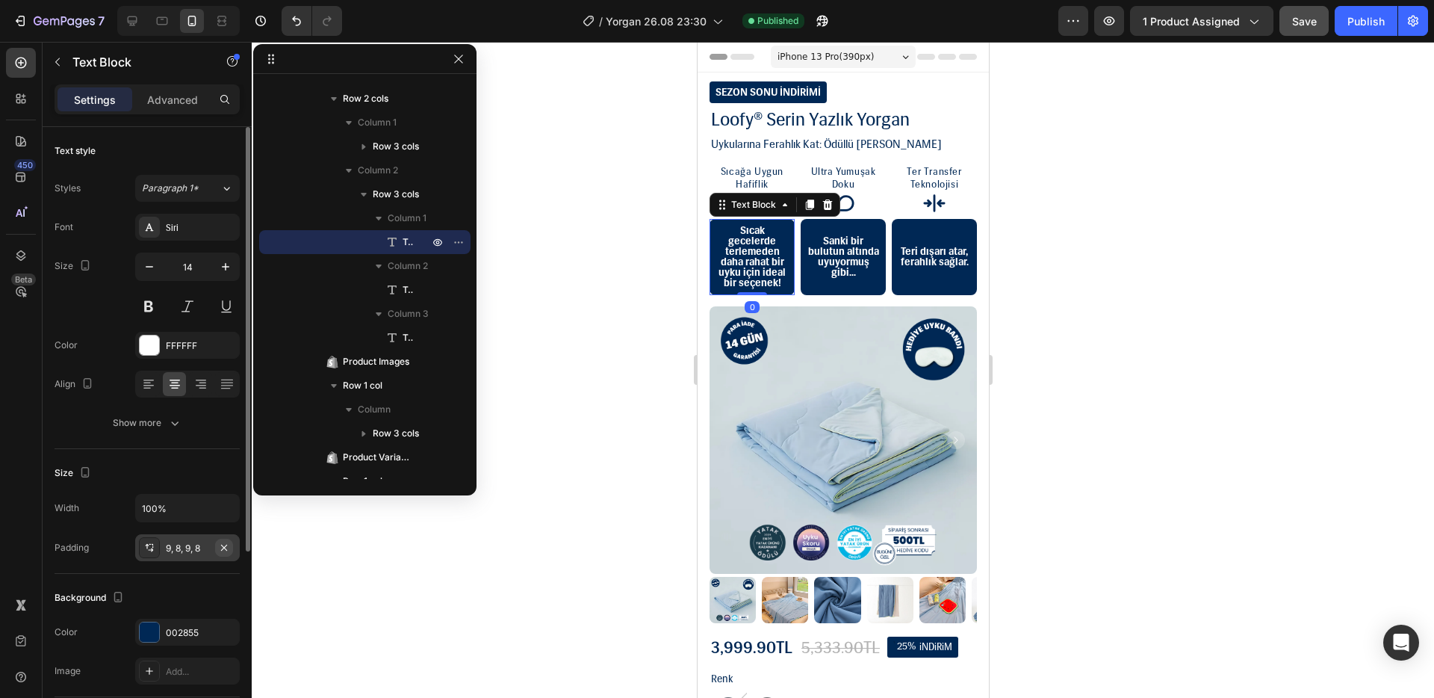
click at [227, 546] on icon "button" at bounding box center [224, 548] width 12 height 12
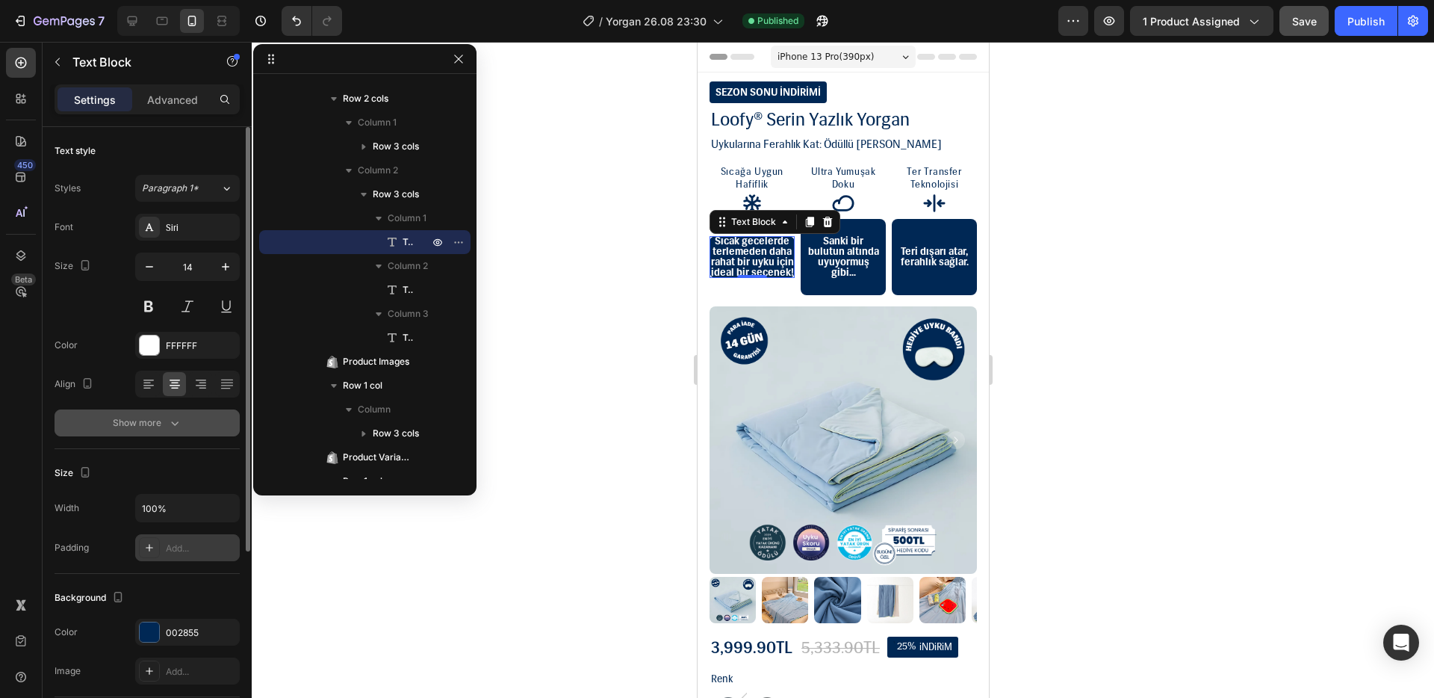
click at [168, 411] on button "Show more" at bounding box center [147, 422] width 185 height 27
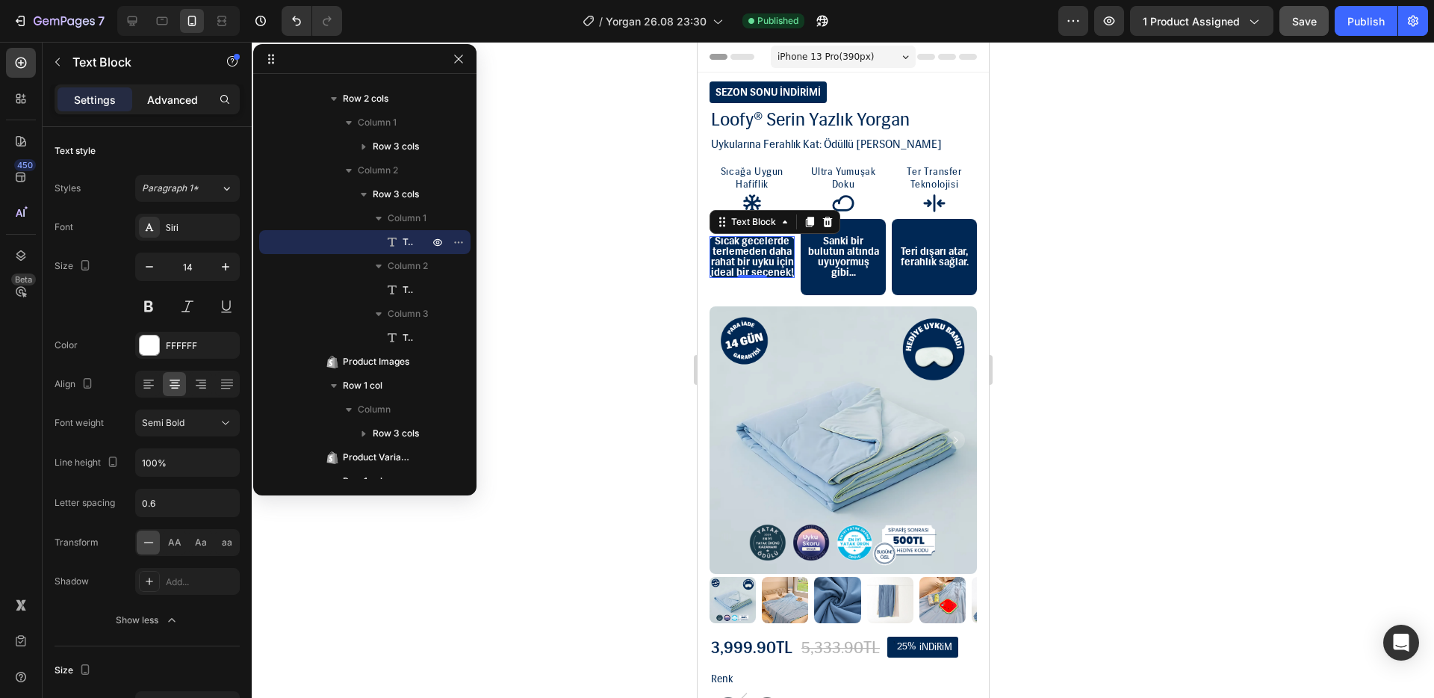
click at [155, 105] on p "Advanced" at bounding box center [172, 100] width 51 height 16
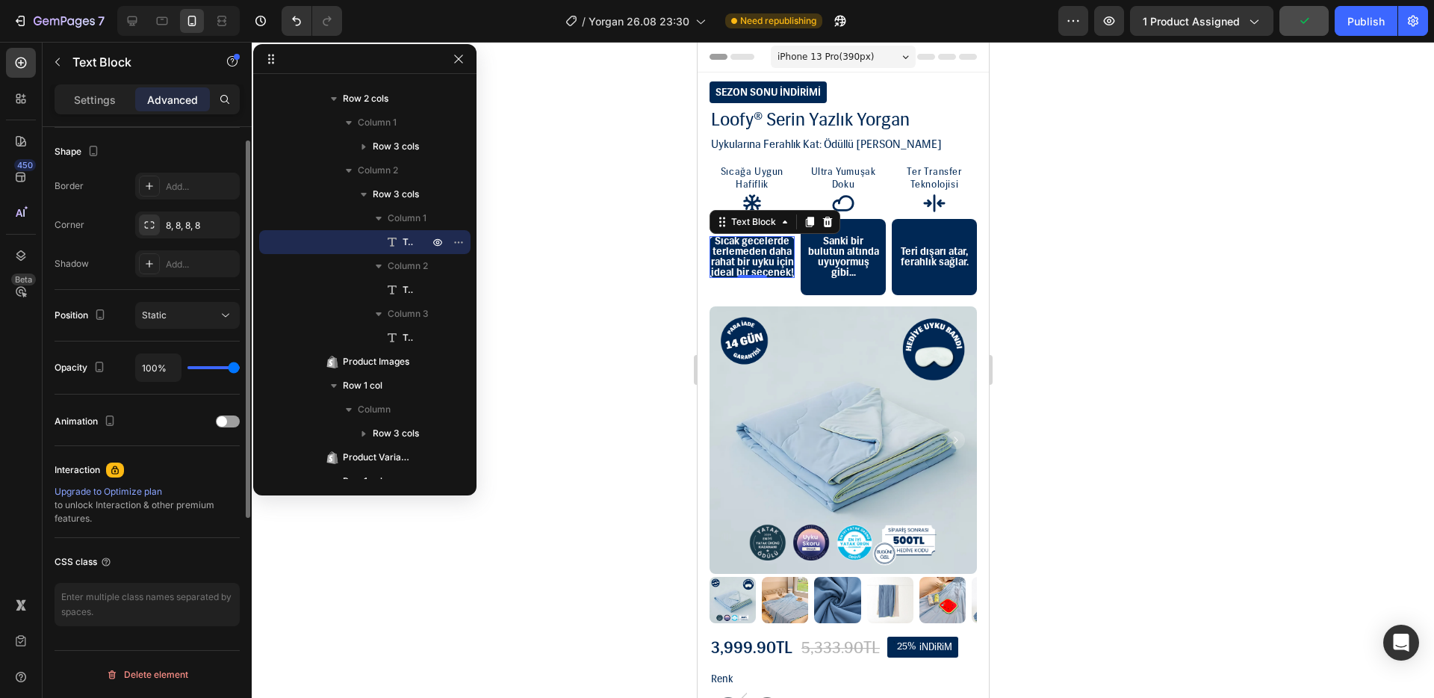
scroll to position [246, 0]
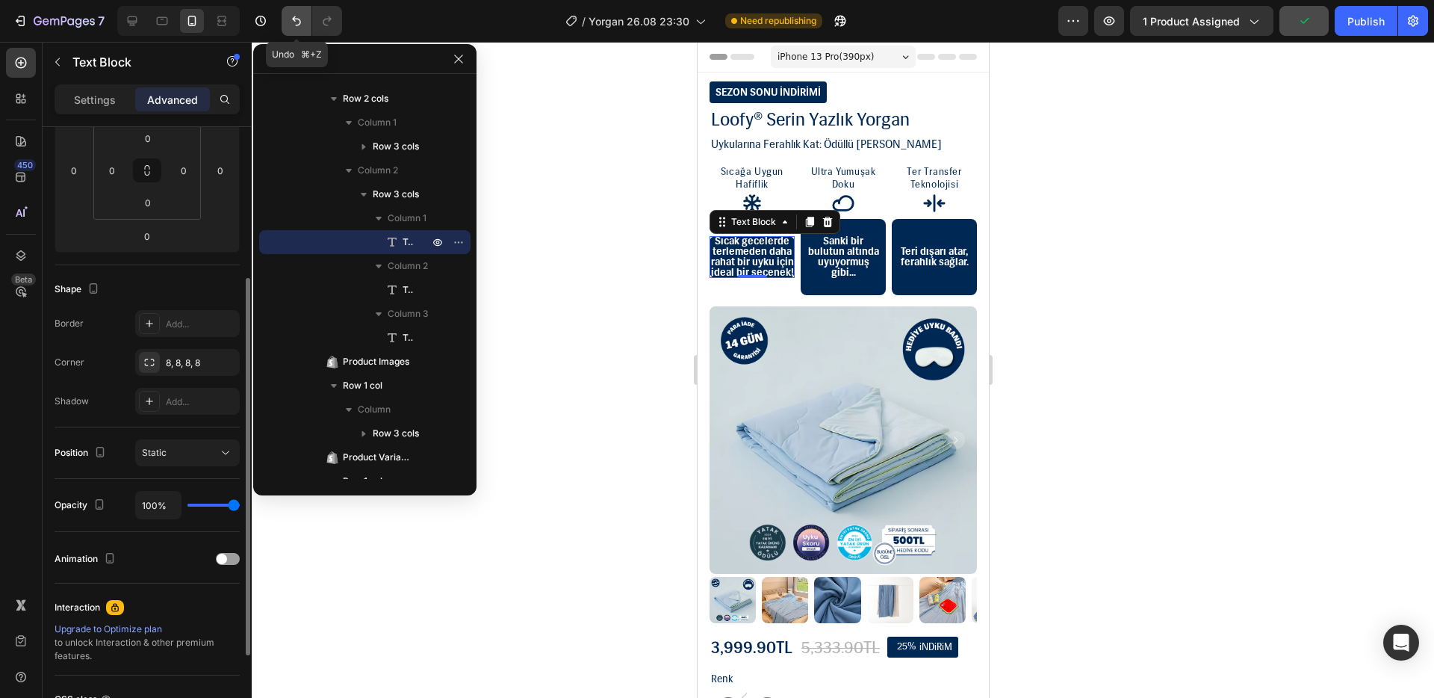
click at [294, 28] on button "Undo/Redo" at bounding box center [297, 21] width 30 height 30
click at [297, 19] on icon "Undo/Redo" at bounding box center [296, 20] width 15 height 15
click at [530, 137] on div at bounding box center [843, 370] width 1183 height 656
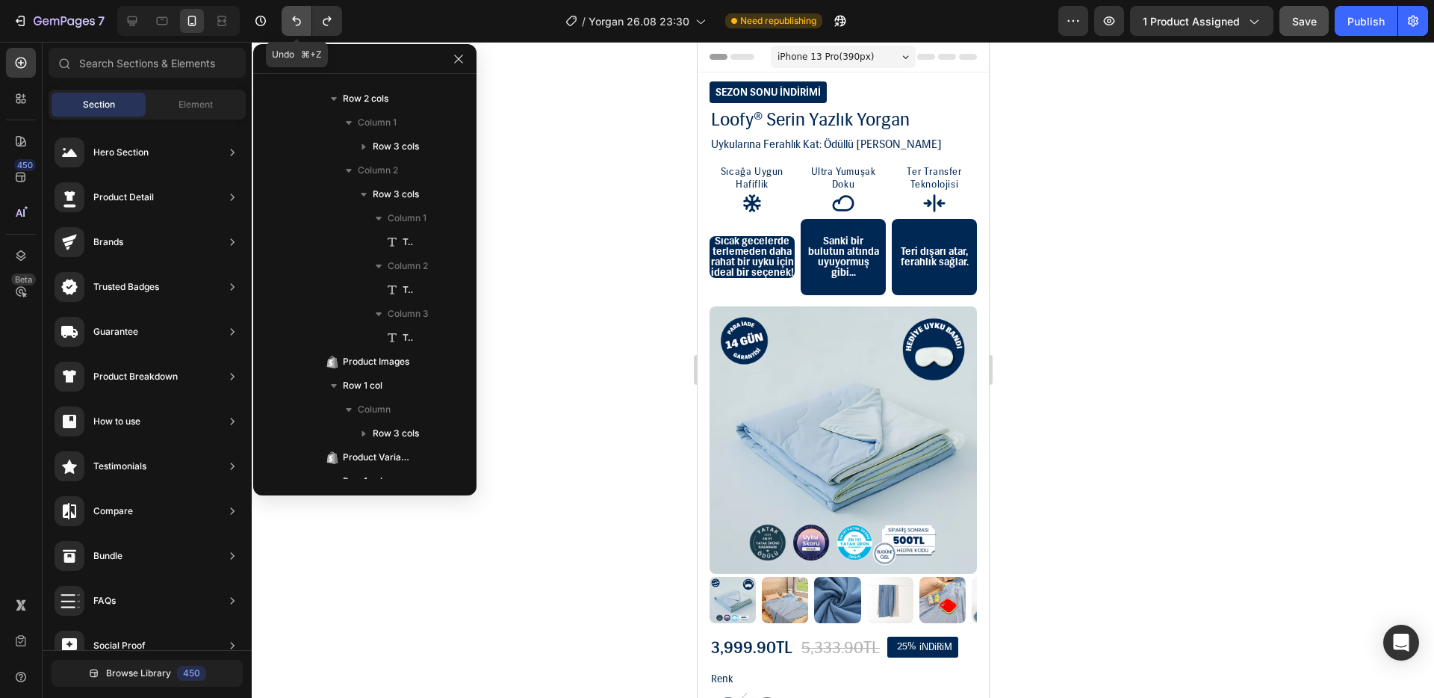
click at [297, 19] on icon "Undo/Redo" at bounding box center [296, 21] width 9 height 10
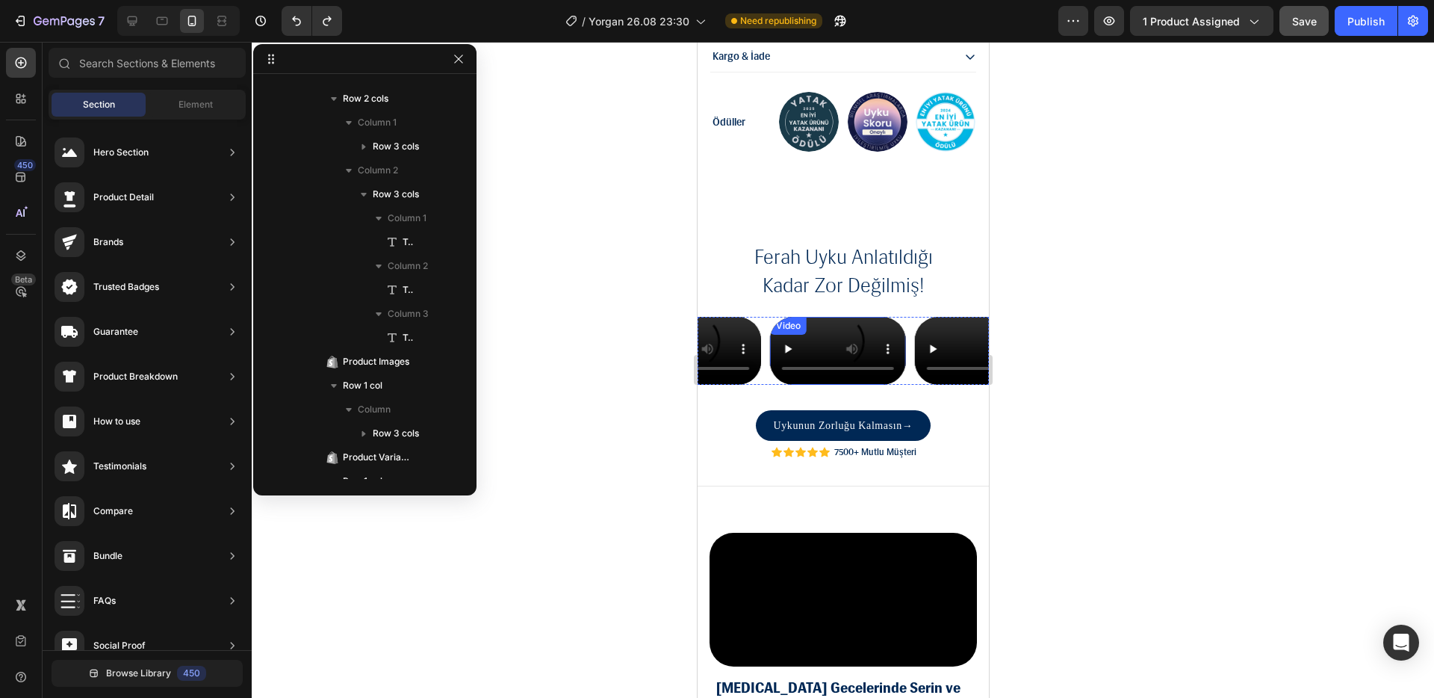
scroll to position [1685, 0]
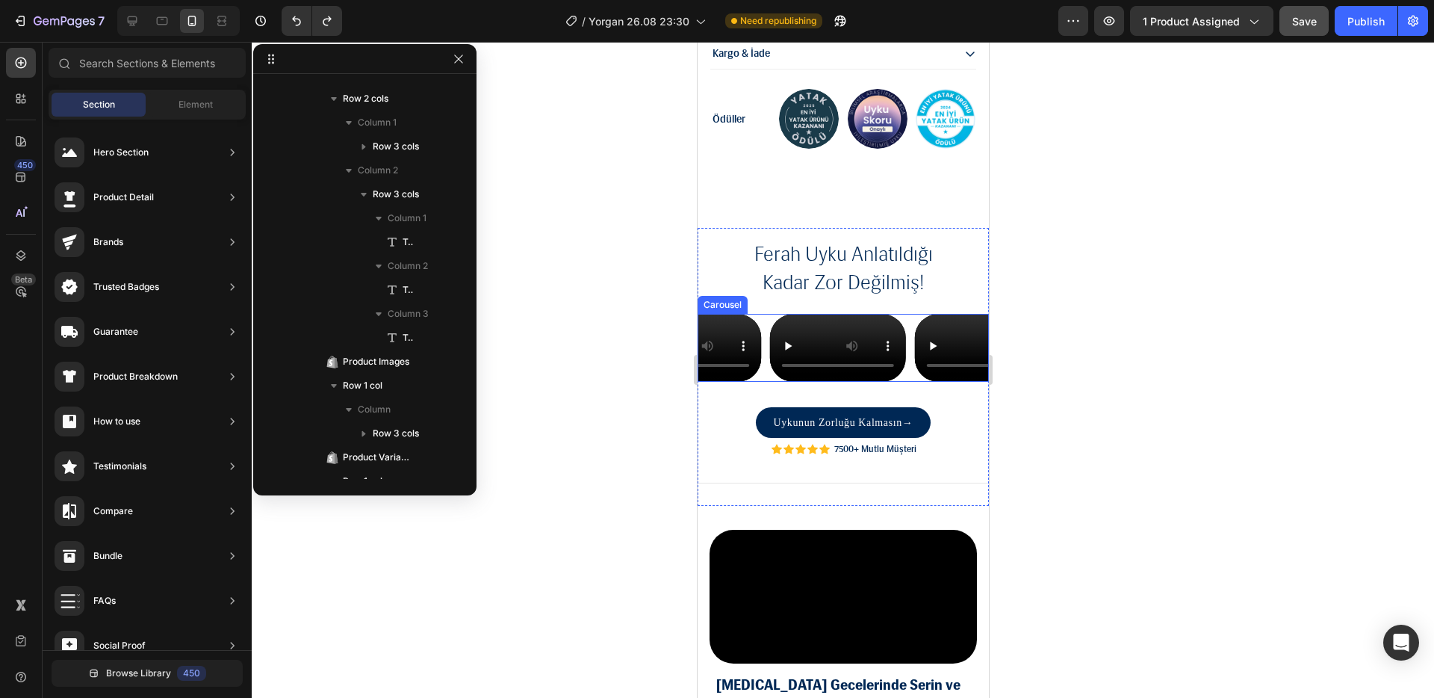
click at [767, 314] on div "Video Video Video Video Video" at bounding box center [842, 348] width 291 height 68
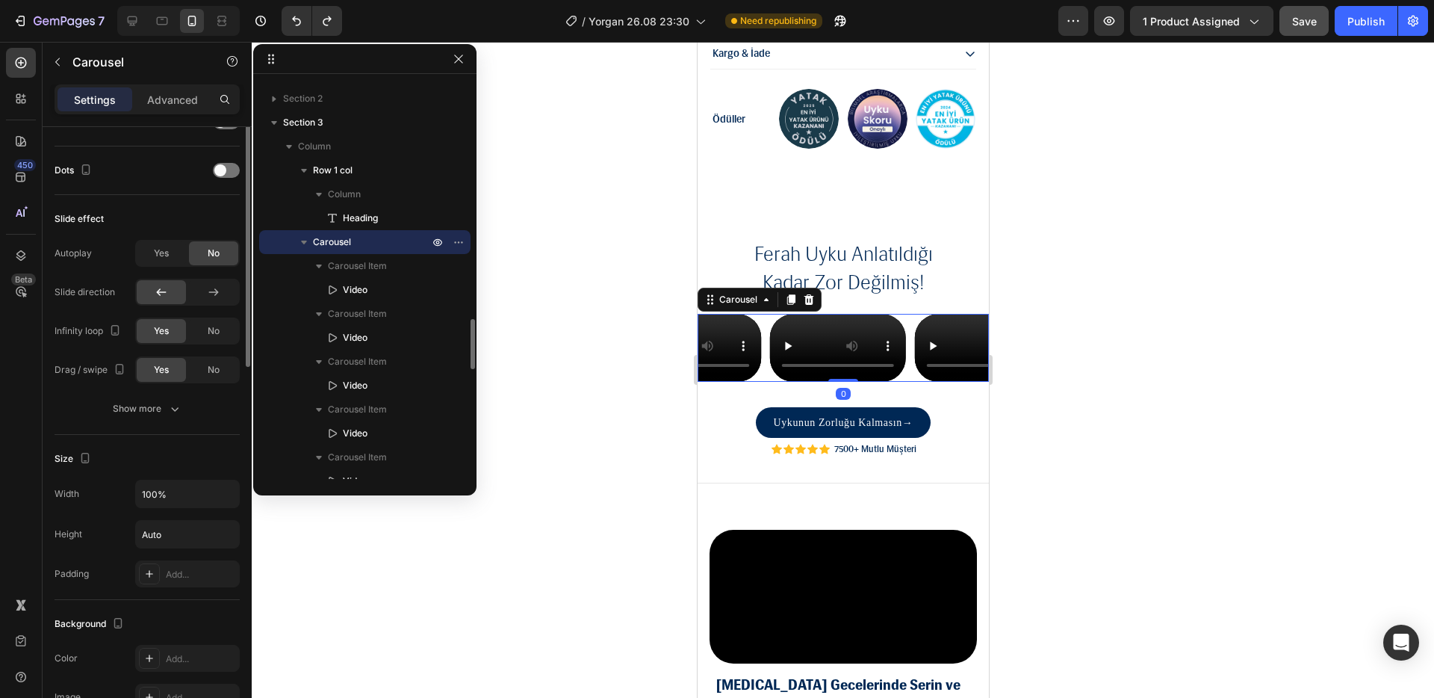
scroll to position [849, 0]
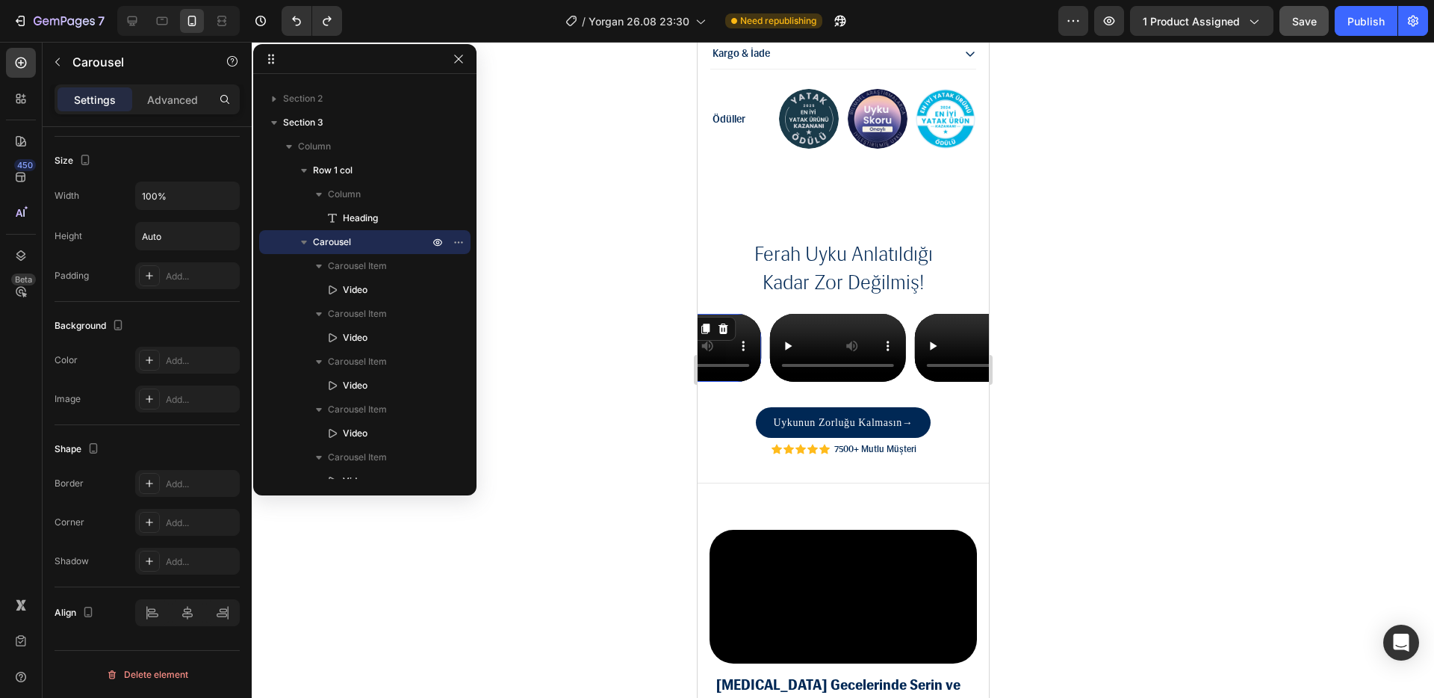
click at [734, 382] on video at bounding box center [693, 348] width 136 height 68
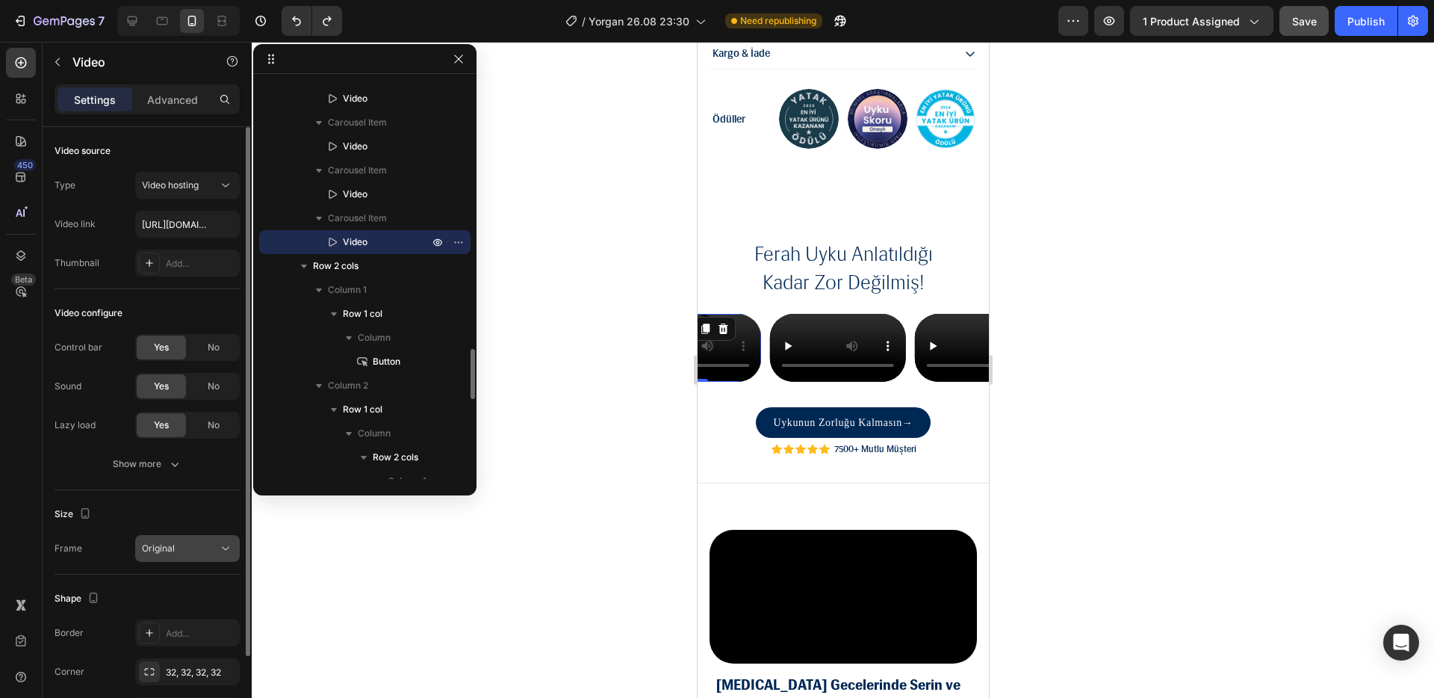
scroll to position [98, 0]
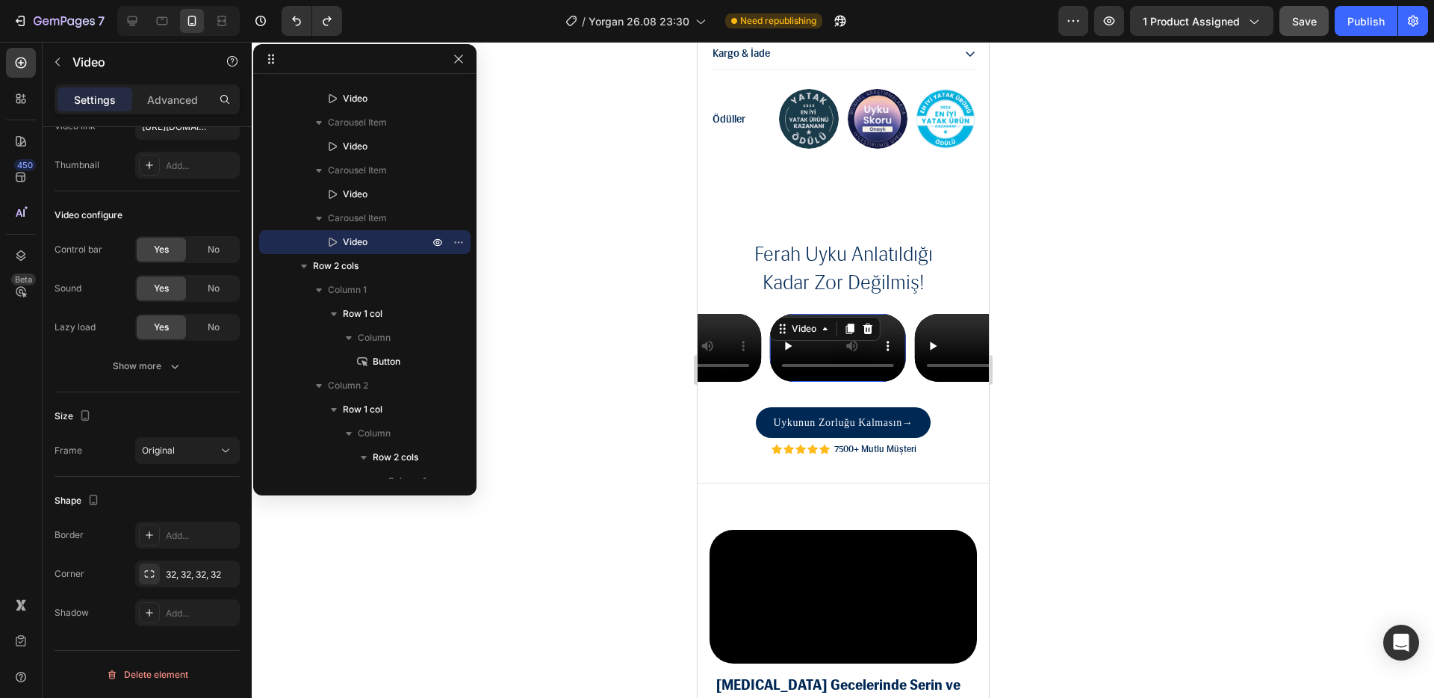
click at [871, 382] on video at bounding box center [837, 348] width 136 height 68
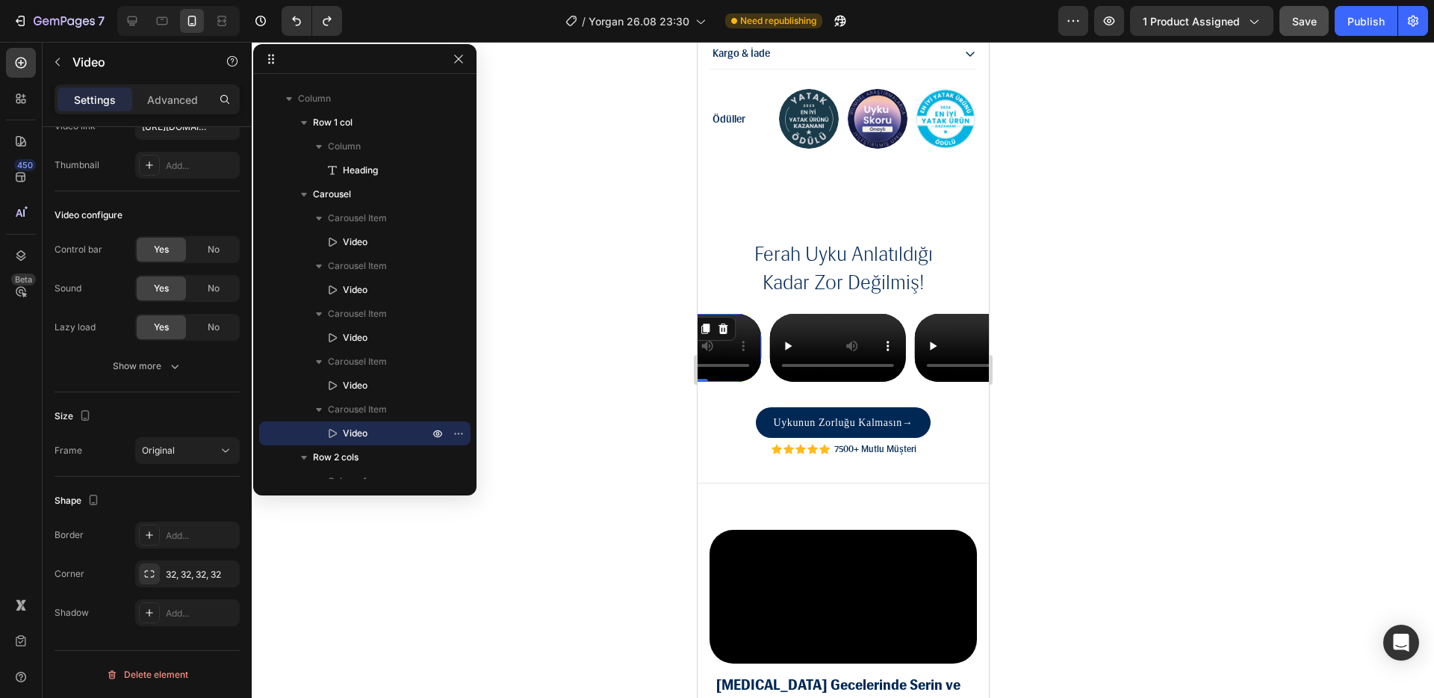
click at [713, 339] on video at bounding box center [693, 348] width 136 height 68
click at [1221, 335] on div at bounding box center [843, 370] width 1183 height 656
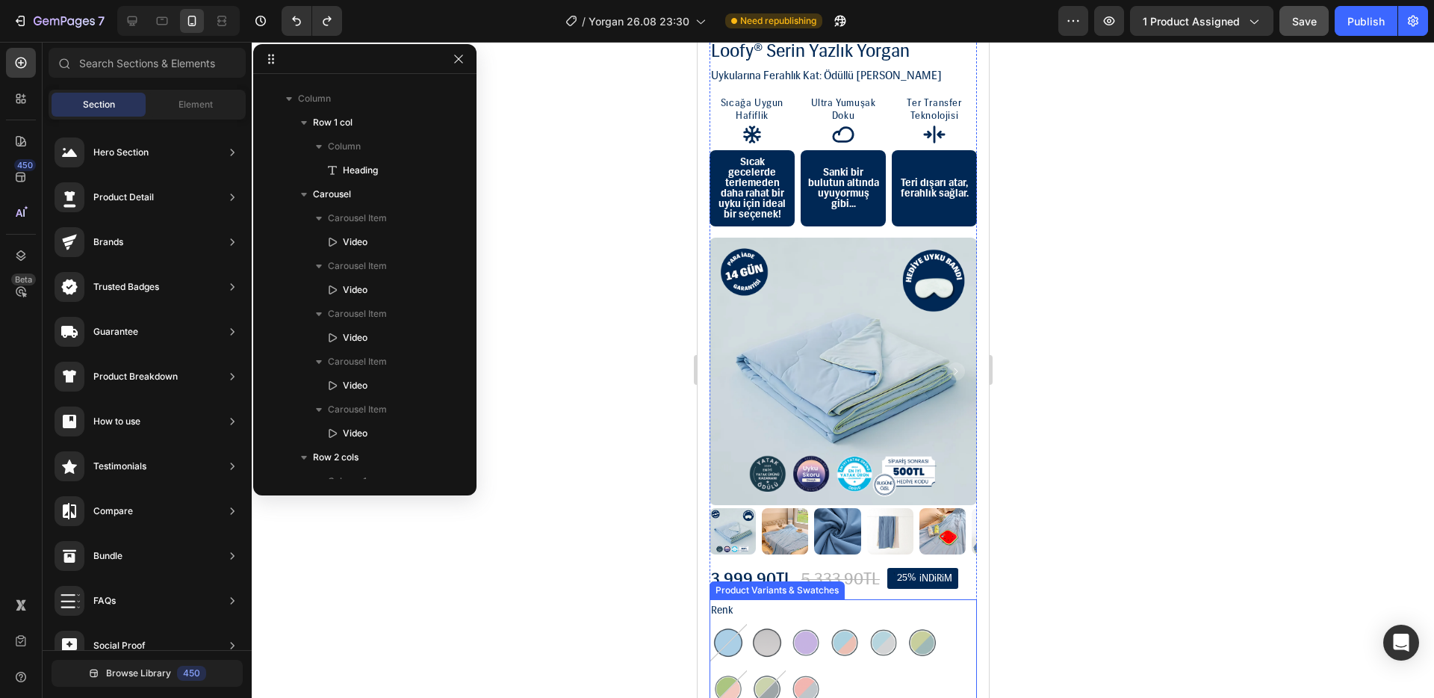
scroll to position [0, 0]
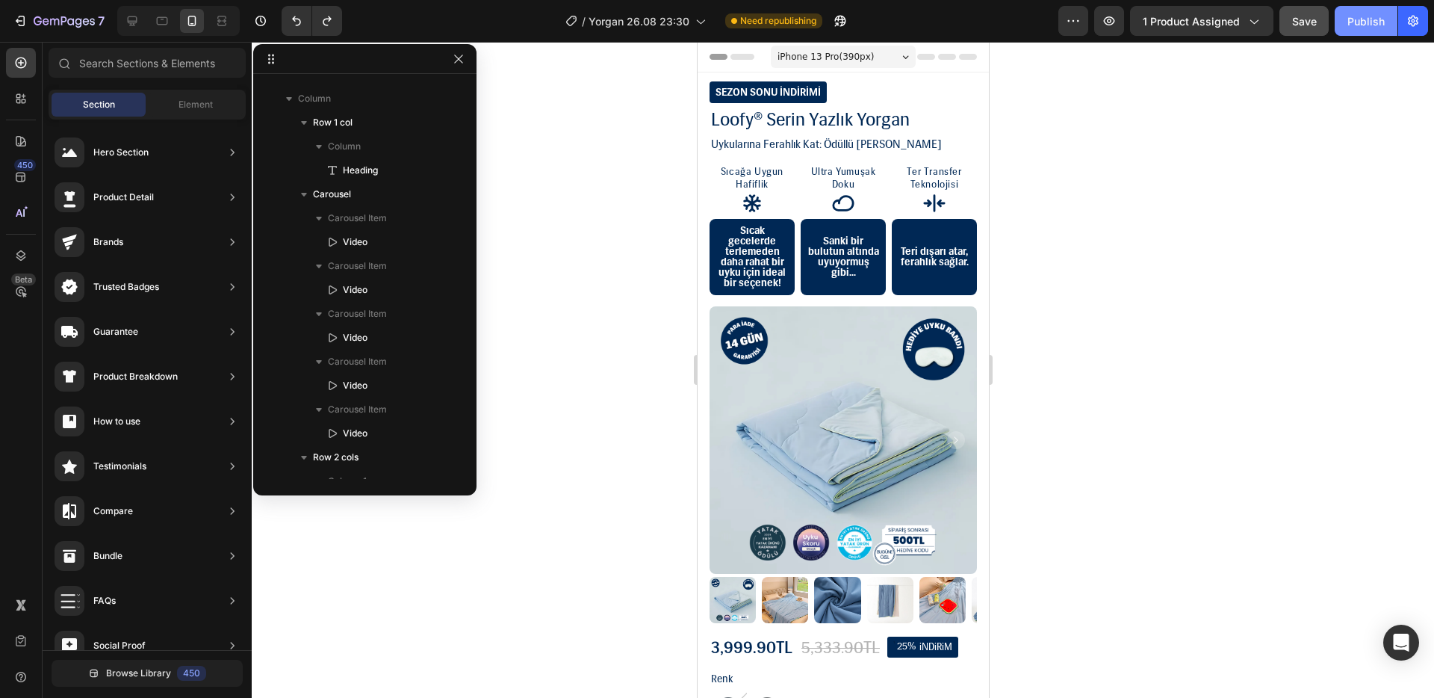
click at [1363, 22] on div "Publish" at bounding box center [1366, 21] width 37 height 16
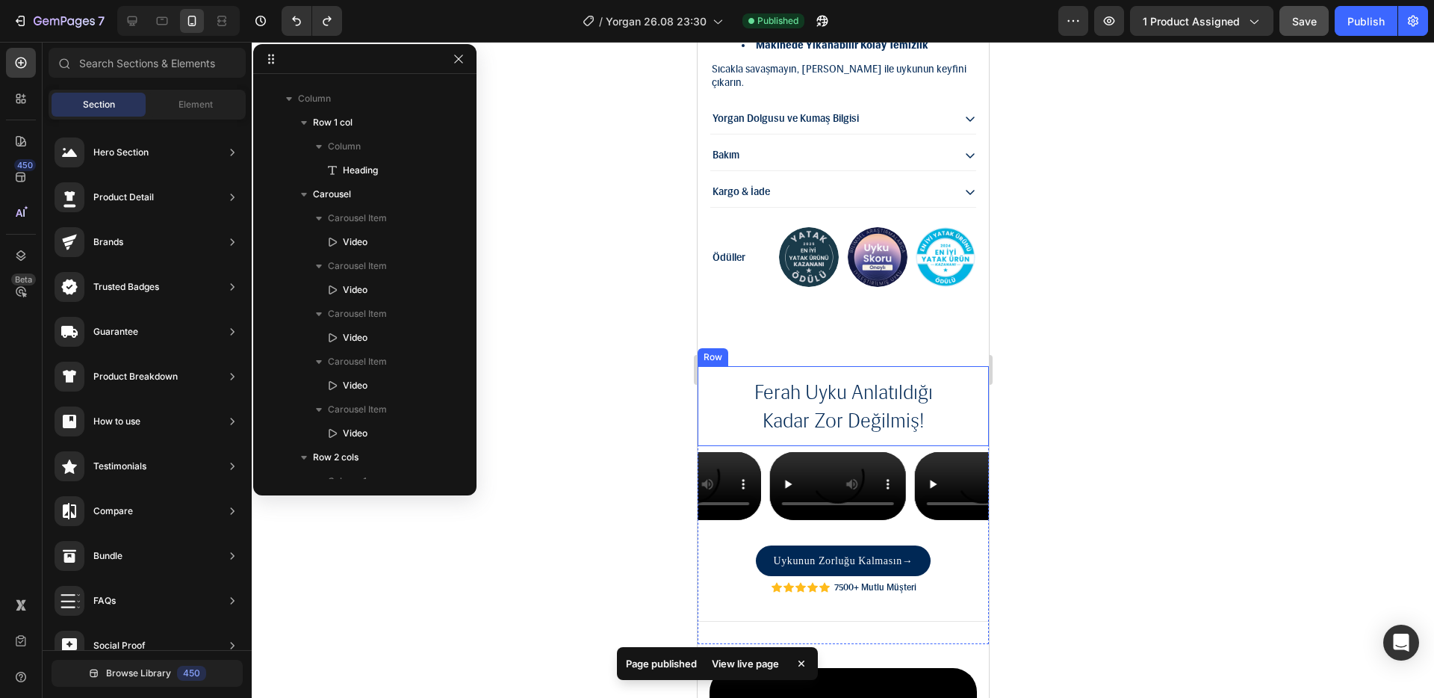
scroll to position [1749, 0]
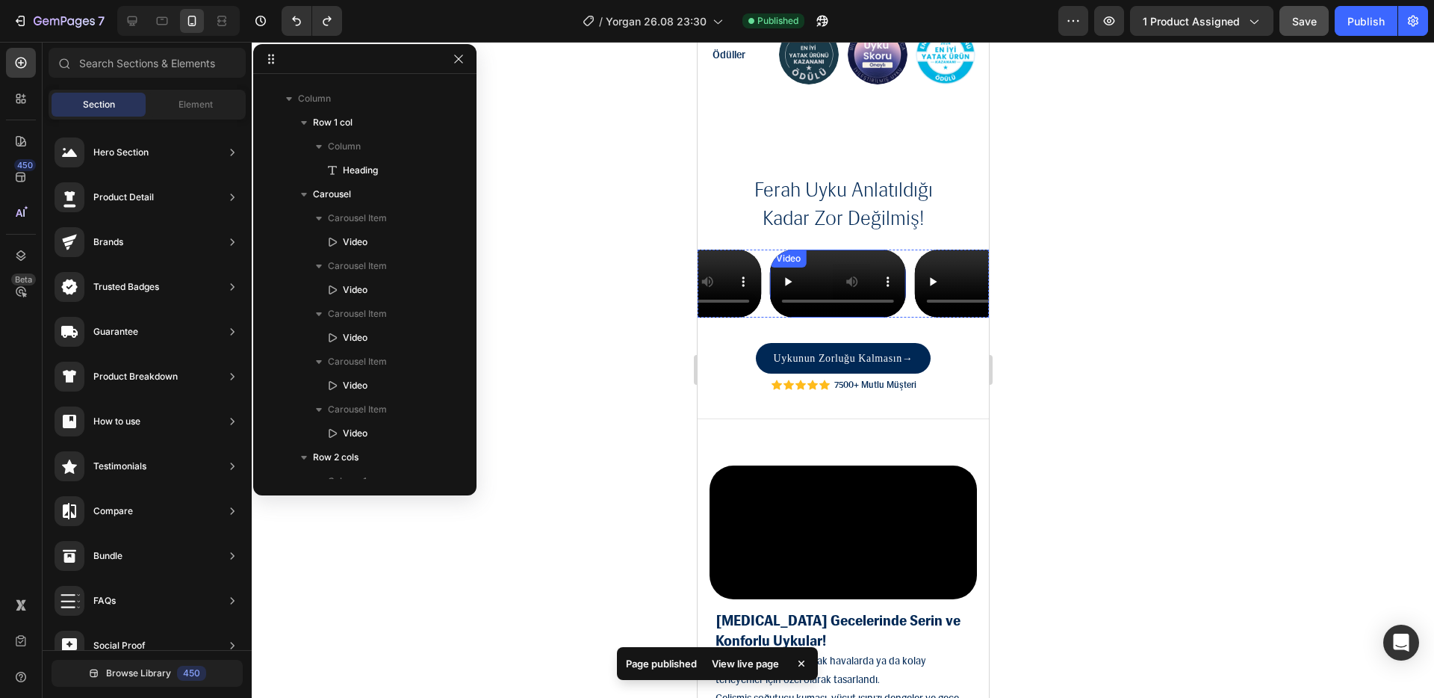
click at [828, 317] on video at bounding box center [837, 284] width 136 height 68
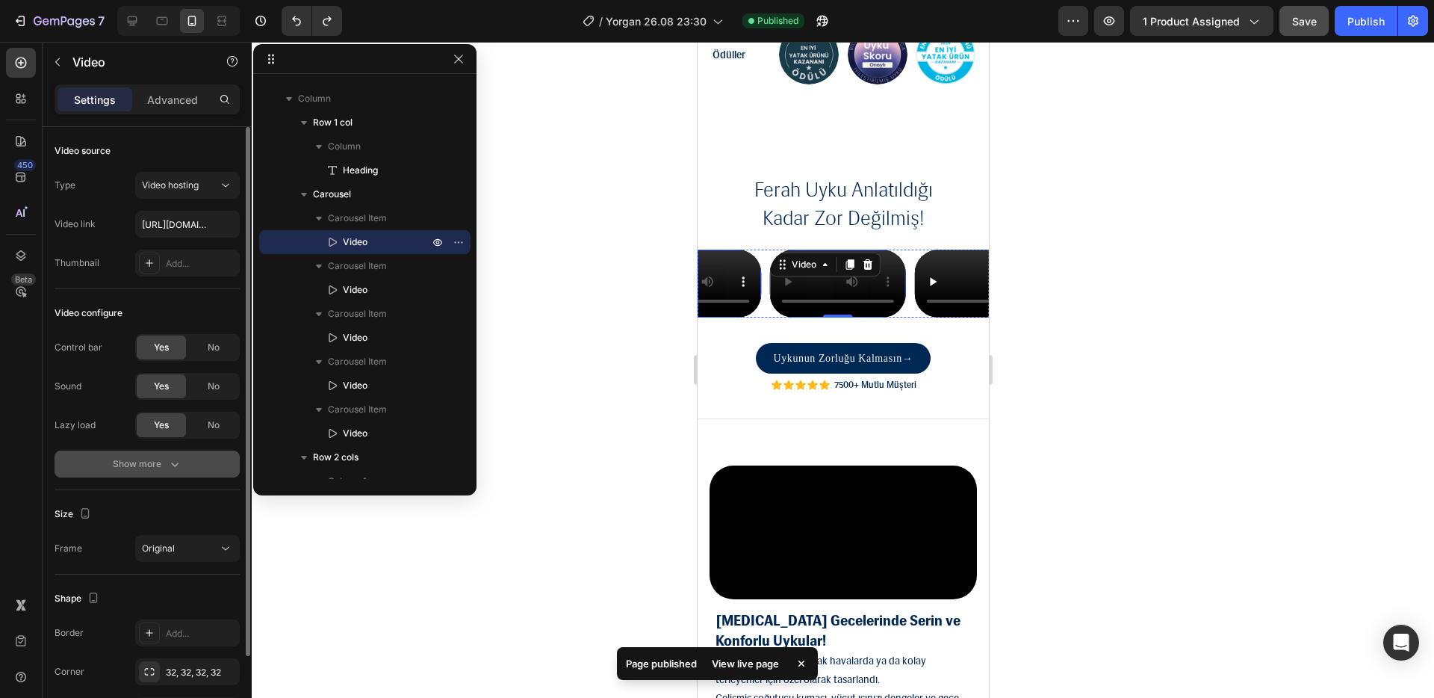
click at [192, 452] on button "Show more" at bounding box center [147, 463] width 185 height 27
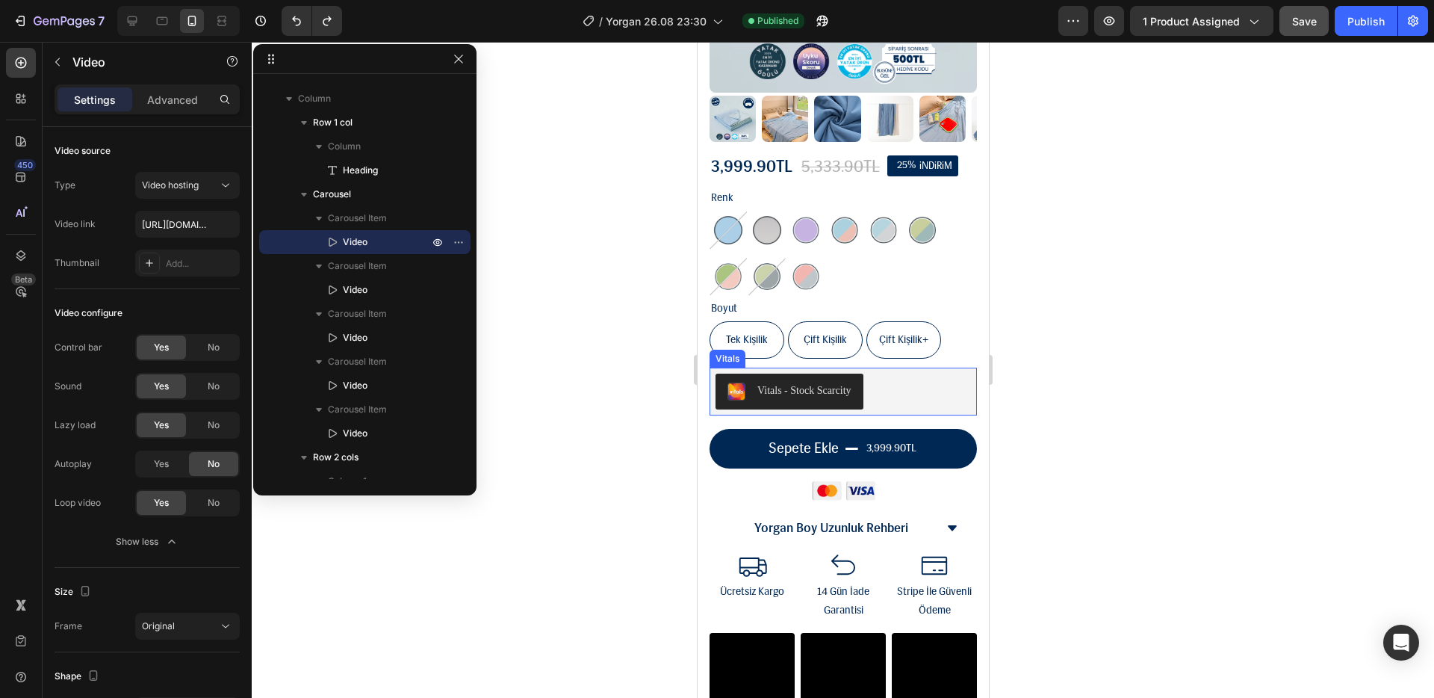
scroll to position [0, 0]
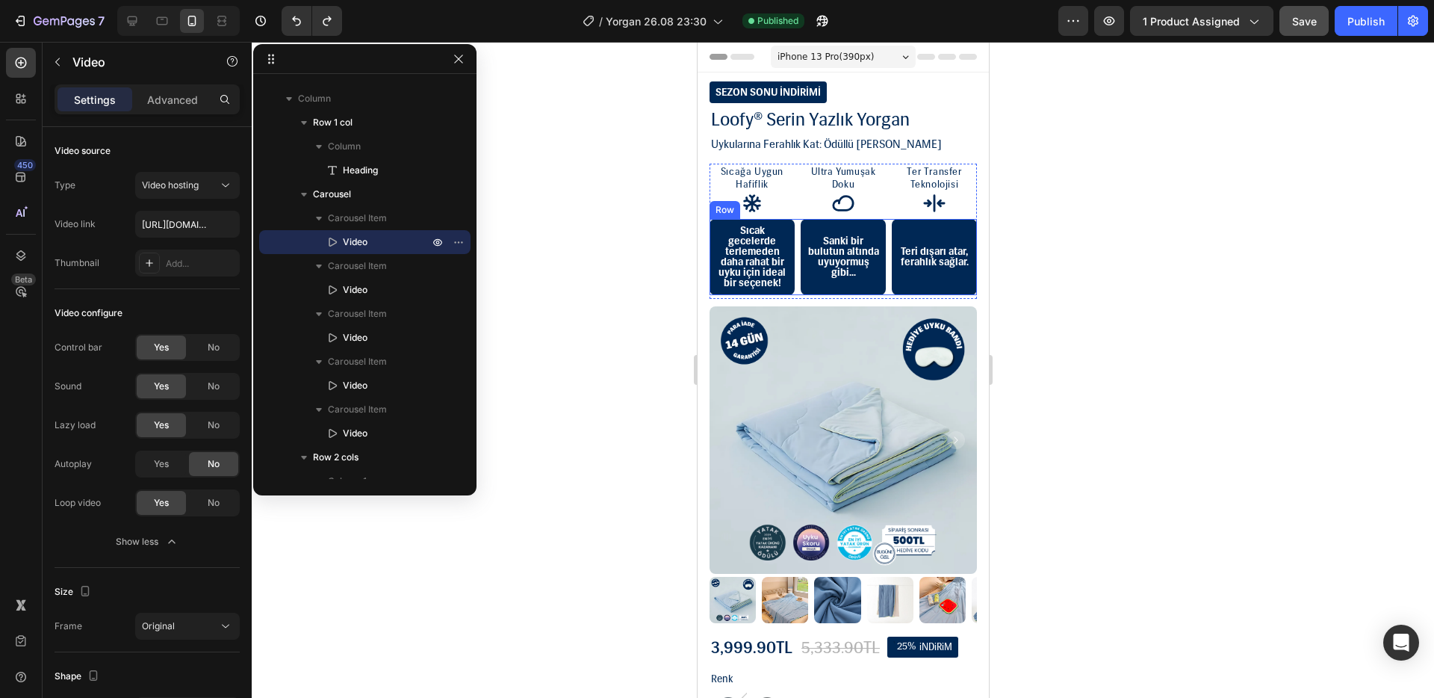
click at [792, 277] on div "Sıcak gecelerde terlemeden daha rahat bir uyku için ideal bir seçenek! Text Blo…" at bounding box center [842, 257] width 267 height 76
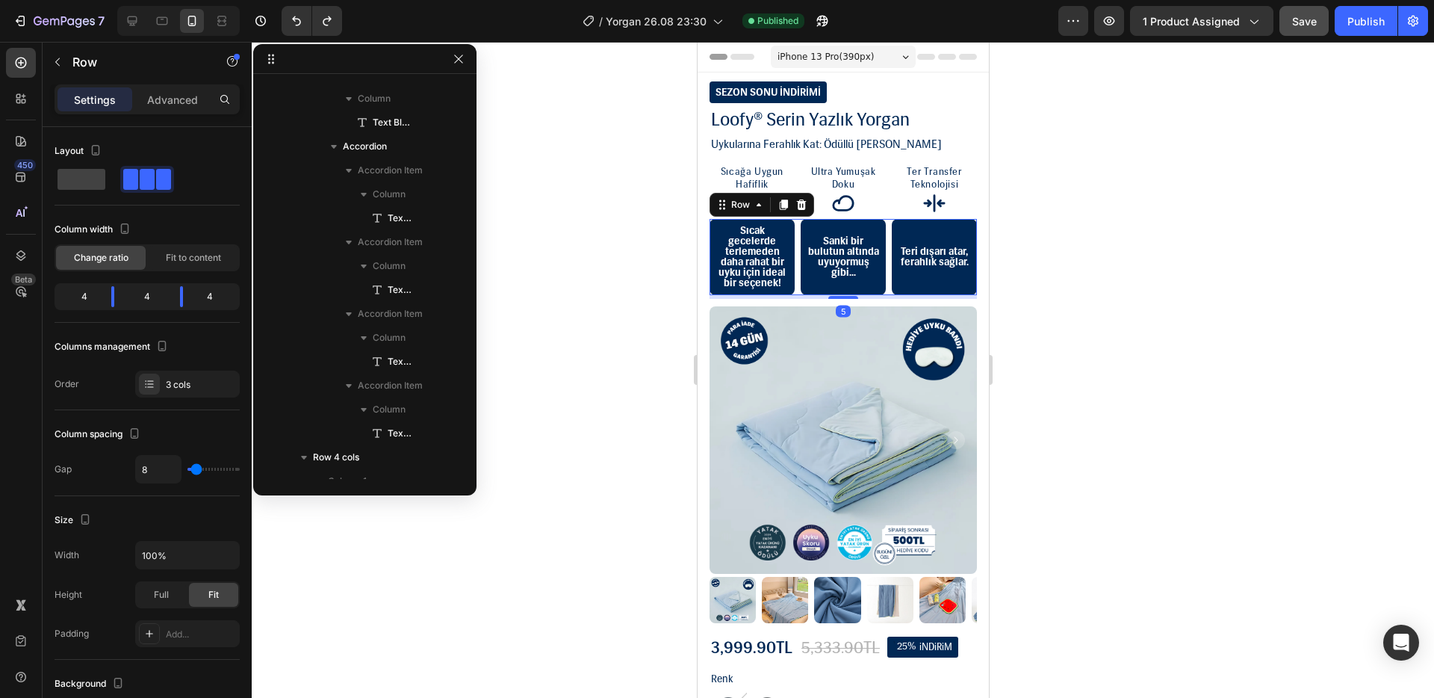
scroll to position [280, 0]
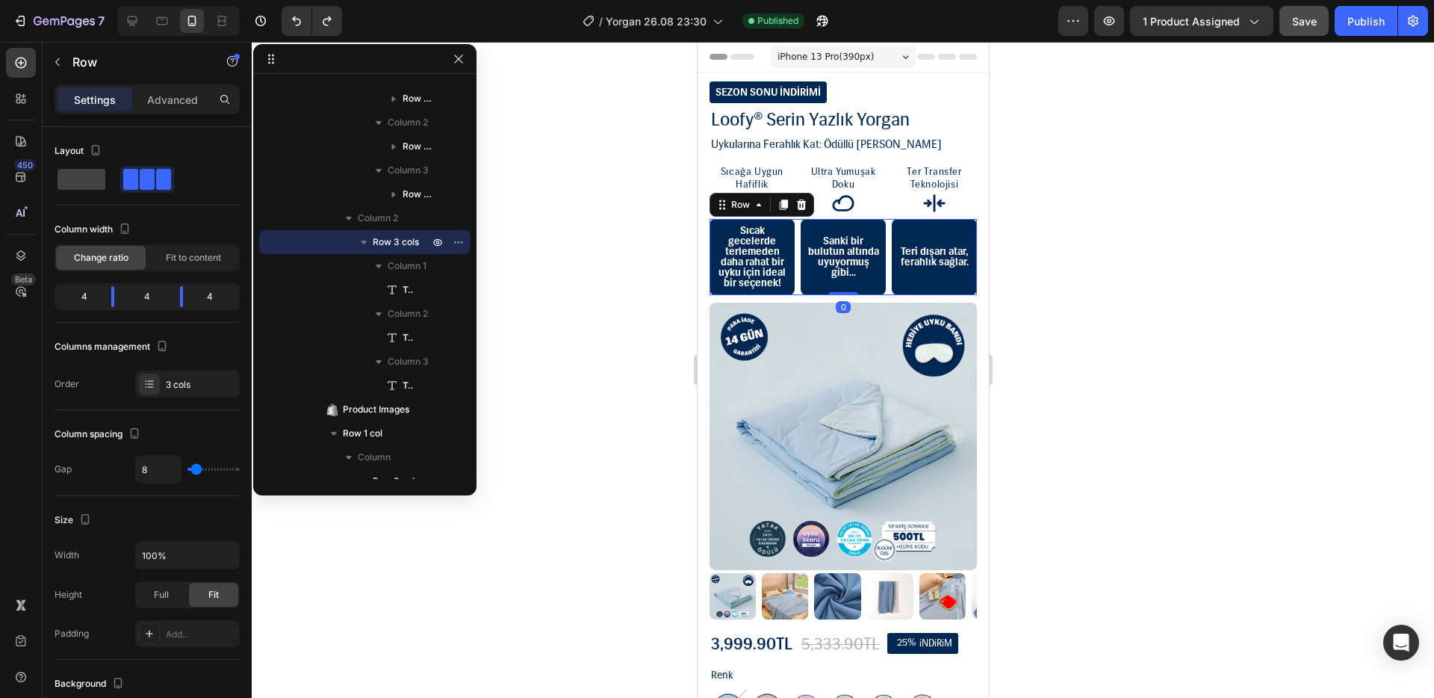
drag, startPoint x: 835, startPoint y: 296, endPoint x: 875, endPoint y: 278, distance: 43.5
click at [837, 282] on div "Sıcak gecelerde terlemeden daha rahat bir uyku için ideal bir seçenek! Text Blo…" at bounding box center [842, 257] width 267 height 76
click at [1212, 230] on div at bounding box center [843, 370] width 1183 height 656
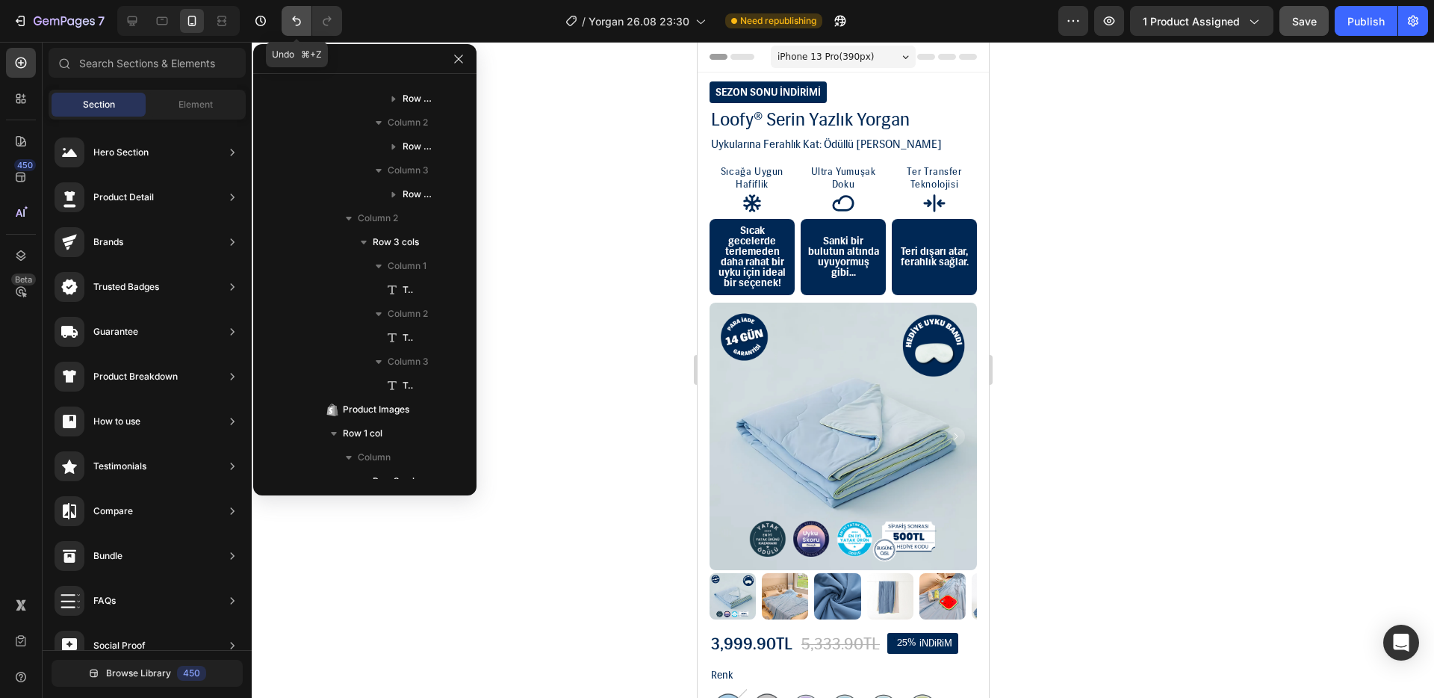
click at [297, 19] on icon "Undo/Redo" at bounding box center [296, 20] width 15 height 15
click at [296, 19] on icon "Undo/Redo" at bounding box center [296, 20] width 15 height 15
click at [295, 19] on icon "Undo/Redo" at bounding box center [296, 20] width 15 height 15
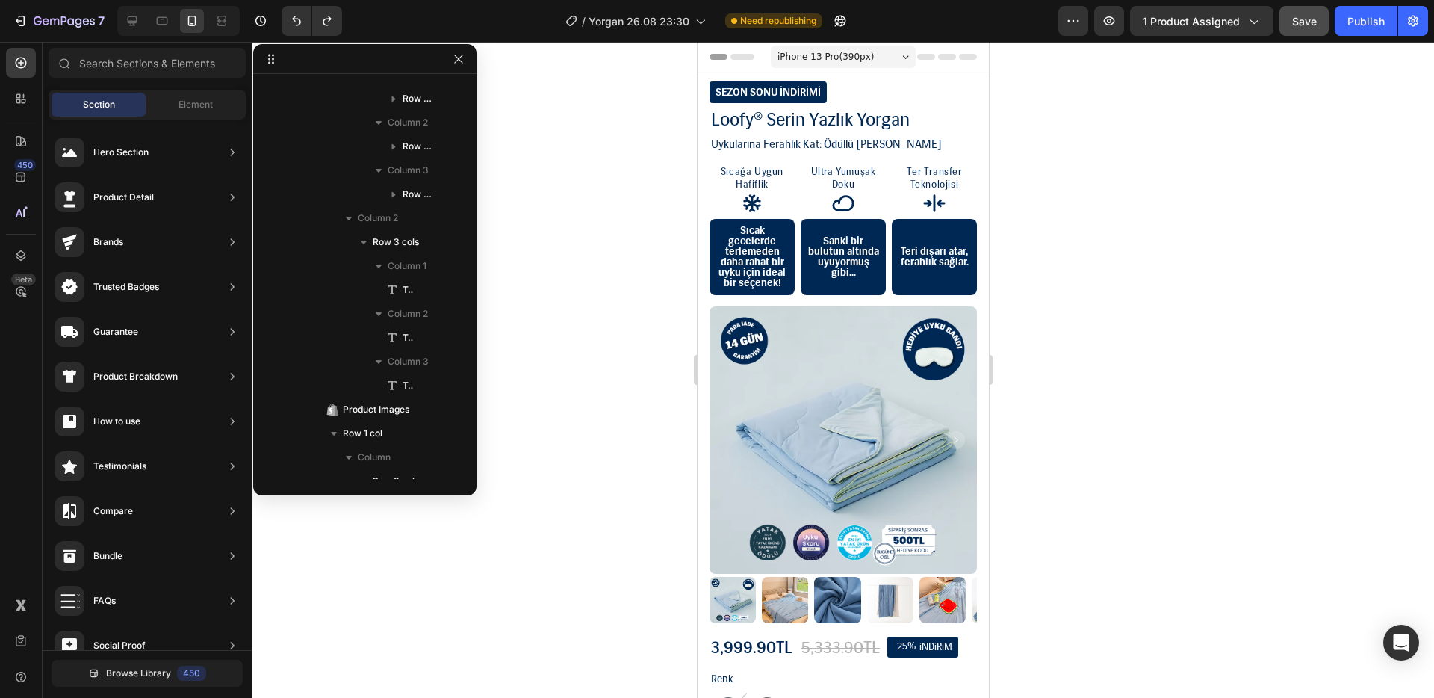
click at [598, 160] on div at bounding box center [843, 370] width 1183 height 656
click at [1355, 21] on div "Publish" at bounding box center [1366, 21] width 37 height 16
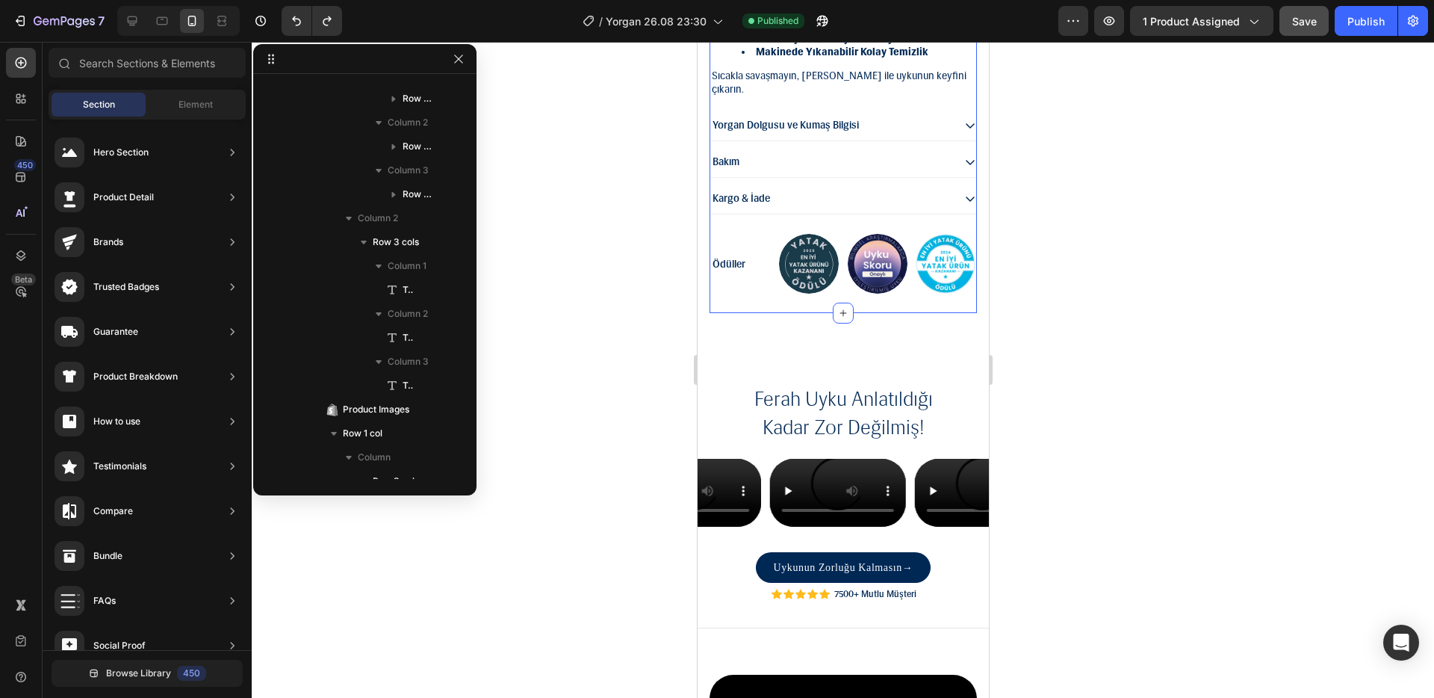
scroll to position [1552, 0]
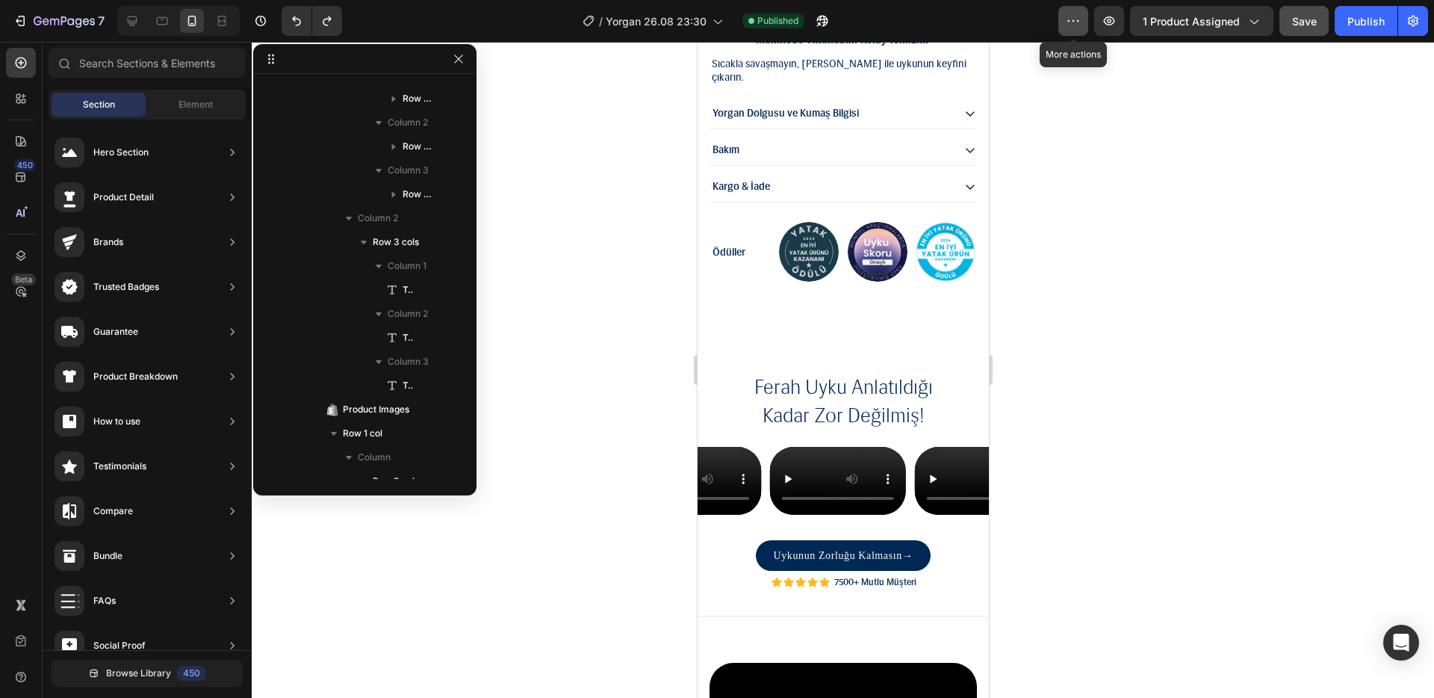
click at [1075, 19] on icon "button" at bounding box center [1073, 20] width 15 height 15
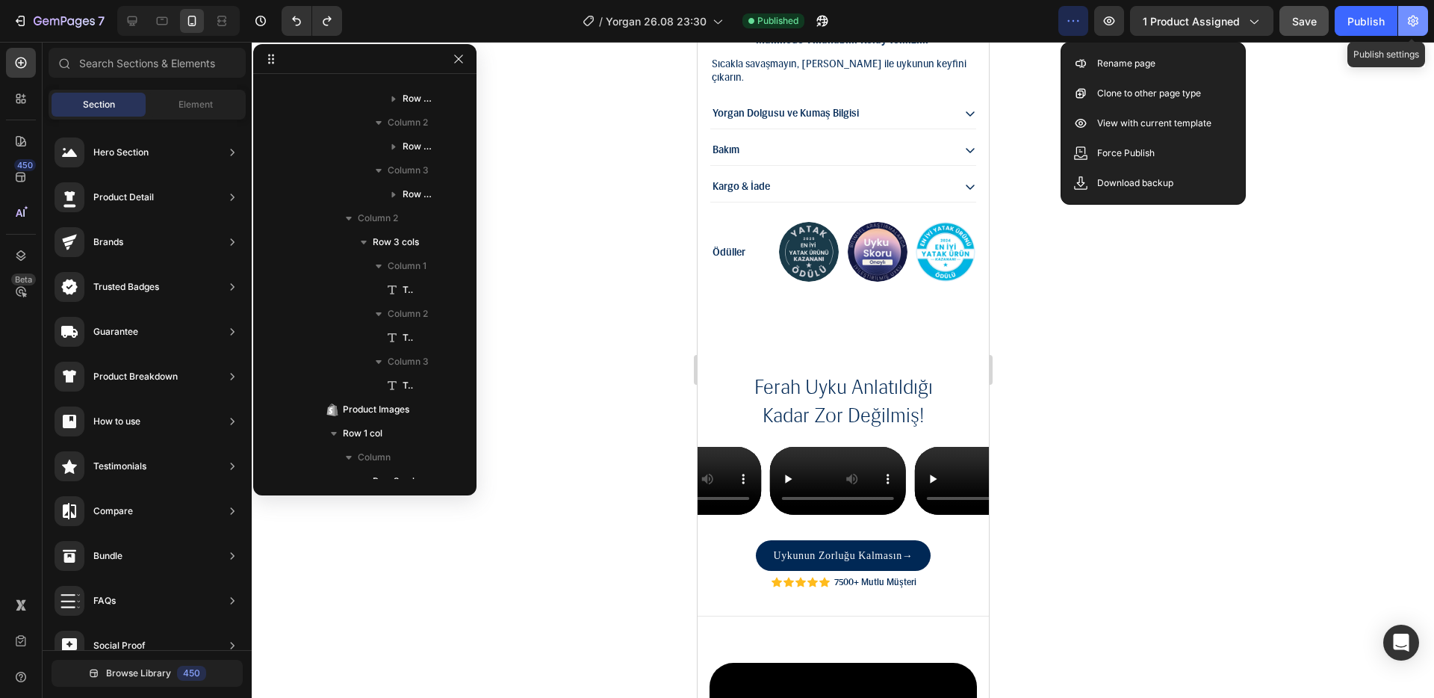
click at [1406, 16] on icon "button" at bounding box center [1413, 20] width 15 height 15
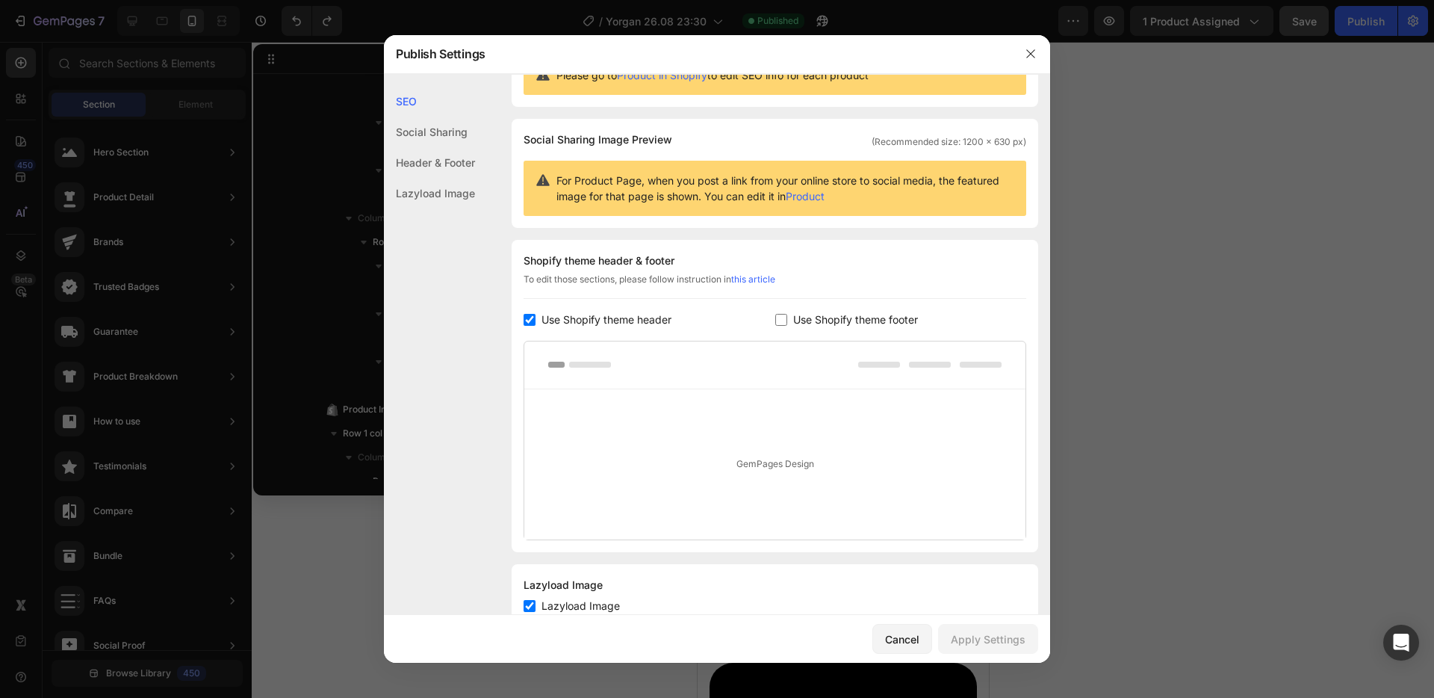
scroll to position [0, 0]
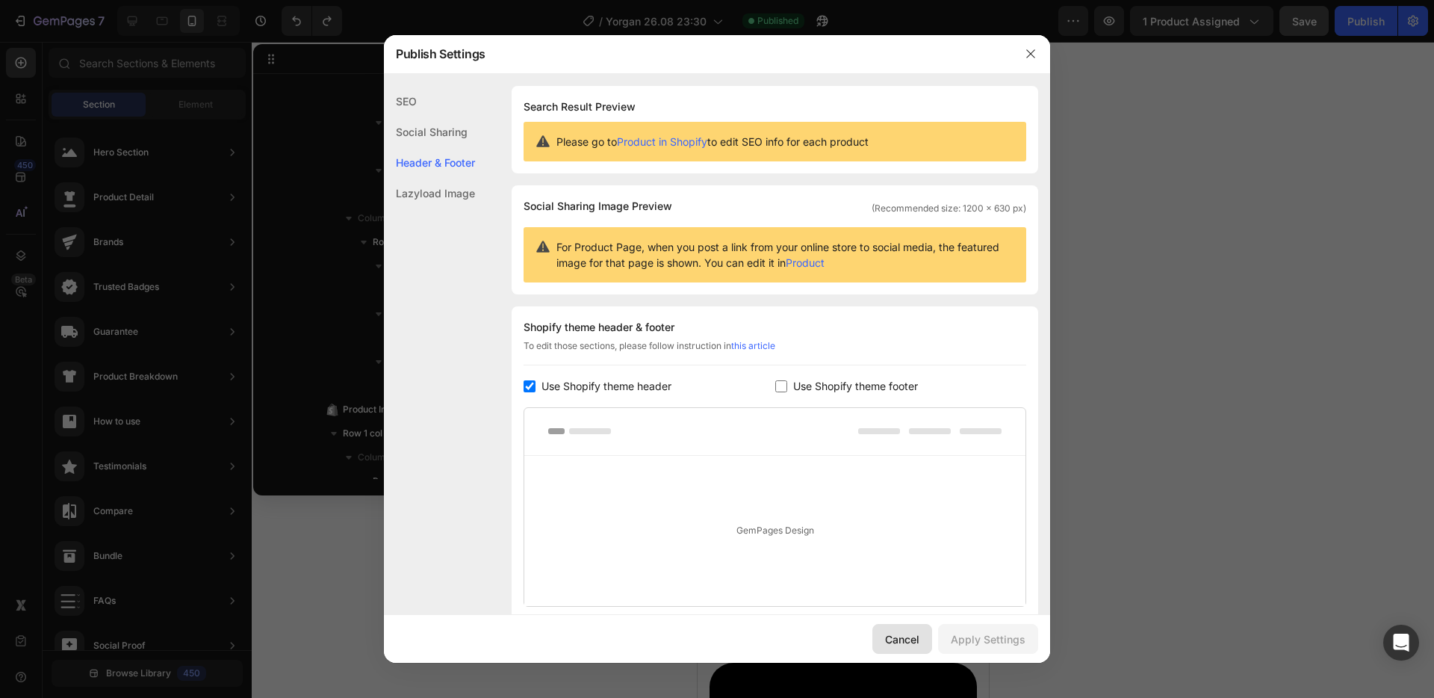
click at [911, 635] on div "Cancel" at bounding box center [902, 639] width 34 height 16
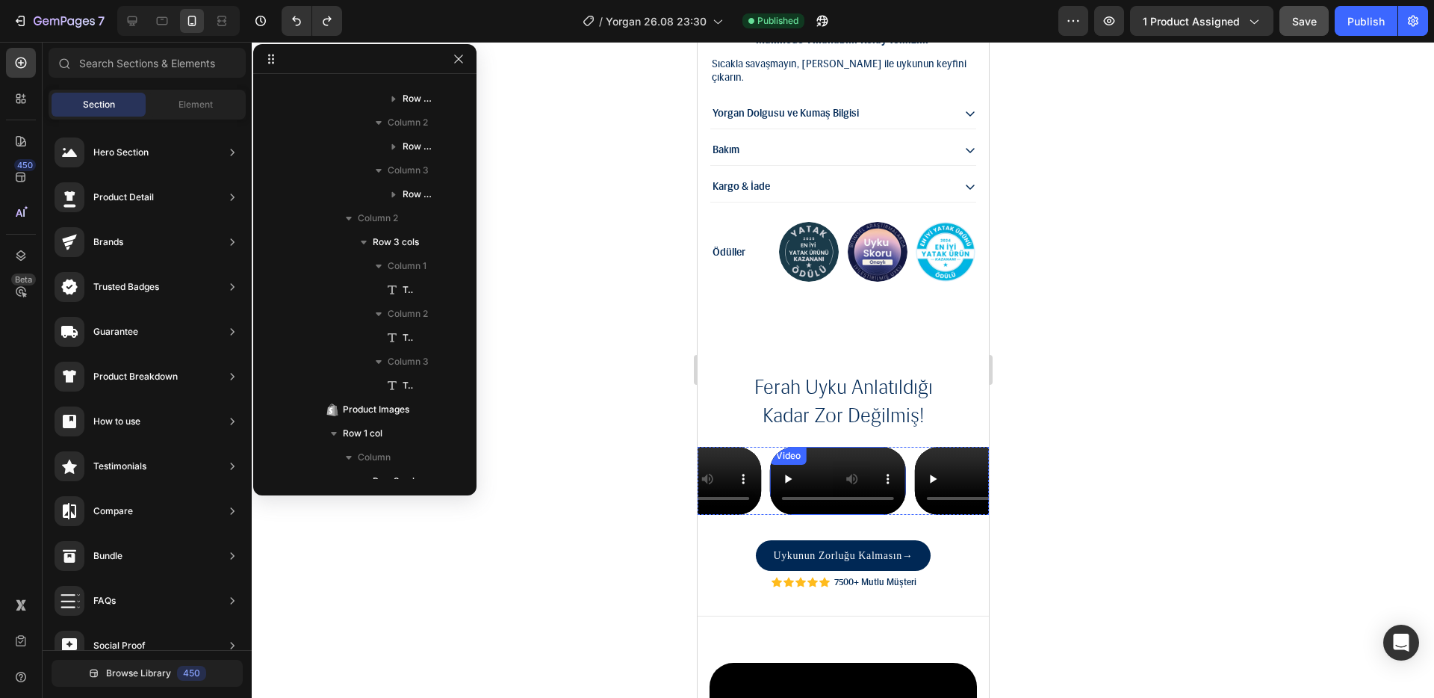
click at [888, 447] on video at bounding box center [837, 481] width 136 height 68
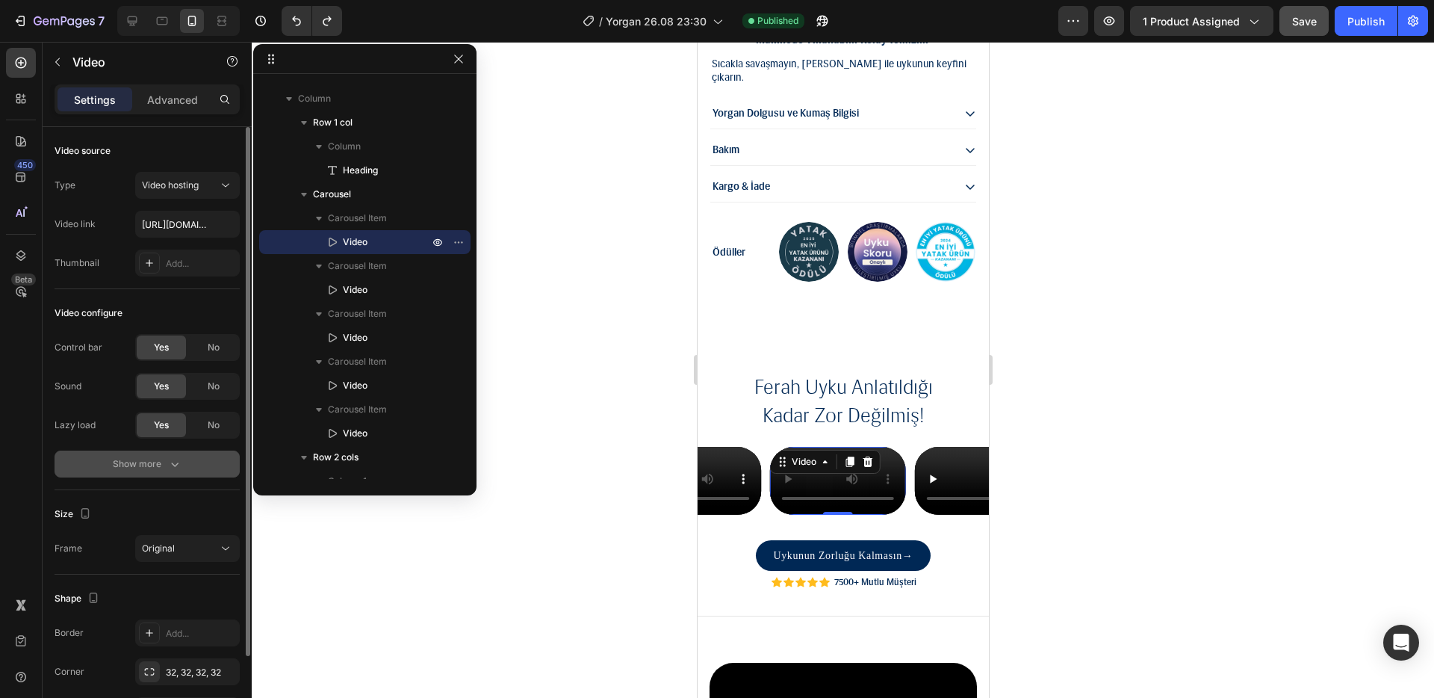
click at [185, 462] on button "Show more" at bounding box center [147, 463] width 185 height 27
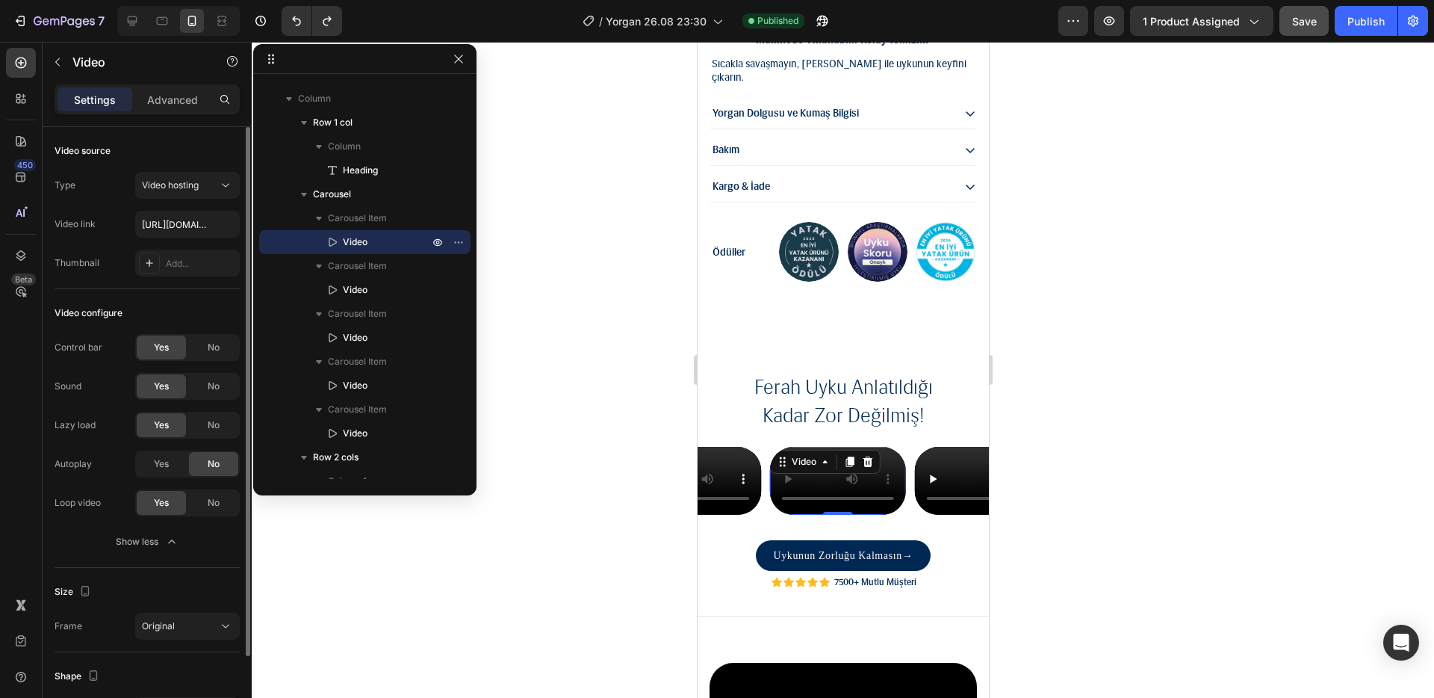
click at [84, 424] on div "Lazy load" at bounding box center [75, 424] width 41 height 13
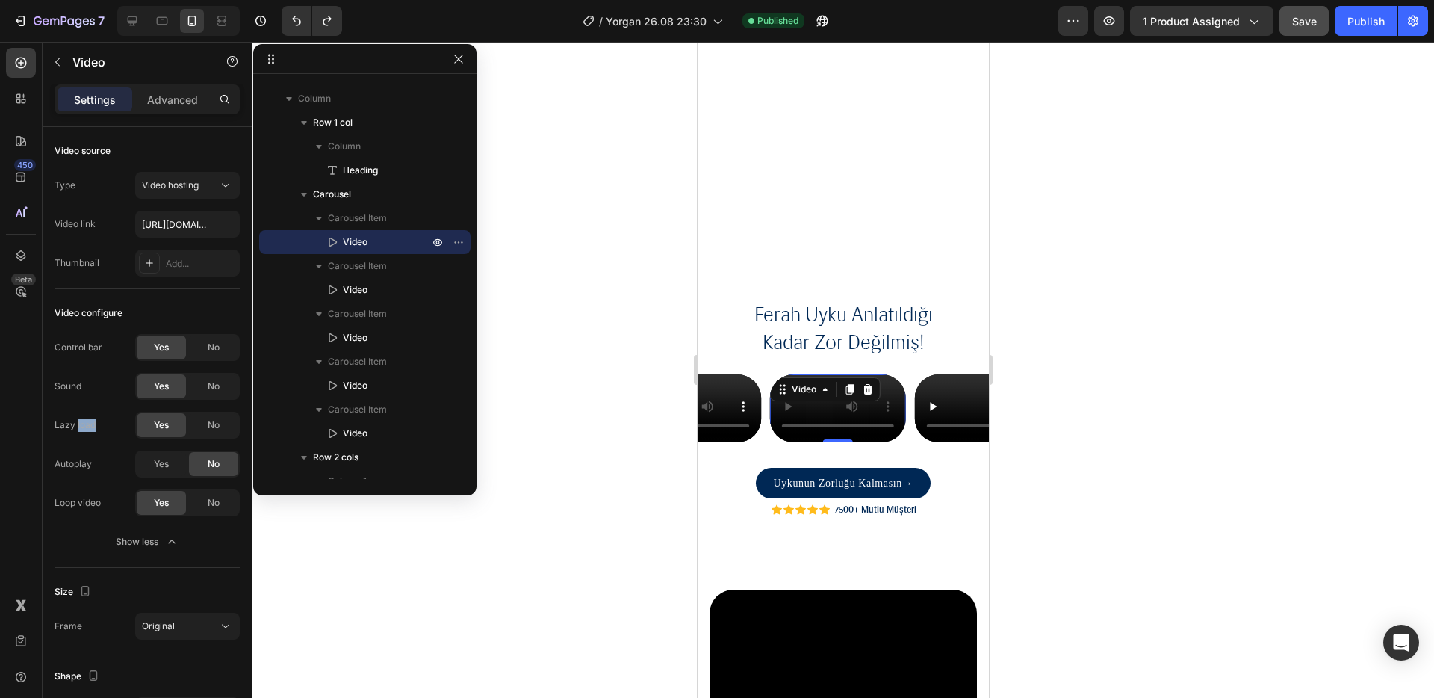
scroll to position [2179, 0]
